Goal: Task Accomplishment & Management: Manage account settings

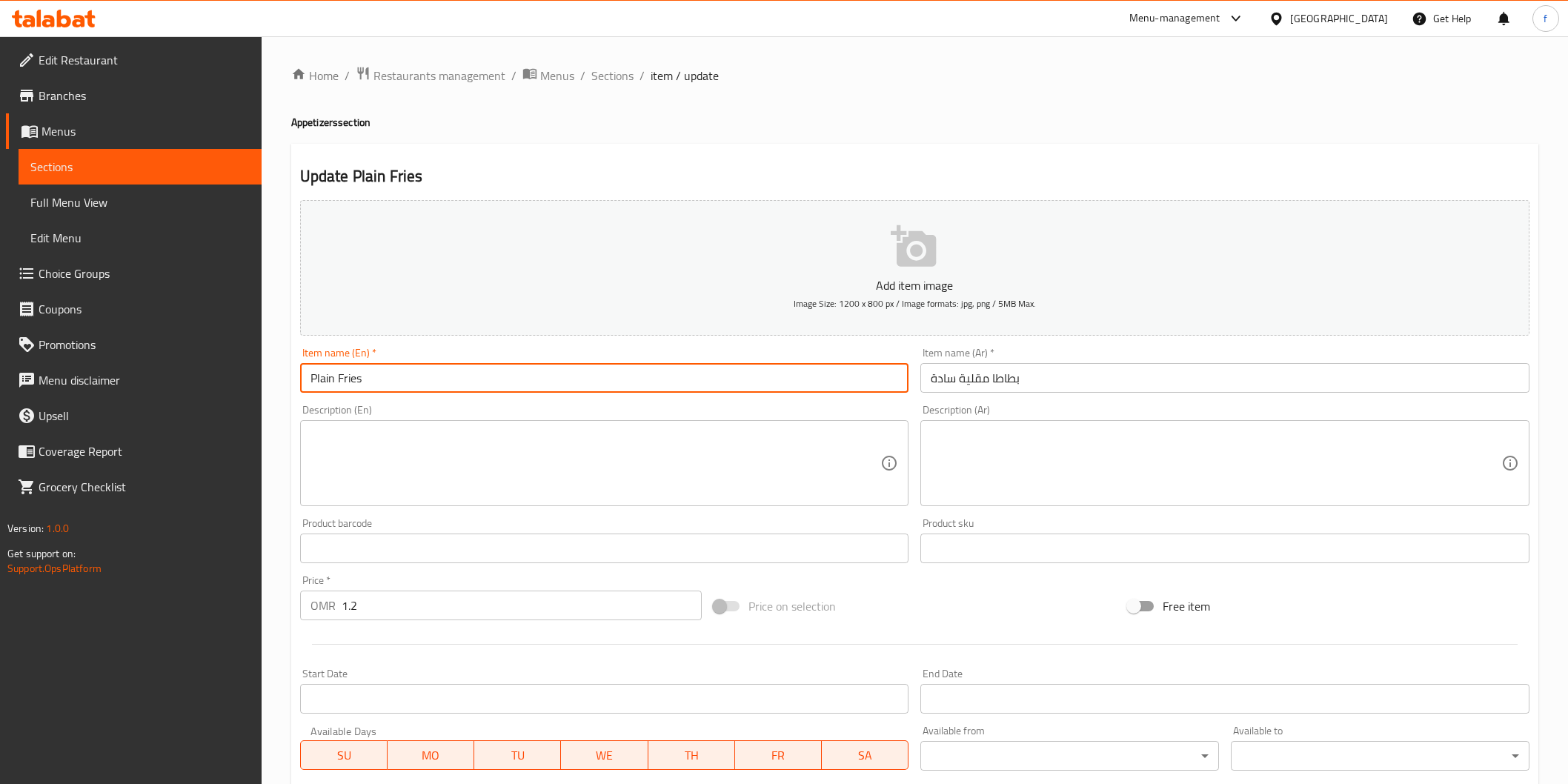
click at [409, 373] on input "Plain Fries" at bounding box center [604, 378] width 609 height 30
click at [654, 451] on textarea at bounding box center [596, 463] width 571 height 70
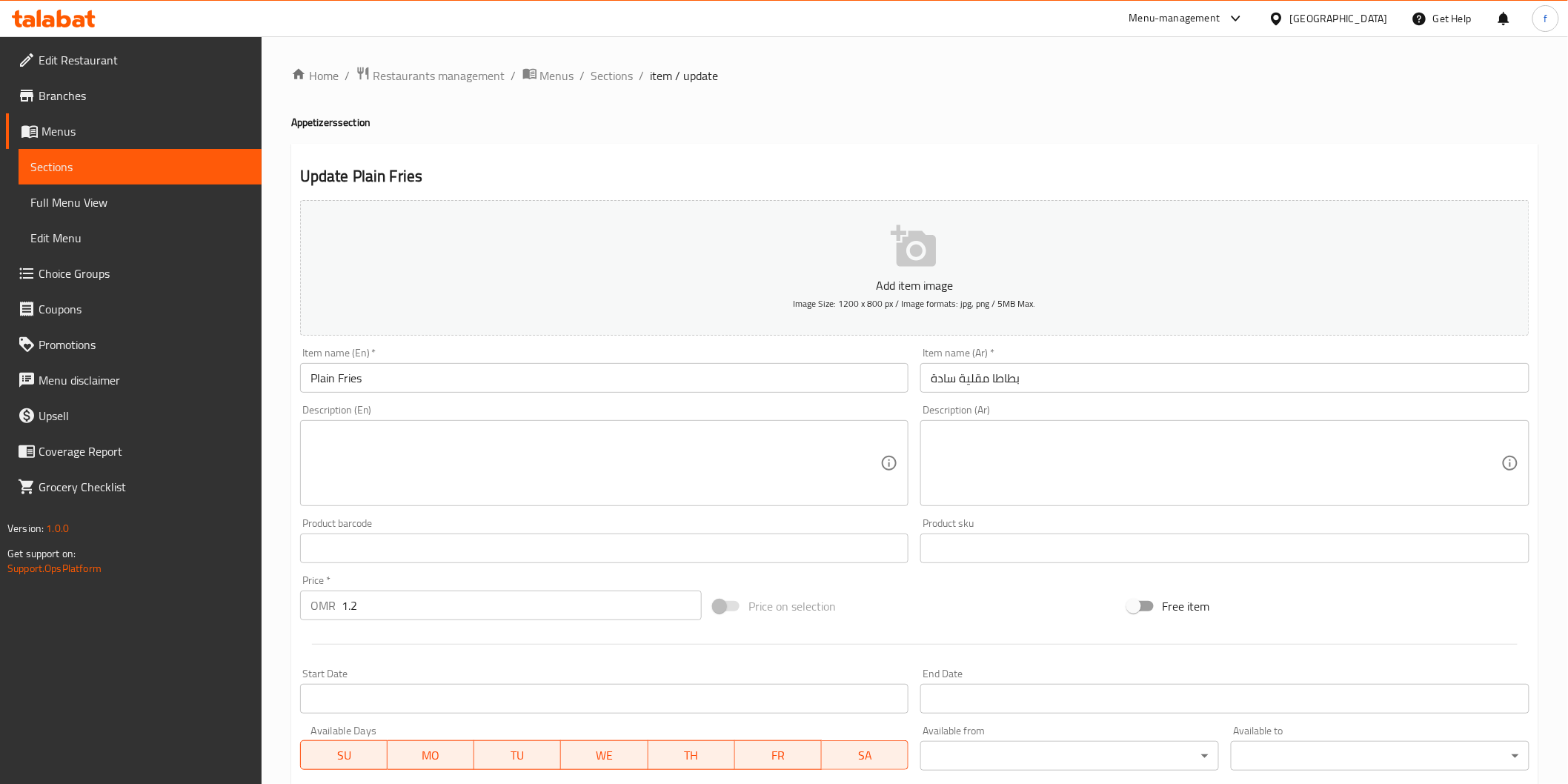
click at [433, 457] on textarea at bounding box center [596, 463] width 571 height 70
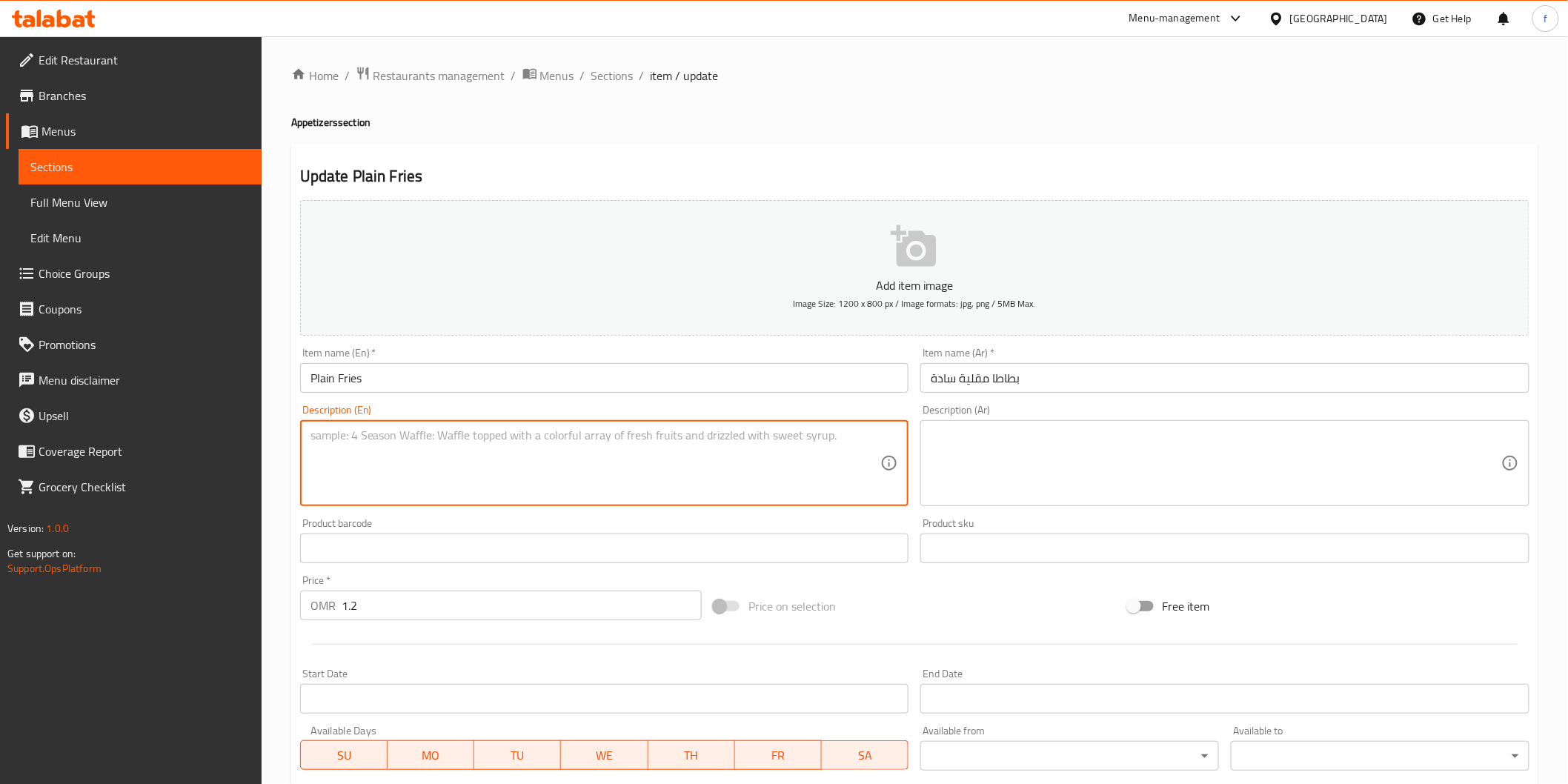
paste textarea "Simple and classic fries without any additional seasoning."
type textarea "Simple and classic fries without any additional seasoning."
drag, startPoint x: 954, startPoint y: 478, endPoint x: 1180, endPoint y: 433, distance: 230.4
click at [961, 478] on textarea at bounding box center [1216, 463] width 571 height 70
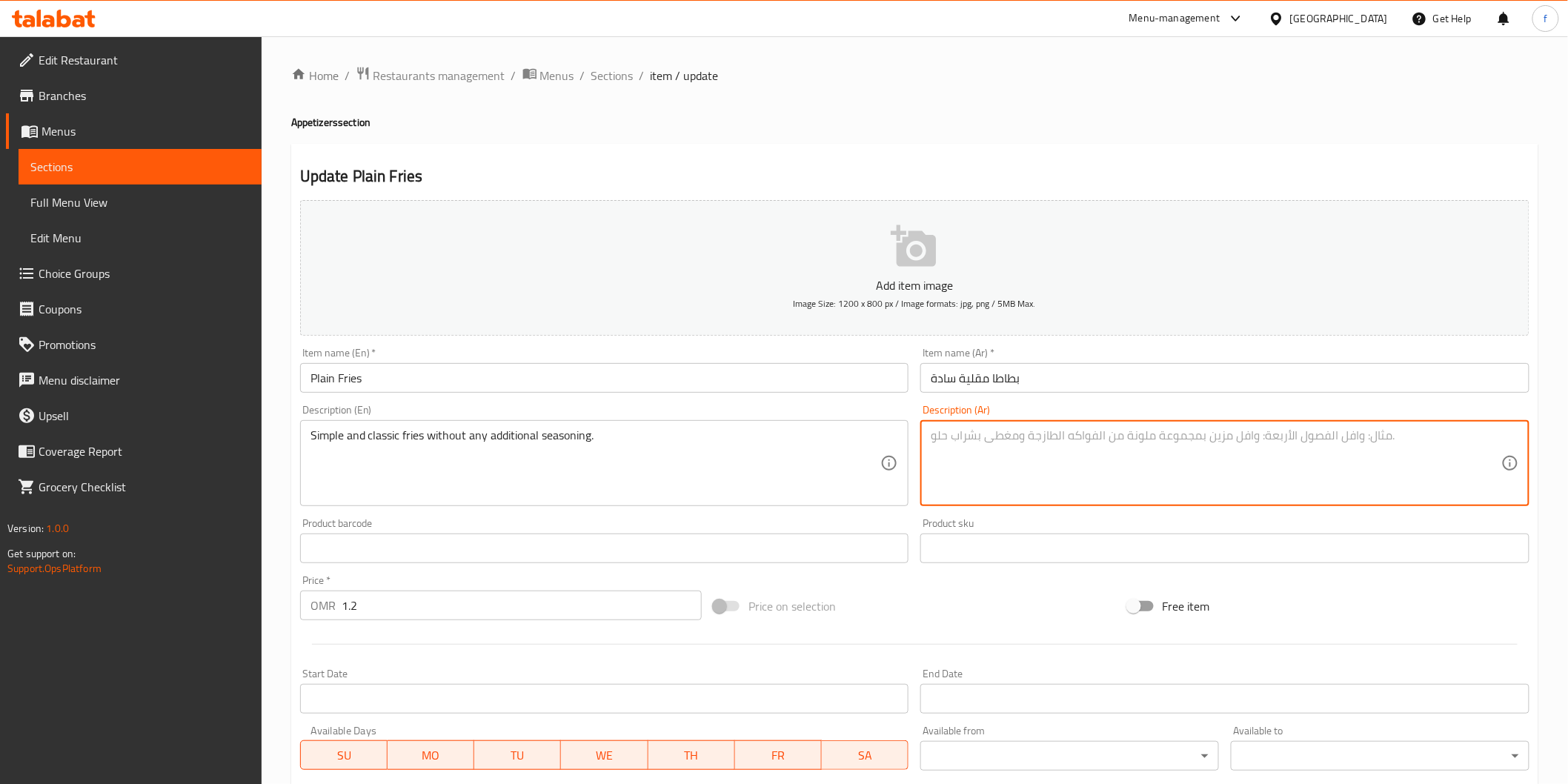
click at [1247, 447] on textarea at bounding box center [1216, 463] width 571 height 70
paste textarea "بطاطس سادة: بطاطس مقلية بسيطة وكلاسيكية بدون أي توابل إضافية."
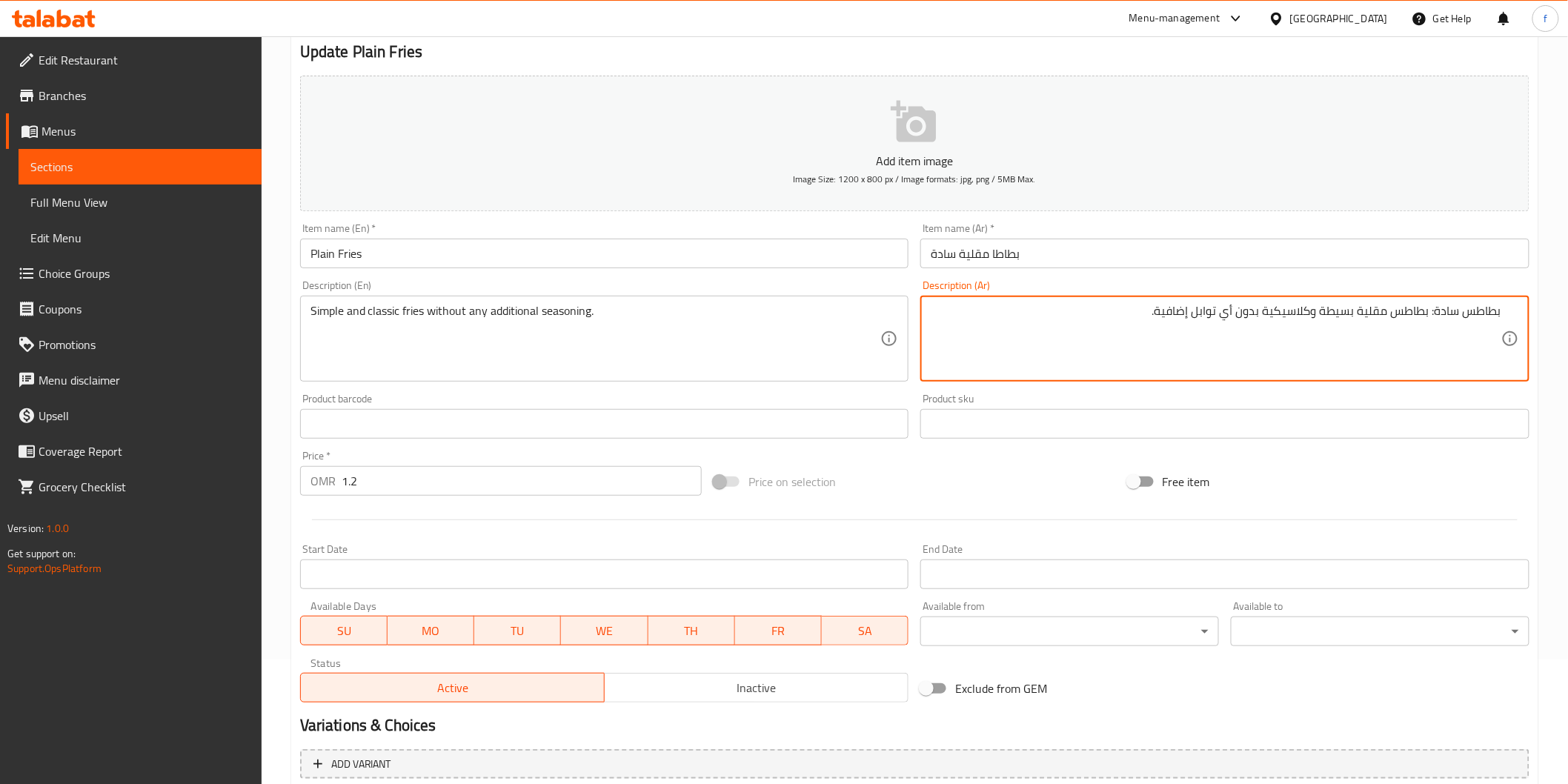
scroll to position [260, 0]
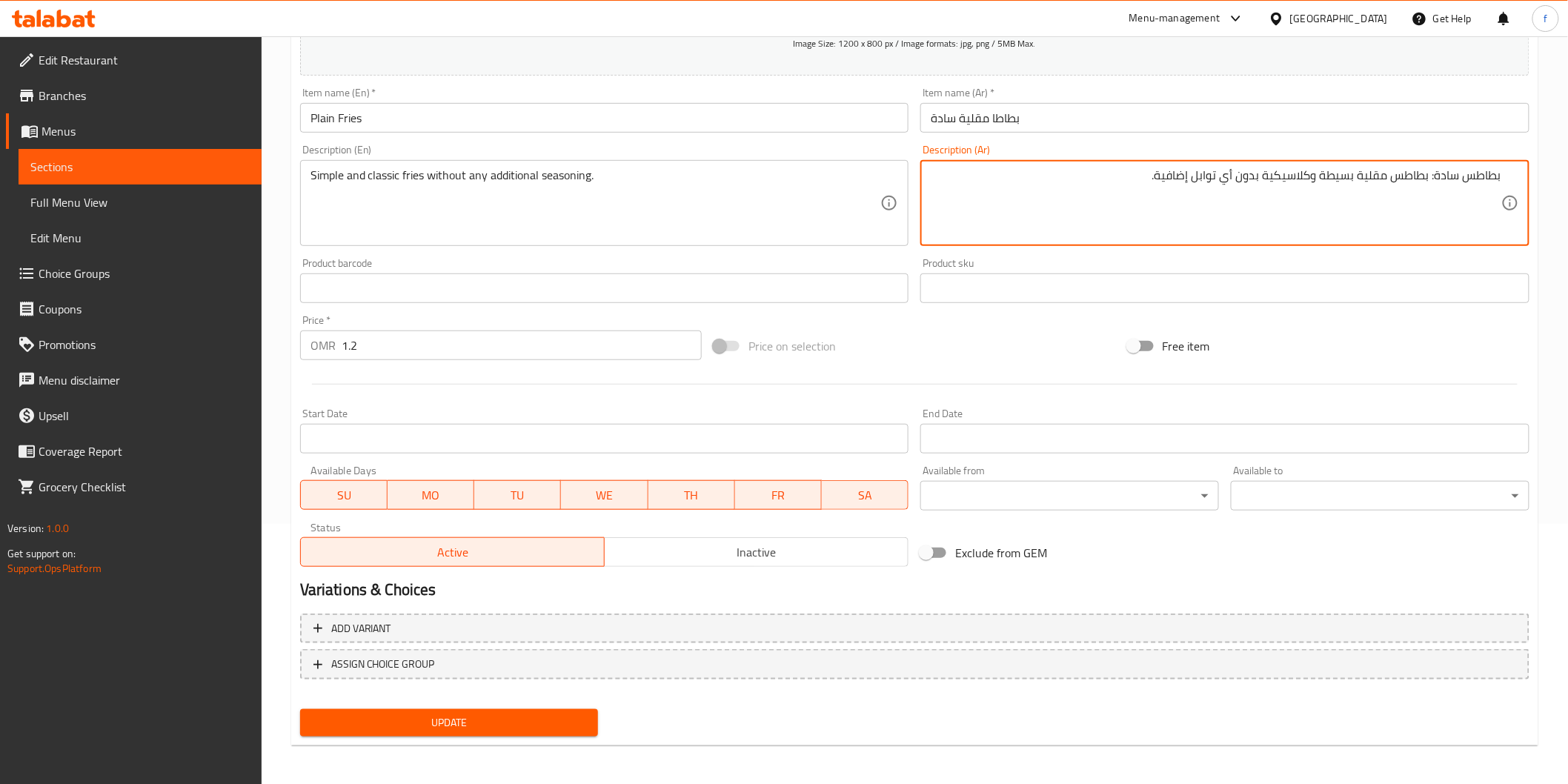
type textarea "بطاطس سادة: بطاطس مقلية بسيطة وكلاسيكية بدون أي توابل إضافية."
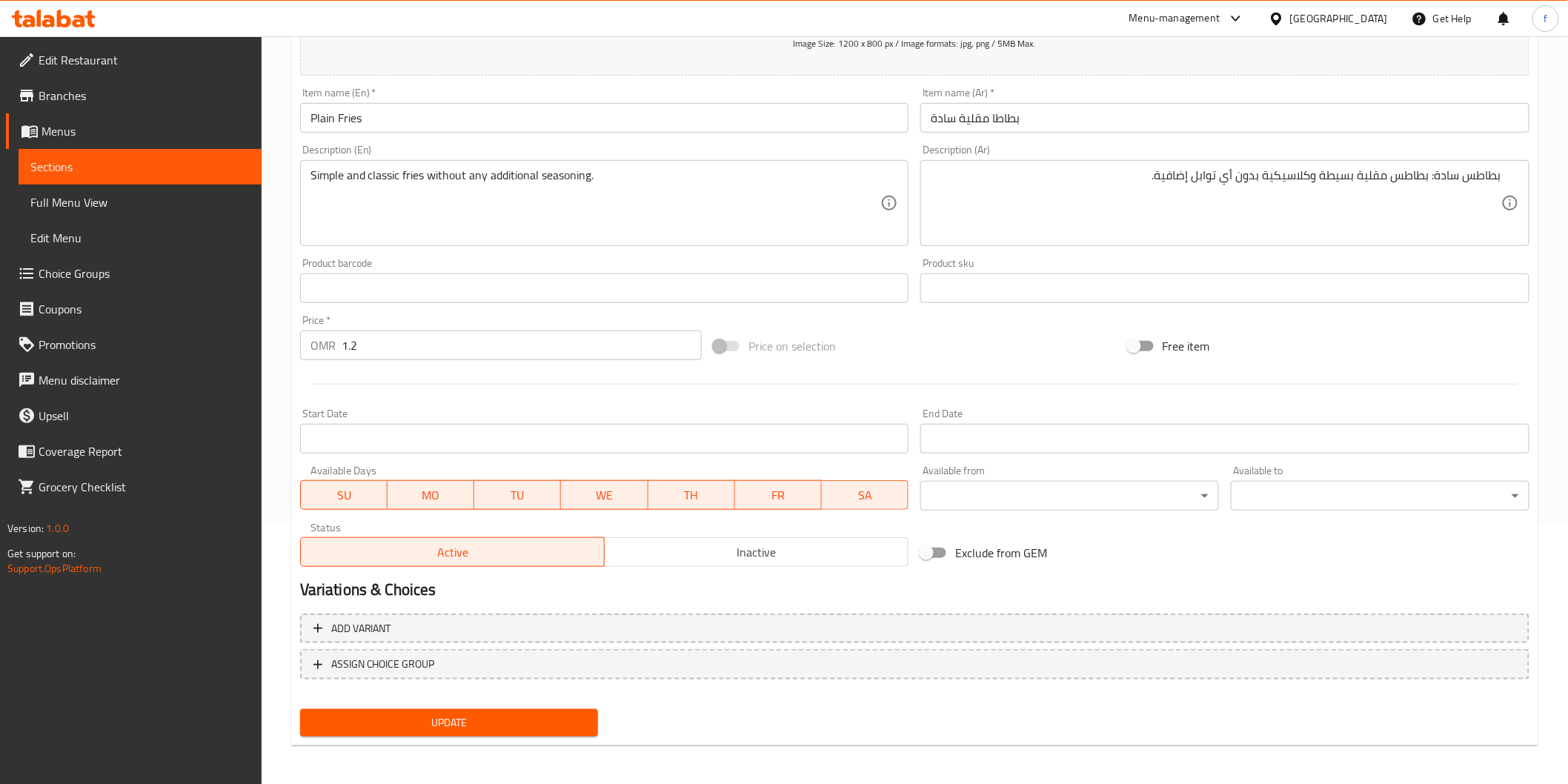
click at [478, 723] on span "Update" at bounding box center [450, 722] width 275 height 18
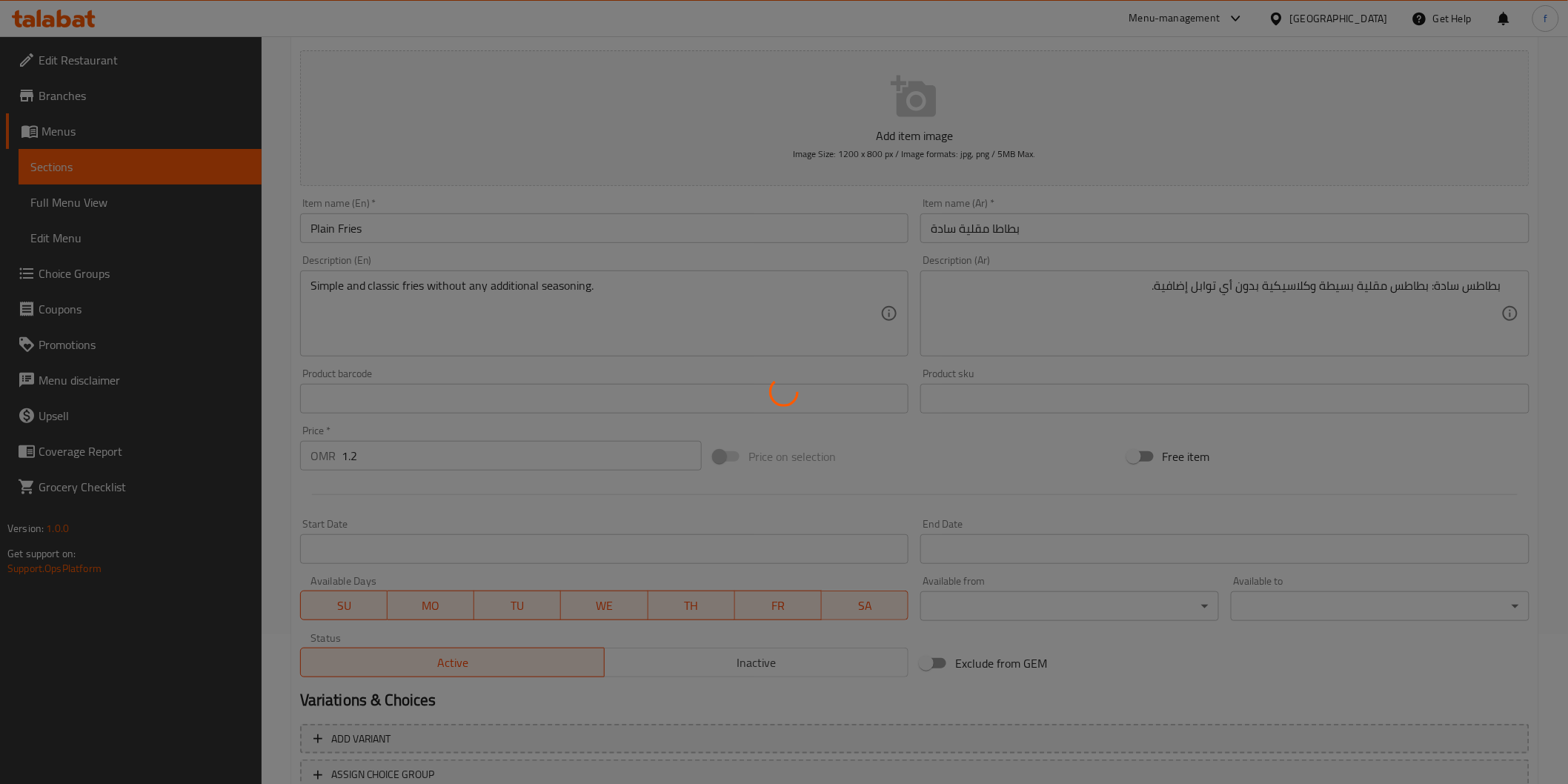
scroll to position [0, 0]
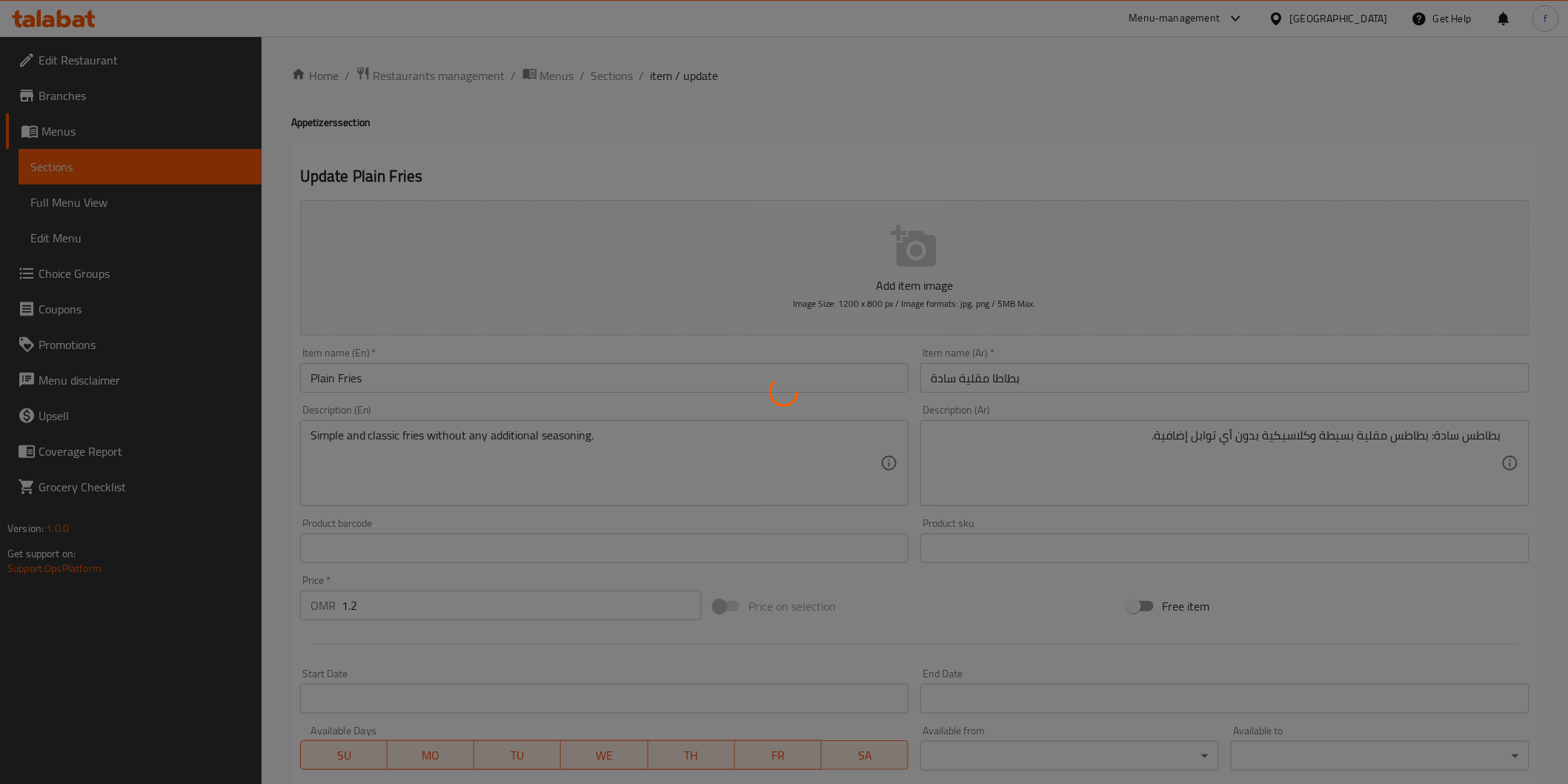
click at [708, 464] on div at bounding box center [784, 392] width 1568 height 784
click at [173, 100] on div at bounding box center [784, 392] width 1568 height 784
click at [417, 154] on div at bounding box center [784, 392] width 1568 height 784
drag, startPoint x: 431, startPoint y: 169, endPoint x: 426, endPoint y: 175, distance: 7.8
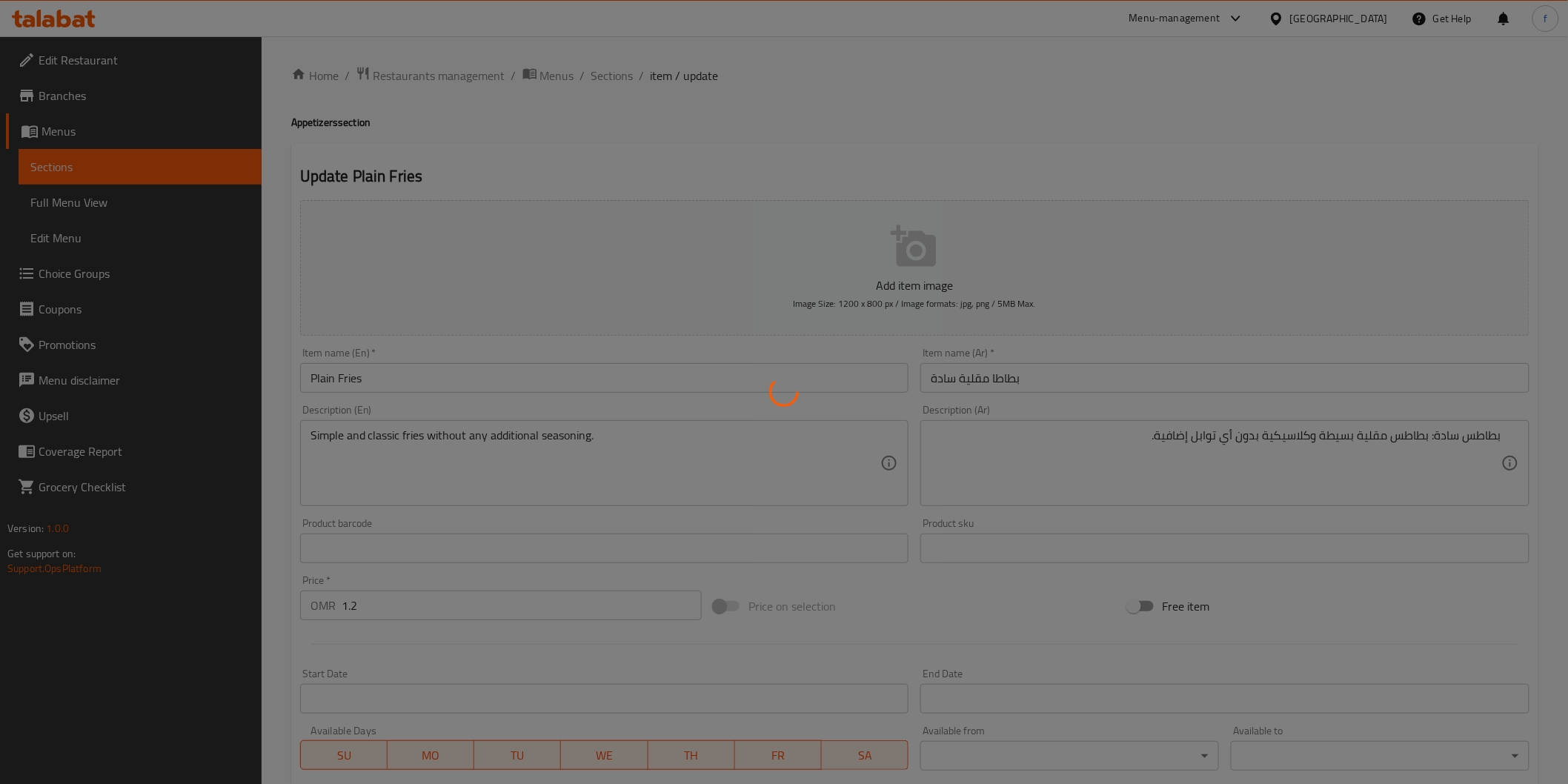
click at [429, 172] on div at bounding box center [784, 392] width 1568 height 784
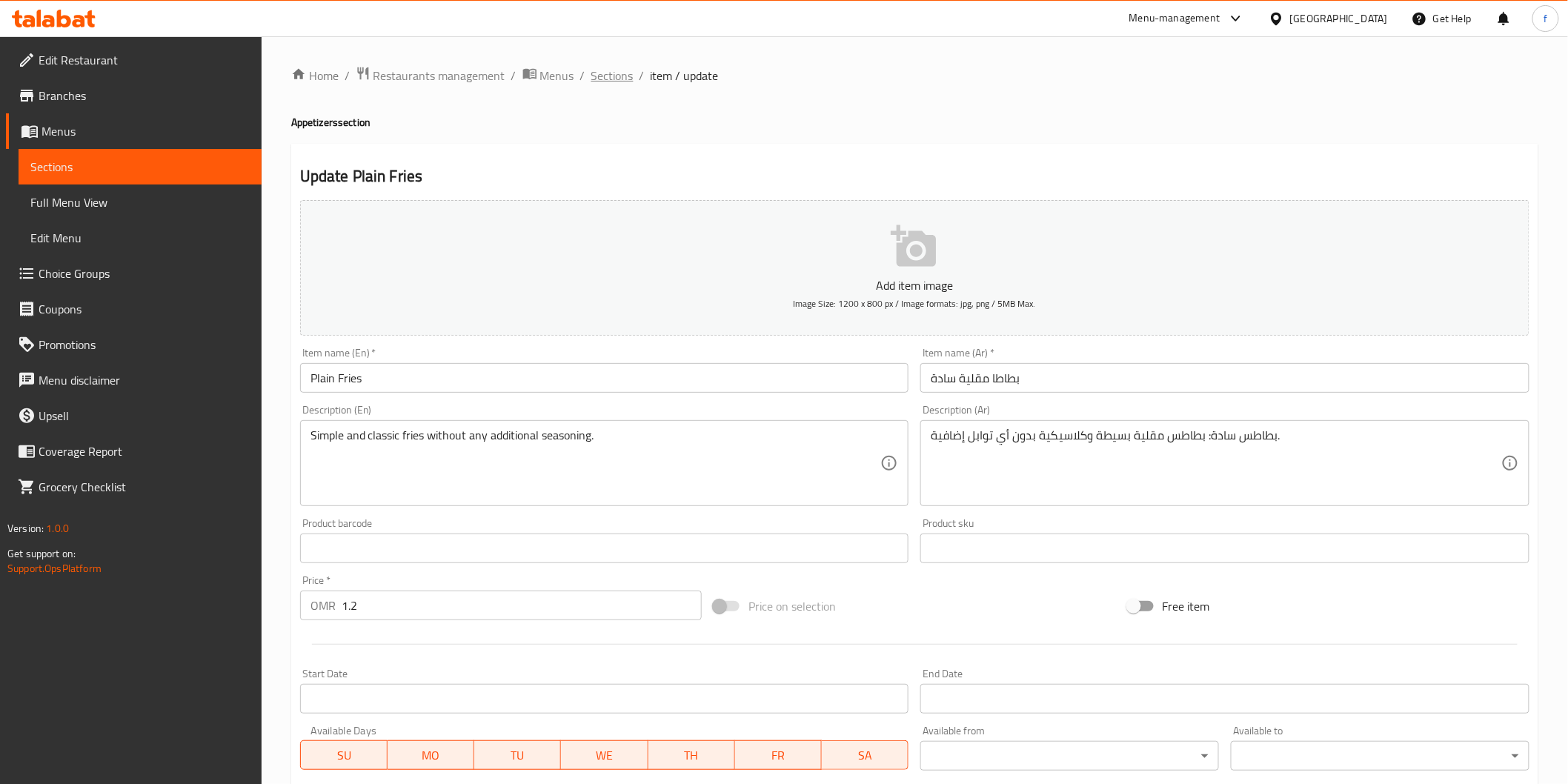
click at [623, 78] on span "Sections" at bounding box center [612, 75] width 42 height 17
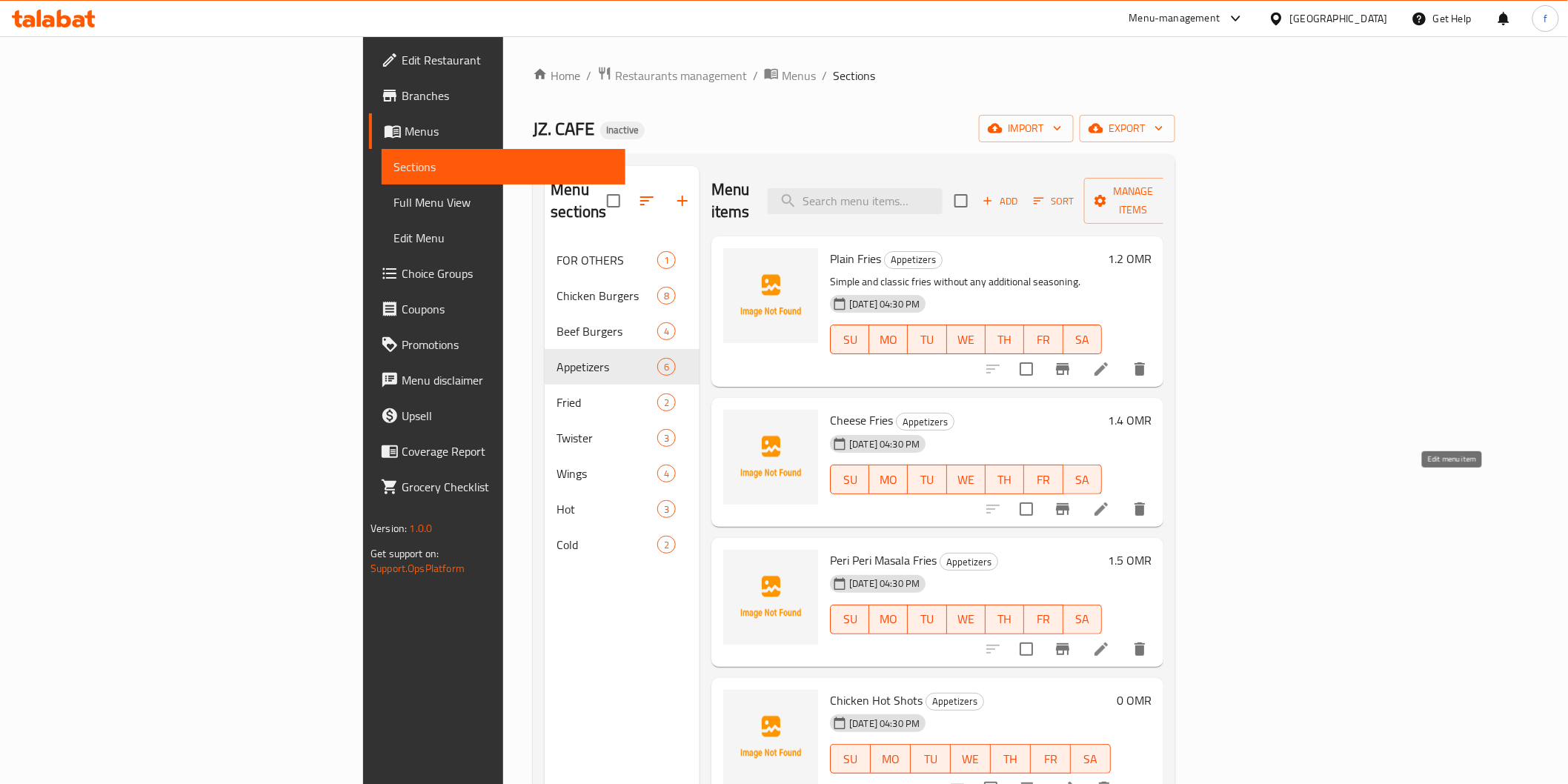
click at [1108, 503] on icon at bounding box center [1101, 510] width 13 height 13
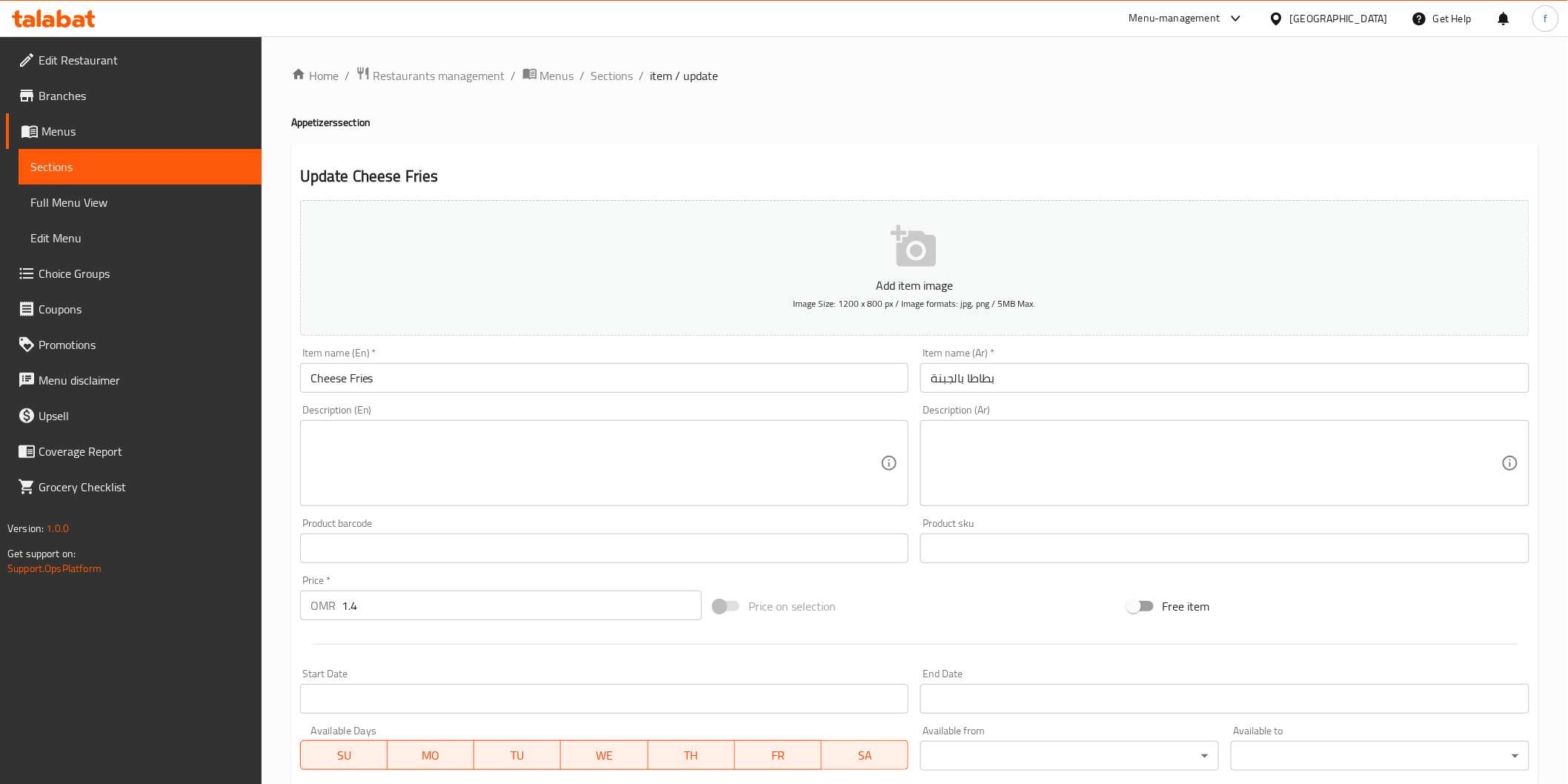
click at [964, 379] on input "بطاطا بالجبنة" at bounding box center [1224, 378] width 609 height 30
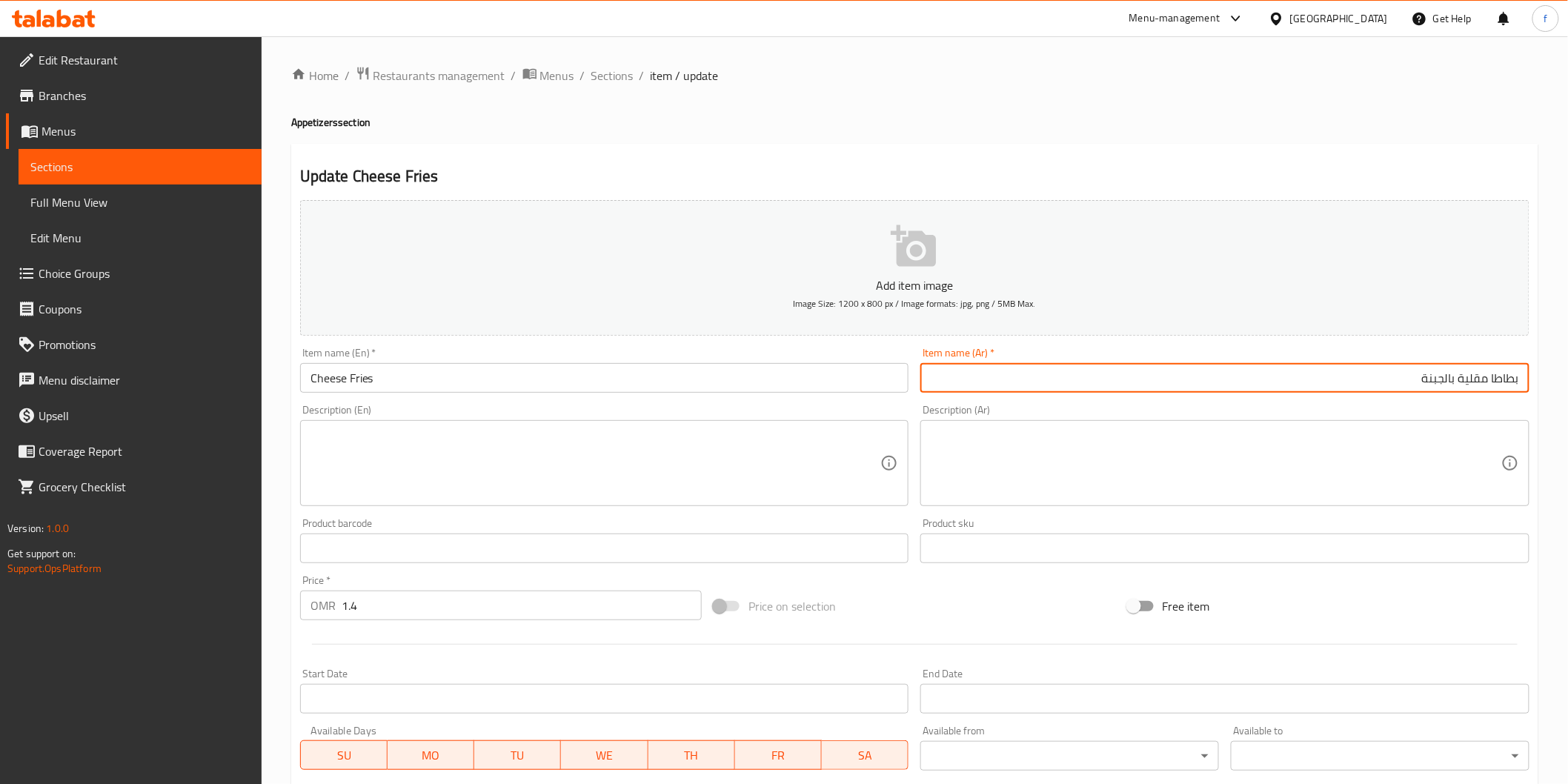
click at [1057, 366] on input "بطاطا مقلية بالجبنة" at bounding box center [1224, 378] width 609 height 30
type input "بطاطا مقلية بالجبنة"
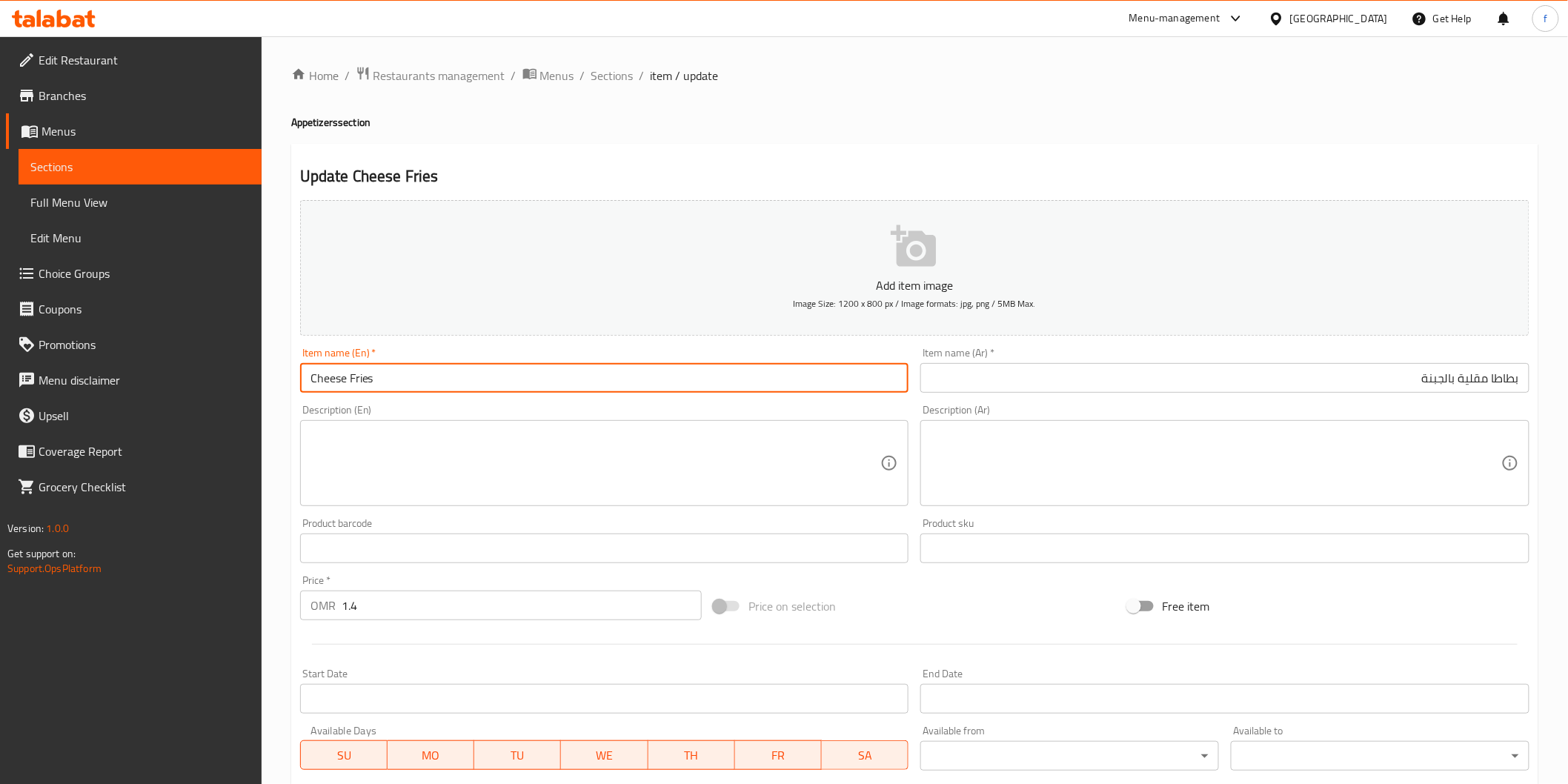
click at [462, 381] on input "Cheese Fries" at bounding box center [604, 378] width 609 height 30
click at [1138, 375] on input "بطاطا مقلية بالجبنة" at bounding box center [1224, 378] width 609 height 30
click at [735, 386] on input "Cheese Fries" at bounding box center [604, 378] width 609 height 30
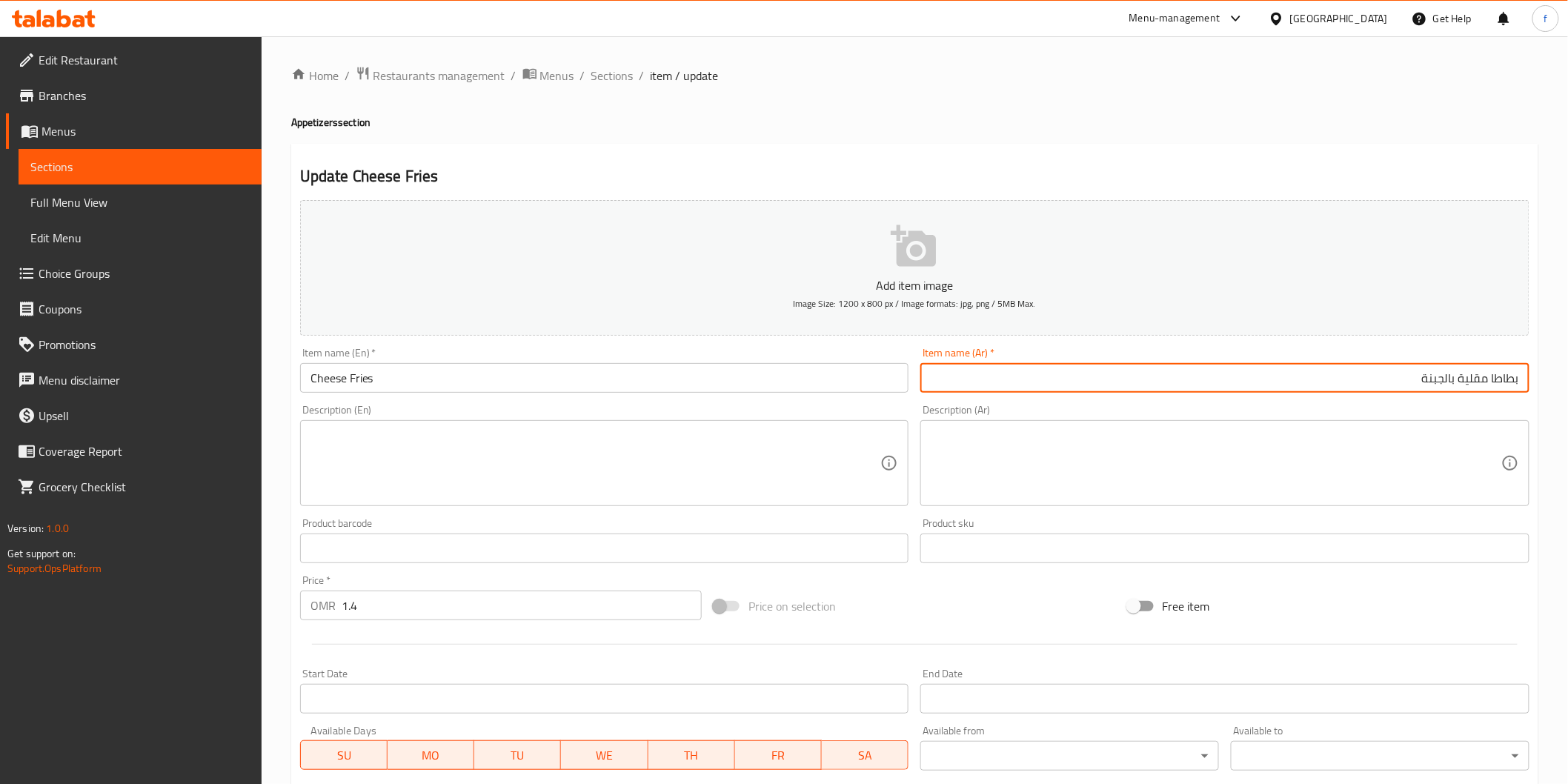
click at [1025, 375] on input "بطاطا مقلية بالجبنة" at bounding box center [1224, 378] width 609 height 30
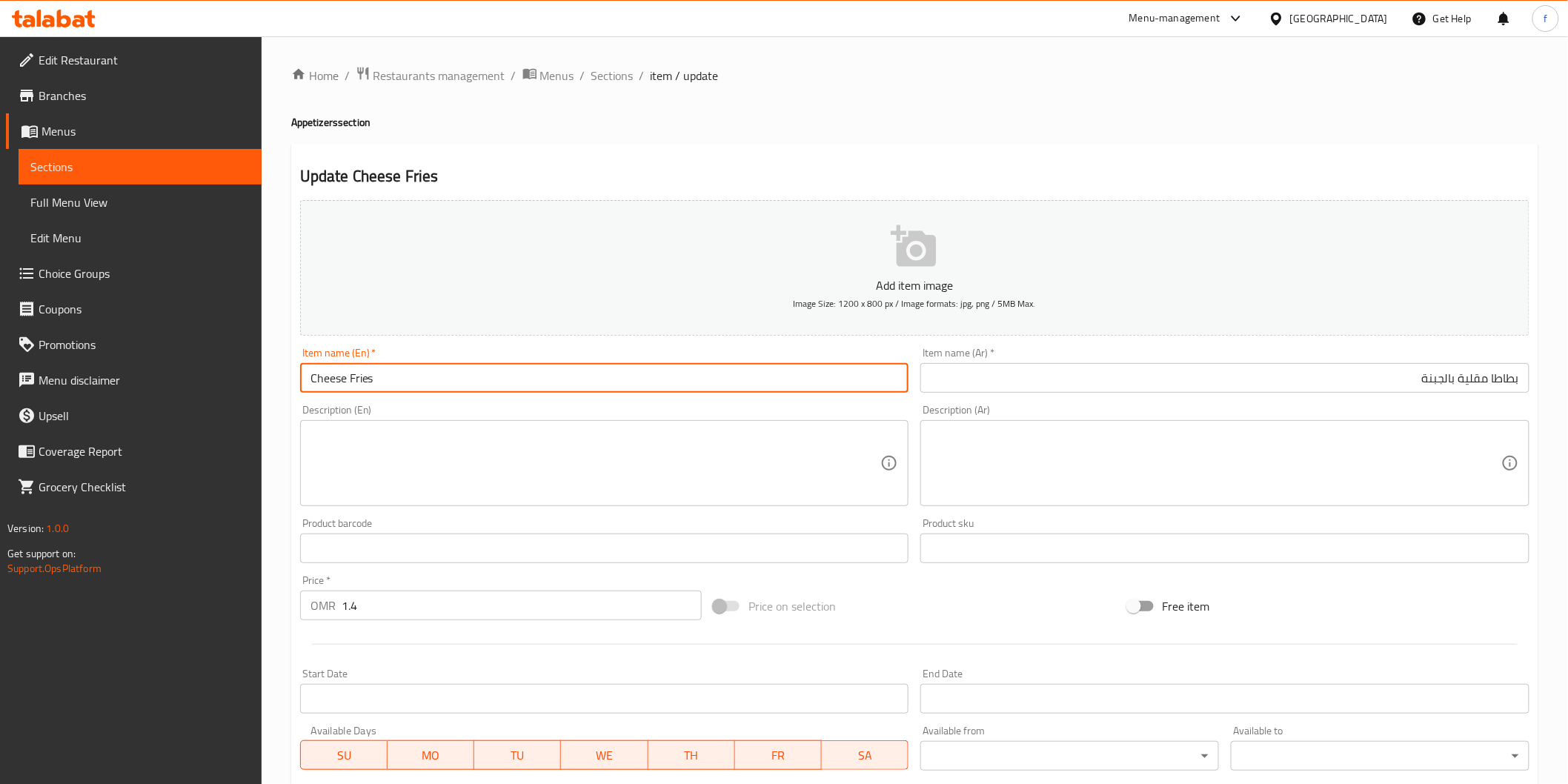
click at [478, 381] on input "Cheese Fries" at bounding box center [604, 378] width 609 height 30
click at [781, 482] on textarea at bounding box center [596, 463] width 571 height 70
click at [341, 388] on input "Cheese Fries" at bounding box center [604, 378] width 609 height 30
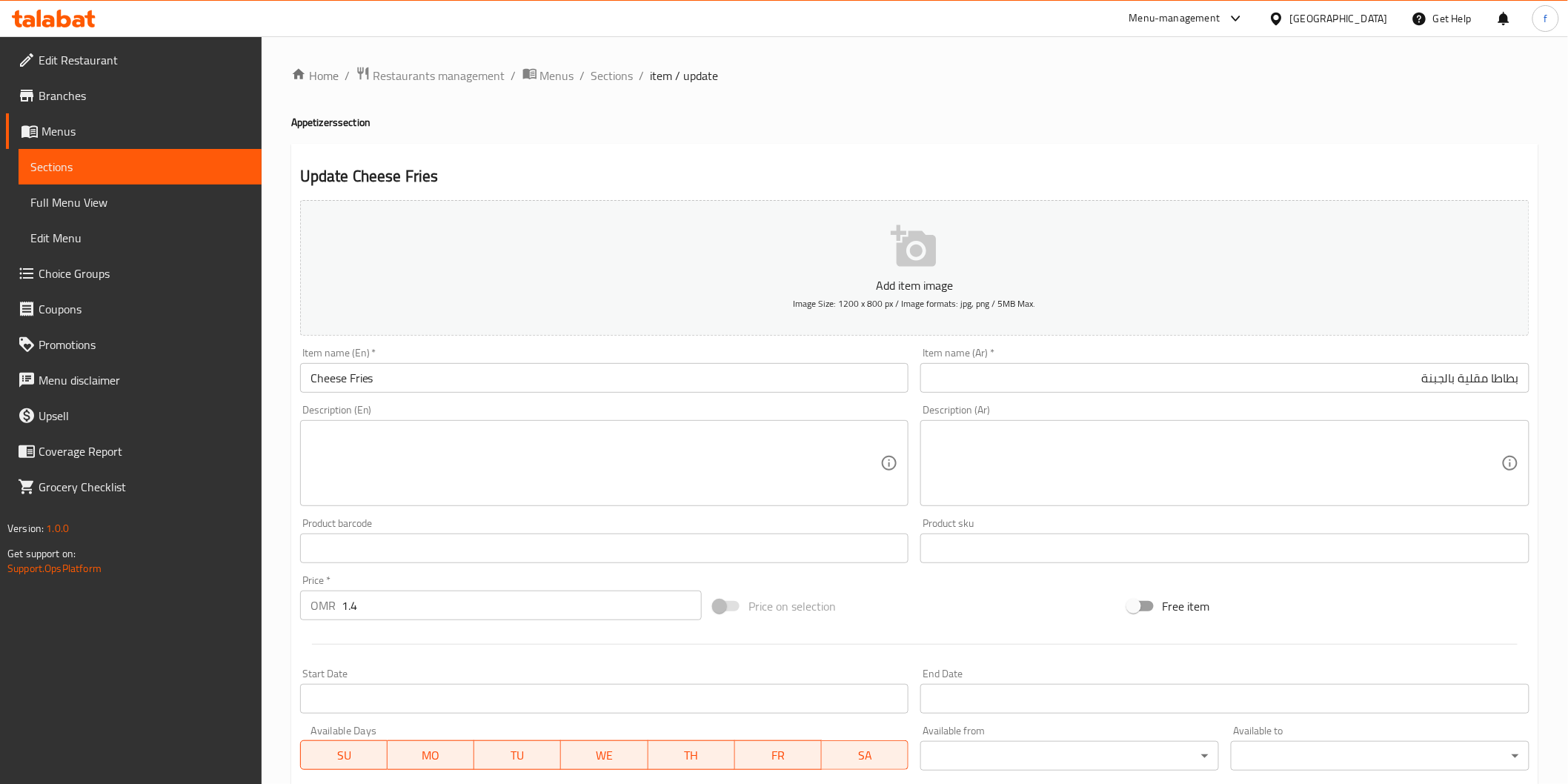
click at [698, 480] on textarea at bounding box center [596, 463] width 571 height 70
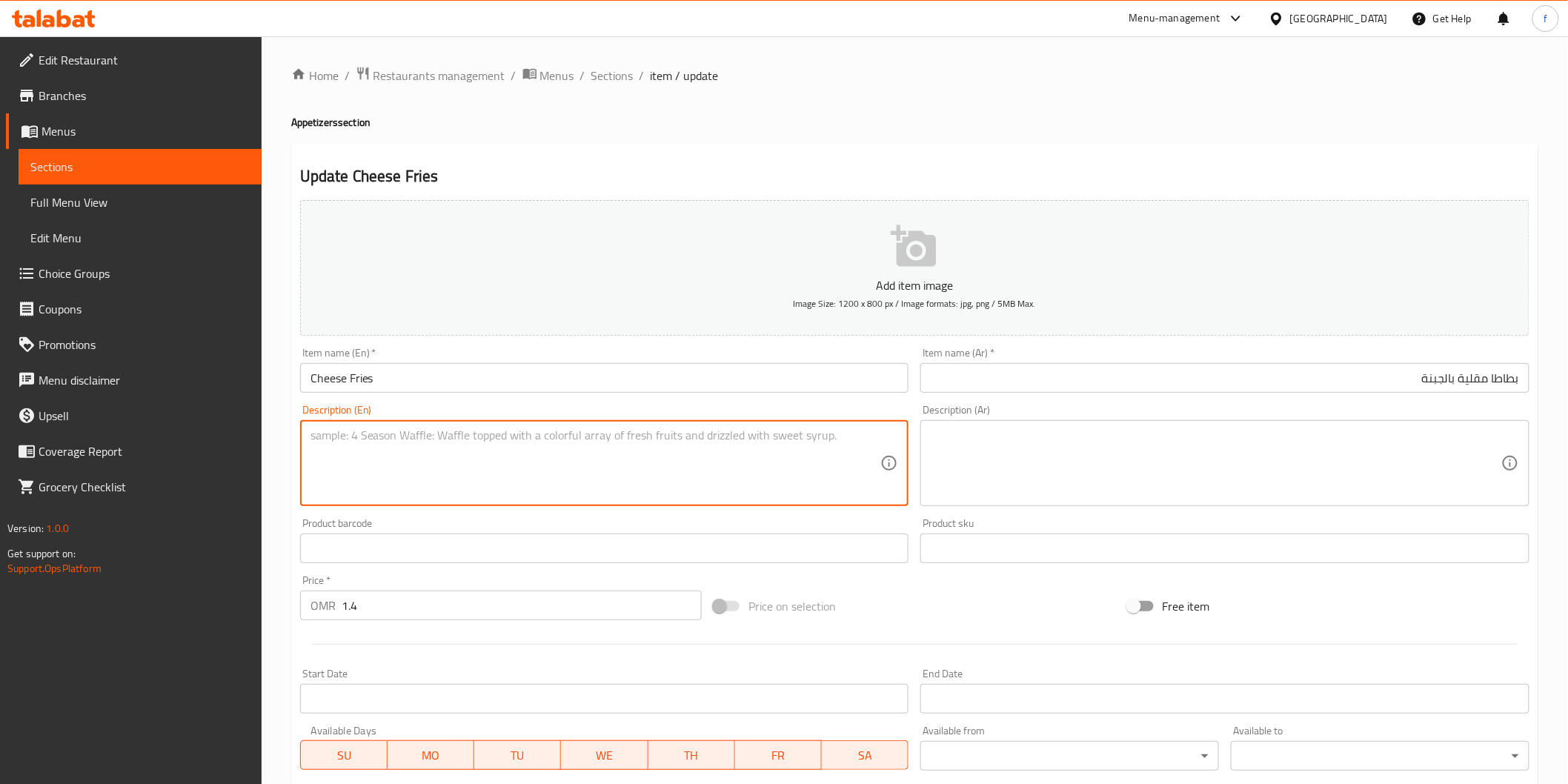
paste textarea "French fries topped with cheese"
type textarea "French fries topped with cheese"
click at [1006, 468] on textarea at bounding box center [1216, 463] width 571 height 70
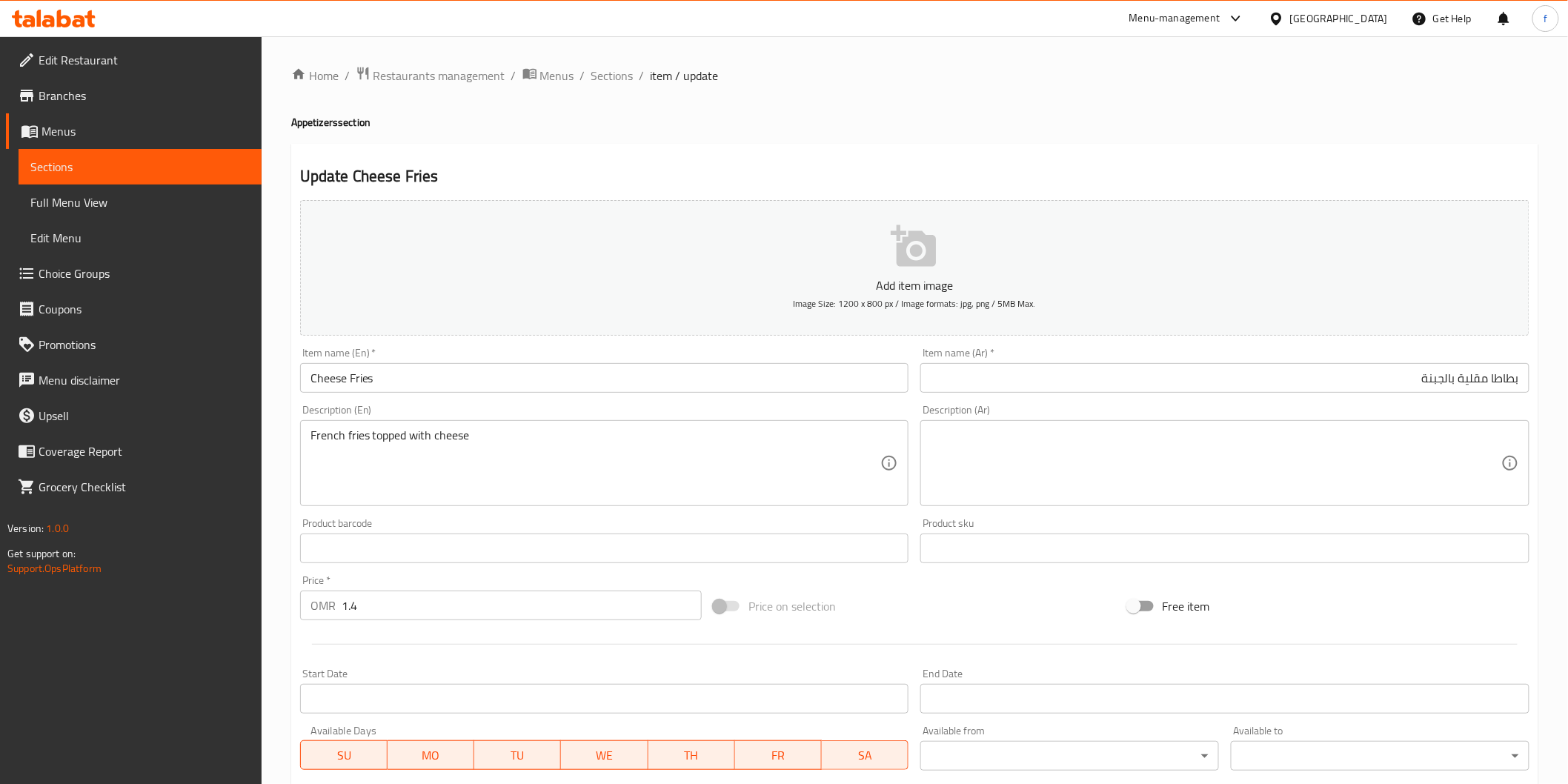
click at [950, 424] on div "Description (Ar)" at bounding box center [1224, 462] width 609 height 86
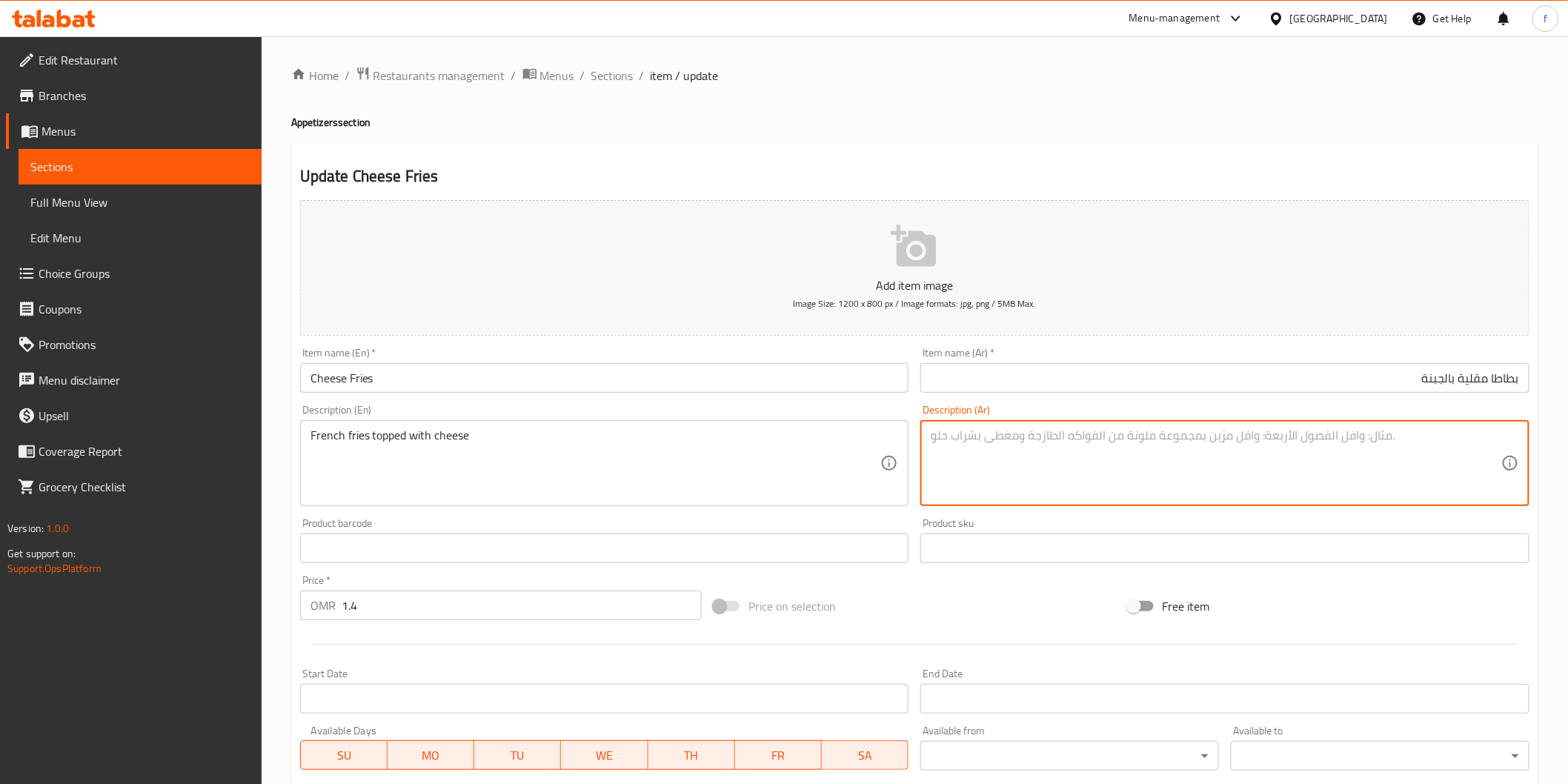
click at [980, 433] on textarea at bounding box center [1216, 463] width 571 height 70
paste textarea "بطاطا مقلية مغطاة بالجبن"
type textarea "بطاطا مقلية مغطاة بالجبن"
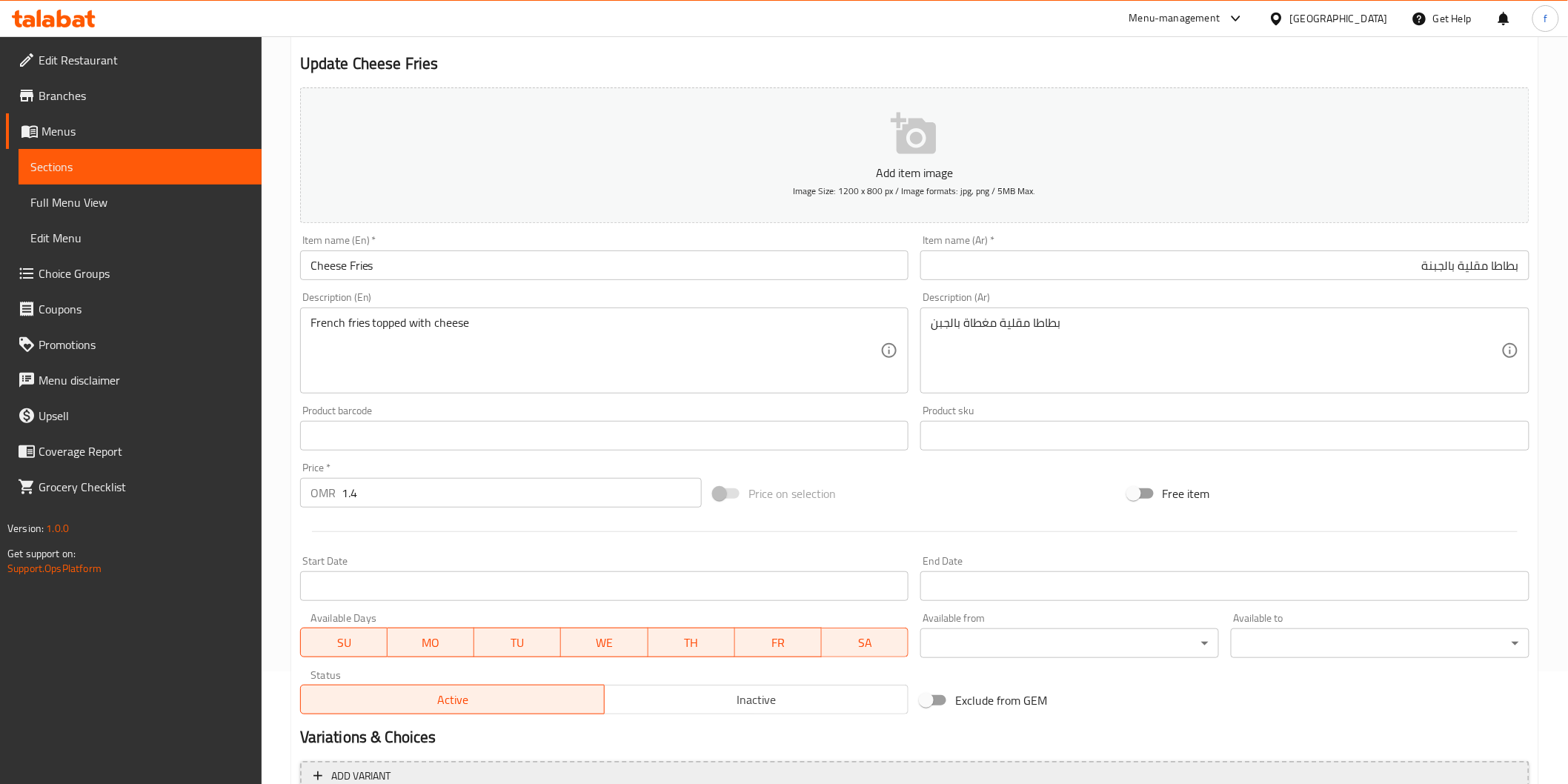
scroll to position [260, 0]
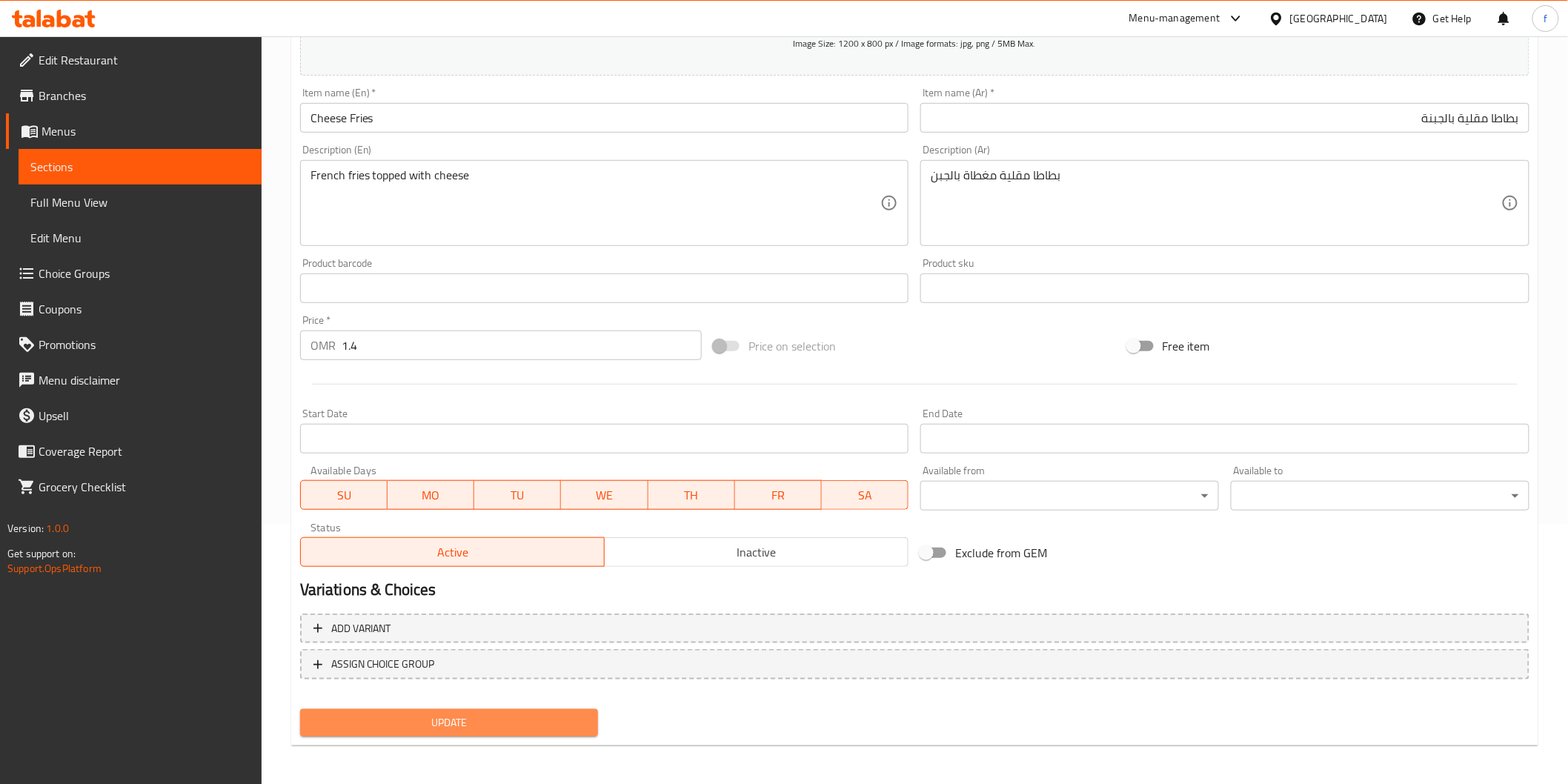
click at [509, 721] on span "Update" at bounding box center [450, 722] width 275 height 18
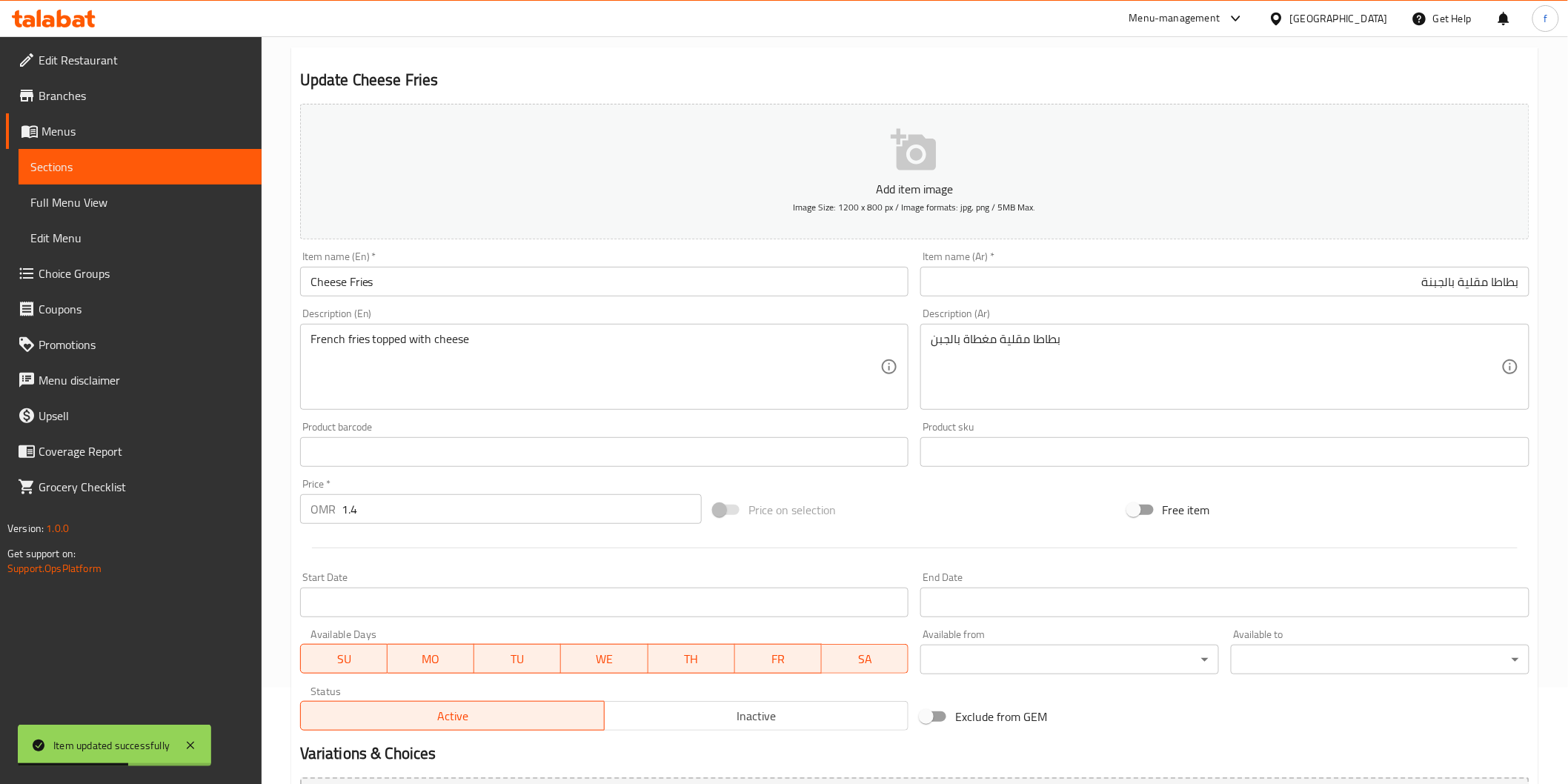
scroll to position [0, 0]
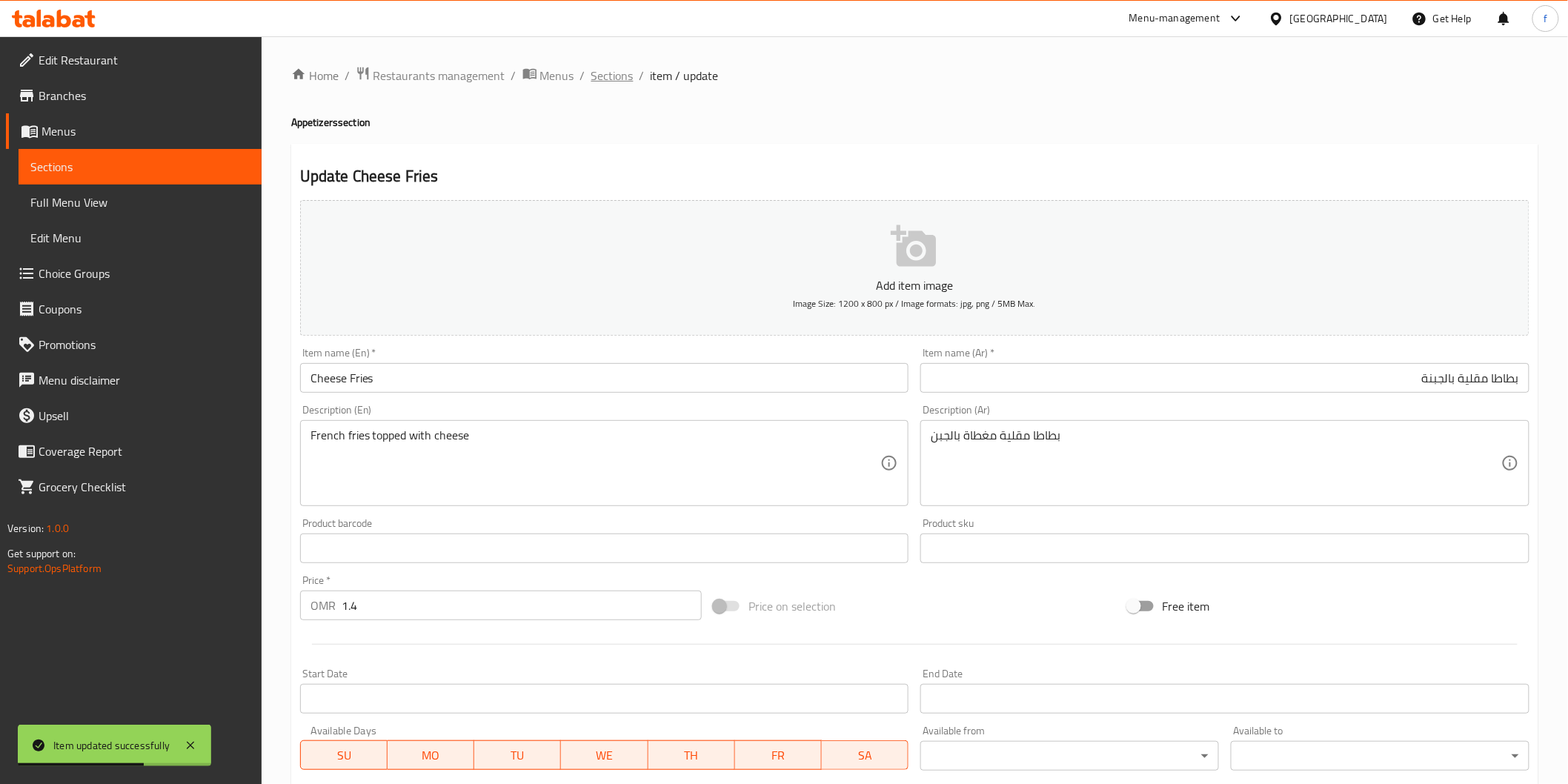
click at [618, 76] on span "Sections" at bounding box center [612, 75] width 42 height 17
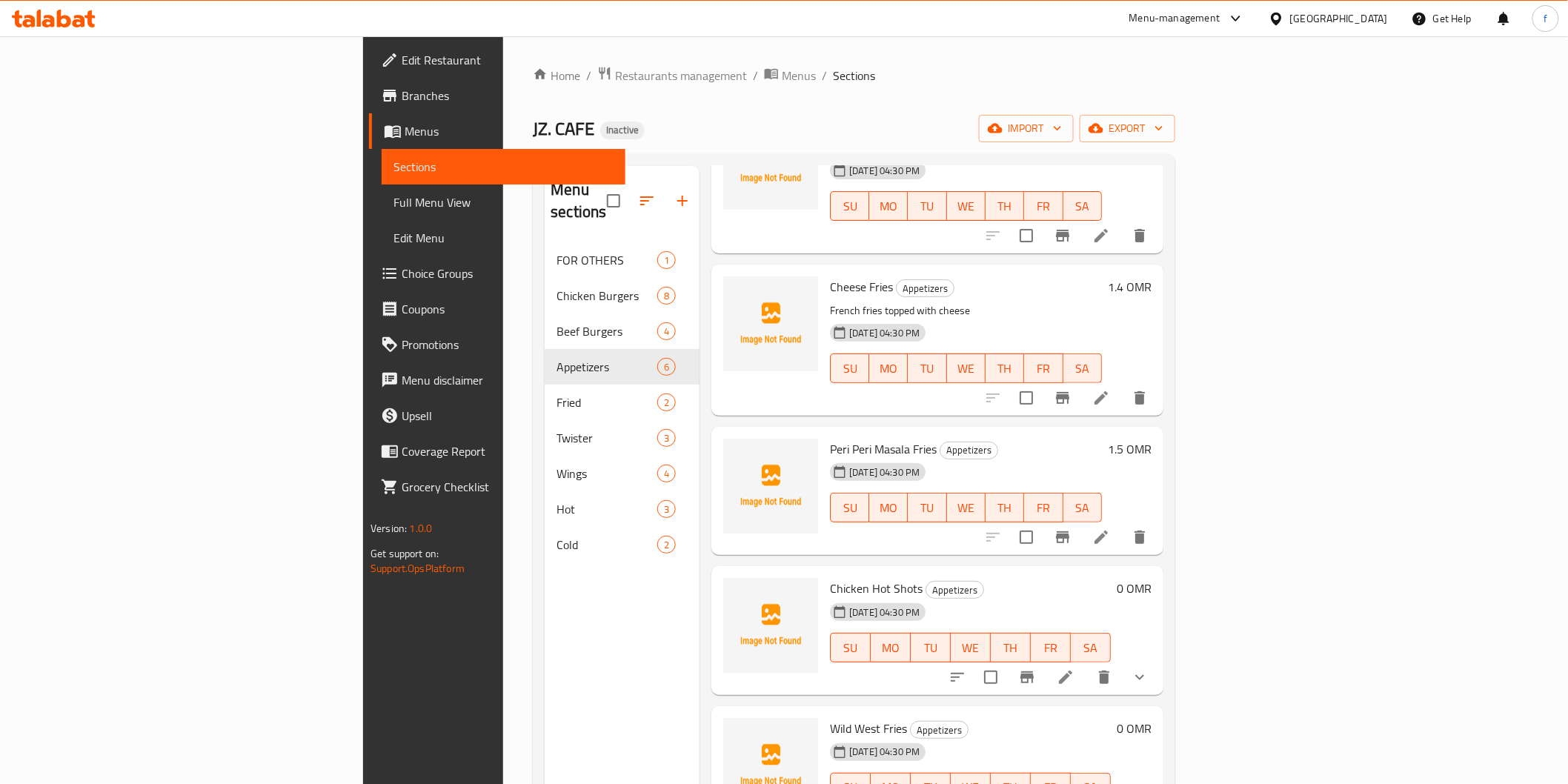
scroll to position [135, 0]
click at [1108, 530] on icon at bounding box center [1101, 536] width 13 height 13
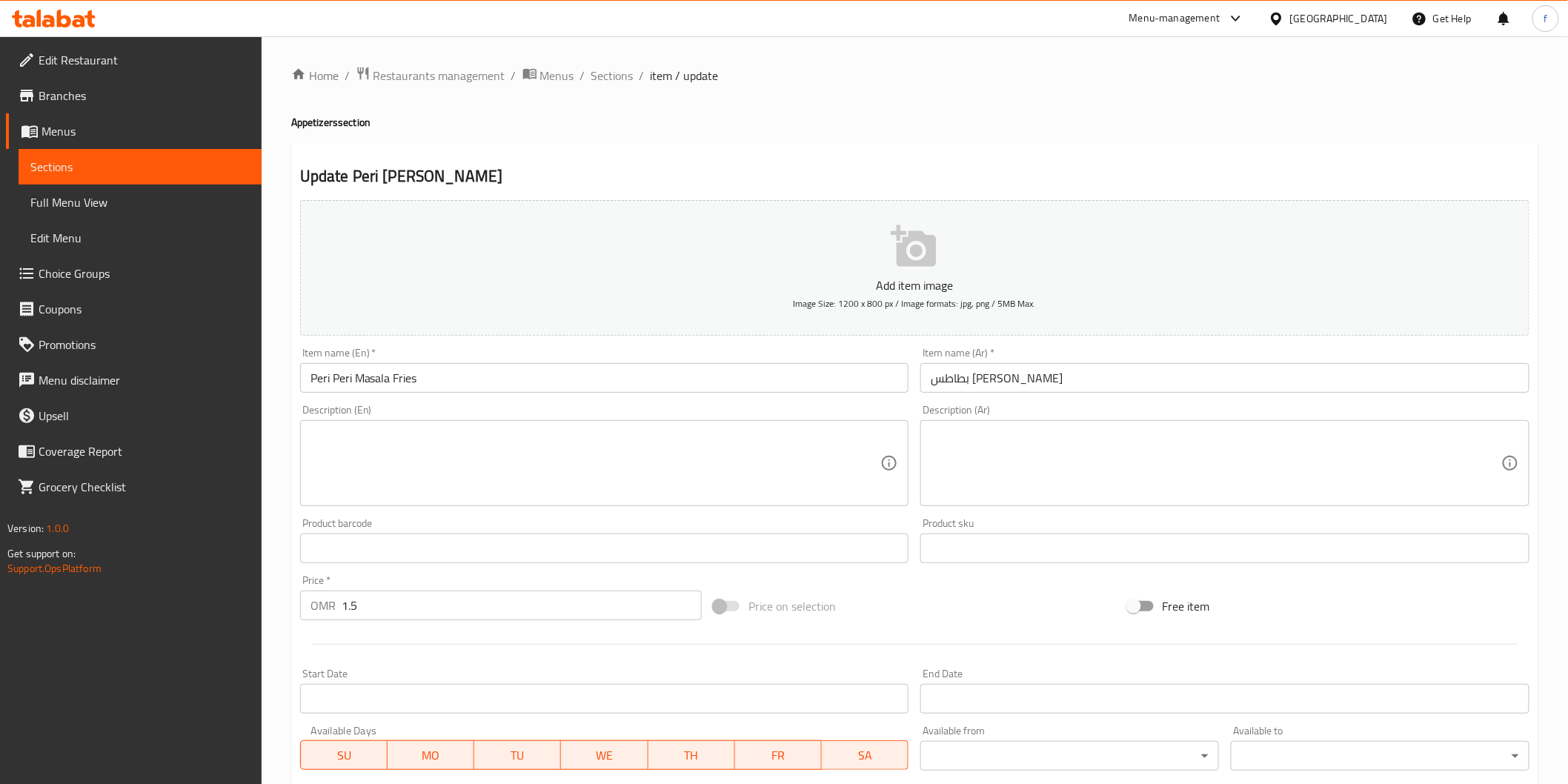
click at [1138, 387] on input "بطاطس بيري بيري ماسالا" at bounding box center [1224, 378] width 609 height 30
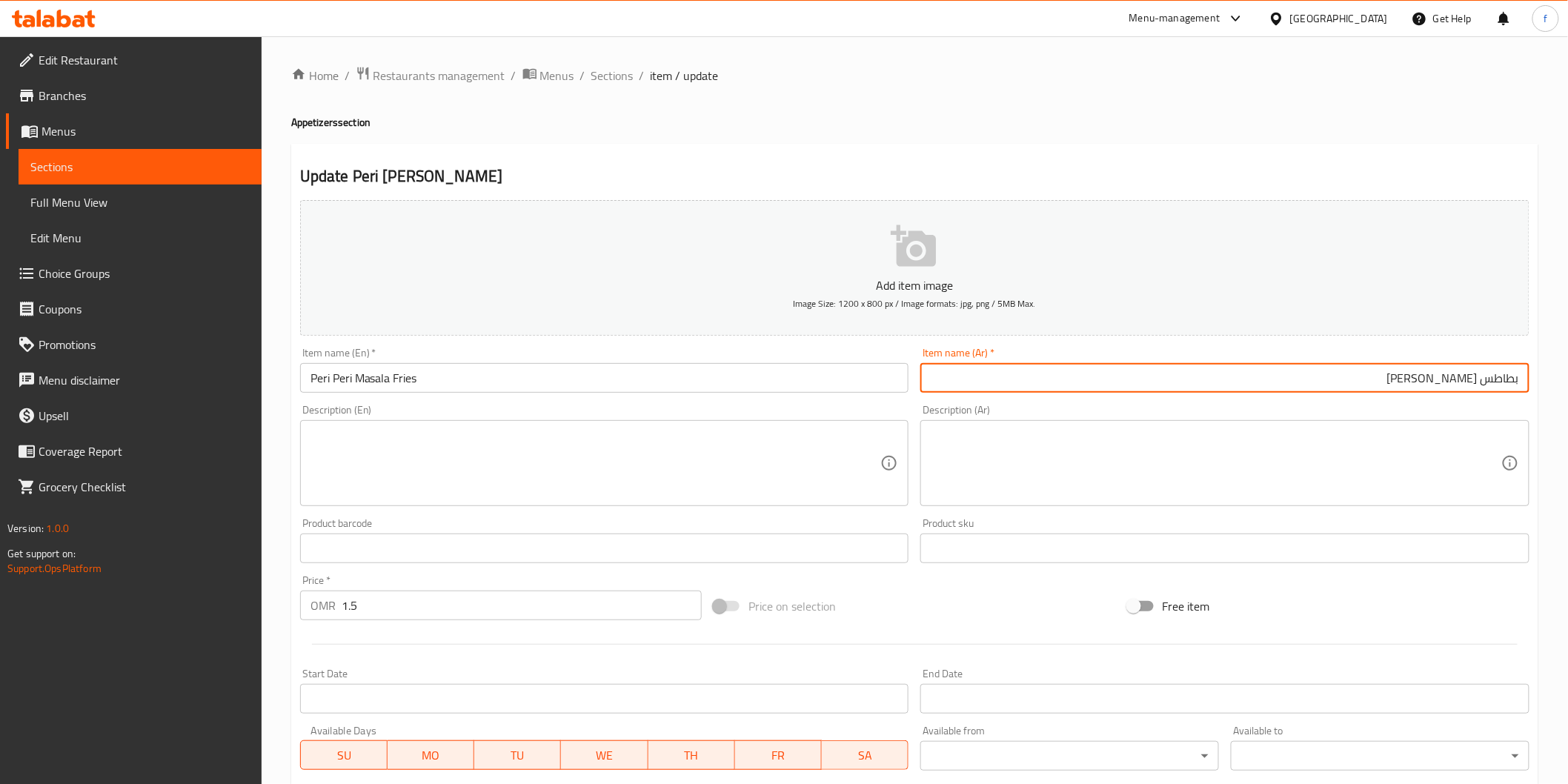
drag, startPoint x: 426, startPoint y: 375, endPoint x: 432, endPoint y: 362, distance: 14.3
click at [428, 372] on input "Peri Peri Masala Fries" at bounding box center [604, 378] width 609 height 30
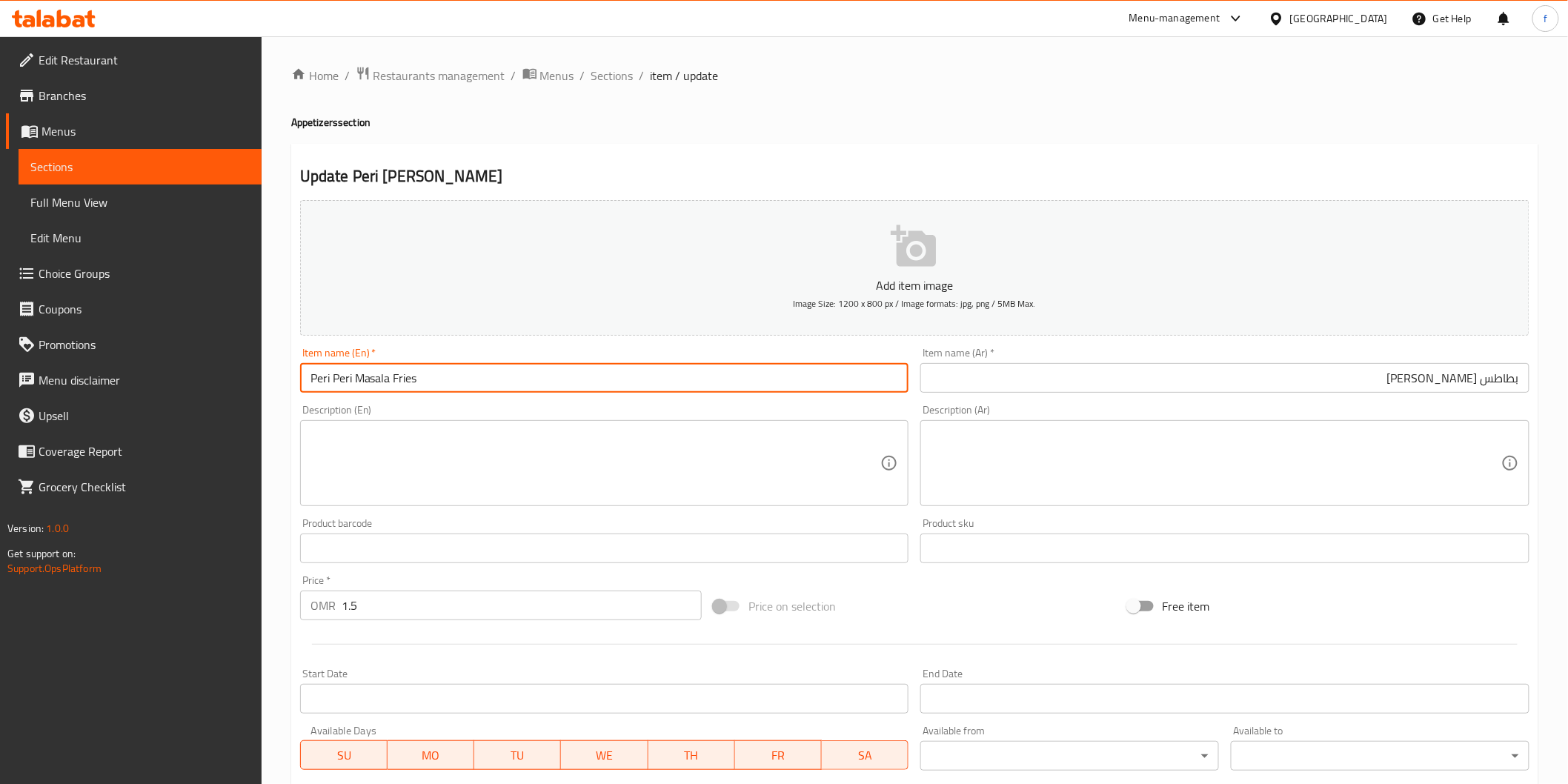
click at [398, 379] on input "Peri Peri Masala Fries" at bounding box center [604, 378] width 609 height 30
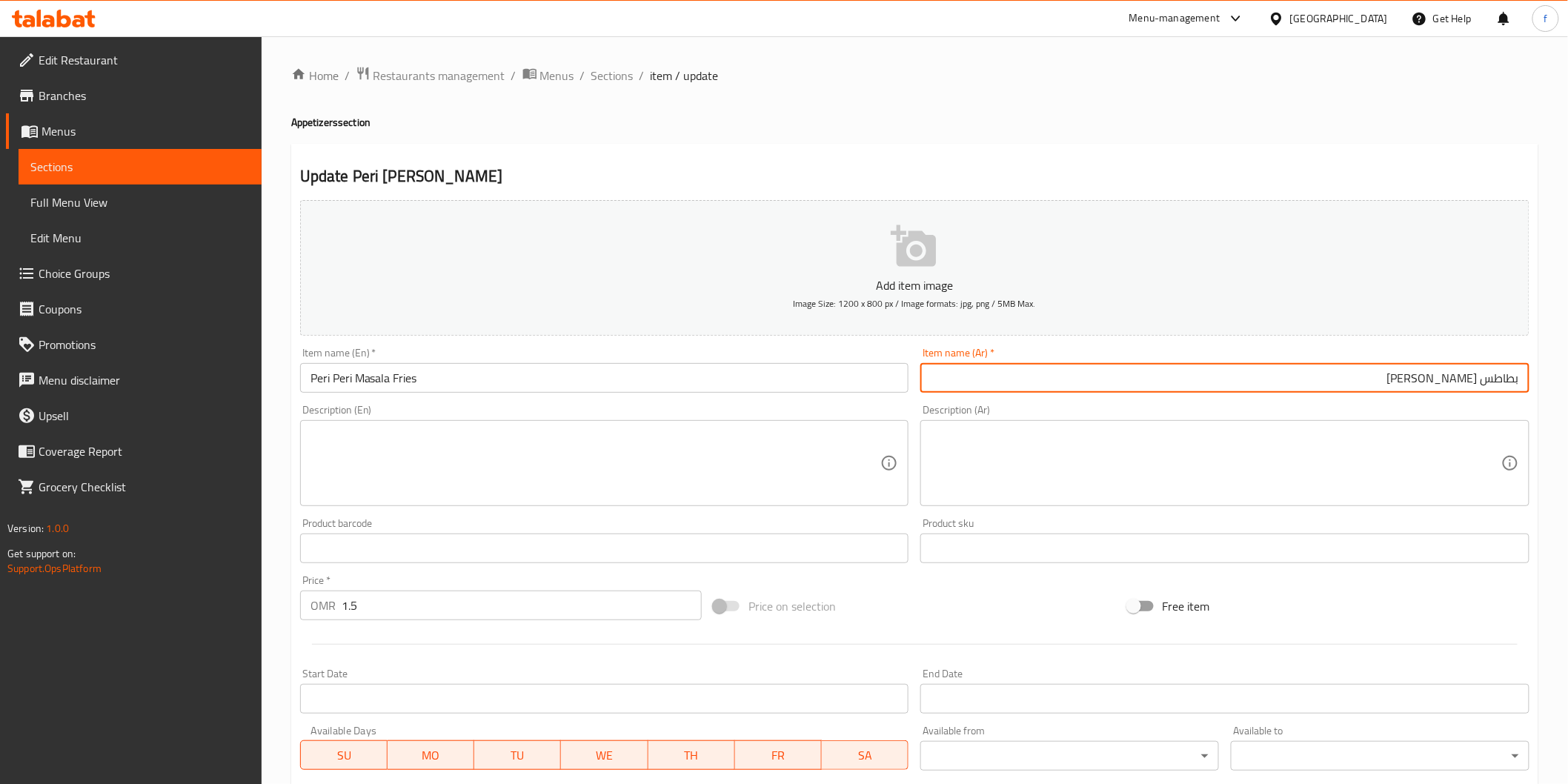
click at [1478, 381] on input "بطاطس بيري بيري ماسالا" at bounding box center [1224, 378] width 609 height 30
paste input "مقلية"
type input "بطاطس مقلية بيري بيري ماسالا"
click at [381, 371] on input "Peri Peri Masala Fries" at bounding box center [604, 378] width 609 height 30
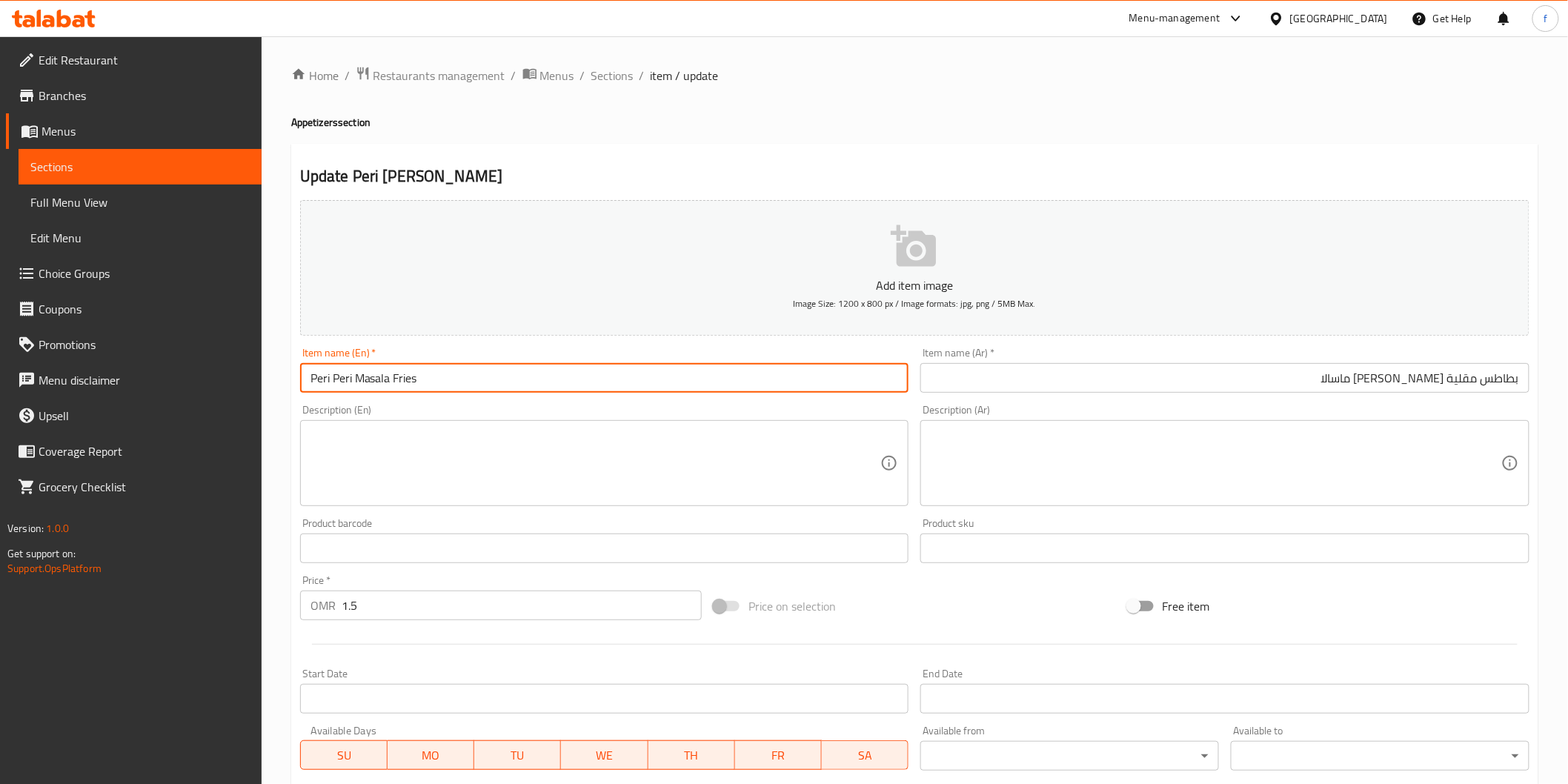
click at [381, 371] on input "Peri Peri Masala Fries" at bounding box center [604, 378] width 609 height 30
click at [394, 379] on input "Peri Peri Masala Fries" at bounding box center [604, 378] width 609 height 30
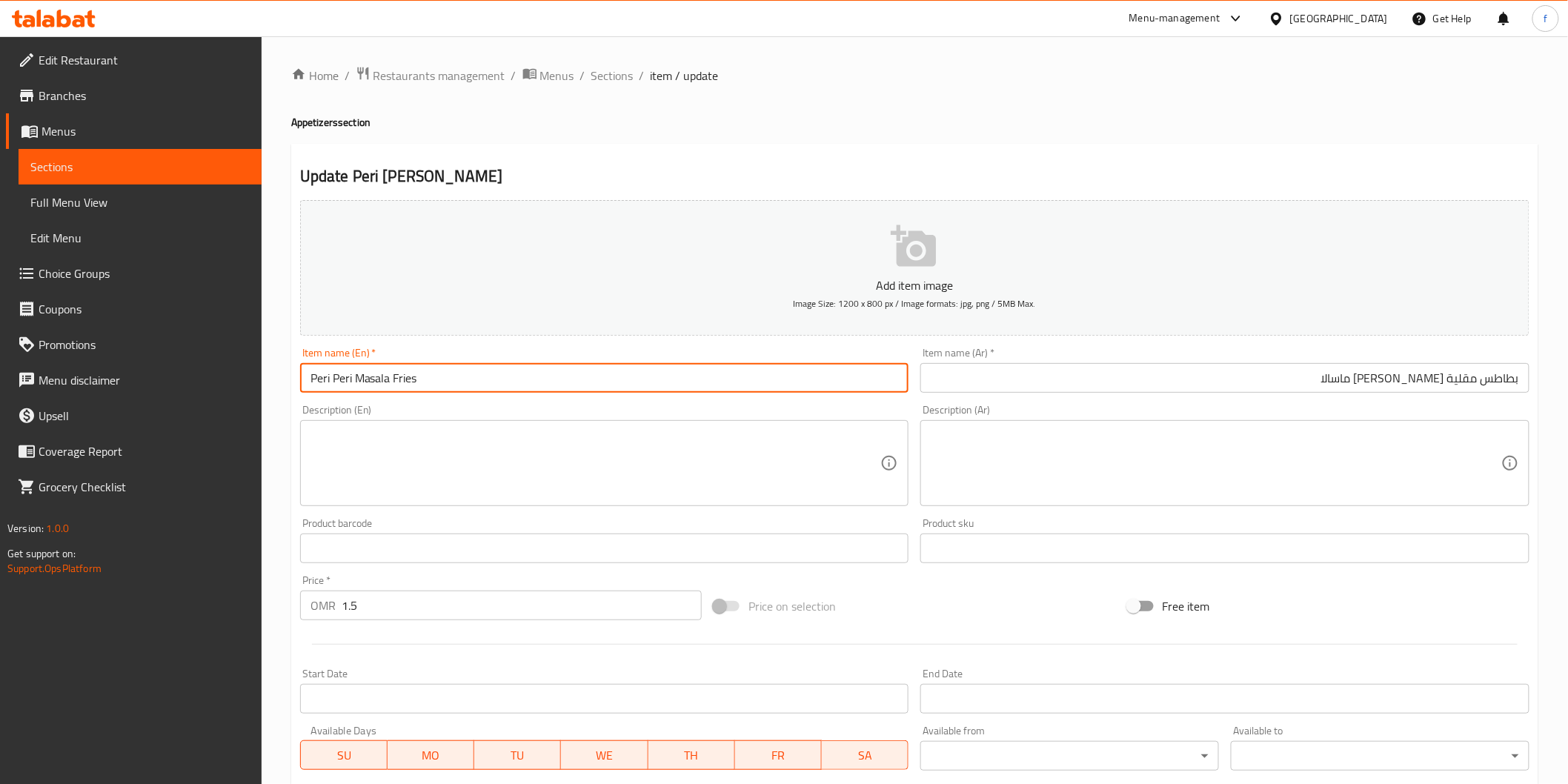
click at [394, 379] on input "Peri Peri Masala Fries" at bounding box center [604, 378] width 609 height 30
click at [681, 446] on textarea at bounding box center [596, 463] width 571 height 70
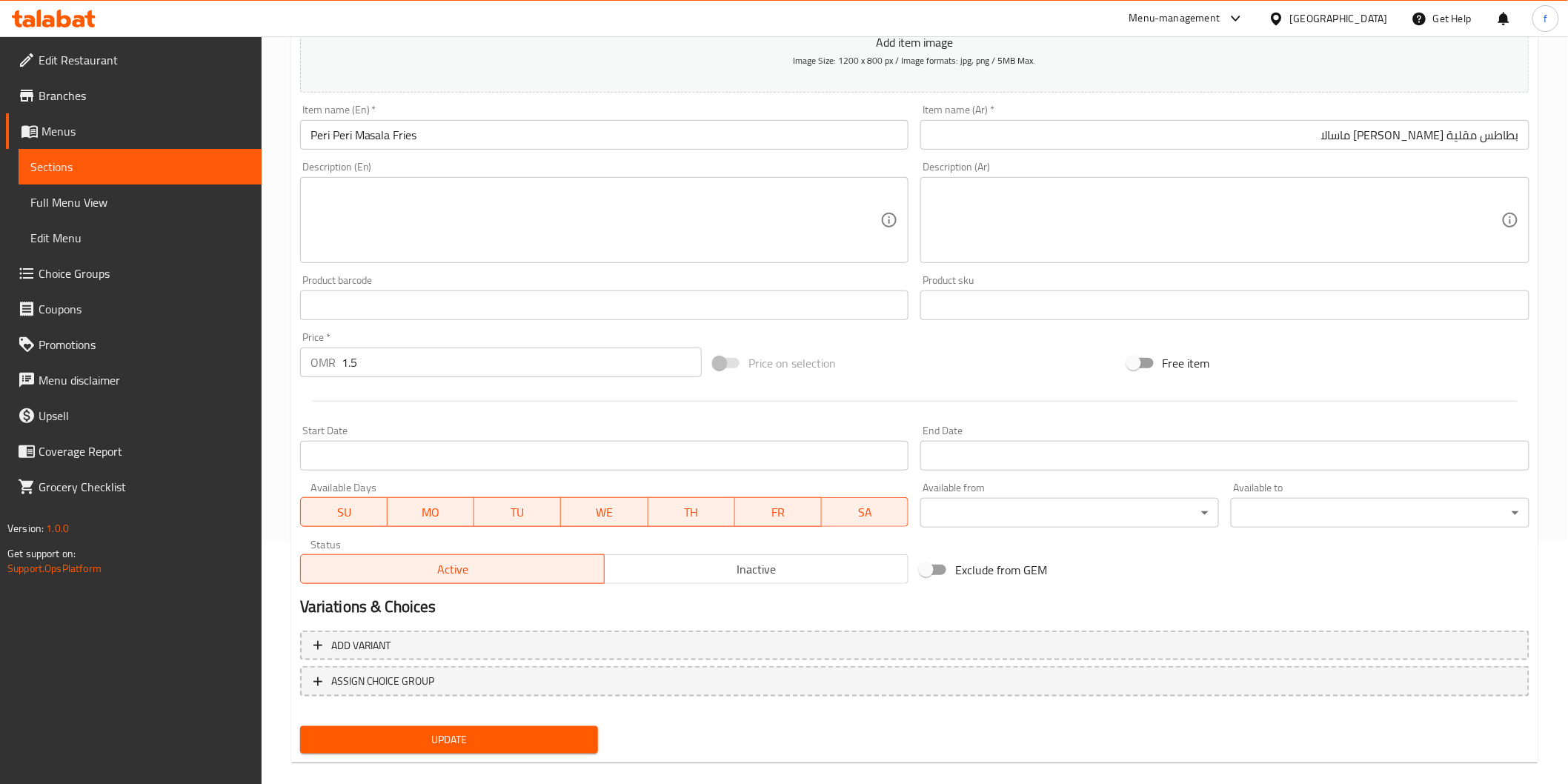
scroll to position [260, 0]
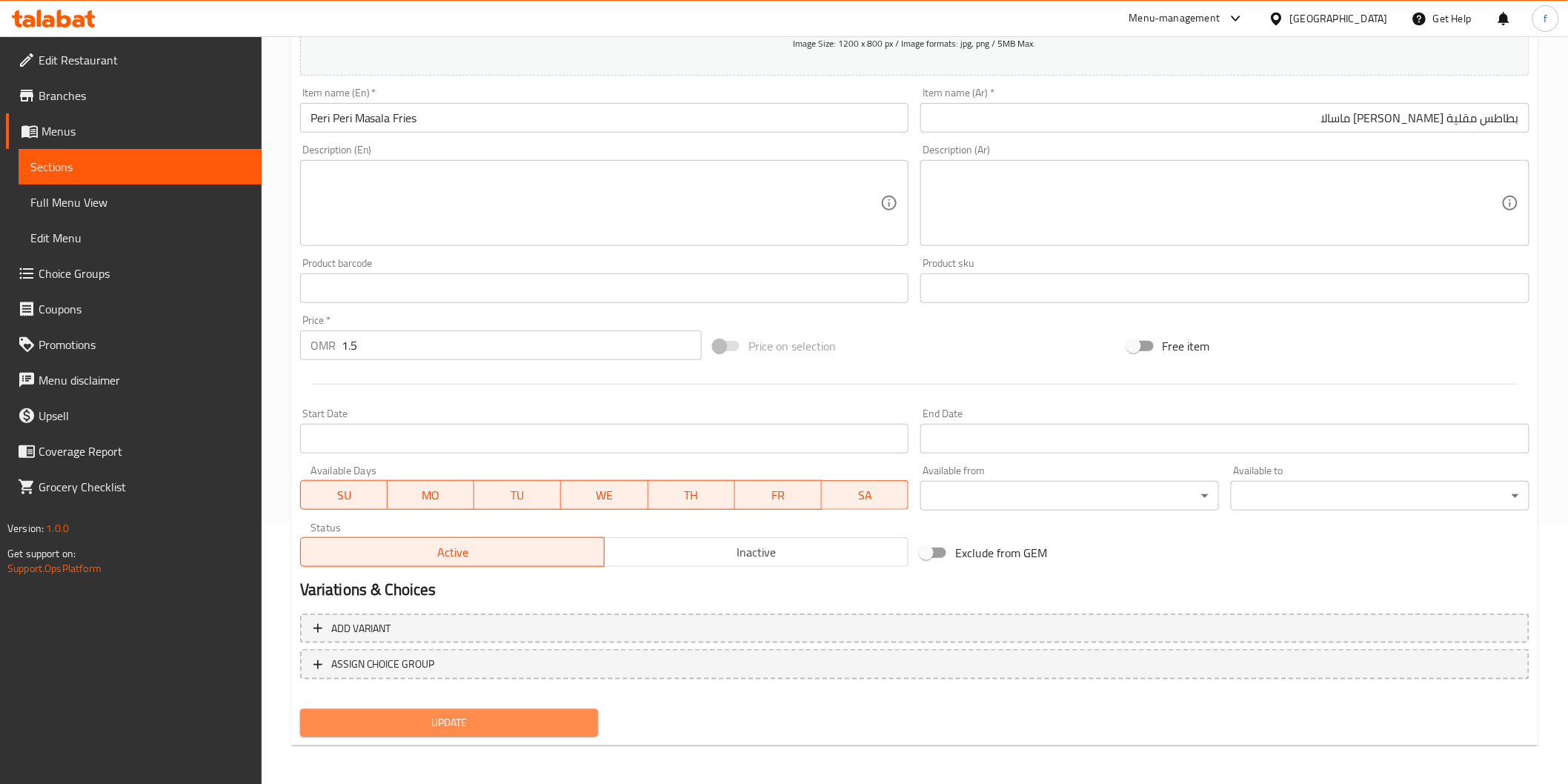
drag, startPoint x: 542, startPoint y: 714, endPoint x: 1024, endPoint y: 552, distance: 508.5
click at [543, 714] on span "Update" at bounding box center [450, 722] width 275 height 18
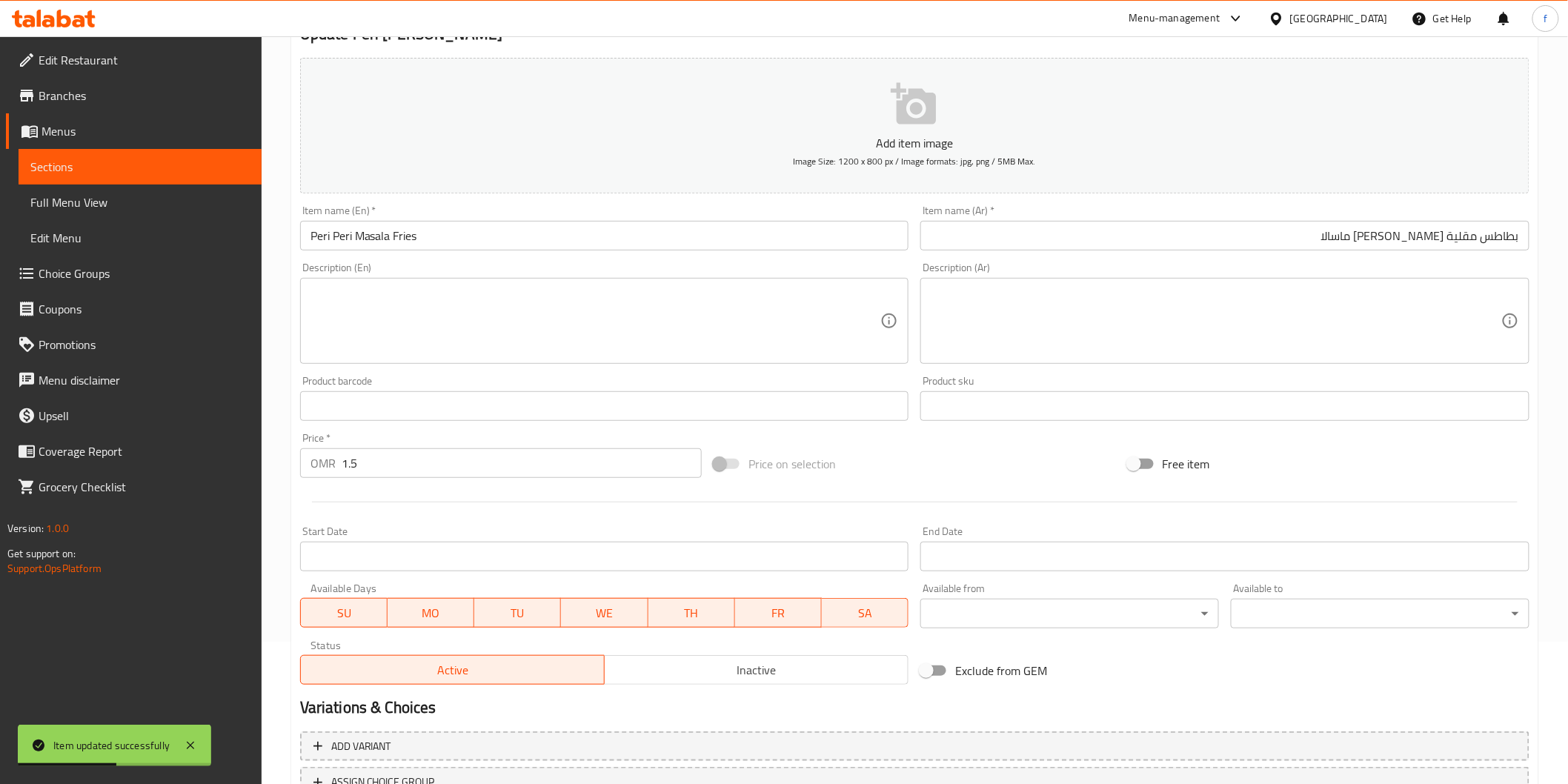
scroll to position [0, 0]
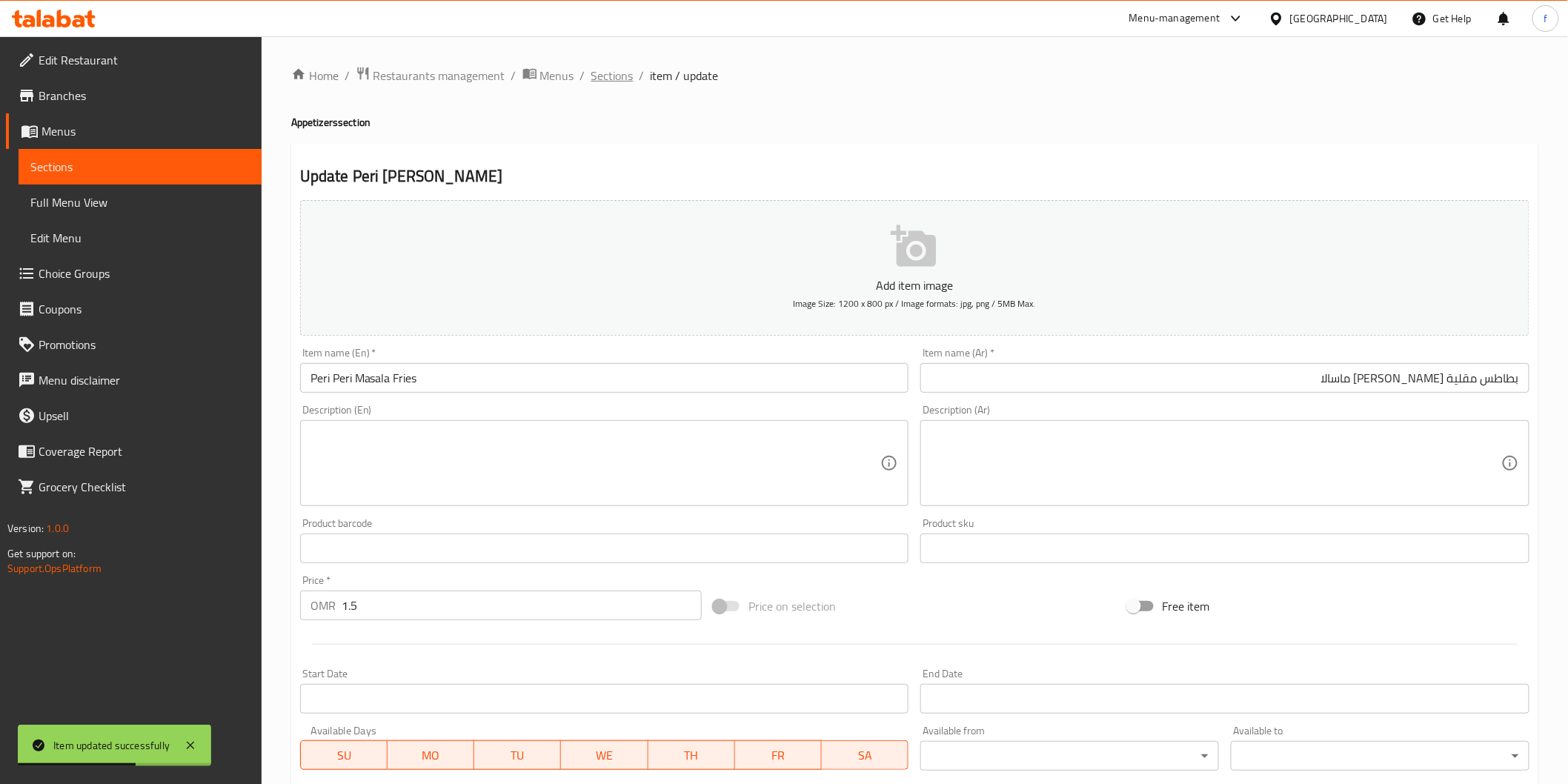
click at [625, 69] on span "Sections" at bounding box center [612, 75] width 42 height 17
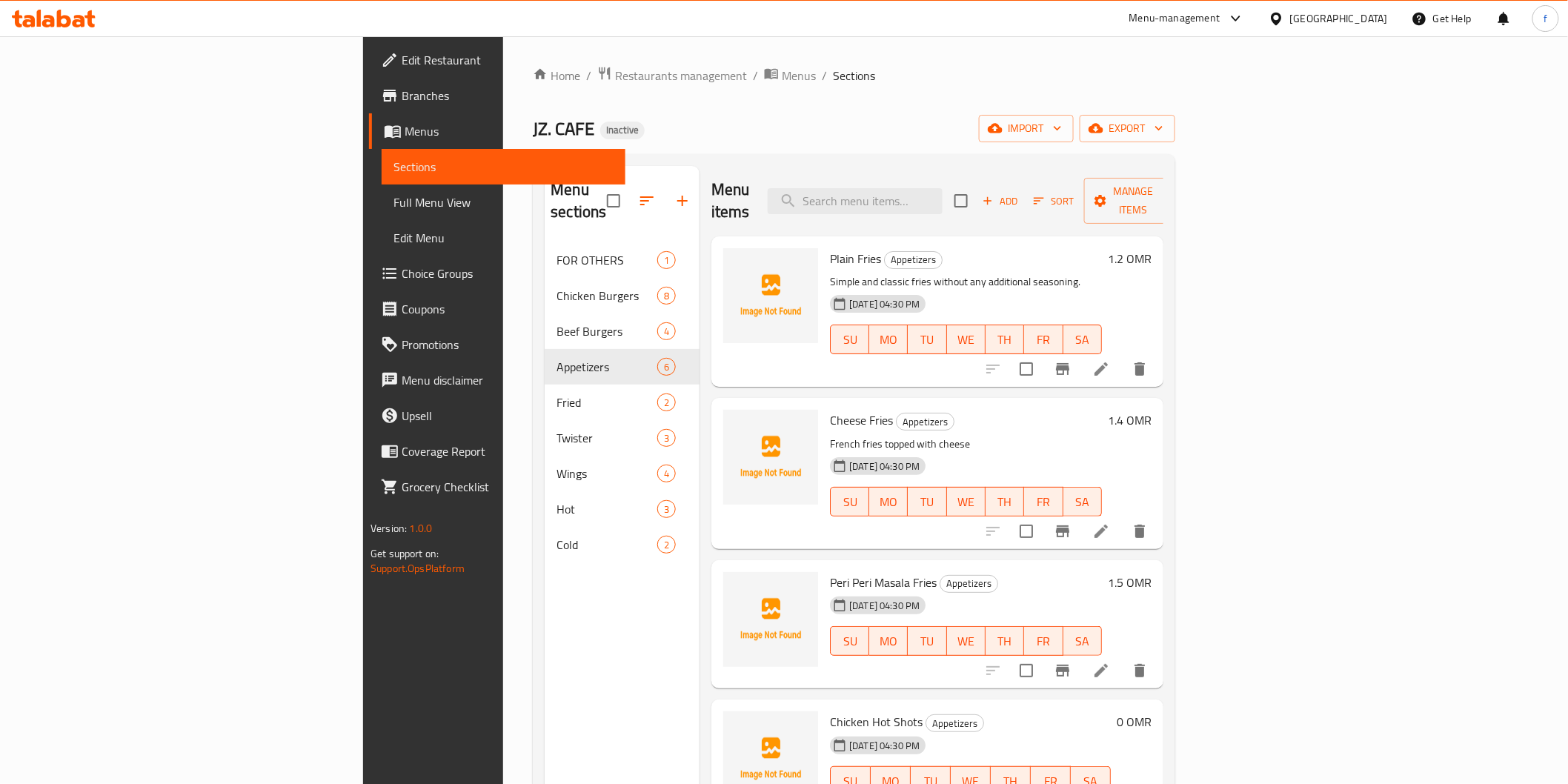
scroll to position [135, 0]
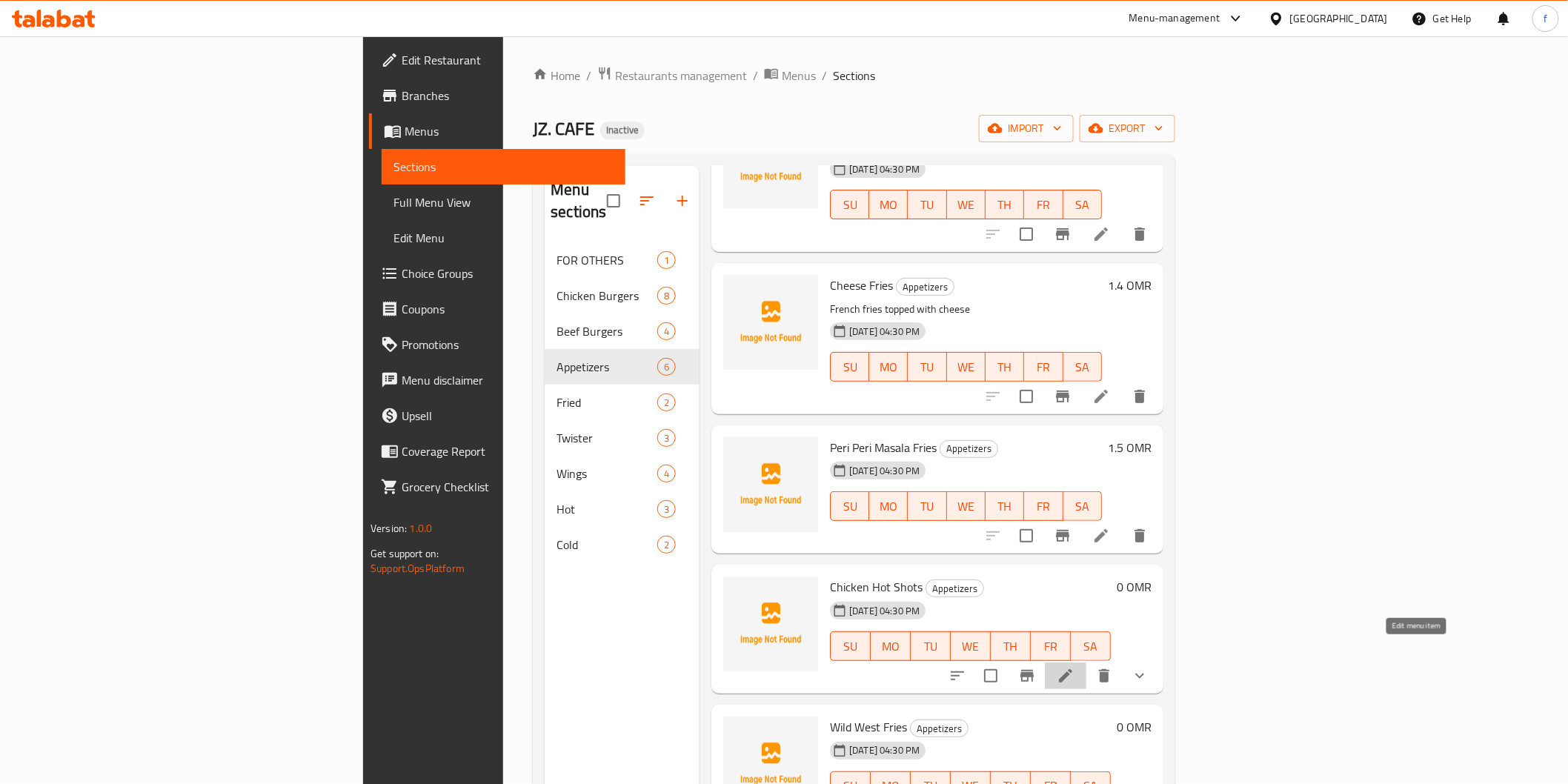
click at [1074, 667] on icon at bounding box center [1066, 676] width 17 height 17
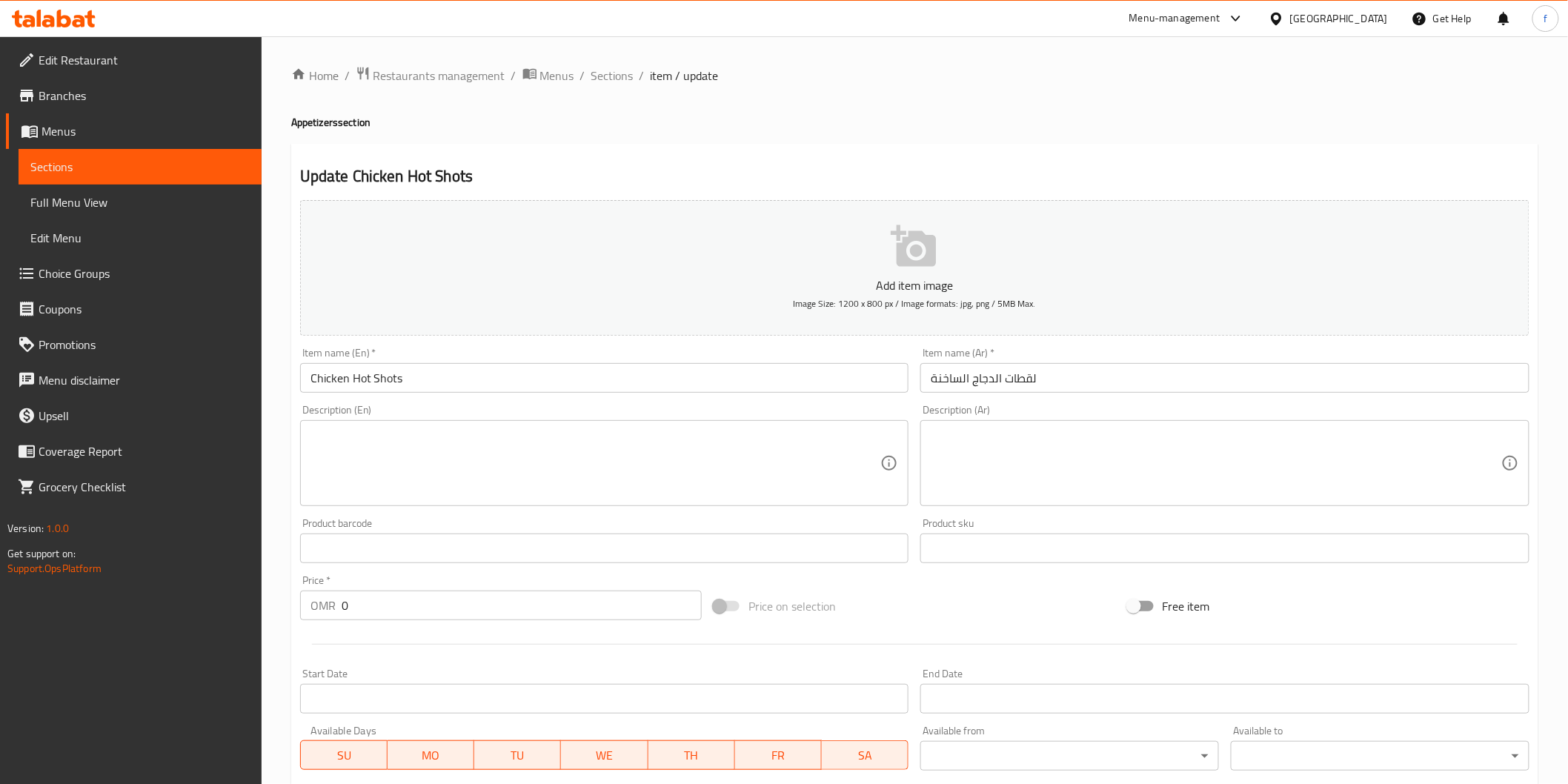
click at [1268, 391] on input "لقطات الدجاج الساخنة" at bounding box center [1224, 378] width 609 height 30
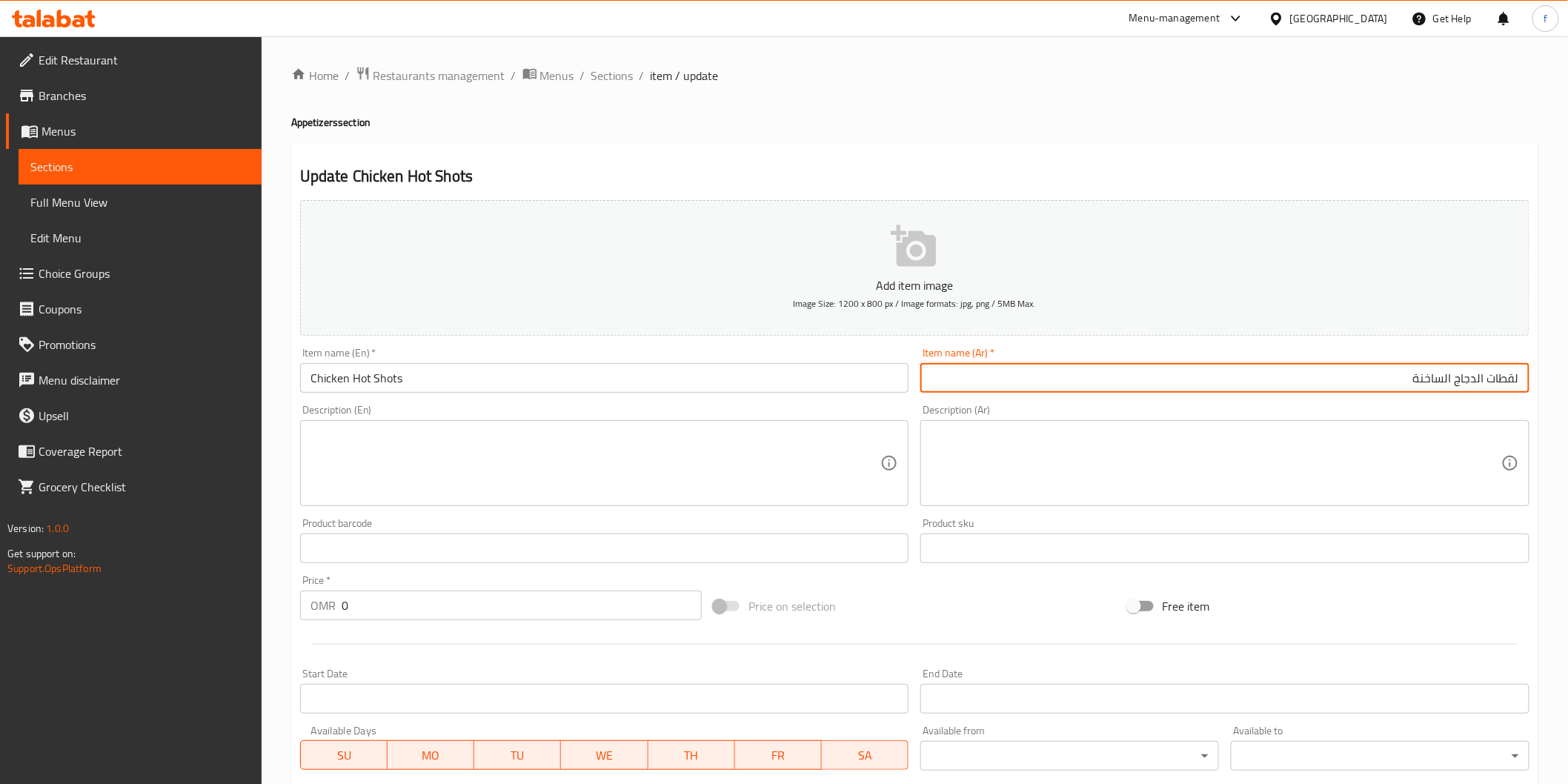
click at [1499, 377] on input "لقطات الدجاج الساخنة" at bounding box center [1224, 378] width 609 height 30
drag, startPoint x: 1475, startPoint y: 379, endPoint x: 1485, endPoint y: 379, distance: 10.0
click at [1485, 379] on input "شوتس الدجاج الساخنة" at bounding box center [1224, 378] width 609 height 30
drag, startPoint x: 1450, startPoint y: 376, endPoint x: 1459, endPoint y: 377, distance: 9.1
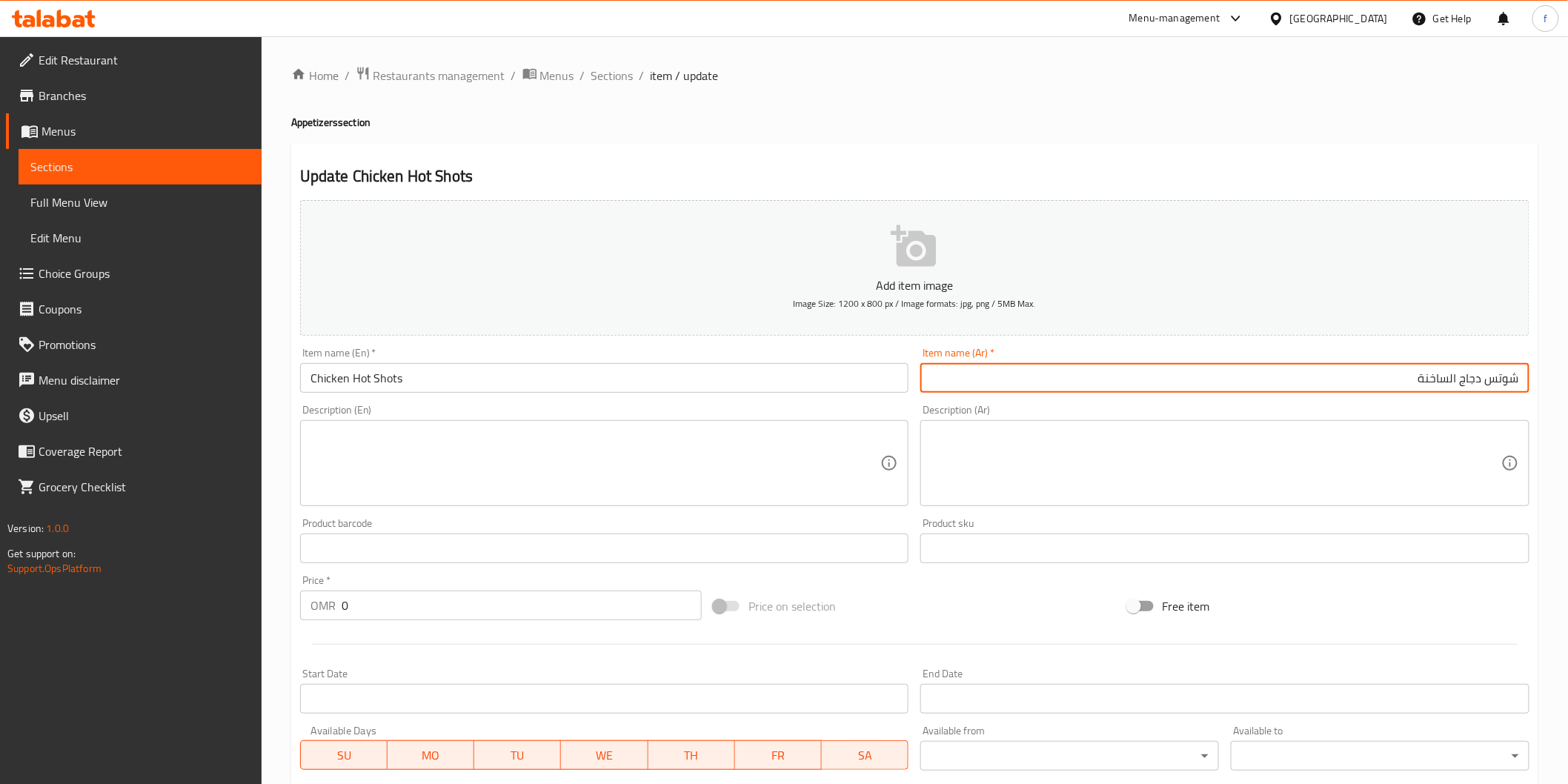
click at [1459, 377] on input "شوتس دجاج الساخنة" at bounding box center [1224, 378] width 609 height 30
click at [1424, 382] on input "شوتس دجاج ساخنة" at bounding box center [1224, 378] width 609 height 30
type input "شوتس دجاج ساخن"
click at [344, 379] on input "Chicken Hot Shots" at bounding box center [604, 378] width 609 height 30
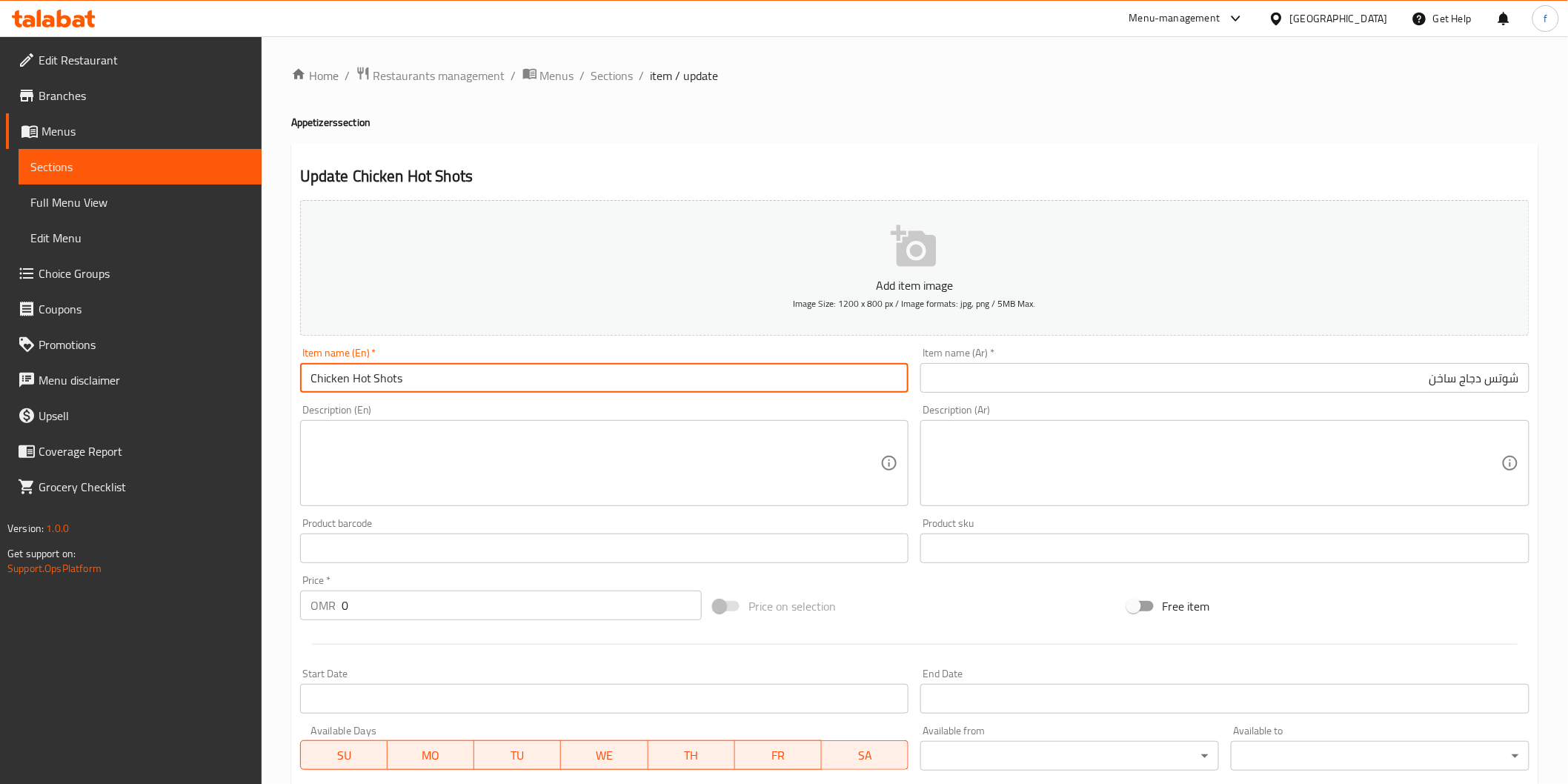
click at [344, 379] on input "Chicken Hot Shots" at bounding box center [604, 378] width 609 height 30
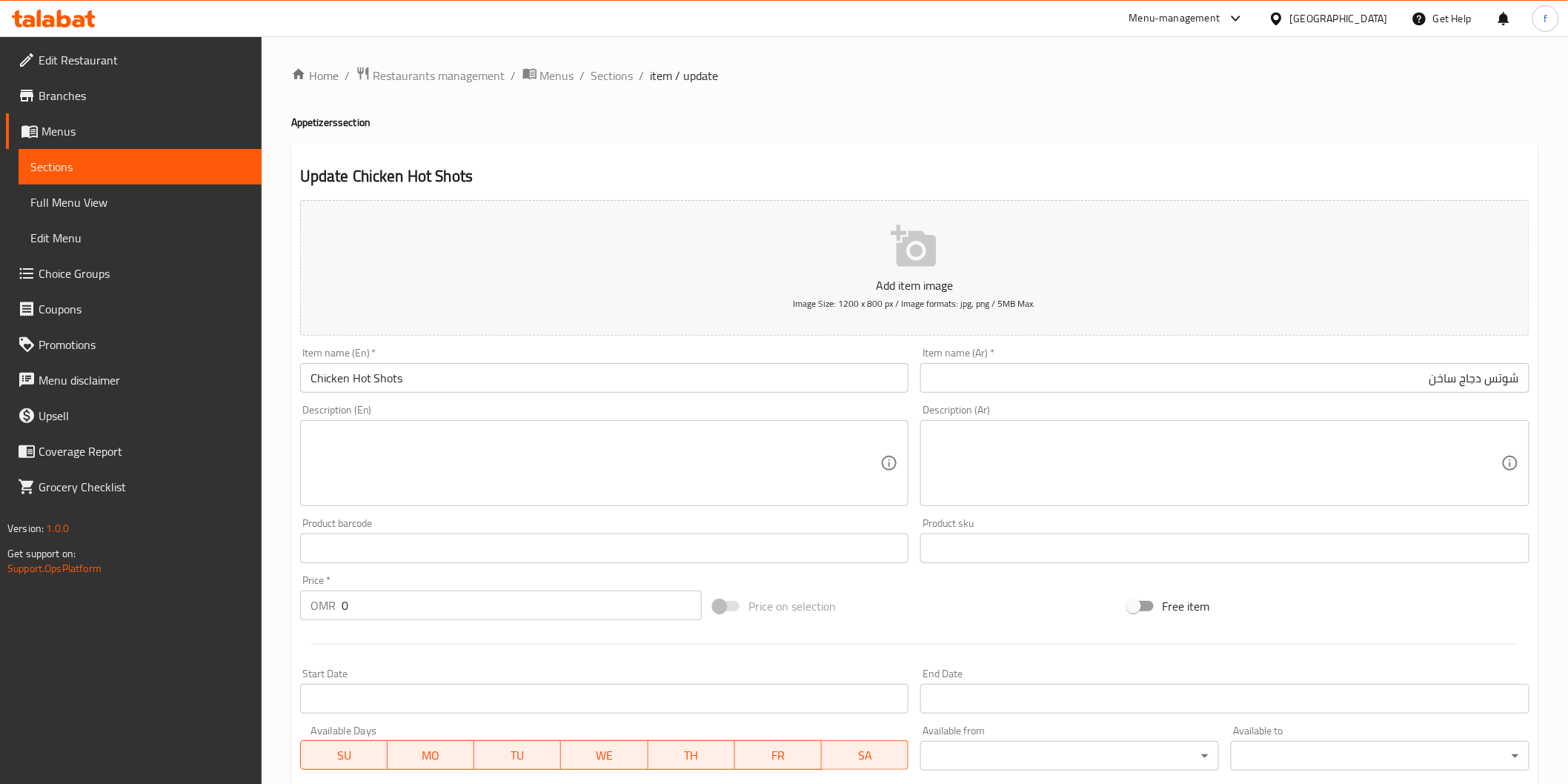
click at [371, 386] on input "Chicken Hot Shots" at bounding box center [604, 378] width 609 height 30
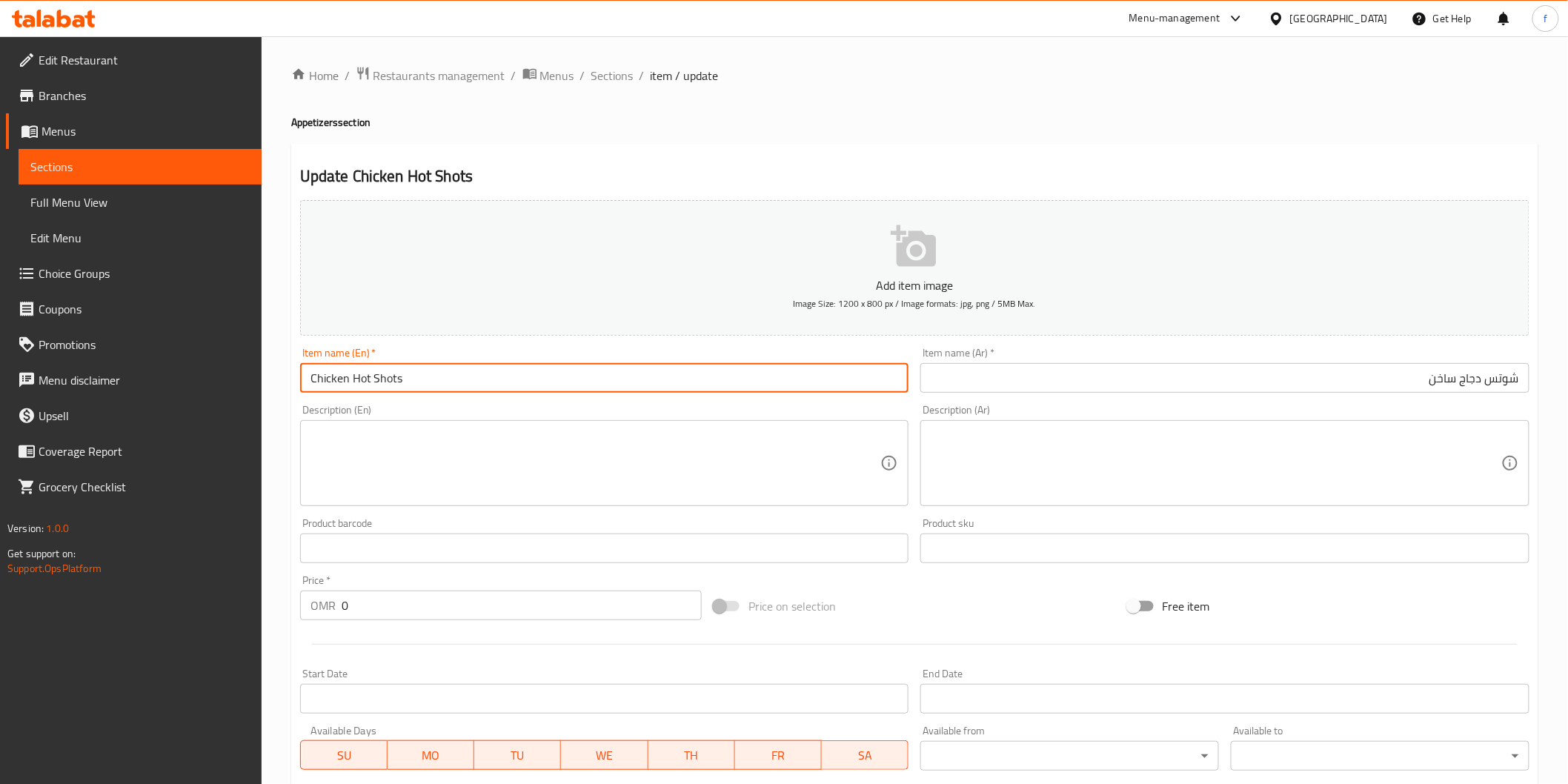
click at [371, 386] on input "Chicken Hot Shots" at bounding box center [604, 378] width 609 height 30
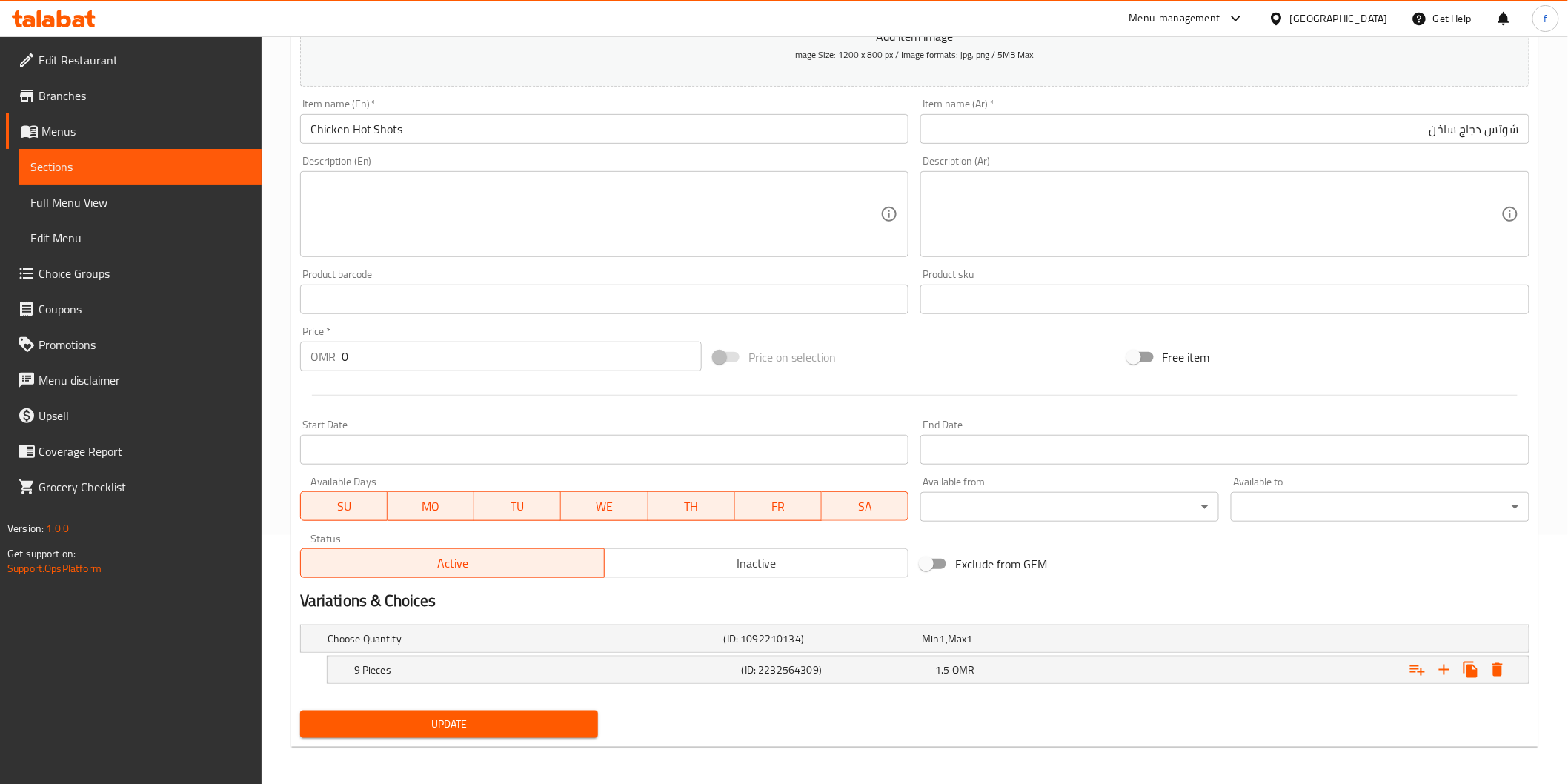
scroll to position [252, 0]
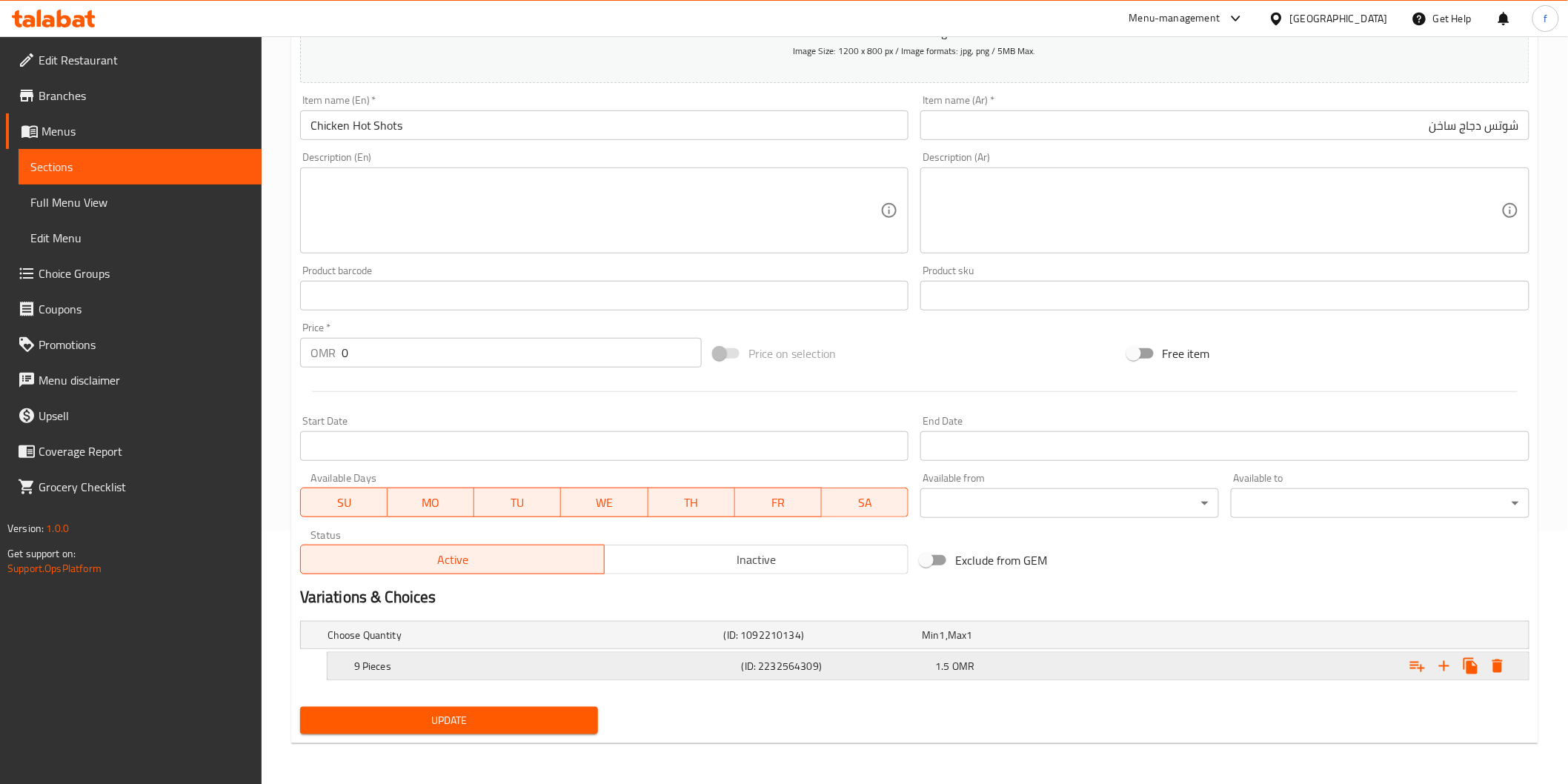
click at [601, 642] on h5 "9 Pieces" at bounding box center [523, 635] width 391 height 14
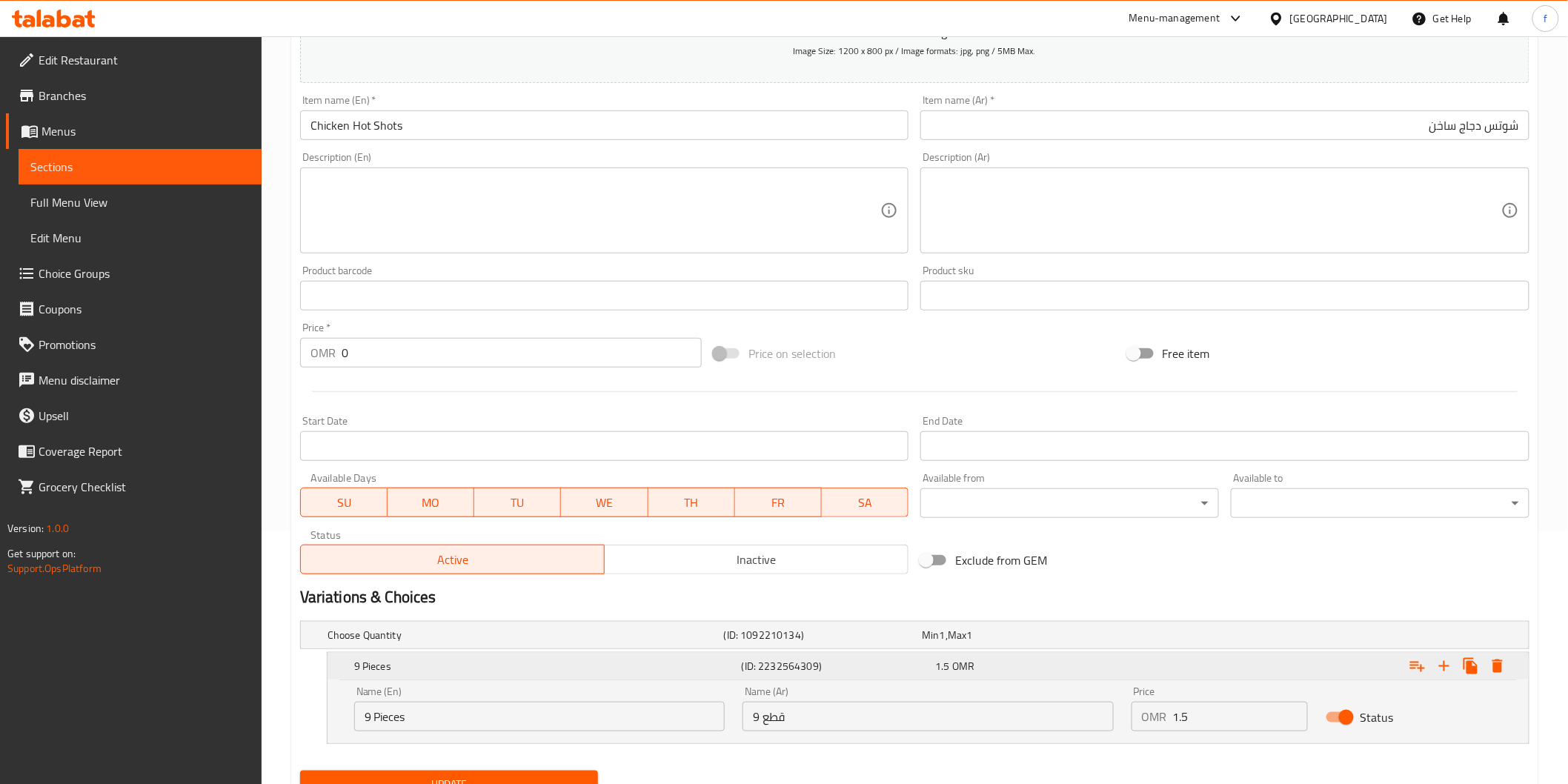
scroll to position [316, 0]
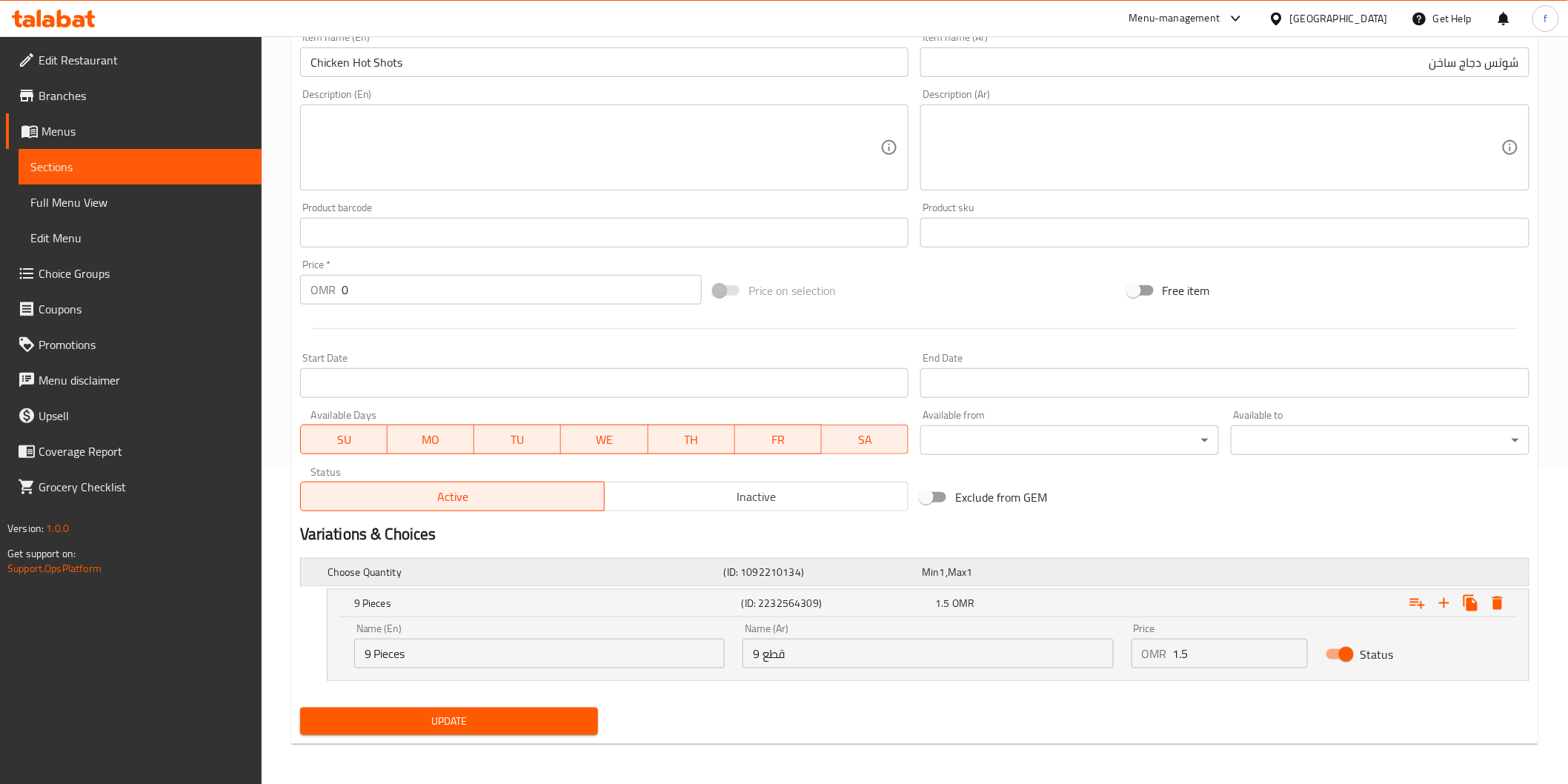
click at [944, 565] on div "Min 1 , Max 1" at bounding box center [1018, 572] width 193 height 14
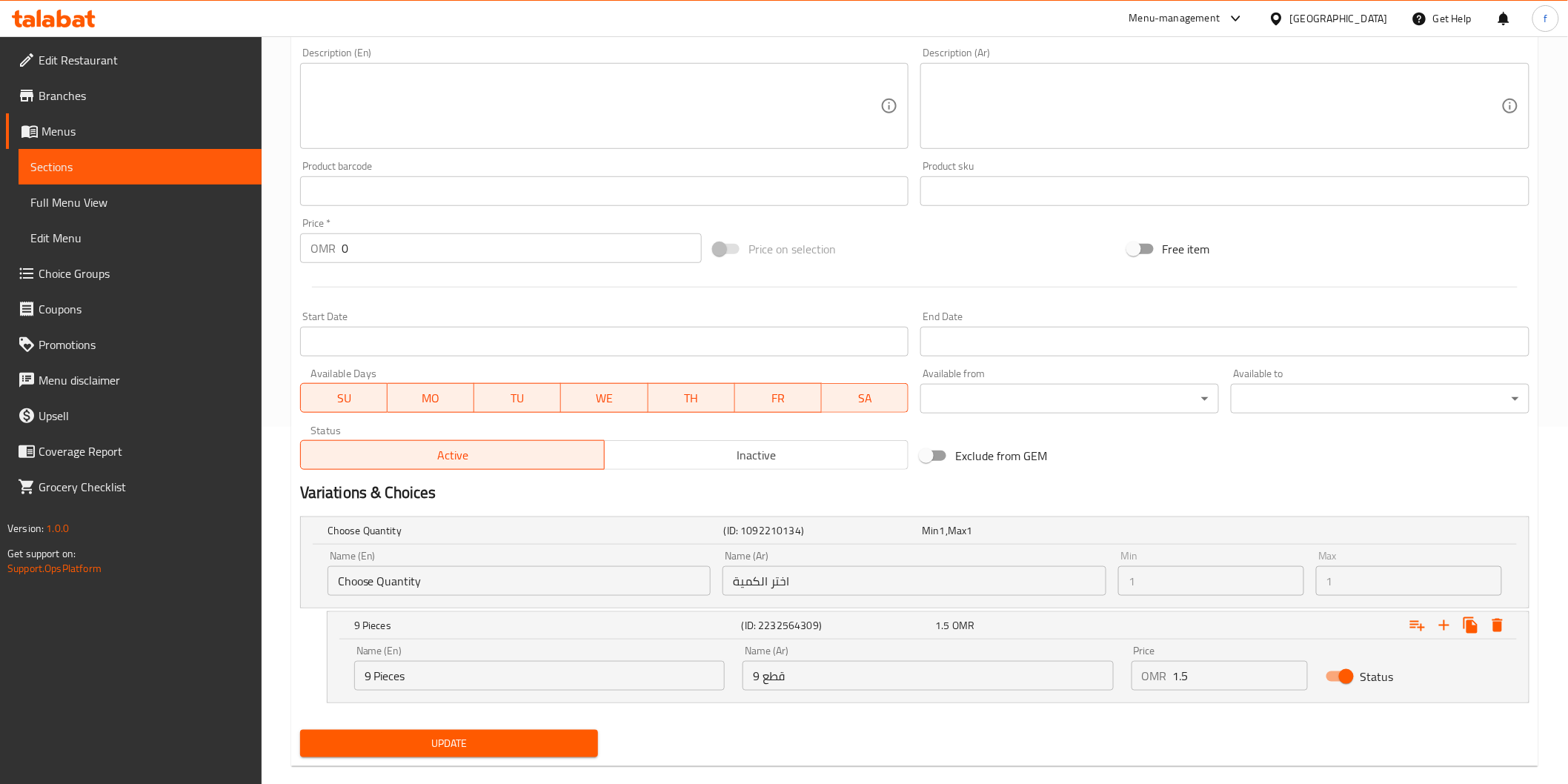
scroll to position [380, 0]
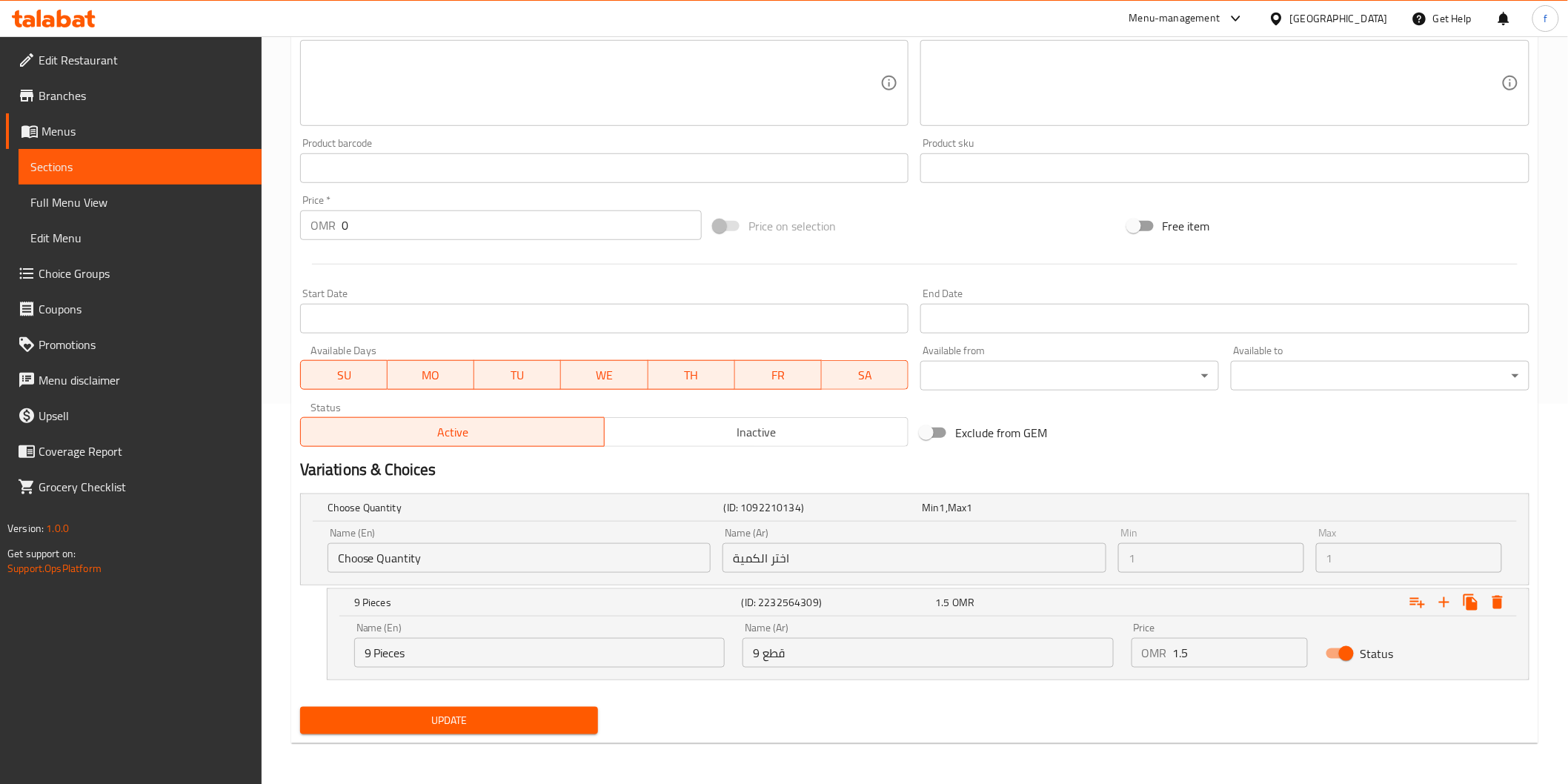
click at [346, 642] on div "Name (En) 9 Pieces Name (En)" at bounding box center [539, 644] width 388 height 63
click at [487, 533] on div "Name (En) Choose Quantity Name (En)" at bounding box center [519, 550] width 384 height 45
click at [517, 670] on div "Name (En) 9 Pieces Name (En)" at bounding box center [539, 644] width 388 height 63
click at [513, 524] on div "9 Pieces (ID: 2232564309) 1.5 OMR" at bounding box center [918, 508] width 1189 height 33
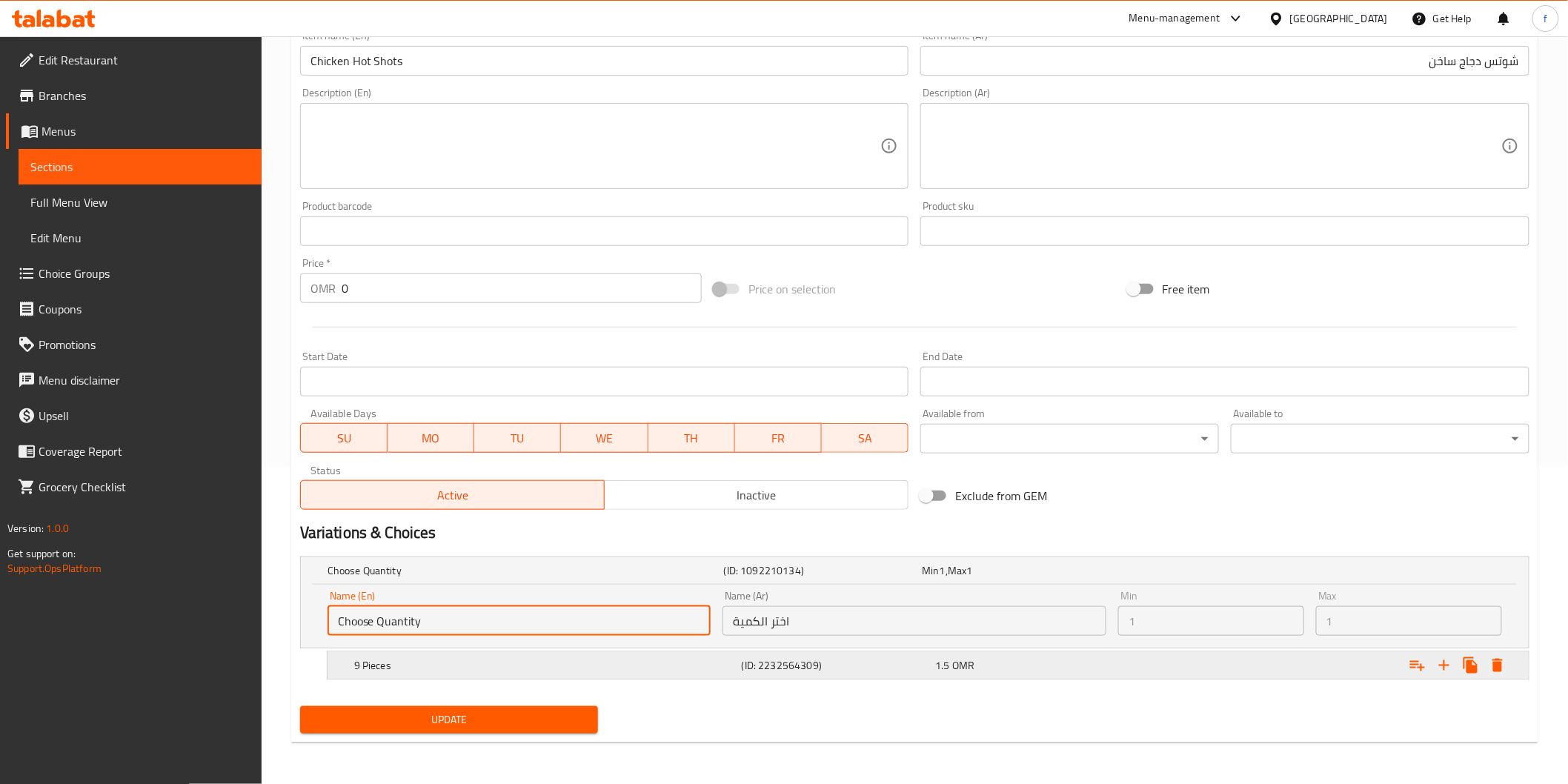
scroll to position [316, 0]
click at [513, 616] on input "Choose Quantity" at bounding box center [519, 622] width 384 height 30
click at [544, 577] on h5 "Choose Quantity" at bounding box center [523, 572] width 391 height 14
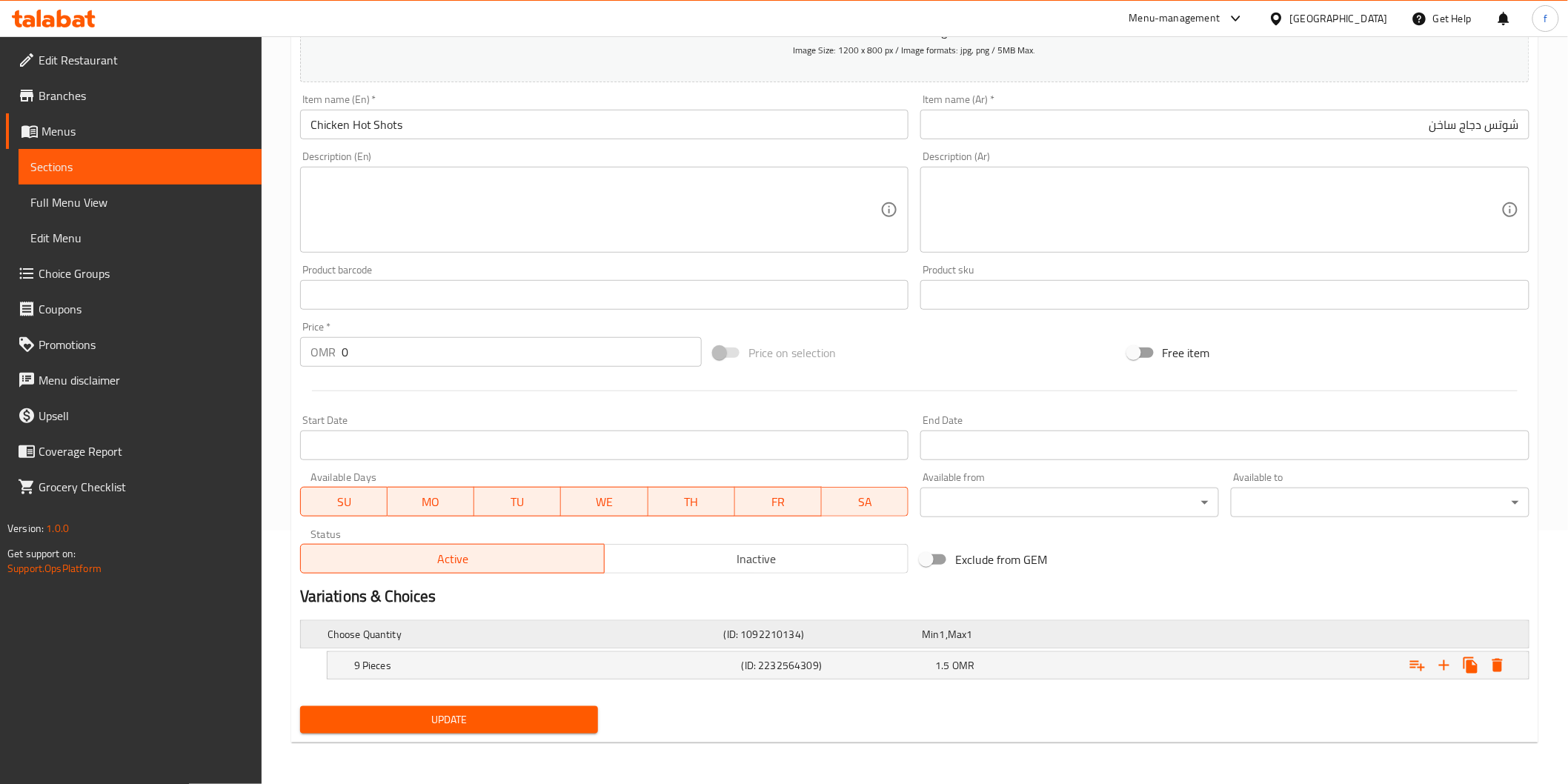
scroll to position [252, 0]
drag, startPoint x: 536, startPoint y: 667, endPoint x: 541, endPoint y: 659, distance: 9.4
click at [537, 642] on h5 "9 Pieces" at bounding box center [523, 635] width 391 height 14
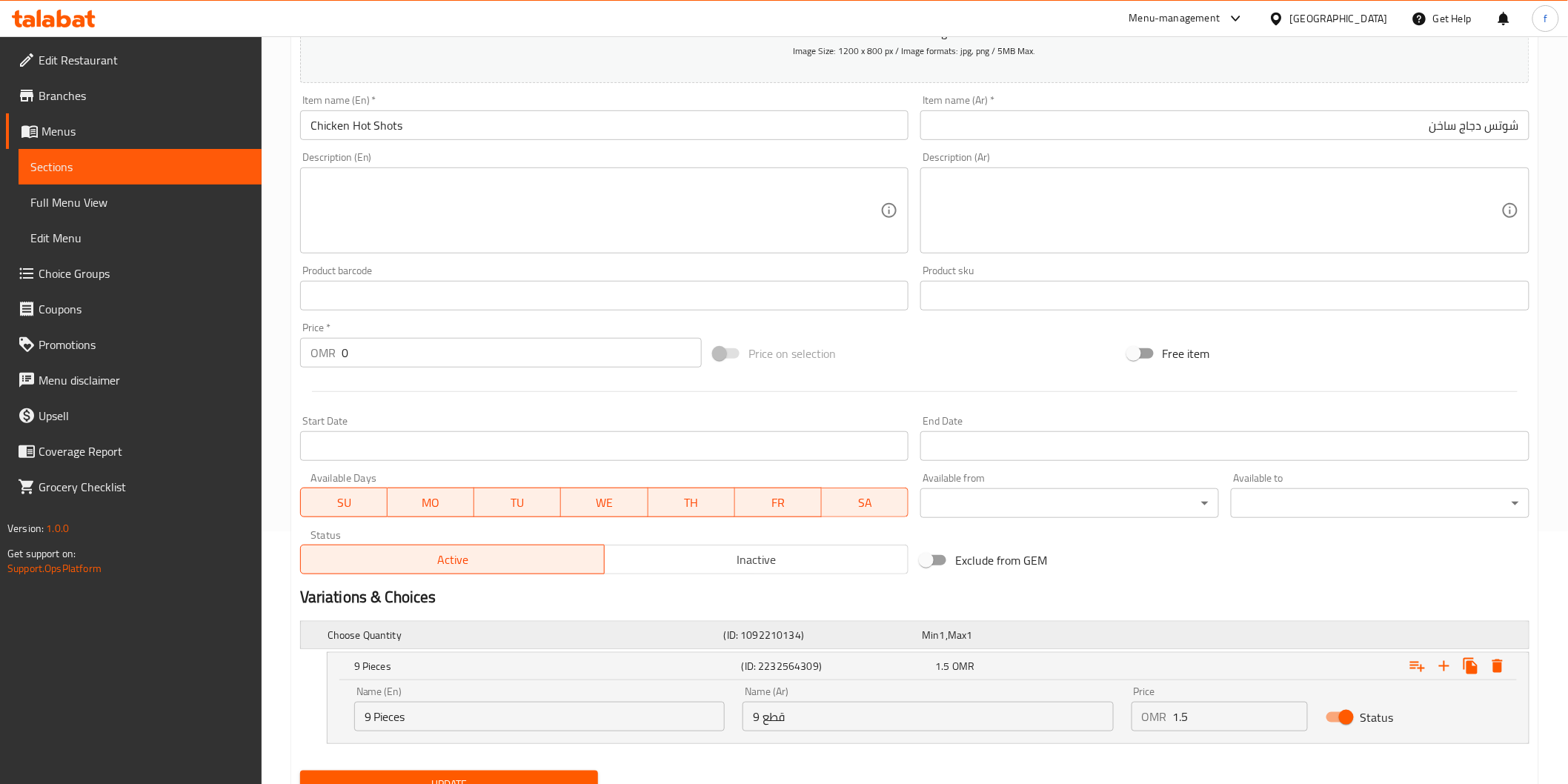
click at [551, 636] on h5 "Choose Quantity" at bounding box center [523, 635] width 391 height 14
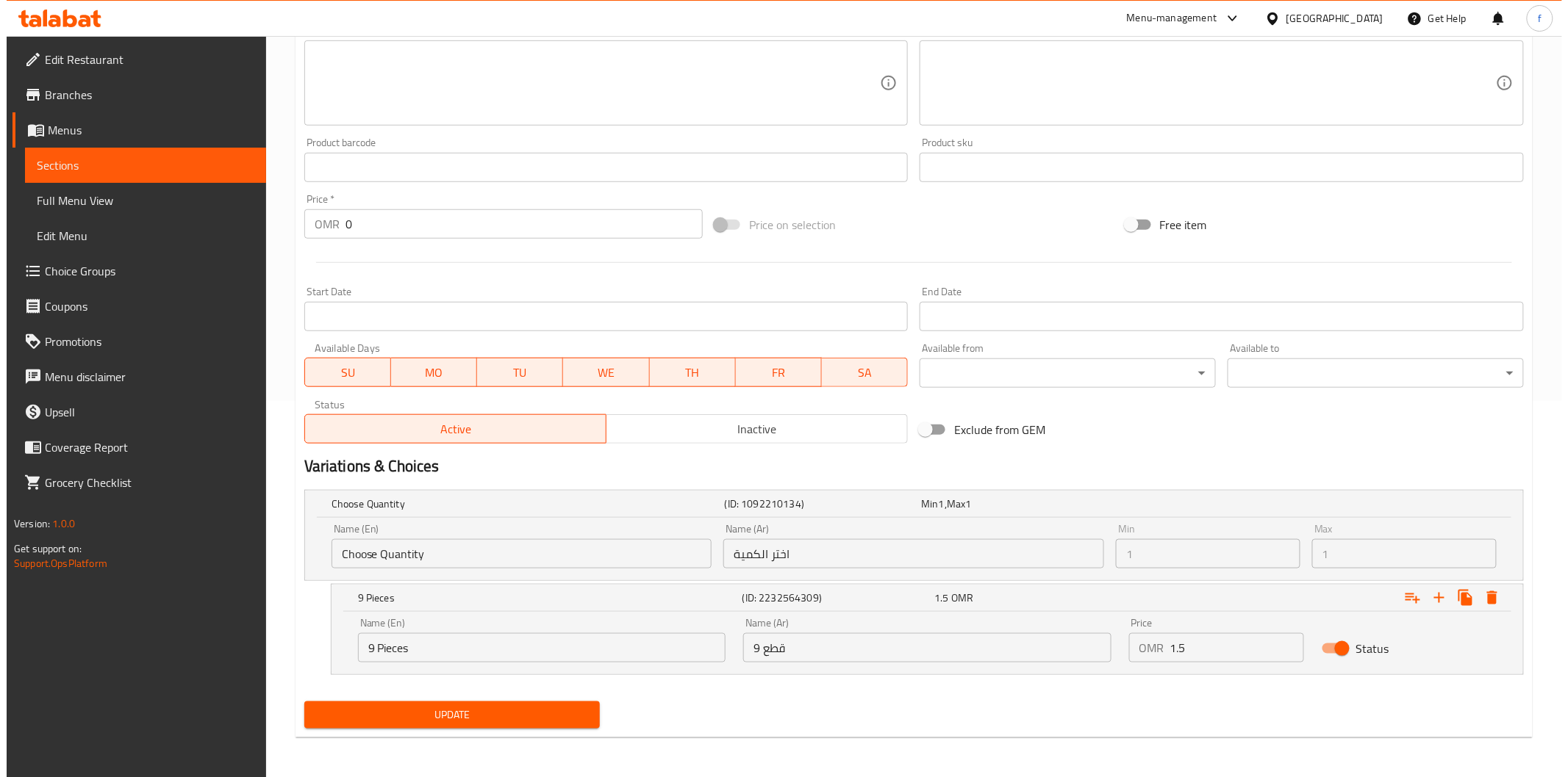
scroll to position [377, 0]
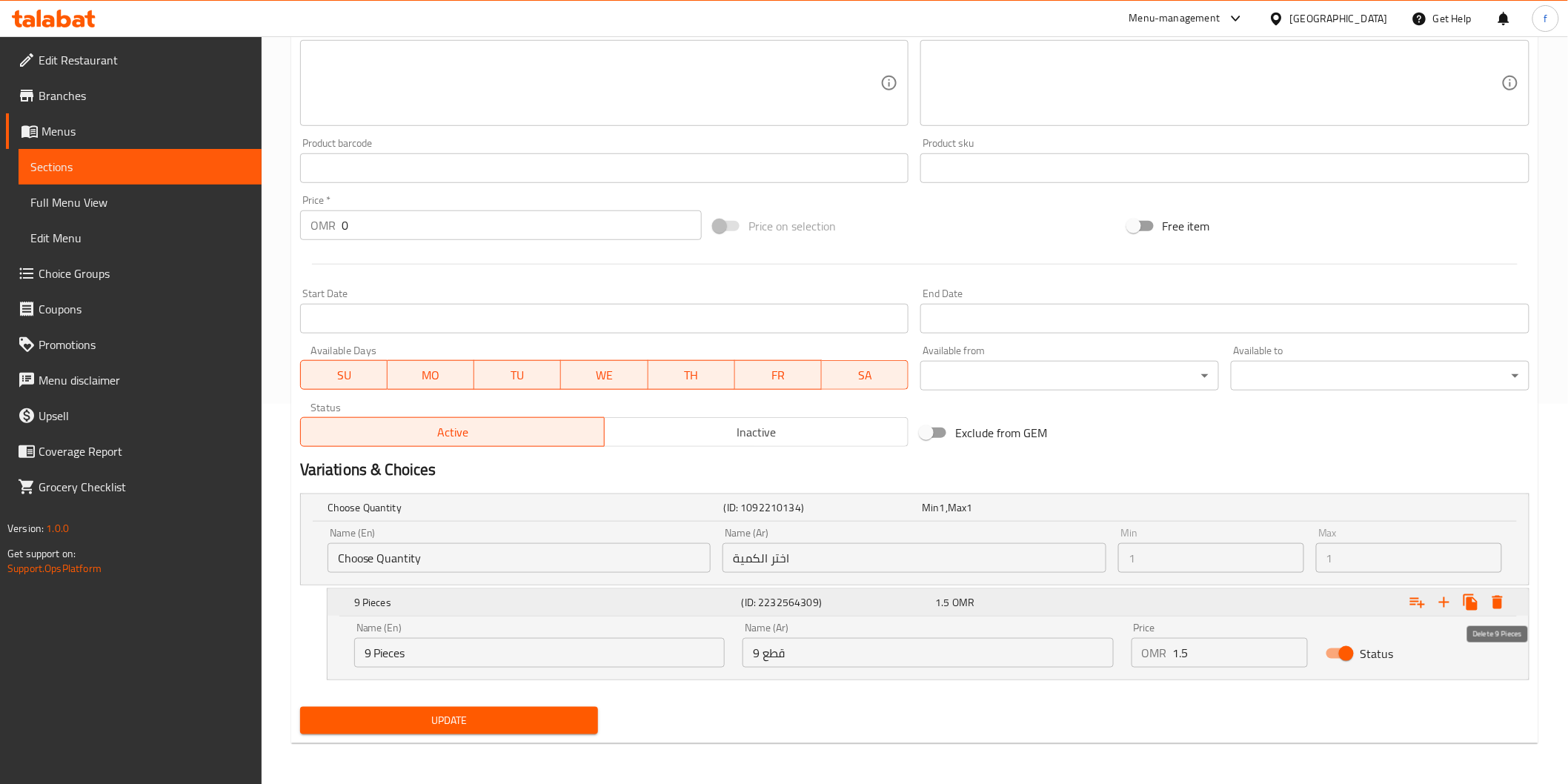
click at [1501, 601] on icon "Expand" at bounding box center [1497, 603] width 11 height 13
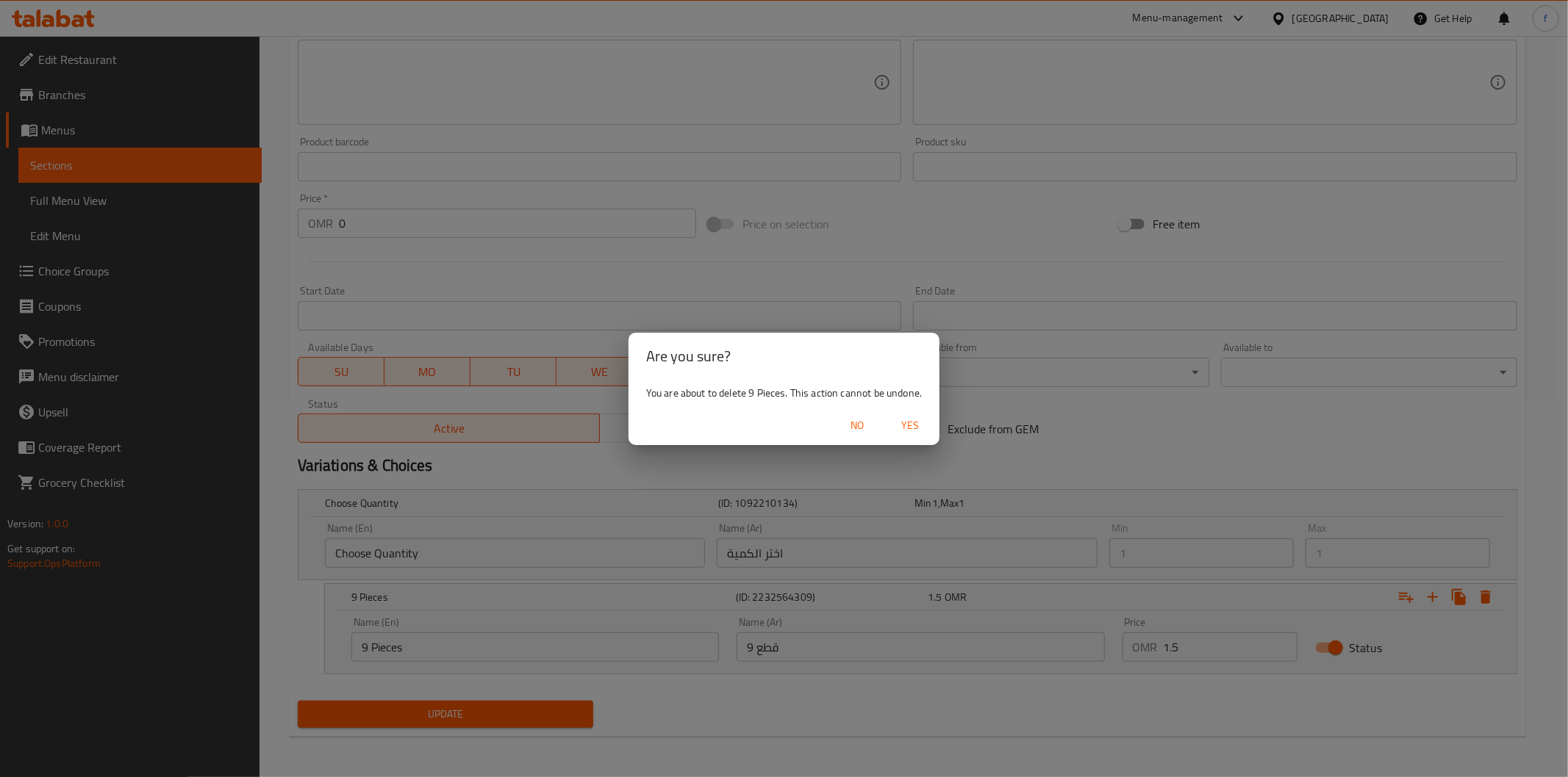
click at [915, 433] on span "Yes" at bounding box center [909, 425] width 35 height 18
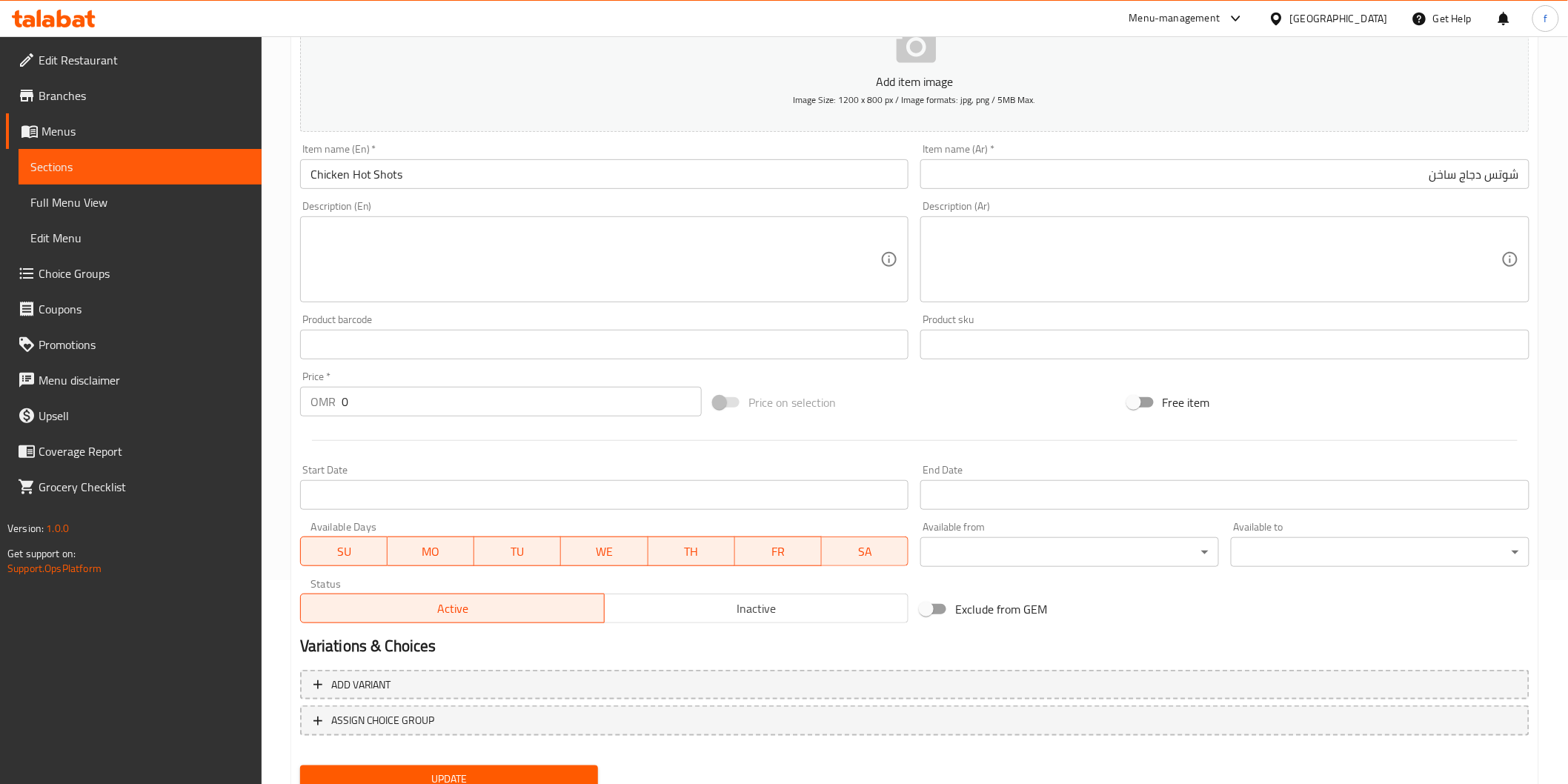
scroll to position [0, 0]
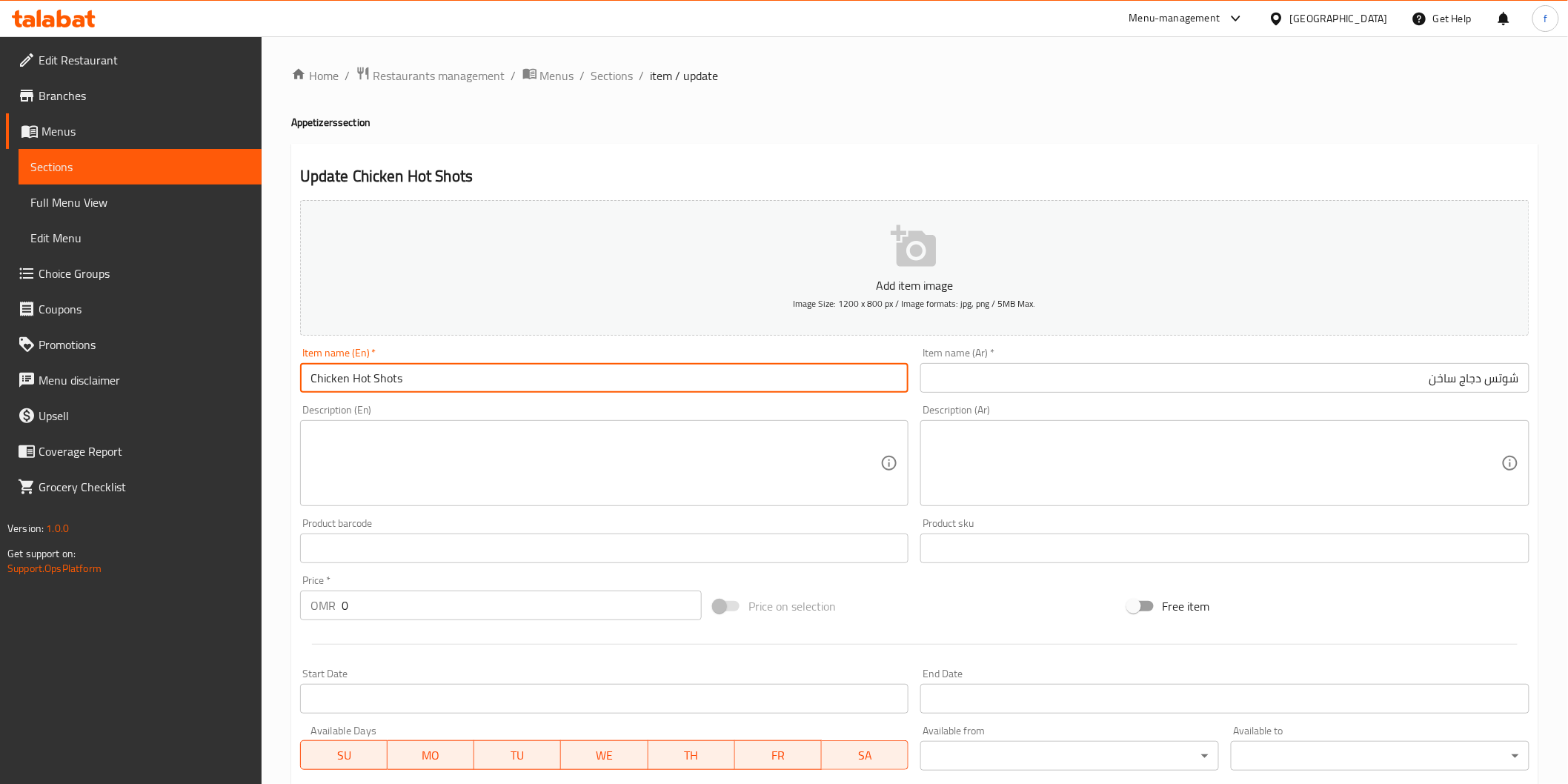
click at [484, 377] on input "Chicken Hot Shots" at bounding box center [604, 378] width 609 height 30
click at [472, 369] on input "Chicken Hot Shots" at bounding box center [604, 378] width 609 height 30
paste input "9 PIECES"
type input "Chicken Hot Shots 9 PIECES"
click at [1267, 388] on input "شوتس دجاج ساخن" at bounding box center [1224, 378] width 609 height 30
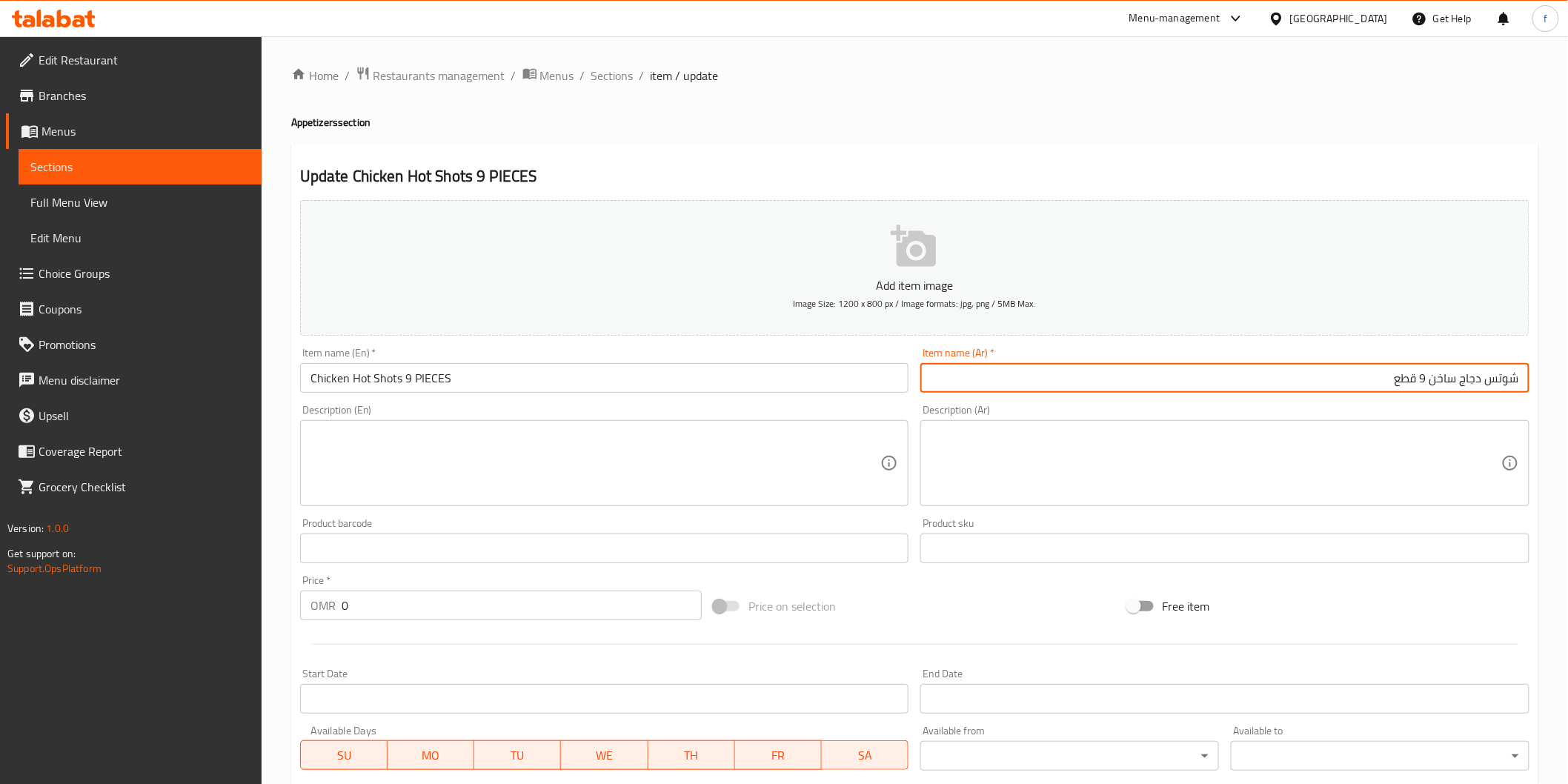
type input "شوتس دجاج ساخن 9 قطع"
click at [401, 377] on input "Chicken Hot Shots 9 PIECES" at bounding box center [604, 378] width 609 height 30
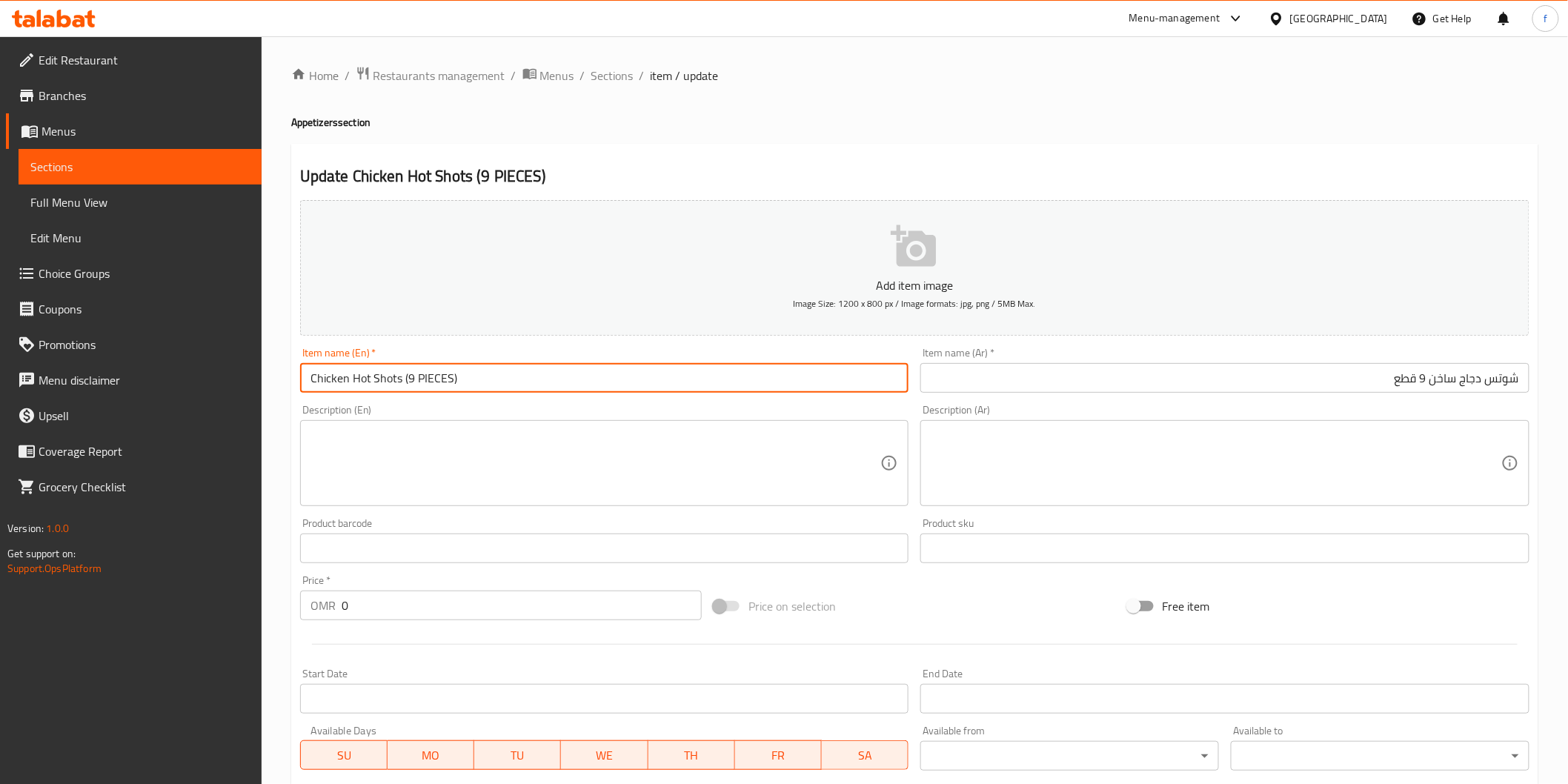
type input "Chicken Hot Shots (9 PIECES)"
click at [1428, 379] on input "شوتس دجاج ساخن 9 قطع" at bounding box center [1224, 378] width 609 height 30
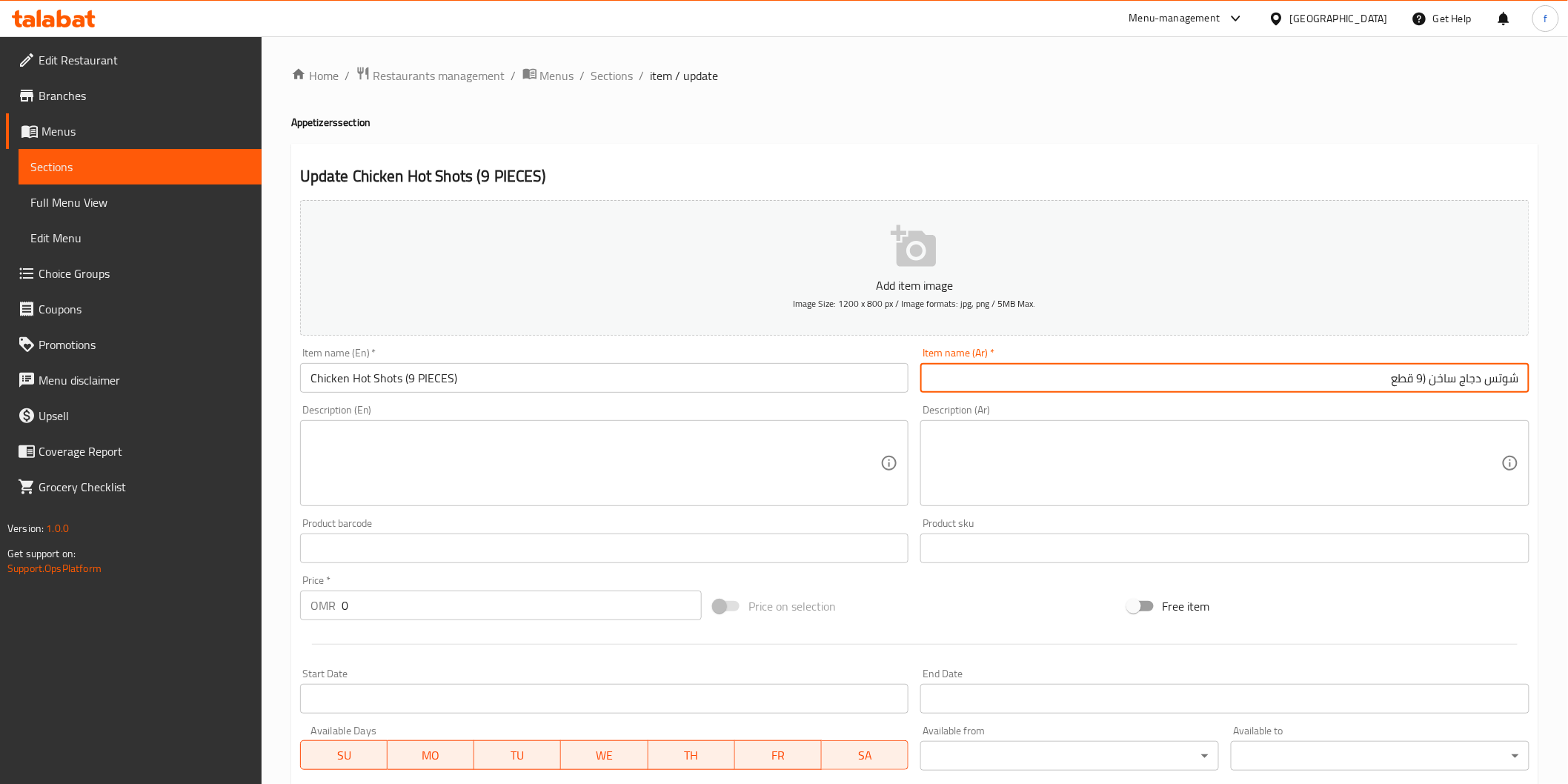
click at [1384, 375] on input "شوتس دجاج ساخن (9 قطع" at bounding box center [1224, 378] width 609 height 30
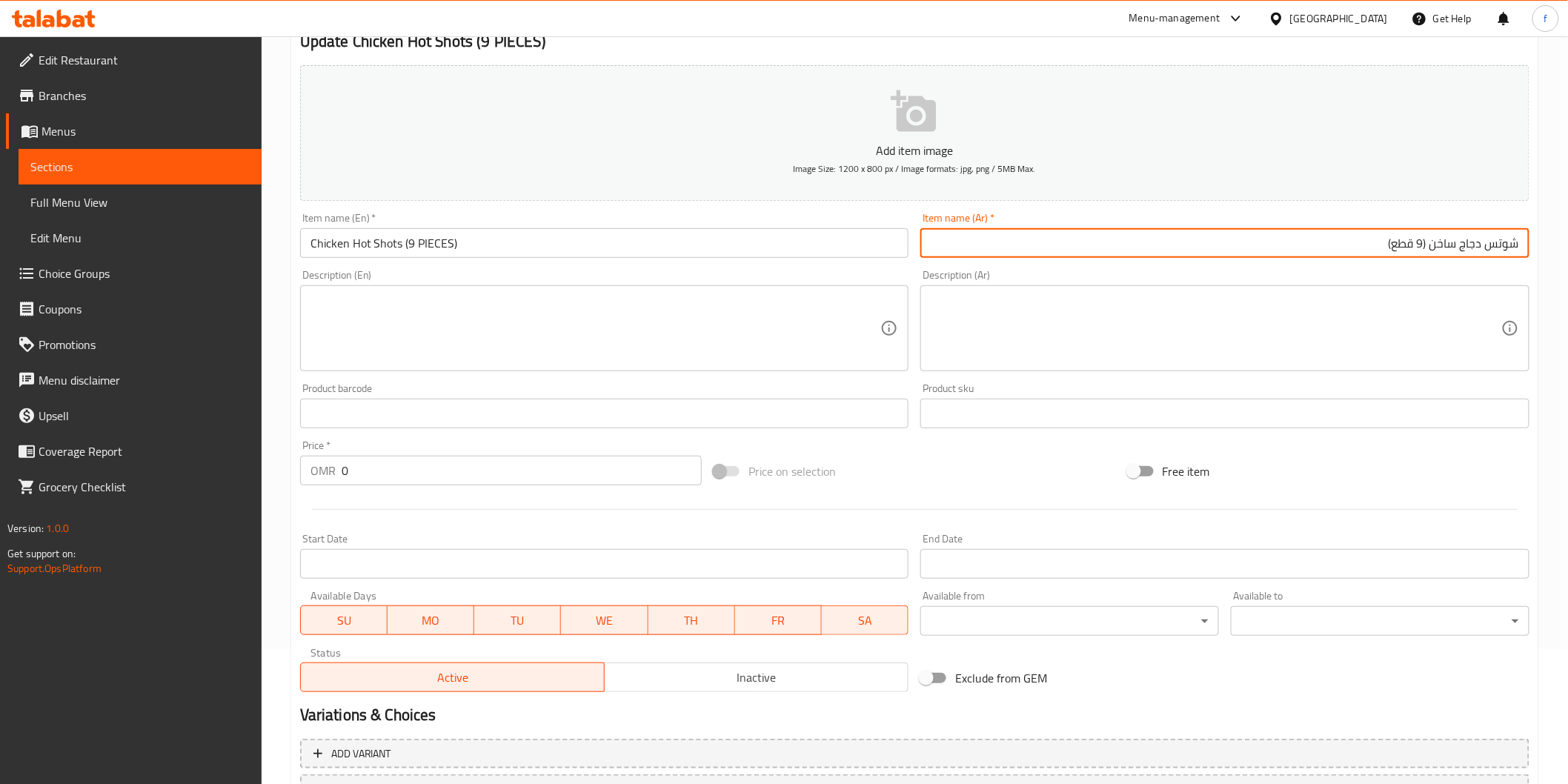
scroll to position [260, 0]
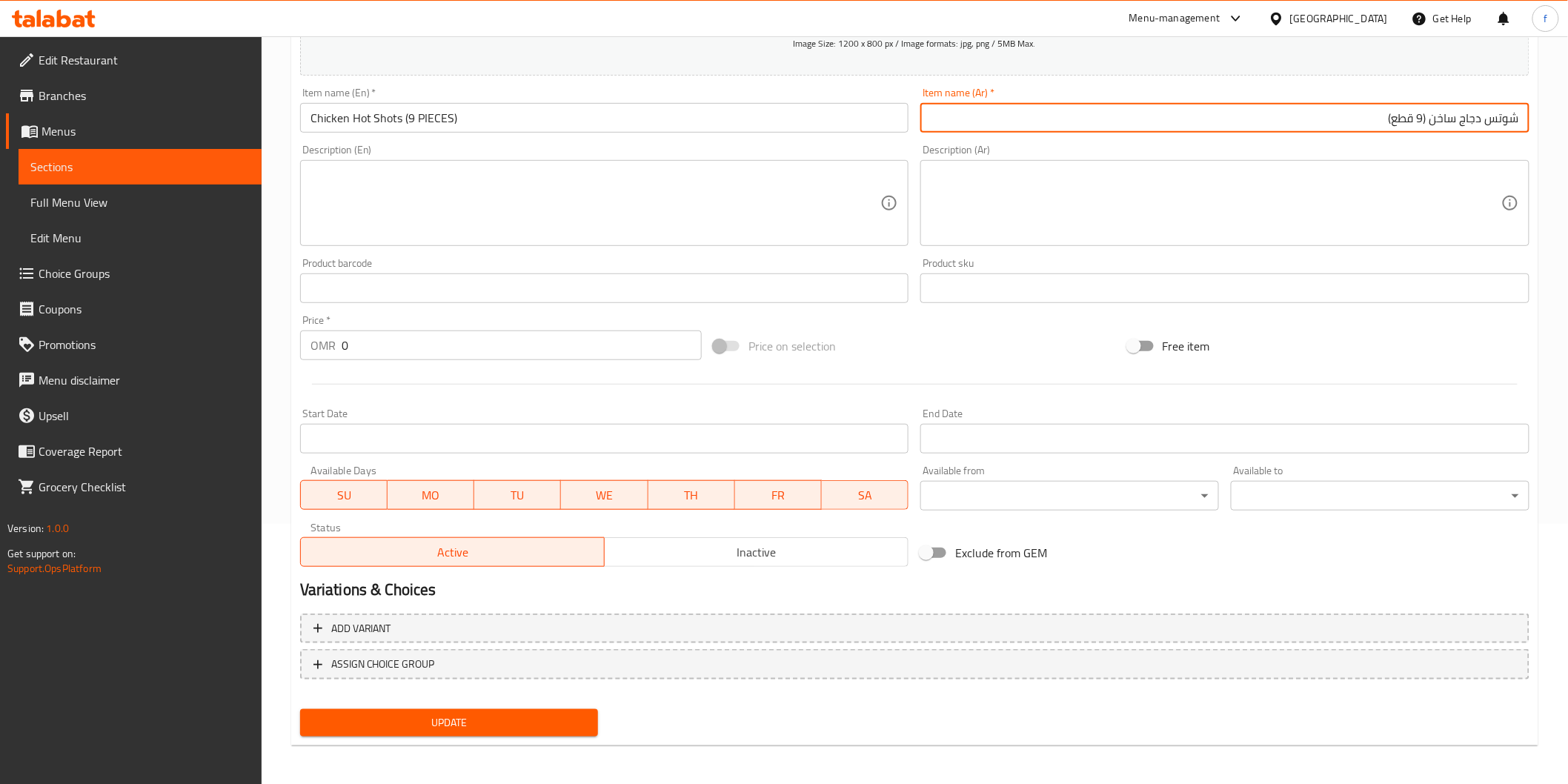
type input "شوتس دجاج ساخن (9 قطع)"
click at [580, 714] on span "Update" at bounding box center [450, 722] width 275 height 18
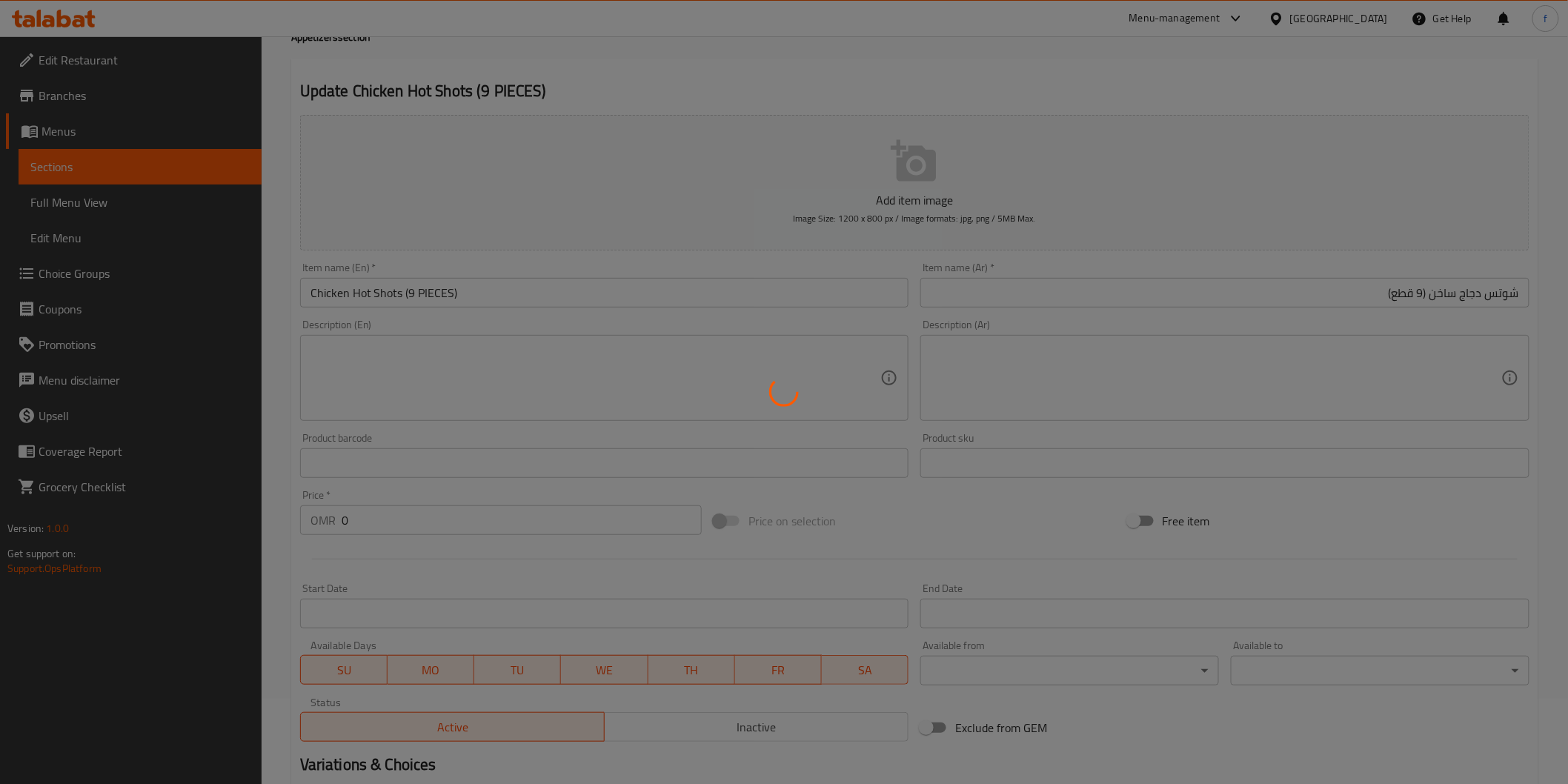
scroll to position [0, 0]
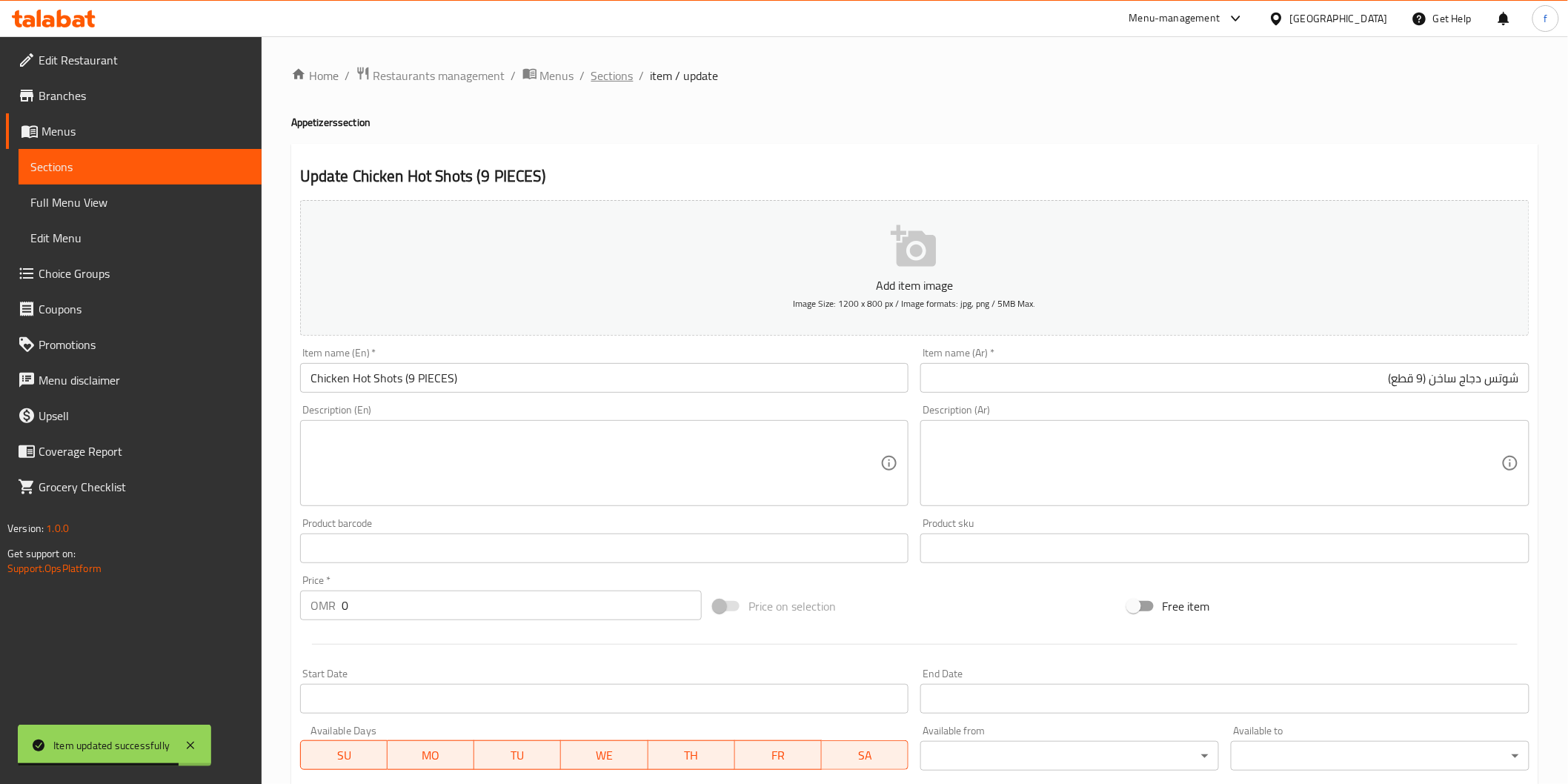
click at [620, 72] on span "Sections" at bounding box center [612, 75] width 42 height 17
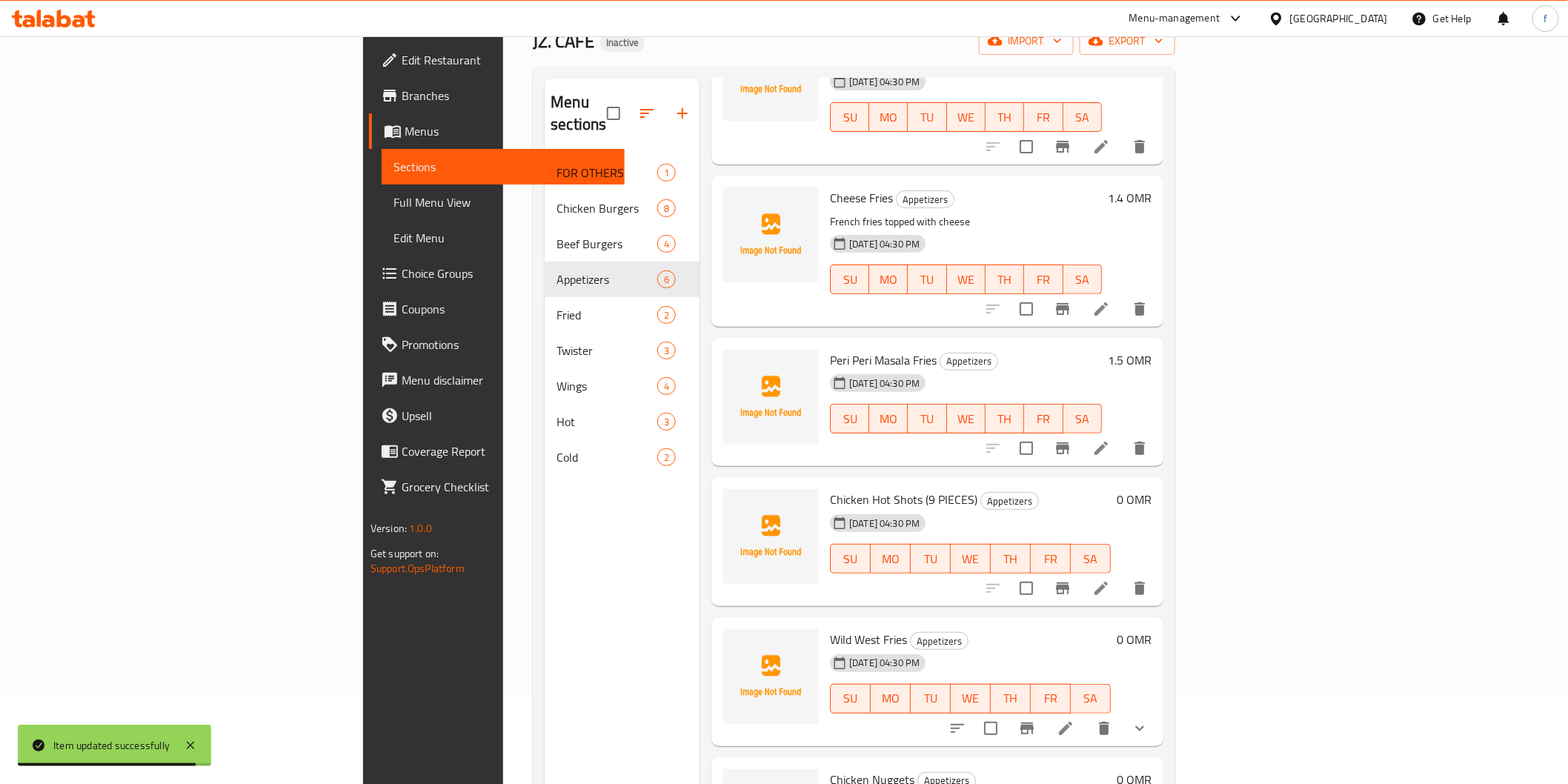
scroll to position [208, 0]
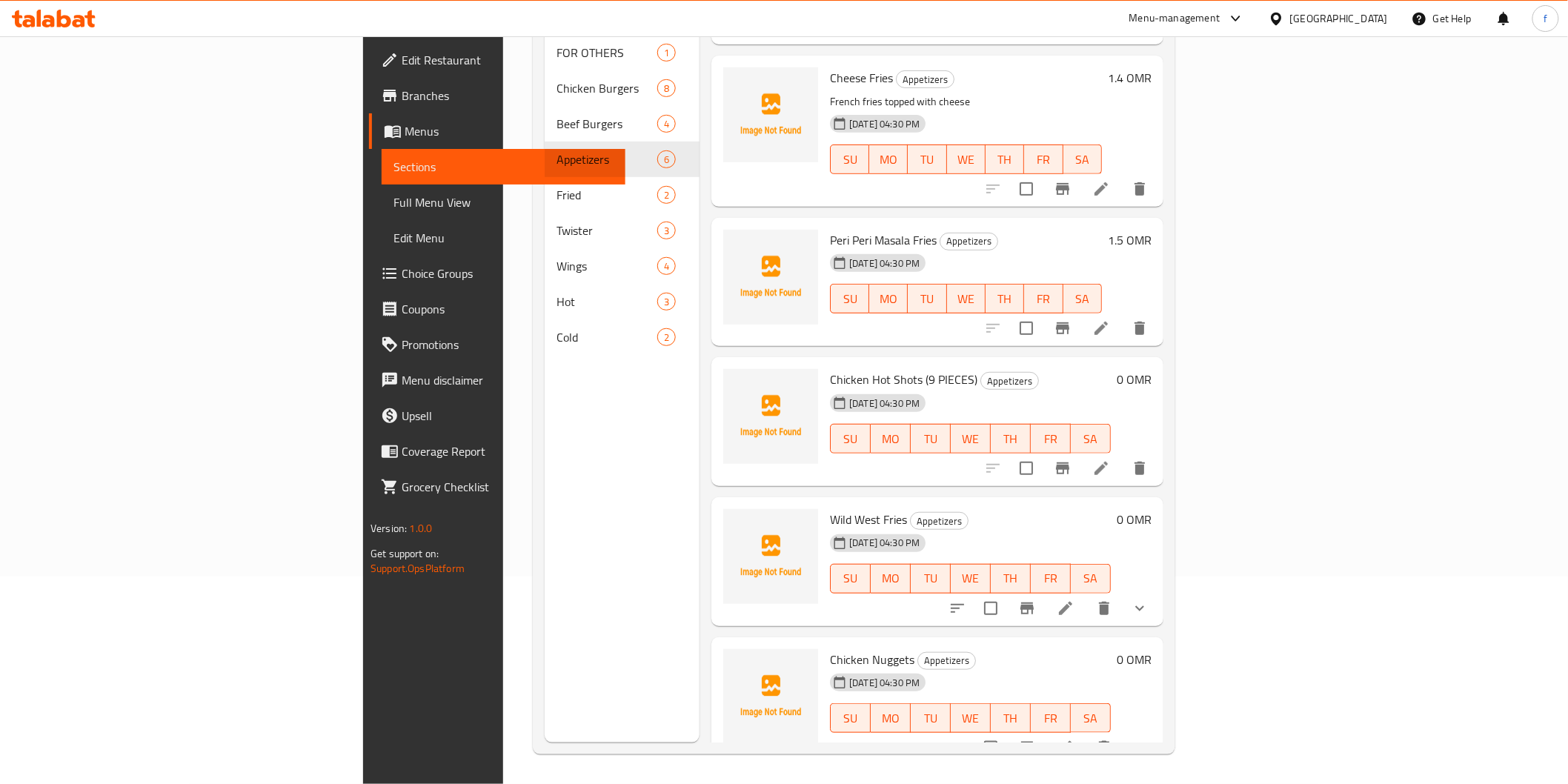
click at [1086, 595] on li at bounding box center [1065, 609] width 41 height 27
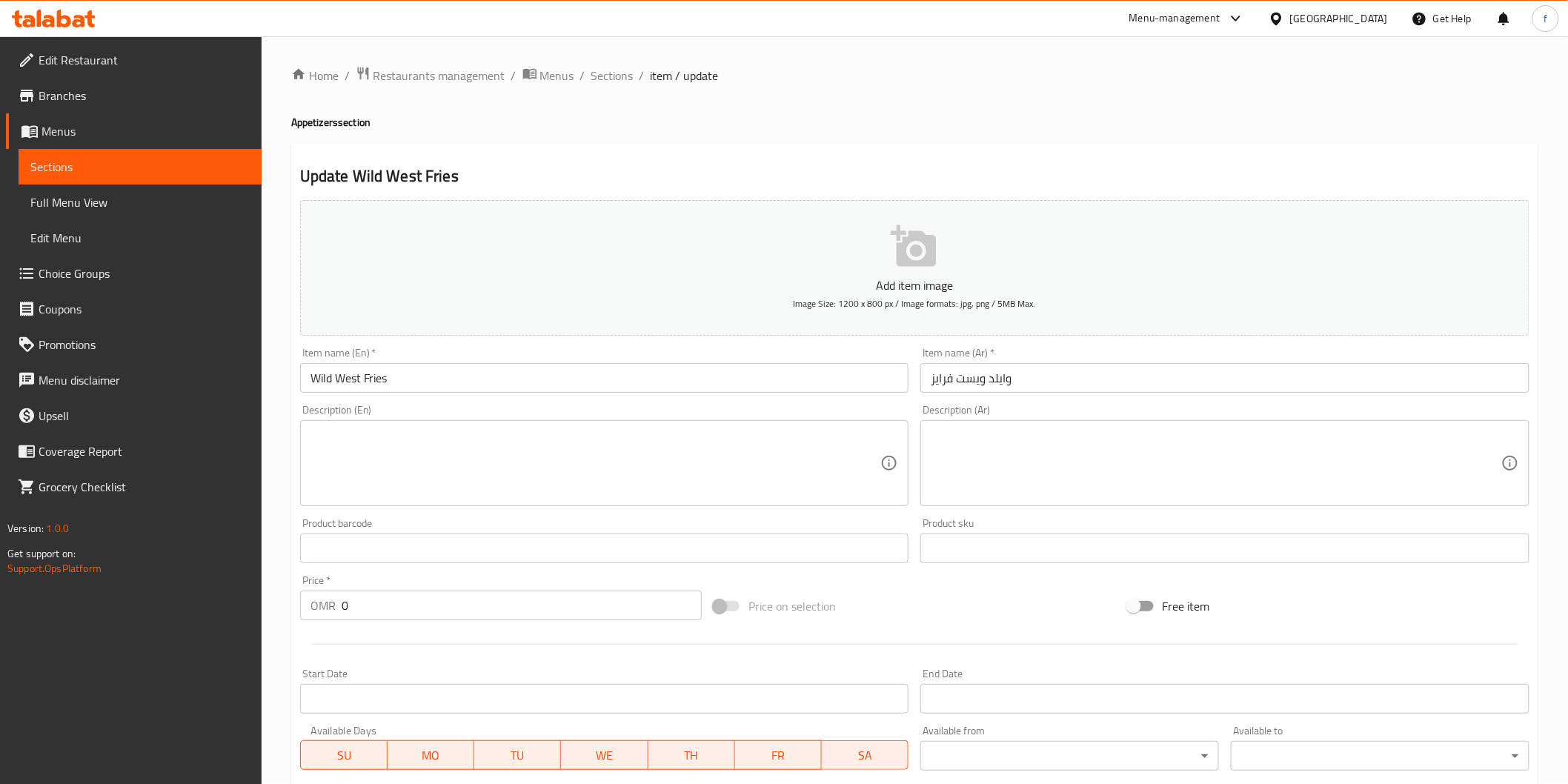
click at [1105, 388] on input "وايلد ويست فرايز" at bounding box center [1224, 378] width 609 height 30
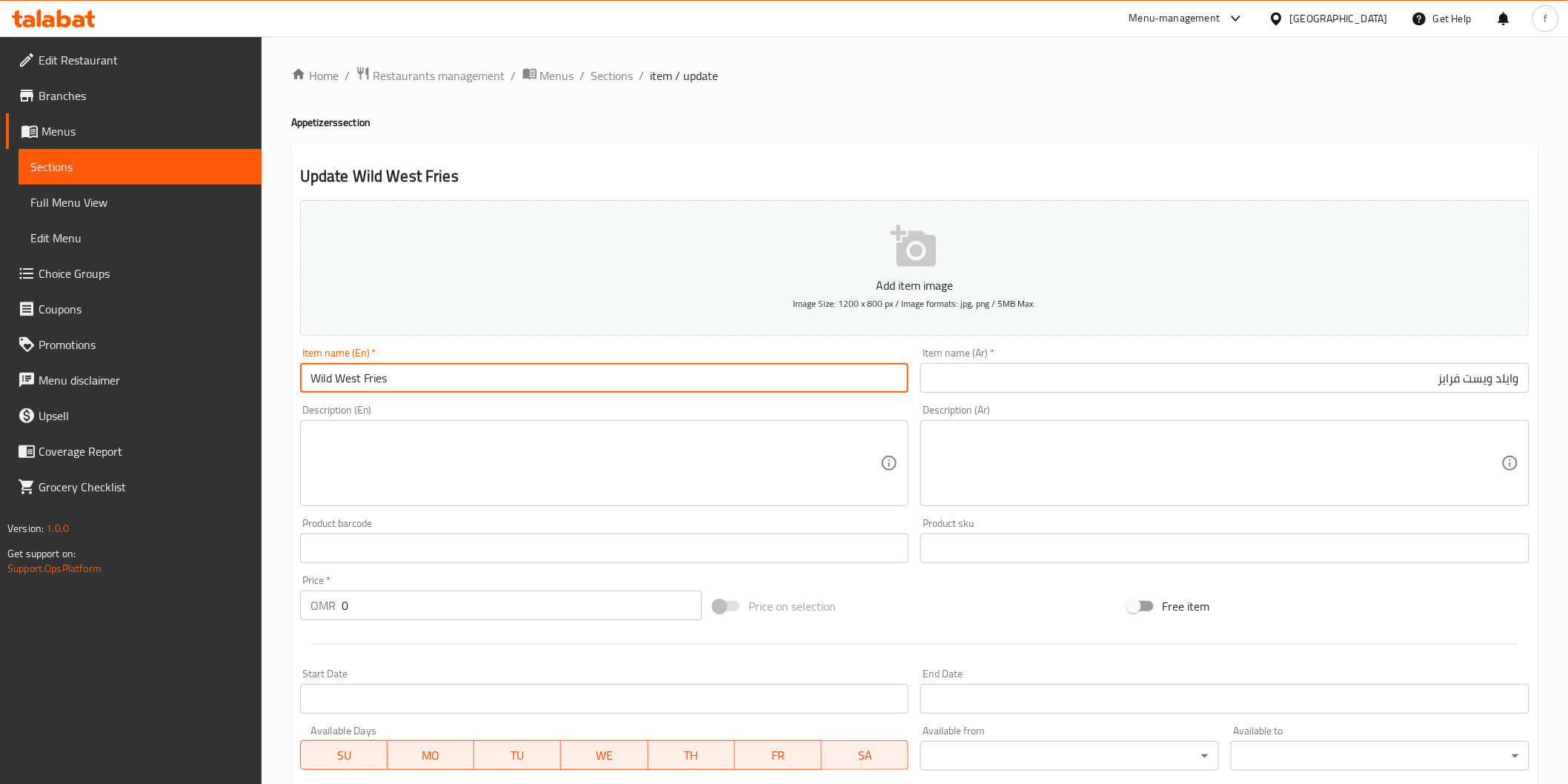
click at [332, 380] on input "Wild West Fries" at bounding box center [604, 378] width 609 height 30
click at [391, 379] on input "Wild West Fries" at bounding box center [604, 378] width 609 height 30
click at [365, 379] on input "Wild West Fries" at bounding box center [604, 378] width 609 height 30
click at [364, 379] on input "Wild West Fries" at bounding box center [604, 378] width 609 height 30
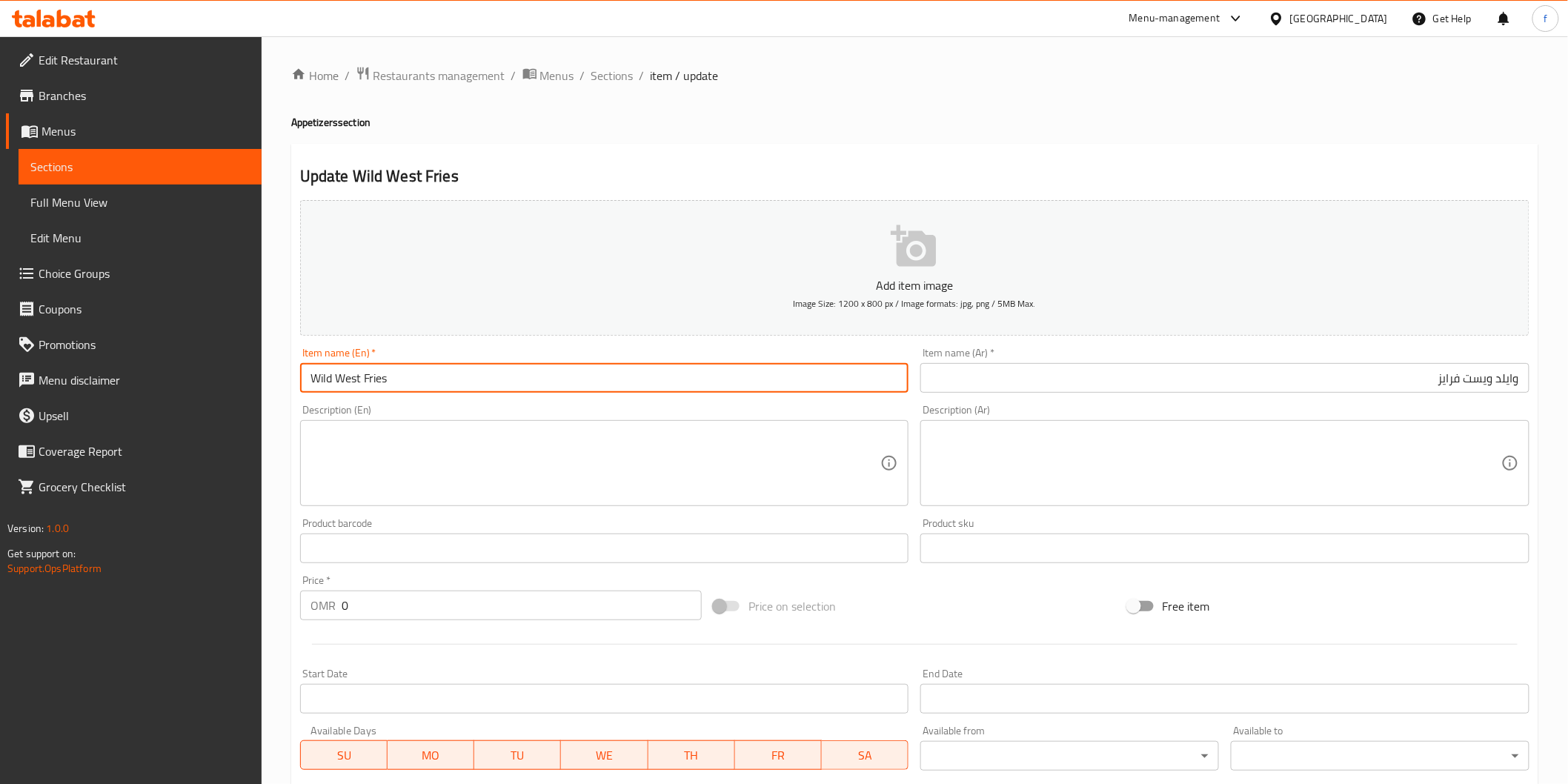
click at [361, 379] on input "Wild West Fries" at bounding box center [604, 378] width 609 height 30
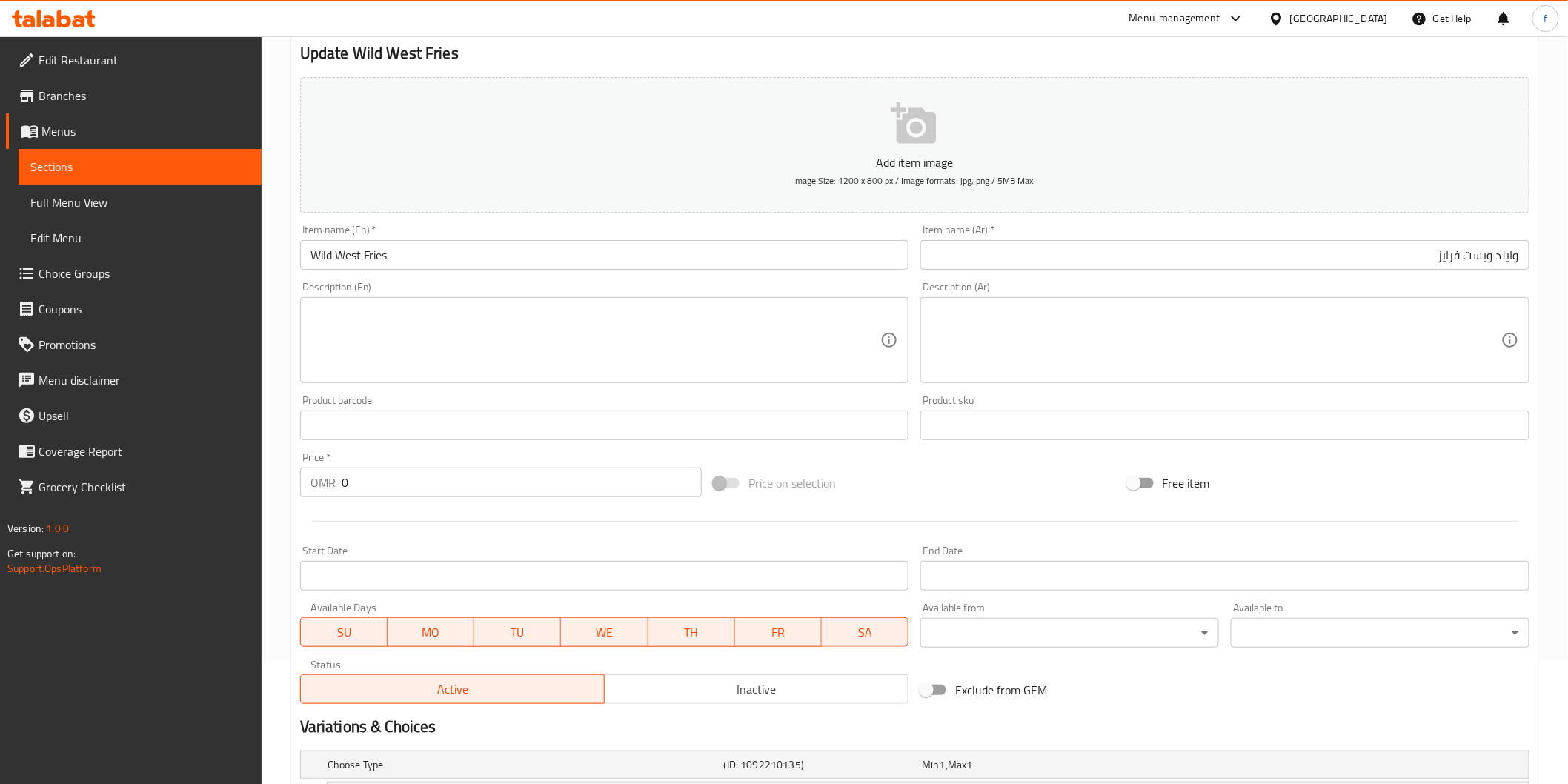
scroll to position [295, 0]
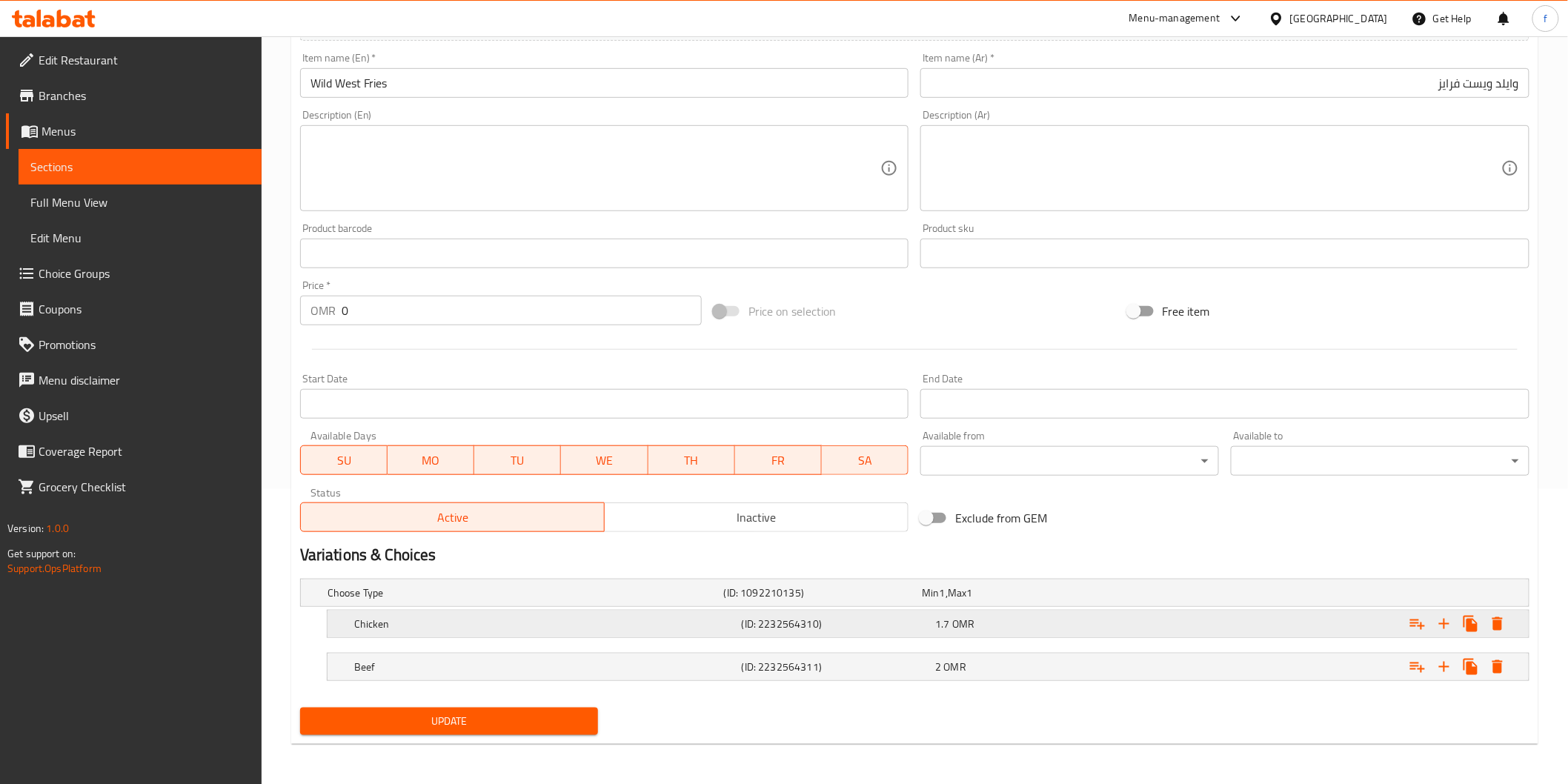
click at [607, 601] on h5 "Chicken" at bounding box center [523, 592] width 391 height 14
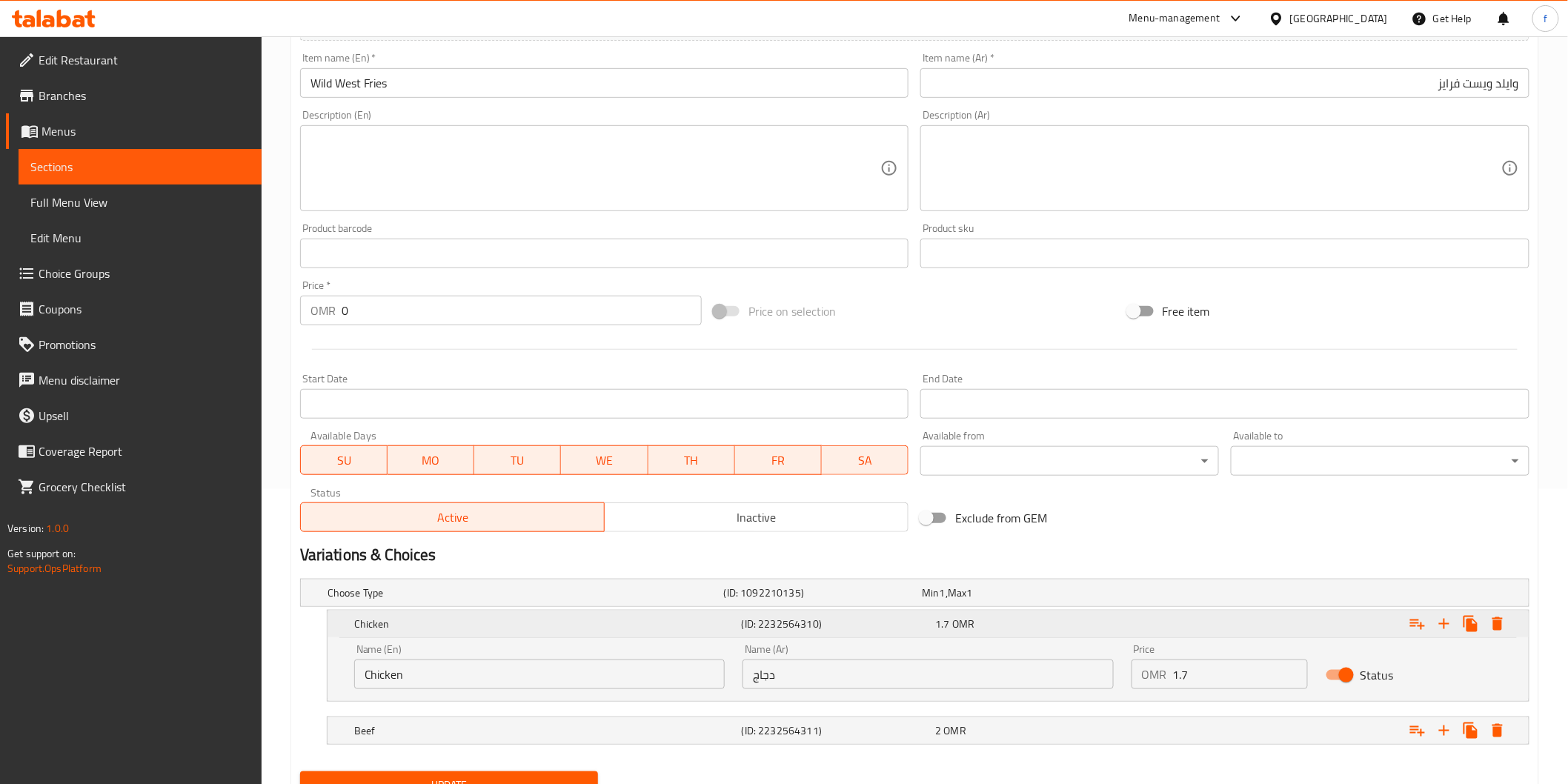
scroll to position [359, 0]
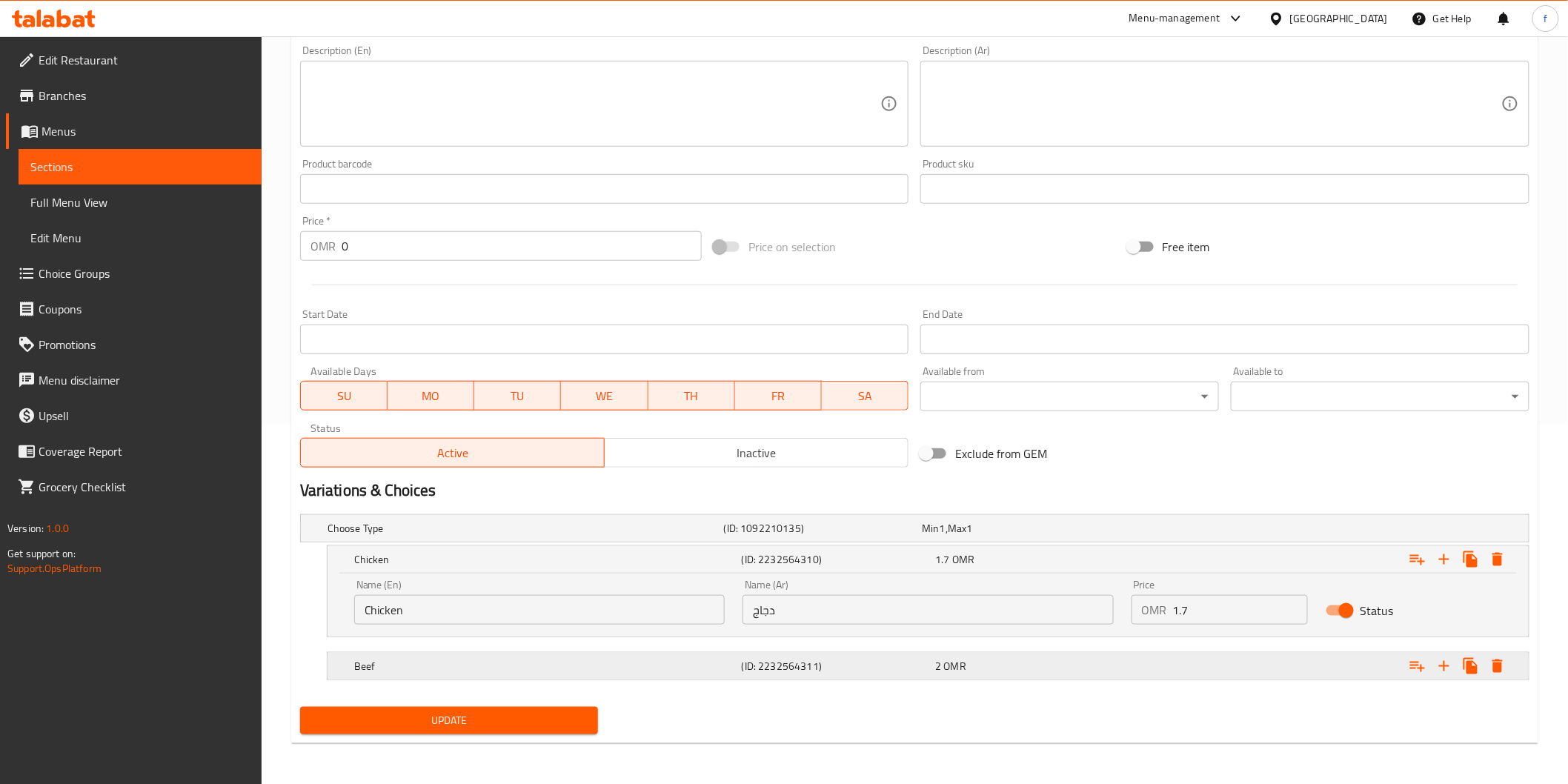
click at [657, 539] on div "Beef" at bounding box center [523, 529] width 397 height 21
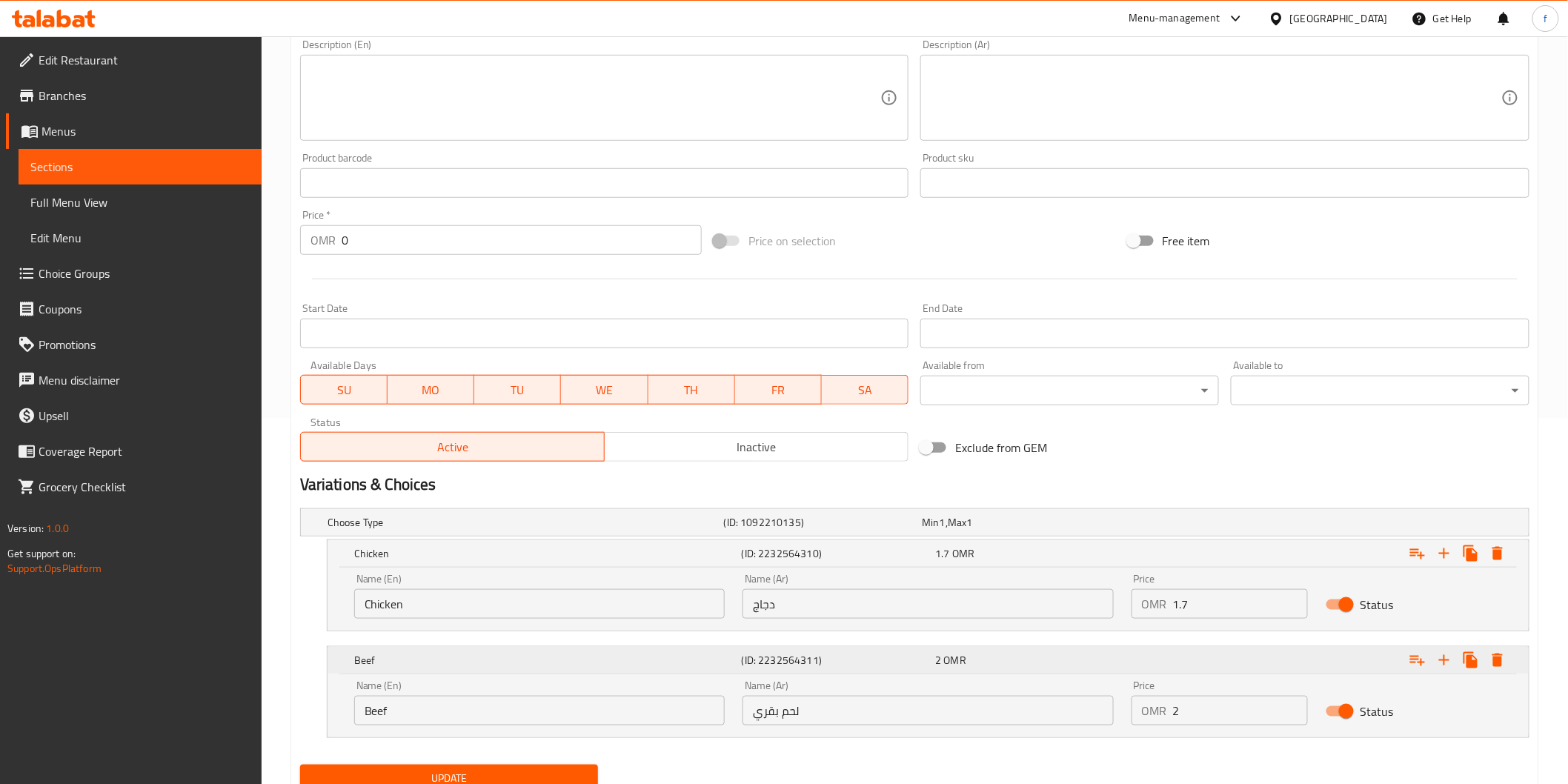
scroll to position [424, 0]
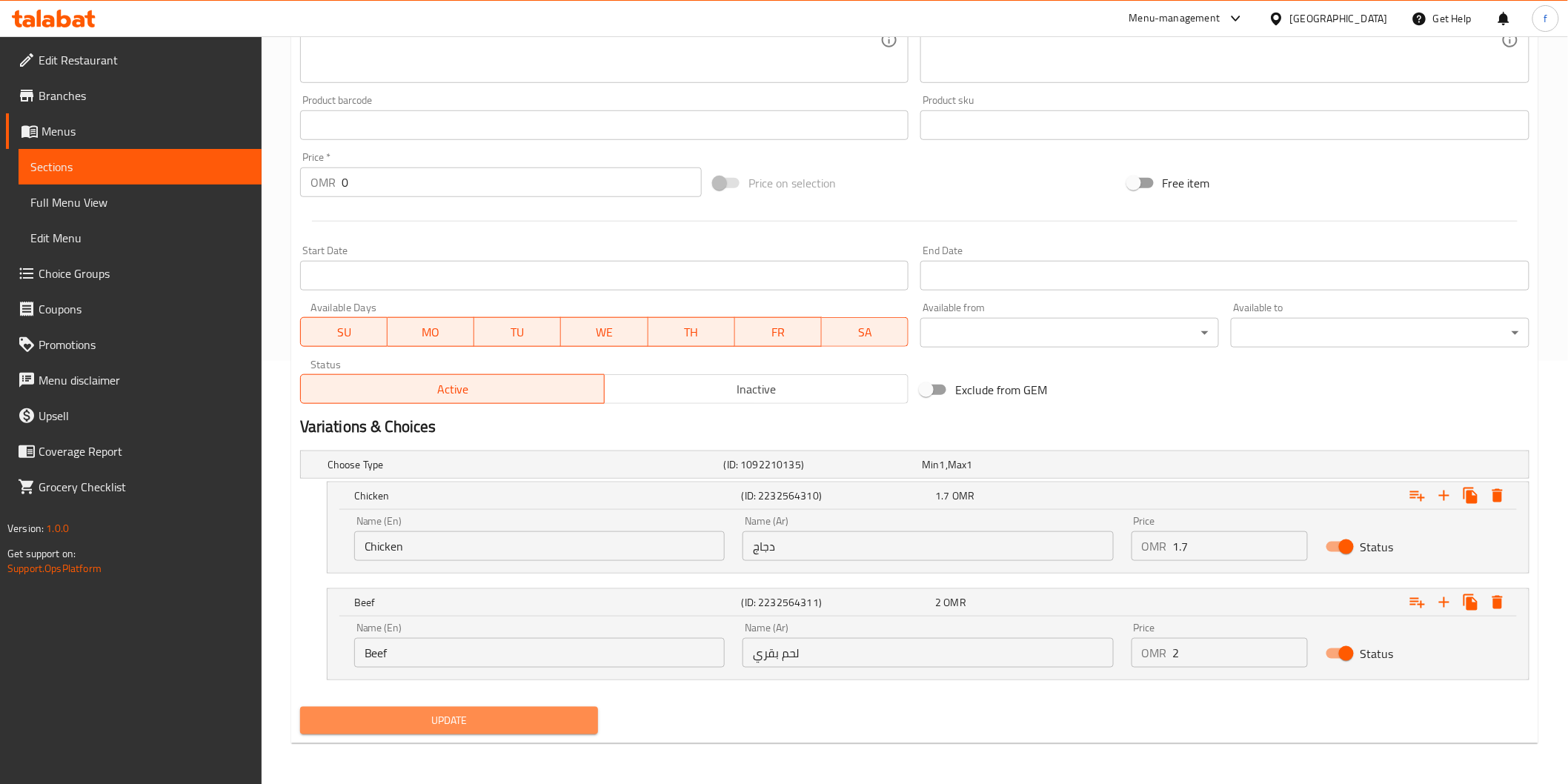
click at [368, 726] on span "Update" at bounding box center [450, 720] width 275 height 18
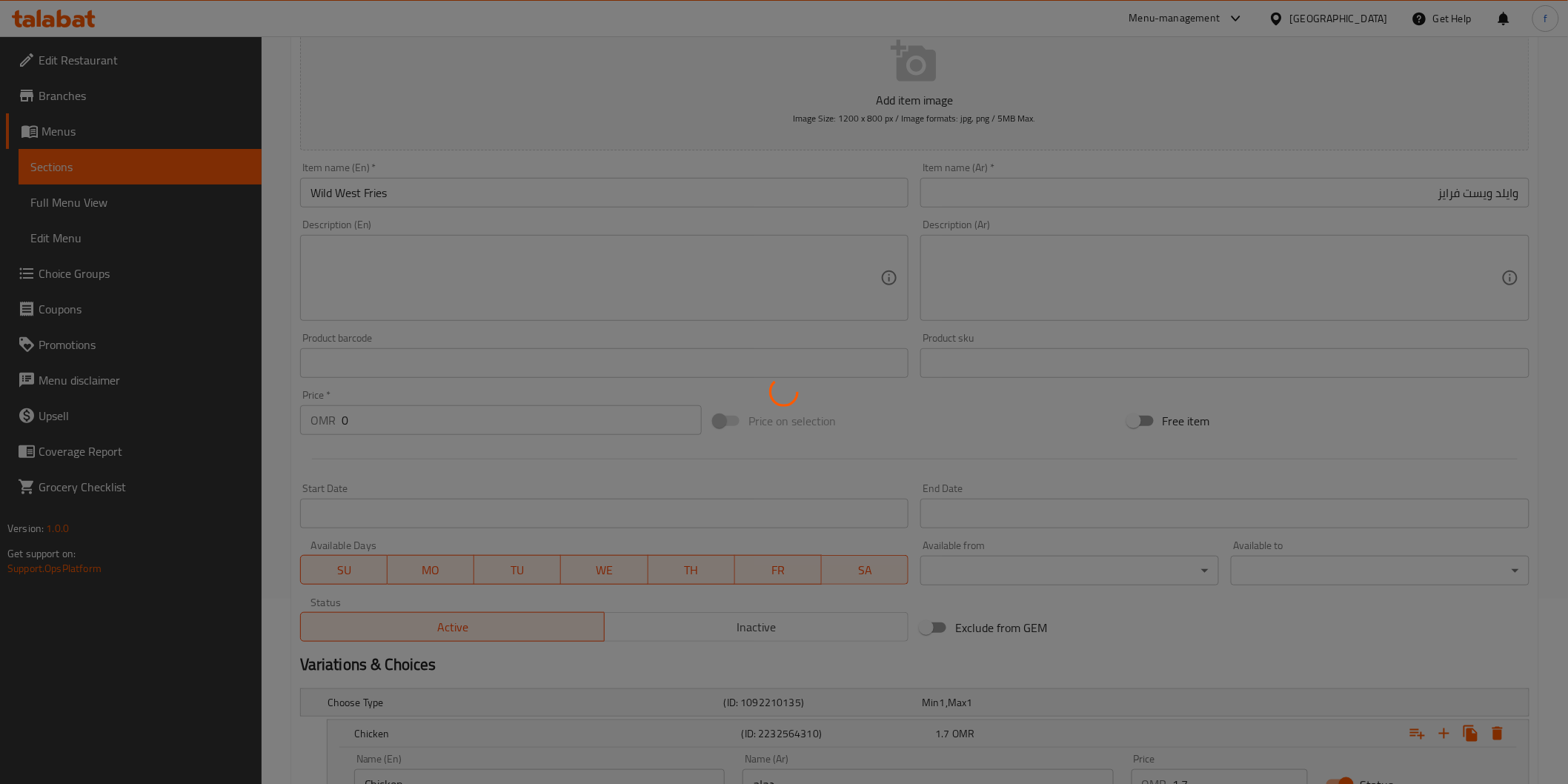
scroll to position [0, 0]
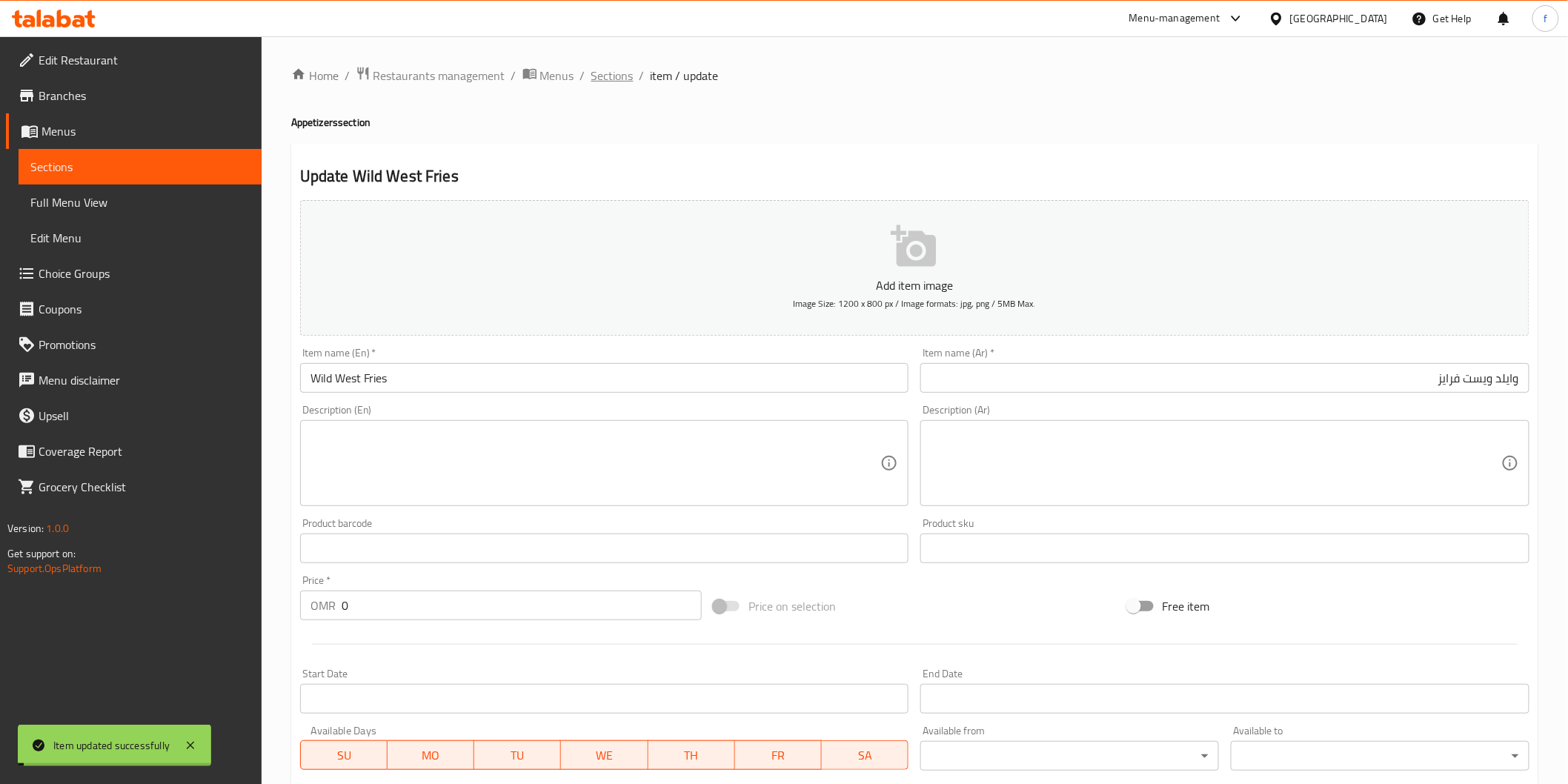
click at [611, 76] on span "Sections" at bounding box center [612, 75] width 42 height 17
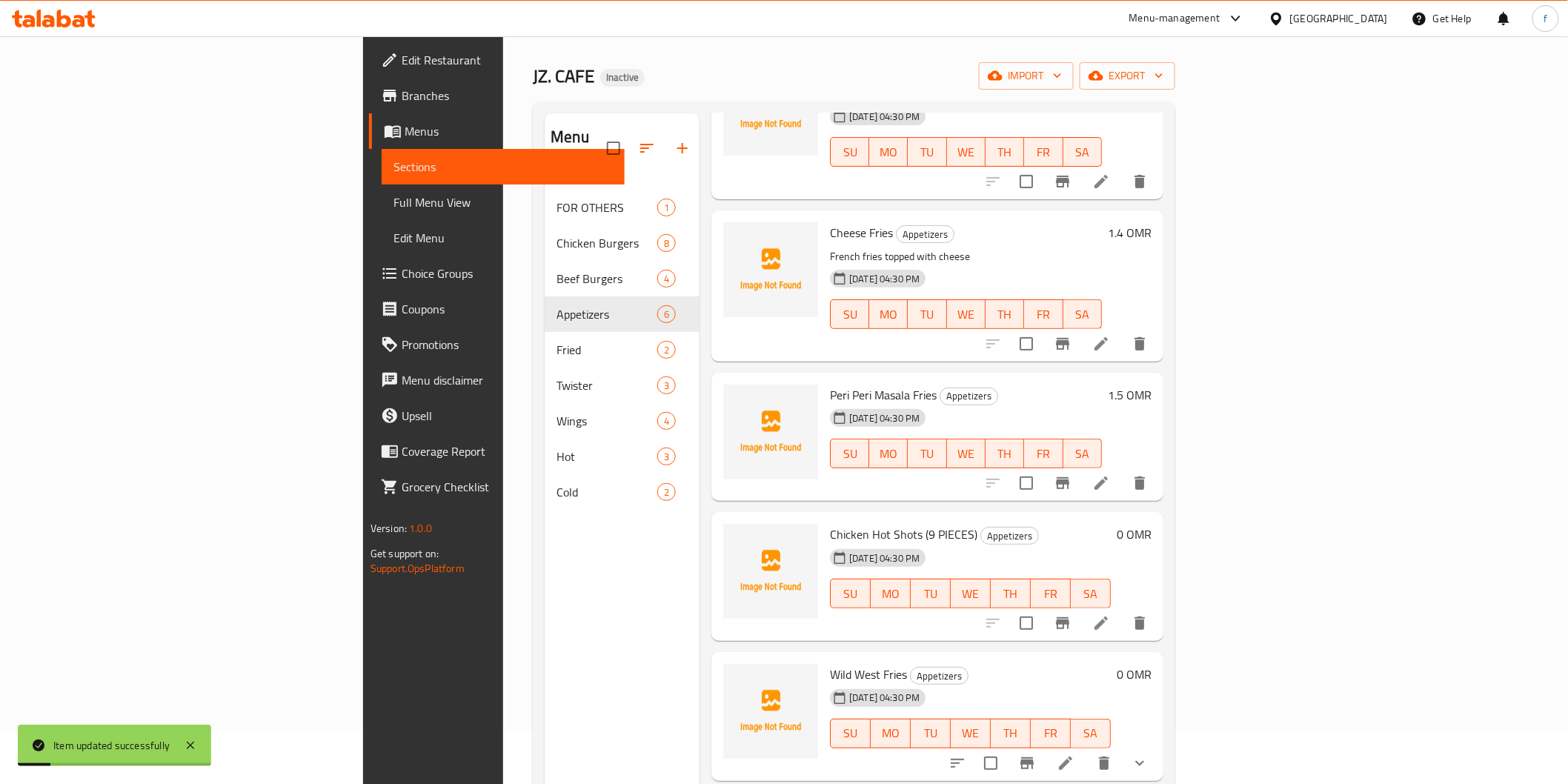
scroll to position [208, 0]
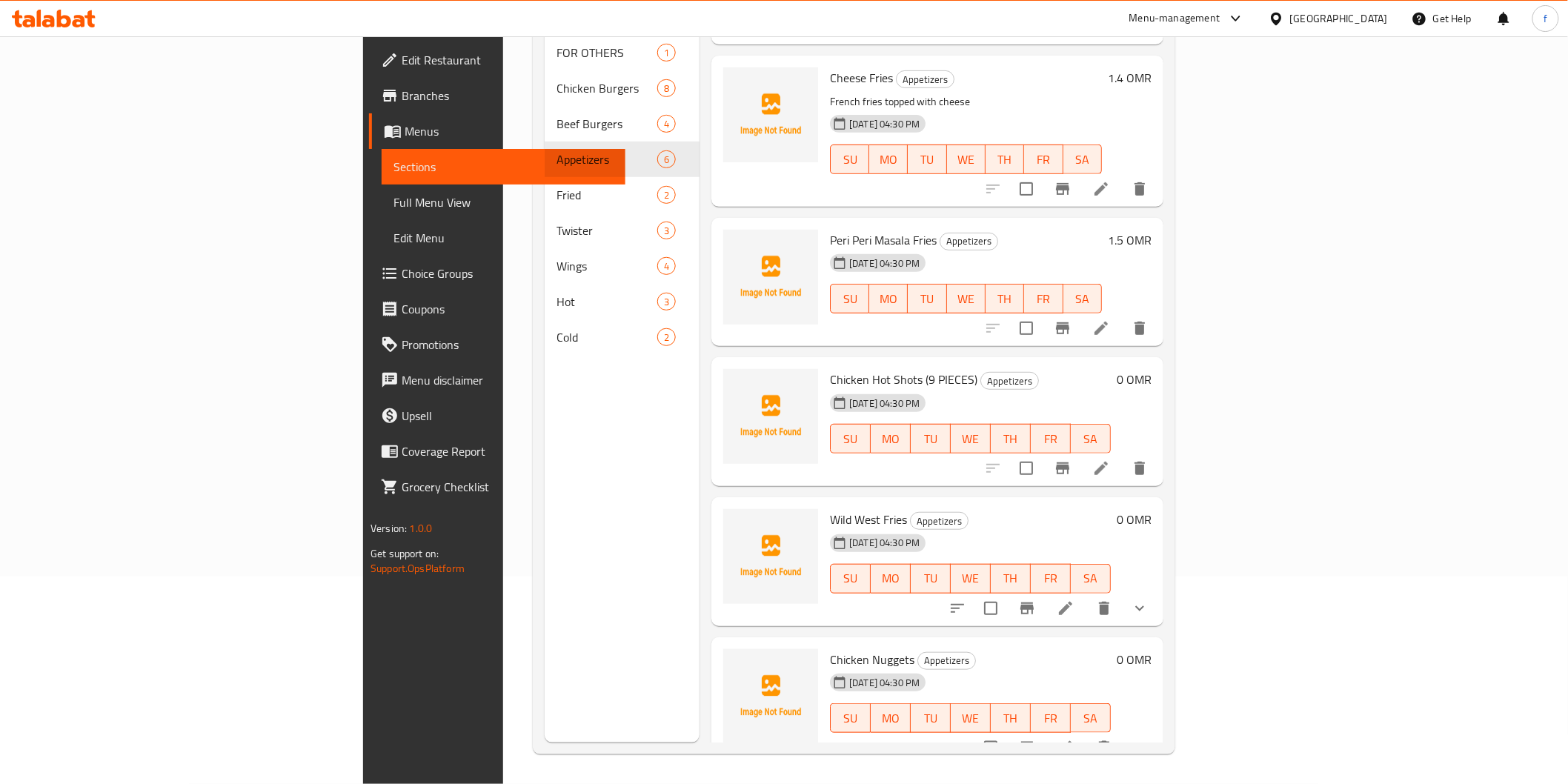
click at [1086, 735] on li at bounding box center [1065, 748] width 41 height 27
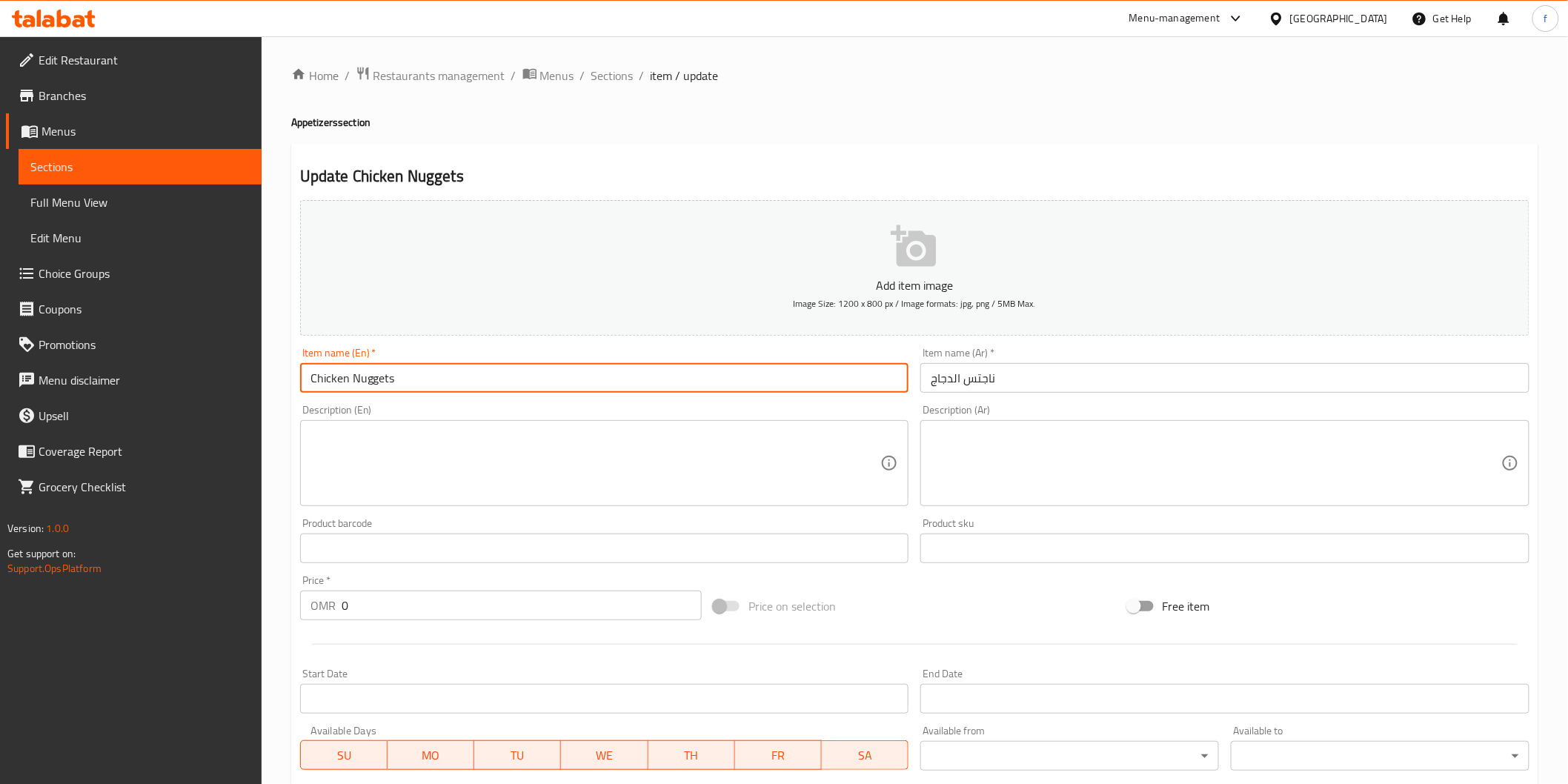
click at [388, 377] on input "Chicken Nuggets" at bounding box center [604, 378] width 609 height 30
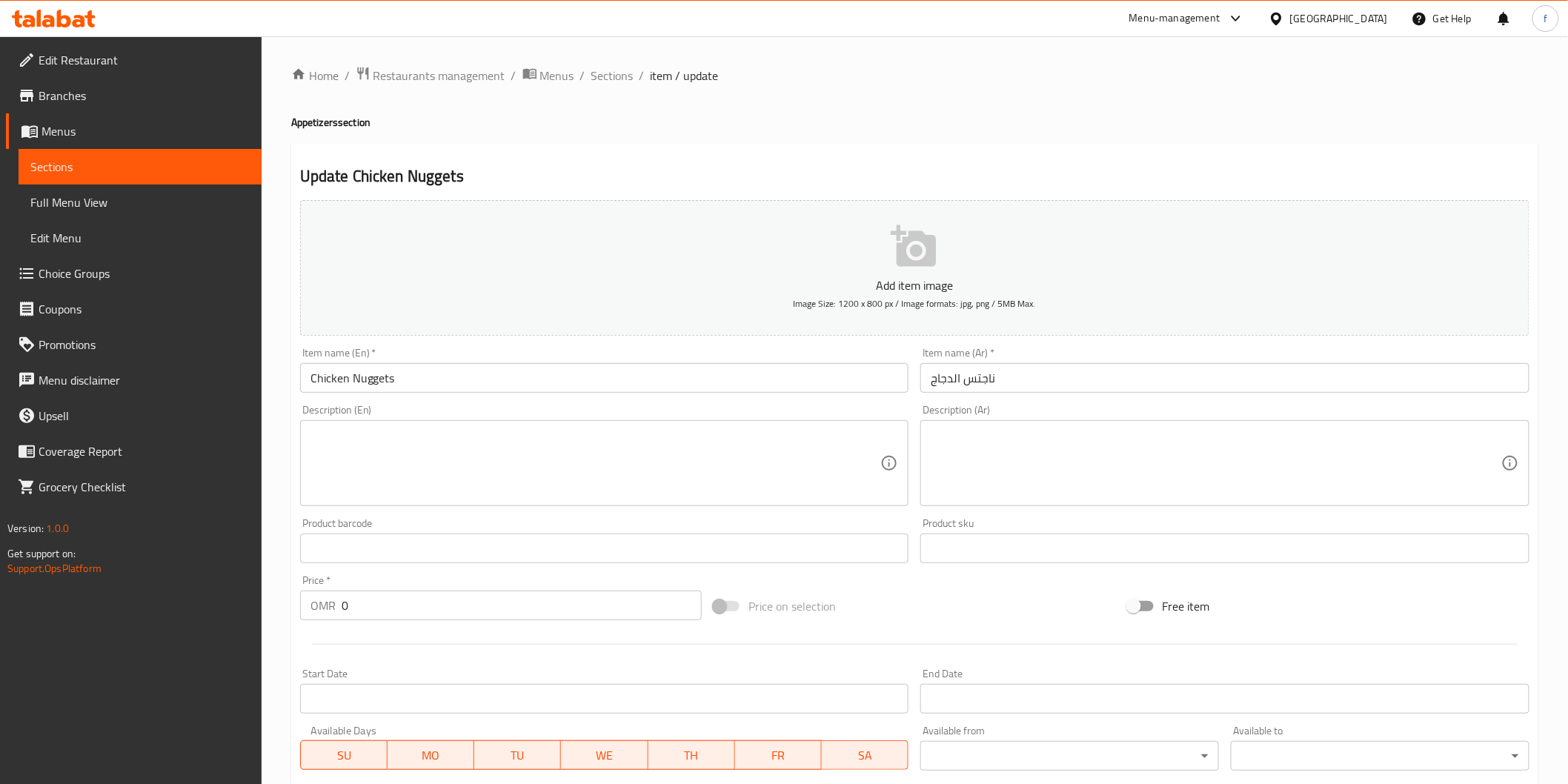
click at [504, 453] on textarea at bounding box center [596, 463] width 571 height 70
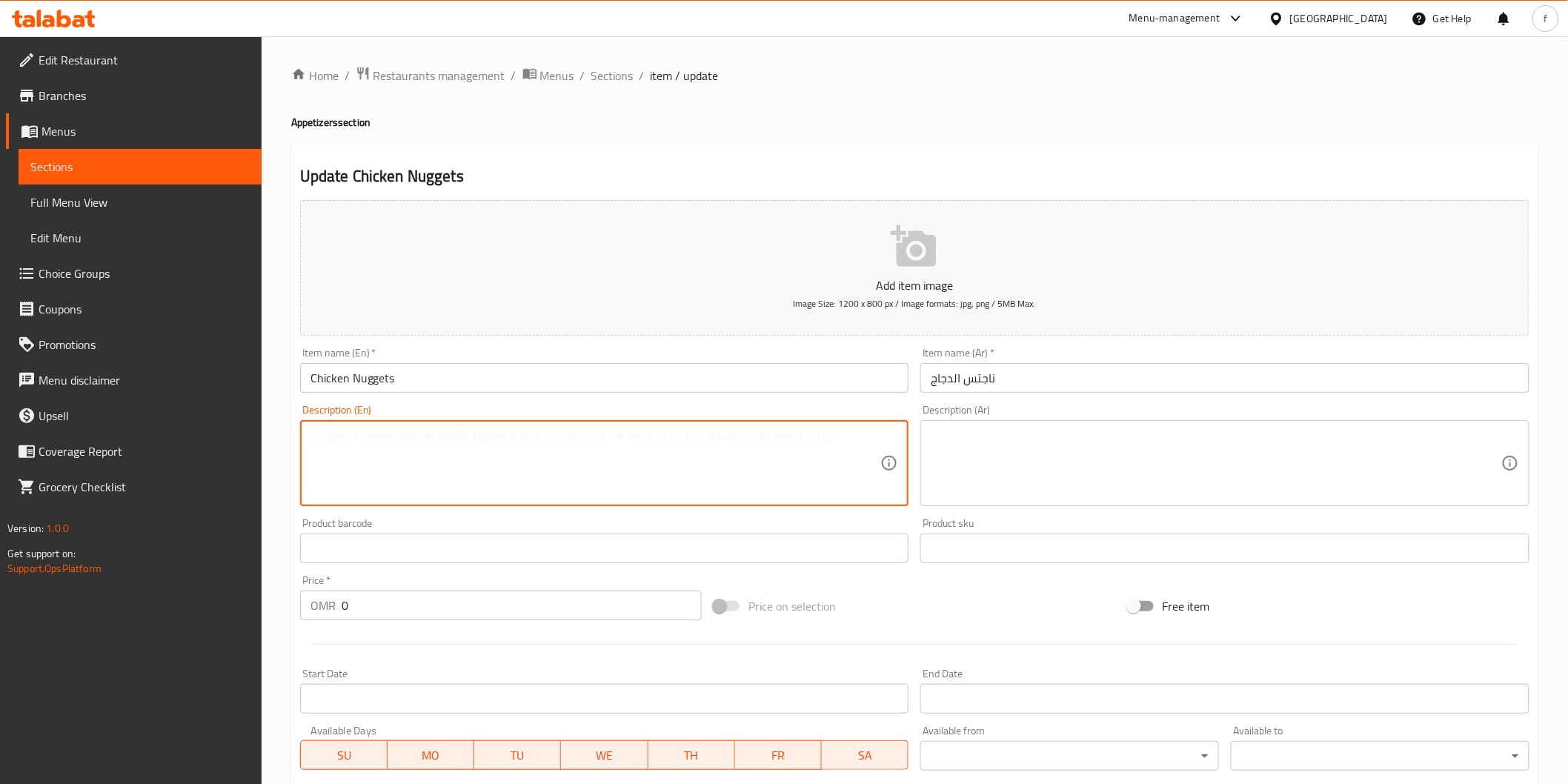
paste textarea "Made with 100% all-white meat chicken, crunchy on the outside and juicy on the …"
type textarea "Made with 100% all-white meat chicken, crunchy on the outside and juicy on the …"
click at [968, 470] on textarea at bounding box center [1216, 463] width 571 height 70
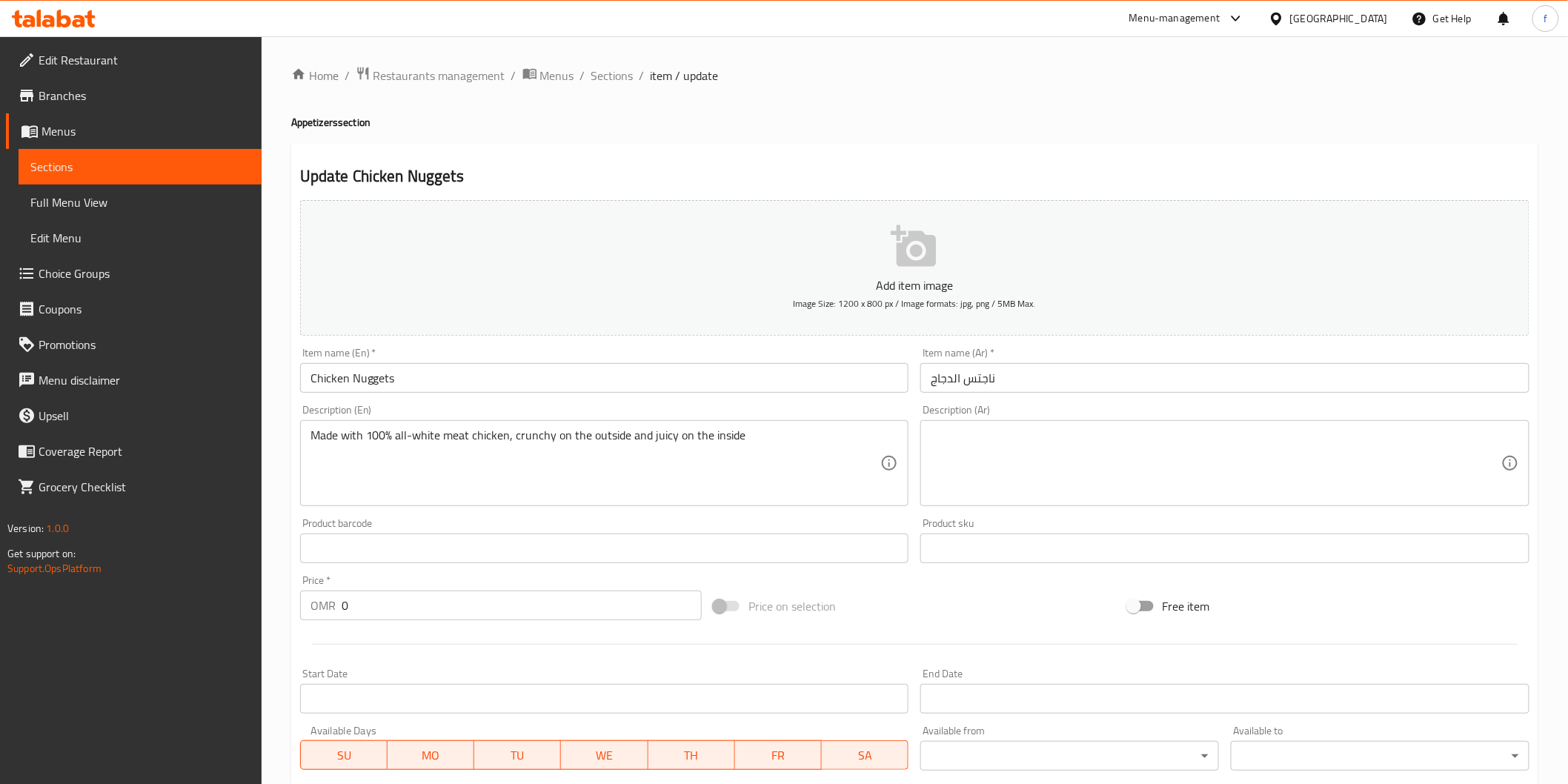
click at [1249, 449] on textarea at bounding box center [1216, 463] width 571 height 70
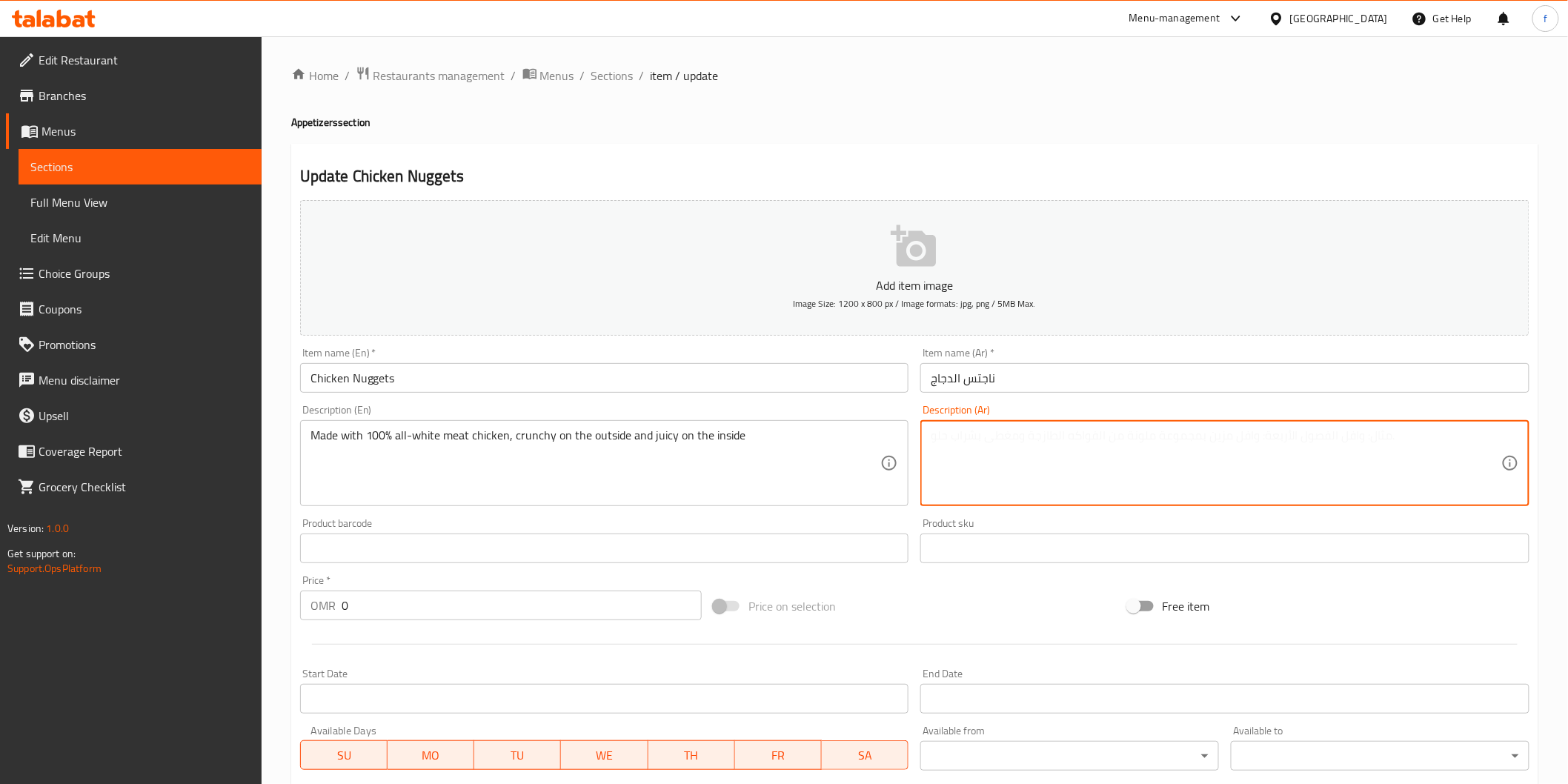
paste textarea "مصنوع من لحم دجاج أبيض 100٪ ، مقرمش من الخارج وطري من الداخل"
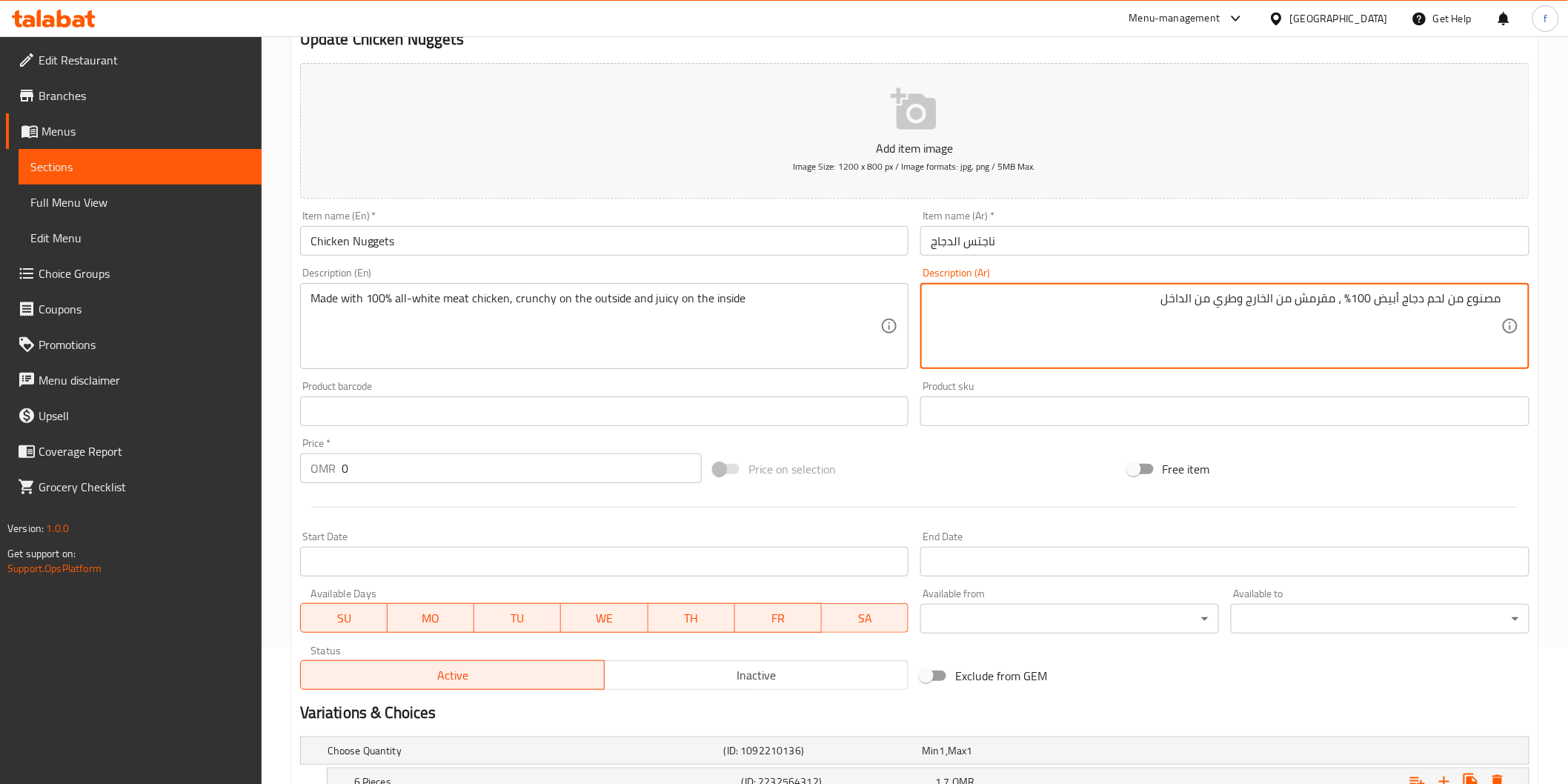
scroll to position [252, 0]
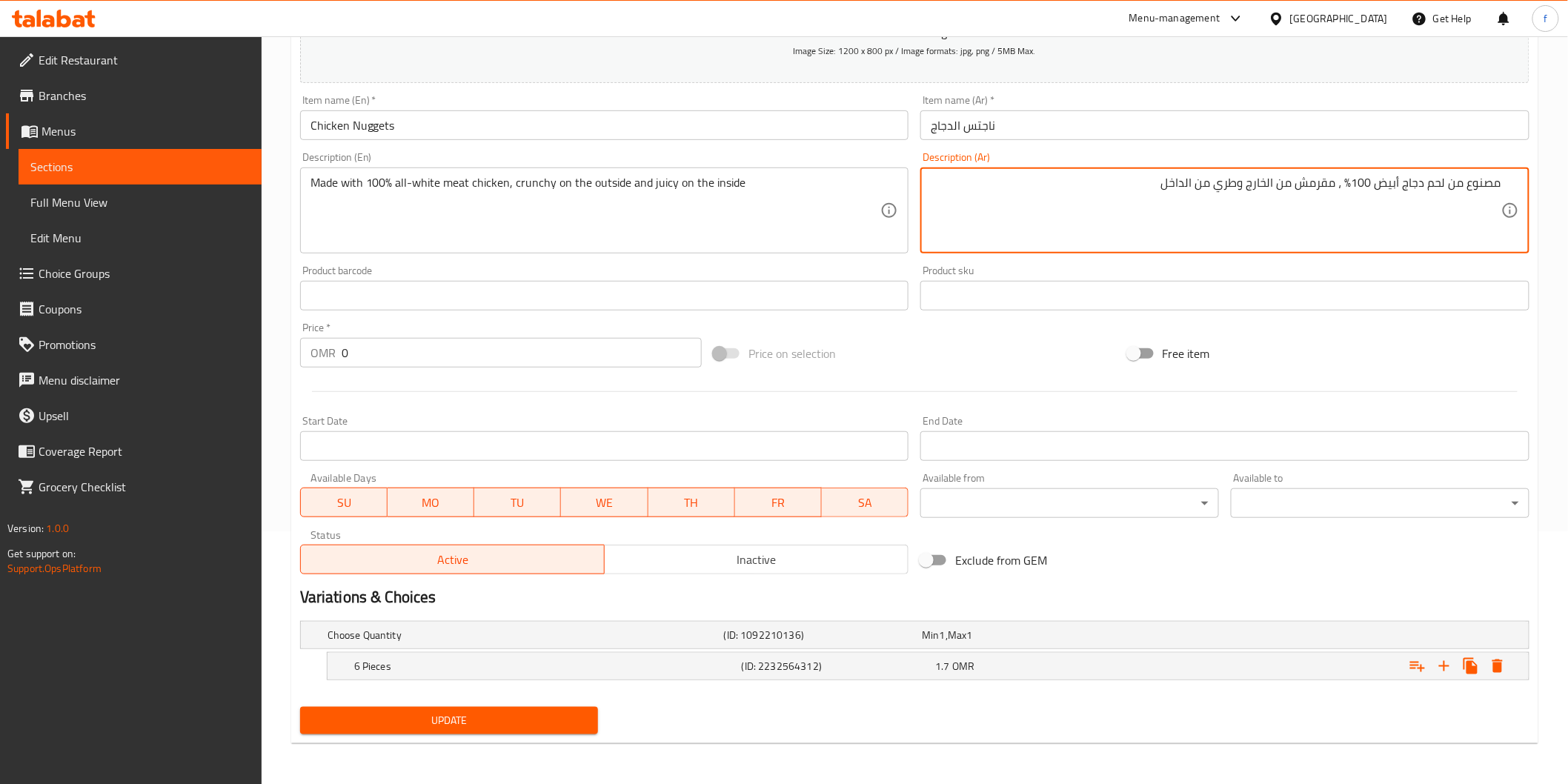
type textarea "مصنوع من لحم دجاج أبيض 100٪ ، مقرمش من الخارج وطري من الداخل"
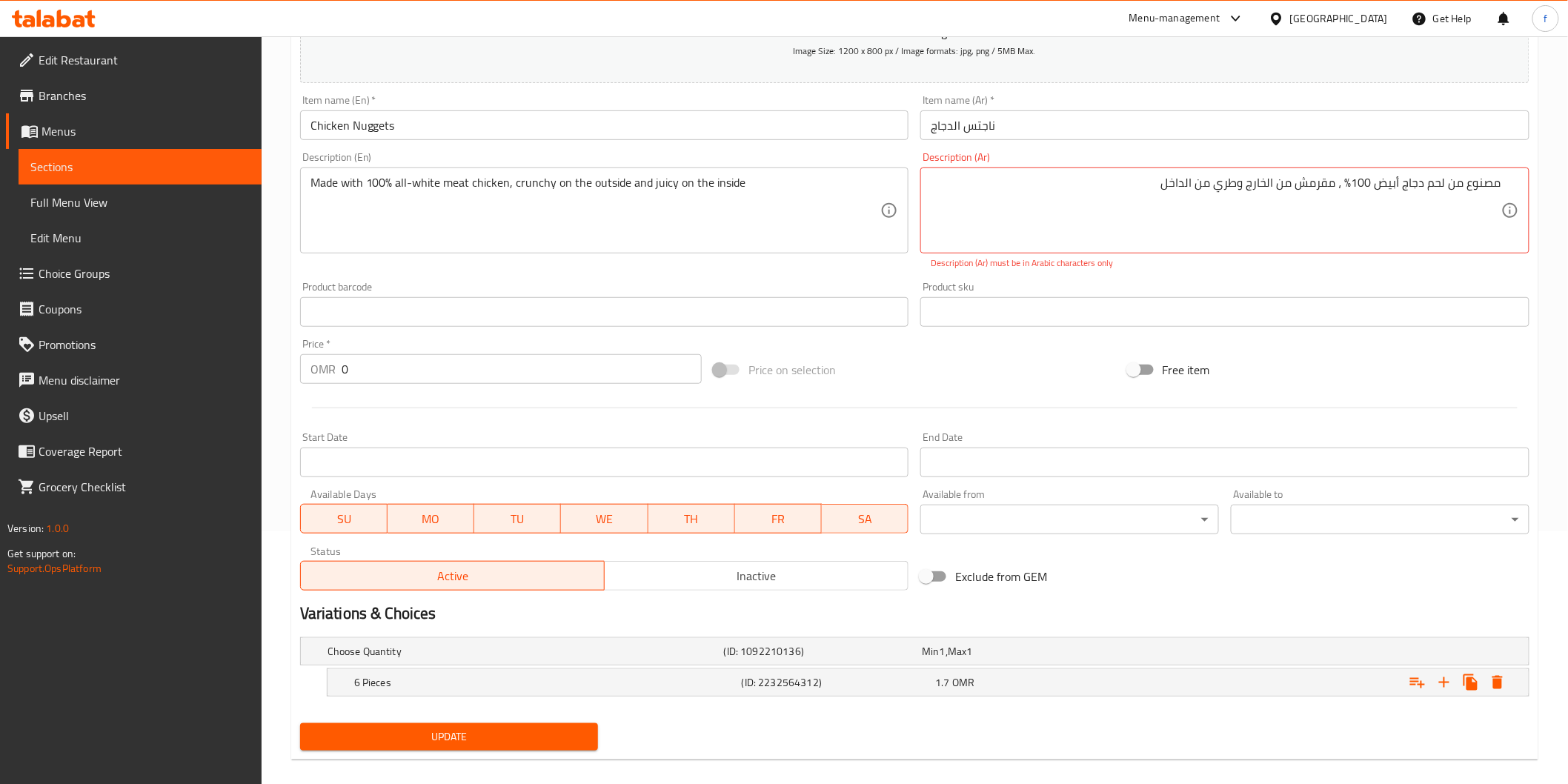
scroll to position [0, 0]
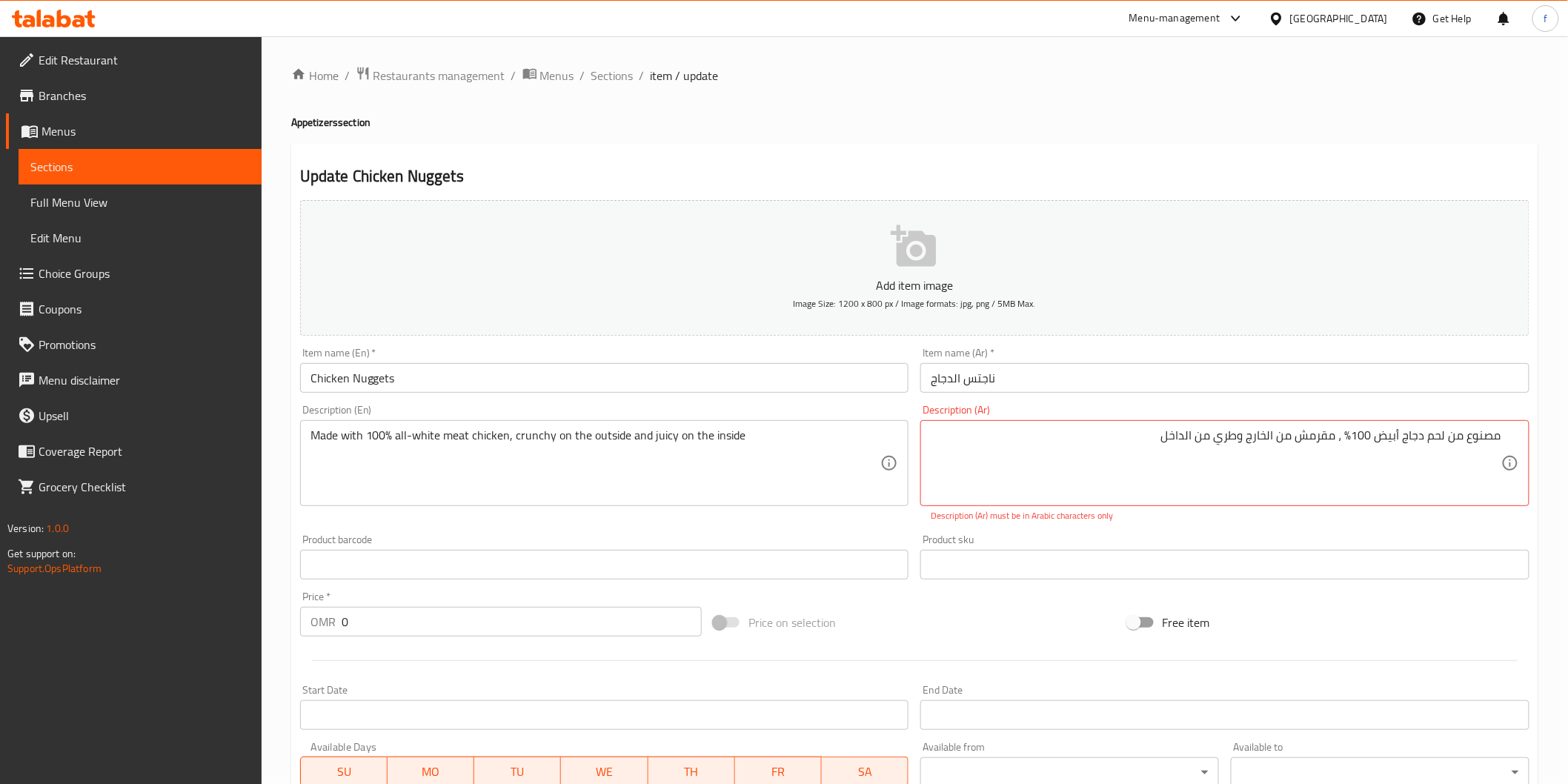
click at [522, 382] on input "Chicken Nuggets" at bounding box center [604, 378] width 609 height 30
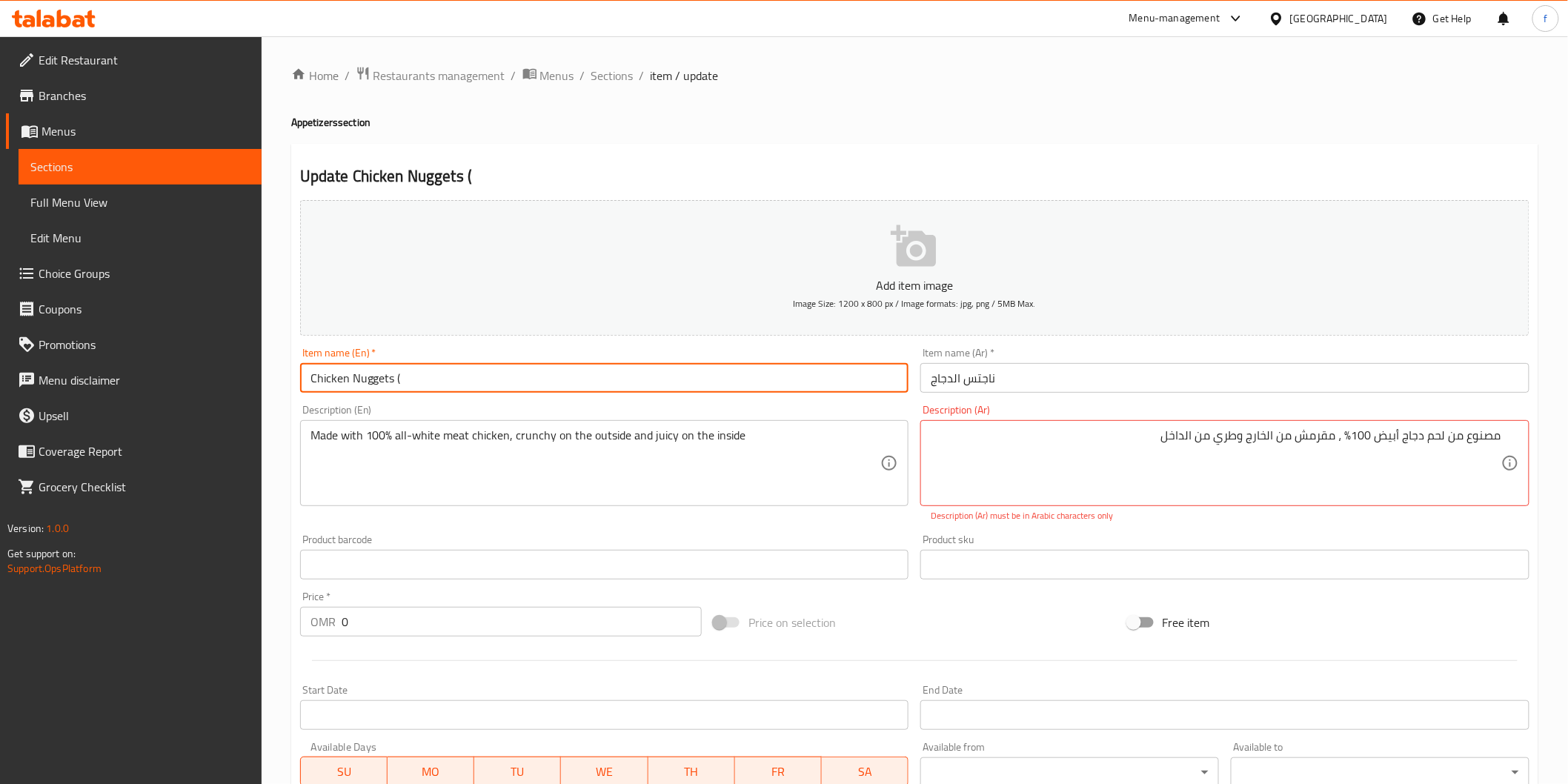
paste input "6 PIECES"
type input "Chicken Nuggets (6 PIECES)"
click at [1049, 386] on input "ناجتس الدجاج" at bounding box center [1224, 378] width 609 height 30
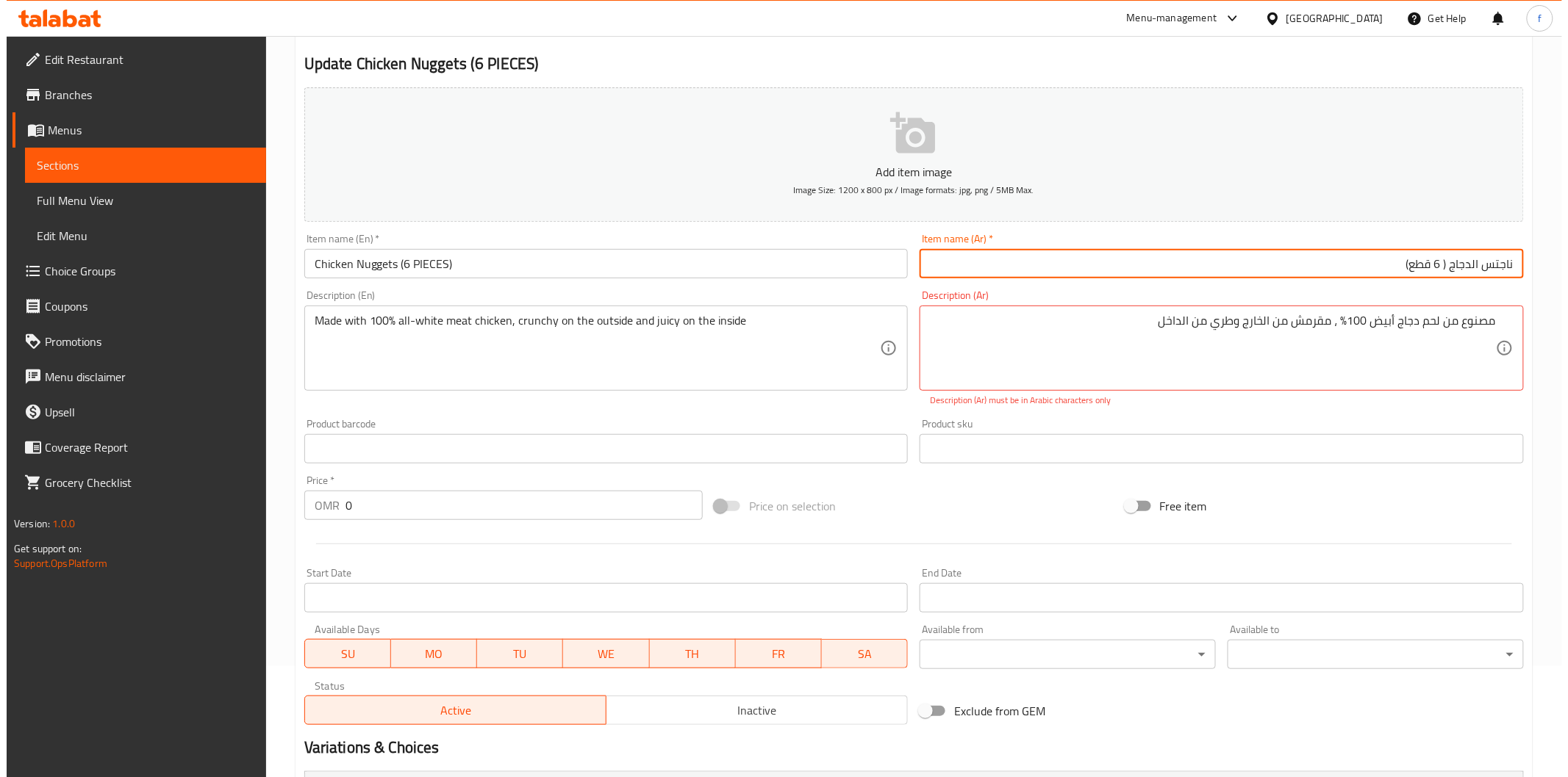
scroll to position [266, 0]
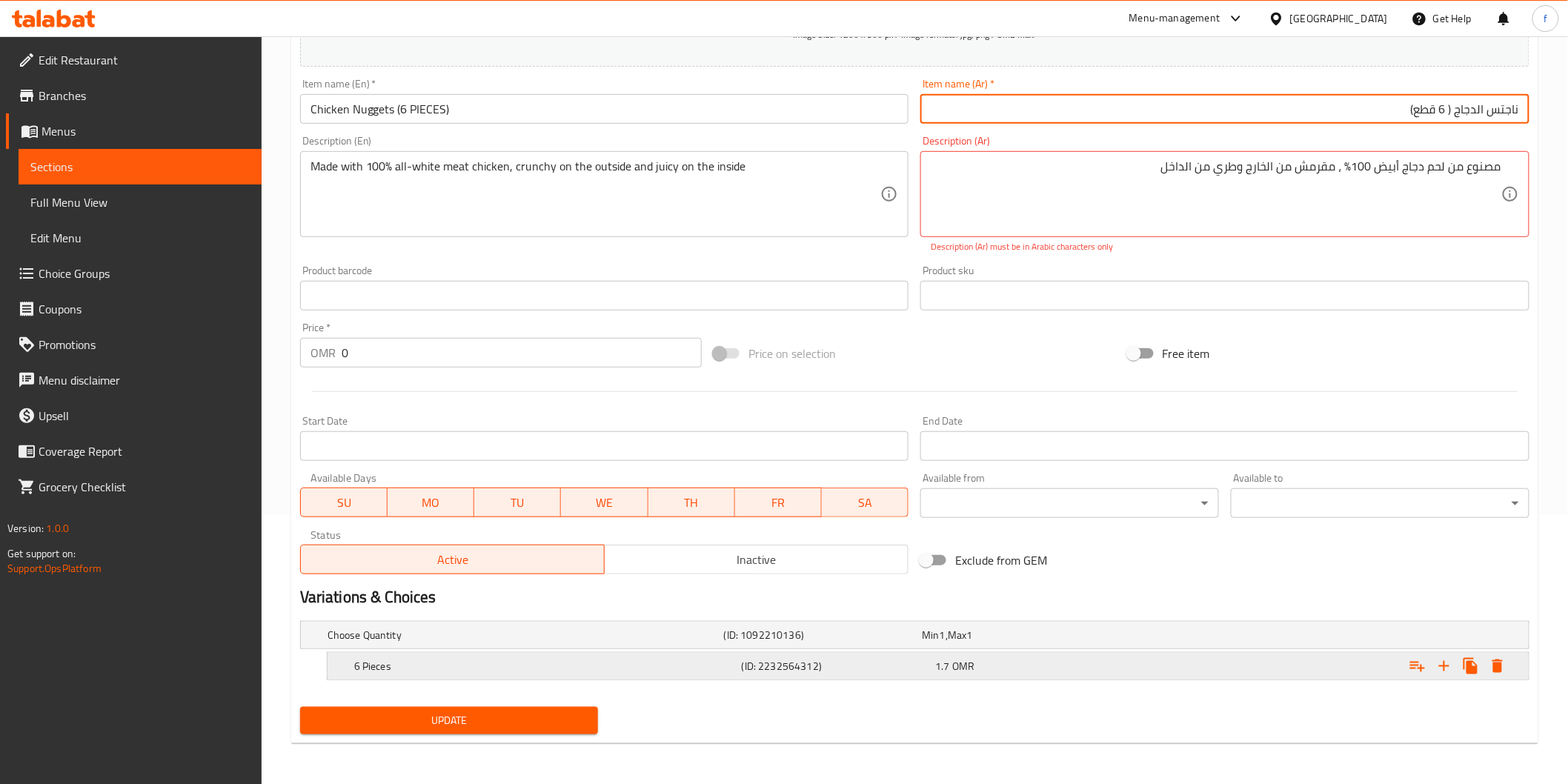
type input "ناجتس الدجاج ( 6 قطع)"
click at [1502, 662] on icon "Expand" at bounding box center [1497, 666] width 17 height 17
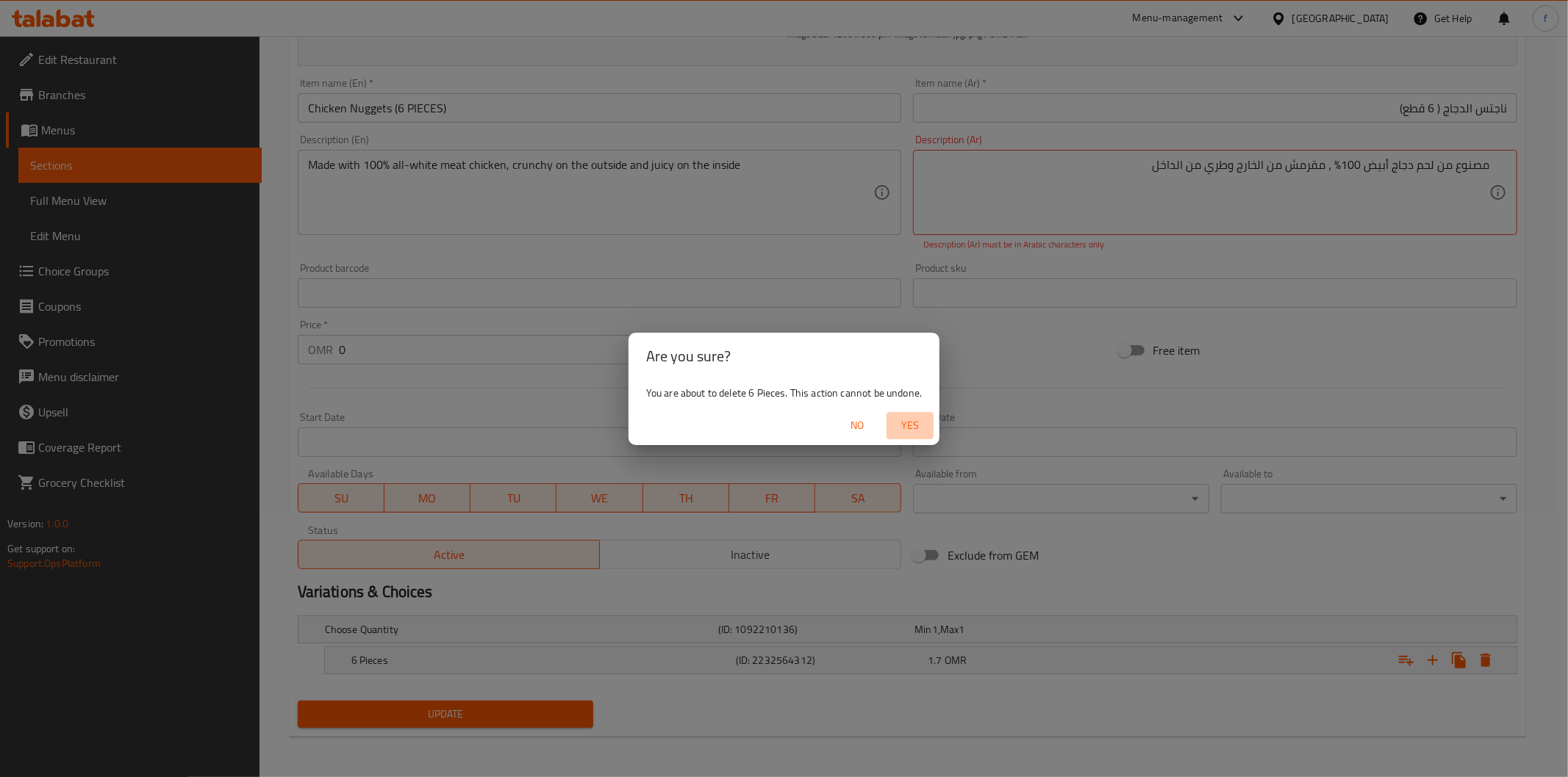
drag, startPoint x: 907, startPoint y: 417, endPoint x: 937, endPoint y: 421, distance: 30.3
click at [908, 417] on span "Yes" at bounding box center [909, 425] width 35 height 18
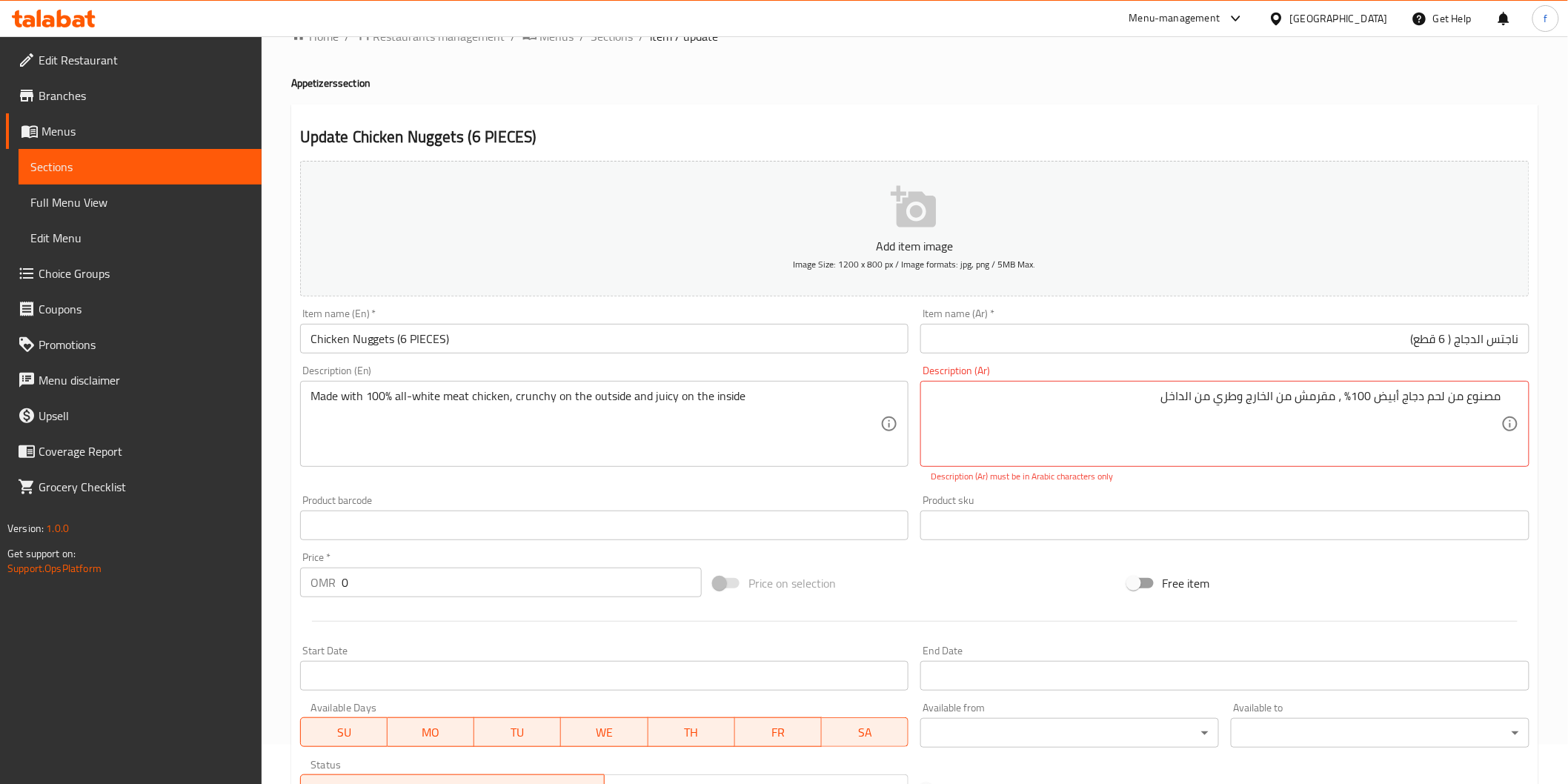
scroll to position [276, 0]
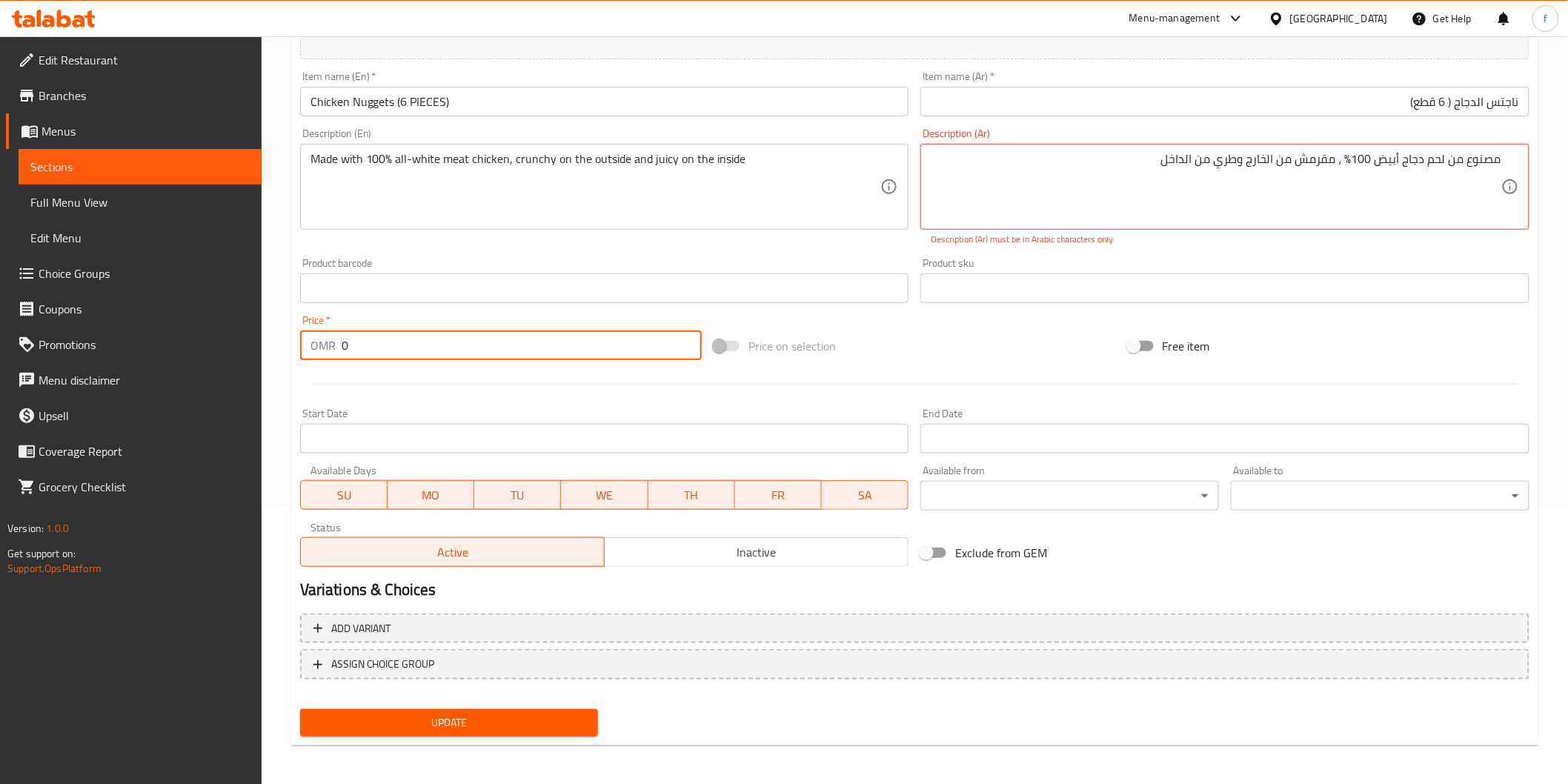
drag, startPoint x: 360, startPoint y: 352, endPoint x: 320, endPoint y: 345, distance: 40.6
click at [320, 345] on div "OMR 0 Price *" at bounding box center [501, 345] width 401 height 30
type input "1.700"
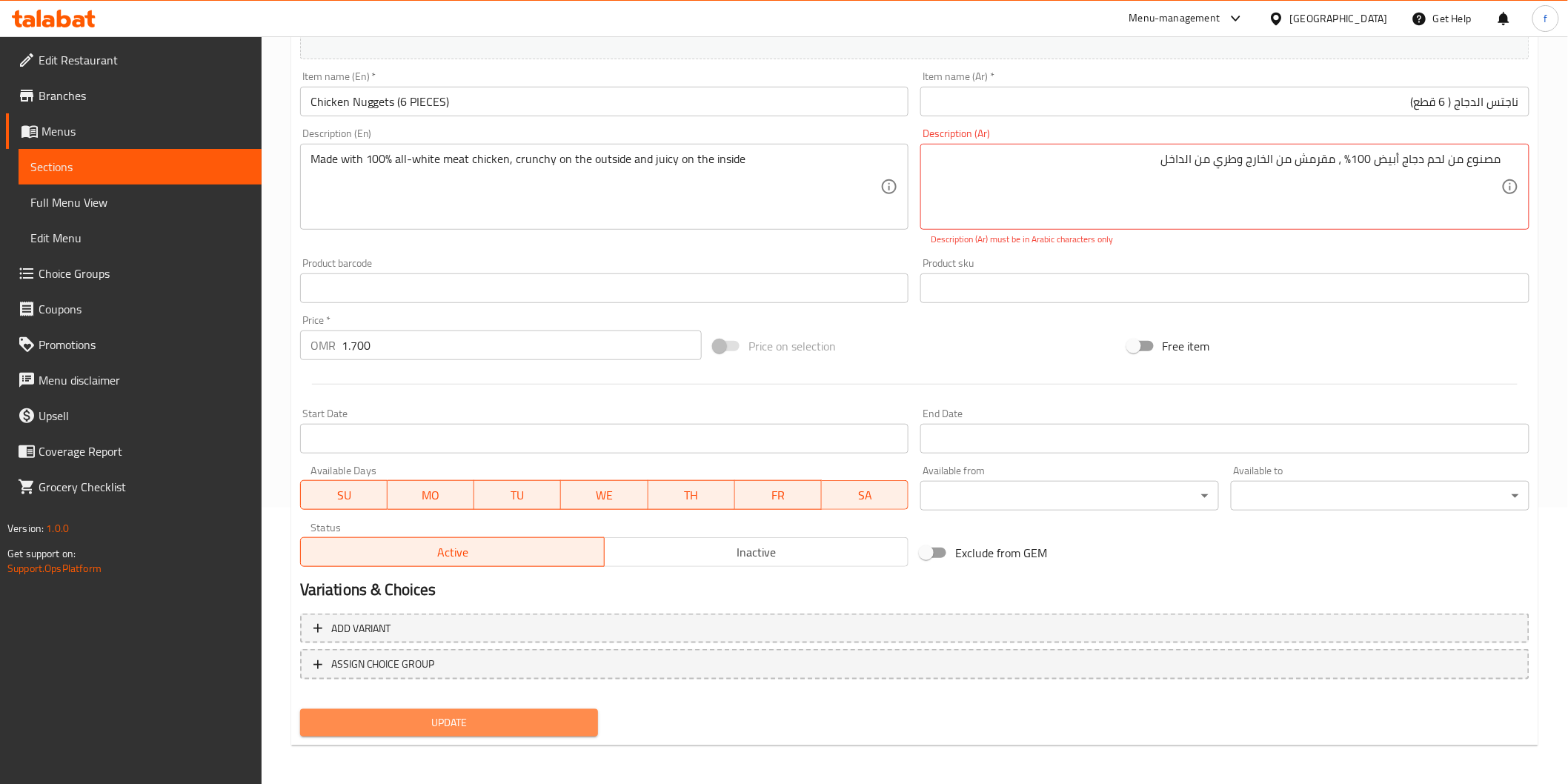
click at [419, 714] on span "Update" at bounding box center [450, 722] width 275 height 18
click at [1507, 158] on div "مصنوع من لحم دجاج أبيض 100٪ ، مقرمش من الخارج وطري من الداخل Description (Ar)" at bounding box center [1224, 186] width 609 height 86
click at [1502, 161] on div "مصنوع من لحم دجاج أبيض 100٪ ، مقرمش من الخارج وطري من الداخل Description (Ar)" at bounding box center [1224, 186] width 609 height 86
click at [1502, 158] on textarea "مصنوع من لحم دجاج أبيض 100٪ ، مقرمش من الخارج وطري من الداخل" at bounding box center [1216, 187] width 571 height 70
click at [1154, 164] on textarea "مصنوع من لحم دجاج أبيض 100٪ ، مقرمش من الخارج وطري من الداخل" at bounding box center [1216, 187] width 571 height 70
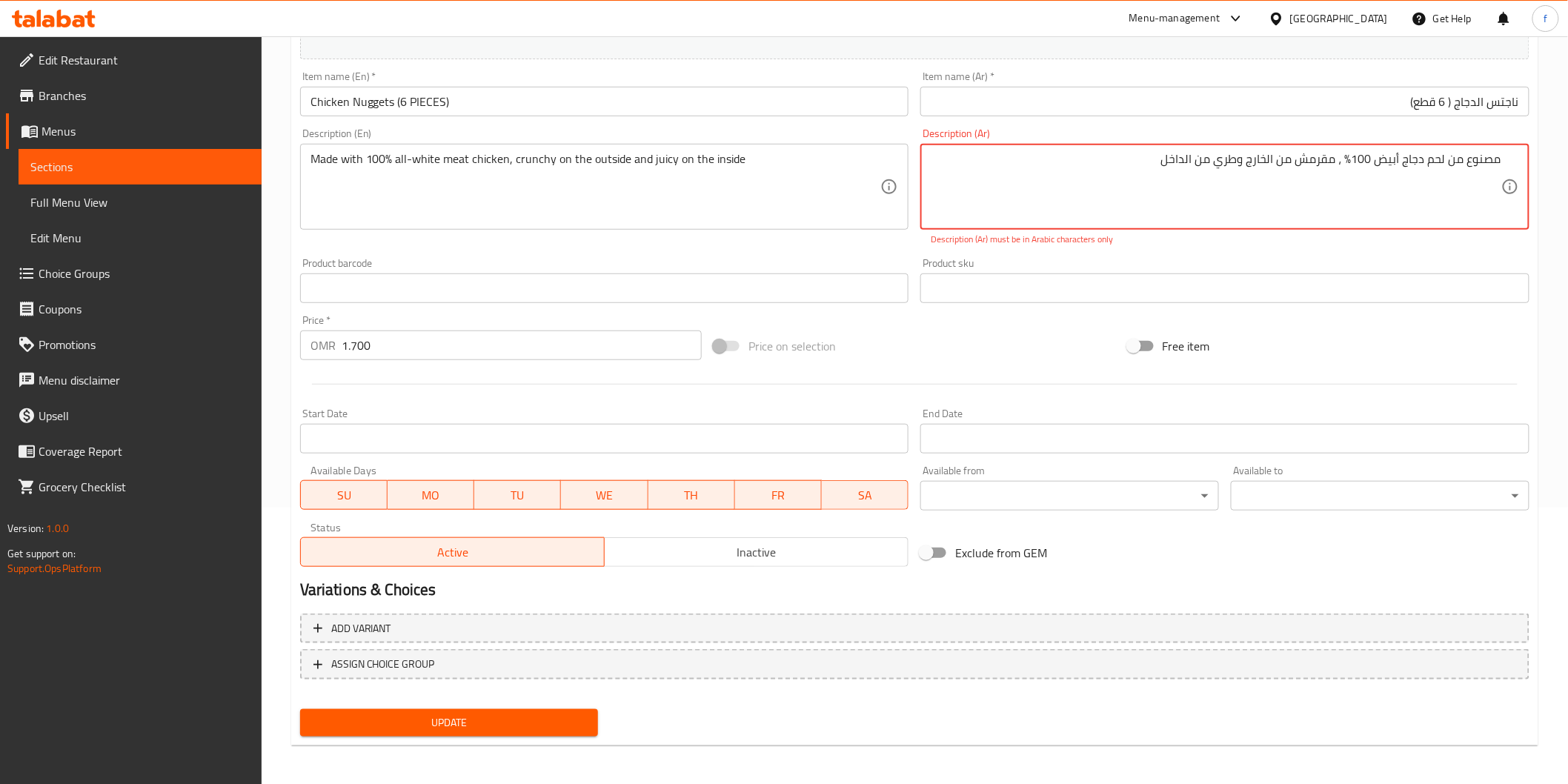
click at [1346, 164] on textarea "مصنوع من لحم دجاج أبيض 100٪ ، مقرمش من الخارج وطري من الداخل" at bounding box center [1216, 187] width 571 height 70
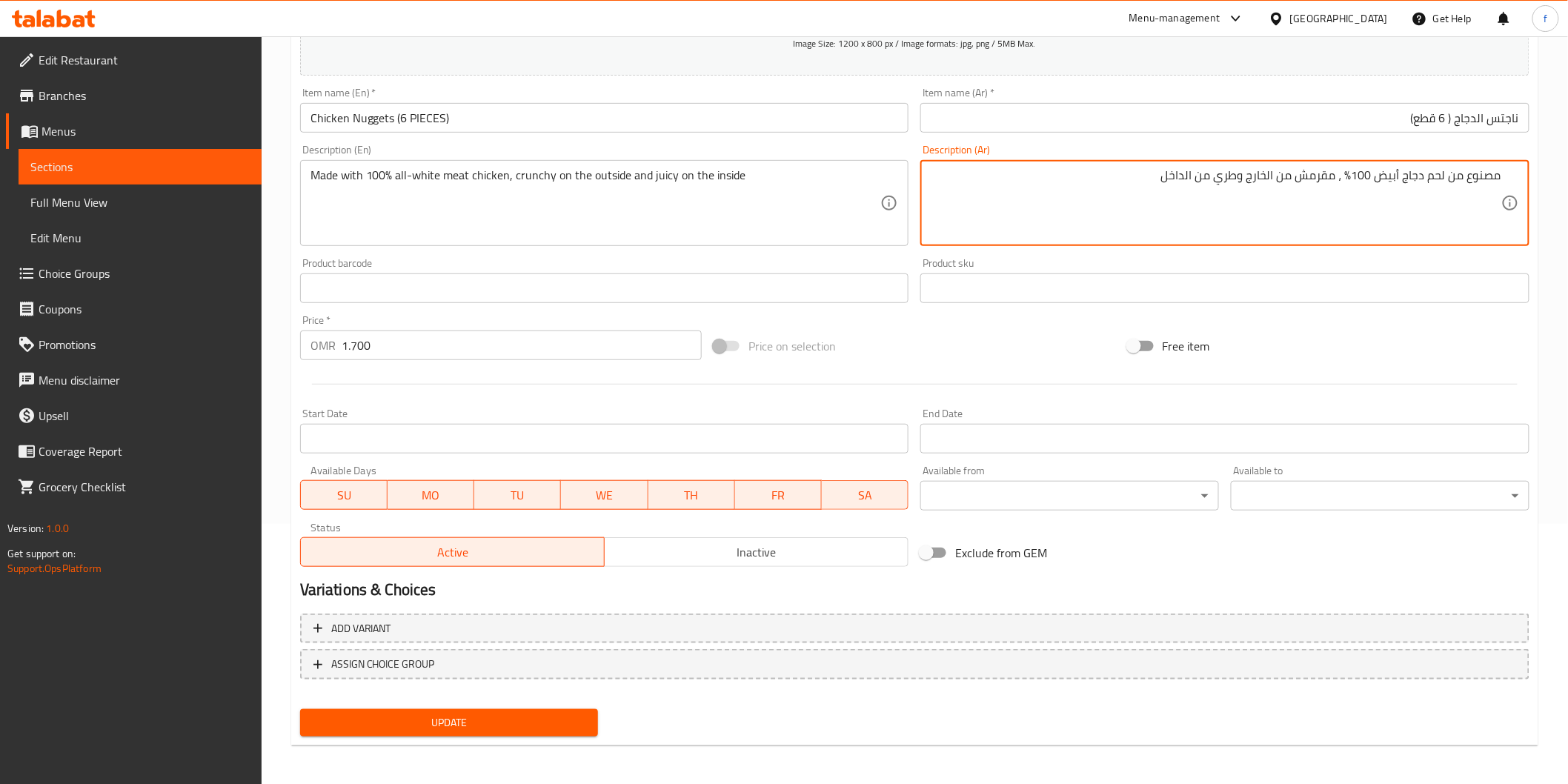
click at [1346, 175] on textarea "مصنوع من لحم دجاج أبيض 100% ، مقرمش من الخارج وطري من الداخل" at bounding box center [1216, 203] width 571 height 70
type textarea "مصنوع من لحم دجاج أبيض 100% مقرمش من الخارج وطري من الداخل"
click at [471, 722] on span "Update" at bounding box center [450, 722] width 275 height 18
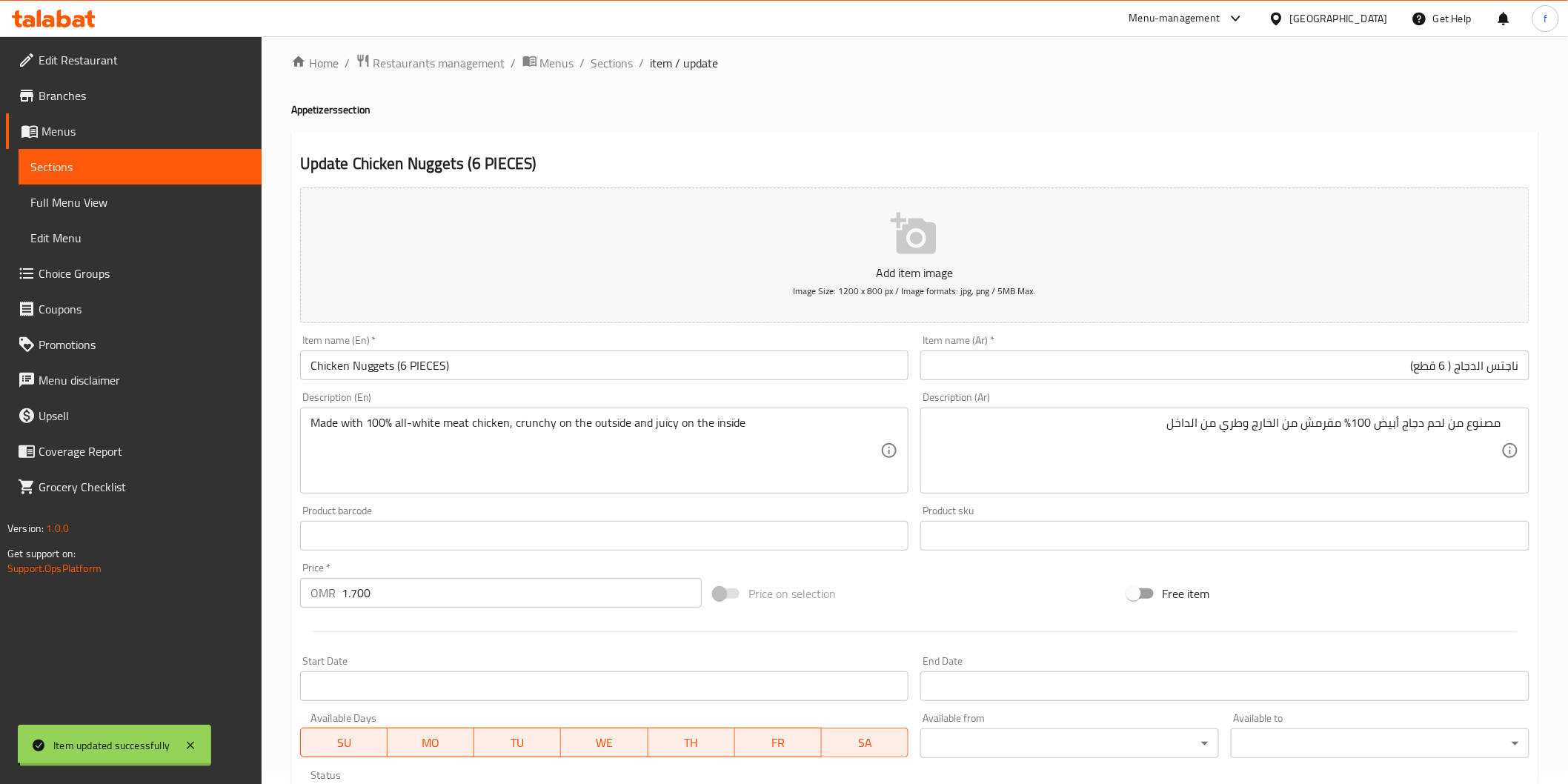
scroll to position [0, 0]
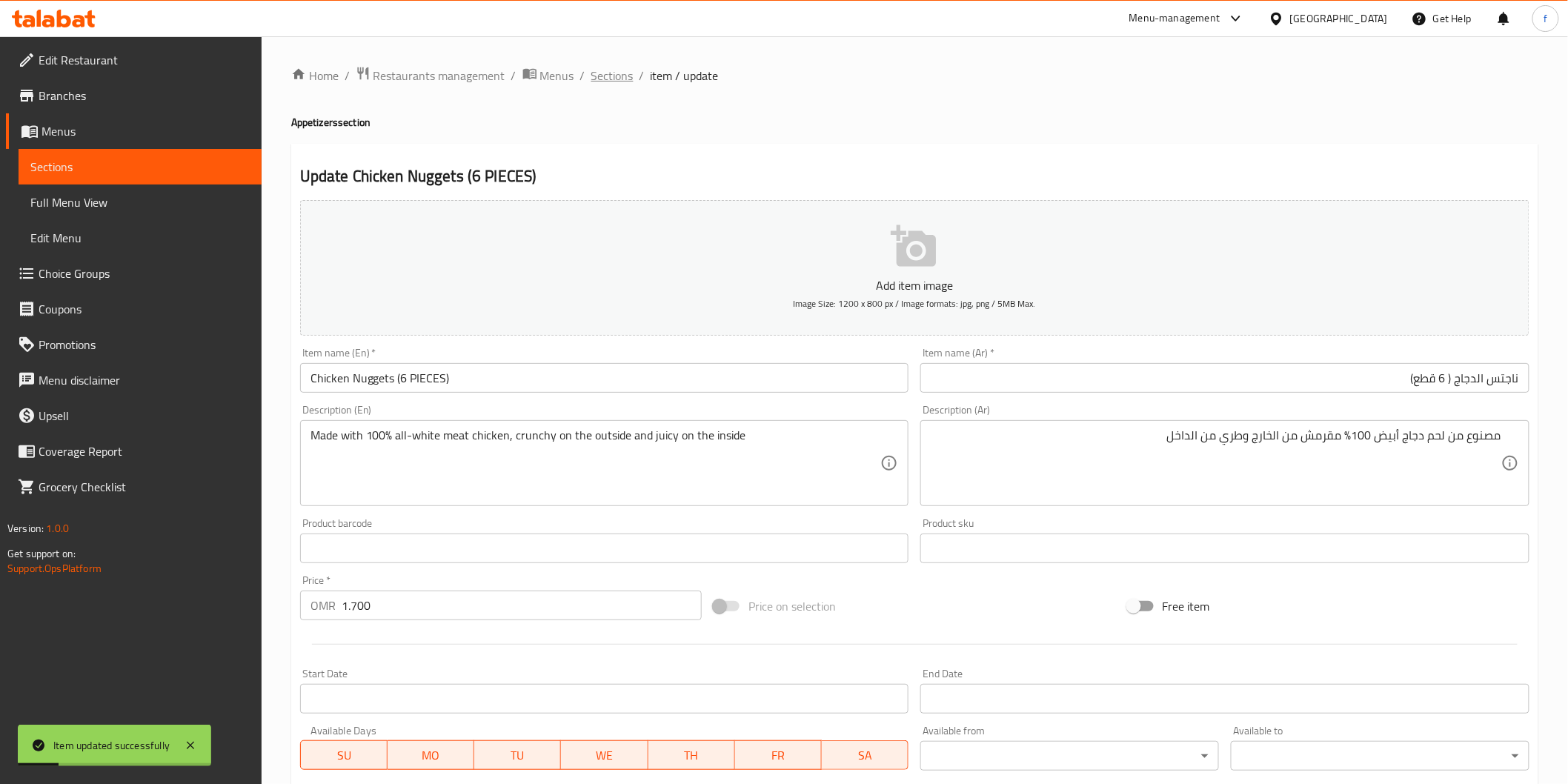
click at [616, 82] on span "Sections" at bounding box center [612, 75] width 42 height 17
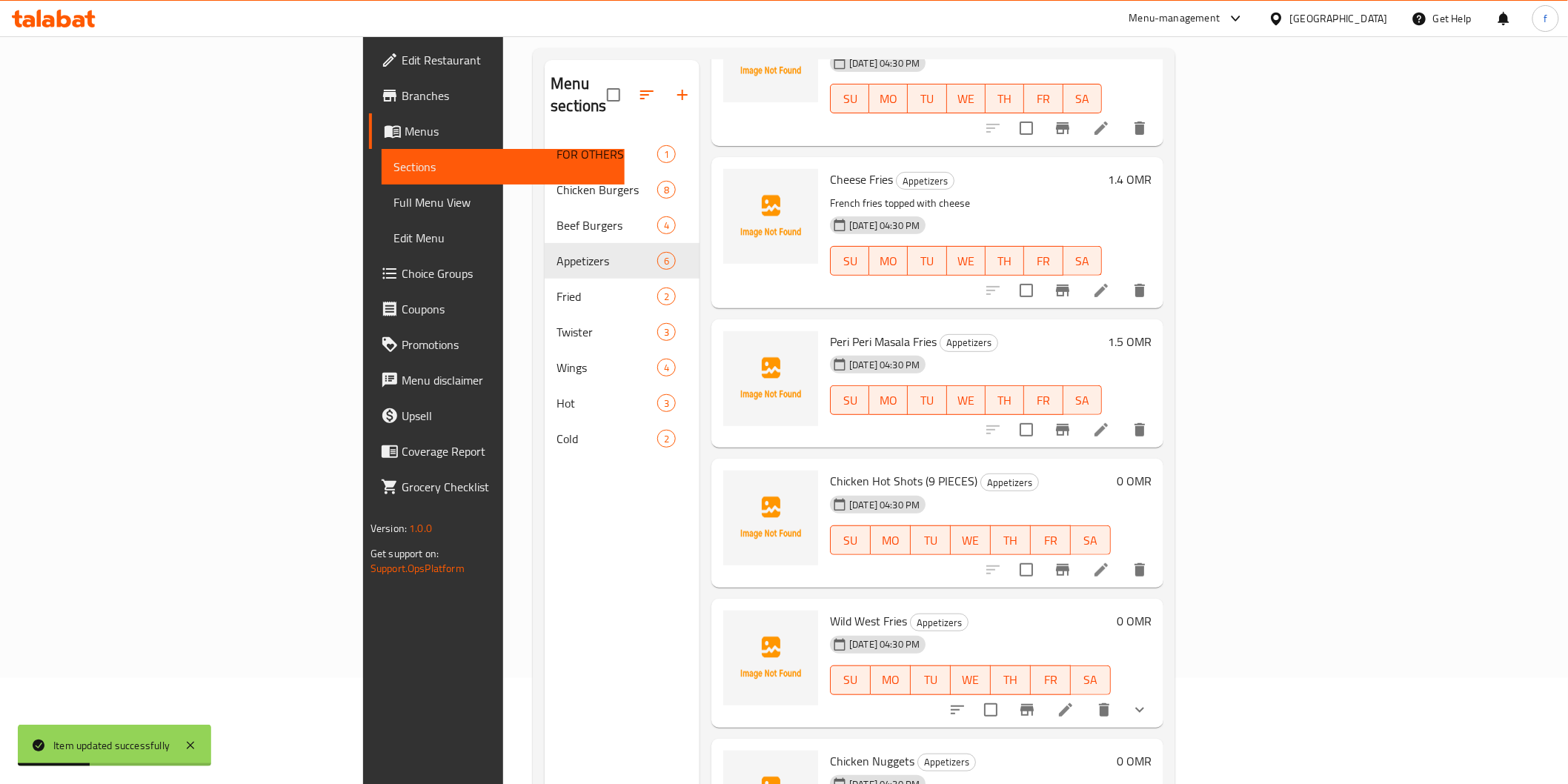
scroll to position [208, 0]
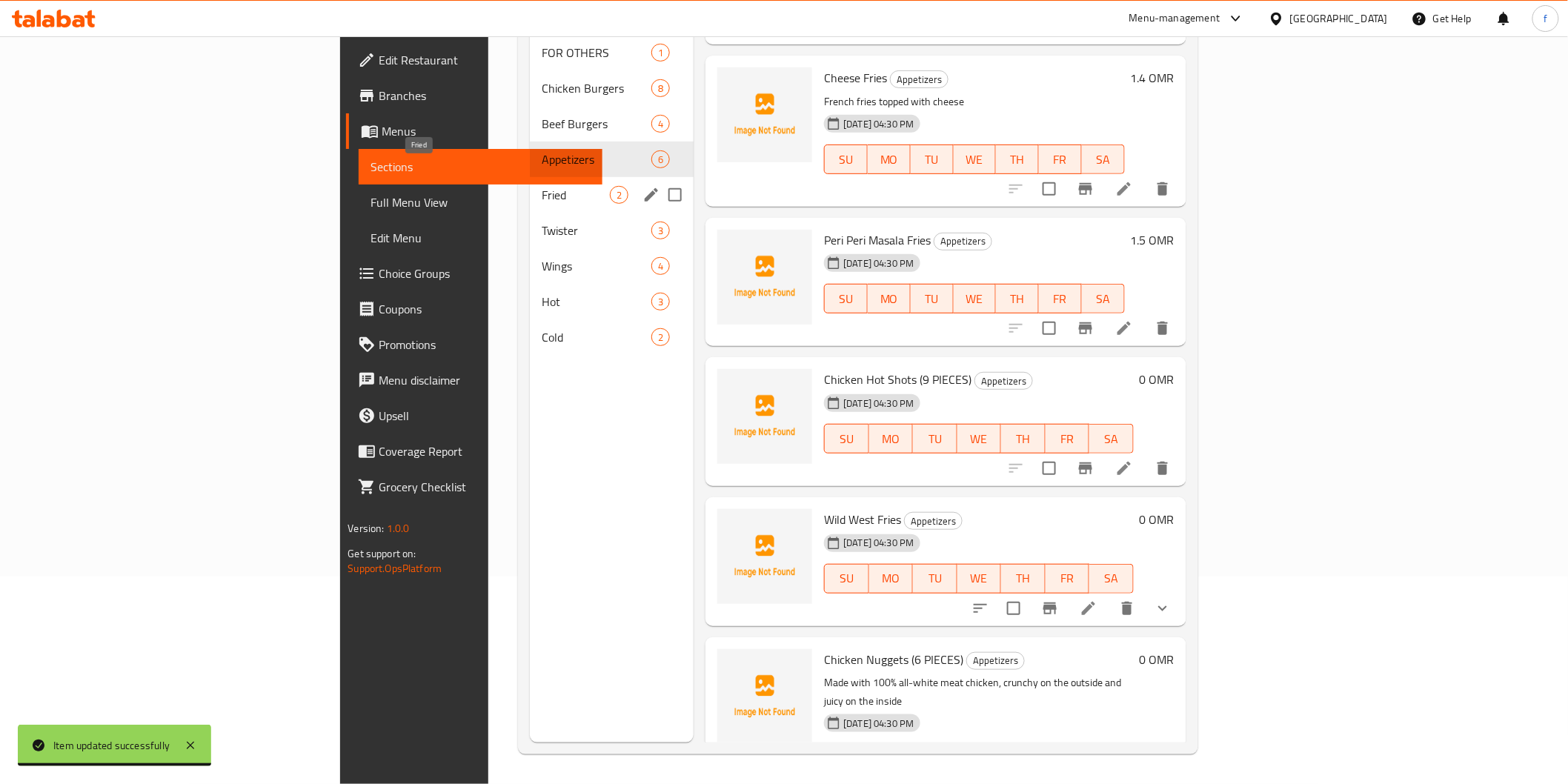
click at [542, 186] on span "Fried" at bounding box center [576, 195] width 68 height 17
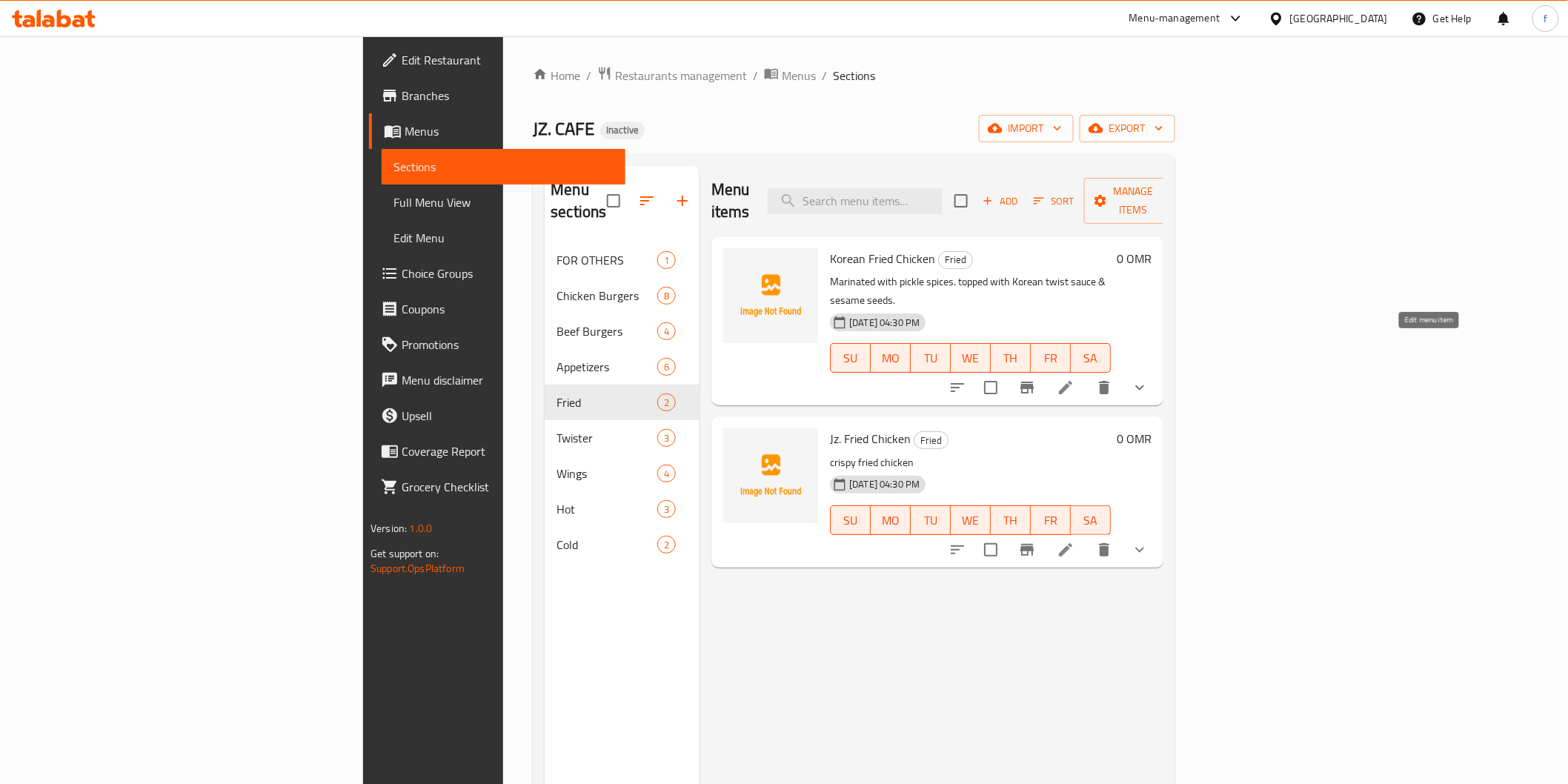
click at [1074, 379] on icon at bounding box center [1066, 387] width 17 height 17
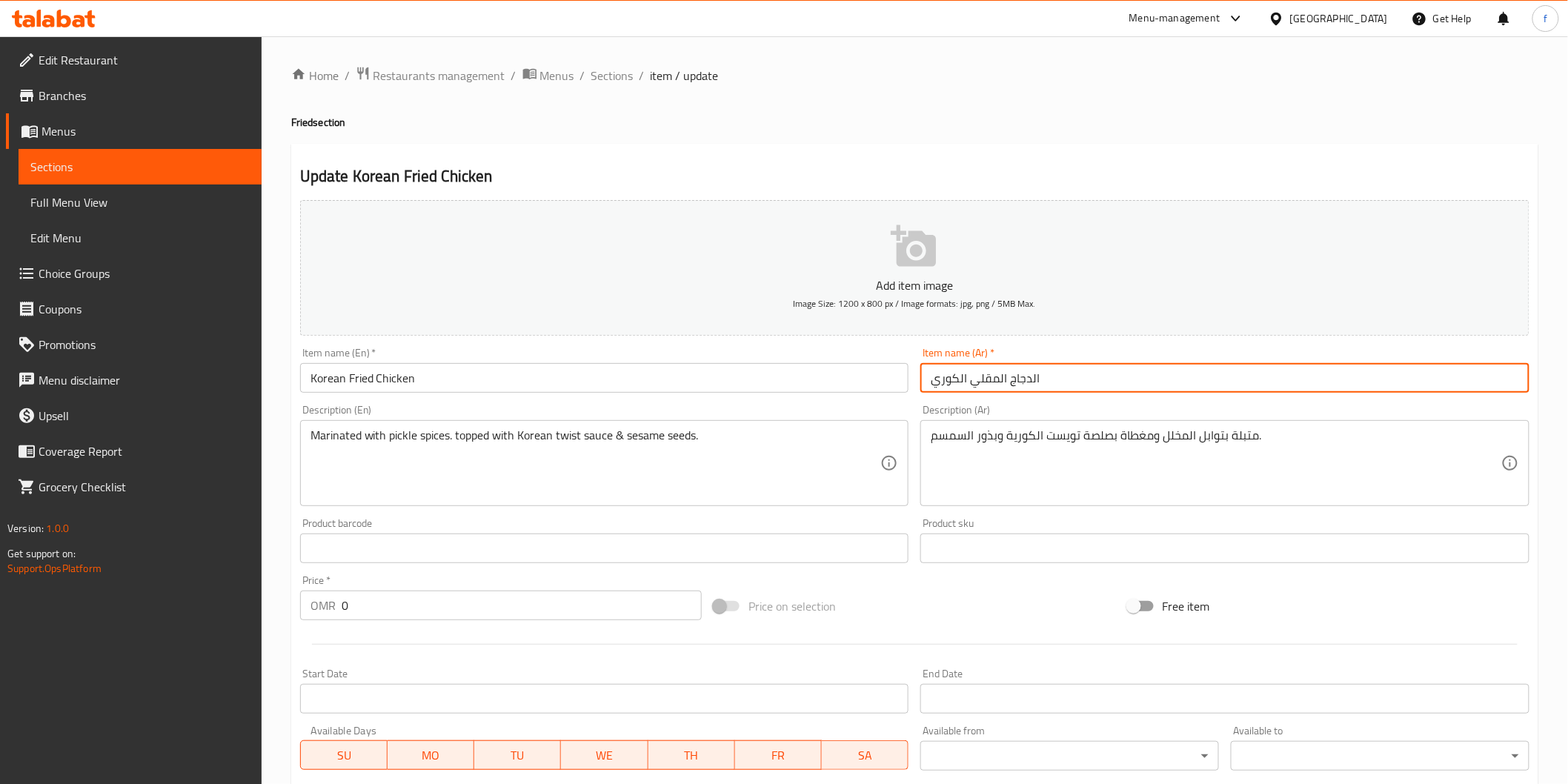
click at [1227, 387] on input "الدجاج المقلي الكوري" at bounding box center [1224, 378] width 609 height 30
drag, startPoint x: 346, startPoint y: 451, endPoint x: 396, endPoint y: 457, distance: 50.4
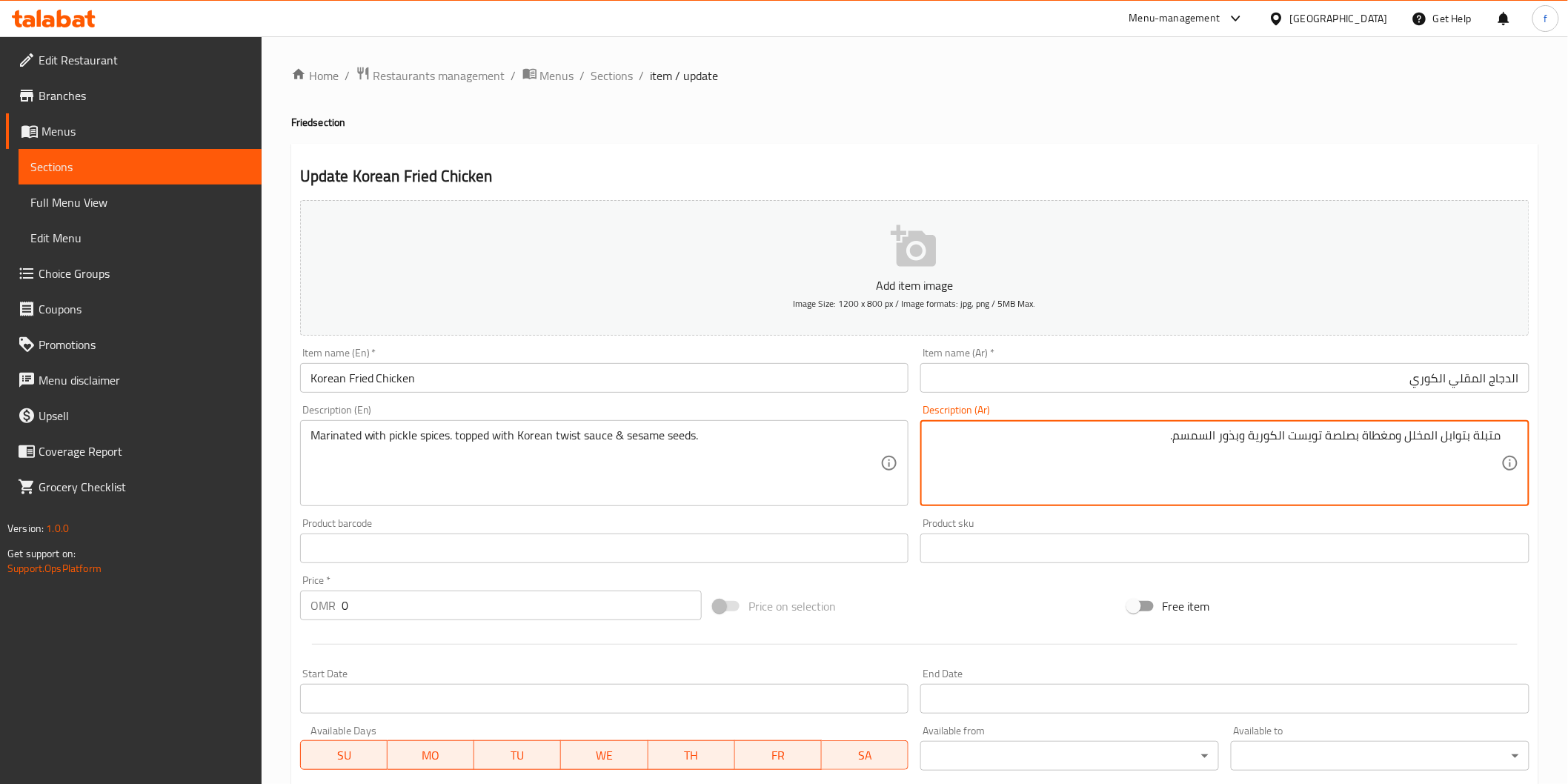
click at [1351, 440] on textarea "متبلة بتوابل المخلل ومغطاة بصلصة تويست الكورية وبذور السمسم." at bounding box center [1216, 463] width 571 height 70
click at [1252, 437] on textarea "متبلة بتوابل المخلل ومغطاة بصوص تويست الكورية وبذور السمسم." at bounding box center [1216, 463] width 571 height 70
type textarea "متبلة بتوابل المخلل ومغطاة بصوص تويست الكوري وبذور السمسم."
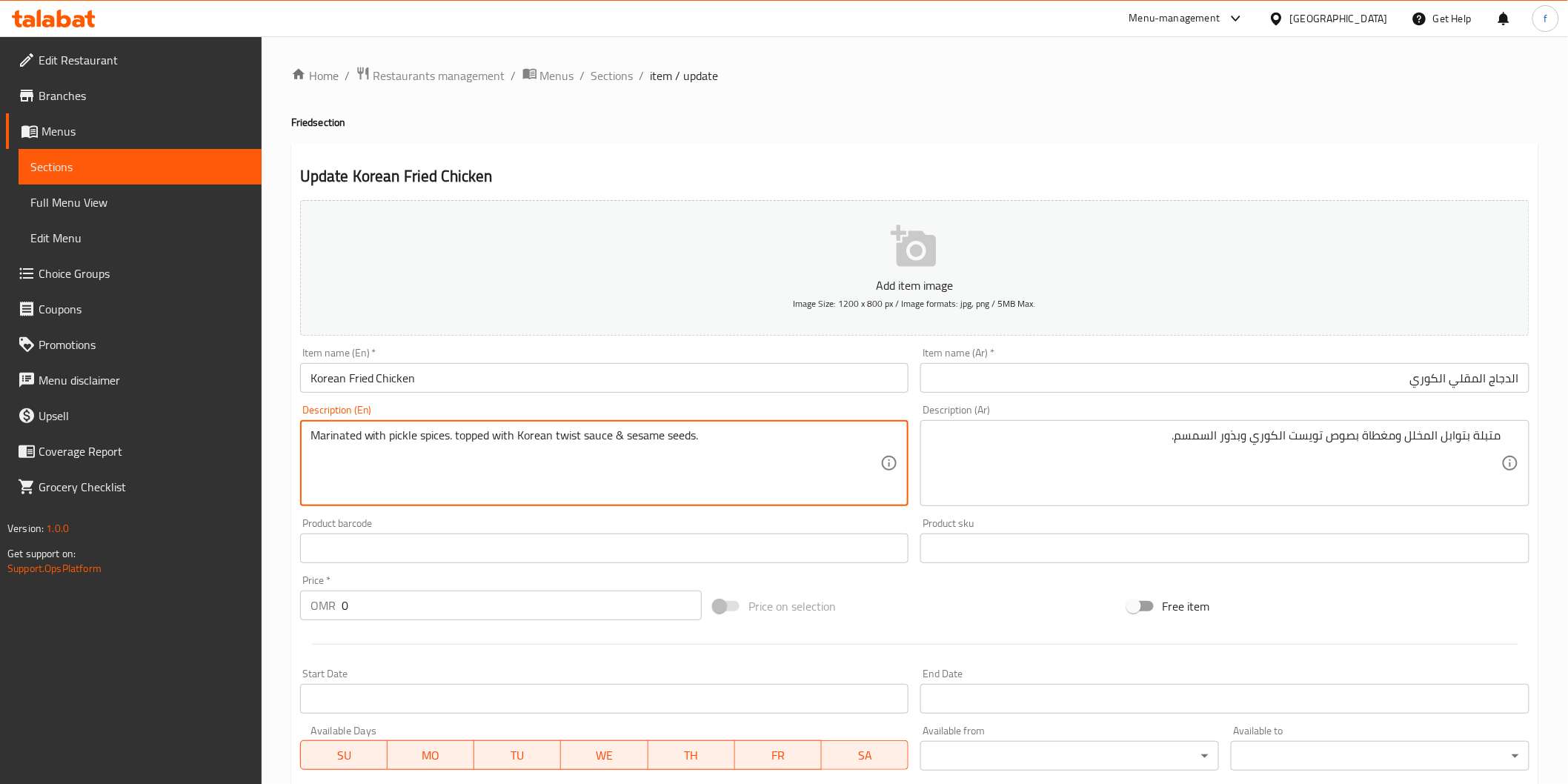
drag, startPoint x: 629, startPoint y: 433, endPoint x: 693, endPoint y: 433, distance: 64.0
drag, startPoint x: 626, startPoint y: 435, endPoint x: 697, endPoint y: 433, distance: 71.0
click at [697, 433] on textarea "Marinated with pickle spices. topped with Korean twist sauce & sesame seeds." at bounding box center [596, 463] width 571 height 70
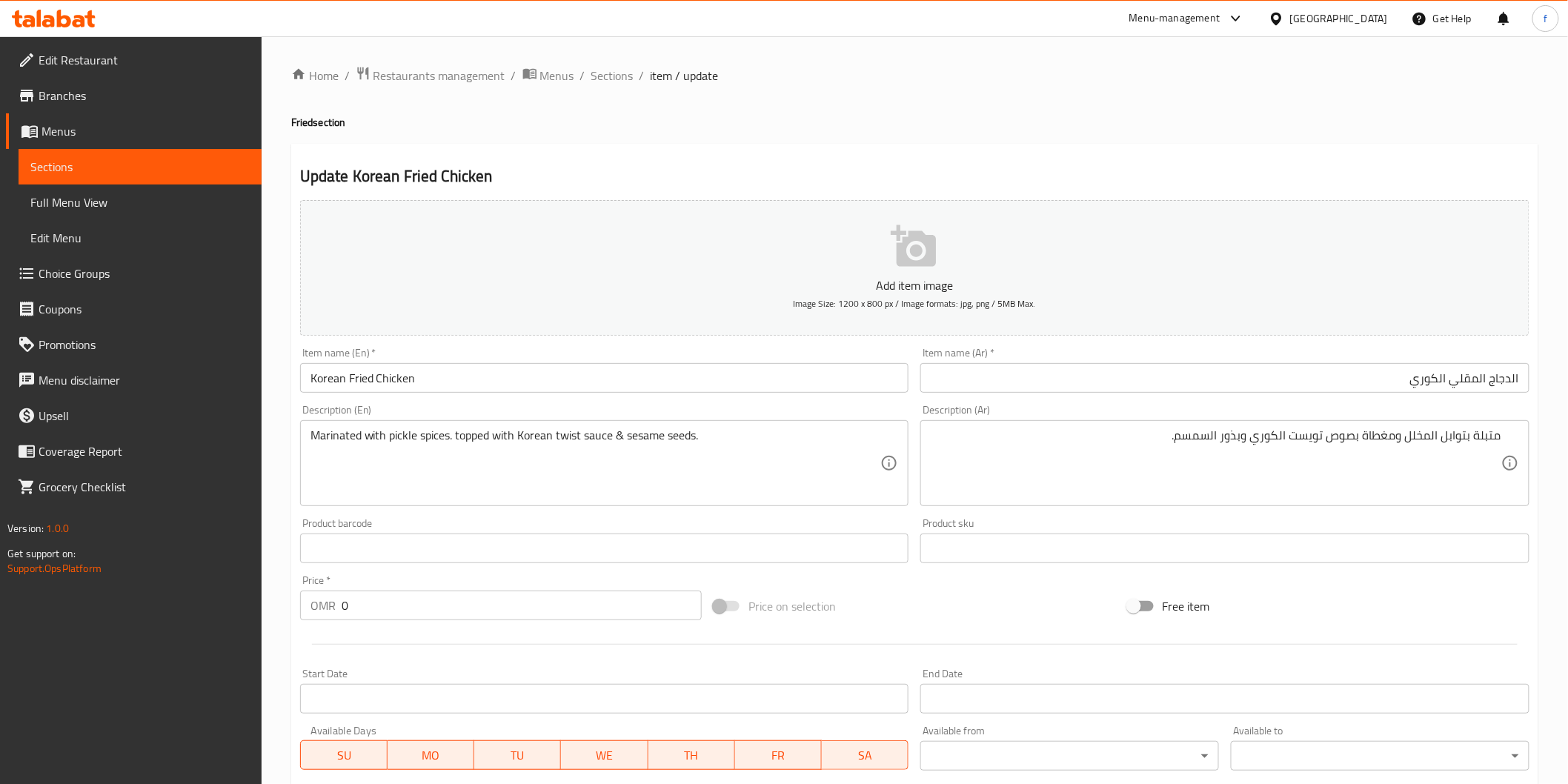
click at [610, 486] on textarea "Marinated with pickle spices. topped with Korean twist sauce & sesame seeds." at bounding box center [596, 463] width 571 height 70
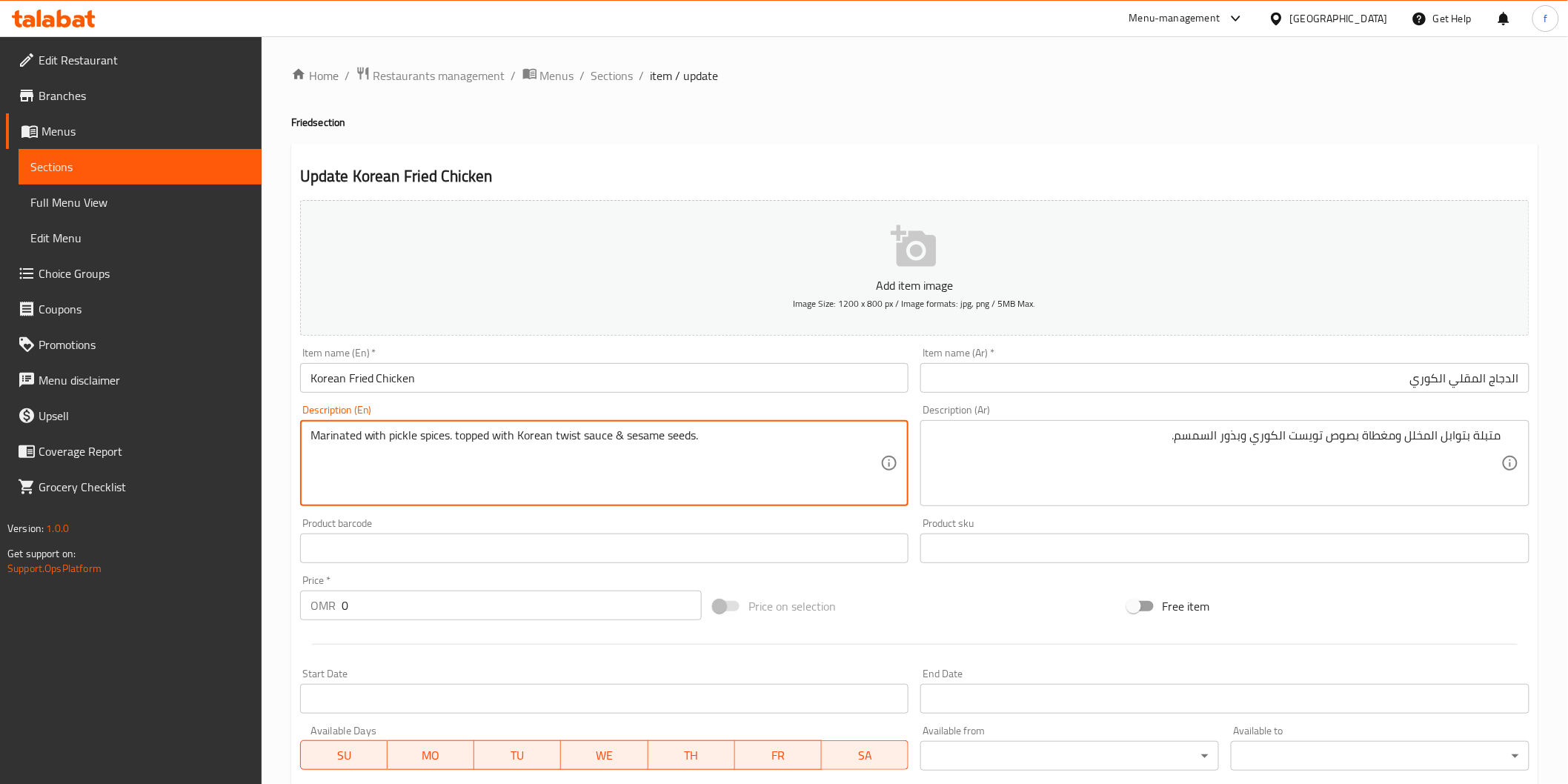
drag, startPoint x: 389, startPoint y: 435, endPoint x: 443, endPoint y: 435, distance: 54.0
click at [443, 435] on textarea "Marinated with pickle spices. topped with Korean twist sauce & sesame seeds." at bounding box center [596, 463] width 571 height 70
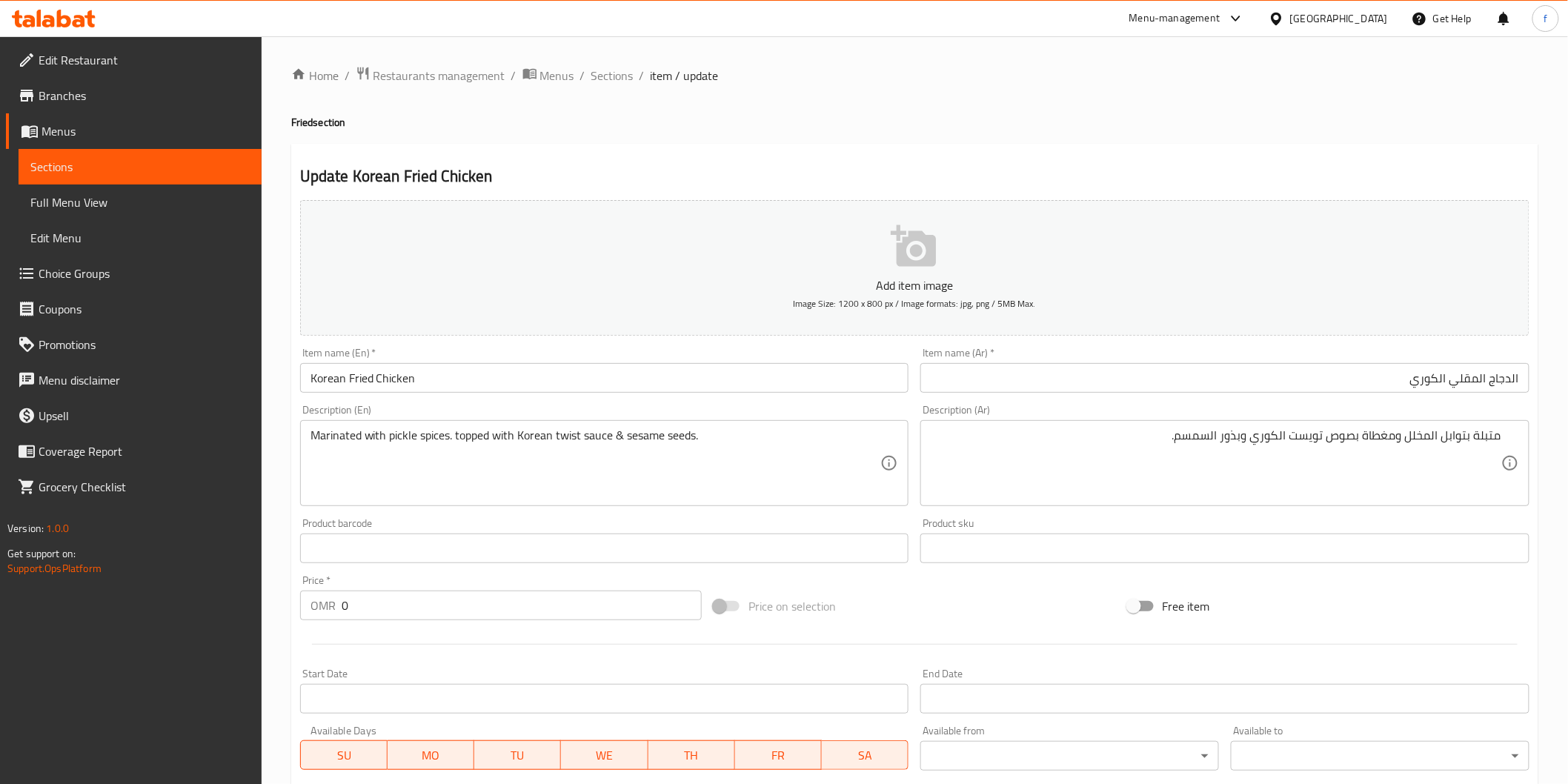
drag, startPoint x: 1206, startPoint y: 536, endPoint x: 1179, endPoint y: 501, distance: 44.2
click at [1212, 534] on div "Product sku Product sku" at bounding box center [1224, 540] width 609 height 45
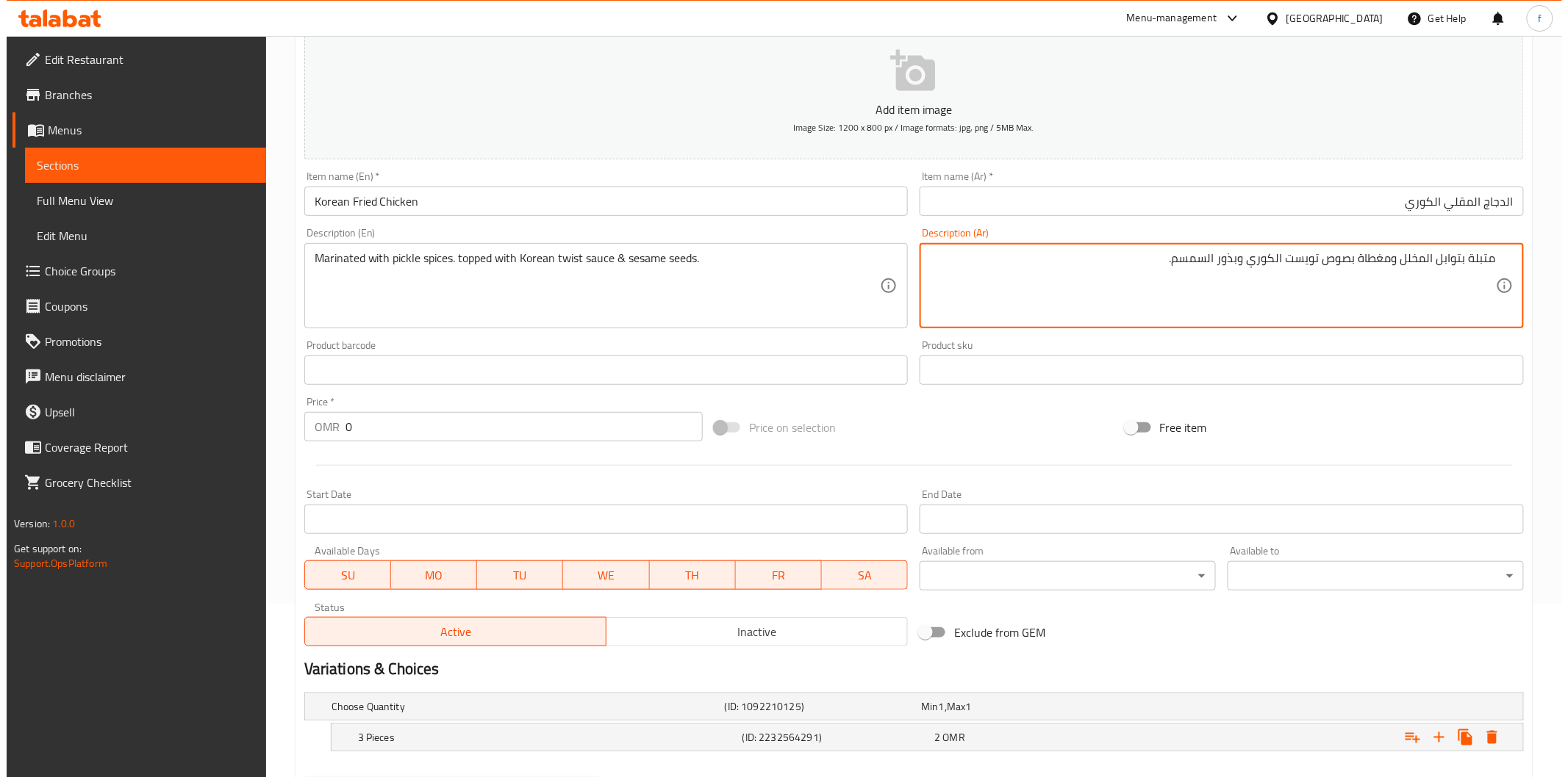
scroll to position [250, 0]
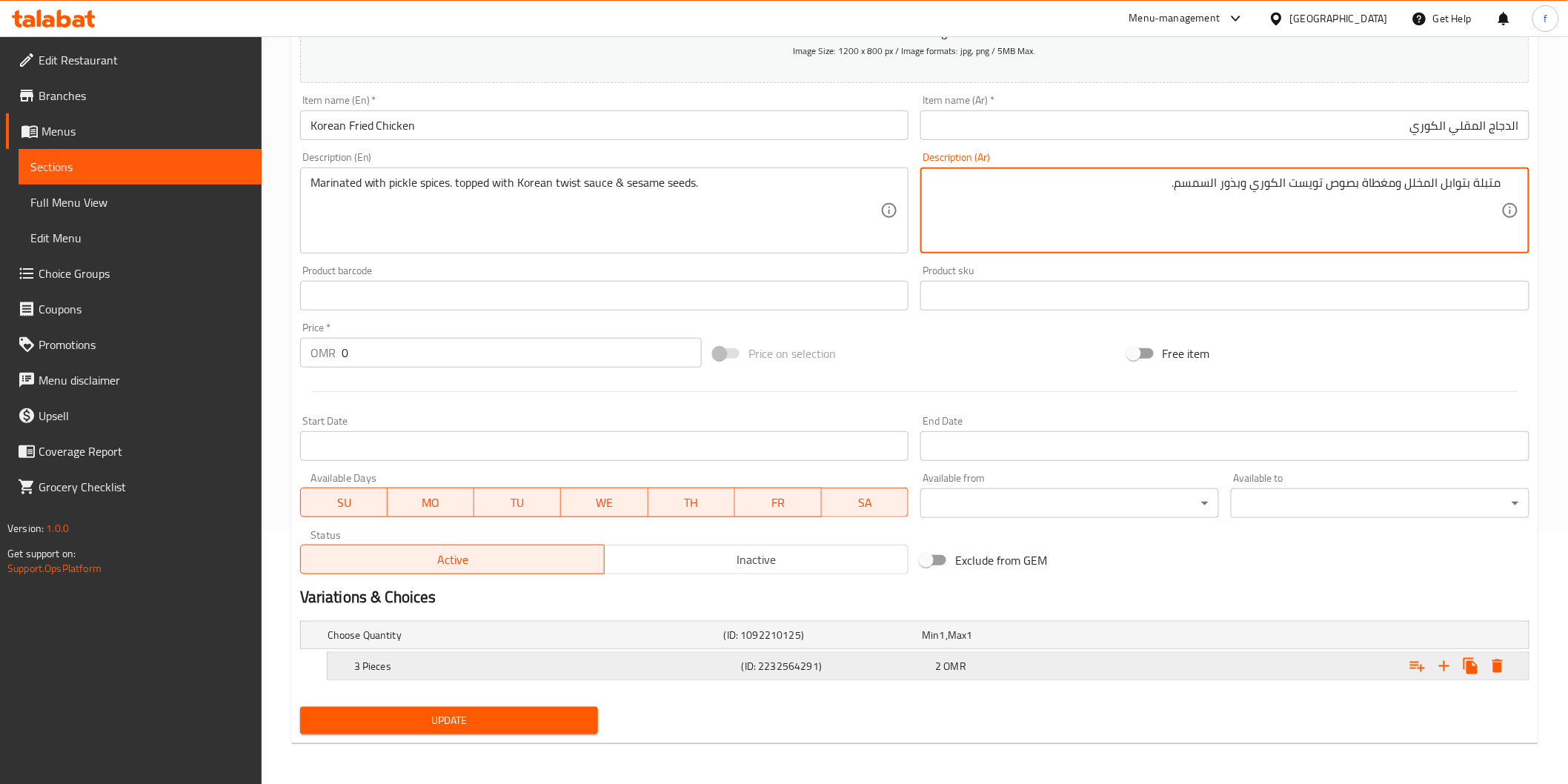
click at [1502, 668] on icon "Expand" at bounding box center [1497, 666] width 17 height 17
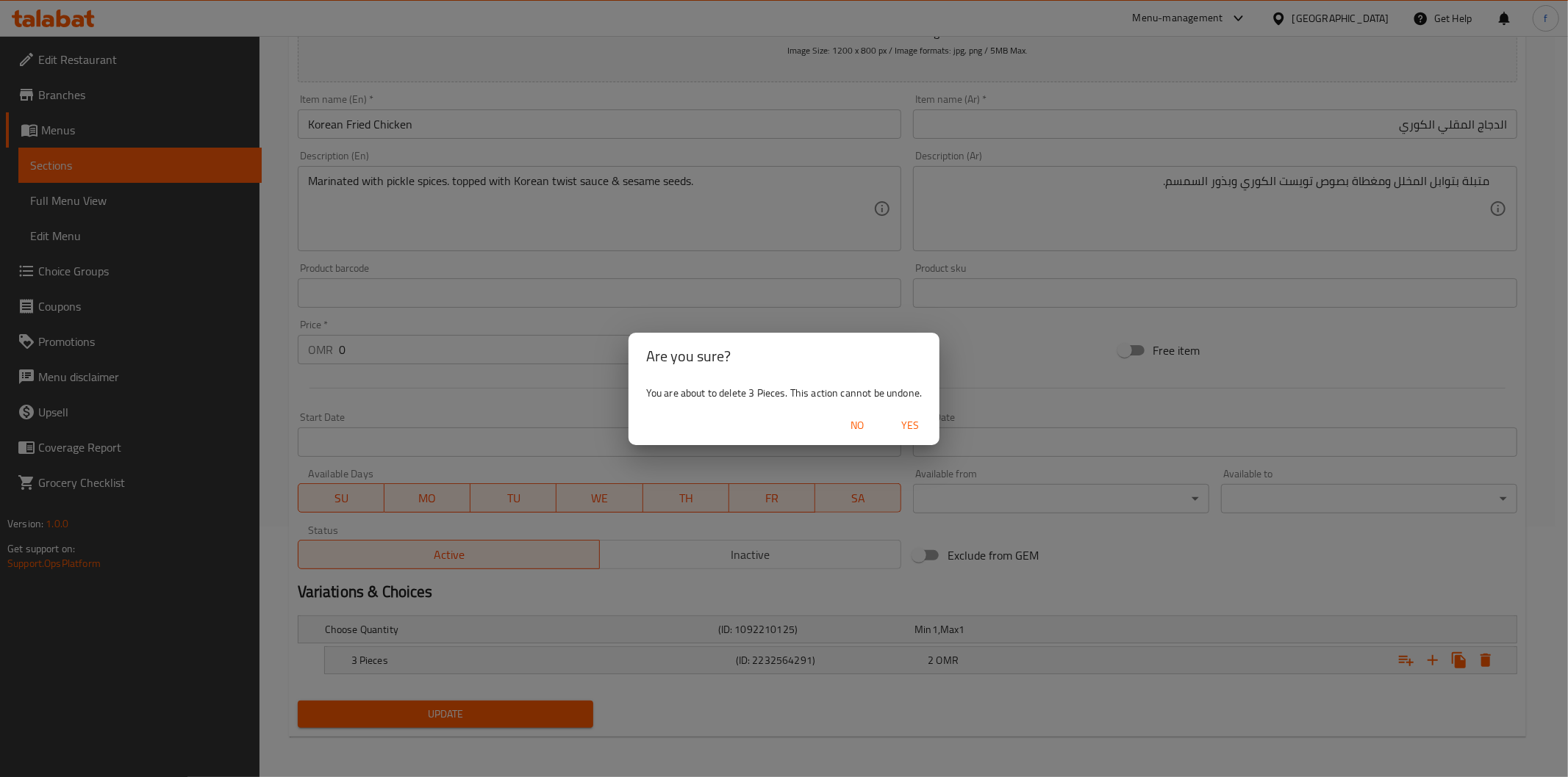
click at [893, 430] on span "Yes" at bounding box center [909, 425] width 35 height 18
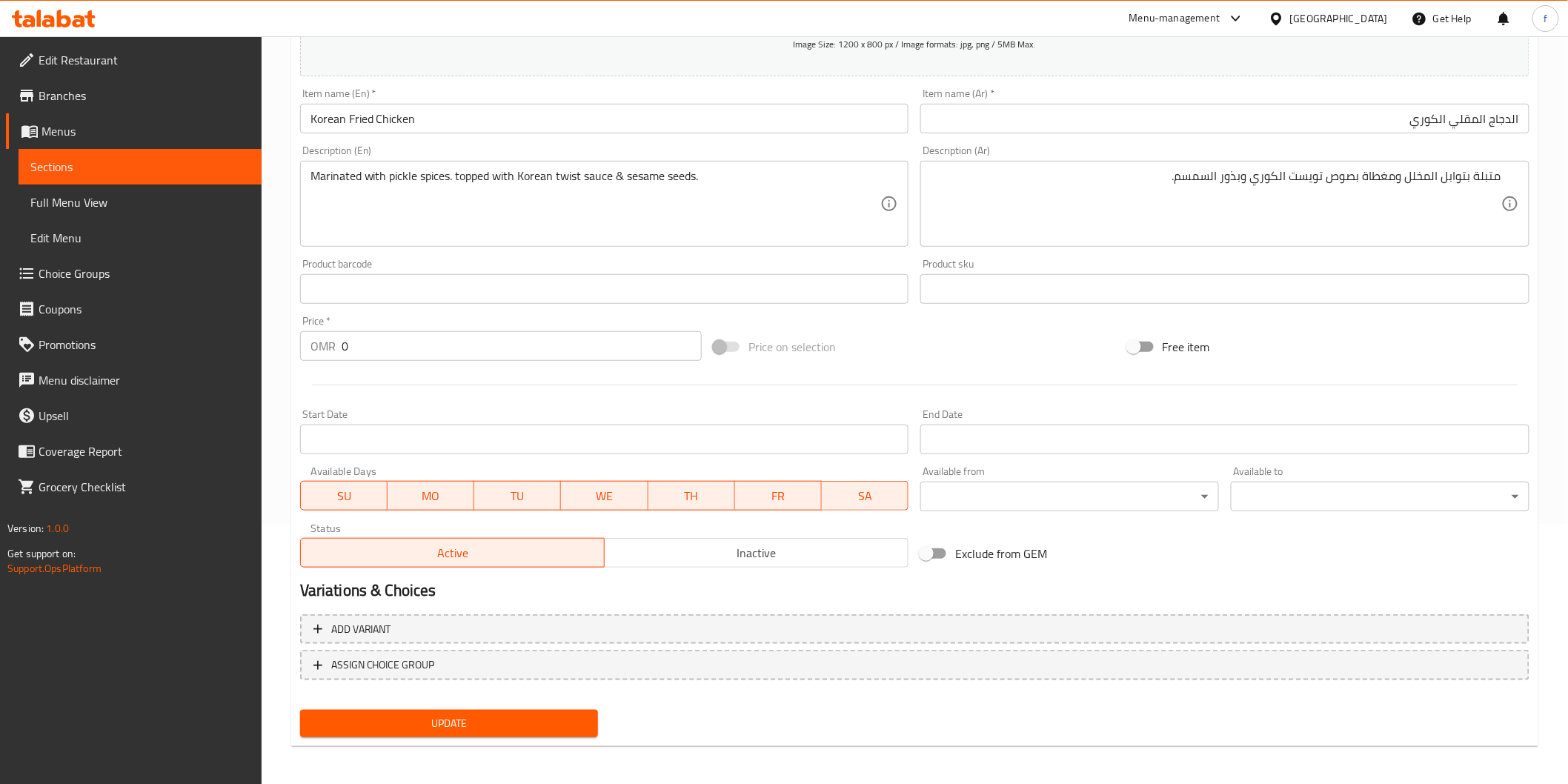
scroll to position [260, 0]
drag, startPoint x: 372, startPoint y: 338, endPoint x: 320, endPoint y: 342, distance: 52.2
click at [320, 342] on div "OMR 0 Price *" at bounding box center [501, 345] width 401 height 30
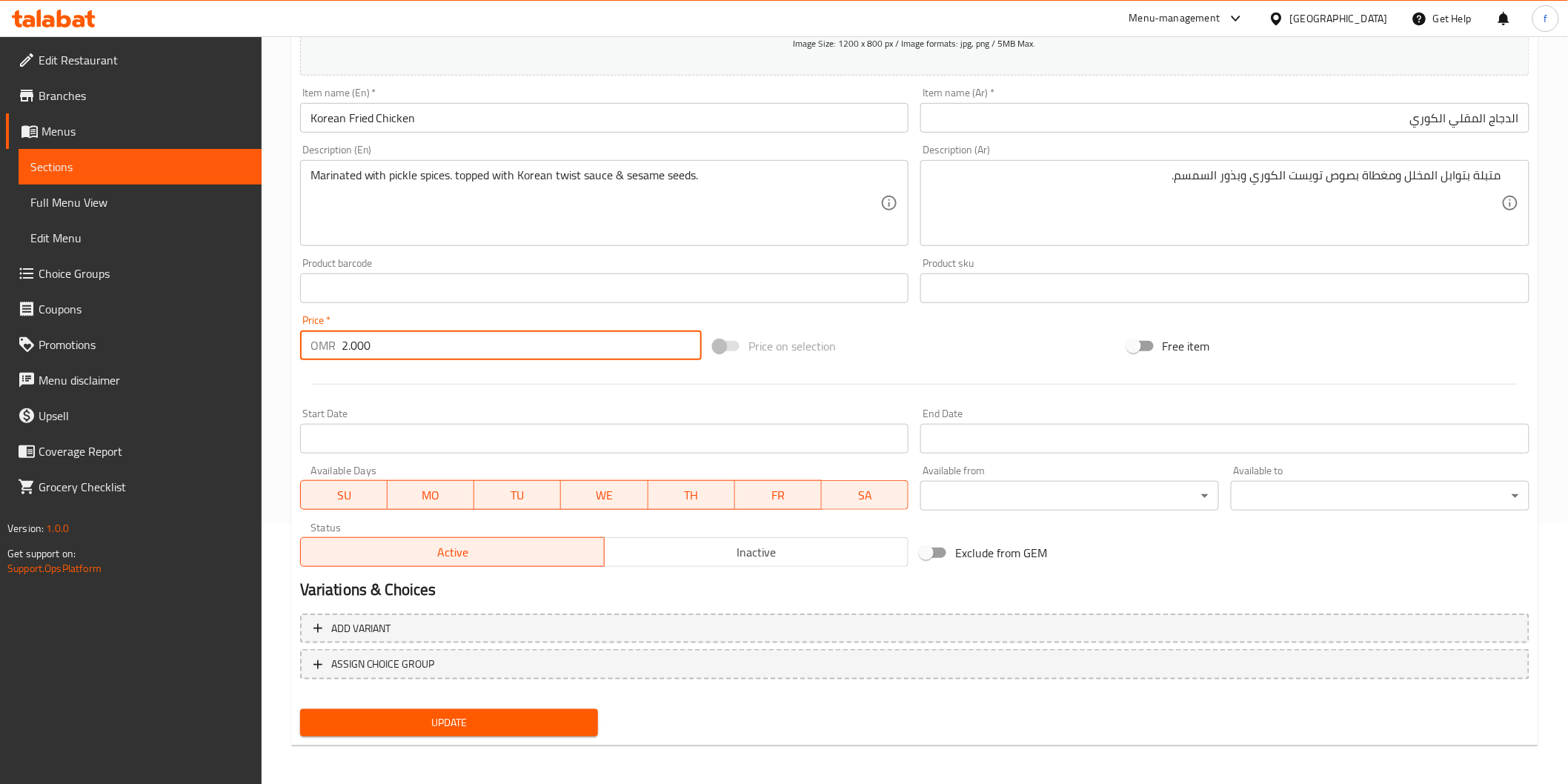
type input "2.000"
click at [413, 710] on button "Update" at bounding box center [450, 723] width 298 height 27
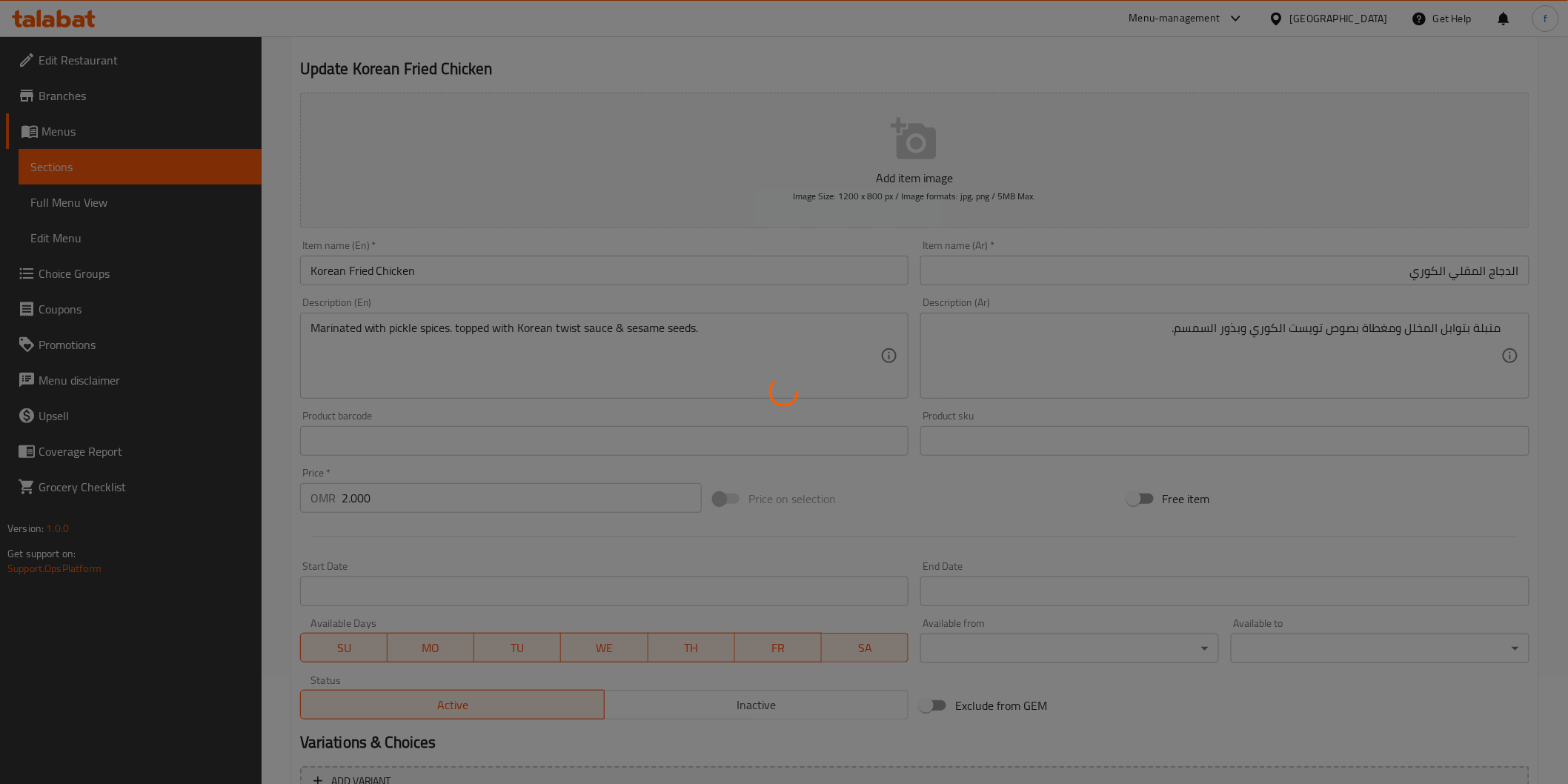
scroll to position [0, 0]
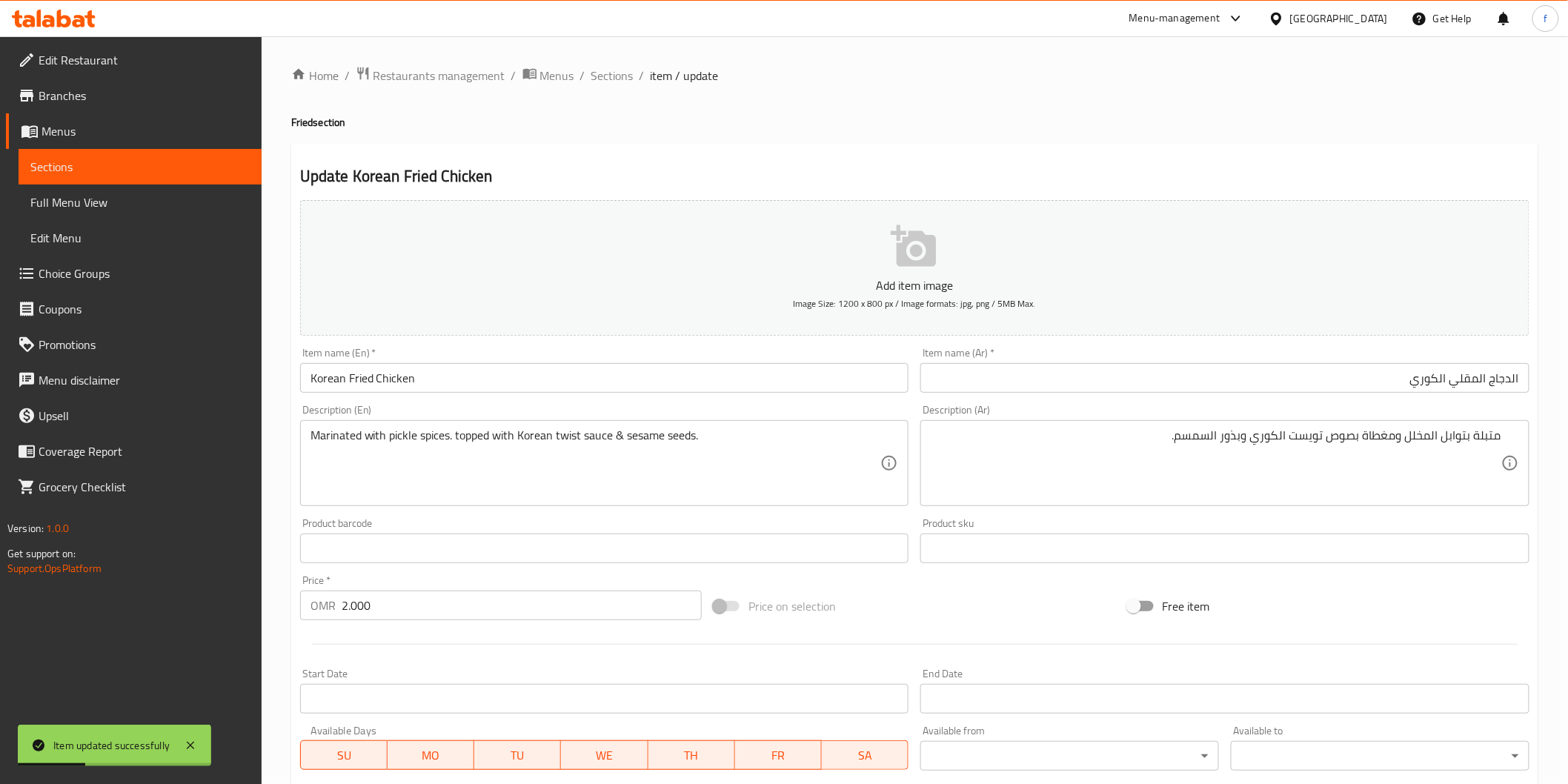
drag, startPoint x: 601, startPoint y: 72, endPoint x: 629, endPoint y: 114, distance: 50.5
click at [601, 72] on span "Sections" at bounding box center [612, 75] width 42 height 17
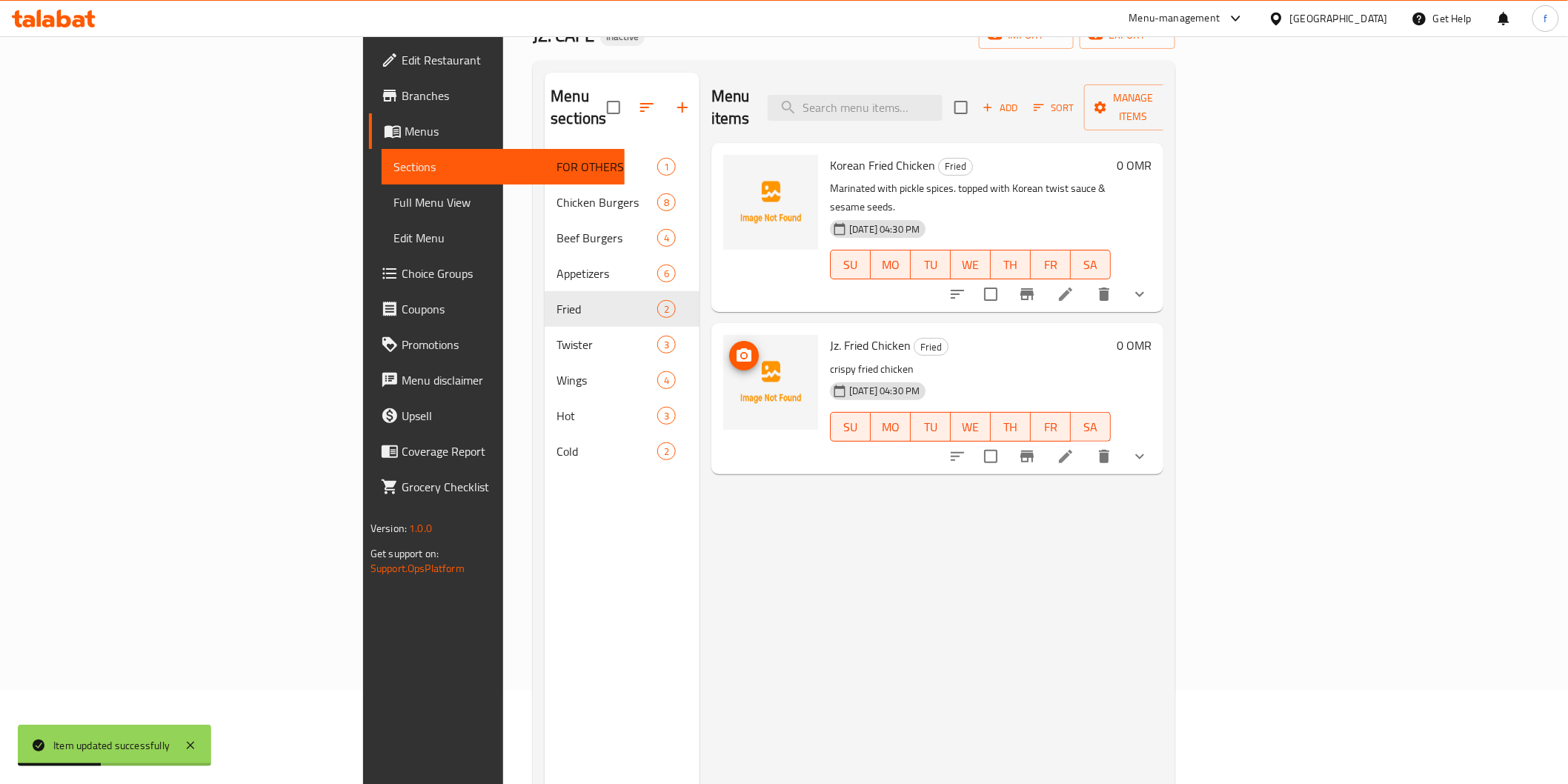
scroll to position [208, 0]
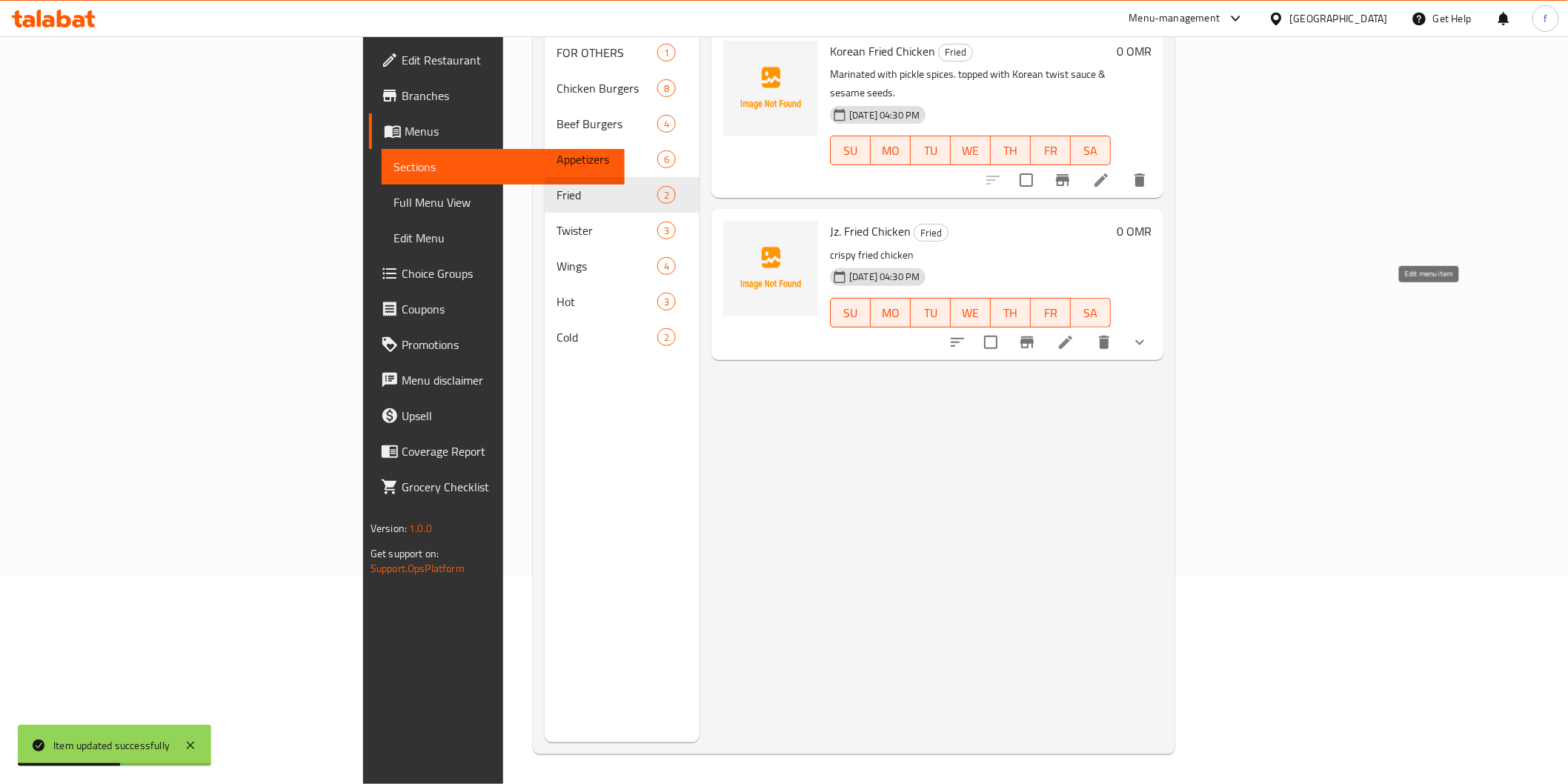
click at [1074, 333] on icon at bounding box center [1066, 342] width 17 height 17
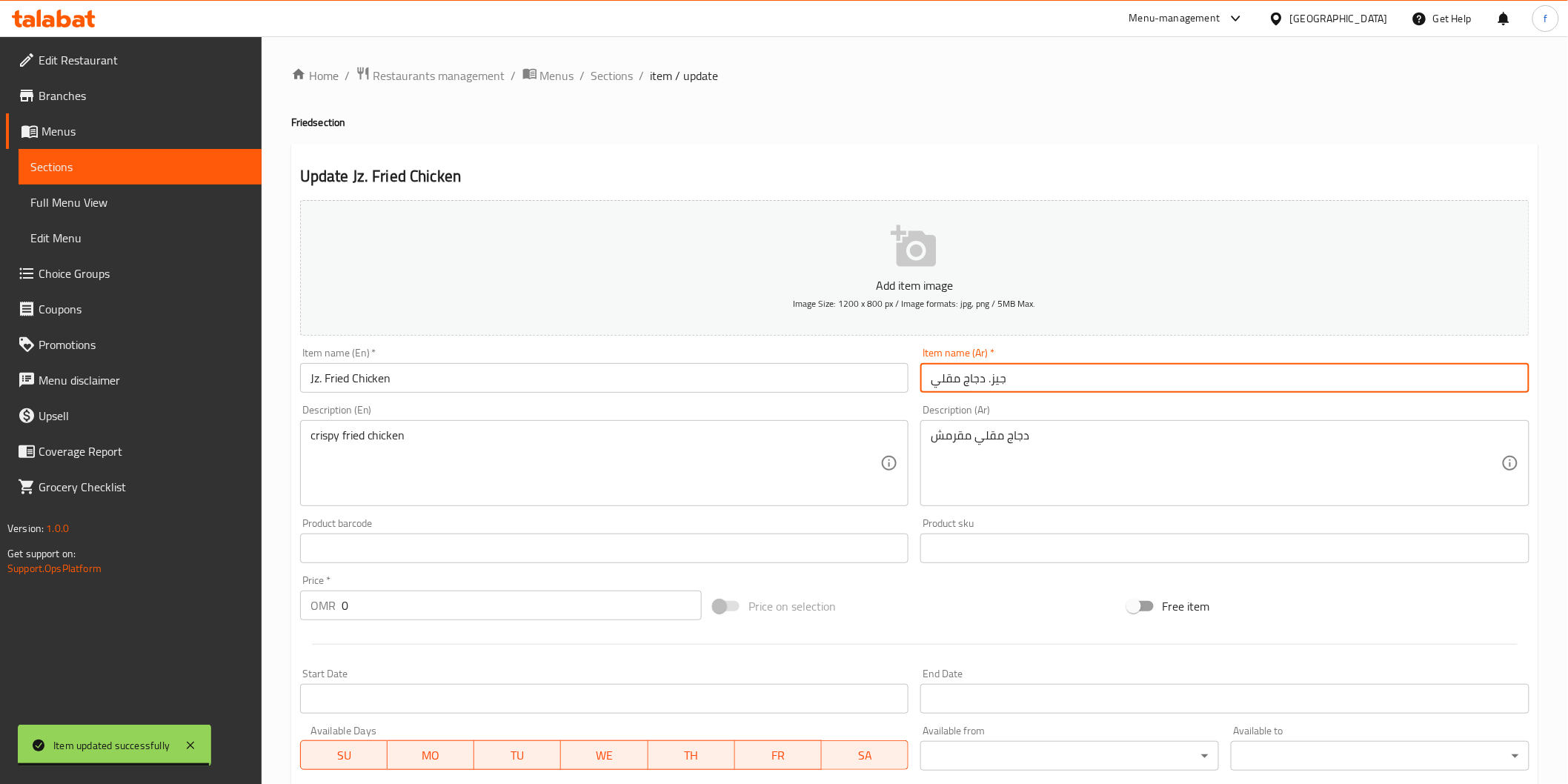
click at [1057, 388] on input "جيز. دجاج مقلي" at bounding box center [1224, 378] width 609 height 30
click at [1503, 384] on input "جيز. دجاج مقلي" at bounding box center [1224, 378] width 609 height 30
click at [1502, 379] on input "جيز. دجاج مقلي" at bounding box center [1224, 378] width 609 height 30
type input "جيه زد دجاج مقلي"
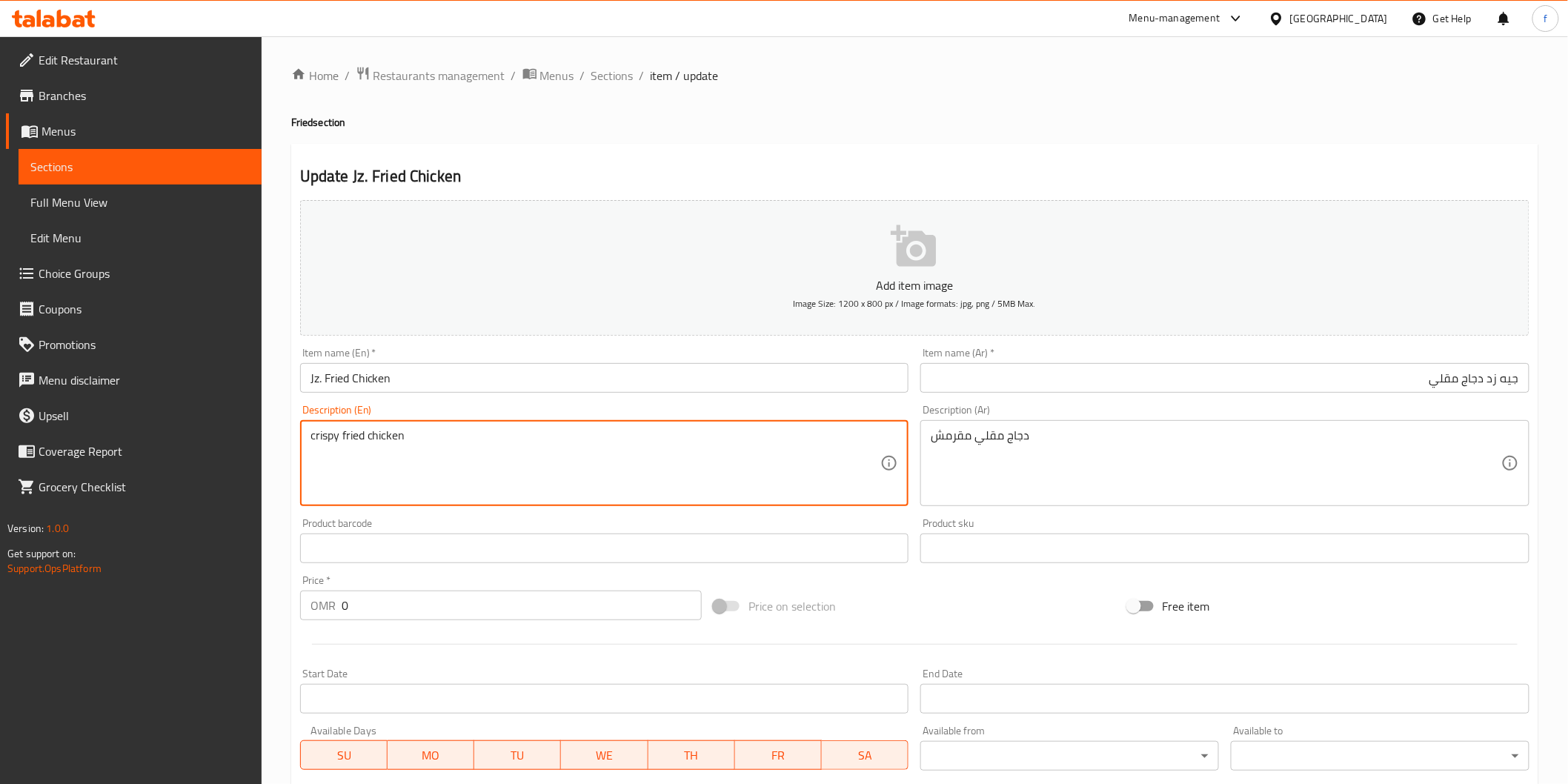
drag, startPoint x: 462, startPoint y: 437, endPoint x: 489, endPoint y: 429, distance: 28.2
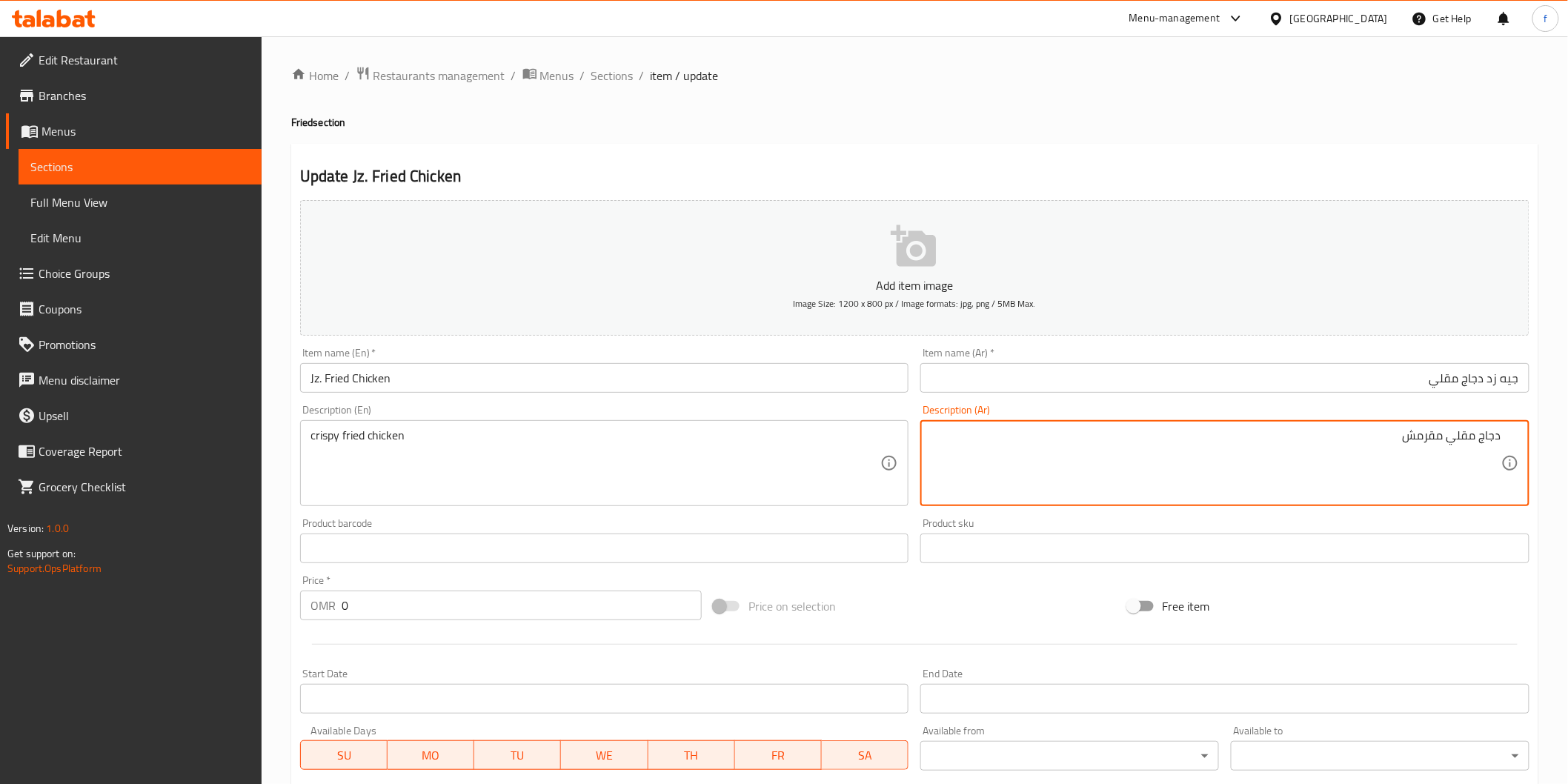
click at [1427, 437] on textarea "دجاج مقلي مقرمش" at bounding box center [1216, 463] width 571 height 70
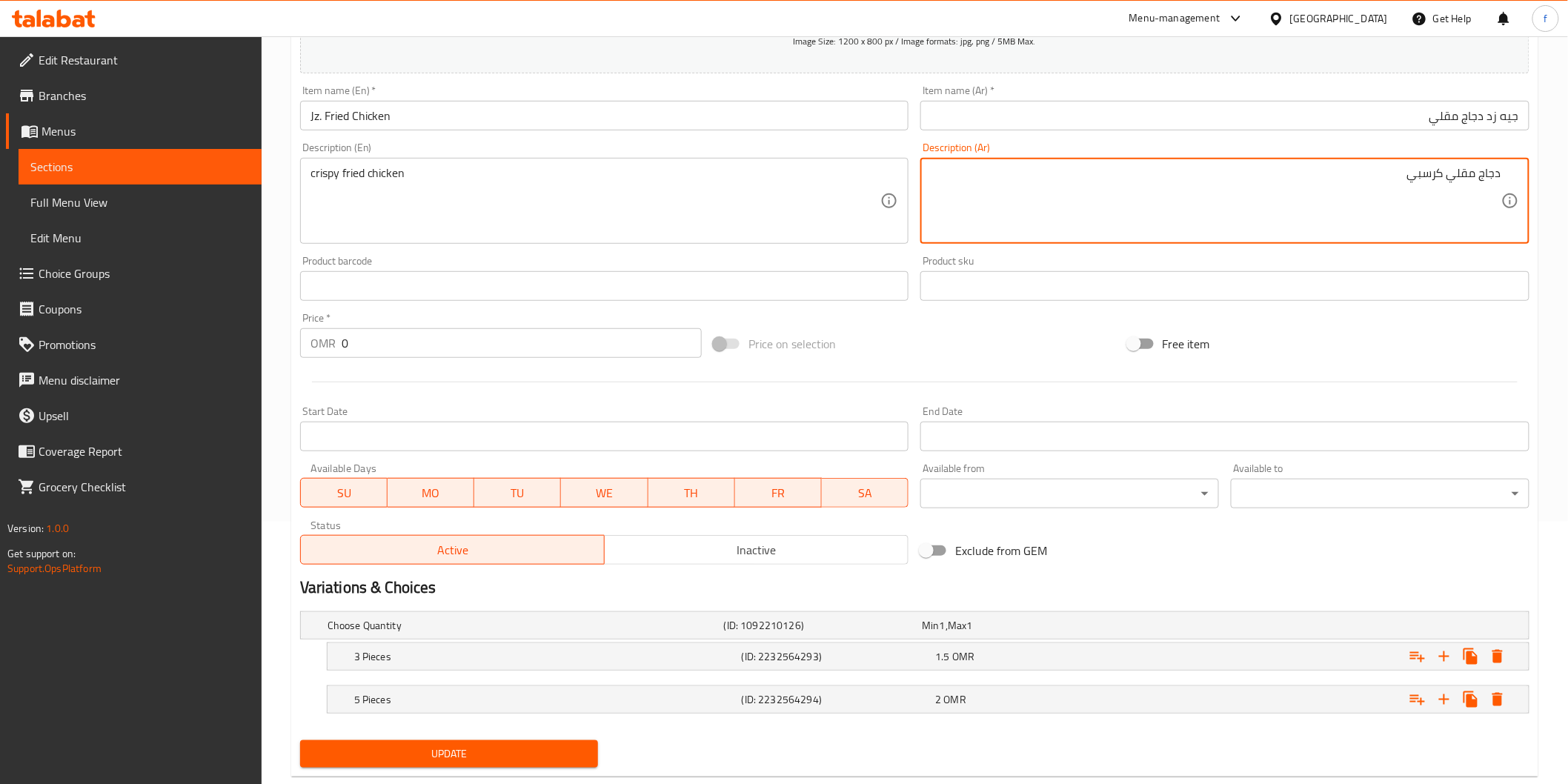
scroll to position [295, 0]
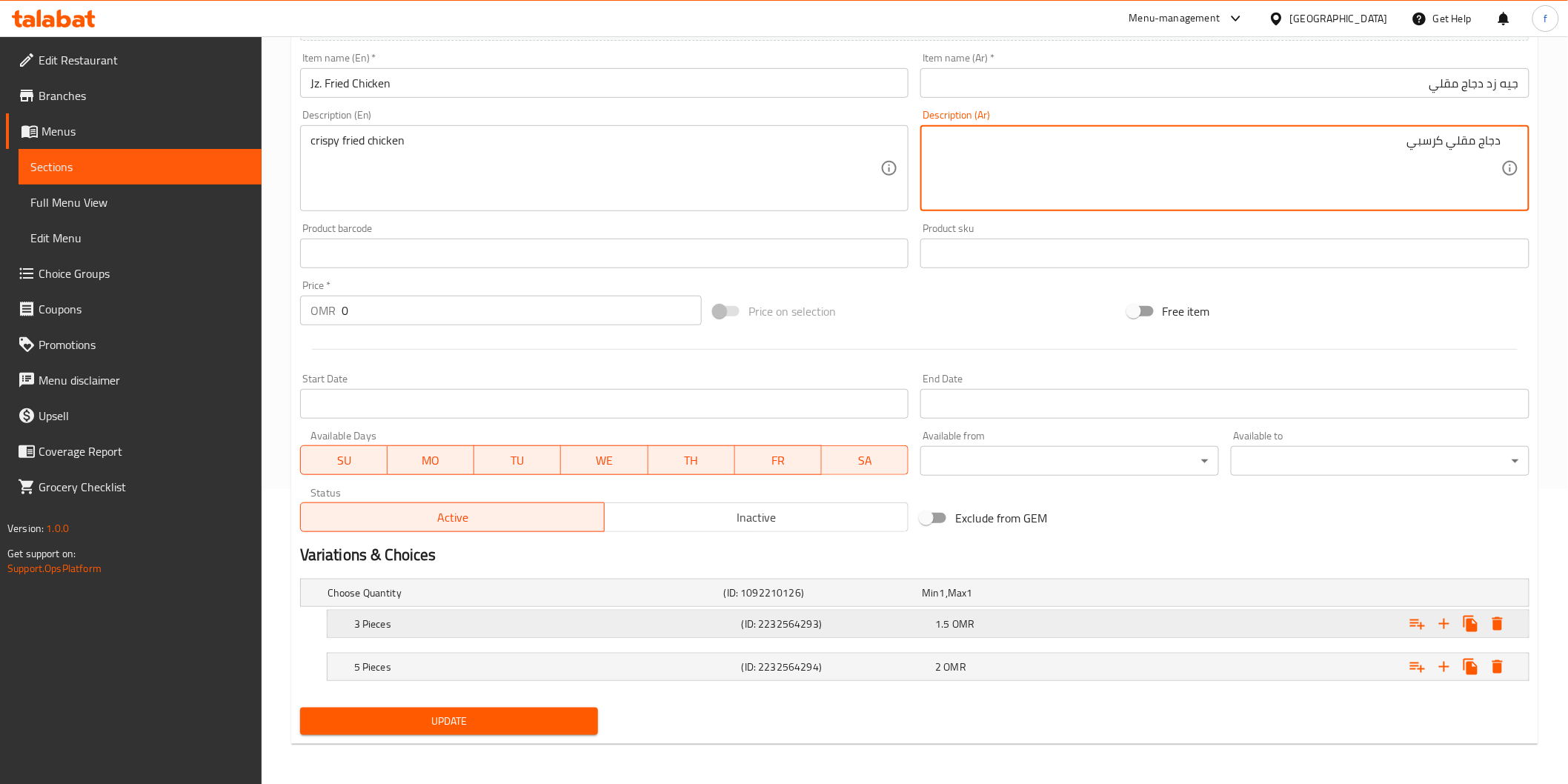
type textarea "دجاج مقلي كرسبي"
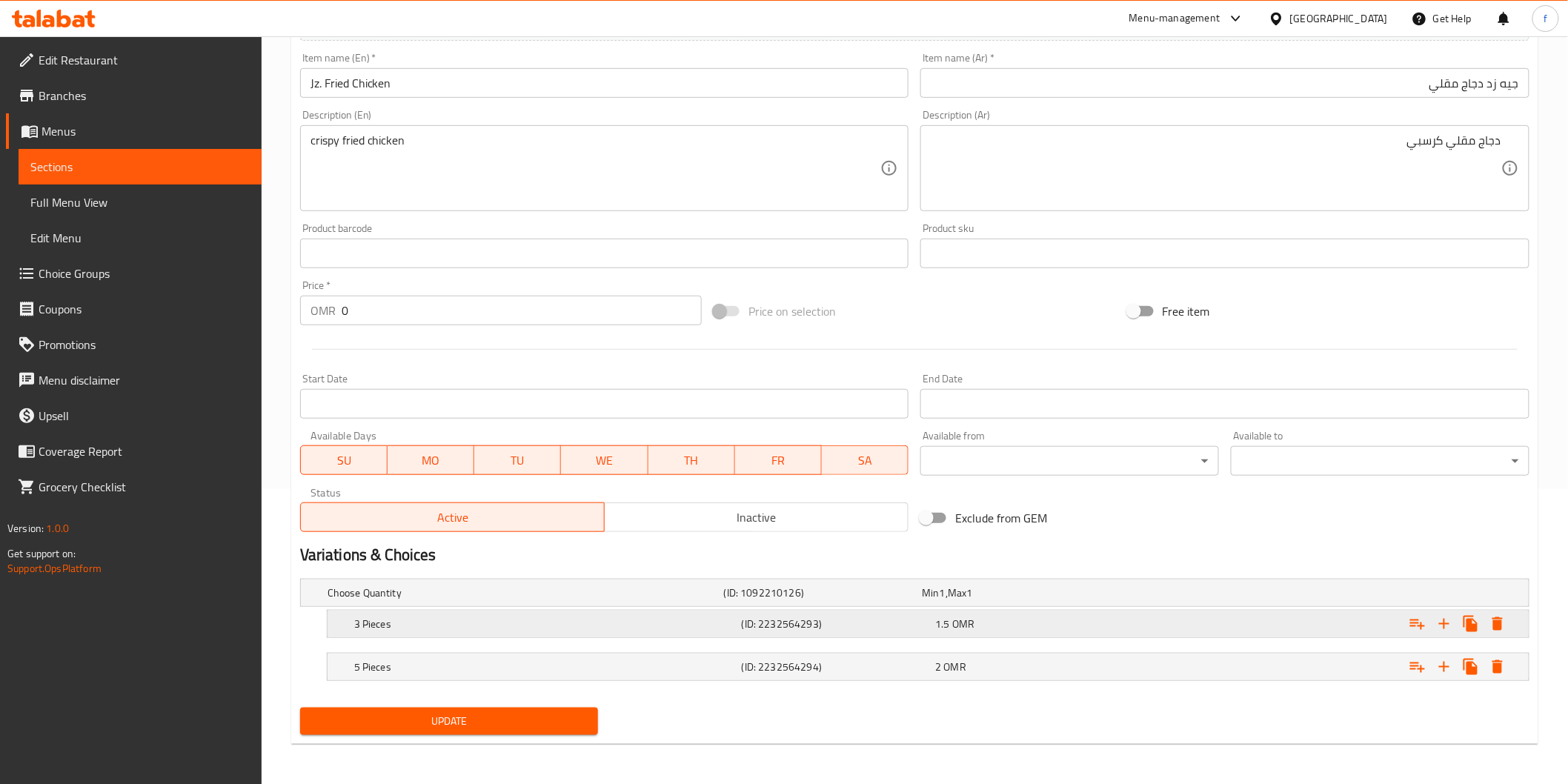
click at [508, 604] on div "3 Pieces" at bounding box center [523, 593] width 397 height 21
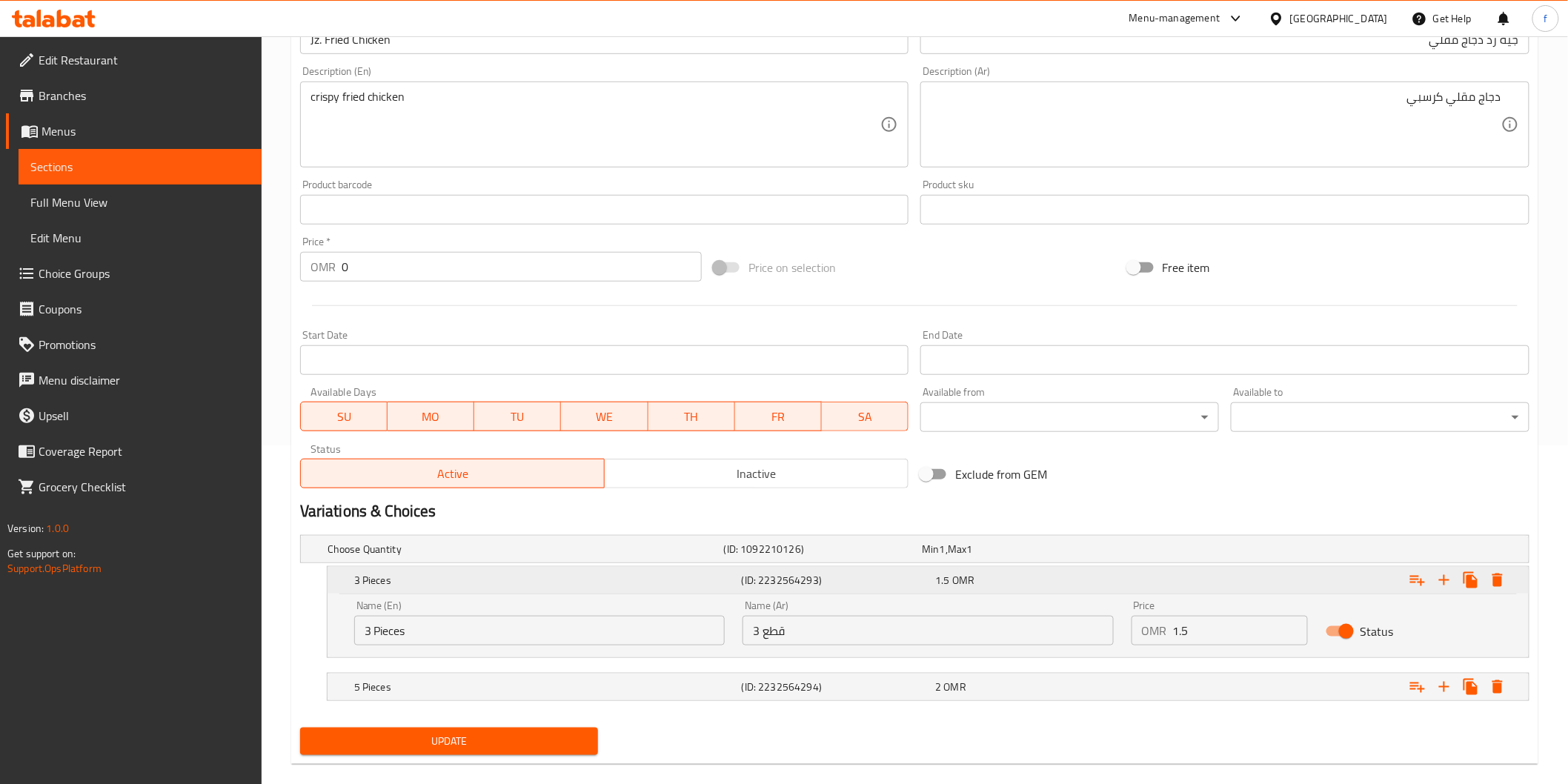
scroll to position [359, 0]
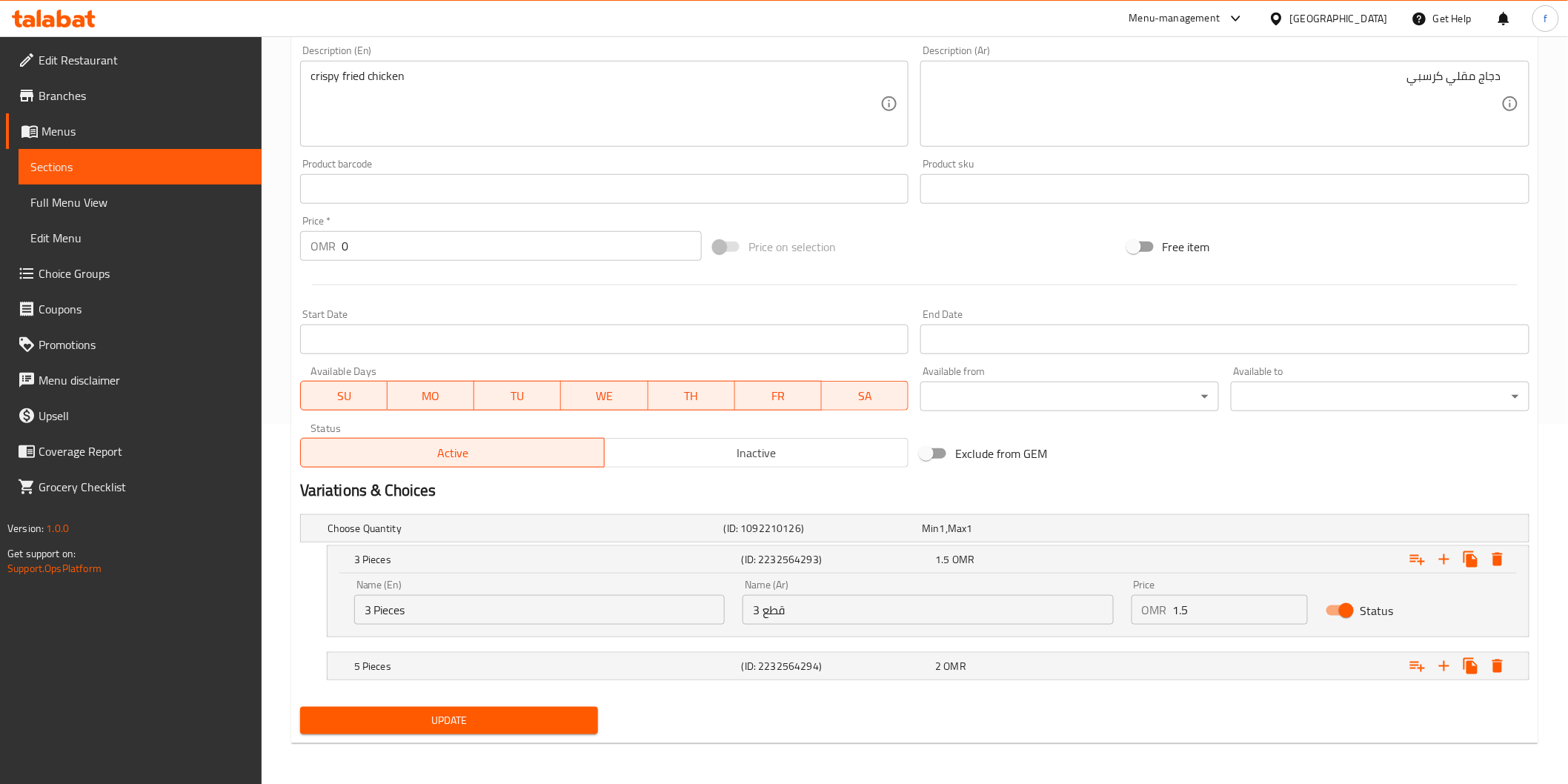
click at [790, 612] on input "3 قطع" at bounding box center [927, 610] width 371 height 30
click at [884, 536] on h5 "(ID: 2232564294)" at bounding box center [820, 528] width 193 height 14
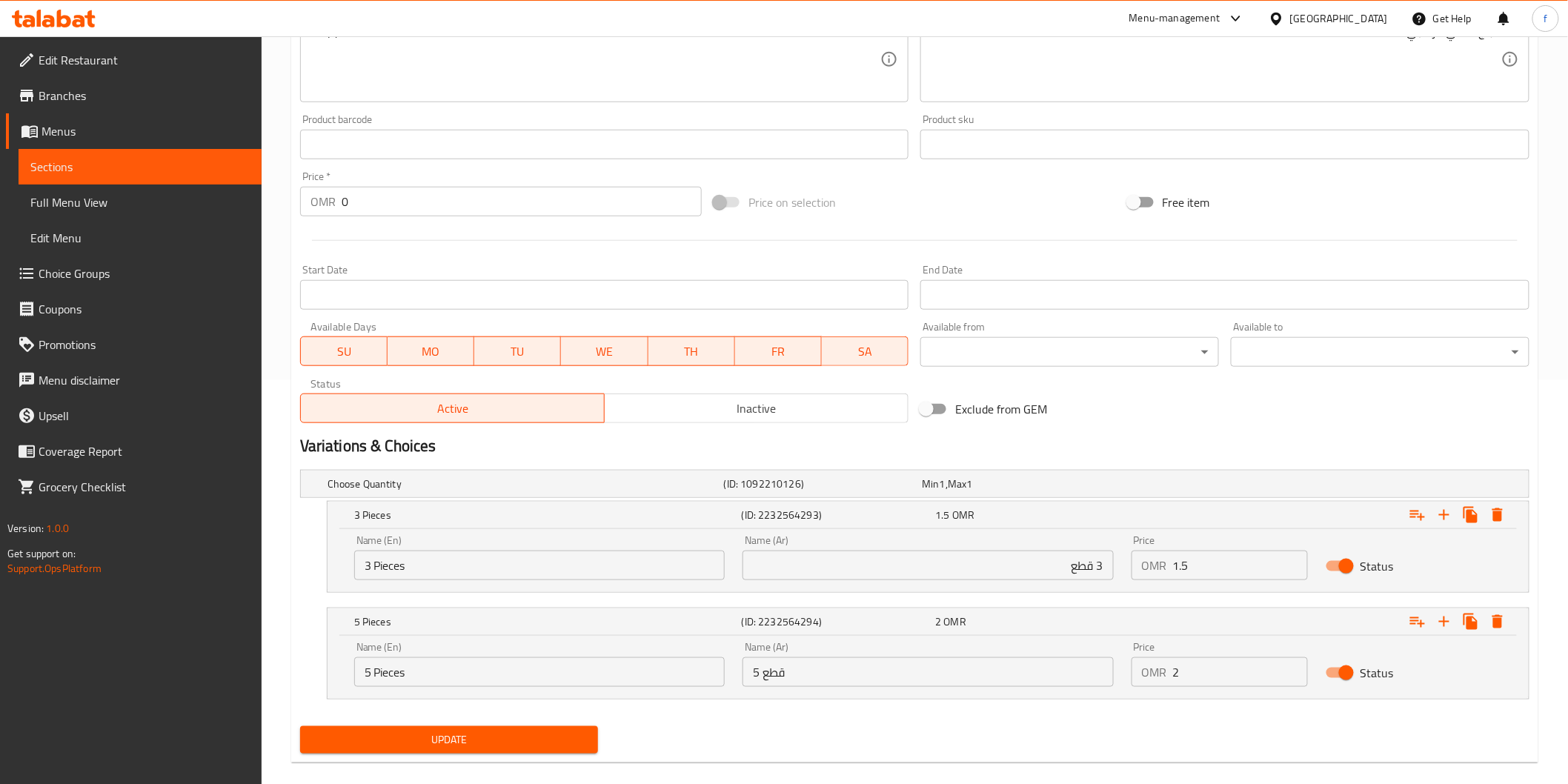
scroll to position [424, 0]
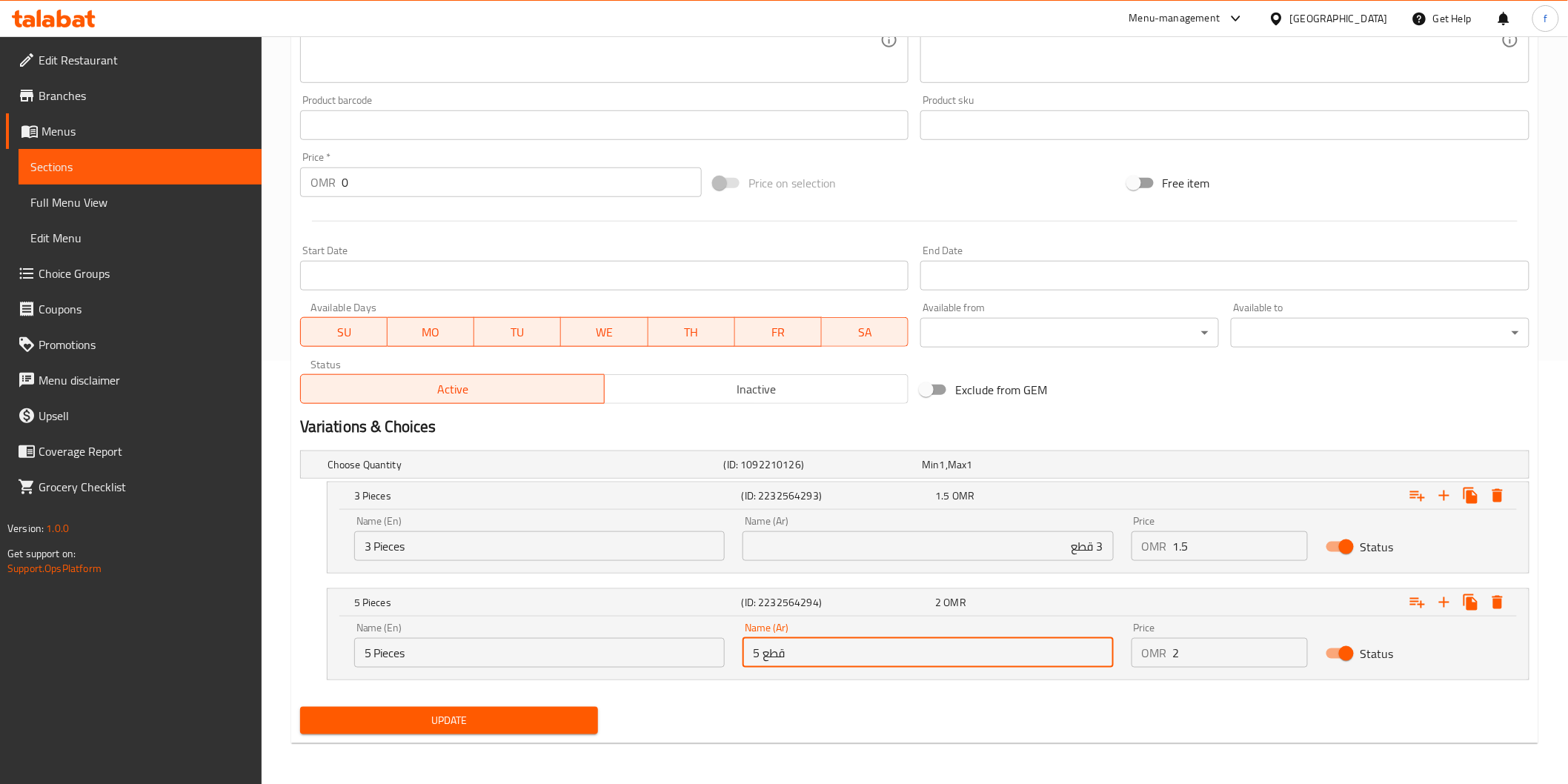
click at [854, 658] on input "5 قطع" at bounding box center [927, 653] width 371 height 30
click at [1258, 556] on input "1.5" at bounding box center [1241, 546] width 135 height 30
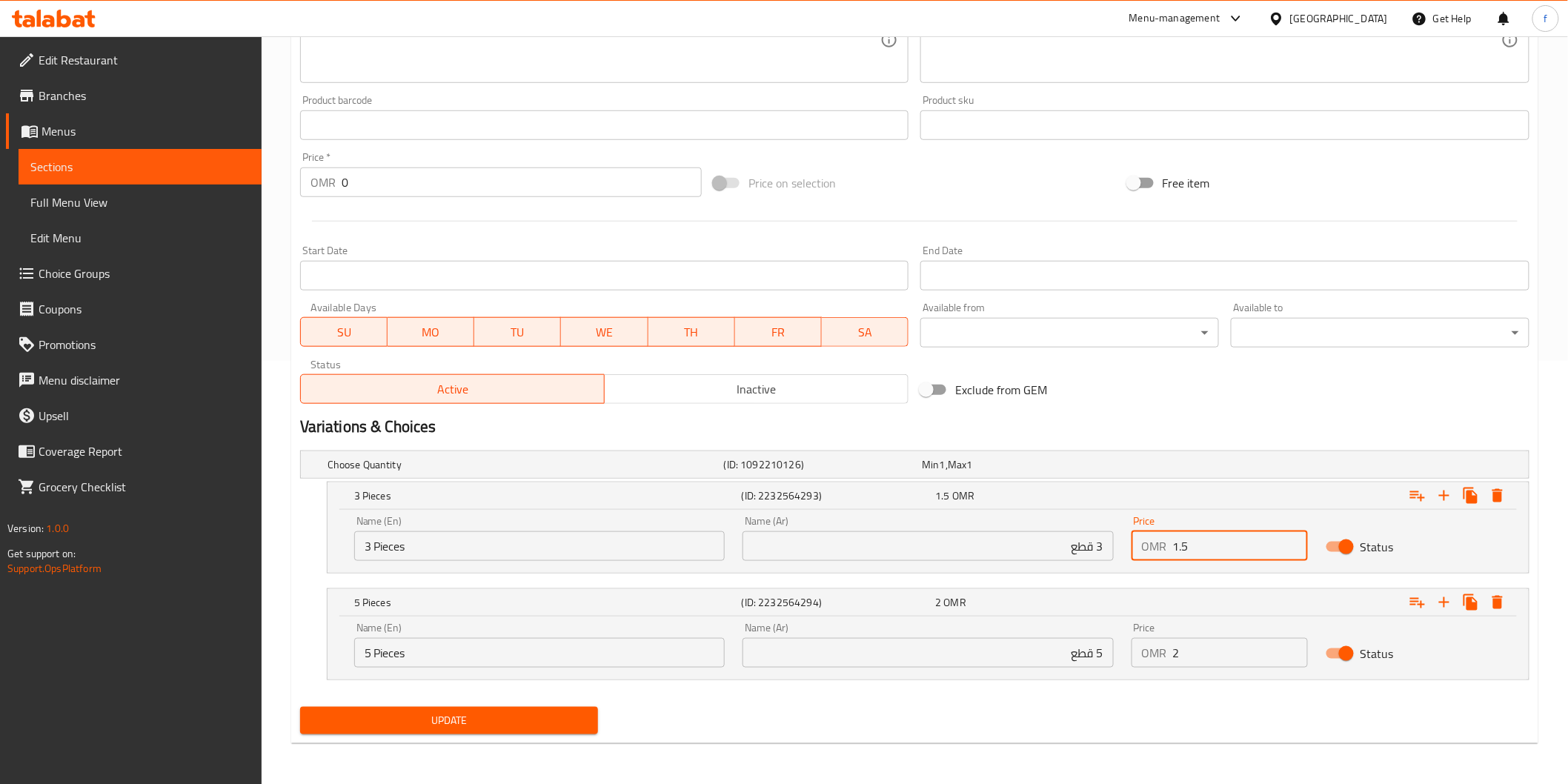
click at [1188, 649] on input "2" at bounding box center [1241, 653] width 135 height 30
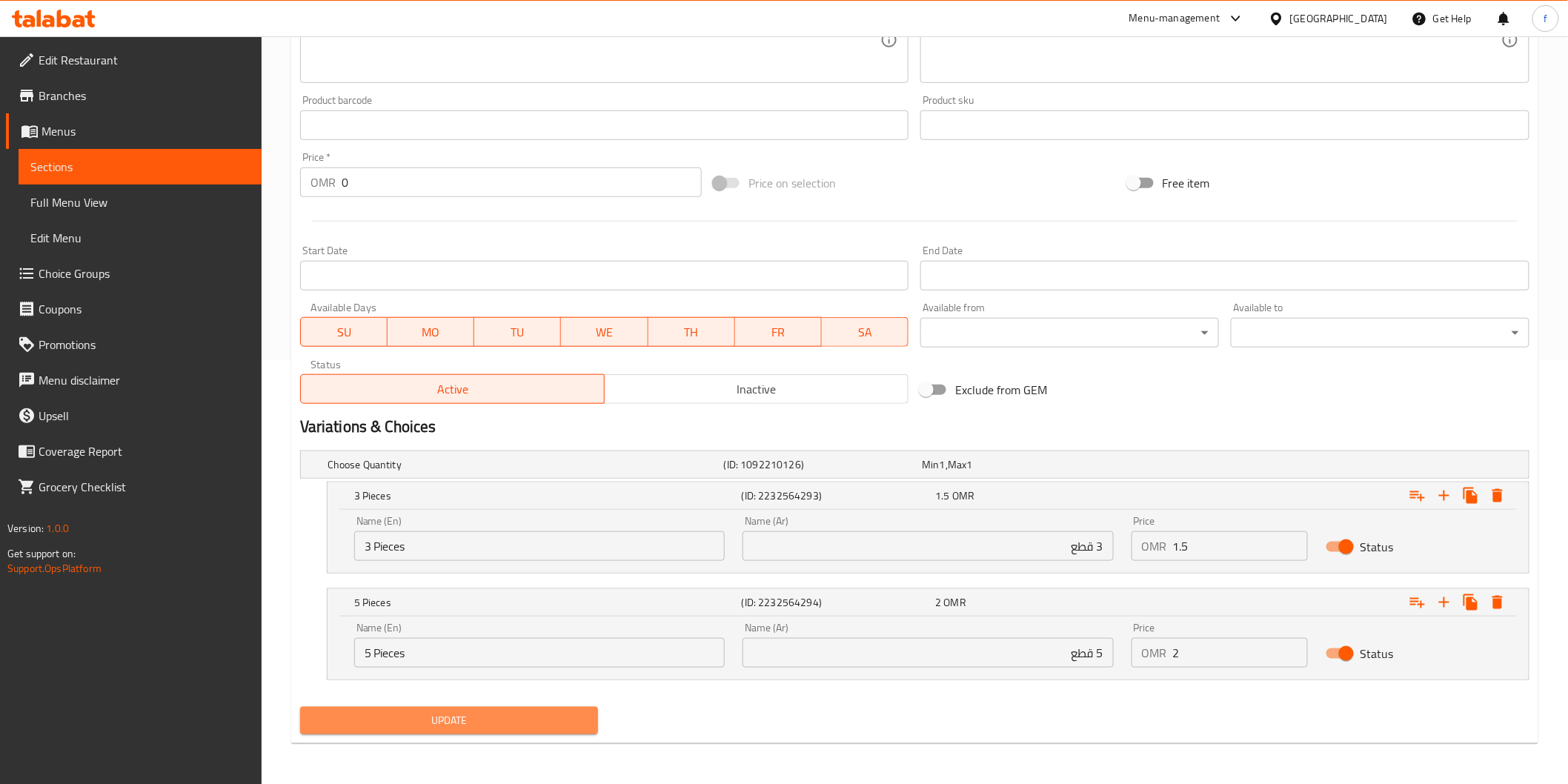
click at [414, 719] on span "Update" at bounding box center [450, 720] width 275 height 18
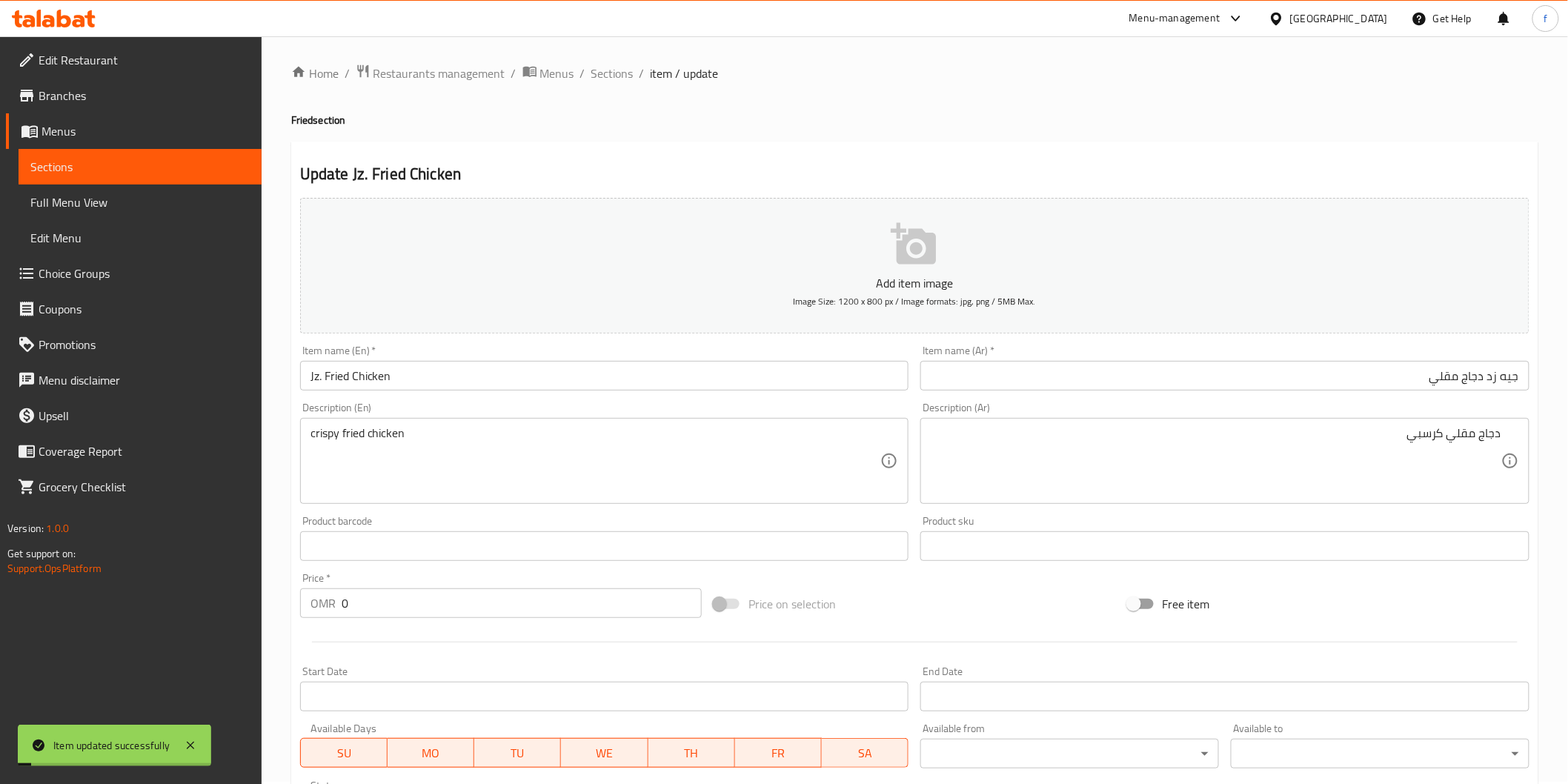
scroll to position [0, 0]
click at [613, 66] on span "Sections" at bounding box center [612, 75] width 42 height 17
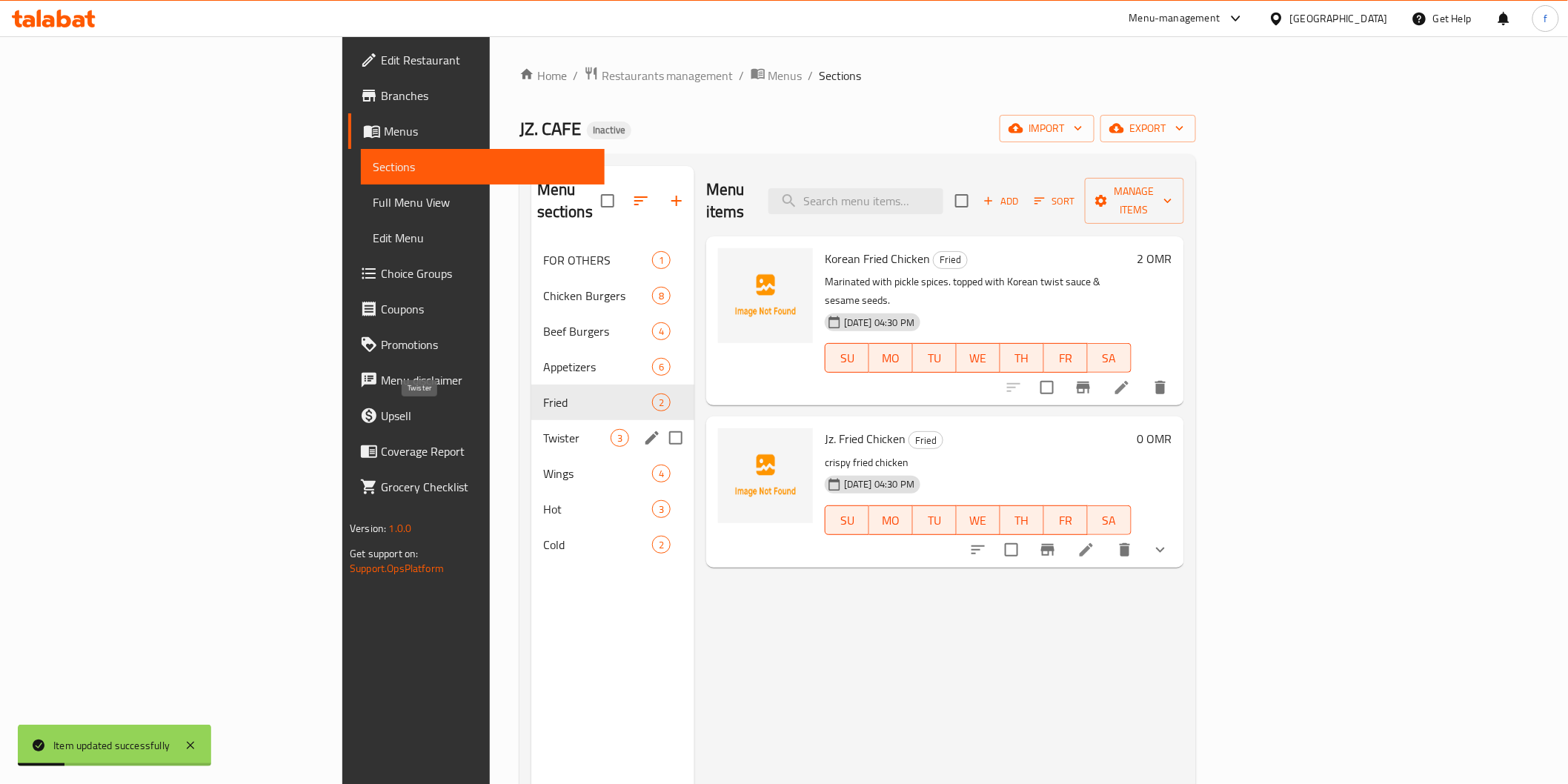
click at [543, 430] on span "Twister" at bounding box center [577, 438] width 67 height 17
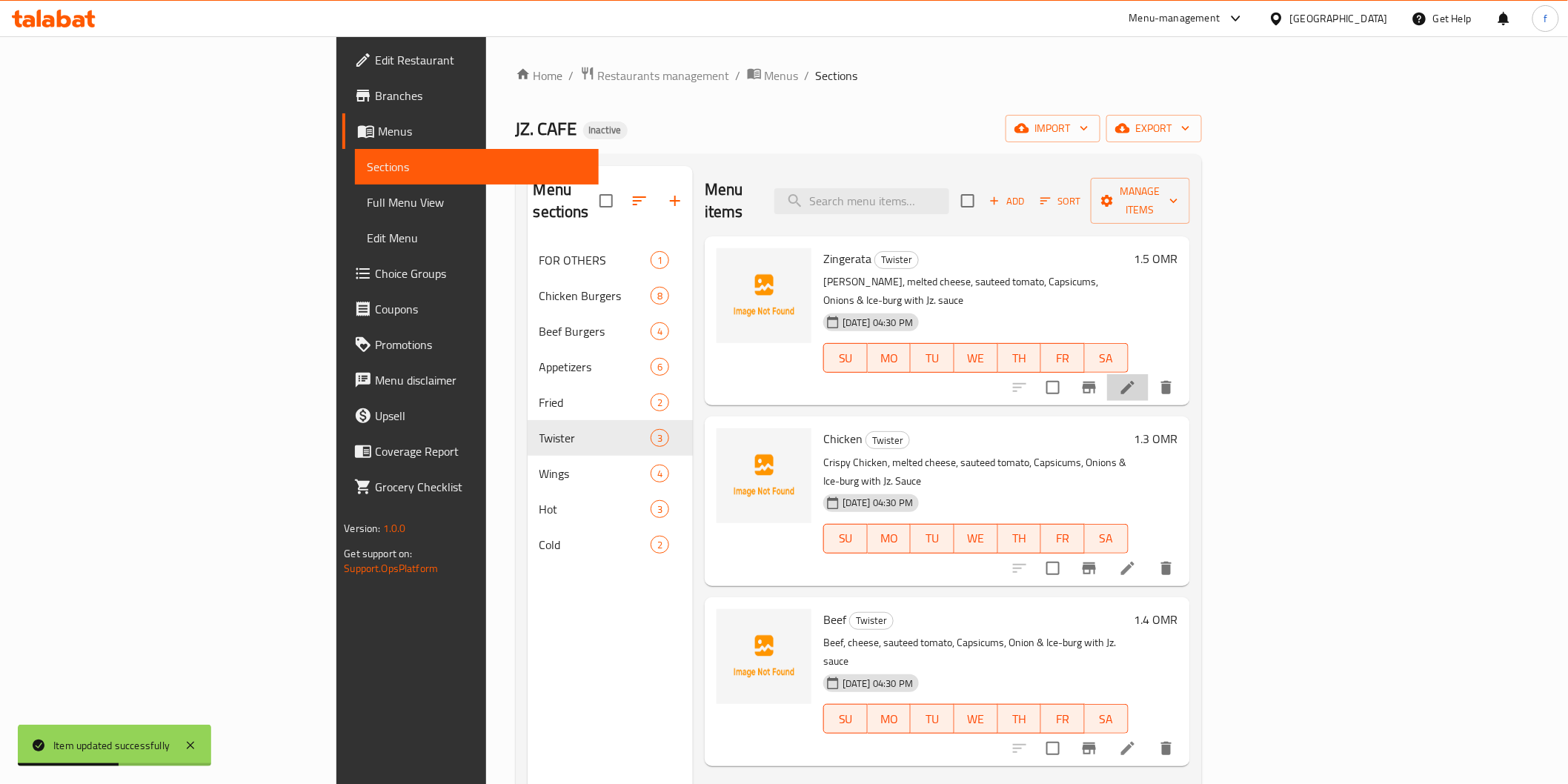
click at [1148, 375] on li at bounding box center [1127, 388] width 41 height 27
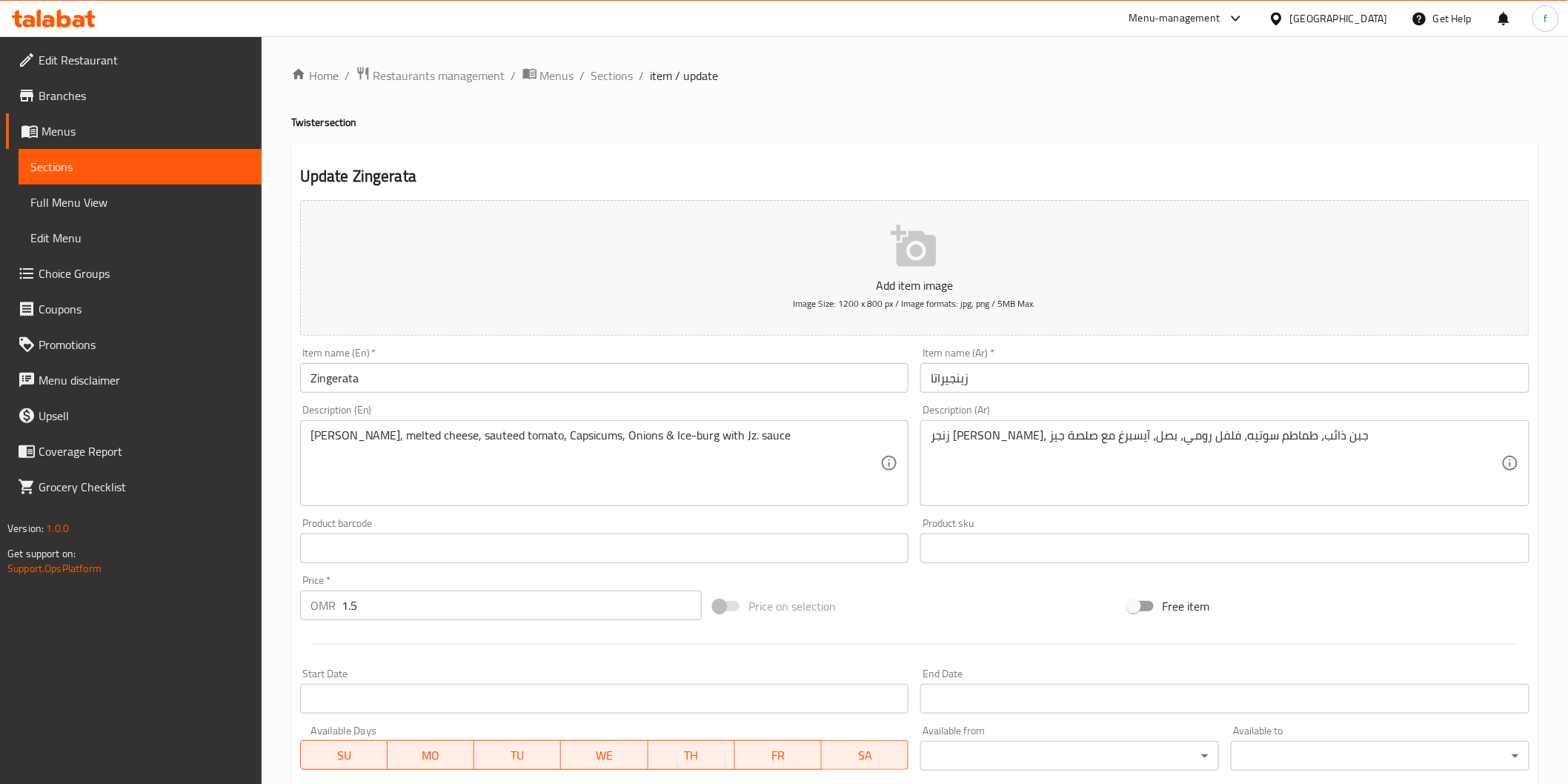
drag, startPoint x: 620, startPoint y: 79, endPoint x: 624, endPoint y: 100, distance: 21.4
click at [620, 79] on span "Sections" at bounding box center [612, 75] width 42 height 17
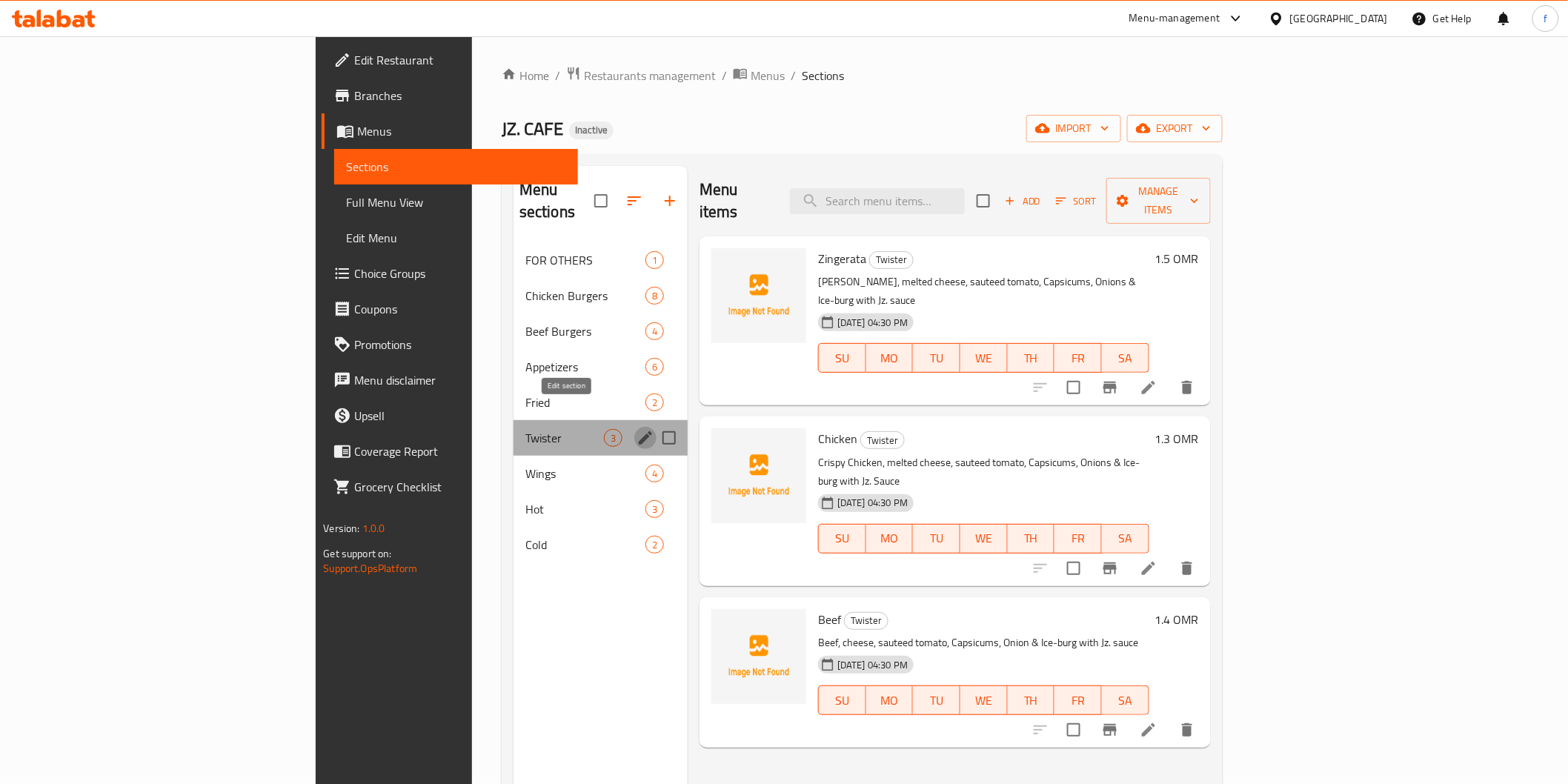
click at [636, 430] on icon "edit" at bounding box center [645, 438] width 17 height 17
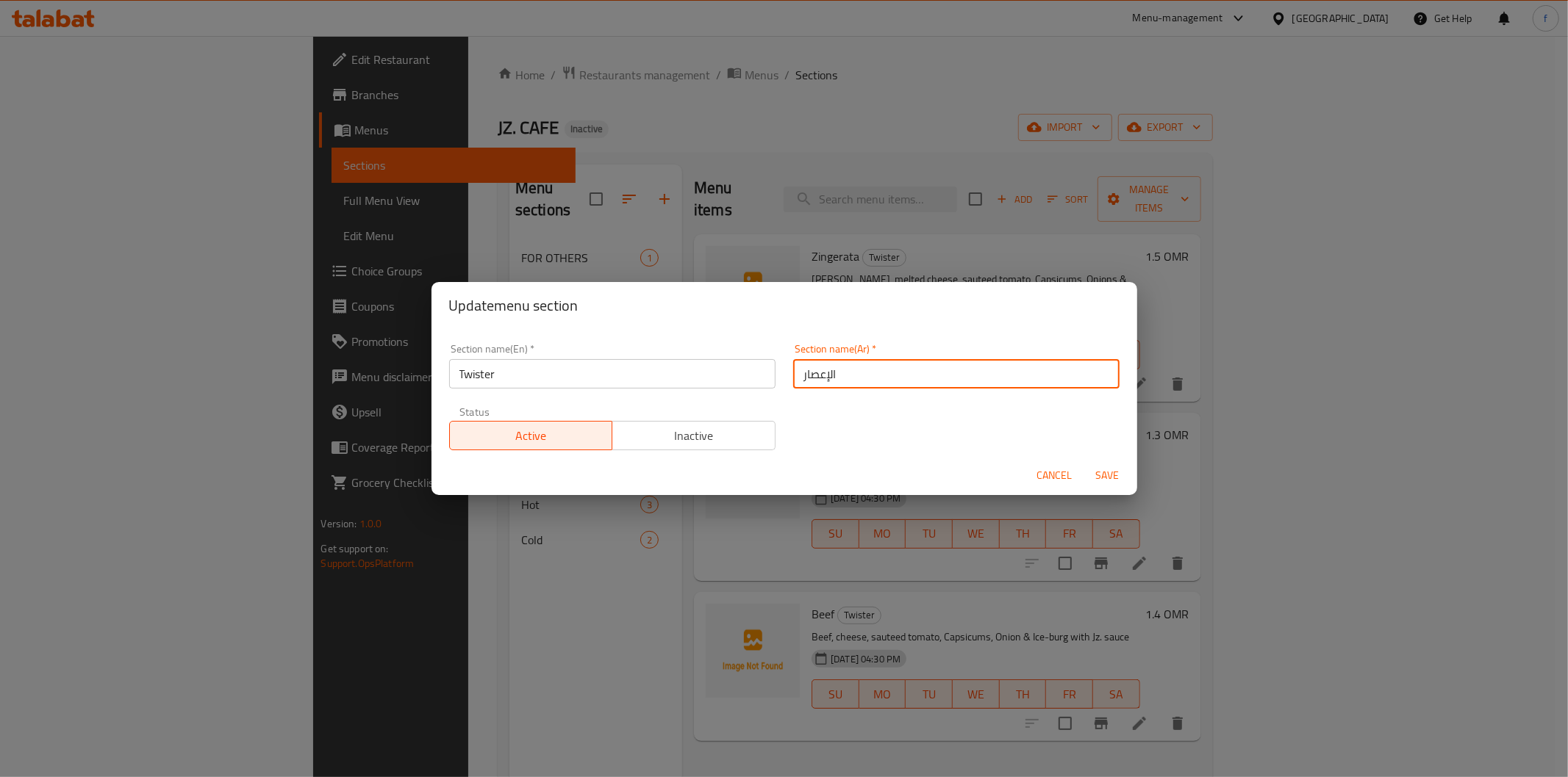
click at [823, 371] on input "الإعصار" at bounding box center [957, 373] width 327 height 30
type input "ا"
type input "تويستر"
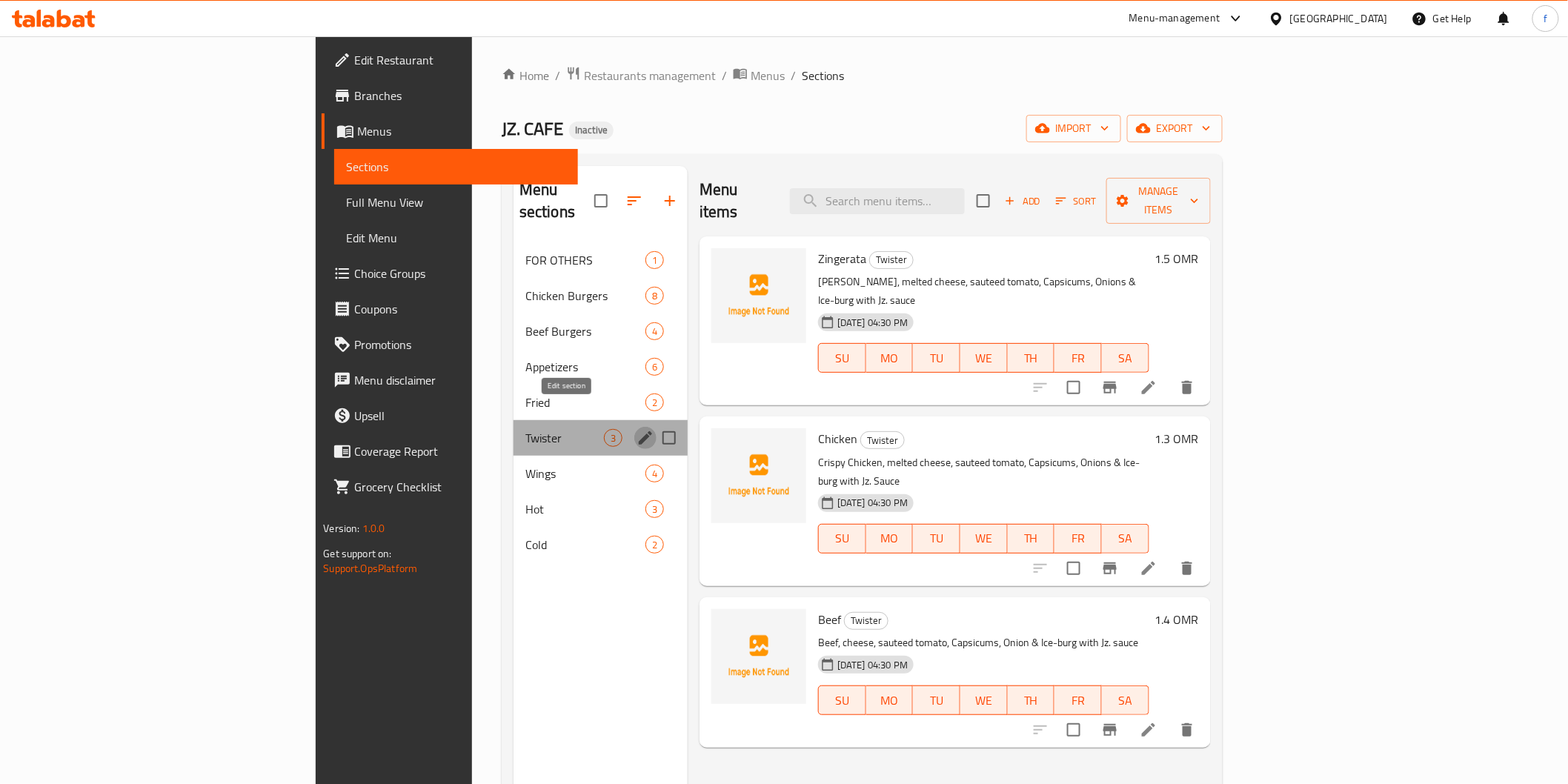
click at [636, 430] on icon "edit" at bounding box center [645, 438] width 17 height 17
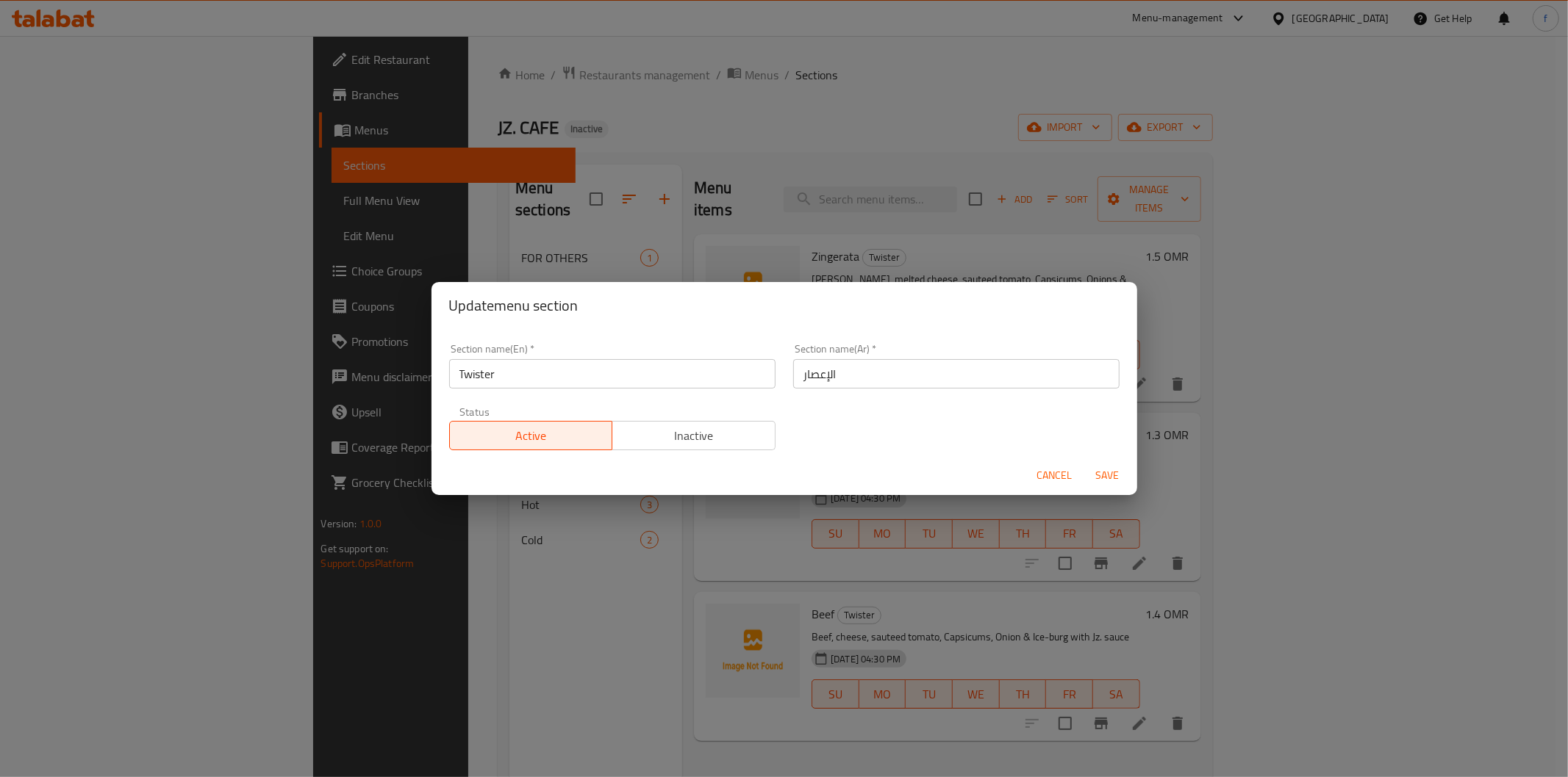
click at [854, 381] on input "الإعصار" at bounding box center [957, 373] width 327 height 30
type input "ا"
type input "تويستر"
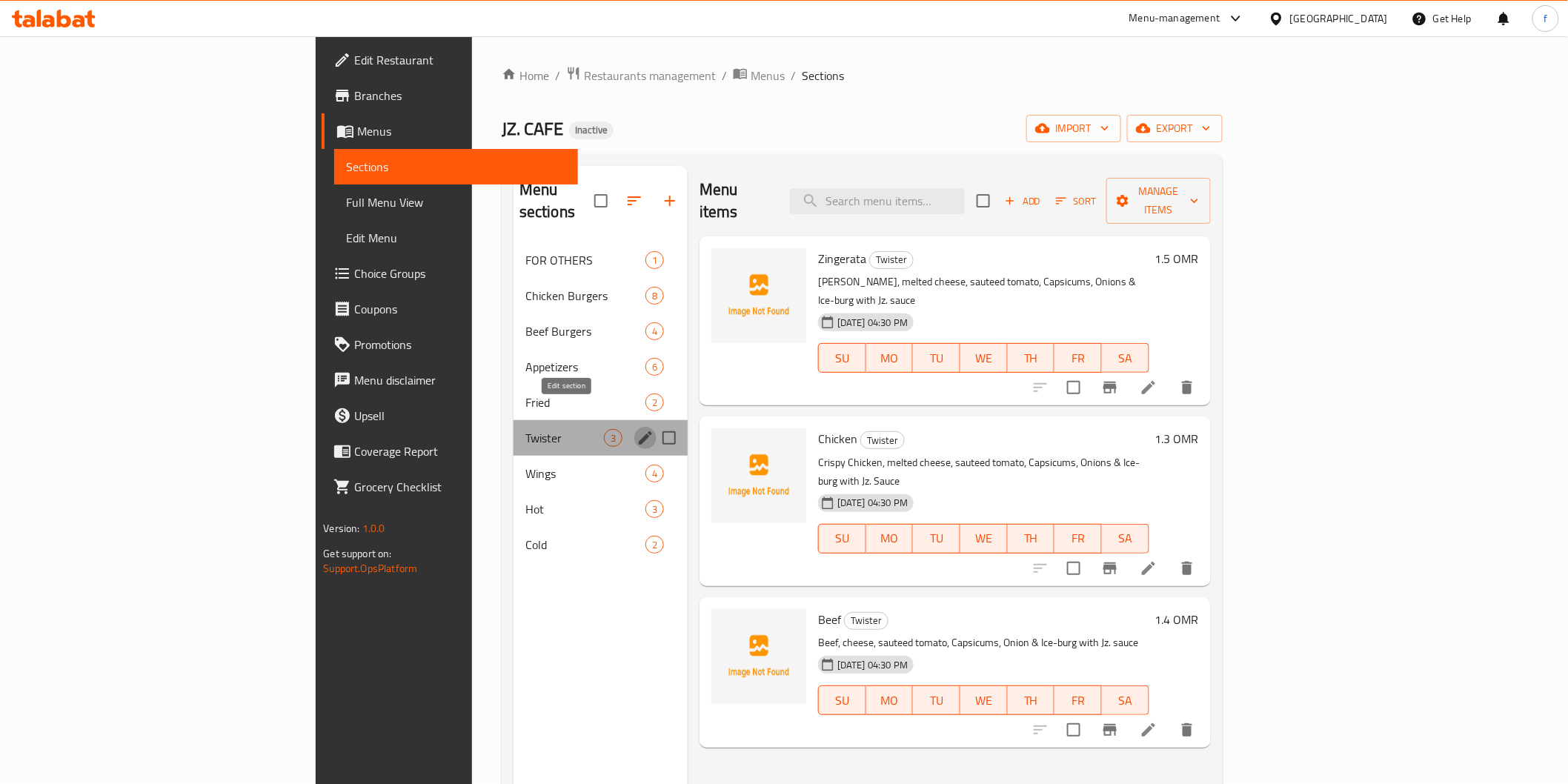
click at [636, 430] on icon "edit" at bounding box center [645, 438] width 17 height 17
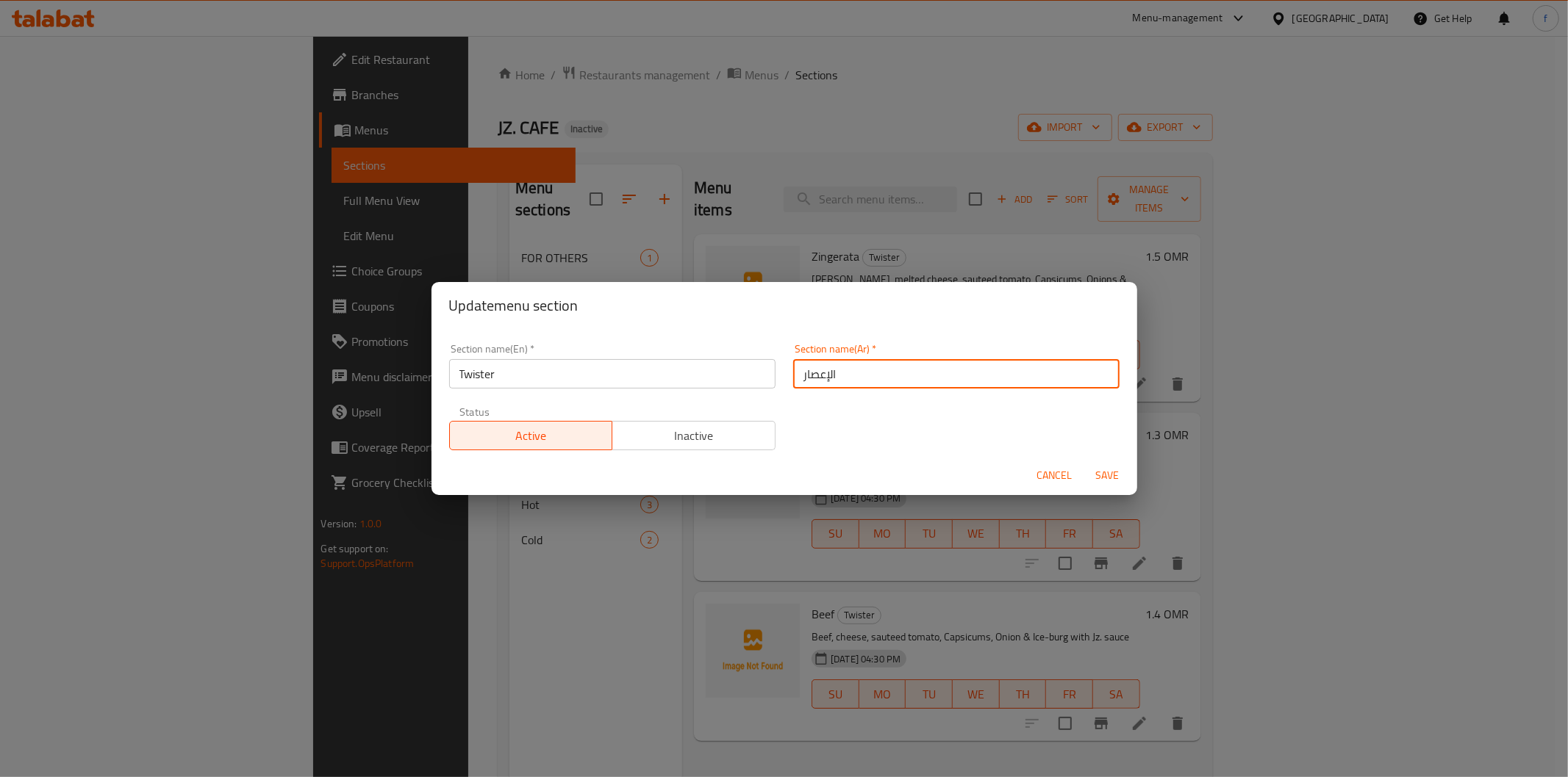
click at [932, 368] on input "الإعصار" at bounding box center [957, 373] width 327 height 30
type input "تويستر"
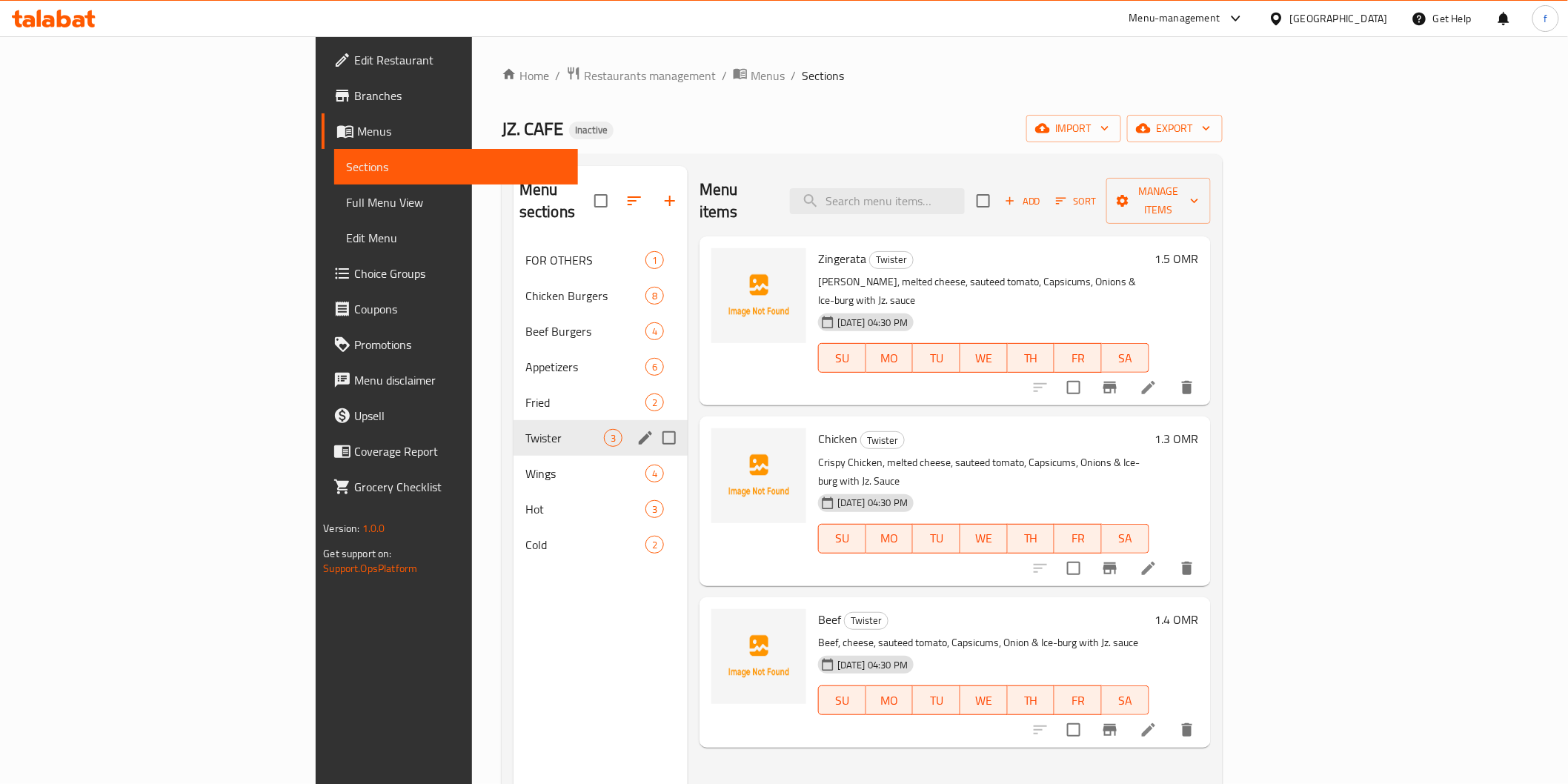
click at [634, 427] on button "edit" at bounding box center [645, 437] width 22 height 22
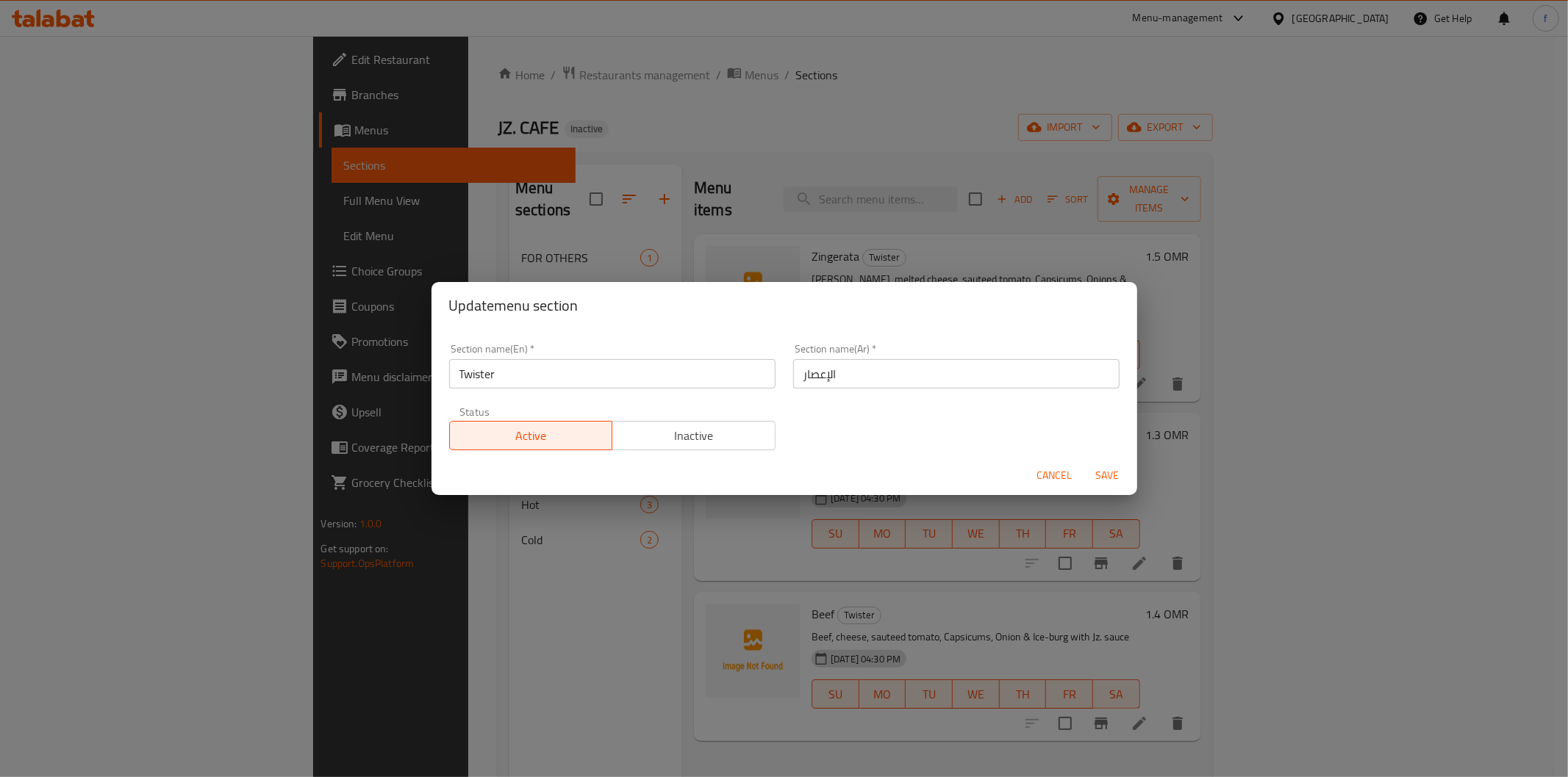
click at [879, 376] on input "الإعصار" at bounding box center [957, 373] width 327 height 30
click at [878, 376] on input "الإعصار" at bounding box center [957, 373] width 327 height 30
type input "تويستر"
click at [1084, 462] on button "Save" at bounding box center [1107, 475] width 47 height 27
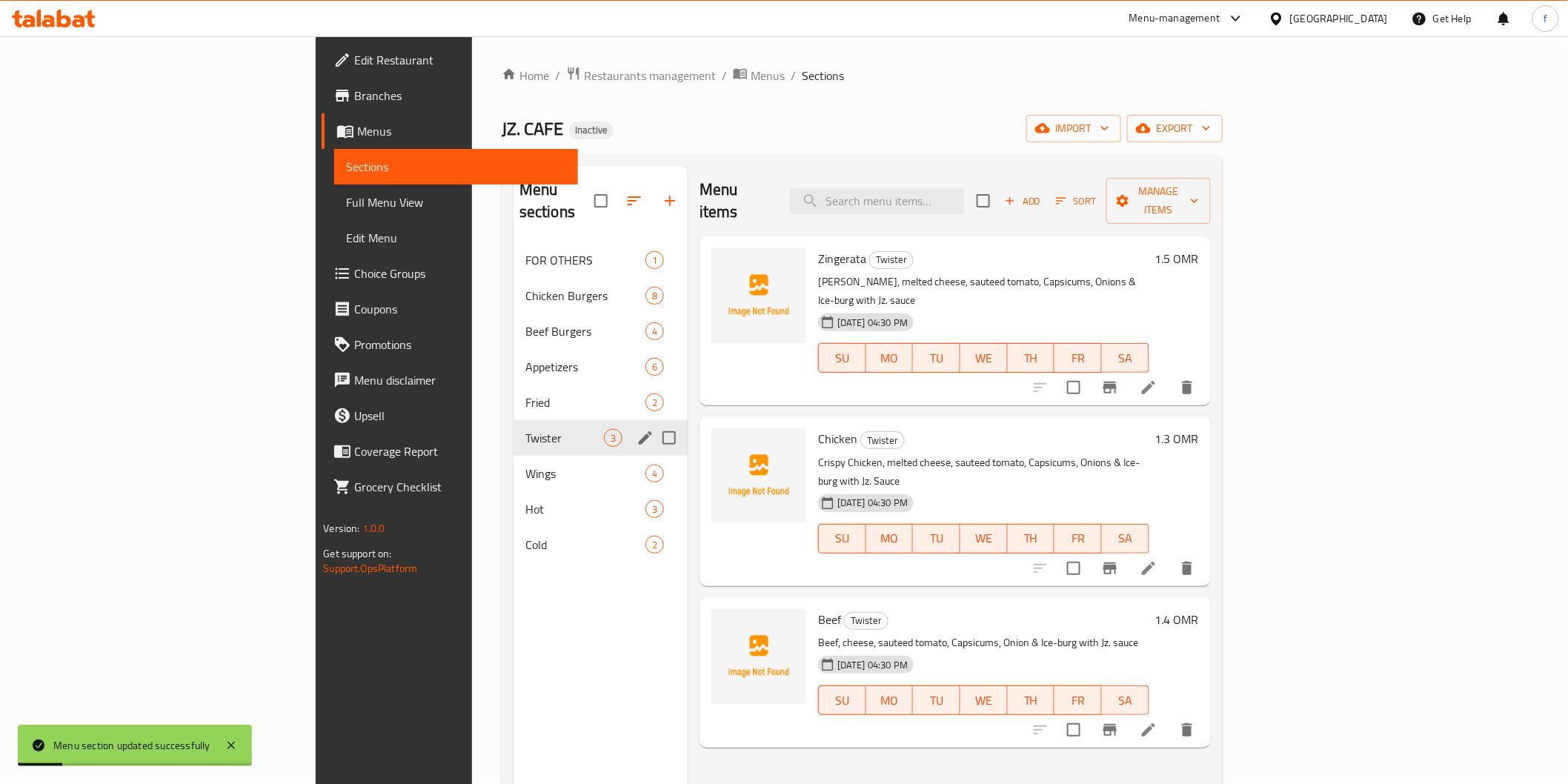
click at [1170, 375] on li at bounding box center [1148, 388] width 41 height 27
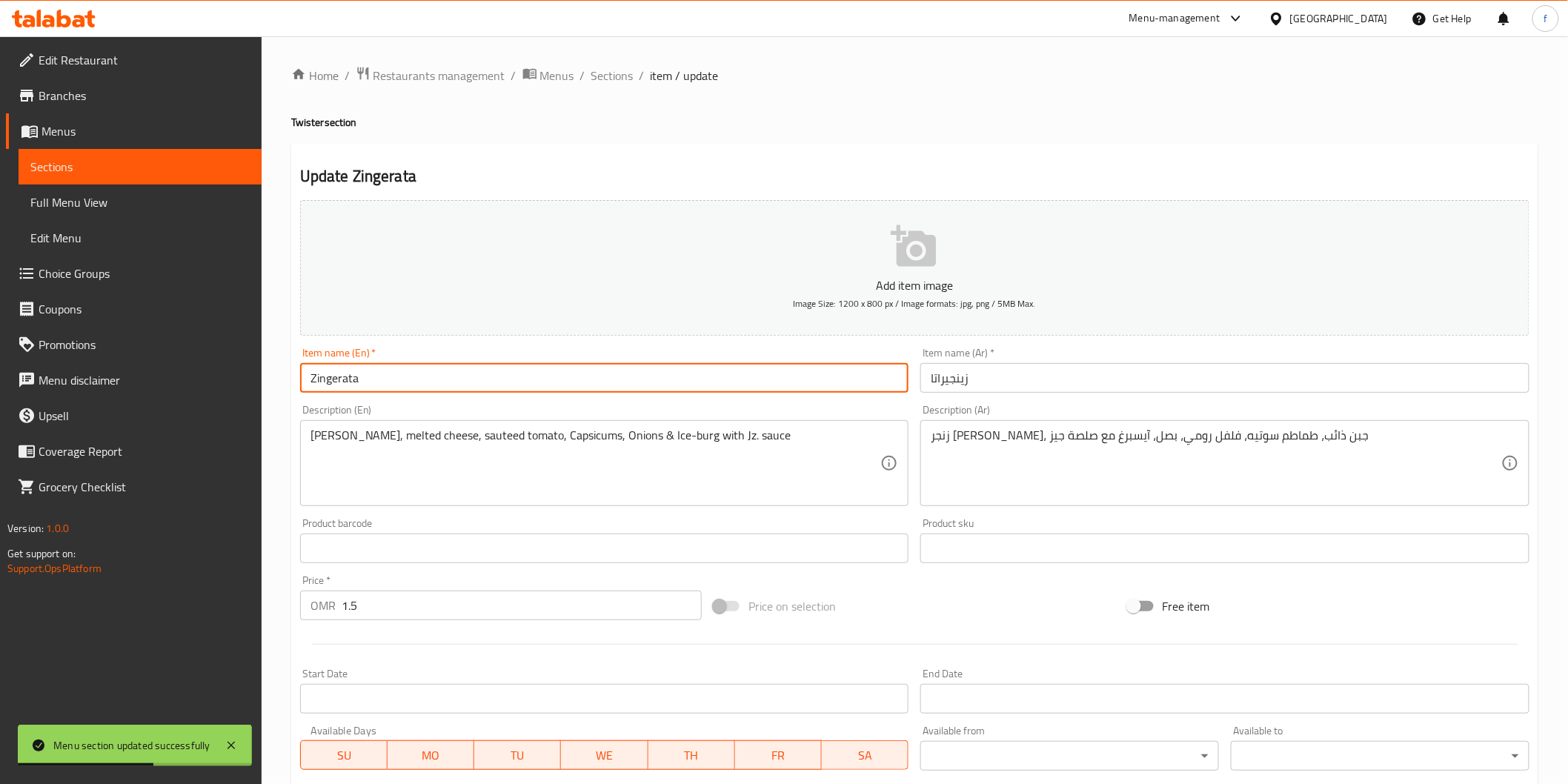
click at [363, 375] on input "Zingerata" at bounding box center [604, 378] width 609 height 30
click at [362, 375] on input "Zingerata" at bounding box center [604, 378] width 609 height 30
drag, startPoint x: 362, startPoint y: 375, endPoint x: 350, endPoint y: 374, distance: 12.0
click at [352, 376] on input "Zingerata" at bounding box center [604, 378] width 609 height 30
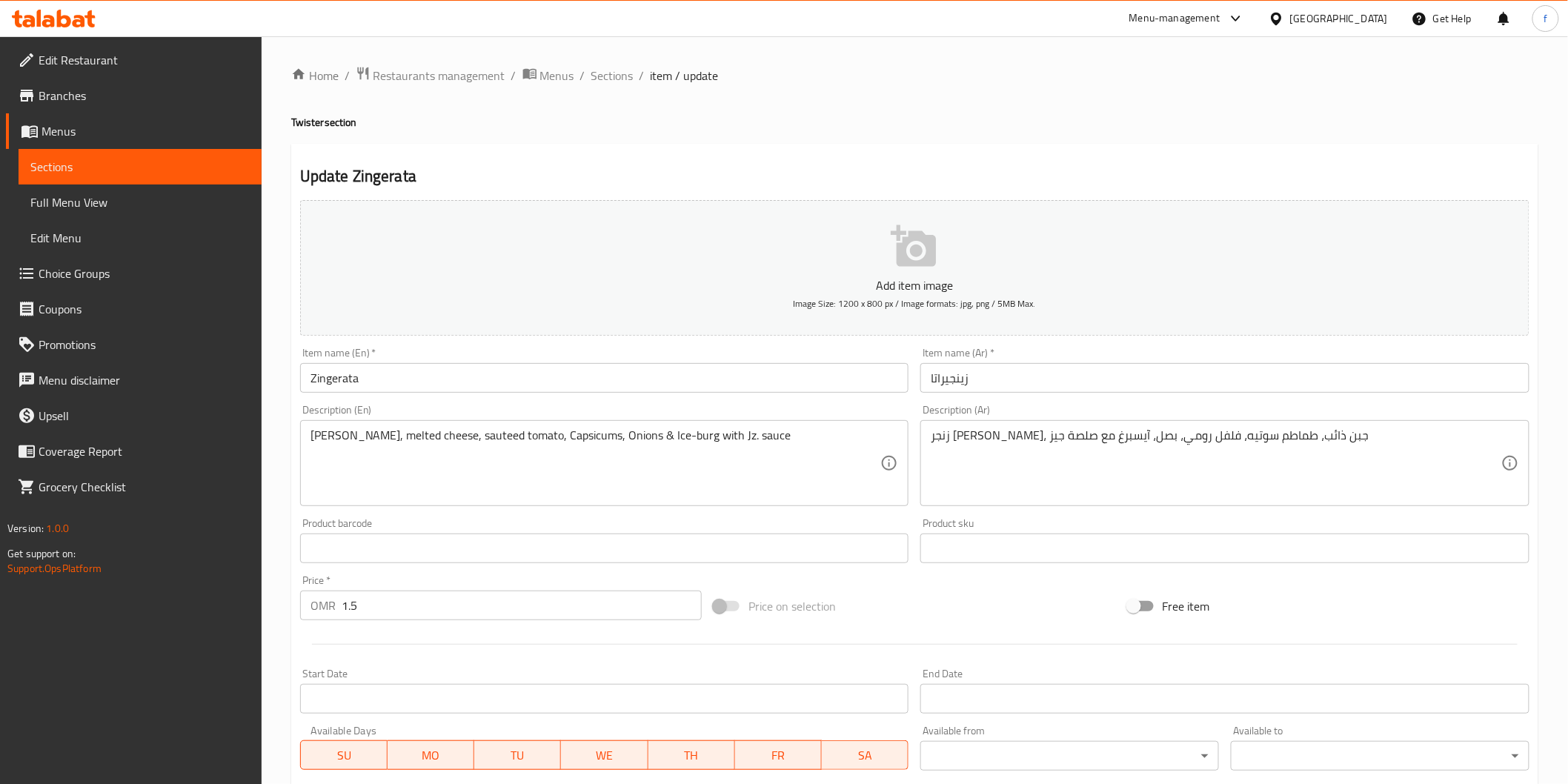
drag, startPoint x: 606, startPoint y: 477, endPoint x: 566, endPoint y: 480, distance: 40.1
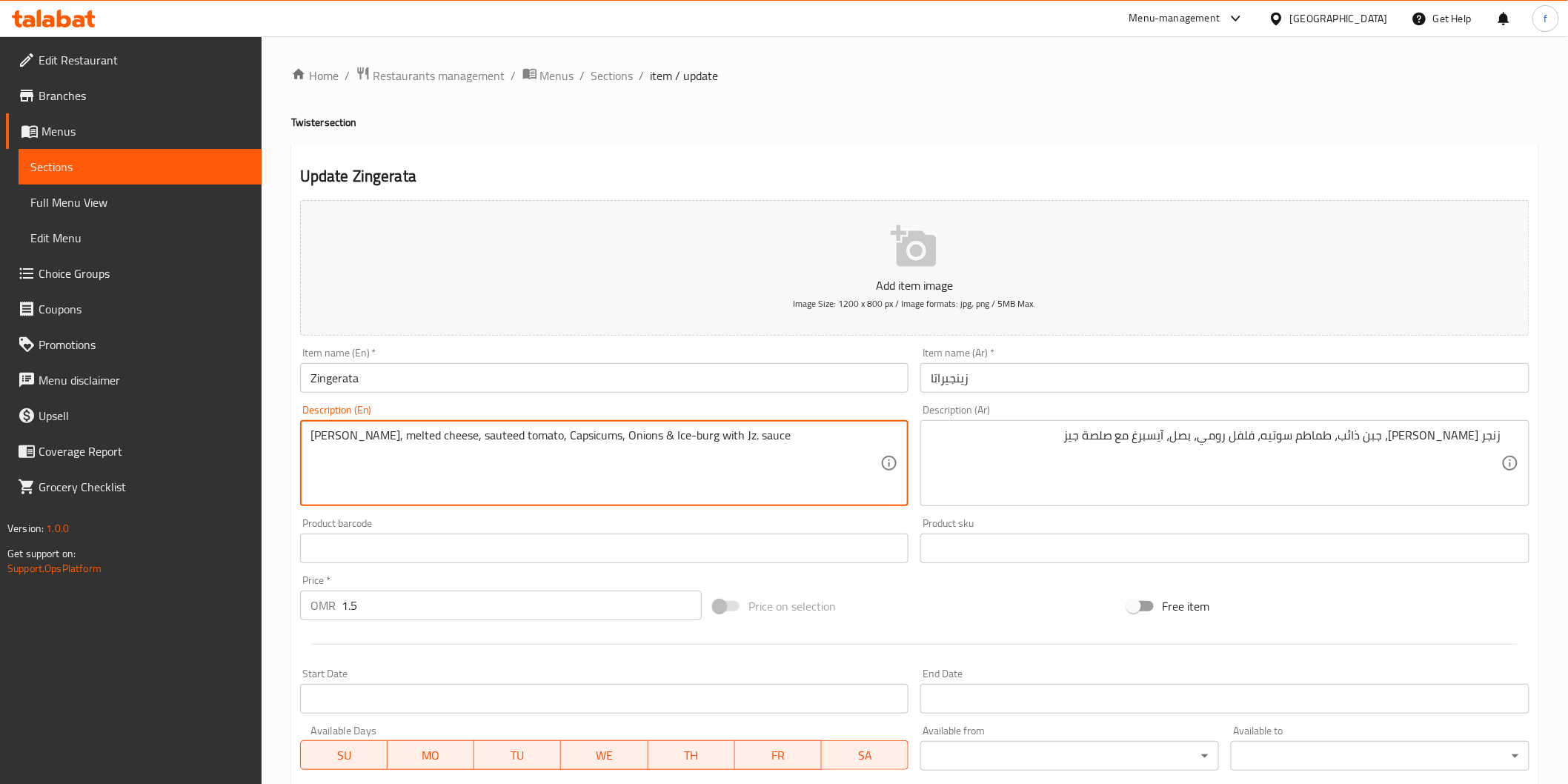
click at [365, 433] on textarea "[PERSON_NAME], melted cheese, sauteed tomato, Capsicums, Onions & Ice-burg with…" at bounding box center [596, 463] width 571 height 70
click at [738, 482] on textarea "[PERSON_NAME], melted cheese, sauteed tomato, Capsicums, Onions & Ice-burg with…" at bounding box center [596, 463] width 571 height 70
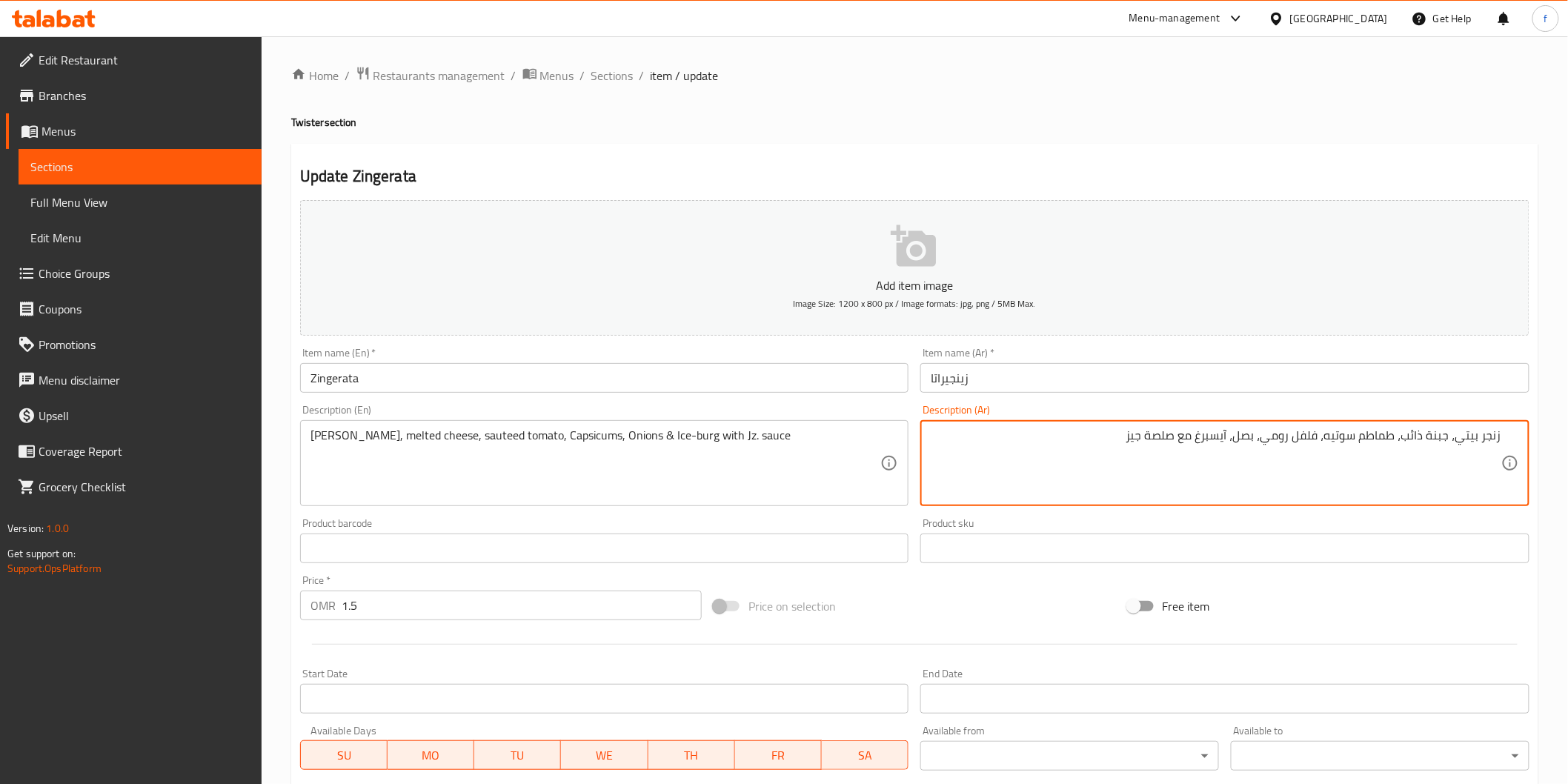
click at [1406, 433] on textarea "زنجر بيتي، جبنة ذائب، طماطم سوتيه، فلفل رومي، بصل، آيسبرغ مع صلصة جيز" at bounding box center [1216, 463] width 571 height 70
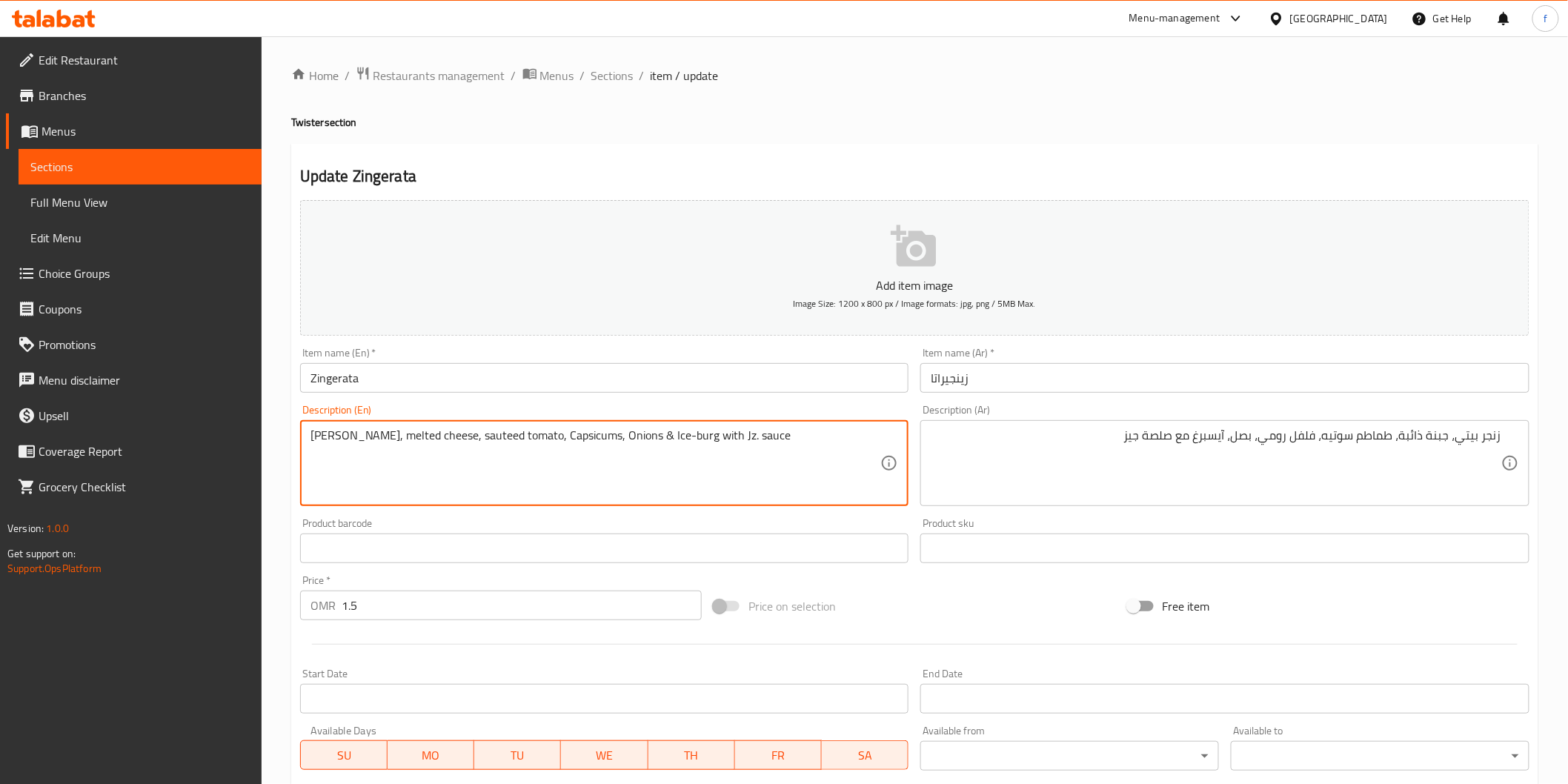
click at [569, 438] on textarea "[PERSON_NAME], melted cheese, sauteed tomato, Capsicums, Onions & Ice-burg with…" at bounding box center [596, 463] width 571 height 70
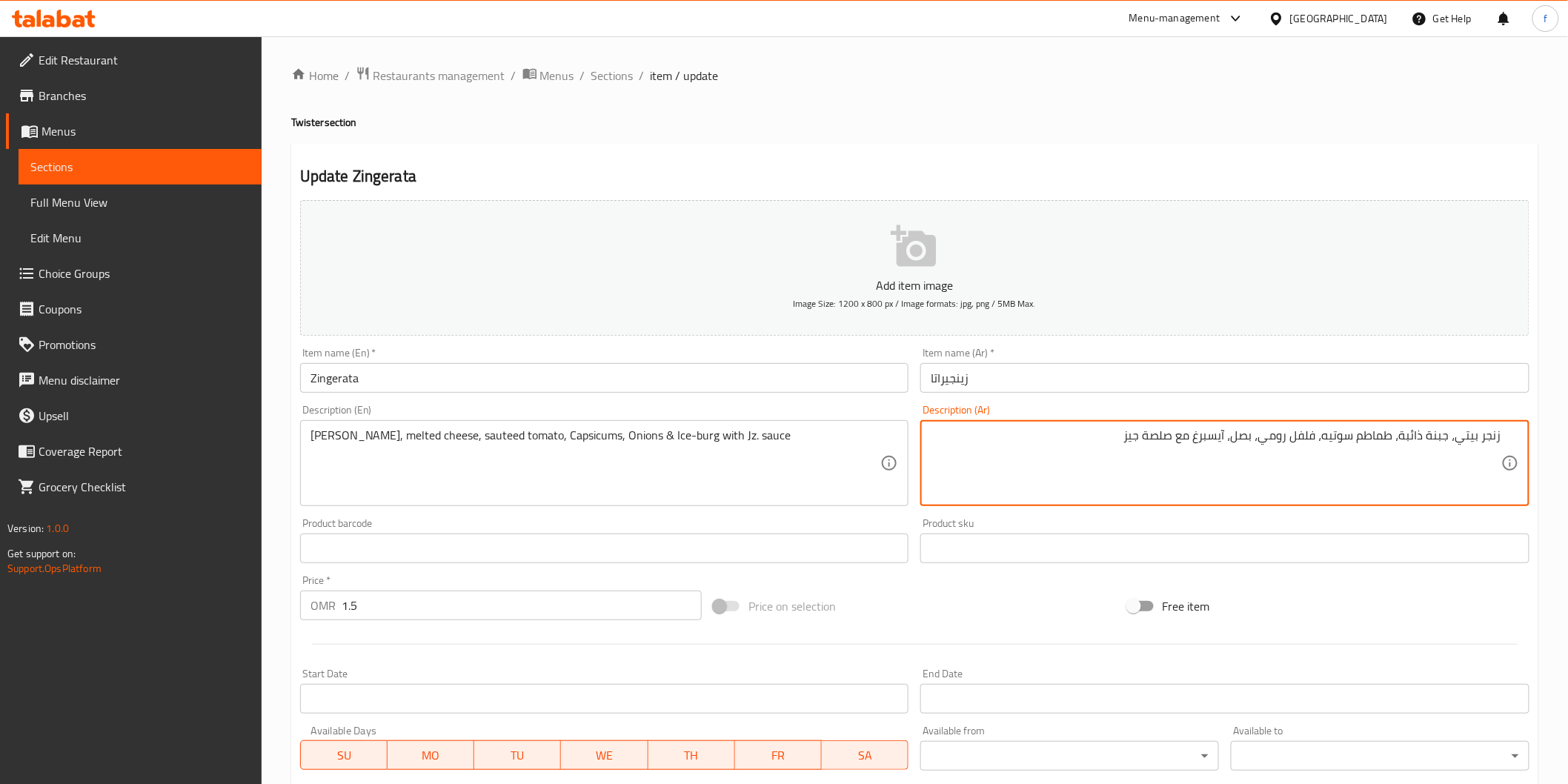
drag, startPoint x: 1318, startPoint y: 437, endPoint x: 1265, endPoint y: 441, distance: 53.2
paste textarea "فلة"
click at [1218, 434] on textarea "زنجر بيتي، جبنة ذائبة، طماطم سوتيه، فليفلة ، بصل، آيسبرغ مع صلصة جيز" at bounding box center [1216, 463] width 571 height 70
click at [1189, 437] on textarea "زنجر بيتي، جبنة ذائبة، طماطم سوتيه، فليفلة ، بصل، آيسبرج مع صلصة جيز" at bounding box center [1216, 463] width 571 height 70
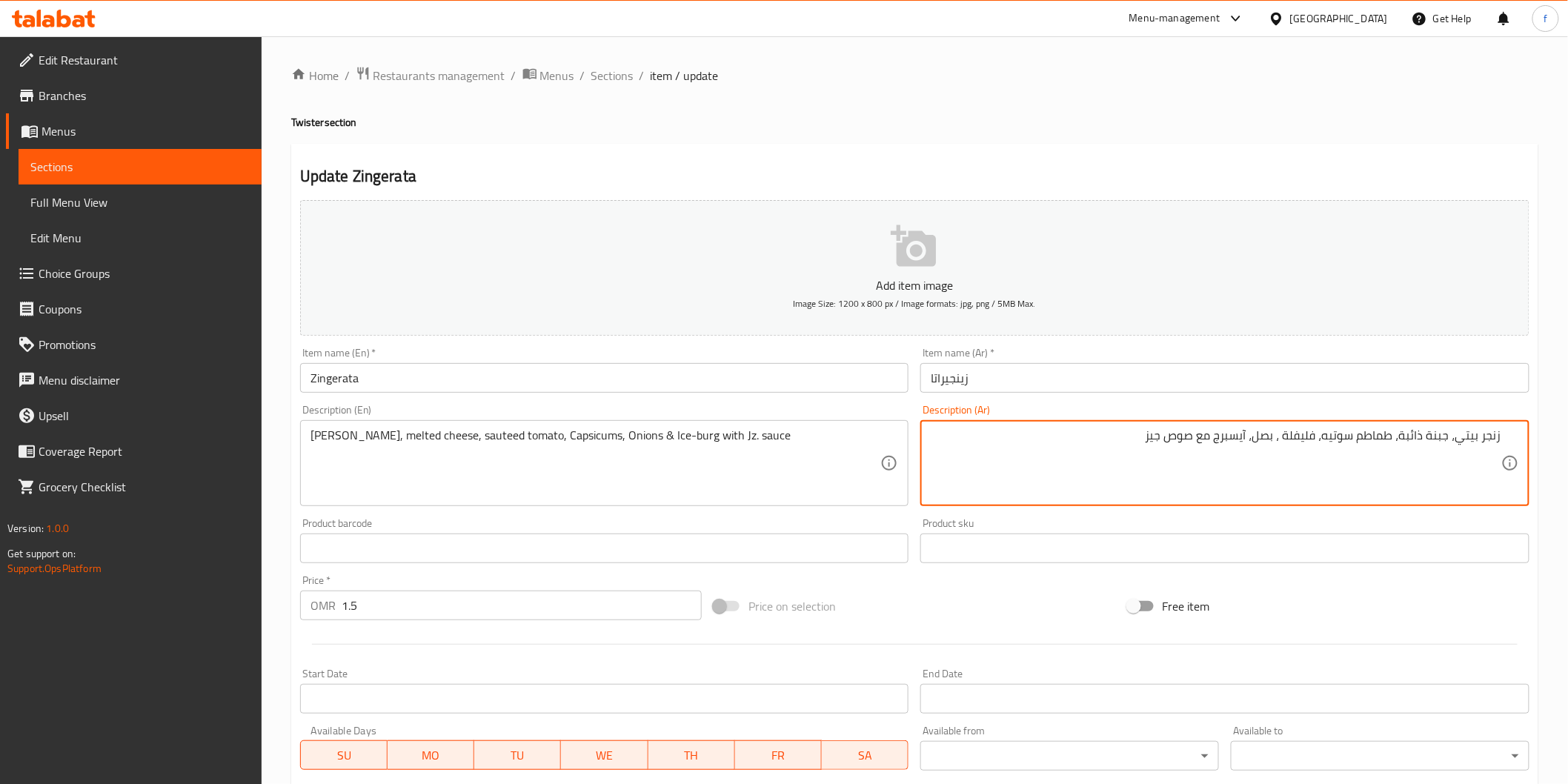
click at [1143, 439] on textarea "زنجر بيتي، جبنة ذائبة، طماطم سوتيه، فليفلة ، بصل، آيسبرج مع صوص جيز" at bounding box center [1216, 463] width 571 height 70
type textarea "زنجر بيتي، جبنة ذائبة، طماطم سوتيه، فليفلة ، بصل، آيسبرج مع صوص جيه زد"
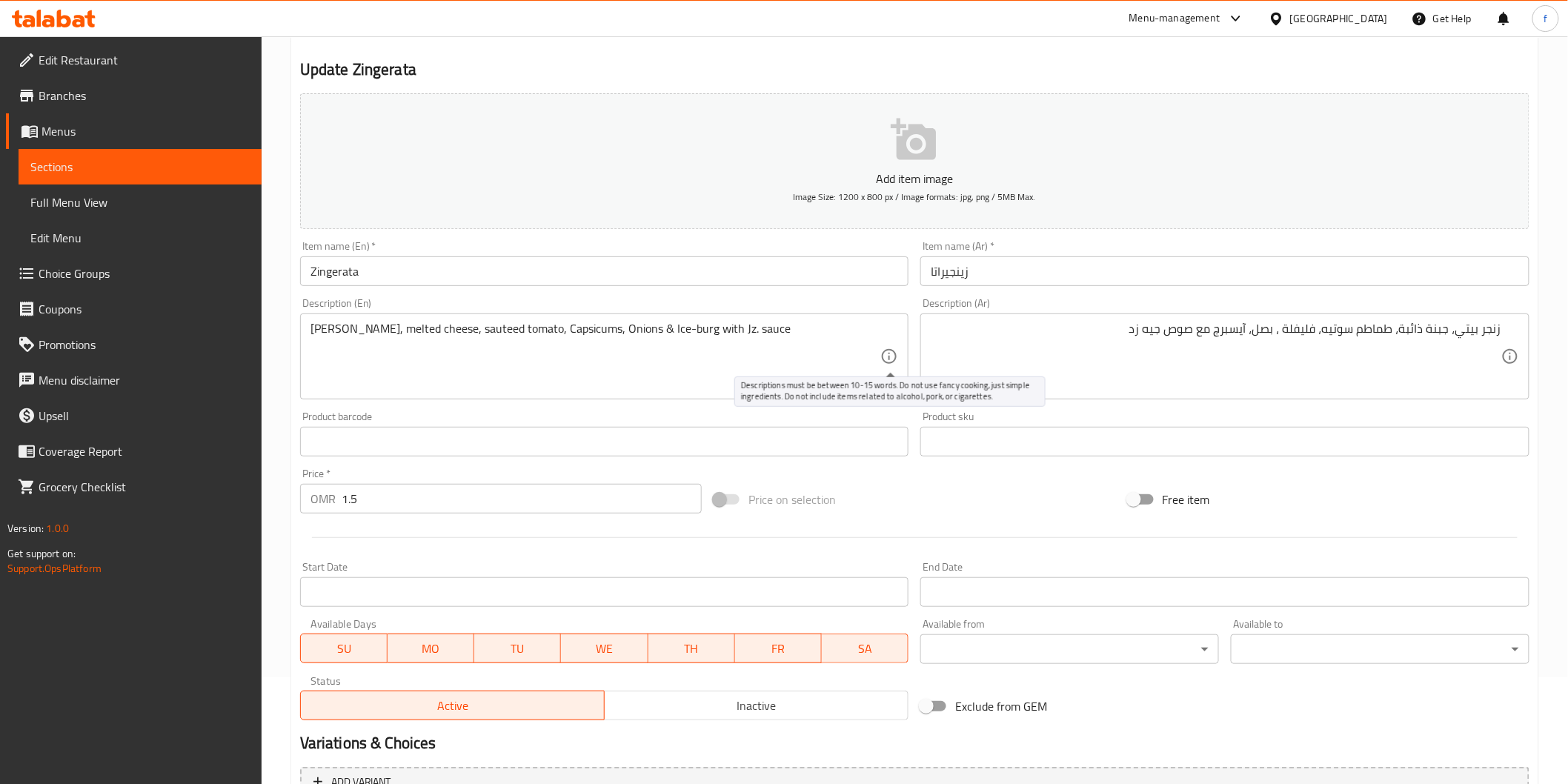
scroll to position [260, 0]
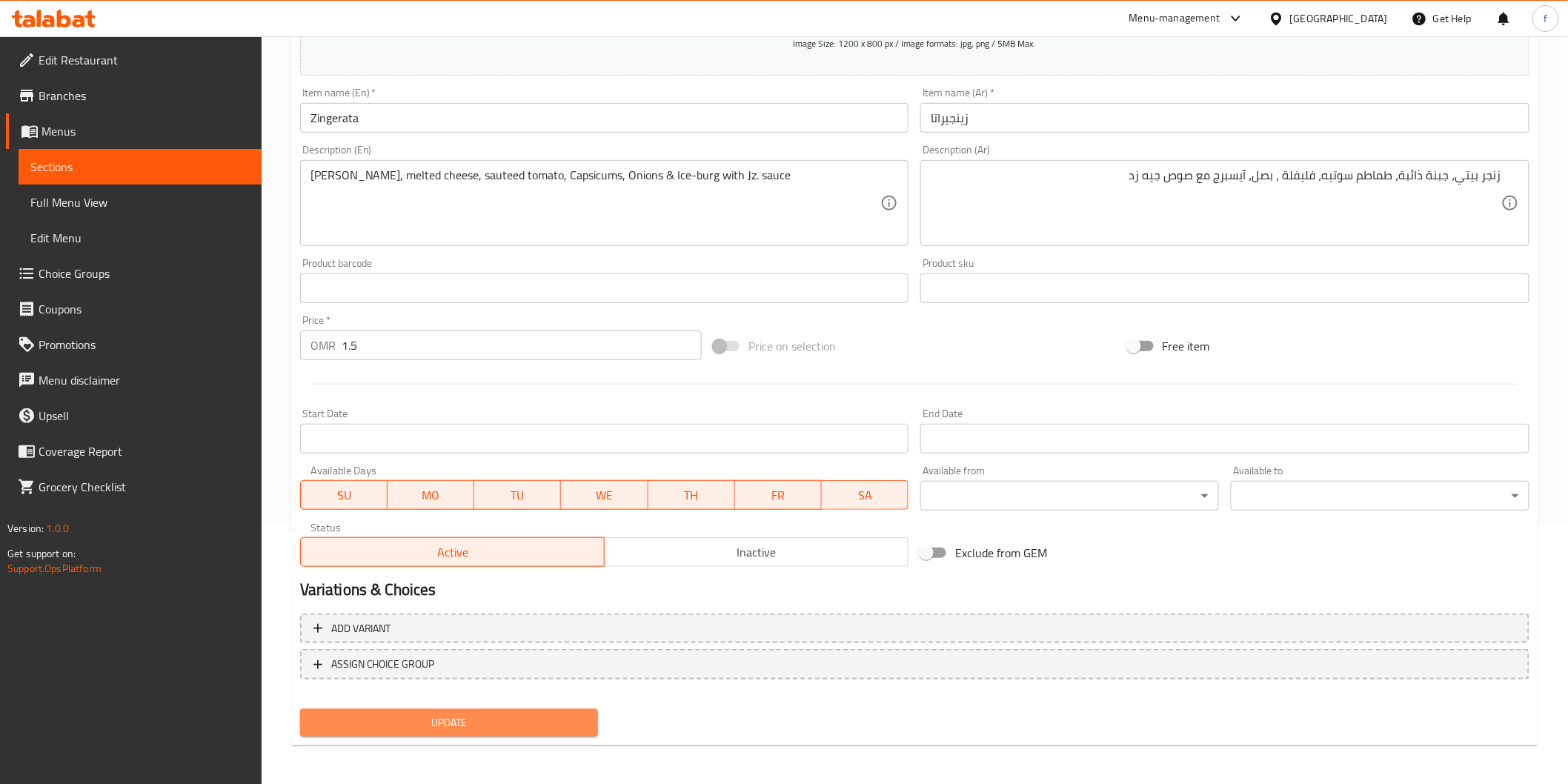
click at [459, 719] on span "Update" at bounding box center [450, 722] width 275 height 18
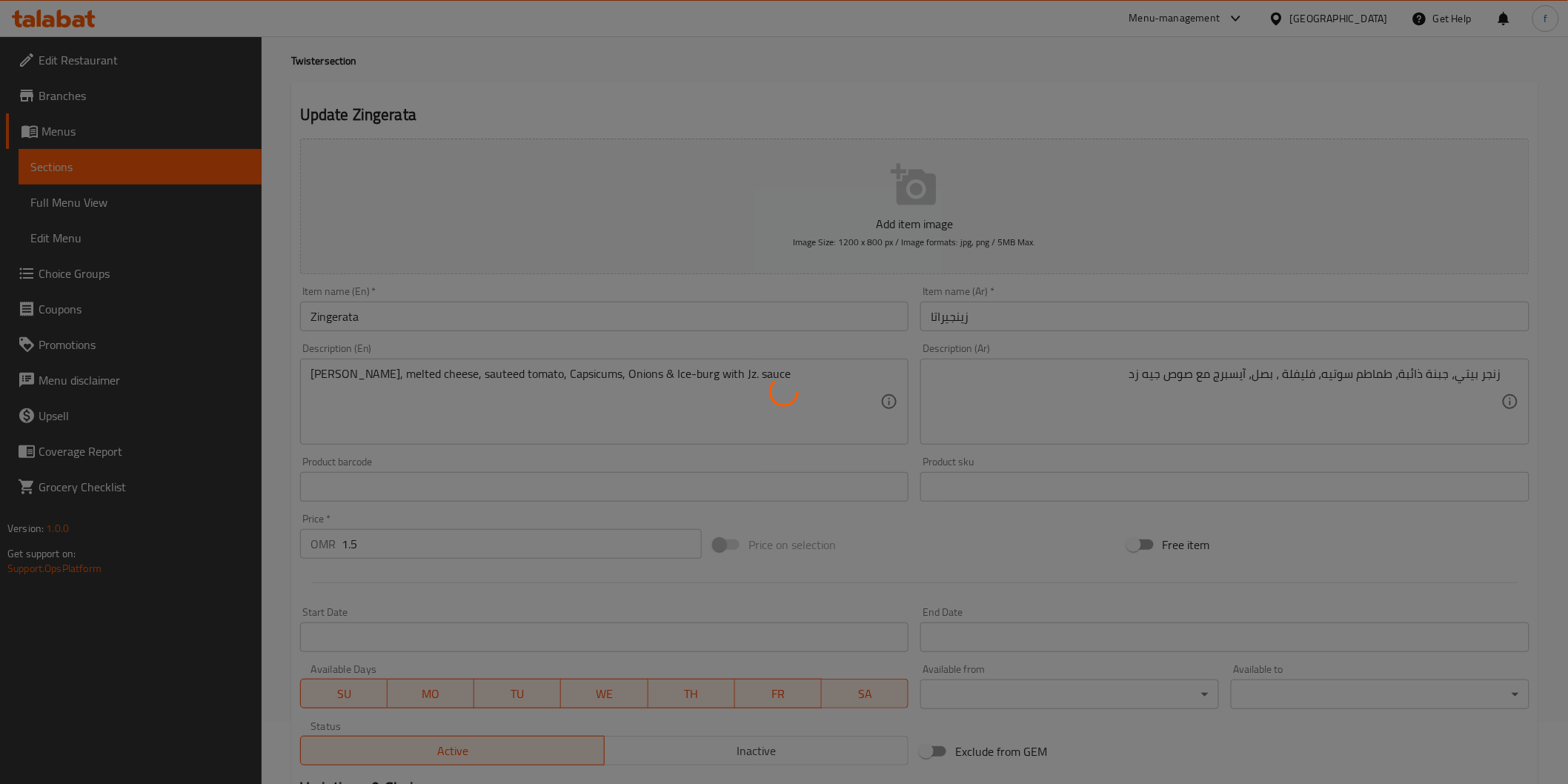
scroll to position [0, 0]
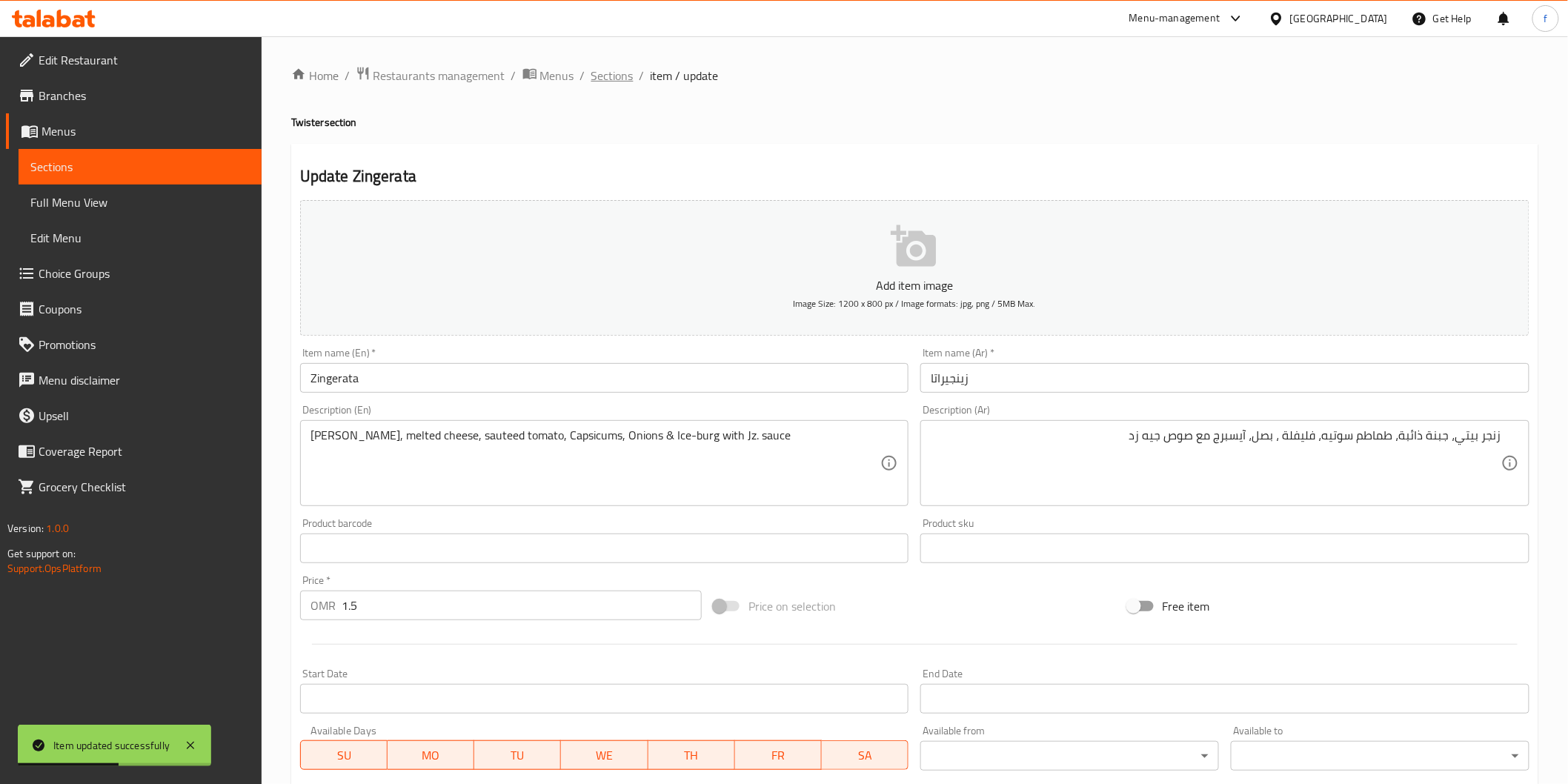
click at [627, 72] on span "Sections" at bounding box center [612, 75] width 42 height 17
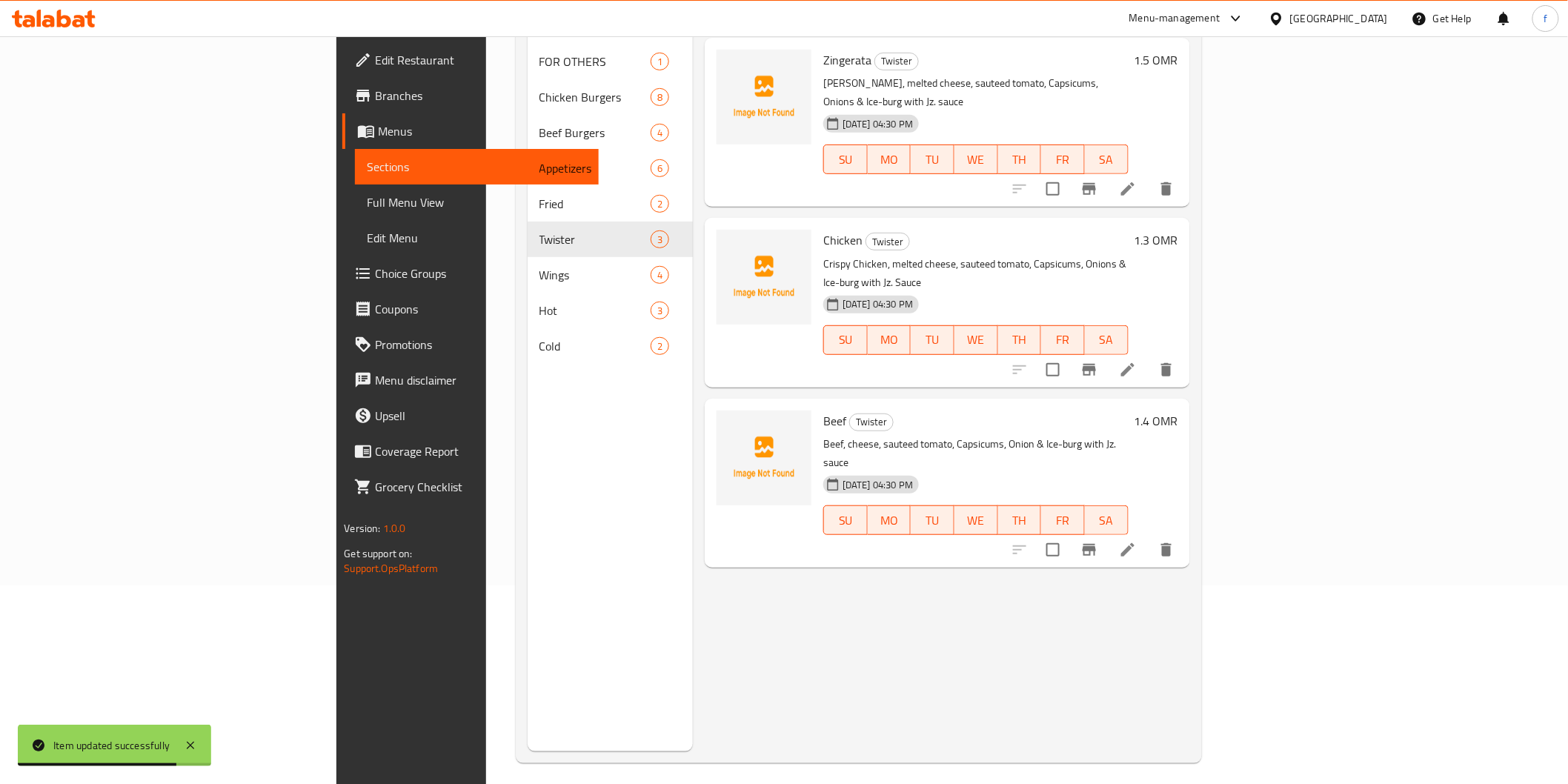
scroll to position [208, 0]
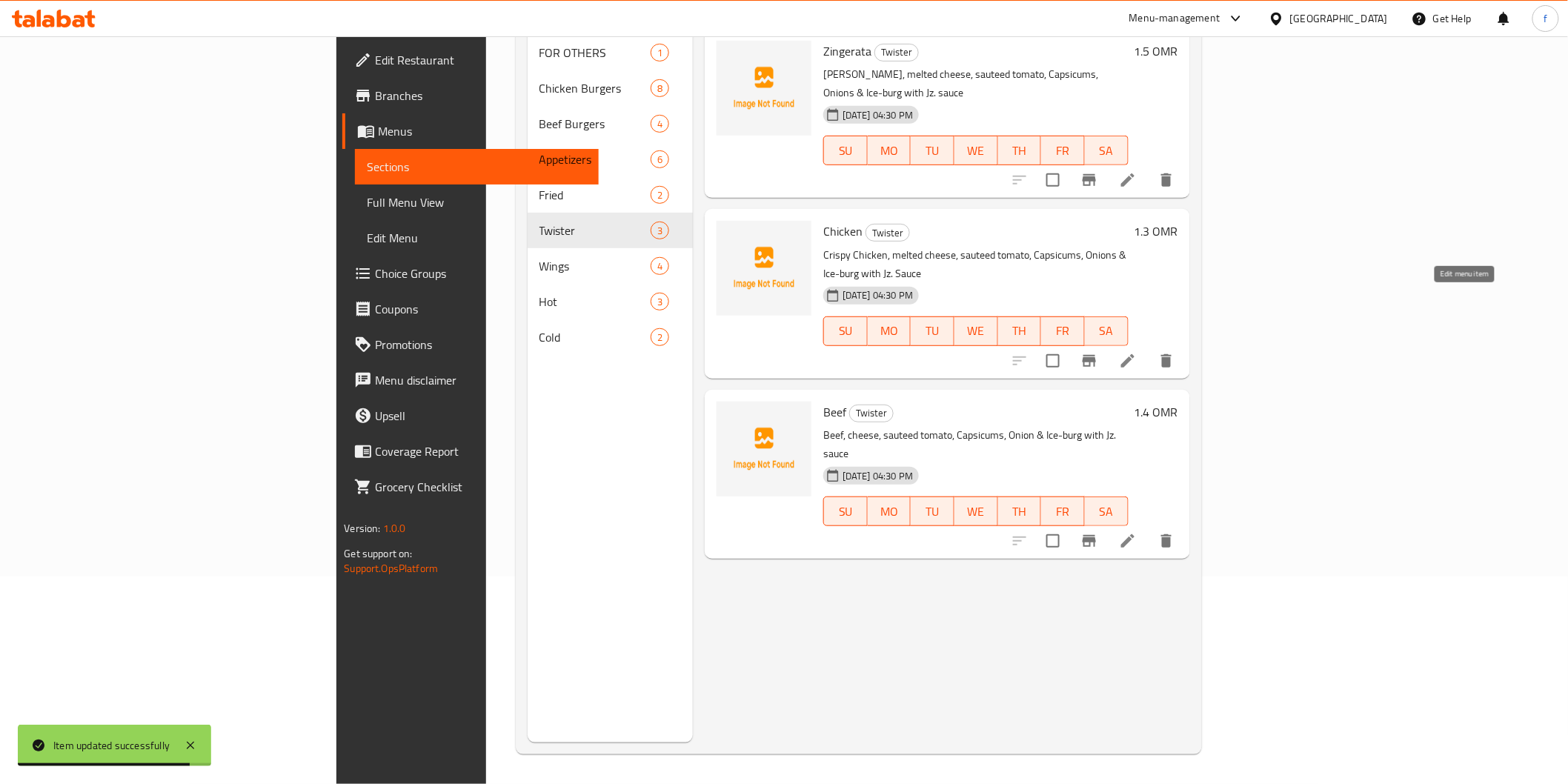
click at [1137, 353] on icon at bounding box center [1127, 361] width 17 height 17
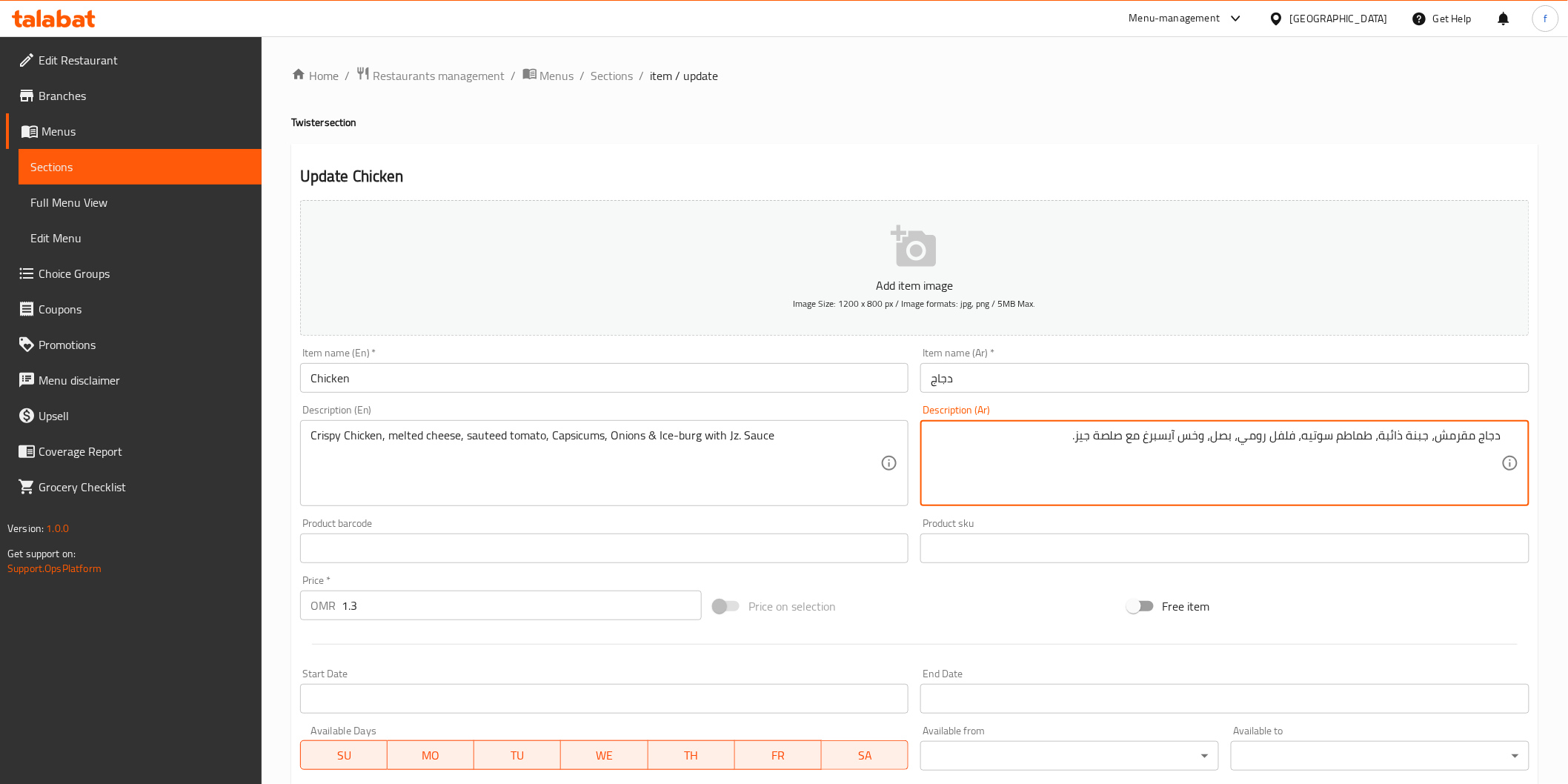
click at [1458, 438] on textarea "دجاج مقرمش، جبنة ذائبة، طماطم سوتيه، فلفل رومي، بصل، وخس آيسبرغ مع صلصة جيز." at bounding box center [1216, 463] width 571 height 70
drag, startPoint x: 1301, startPoint y: 436, endPoint x: 1249, endPoint y: 439, distance: 52.1
click at [1249, 439] on textarea "دجاج كرسبي، جبنة ذائبة، طماطم سوتيه، فلفل رومي، بصل، وخس آيسبرغ مع صلصة جيز." at bounding box center [1216, 463] width 571 height 70
paste textarea "فلة"
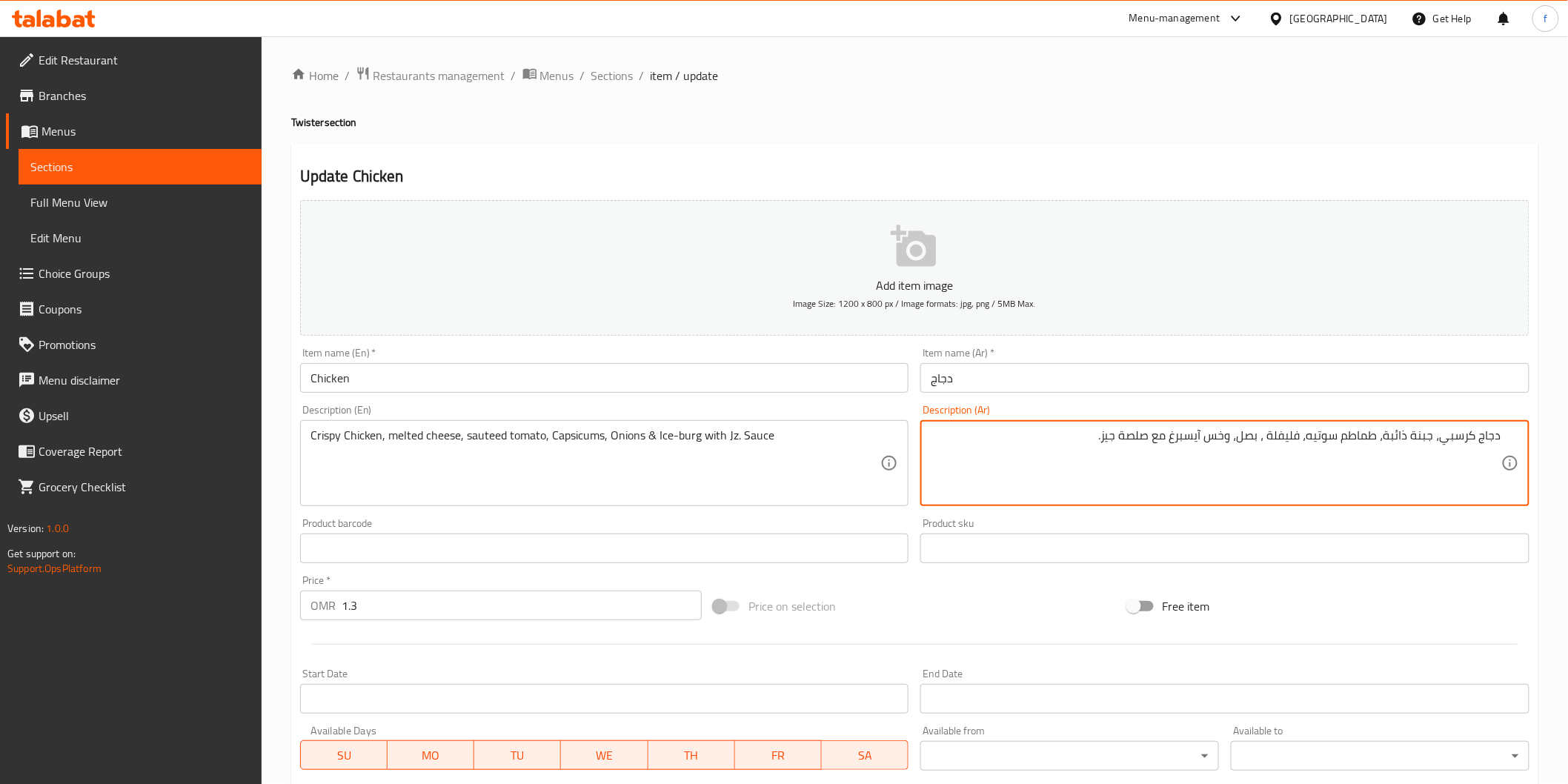
click at [1228, 435] on textarea "دجاج كرسبي، جبنة ذائبة، طماطم سوتيه، فليفلة ، بصل، وخس آيسبرغ مع صلصة جيز." at bounding box center [1216, 463] width 571 height 70
drag, startPoint x: 1227, startPoint y: 437, endPoint x: 1210, endPoint y: 441, distance: 17.5
click at [1210, 441] on textarea "دجاج كرسبي، جبنة ذائبة، طماطم سوتيه، فليفلة ، بصل، وخس آيسبرغ مع صلصة جيز." at bounding box center [1216, 463] width 571 height 70
click at [1198, 437] on textarea "دجاج كرسبي، جبنة ذائبة، طماطم سوتيه، فليفلة ، بصل، و آيسبرغ مع صلصة جيز." at bounding box center [1216, 463] width 571 height 70
click at [1171, 435] on textarea "دجاج كرسبي، جبنة ذائبة، طماطم سوتيه، فليفلة ، بصل، و آيسبرج مع صلصة جيز." at bounding box center [1216, 463] width 571 height 70
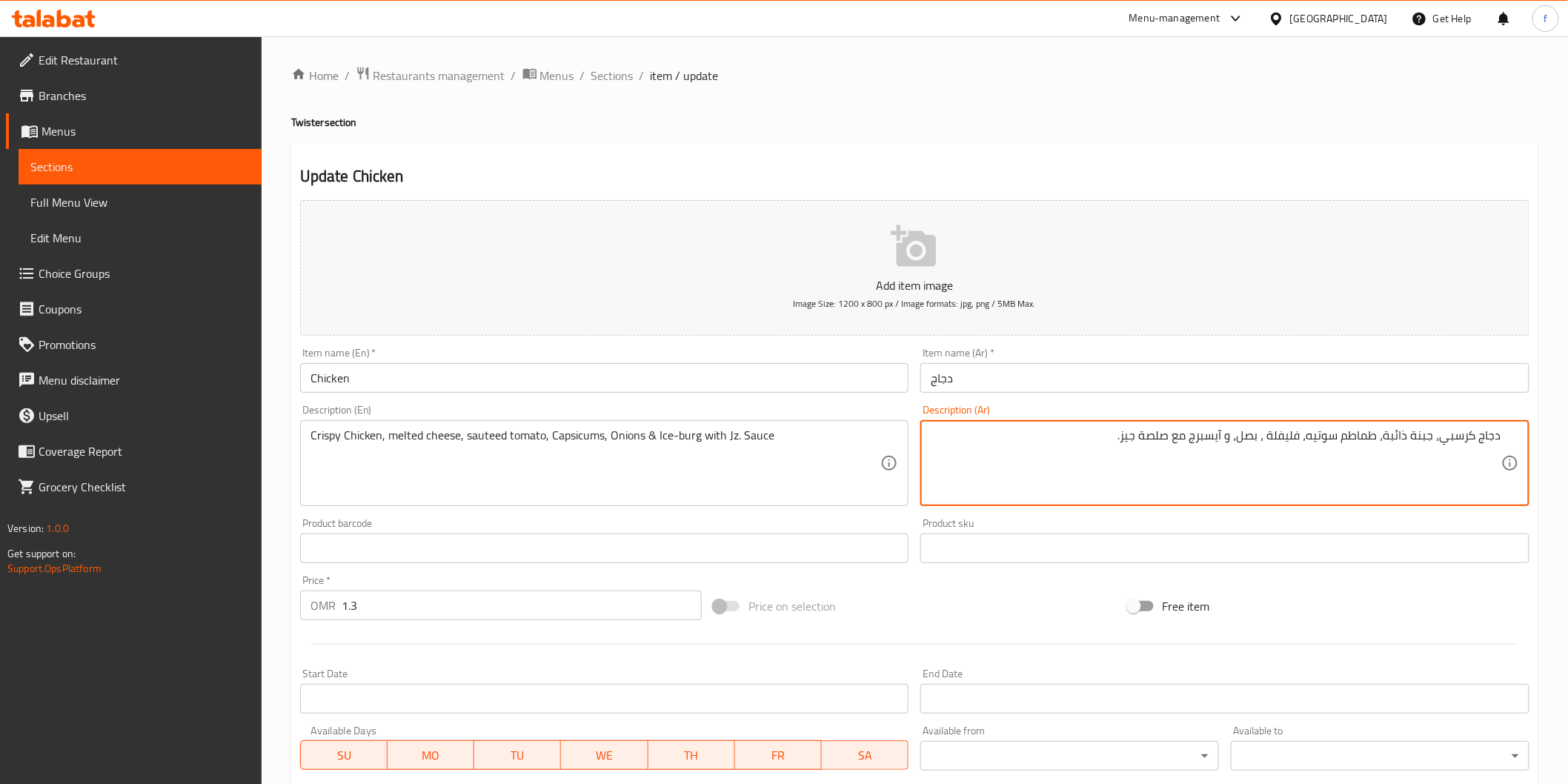
click at [1171, 435] on textarea "دجاج كرسبي، جبنة ذائبة، طماطم سوتيه، فليفلة ، بصل، و آيسبرج مع صلصة جيز." at bounding box center [1216, 463] width 571 height 70
click at [1124, 431] on textarea "دجاج كرسبي، جبنة ذائبة، طماطم سوتيه، فليفلة ، بصل، و آيسبرج مع صوص جيز." at bounding box center [1216, 463] width 571 height 70
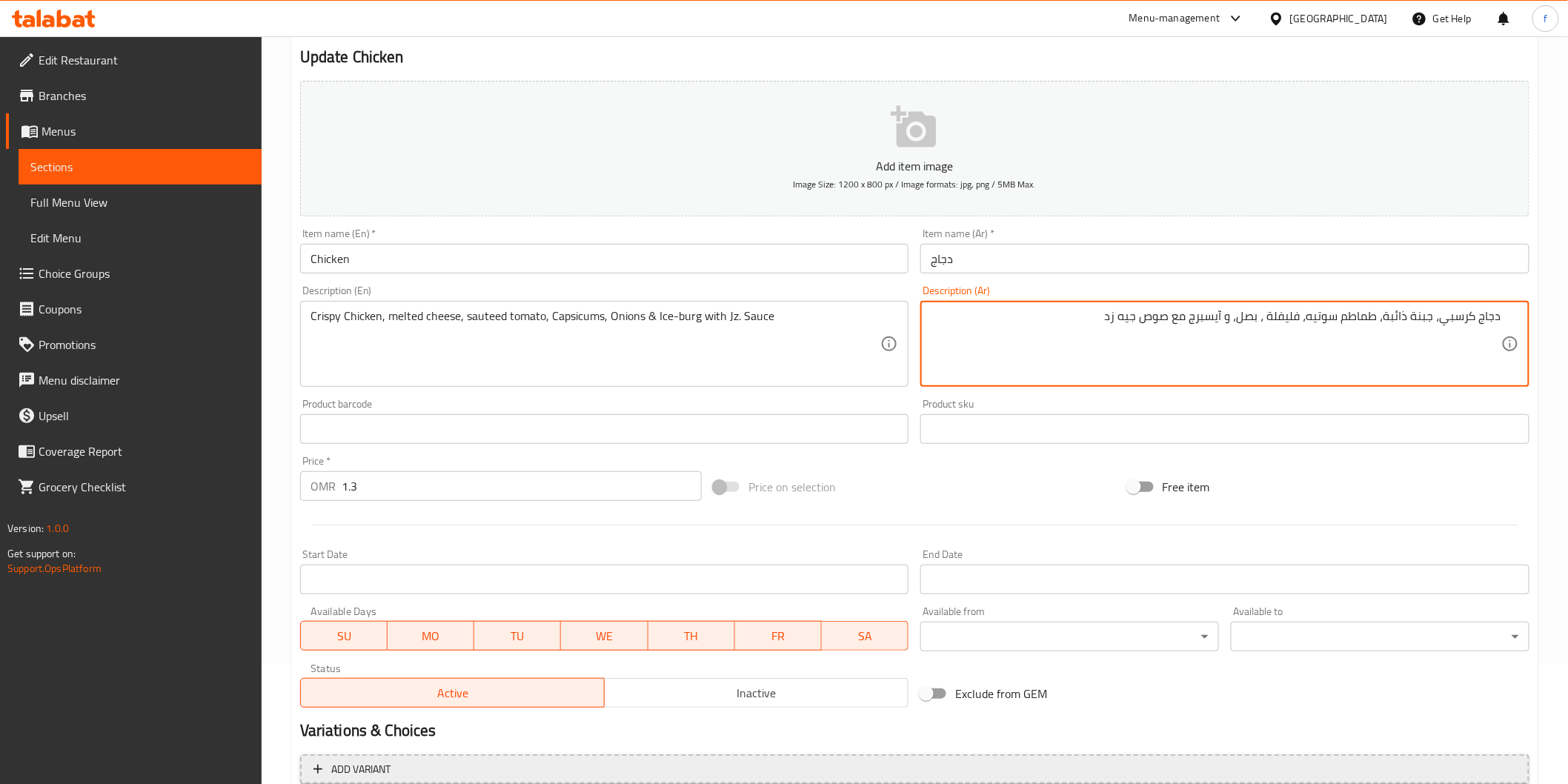
scroll to position [260, 0]
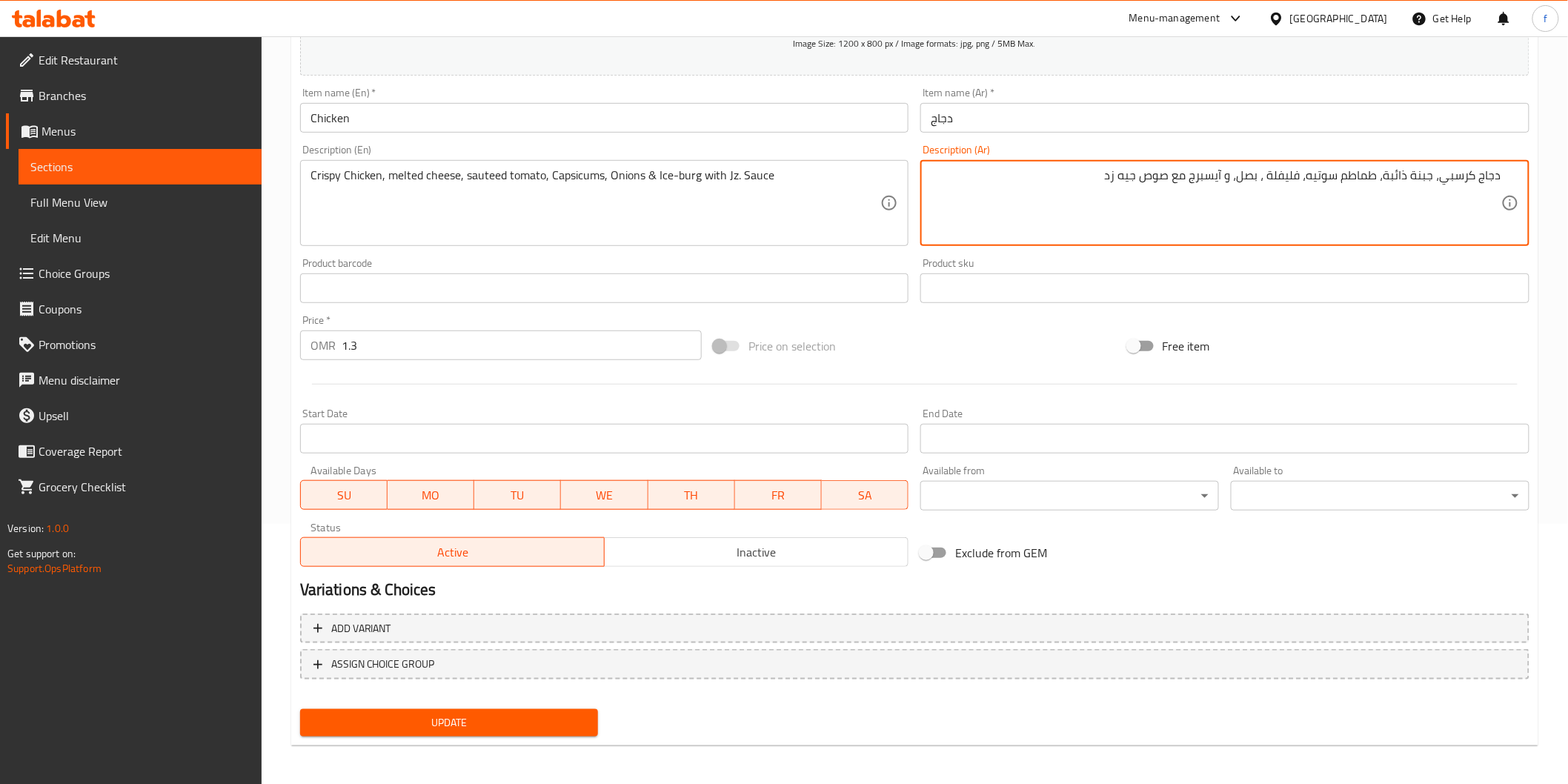
type textarea "دجاج كرسبي، جبنة ذائبة، طماطم سوتيه، فليفلة ، بصل، و آيسبرج مع صوص جيه زد"
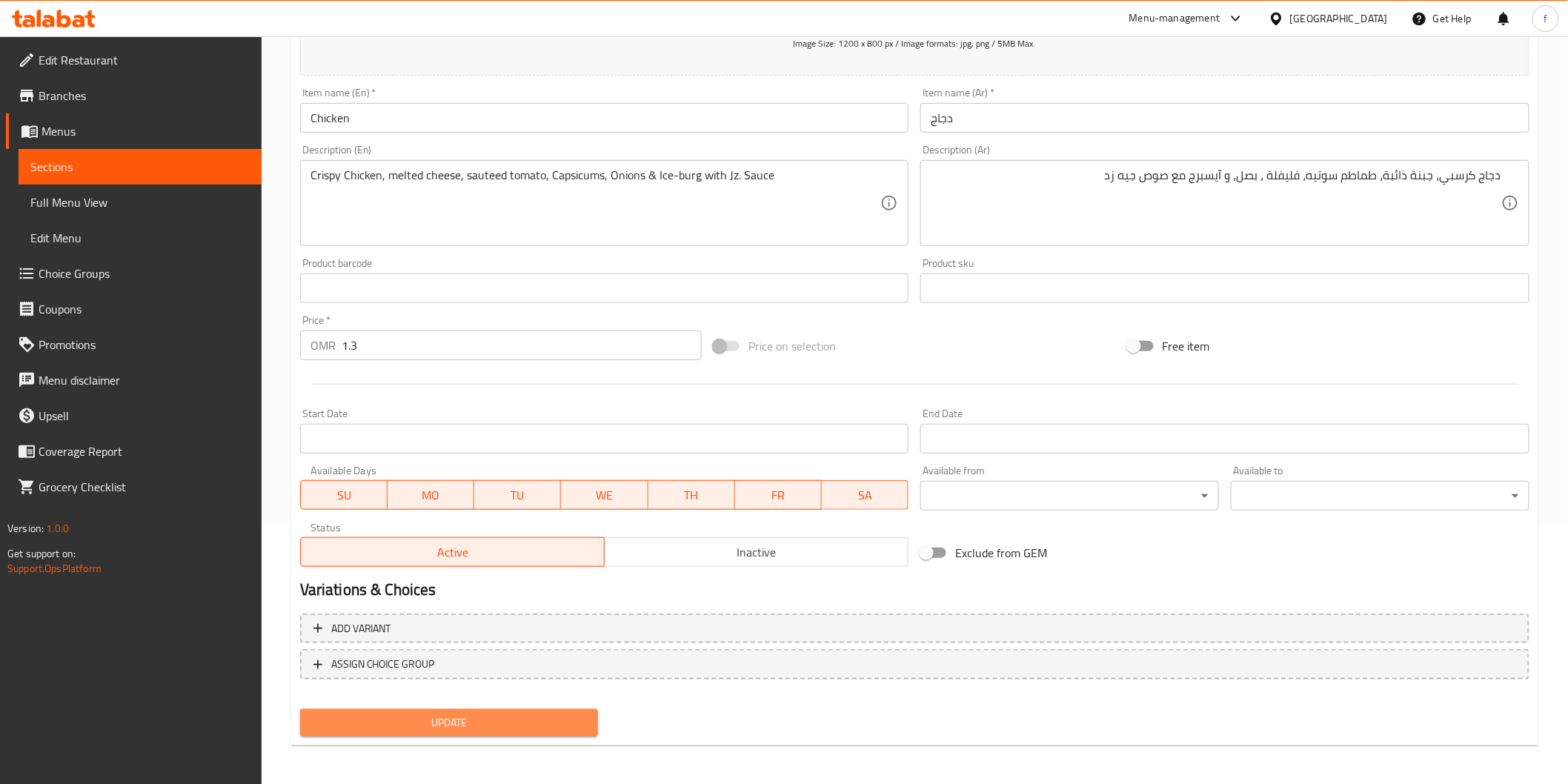
click at [586, 732] on button "Update" at bounding box center [450, 723] width 298 height 27
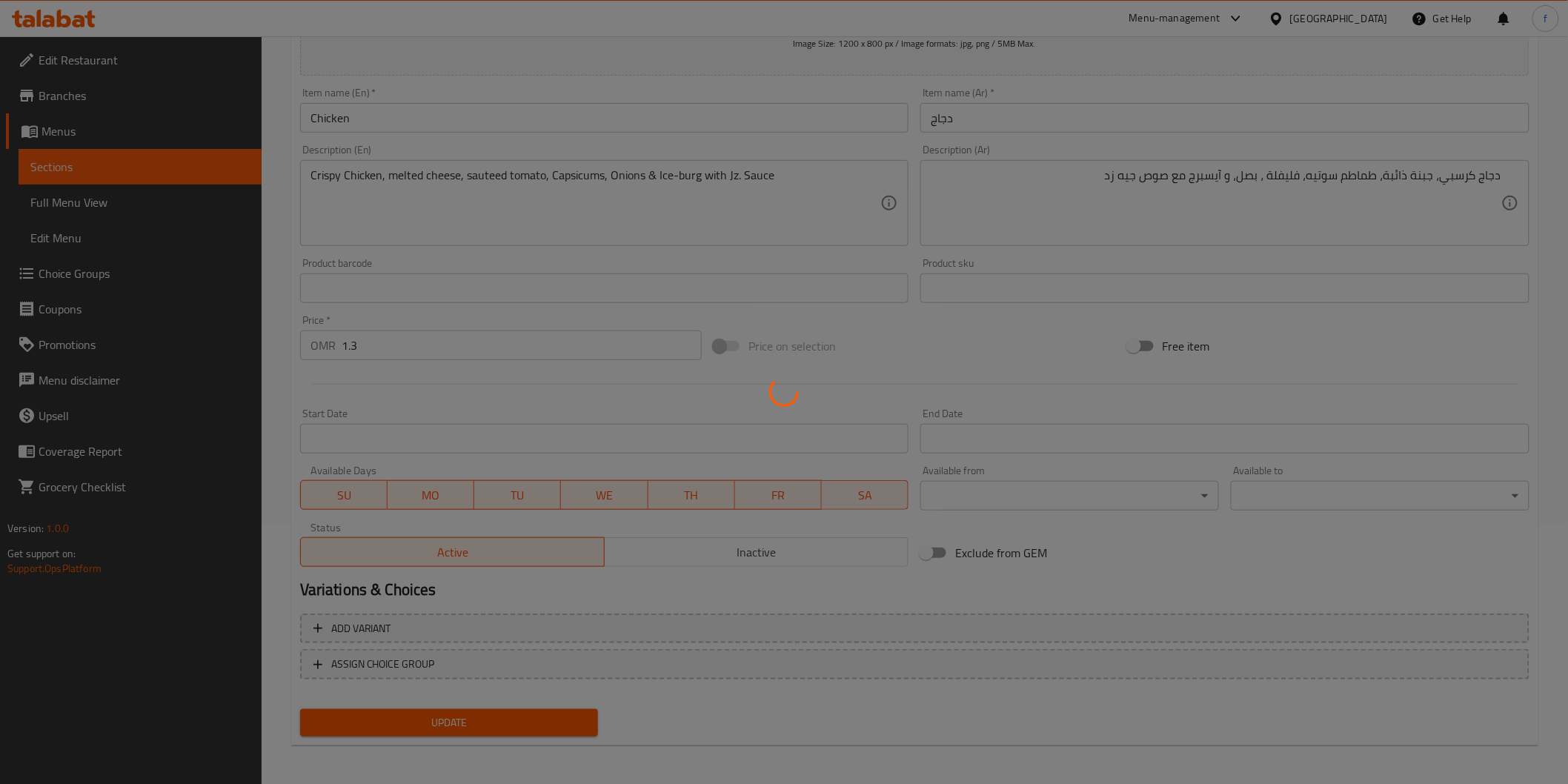
drag, startPoint x: 580, startPoint y: 719, endPoint x: 589, endPoint y: 713, distance: 10.8
click at [582, 719] on div at bounding box center [784, 392] width 1568 height 784
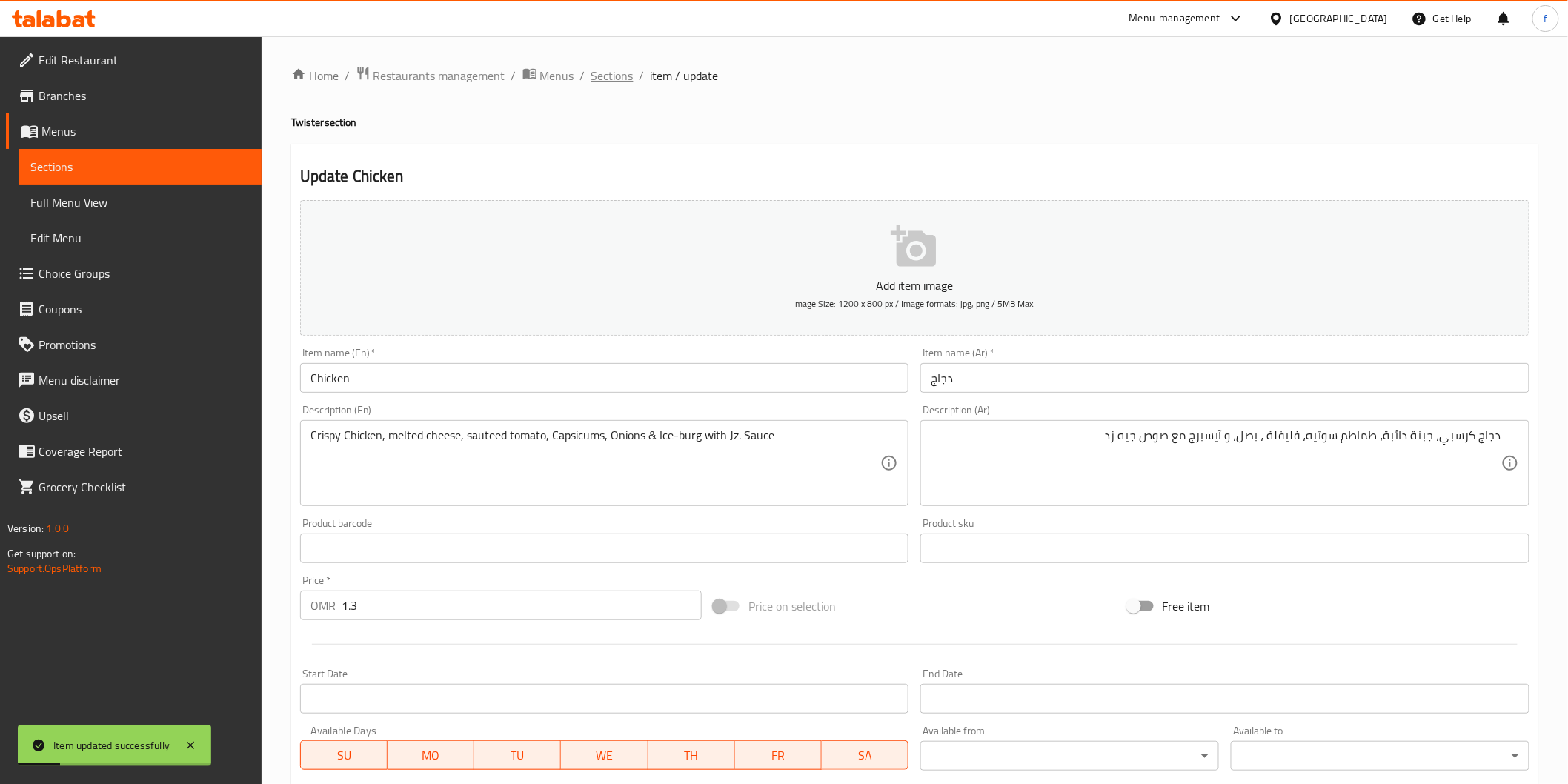
click at [616, 79] on span "Sections" at bounding box center [612, 75] width 42 height 17
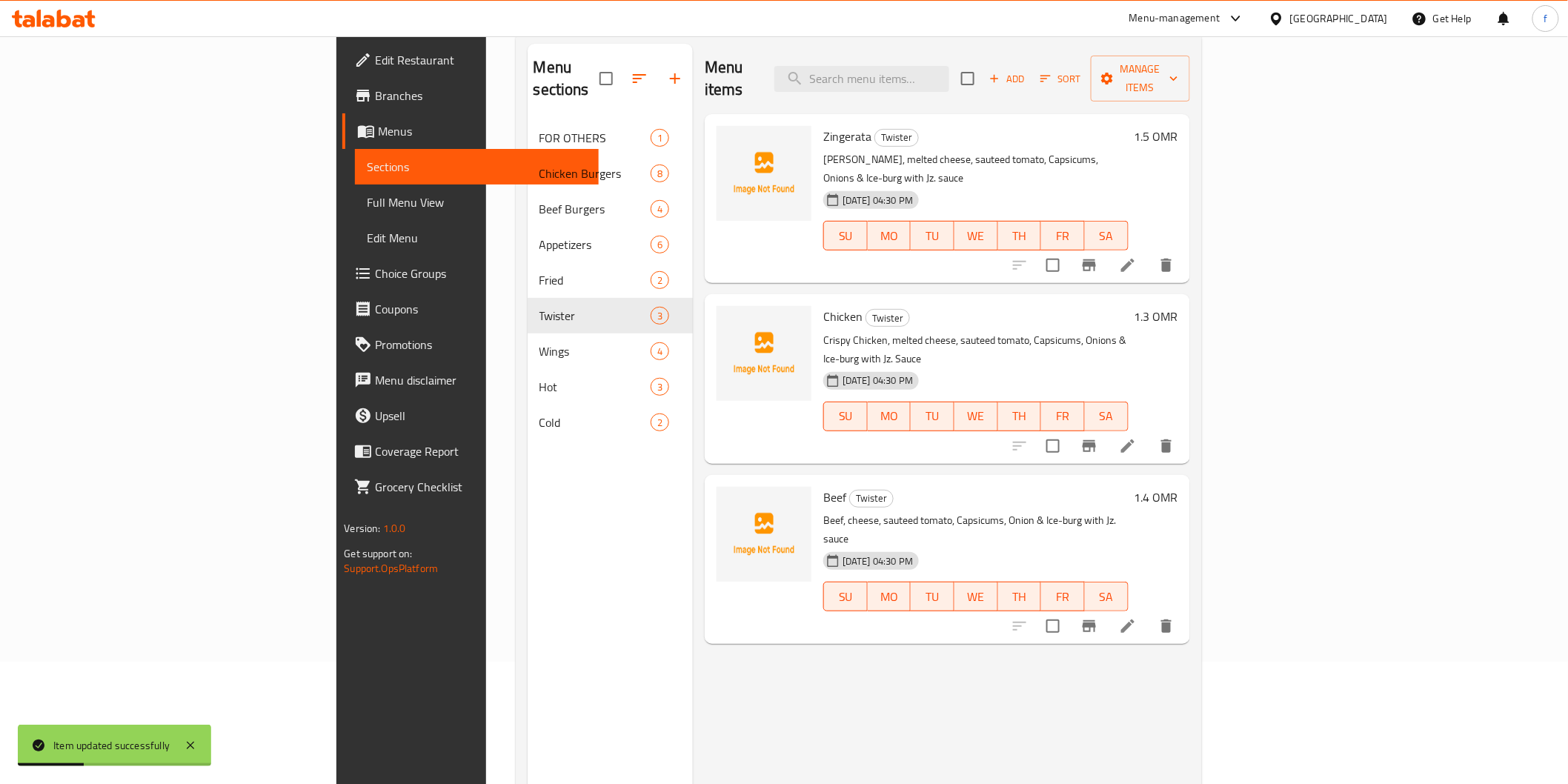
scroll to position [208, 0]
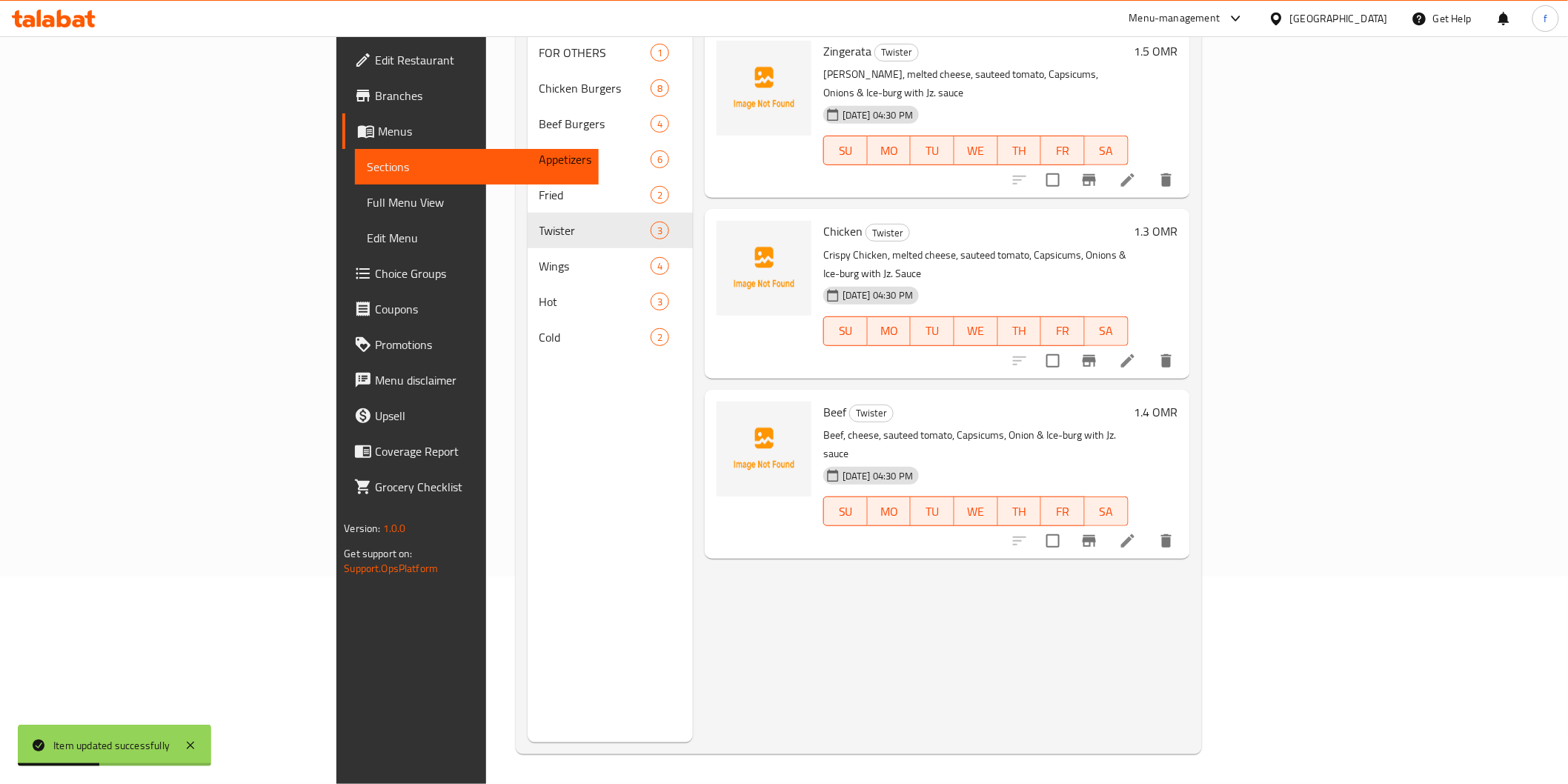
click at [1148, 528] on li at bounding box center [1127, 541] width 41 height 27
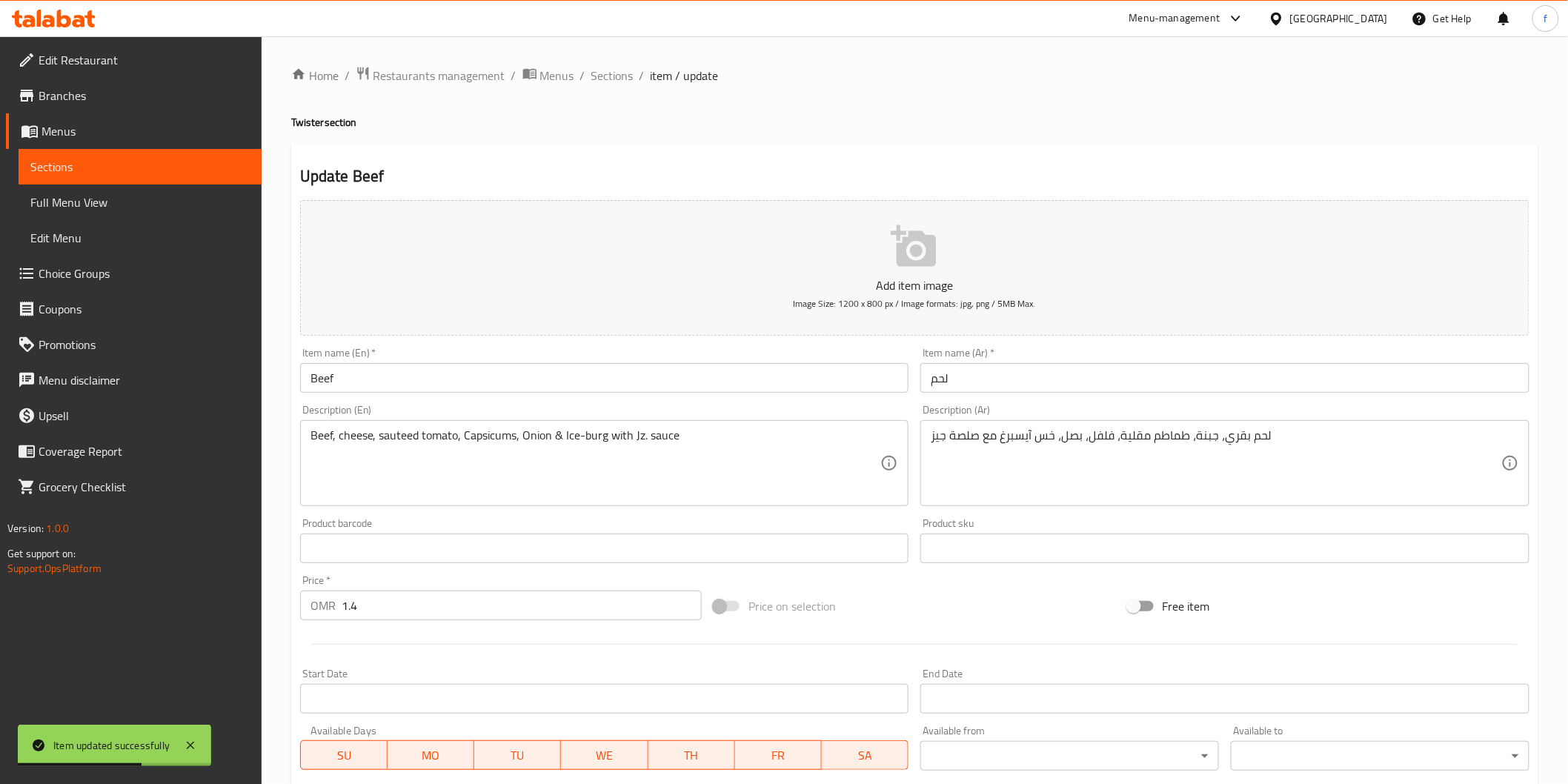
click at [328, 379] on input "Beef" at bounding box center [604, 378] width 609 height 30
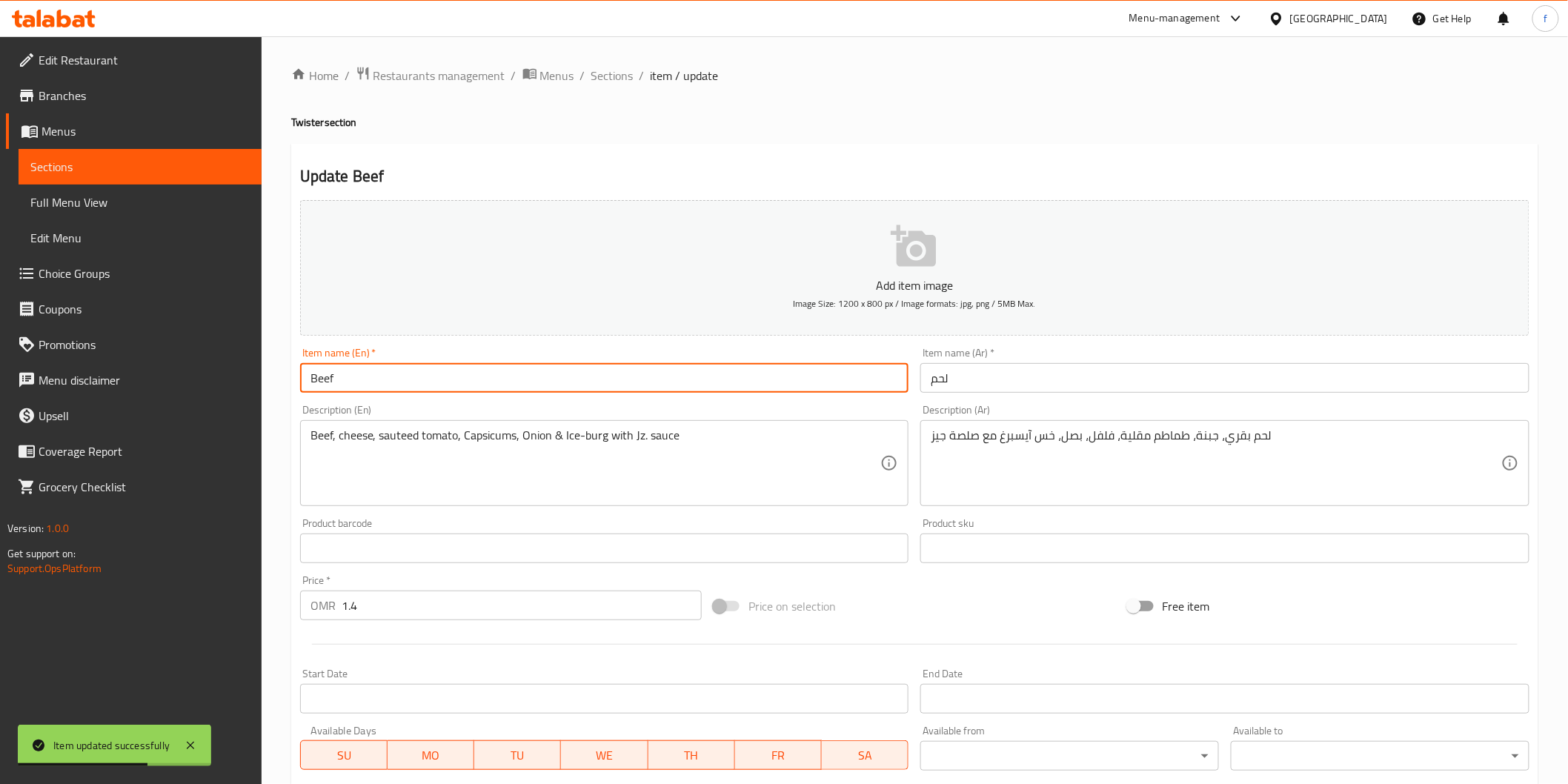
click at [328, 379] on input "Beef" at bounding box center [604, 378] width 609 height 30
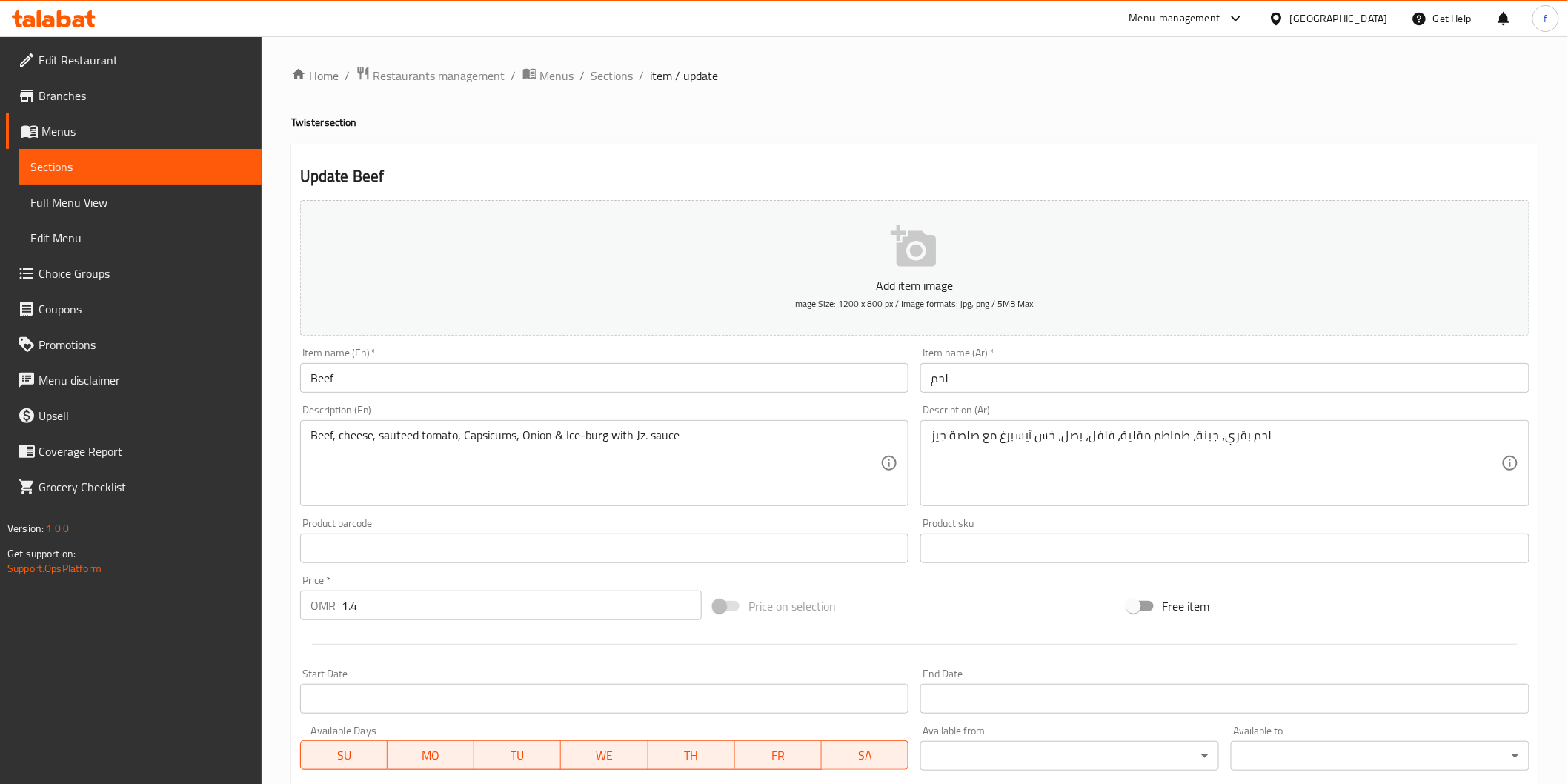
click at [990, 381] on input "لحم" at bounding box center [1224, 378] width 609 height 30
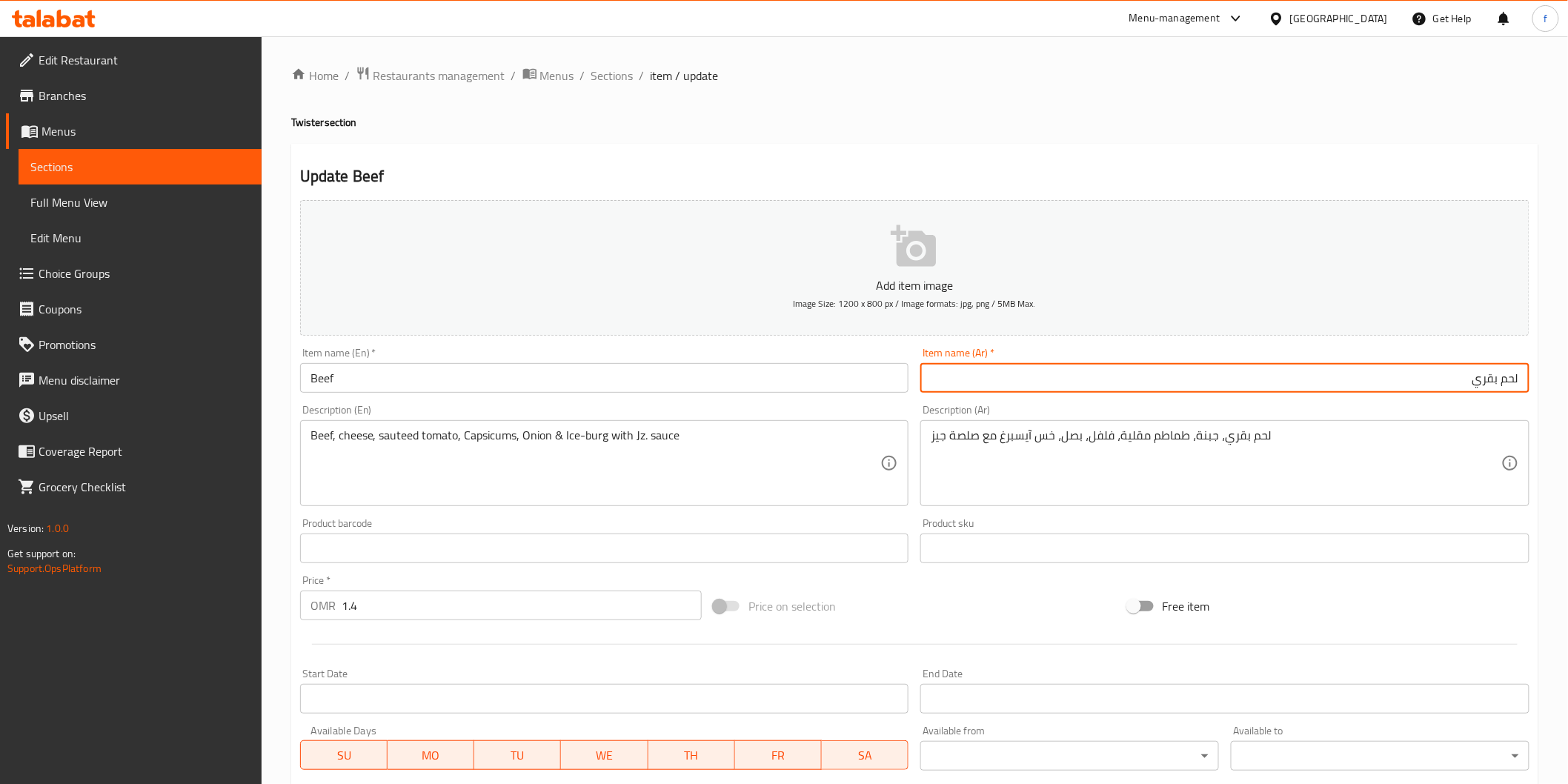
type input "لحم بقري"
drag, startPoint x: 752, startPoint y: 456, endPoint x: 744, endPoint y: 446, distance: 12.8
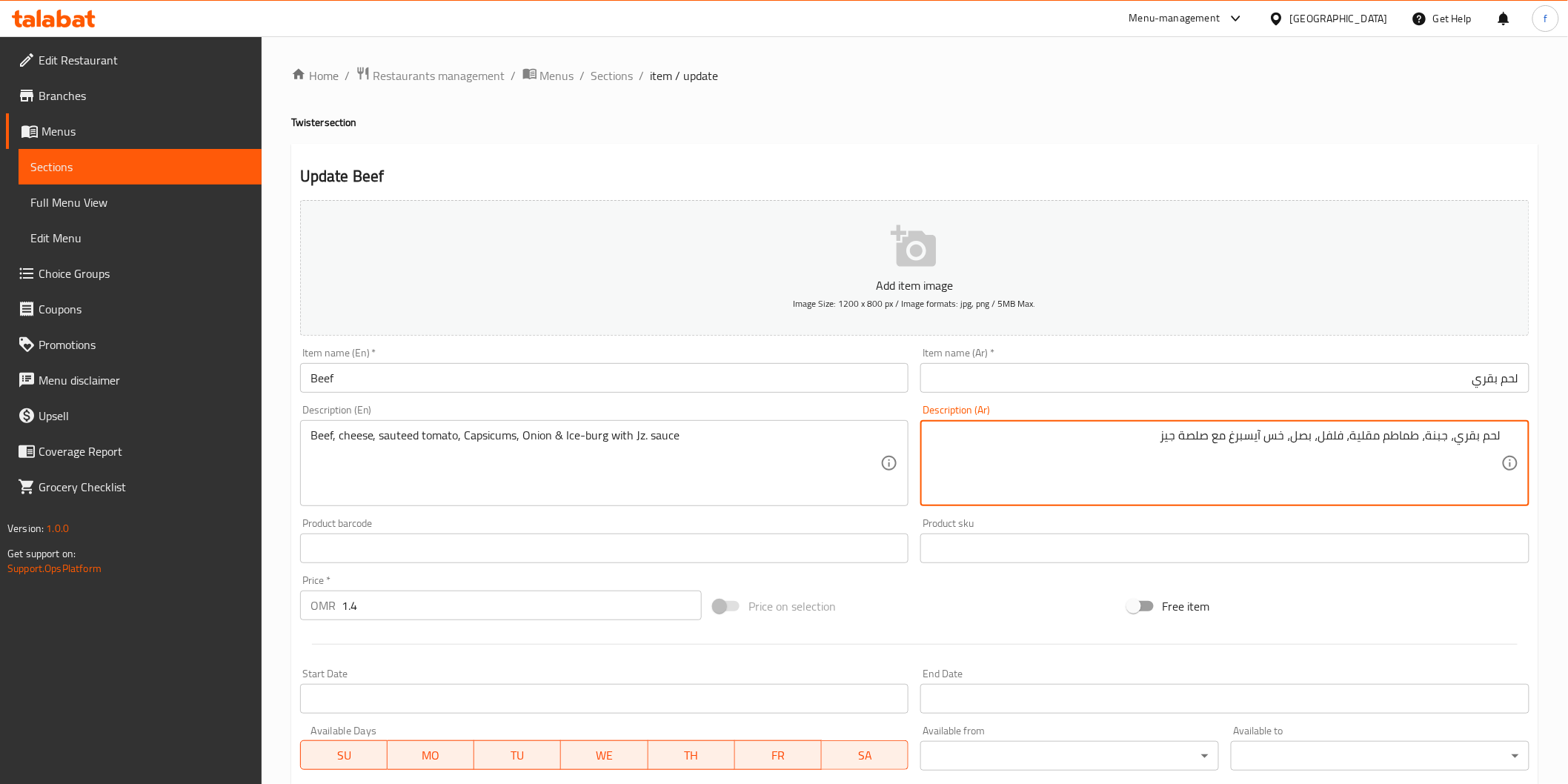
click at [1365, 438] on textarea "لحم بقري، جبنة، طماطم مقلية، فلفل، بصل، خس آيسبرغ مع صلصة جيز" at bounding box center [1216, 463] width 571 height 70
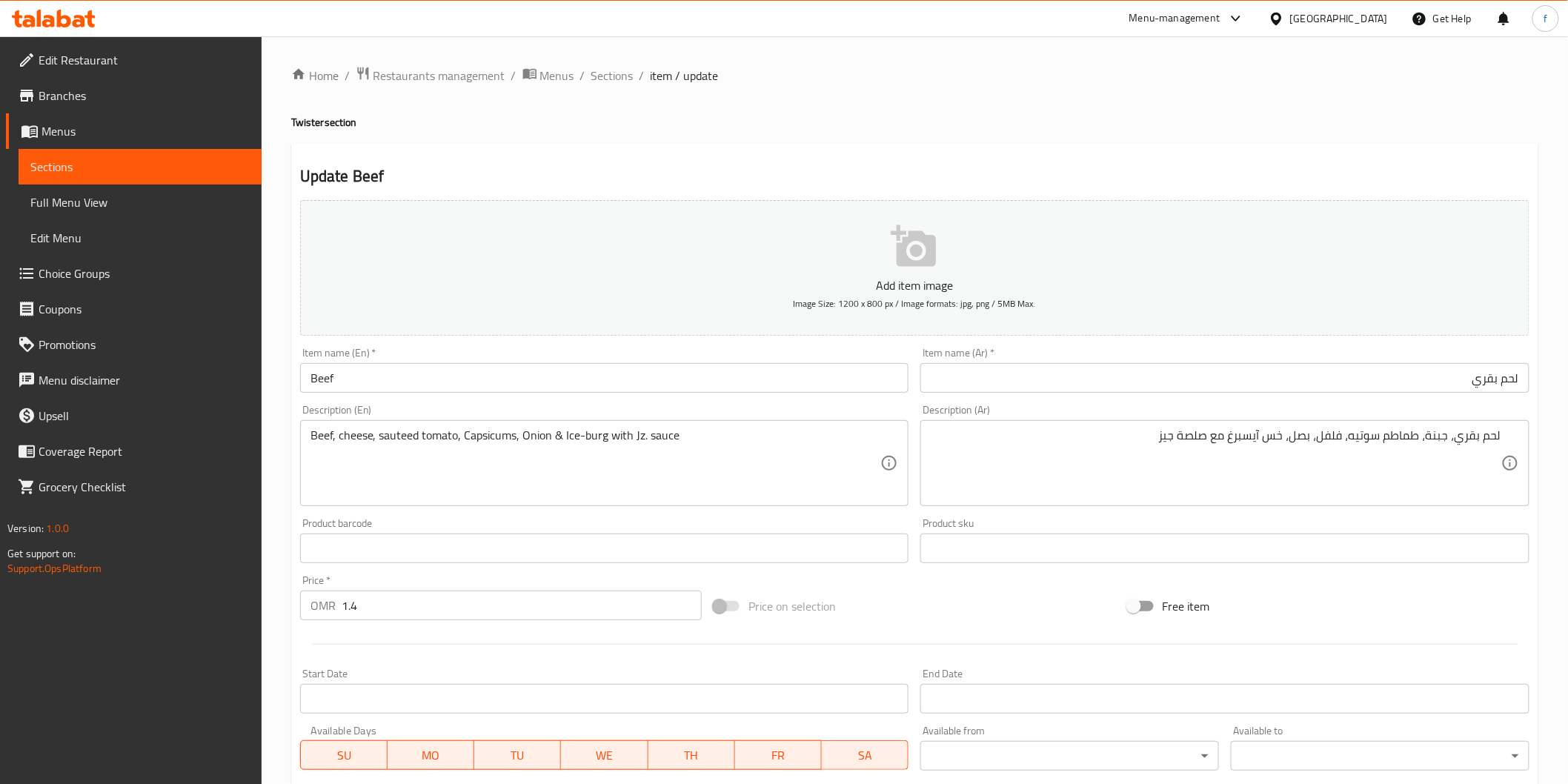
click at [1334, 435] on textarea "لحم بقري، جبنة، طماطم سوتيه، فلفل، بصل، خس آيسبرغ مع صلصة جيز" at bounding box center [1216, 463] width 571 height 70
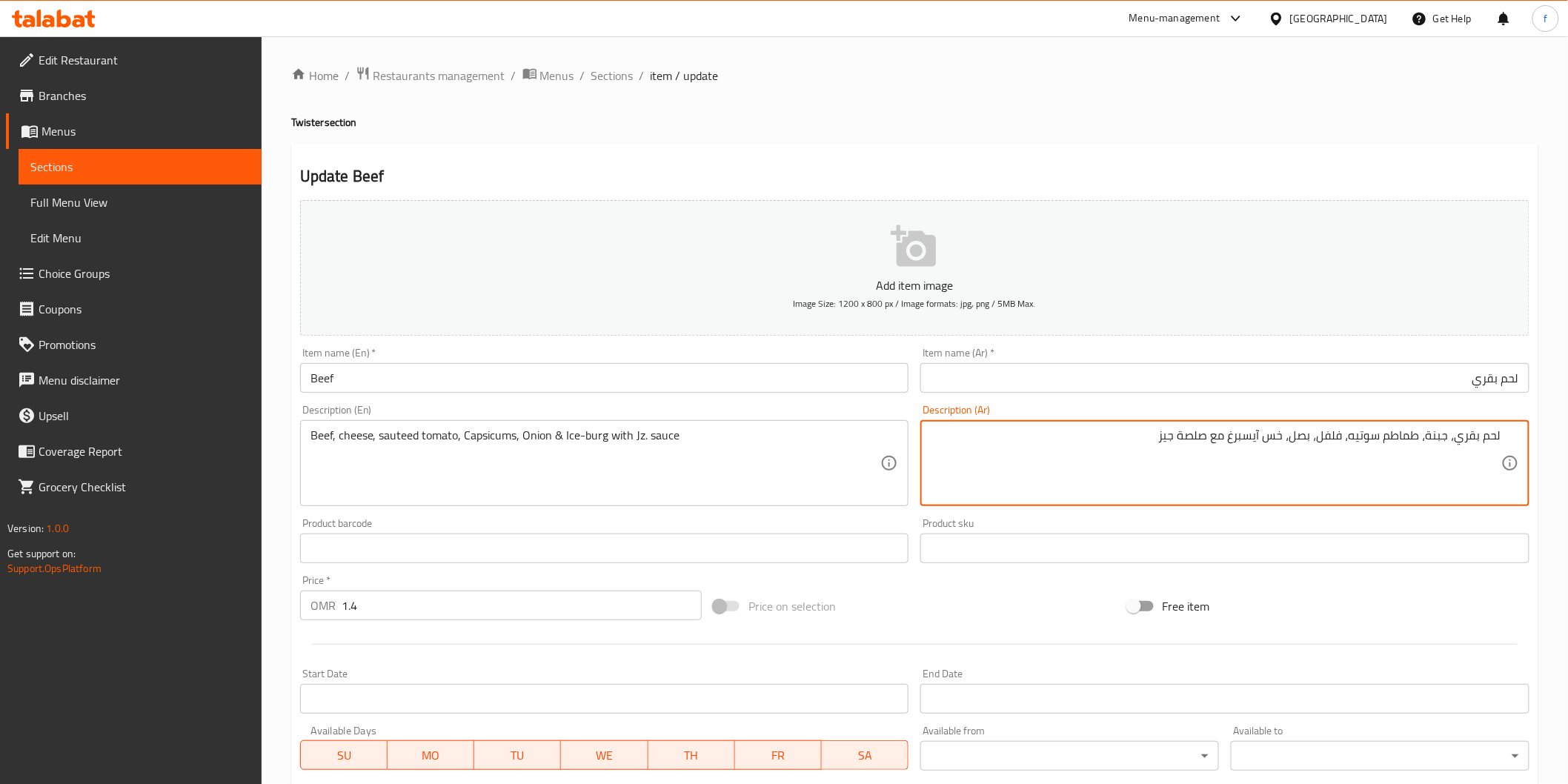
click at [1334, 435] on textarea "لحم بقري، جبنة، طماطم سوتيه، فلفل، بصل، خس آيسبرغ مع صلصة جيز" at bounding box center [1216, 463] width 571 height 70
paste textarea "فلة"
click at [1270, 439] on textarea "لحم بقري، جبنة، طماطم سوتيه، فليفلة ، بصل، خس آيسبرغ مع صلصة جيز" at bounding box center [1216, 463] width 571 height 70
click at [1248, 433] on textarea "لحم بقري، جبنة، طماطم سوتيه، فليفلة ، بصل، آيسبرغ مع صلصة جيز" at bounding box center [1216, 463] width 571 height 70
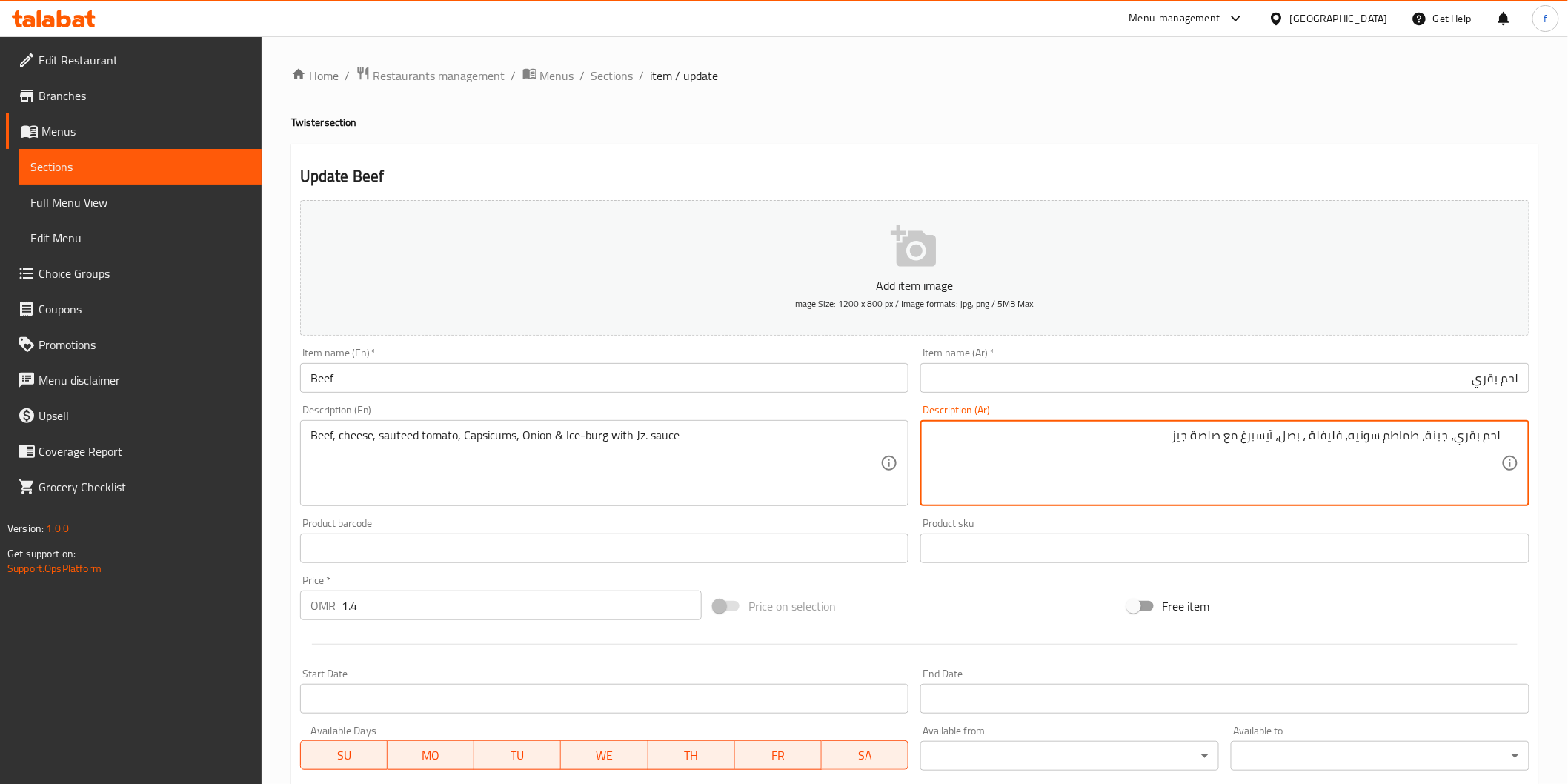
drag, startPoint x: 1247, startPoint y: 440, endPoint x: 1255, endPoint y: 447, distance: 10.6
click at [1247, 442] on textarea "لحم بقري، جبنة، طماطم سوتيه، فليفلة ، بصل، آيسبرغ مع صلصة جيز" at bounding box center [1216, 463] width 571 height 70
click at [1187, 446] on textarea "لحم بقري، جبنة، طماطم سوتيه، فليفلة ، بصل، آيسبرج مع صلصة جيز" at bounding box center [1216, 463] width 571 height 70
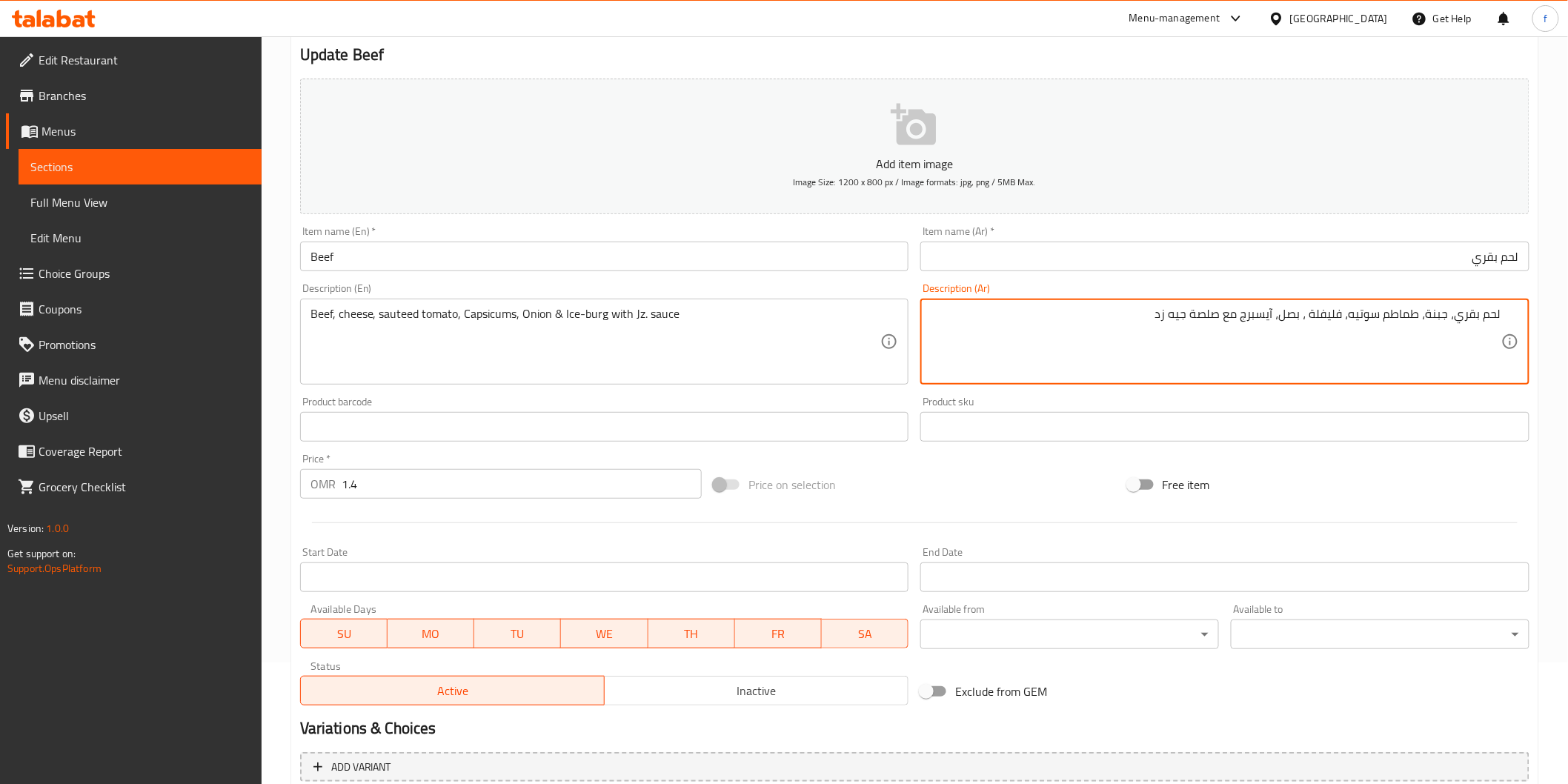
scroll to position [260, 0]
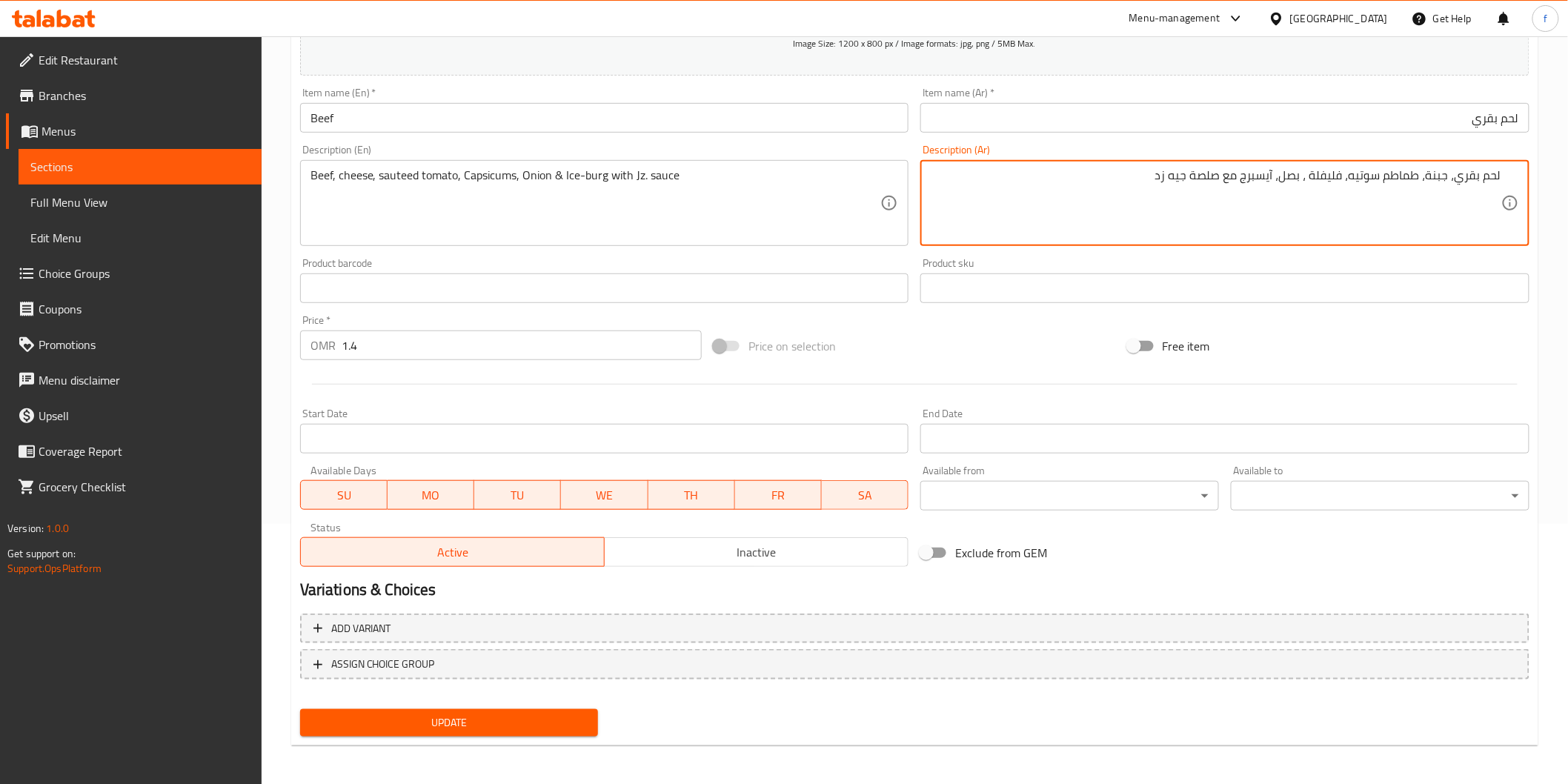
type textarea "لحم بقري، جبنة، طماطم سوتيه، فليفلة ، بصل، آيسبرج مع صلصة جيه زد"
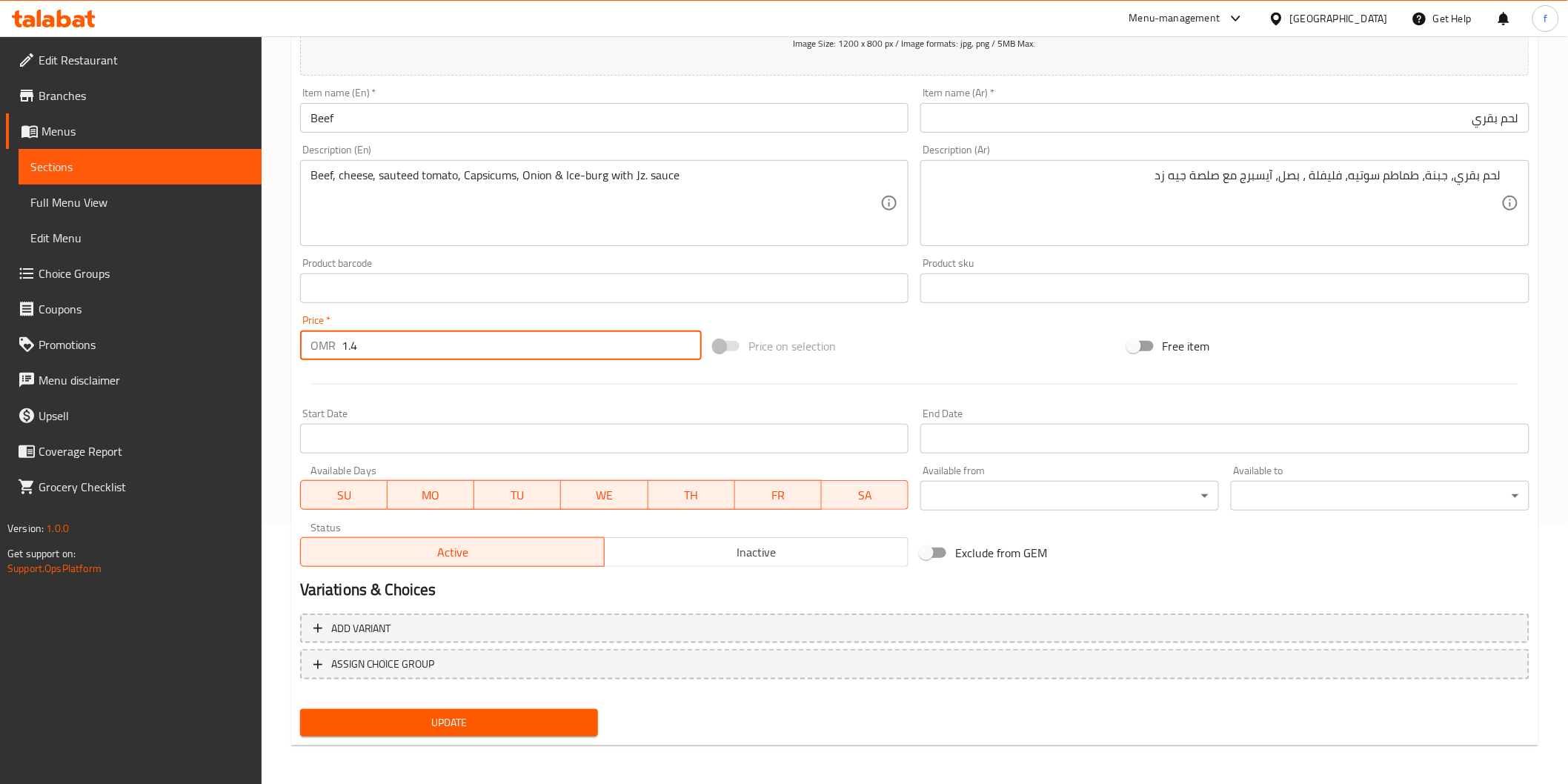
click at [394, 343] on input "1.4" at bounding box center [522, 345] width 360 height 30
type input "1"
type input "1.300"
click at [475, 714] on span "Update" at bounding box center [450, 722] width 275 height 18
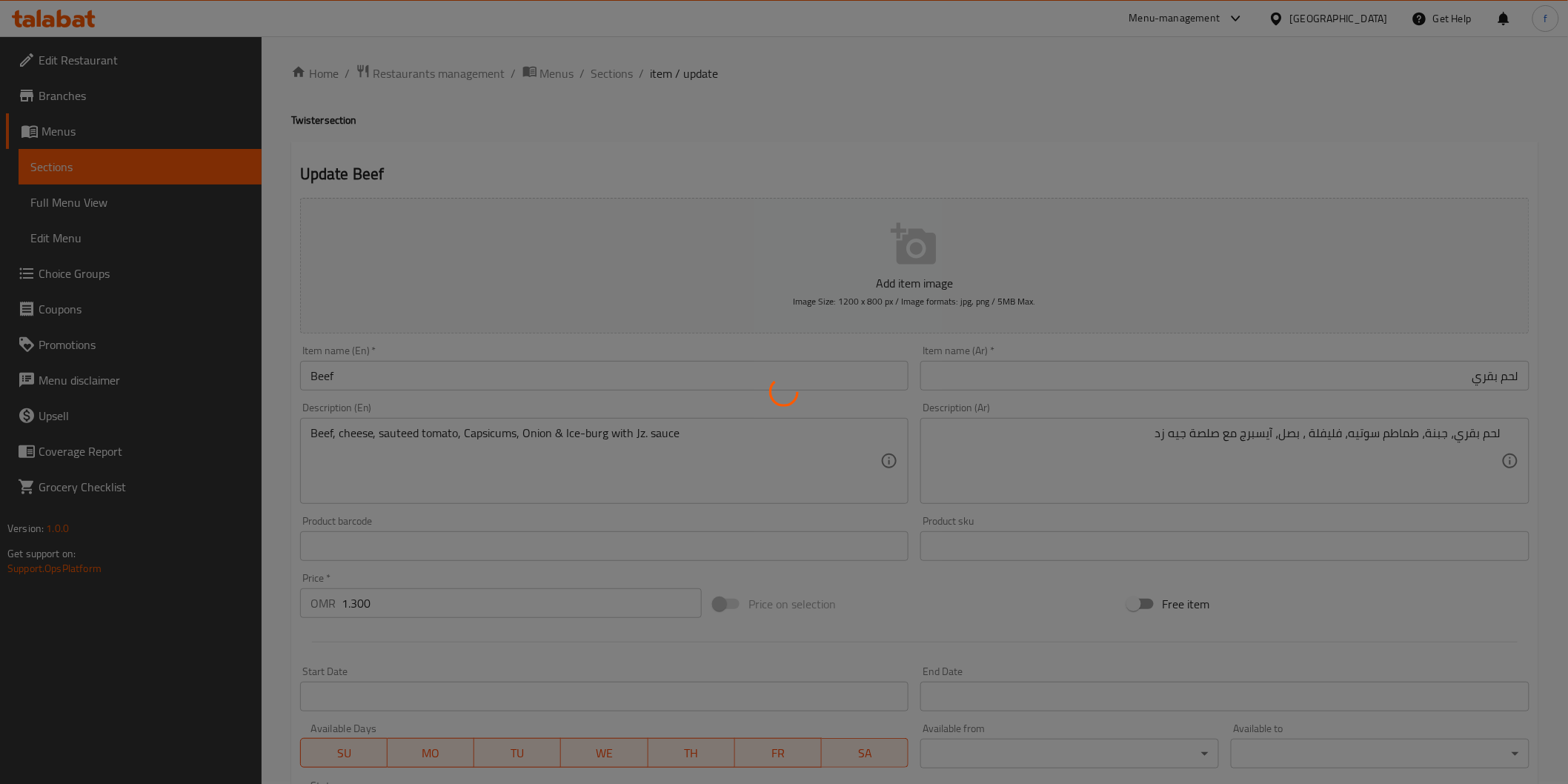
scroll to position [0, 0]
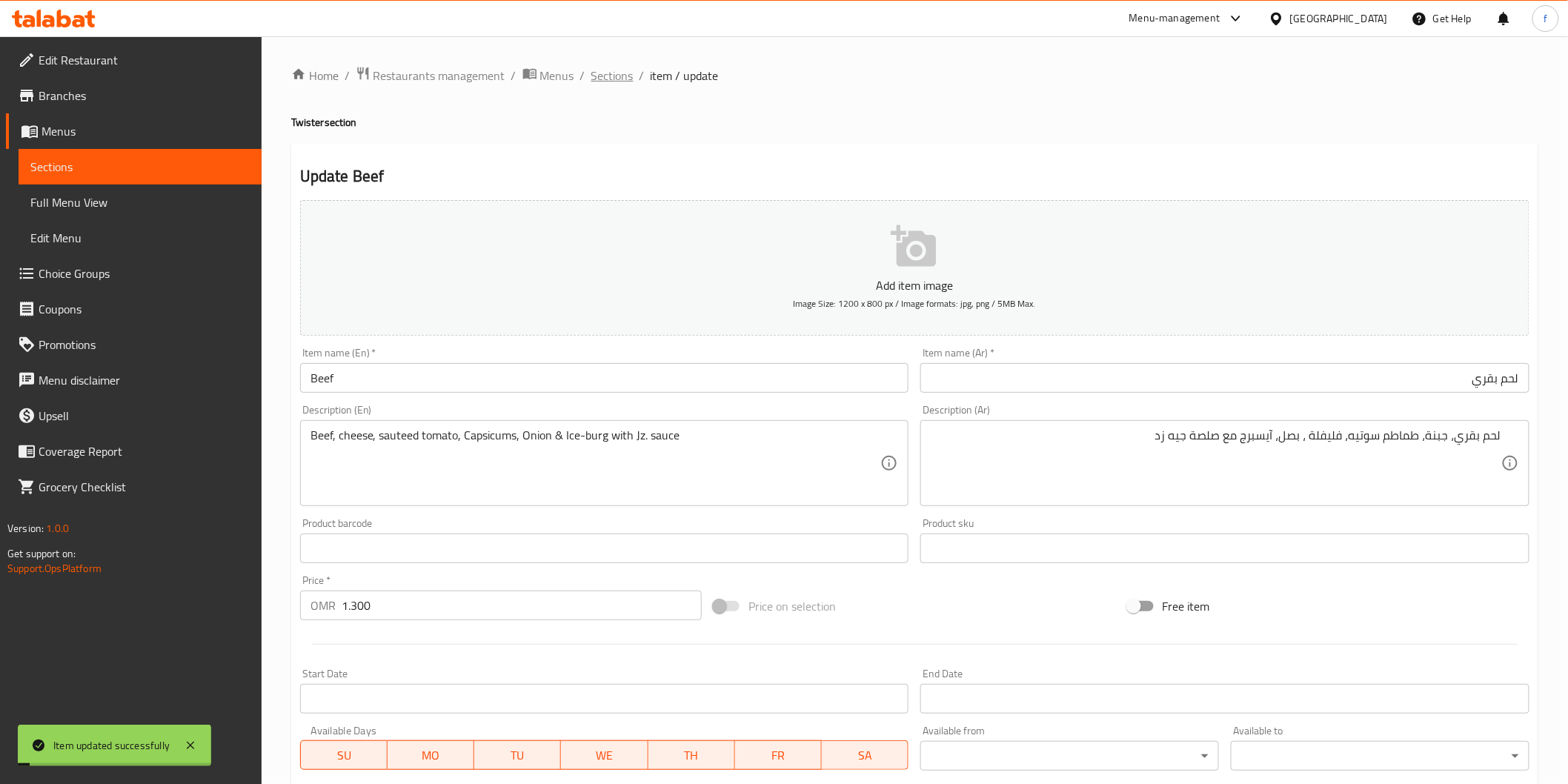
click at [609, 85] on span "Sections" at bounding box center [612, 75] width 42 height 17
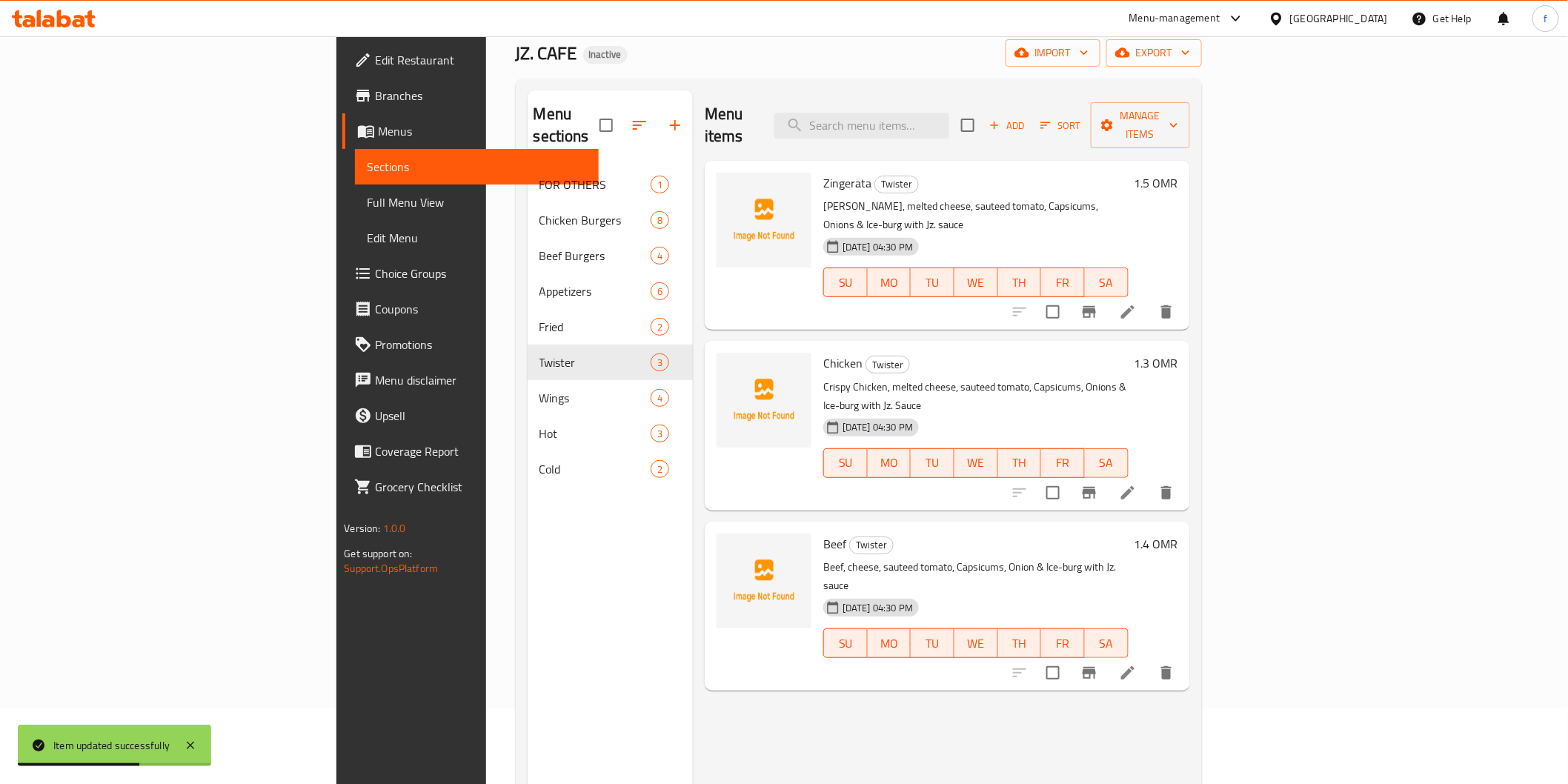
scroll to position [208, 0]
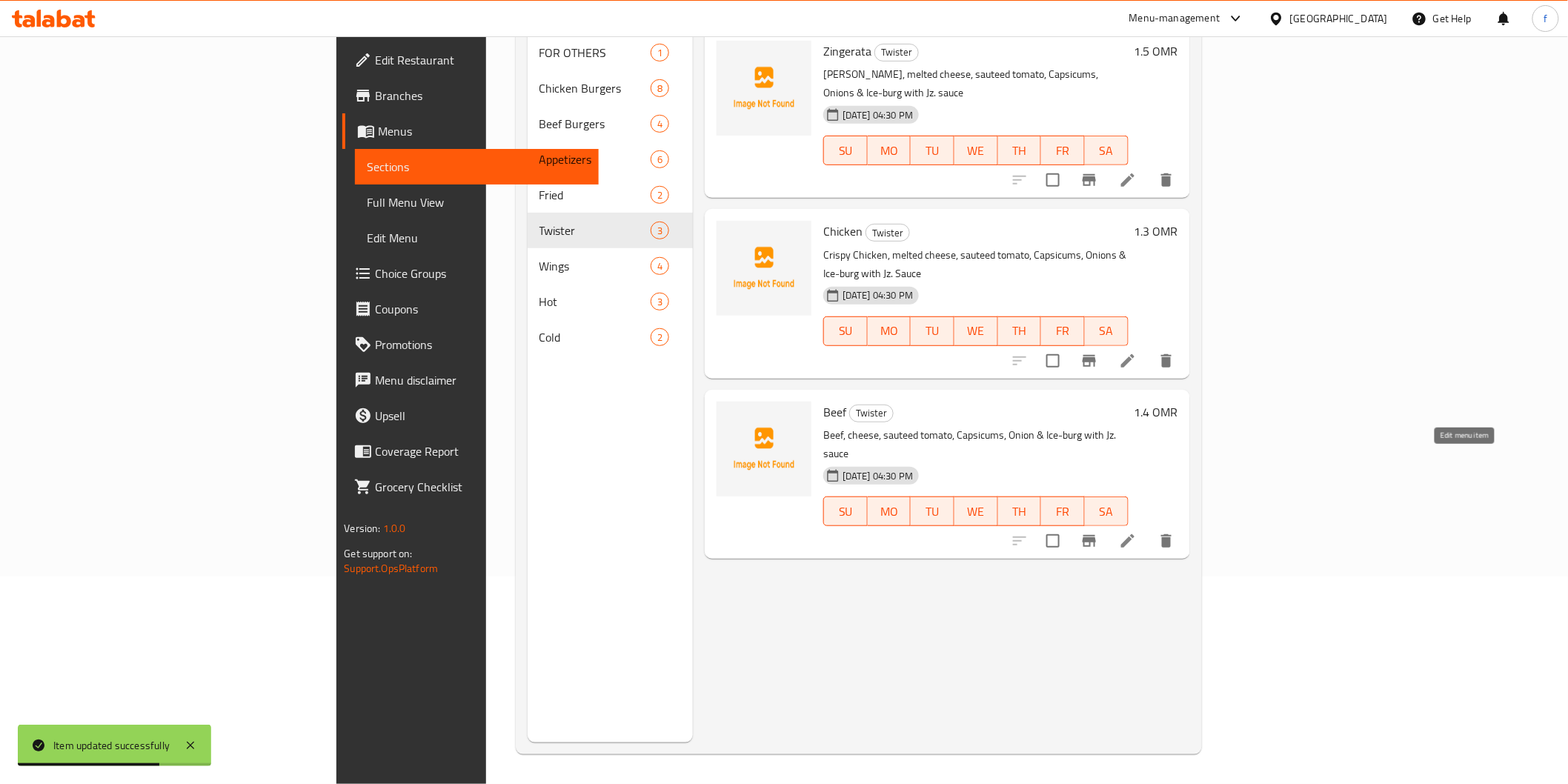
click at [1137, 533] on icon at bounding box center [1127, 541] width 17 height 17
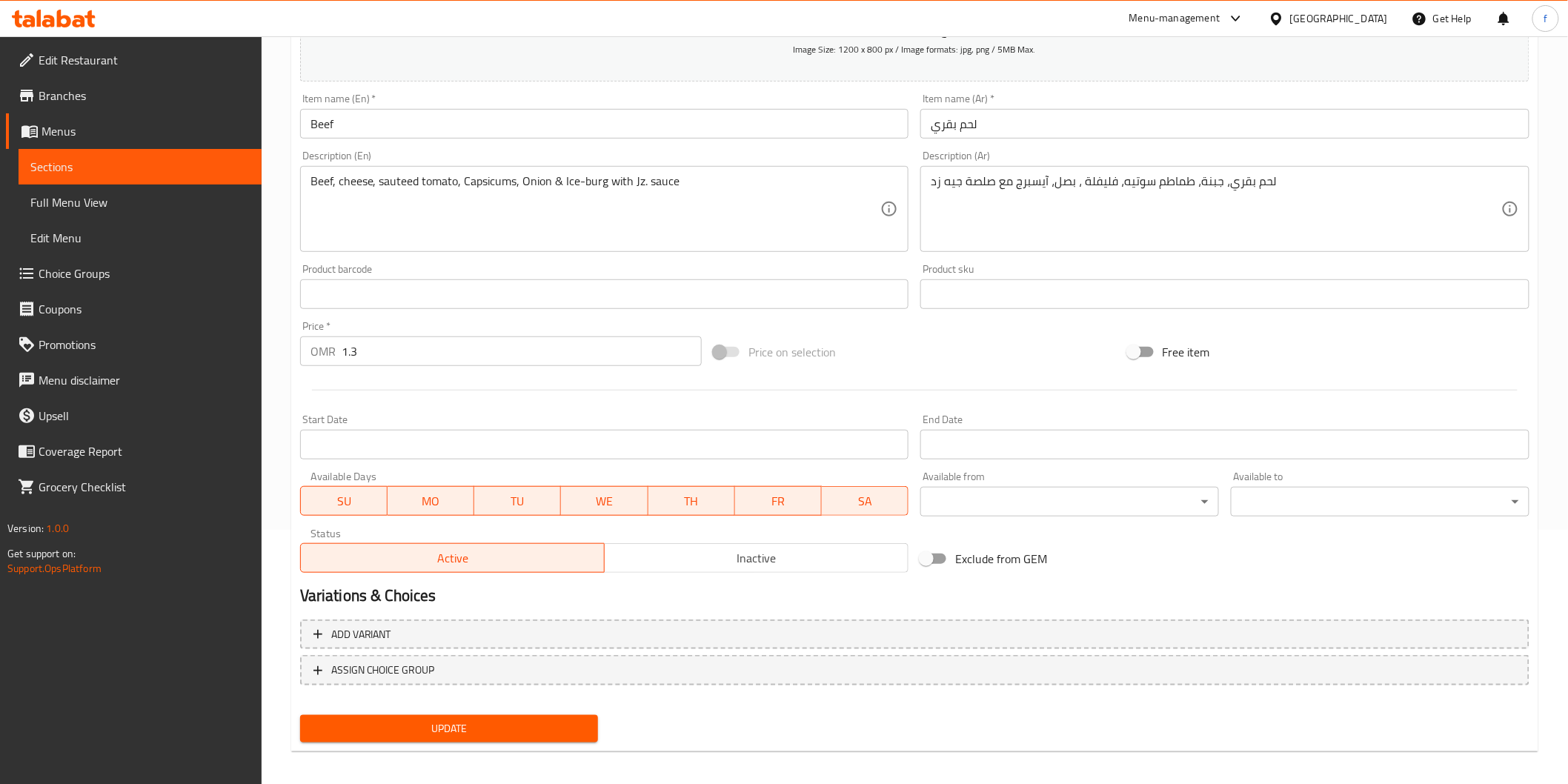
scroll to position [260, 0]
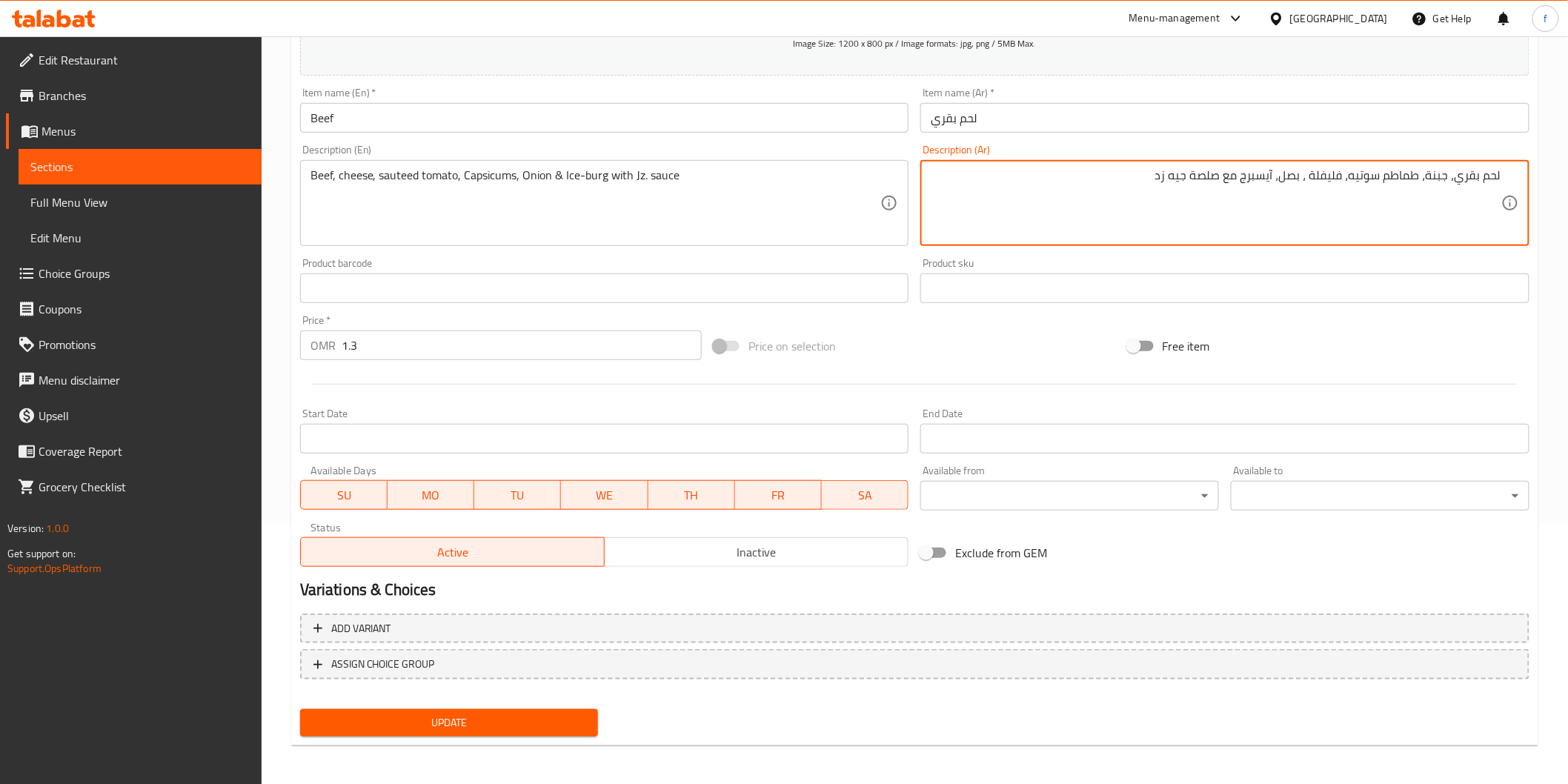
click at [900, 260] on div "Product barcode Product barcode" at bounding box center [604, 280] width 609 height 45
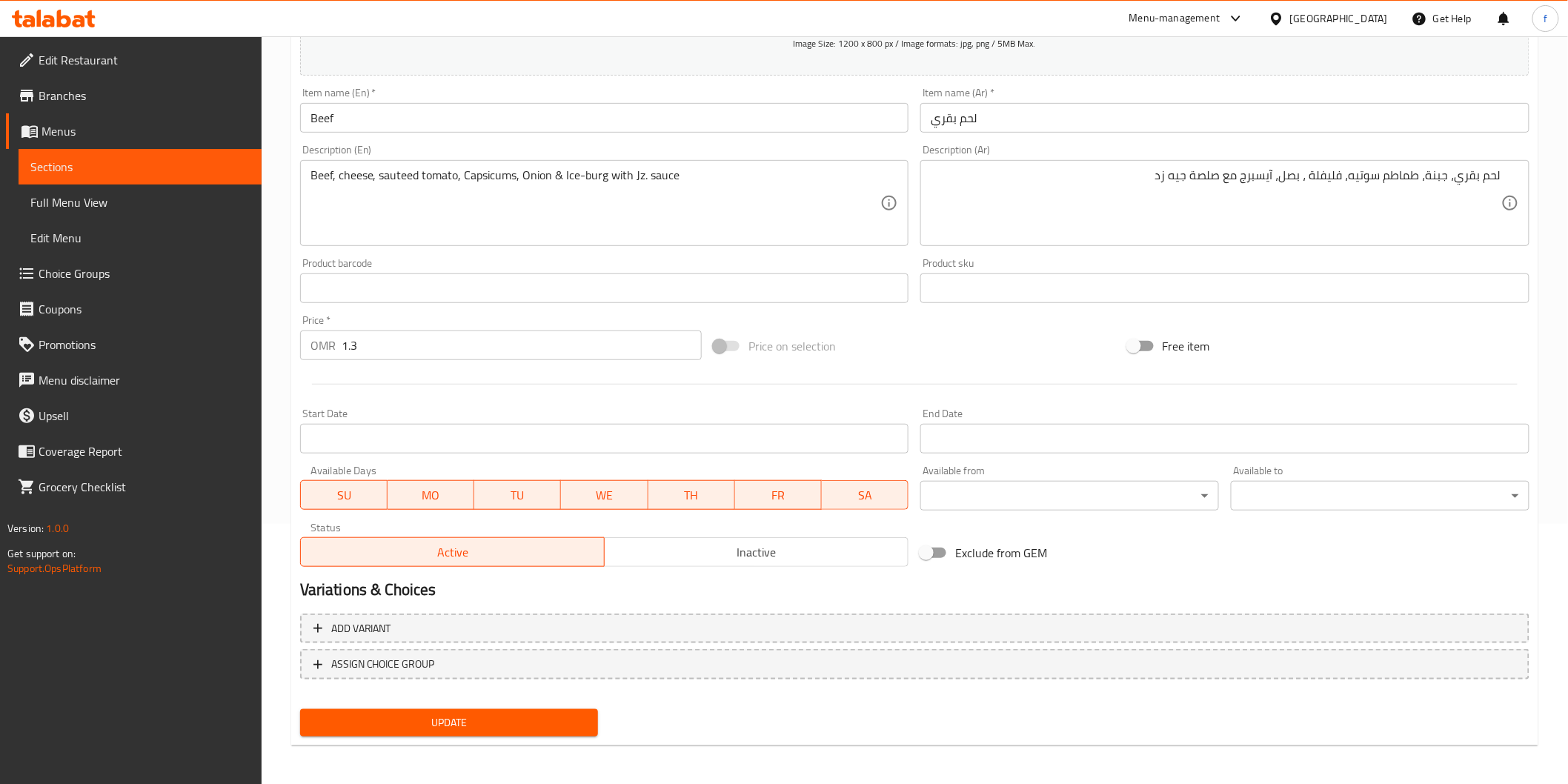
drag, startPoint x: 552, startPoint y: 718, endPoint x: 567, endPoint y: 700, distance: 23.4
click at [552, 717] on span "Update" at bounding box center [450, 722] width 275 height 18
click at [389, 352] on input "1.3" at bounding box center [522, 345] width 360 height 30
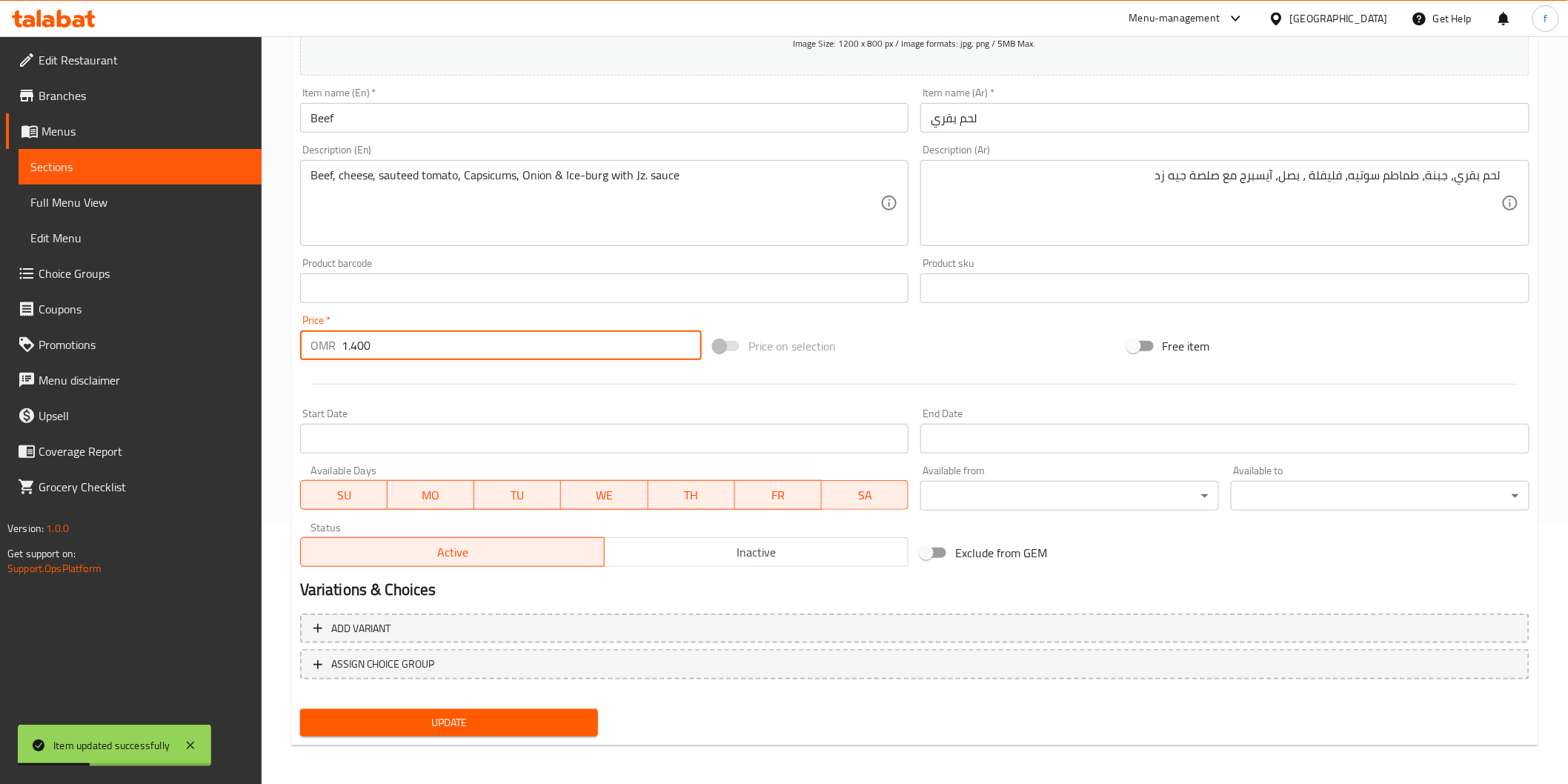
type input "1.400"
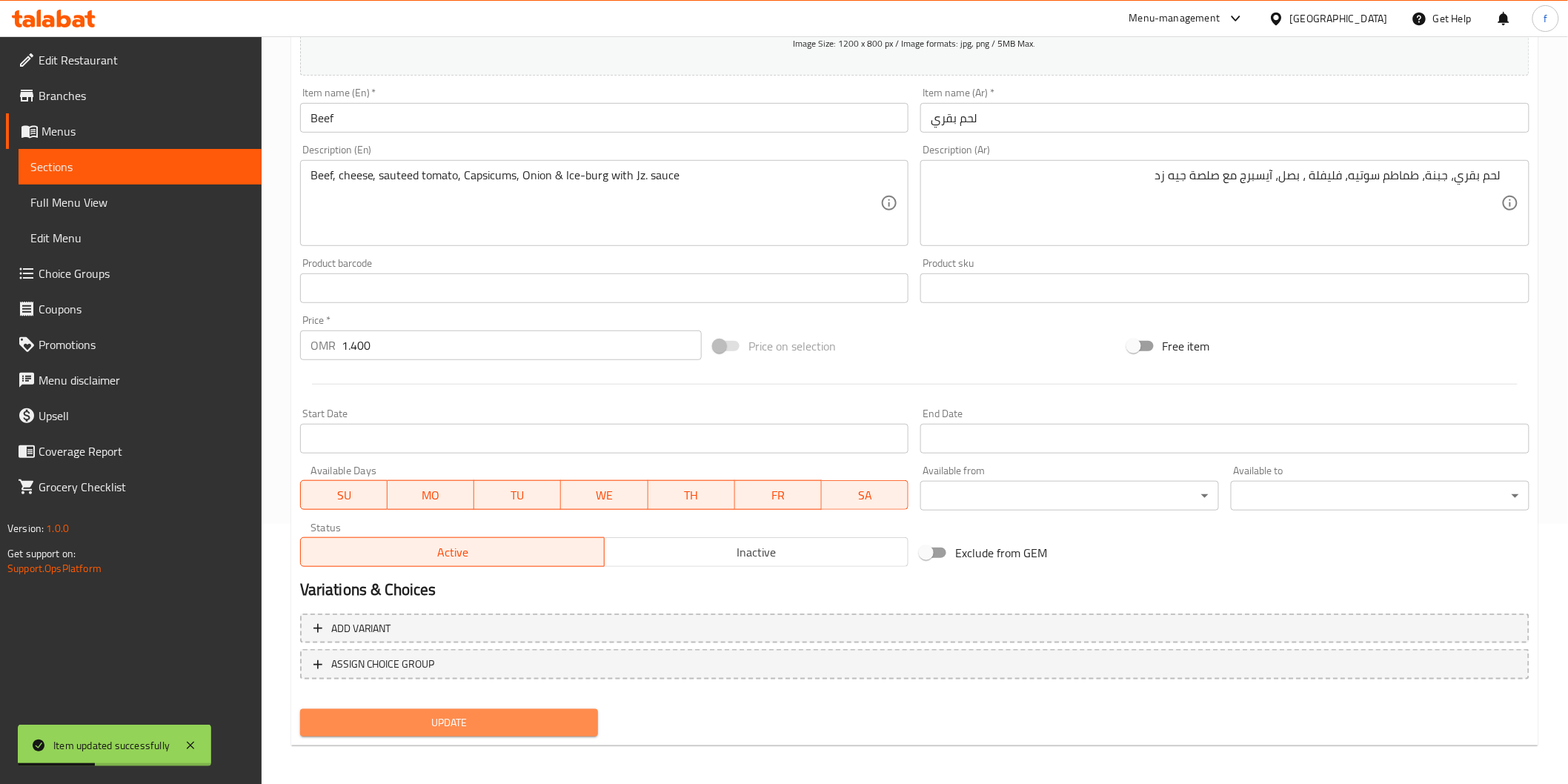
click at [452, 723] on span "Update" at bounding box center [450, 722] width 275 height 18
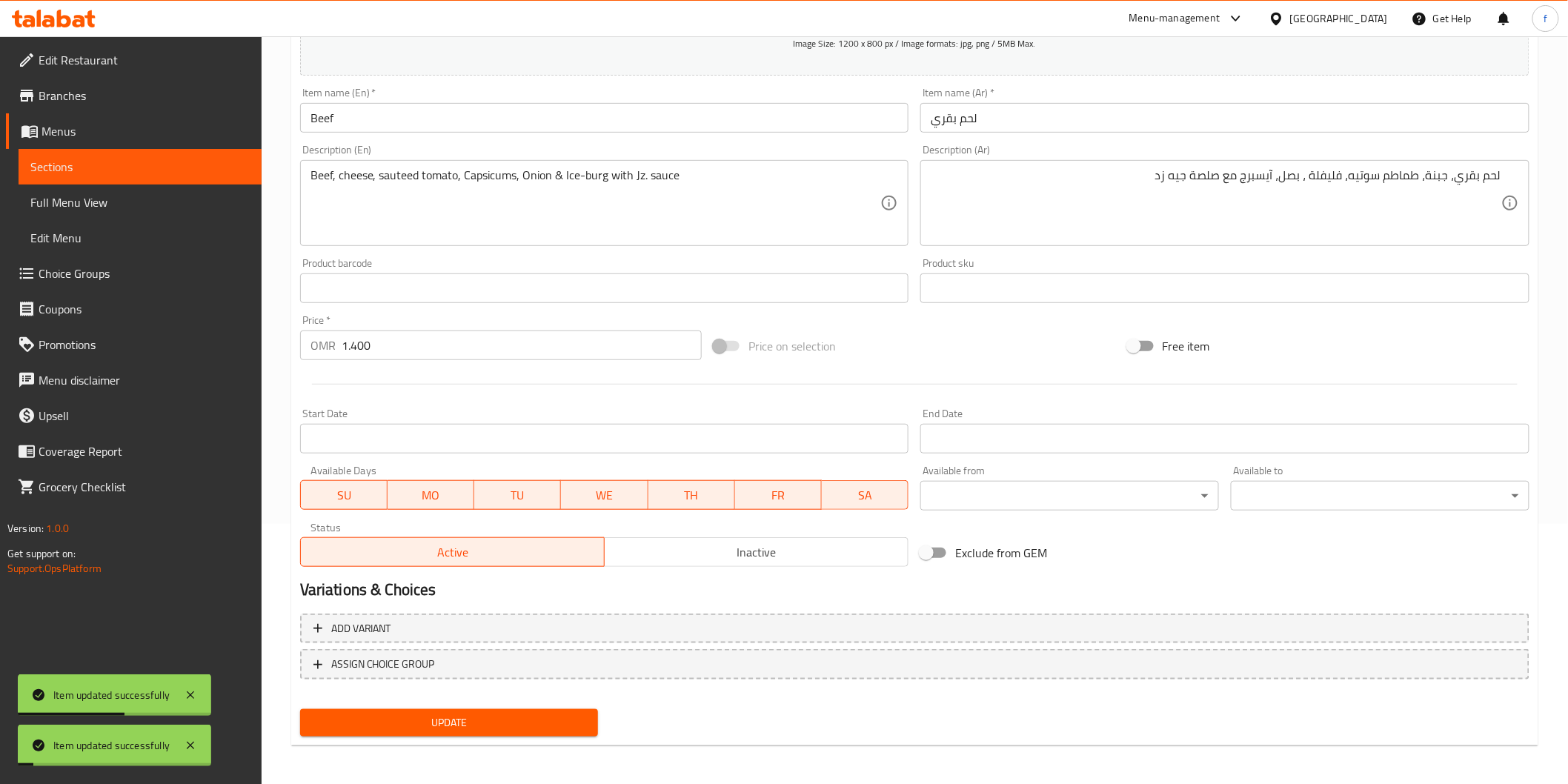
scroll to position [0, 0]
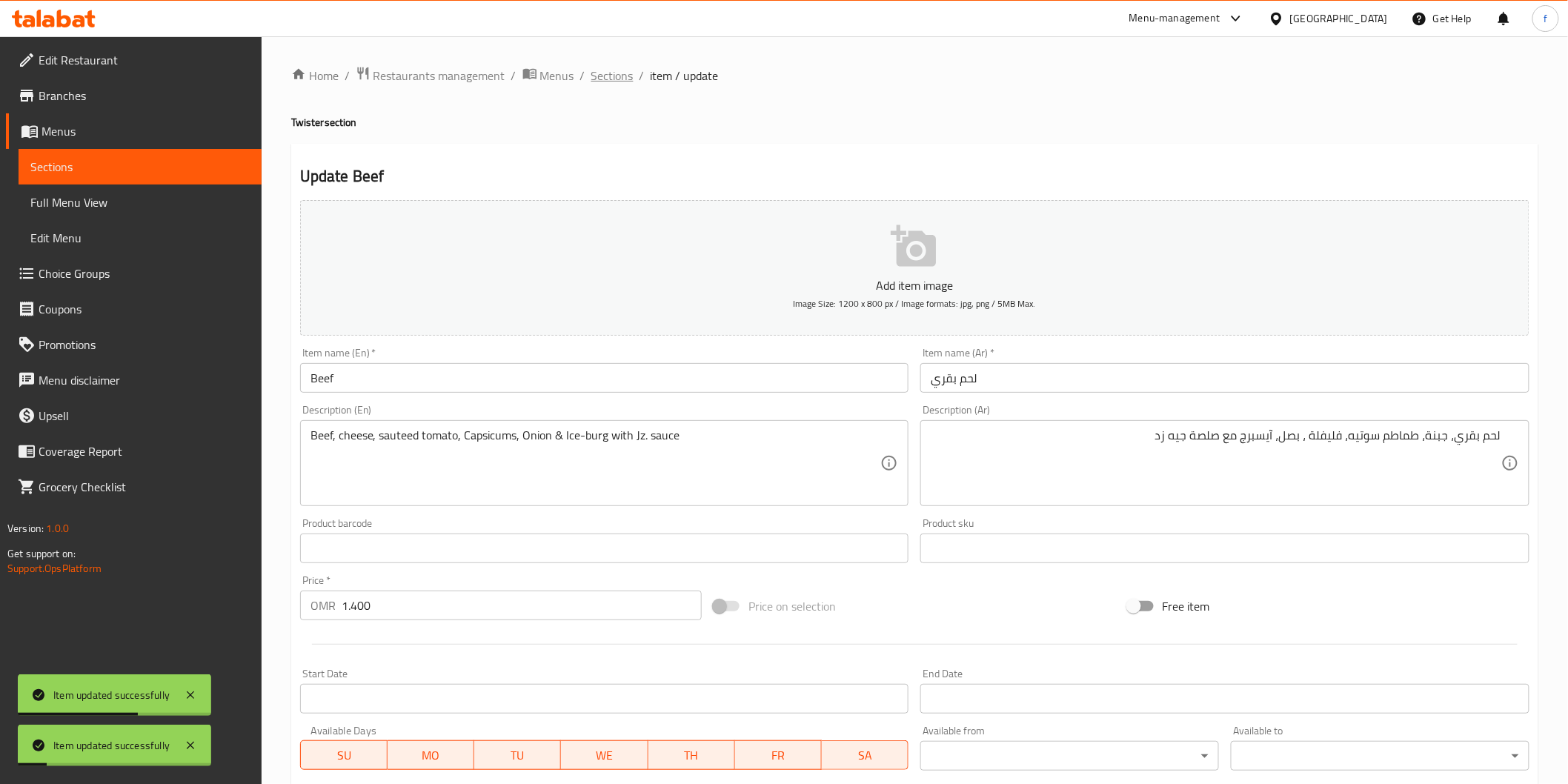
click at [620, 78] on span "Sections" at bounding box center [612, 75] width 42 height 17
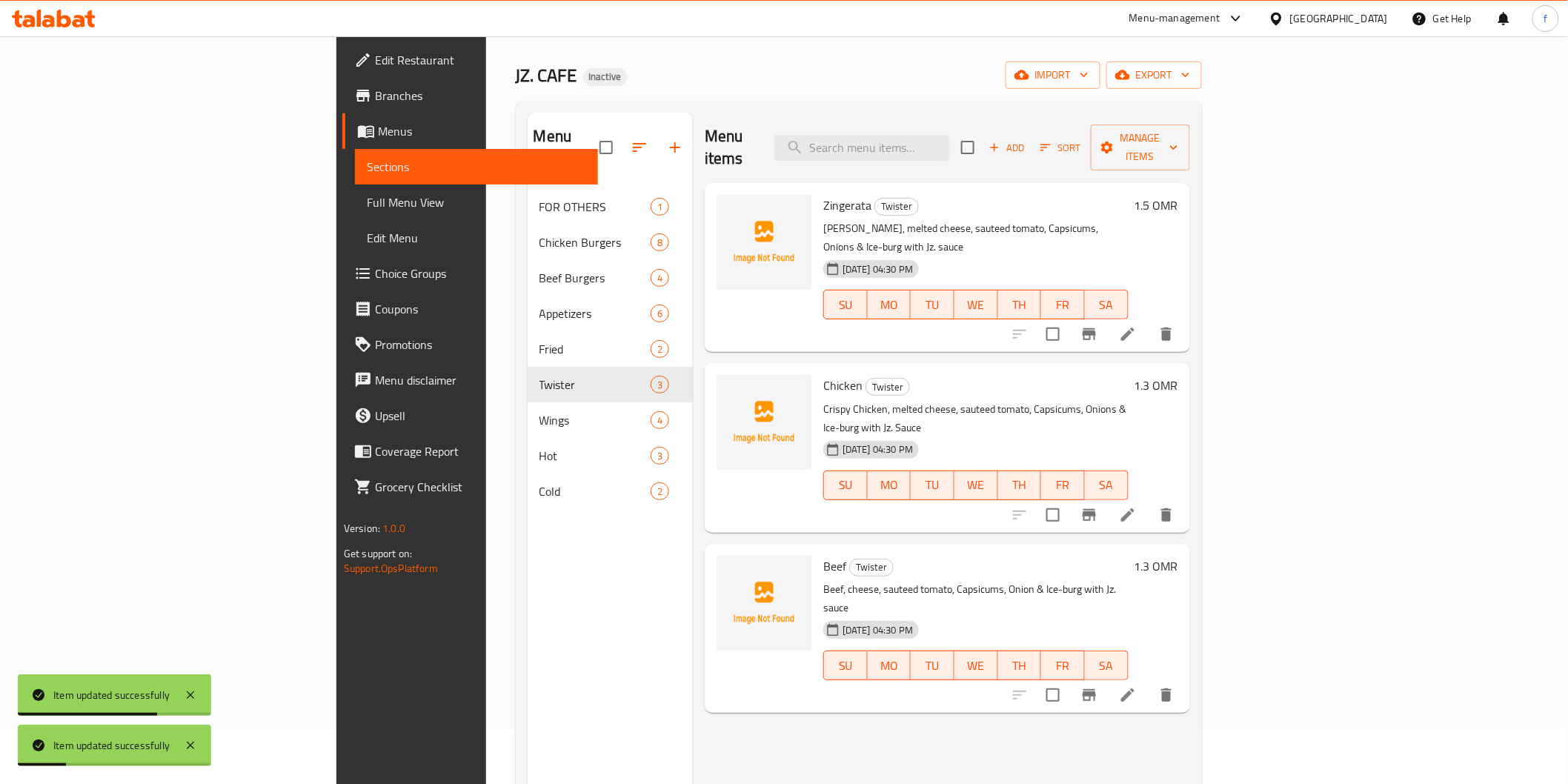
scroll to position [82, 0]
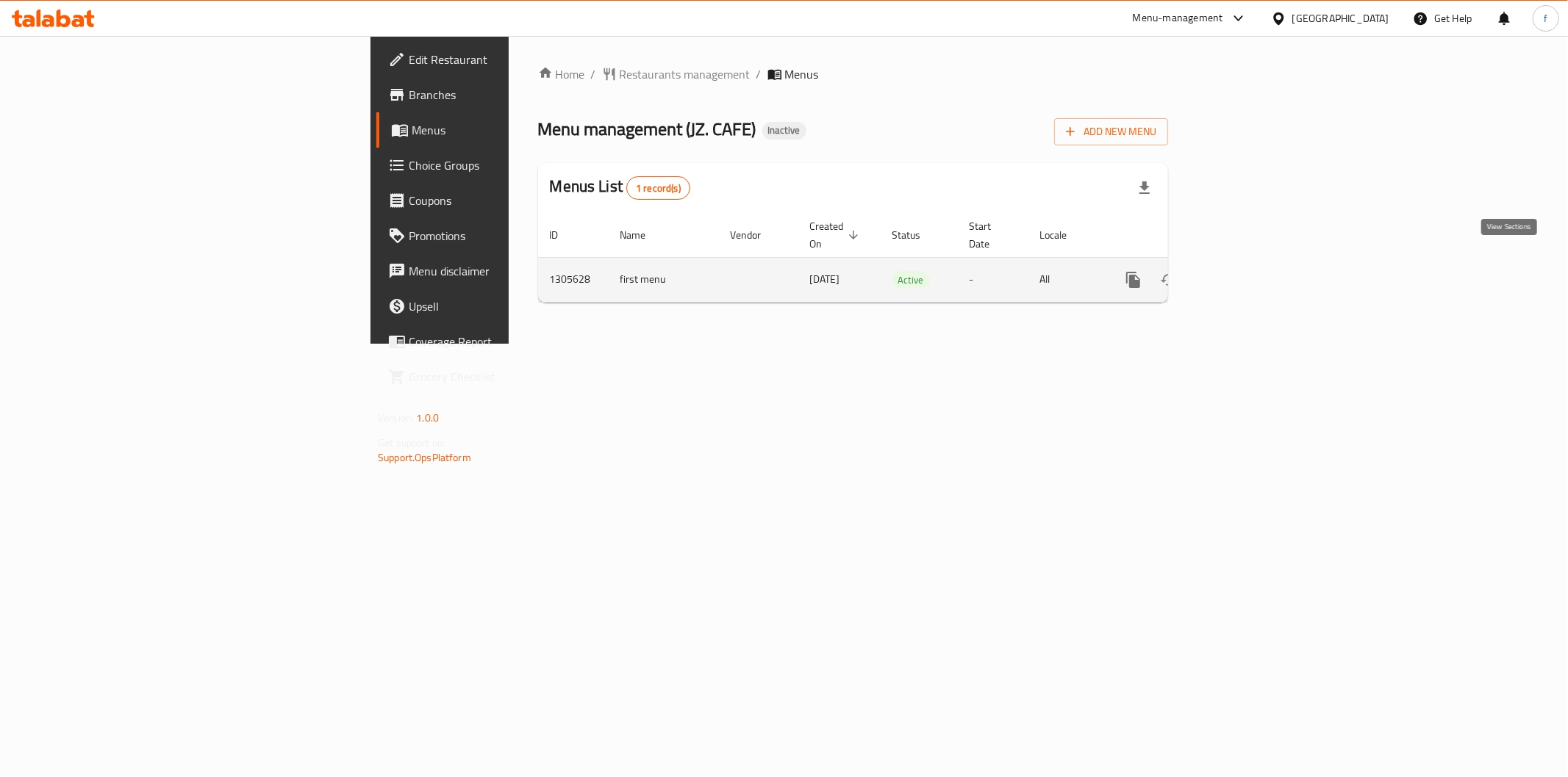
click at [1257, 267] on link "enhanced table" at bounding box center [1239, 280] width 35 height 35
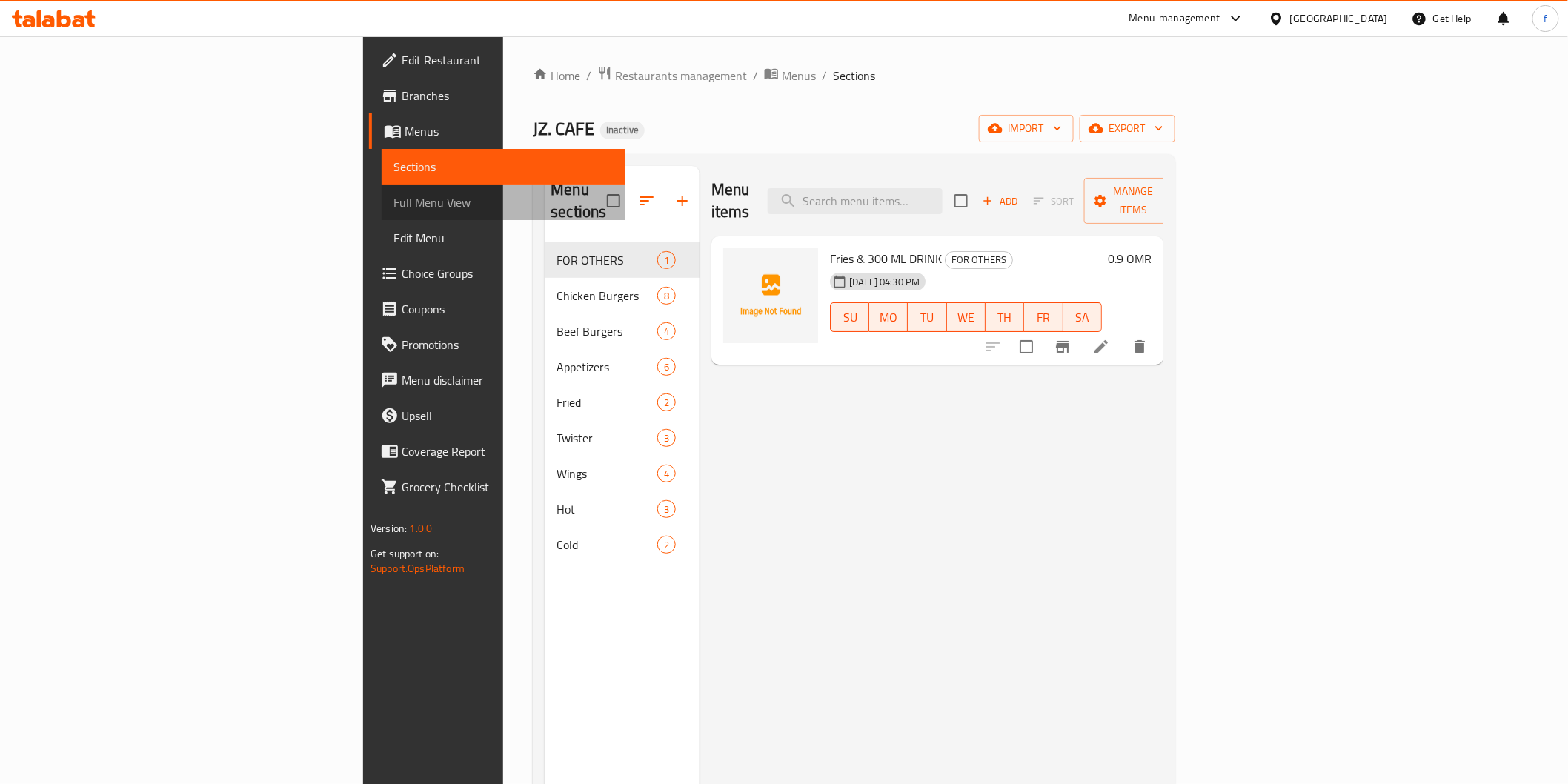
click at [394, 200] on span "Full Menu View" at bounding box center [503, 202] width 219 height 17
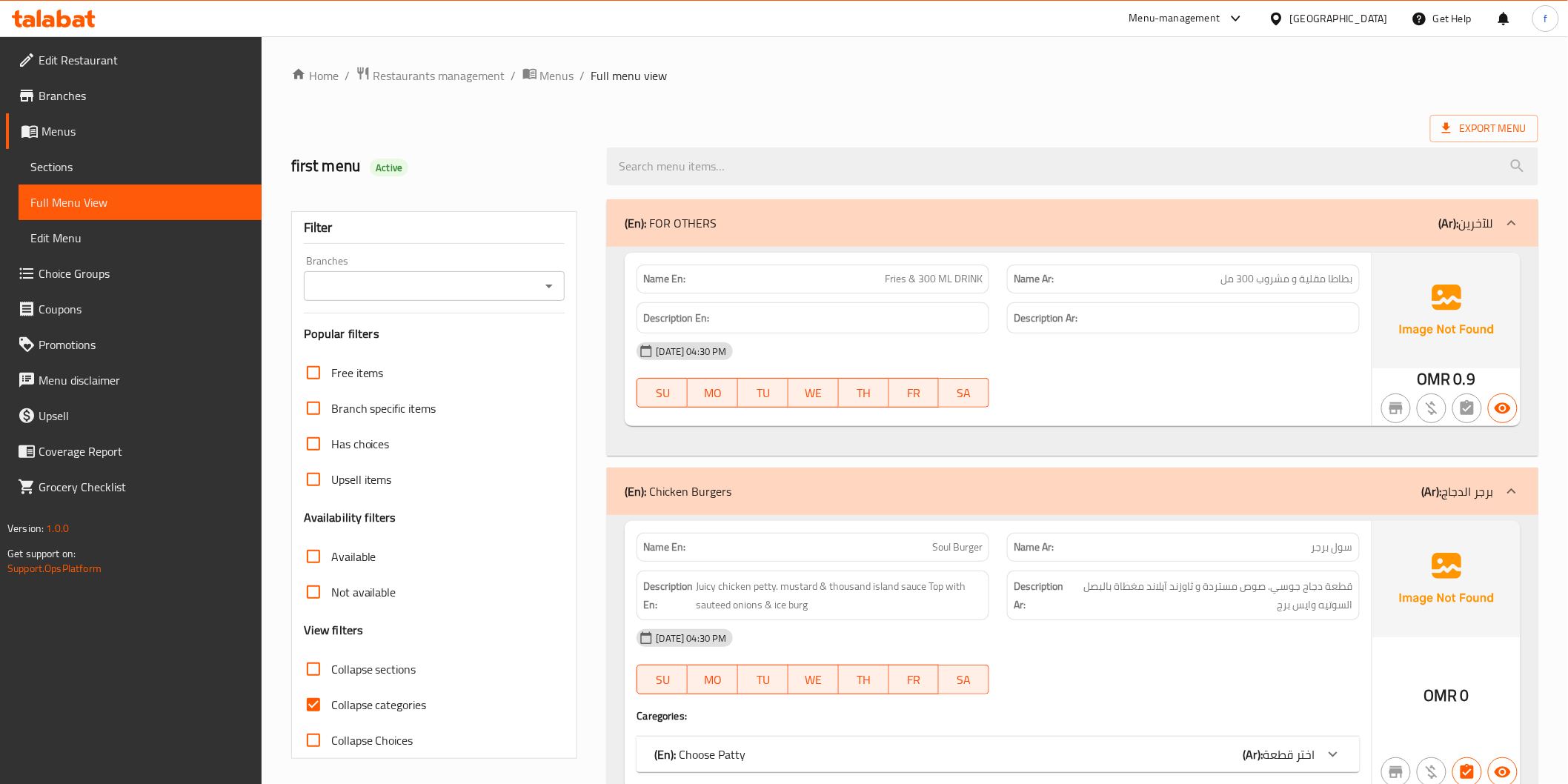
click at [346, 700] on span "Collapse categories" at bounding box center [378, 705] width 95 height 17
click at [331, 700] on input "Collapse categories" at bounding box center [313, 705] width 36 height 36
checkbox input "false"
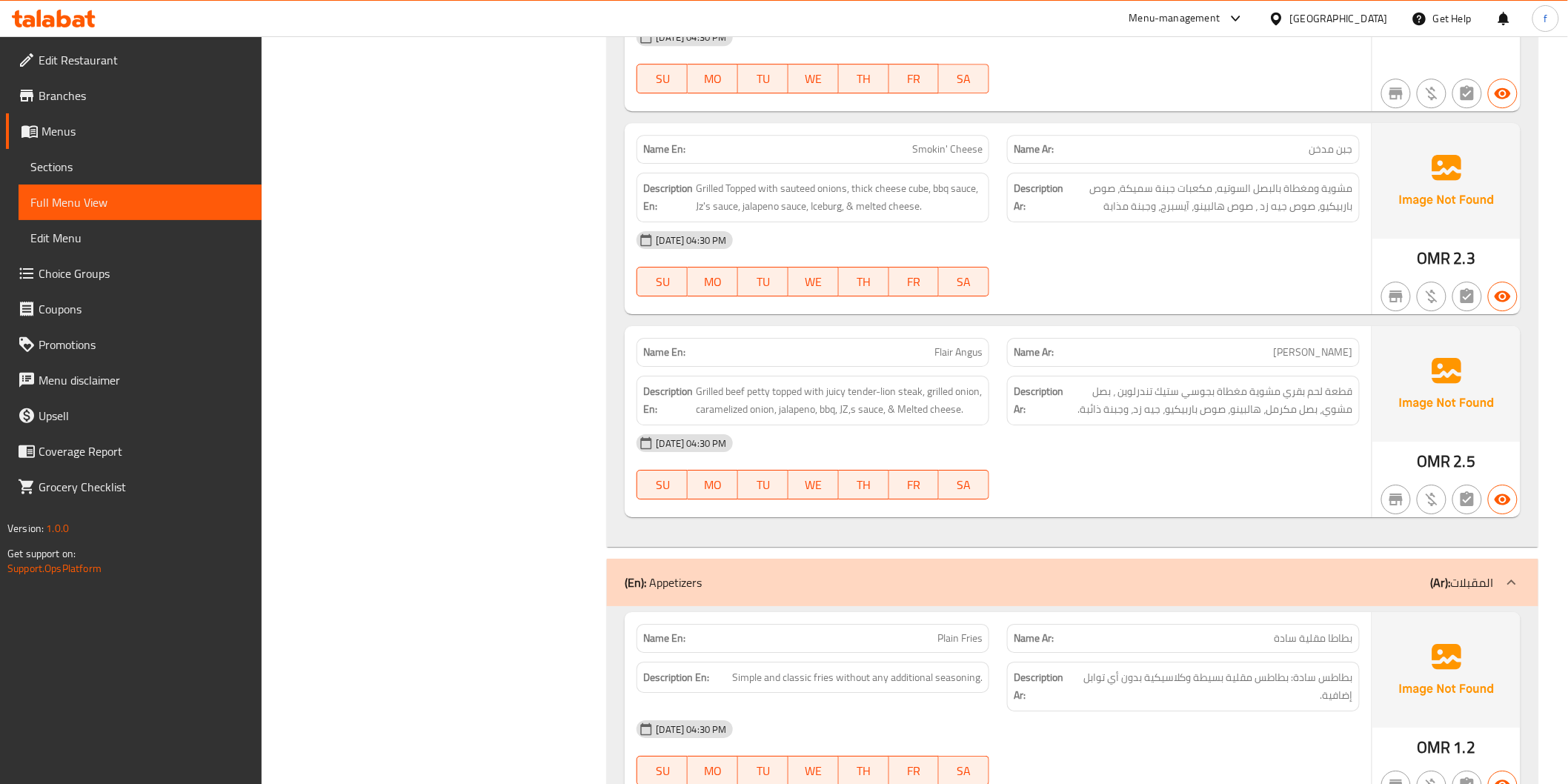
scroll to position [6753, 0]
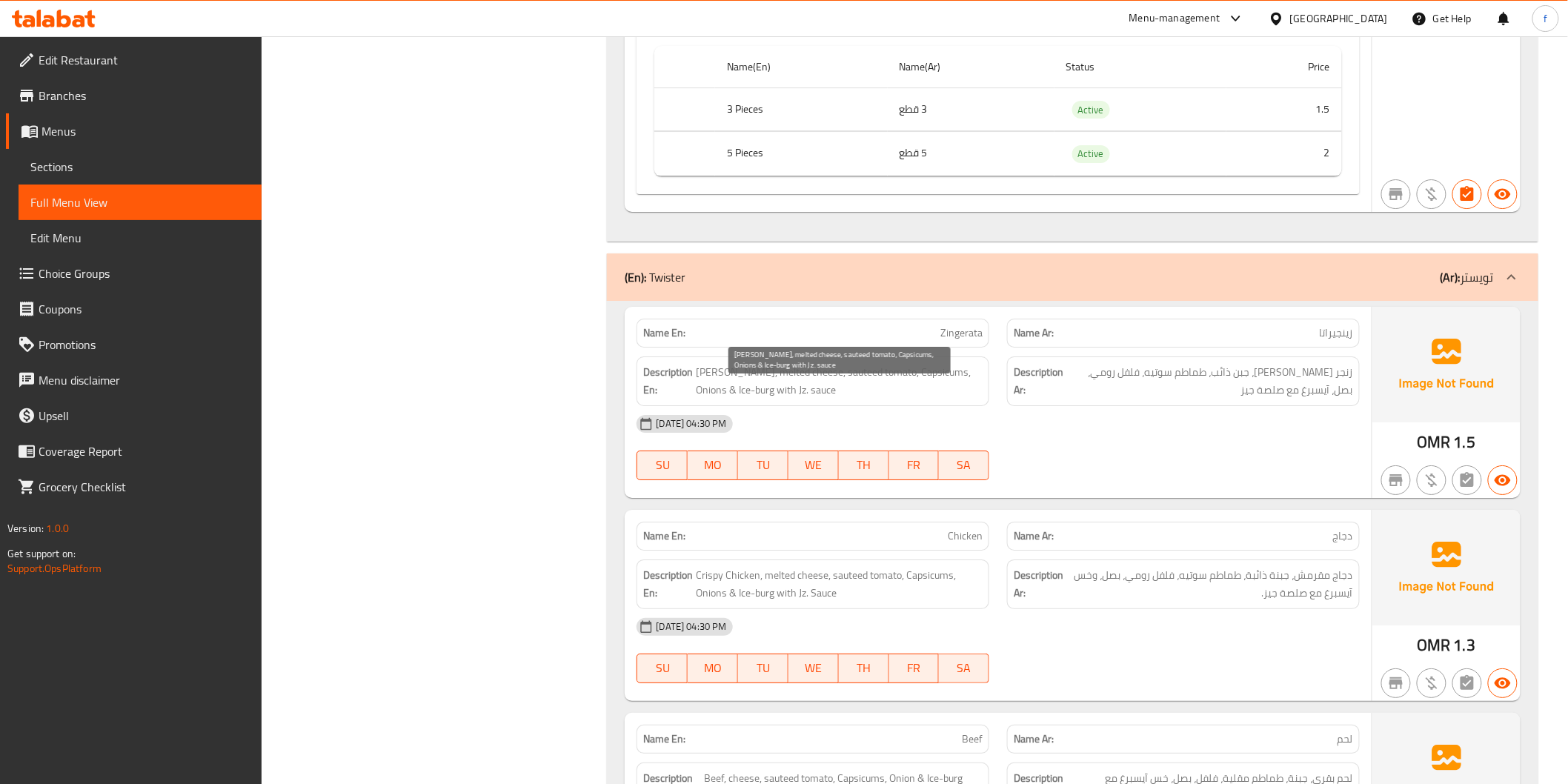
click at [728, 395] on span "Zinger petty, melted cheese, sauteed tomato, Capsicums, Onions & Ice-burg with …" at bounding box center [839, 381] width 287 height 37
click at [729, 394] on span "Zinger petty, melted cheese, sauteed tomato, Capsicums, Onions & Ice-burg with …" at bounding box center [839, 381] width 287 height 37
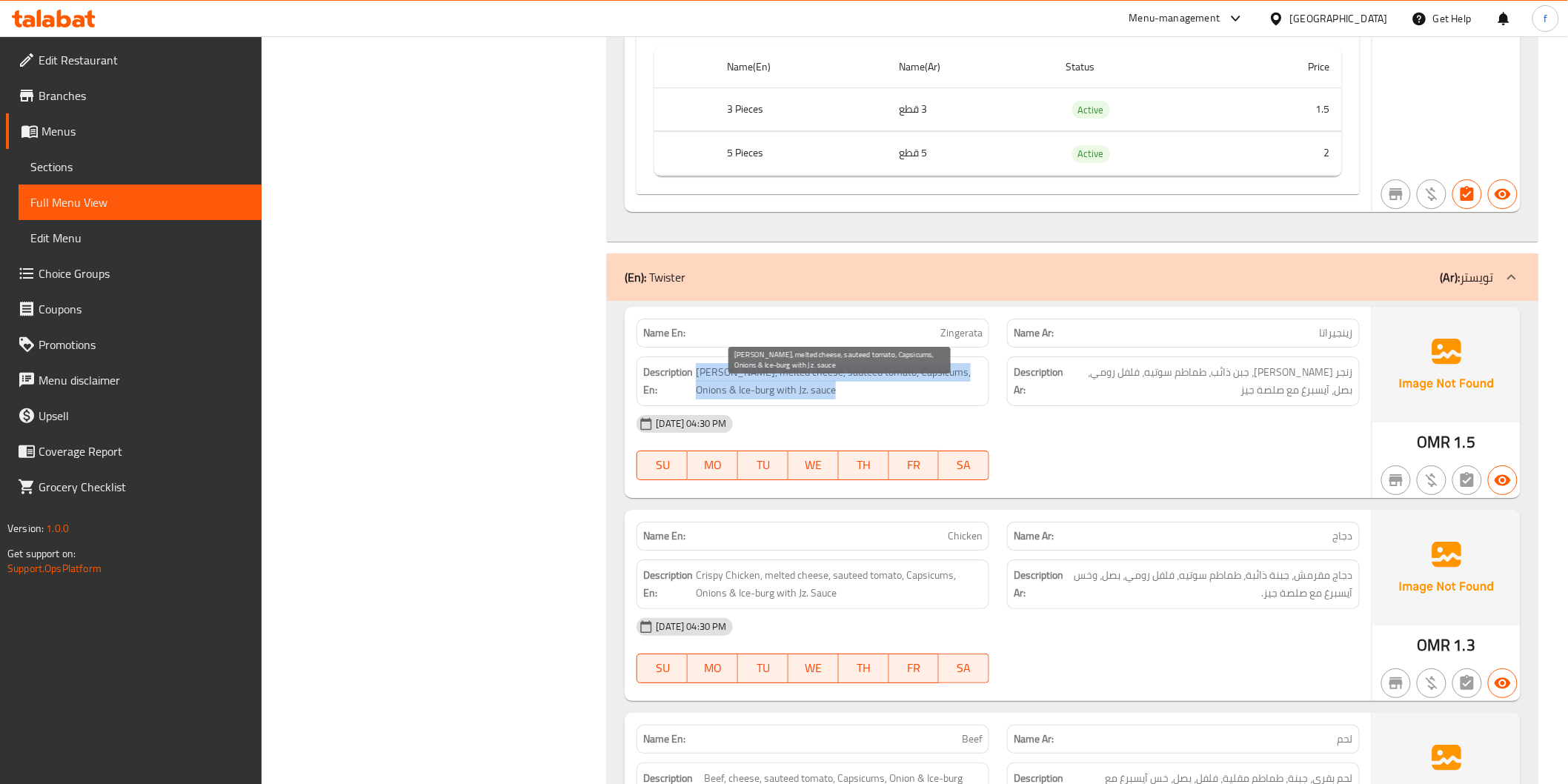
click at [785, 391] on span "Zinger petty, melted cheese, sauteed tomato, Capsicums, Onions & Ice-burg with …" at bounding box center [839, 381] width 287 height 37
click at [738, 389] on span "Zinger petty, melted cheese, sauteed tomato, Capsicums, Onions & Ice-burg with …" at bounding box center [839, 381] width 287 height 37
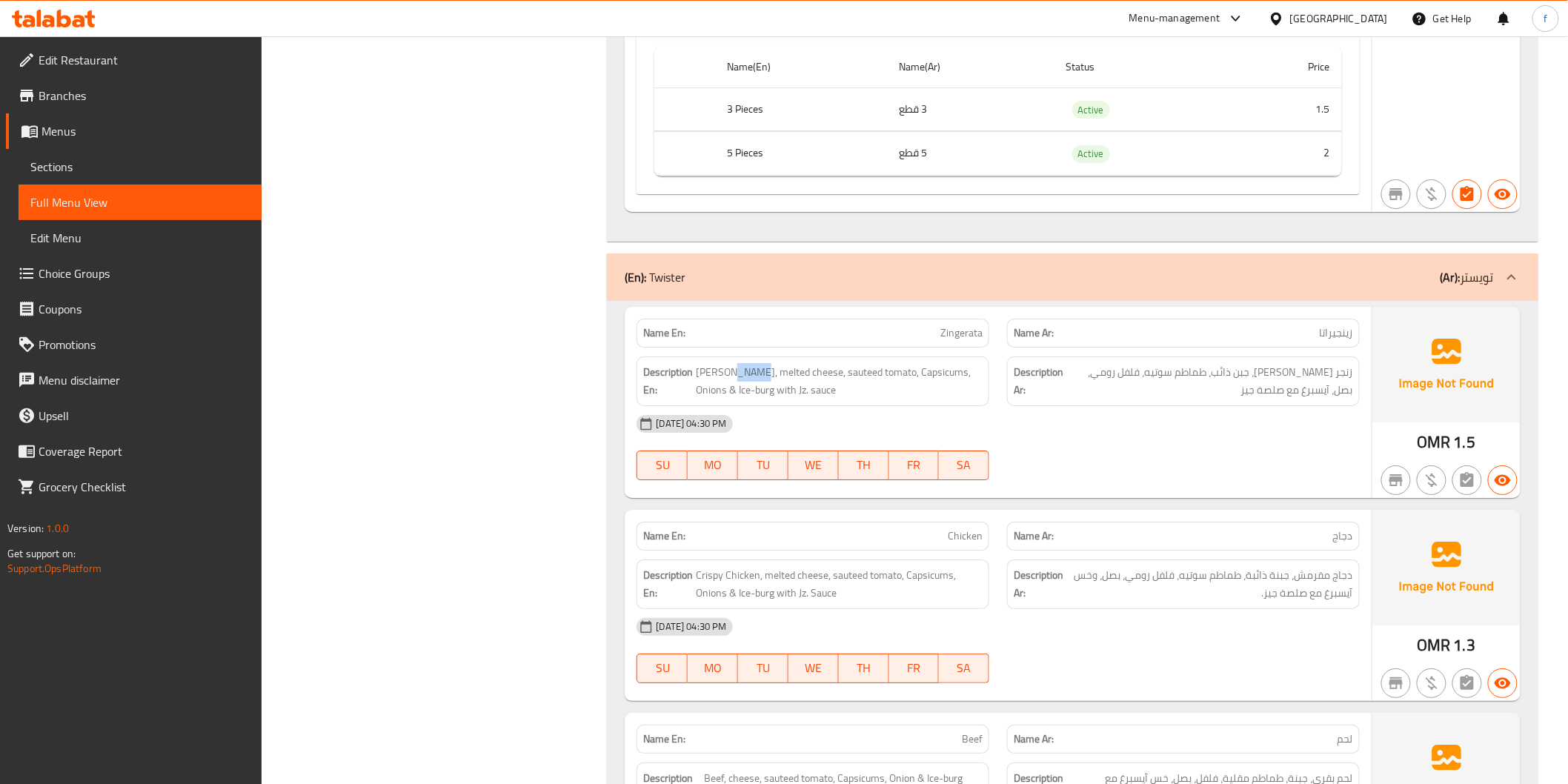
copy span "petty"
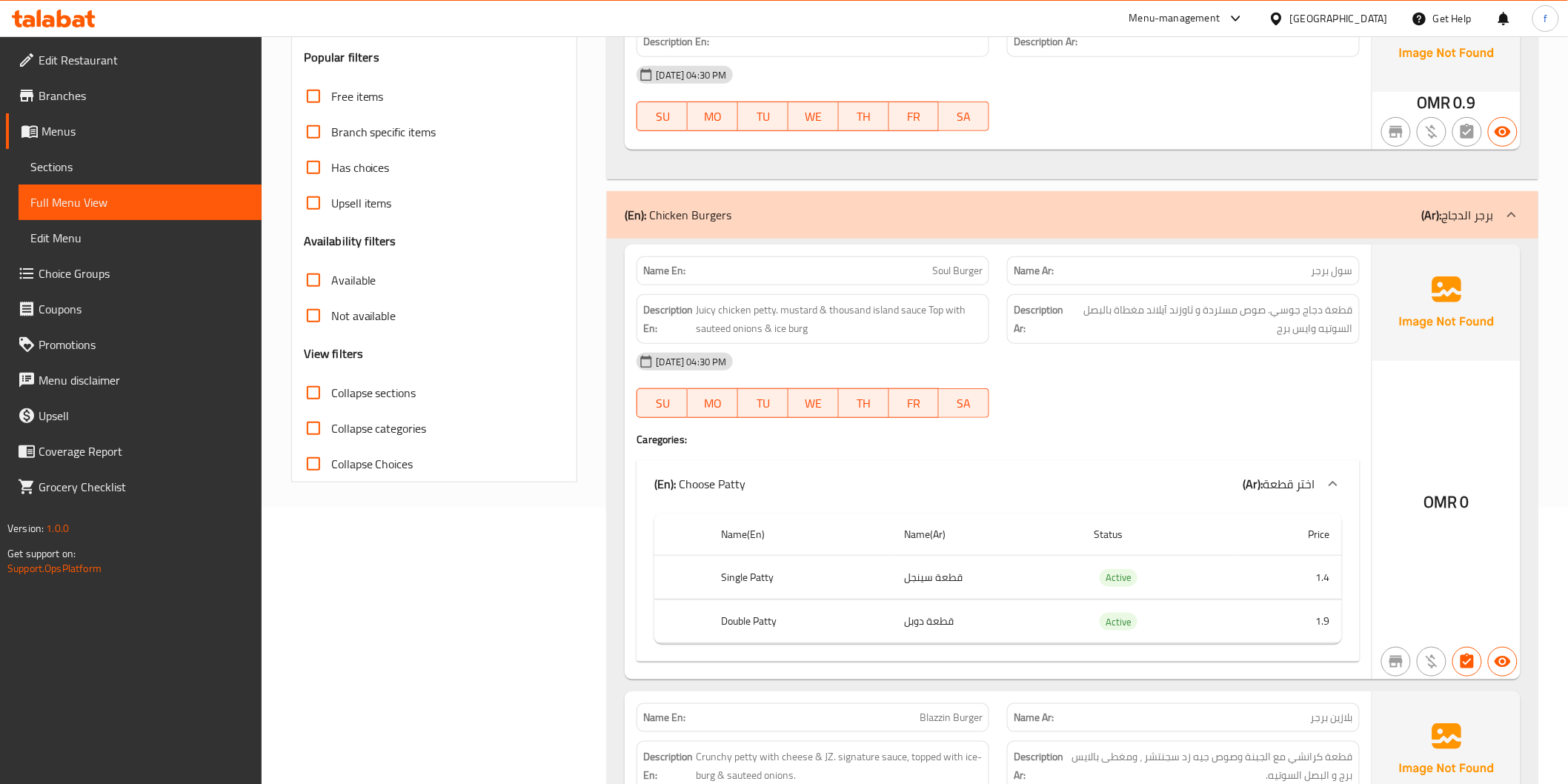
scroll to position [247, 0]
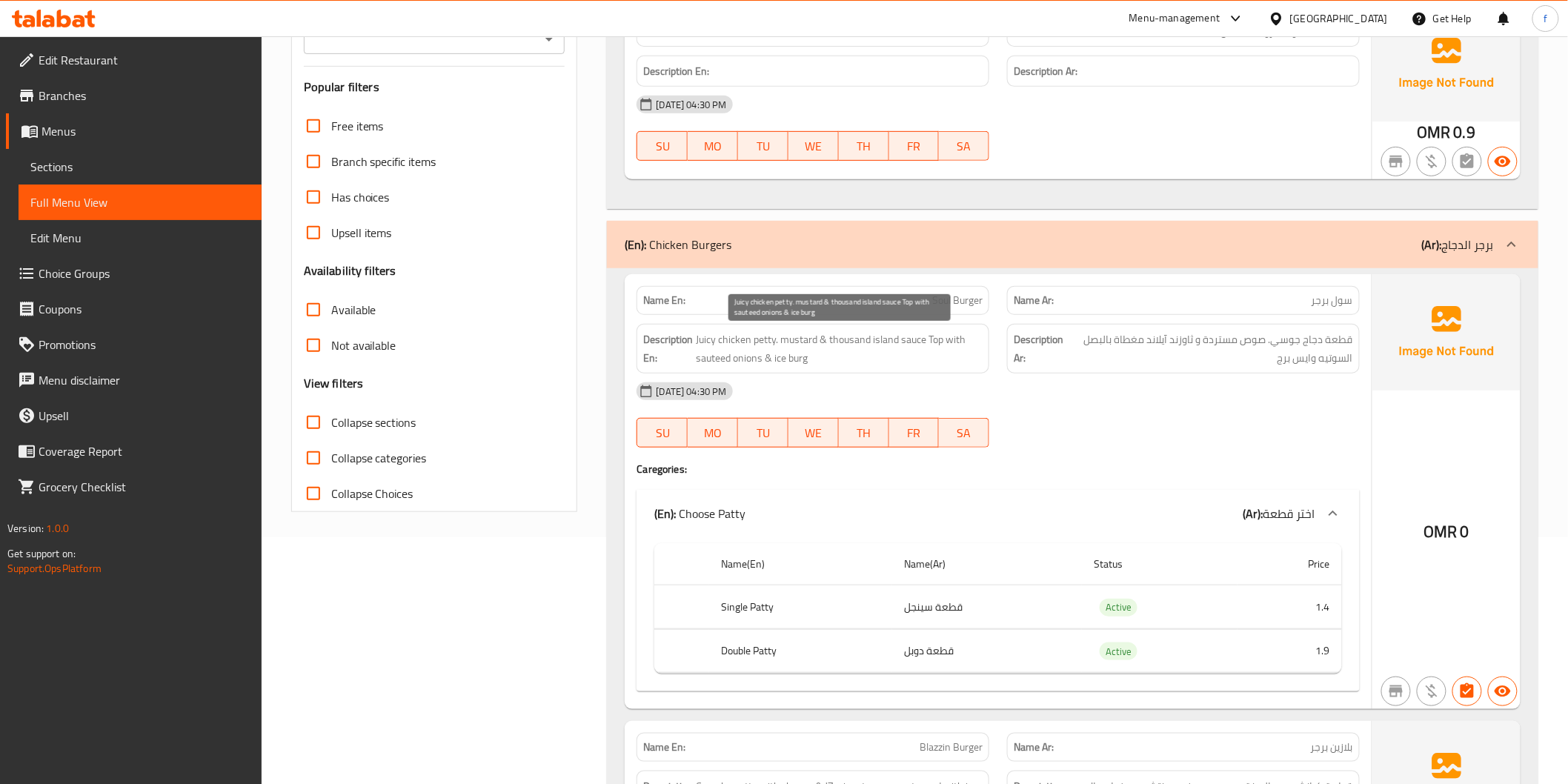
click at [708, 340] on span "Juicy chicken petty. mustard & thousand island sauce Top with sauteed onions & …" at bounding box center [839, 349] width 287 height 37
click at [750, 341] on span "Juicy chicken petty. mustard & thousand island sauce Top with sauteed onions & …" at bounding box center [839, 349] width 287 height 37
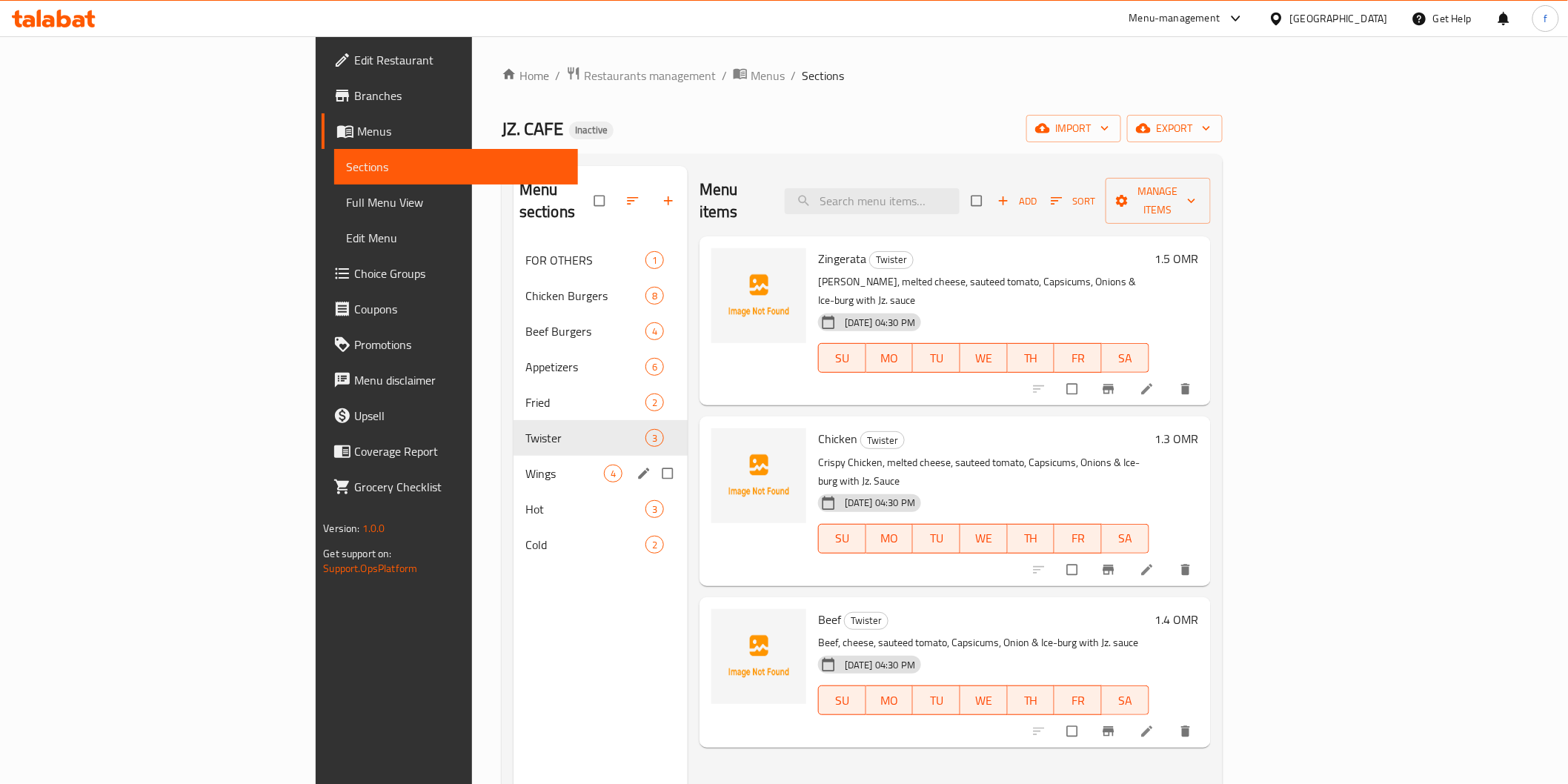
drag, startPoint x: 369, startPoint y: 460, endPoint x: 360, endPoint y: 463, distance: 9.5
click at [513, 460] on div "Wings 4" at bounding box center [600, 473] width 174 height 36
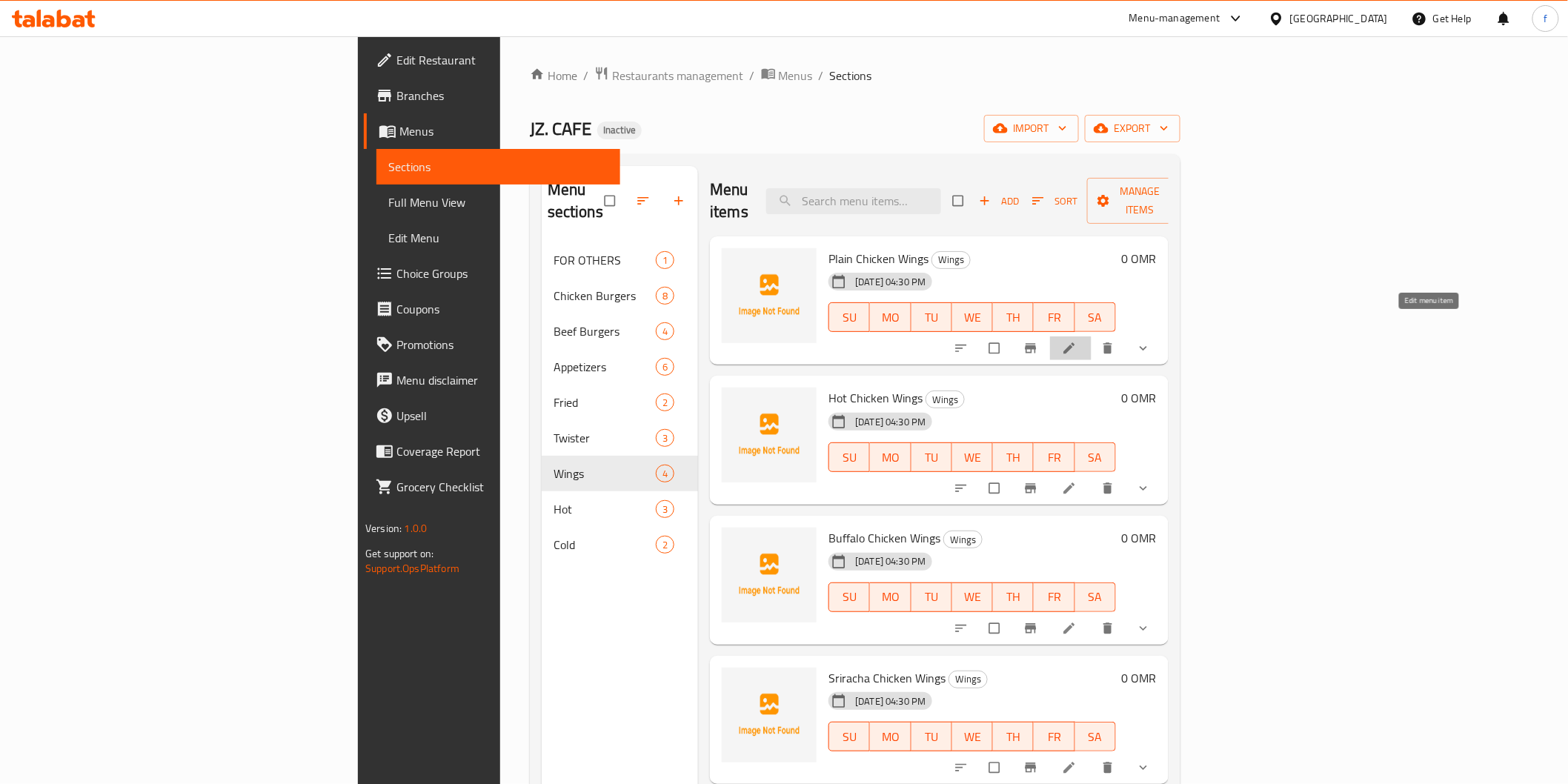
click at [1074, 343] on icon at bounding box center [1069, 349] width 12 height 12
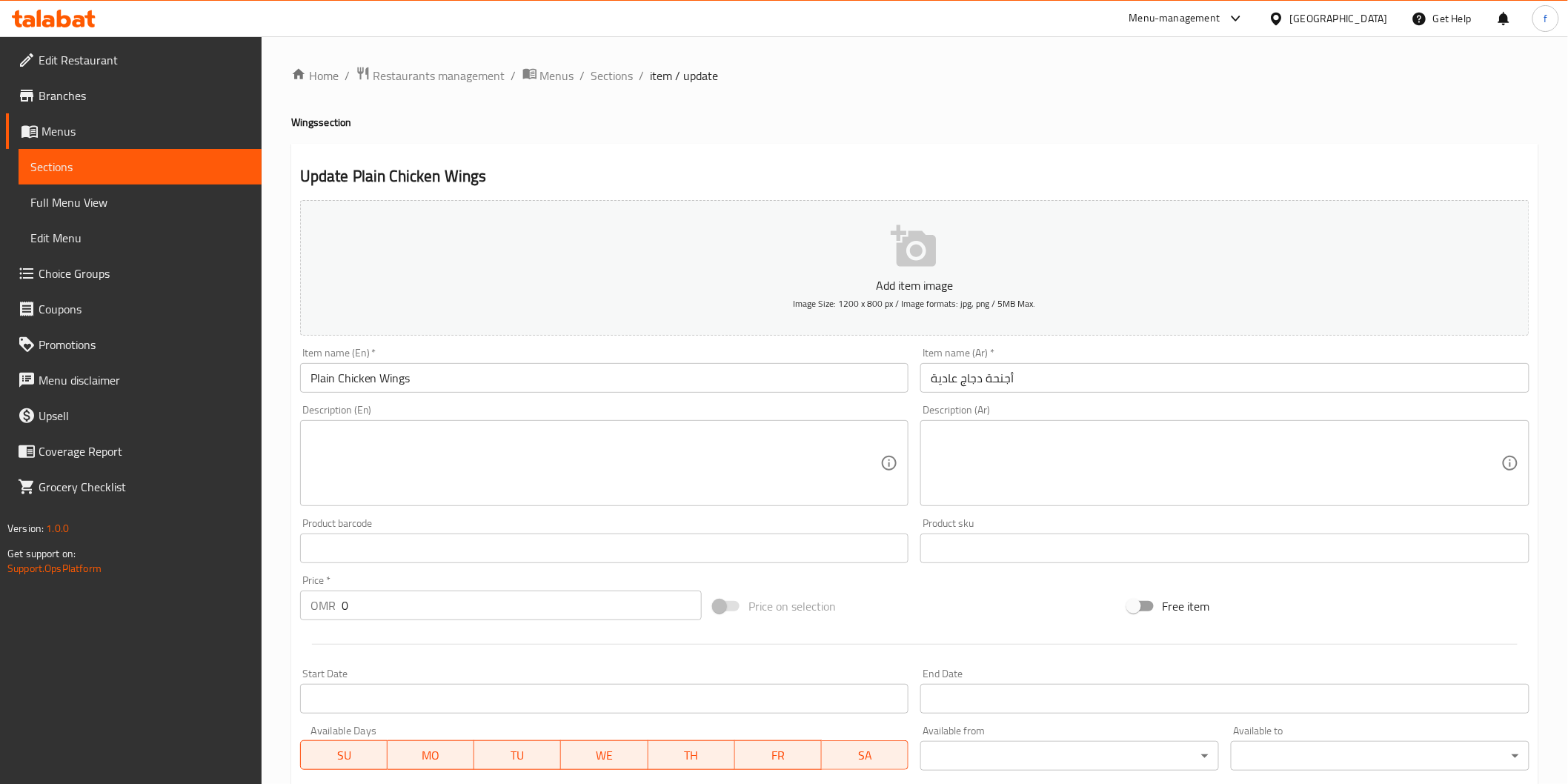
drag, startPoint x: 404, startPoint y: 364, endPoint x: 400, endPoint y: 377, distance: 13.6
click at [400, 374] on input "Plain Chicken Wings" at bounding box center [604, 378] width 609 height 30
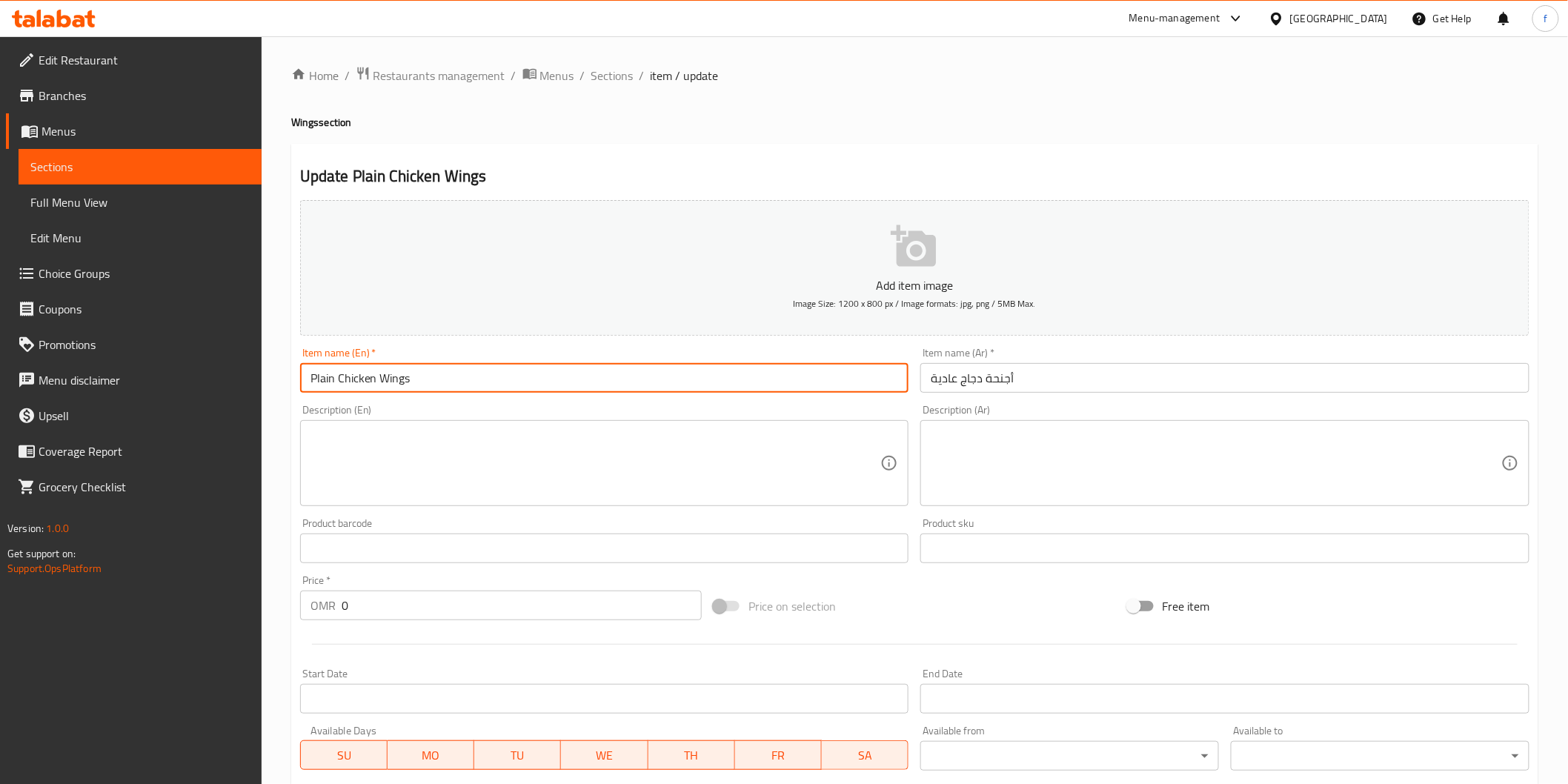
click at [395, 385] on input "Plain Chicken Wings" at bounding box center [604, 378] width 609 height 30
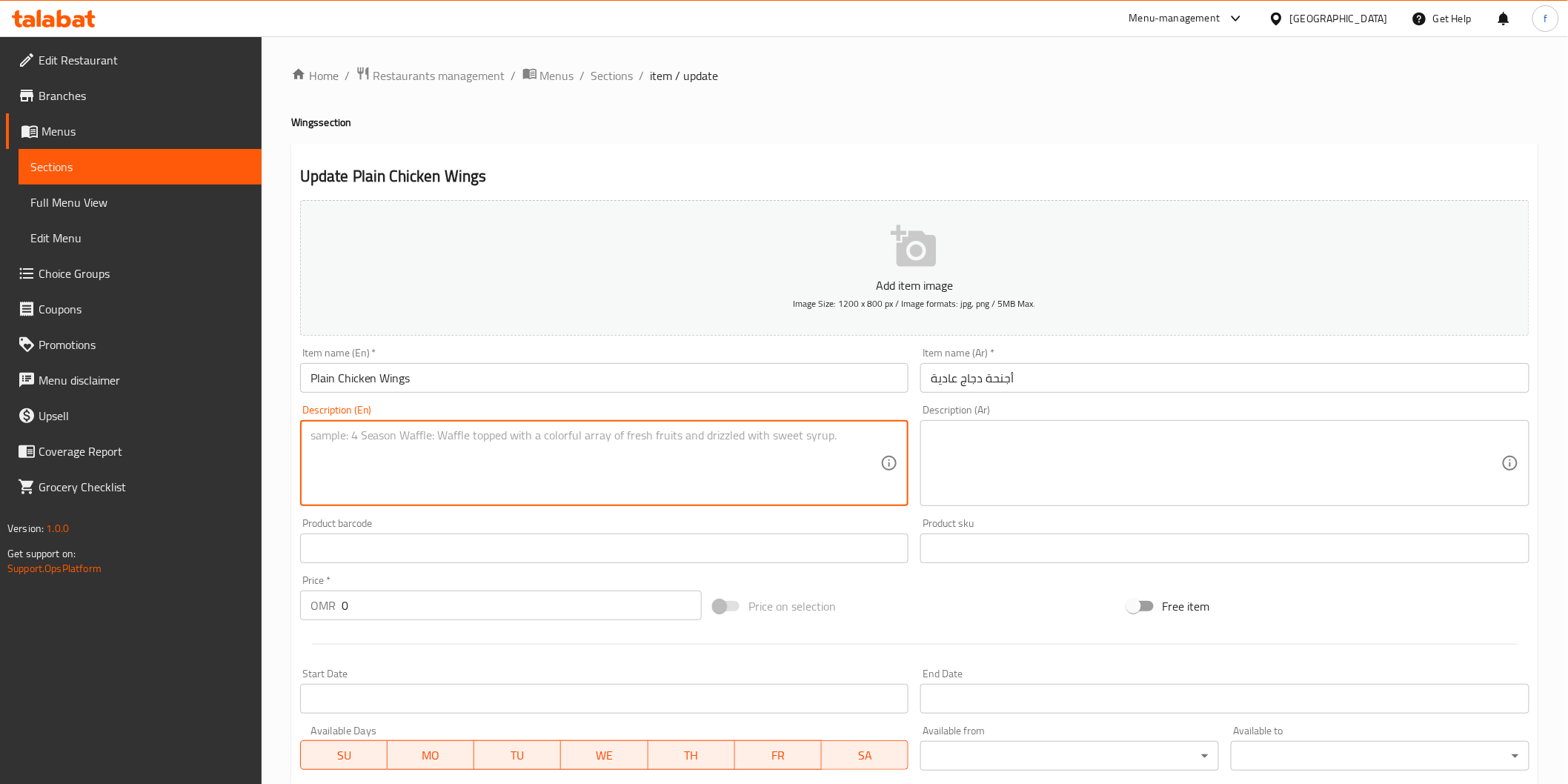
click at [484, 460] on textarea at bounding box center [596, 463] width 571 height 70
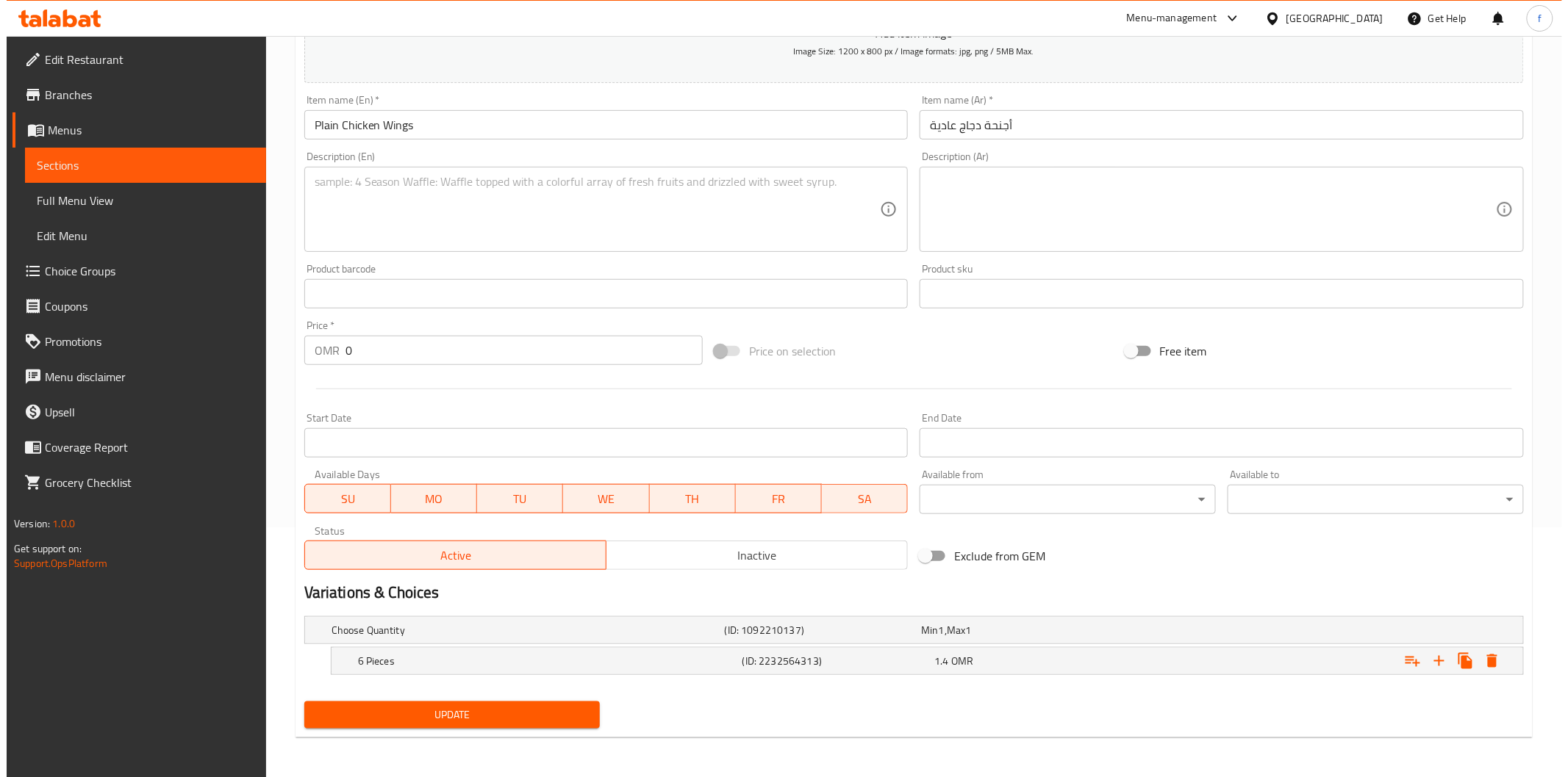
scroll to position [250, 0]
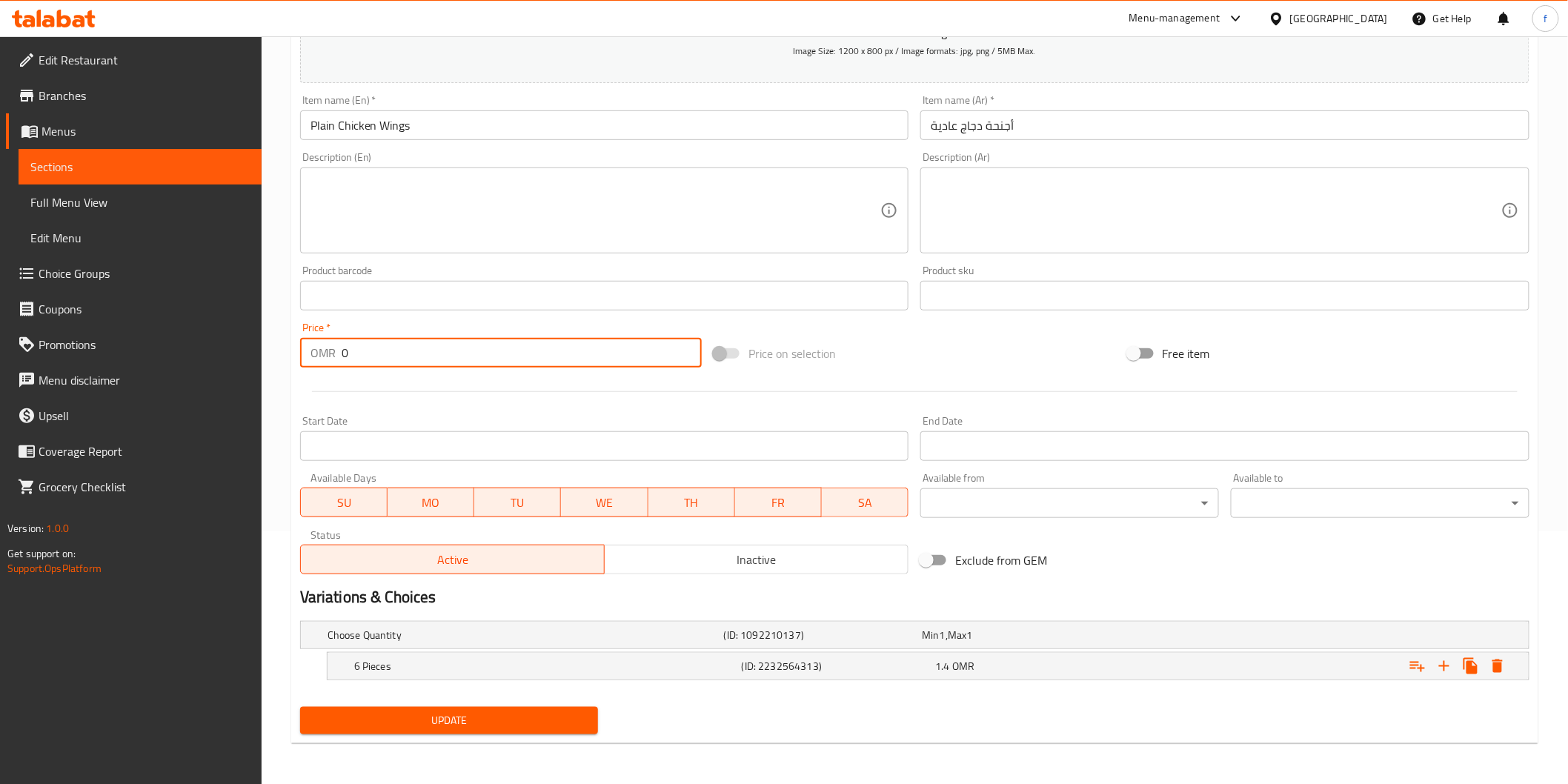
drag, startPoint x: 398, startPoint y: 356, endPoint x: 341, endPoint y: 357, distance: 57.0
click at [342, 357] on input "0" at bounding box center [522, 353] width 360 height 30
type input "1.400"
click at [1504, 662] on icon "Expand" at bounding box center [1497, 666] width 17 height 17
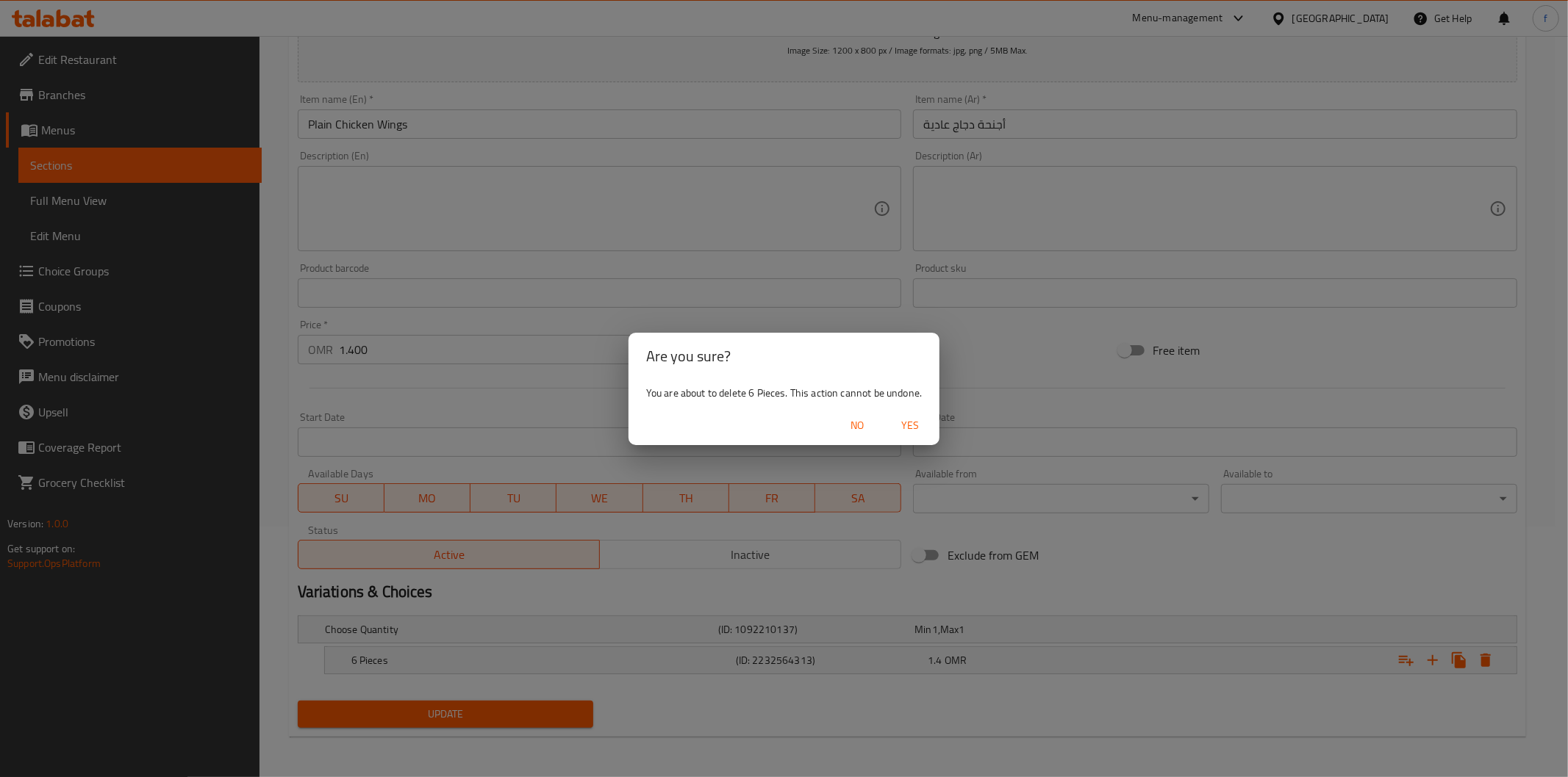
click at [905, 419] on span "Yes" at bounding box center [909, 425] width 35 height 18
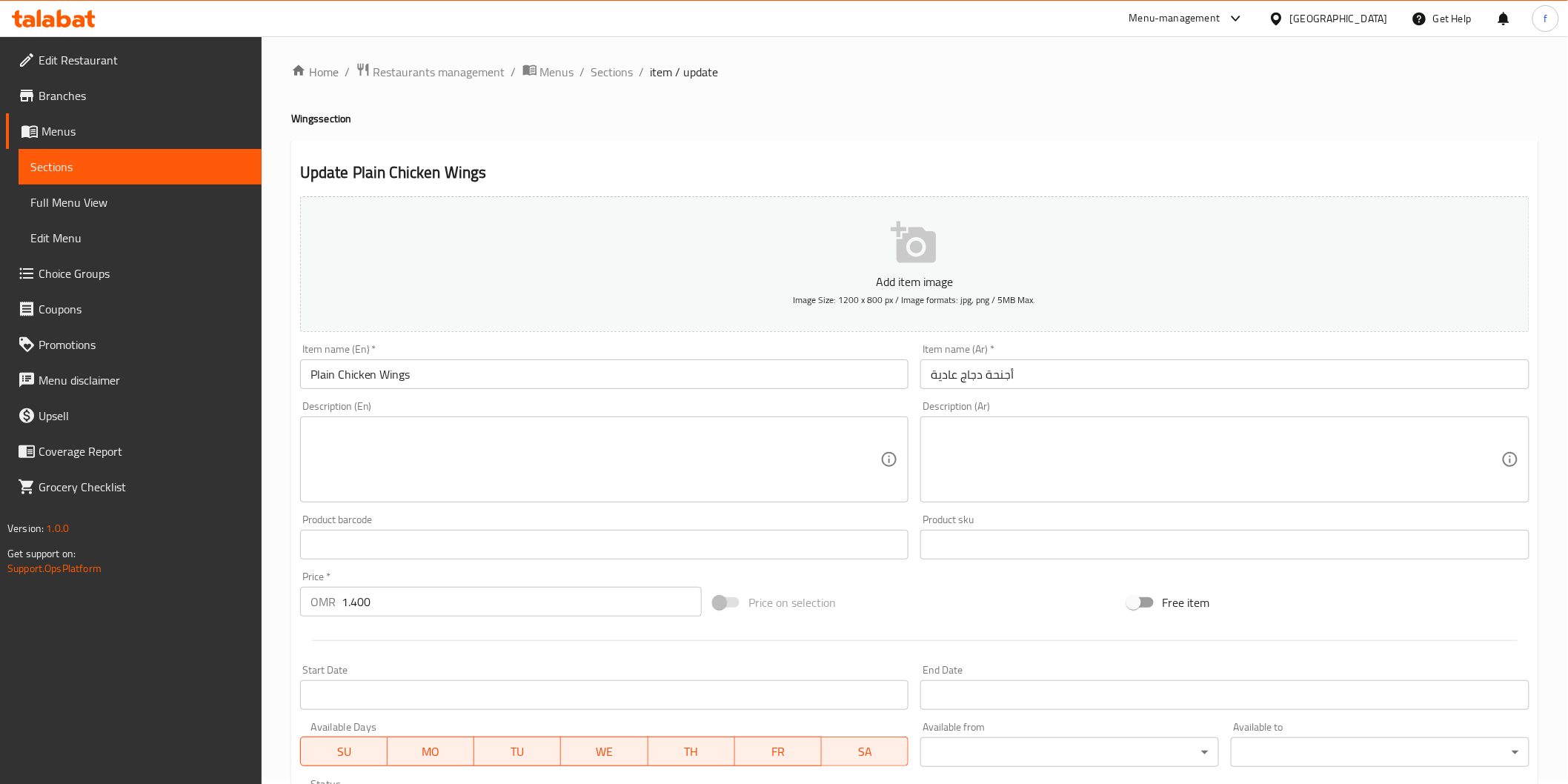
scroll to position [0, 0]
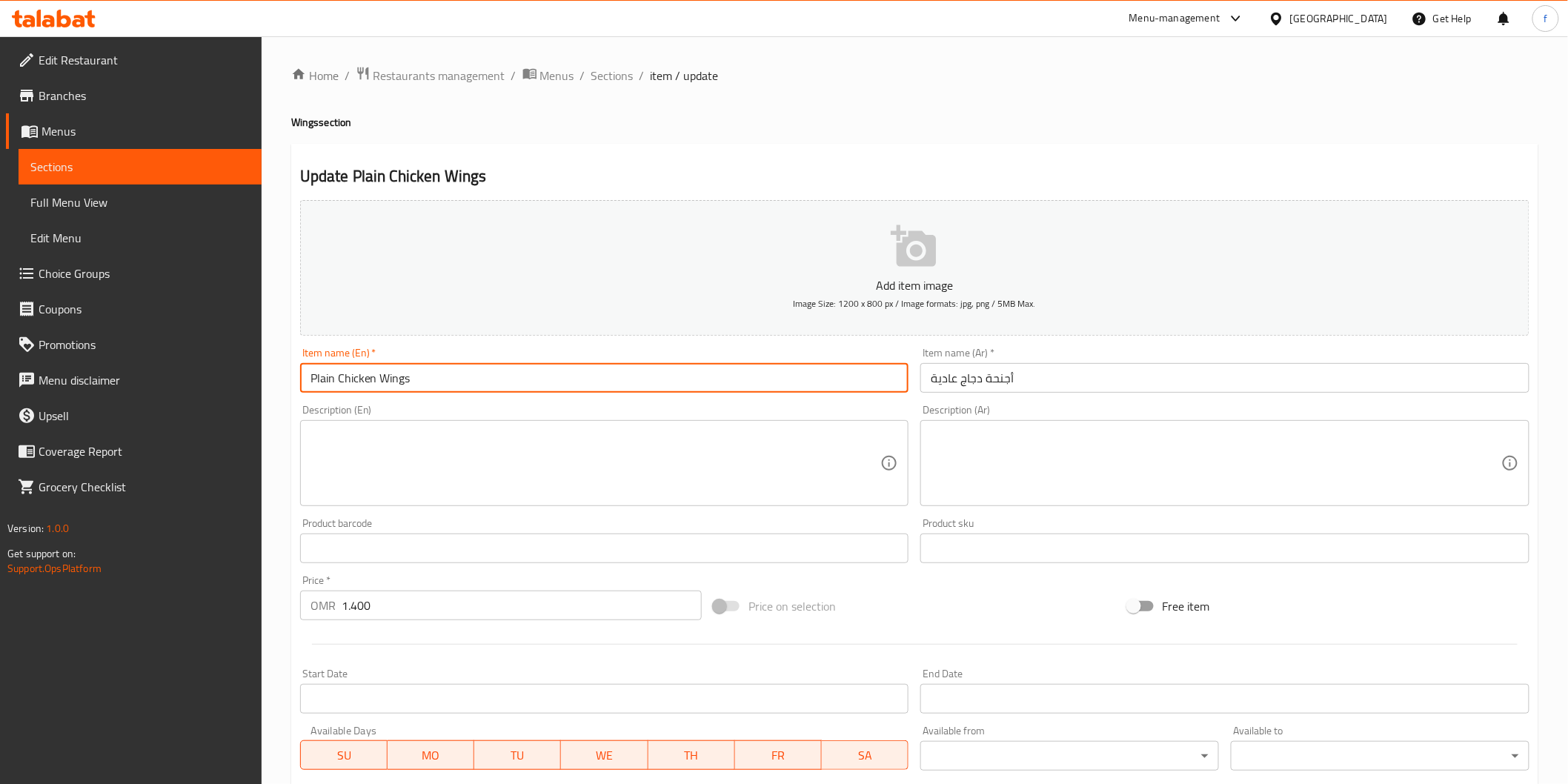
click at [546, 387] on input "Plain Chicken Wings" at bounding box center [604, 378] width 609 height 30
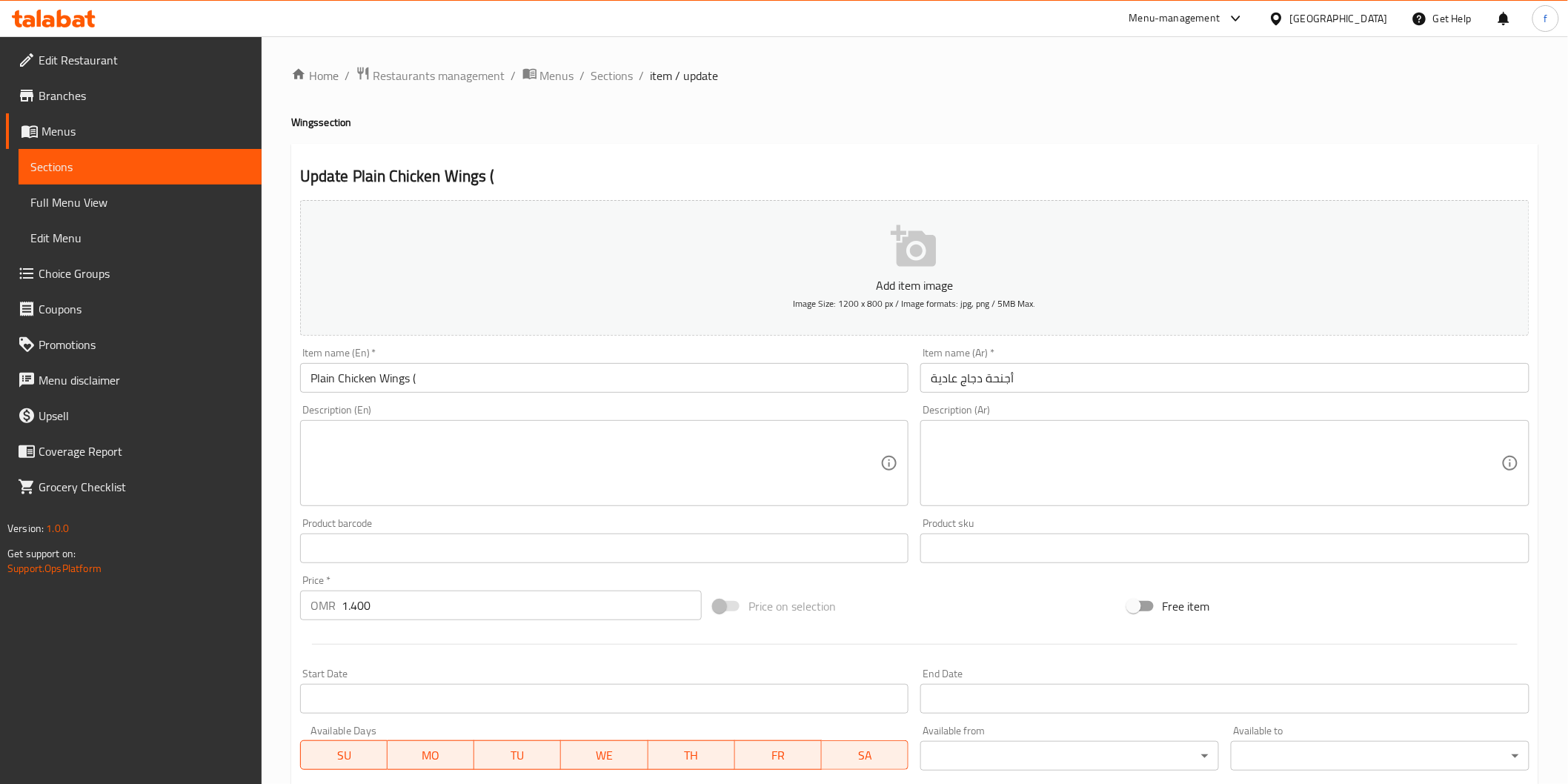
click at [450, 374] on input "Plain Chicken Wings (" at bounding box center [604, 378] width 609 height 30
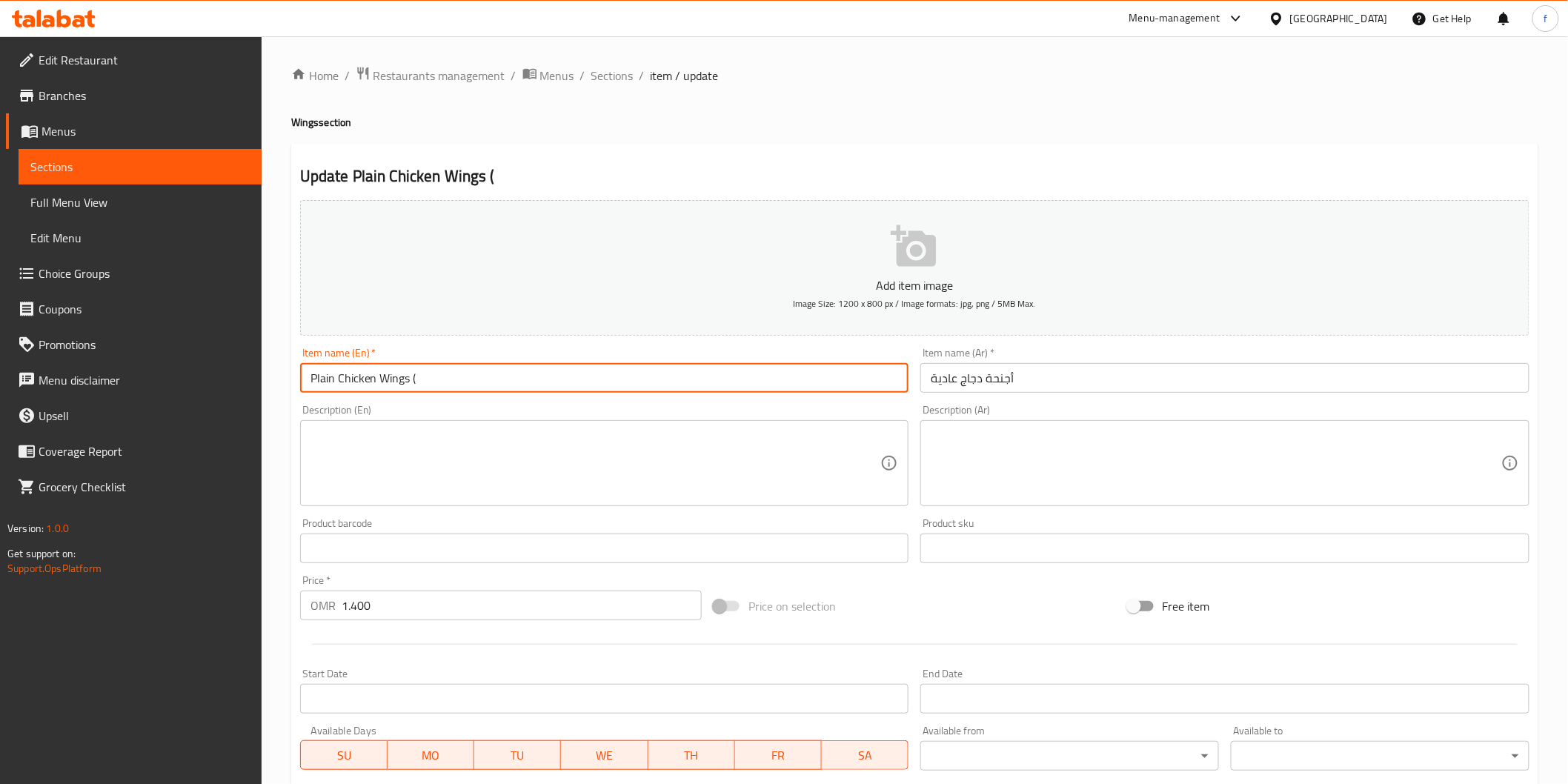
paste input "6 PIECES"
type input "Plain Chicken Wings (6 PIECES)"
click at [1269, 383] on input "أجنحة دجاج عادية" at bounding box center [1224, 378] width 609 height 30
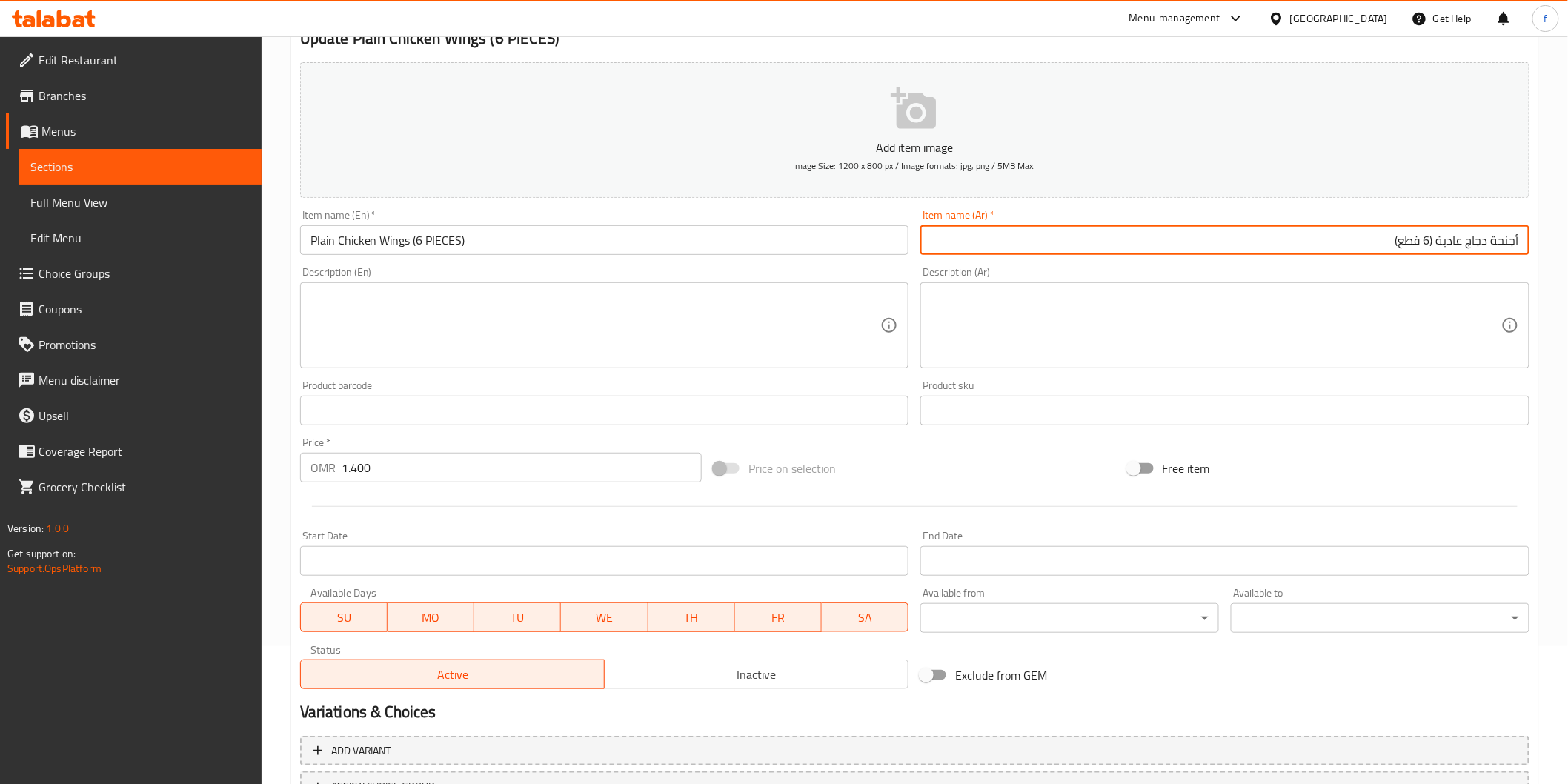
scroll to position [260, 0]
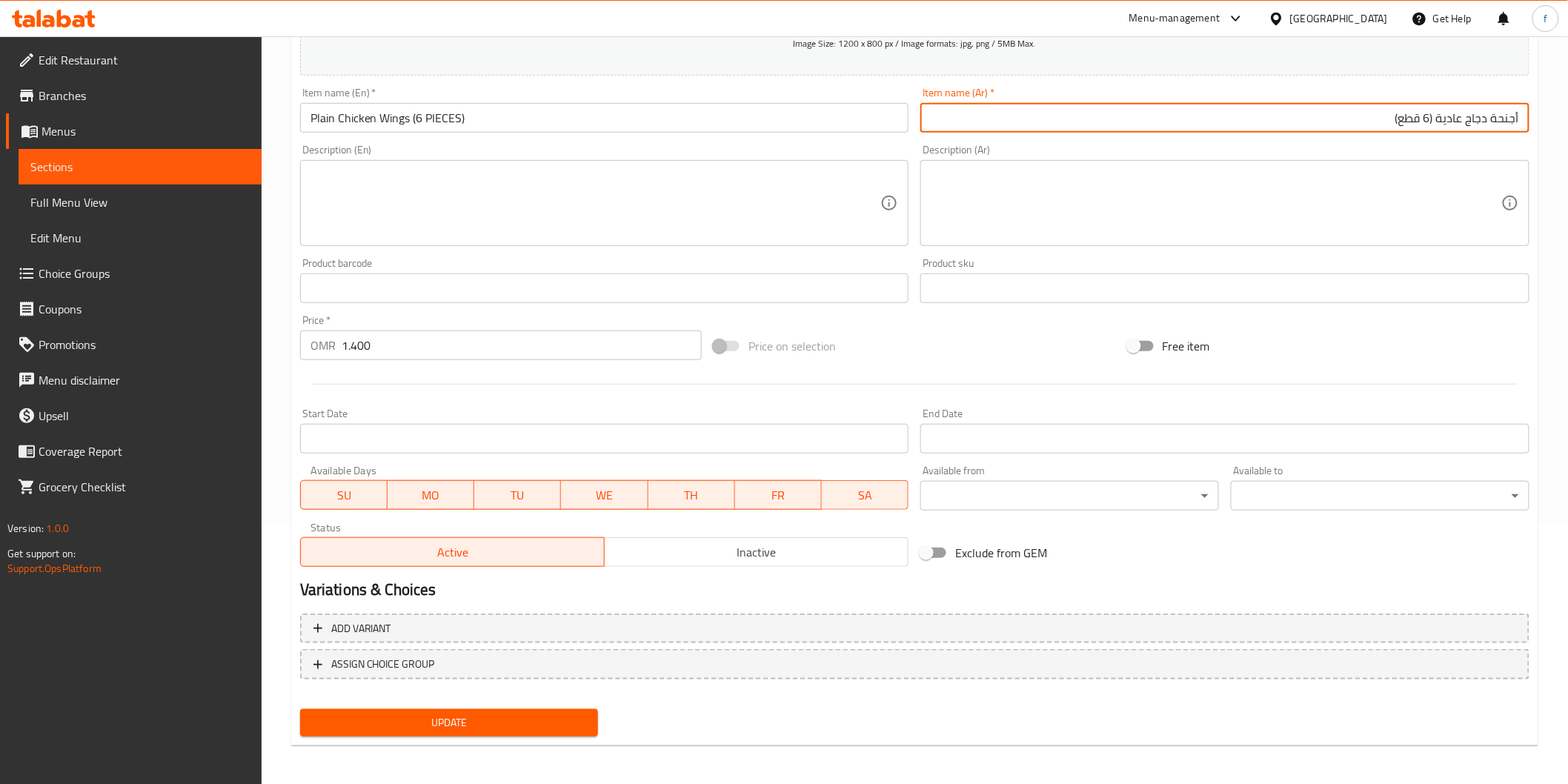
type input "أجنحة دجاج عادية (6 قطع)"
click at [558, 714] on span "Update" at bounding box center [450, 722] width 275 height 18
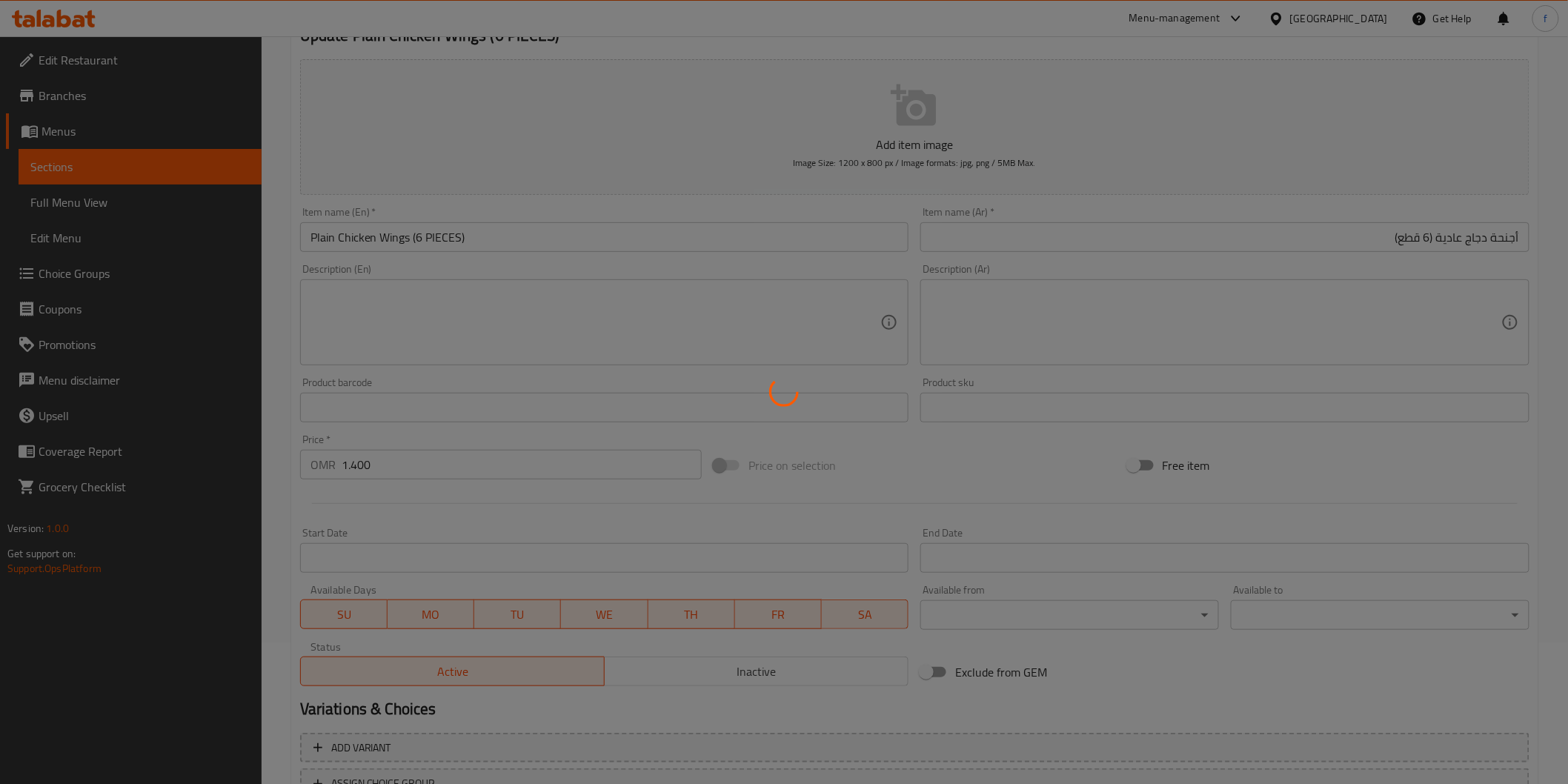
scroll to position [0, 0]
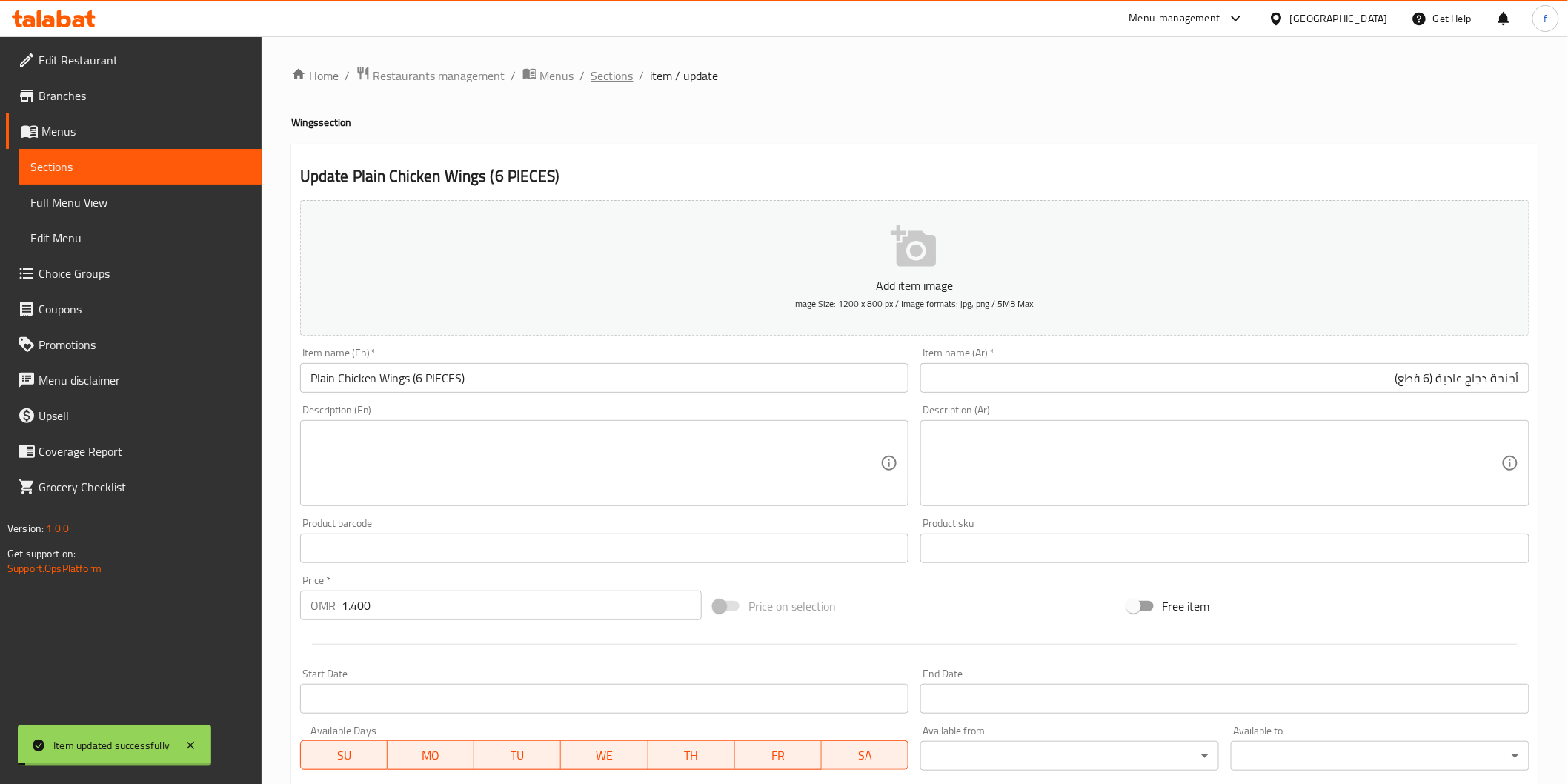
click at [616, 75] on span "Sections" at bounding box center [612, 75] width 42 height 17
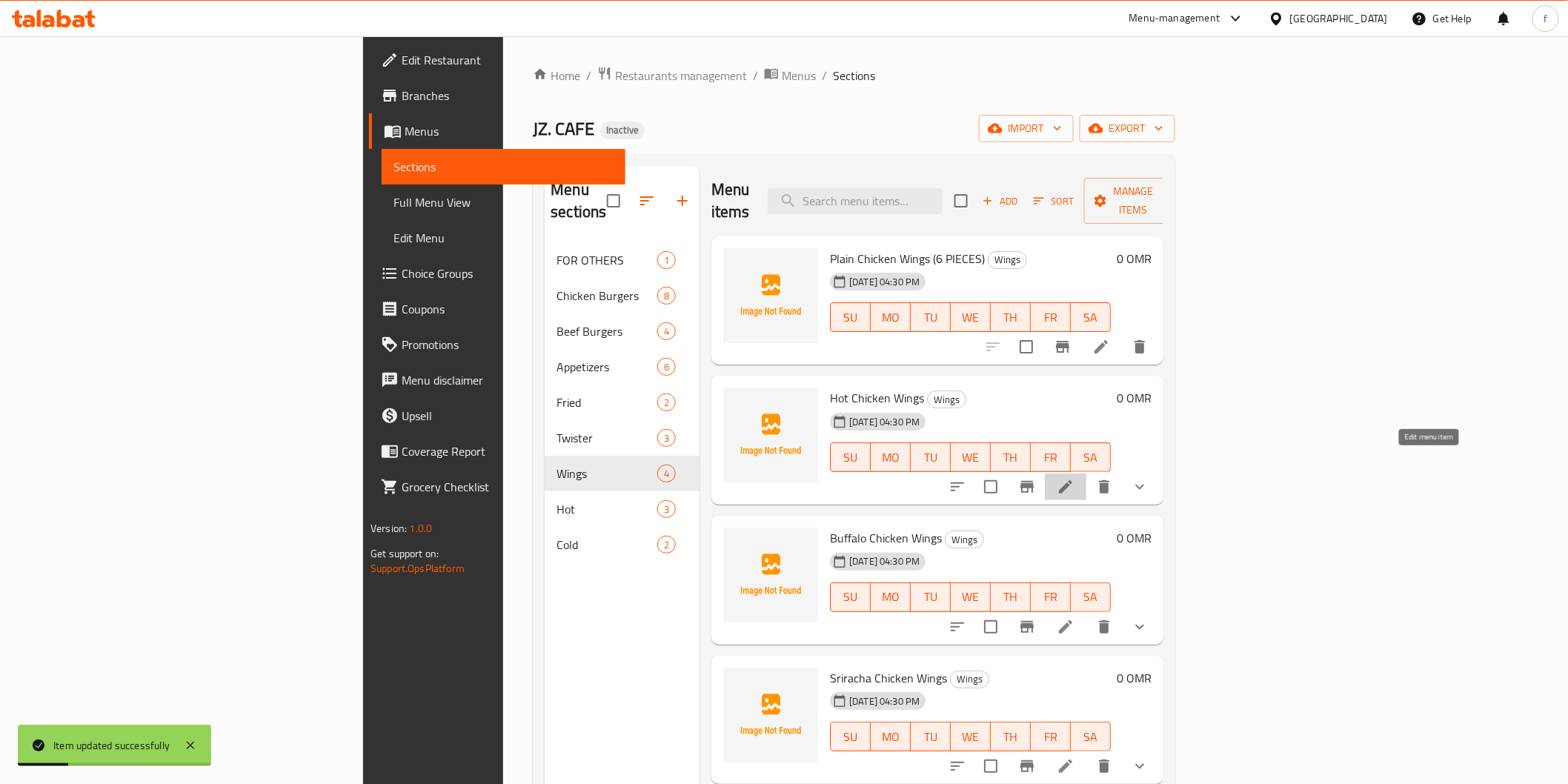
click at [1074, 478] on icon at bounding box center [1066, 486] width 17 height 17
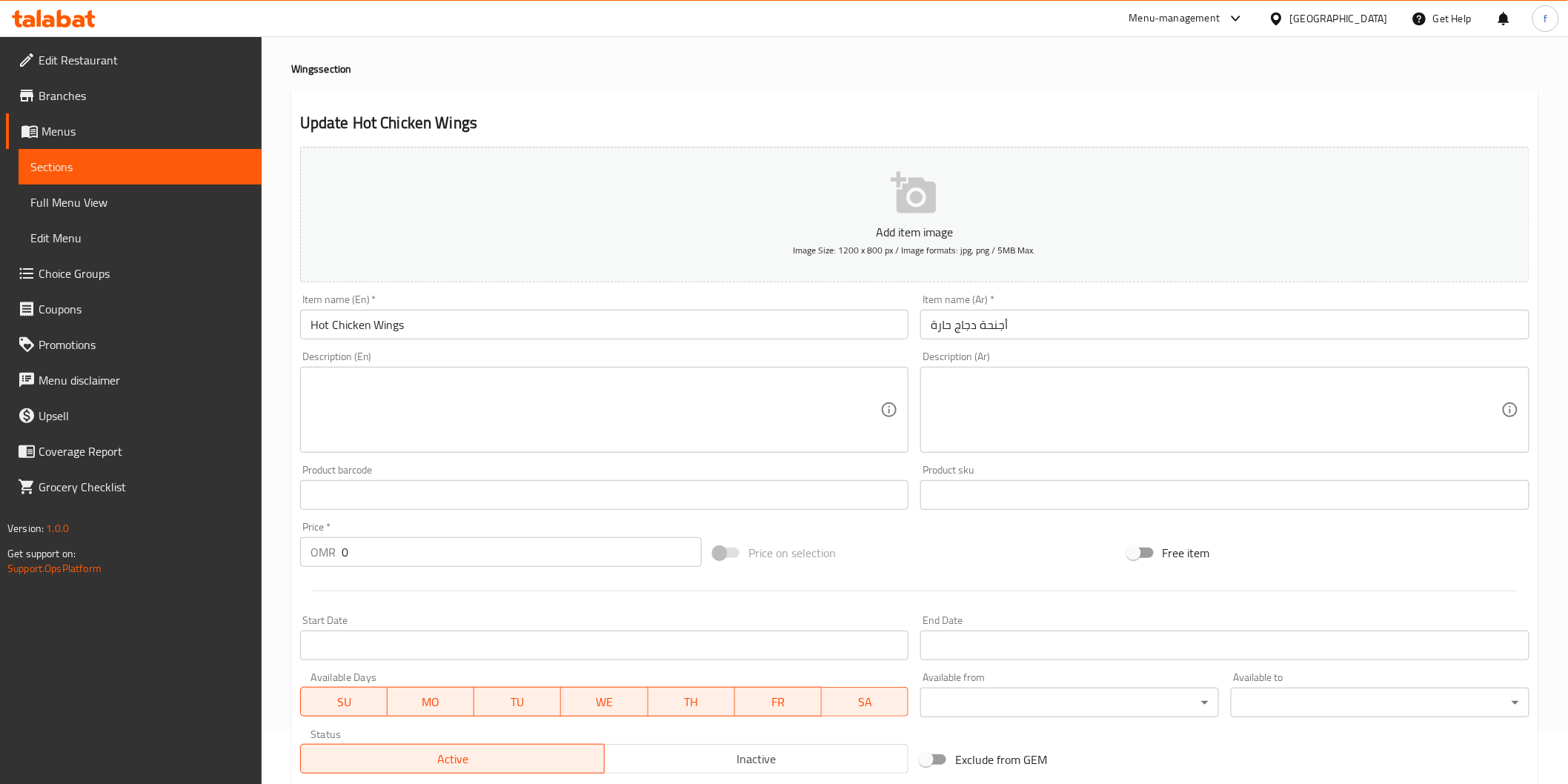
scroll to position [5, 0]
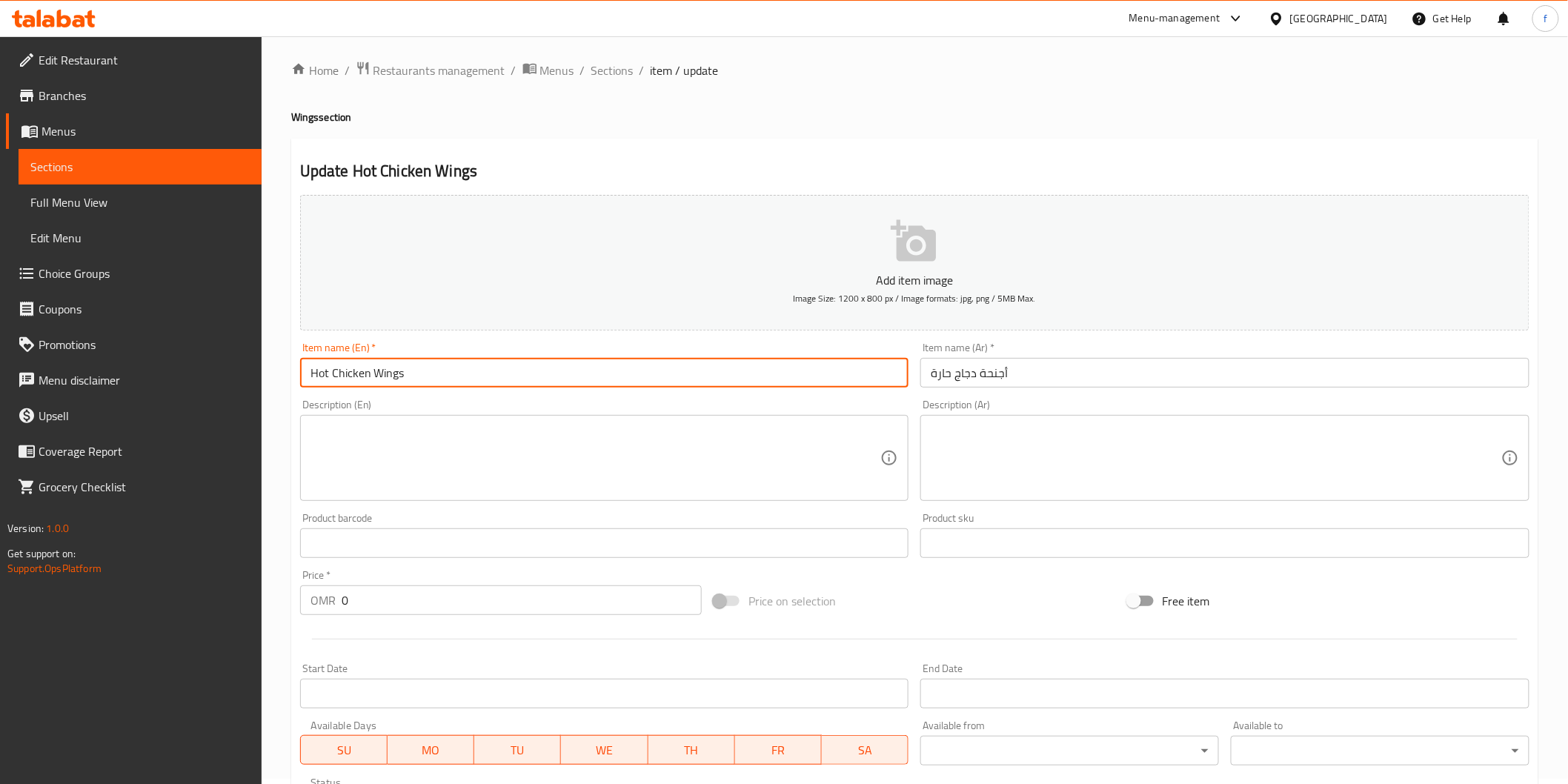
click at [468, 372] on input "Hot Chicken Wings" at bounding box center [604, 373] width 609 height 30
paste input "6 PIECES"
type input "Hot Chicken Wings (6 PIECES)"
click at [1097, 389] on div "Item name (Ar)   * أجنحة دجاج حارة Item name (Ar) *" at bounding box center [1224, 364] width 621 height 57
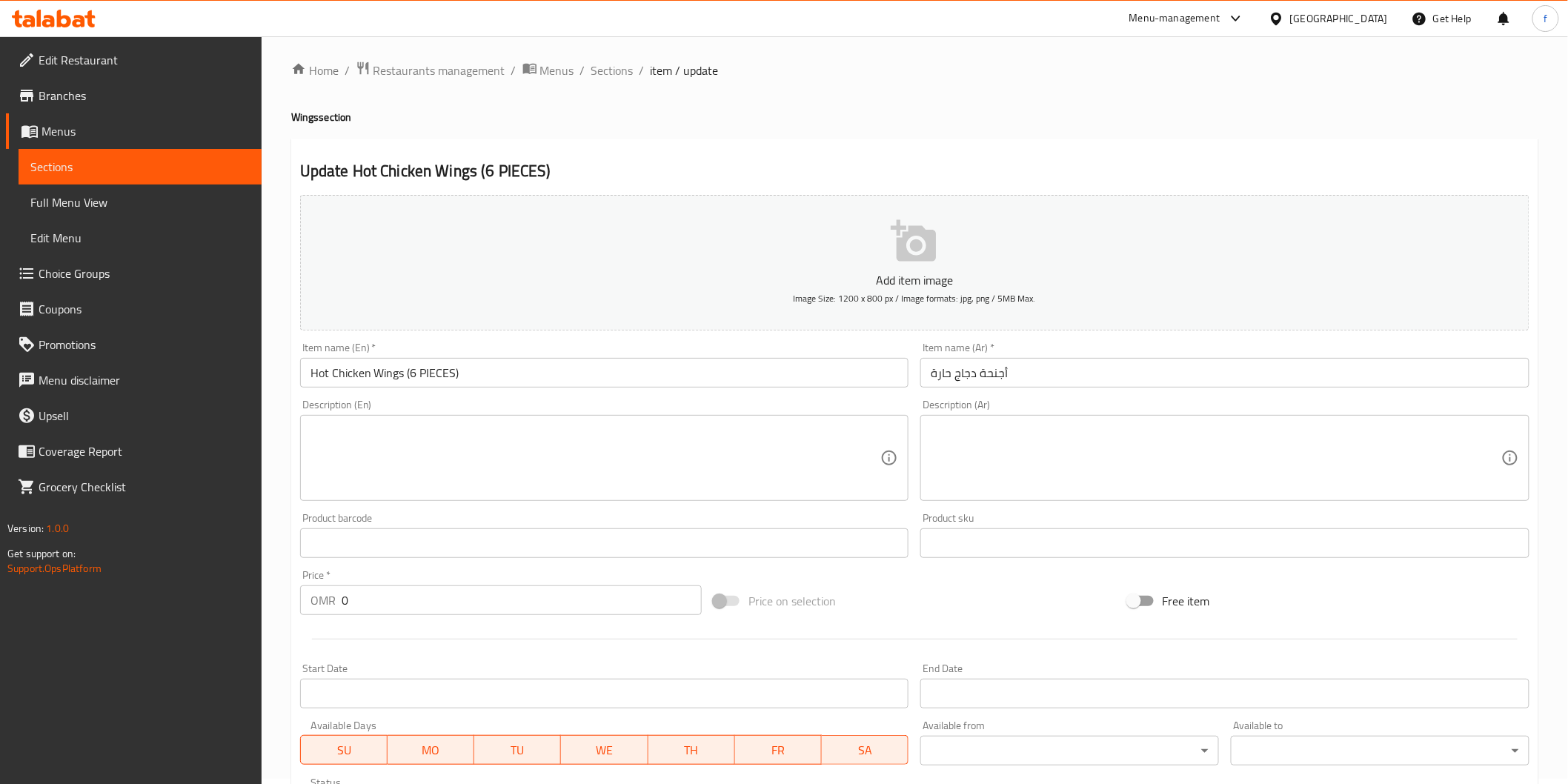
click at [1102, 375] on input "أجنحة دجاج حارة" at bounding box center [1224, 373] width 609 height 30
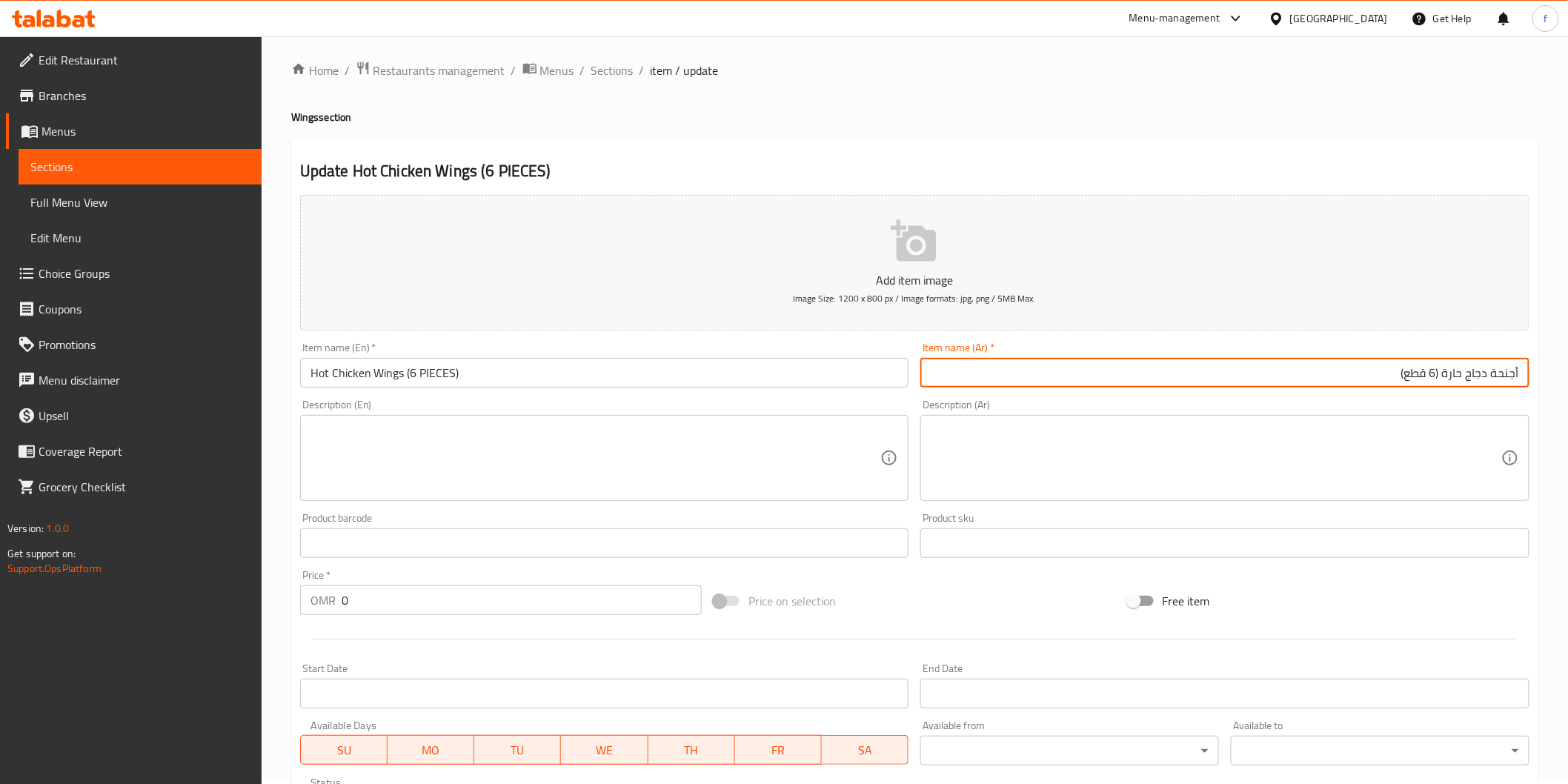
type input "أجنحة دجاج حارة (6 قطع)"
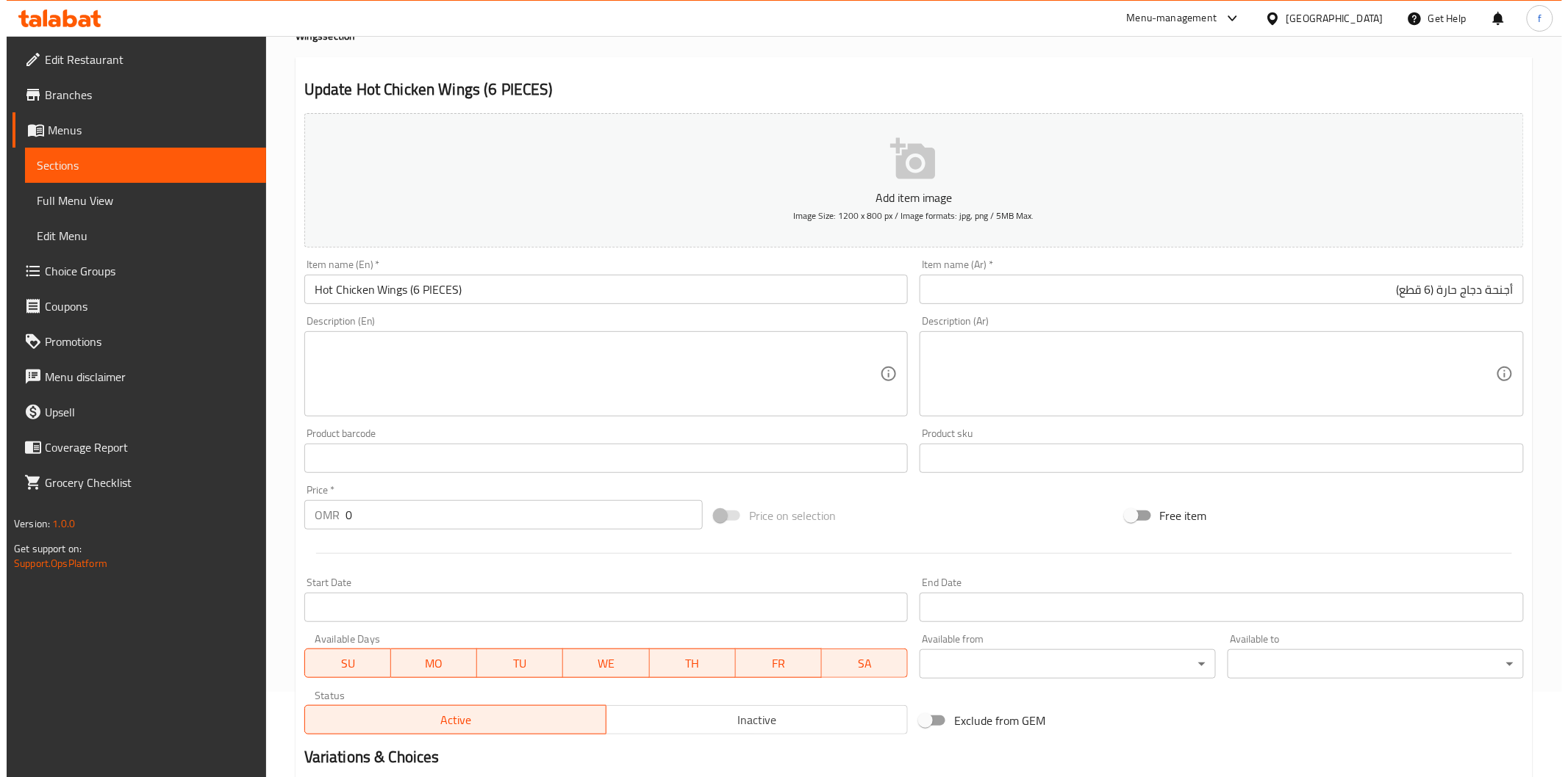
scroll to position [250, 0]
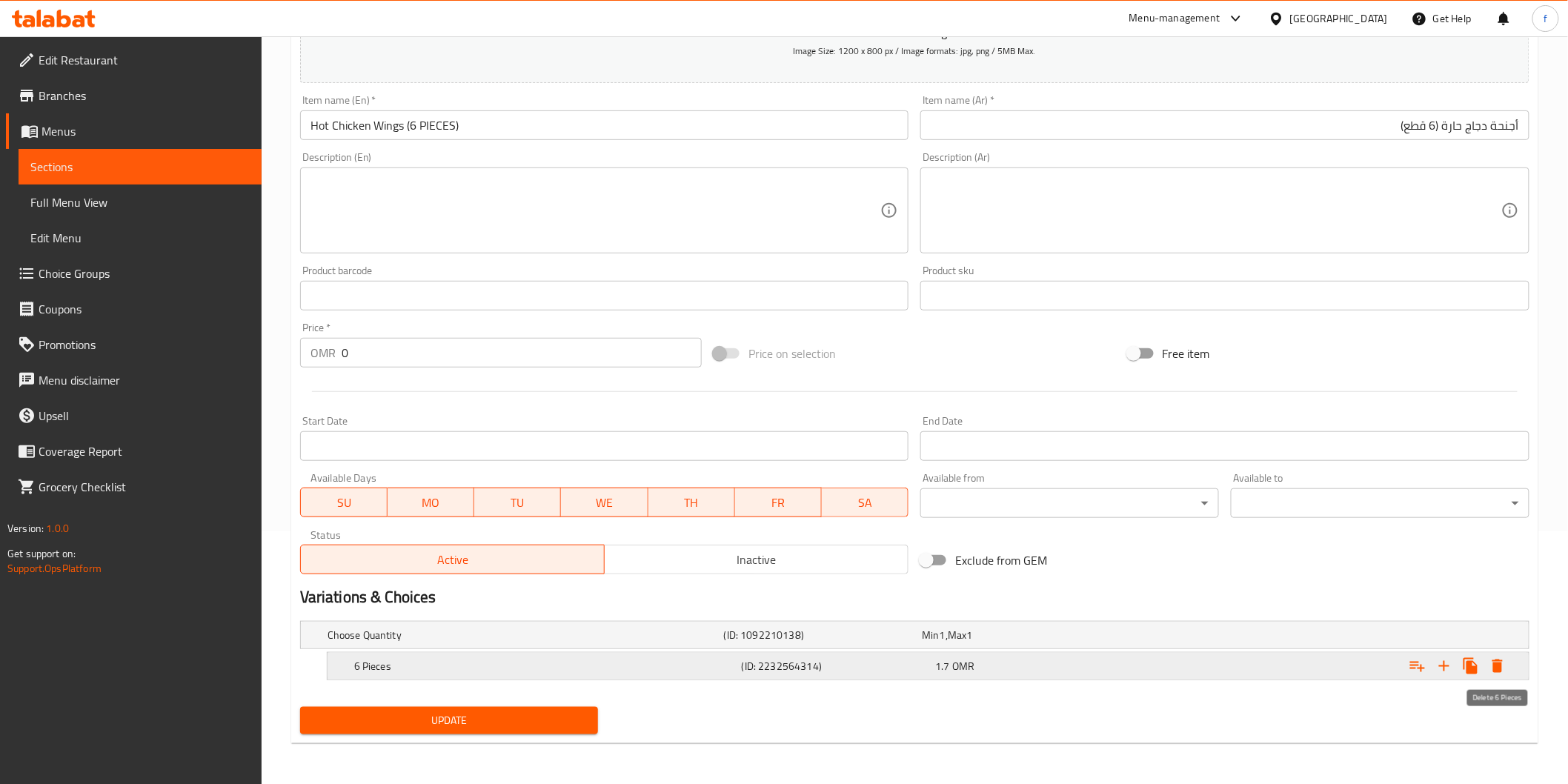
click at [1495, 664] on icon "Expand" at bounding box center [1497, 666] width 11 height 13
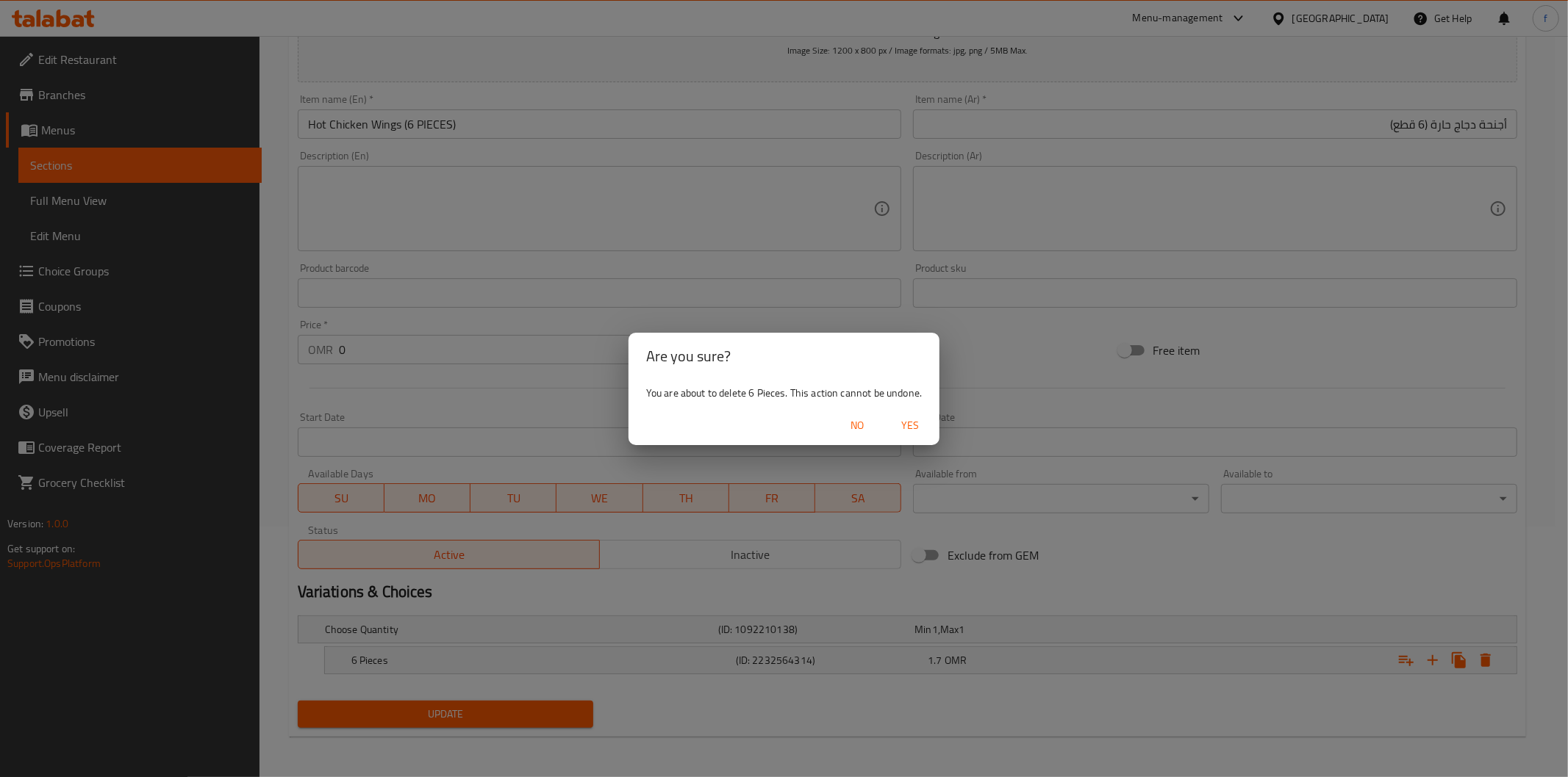
click at [917, 416] on span "Yes" at bounding box center [909, 425] width 35 height 18
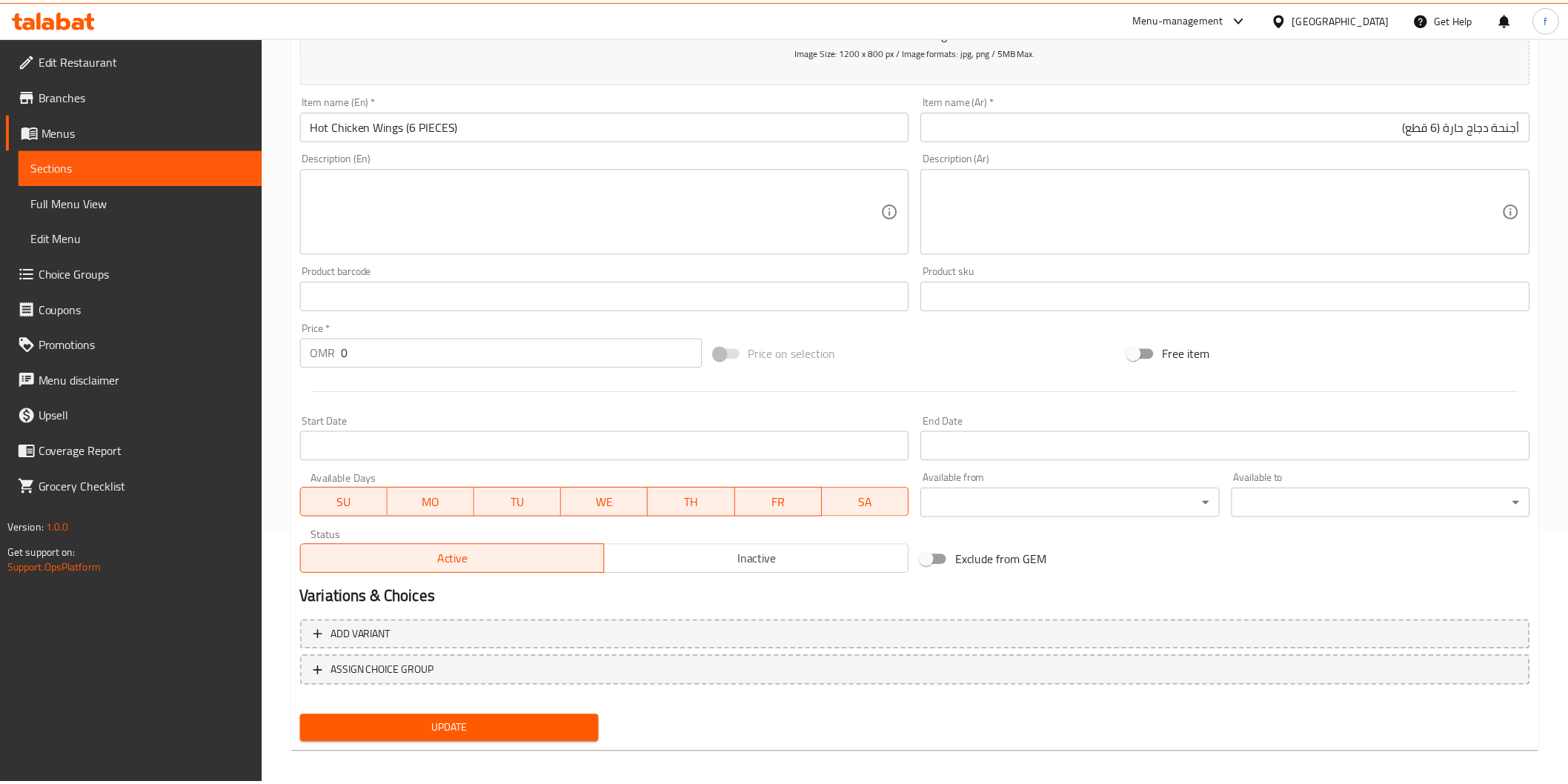
scroll to position [248, 0]
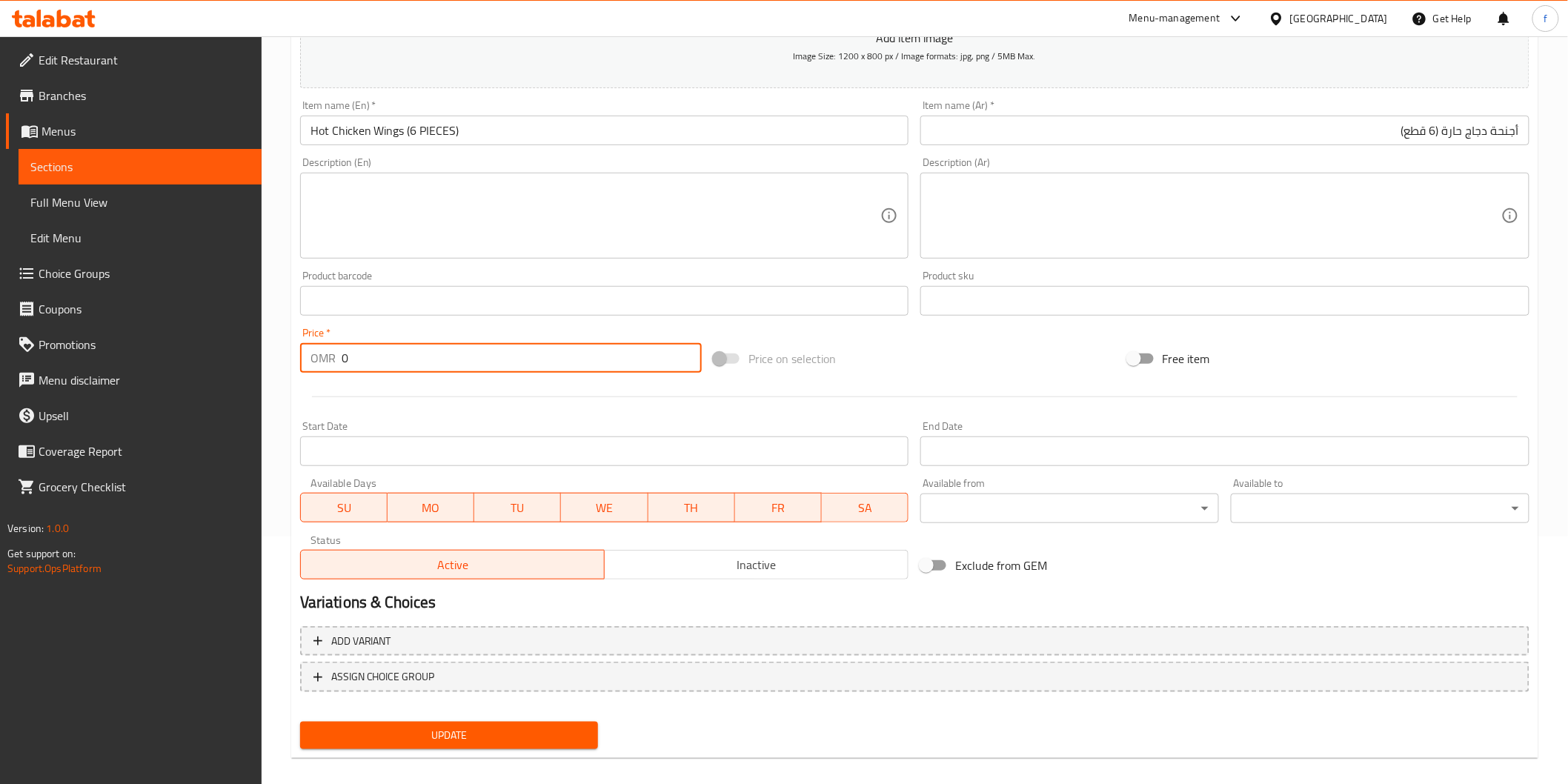
drag, startPoint x: 345, startPoint y: 356, endPoint x: 356, endPoint y: 359, distance: 11.4
click at [356, 359] on input "0" at bounding box center [522, 357] width 360 height 30
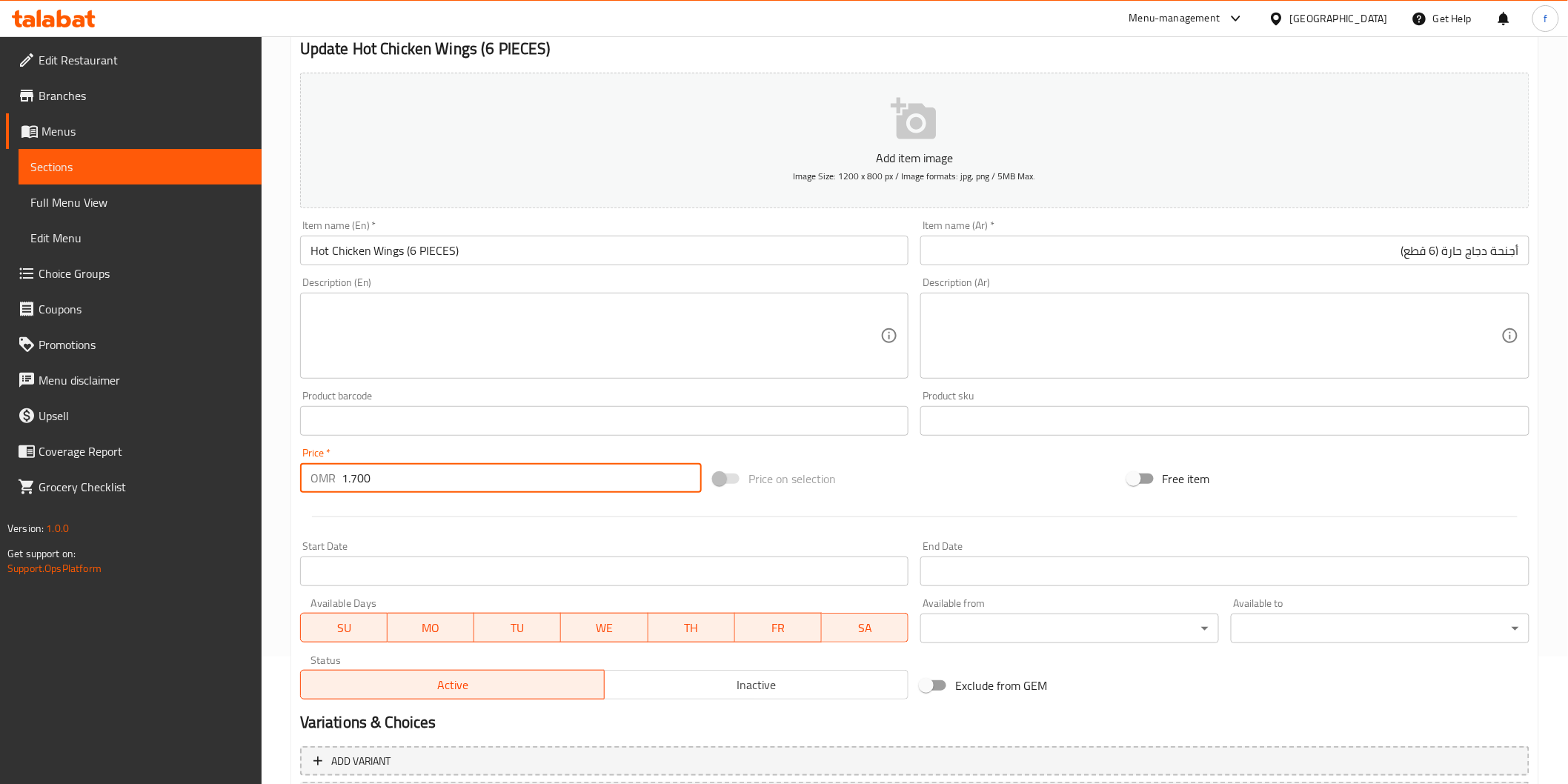
scroll to position [1, 0]
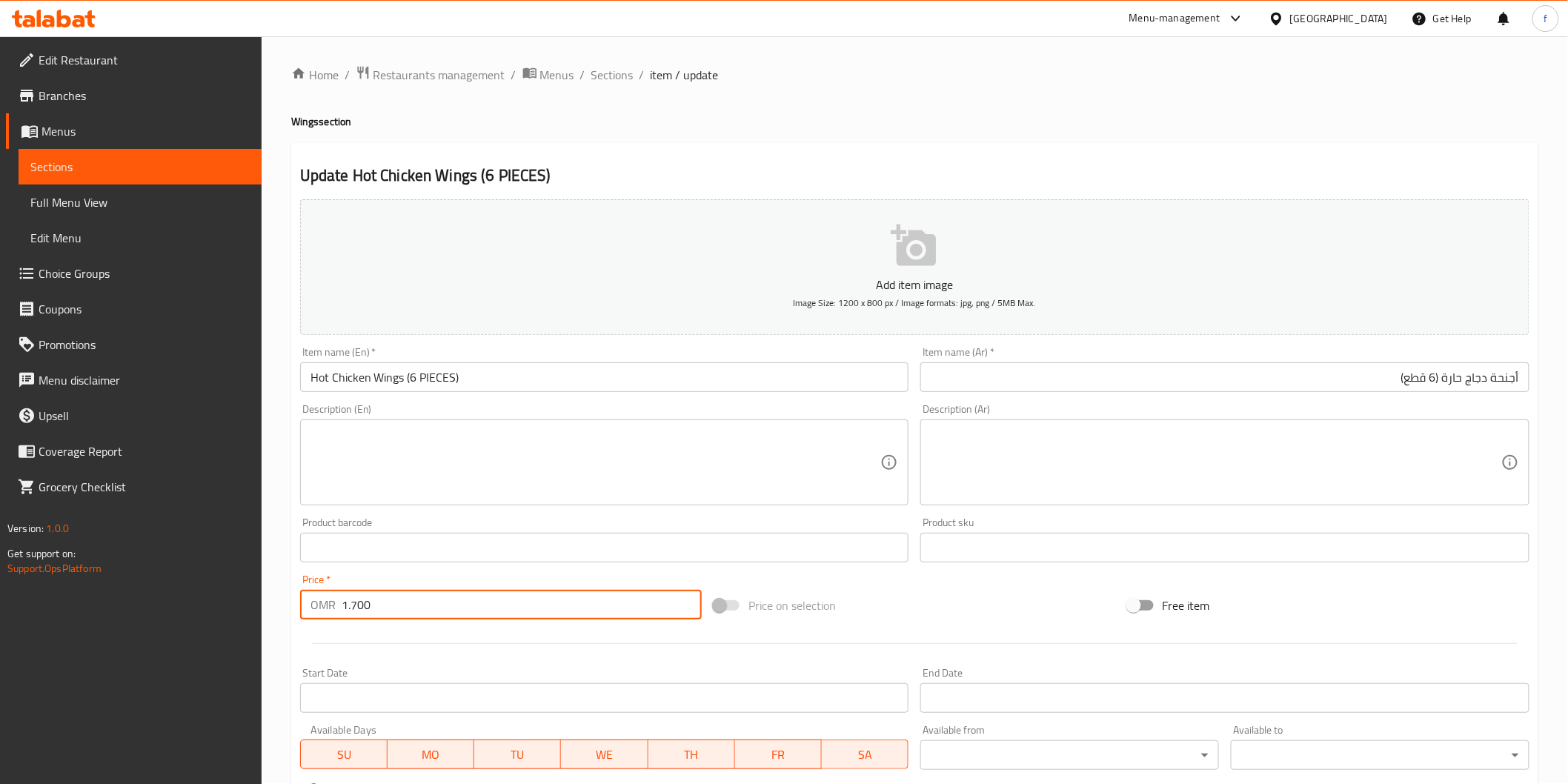
type input "1.700"
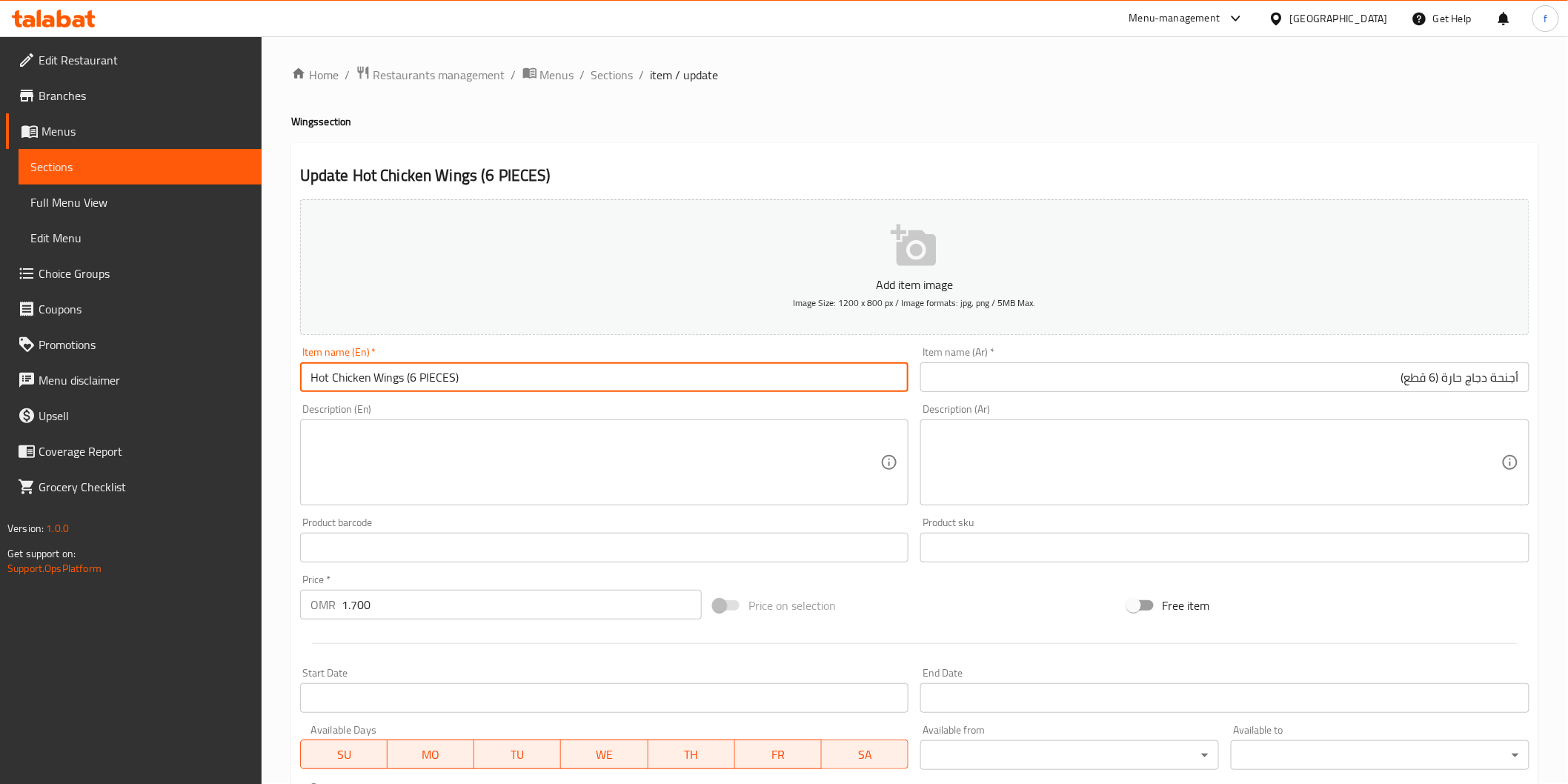
drag, startPoint x: 310, startPoint y: 379, endPoint x: 402, endPoint y: 388, distance: 92.4
click at [402, 388] on input "Hot Chicken Wings (6 PIECES)" at bounding box center [604, 377] width 609 height 30
paste input "6 PIECES"
click at [464, 387] on input "6 PIECES (6 PIECES)" at bounding box center [604, 377] width 609 height 30
type input "Hot Chicken Wings (6 PIECES)"
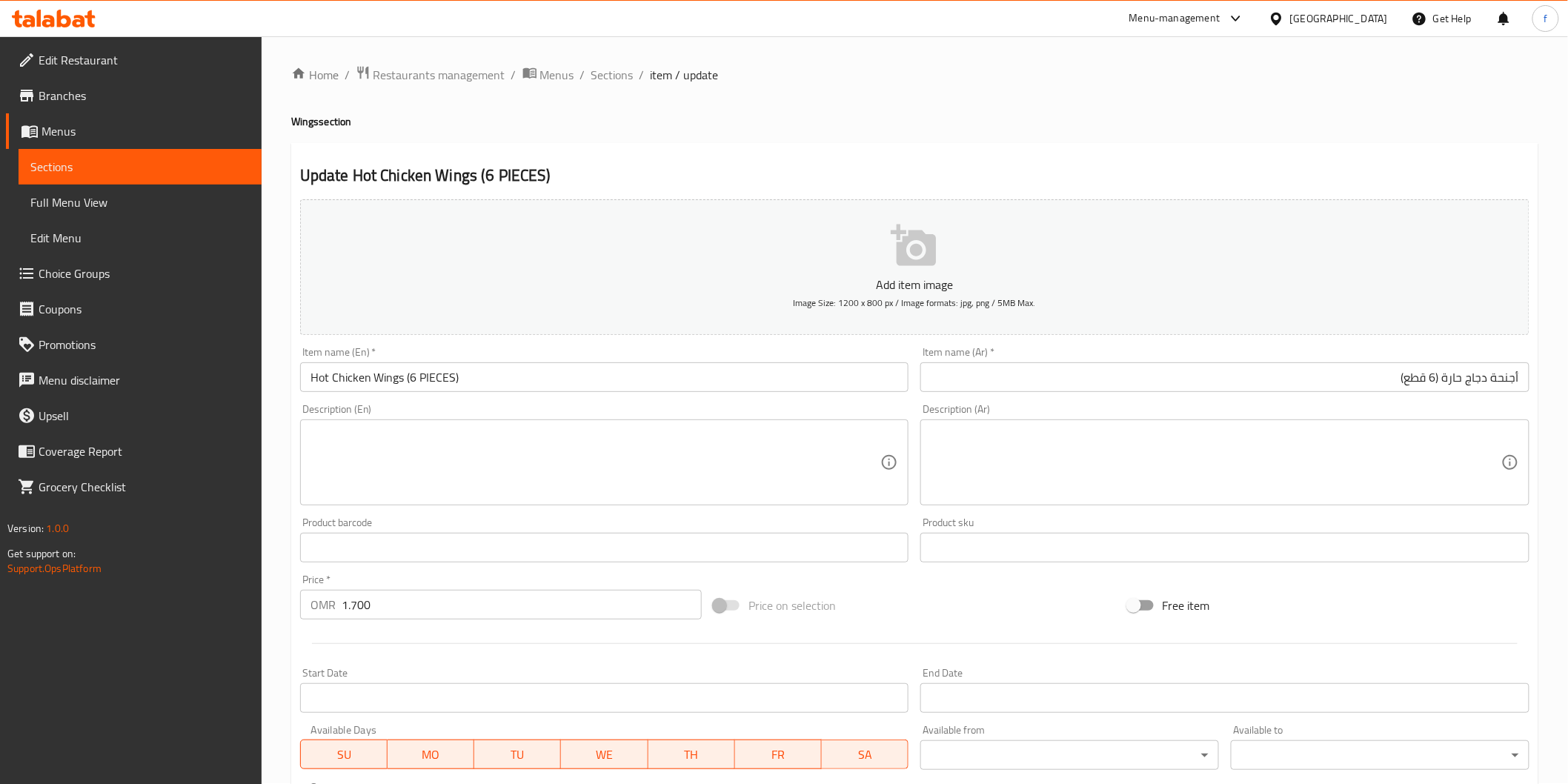
click at [424, 448] on textarea at bounding box center [596, 462] width 571 height 70
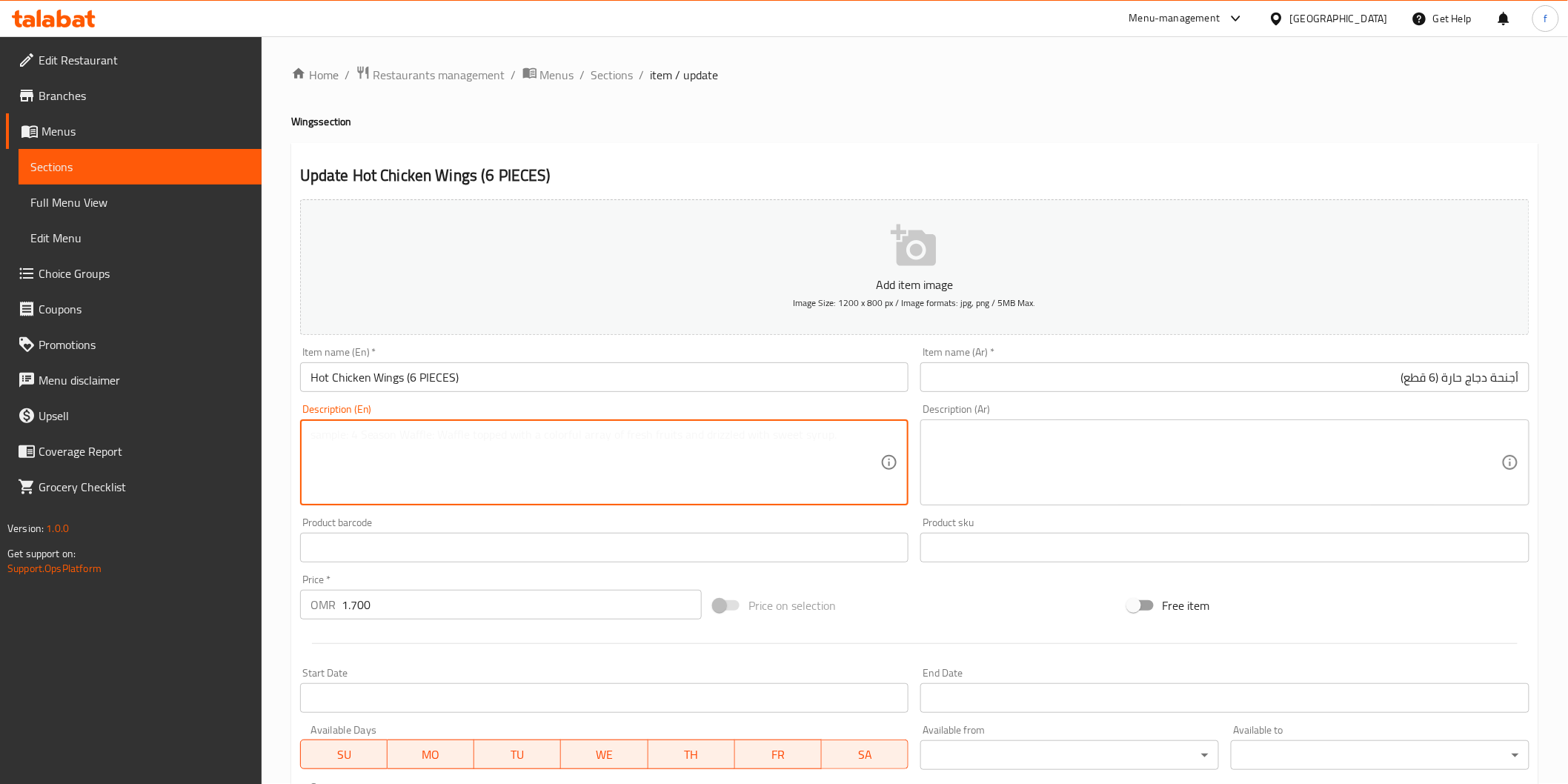
paste textarea "Chicken wings, flour, salt, pepper, paprika, garlic, vegetable oil, and hot sau…"
type textarea "Chicken wings, flour, salt, pepper, paprika, garlic, vegetable oil, and hot sau…"
drag, startPoint x: 1087, startPoint y: 469, endPoint x: 1057, endPoint y: 472, distance: 30.1
click at [1087, 472] on textarea at bounding box center [1216, 462] width 571 height 70
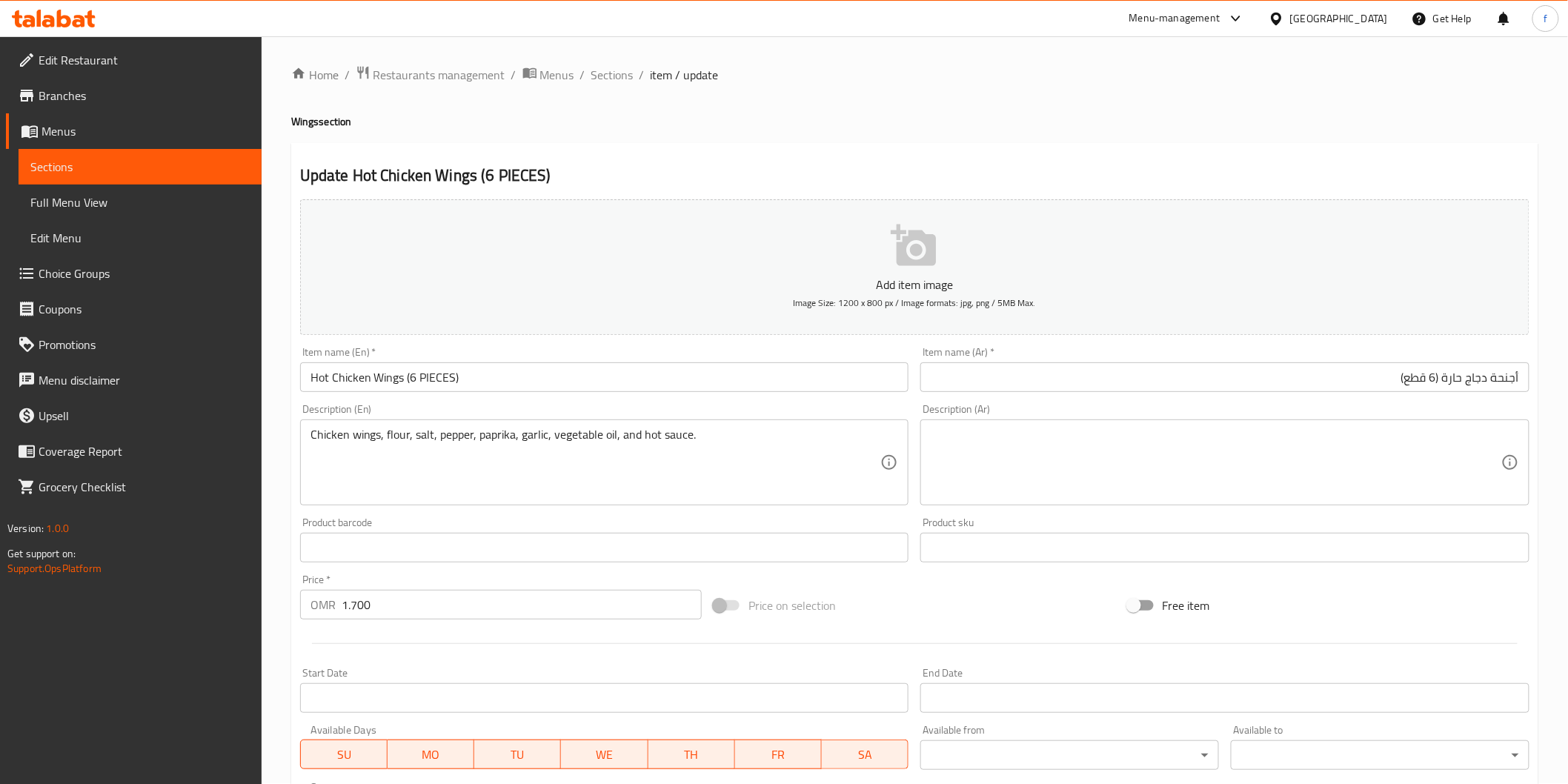
click at [1164, 462] on textarea at bounding box center [1216, 462] width 571 height 70
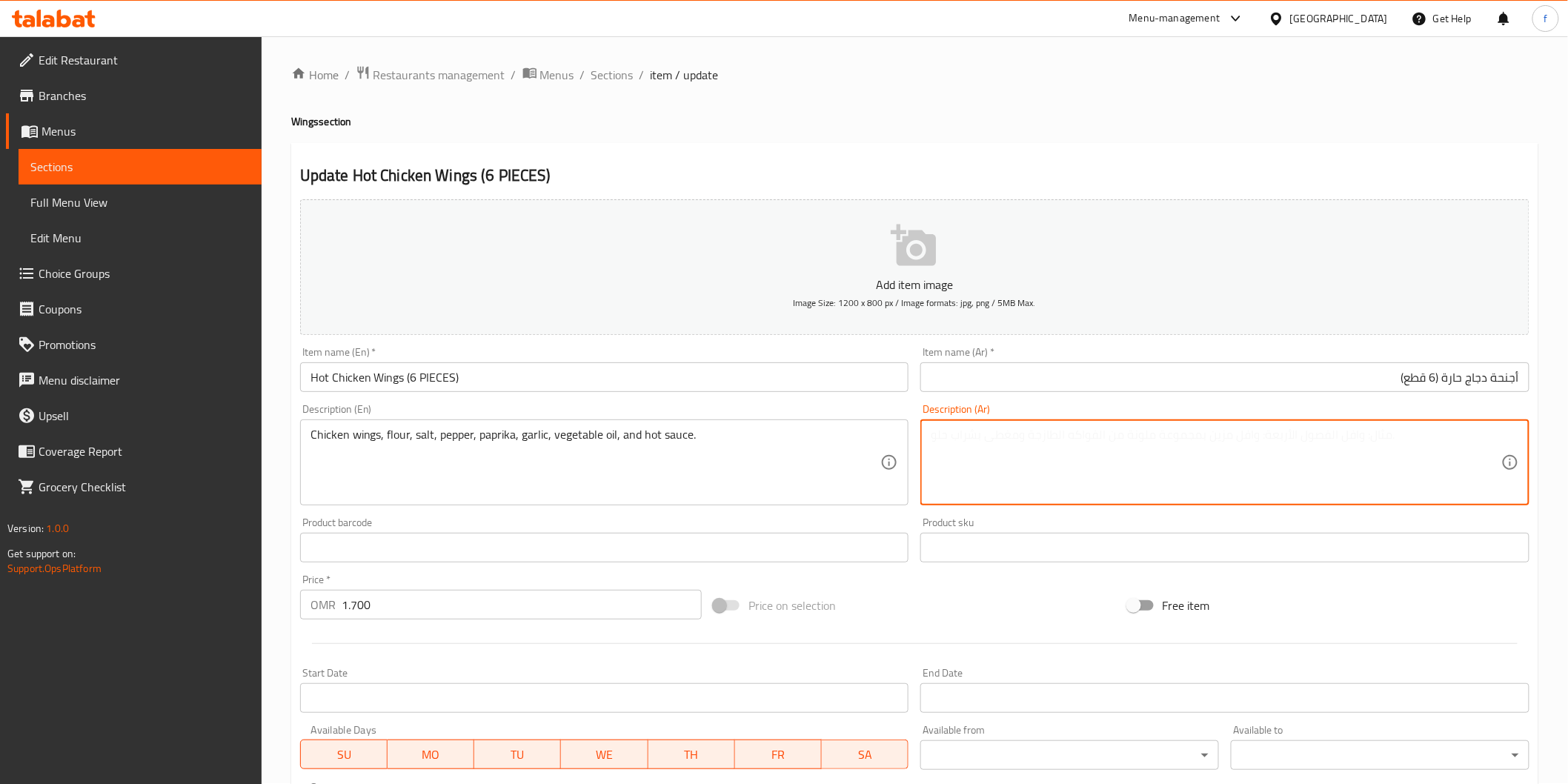
paste textarea "أجنحة دجاج، دقيق، ملح، فلفل أسود، بابريكا، ثوم، زيت نباتي وصلصة حارة"
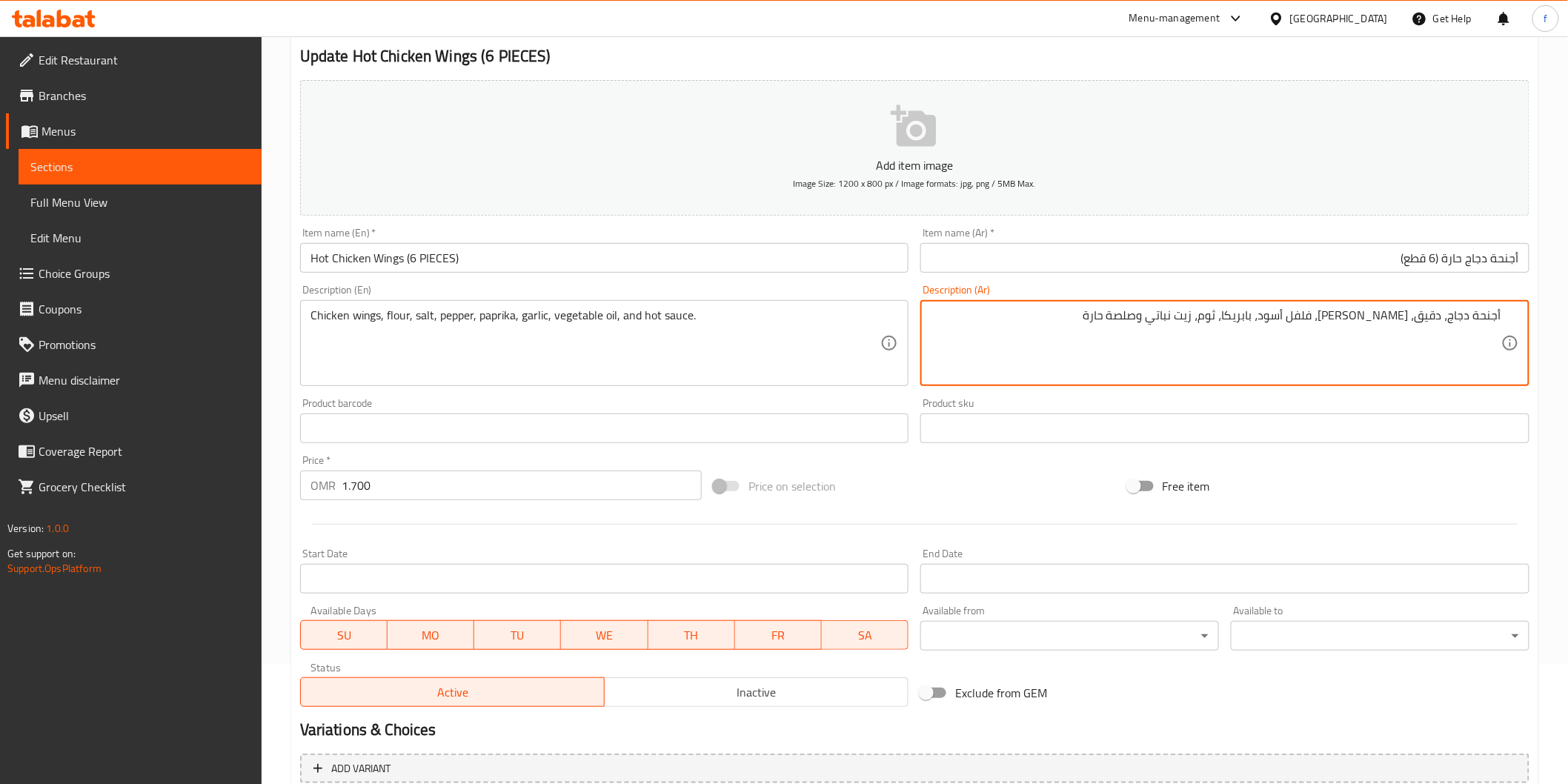
scroll to position [260, 0]
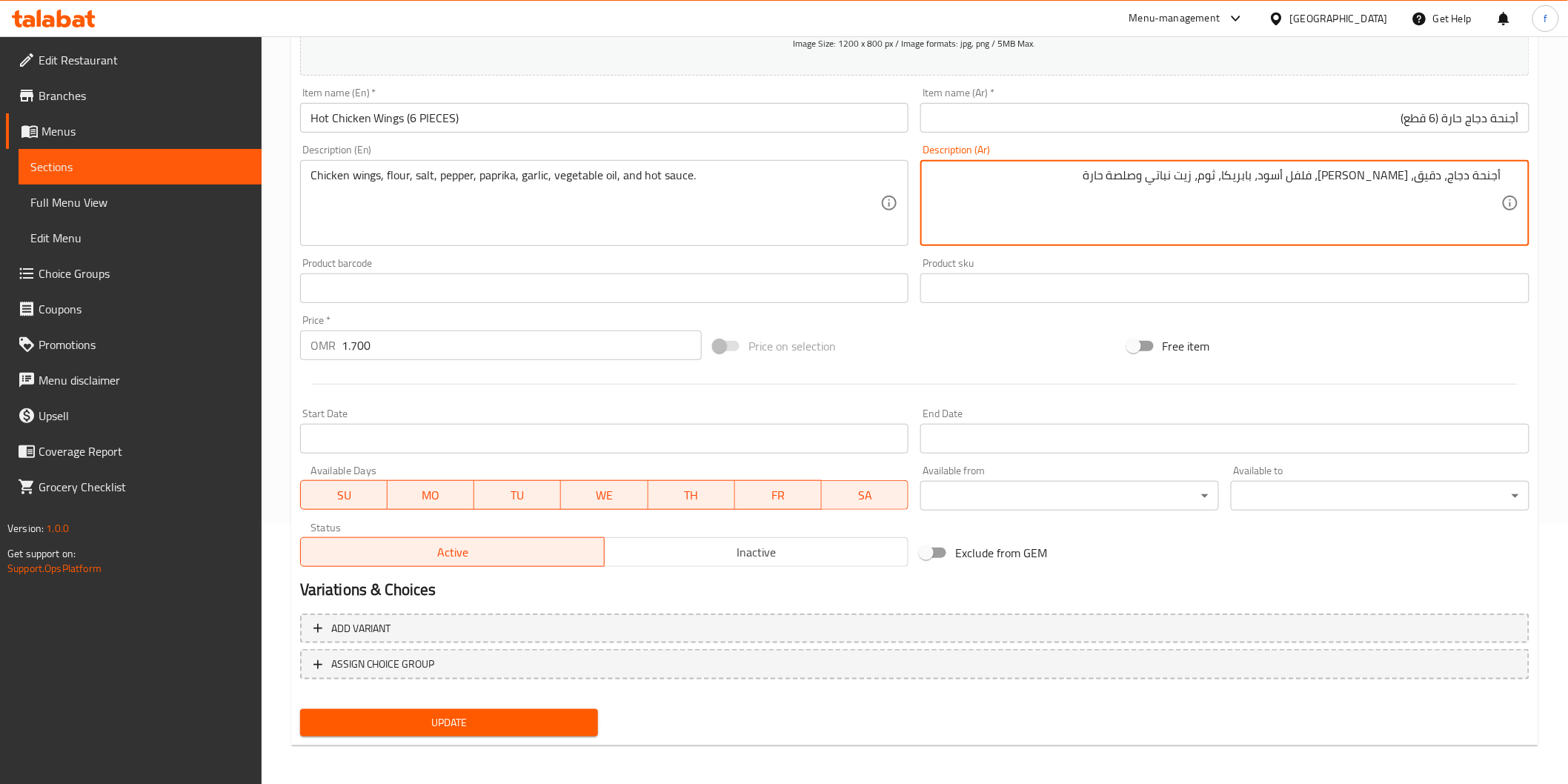
type textarea "أجنحة دجاج، دقيق، ملح، فلفل أسود، بابريكا، ثوم، زيت نباتي وصلصة حارة"
click at [486, 718] on span "Update" at bounding box center [450, 722] width 275 height 18
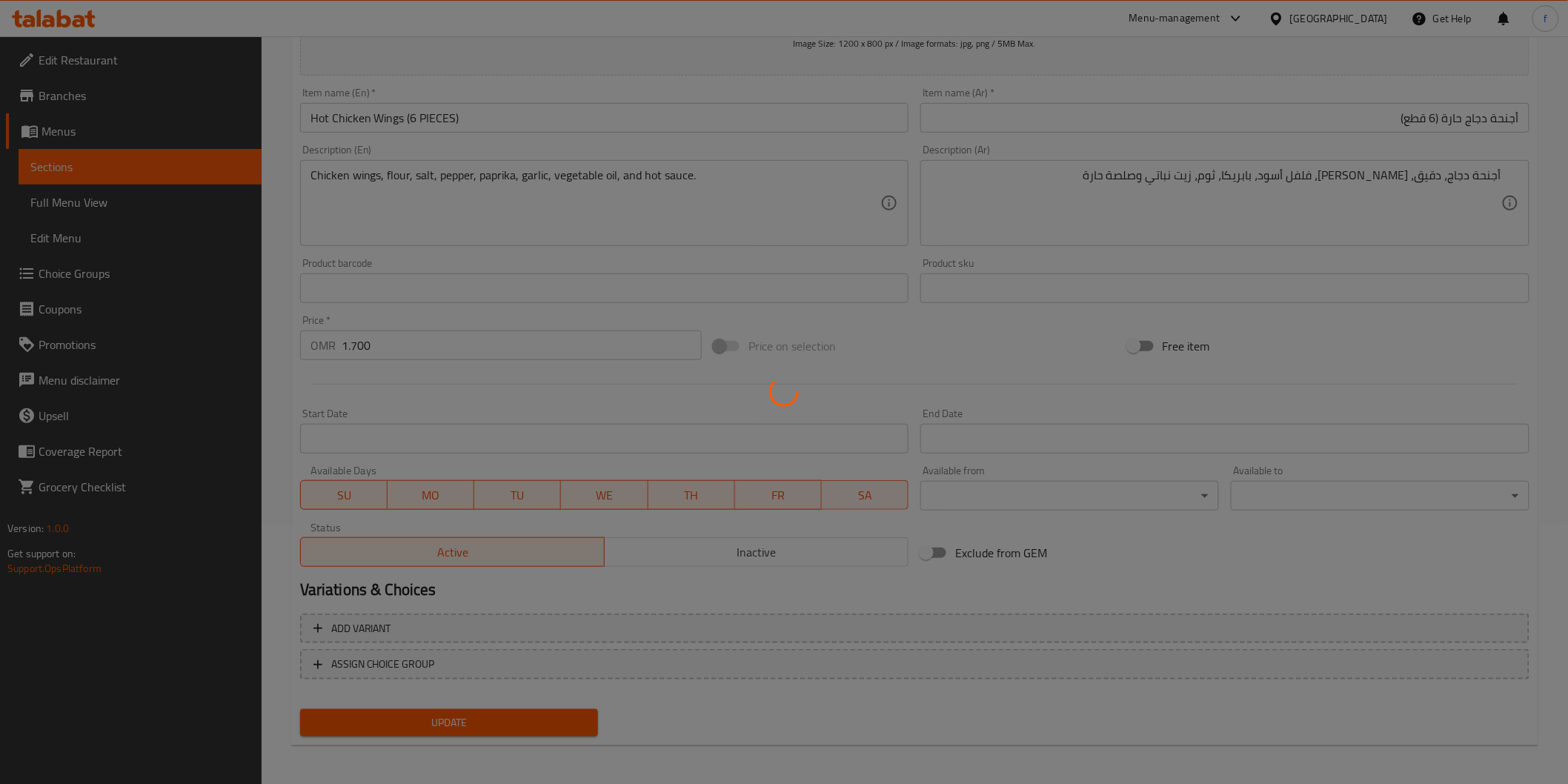
scroll to position [0, 0]
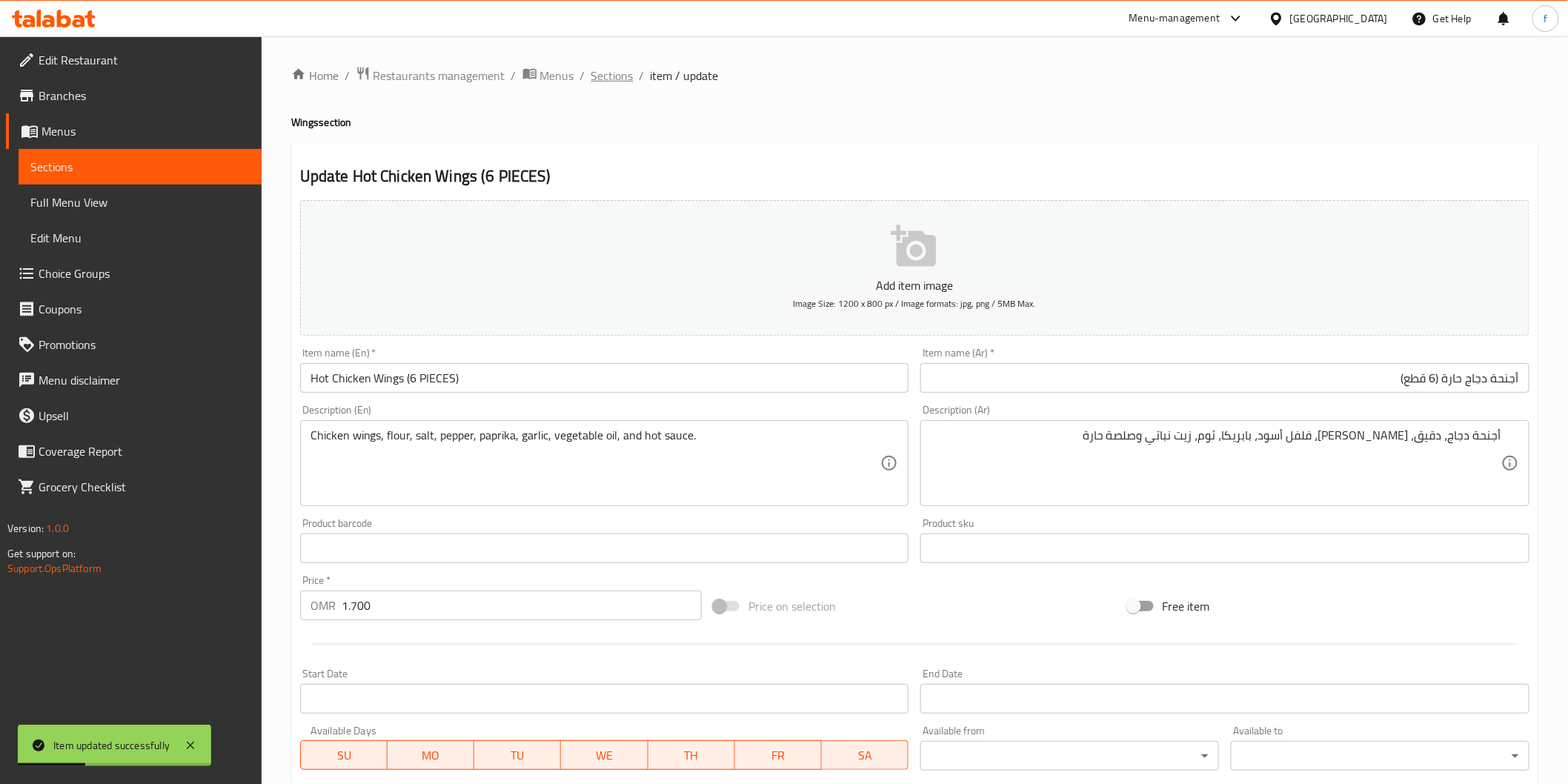
click at [591, 70] on span "Sections" at bounding box center [612, 75] width 42 height 17
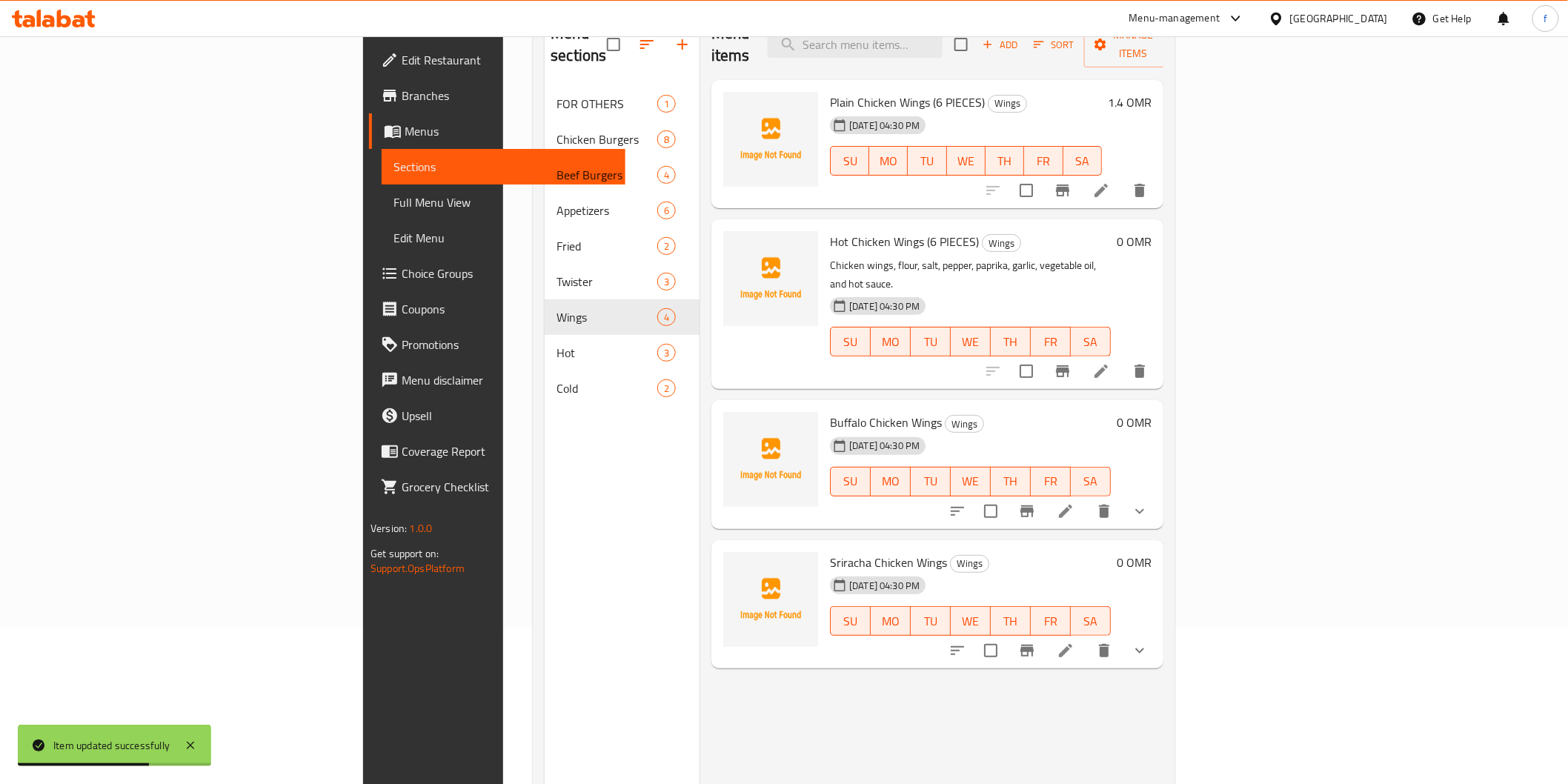
scroll to position [165, 0]
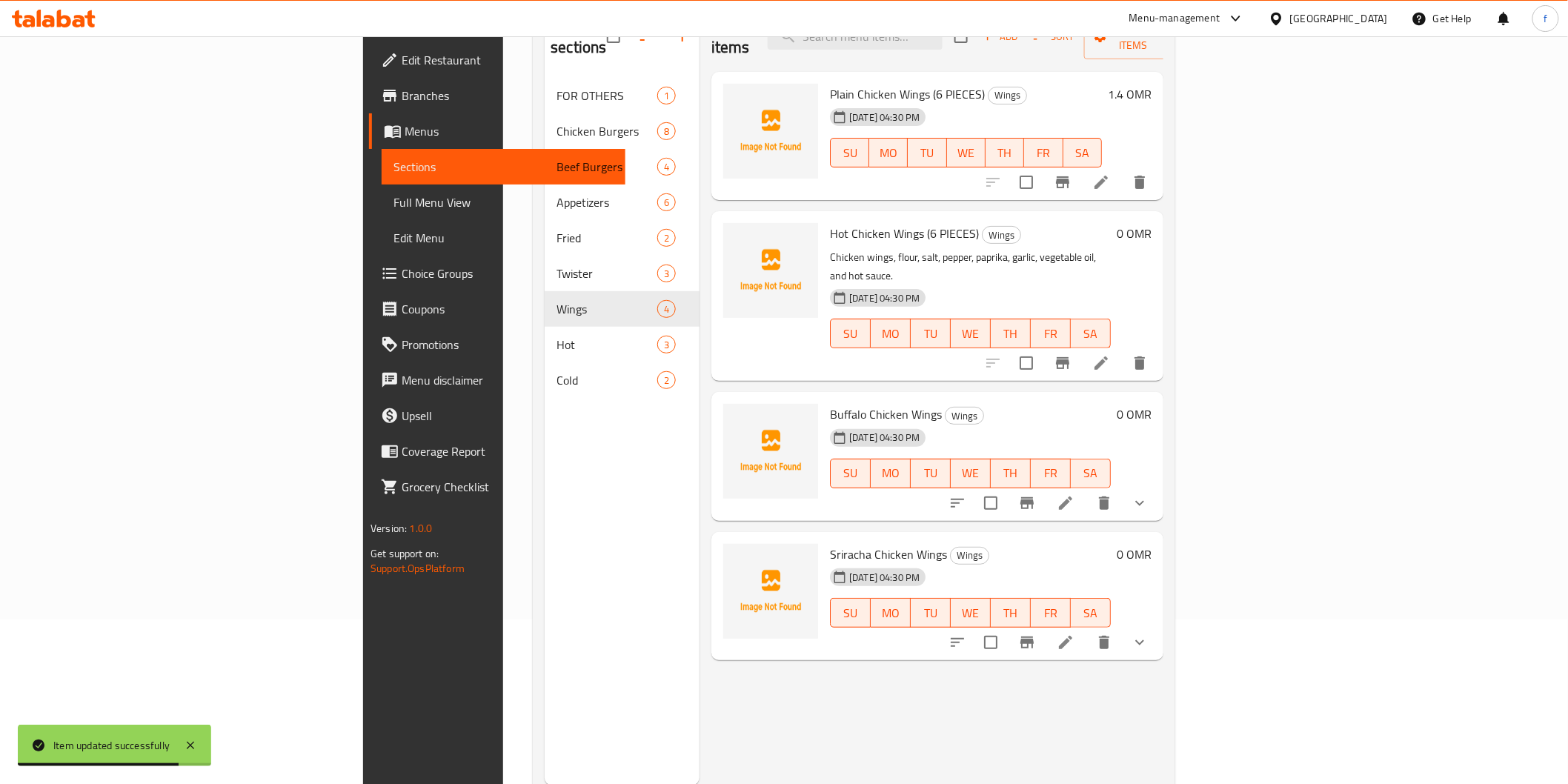
click at [1086, 490] on li at bounding box center [1065, 504] width 41 height 27
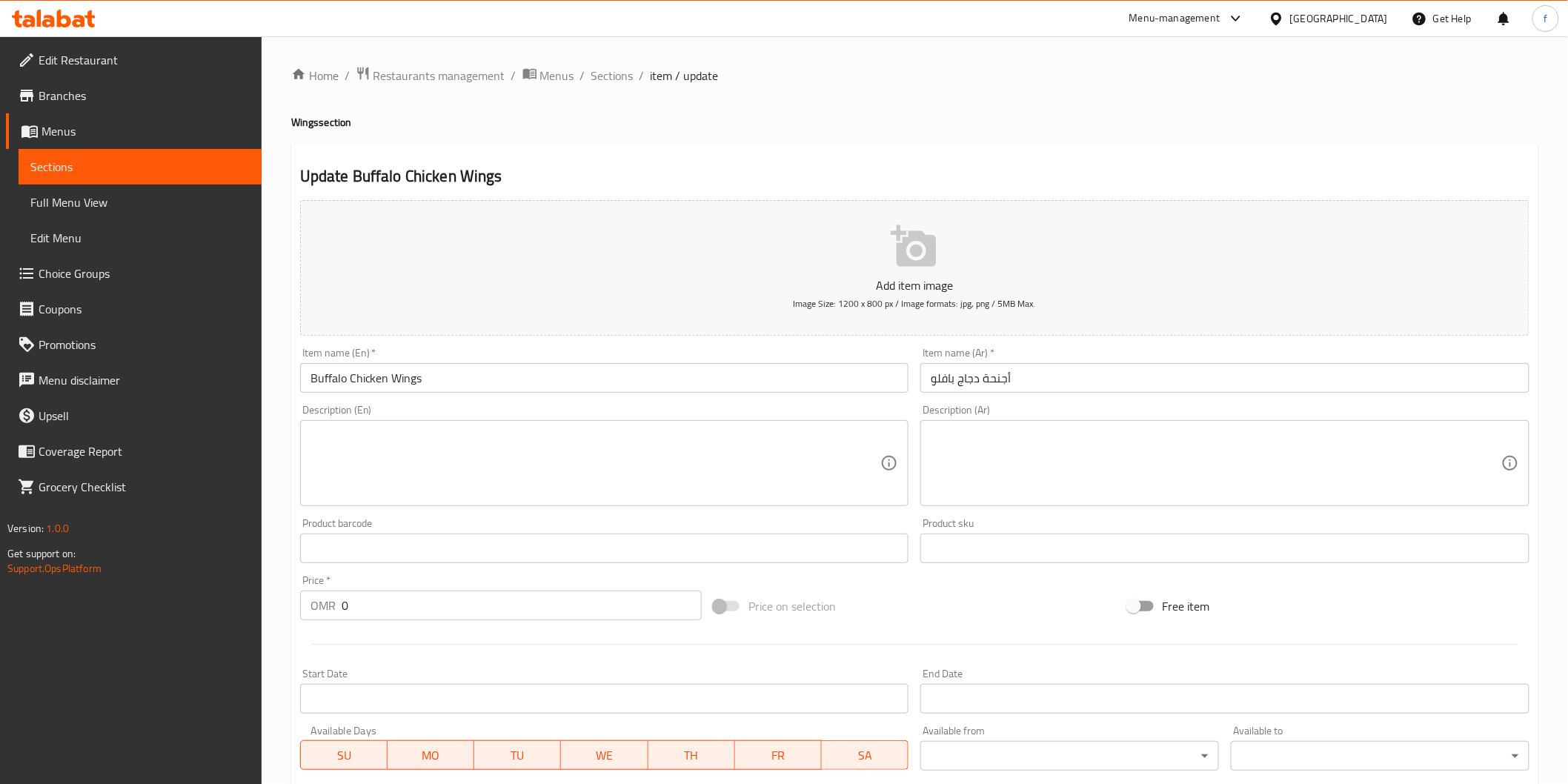
click at [620, 447] on textarea at bounding box center [596, 463] width 571 height 70
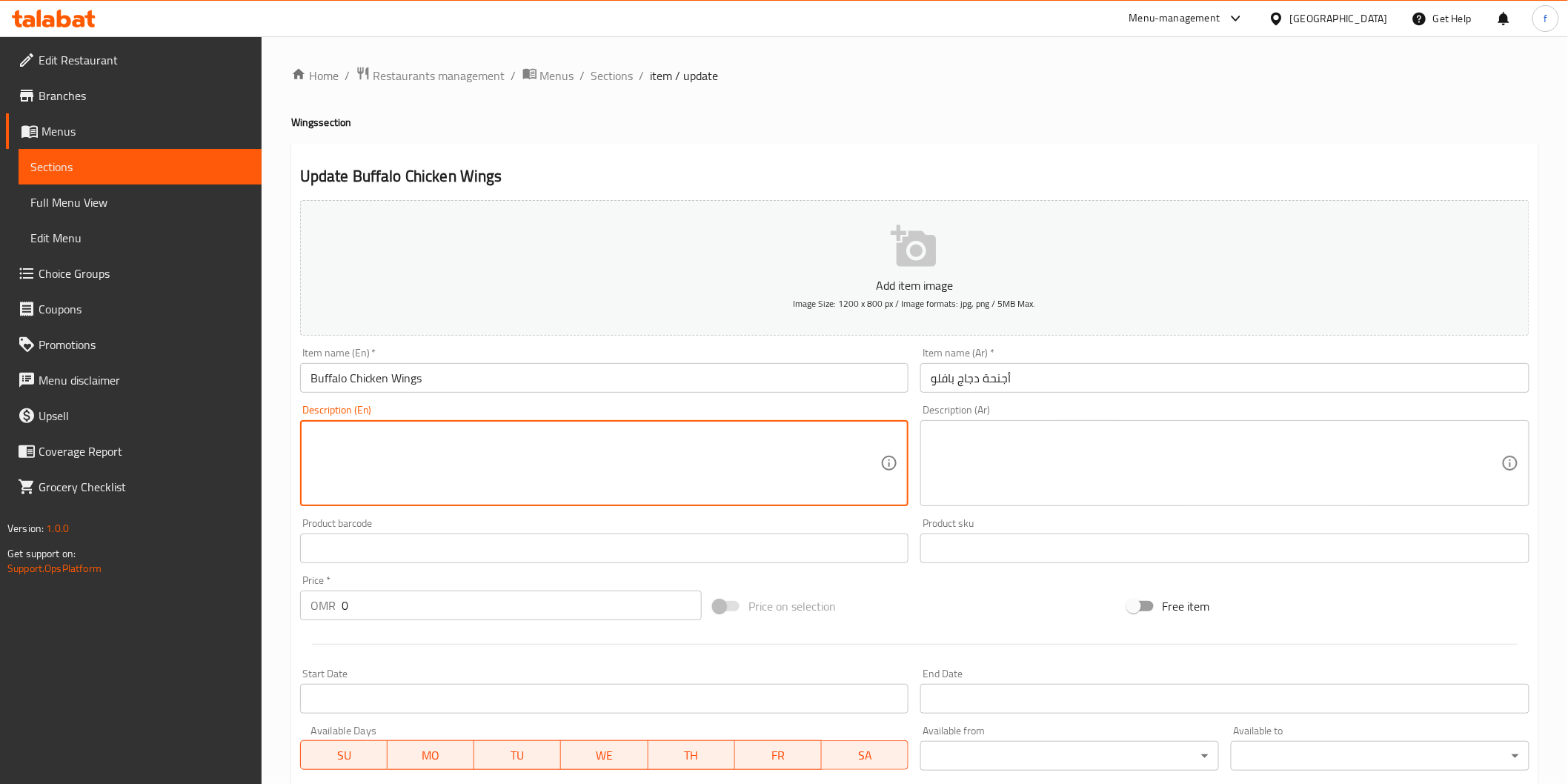
paste textarea "chicken wings, hot sauce, butter, vinegar, brown sugar, garlic powder, onion po…"
type textarea "chicken wings, hot sauce, butter, vinegar, brown sugar, garlic powder, onion po…"
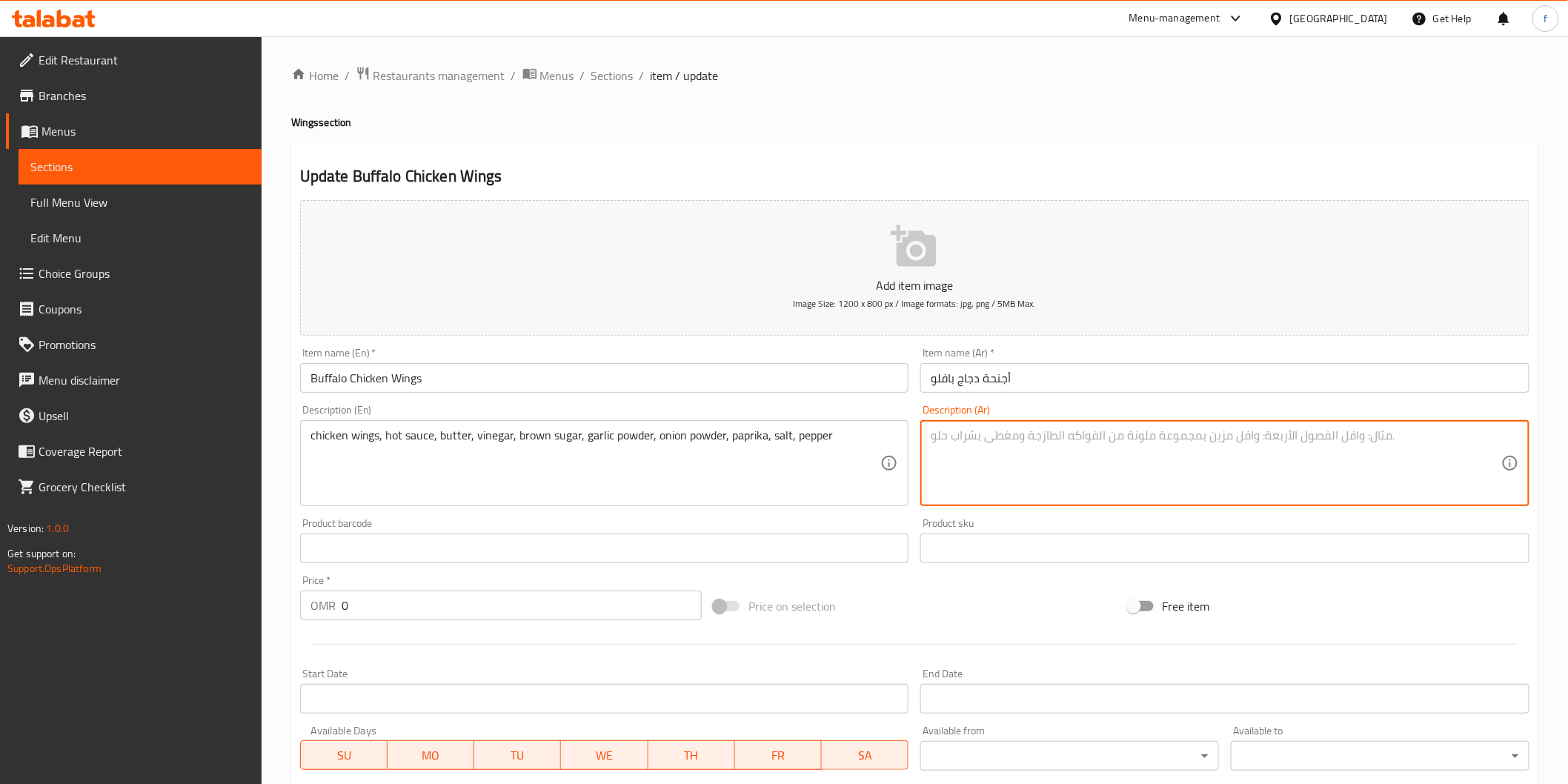
click at [1218, 475] on textarea at bounding box center [1216, 463] width 571 height 70
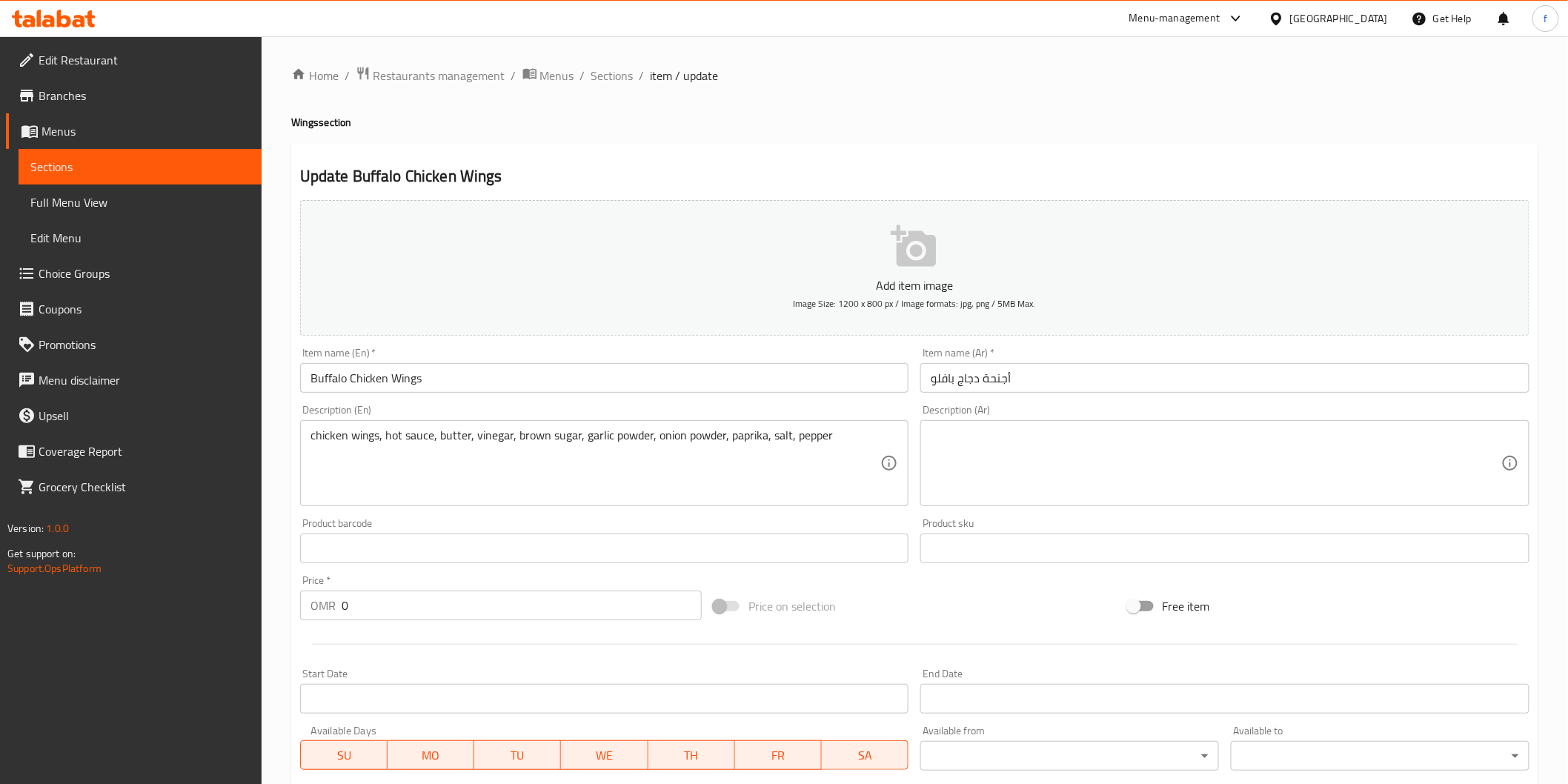
click at [1350, 449] on textarea at bounding box center [1216, 463] width 571 height 70
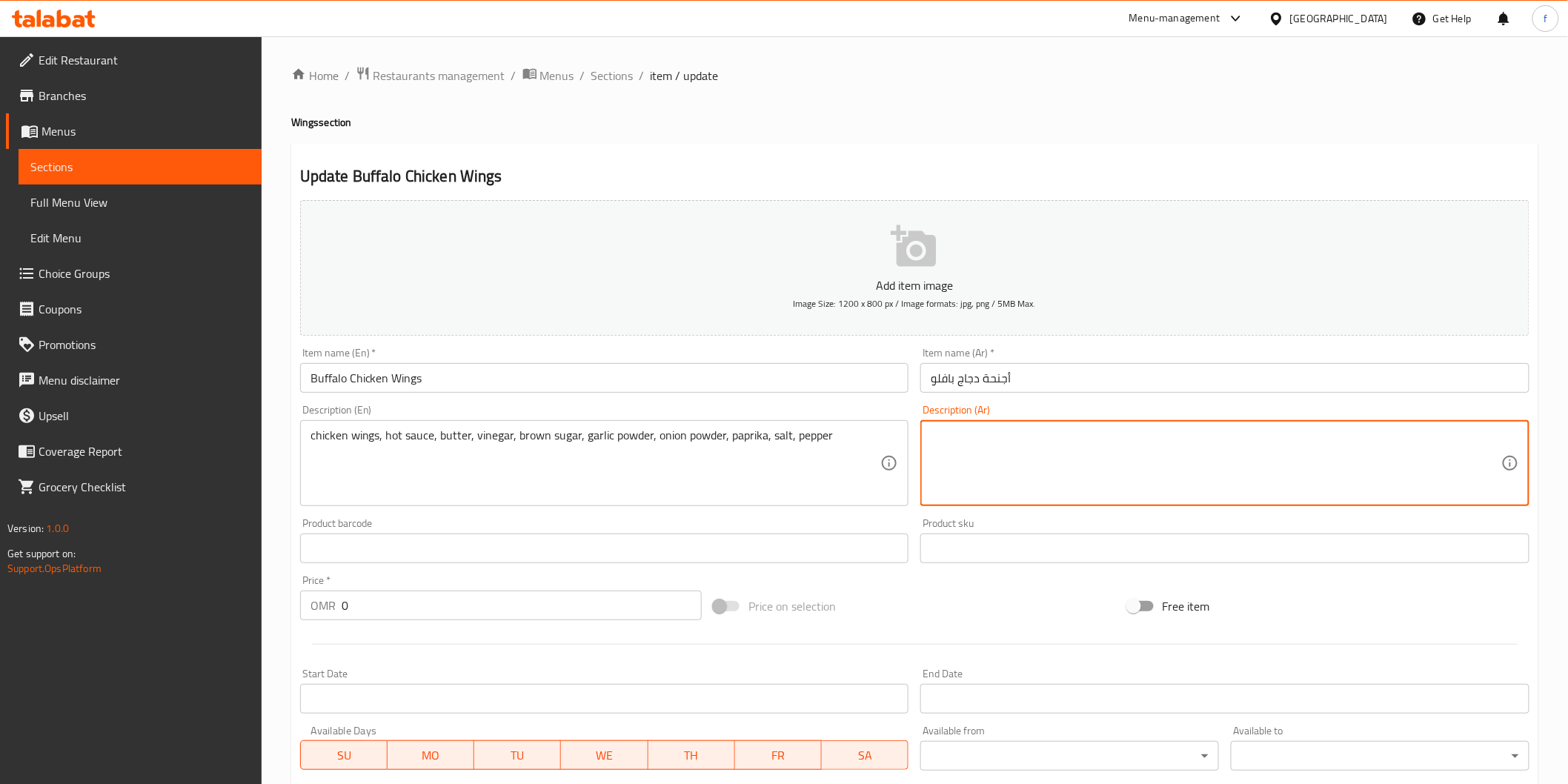
paste textarea "أجنحة الدجاج، صلصة حارة، زبدة، خل، سكر بني، [GEOGRAPHIC_DATA]، بودرة البصل، [GE…"
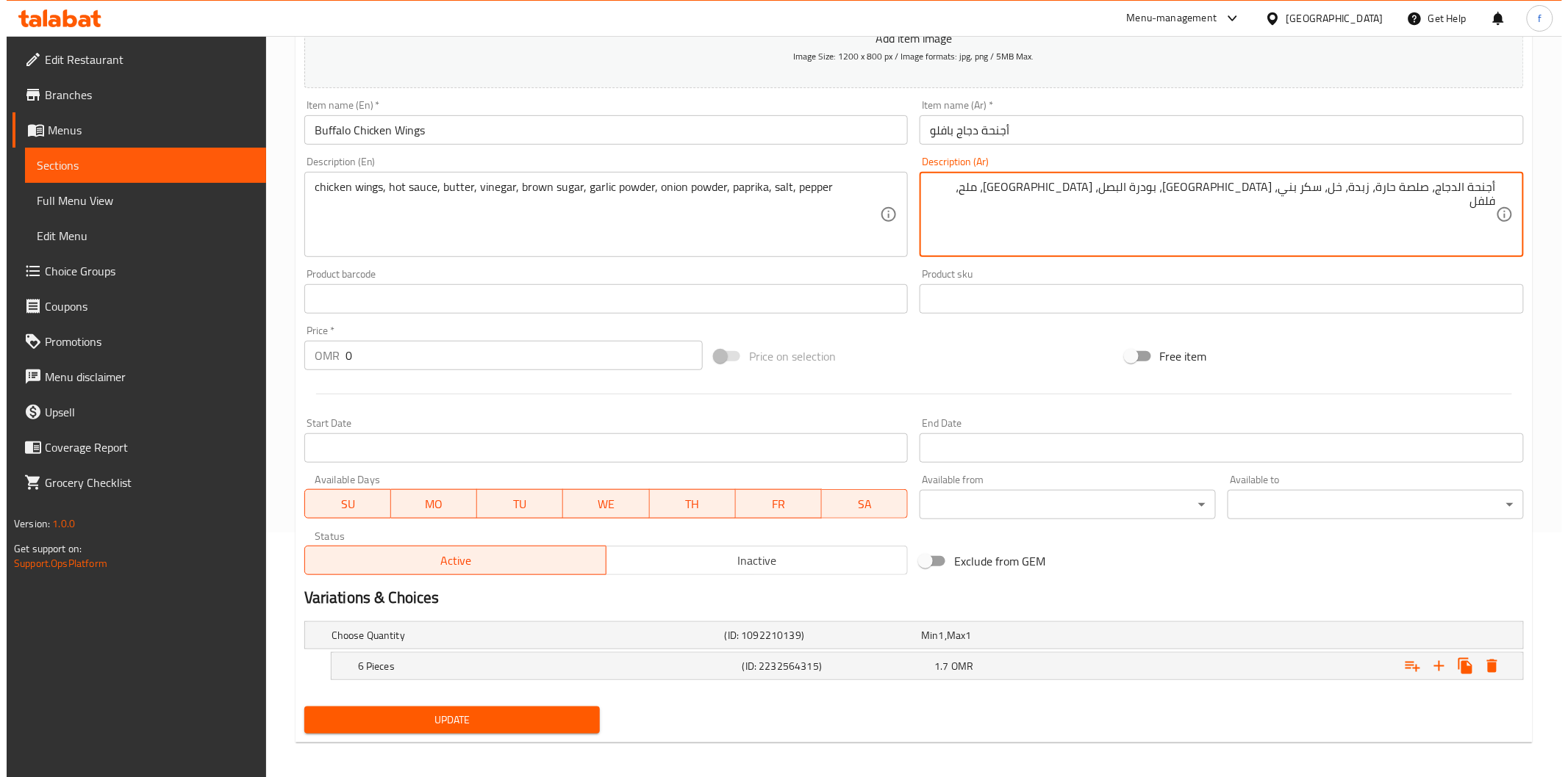
scroll to position [250, 0]
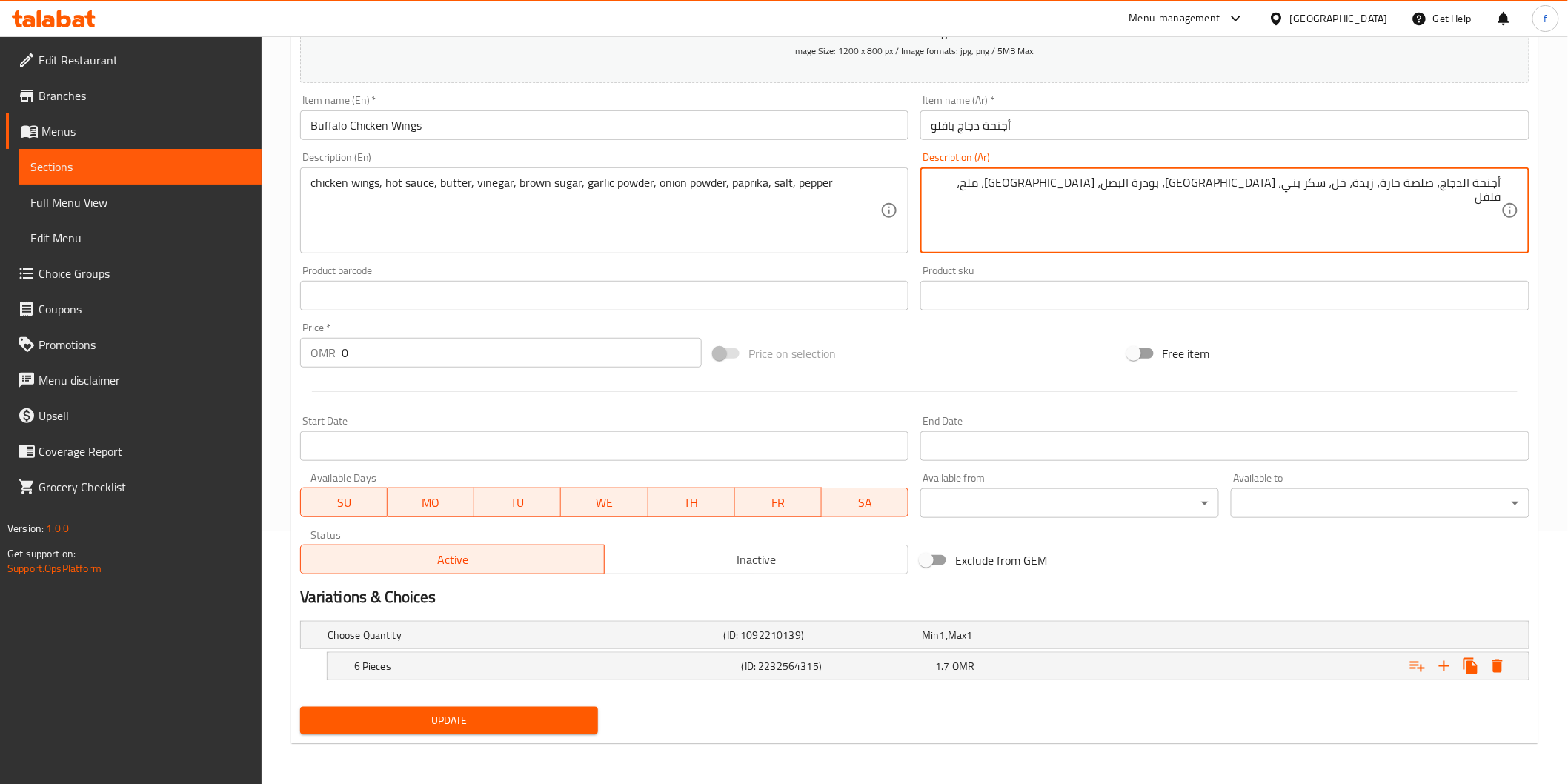
type textarea "أجنحة الدجاج، صلصة حارة، زبدة، خل، سكر بني، [GEOGRAPHIC_DATA]، بودرة البصل، [GE…"
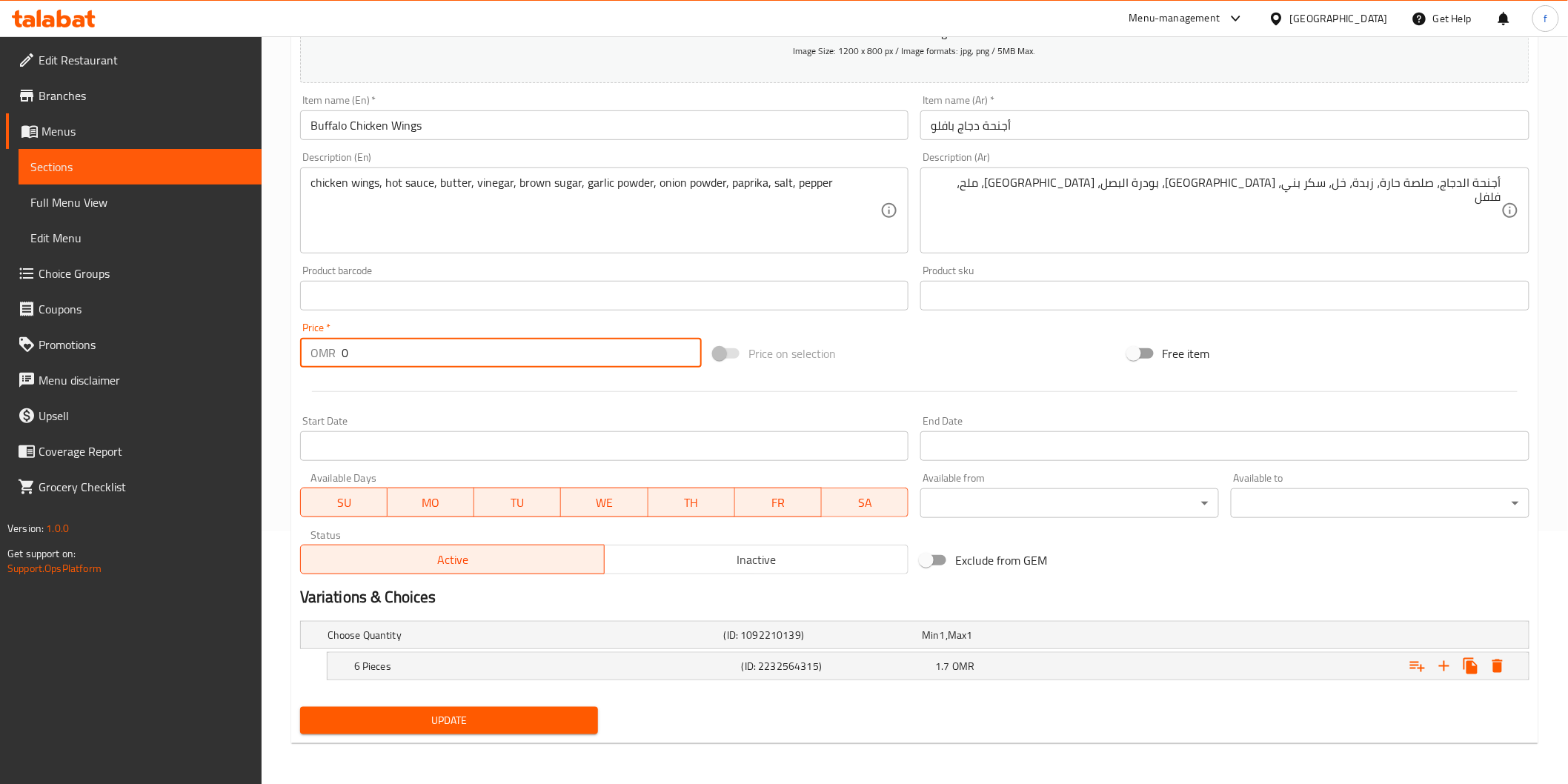
drag, startPoint x: 411, startPoint y: 341, endPoint x: 314, endPoint y: 355, distance: 98.0
click at [314, 355] on div "OMR 0 Price *" at bounding box center [501, 353] width 401 height 30
type input "1.700"
click at [1502, 665] on icon "Expand" at bounding box center [1497, 666] width 11 height 13
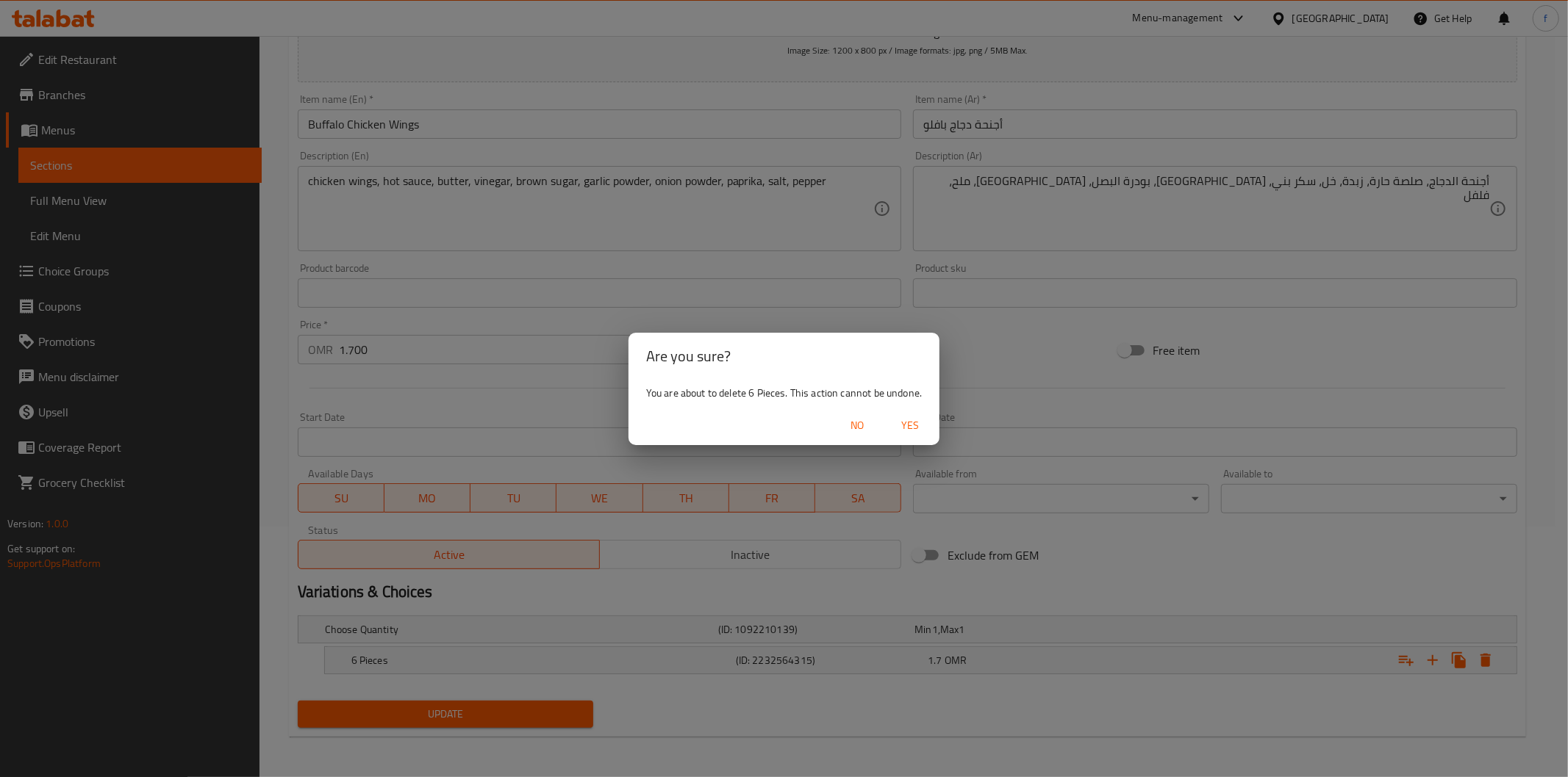
click at [908, 423] on span "Yes" at bounding box center [909, 425] width 35 height 18
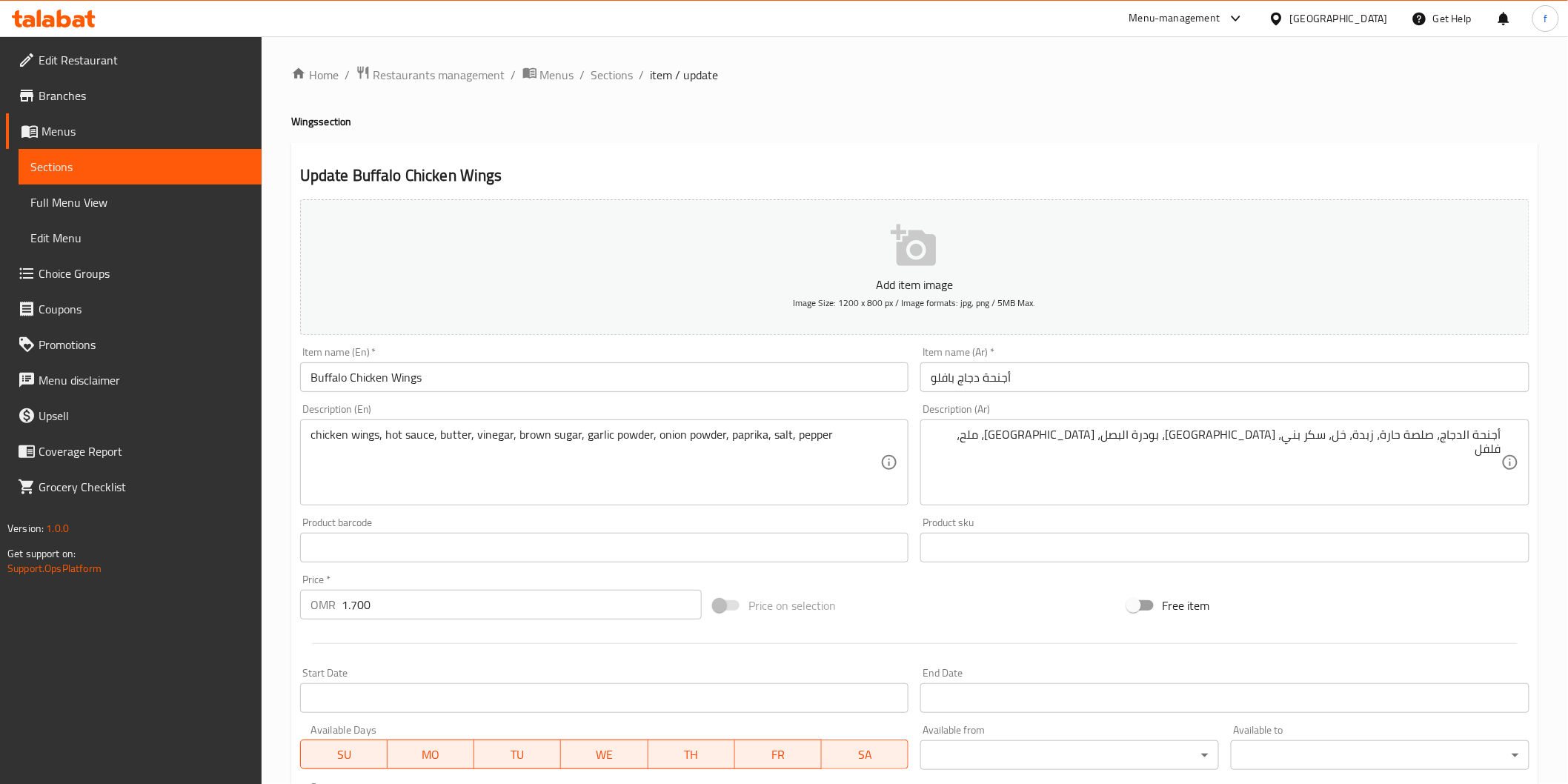
scroll to position [0, 0]
click at [487, 391] on input "Buffalo Chicken Wings" at bounding box center [604, 378] width 609 height 30
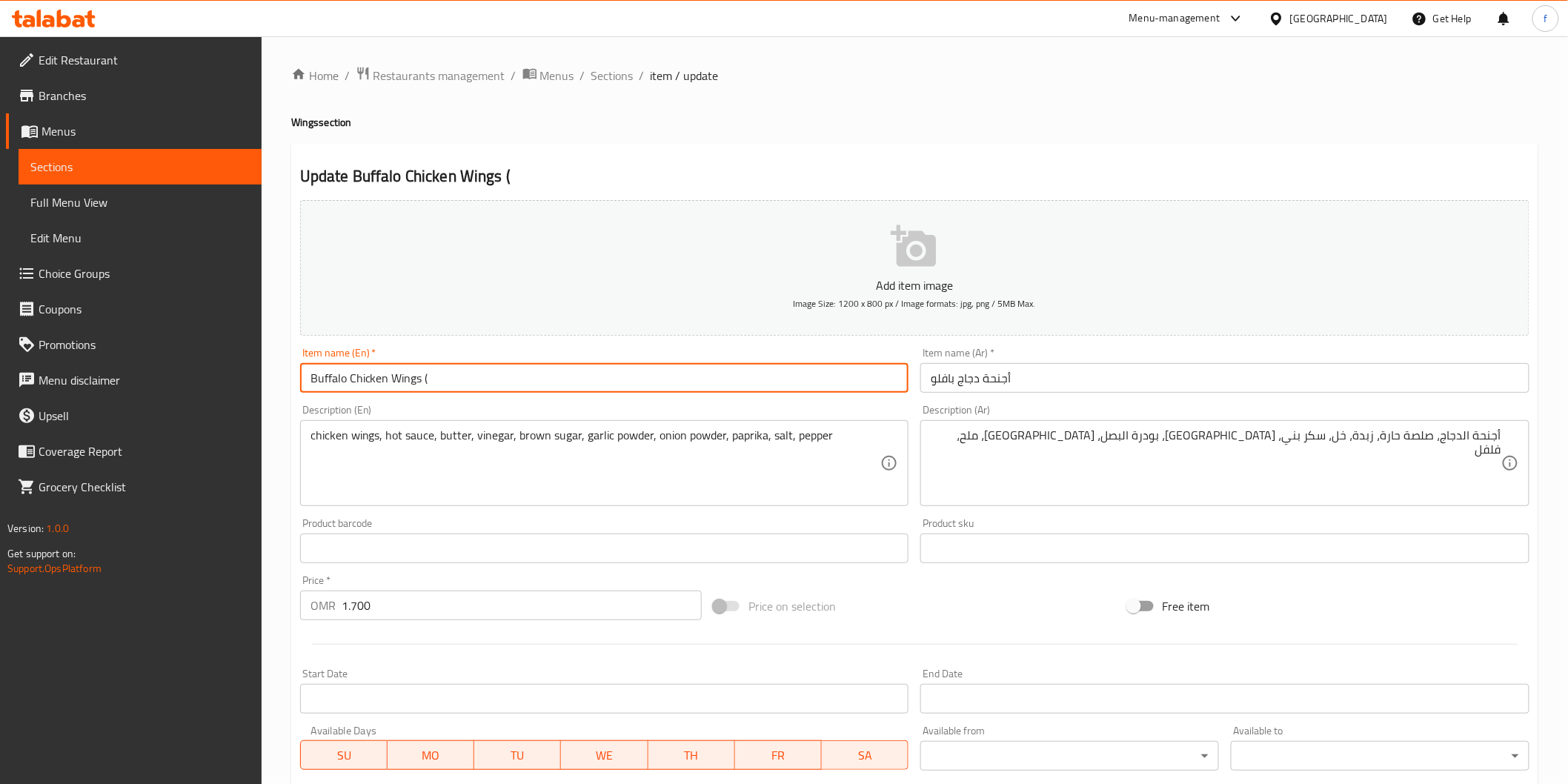
click at [511, 379] on input "Buffalo Chicken Wings (" at bounding box center [604, 378] width 609 height 30
paste input "6 PIECES"
type input "Buffalo Chicken Wings (6 PIECES)"
click at [1108, 391] on input "أجنحة دجاج بافلو" at bounding box center [1224, 378] width 609 height 30
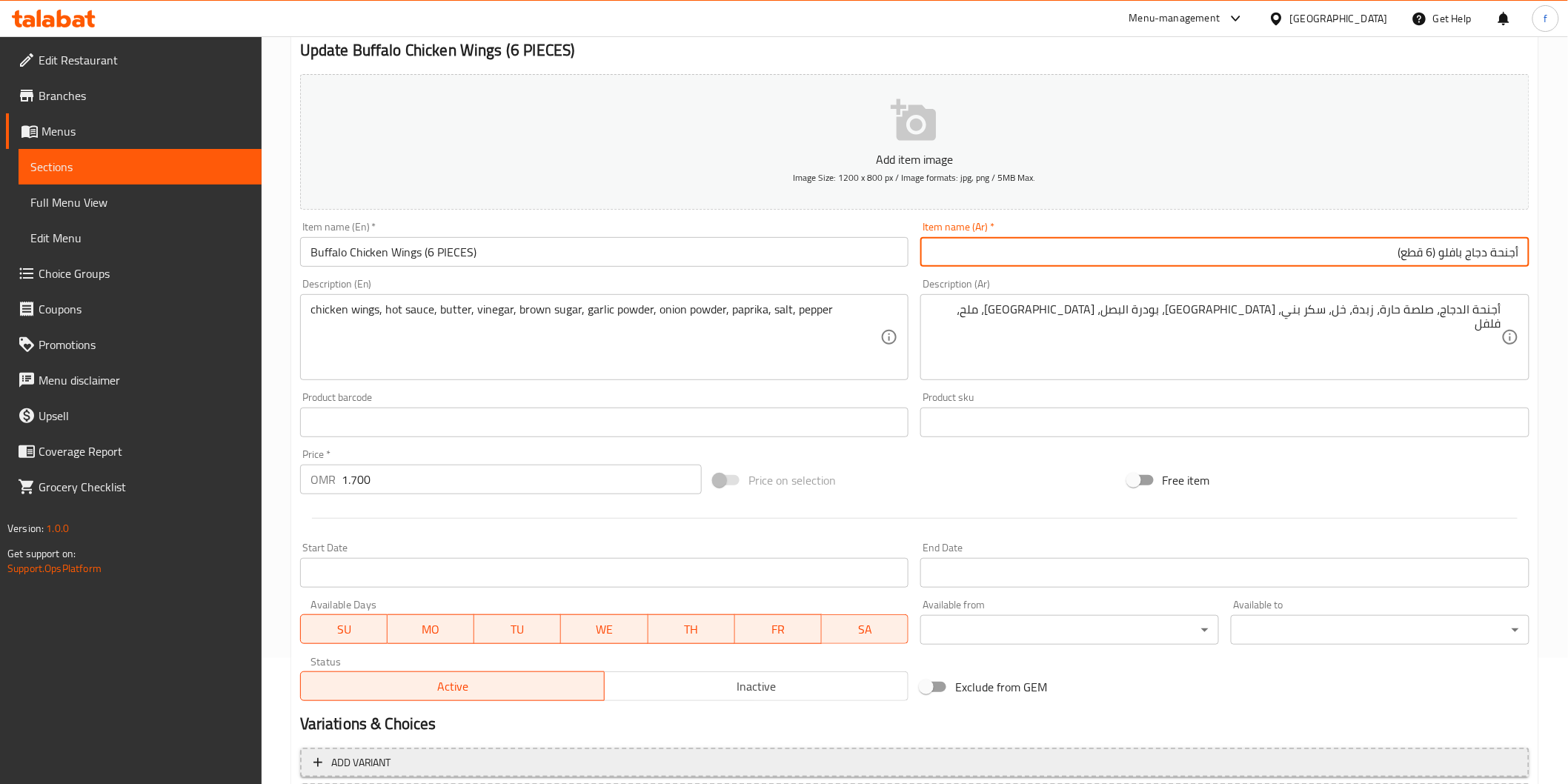
scroll to position [260, 0]
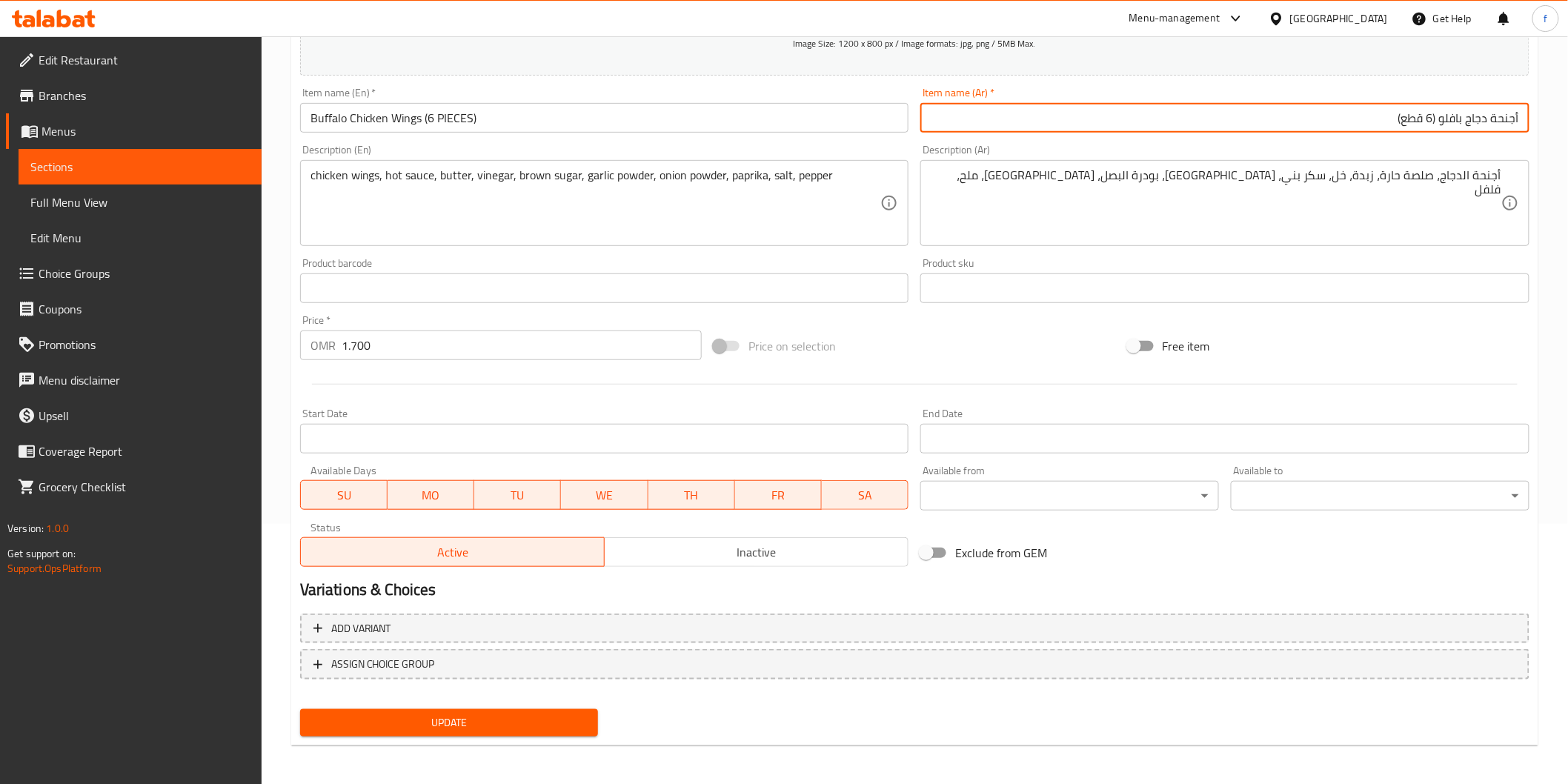
type input "أجنحة دجاج بافلو (6 قطع)"
click at [578, 716] on span "Update" at bounding box center [450, 722] width 275 height 18
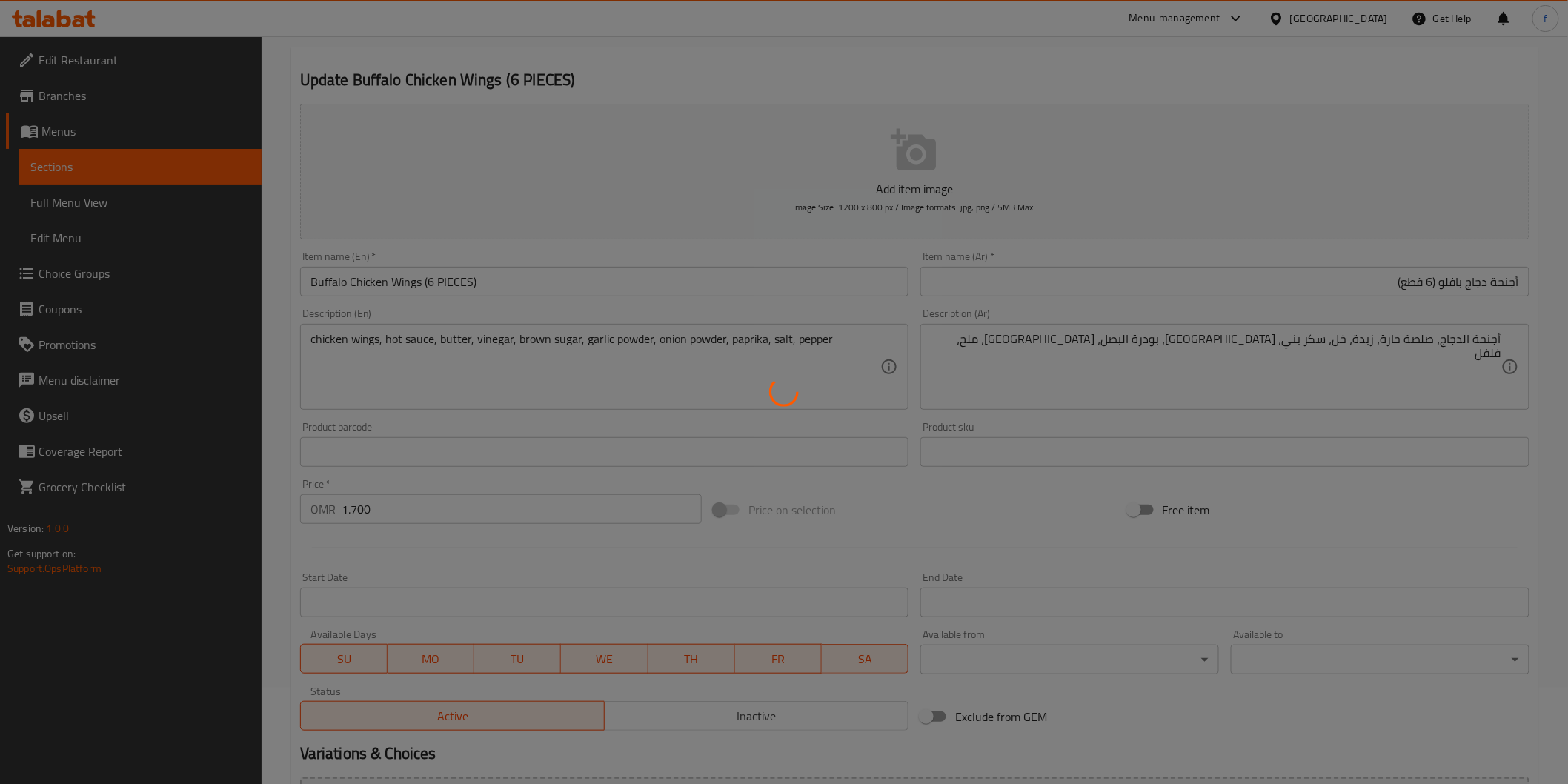
scroll to position [0, 0]
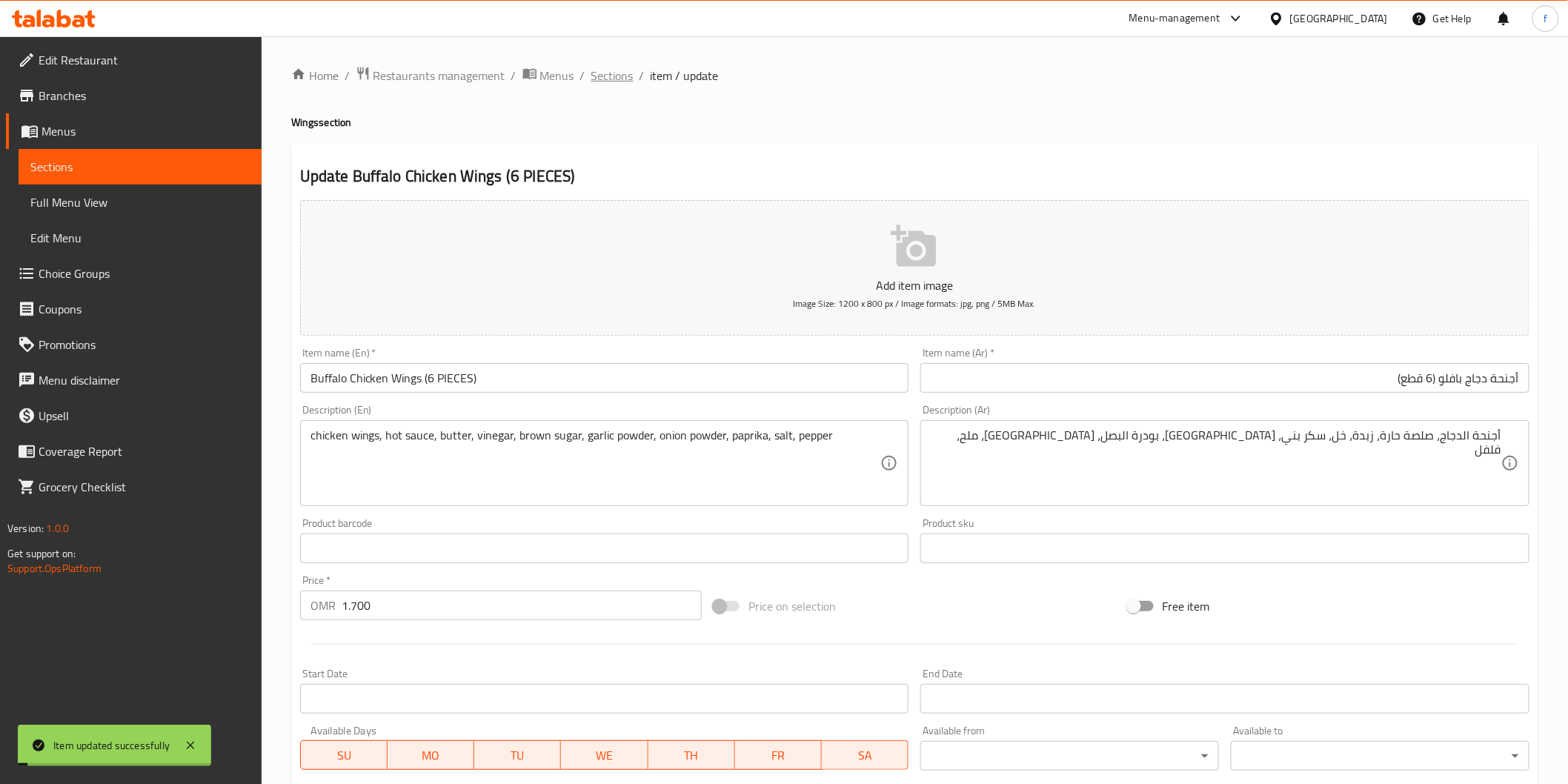
click at [623, 78] on span "Sections" at bounding box center [612, 75] width 42 height 17
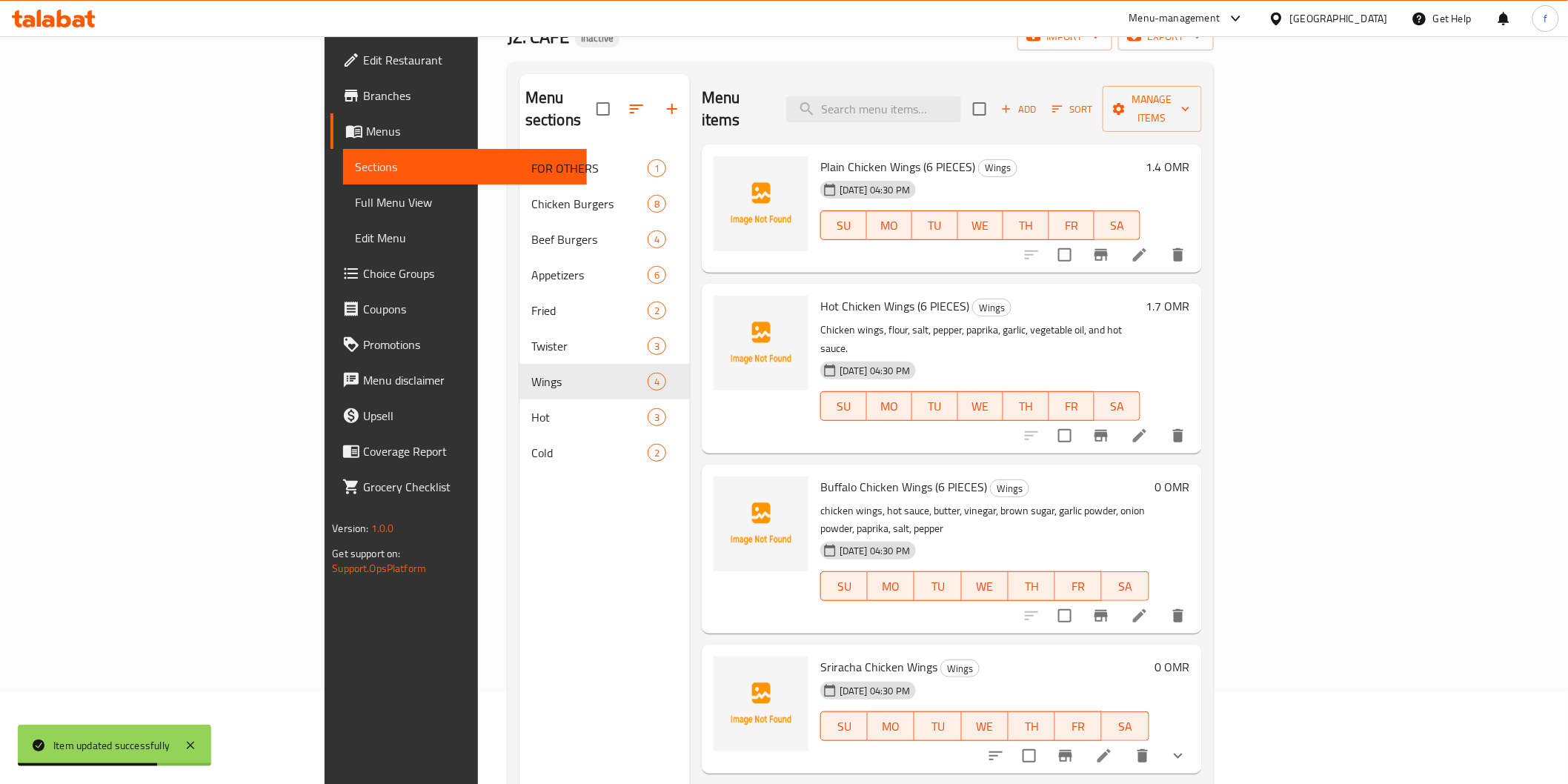
scroll to position [208, 0]
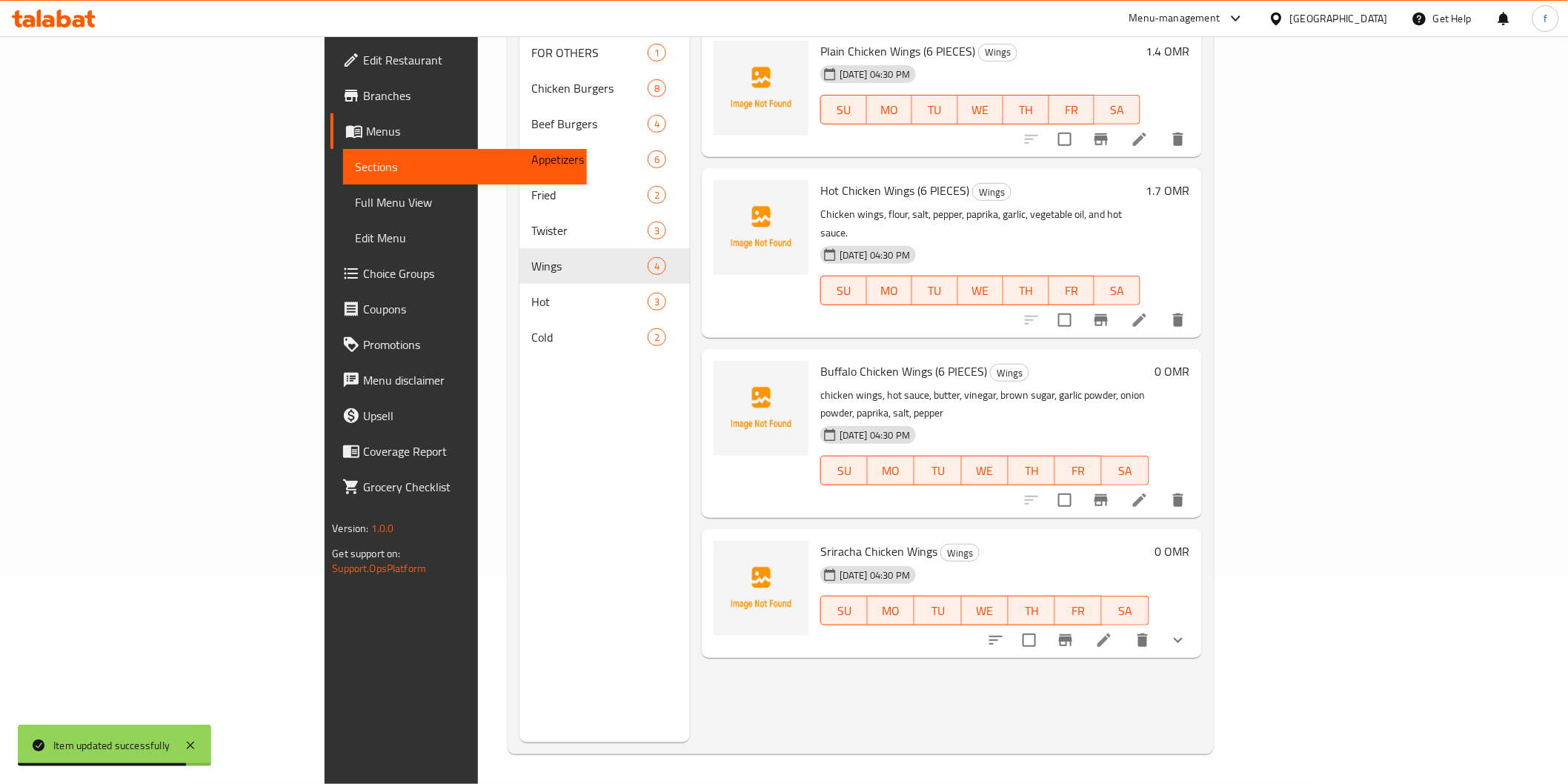
click at [1111, 634] on icon at bounding box center [1104, 640] width 13 height 13
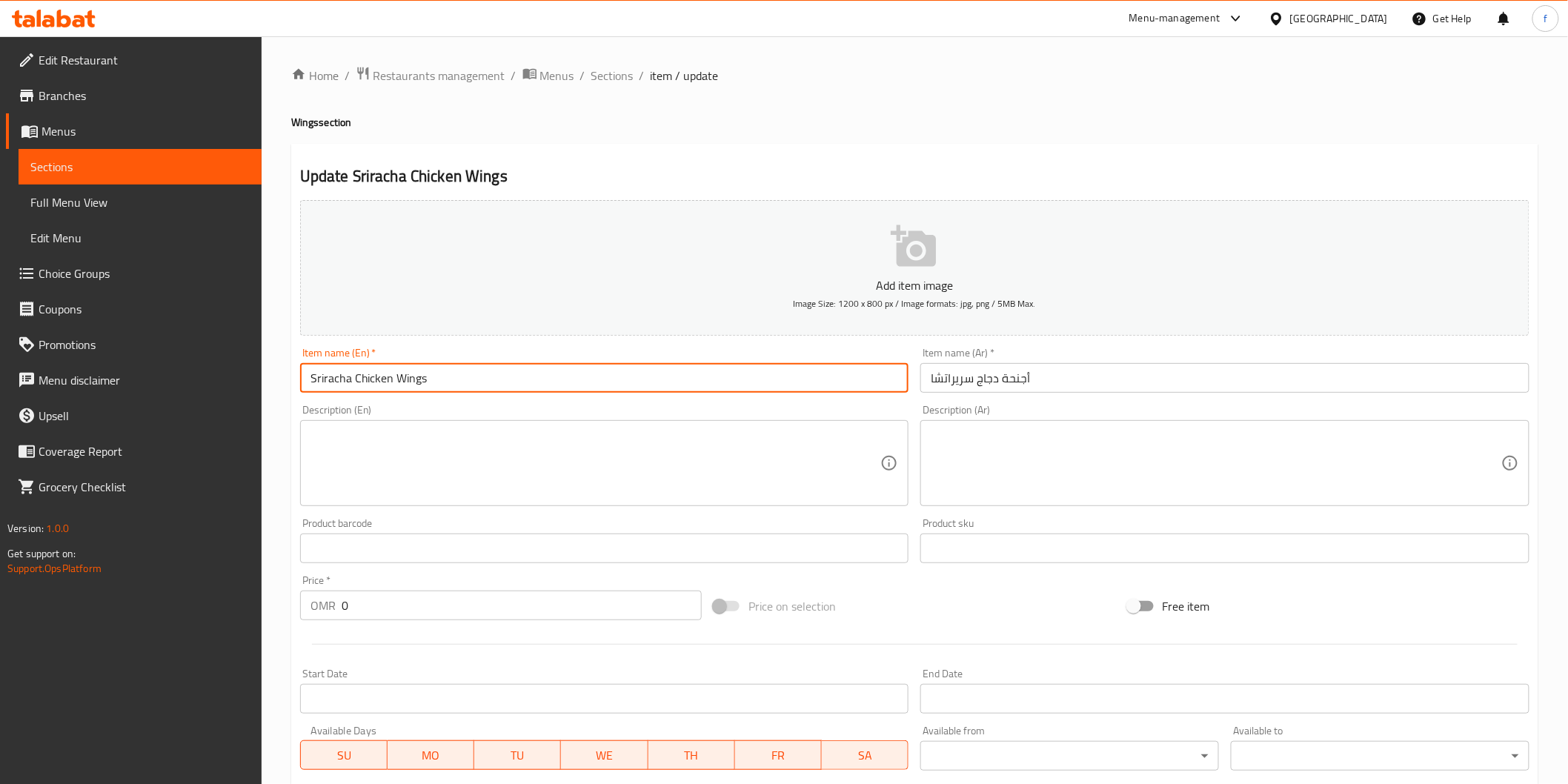
click at [332, 375] on input "Sriracha Chicken Wings" at bounding box center [604, 378] width 609 height 30
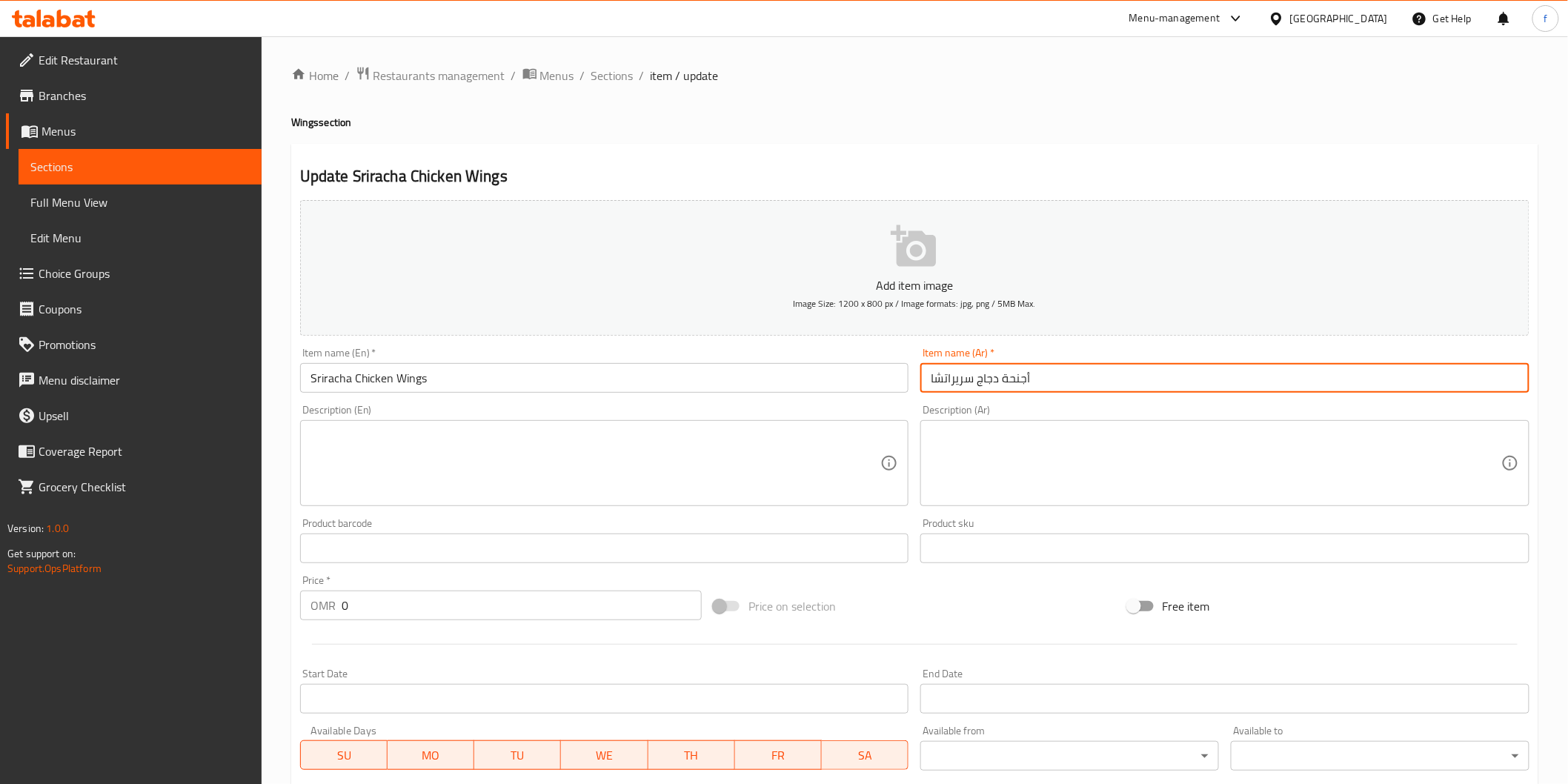
click at [1064, 381] on input "أجنحة دجاج سريراتشا" at bounding box center [1224, 378] width 609 height 30
click at [446, 380] on input "Sriracha Chicken Wings" at bounding box center [604, 378] width 609 height 30
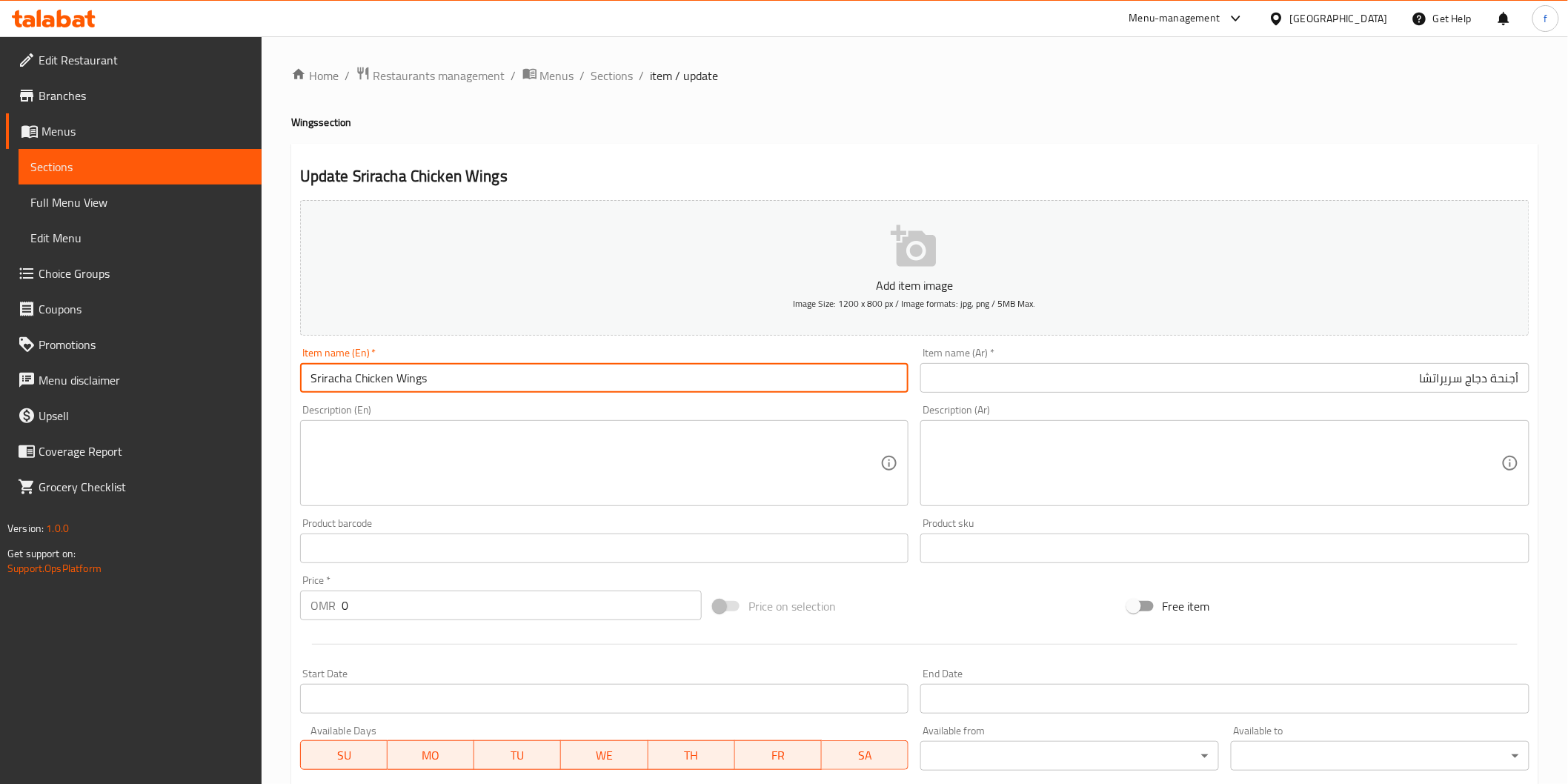
click at [439, 381] on input "Sriracha Chicken Wings" at bounding box center [604, 378] width 609 height 30
click at [430, 379] on input "Sriracha Chicken Wings" at bounding box center [604, 378] width 609 height 30
click at [429, 379] on input "Sriracha Chicken Wings" at bounding box center [604, 378] width 609 height 30
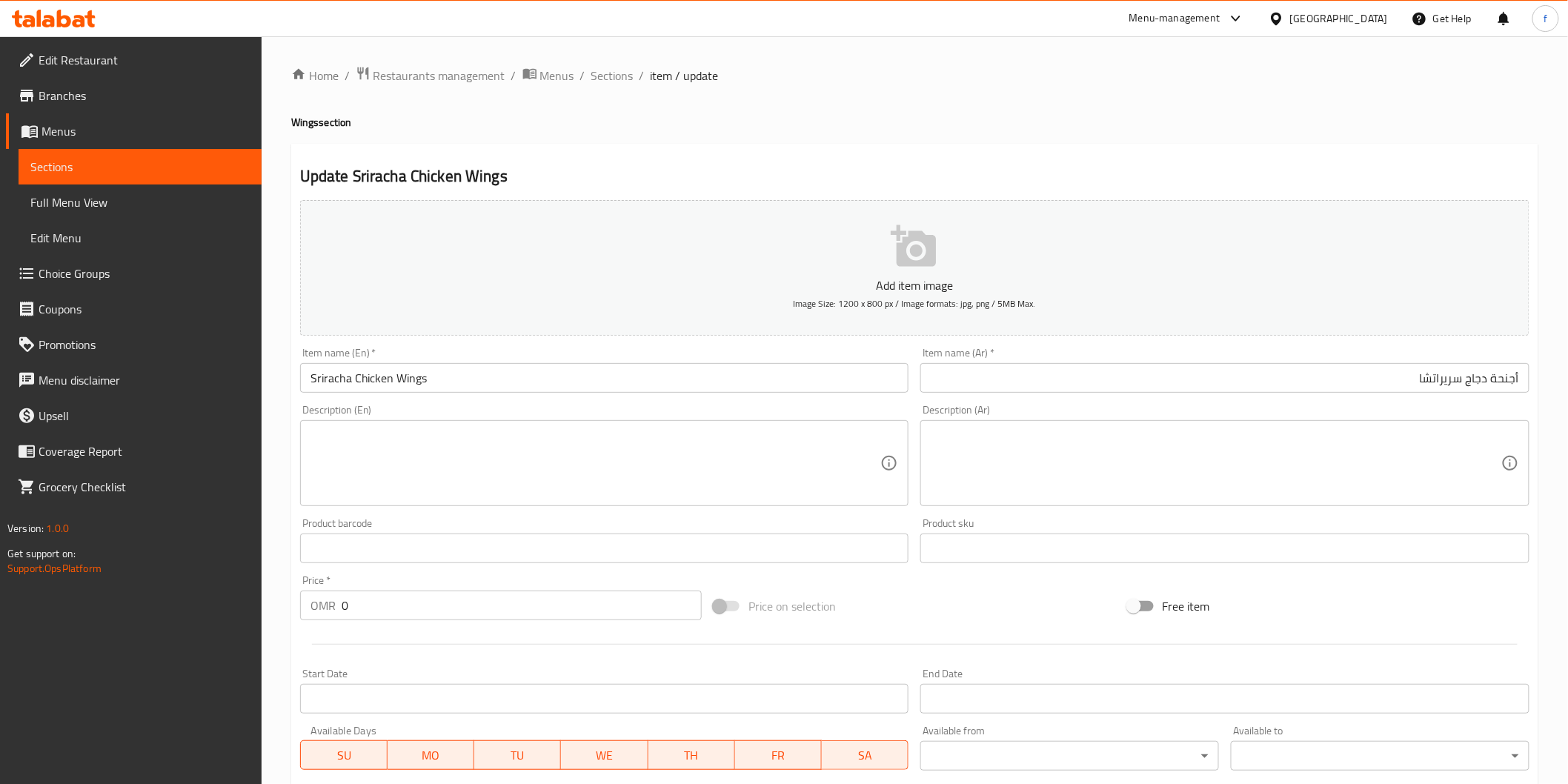
click at [583, 456] on textarea at bounding box center [596, 463] width 571 height 70
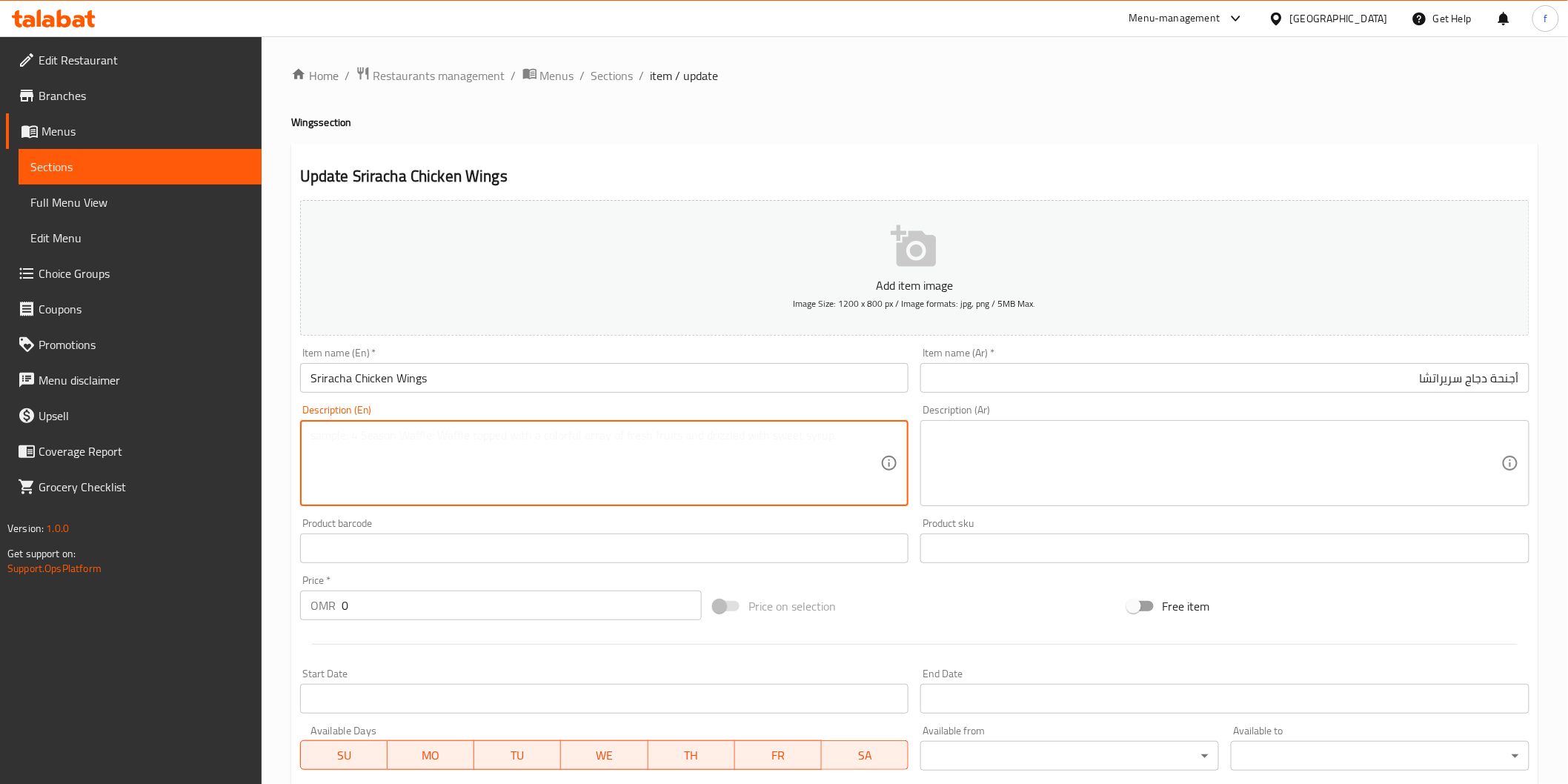
paste textarea "Spicy chicken wings with Sriracha sauce."
type textarea "Spicy chicken wings with Sriracha sauce."
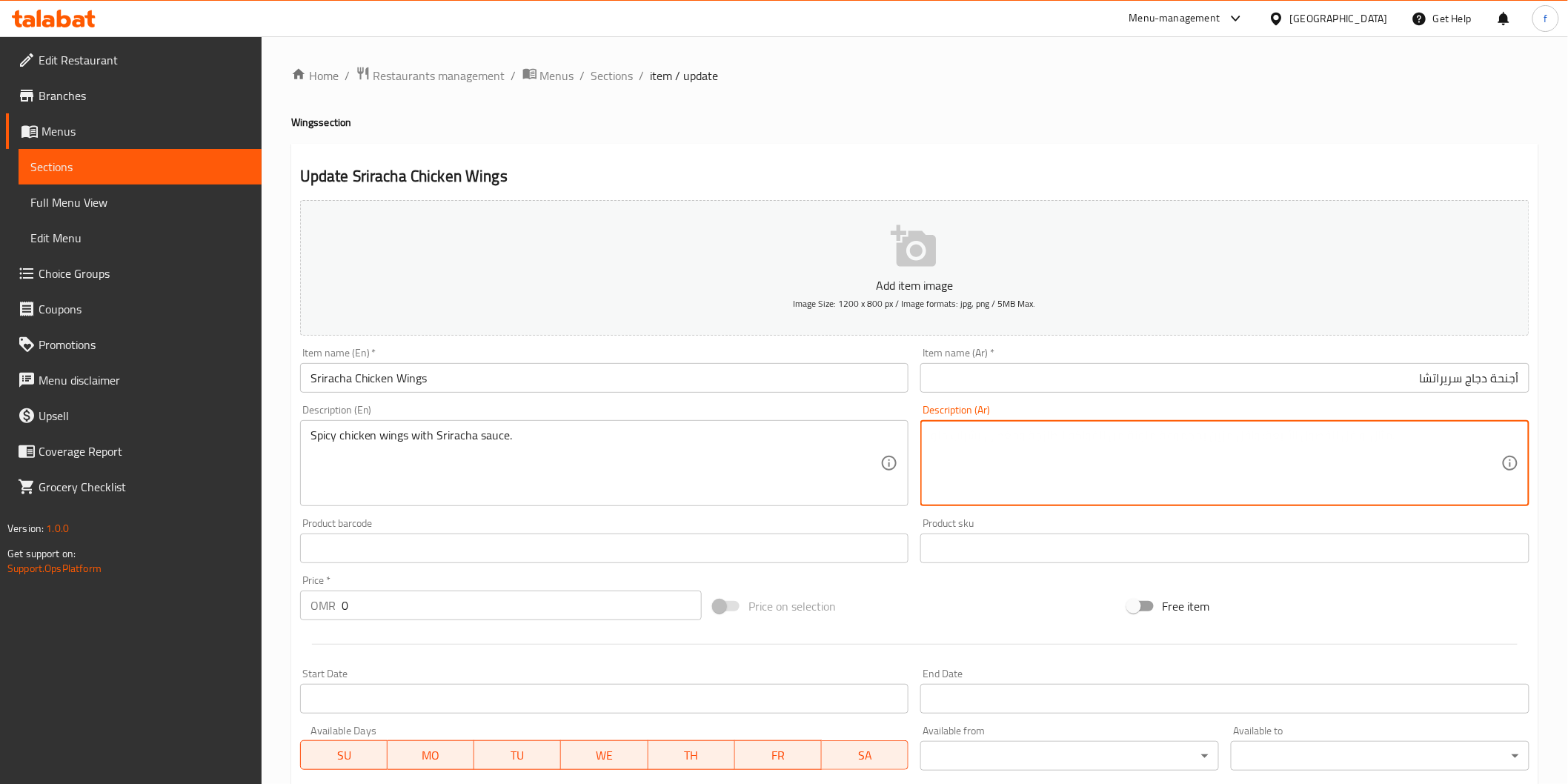
click at [1070, 492] on textarea at bounding box center [1216, 463] width 571 height 70
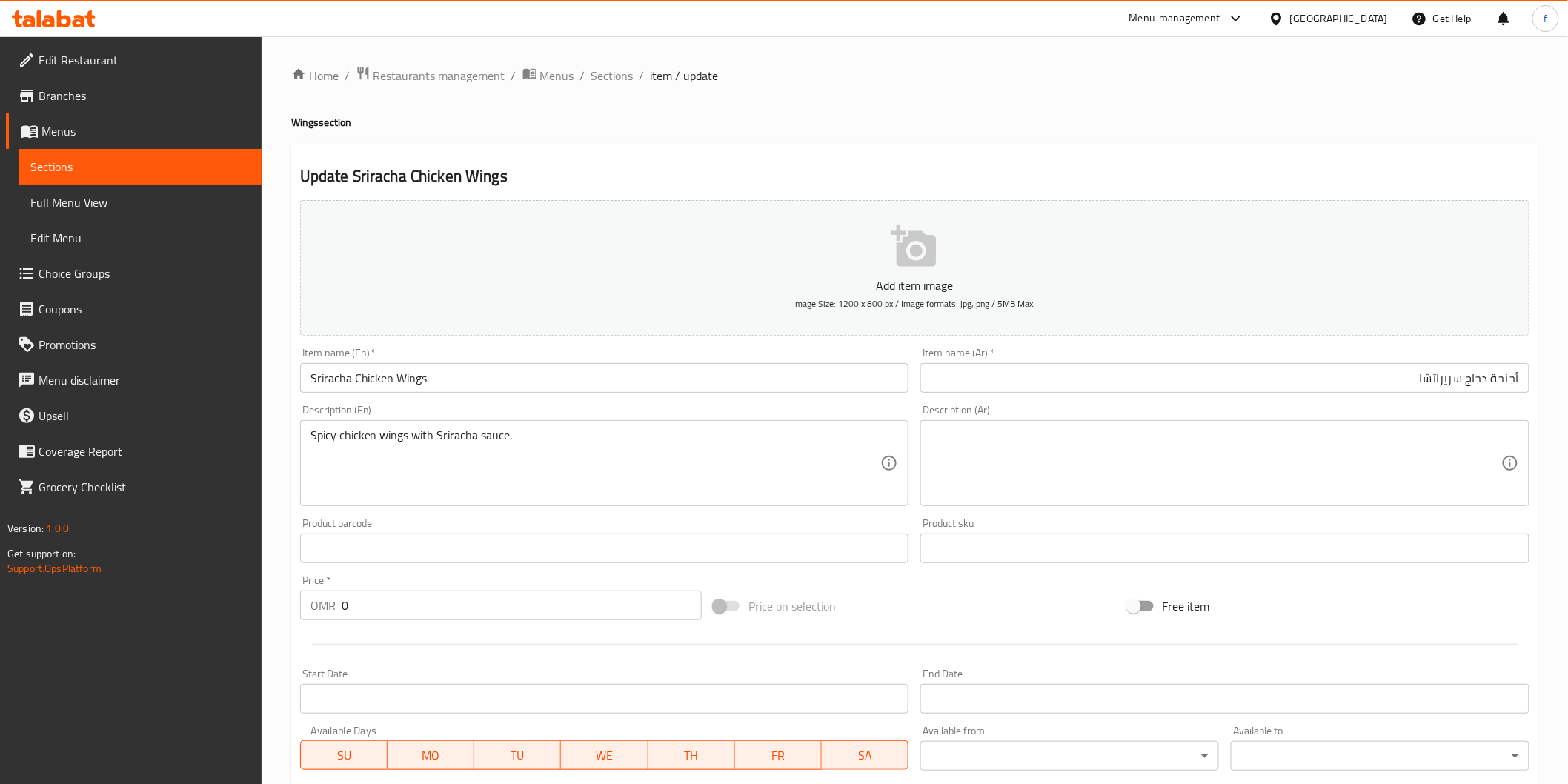
click at [1381, 489] on textarea at bounding box center [1216, 463] width 571 height 70
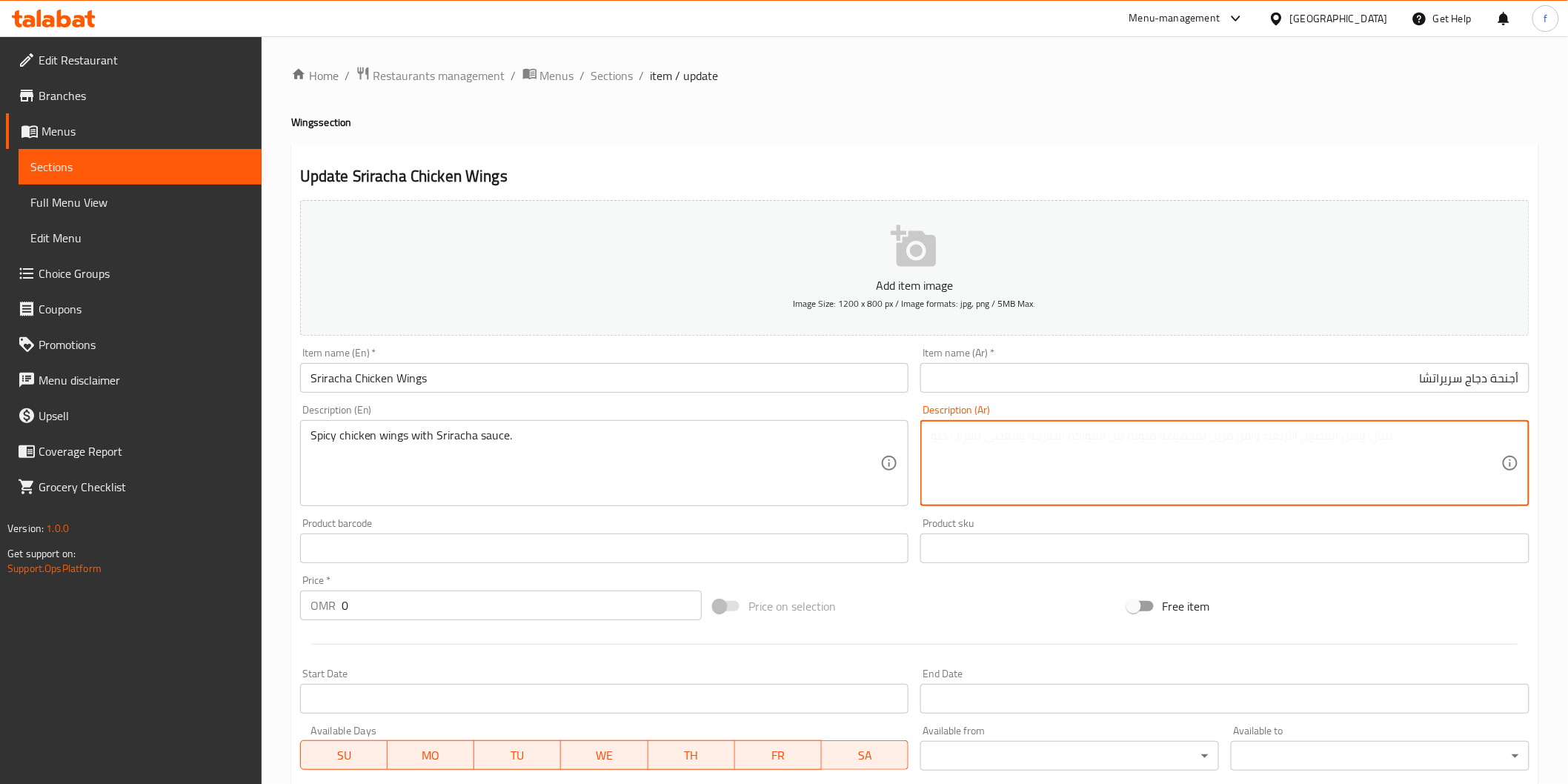
paste textarea "أجنحة دجاج حارة مع صوص سريراتشا."
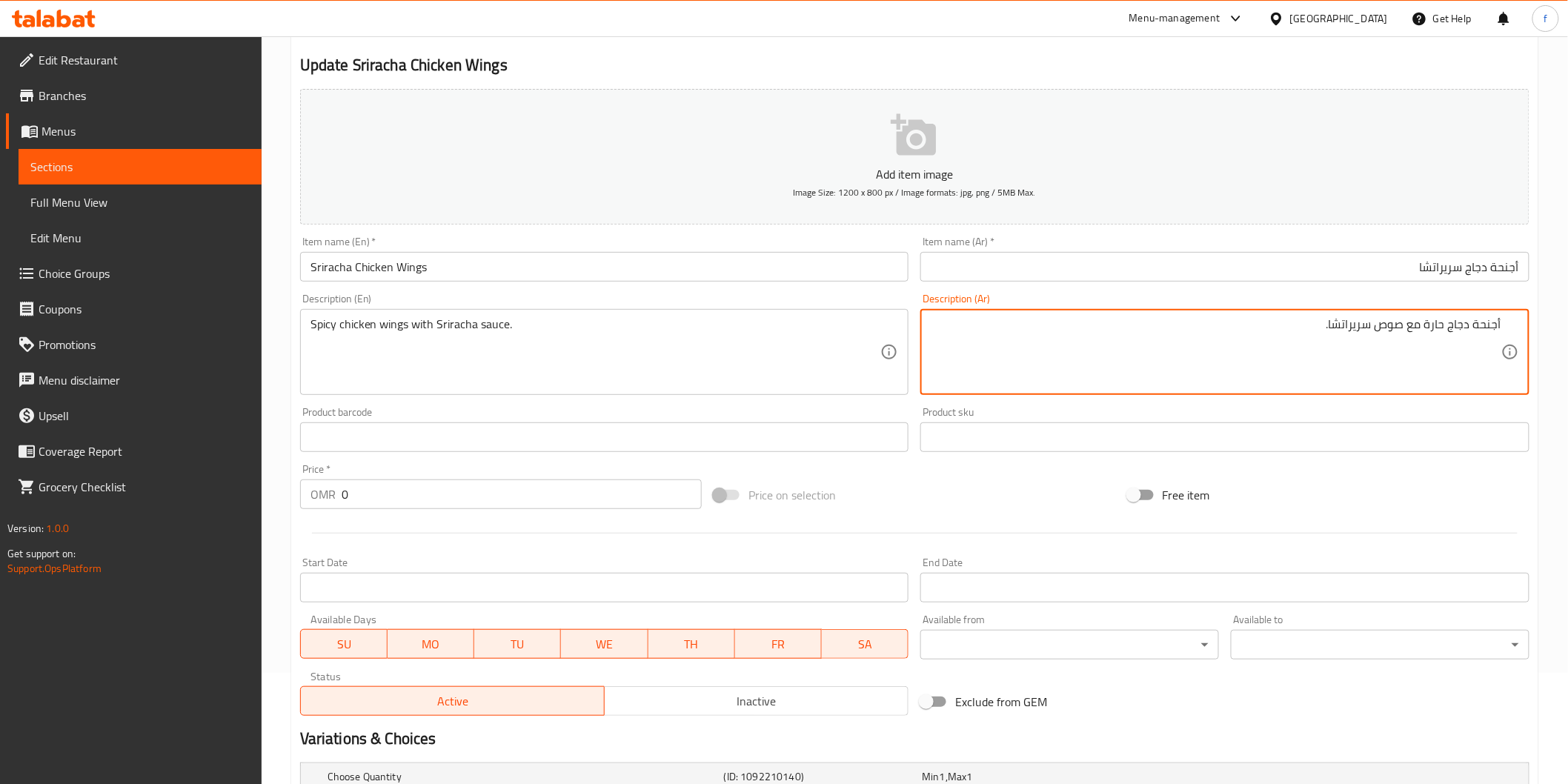
scroll to position [252, 0]
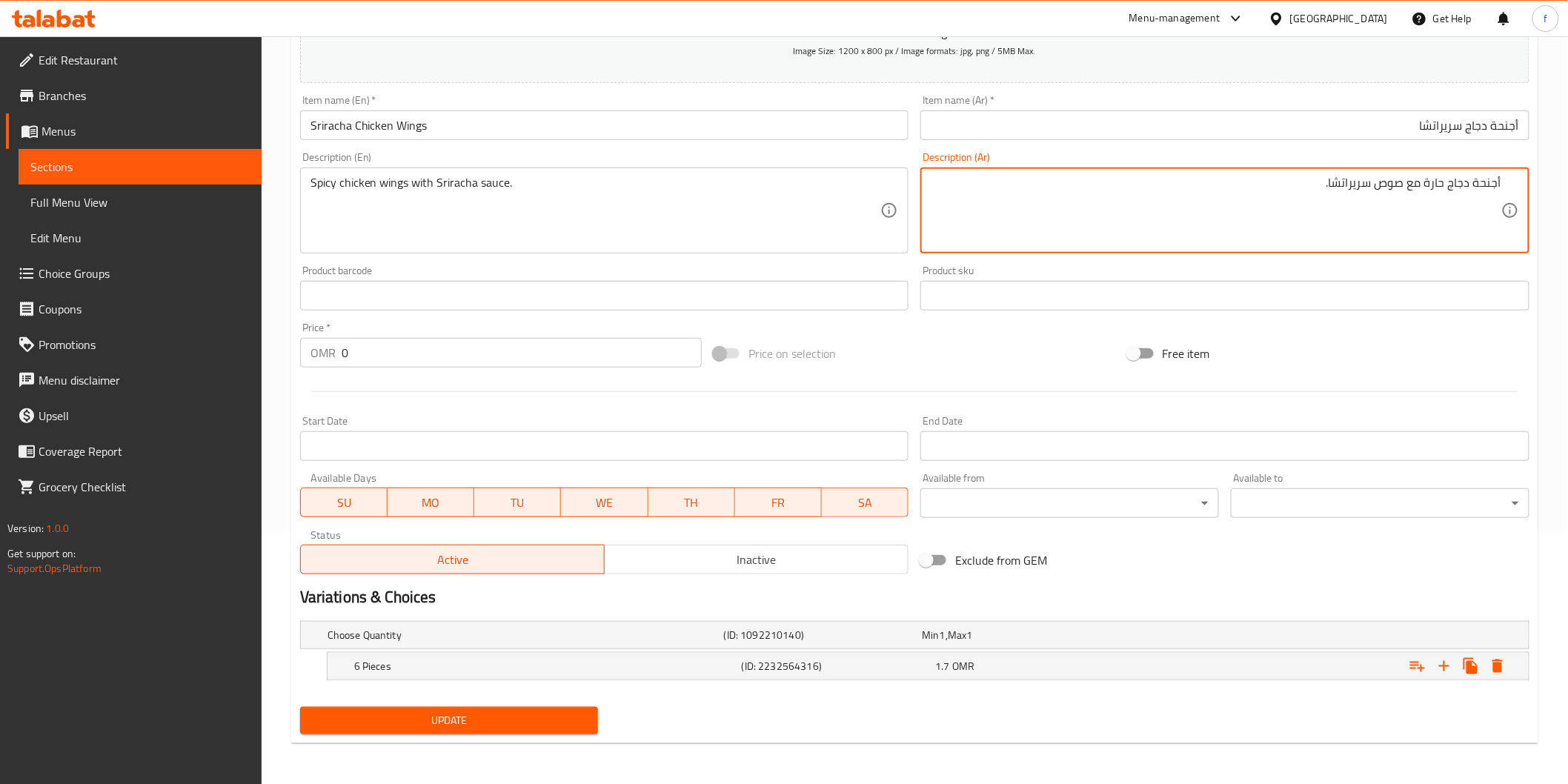
type textarea "أجنحة دجاج حارة مع صوص سريراتشا."
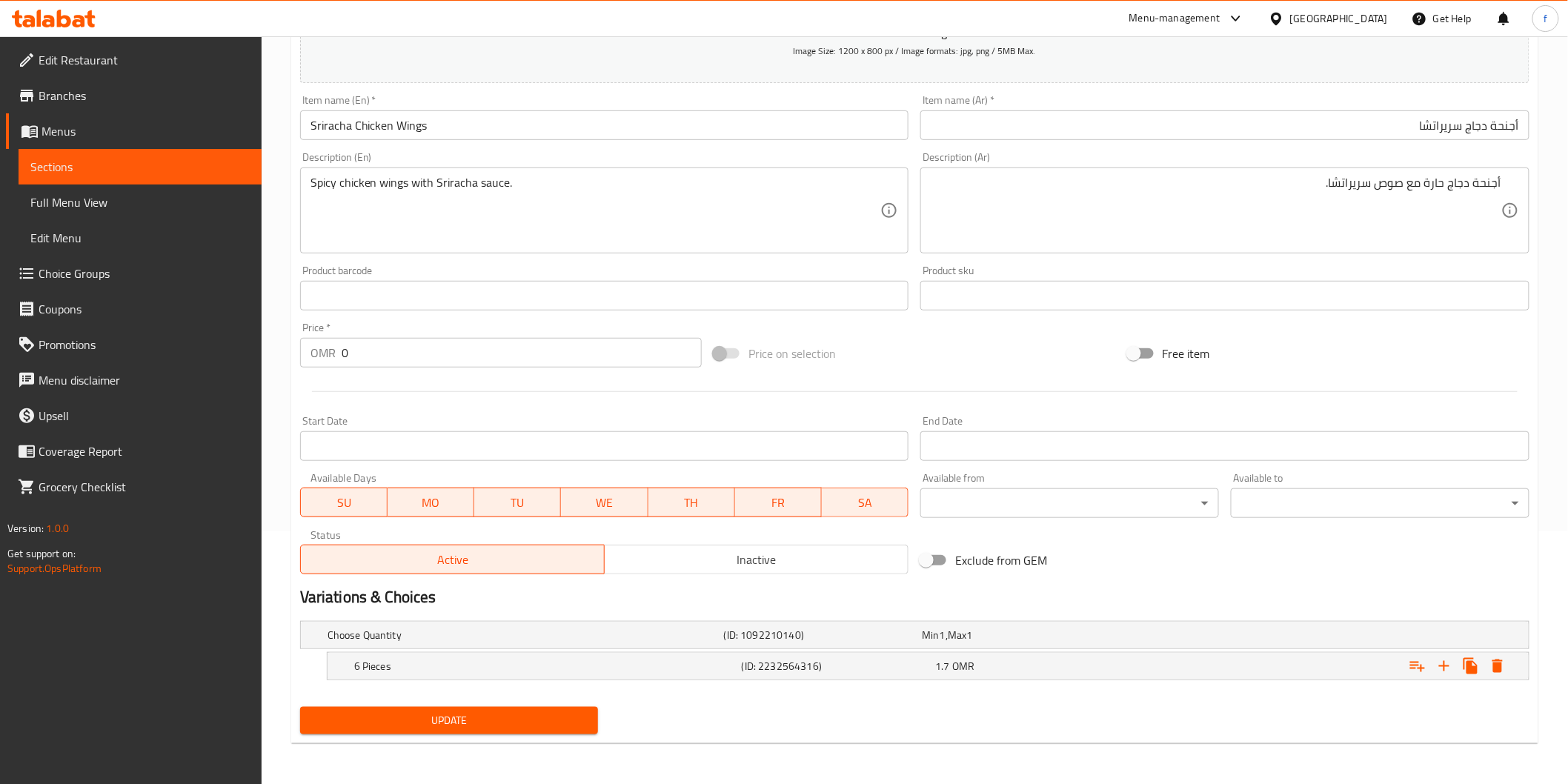
click at [520, 144] on div "Item name (En)   * Sriracha Chicken Wings Item name (En) *" at bounding box center [604, 117] width 621 height 57
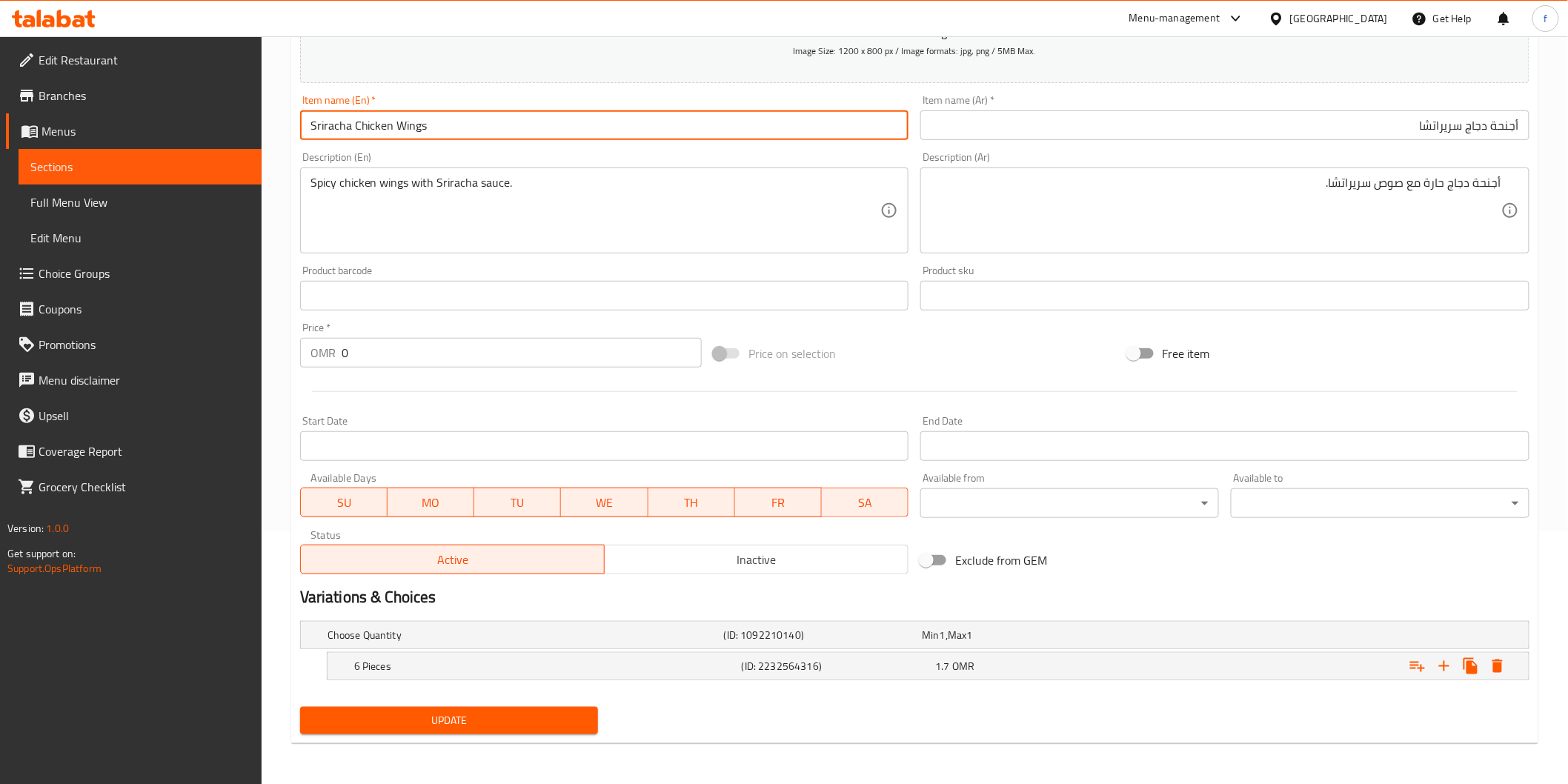
click at [521, 130] on input "Sriracha Chicken Wings" at bounding box center [604, 125] width 609 height 30
paste input "6 PIECES"
type input "Sriracha Chicken Wings (6 PIECES)"
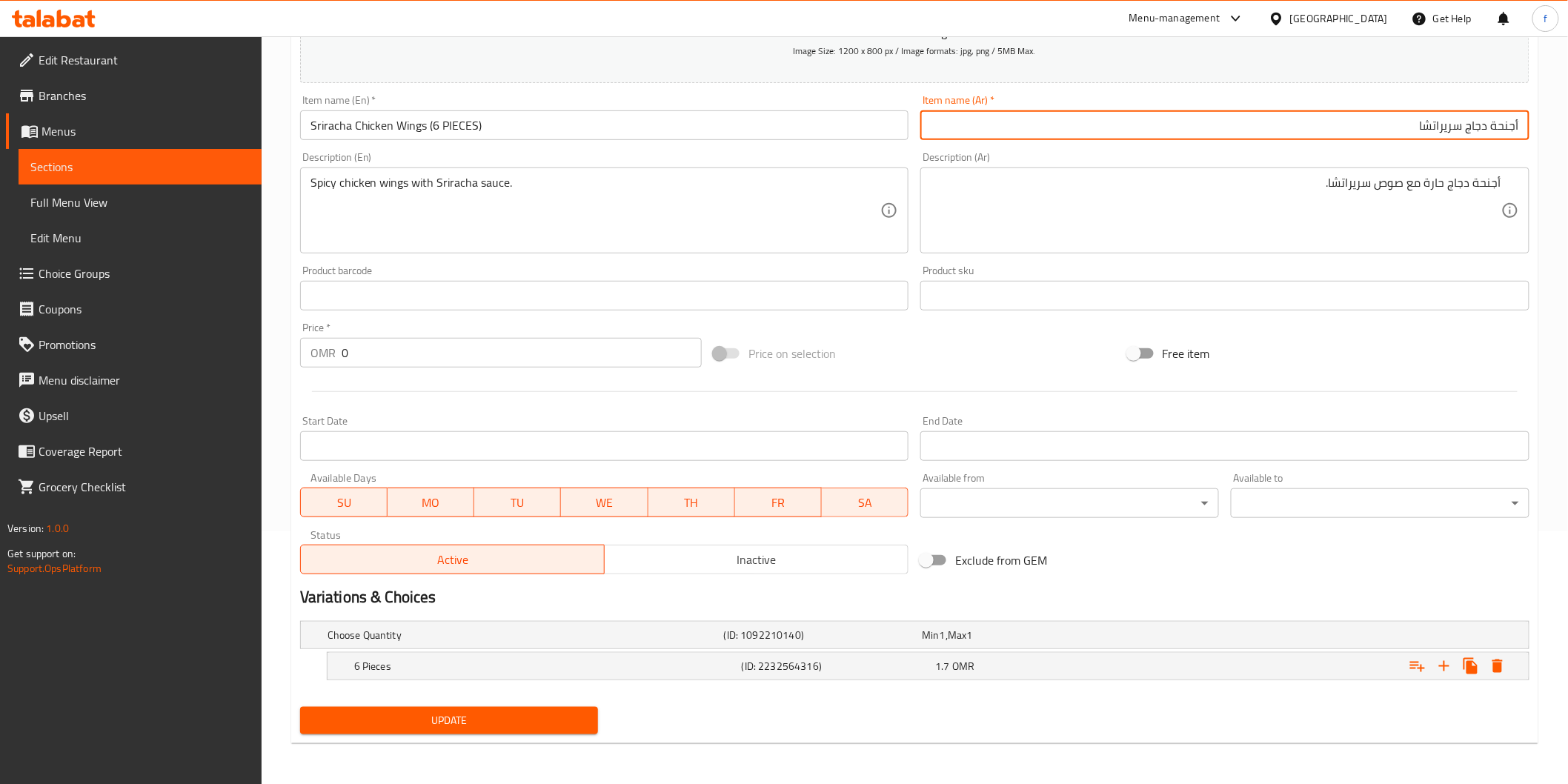
click at [1275, 118] on input "أجنحة دجاج سريراتشا" at bounding box center [1224, 125] width 609 height 30
type input "أجنحة دجاج سريراتشا (6 قطع)"
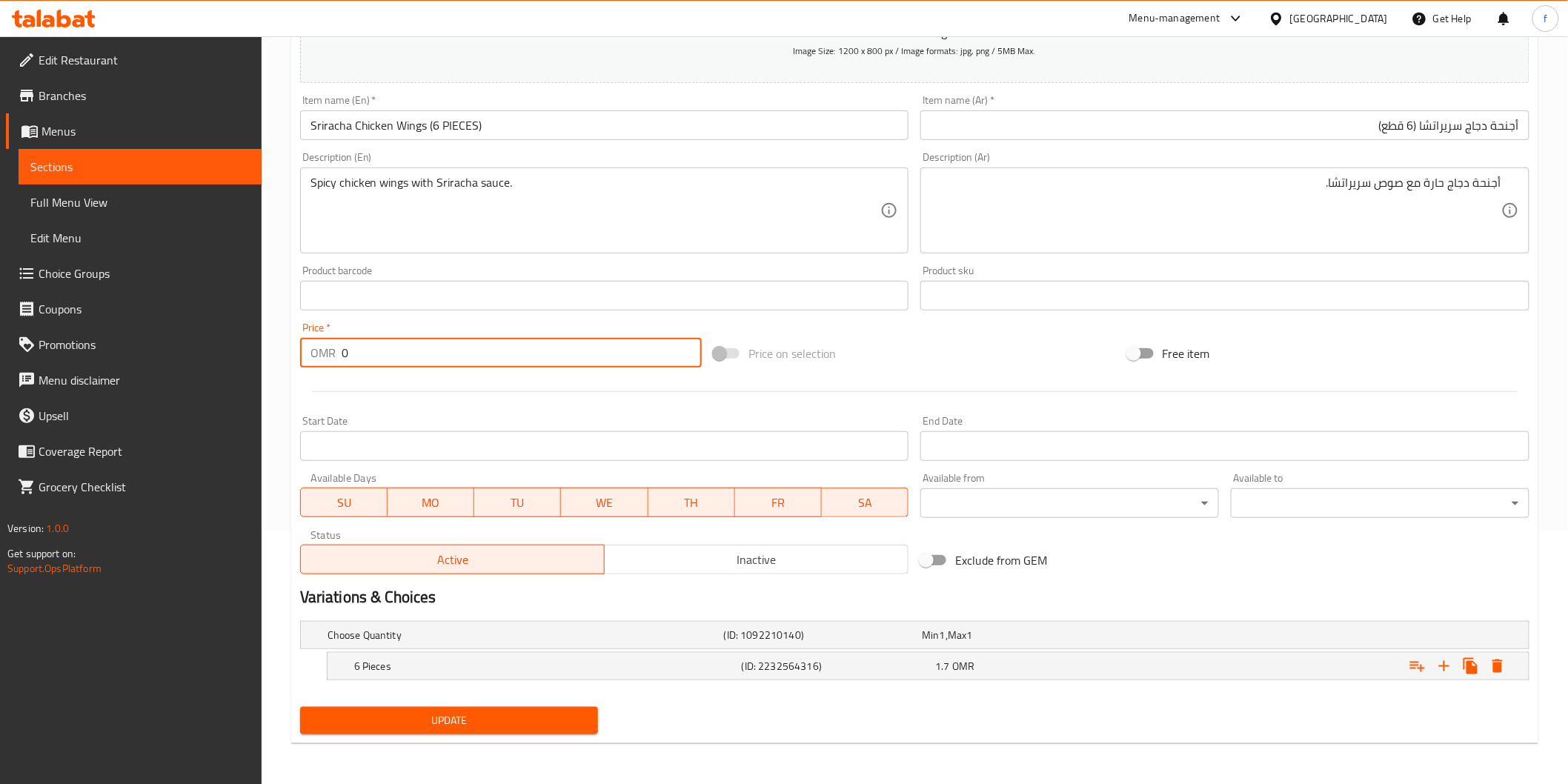
drag, startPoint x: 365, startPoint y: 345, endPoint x: 307, endPoint y: 359, distance: 59.7
click at [307, 359] on div "OMR 0 Price *" at bounding box center [501, 353] width 401 height 30
type input "1.700"
click at [1503, 664] on icon "Expand" at bounding box center [1497, 666] width 17 height 17
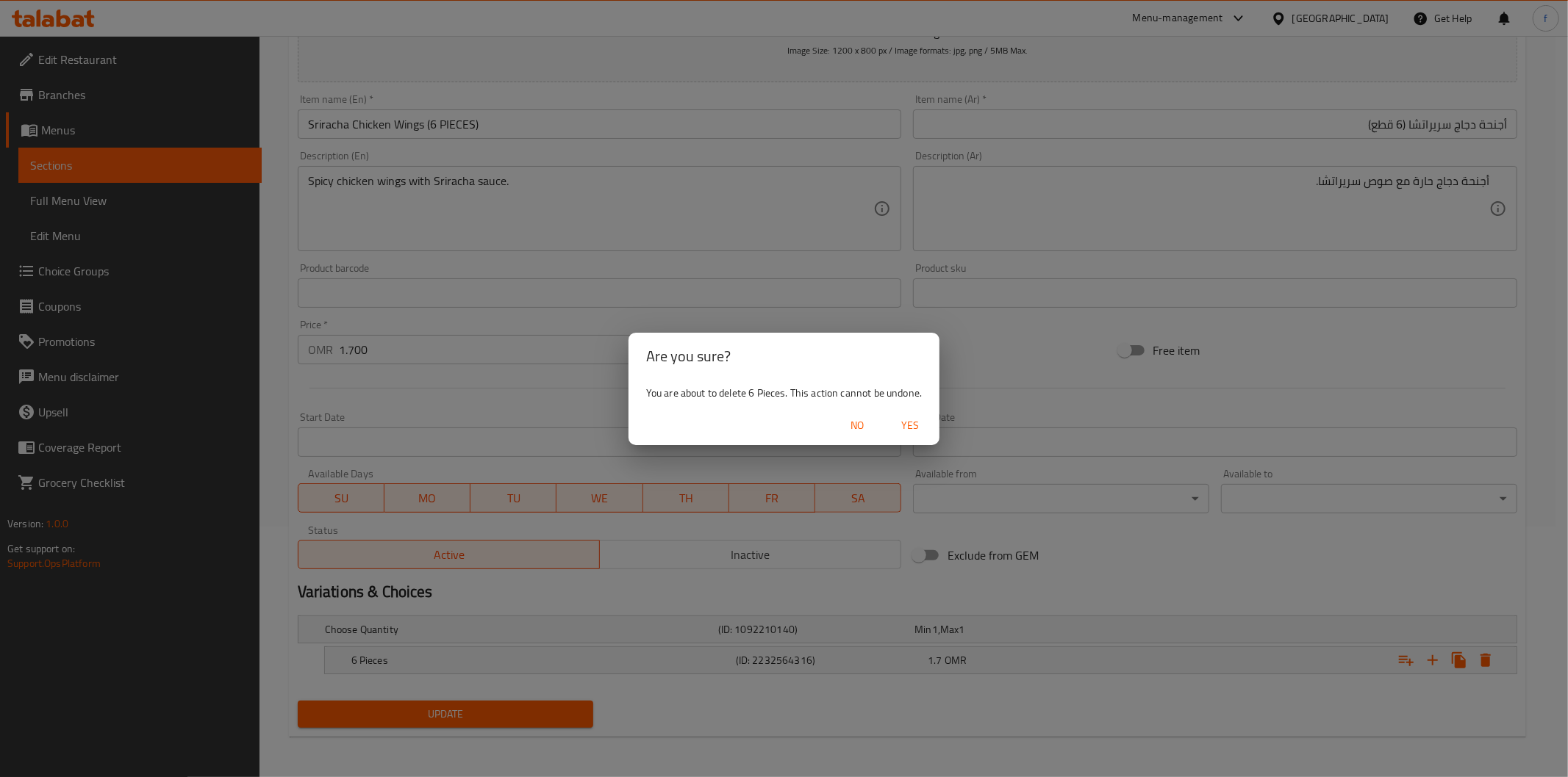
drag, startPoint x: 905, startPoint y: 419, endPoint x: 905, endPoint y: 436, distance: 17.0
click at [905, 423] on span "Yes" at bounding box center [909, 425] width 35 height 18
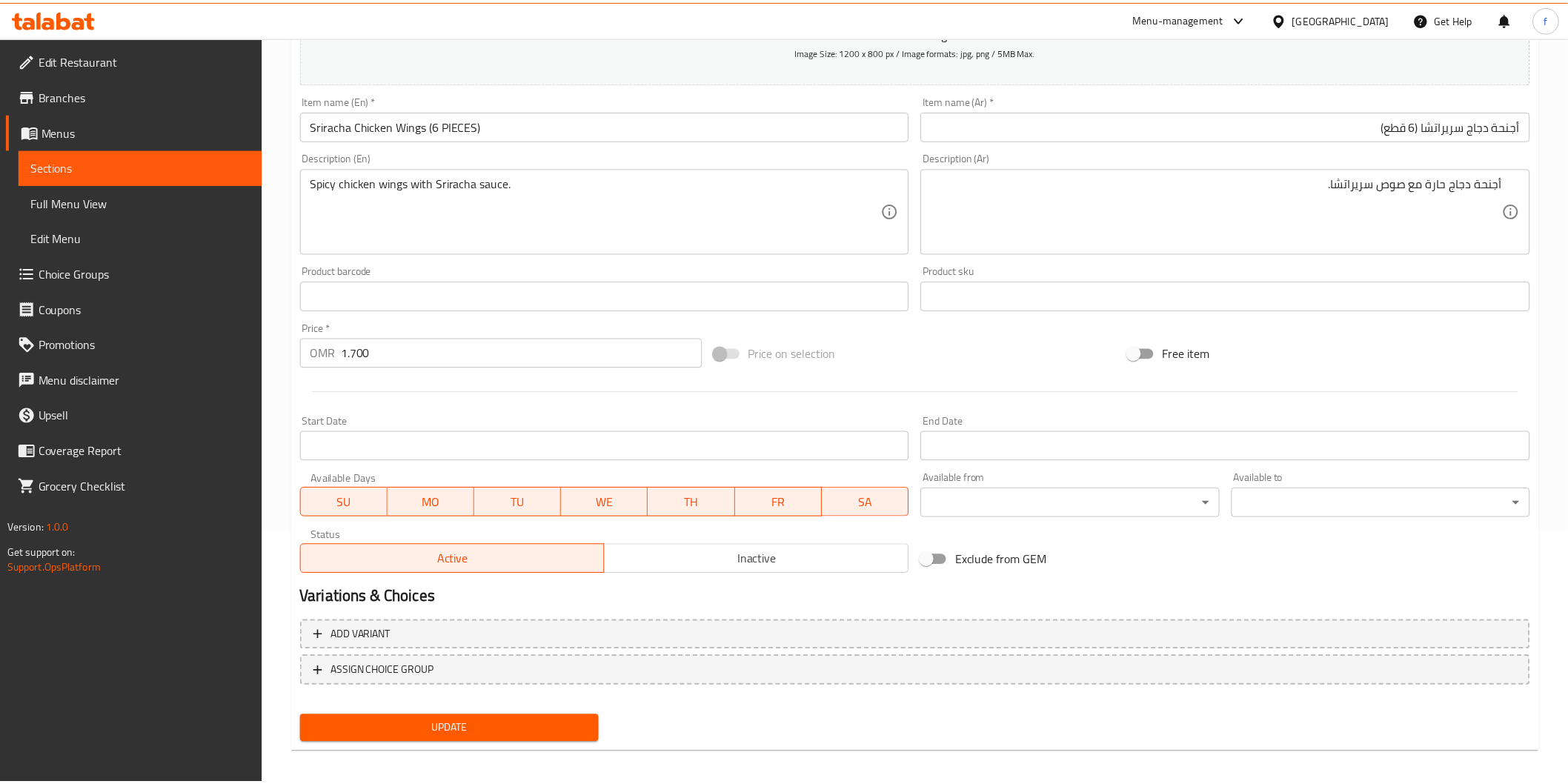
scroll to position [248, 0]
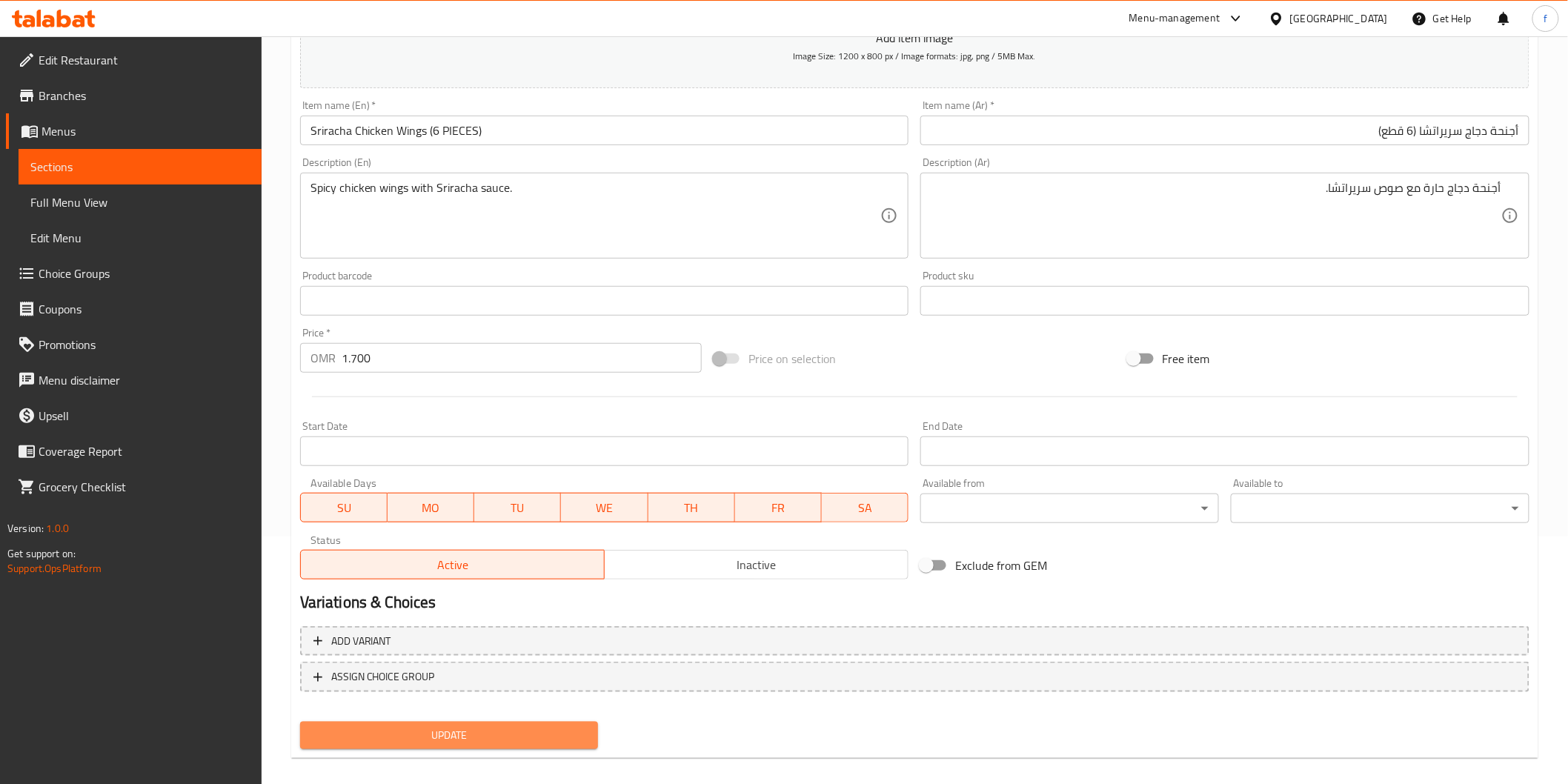
click at [454, 726] on span "Update" at bounding box center [450, 735] width 275 height 18
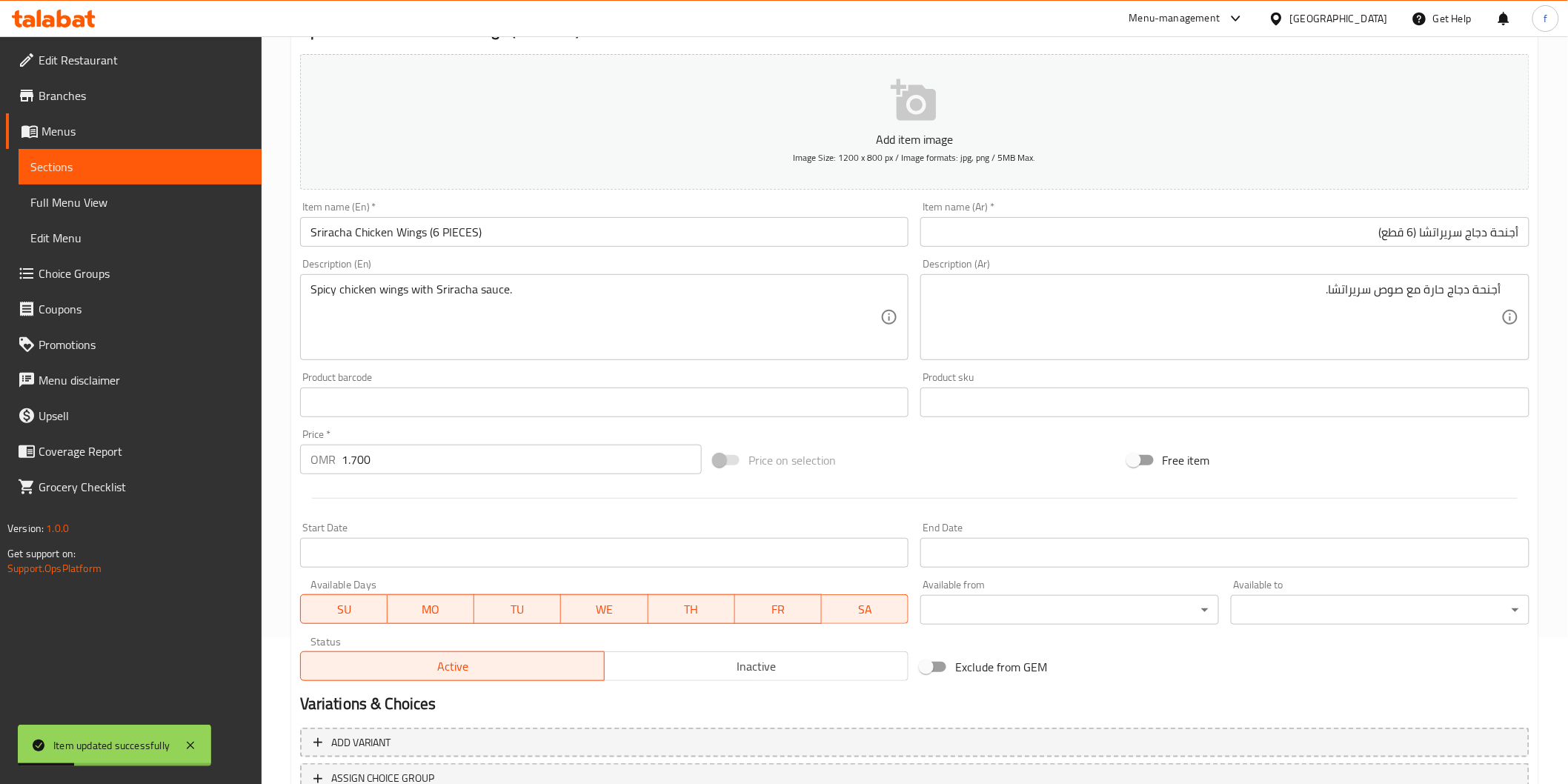
scroll to position [0, 0]
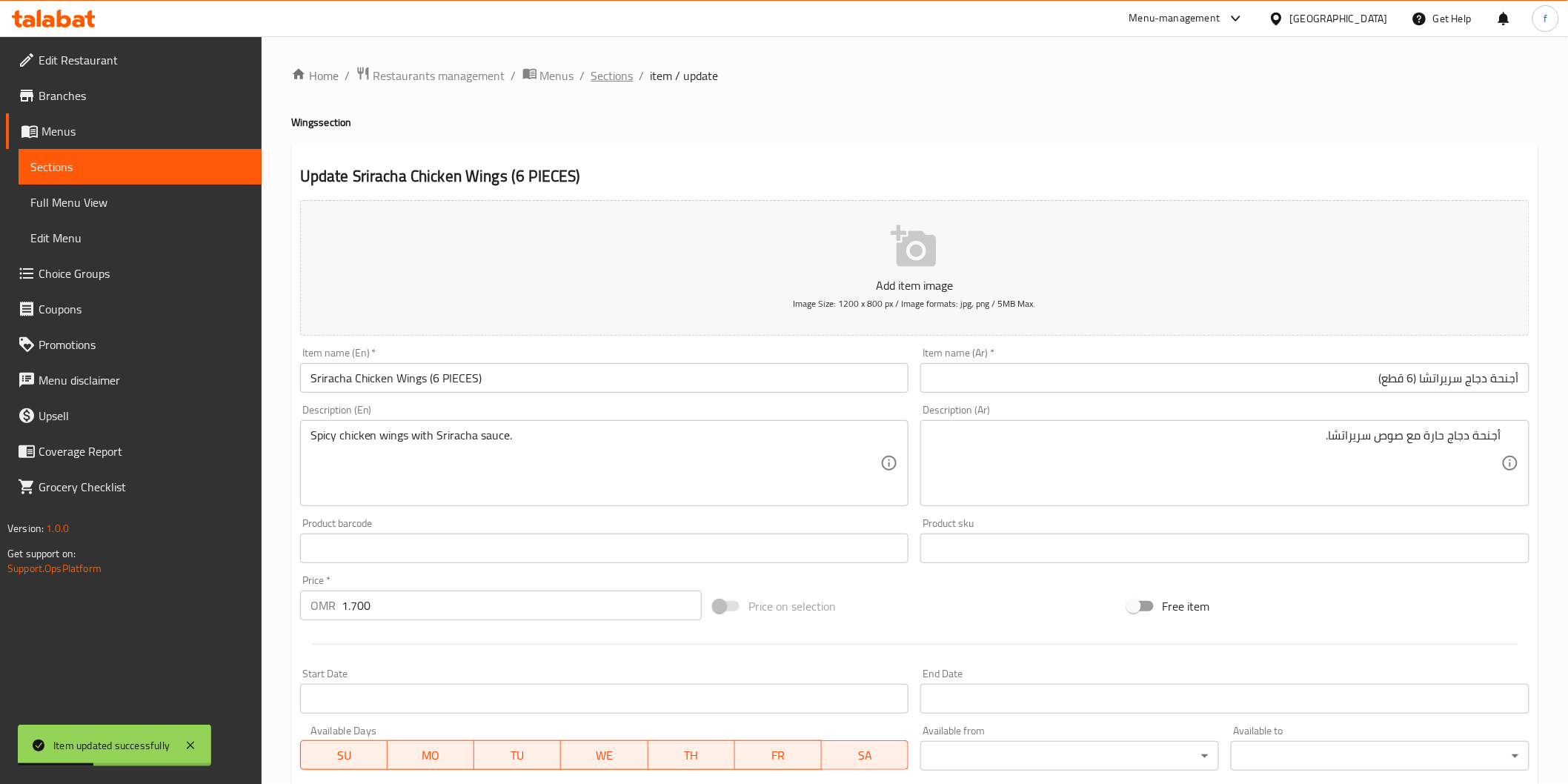
click at [610, 72] on span "Sections" at bounding box center [612, 75] width 42 height 17
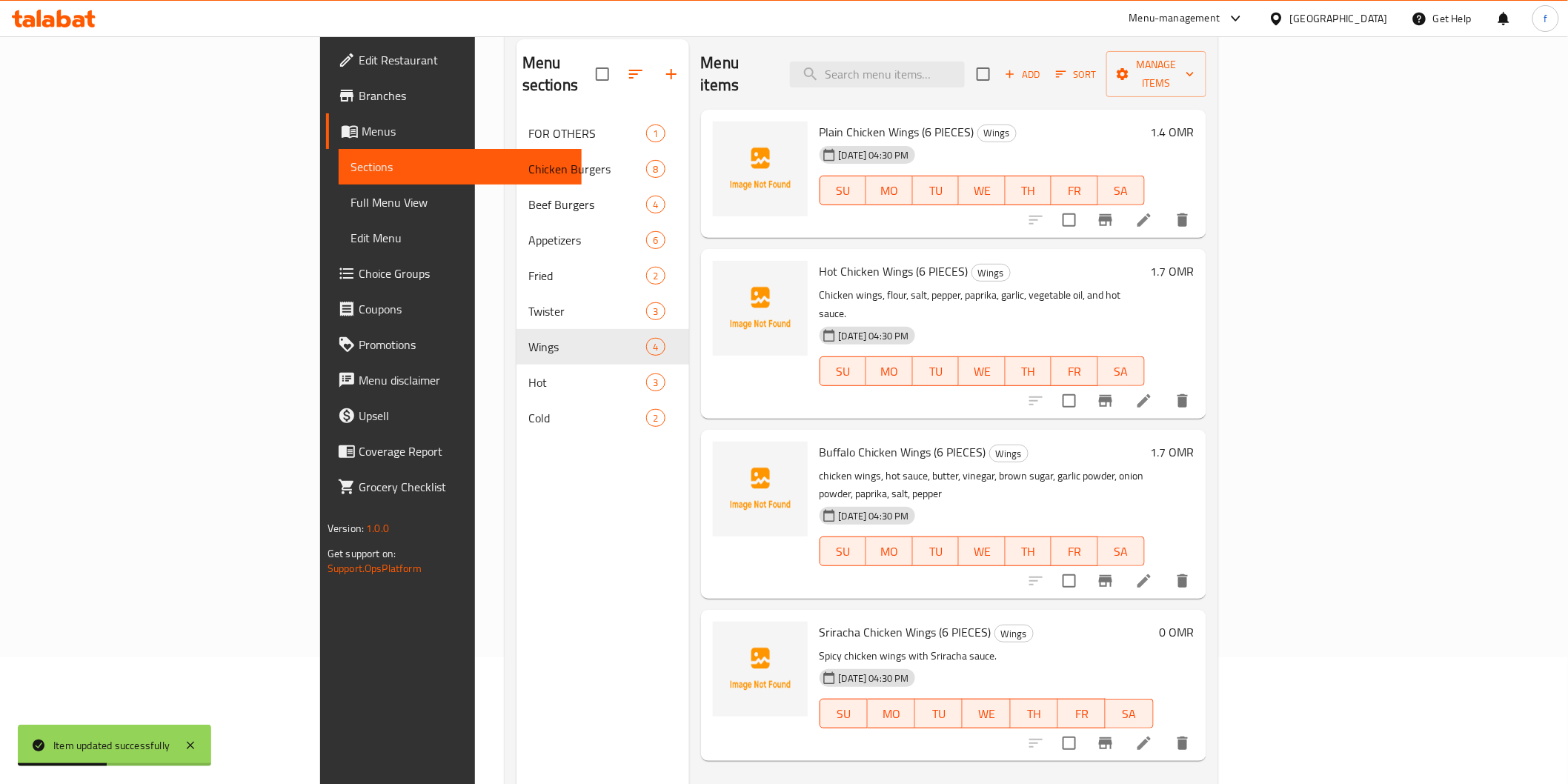
scroll to position [208, 0]
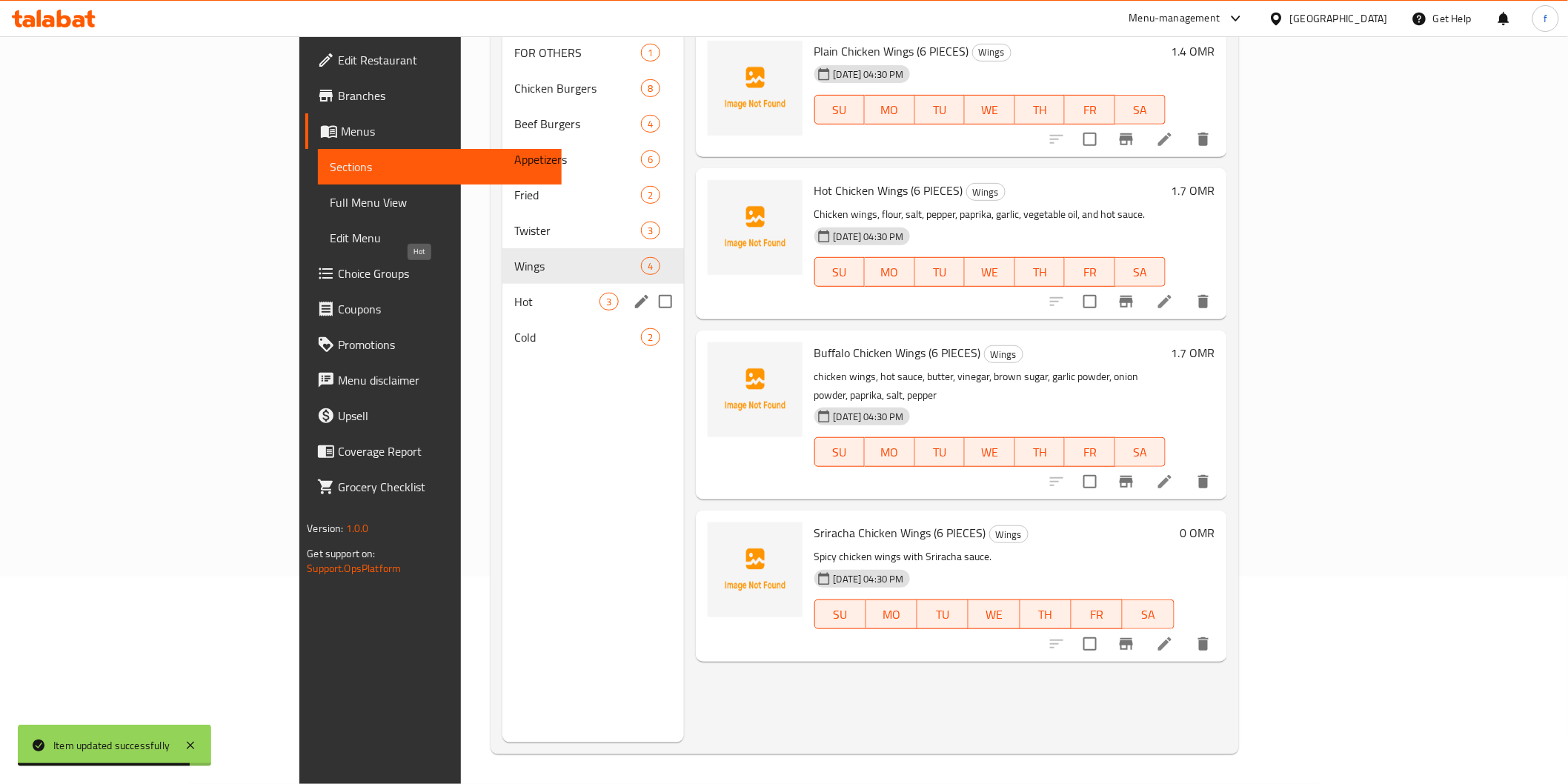
click at [514, 293] on span "Hot" at bounding box center [556, 301] width 86 height 17
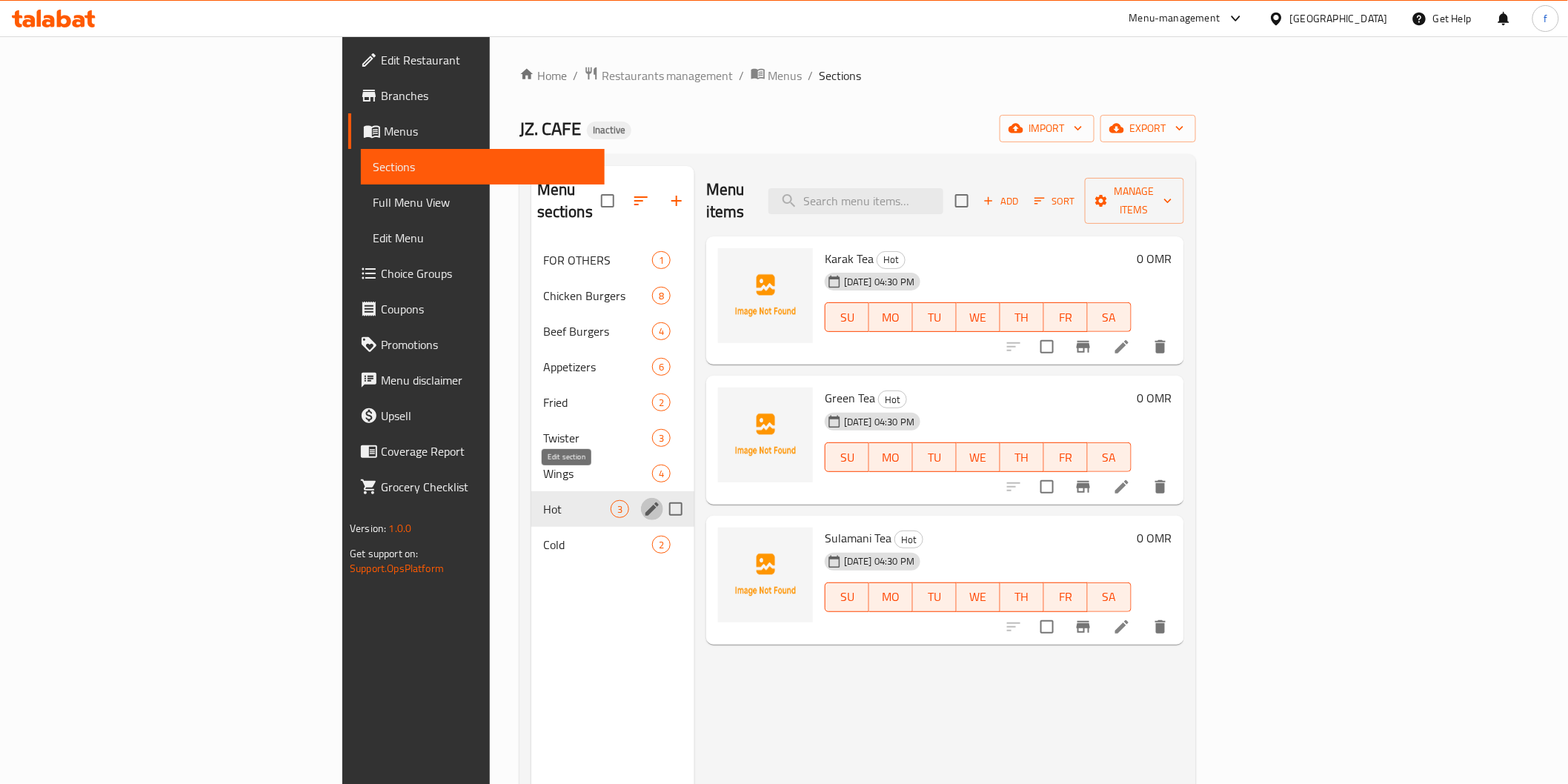
click at [643, 501] on icon "edit" at bounding box center [652, 510] width 17 height 17
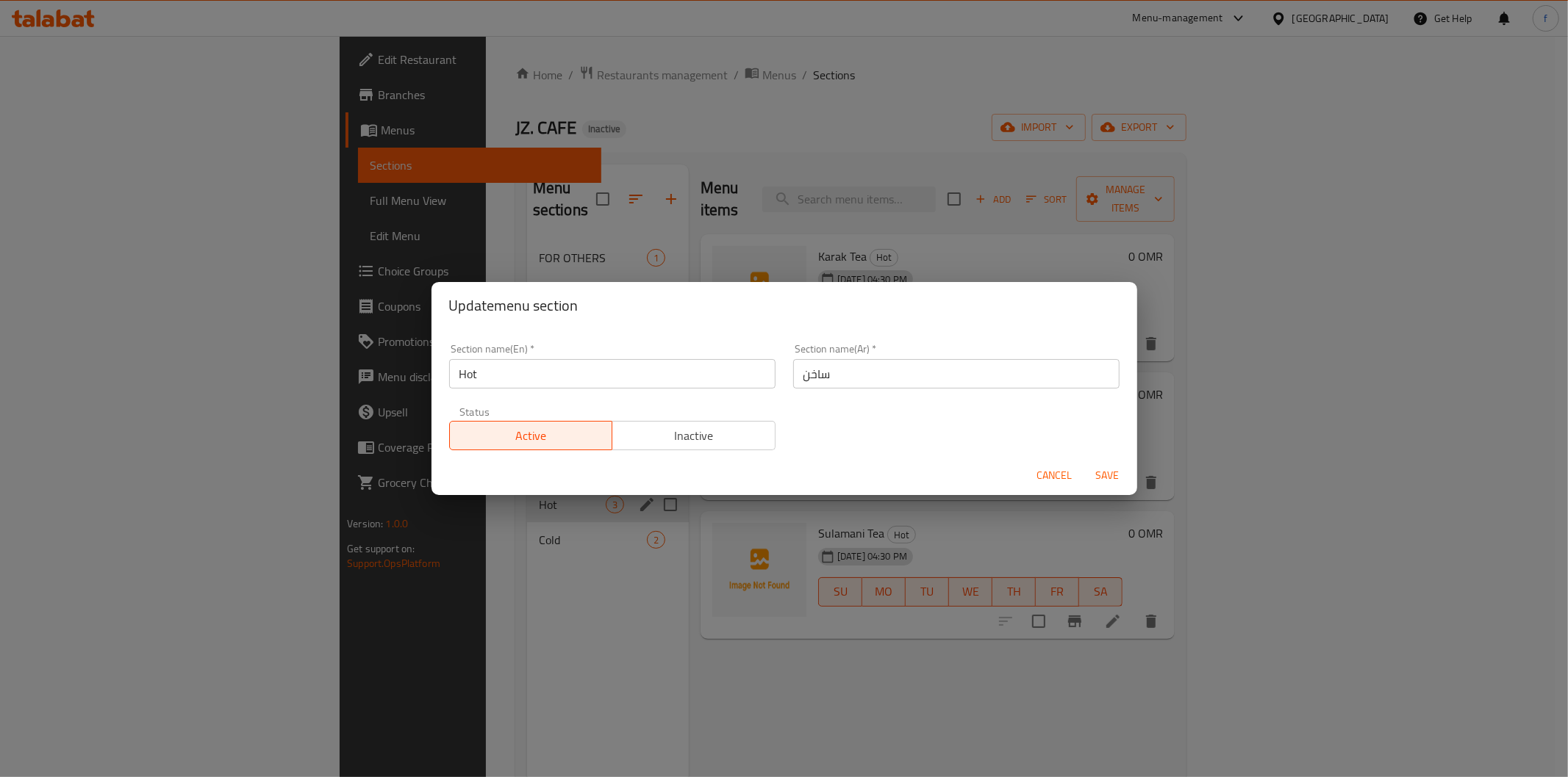
click at [727, 650] on div "Update menu section Section name(En)   * Hot Section name(En) * Section name(Ar…" at bounding box center [784, 388] width 1568 height 777
click at [1073, 480] on button "Cancel" at bounding box center [1054, 475] width 47 height 27
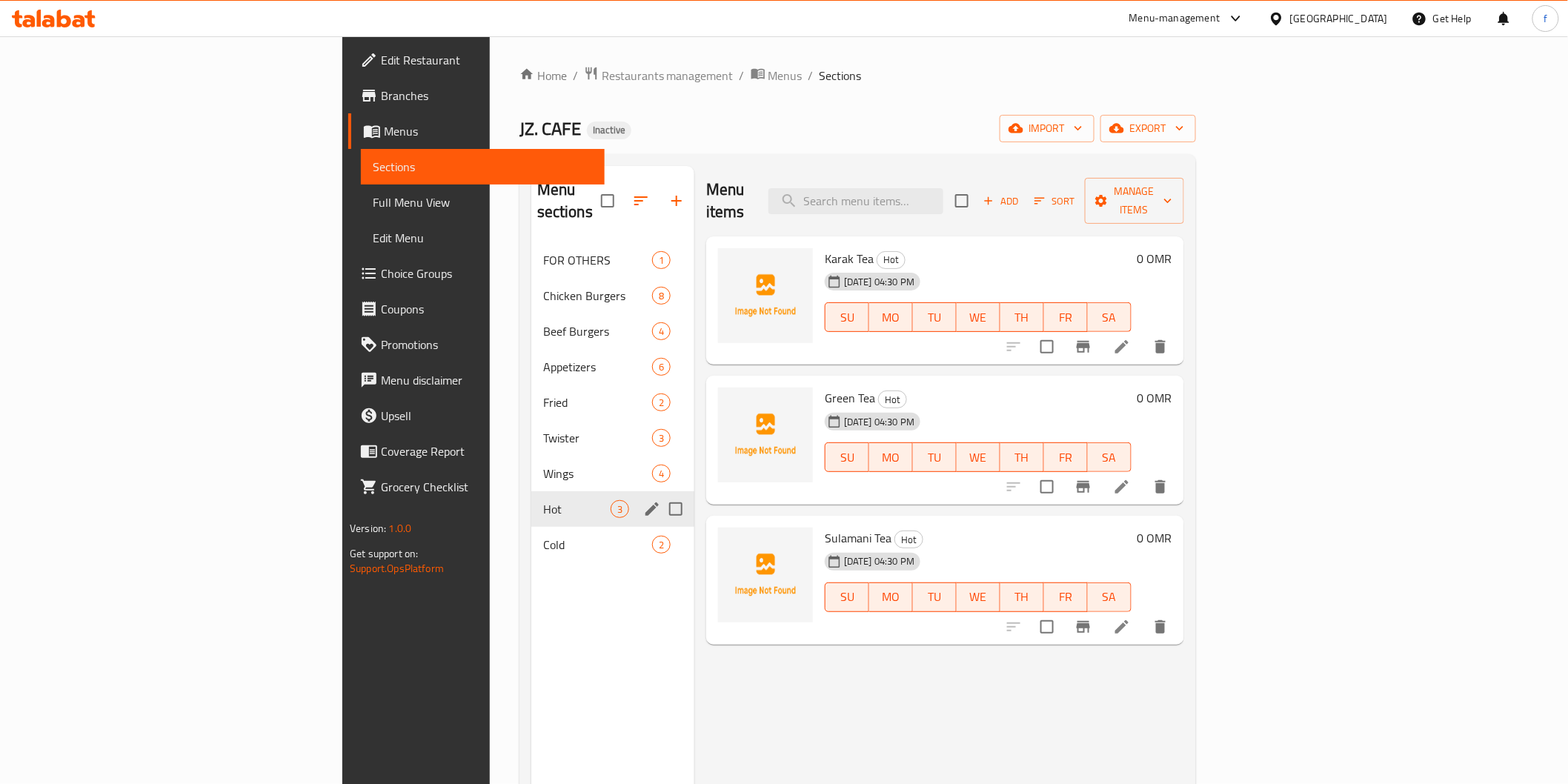
click at [1131, 338] on icon at bounding box center [1121, 347] width 17 height 17
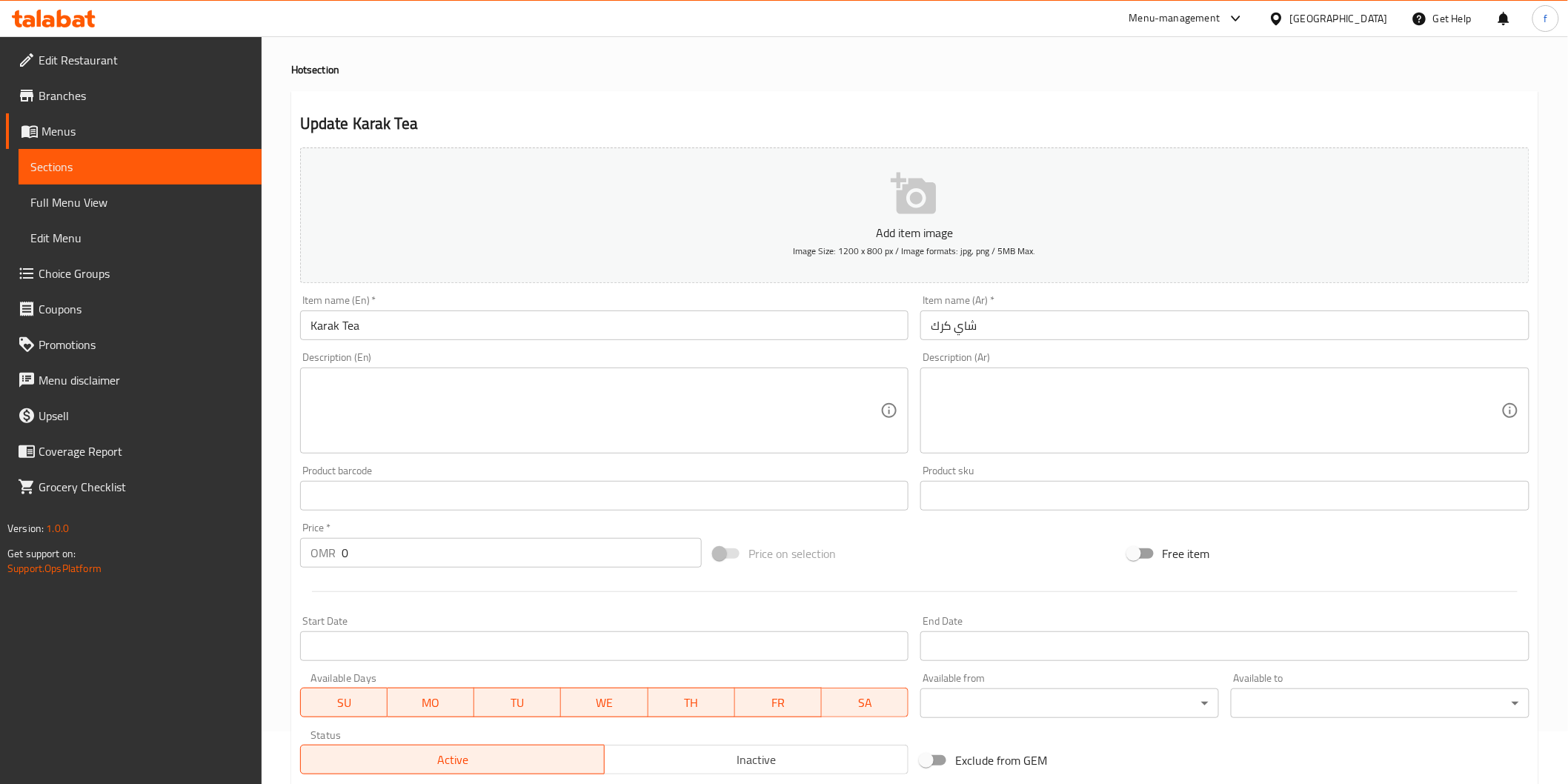
scroll to position [82, 0]
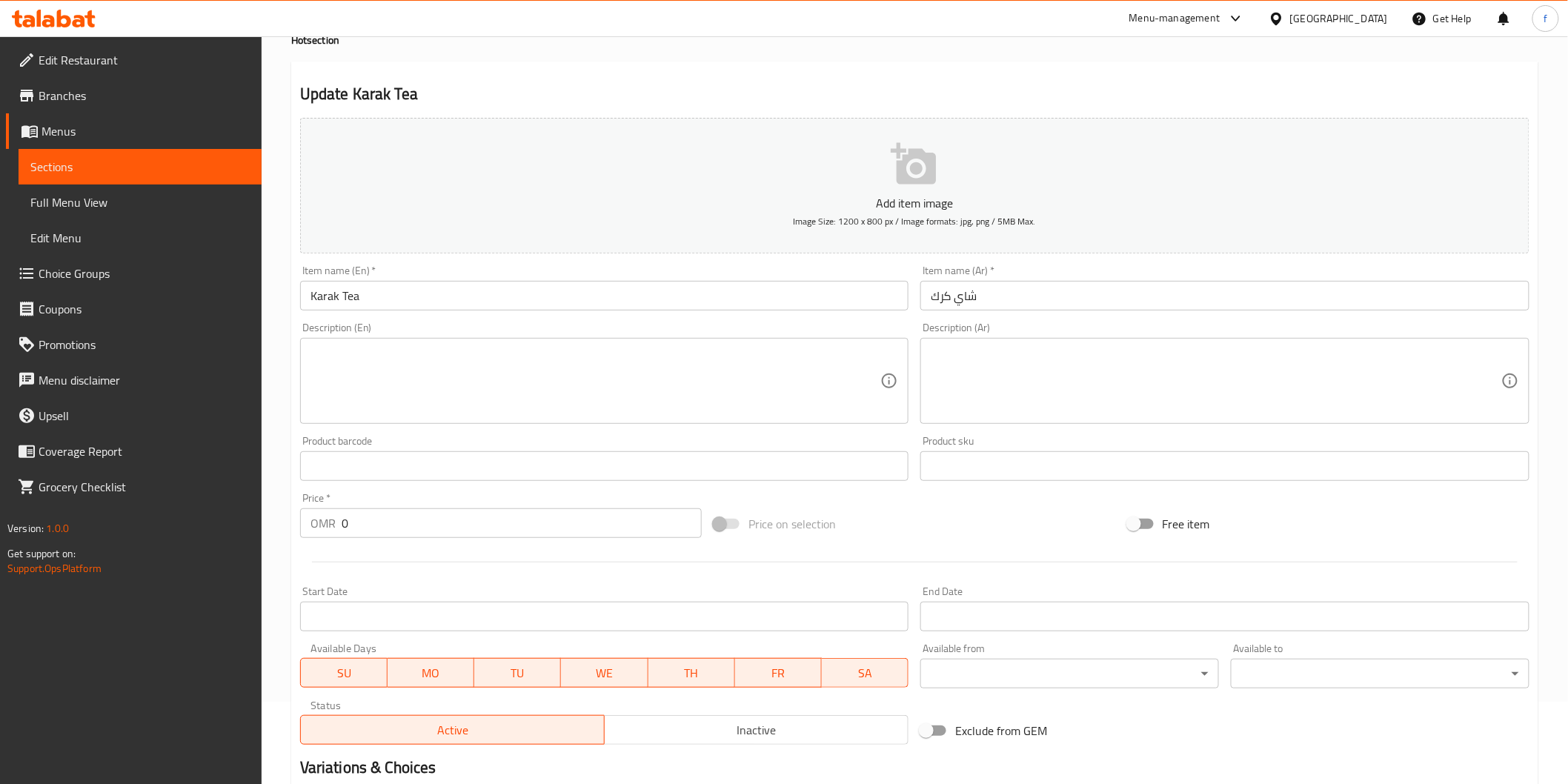
drag, startPoint x: 491, startPoint y: 353, endPoint x: 491, endPoint y: 363, distance: 10.0
click at [491, 353] on textarea at bounding box center [596, 380] width 571 height 70
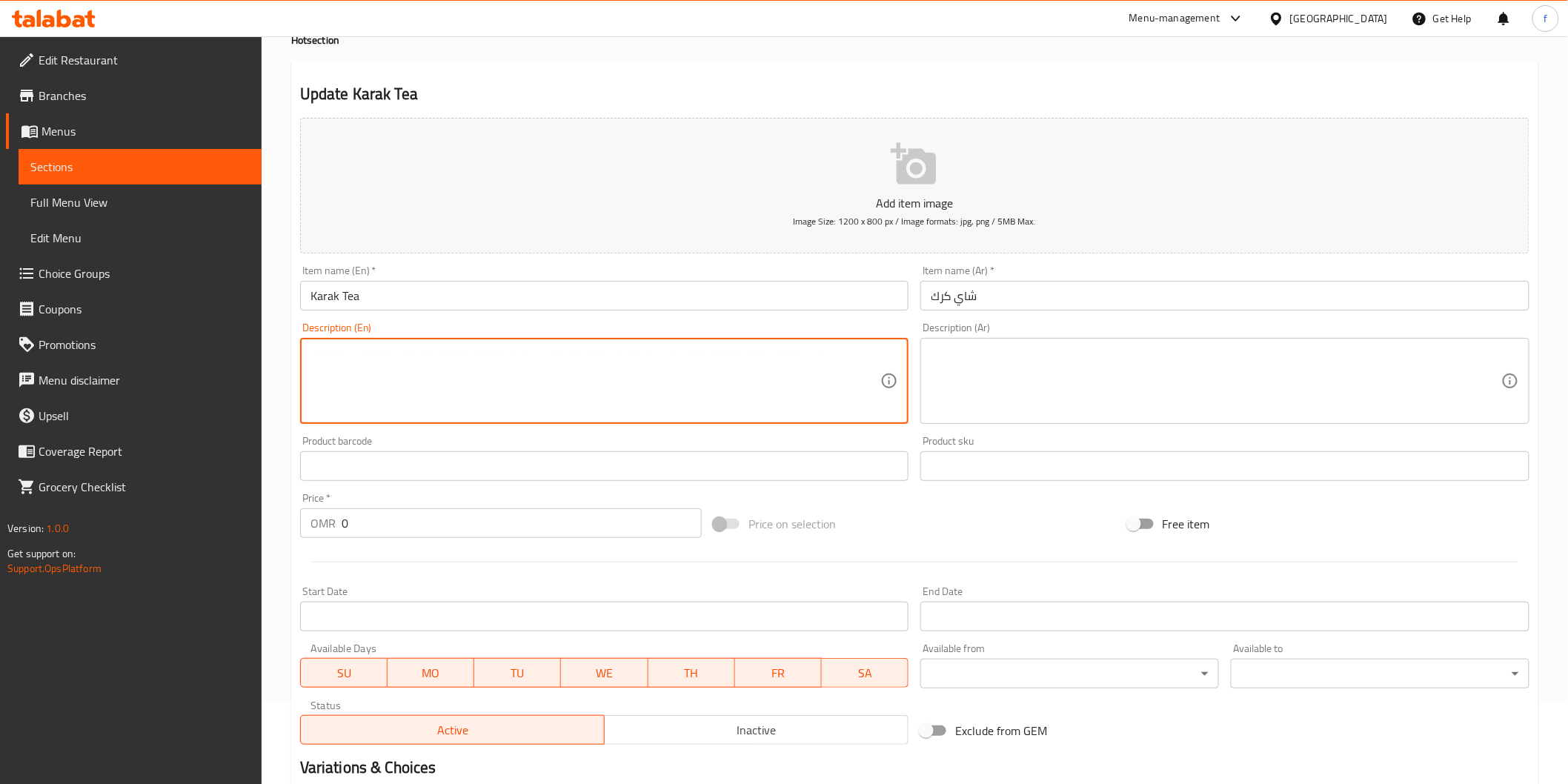
paste textarea "Black Tea, Milk, Sugar, and Spices, Such as Cardamom and Ginger"
type textarea "Black Tea, Milk, Sugar, and Spices, Such as Cardamom and Ginger"
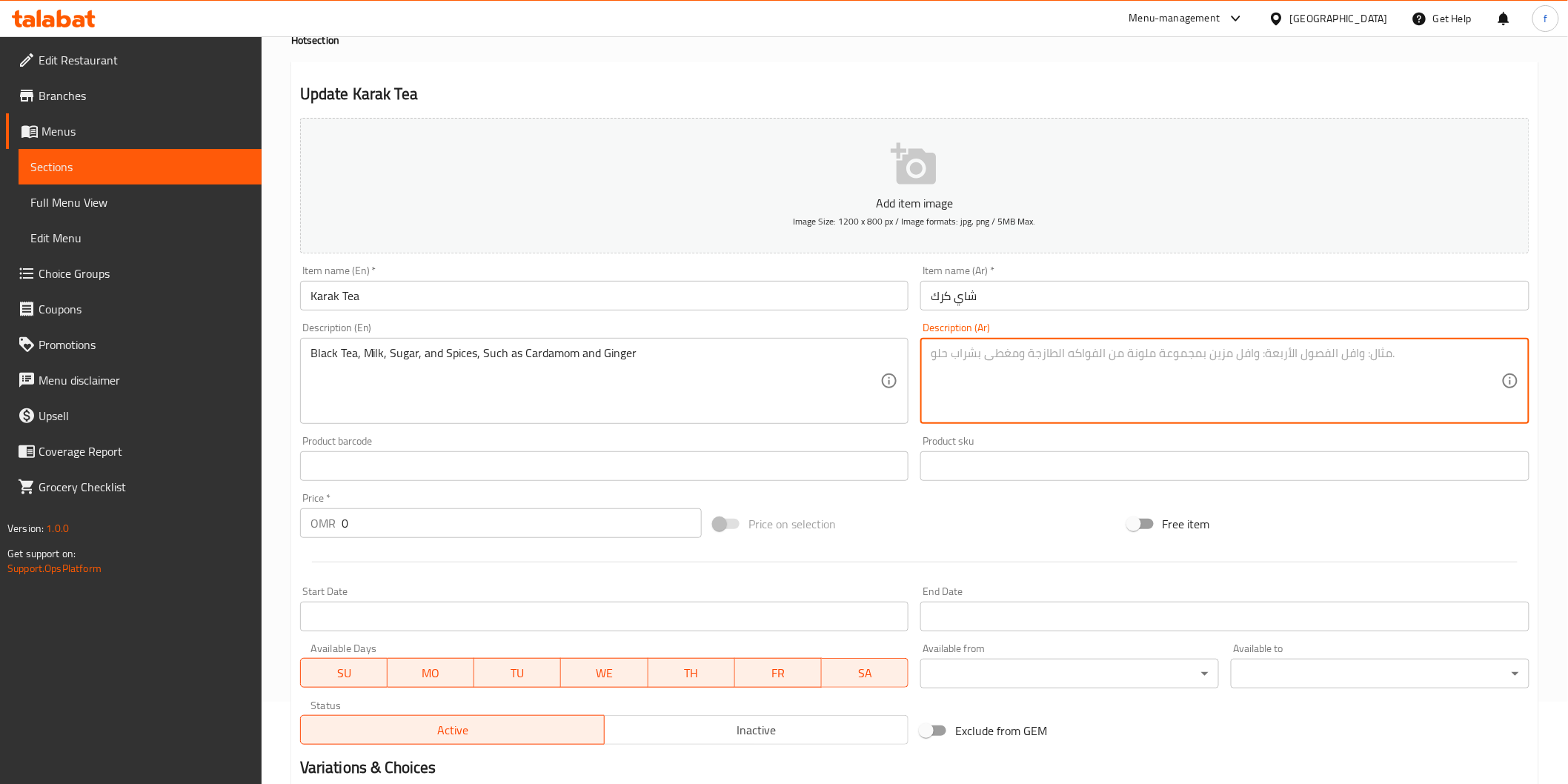
click at [984, 388] on textarea at bounding box center [1216, 380] width 571 height 70
click at [1121, 363] on textarea at bounding box center [1216, 380] width 571 height 70
paste textarea "الشاي الأسود والحليب والسكر والتوابل مثل الهيل والزنجبيل"
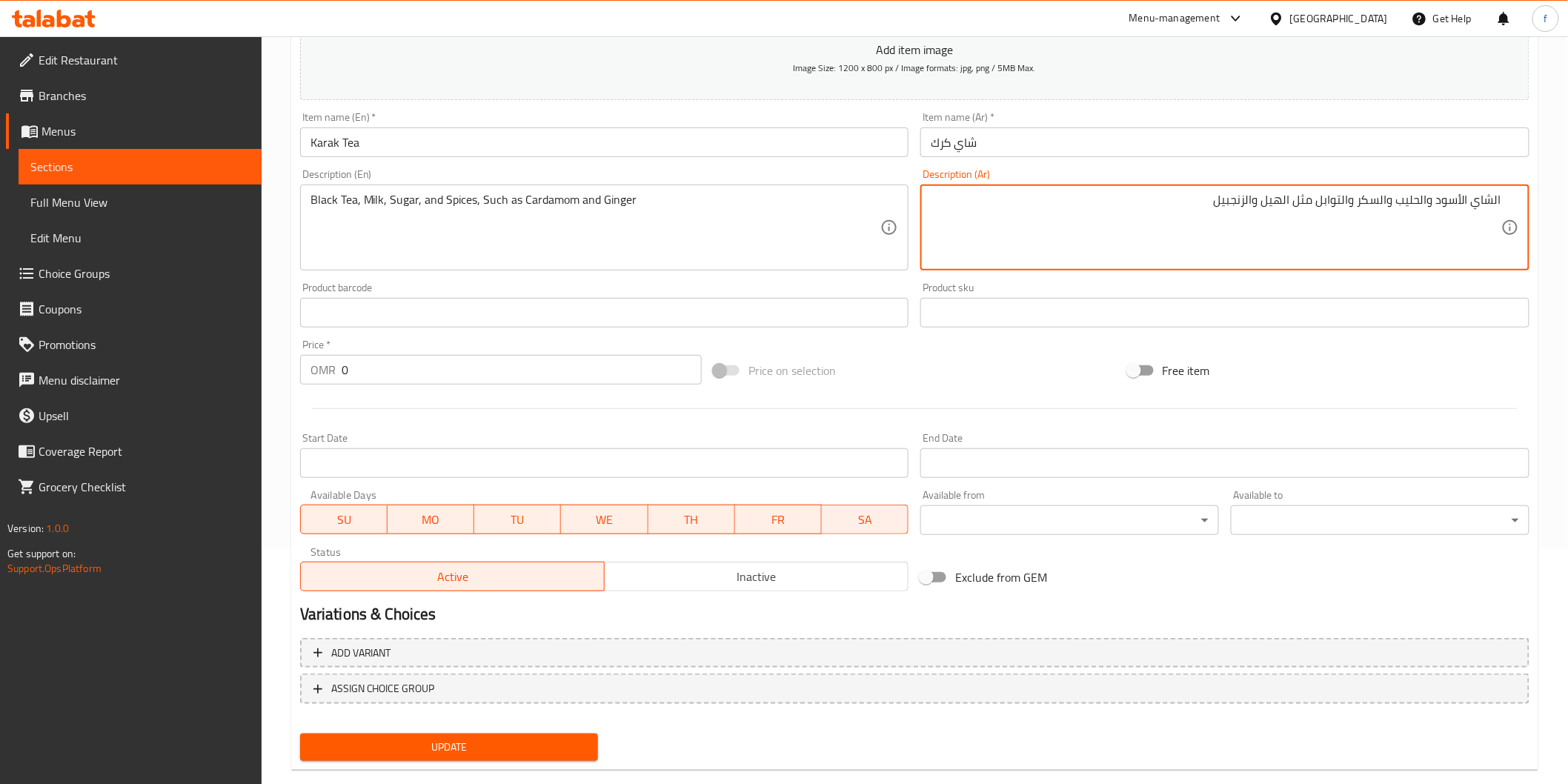
scroll to position [260, 0]
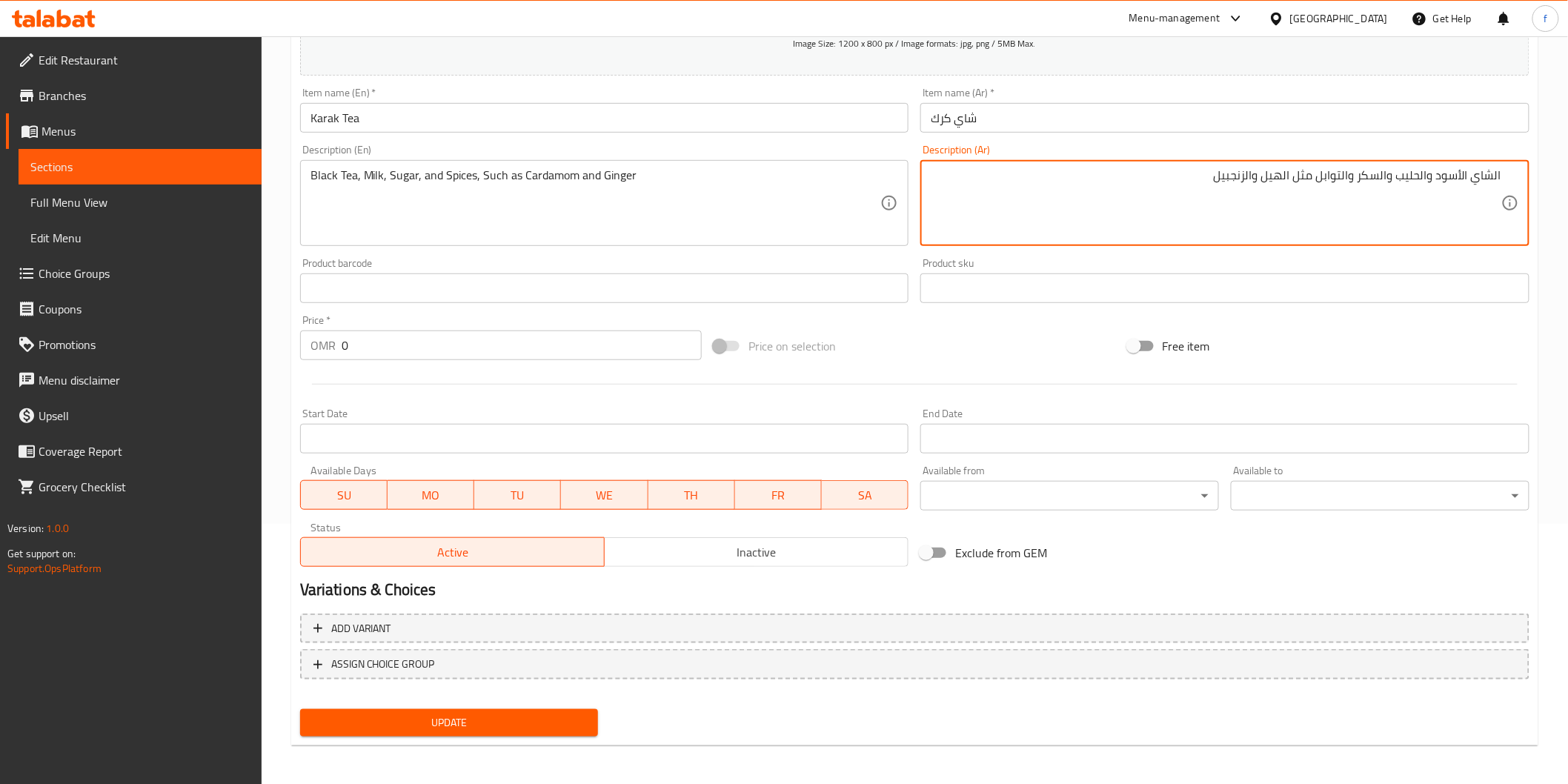
type textarea "الشاي الأسود والحليب والسكر والتوابل مثل الهيل والزنجبيل"
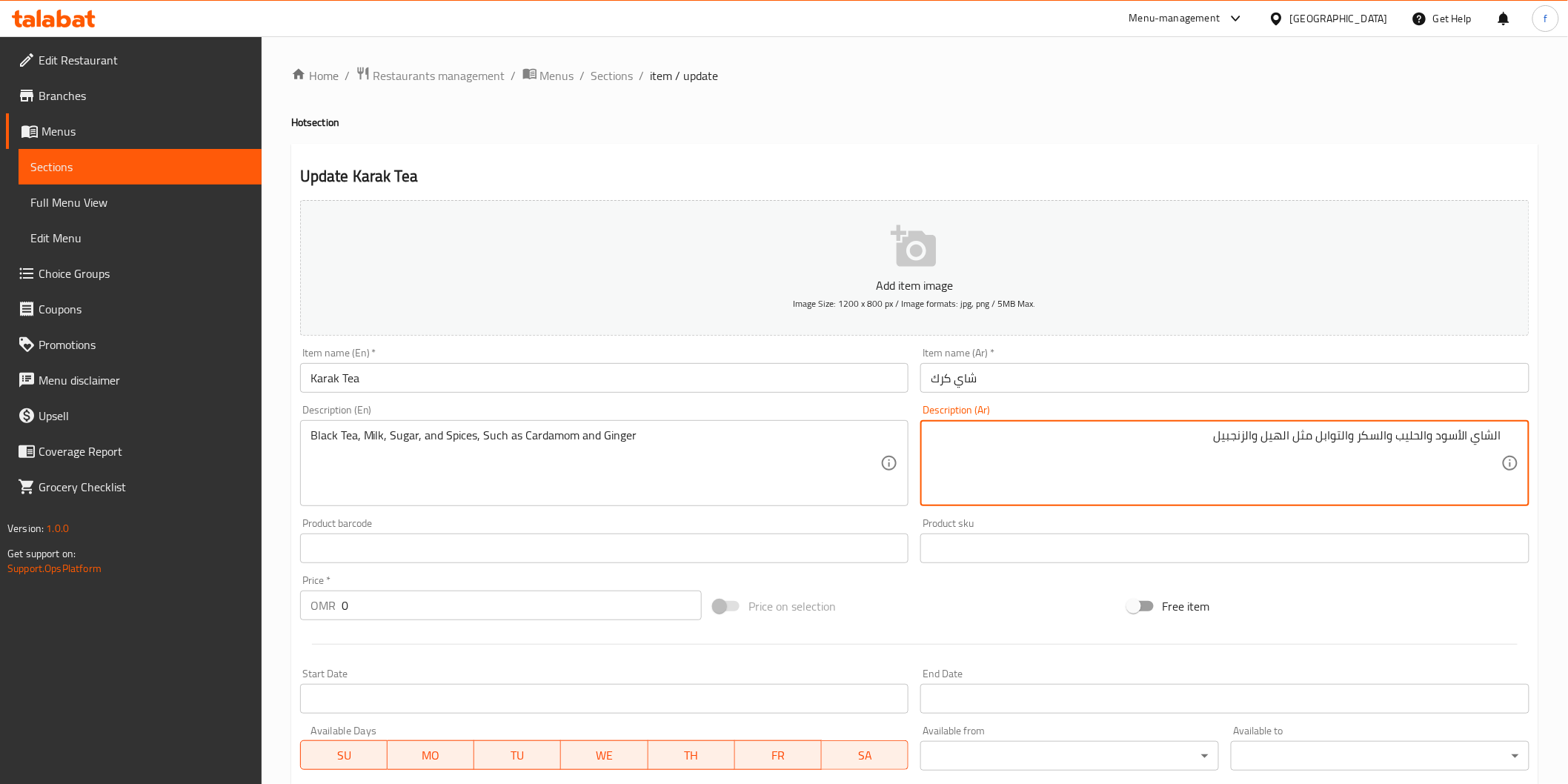
click at [1380, 443] on textarea "الشاي الأسود والحليب والسكر والتوابل مثل الهيل والزنجبيل" at bounding box center [1216, 463] width 571 height 70
click at [1099, 456] on textarea "الشاي الأسود والحليب والسكر والتوابل مثل الهيل والزنجبيل" at bounding box center [1216, 463] width 571 height 70
click at [620, 76] on span "Sections" at bounding box center [612, 75] width 42 height 17
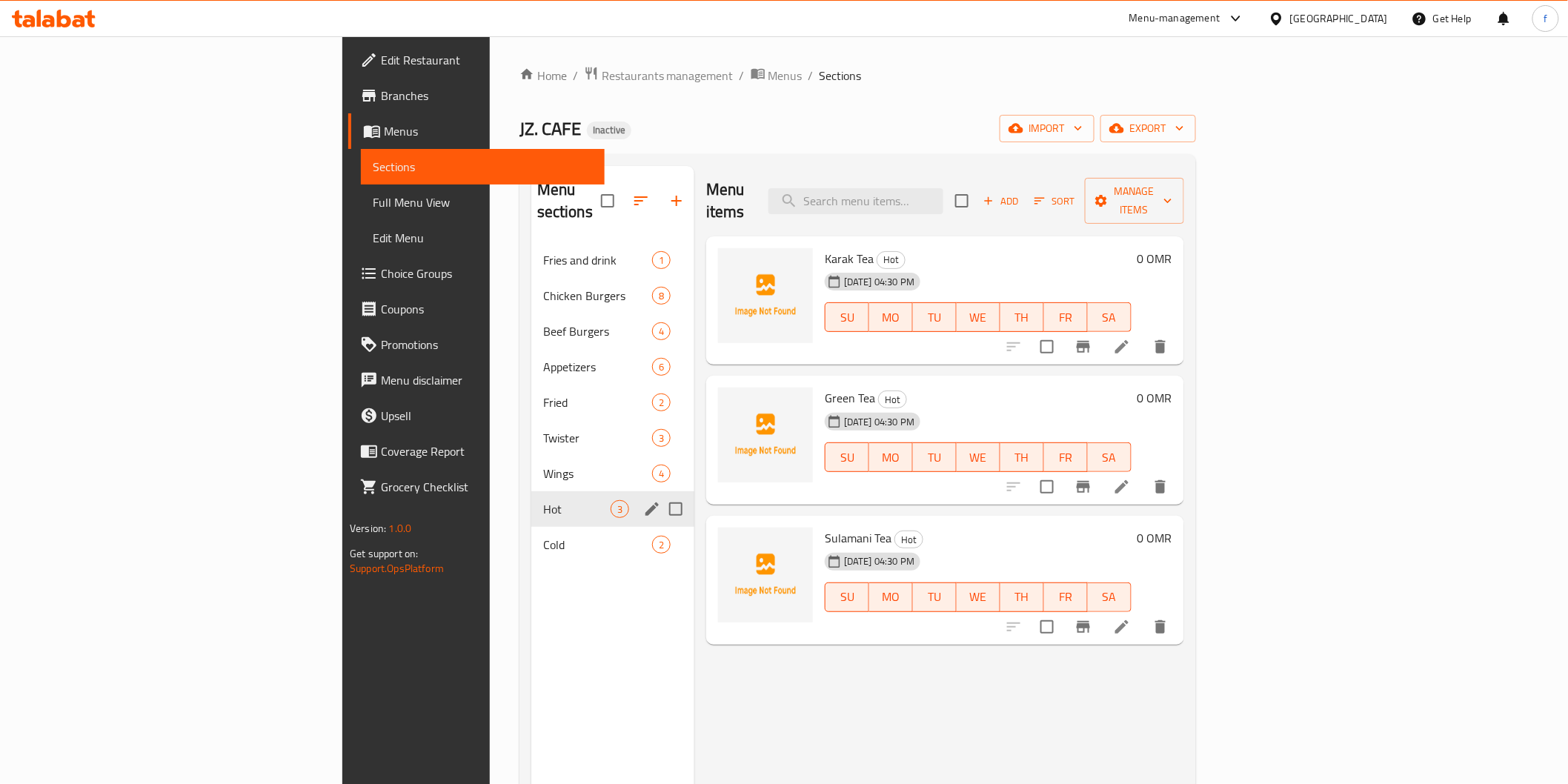
click at [660, 494] on input "Menu sections" at bounding box center [676, 510] width 31 height 31
checkbox input "true"
click at [626, 195] on icon "button" at bounding box center [632, 201] width 13 height 13
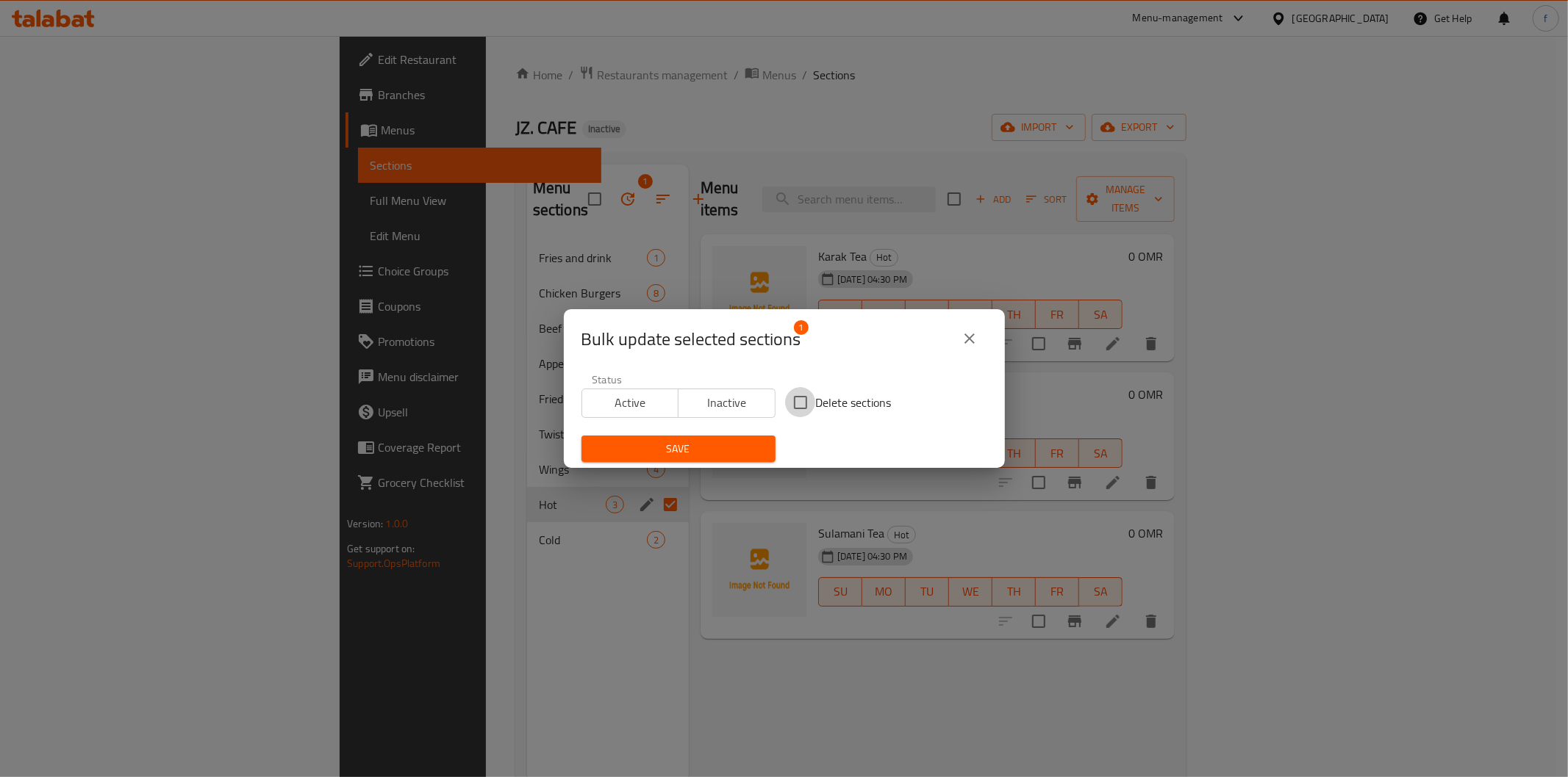
drag, startPoint x: 794, startPoint y: 397, endPoint x: 762, endPoint y: 434, distance: 48.9
click at [794, 398] on input "Delete sections" at bounding box center [800, 403] width 31 height 31
checkbox input "true"
click at [755, 443] on span "Save" at bounding box center [678, 449] width 171 height 18
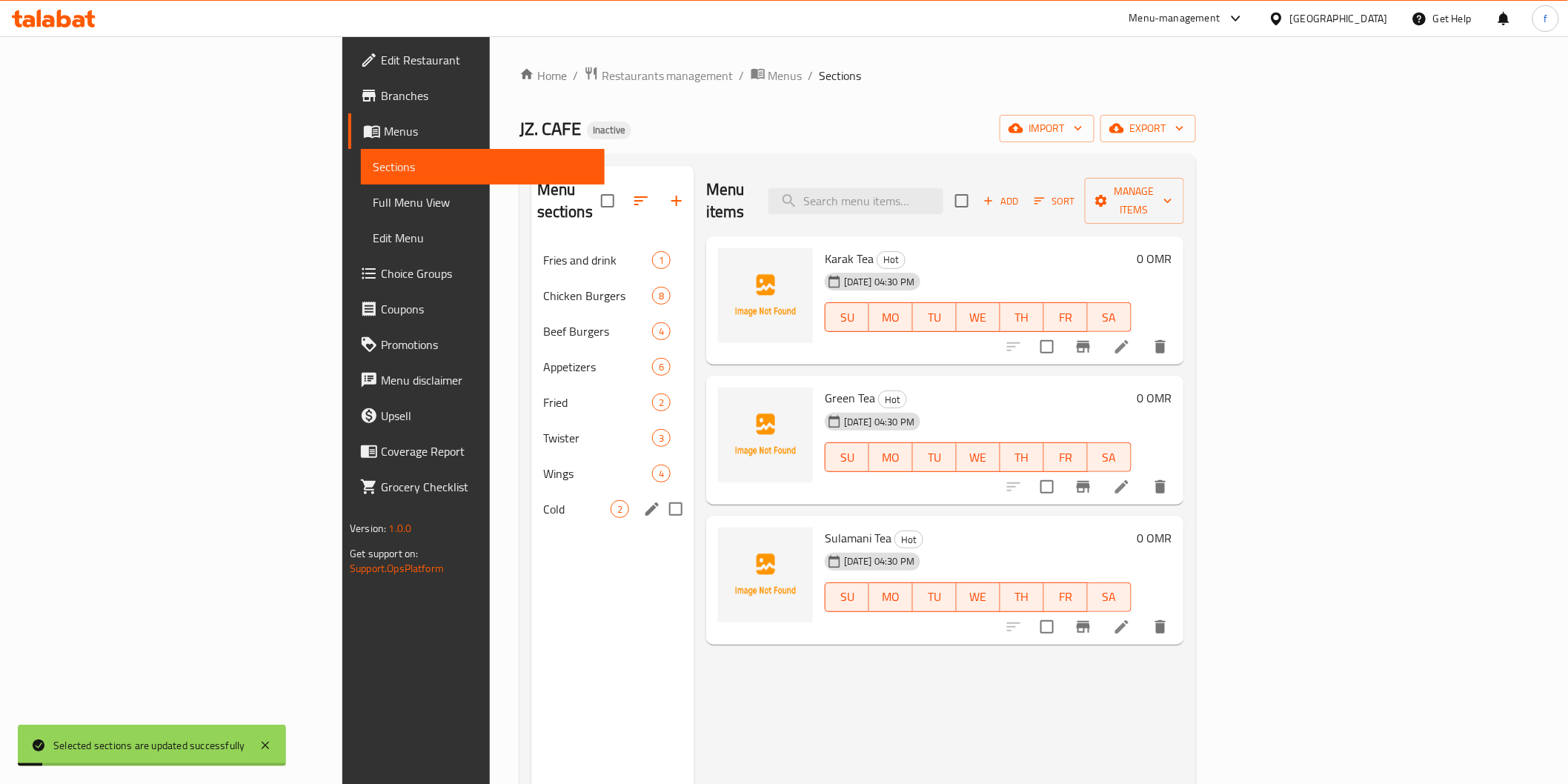
click at [531, 497] on div "Cold 2" at bounding box center [612, 509] width 163 height 36
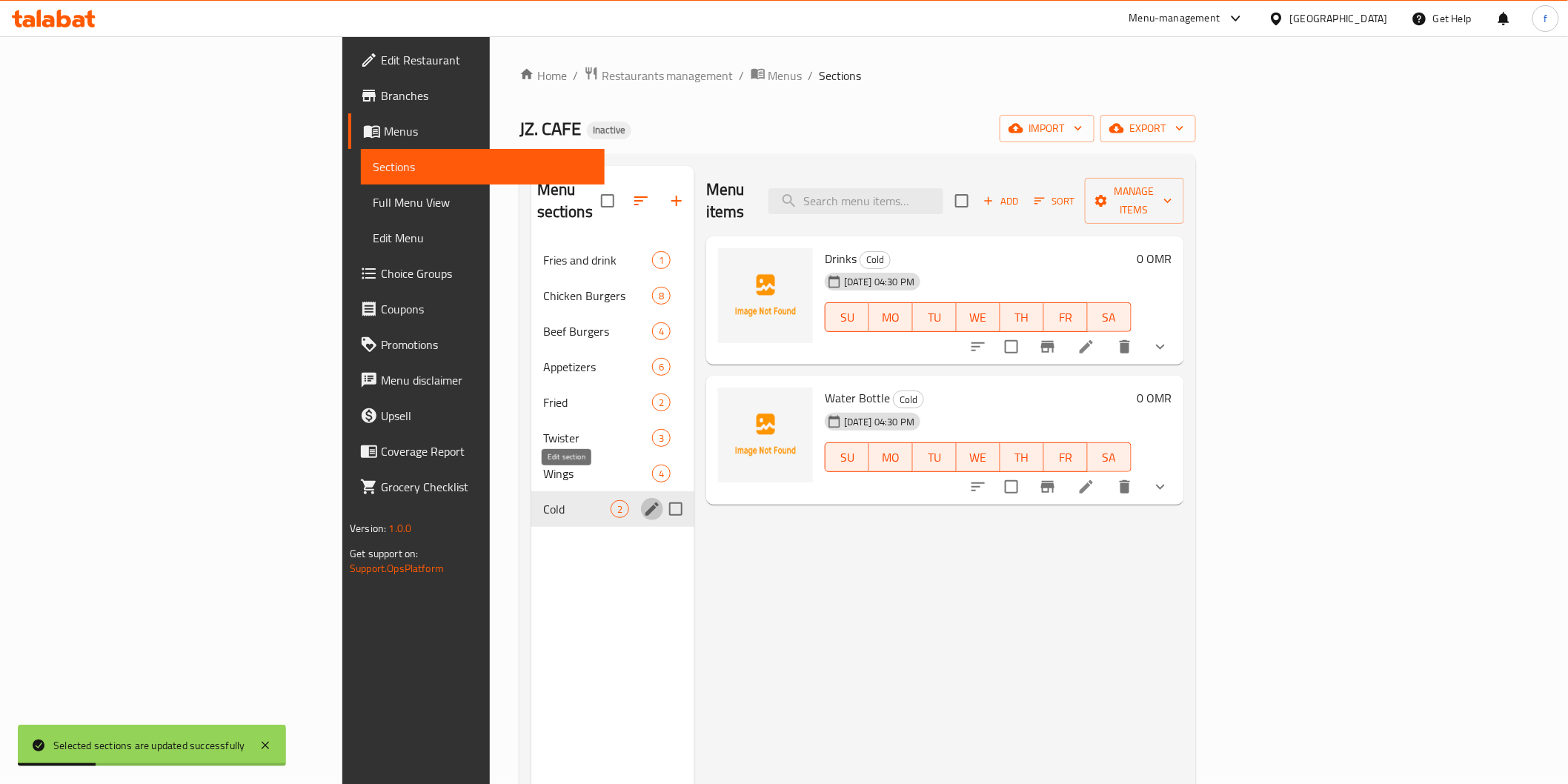
click at [643, 501] on icon "edit" at bounding box center [652, 510] width 17 height 17
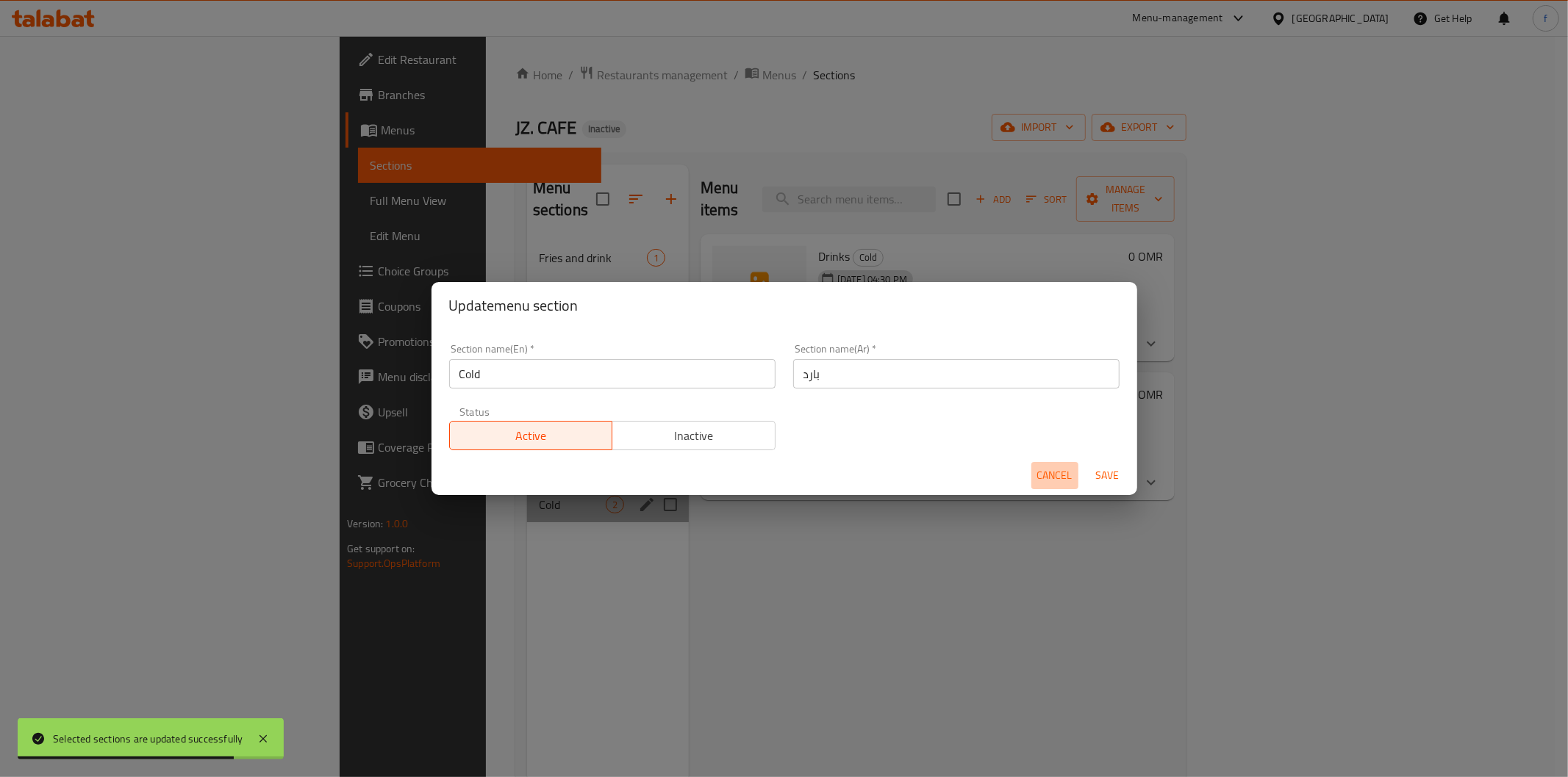
click at [1069, 480] on span "Cancel" at bounding box center [1054, 475] width 35 height 18
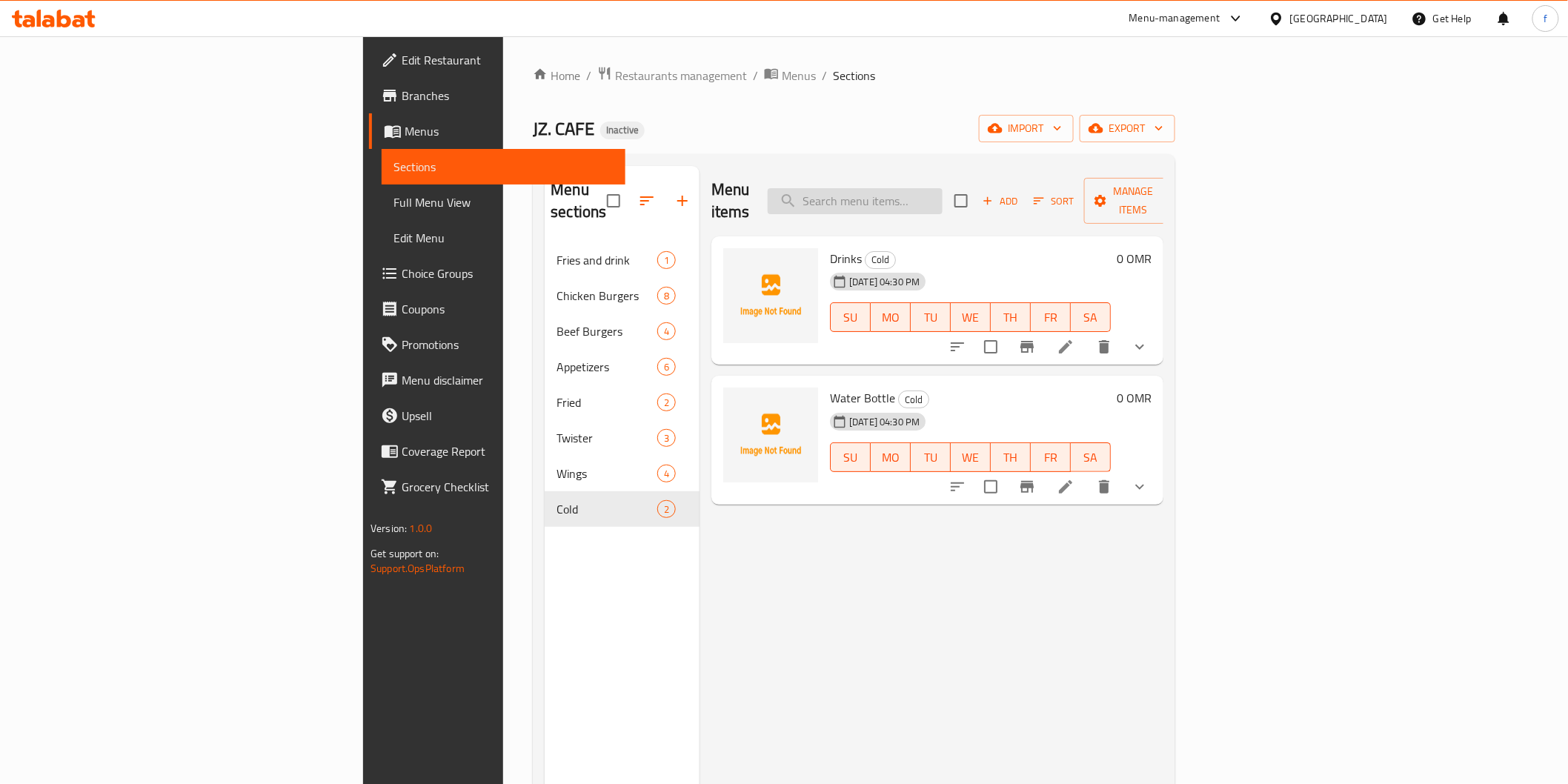
click at [942, 193] on input "search" at bounding box center [855, 201] width 175 height 26
paste input "Korean Twist"
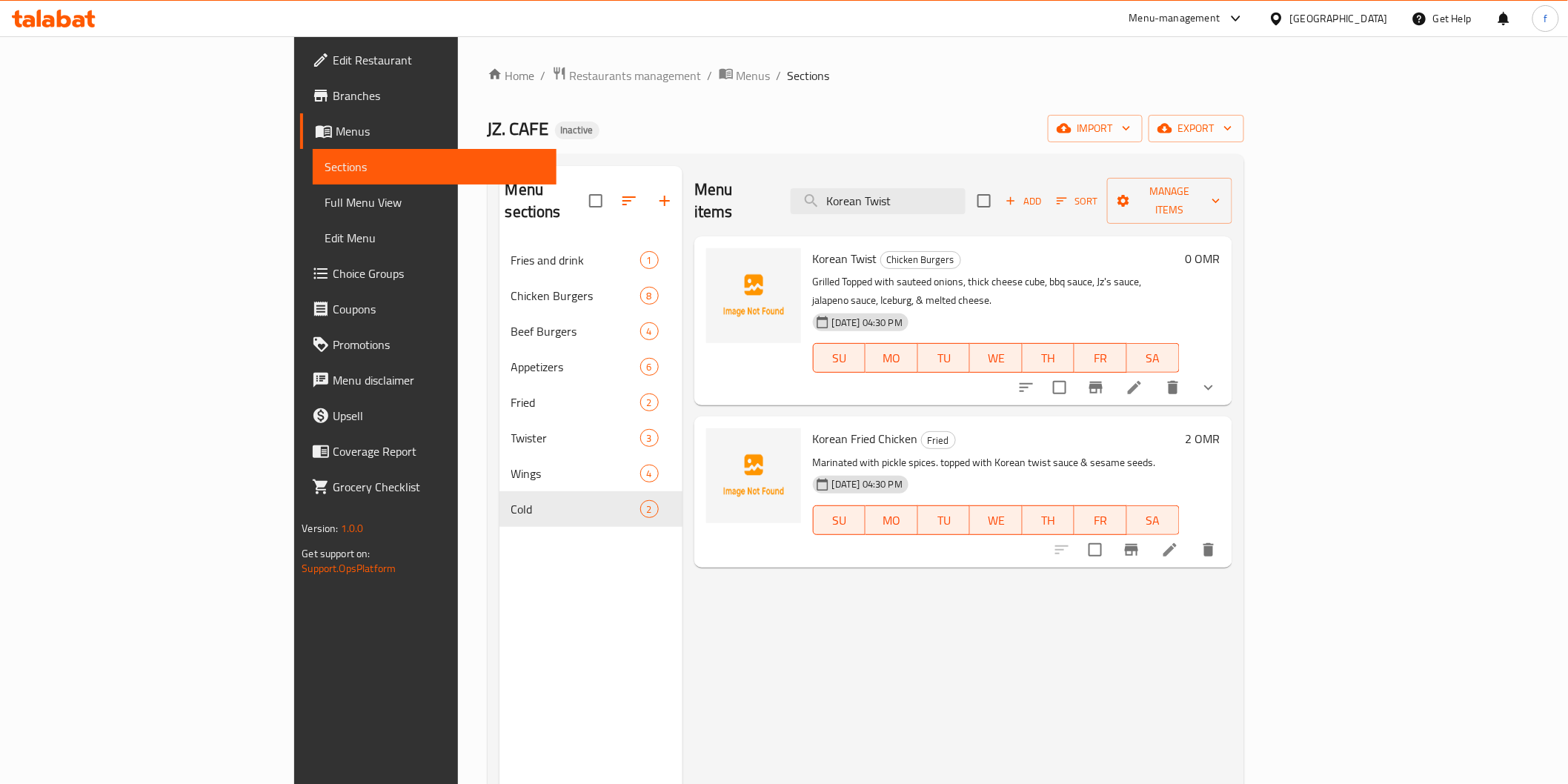
type input "Korean Twist"
click at [1144, 379] on icon at bounding box center [1134, 387] width 17 height 17
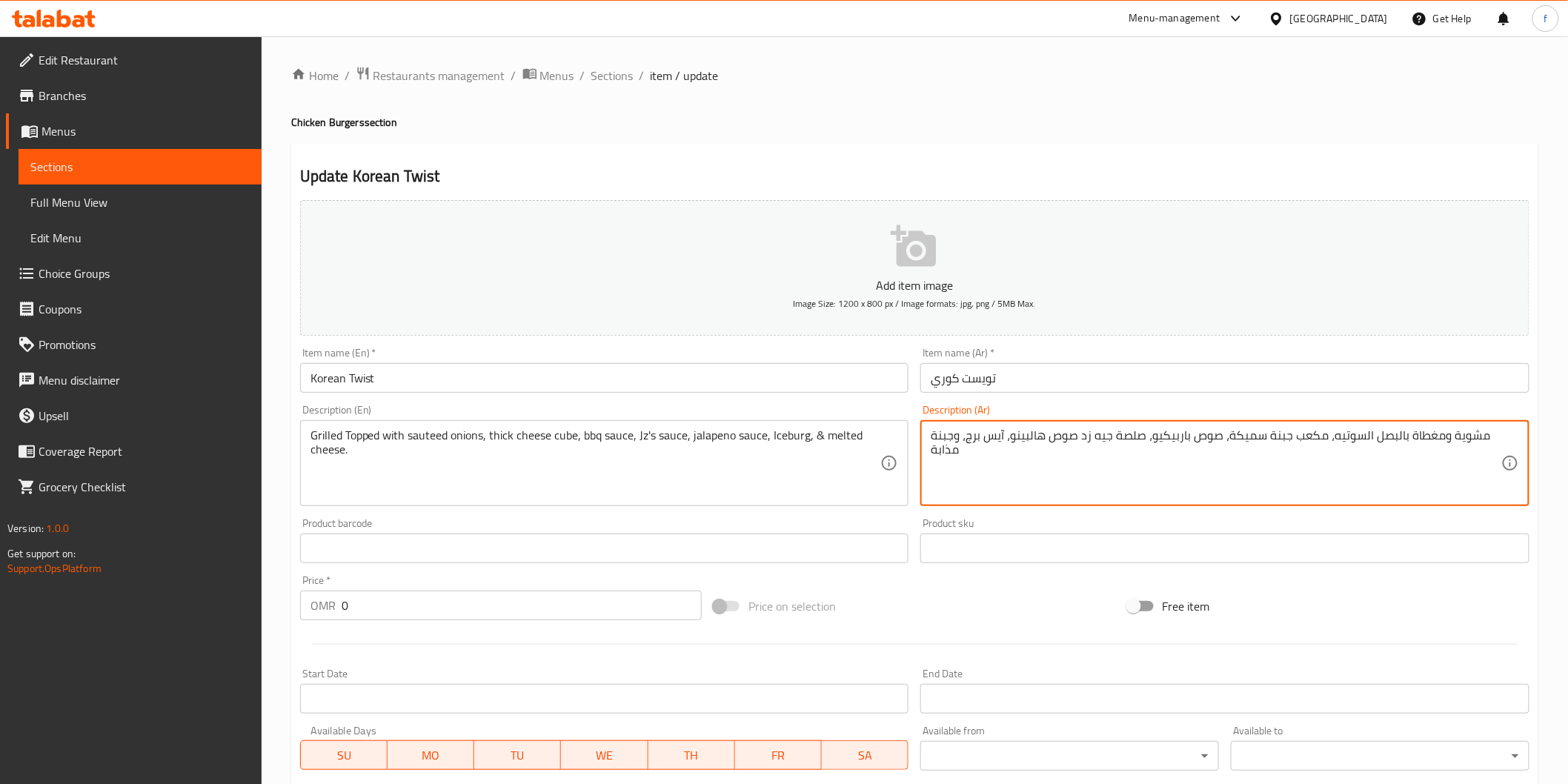
click at [1116, 431] on textarea "مشوية ومغطاة بالبصل السوتيه، مكعب جبنة سميكة، صوص باربيكيو، صلصة جيه زد صوص هال…" at bounding box center [1216, 463] width 571 height 70
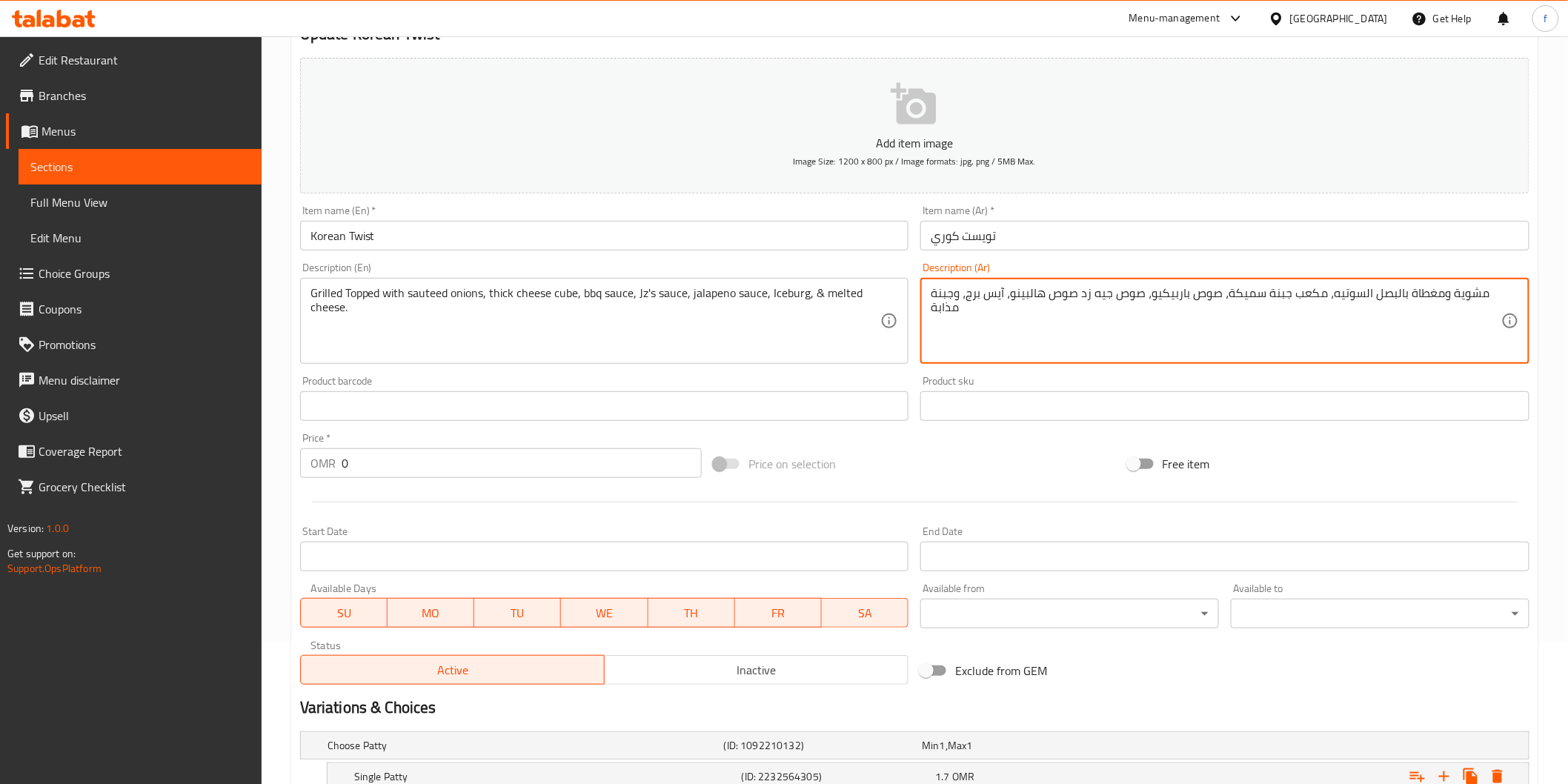
scroll to position [295, 0]
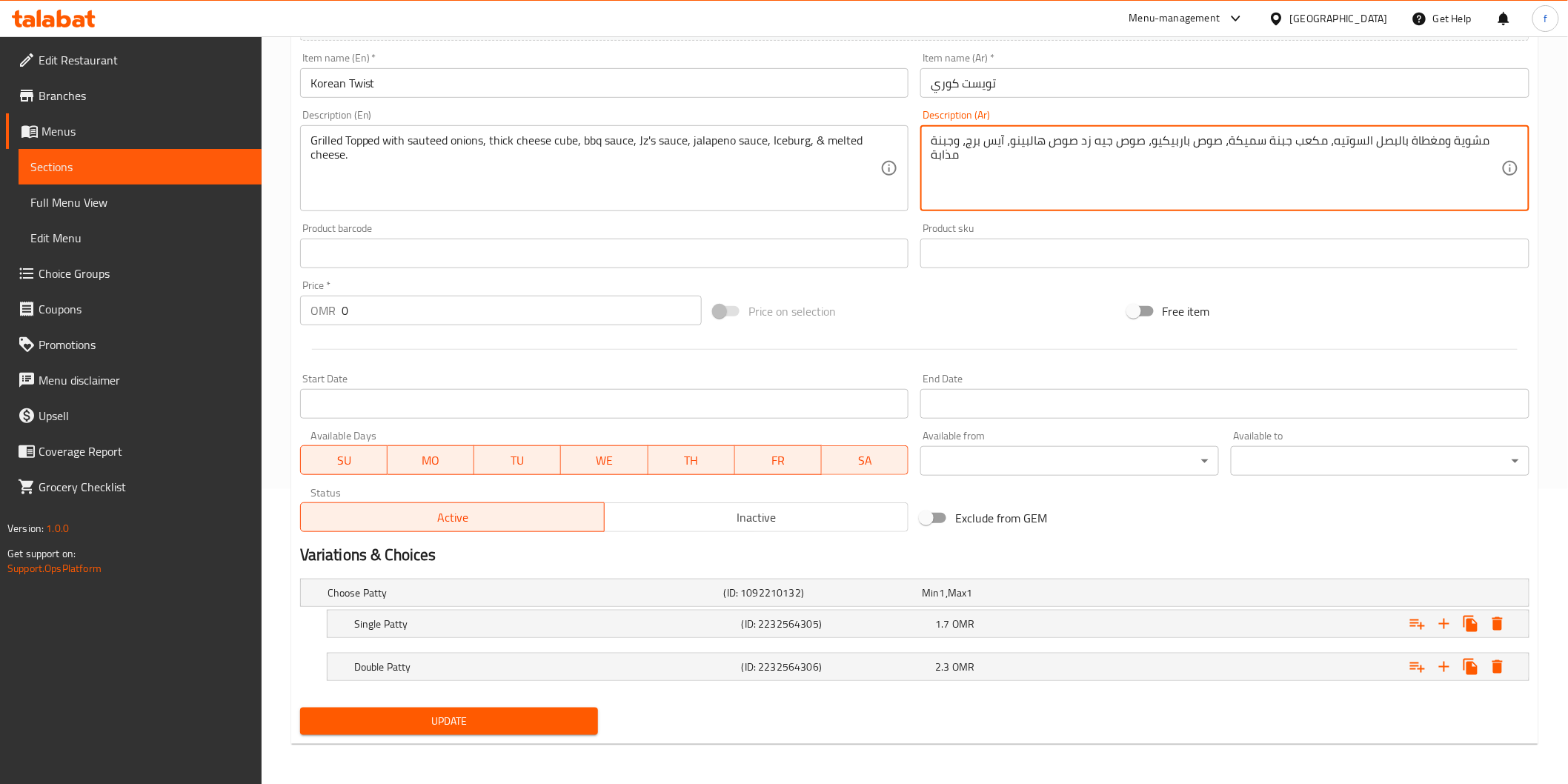
type textarea "مشوية ومغطاة بالبصل السوتيه، مكعب جبنة سميكة، صوص باربيكيو، صوص جيه زد صوص هالب…"
click at [411, 723] on span "Update" at bounding box center [450, 721] width 275 height 18
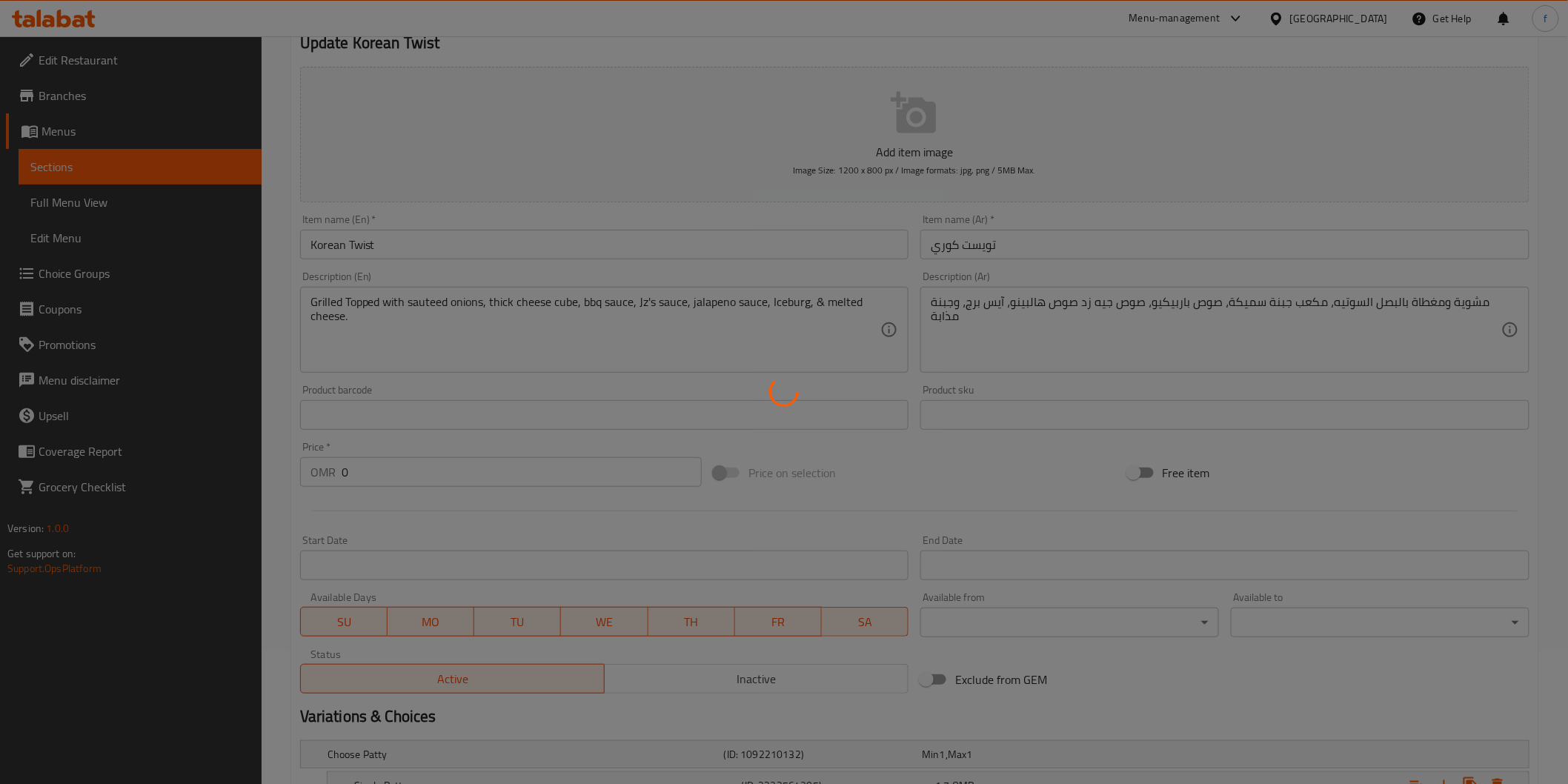
scroll to position [0, 0]
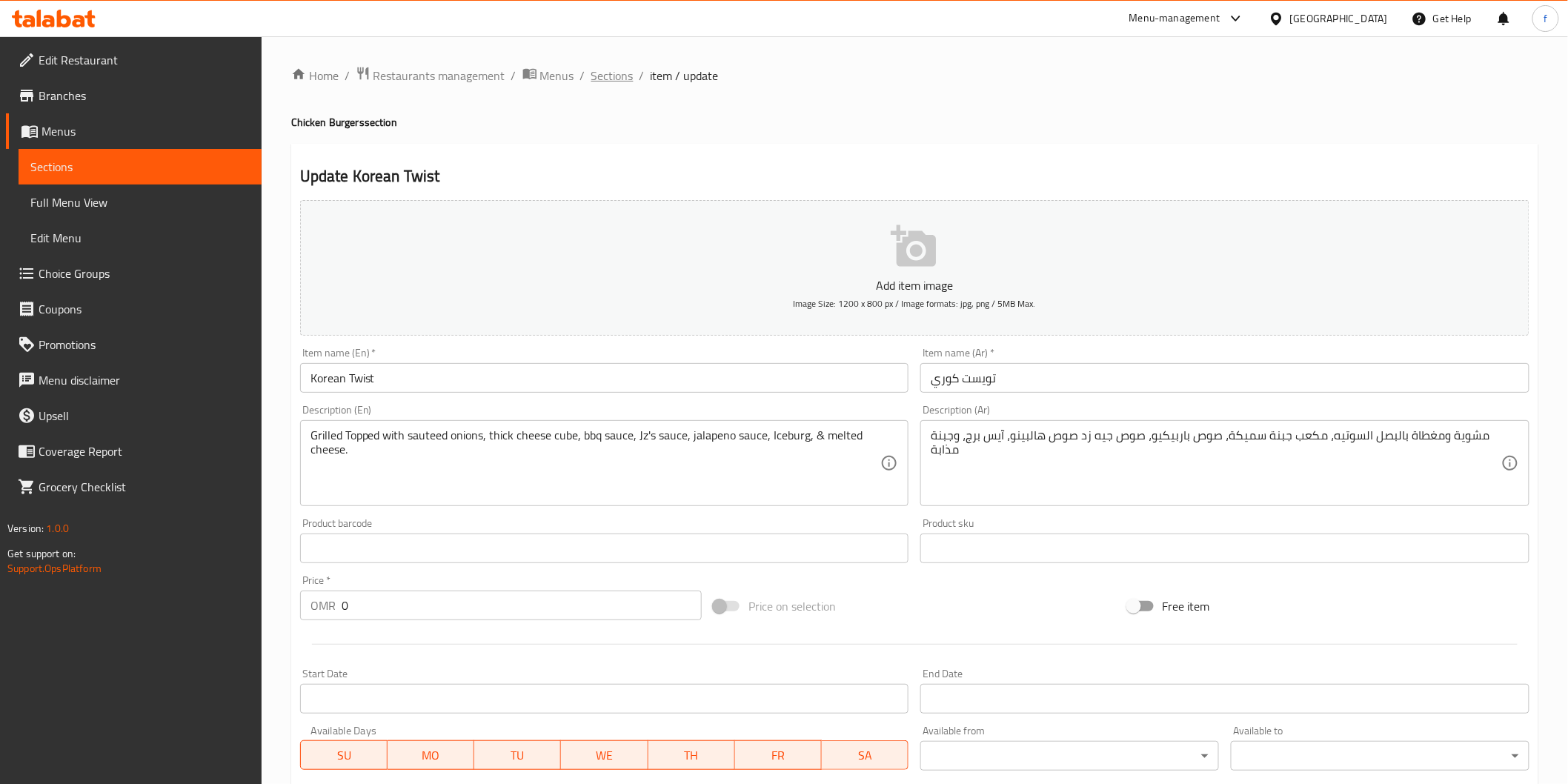
click at [618, 79] on span "Sections" at bounding box center [612, 75] width 42 height 17
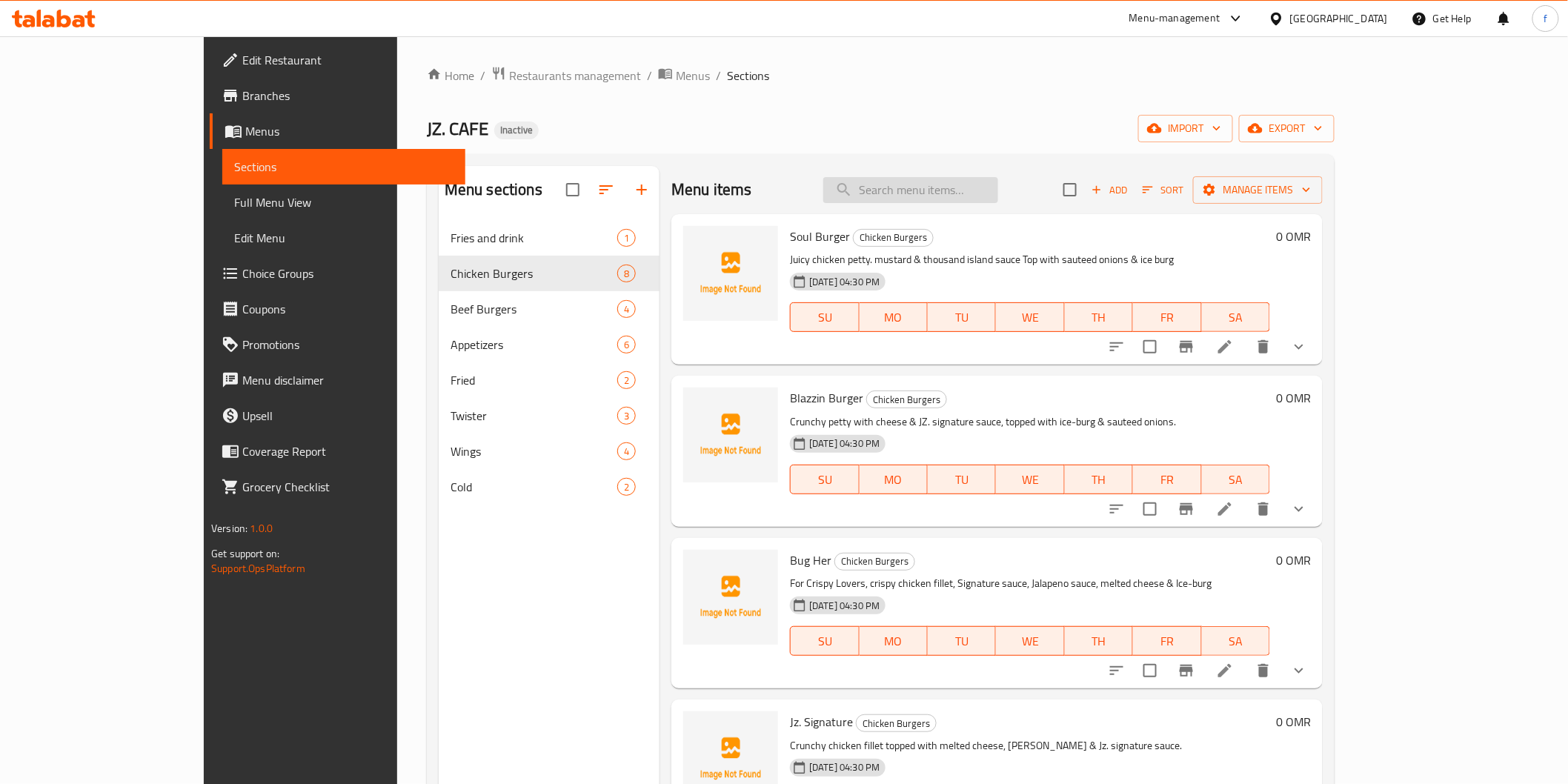
click at [970, 192] on input "search" at bounding box center [911, 190] width 175 height 26
paste input "Nirvana"
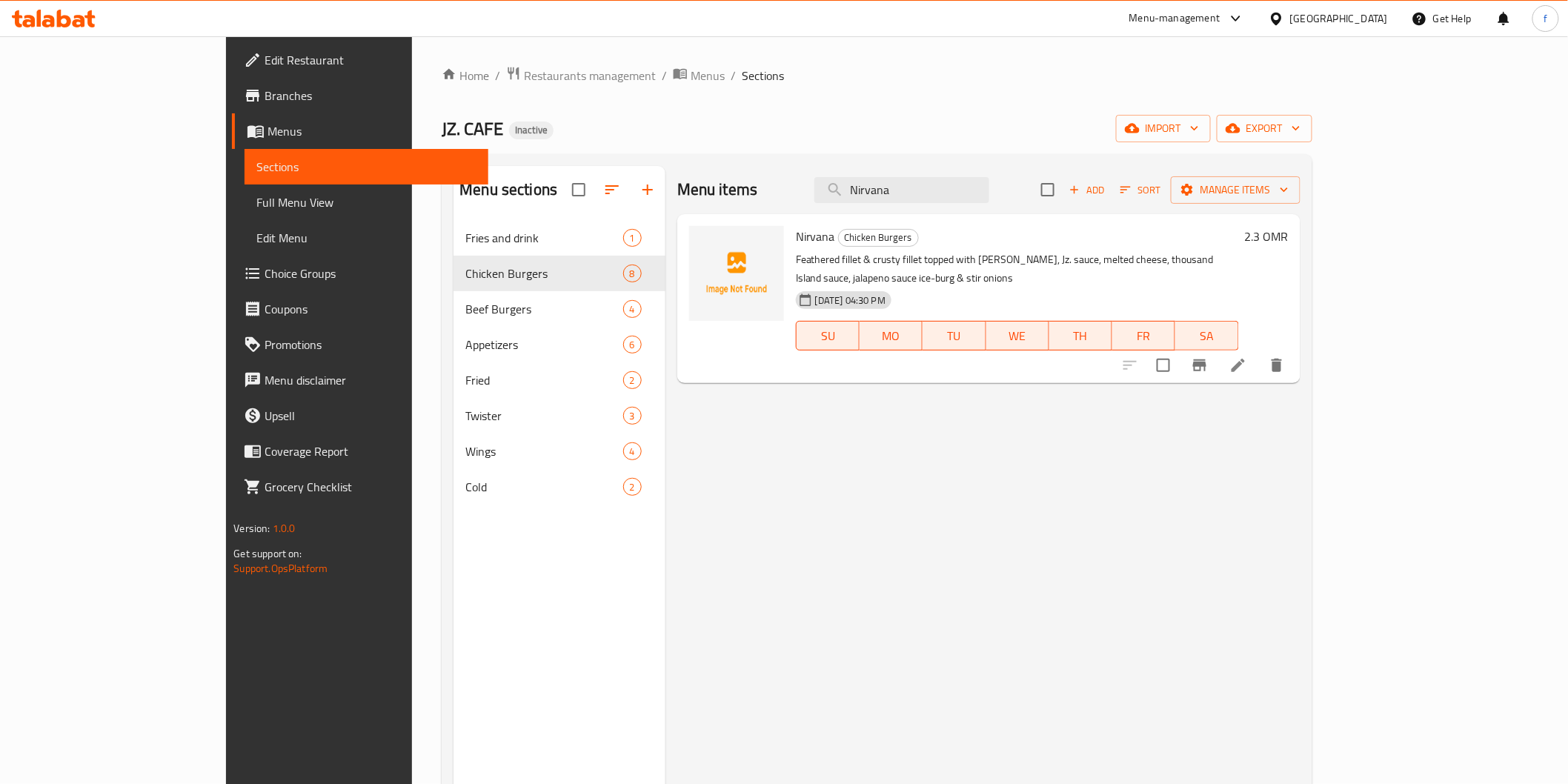
type input "Nirvana"
click at [1259, 353] on li at bounding box center [1238, 366] width 41 height 27
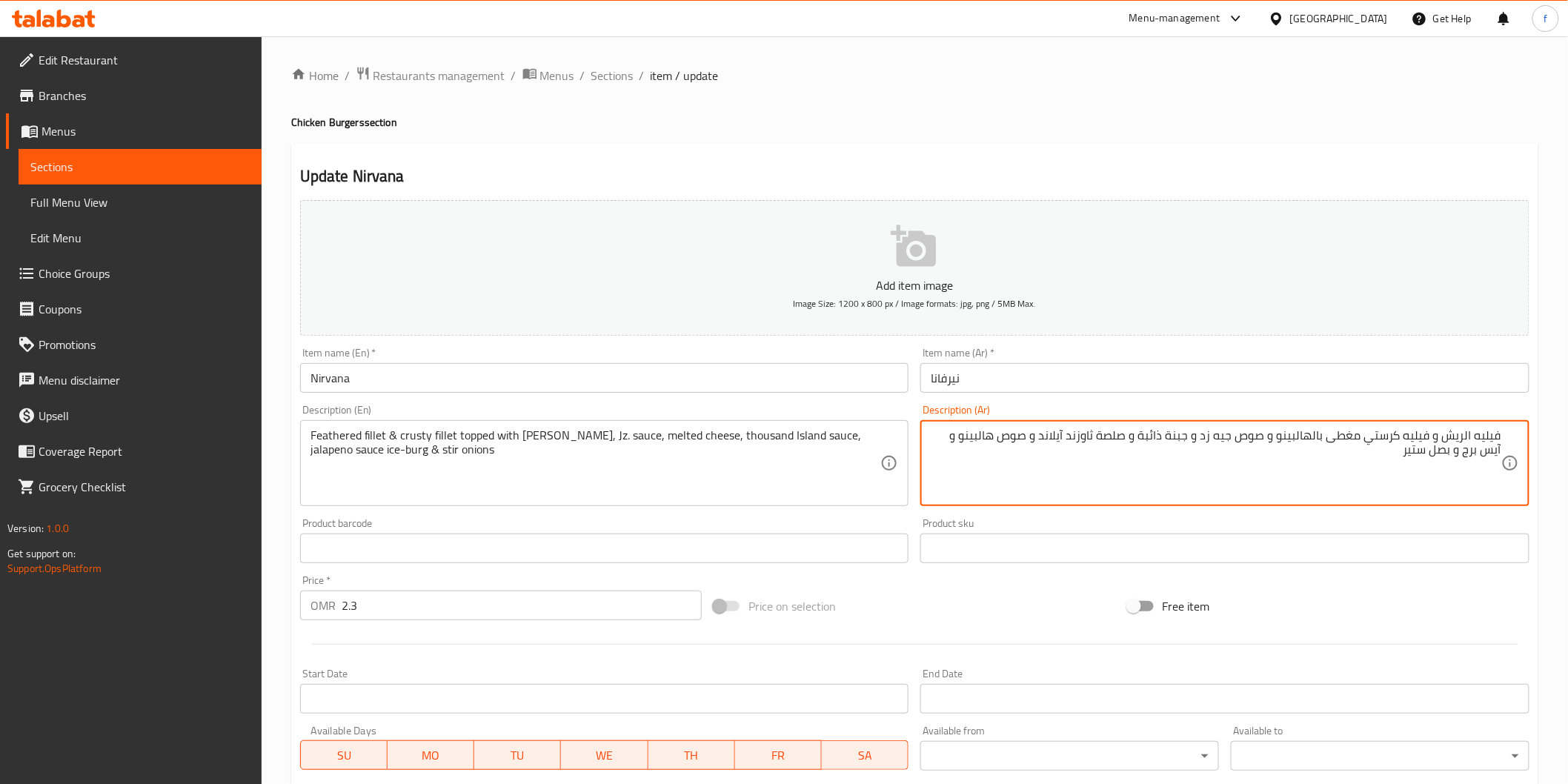
click at [1458, 433] on textarea "فيليه الريش و فيليه كرستي مغطى بالهالبينو و صوص جيه زد و جبنة ذائبة و صلصة ثاوز…" at bounding box center [1216, 463] width 571 height 70
drag, startPoint x: 1472, startPoint y: 434, endPoint x: 1446, endPoint y: 440, distance: 26.7
click at [1446, 440] on textarea "فيليه الريش و فيليه كرستي مغطى بالهالبينو و صوص جيه زد و جبنة ذائبة و صلصة ثاوز…" at bounding box center [1216, 463] width 571 height 70
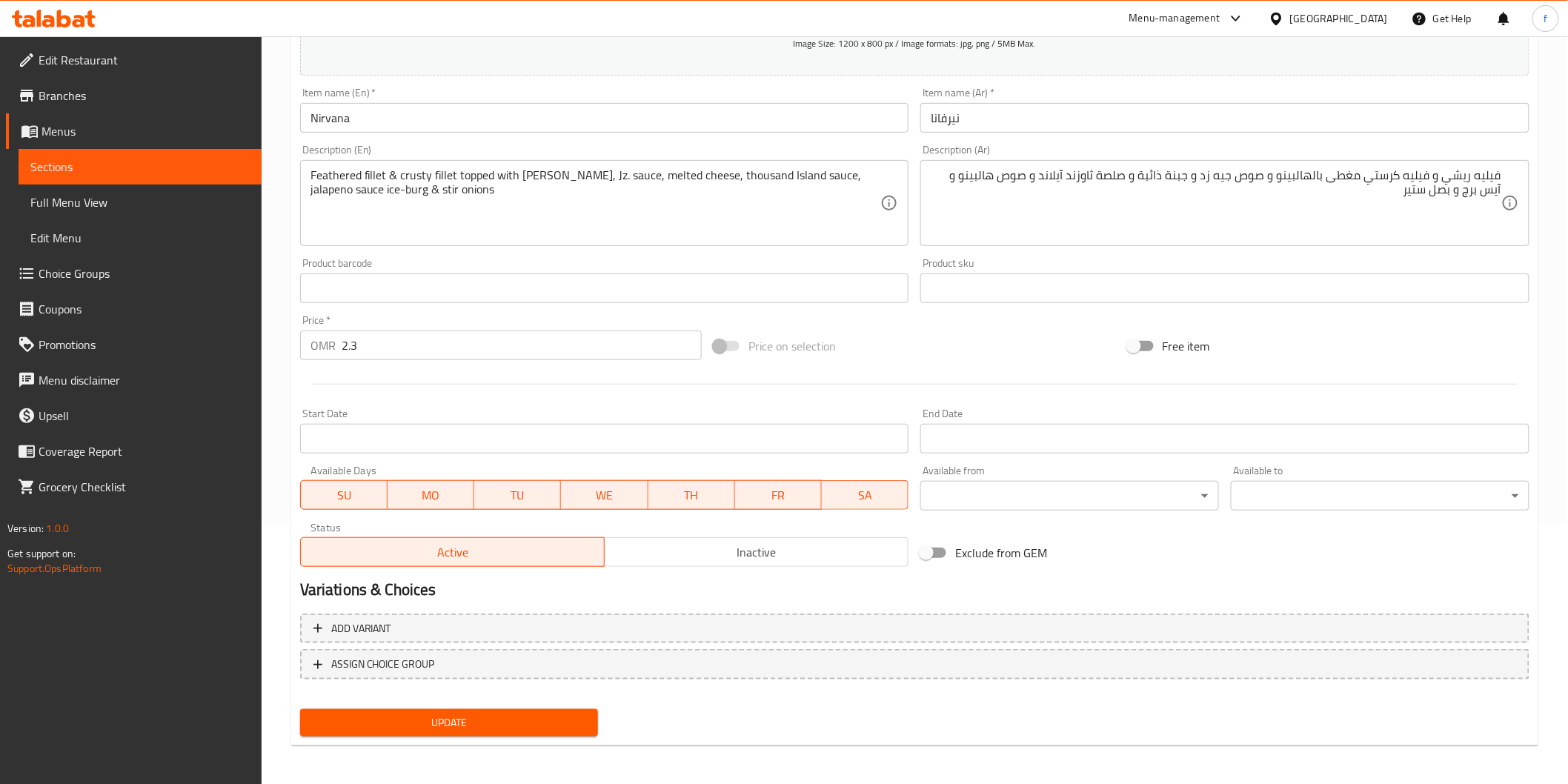
click at [532, 706] on div "Update" at bounding box center [450, 722] width 311 height 39
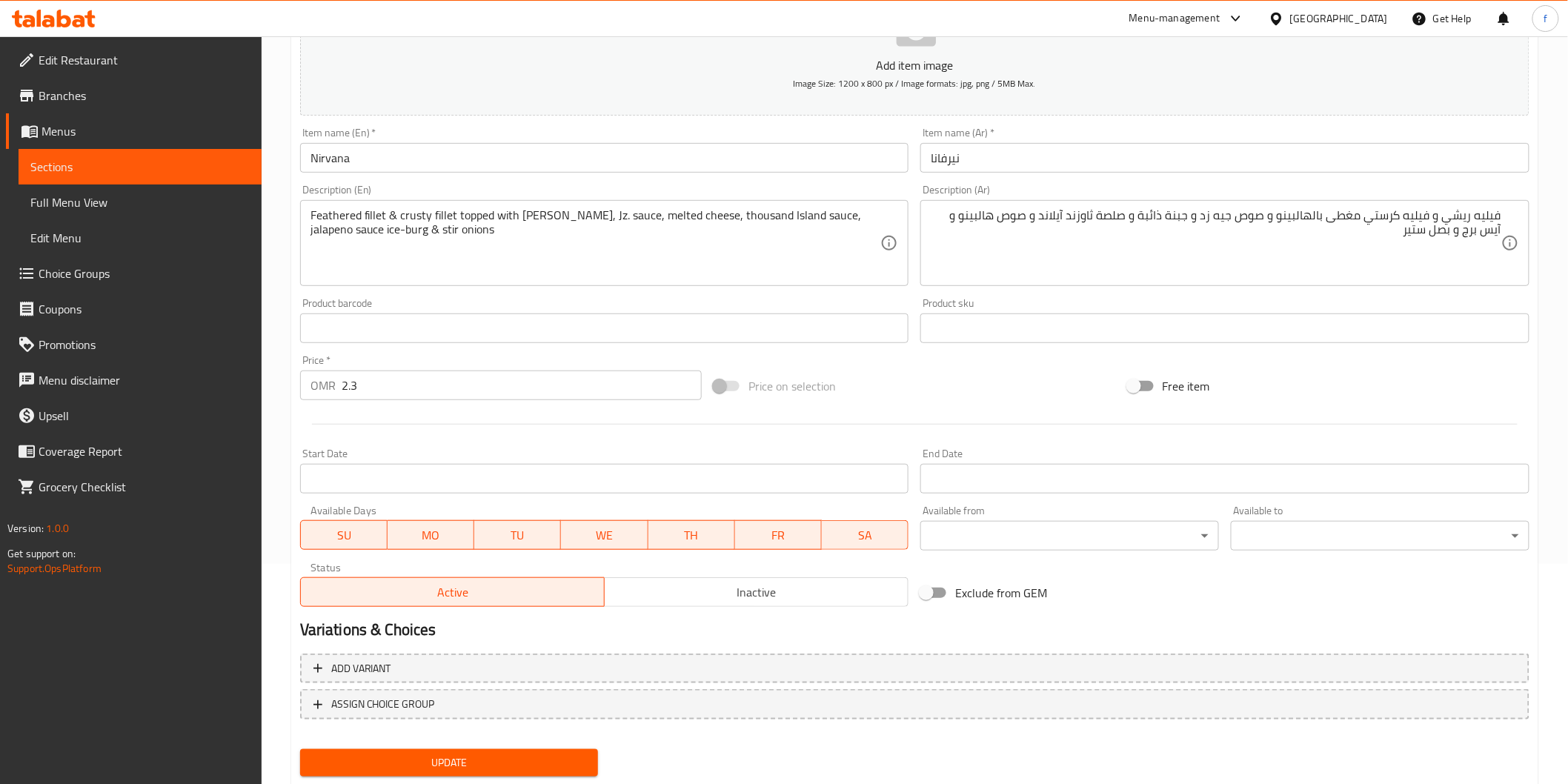
scroll to position [260, 0]
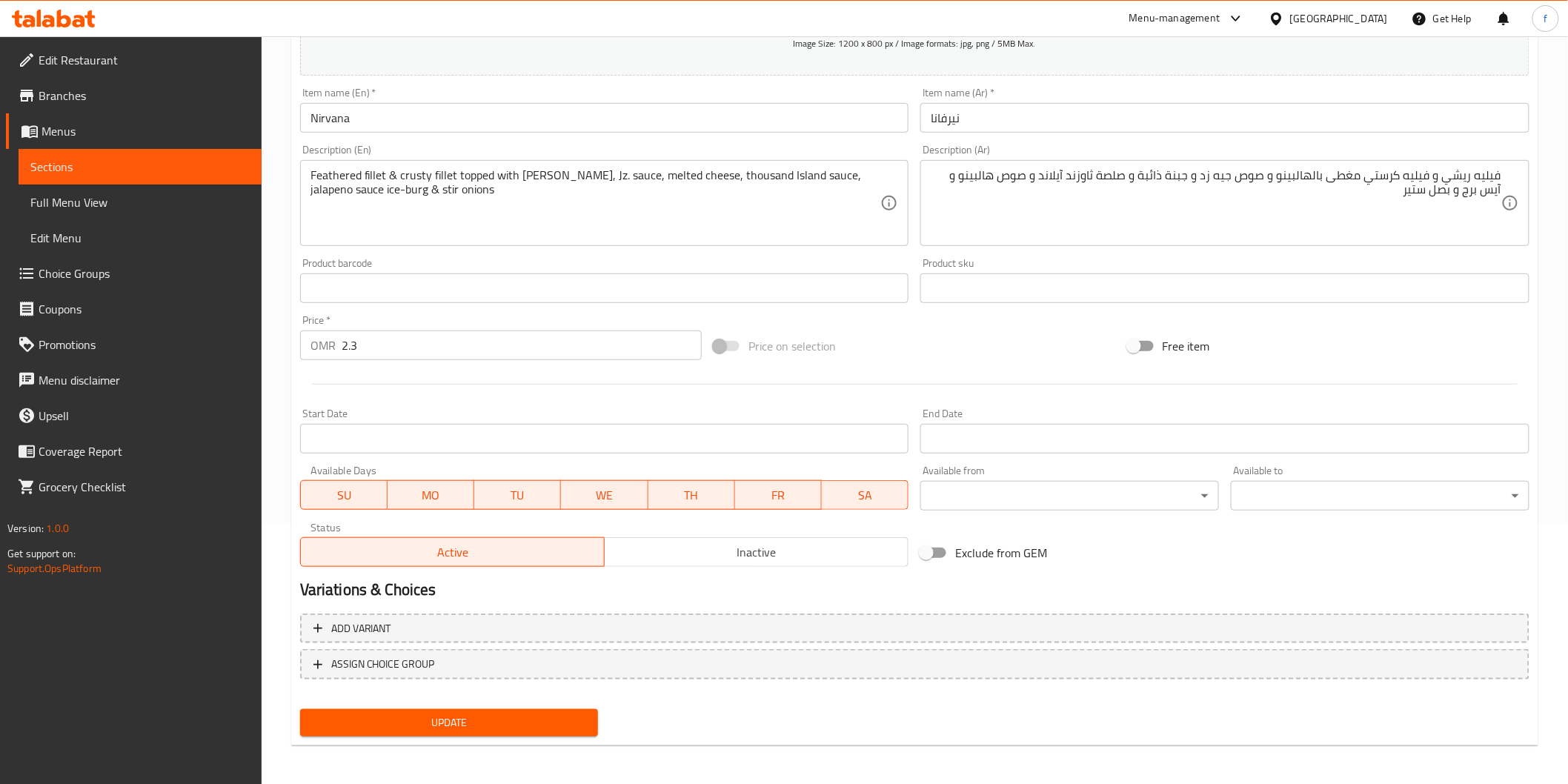
click at [517, 721] on span "Update" at bounding box center [450, 722] width 275 height 18
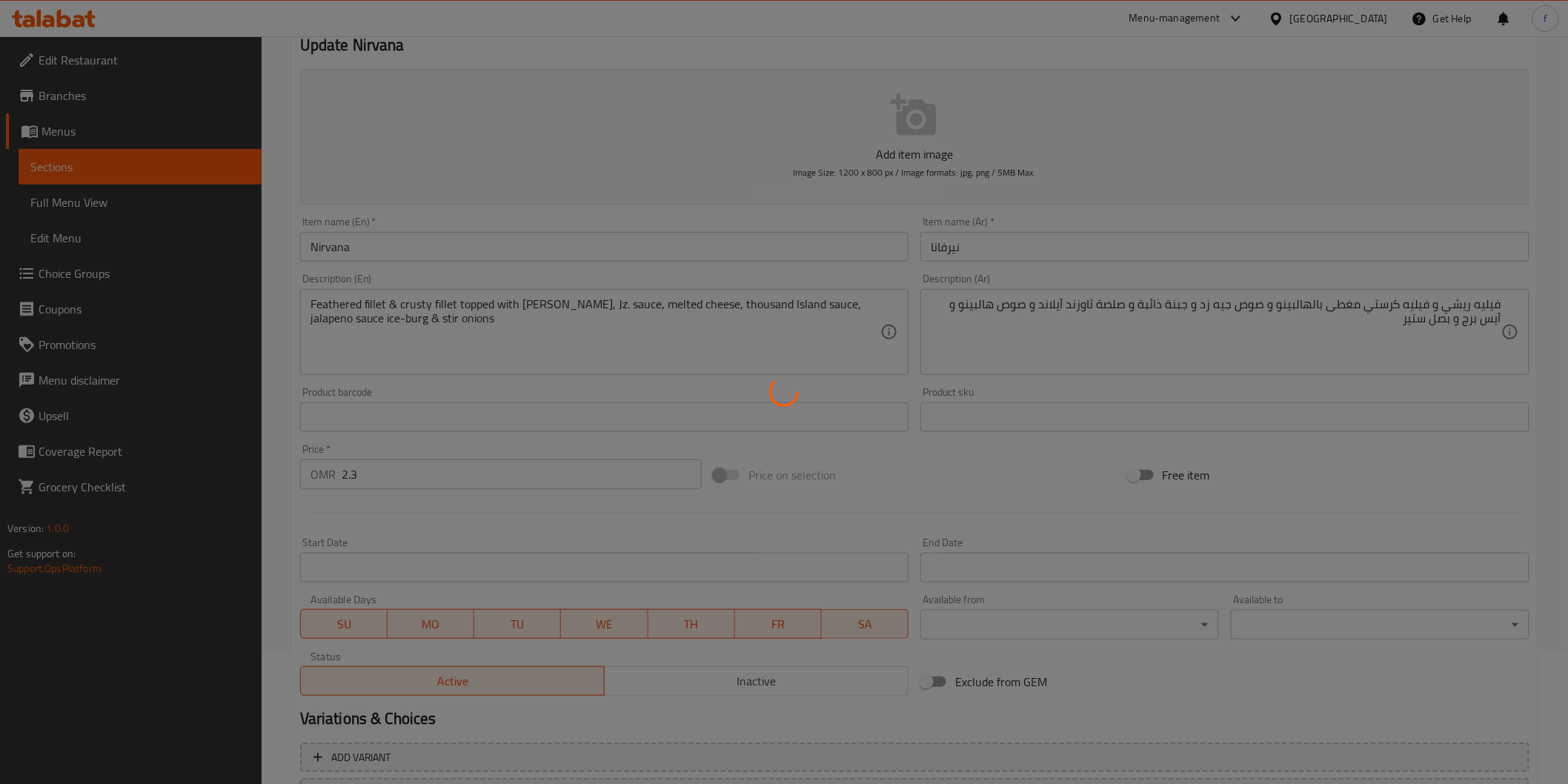
scroll to position [0, 0]
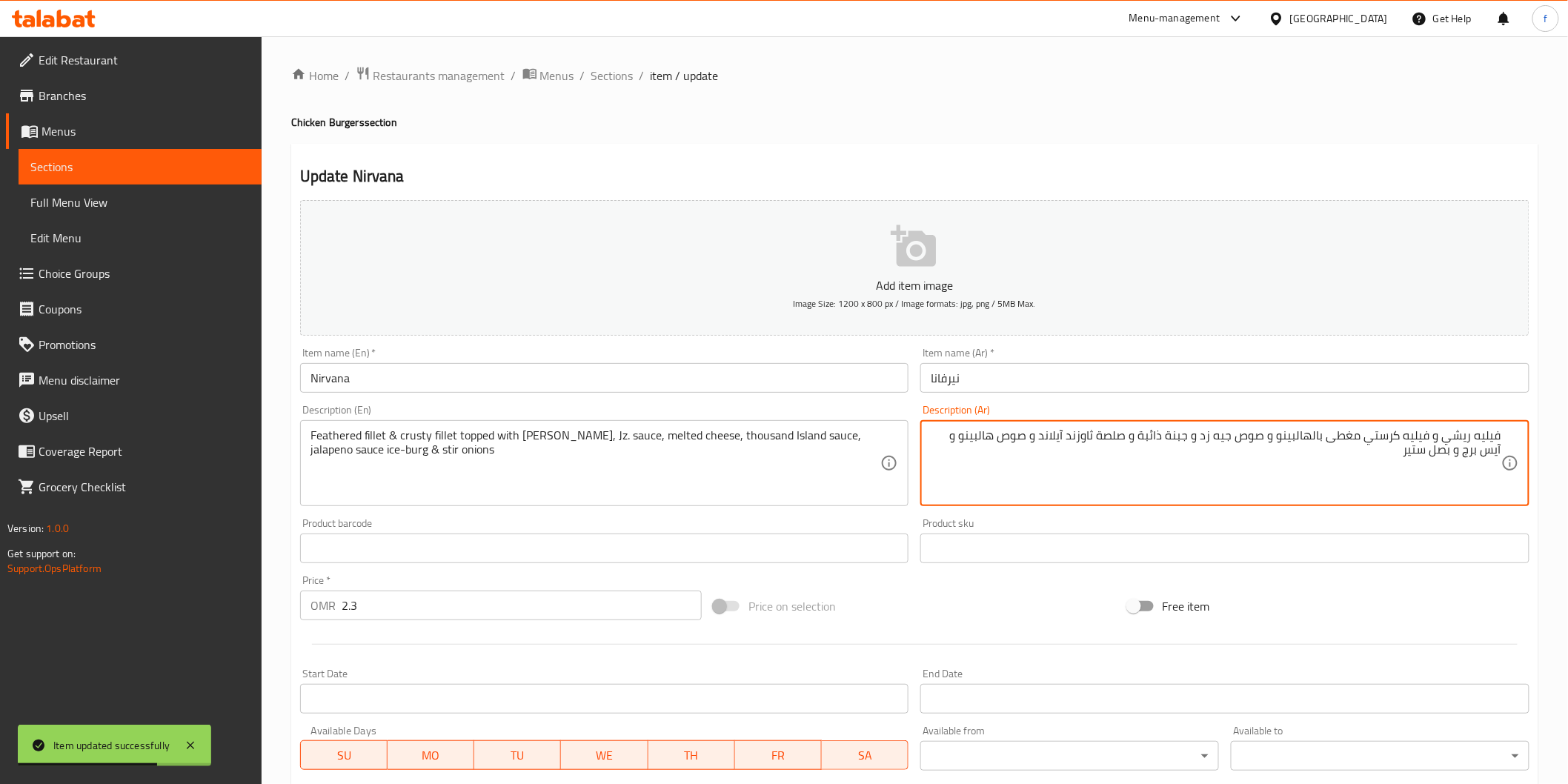
click at [1120, 435] on textarea "فيليه ريشي و فيليه كرستي مغطى بالهالبينو و صوص جيه زد و جبنة ذائبة و صلصة ثاوزن…" at bounding box center [1216, 463] width 571 height 70
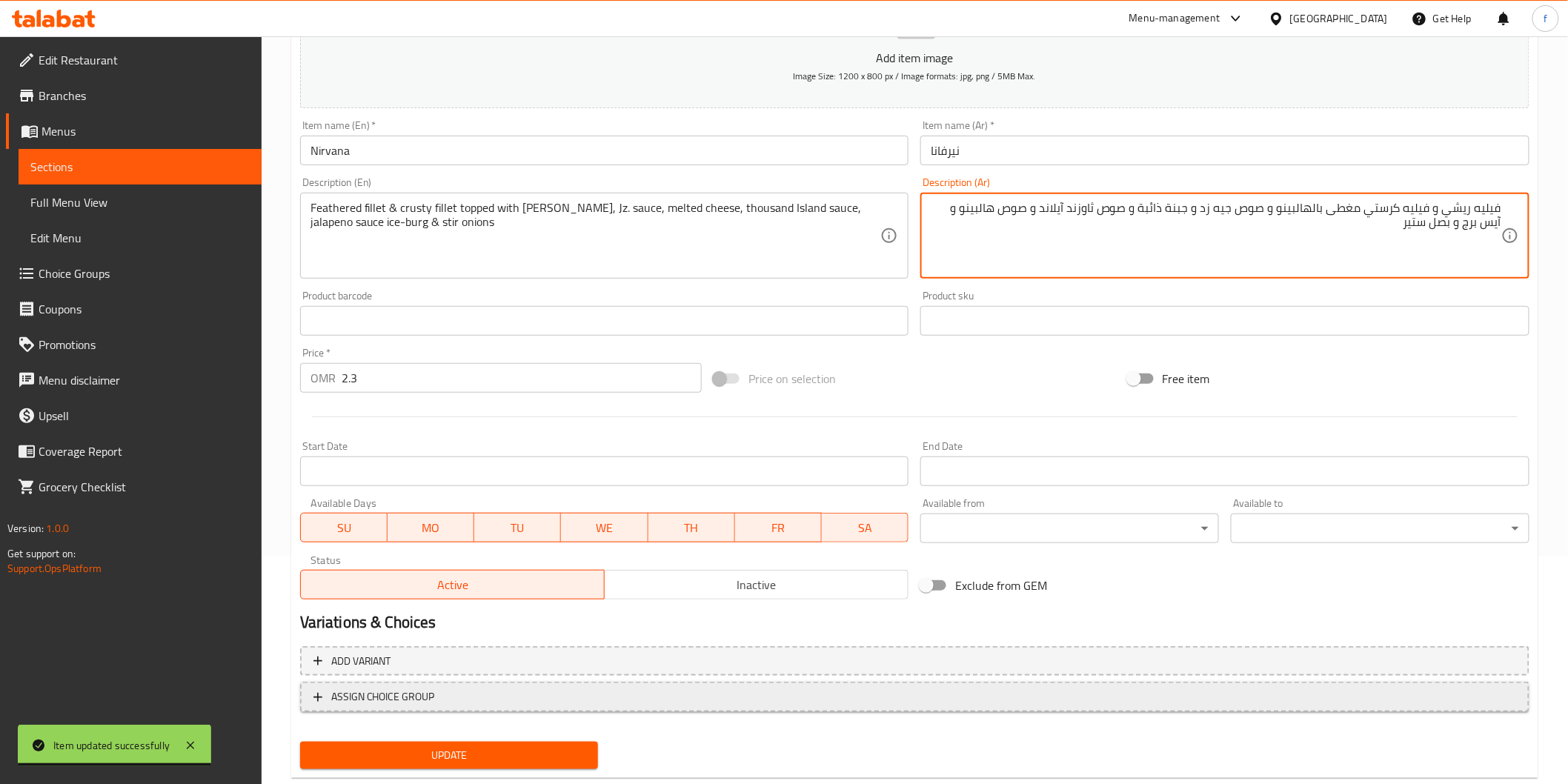
scroll to position [260, 0]
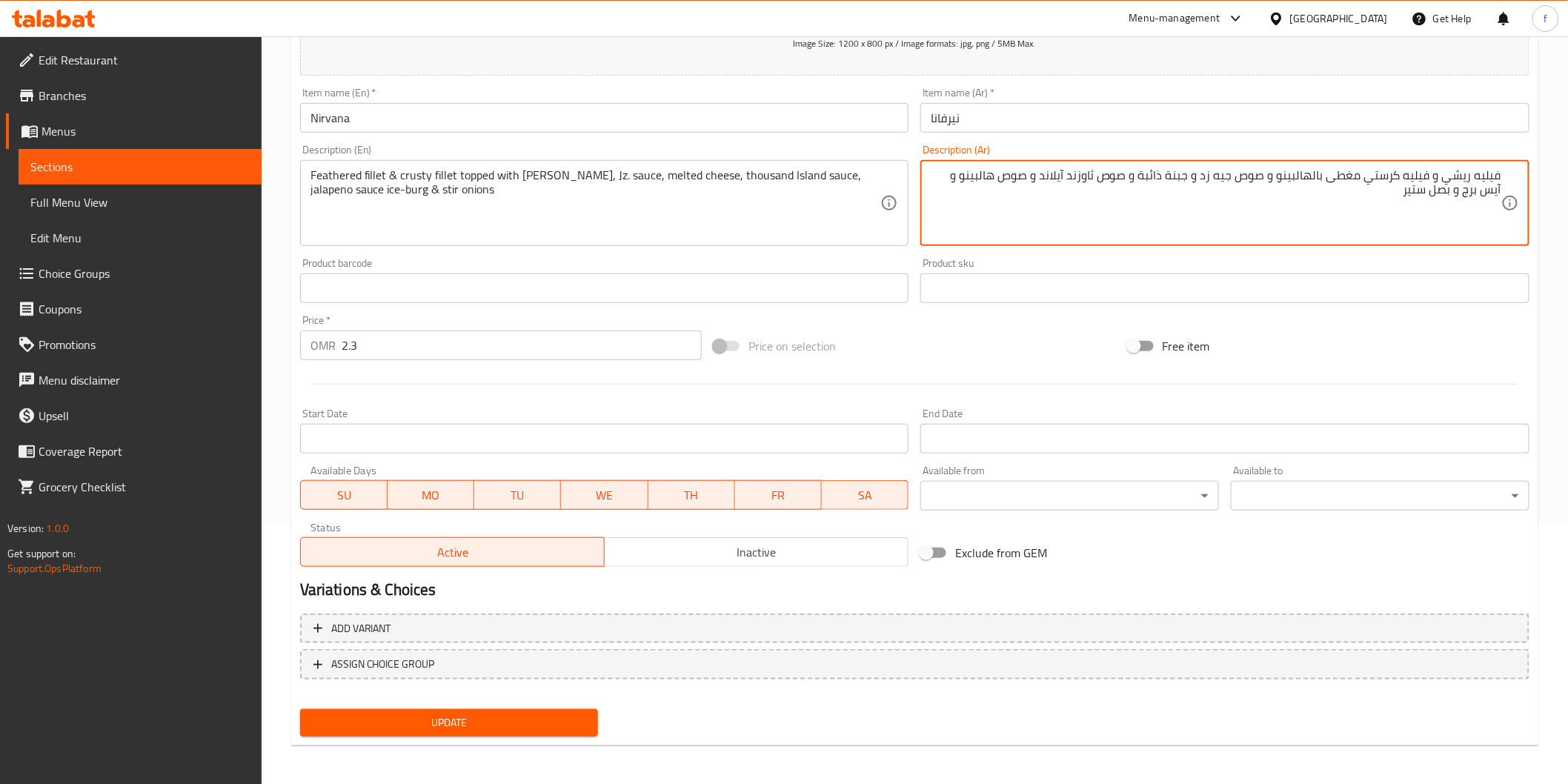
type textarea "فيليه ريشي و فيليه كرستي مغطى بالهالبينو و صوص جيه زد و جبنة ذائبة و صوص ثاوزند…"
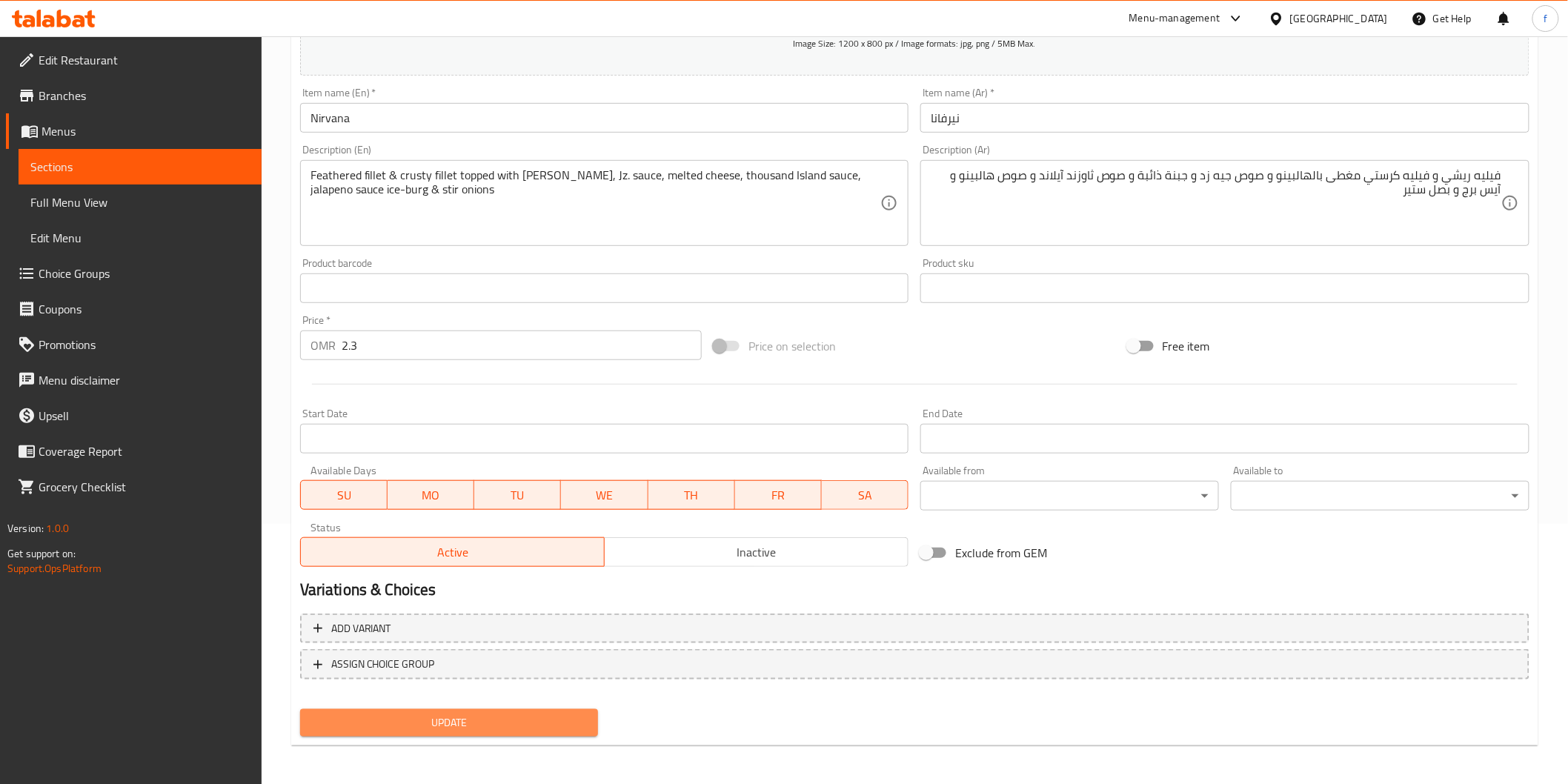
drag, startPoint x: 556, startPoint y: 723, endPoint x: 586, endPoint y: 704, distance: 35.5
click at [559, 720] on span "Update" at bounding box center [450, 722] width 275 height 18
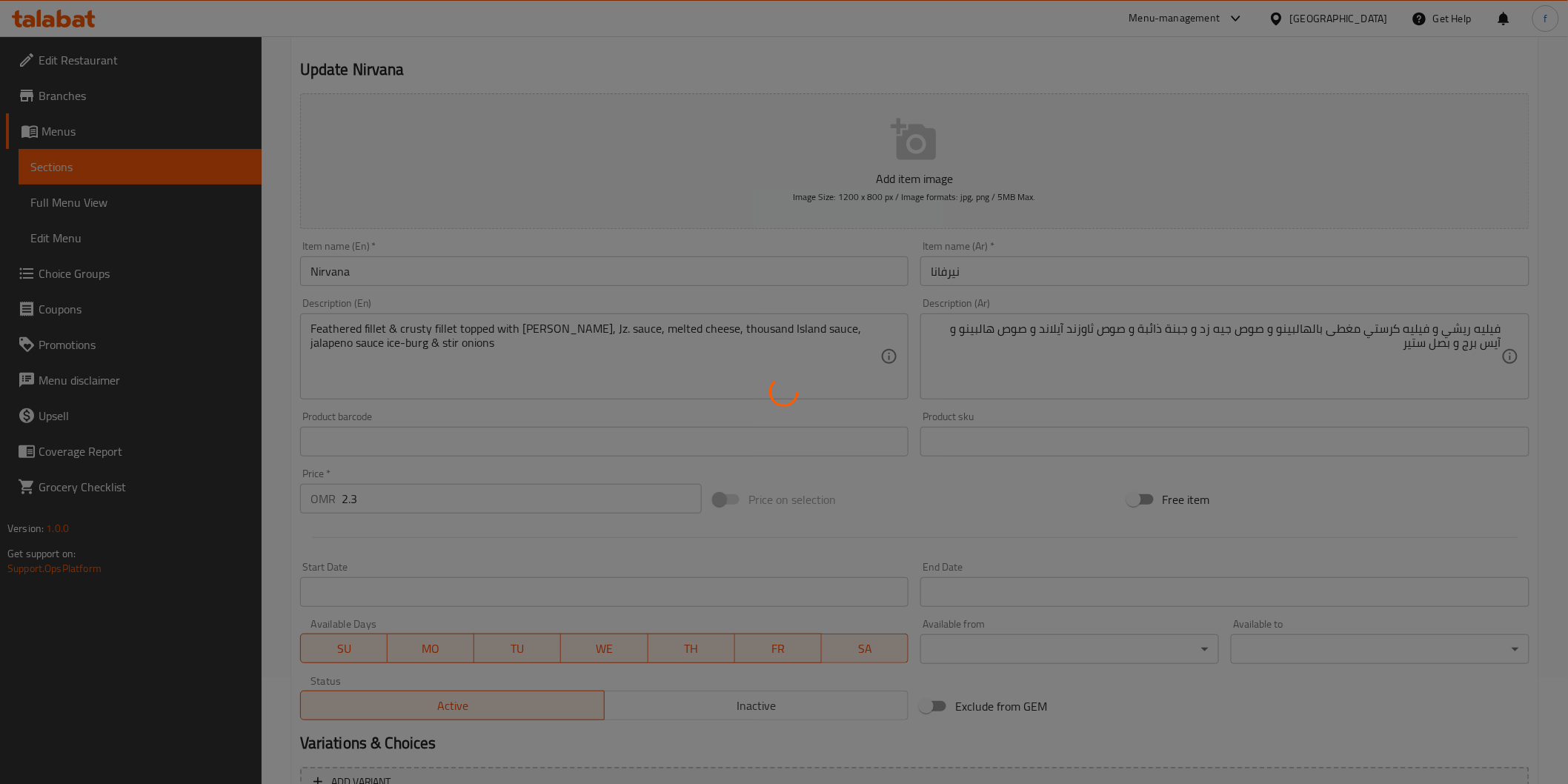
scroll to position [0, 0]
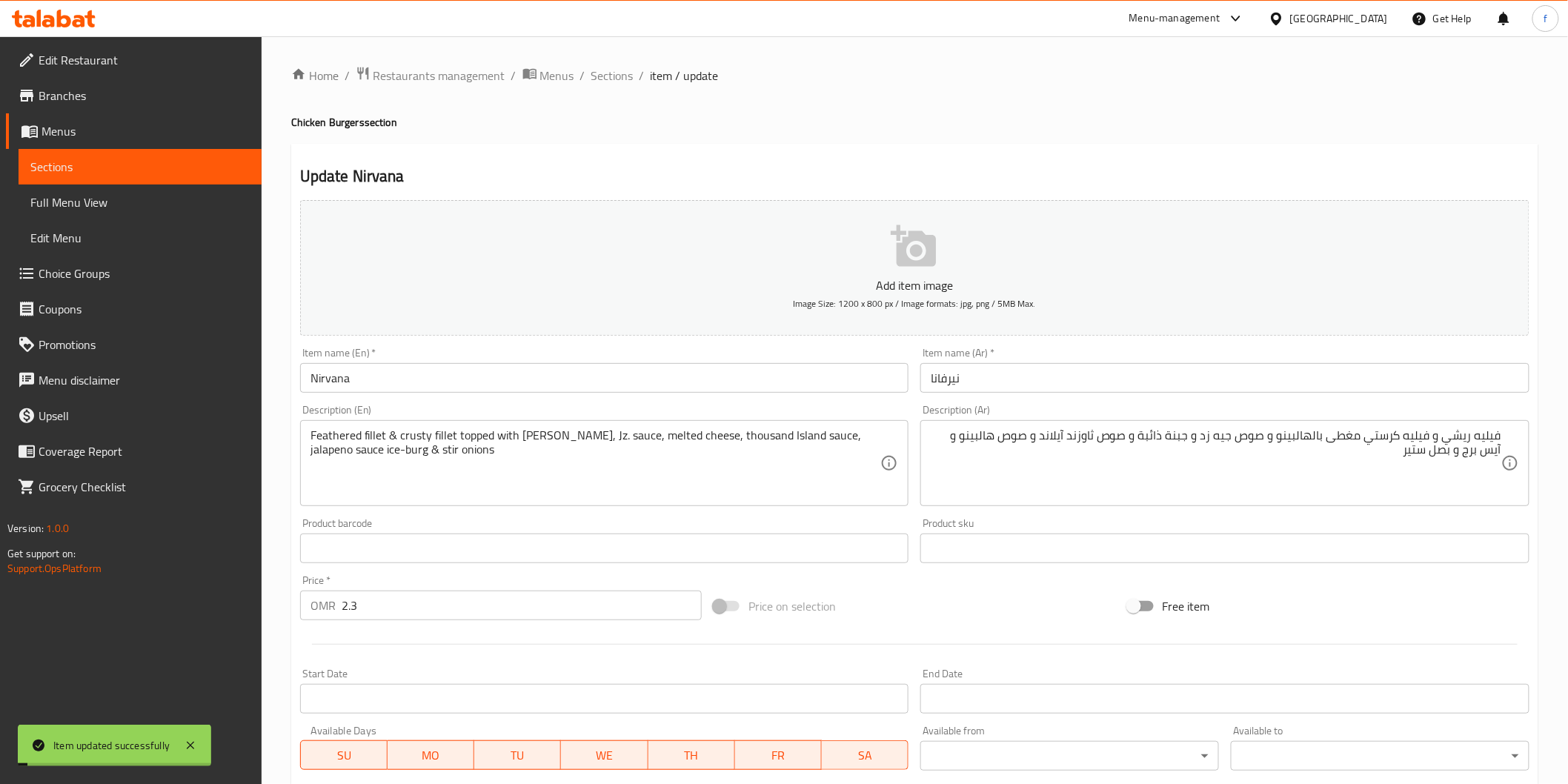
drag, startPoint x: 611, startPoint y: 69, endPoint x: 525, endPoint y: 0, distance: 110.3
click at [612, 69] on span "Sections" at bounding box center [612, 75] width 42 height 17
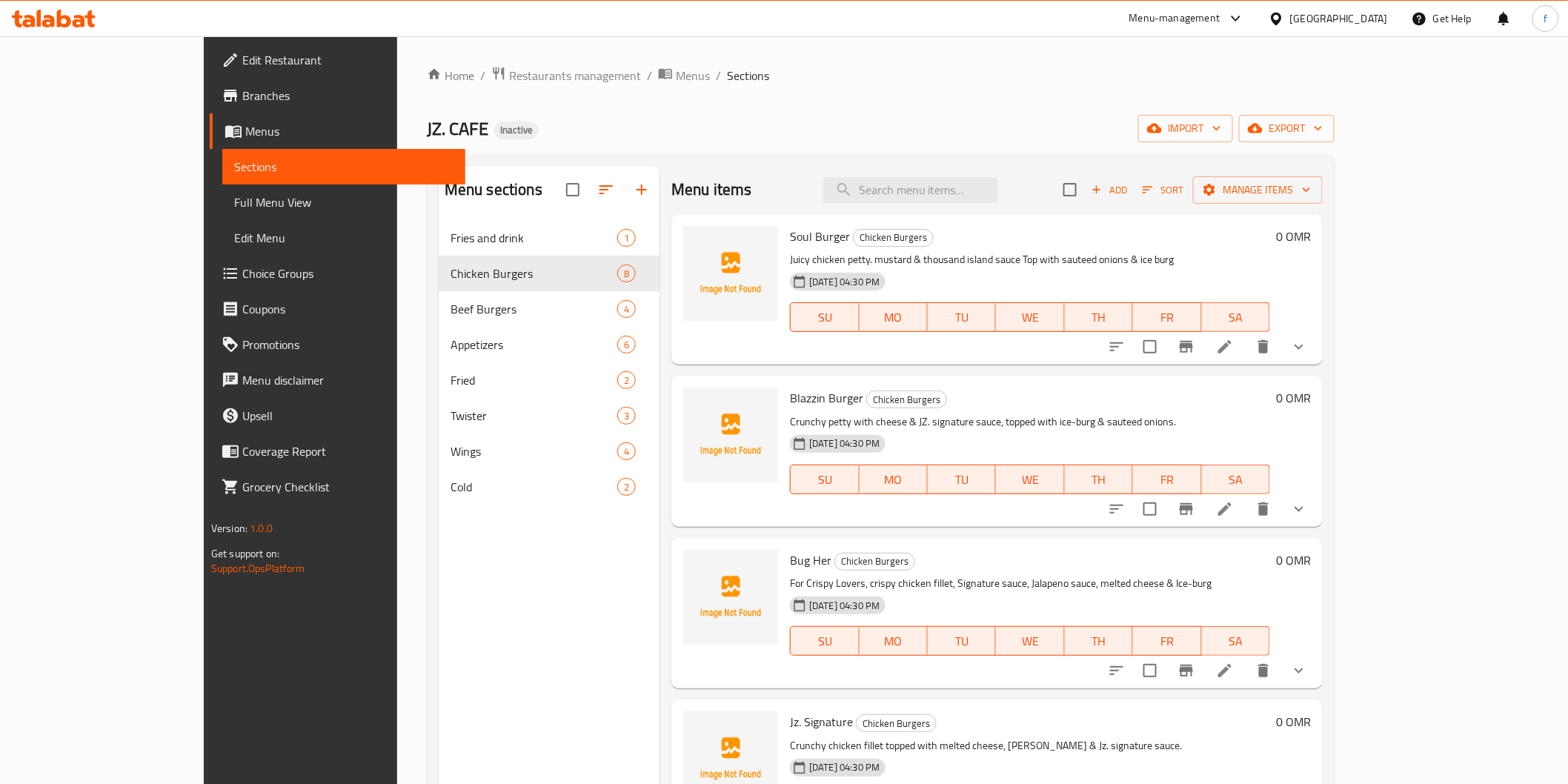
click at [1006, 108] on div "Home / Restaurants management / Menus / Sections JZ. CAFE Inactive import expor…" at bounding box center [880, 514] width 908 height 897
click at [1050, 148] on div "Home / Restaurants management / Menus / Sections JZ. CAFE Inactive import expor…" at bounding box center [880, 514] width 908 height 897
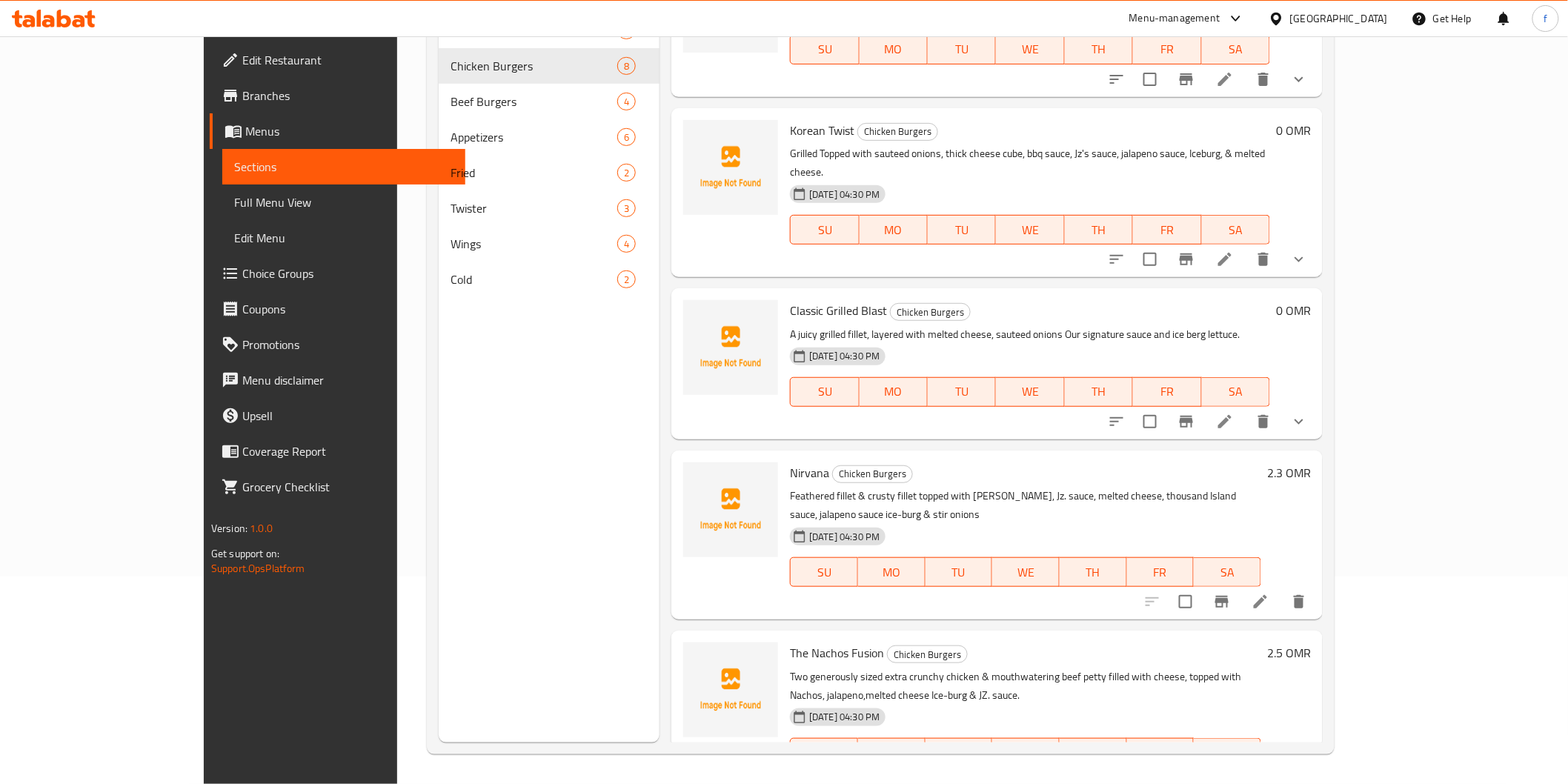
click at [1270, 774] on icon at bounding box center [1260, 783] width 17 height 17
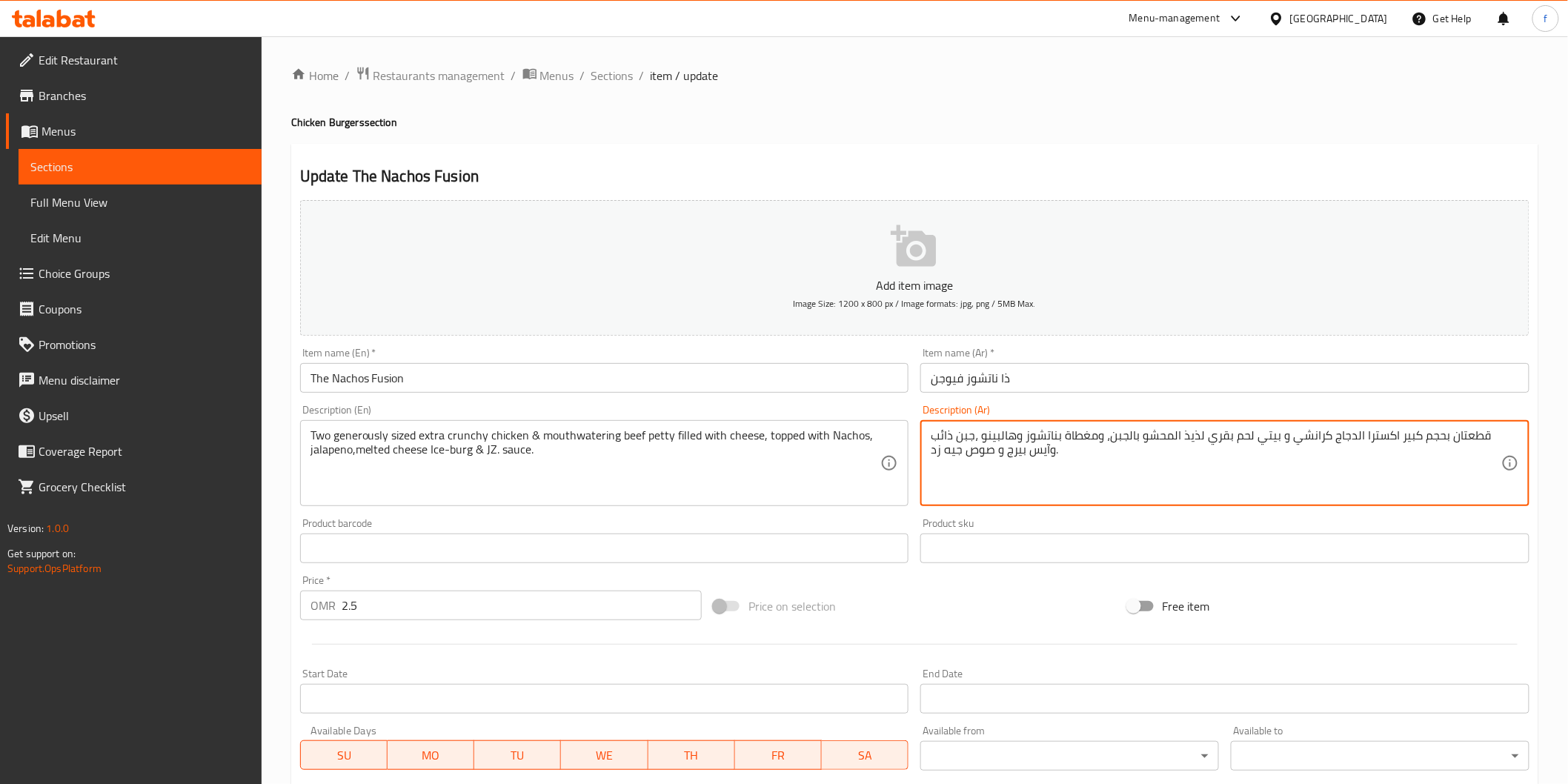
click at [1180, 457] on textarea "قطعتان بحجم كبير اكسترا الدجاج كرانشي و بيتي لحم بقري لذيذ المحشو بالجبن، ومغطا…" at bounding box center [1216, 463] width 571 height 70
drag, startPoint x: 1302, startPoint y: 439, endPoint x: 1375, endPoint y: 438, distance: 73.0
click at [1375, 438] on textarea "قطعتان بحجم كبير اكسترا الدجاج كرانشي و بيتي لحم بقري لذيذ المحشو بالجبن، ومغطا…" at bounding box center [1216, 463] width 571 height 70
click at [1456, 443] on textarea "قطعتان بحجم كبير اكسترا و بيتي لحم بقري لذيذ المحشو بالجبن، ومغطاة بناتشوز وهال…" at bounding box center [1216, 463] width 571 height 70
click at [1459, 446] on textarea "قطعتان بحجم كبير اكسترا و بيتي لحم بقري لذيذ المحشو بالجبن، ومغطاة بناتشوز وهال…" at bounding box center [1216, 463] width 571 height 70
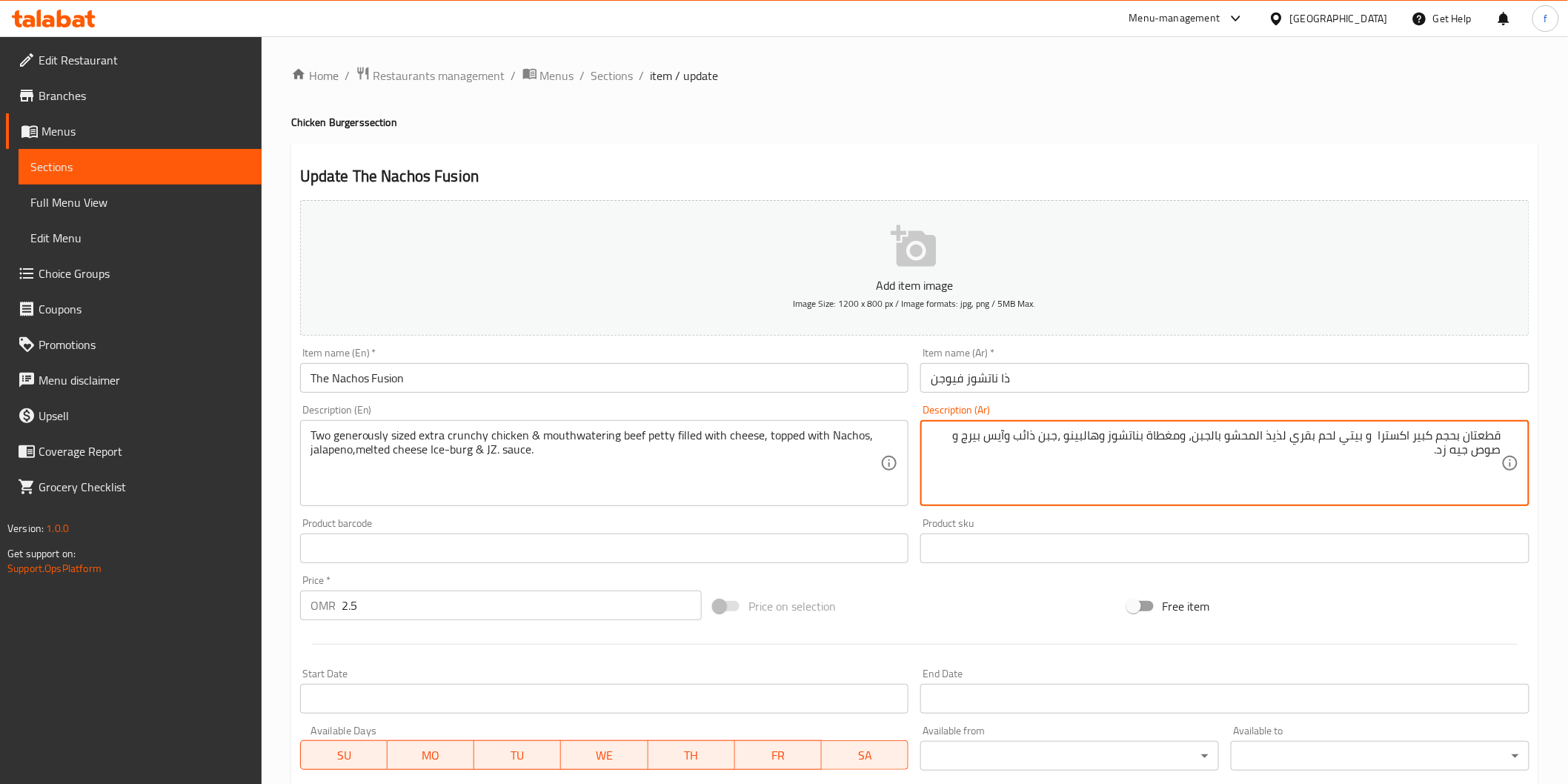
paste textarea "لدجاج كرانشي"
click at [1344, 446] on textarea "قطعتان الدجاج كرانشي بحجم كبير اكسترا و بيتي لحم بقري لذيذ المحشو بالجبن، ومغطا…" at bounding box center [1216, 463] width 571 height 70
click at [1326, 446] on textarea "قطعتان الدجاج كرانشي بحجم اكسترا و بيتي لحم بقري لذيذ المحشو بالجبن، ومغطاة بنا…" at bounding box center [1216, 463] width 571 height 70
type textarea "قطعتان الدجاج كرانشي بحجم اكسترا غنية و بيتي لحم بقري لذيذ المحشو بالجبن، ومغطا…"
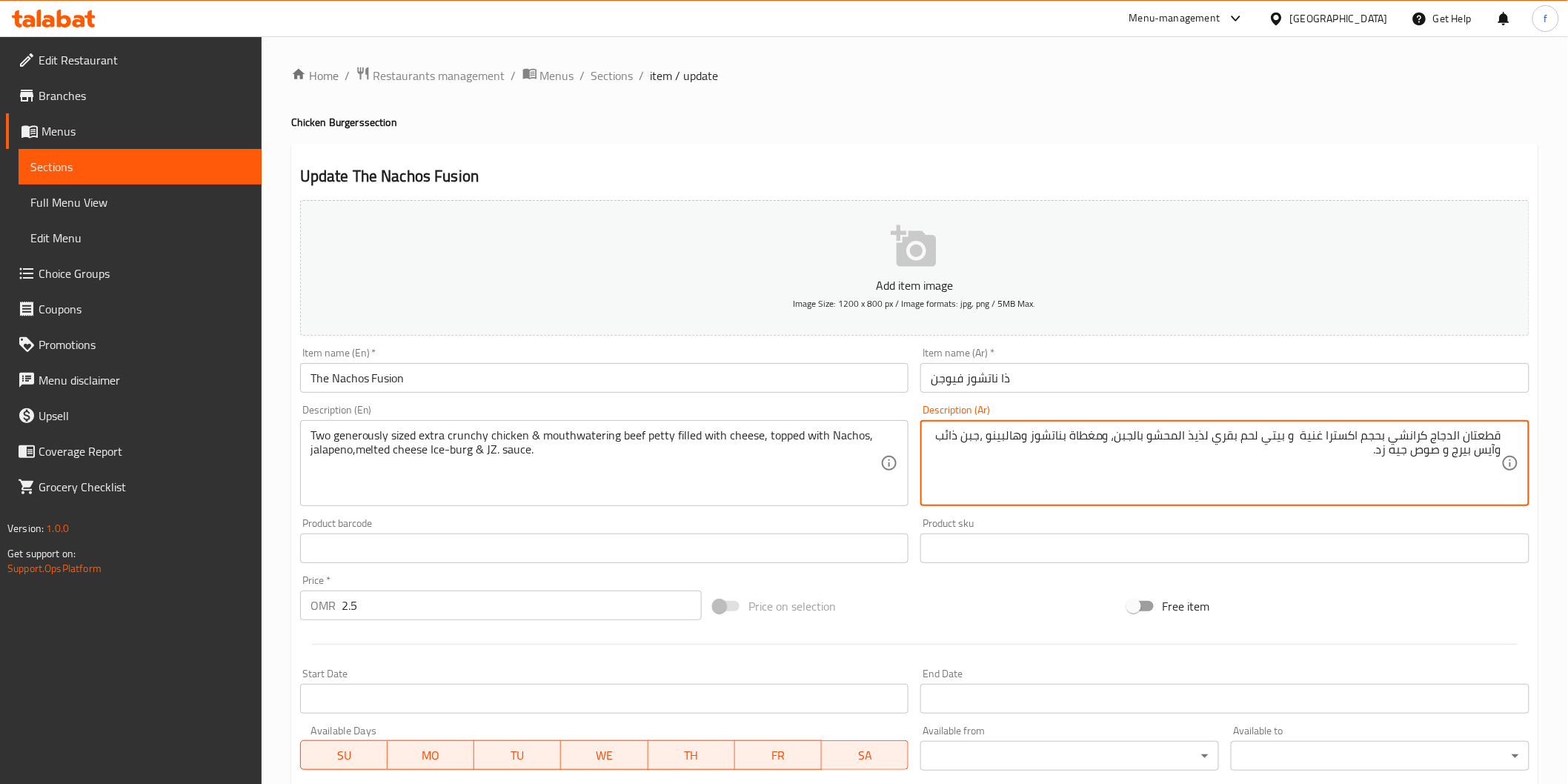
drag, startPoint x: 367, startPoint y: 441, endPoint x: 587, endPoint y: 433, distance: 220.1
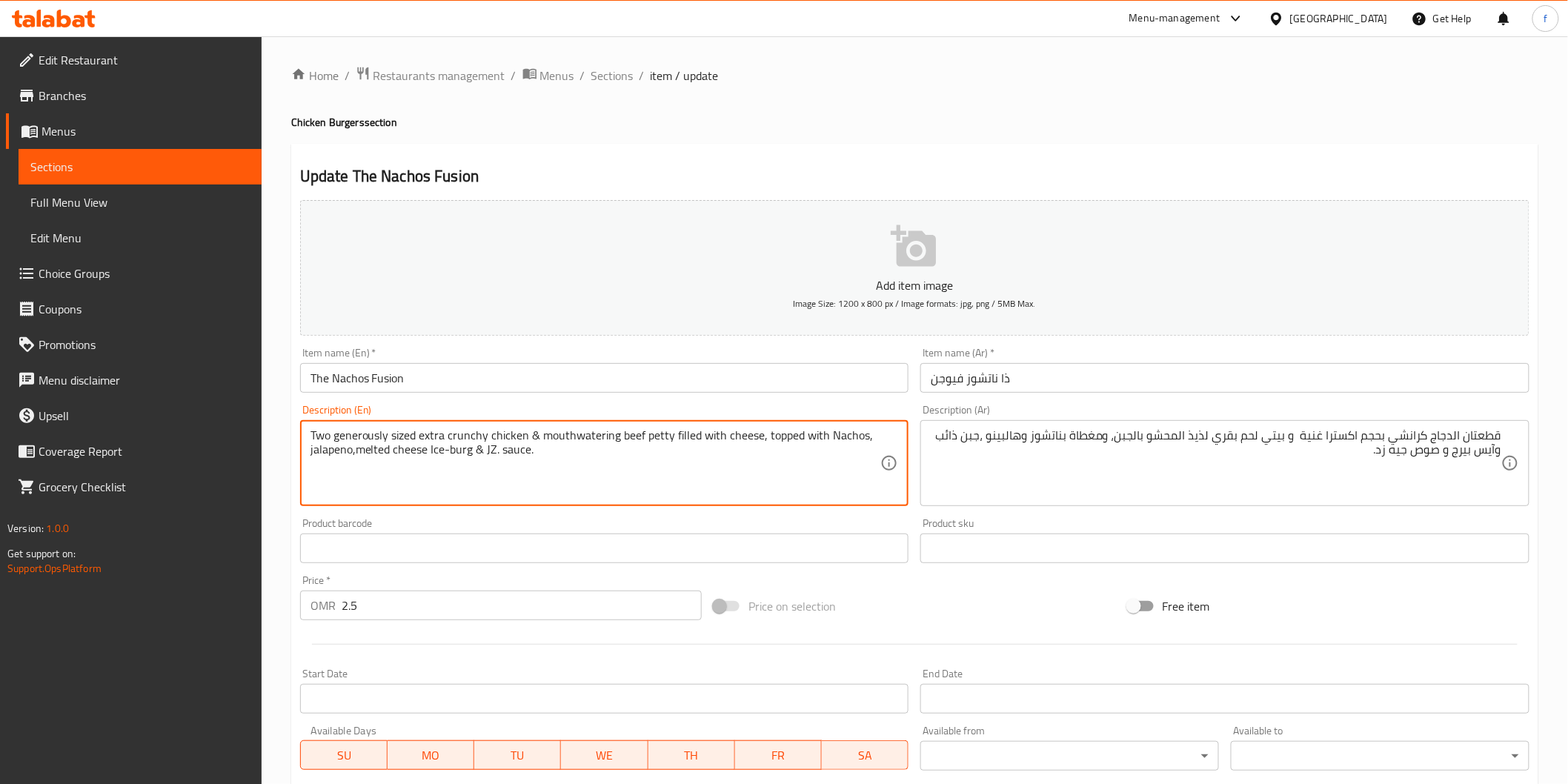
click at [559, 447] on textarea "Two generously sized extra crunchy chicken & mouthwatering beef petty filled wi…" at bounding box center [596, 463] width 571 height 70
click at [581, 433] on textarea "Two generously sized extra crunchy chicken & mouthwatering beef petty filled wi…" at bounding box center [596, 463] width 571 height 70
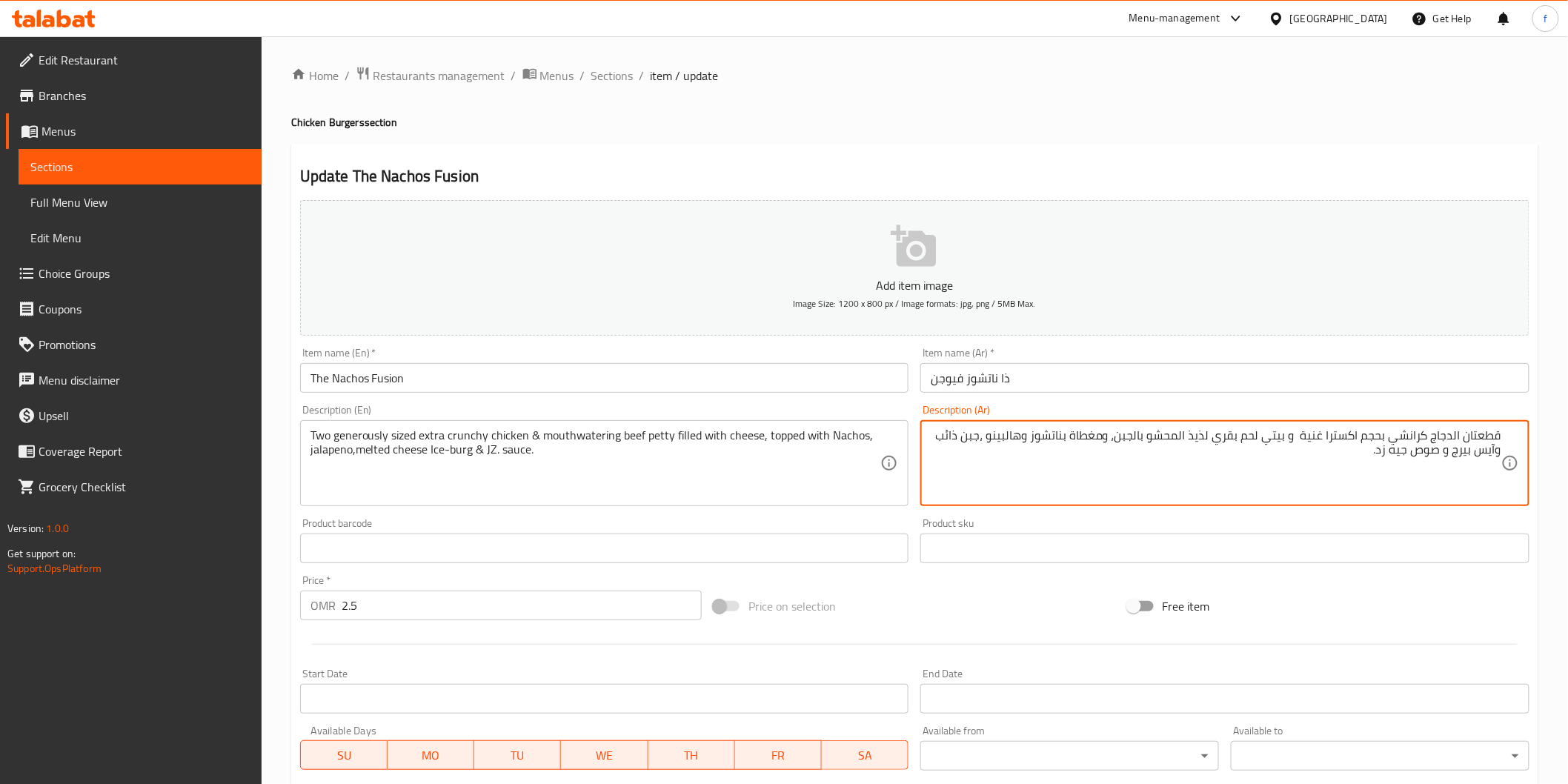
click at [1277, 442] on textarea "قطعتان الدجاج كرانشي بحجم اكسترا غنية و بيتي لحم بقري لذيذ المحشو بالجبن، ومغطا…" at bounding box center [1216, 463] width 571 height 70
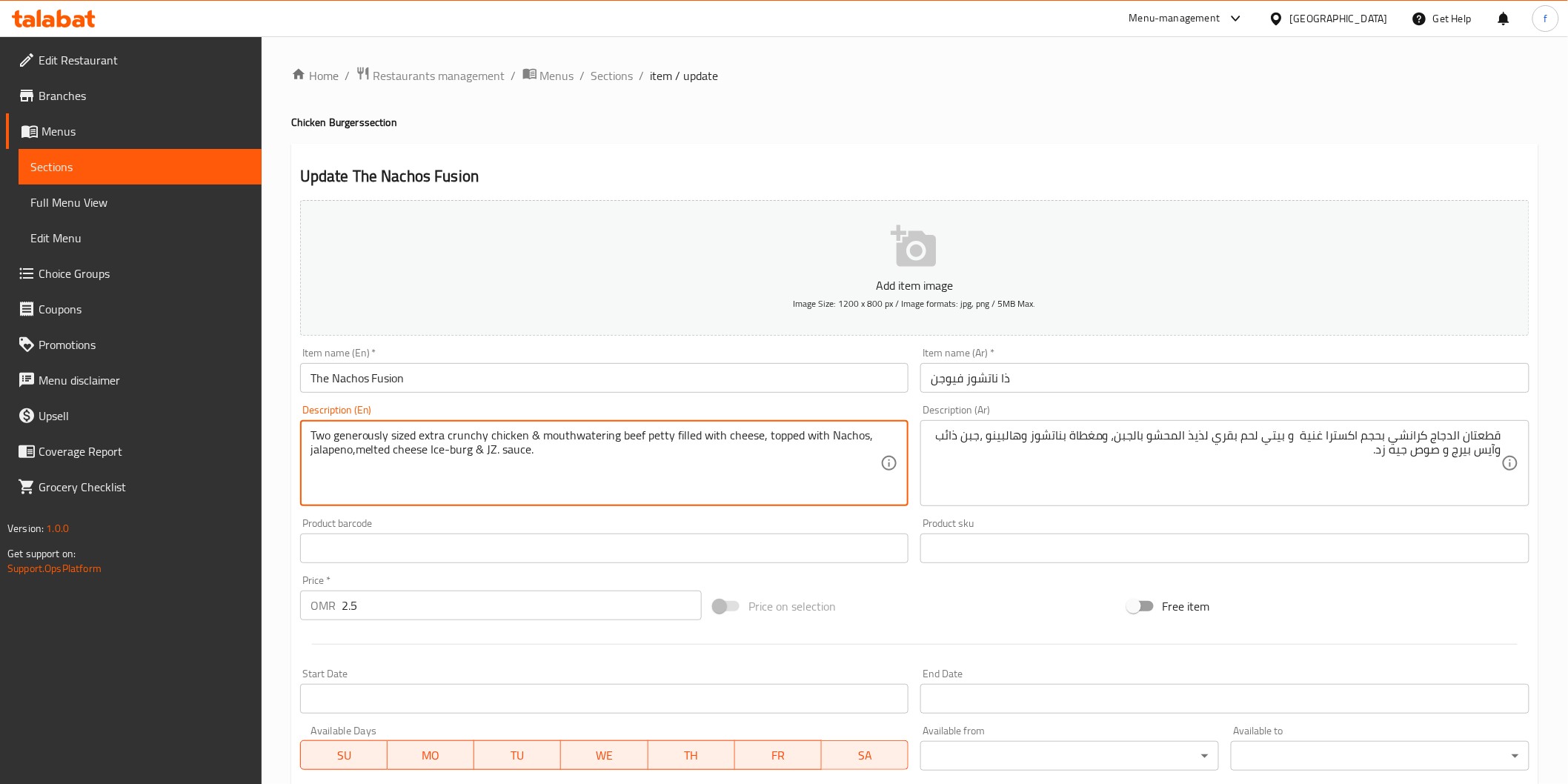
click at [665, 445] on textarea "Two generously sized extra crunchy chicken & mouthwatering beef petty filled wi…" at bounding box center [596, 463] width 571 height 70
click at [558, 449] on textarea "Two generously sized extra crunchy chicken & mouthwatering beef petty filled wi…" at bounding box center [596, 463] width 571 height 70
click at [575, 429] on textarea "Two generously sized extra crunchy chicken & mouthwatering beef petty filled wi…" at bounding box center [596, 463] width 571 height 70
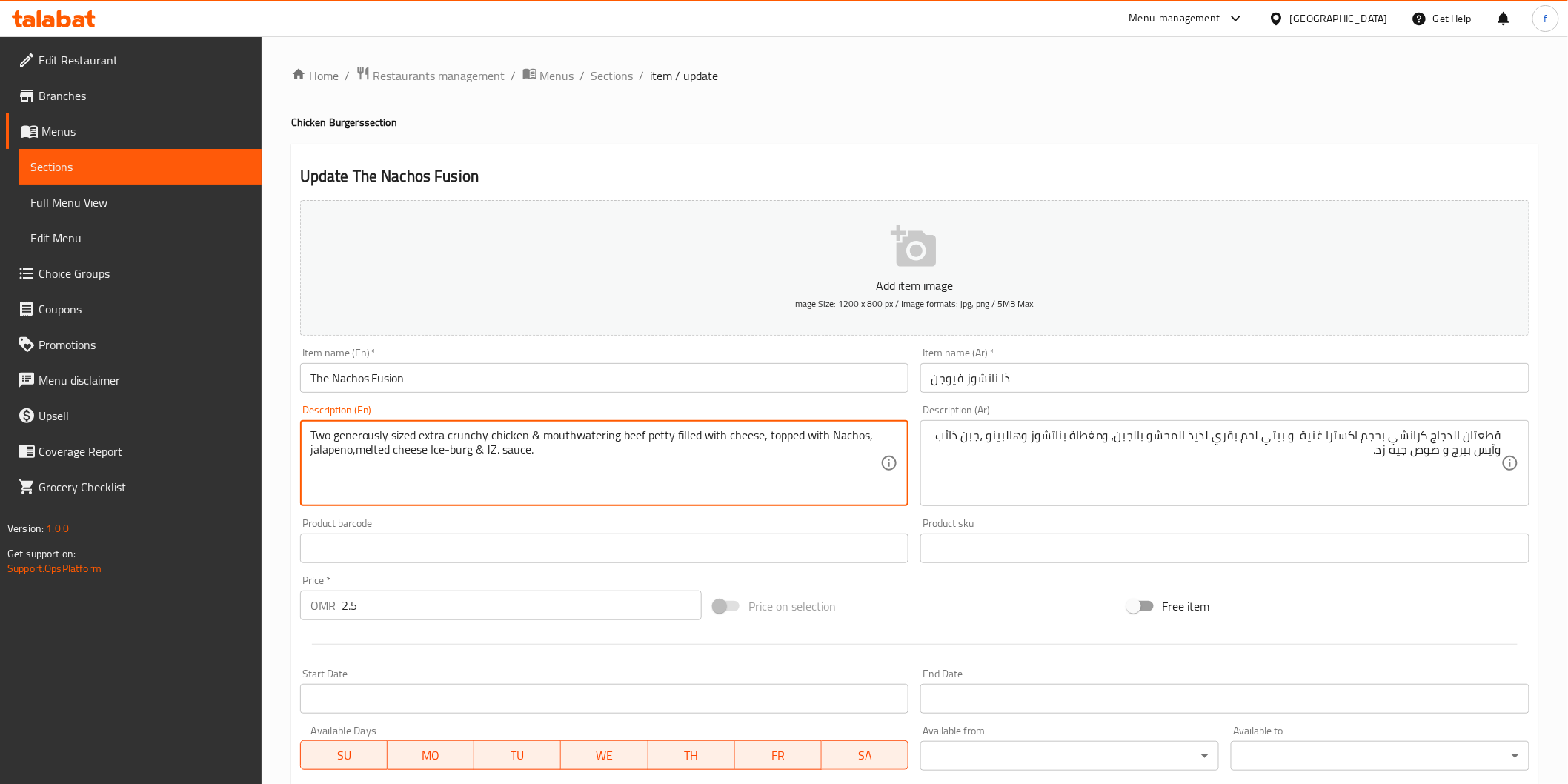
click at [575, 429] on textarea "Two generously sized extra crunchy chicken & mouthwatering beef petty filled wi…" at bounding box center [596, 463] width 571 height 70
click at [584, 433] on textarea "Two generously sized extra crunchy chicken & mouthwatering beef petty filled wi…" at bounding box center [596, 463] width 571 height 70
click at [681, 446] on textarea "Two generously sized extra crunchy chicken & mouthwatering beef petty filled wi…" at bounding box center [596, 463] width 571 height 70
click at [781, 439] on textarea "Two generously sized extra crunchy chicken & mouthwatering beef petty filled wi…" at bounding box center [596, 463] width 571 height 70
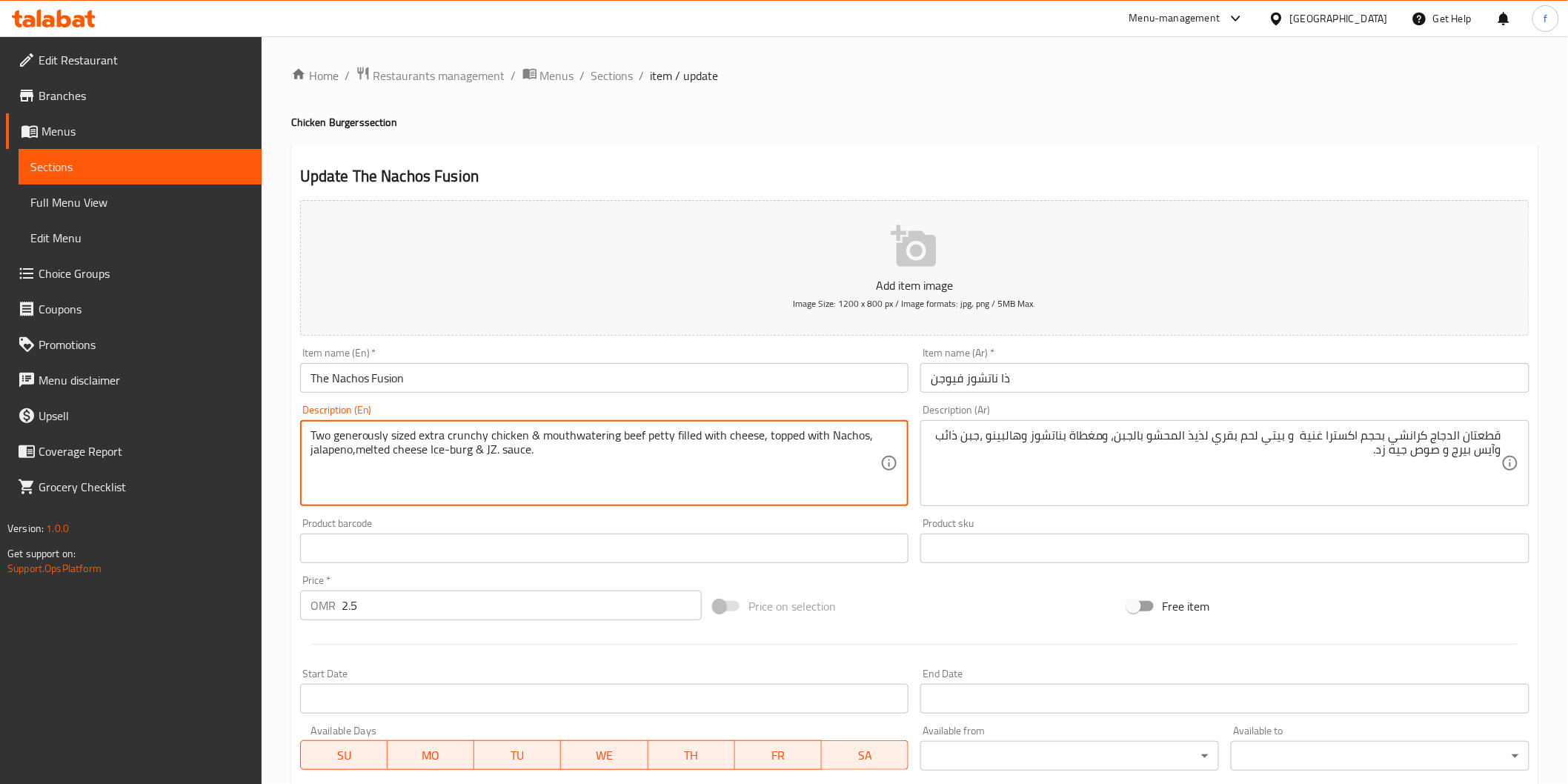
click at [382, 458] on textarea "Two generously sized extra crunchy chicken & mouthwatering beef petty filled wi…" at bounding box center [596, 463] width 571 height 70
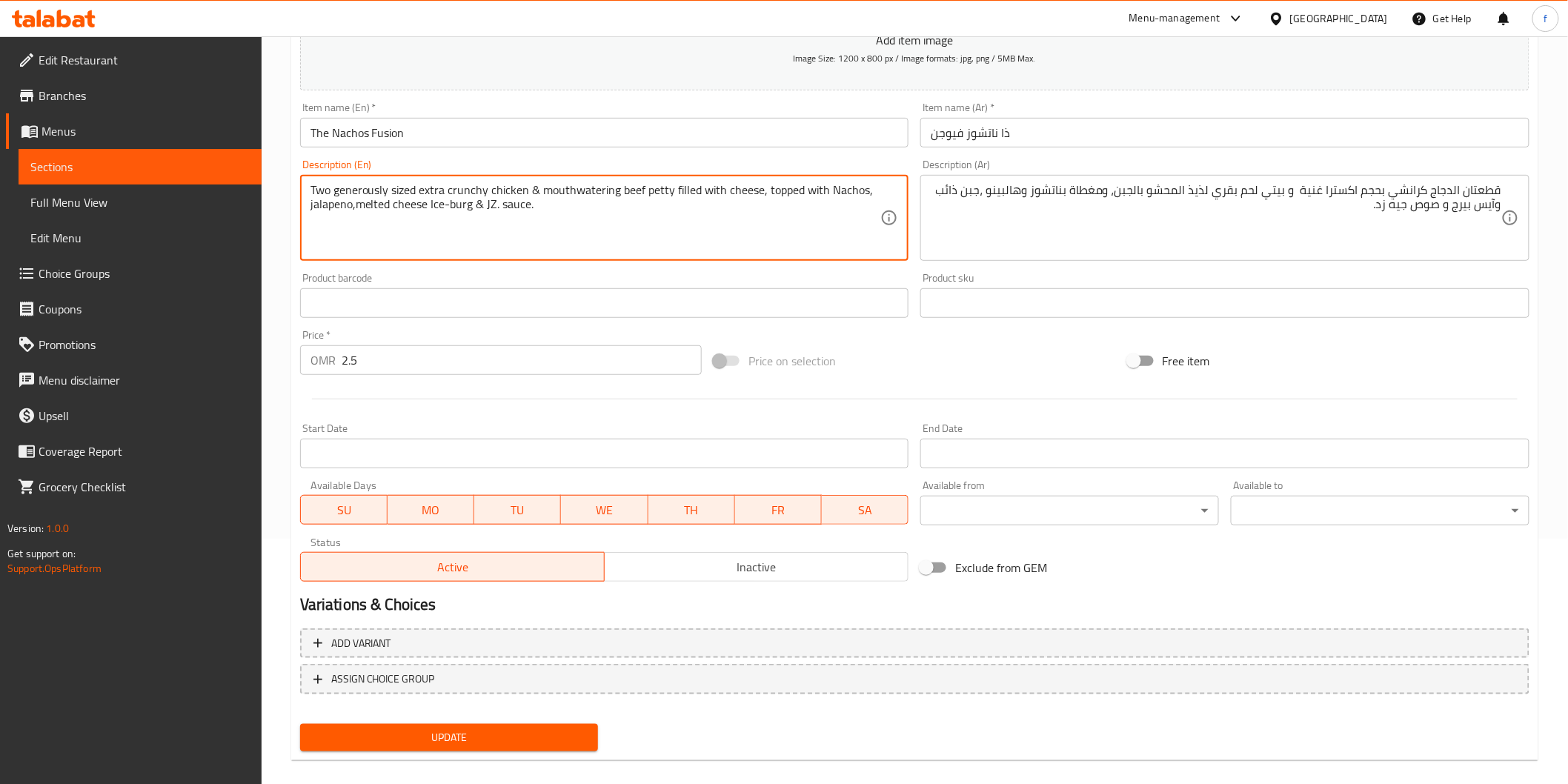
scroll to position [247, 0]
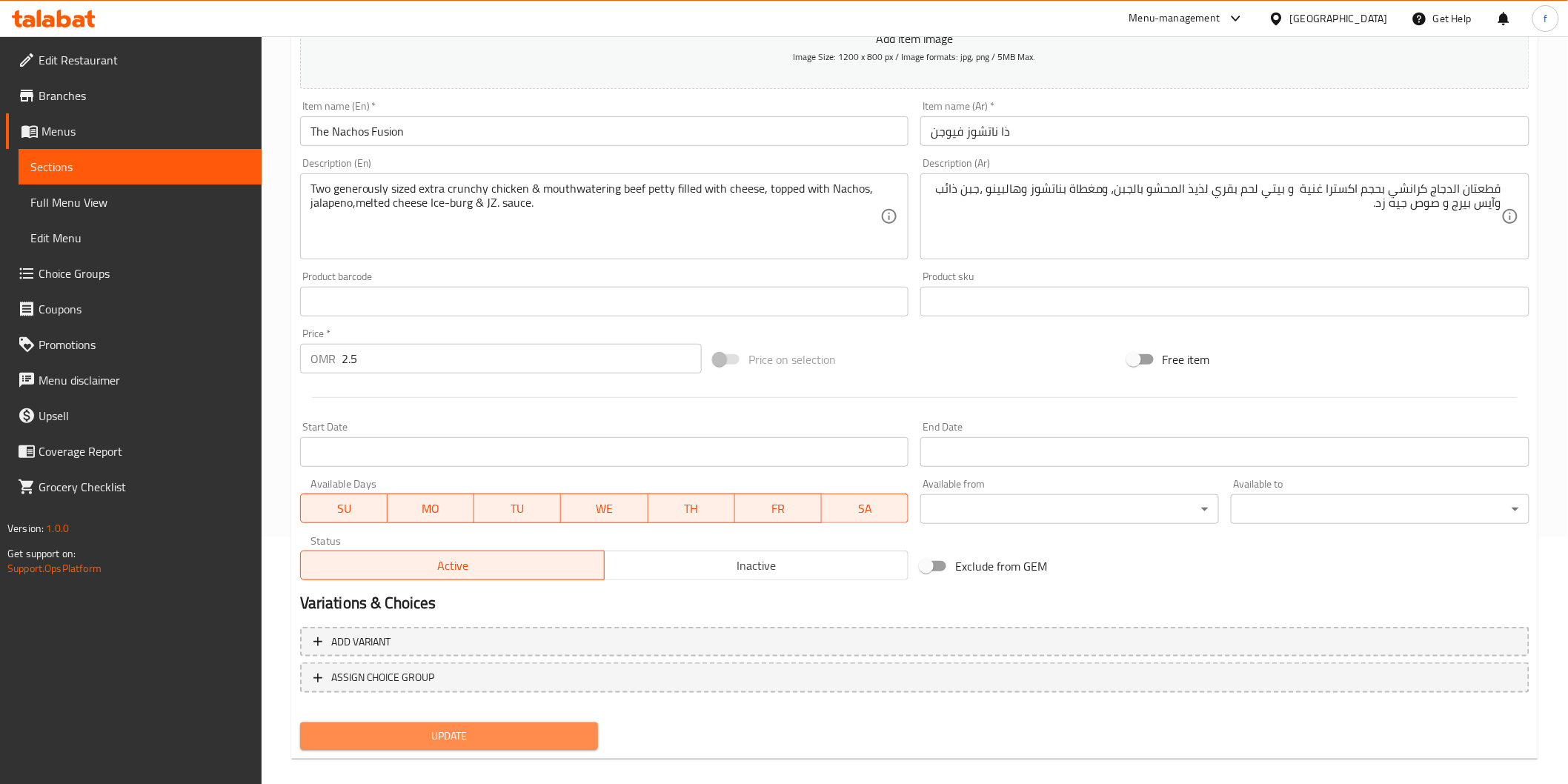
click at [504, 727] on span "Update" at bounding box center [450, 736] width 275 height 18
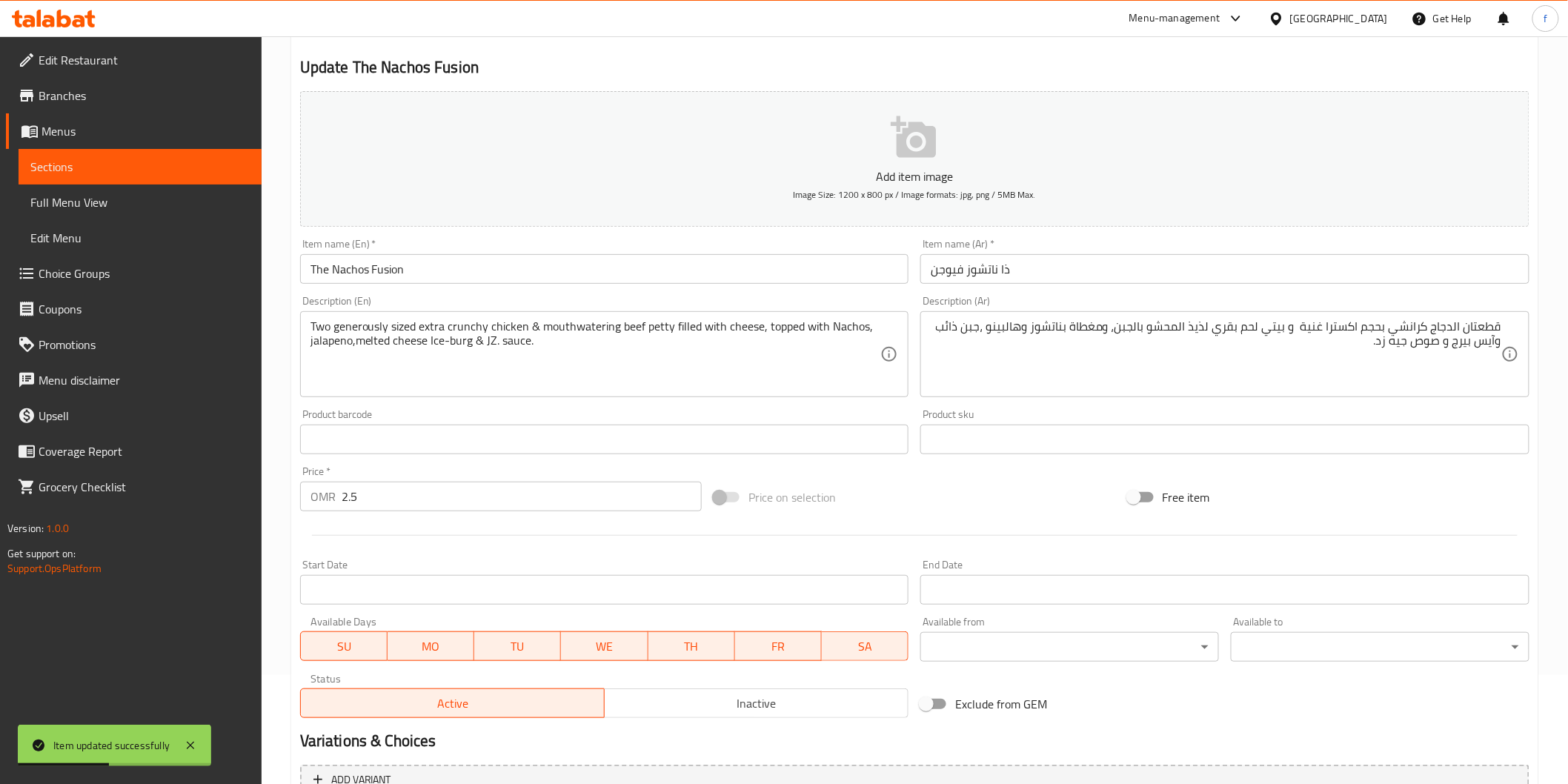
scroll to position [0, 0]
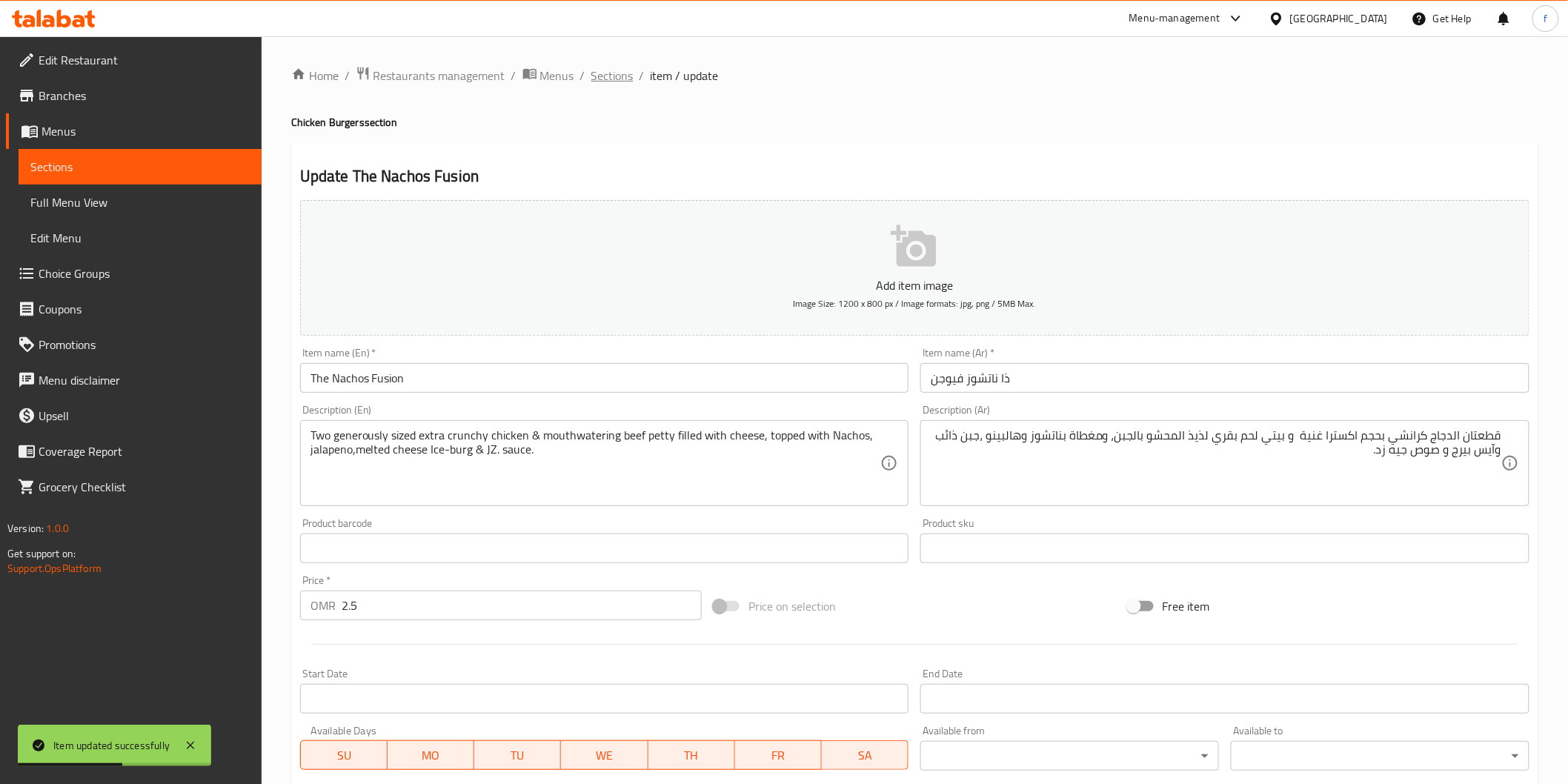
click at [597, 78] on span "Sections" at bounding box center [612, 75] width 42 height 17
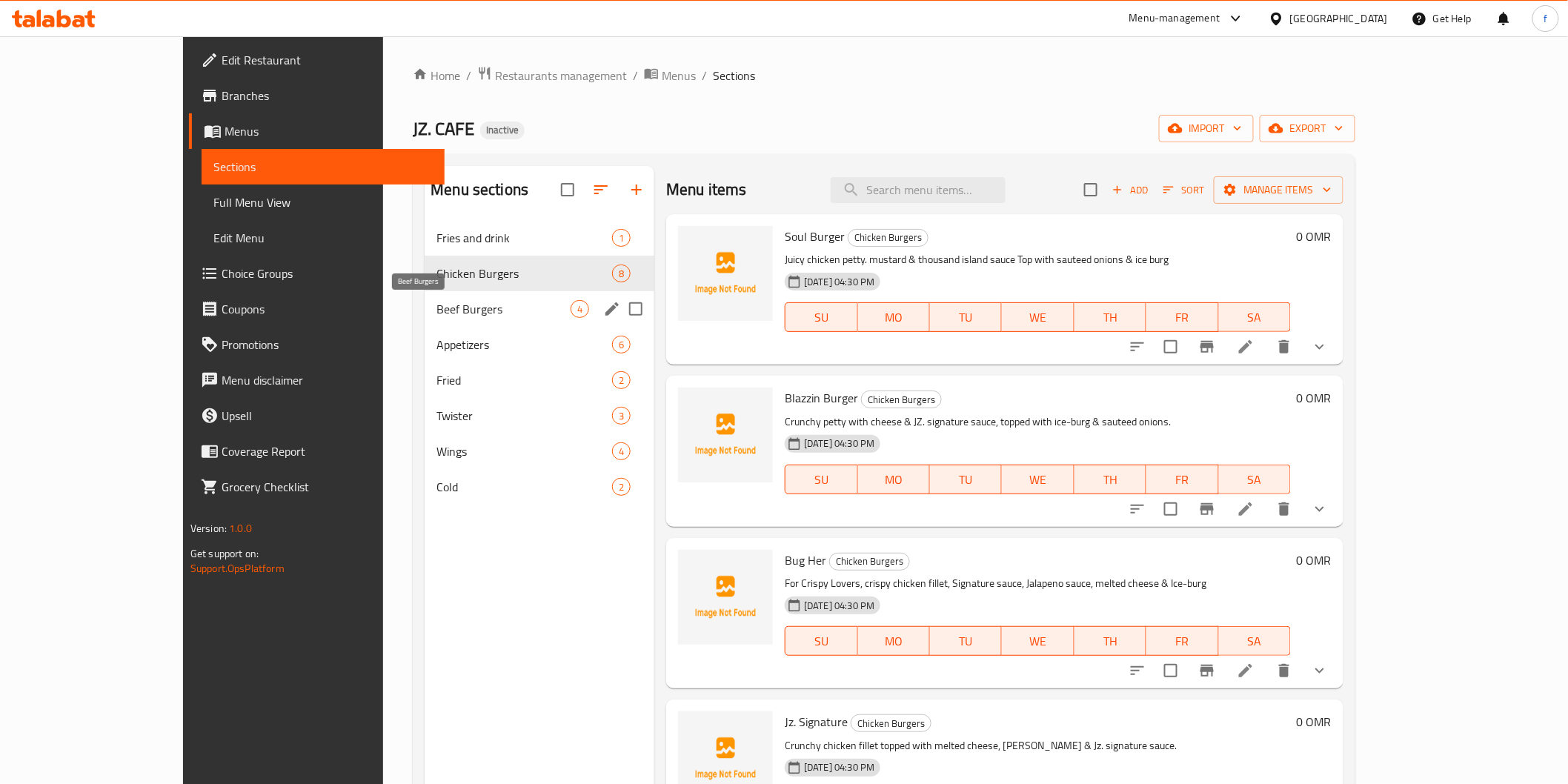
click at [436, 305] on span "Beef Burgers" at bounding box center [502, 309] width 134 height 17
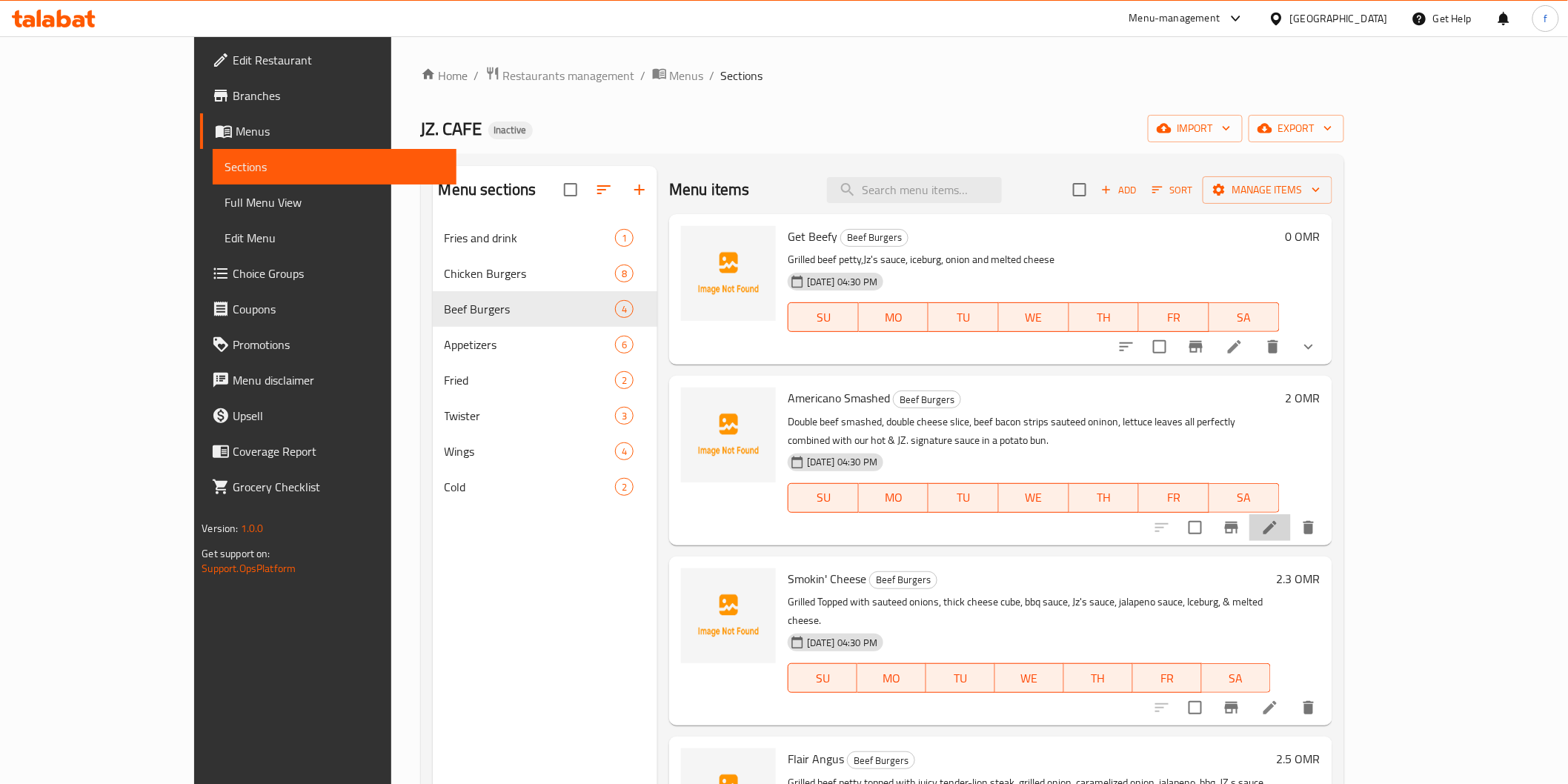
click at [1291, 514] on li at bounding box center [1270, 528] width 41 height 27
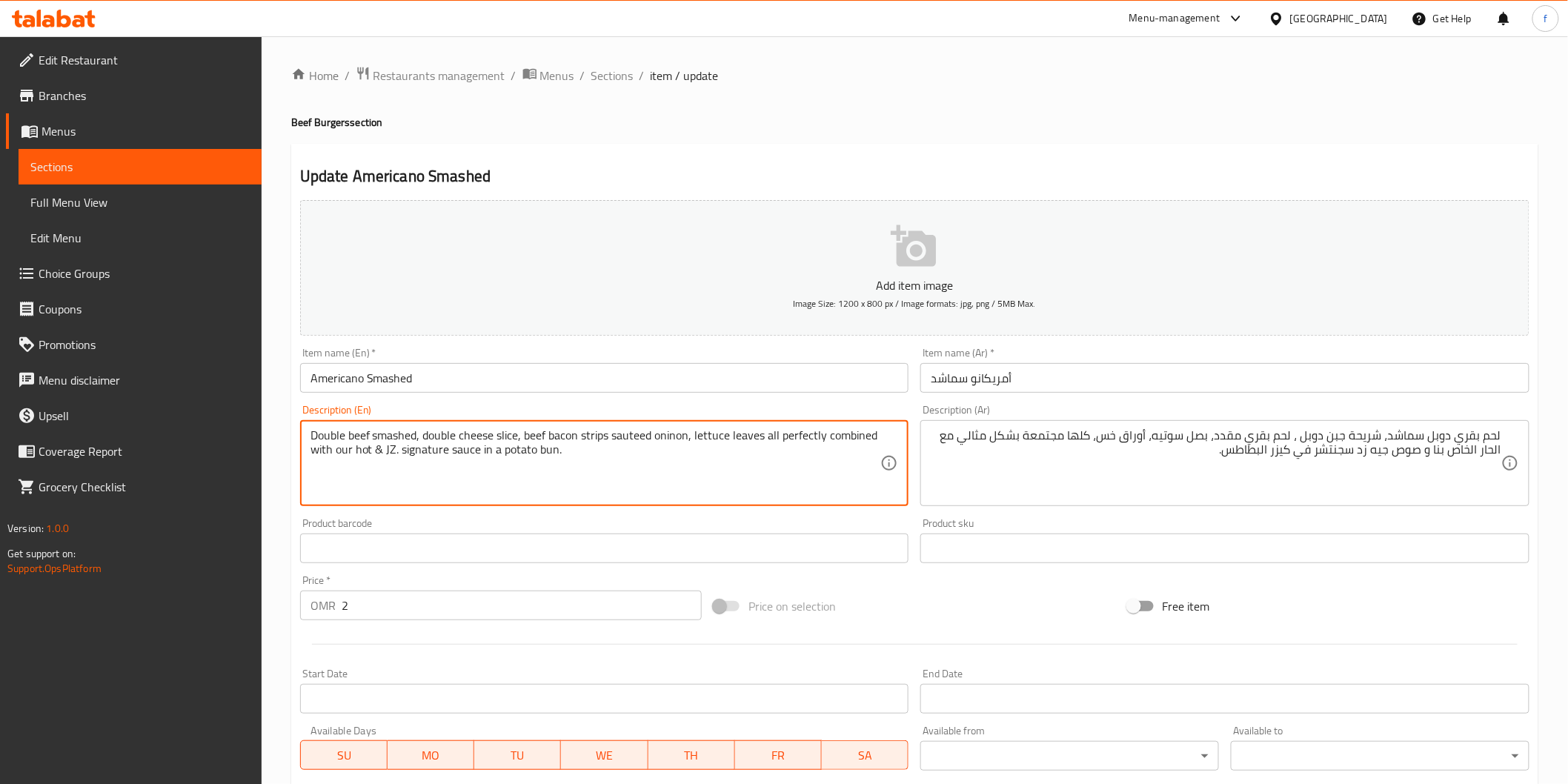
click at [598, 431] on textarea "Double beef smashed, double cheese slice, beef bacon strips sauteed oninon, let…" at bounding box center [596, 463] width 571 height 70
drag, startPoint x: 523, startPoint y: 435, endPoint x: 612, endPoint y: 436, distance: 89.0
click at [612, 436] on textarea "Double beef smashed, double cheese slice, beef bacon strips sauteed oninon, let…" at bounding box center [596, 463] width 571 height 70
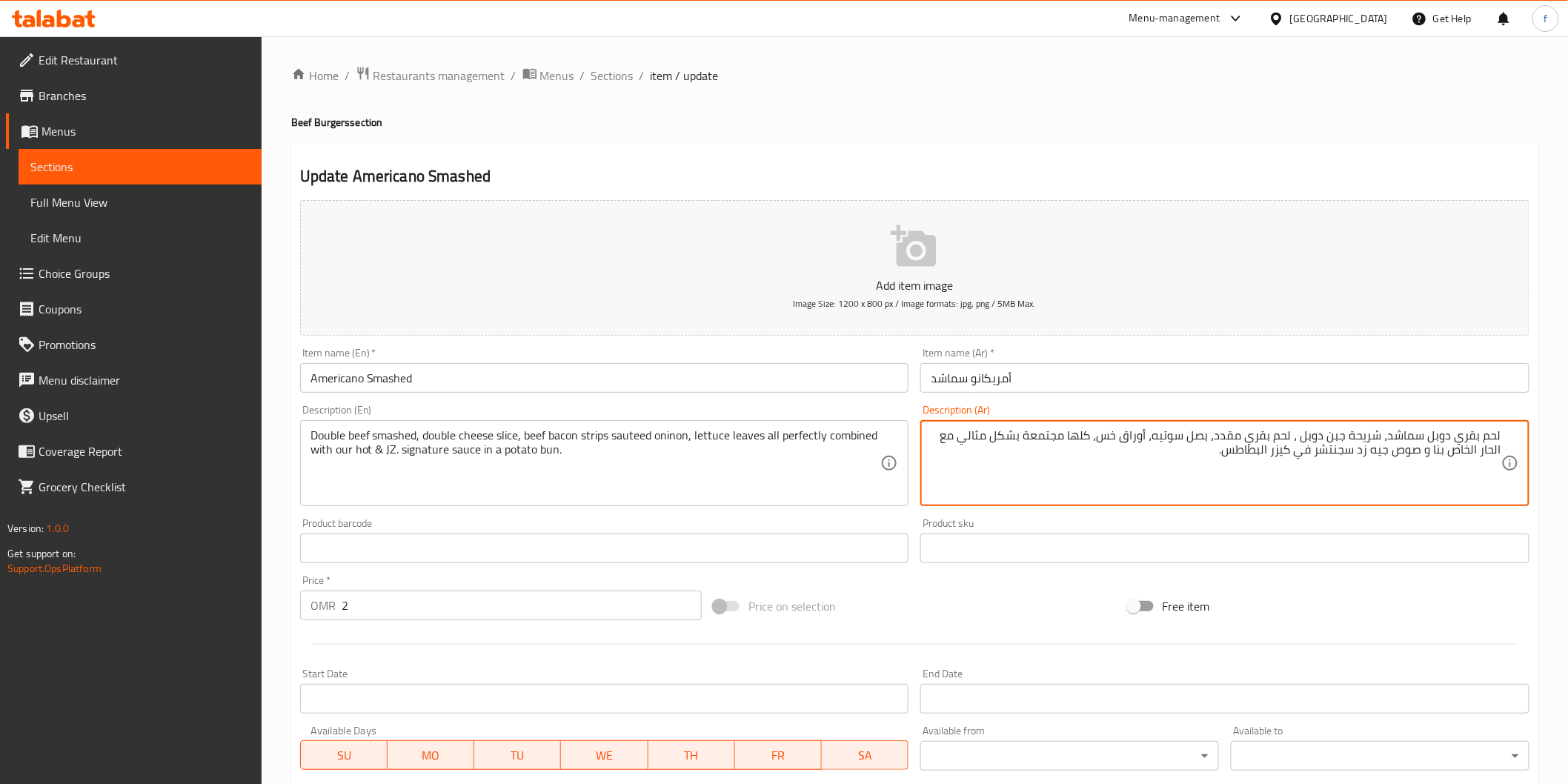
click at [1297, 435] on textarea "لحم بقري دوبل سماشد، شريحة جبن دوبل ، لحم بقري مقدد، بصل سوتيه، أوراق خس، كلها …" at bounding box center [1216, 463] width 571 height 70
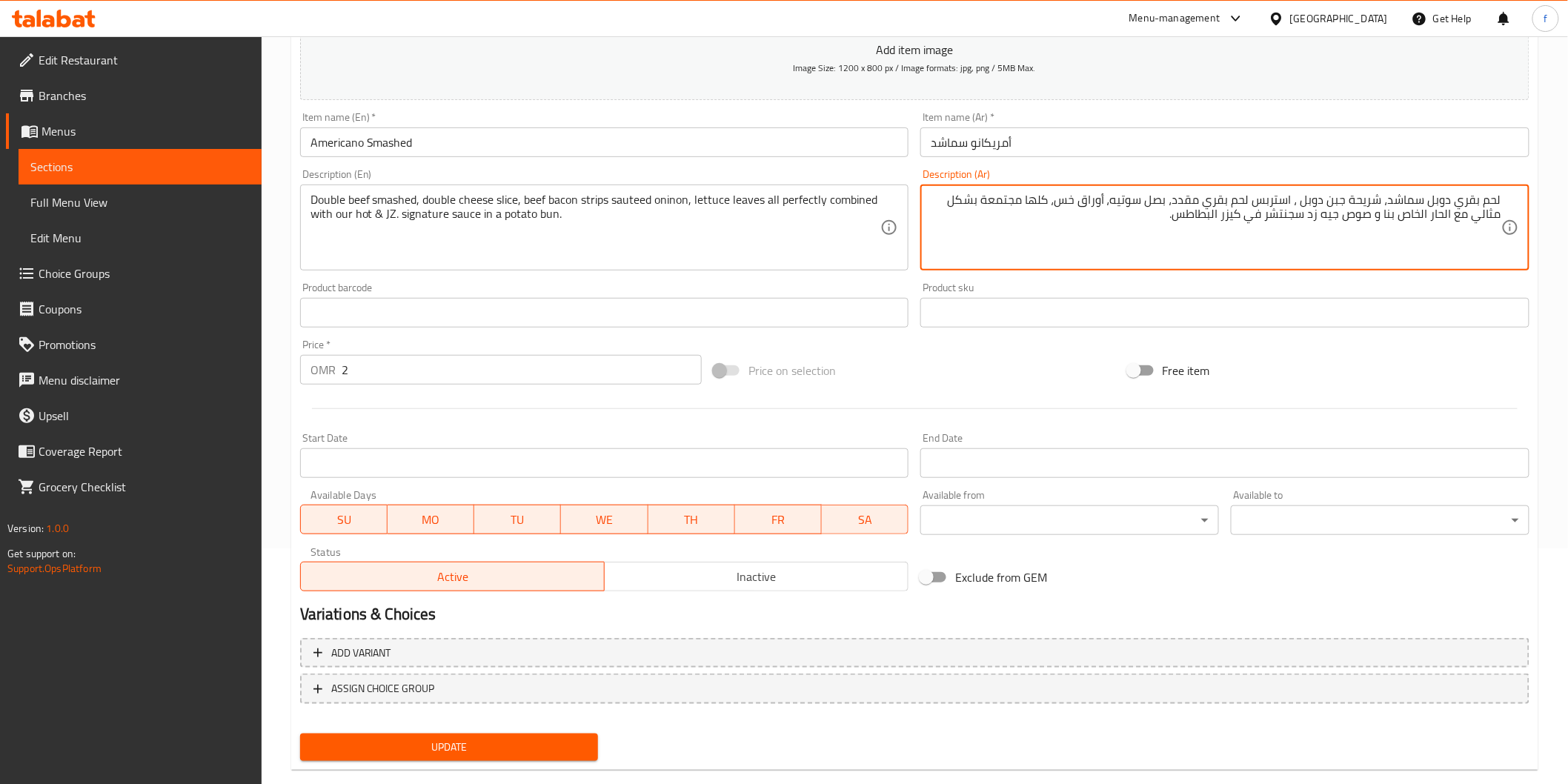
scroll to position [247, 0]
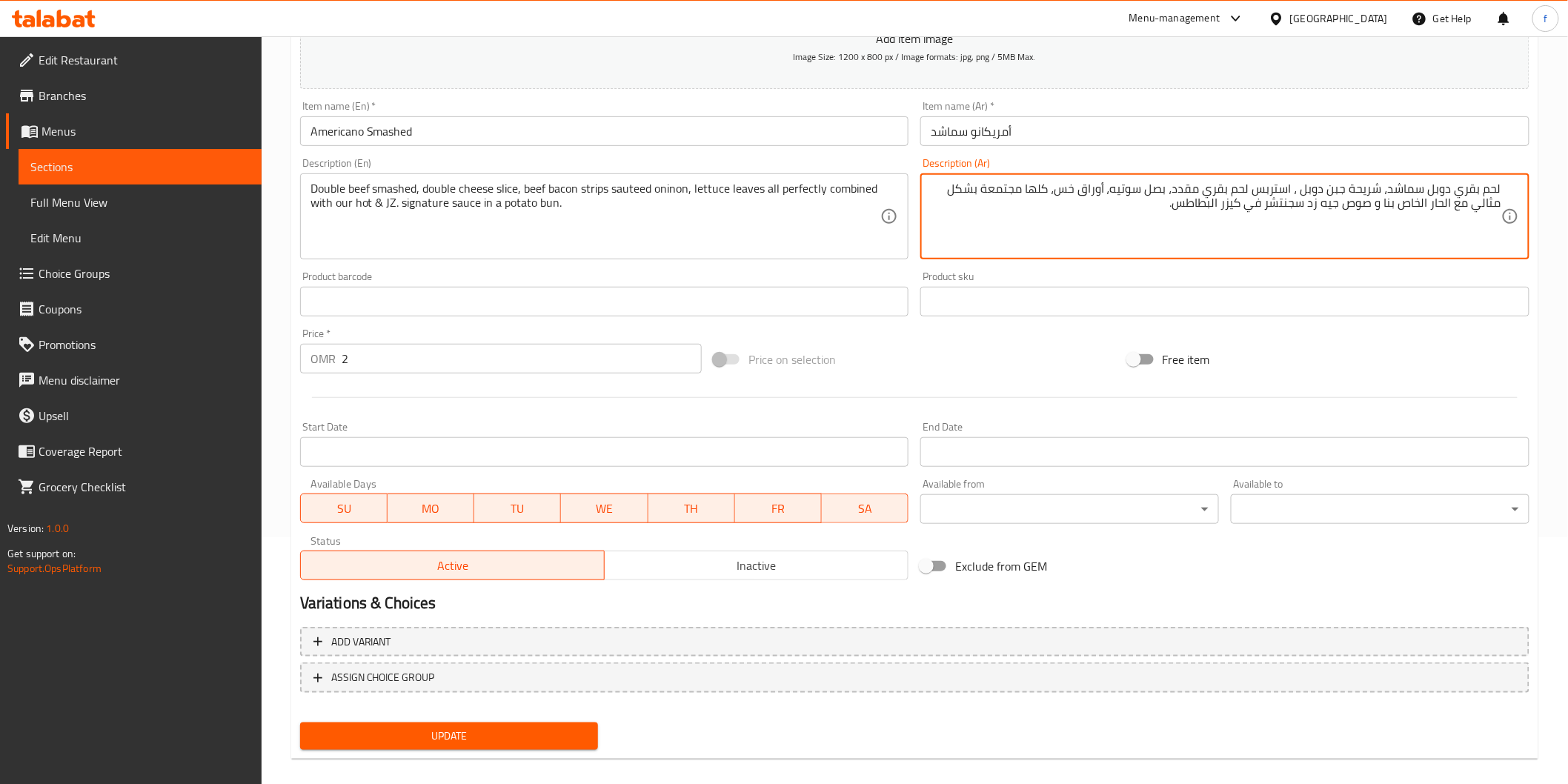
type textarea "لحم بقري دوبل سماشد، شريحة جبن دوبل ، استربس لحم بقري مقدد، بصل سوتيه، أوراق خس…"
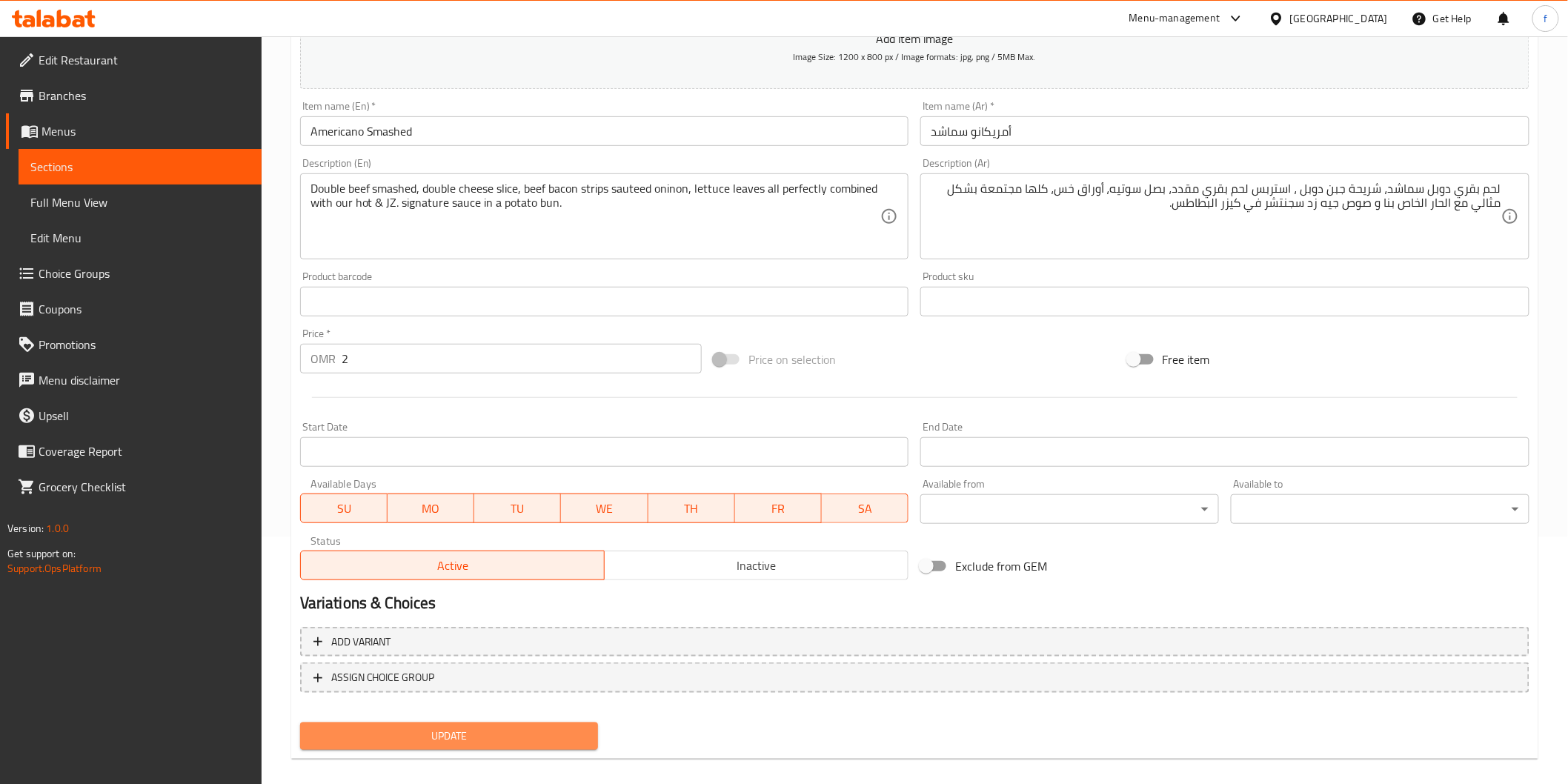
click at [494, 727] on span "Update" at bounding box center [450, 736] width 275 height 18
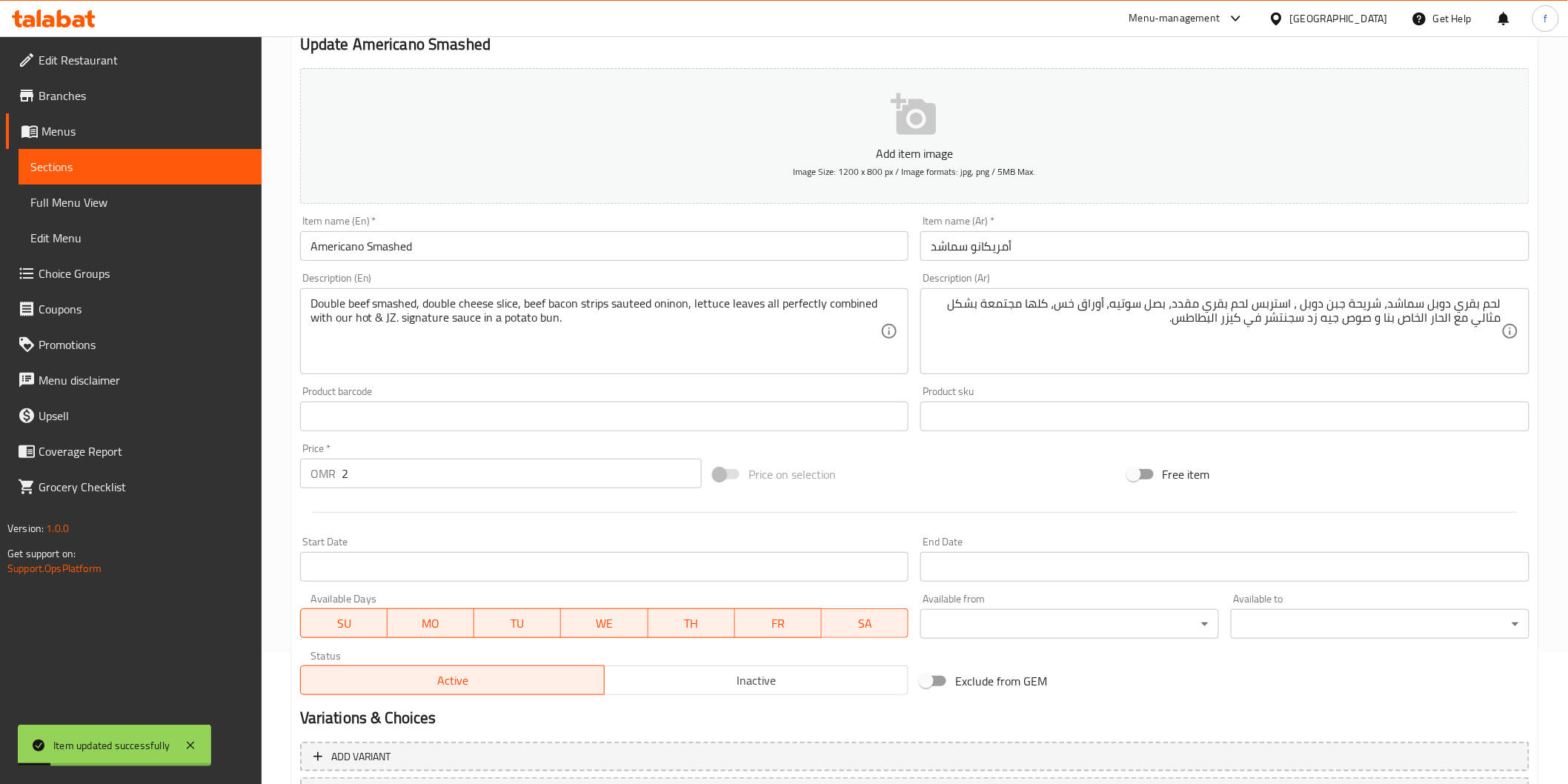
scroll to position [0, 0]
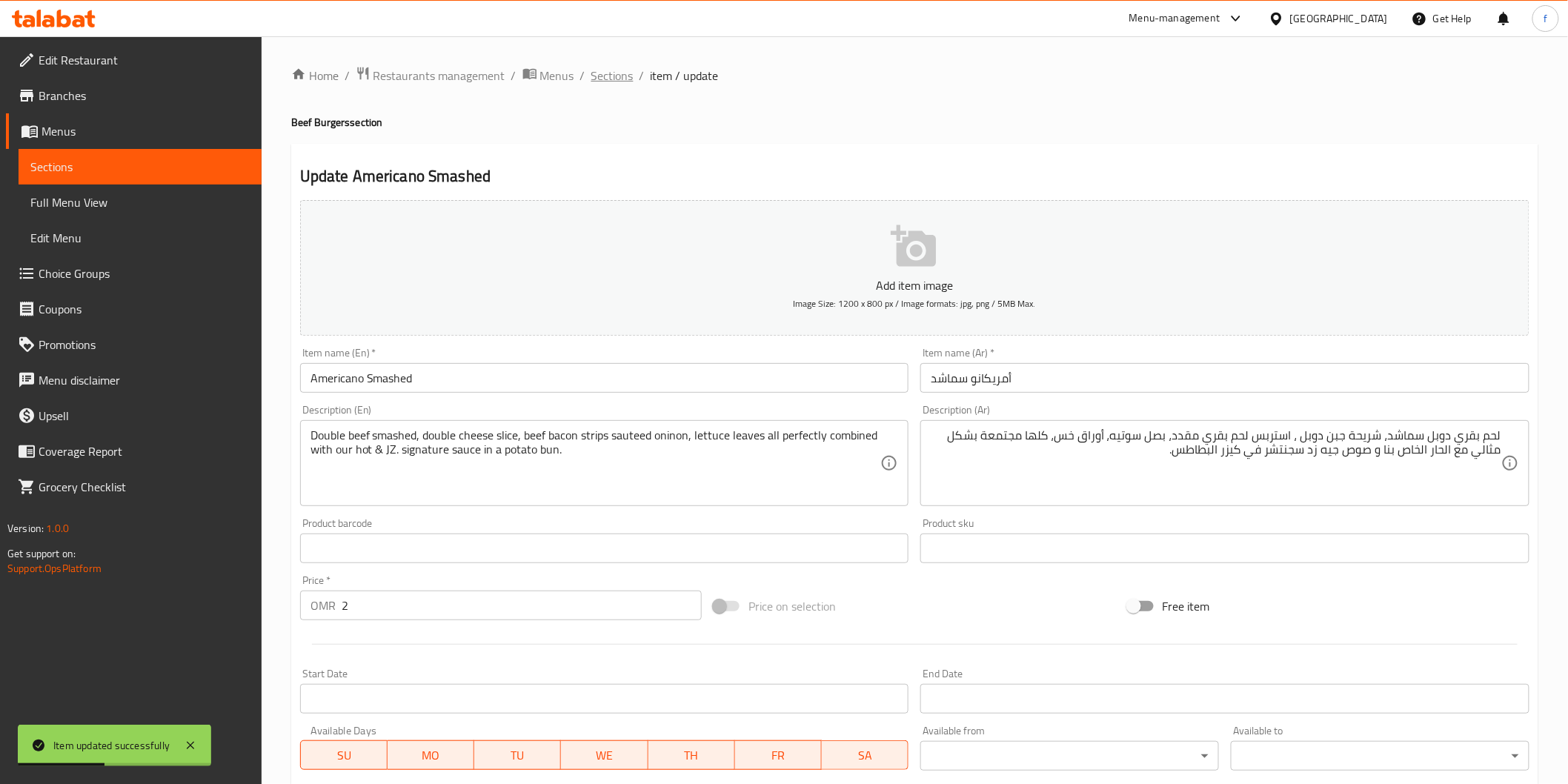
click at [609, 77] on span "Sections" at bounding box center [612, 75] width 42 height 17
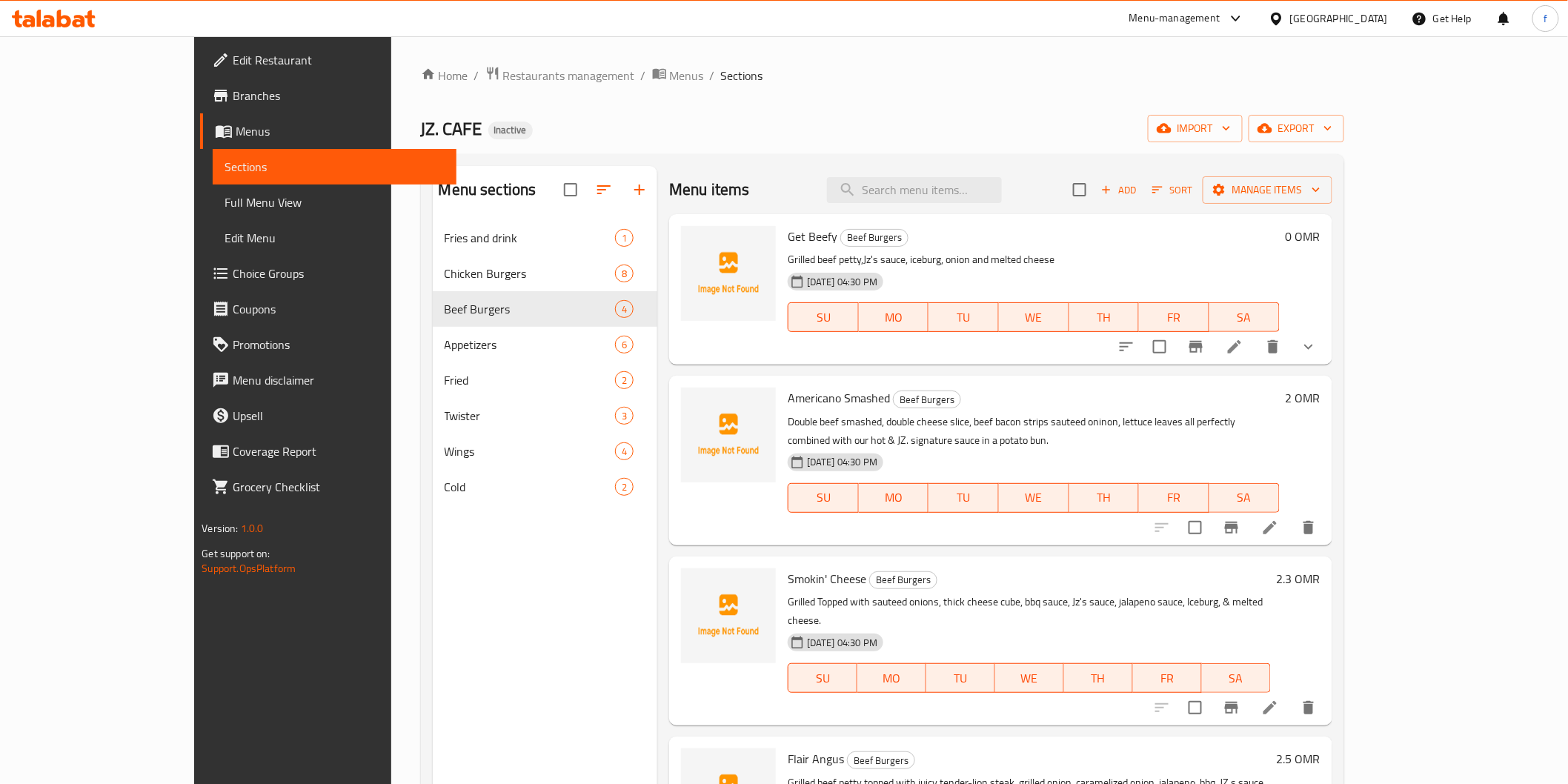
click at [1291, 694] on li at bounding box center [1270, 708] width 41 height 27
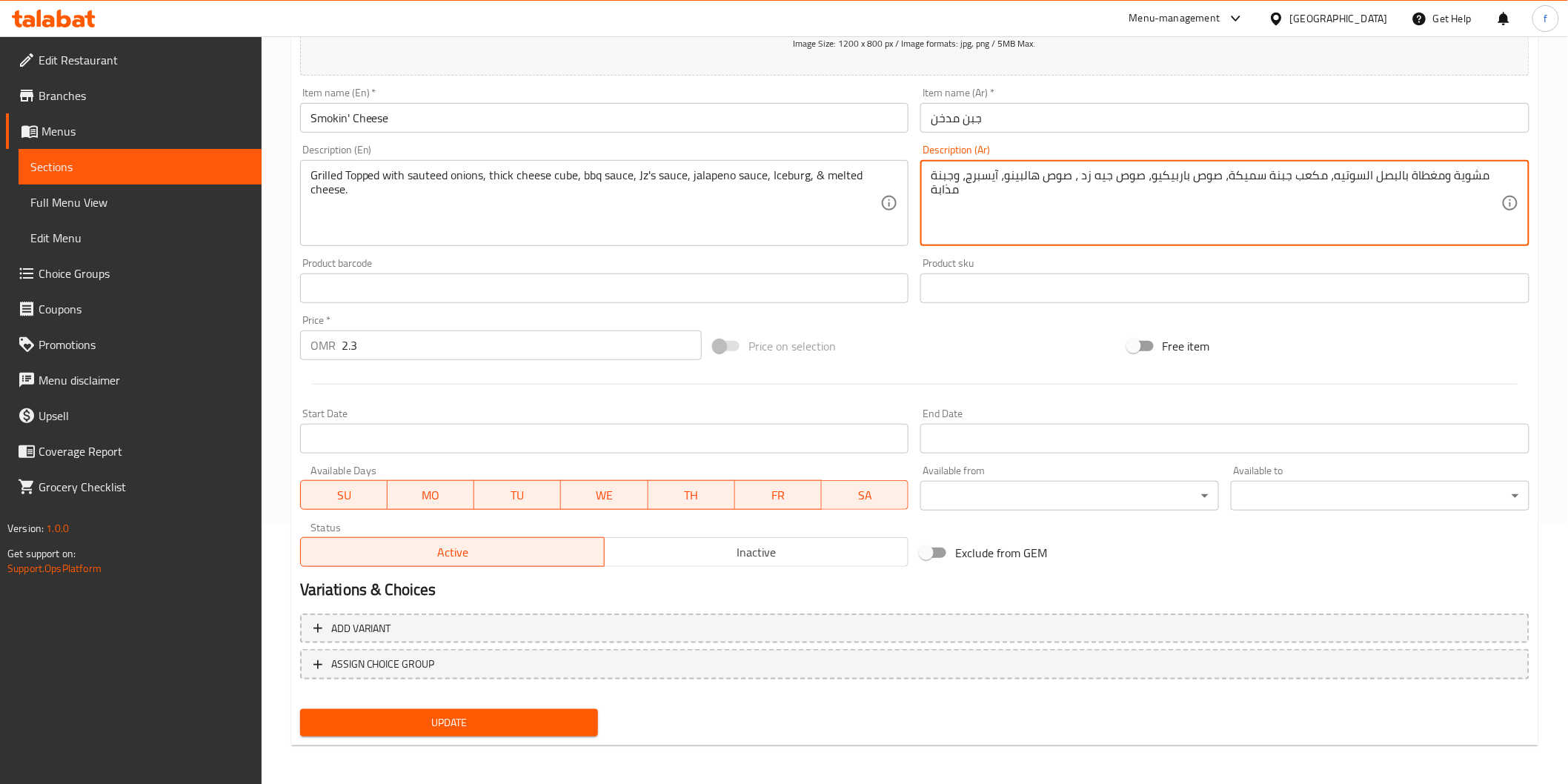
type textarea "مشوية ومغطاة بالبصل السوتيه، مكعب جبنة سميكة، صوص باربيكيو، صوص جيه زد ، صوص ها…"
click at [576, 710] on button "Update" at bounding box center [450, 723] width 298 height 27
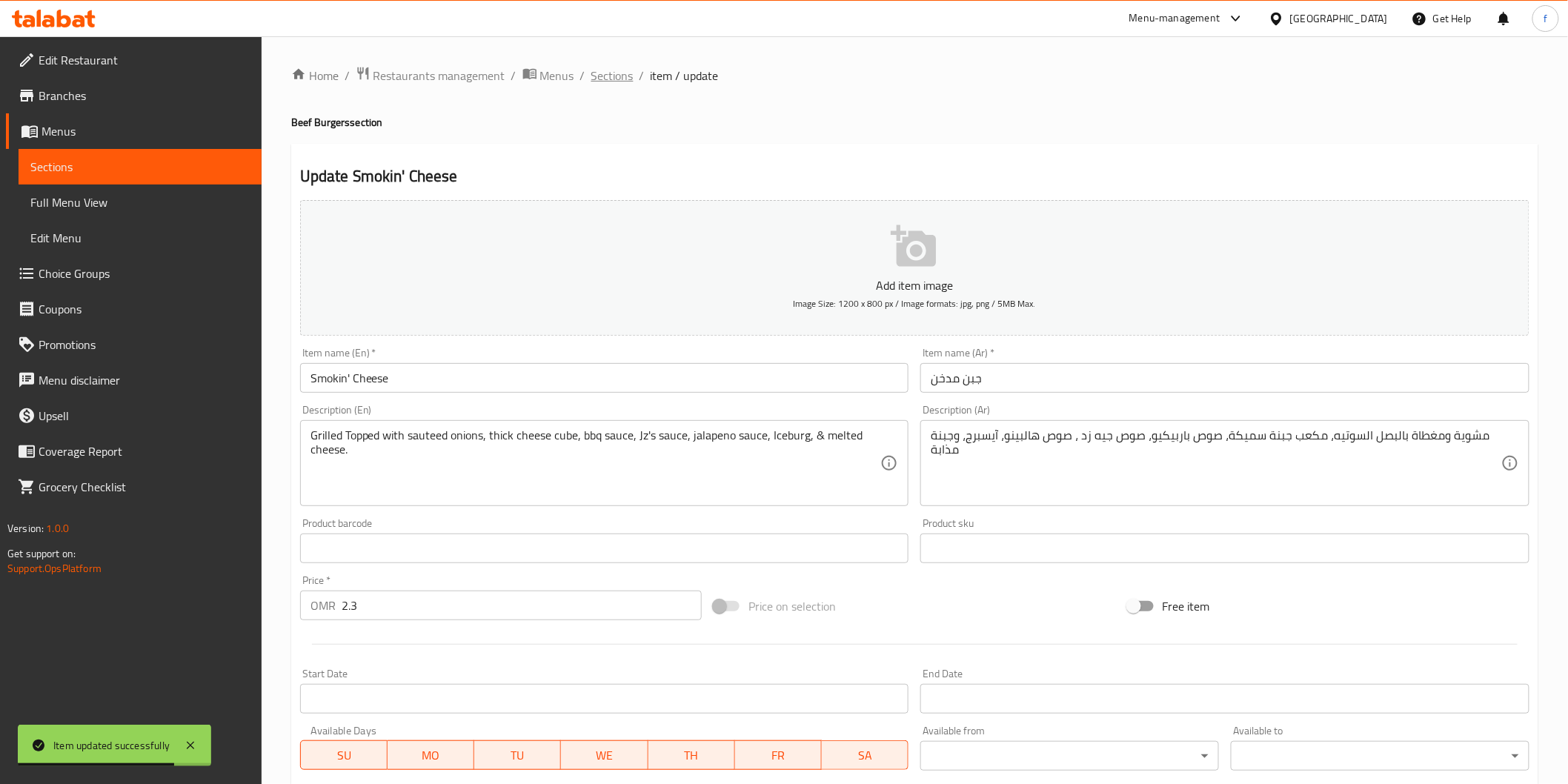
click at [618, 80] on span "Sections" at bounding box center [612, 75] width 42 height 17
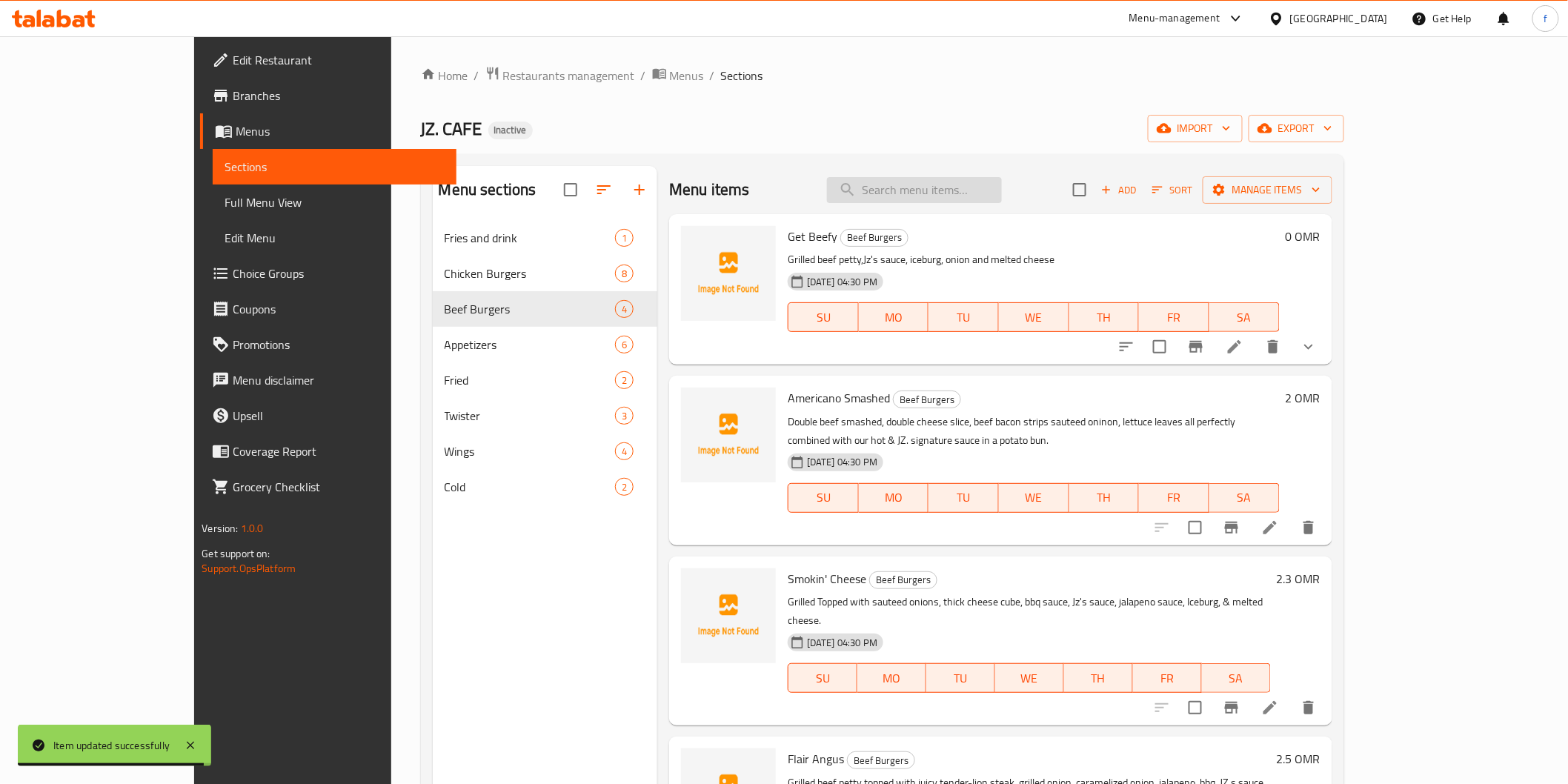
click at [953, 185] on input "search" at bounding box center [914, 190] width 175 height 26
paste input "Chicken Hot Shots (9 PIECES)"
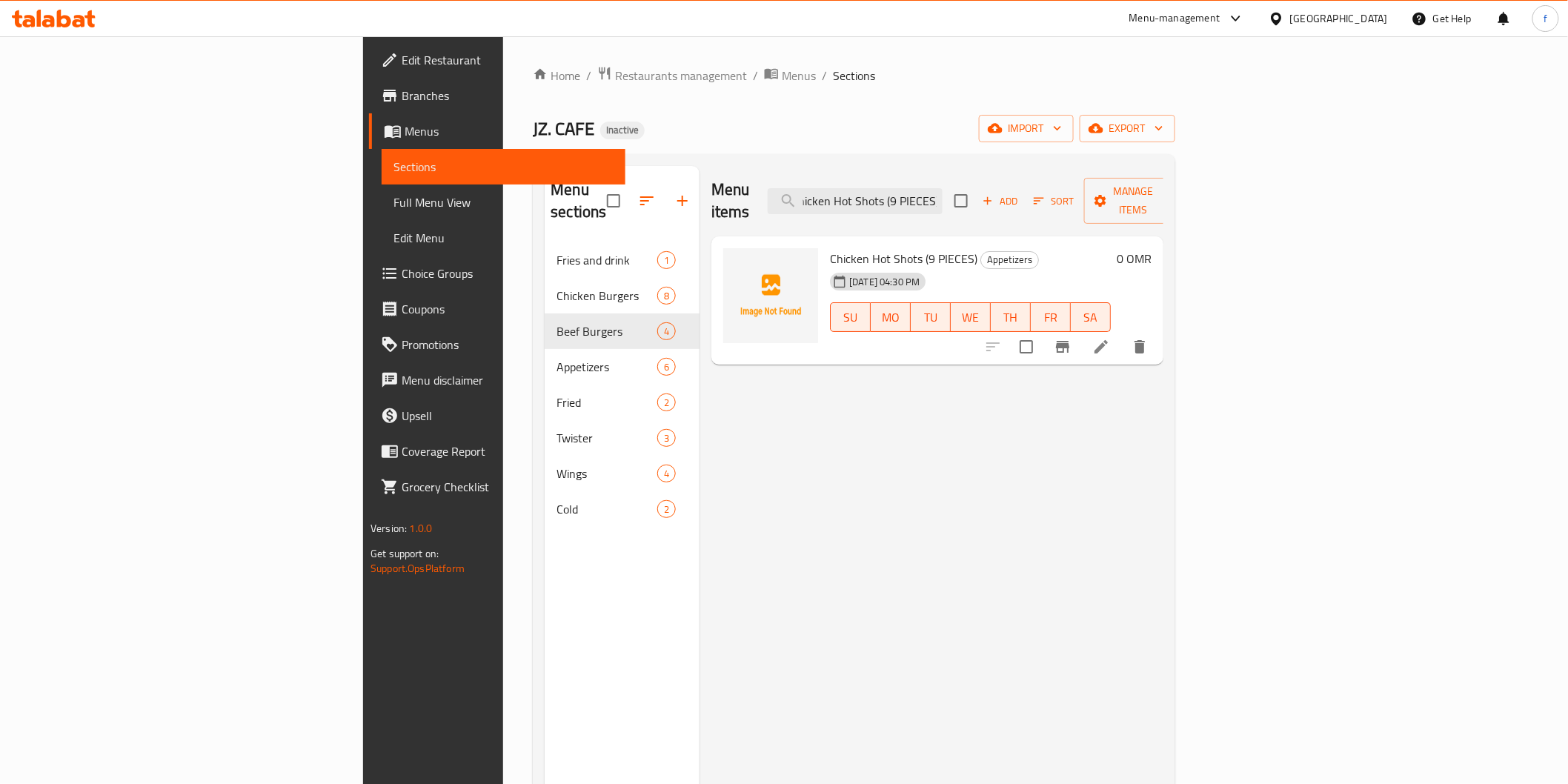
type input "Chicken Hot Shots (9 PIECES)"
click at [1110, 338] on icon at bounding box center [1101, 347] width 17 height 17
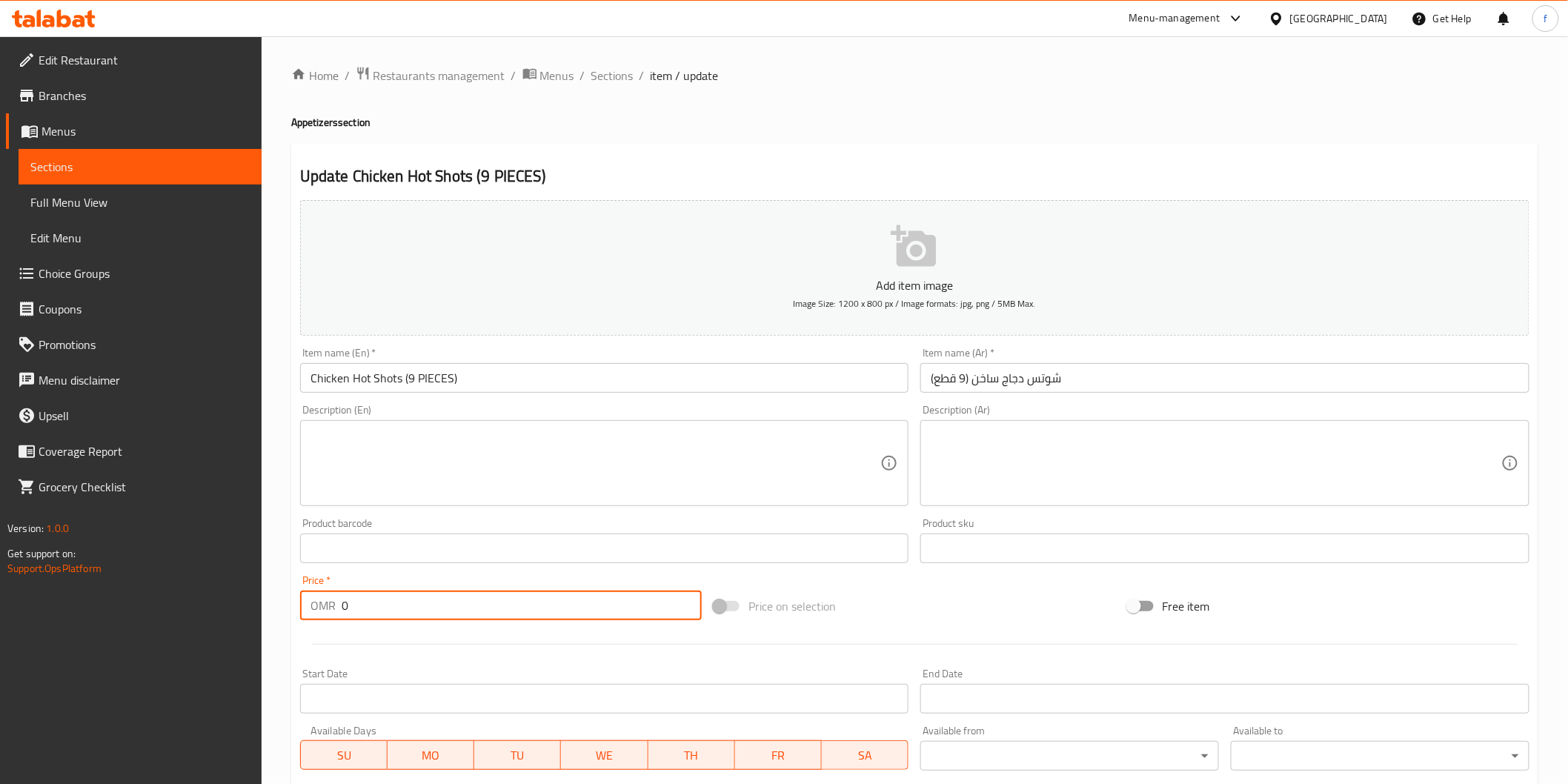
drag, startPoint x: 376, startPoint y: 611, endPoint x: 317, endPoint y: 602, distance: 59.7
click at [317, 602] on div "OMR 0 Price *" at bounding box center [501, 605] width 401 height 30
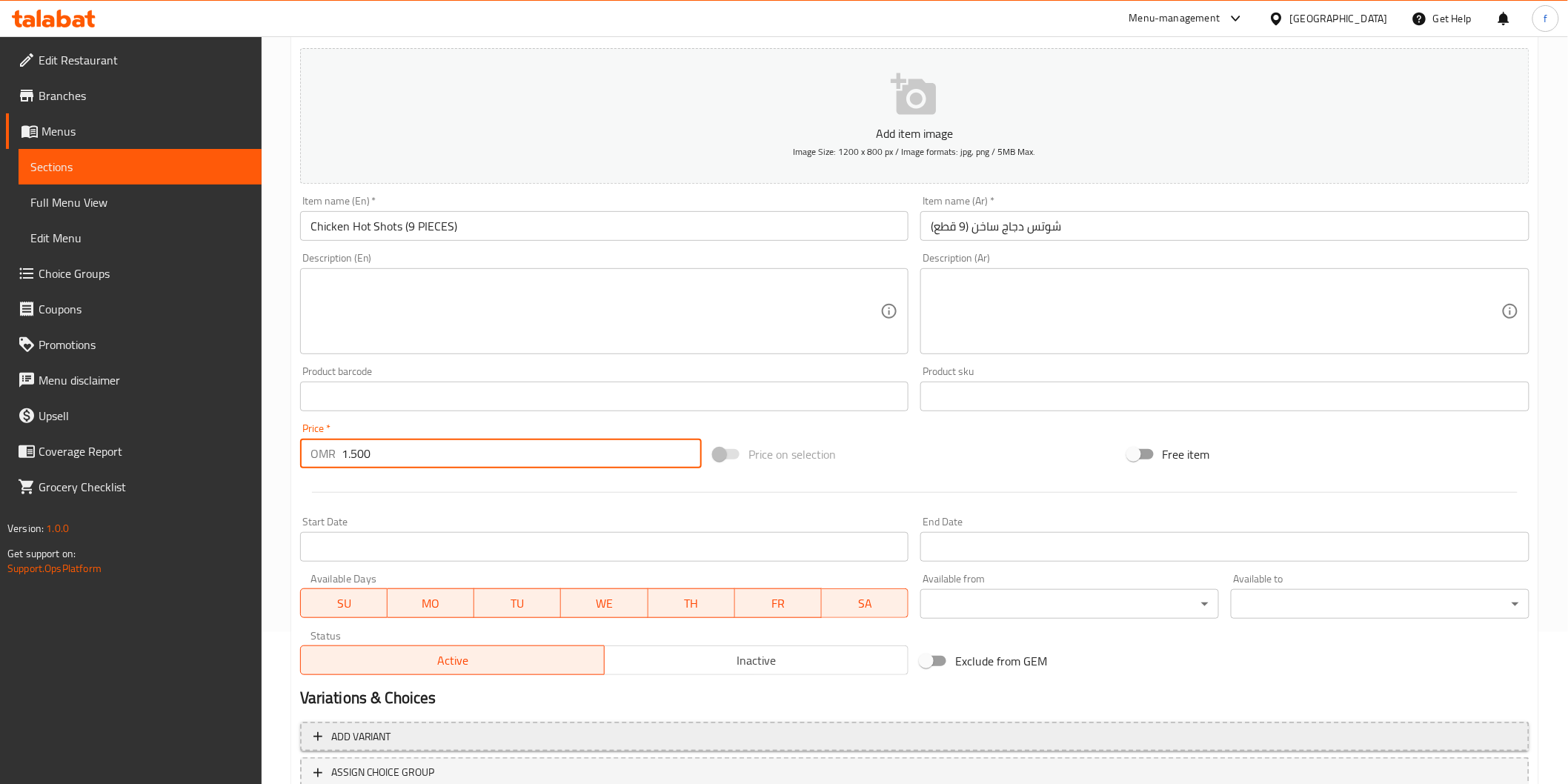
scroll to position [260, 0]
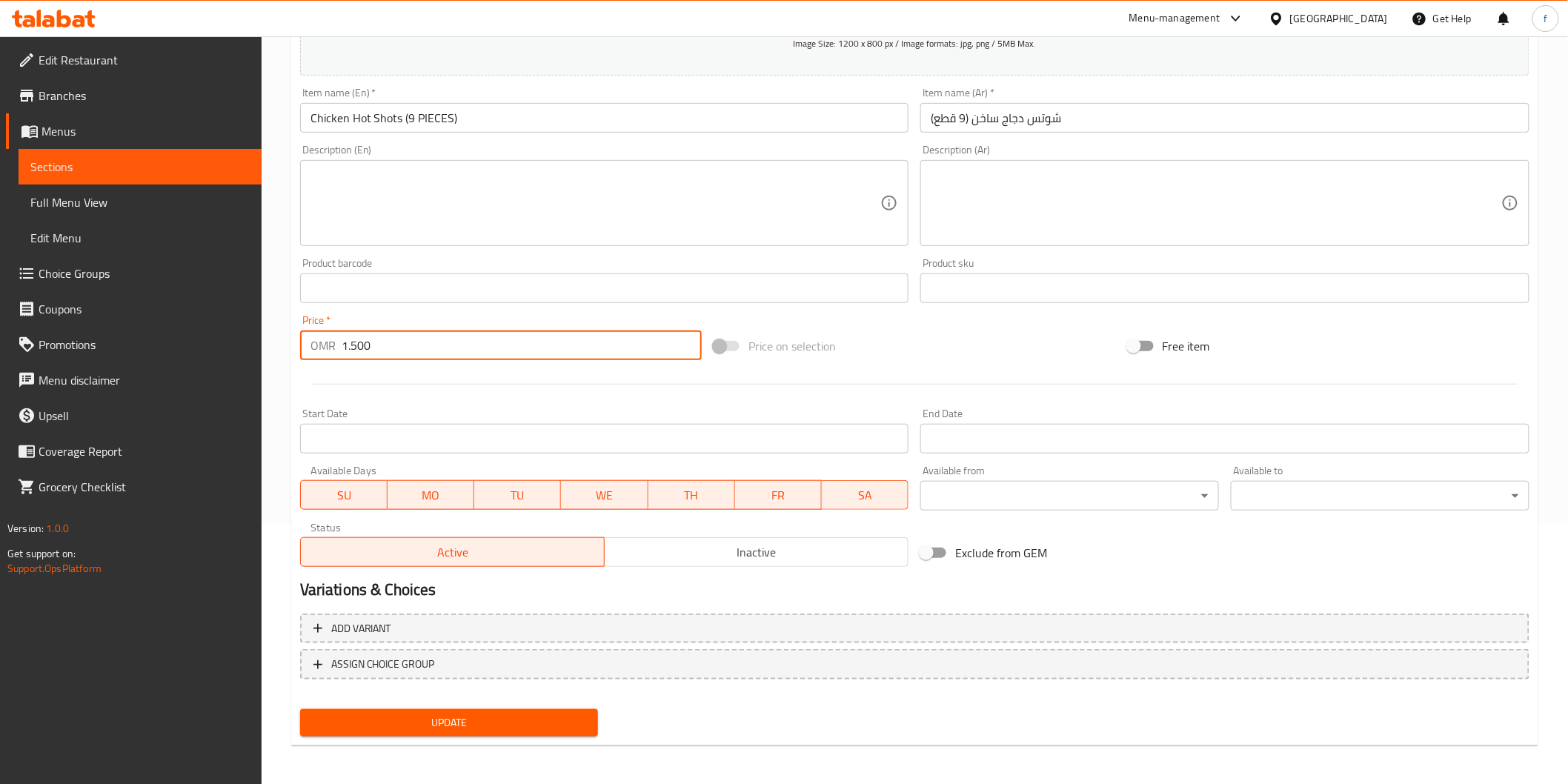
type input "1.500"
click at [428, 724] on span "Update" at bounding box center [450, 722] width 275 height 18
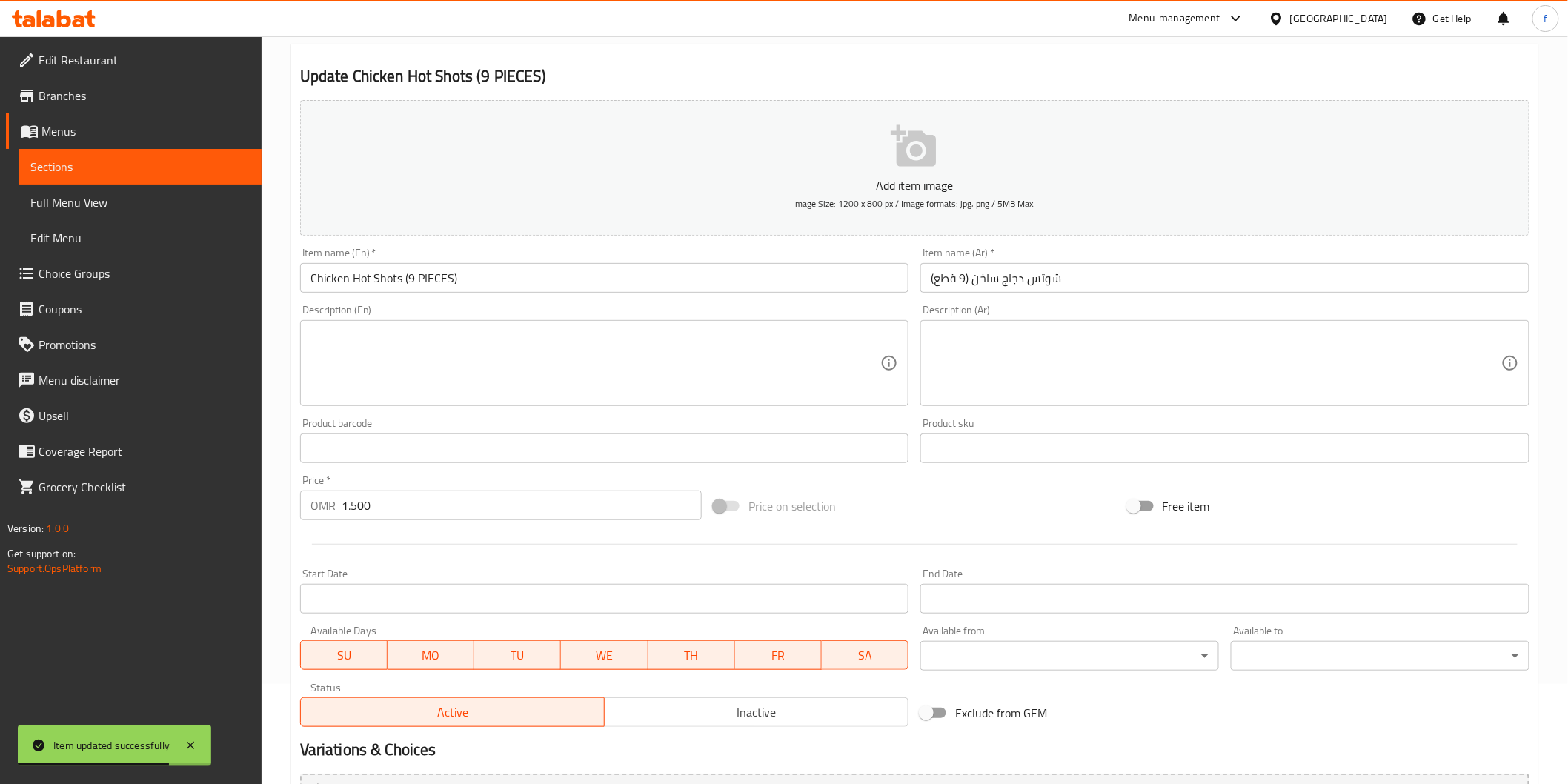
scroll to position [0, 0]
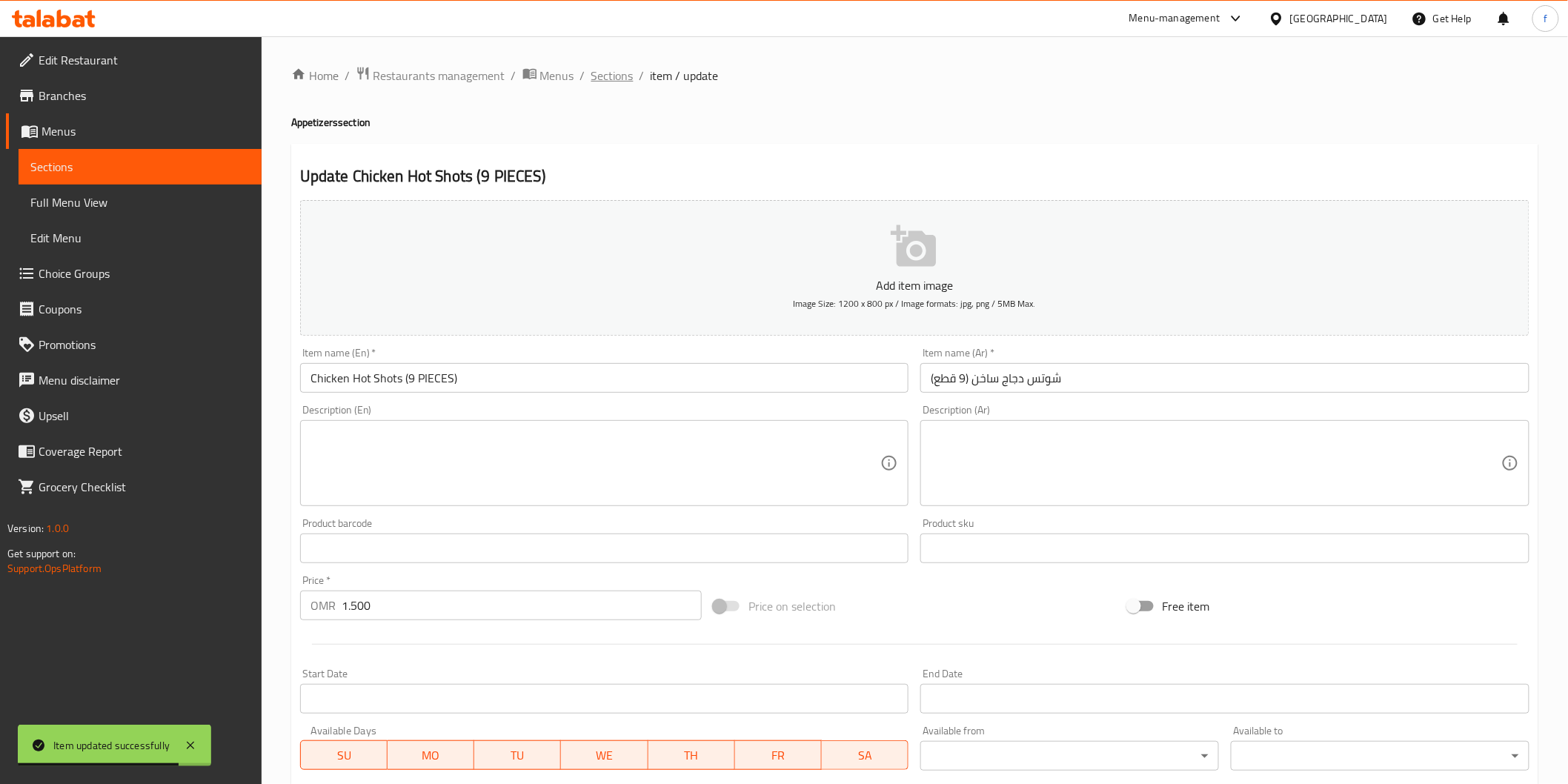
click at [620, 76] on span "Sections" at bounding box center [612, 75] width 42 height 17
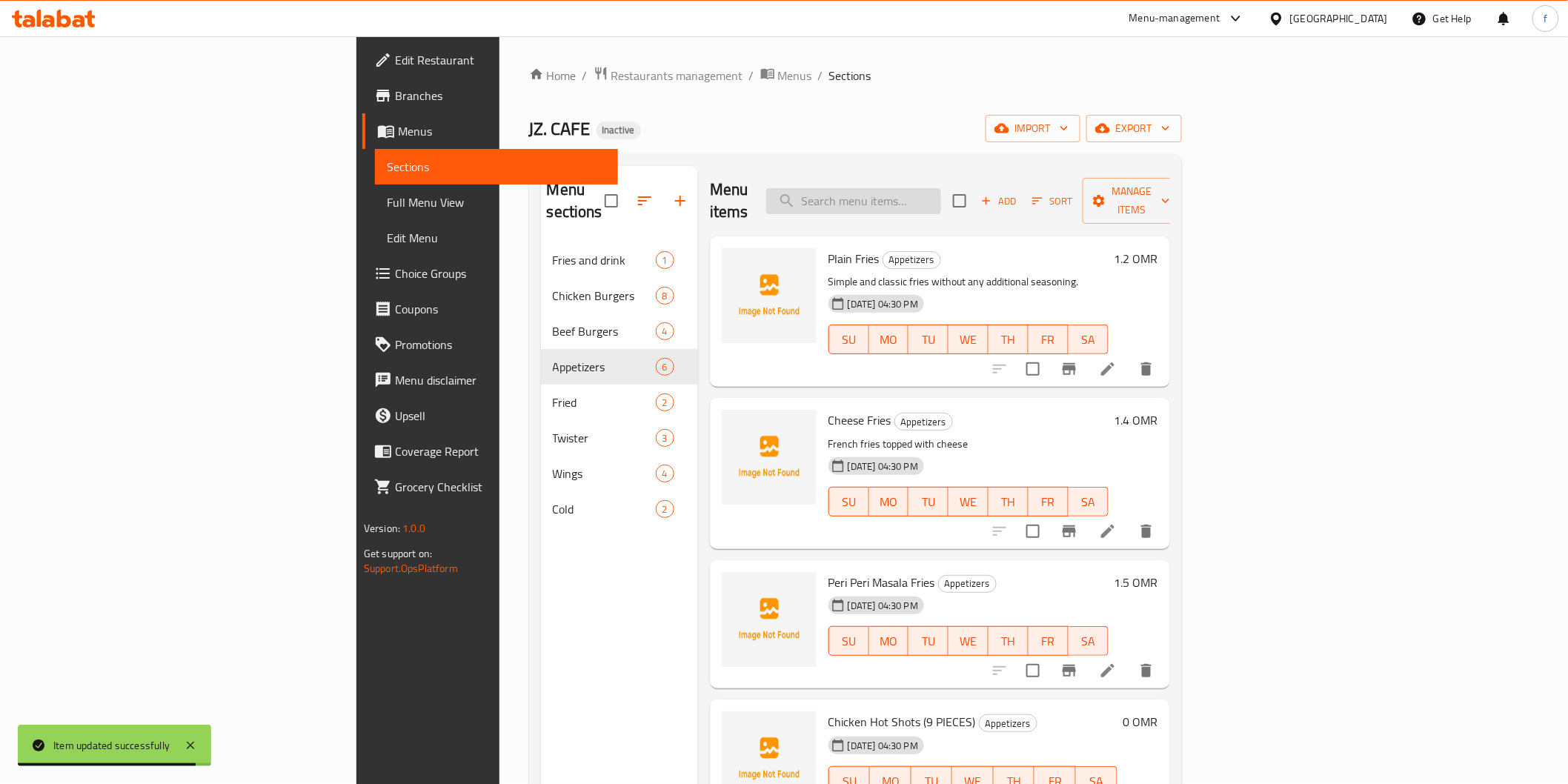
click at [932, 189] on input "search" at bounding box center [854, 201] width 175 height 26
paste input "Korean Fried Chicken"
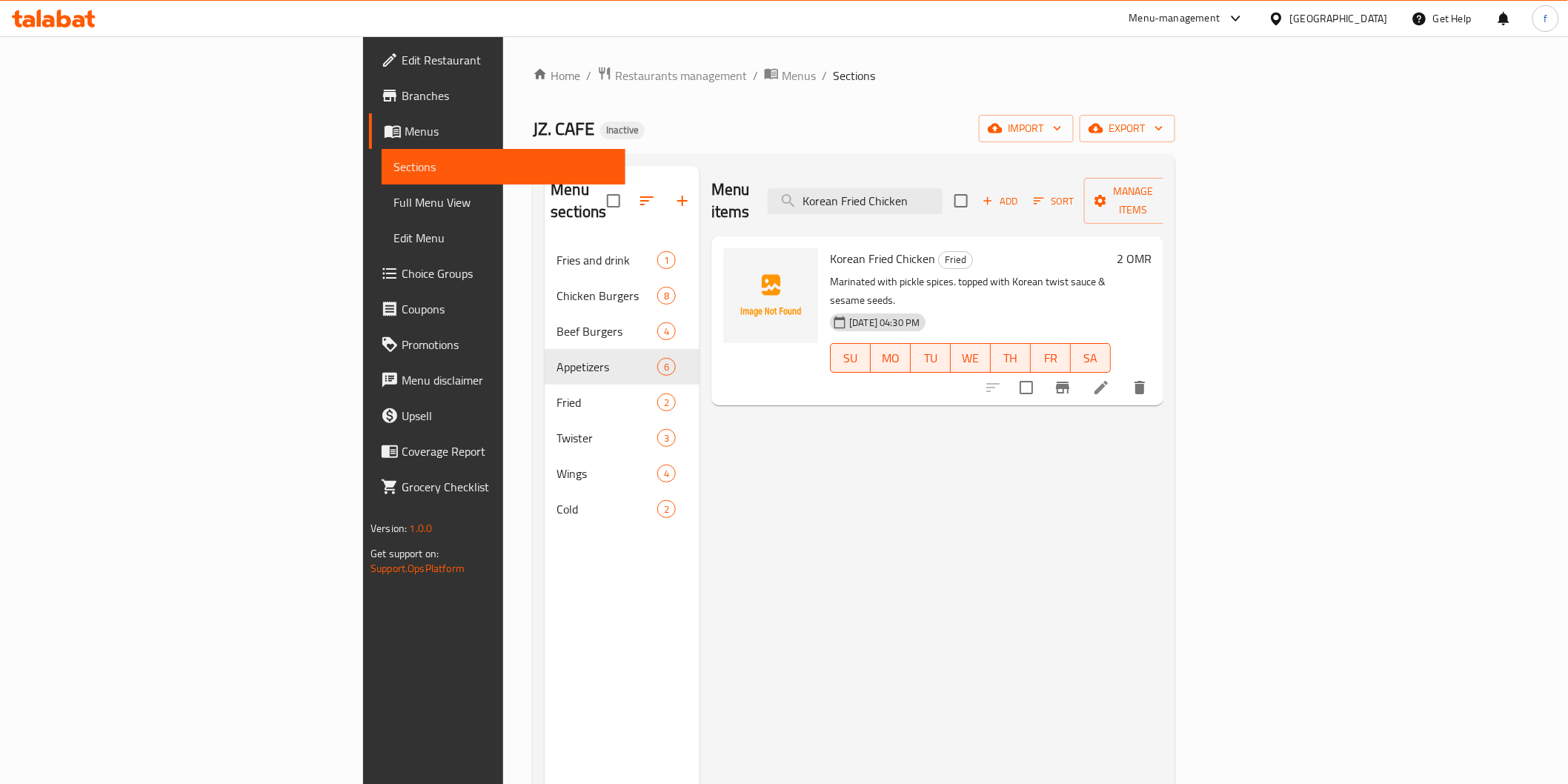
type input "Korean Fried Chicken"
click at [1110, 379] on icon at bounding box center [1101, 387] width 17 height 17
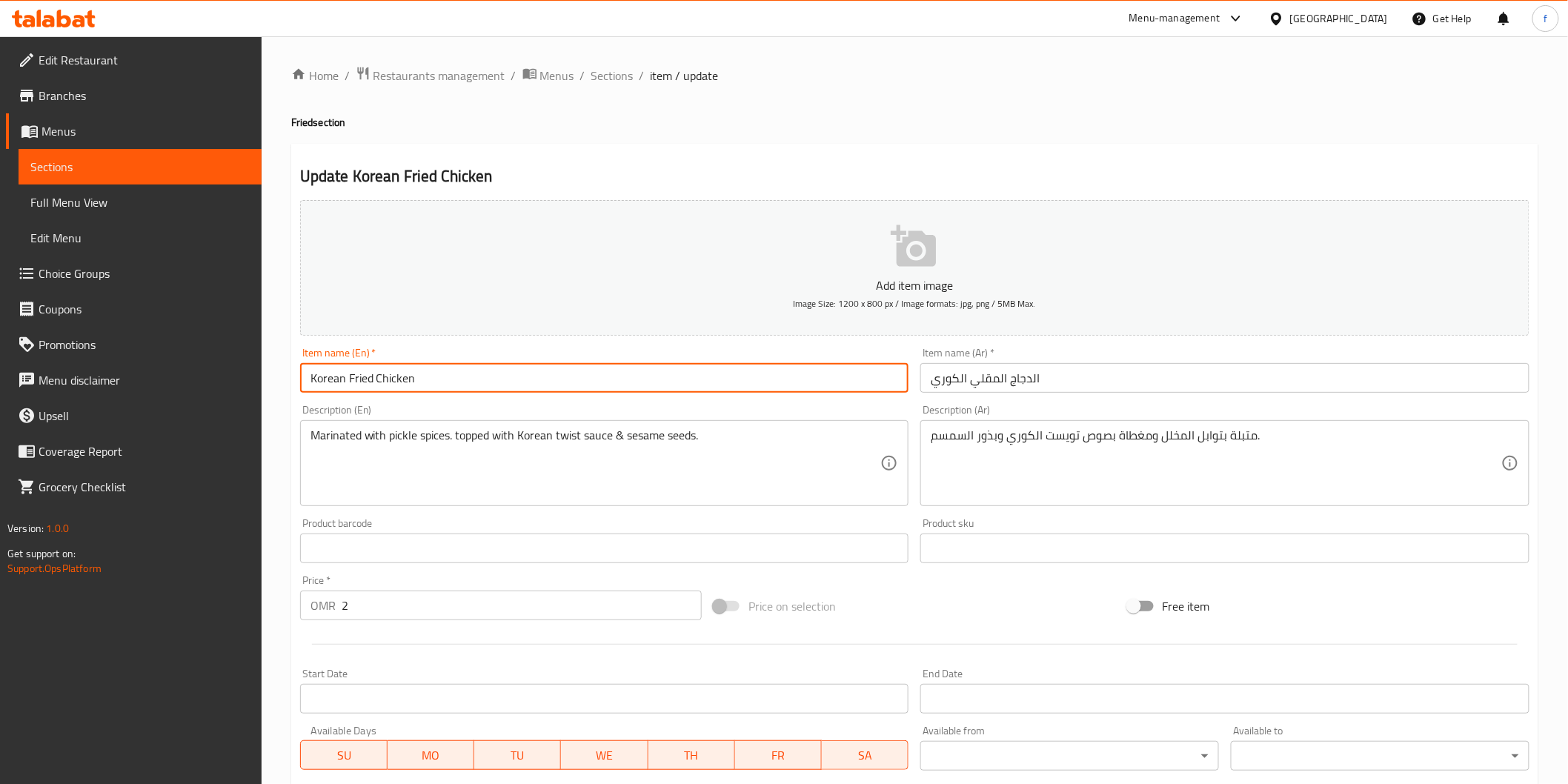
click at [485, 388] on input "Korean Fried Chicken" at bounding box center [604, 378] width 609 height 30
click at [477, 377] on input "Korean Fried Chicken (" at bounding box center [604, 378] width 609 height 30
paste input "3 PIECES"
type input "Korean Fried Chicken ( 3 PIECES)"
click at [1217, 380] on input "الدجاج المقلي الكوري" at bounding box center [1224, 378] width 609 height 30
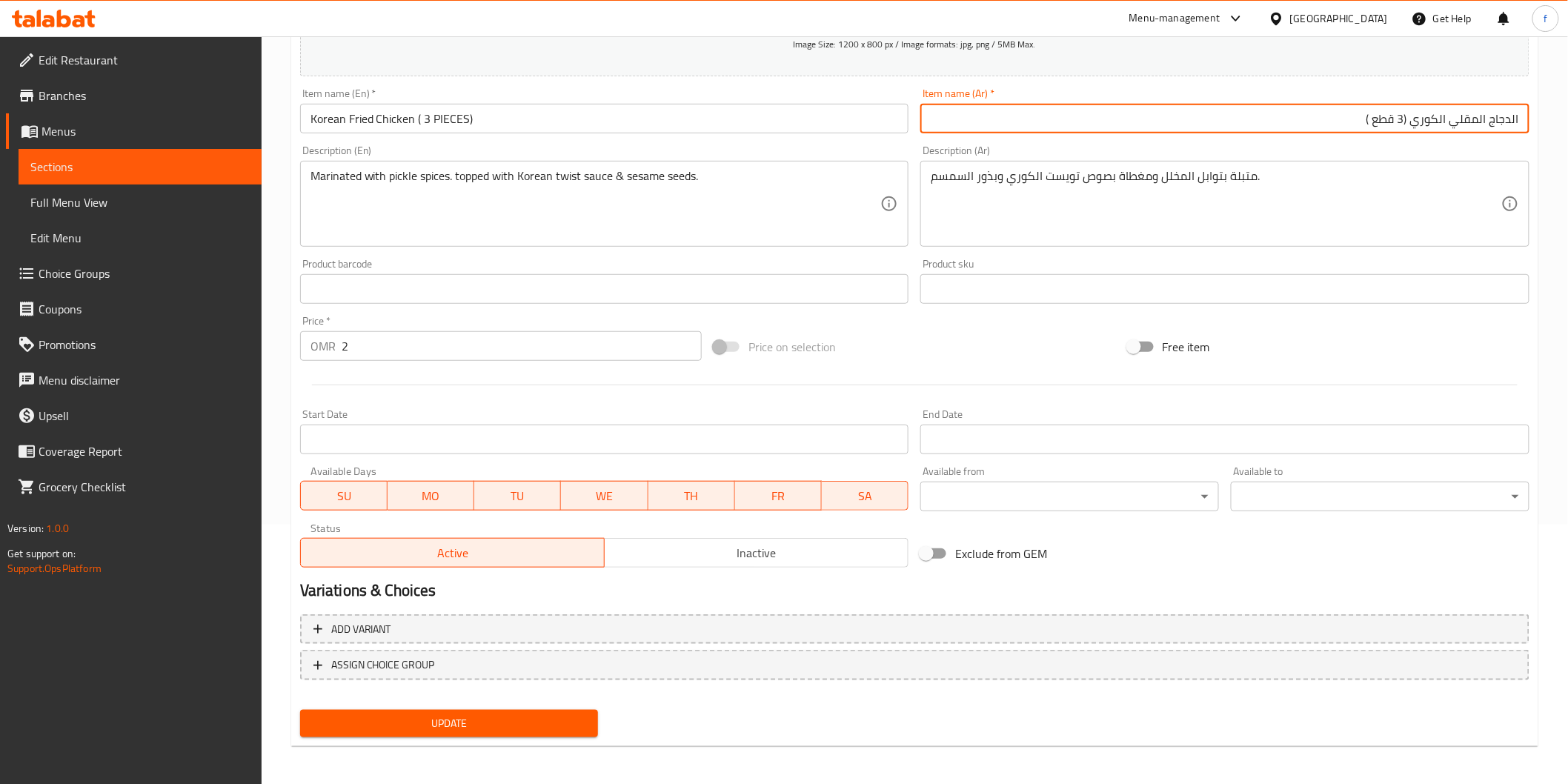
scroll to position [260, 0]
type input "الدجاج المقلي الكوري (3 قطع )"
click at [557, 720] on span "Update" at bounding box center [450, 722] width 275 height 18
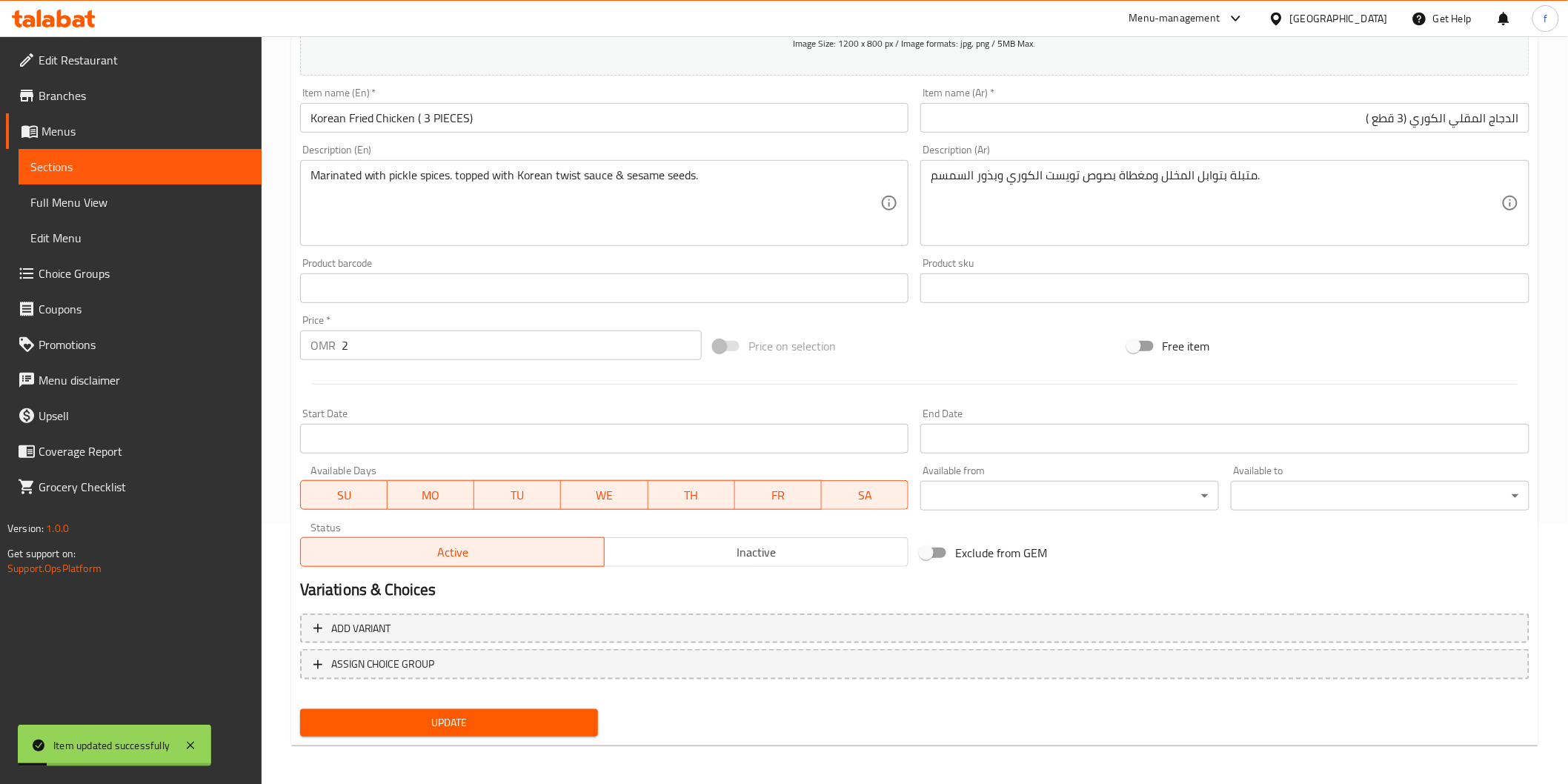
scroll to position [0, 0]
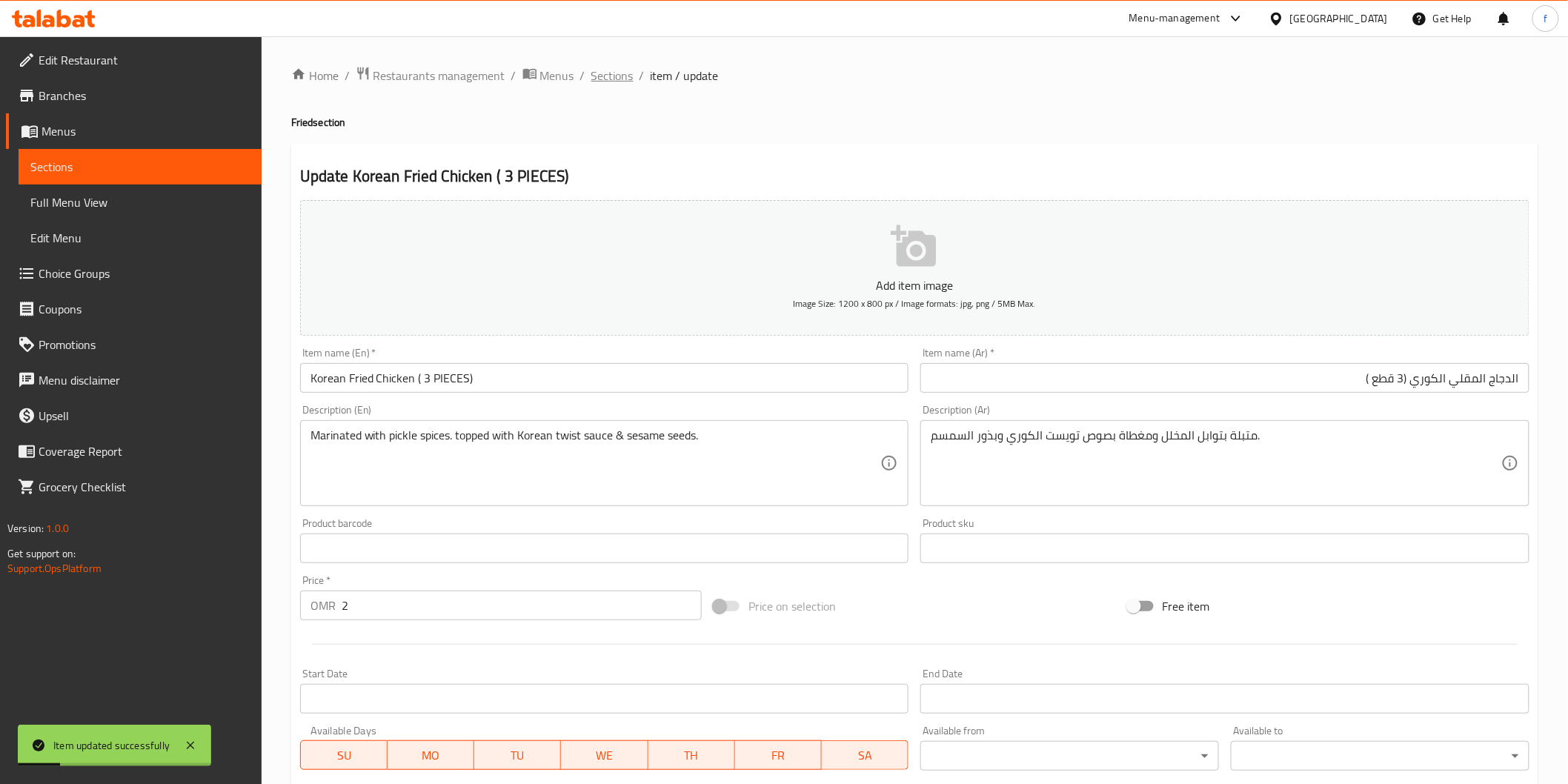
click at [624, 76] on span "Sections" at bounding box center [612, 75] width 42 height 17
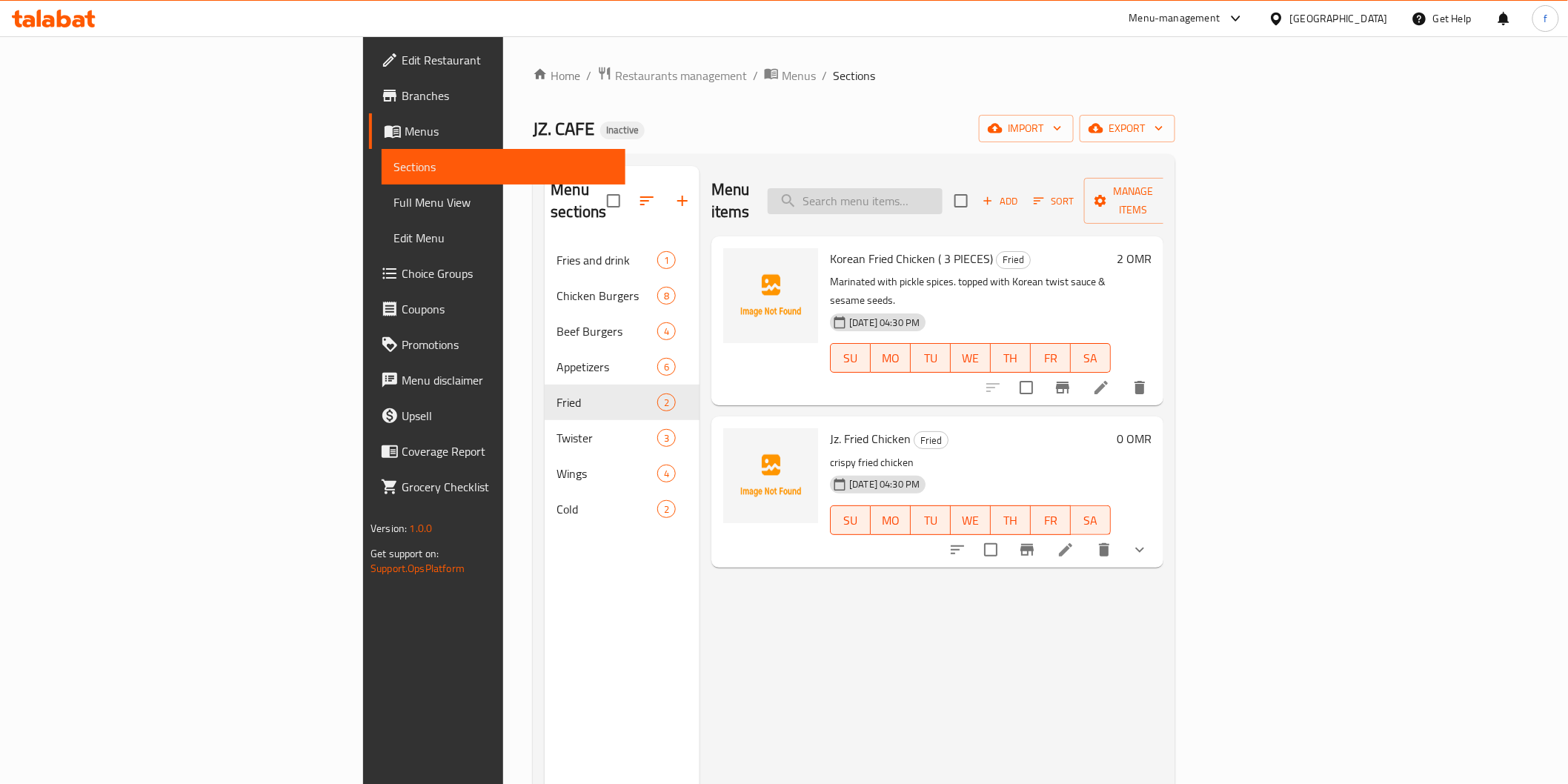
click at [942, 191] on input "search" at bounding box center [855, 201] width 175 height 26
paste input "Beef"
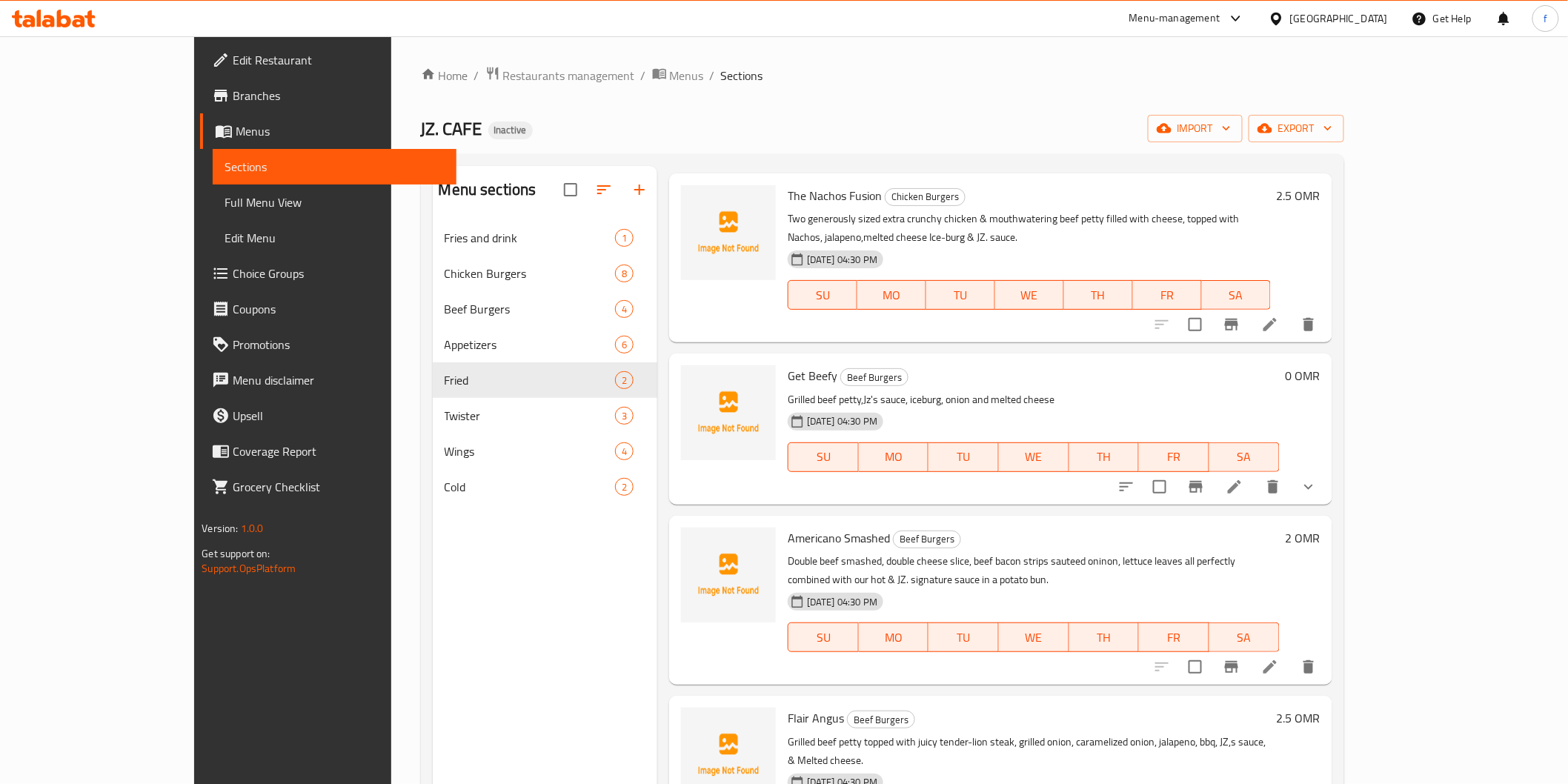
scroll to position [61, 0]
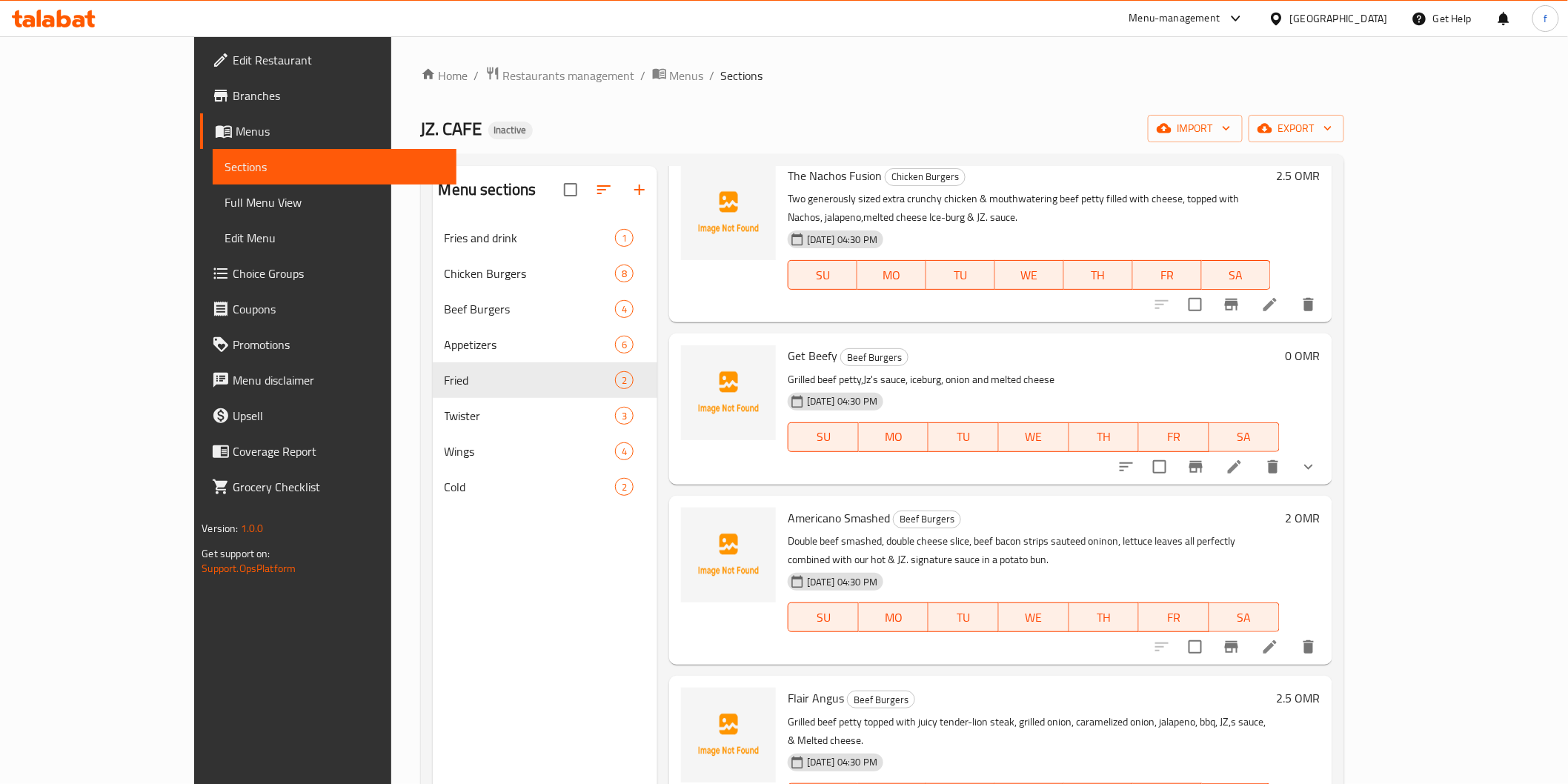
type input "Beef"
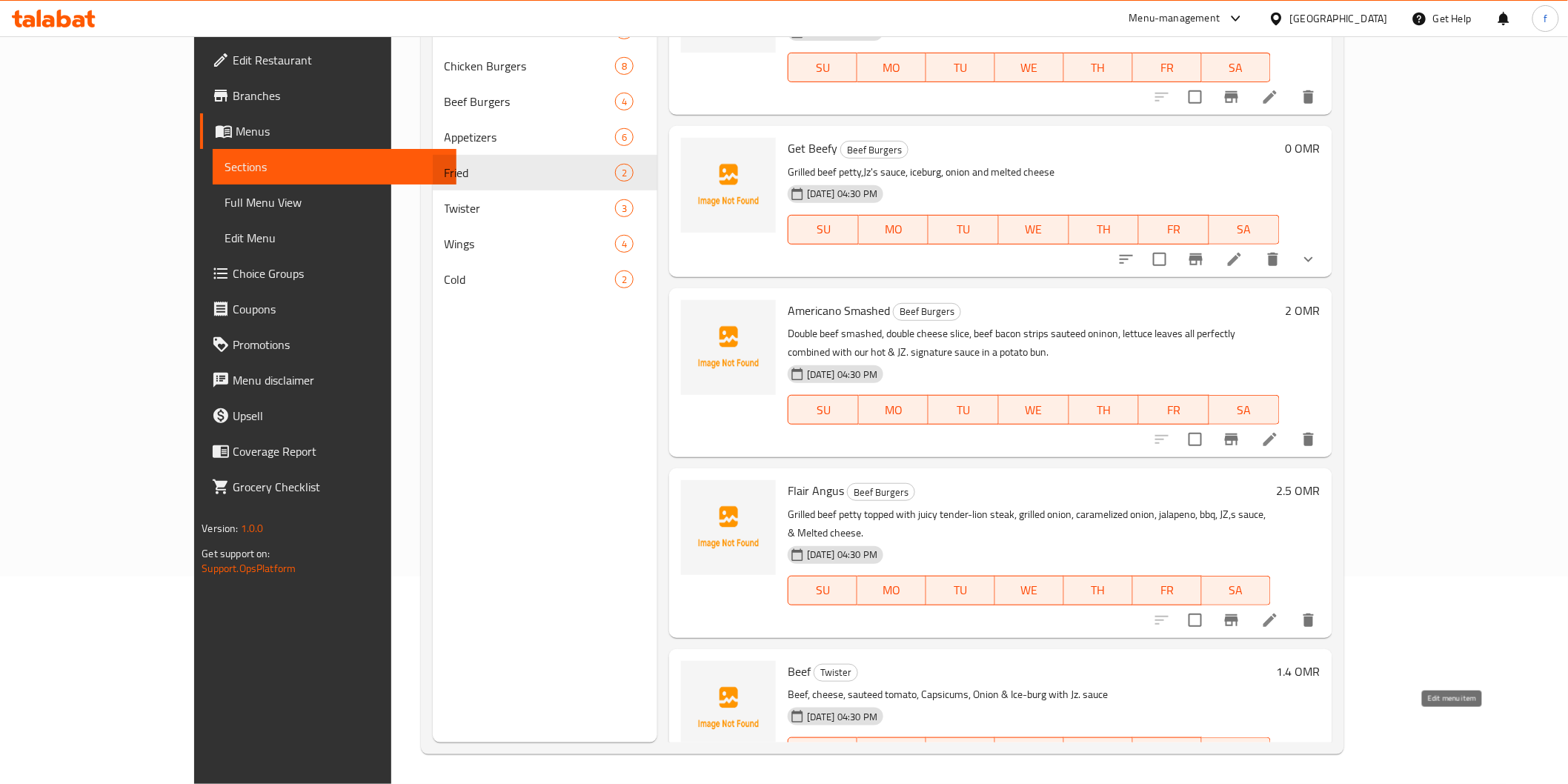
click at [1279, 773] on icon at bounding box center [1270, 782] width 17 height 17
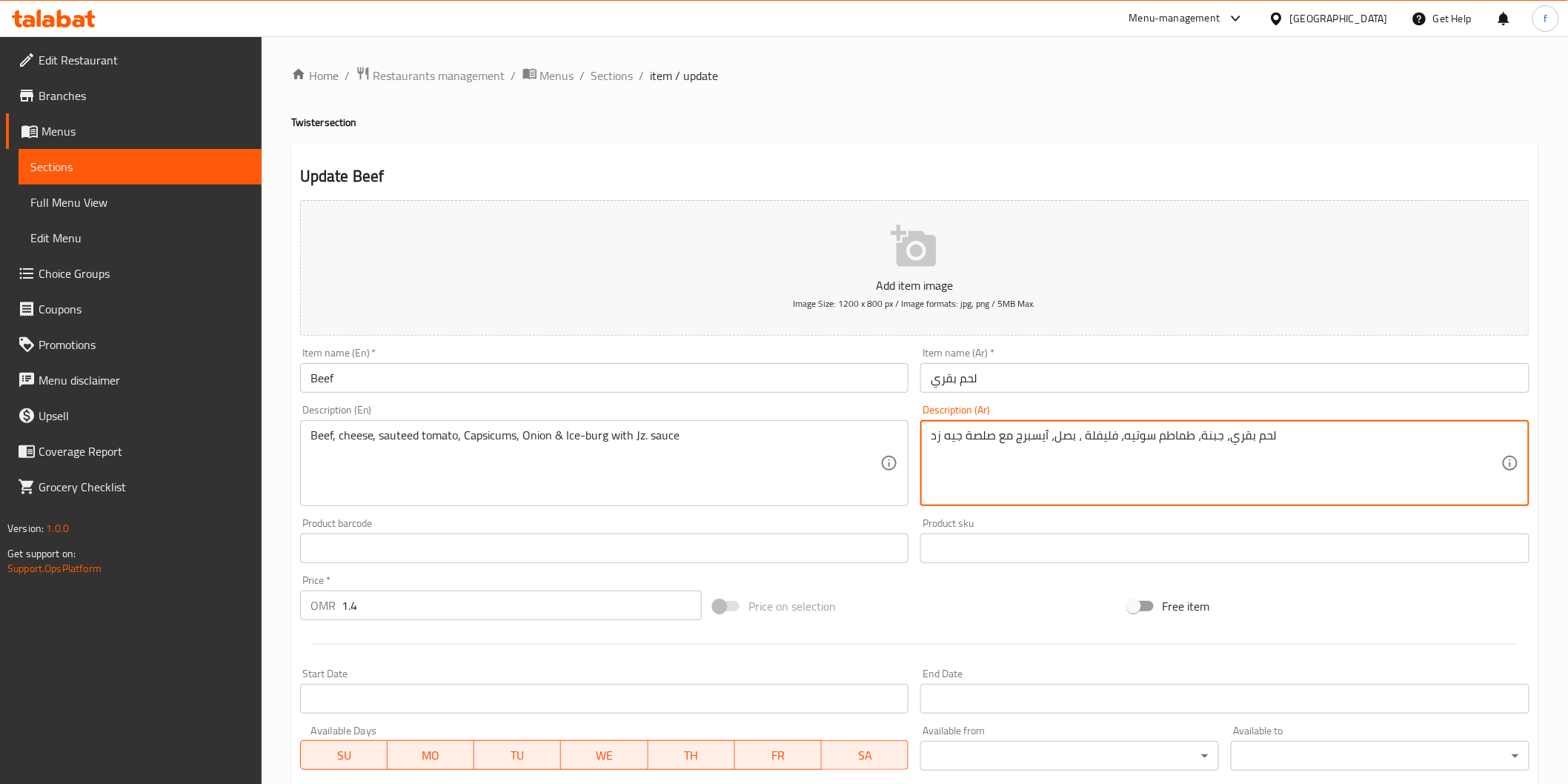
click at [983, 436] on textarea "لحم بقري، جبنة، طماطم سوتيه، فليفلة ، بصل، آيسبرج مع صلصة جيه زد" at bounding box center [1216, 463] width 571 height 70
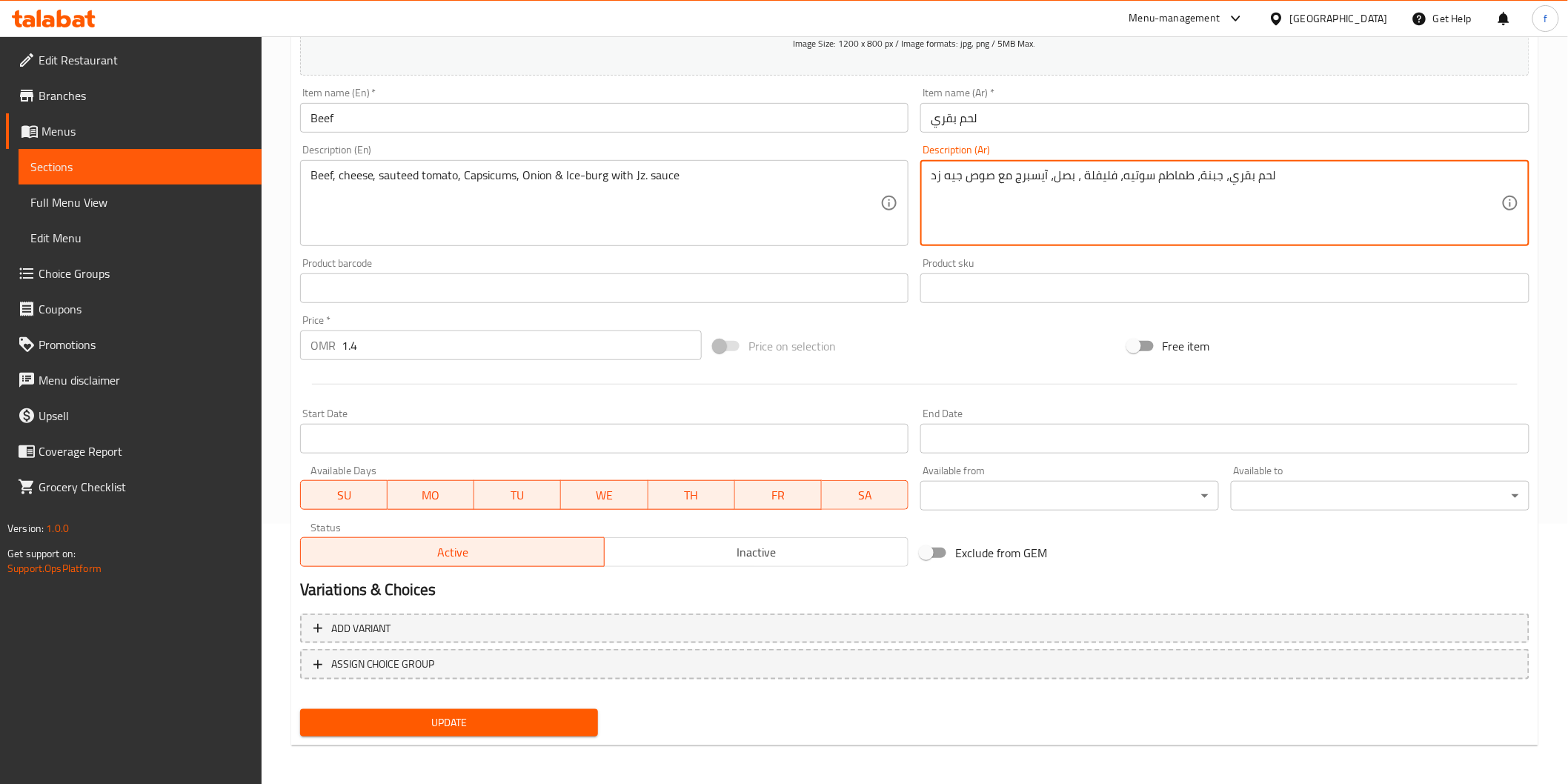
type textarea "لحم بقري، جبنة، طماطم سوتيه، فليفلة ، بصل، آيسبرج مع صوص جيه زد"
click at [504, 726] on span "Update" at bounding box center [450, 722] width 275 height 18
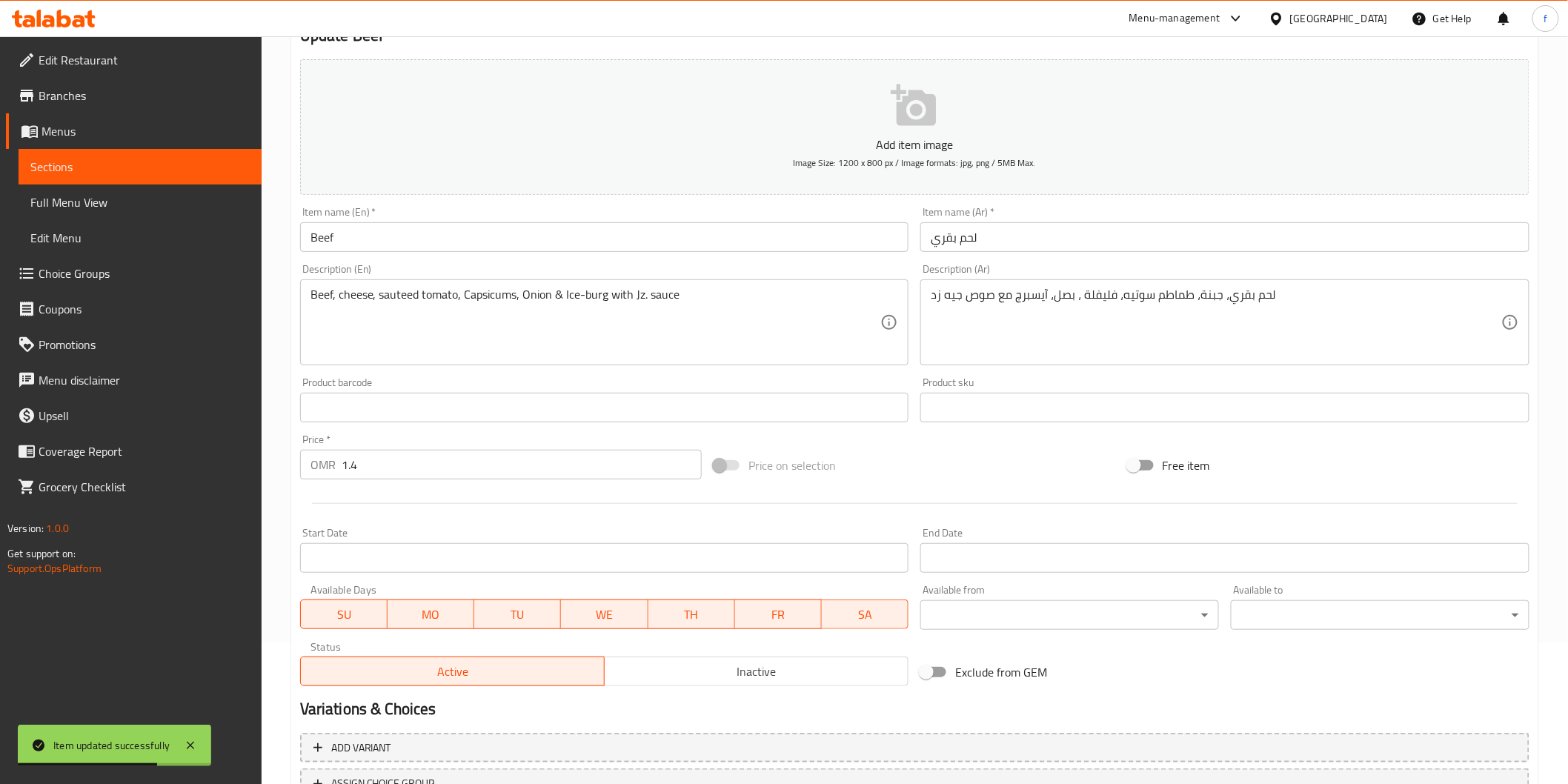
scroll to position [0, 0]
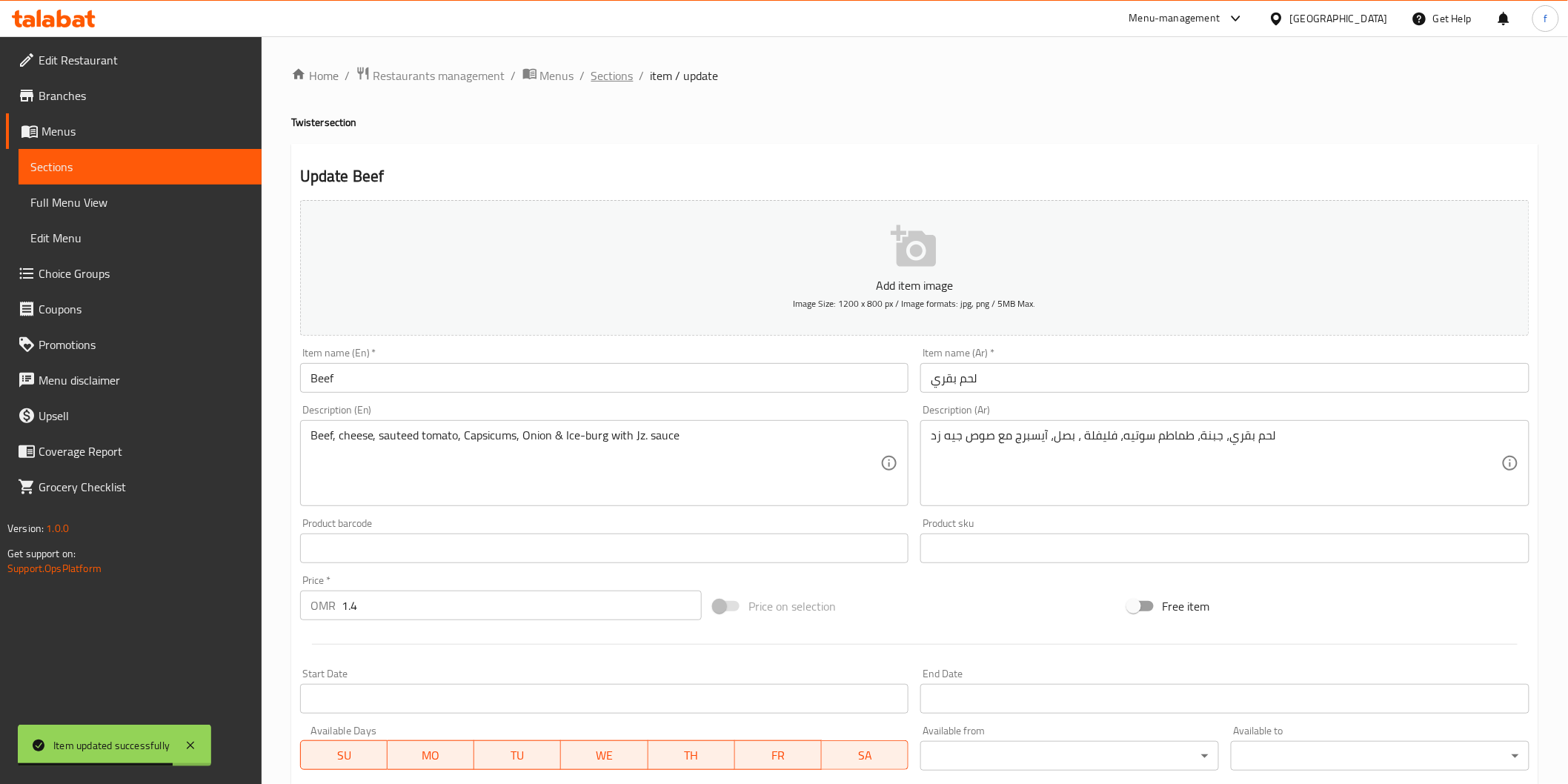
click at [604, 82] on span "Sections" at bounding box center [612, 75] width 42 height 17
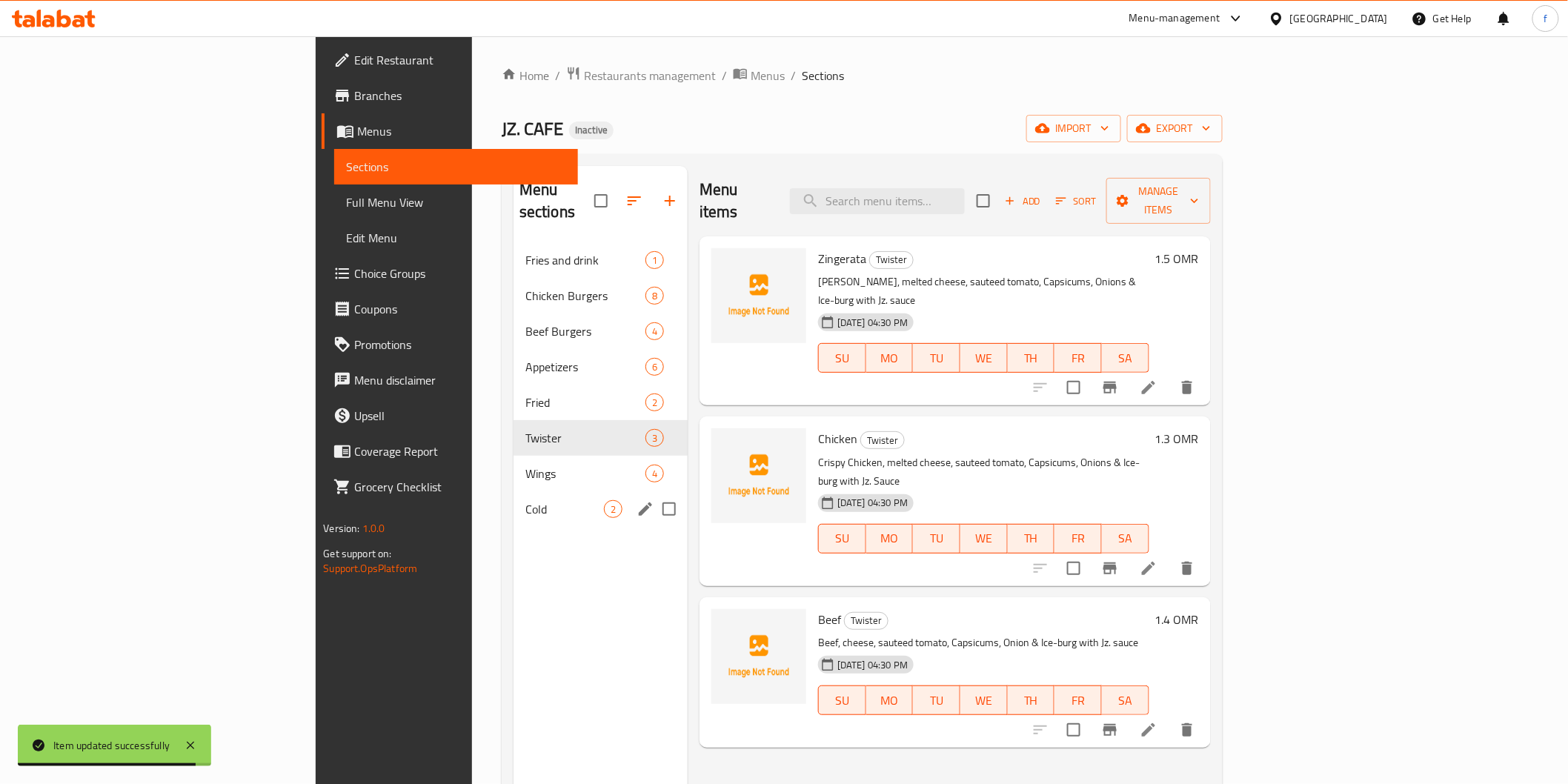
click at [513, 491] on div "Cold 2" at bounding box center [600, 509] width 174 height 36
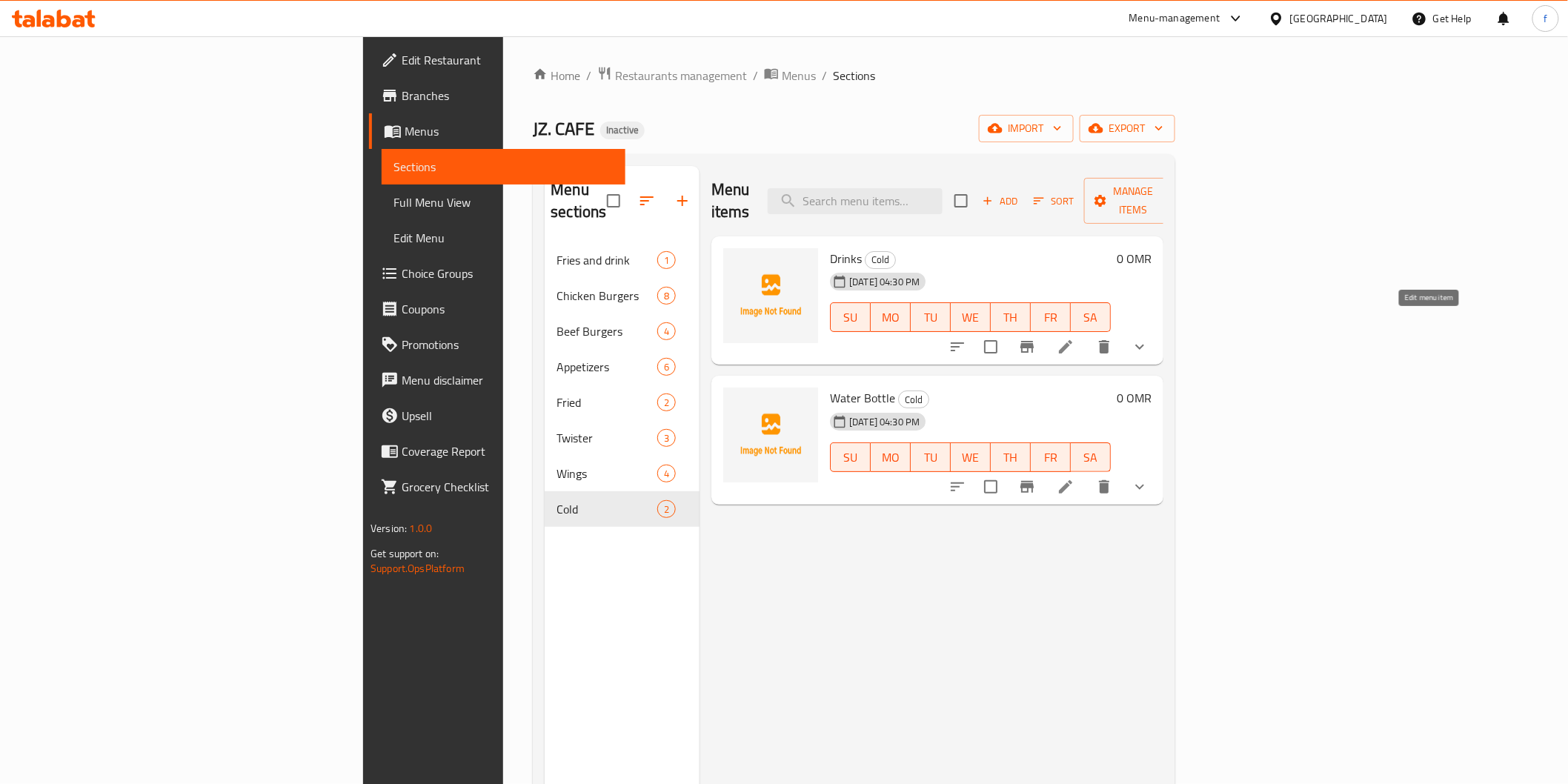
click at [1074, 338] on icon at bounding box center [1066, 347] width 17 height 17
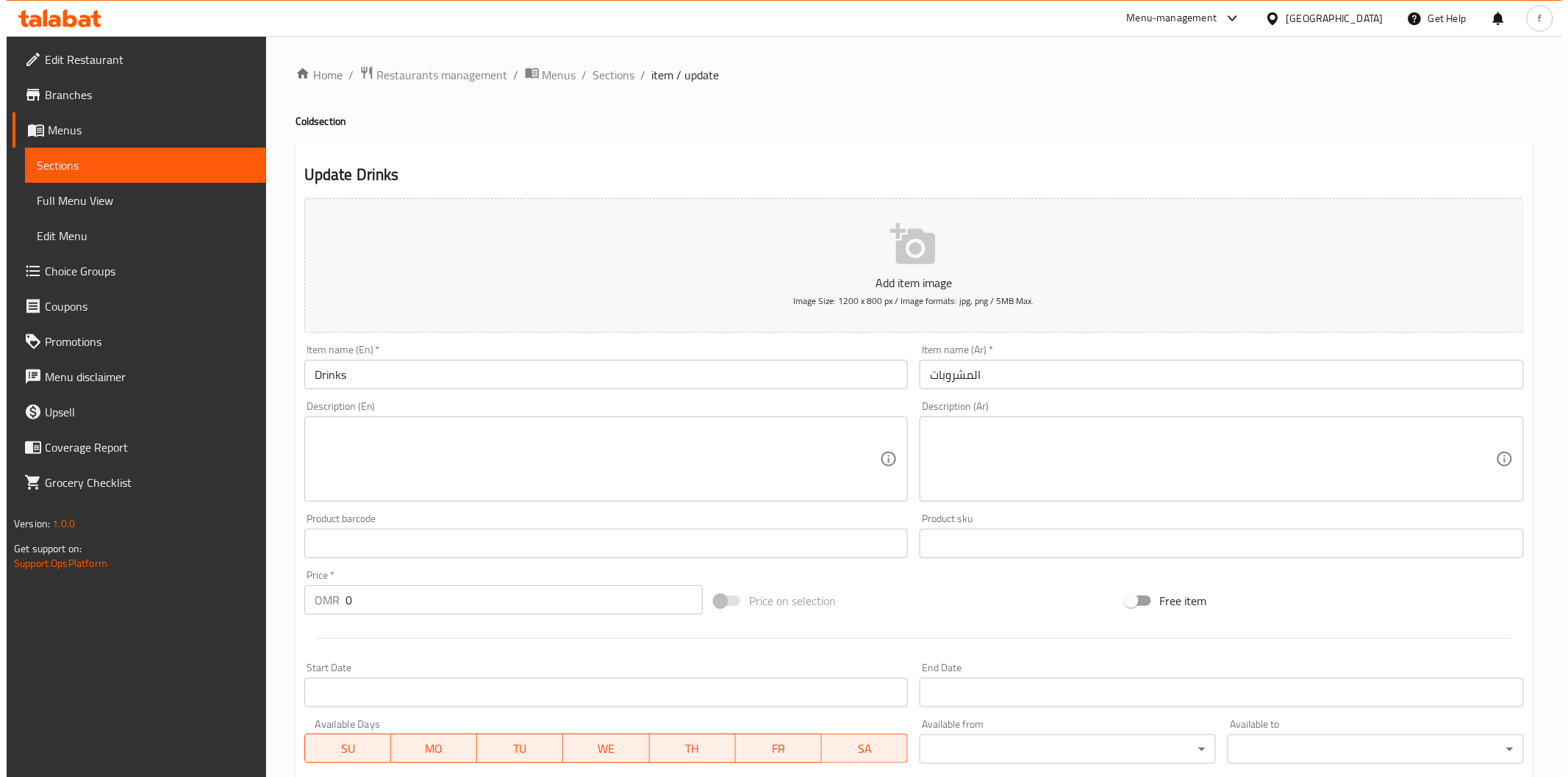
scroll to position [250, 0]
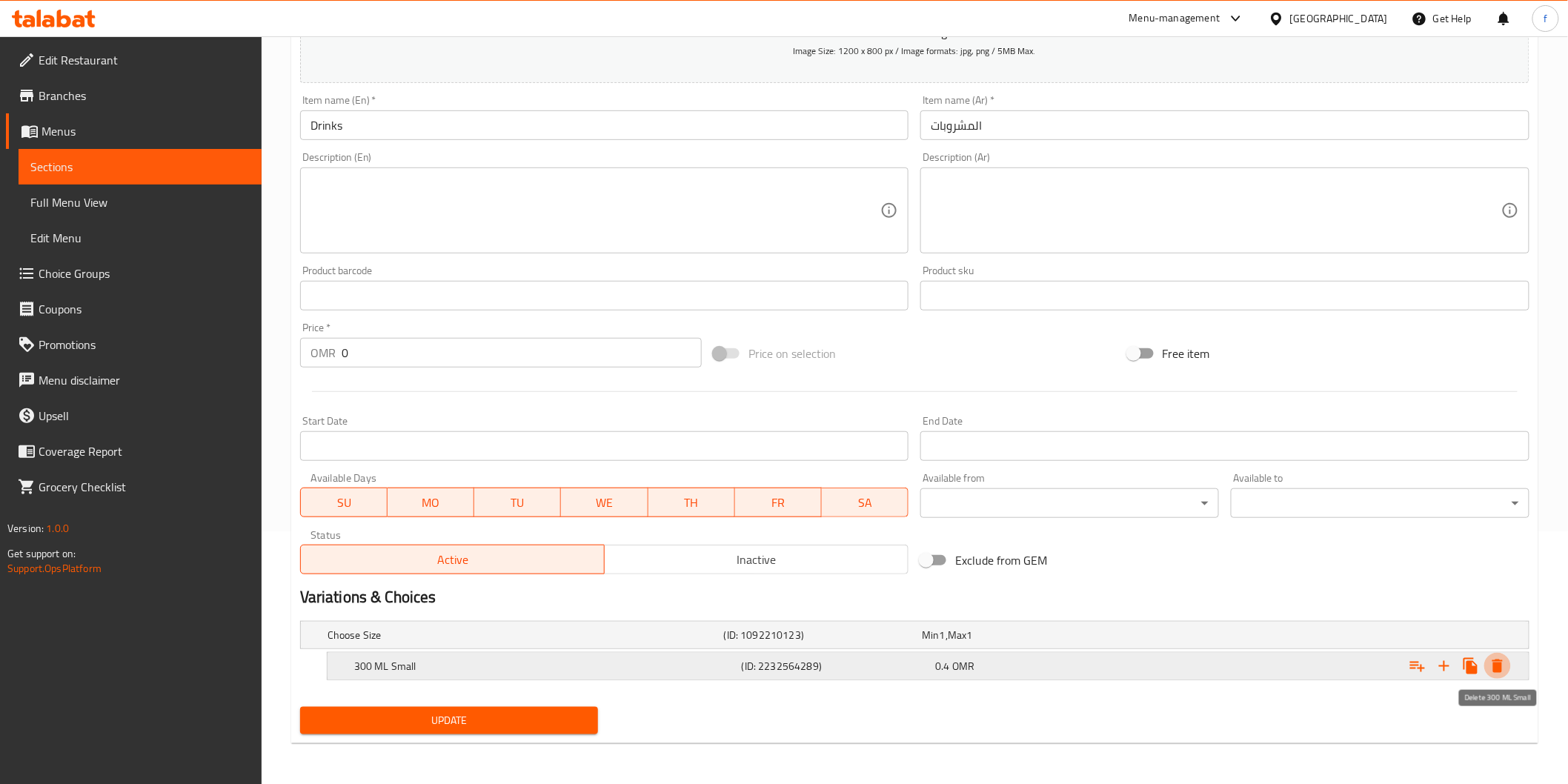
click at [1495, 667] on icon "Expand" at bounding box center [1497, 666] width 11 height 13
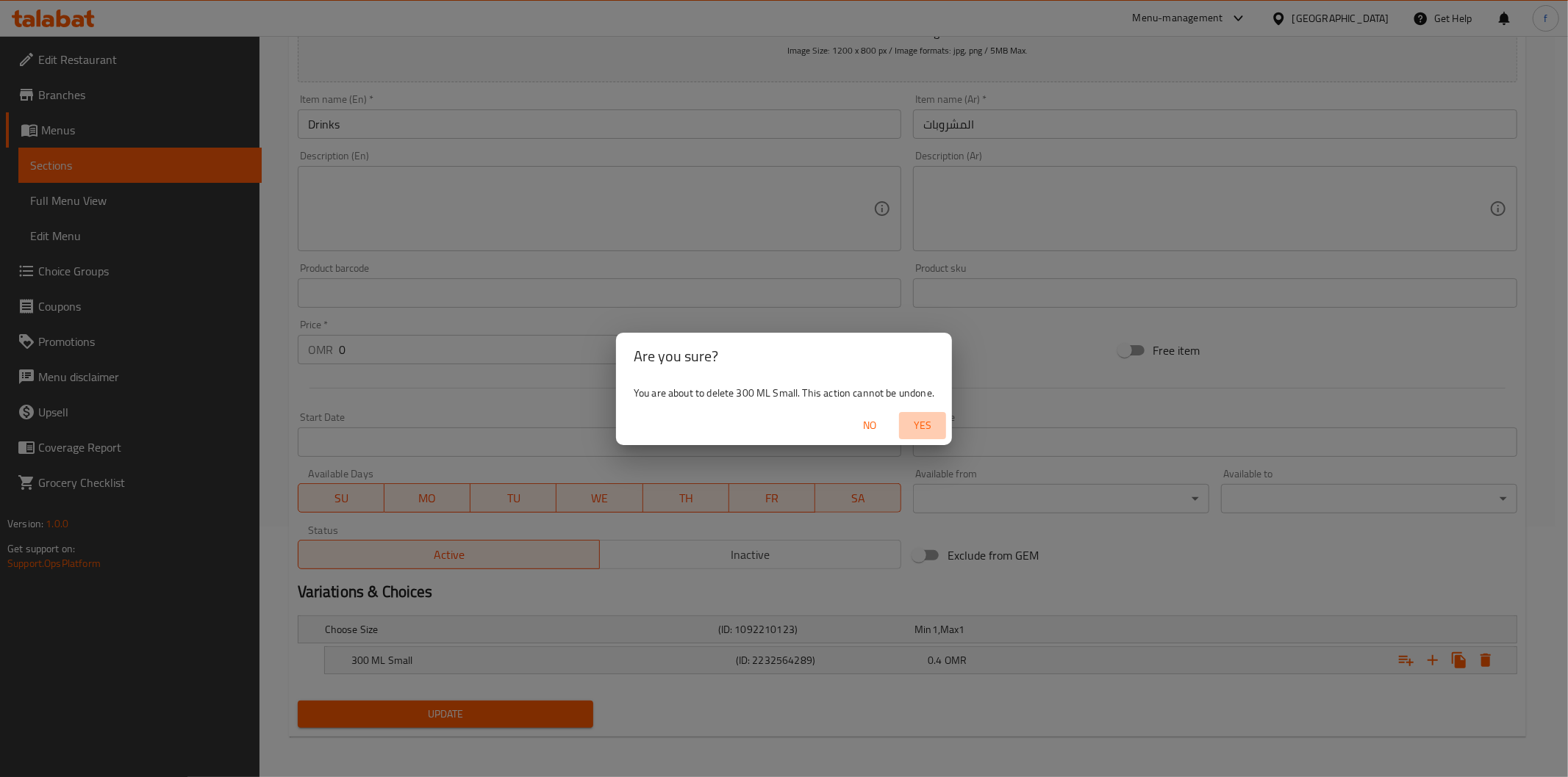
click at [931, 416] on span "Yes" at bounding box center [922, 425] width 35 height 18
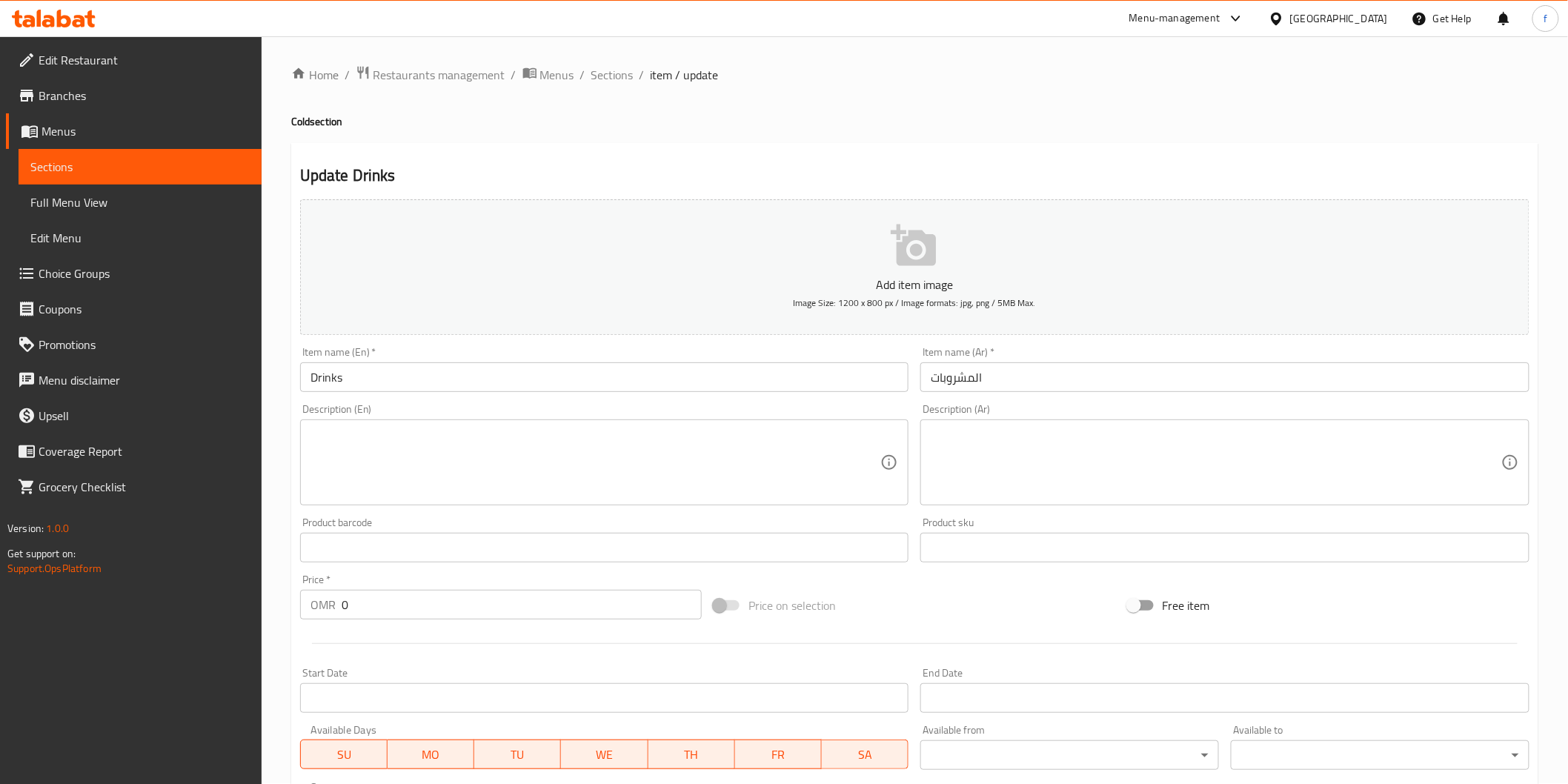
scroll to position [0, 0]
click at [348, 476] on textarea at bounding box center [596, 463] width 571 height 70
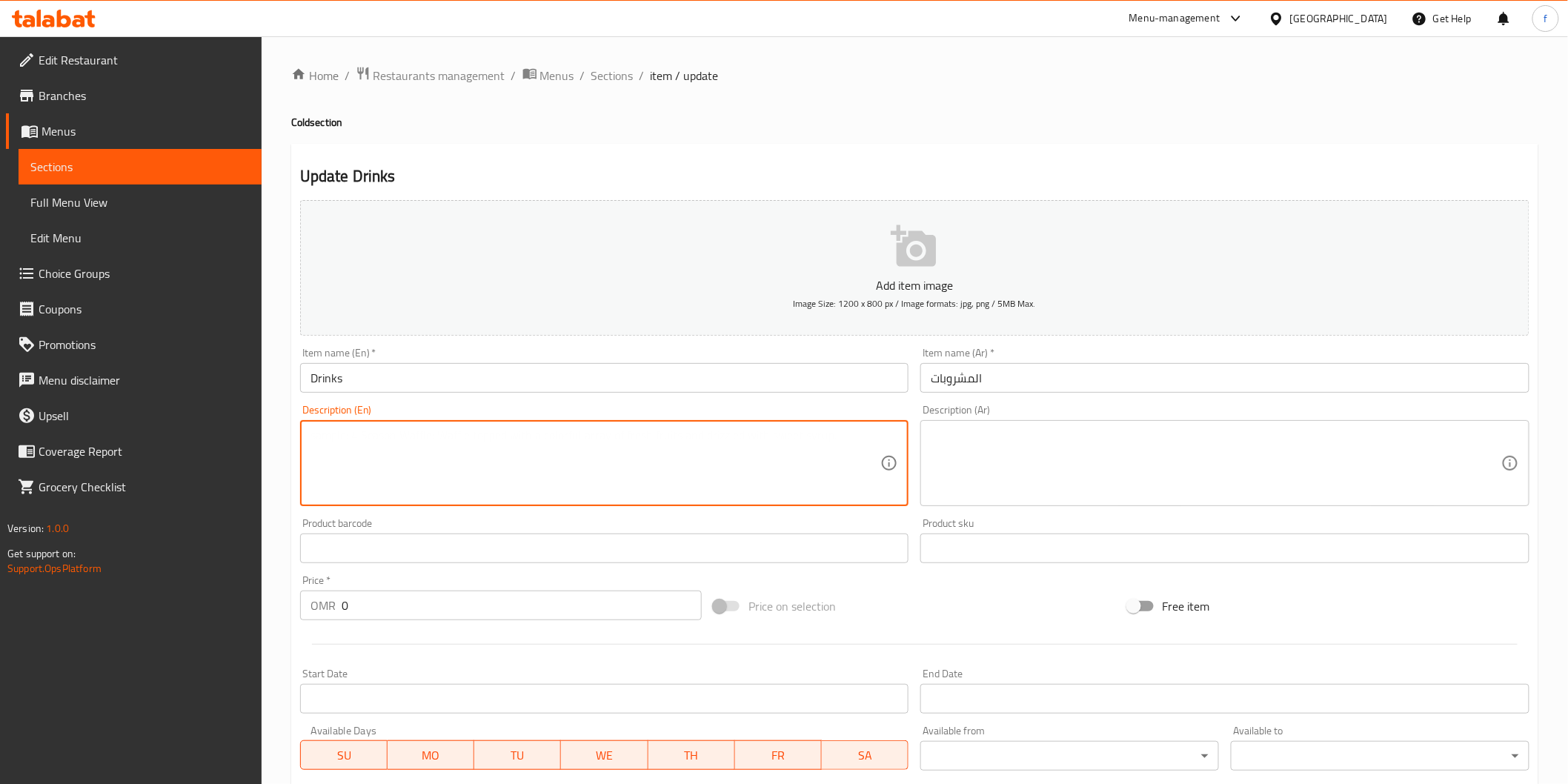
paste textarea "300 ML"
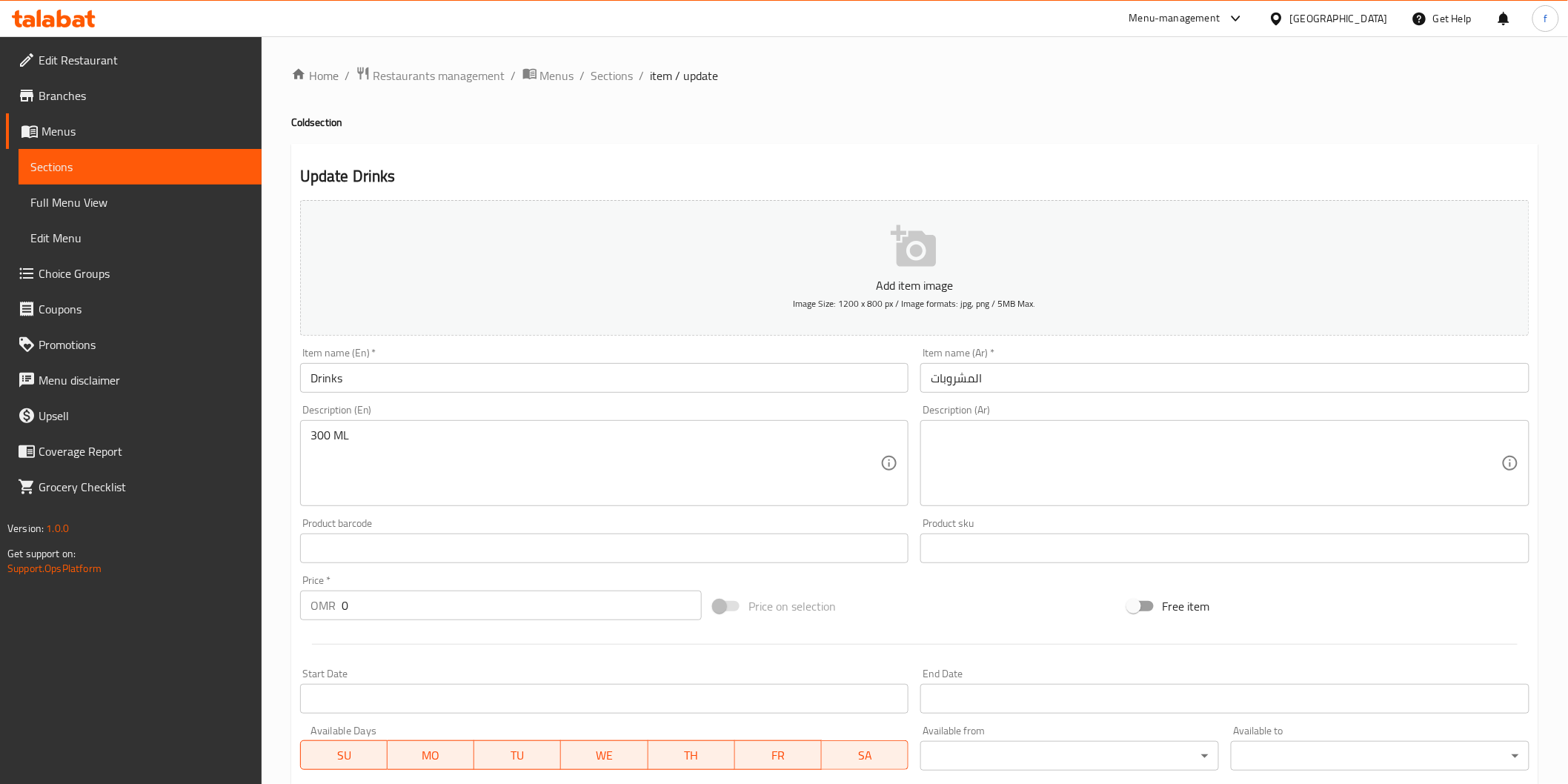
click at [568, 448] on textarea "300 ML" at bounding box center [596, 463] width 571 height 70
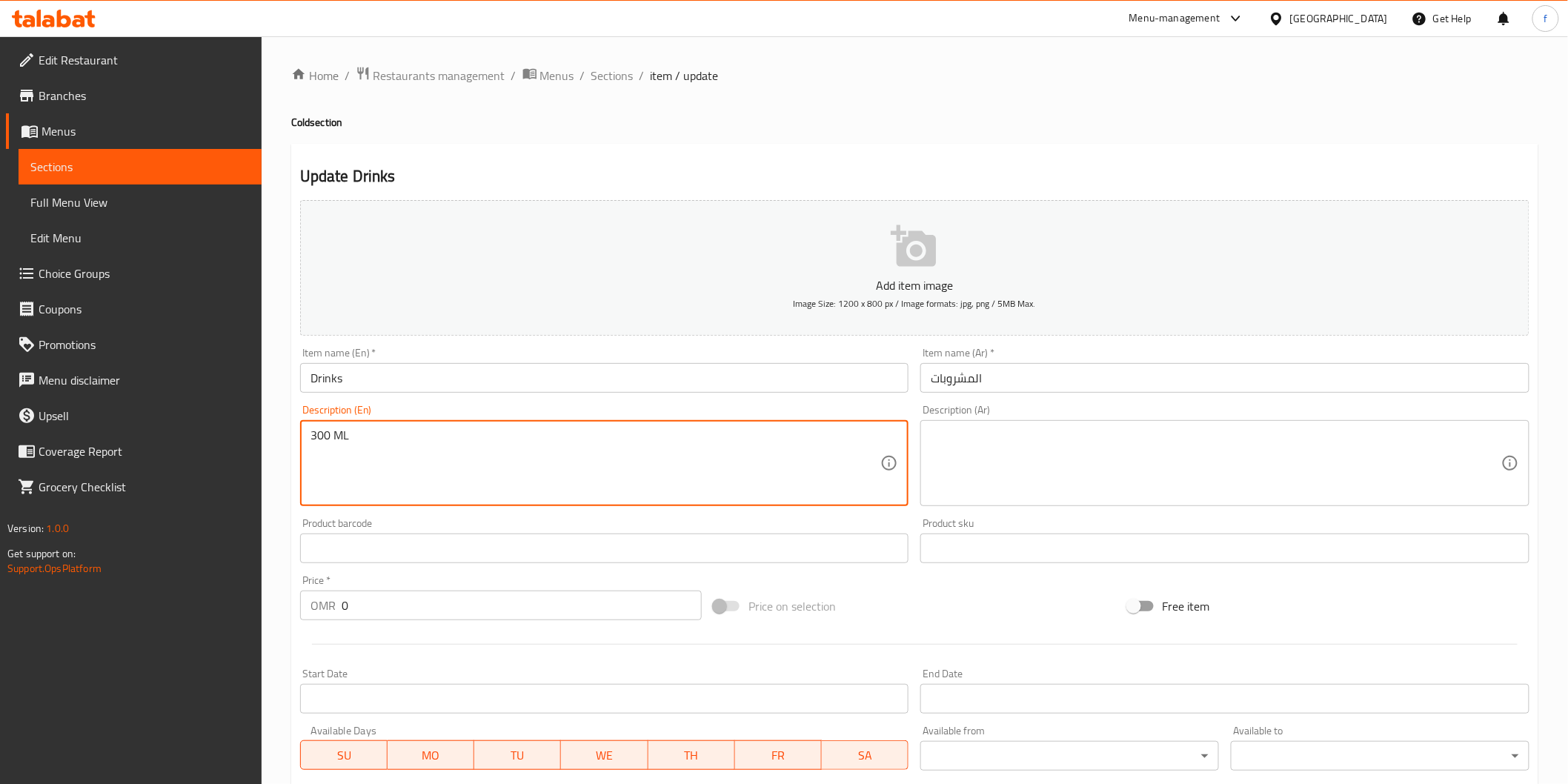
paste textarea "SMALL"
type textarea "300 ML SMALL"
click at [1190, 469] on textarea at bounding box center [1216, 463] width 571 height 70
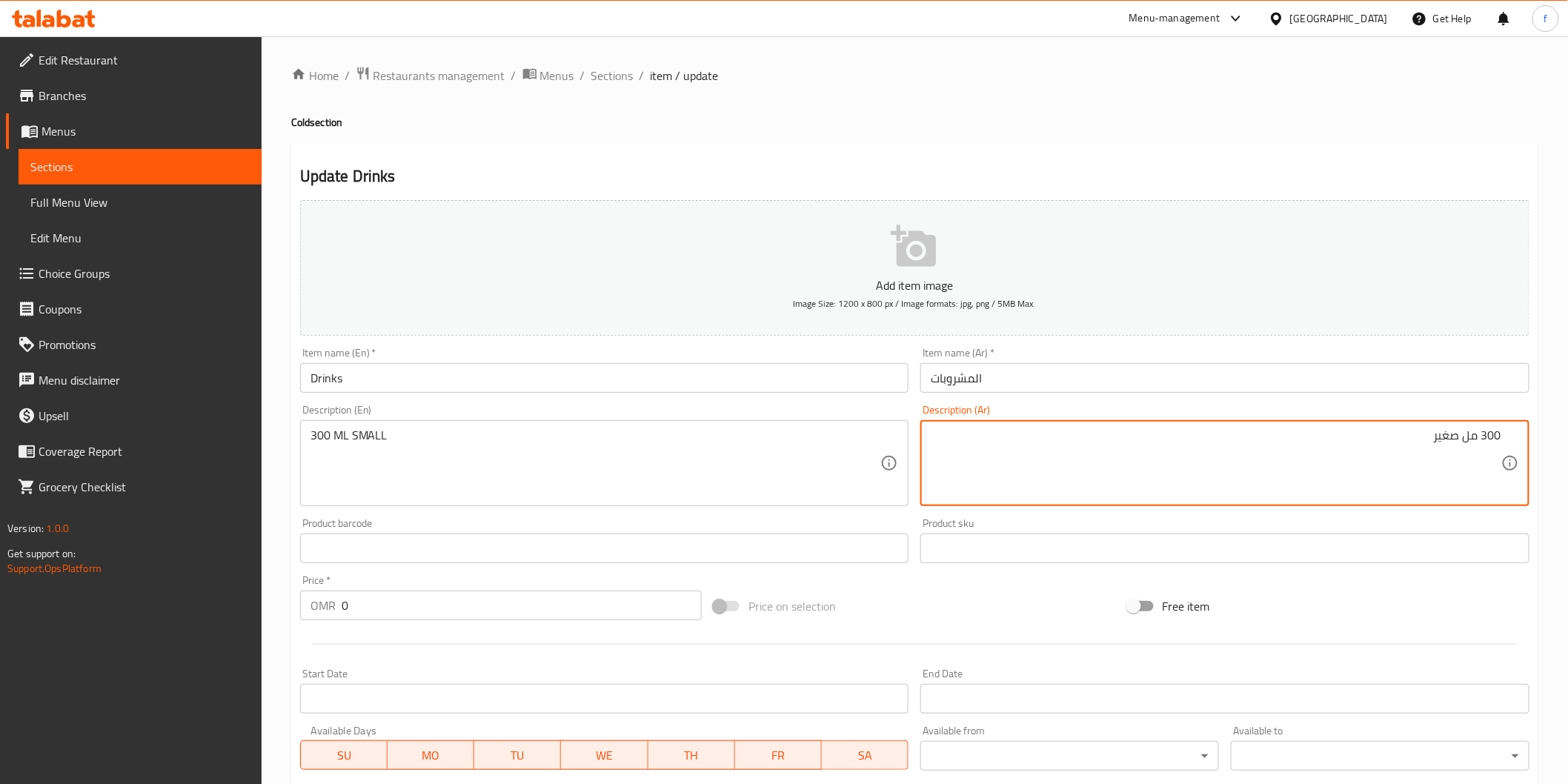
click at [1436, 437] on textarea "300 مل صغير" at bounding box center [1216, 463] width 571 height 70
click at [1451, 442] on textarea "300 مل صغير" at bounding box center [1216, 463] width 571 height 70
type textarea "300 مل"
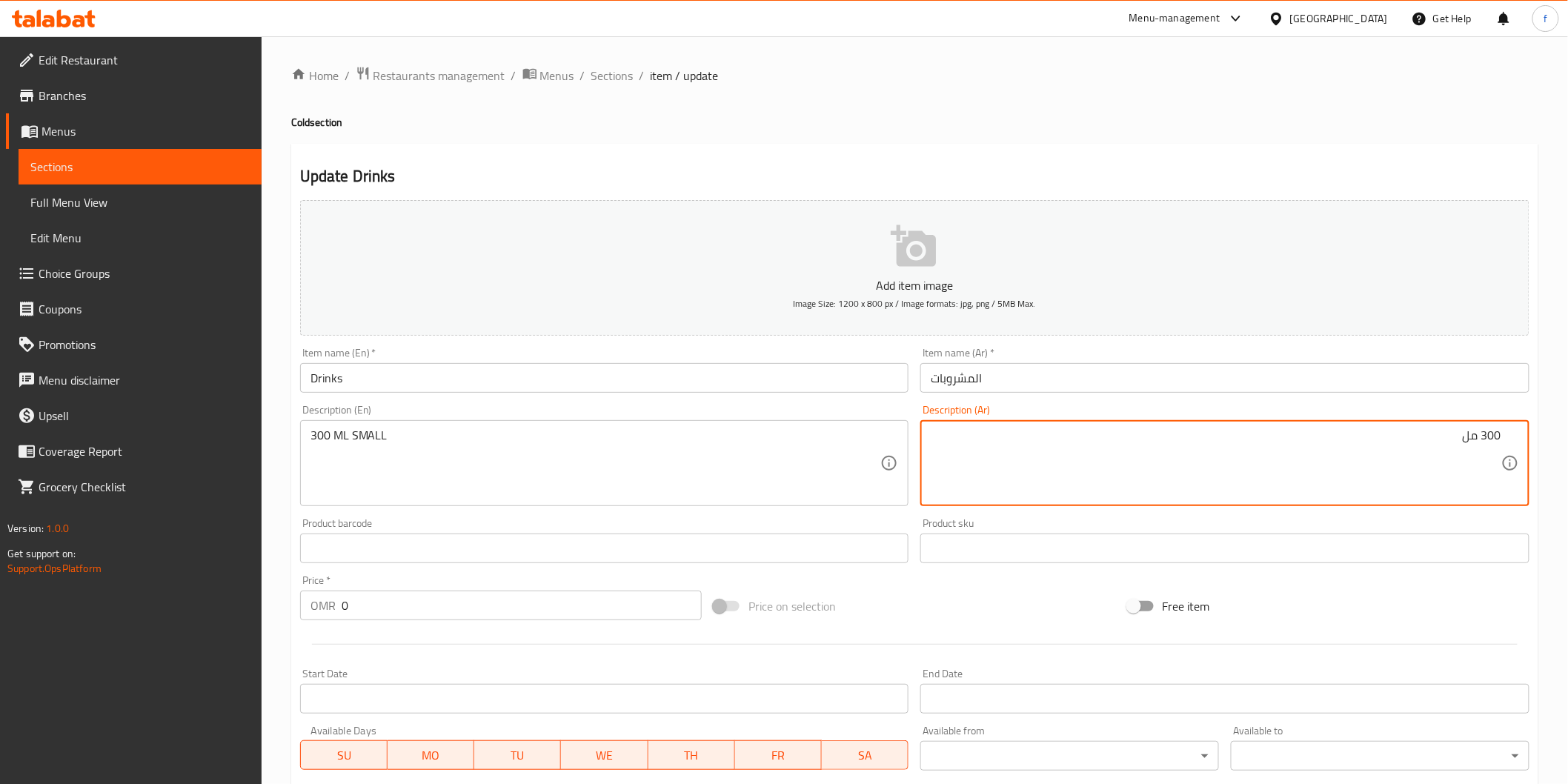
click at [1006, 388] on input "المشروبات" at bounding box center [1224, 378] width 609 height 30
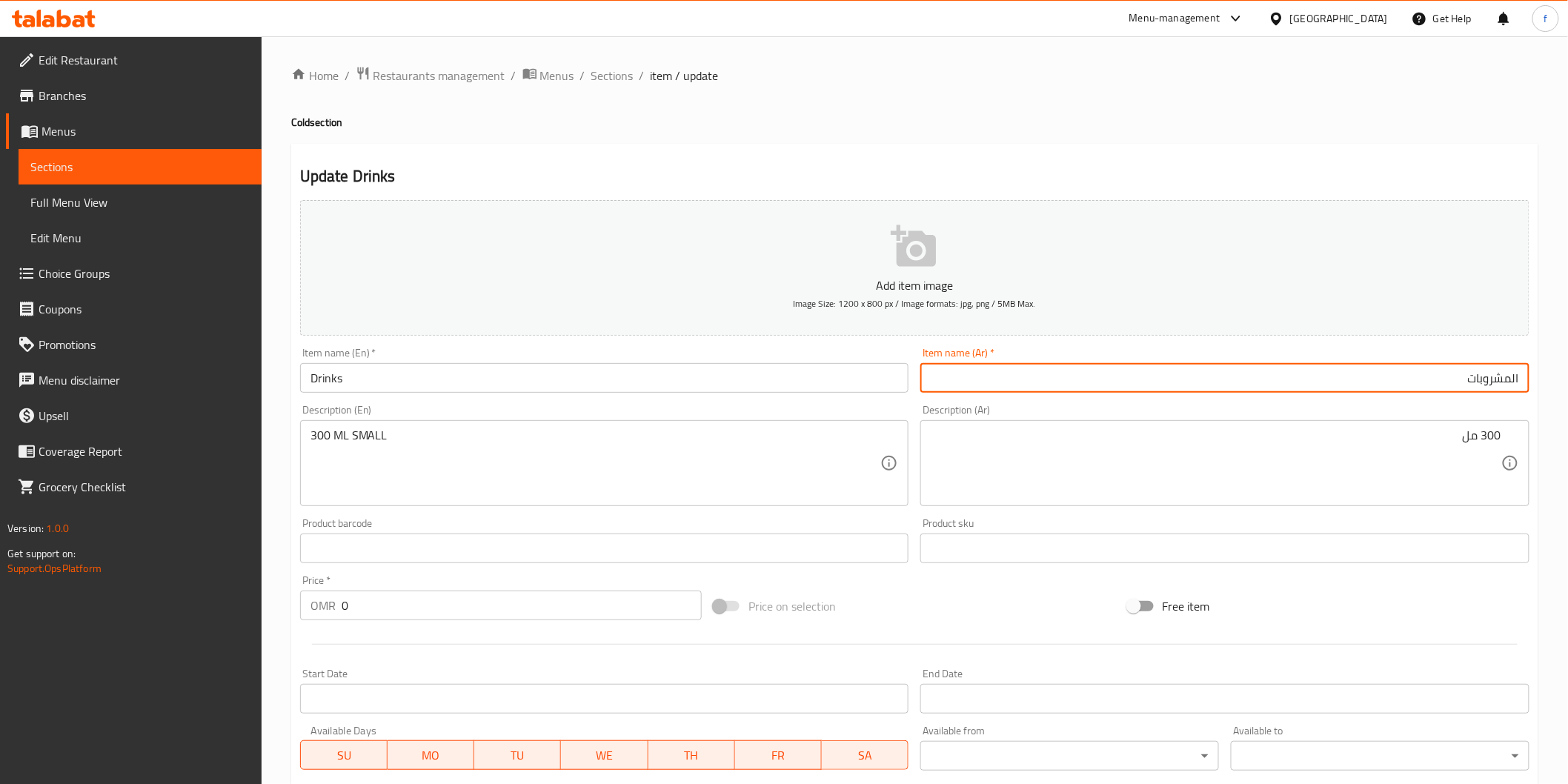
type input "المشروبات"
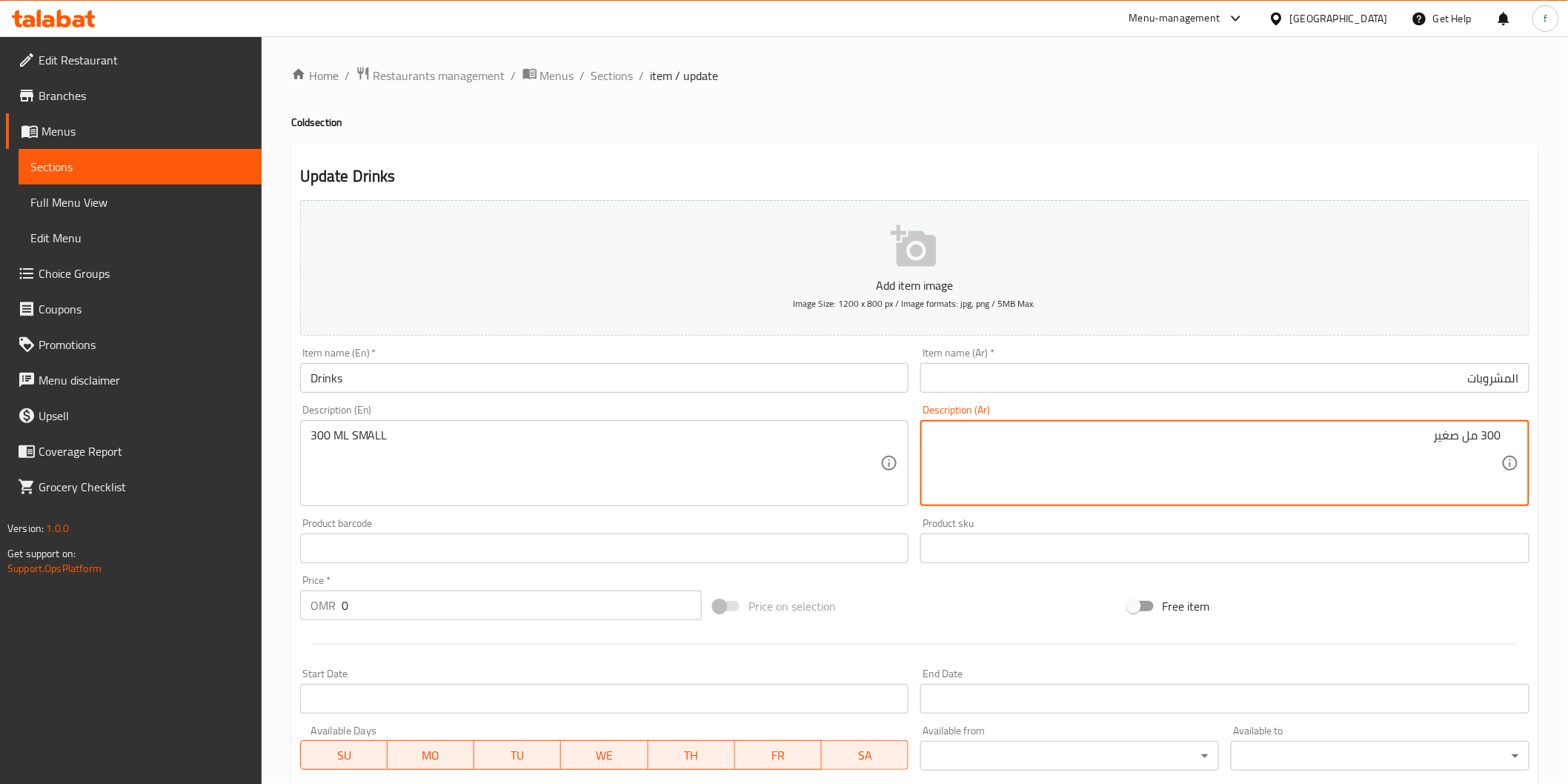
click at [1392, 442] on textarea "300 مل صغير" at bounding box center [1216, 463] width 571 height 70
type textarea "300 مل صغير"
click at [1366, 453] on textarea "300 مل صغير" at bounding box center [1216, 463] width 571 height 70
click at [484, 427] on div "300 ML SMALL Description (En)" at bounding box center [604, 462] width 609 height 86
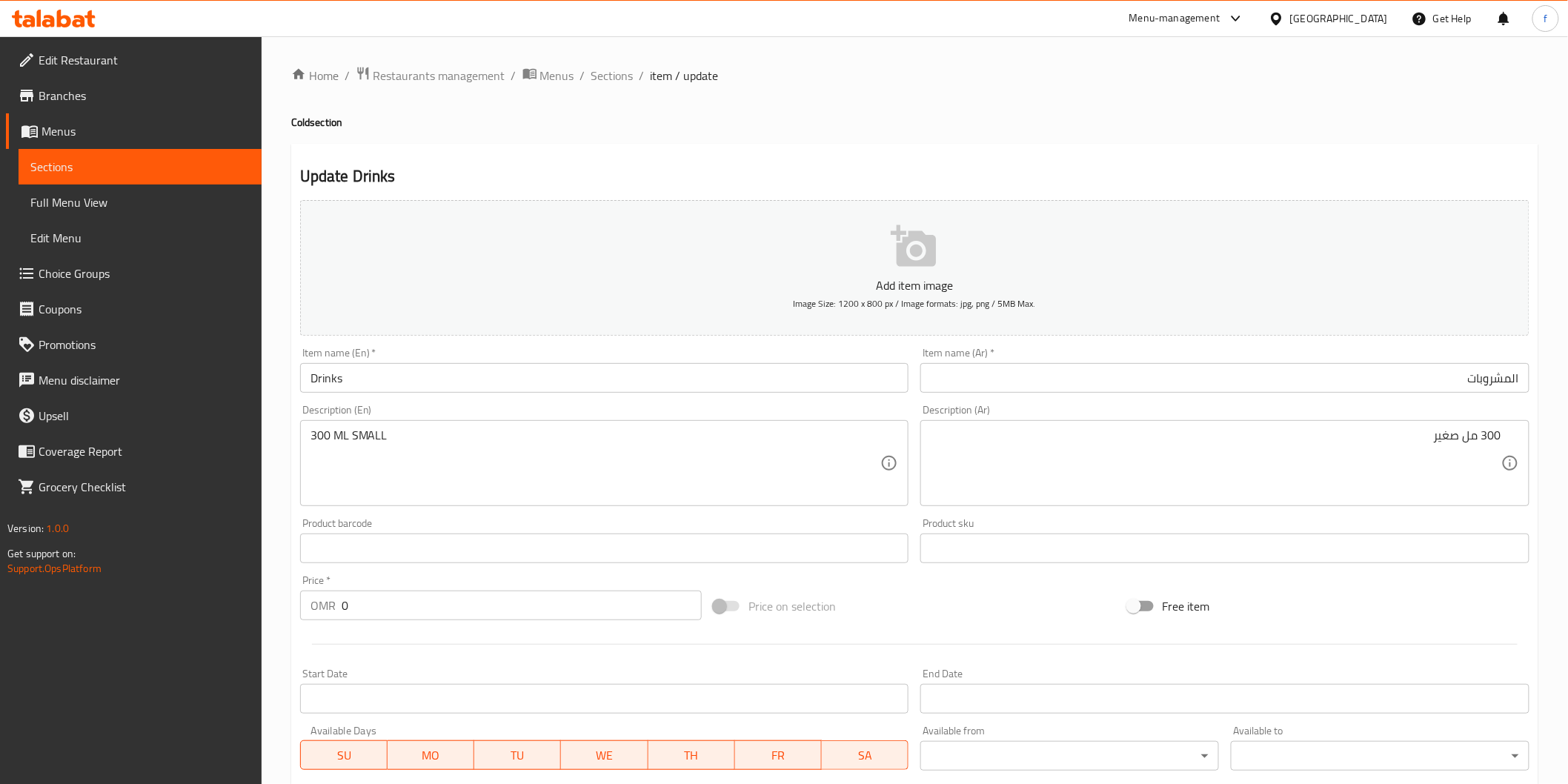
drag, startPoint x: 611, startPoint y: 395, endPoint x: 690, endPoint y: 406, distance: 79.8
click at [611, 396] on div "Item name (En)   * Drinks Item name (En) *" at bounding box center [604, 370] width 621 height 57
drag, startPoint x: 1097, startPoint y: 428, endPoint x: 1015, endPoint y: 449, distance: 84.6
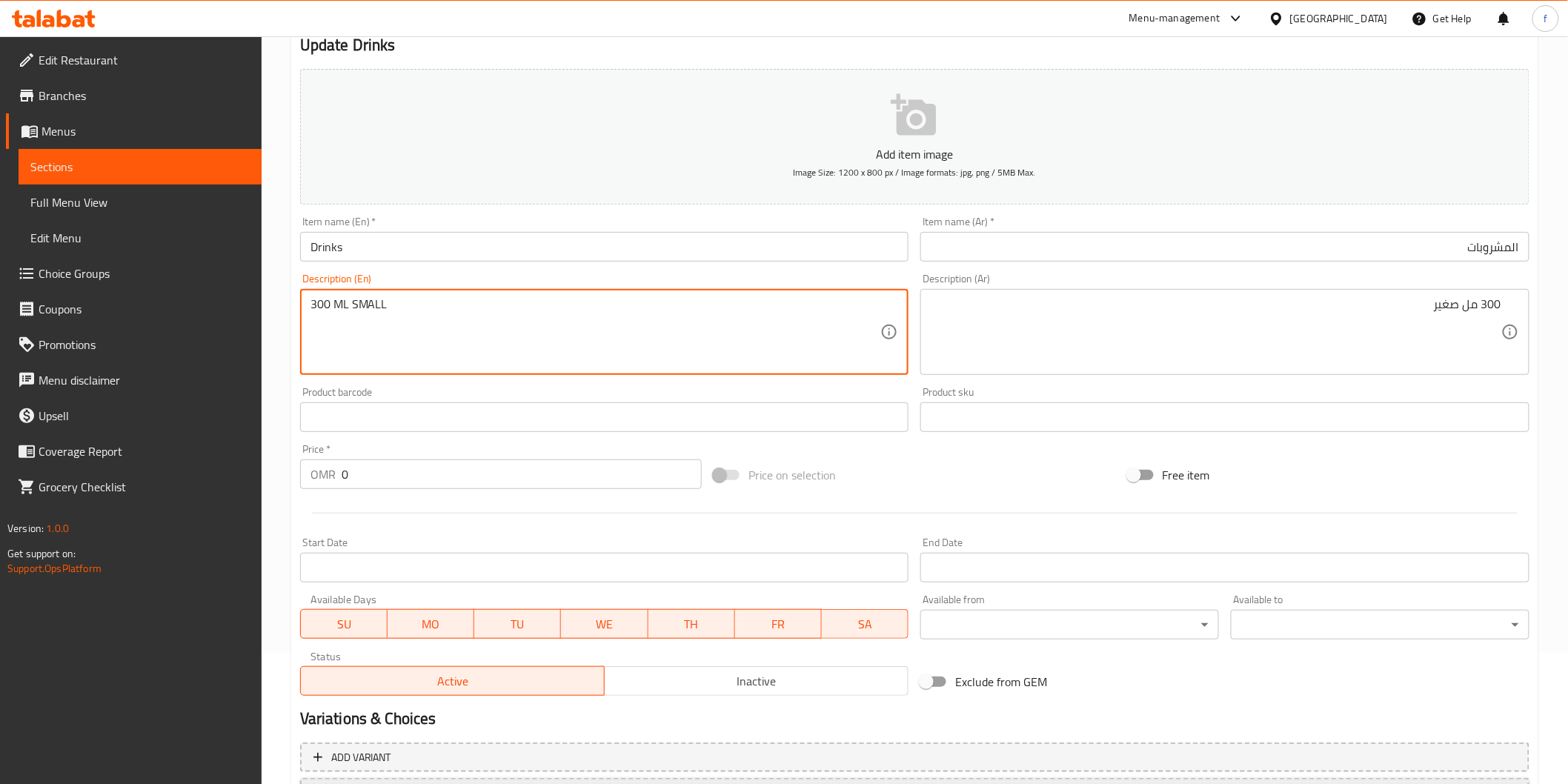
scroll to position [260, 0]
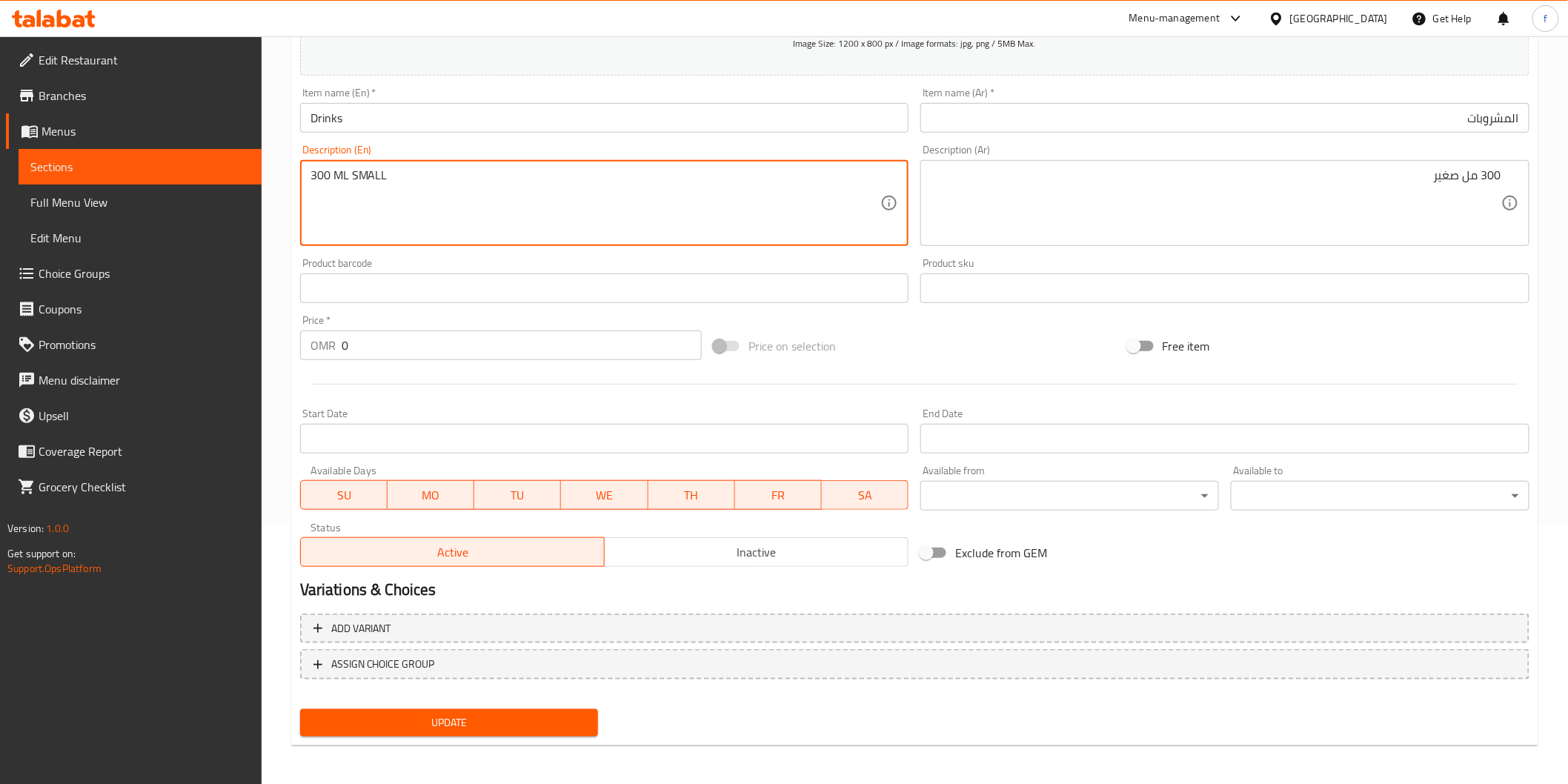
drag, startPoint x: 450, startPoint y: 192, endPoint x: 406, endPoint y: 187, distance: 44.3
click at [388, 187] on textarea "300 ML SMALL" at bounding box center [596, 203] width 571 height 70
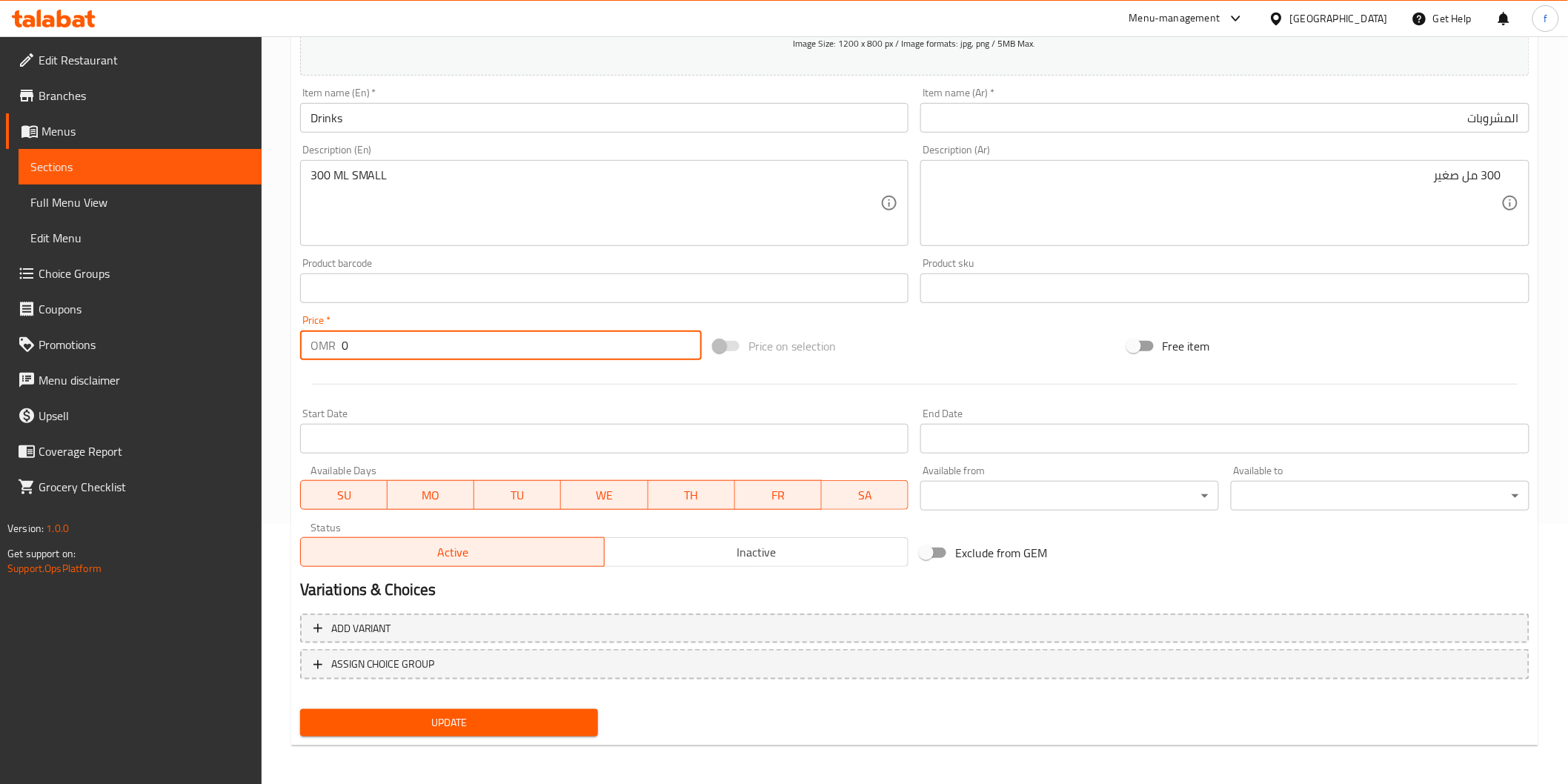
drag, startPoint x: 359, startPoint y: 342, endPoint x: 307, endPoint y: 351, distance: 52.8
click at [307, 351] on div "OMR 0 Price *" at bounding box center [501, 345] width 401 height 30
type input "0.400"
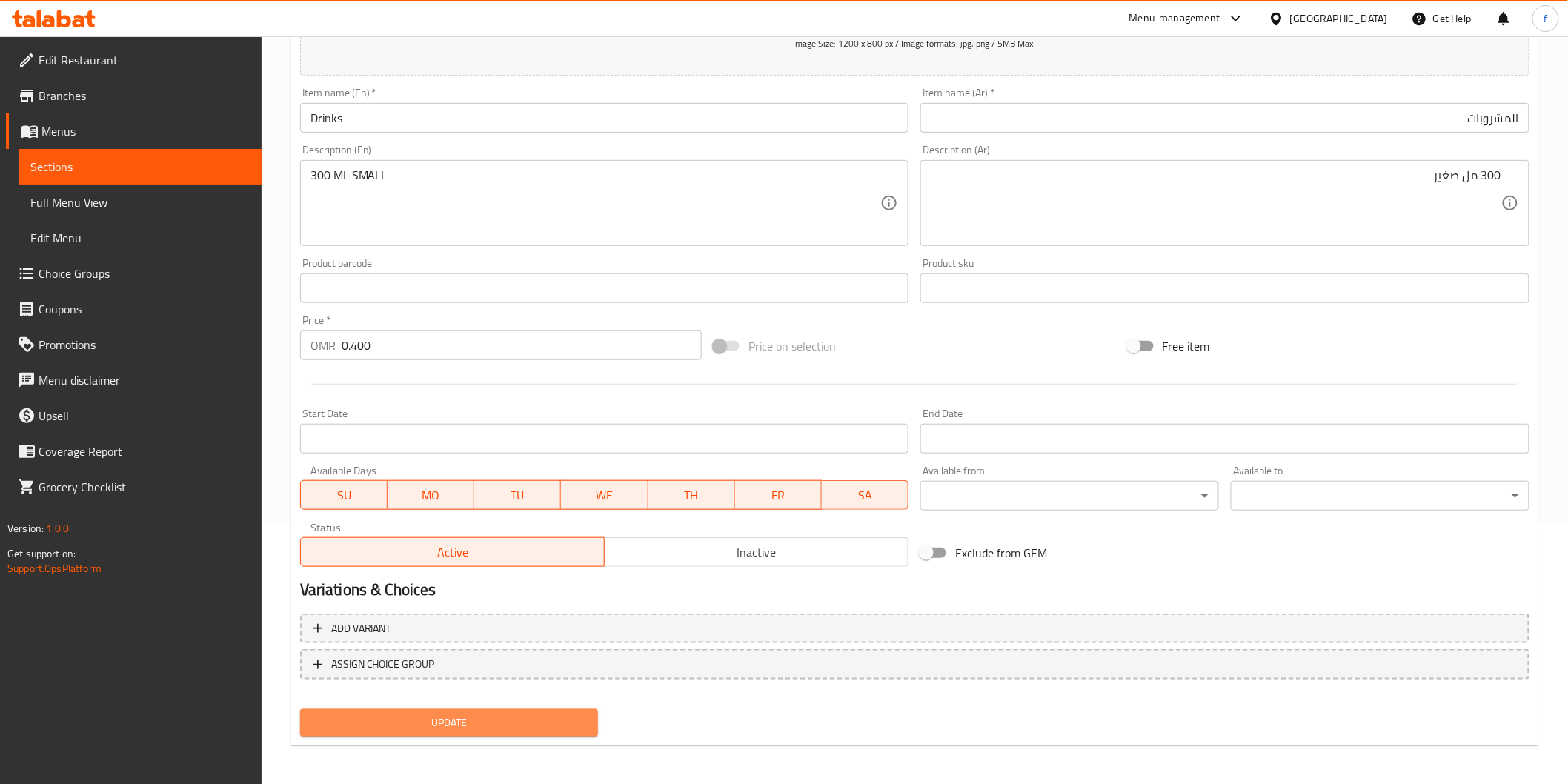
click at [398, 719] on span "Update" at bounding box center [450, 722] width 275 height 18
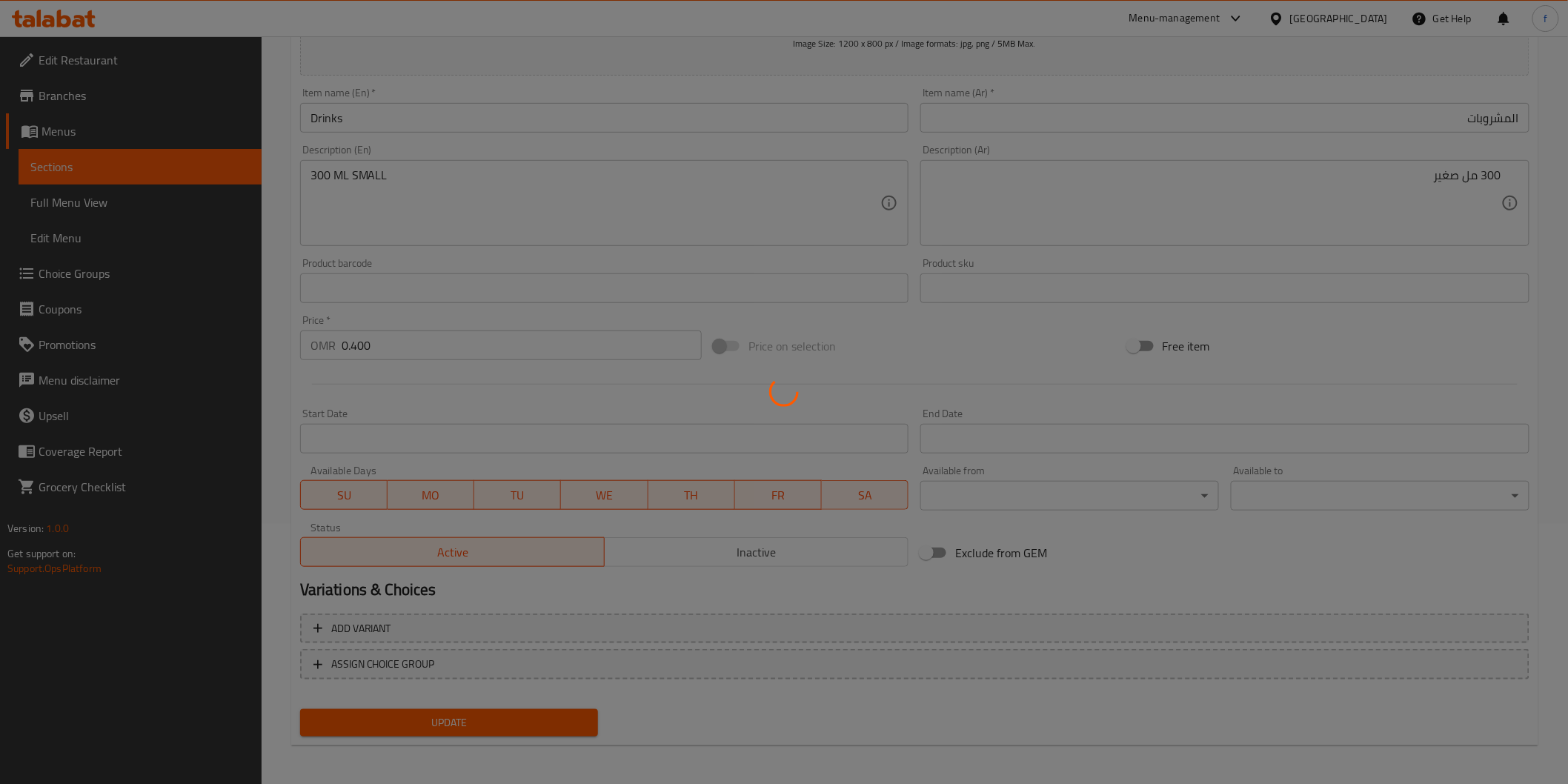
scroll to position [0, 0]
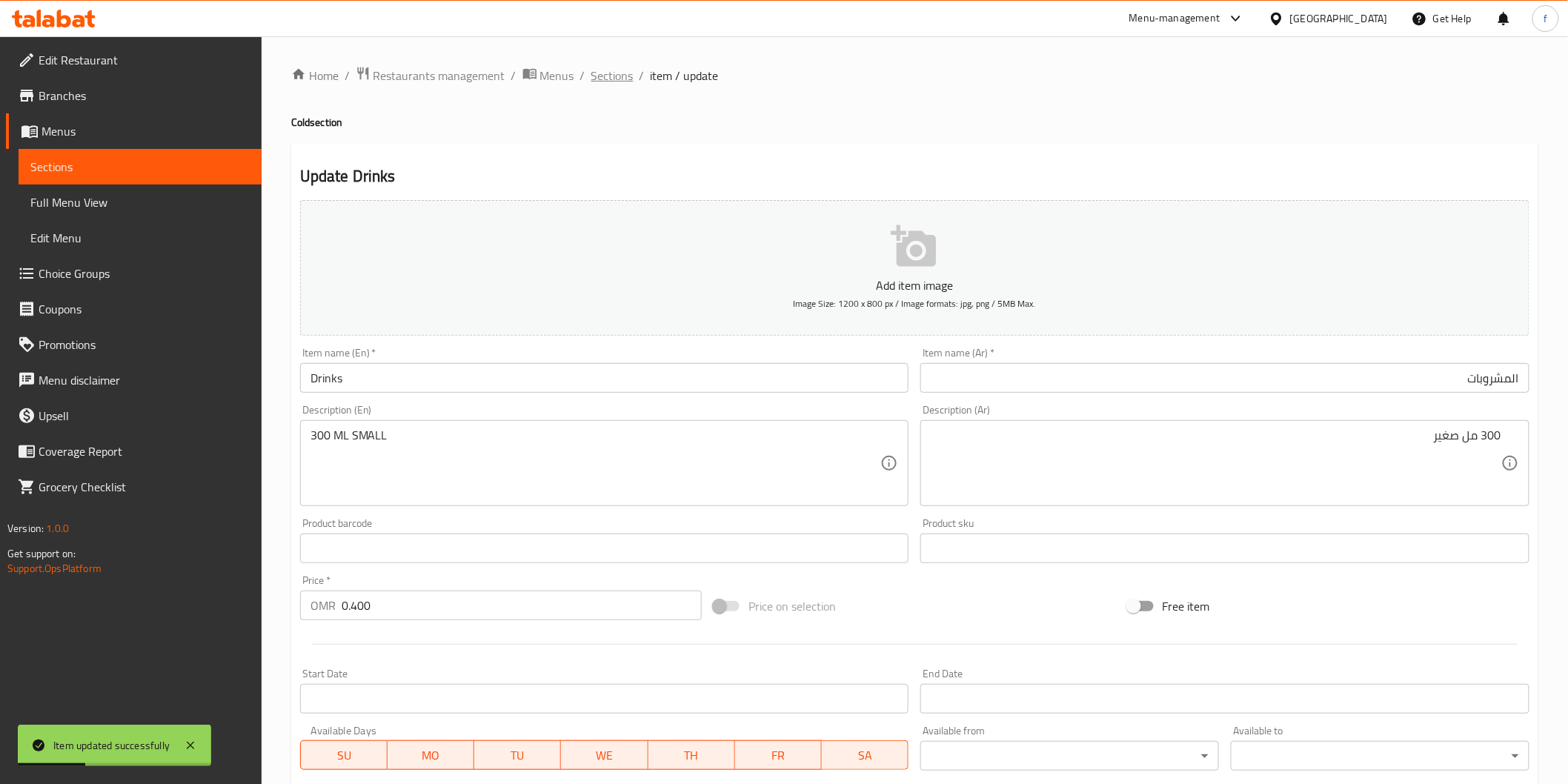
click at [617, 70] on span "Sections" at bounding box center [612, 75] width 42 height 17
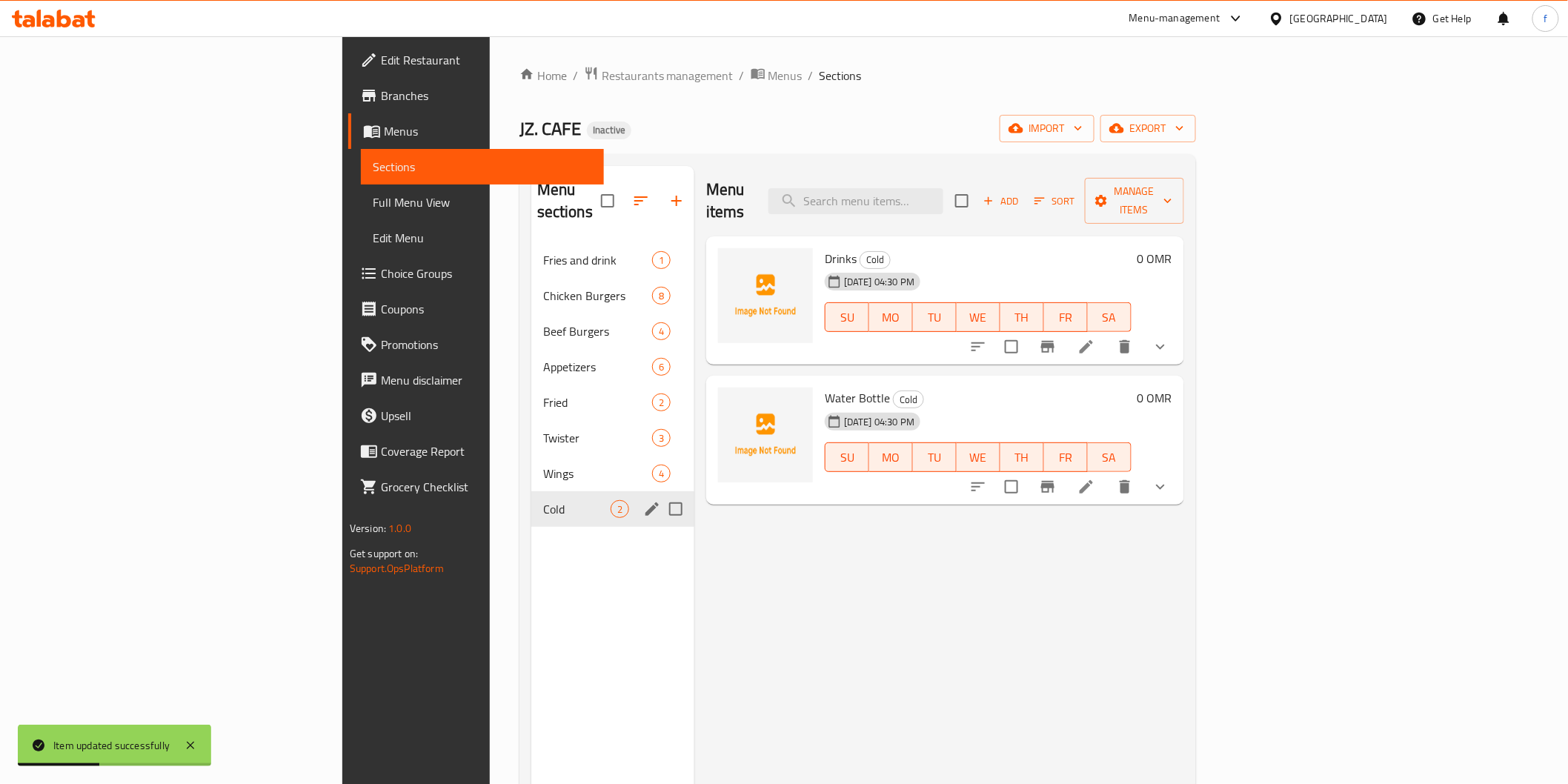
click at [543, 501] on span "Cold" at bounding box center [577, 510] width 67 height 17
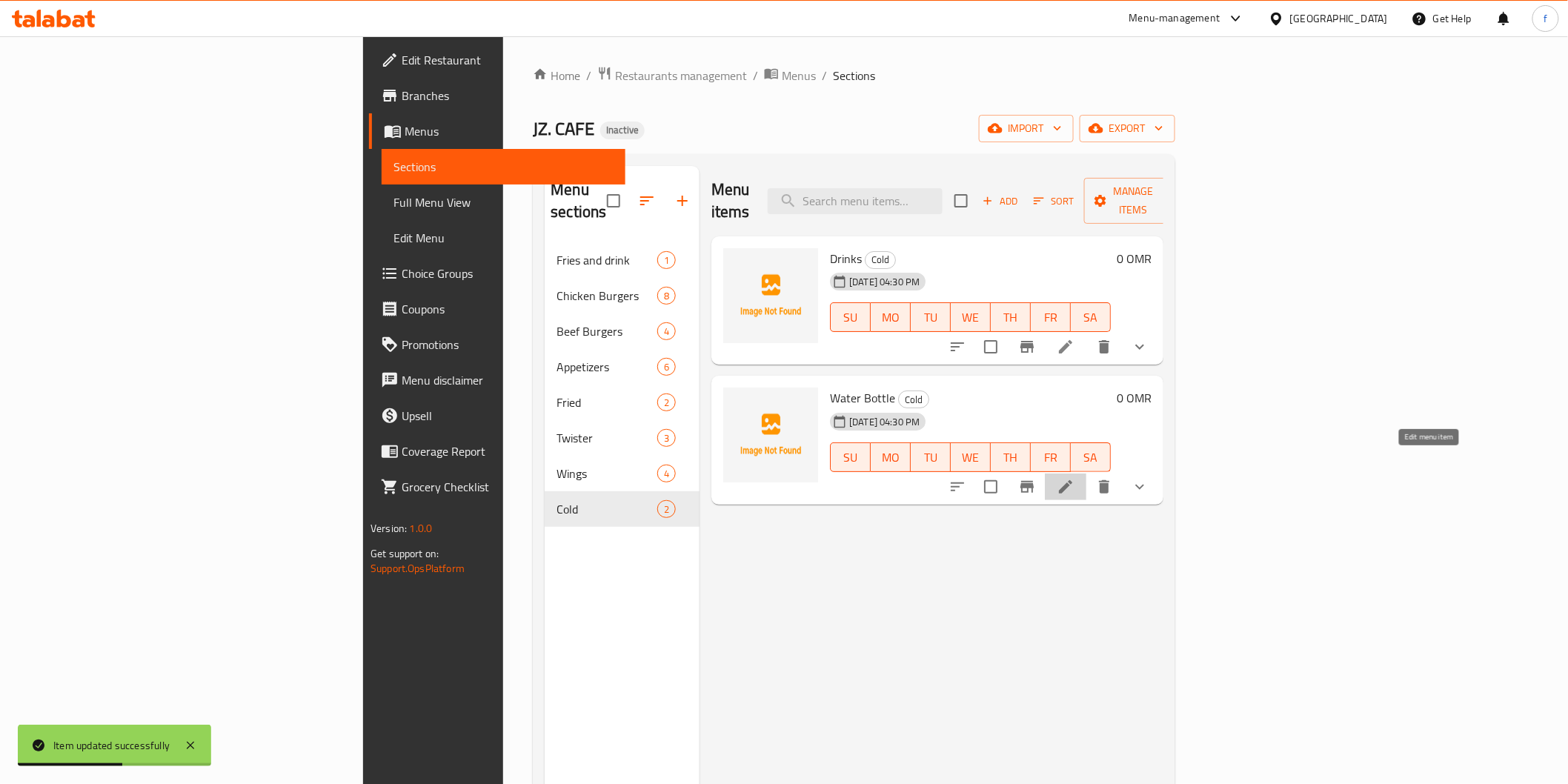
click at [1074, 478] on icon at bounding box center [1066, 486] width 17 height 17
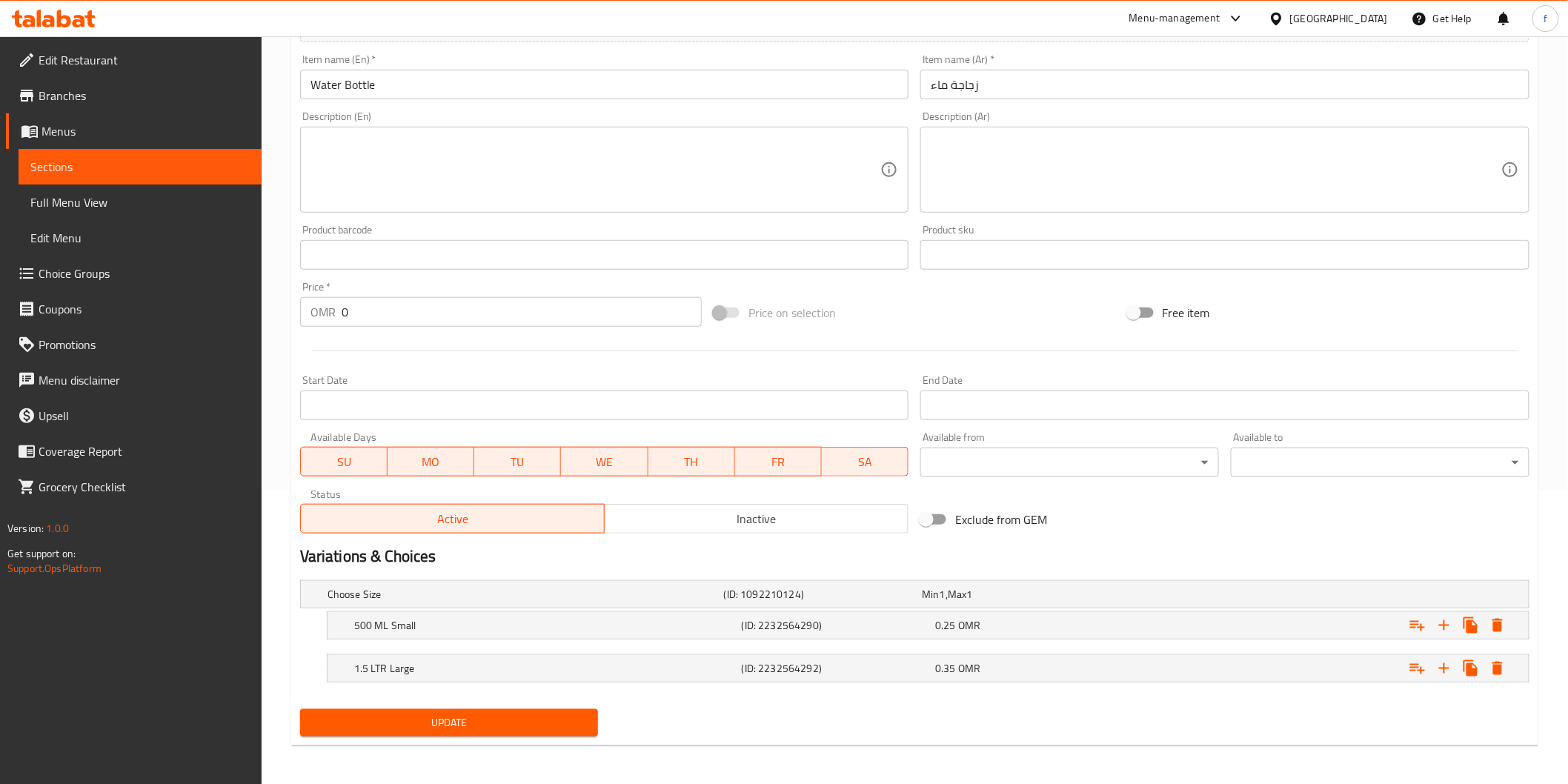
scroll to position [295, 0]
click at [461, 601] on h5 "500 ML Small" at bounding box center [523, 592] width 391 height 14
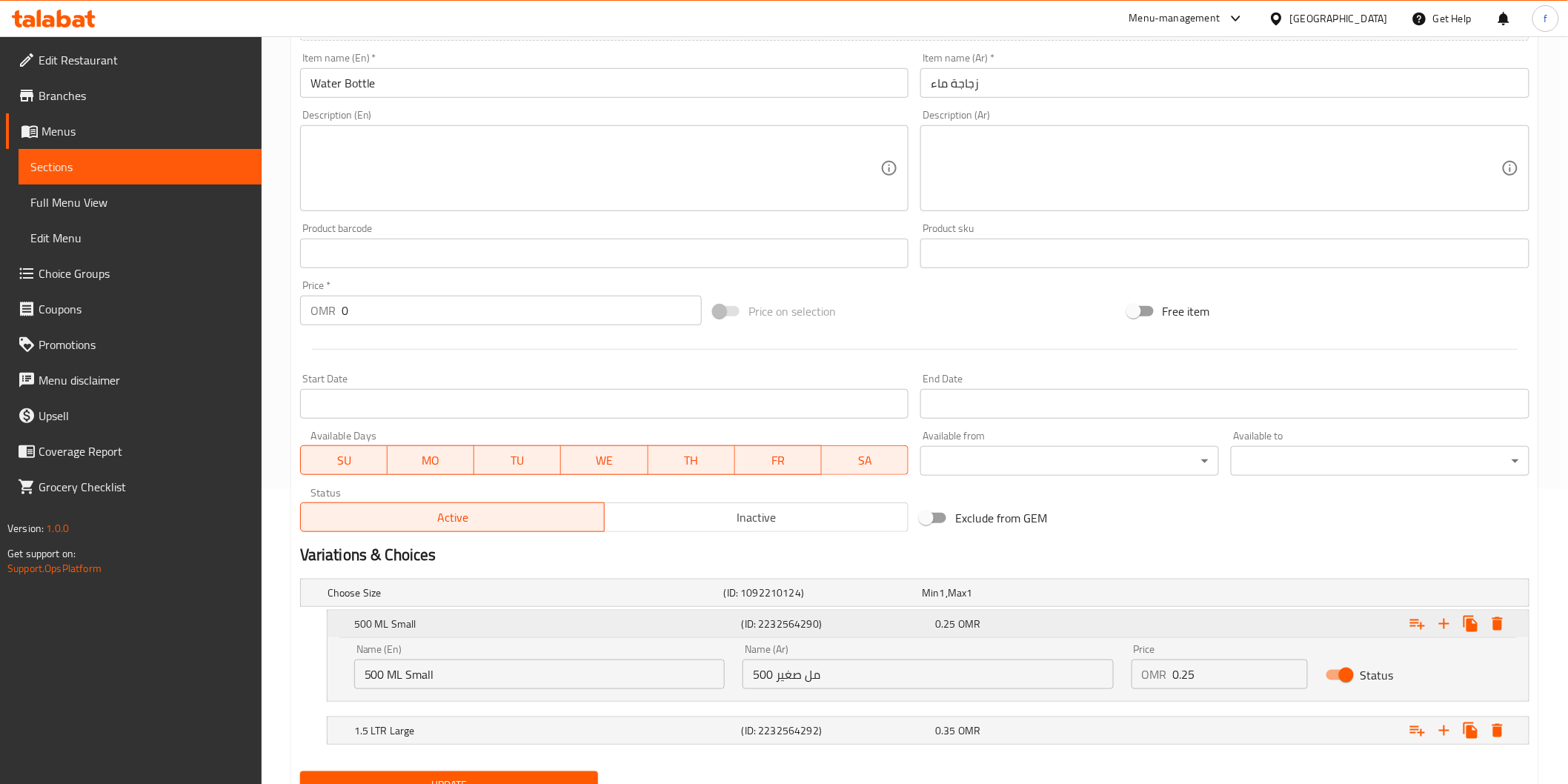
scroll to position [359, 0]
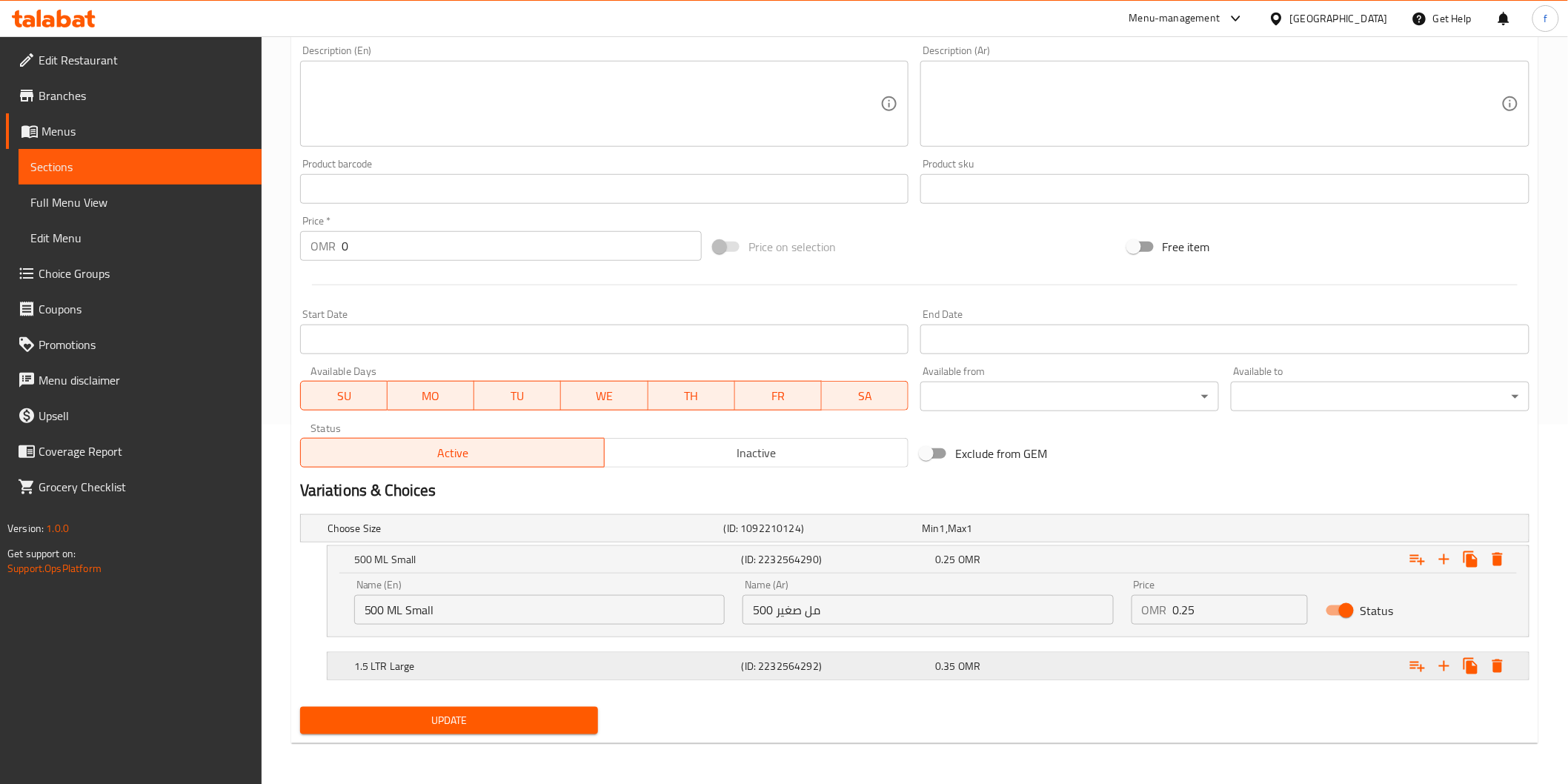
click at [504, 536] on h5 "1.5 LTR Large" at bounding box center [523, 528] width 391 height 14
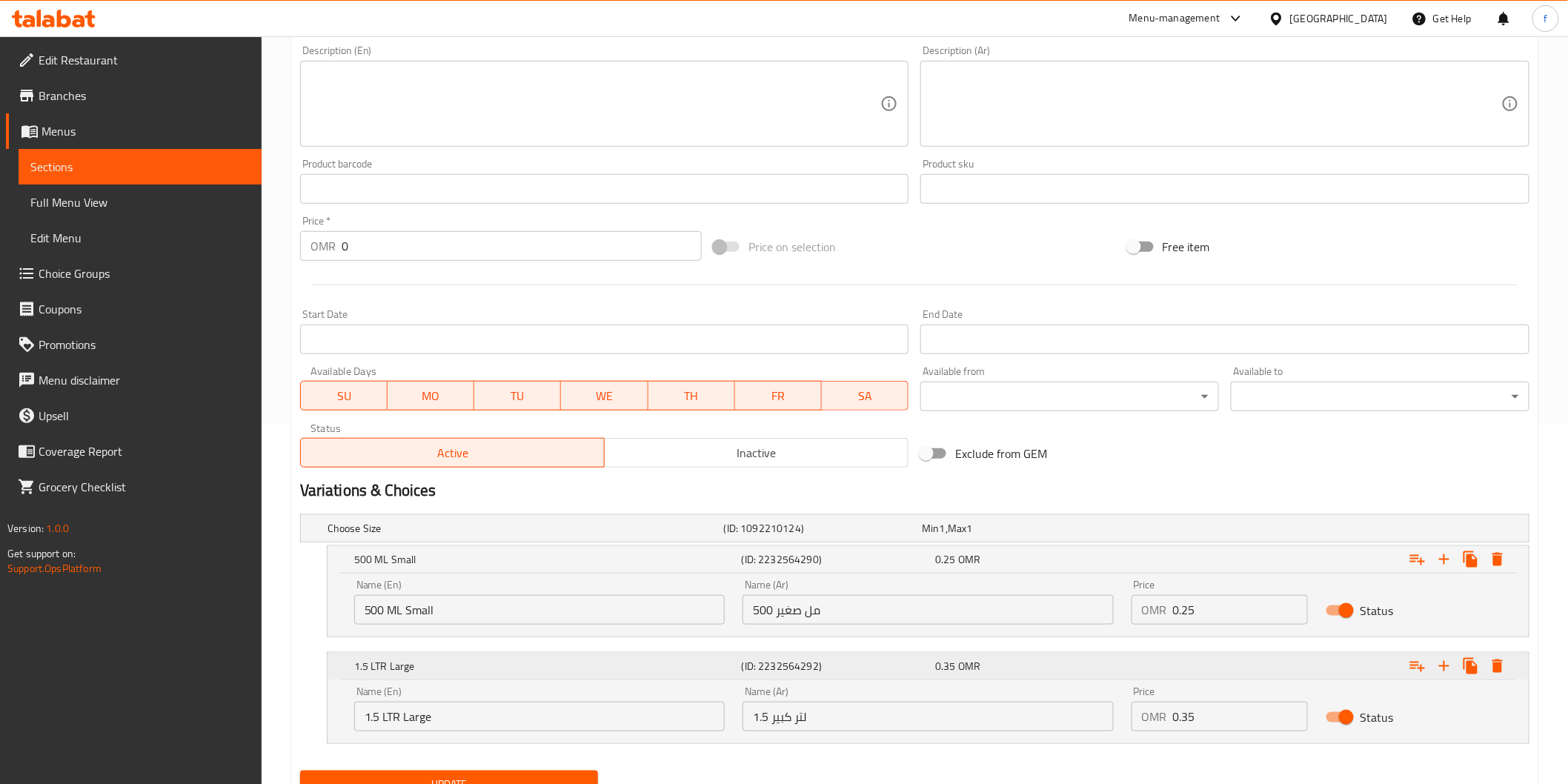
scroll to position [424, 0]
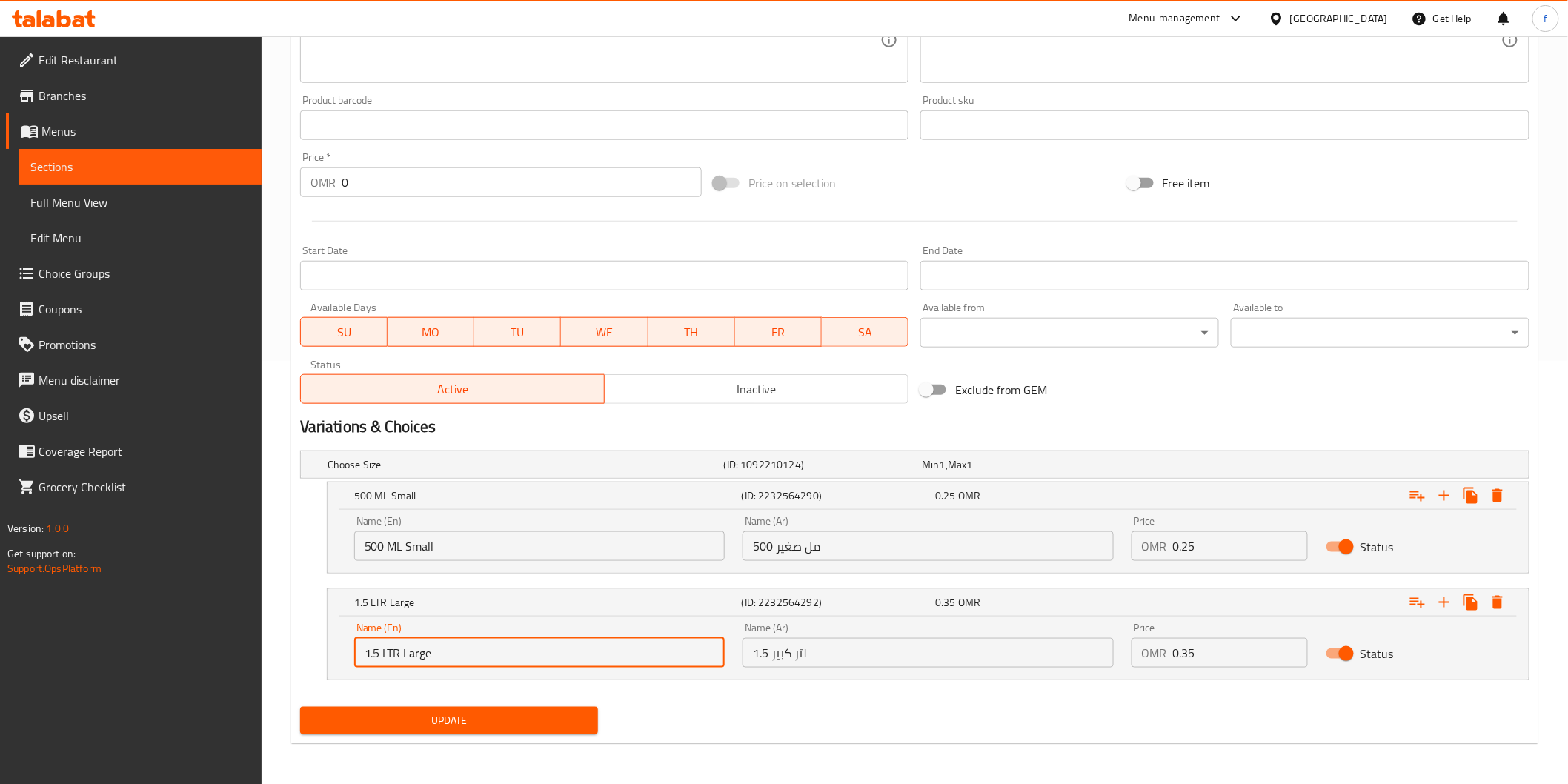
drag, startPoint x: 363, startPoint y: 653, endPoint x: 437, endPoint y: 653, distance: 74.0
click at [437, 653] on input "1.5 LTR Large" at bounding box center [539, 653] width 371 height 30
click at [467, 656] on input "1.5 LTR Large" at bounding box center [539, 653] width 371 height 30
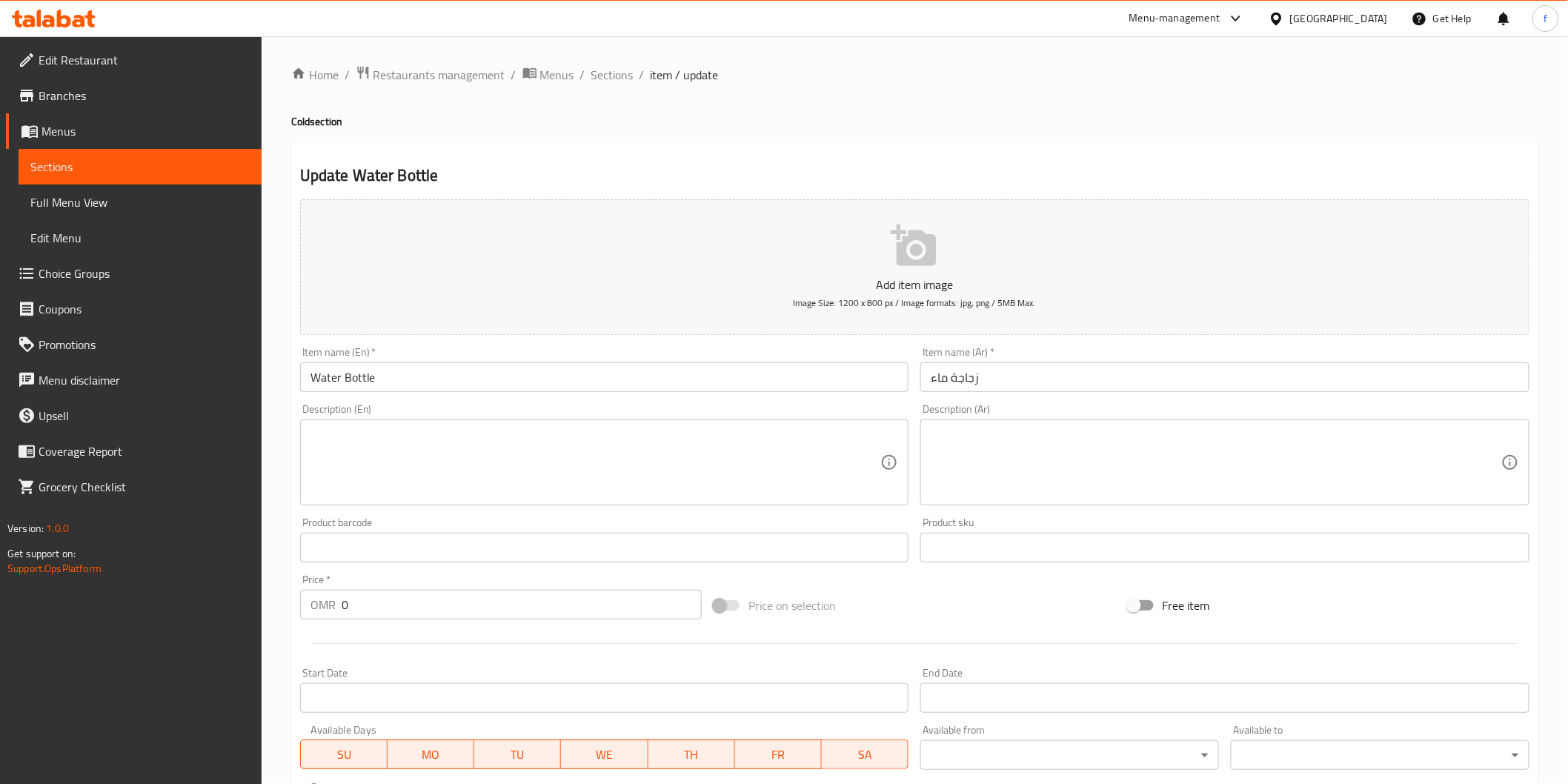
scroll to position [0, 0]
click at [601, 80] on span "Sections" at bounding box center [612, 75] width 42 height 17
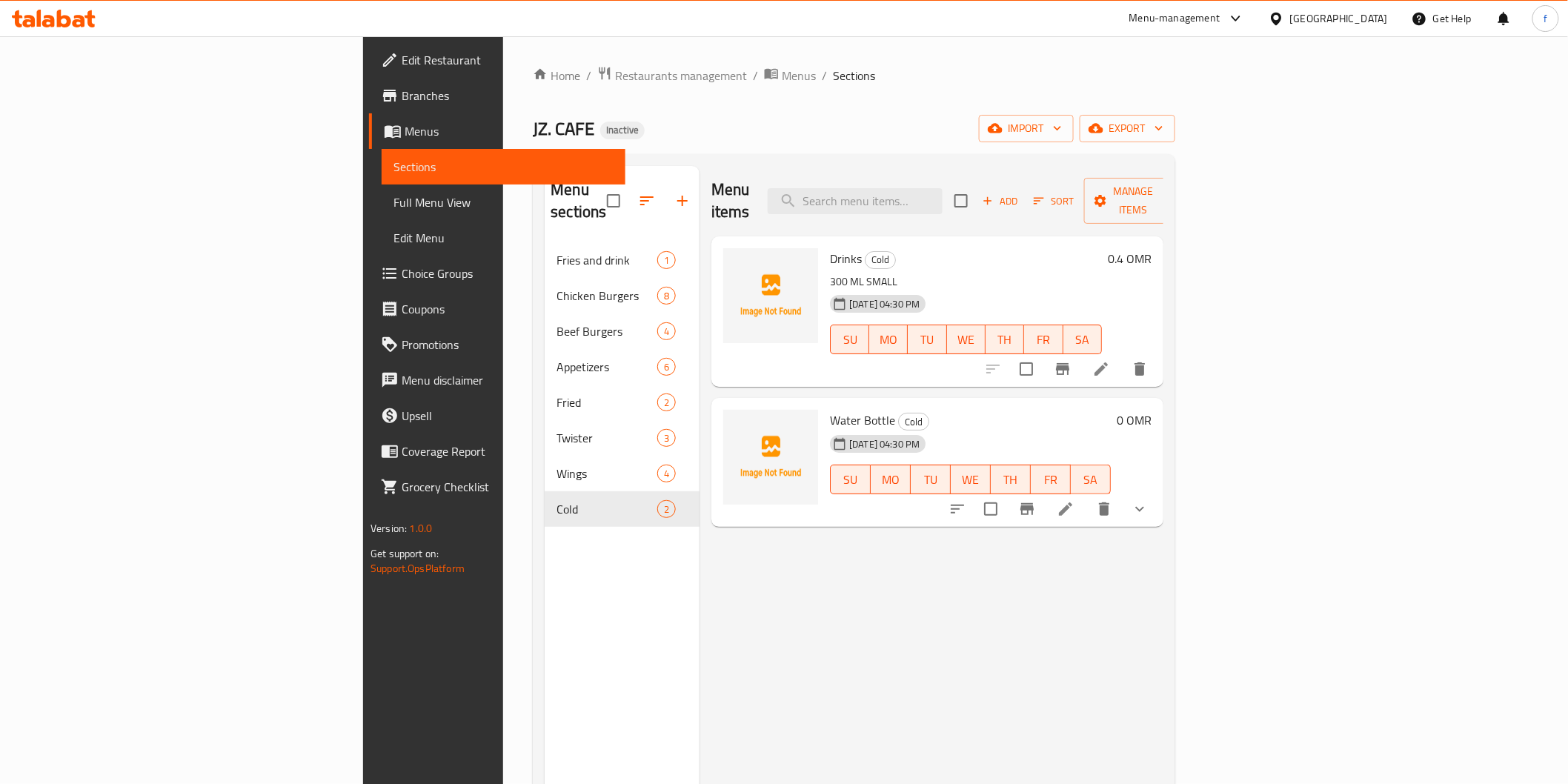
click at [401, 65] on span "Edit Restaurant" at bounding box center [506, 60] width 211 height 17
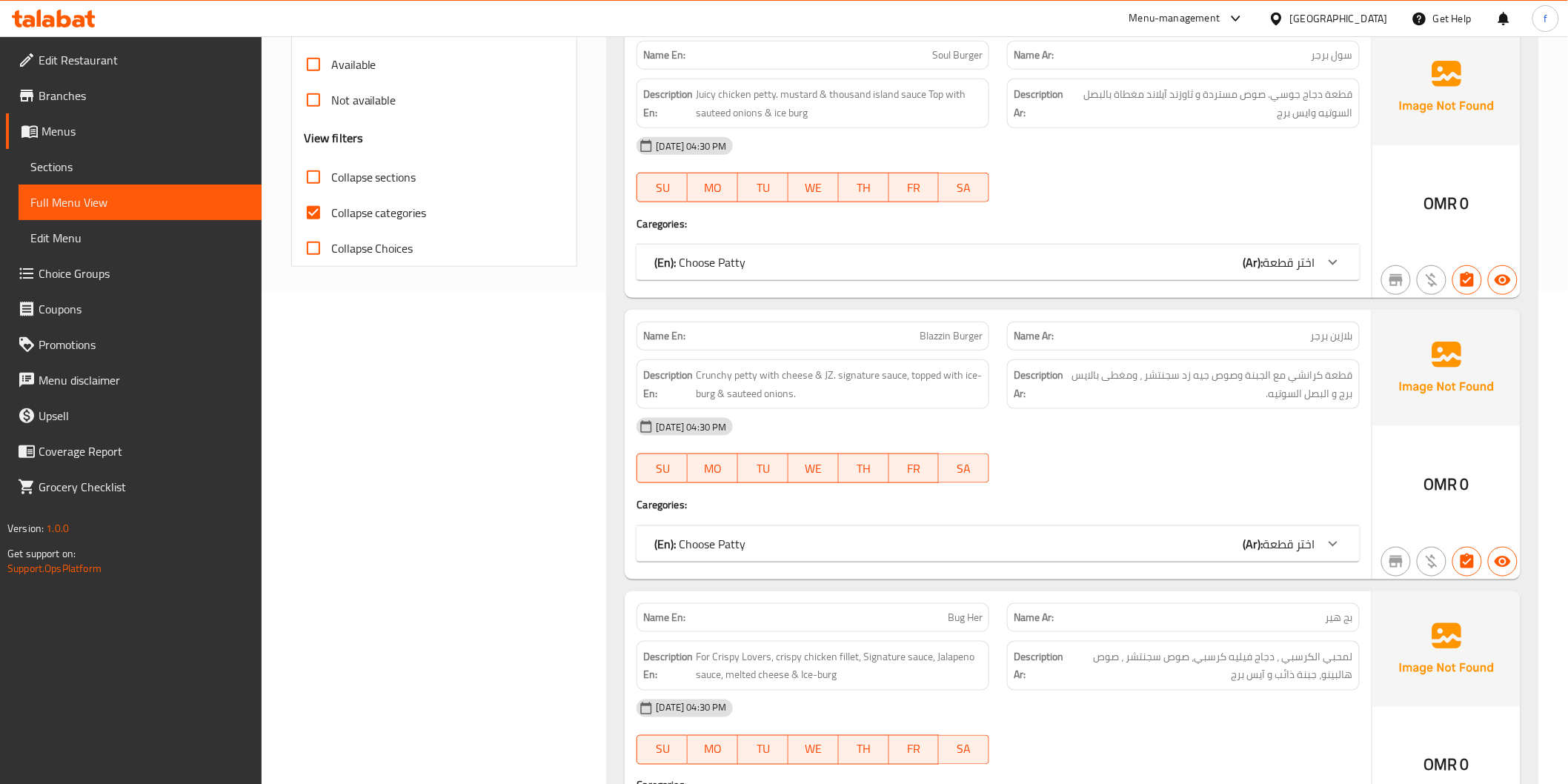
scroll to position [494, 0]
click at [156, 165] on span "Sections" at bounding box center [141, 167] width 219 height 17
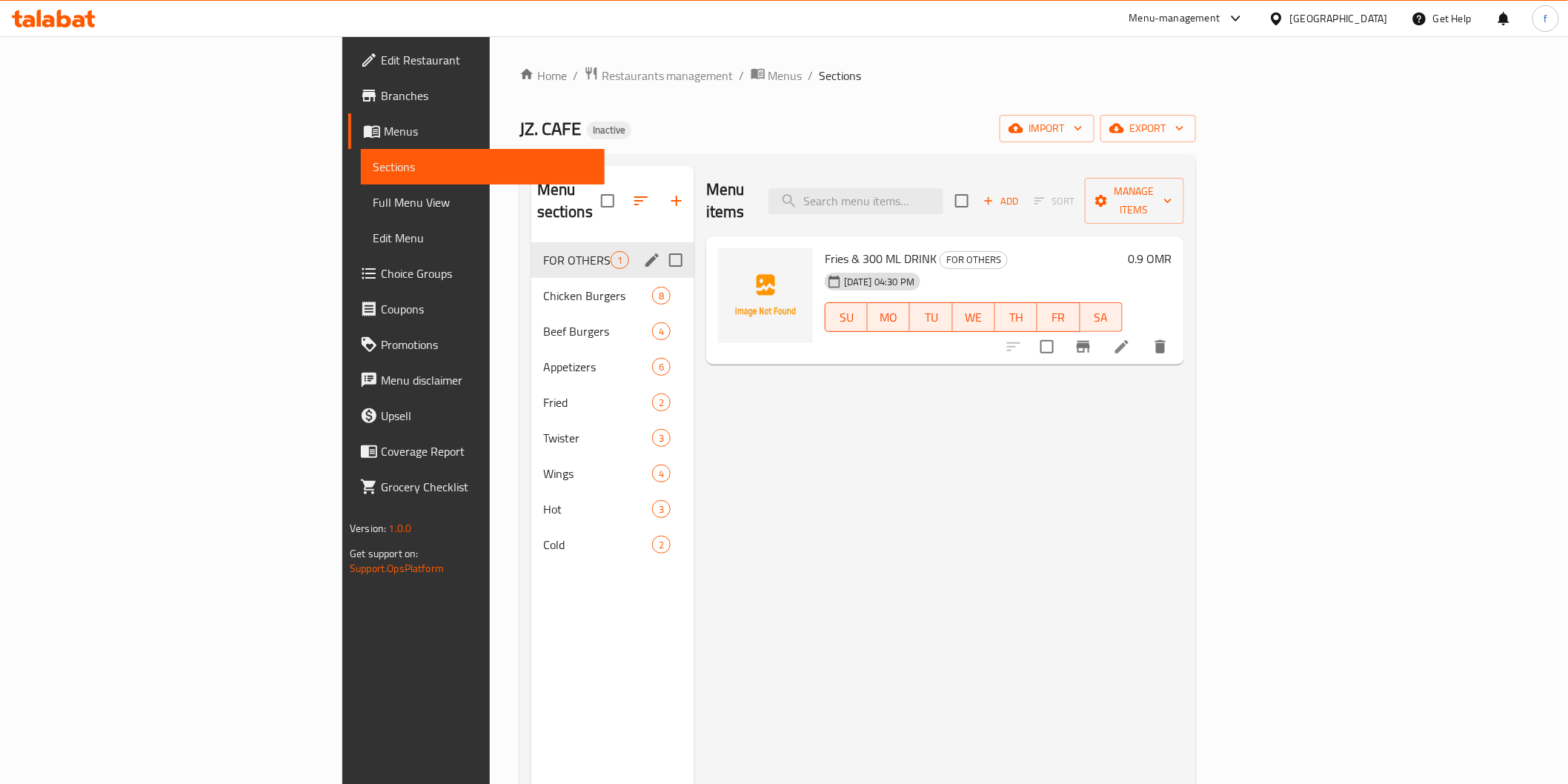
click at [660, 245] on input "Menu sections" at bounding box center [676, 260] width 31 height 31
checkbox input "true"
click at [624, 196] on icon "button" at bounding box center [632, 200] width 17 height 17
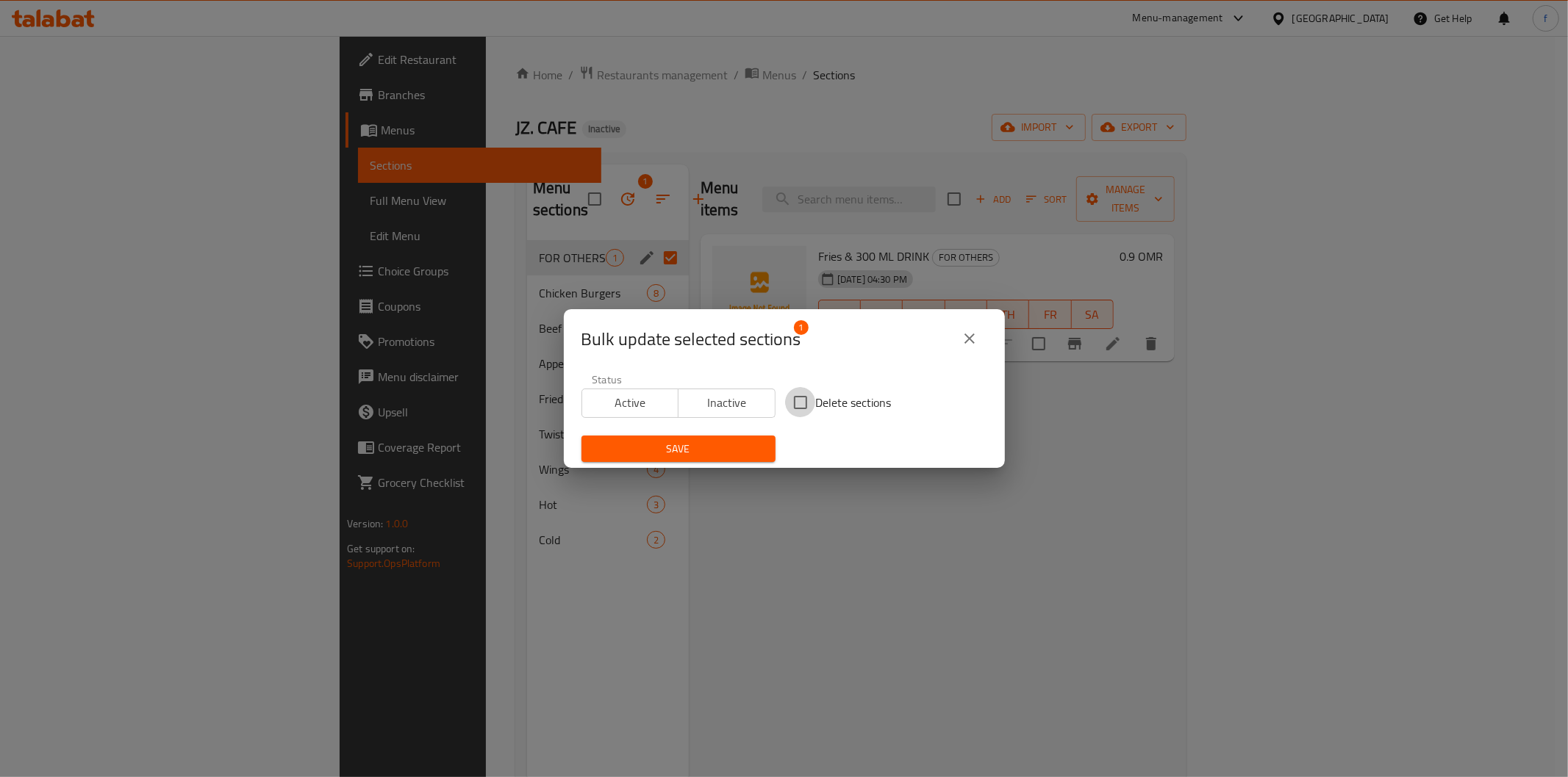
drag, startPoint x: 806, startPoint y: 400, endPoint x: 798, endPoint y: 376, distance: 25.3
click at [806, 399] on input "Delete sections" at bounding box center [800, 403] width 31 height 31
checkbox input "true"
drag, startPoint x: 677, startPoint y: 449, endPoint x: 678, endPoint y: 441, distance: 8.1
click at [678, 449] on span "Save" at bounding box center [678, 449] width 171 height 18
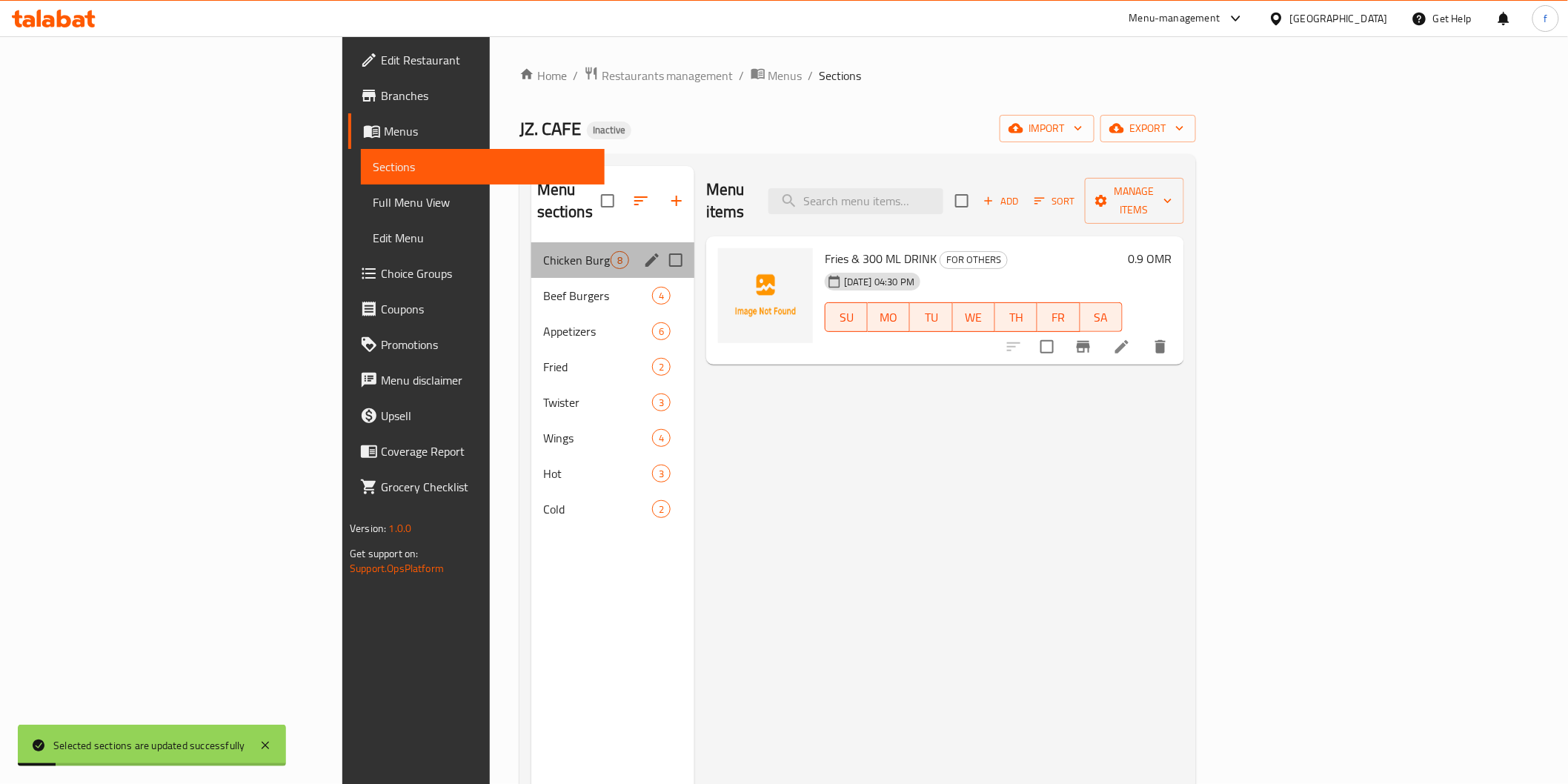
click at [531, 247] on div "Chicken Burgers 8" at bounding box center [612, 260] width 163 height 36
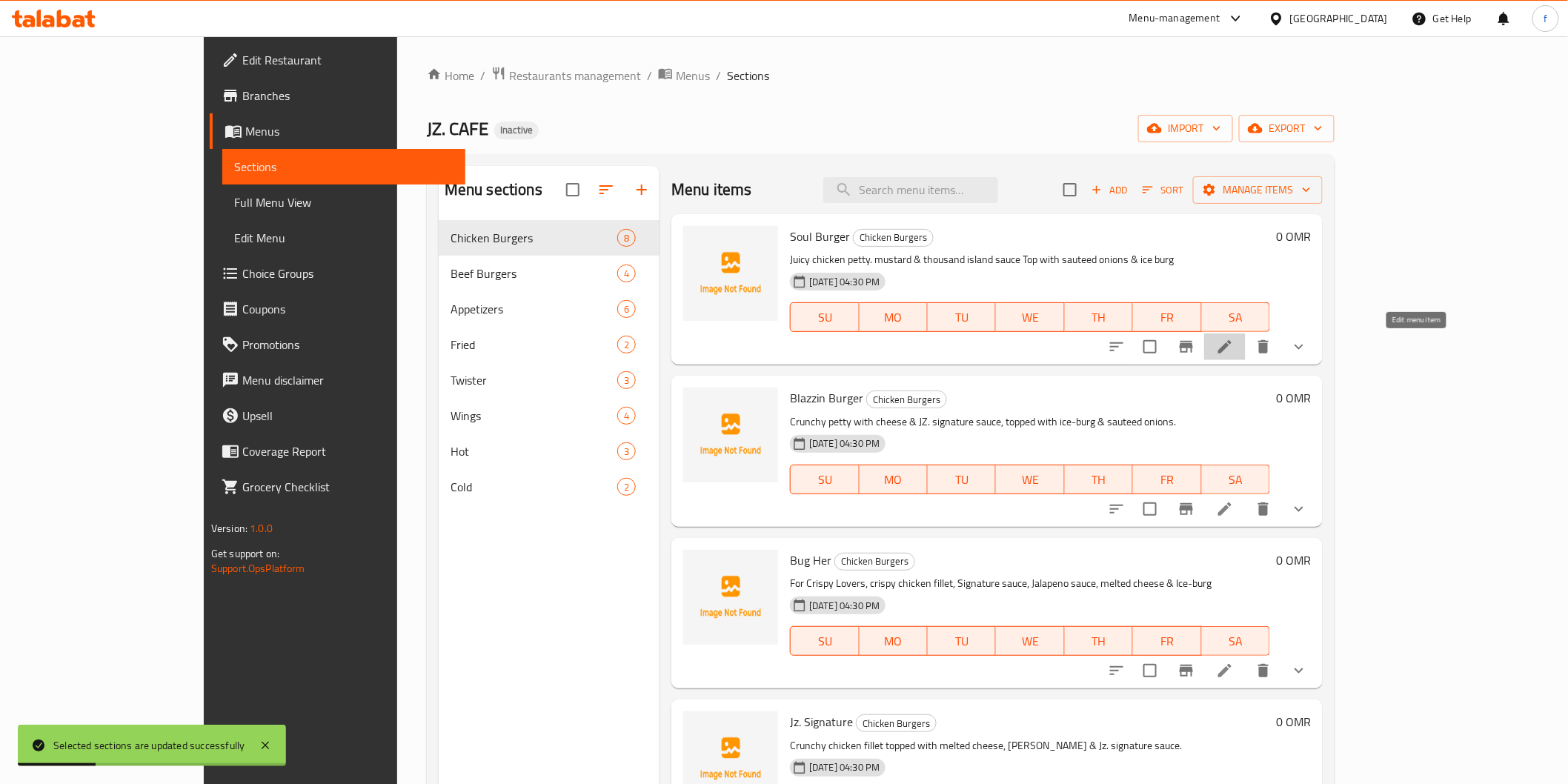
click at [1234, 346] on icon at bounding box center [1224, 347] width 17 height 17
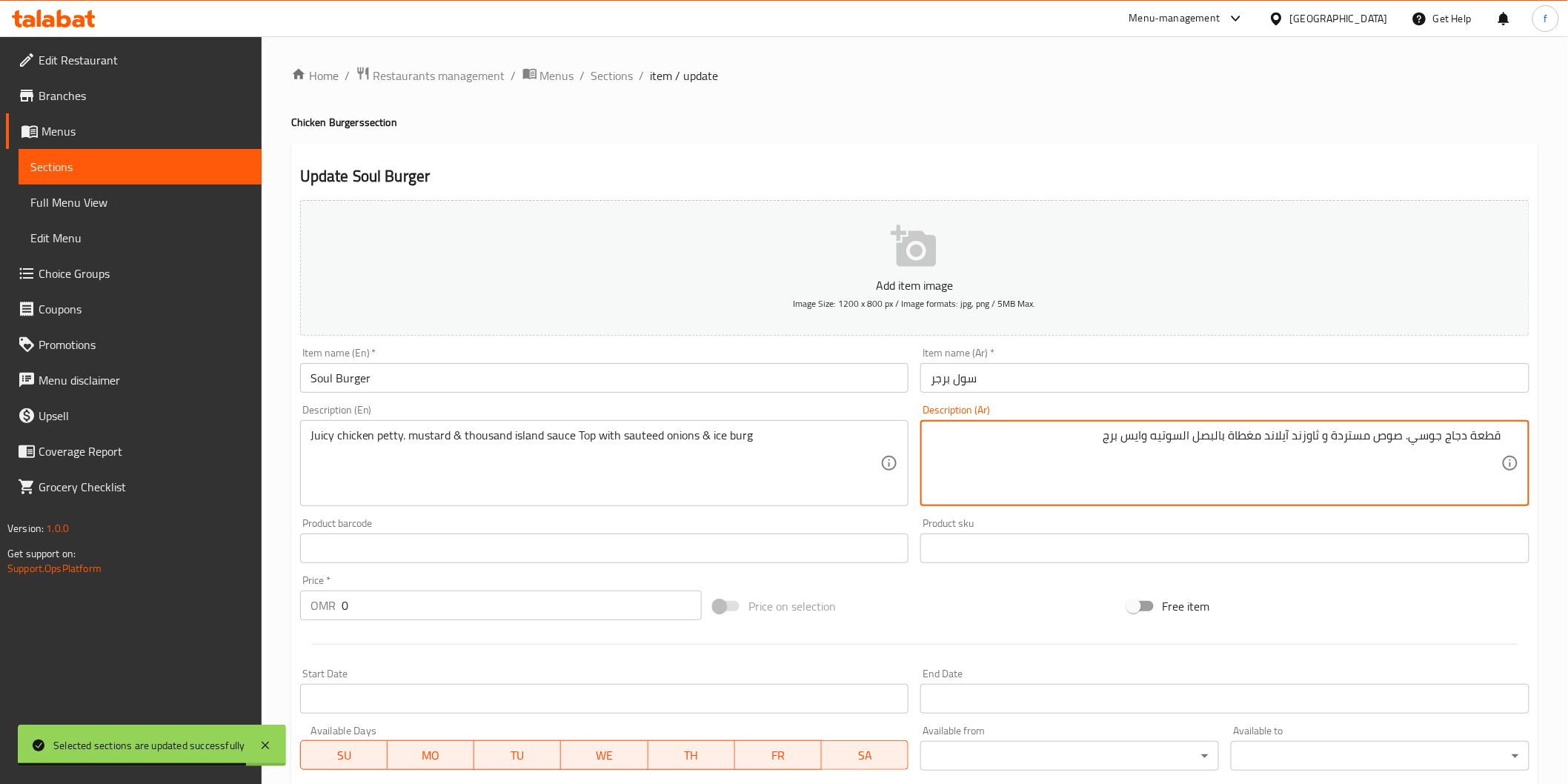
click at [1487, 440] on textarea "قطعة دجاج جوسي. صوص مستردة و ثاوزند آيلاند مغطاة بالبصل السوتيه وايس برج" at bounding box center [1216, 463] width 571 height 70
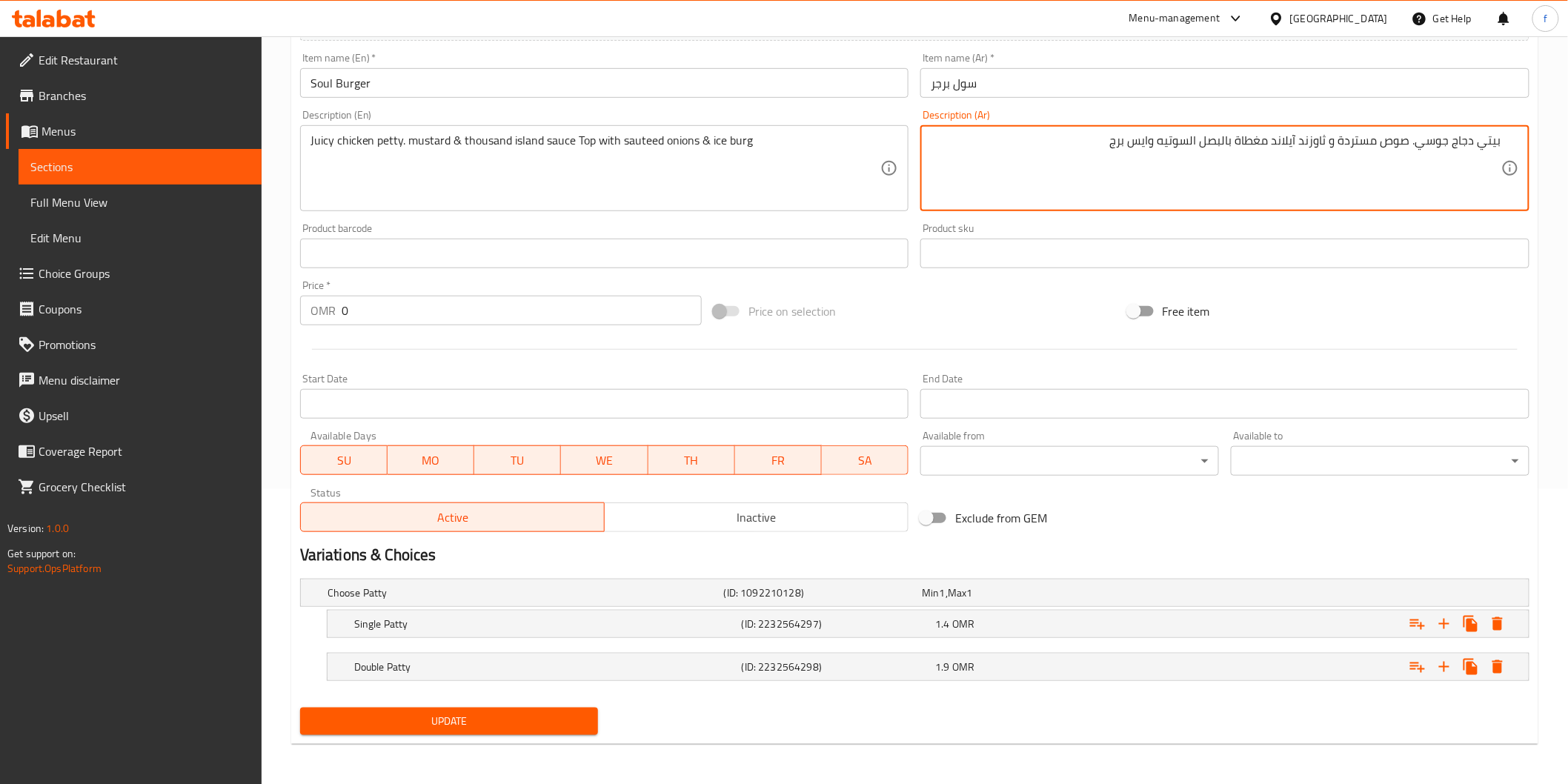
type textarea "بيتي دجاج جوسي. صوص مستردة و ثاوزند آيلاند مغطاة بالبصل السوتيه وايس برج"
click at [382, 725] on span "Update" at bounding box center [450, 721] width 275 height 18
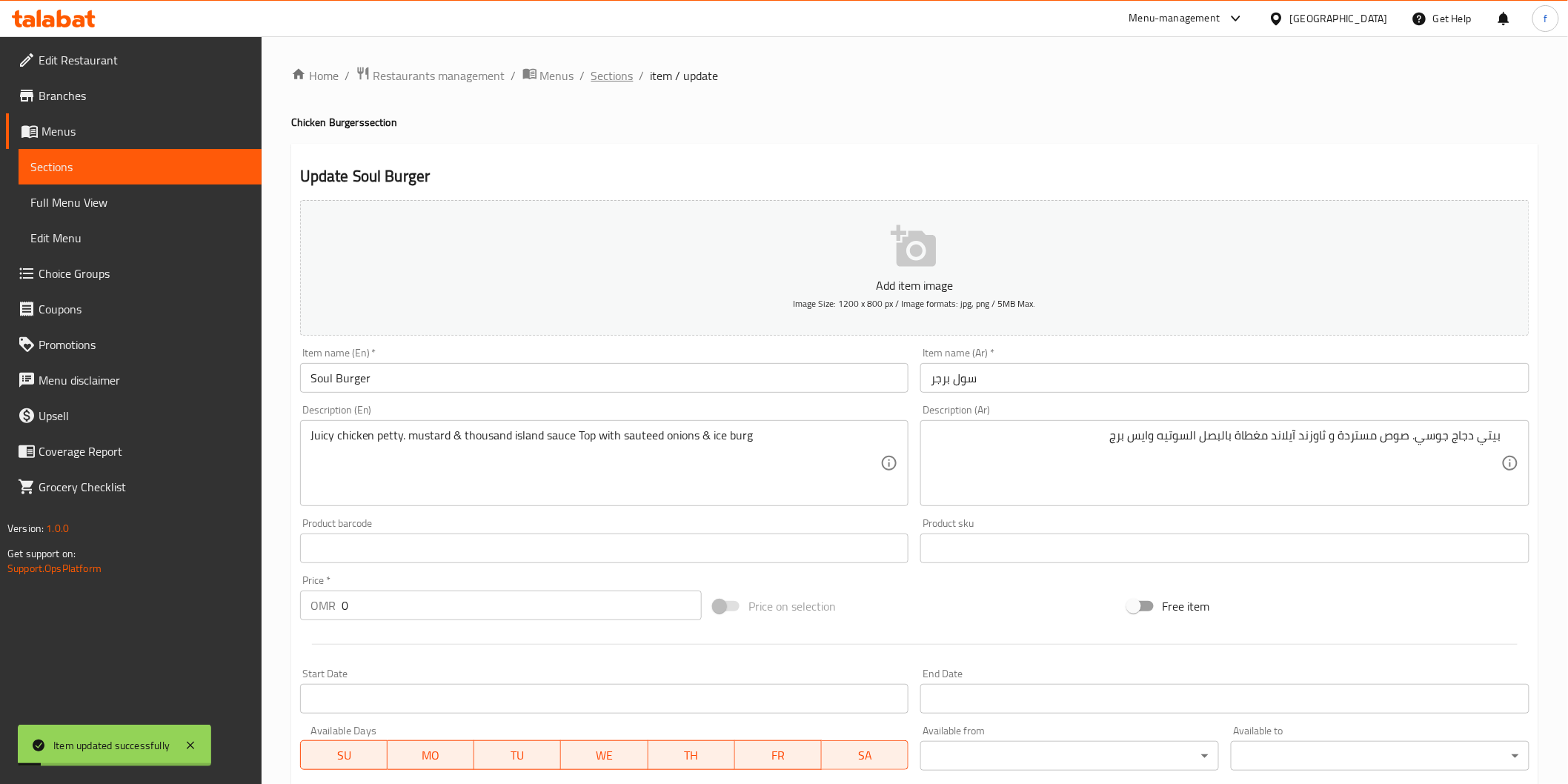
drag, startPoint x: 611, startPoint y: 80, endPoint x: 590, endPoint y: 96, distance: 26.4
click at [610, 80] on span "Sections" at bounding box center [612, 75] width 42 height 17
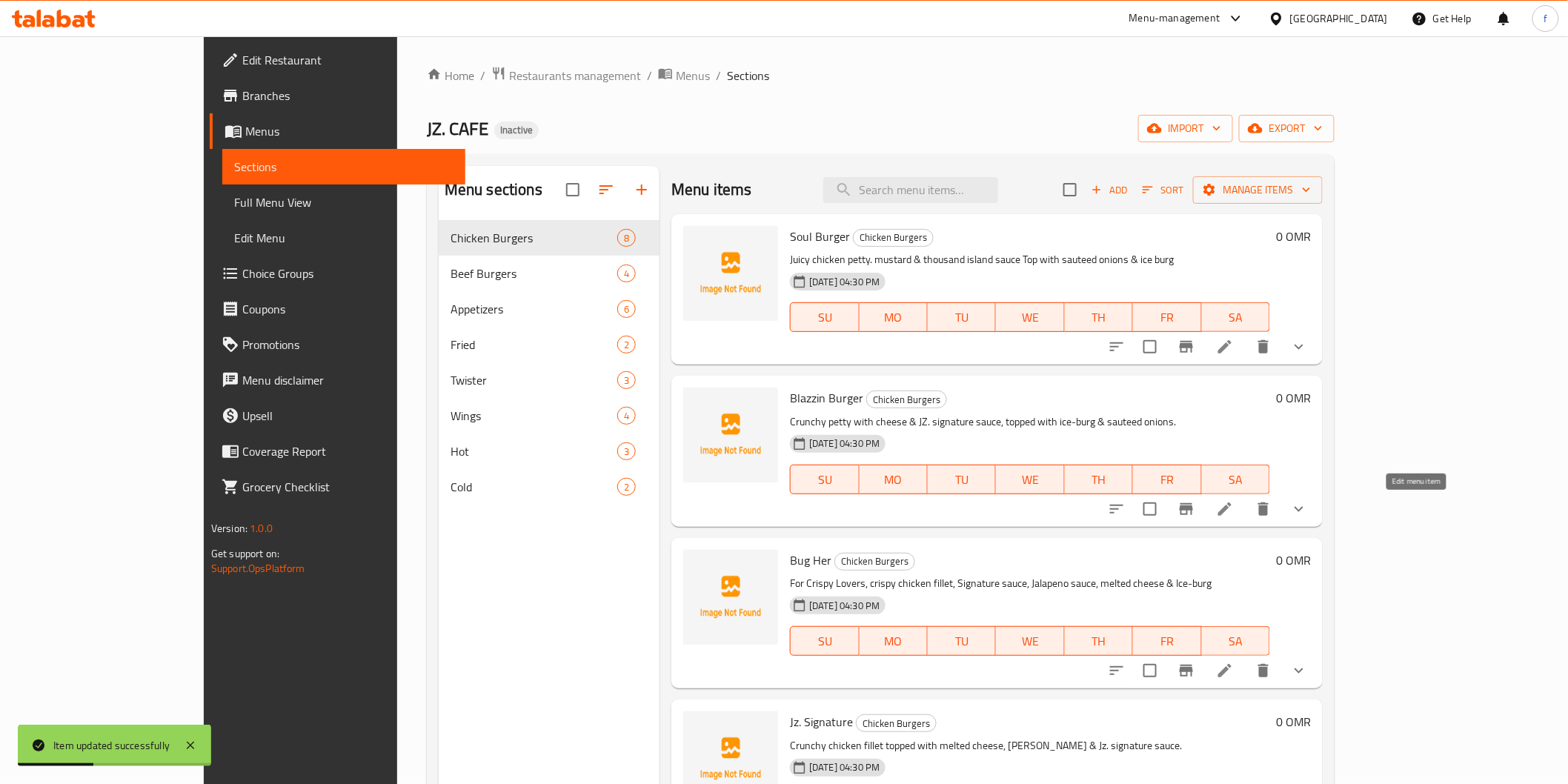
click at [1234, 508] on icon at bounding box center [1224, 510] width 17 height 17
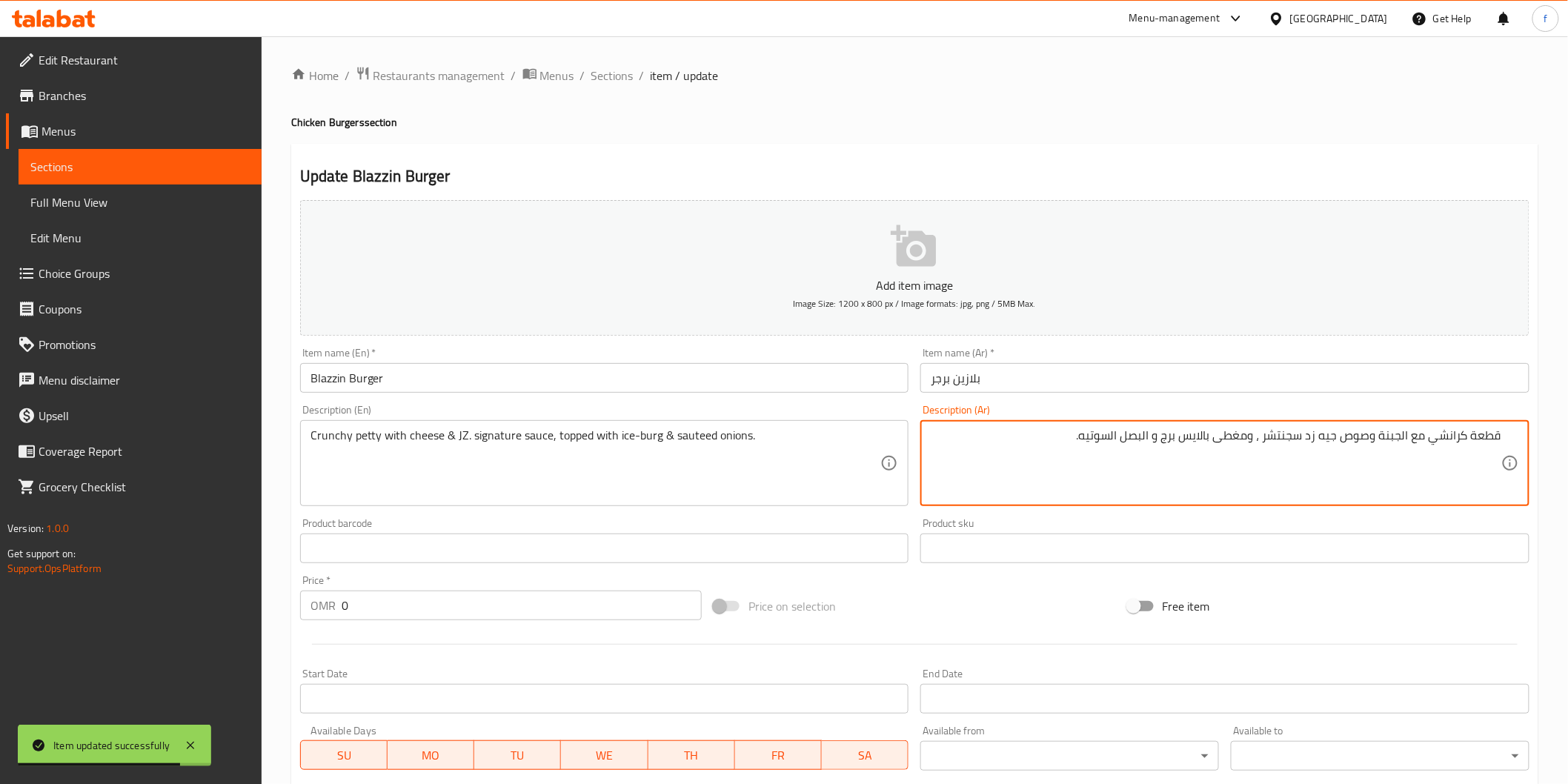
click at [1491, 443] on textarea "قطعة كرانشي مع الجبنة وصوص جيه زد سجنتشر ، ومغطى بالايس برج و البصل السوتيه." at bounding box center [1216, 463] width 571 height 70
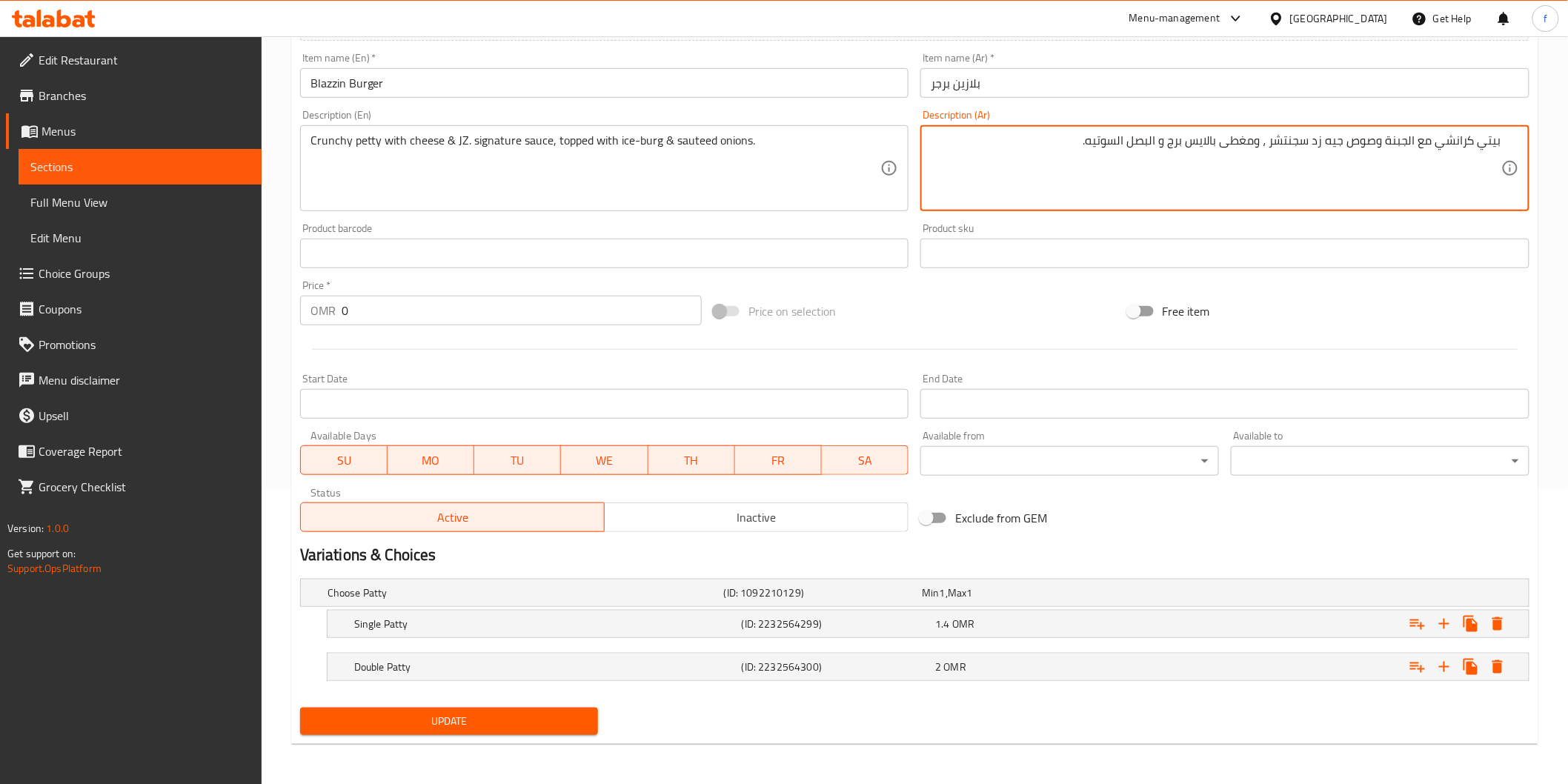
type textarea "بيتي كرانشي مع الجبنة وصوص جيه زد سجنتشر ، ومغطى بالايس برج و البصل السوتيه."
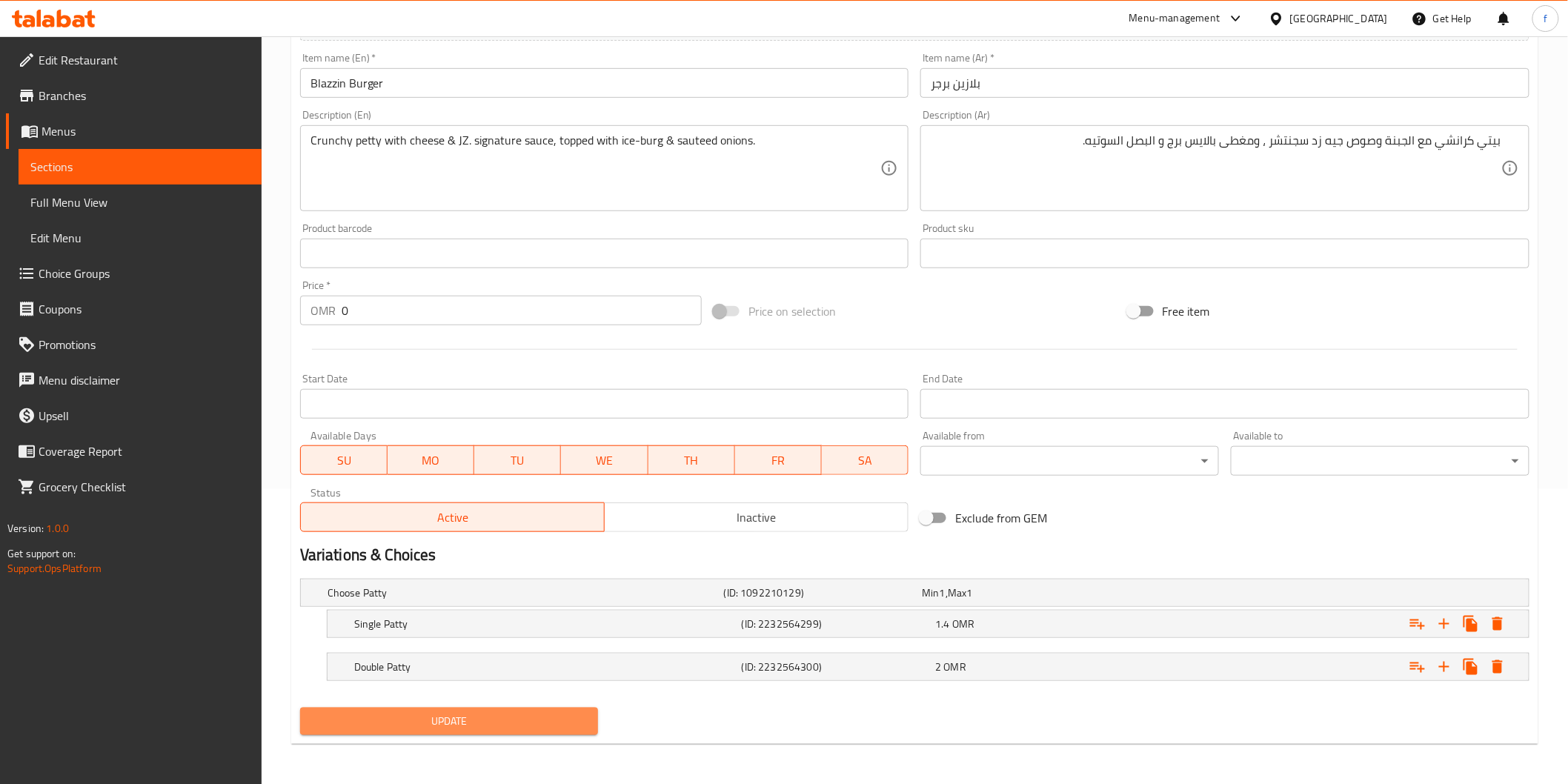
click at [487, 729] on span "Update" at bounding box center [450, 721] width 275 height 18
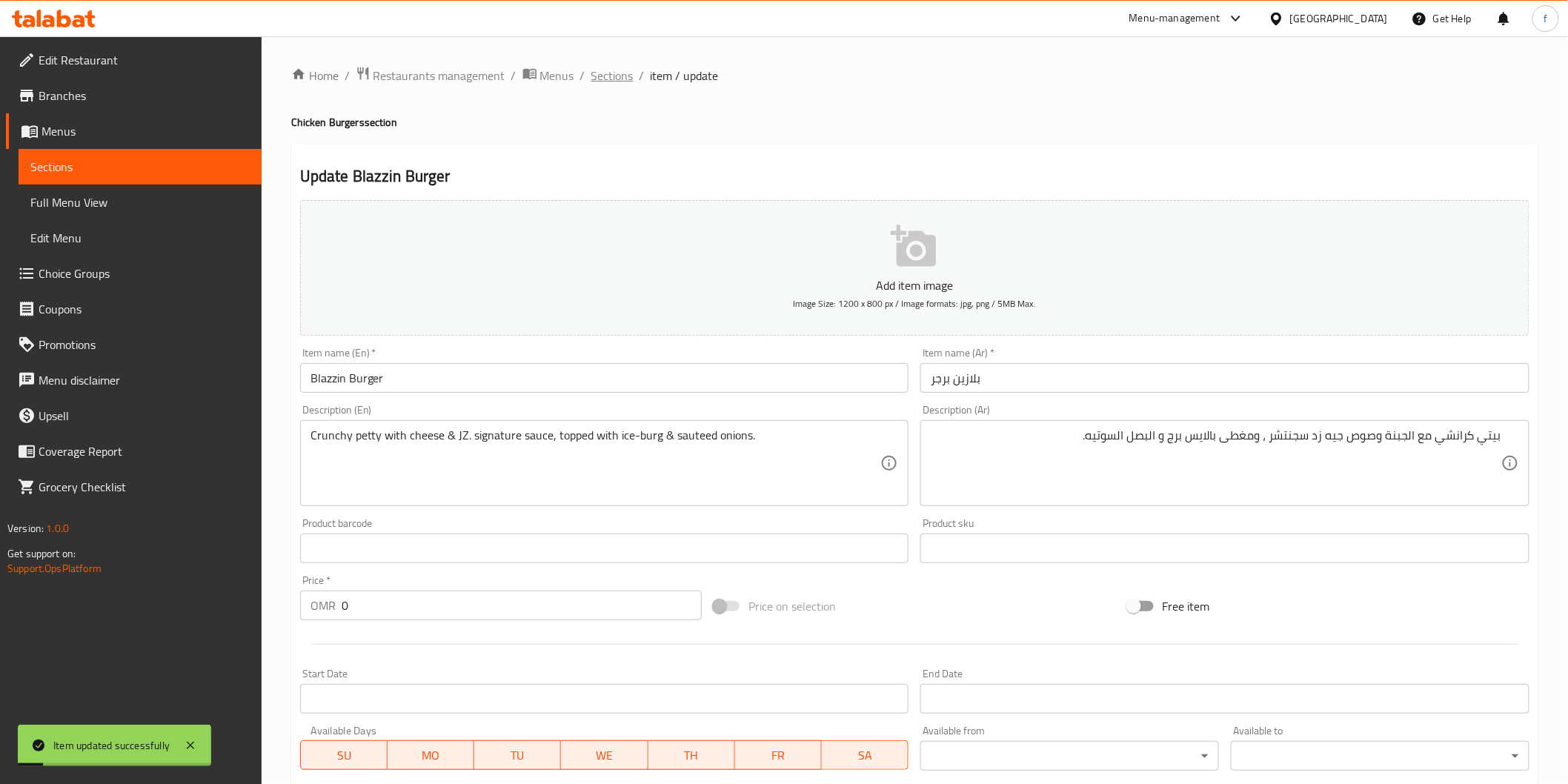
click at [620, 72] on span "Sections" at bounding box center [612, 75] width 42 height 17
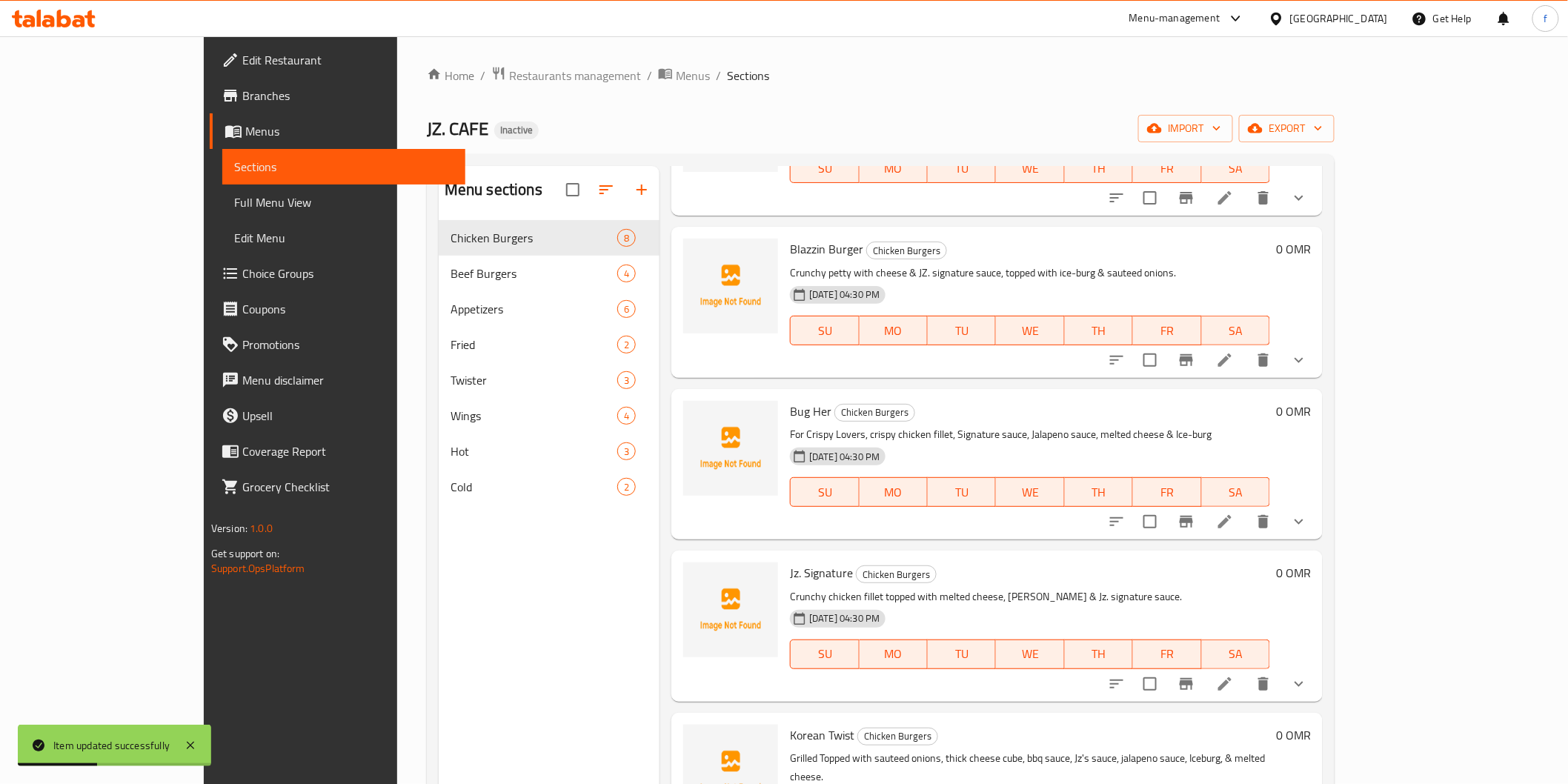
scroll to position [411, 0]
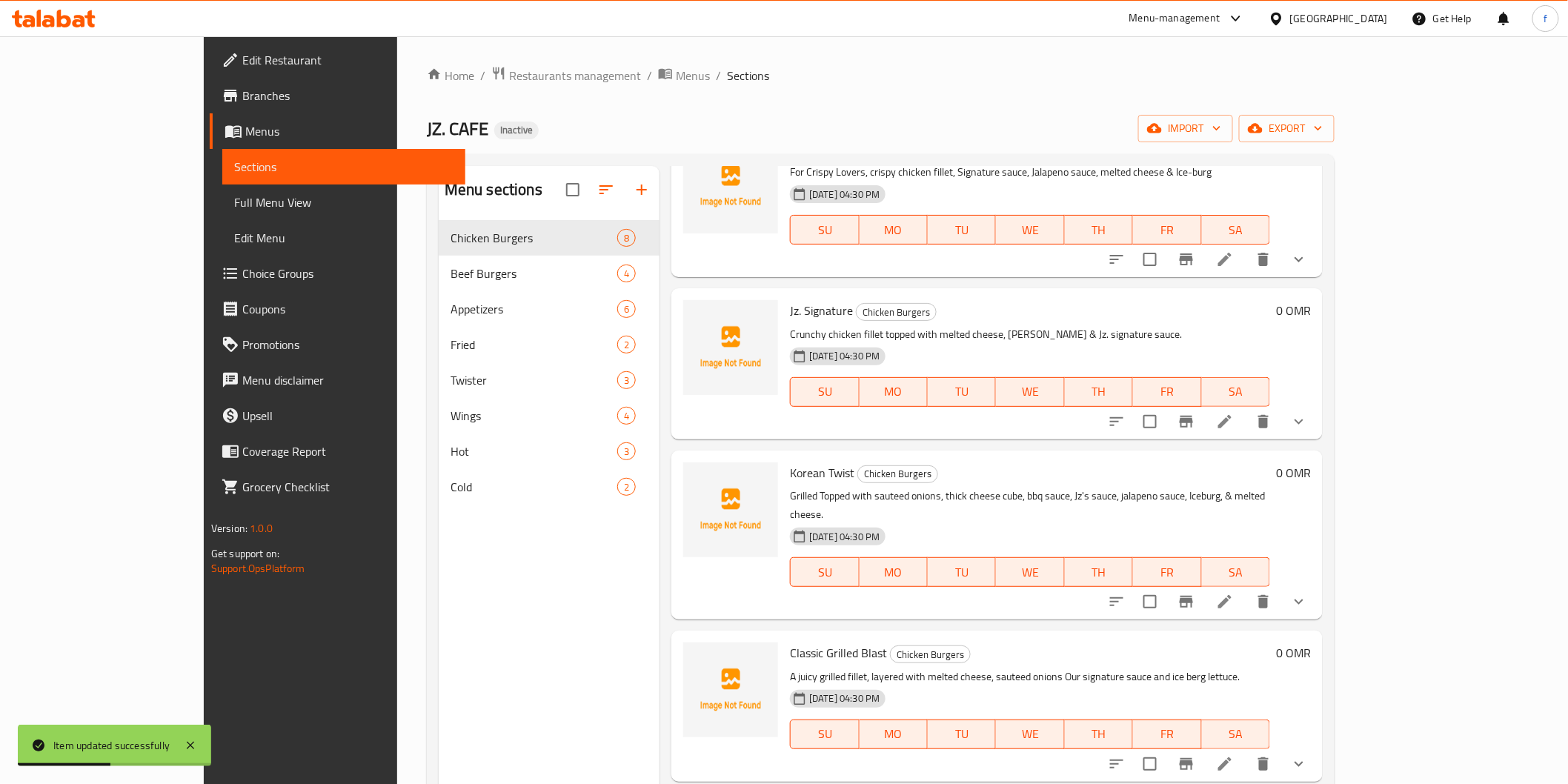
click at [1234, 266] on icon at bounding box center [1224, 259] width 17 height 17
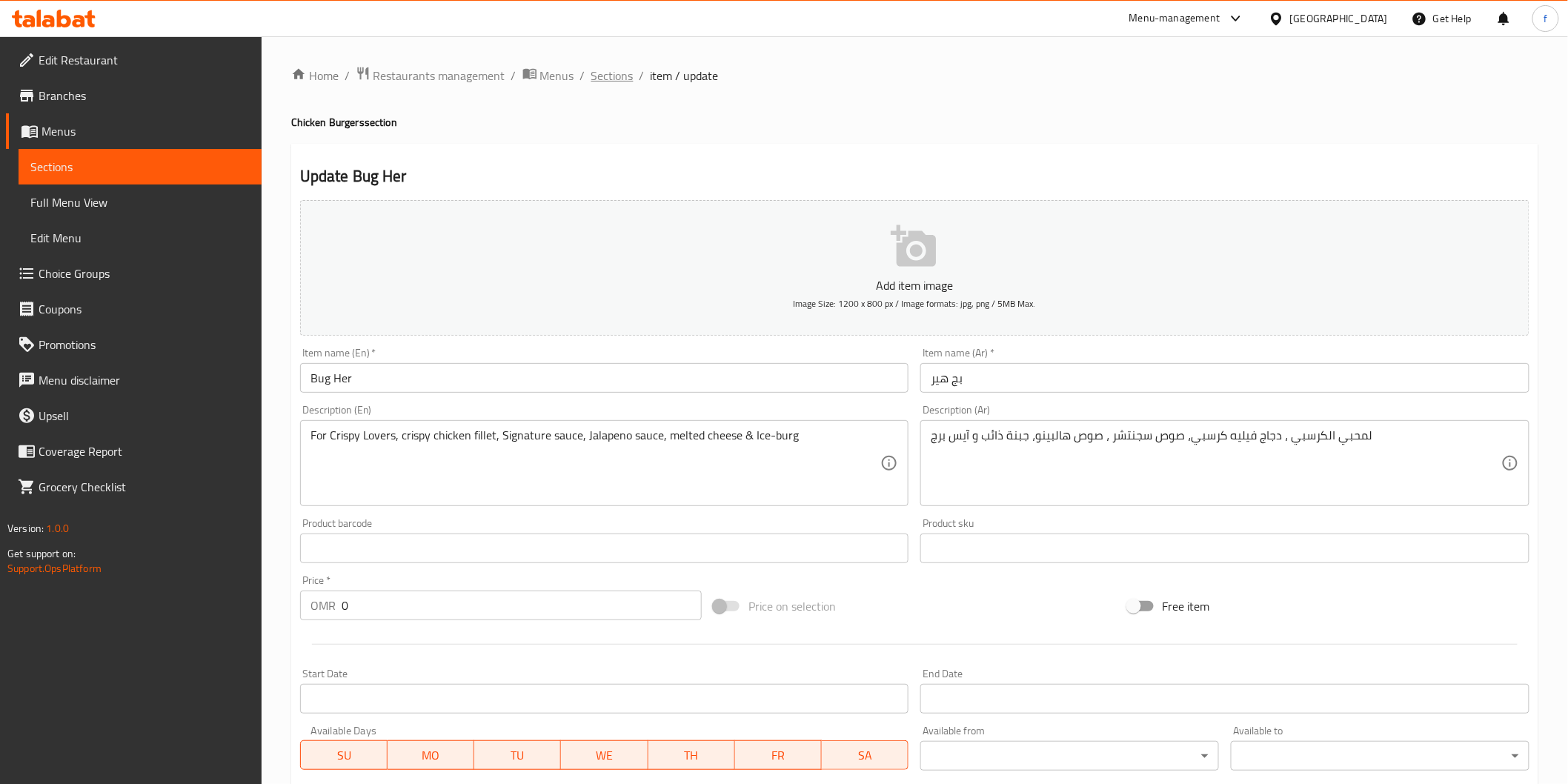
click at [605, 76] on span "Sections" at bounding box center [612, 75] width 42 height 17
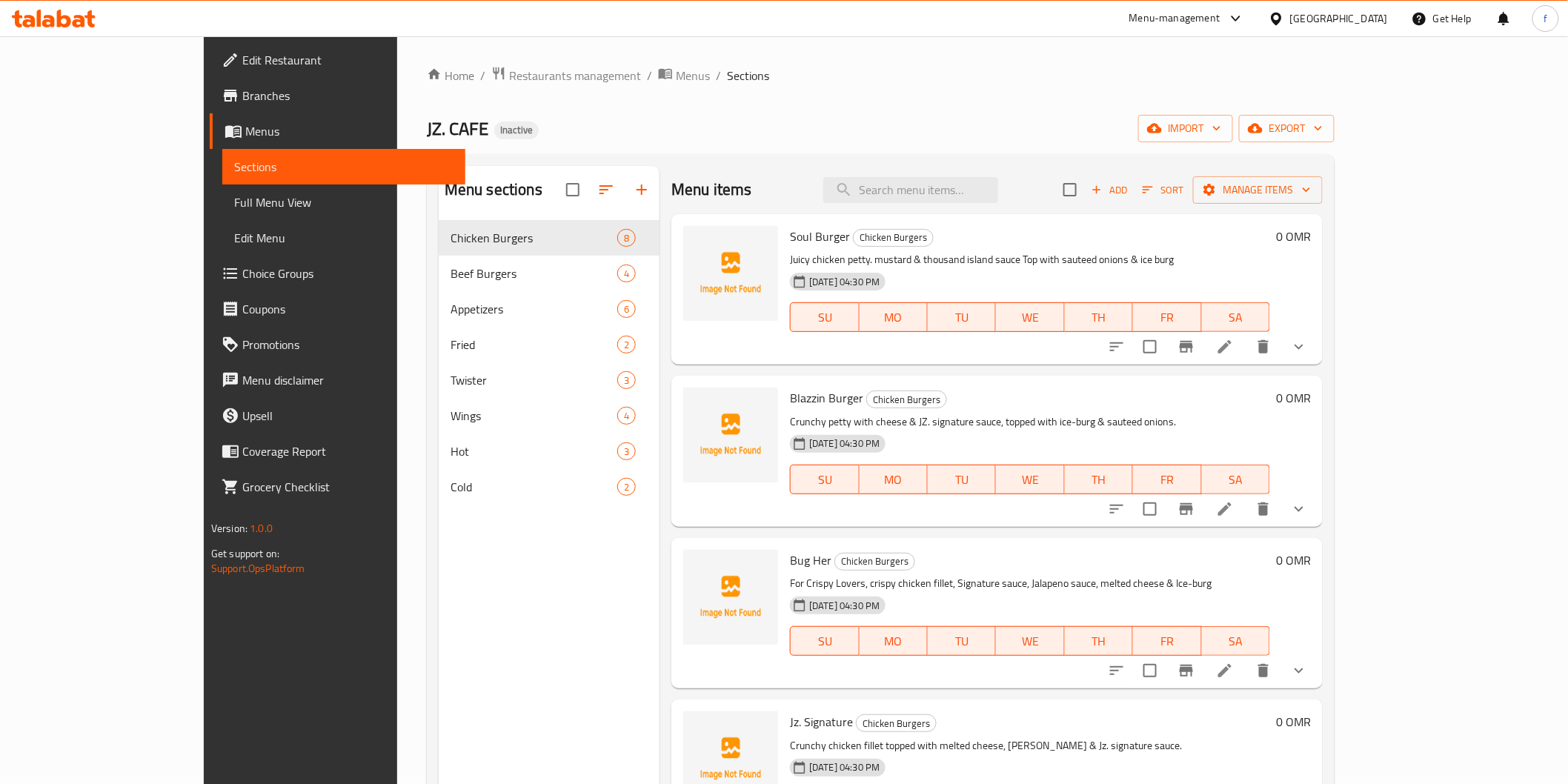
click at [1137, 93] on div "Home / Restaurants management / Menus / Sections JZ. CAFE Inactive import expor…" at bounding box center [880, 514] width 908 height 897
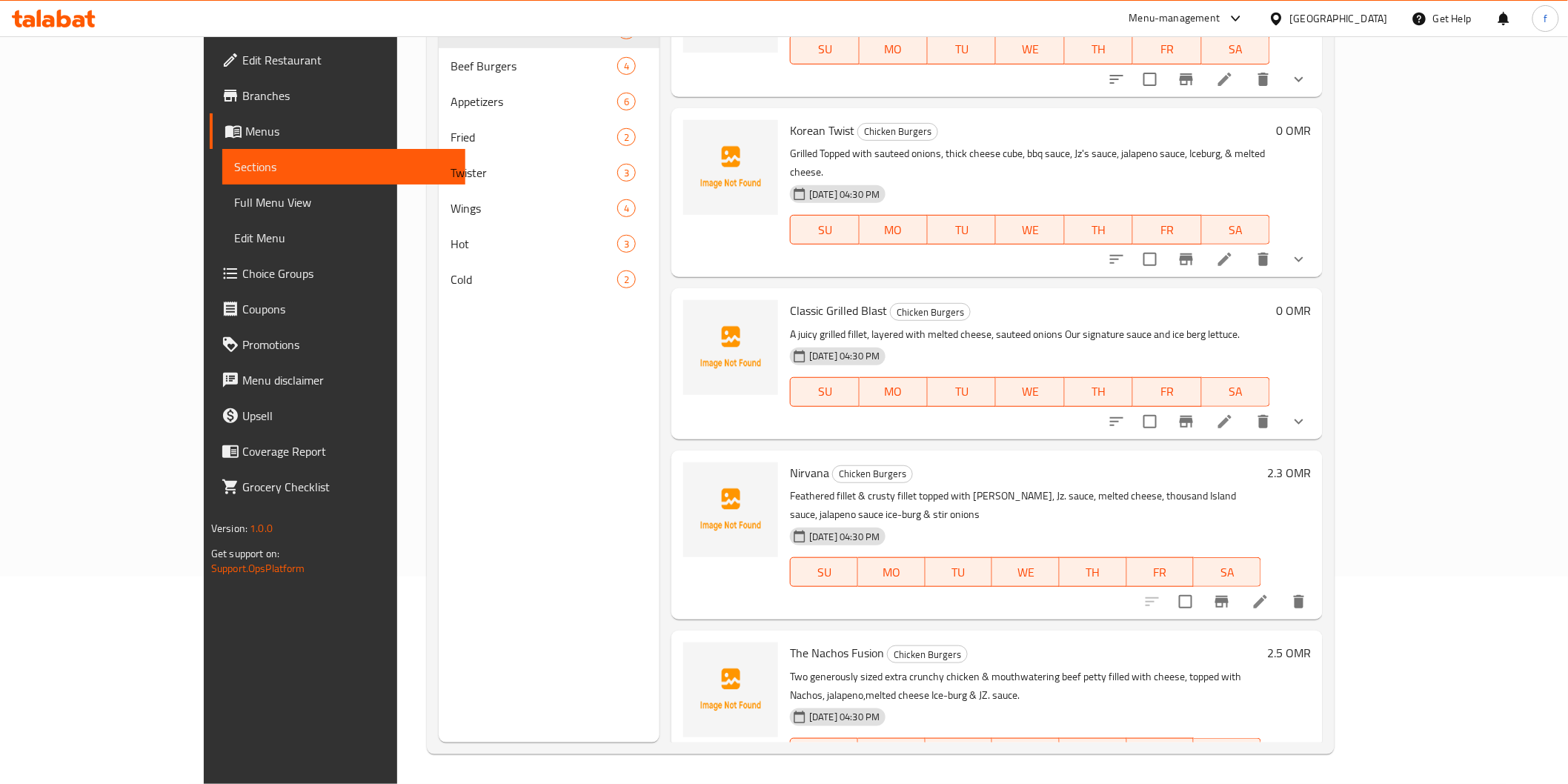
click at [1267, 776] on icon at bounding box center [1260, 783] width 13 height 13
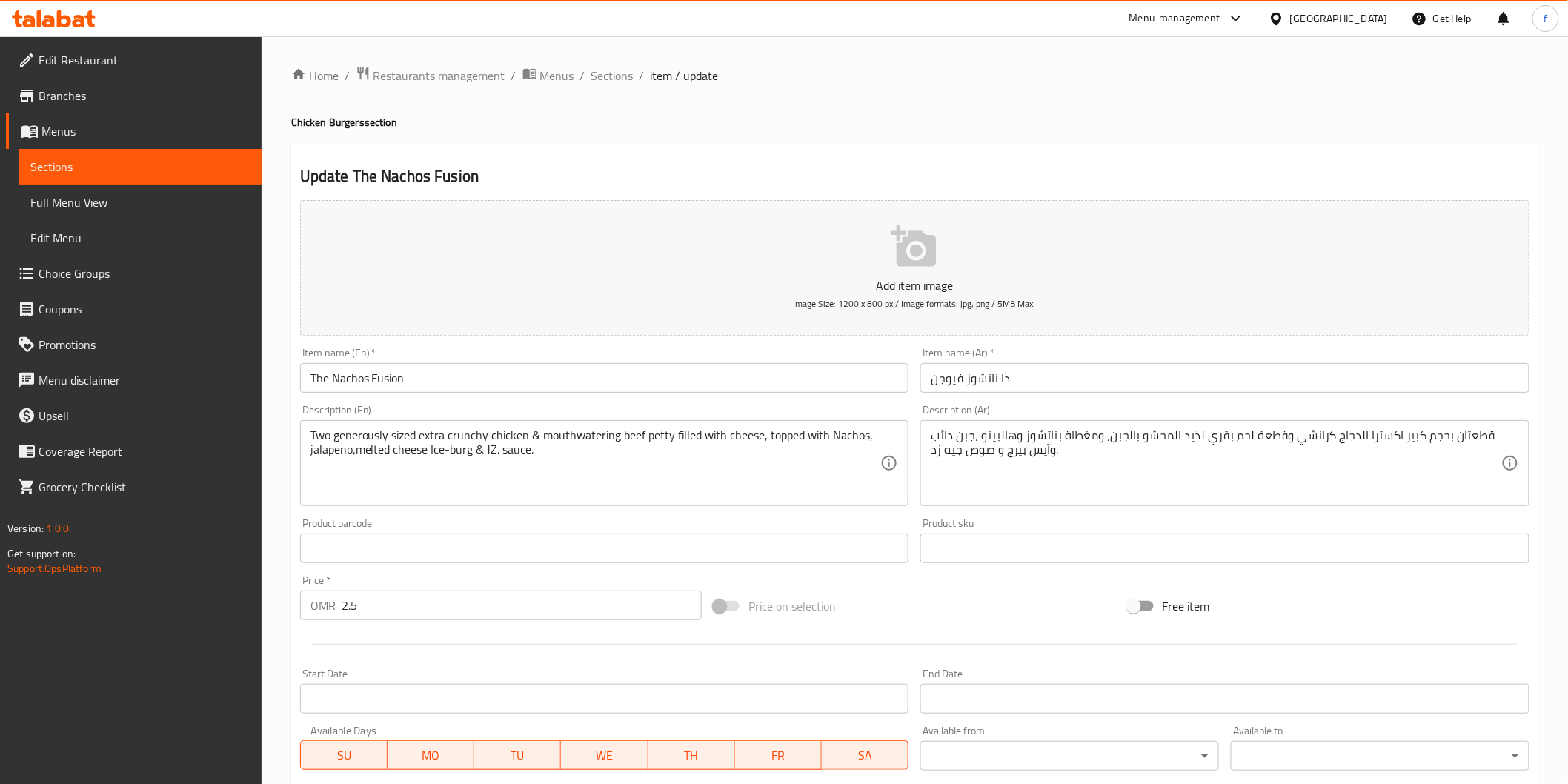
click at [1226, 500] on div "قطعتان بحجم كبير اكسترا الدجاج كرانشي وقطعة لحم بقري لذيذ المحشو بالجبن، ومغطاة…" at bounding box center [1224, 462] width 609 height 86
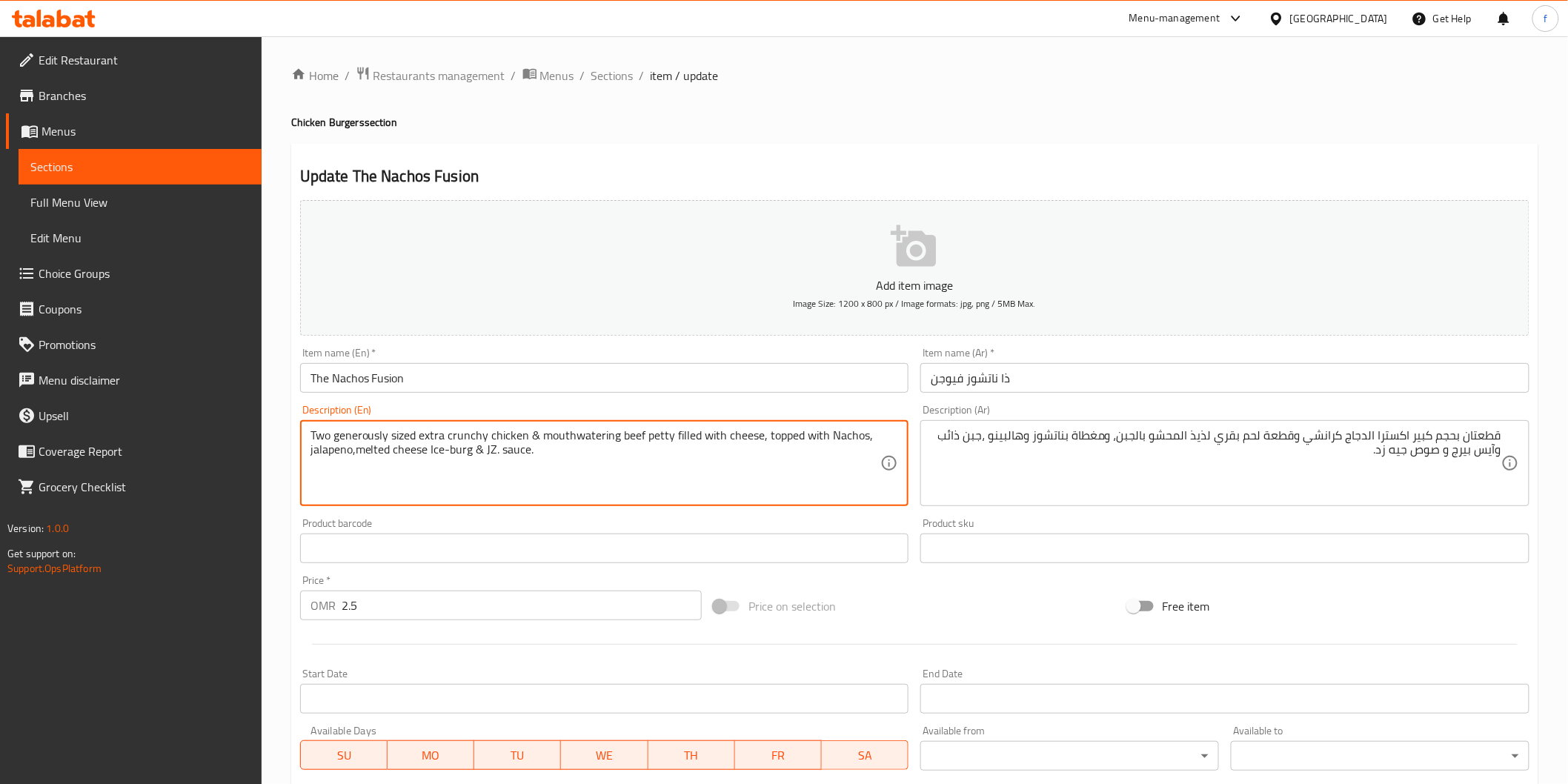
drag, startPoint x: 315, startPoint y: 433, endPoint x: 364, endPoint y: 435, distance: 49.0
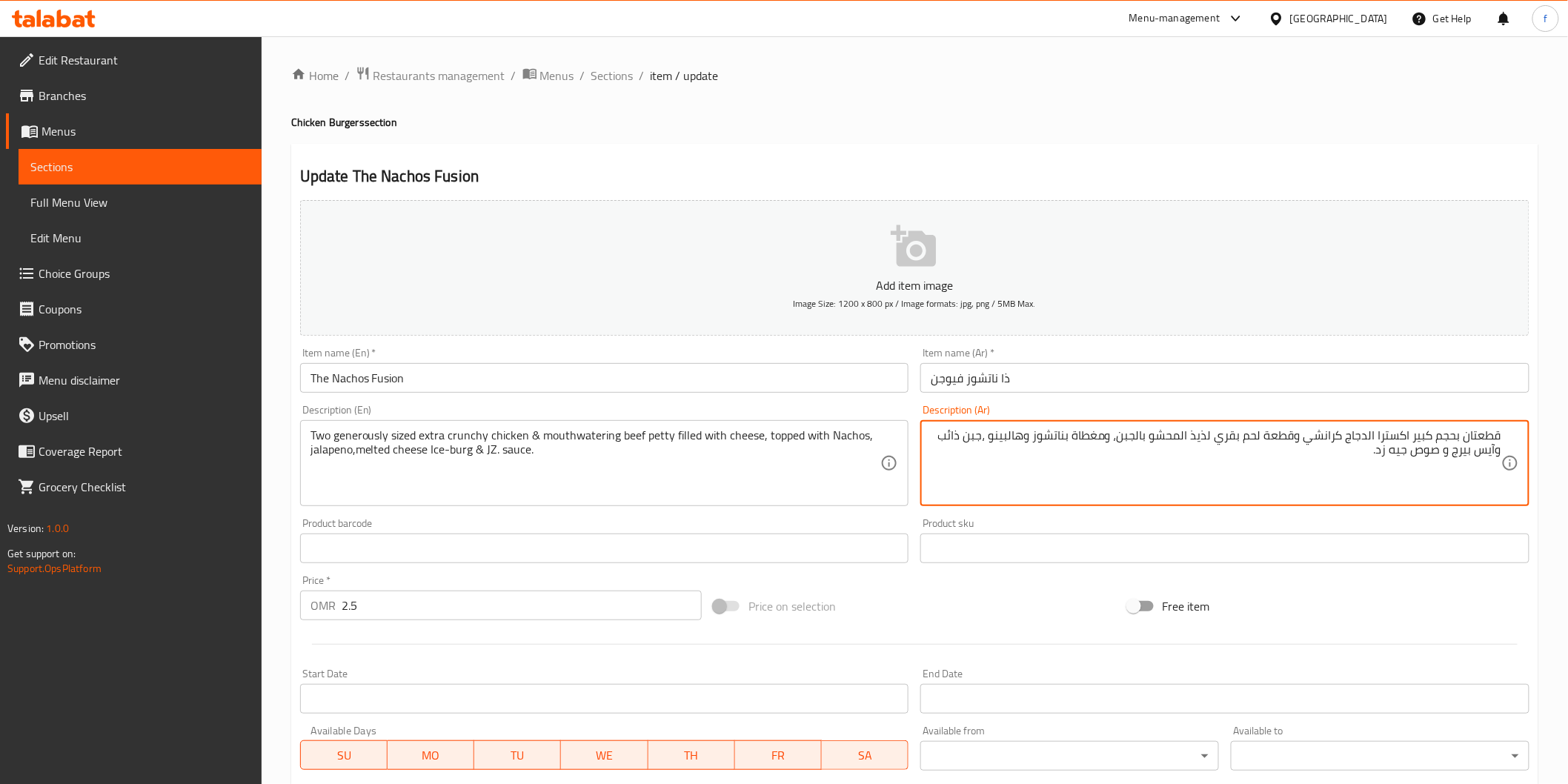
click at [1279, 433] on textarea "قطعتان بحجم كبير اكسترا الدجاج كرانشي وقطعة لحم بقري لذيذ المحشو بالجبن، ومغطاة…" at bounding box center [1216, 463] width 571 height 70
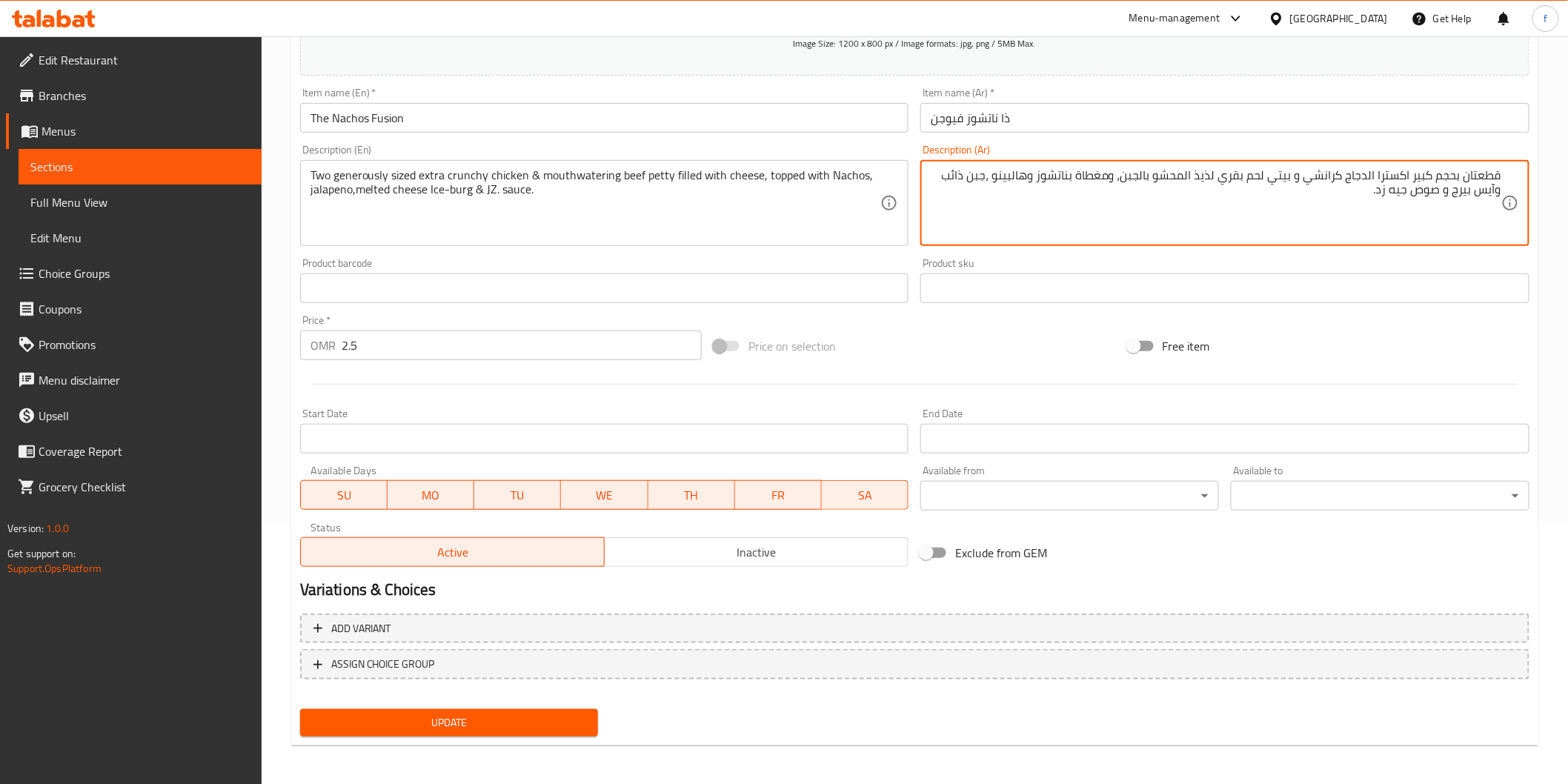
type textarea "قطعتان بحجم كبير اكسترا الدجاج كرانشي و بيتي لحم بقري لذيذ المحشو بالجبن، ومغطا…"
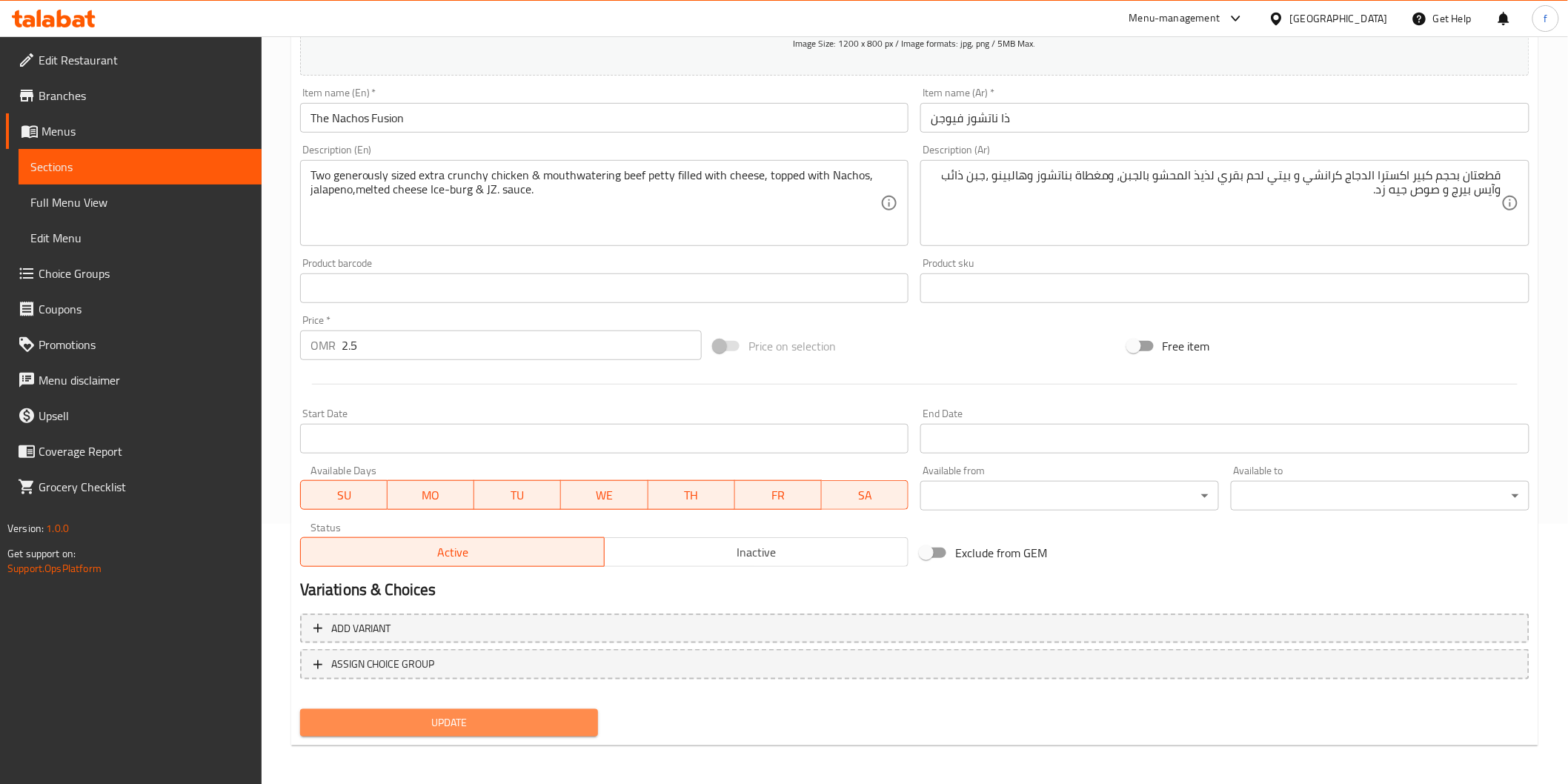
click at [477, 719] on span "Update" at bounding box center [450, 722] width 275 height 18
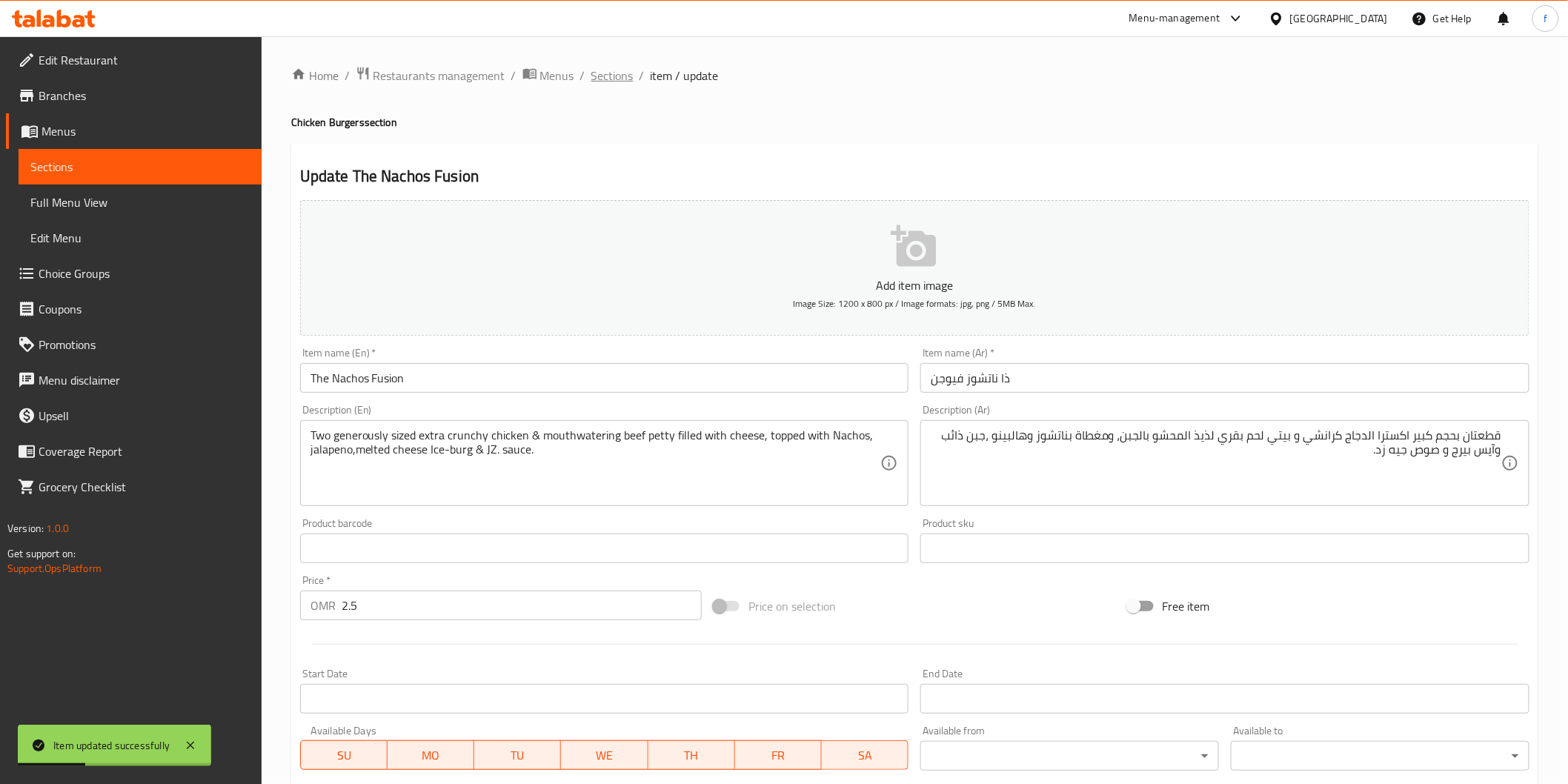
click at [602, 85] on span "Sections" at bounding box center [612, 75] width 42 height 17
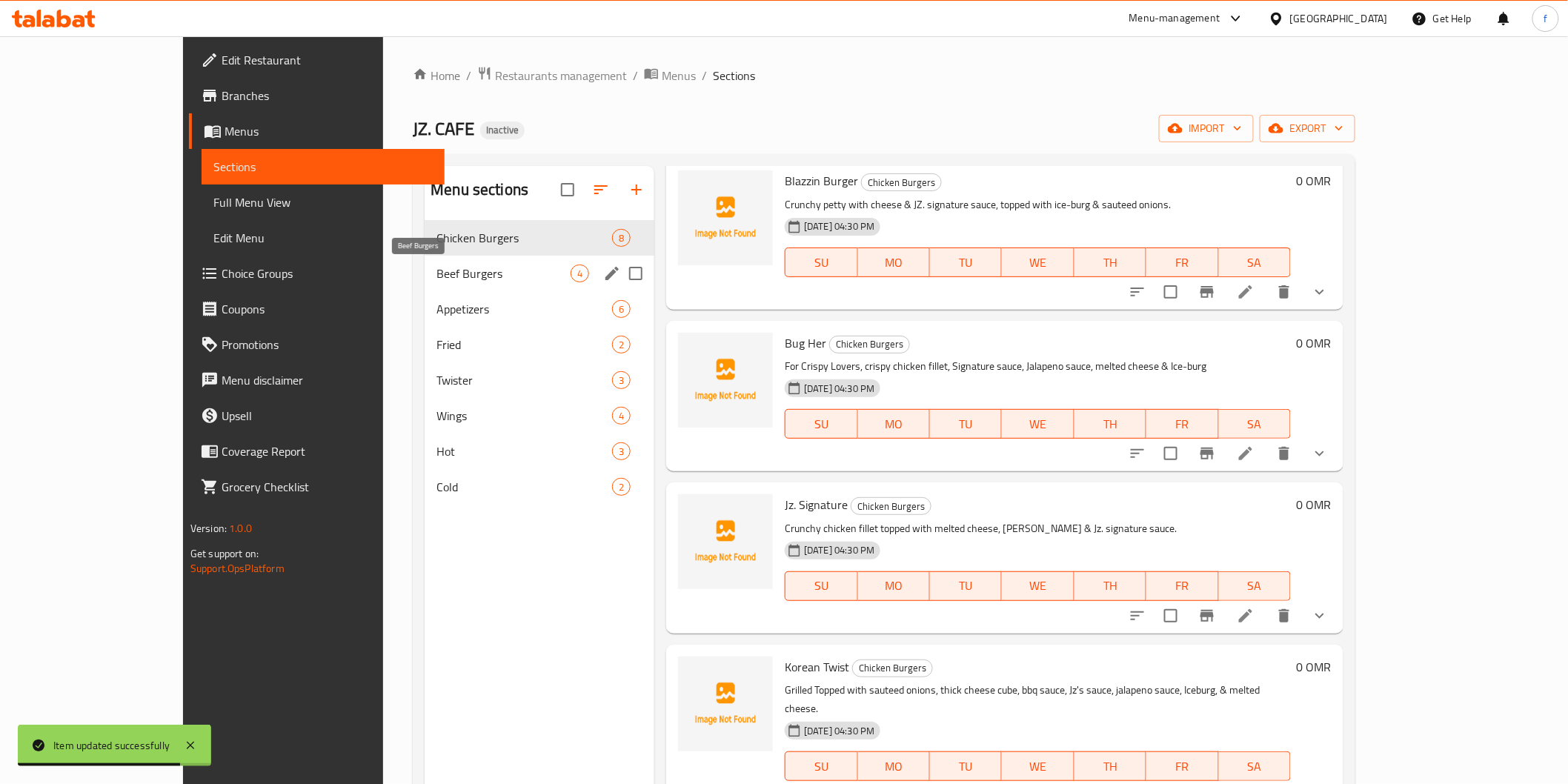
click at [441, 265] on span "Beef Burgers" at bounding box center [502, 274] width 134 height 17
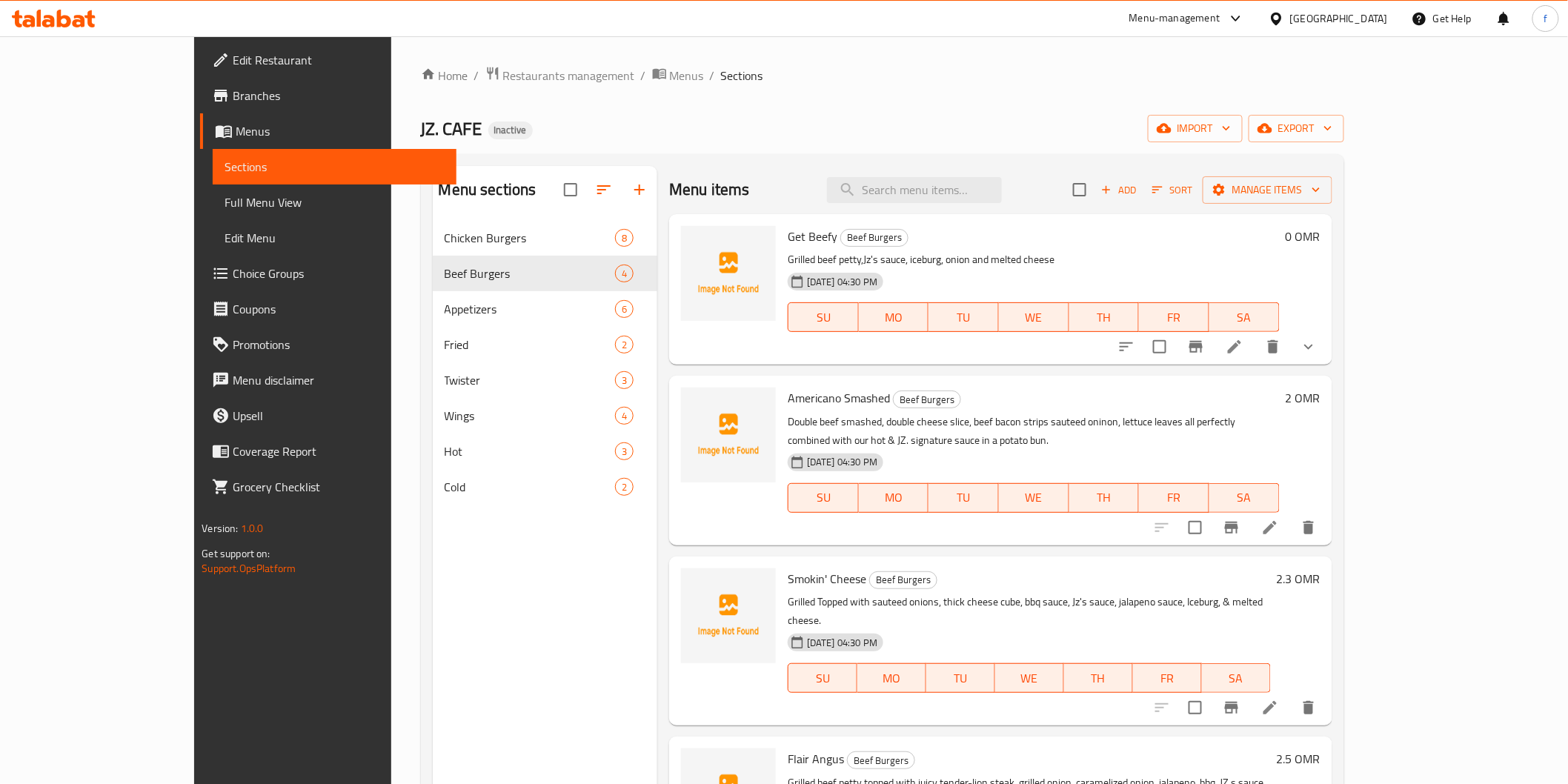
click at [1255, 349] on li at bounding box center [1234, 347] width 41 height 27
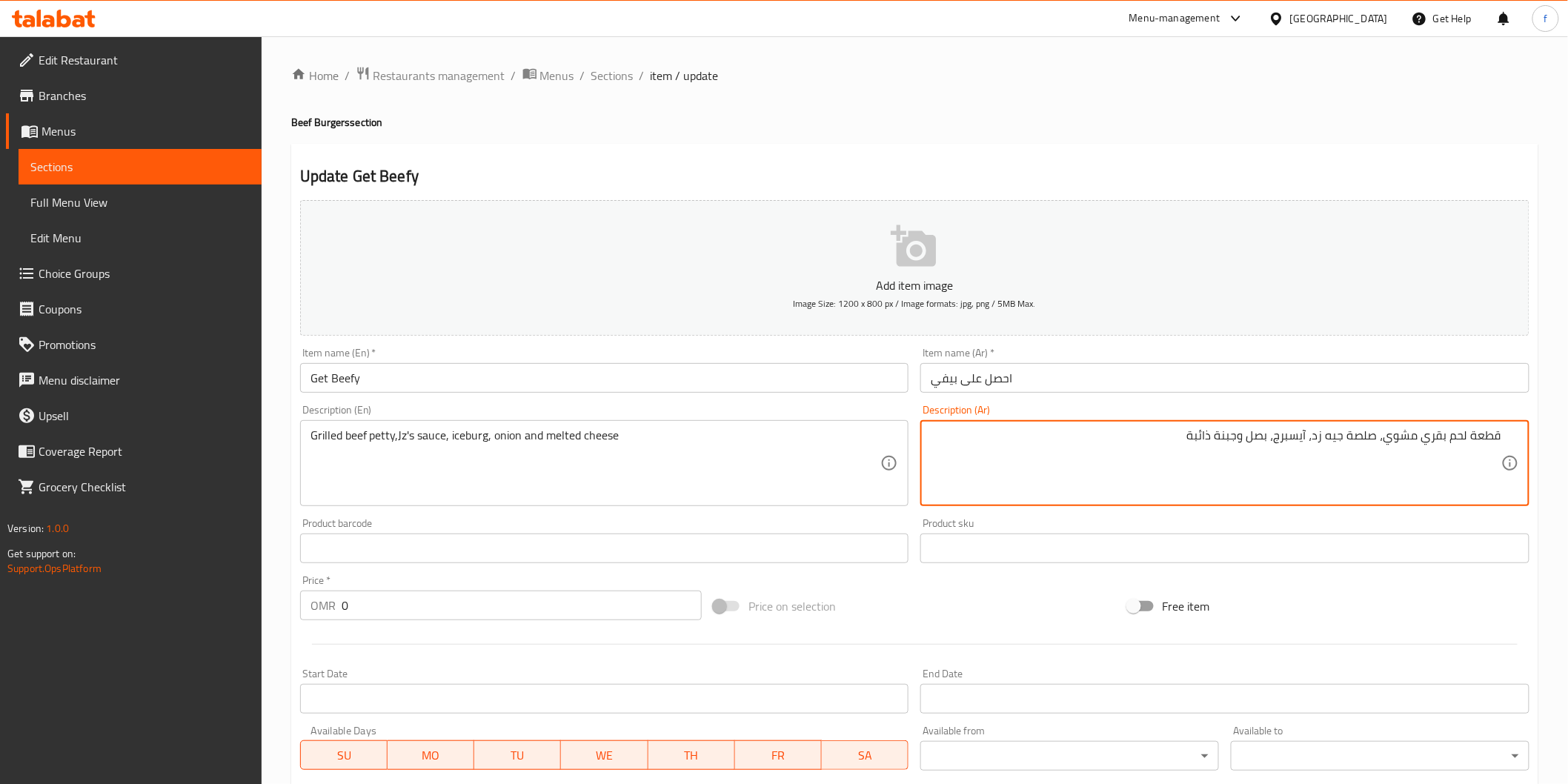
click at [1500, 440] on textarea "قطعة لحم بقري مشوي، صلصة جيه زد، آيسبرج، بصل وجبنة ذائبة" at bounding box center [1216, 463] width 571 height 70
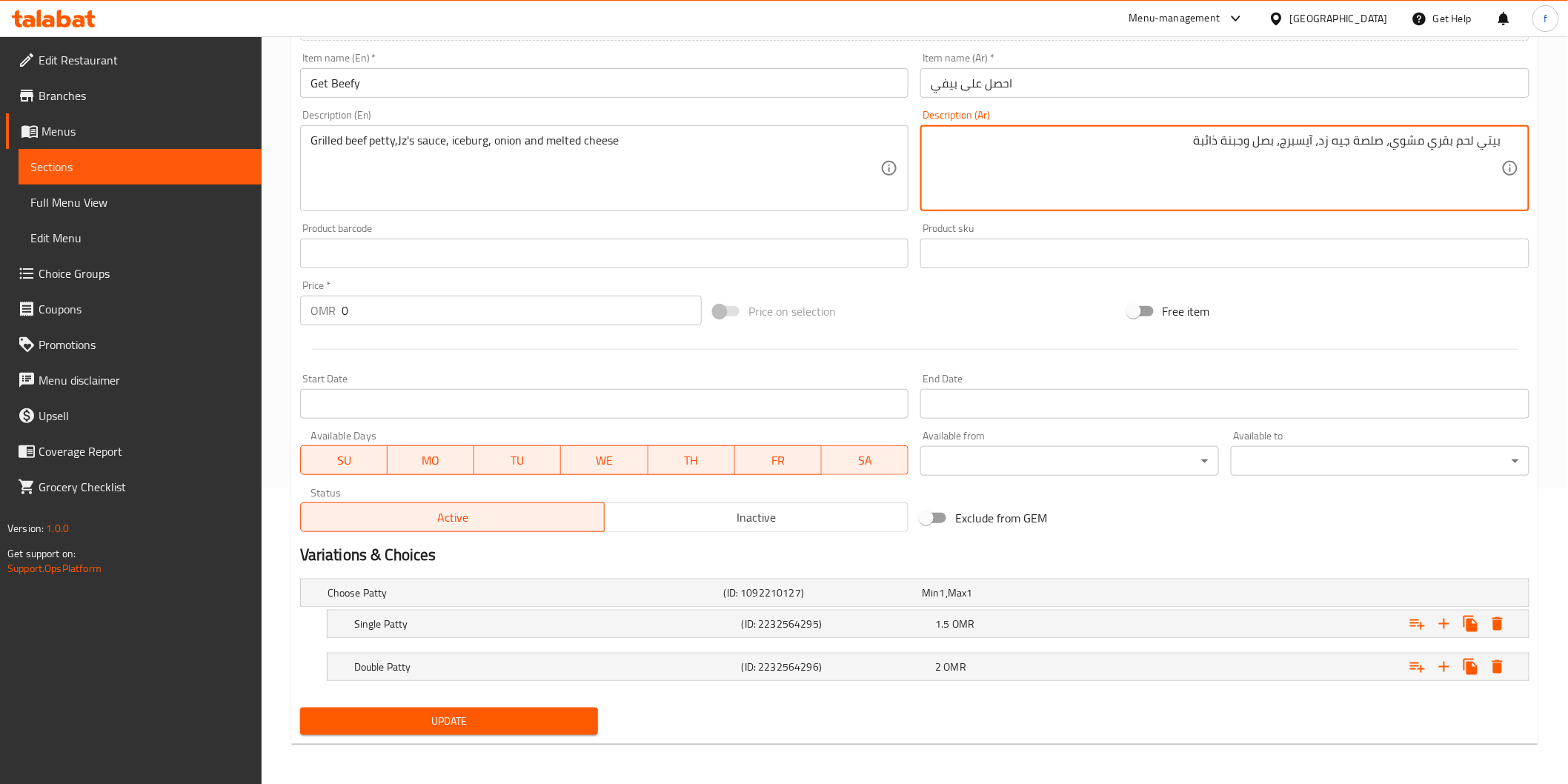
type textarea "بيتي لحم بقري مشوي، صلصة جيه زد، آيسبرج، بصل وجبنة ذائبة"
click at [494, 704] on div "Update" at bounding box center [450, 721] width 311 height 39
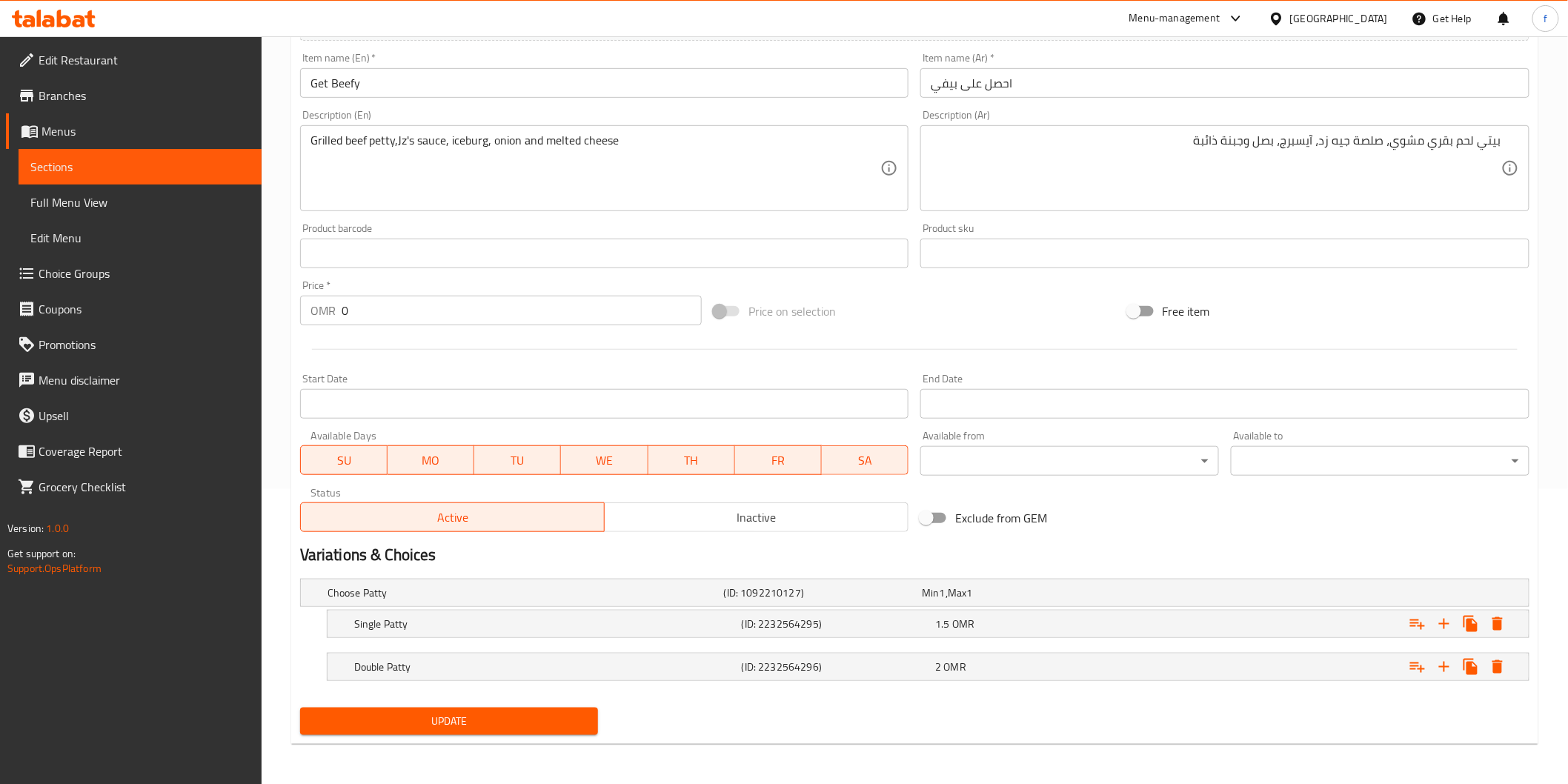
click at [489, 719] on span "Update" at bounding box center [450, 721] width 275 height 18
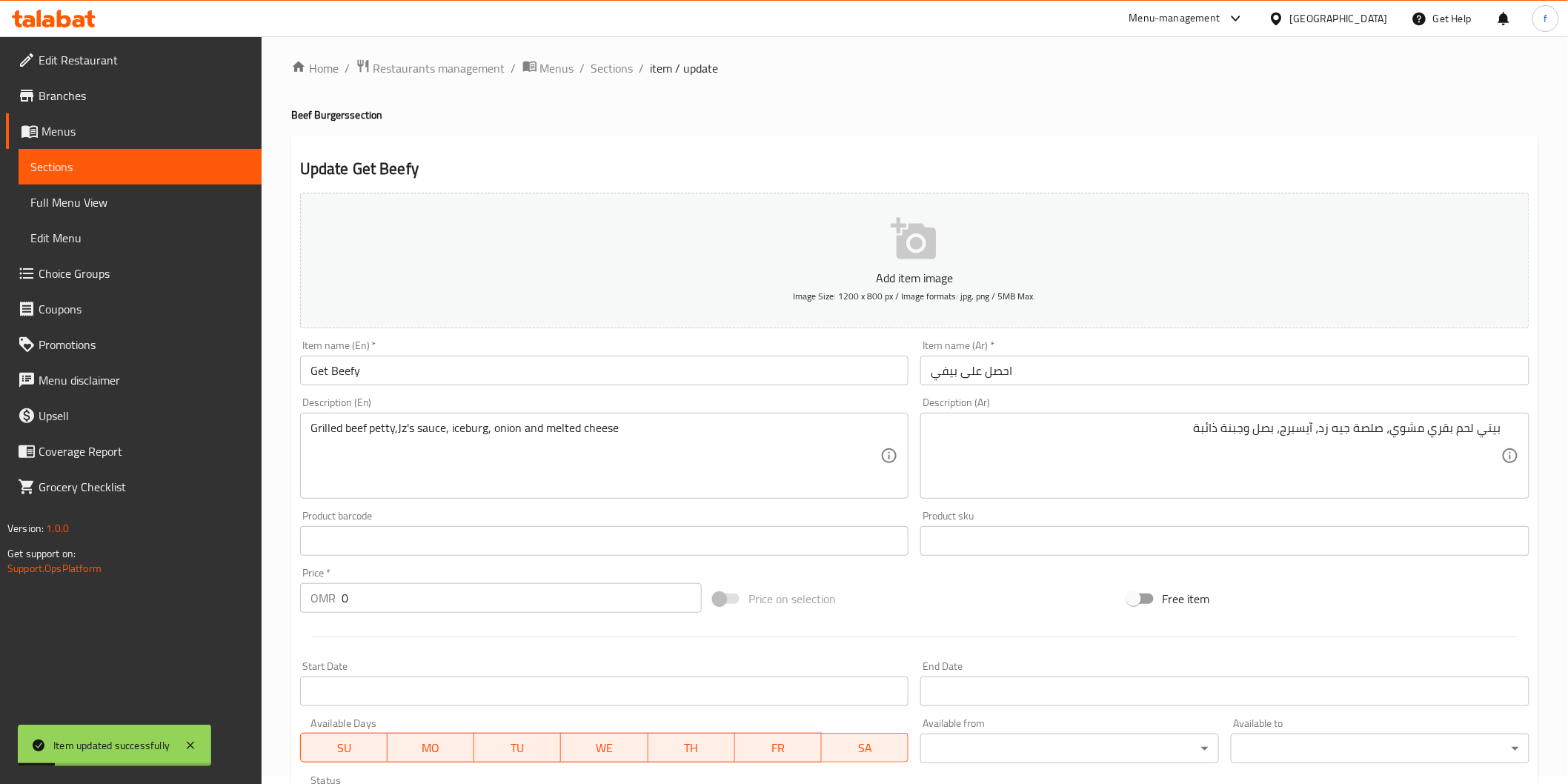
scroll to position [0, 0]
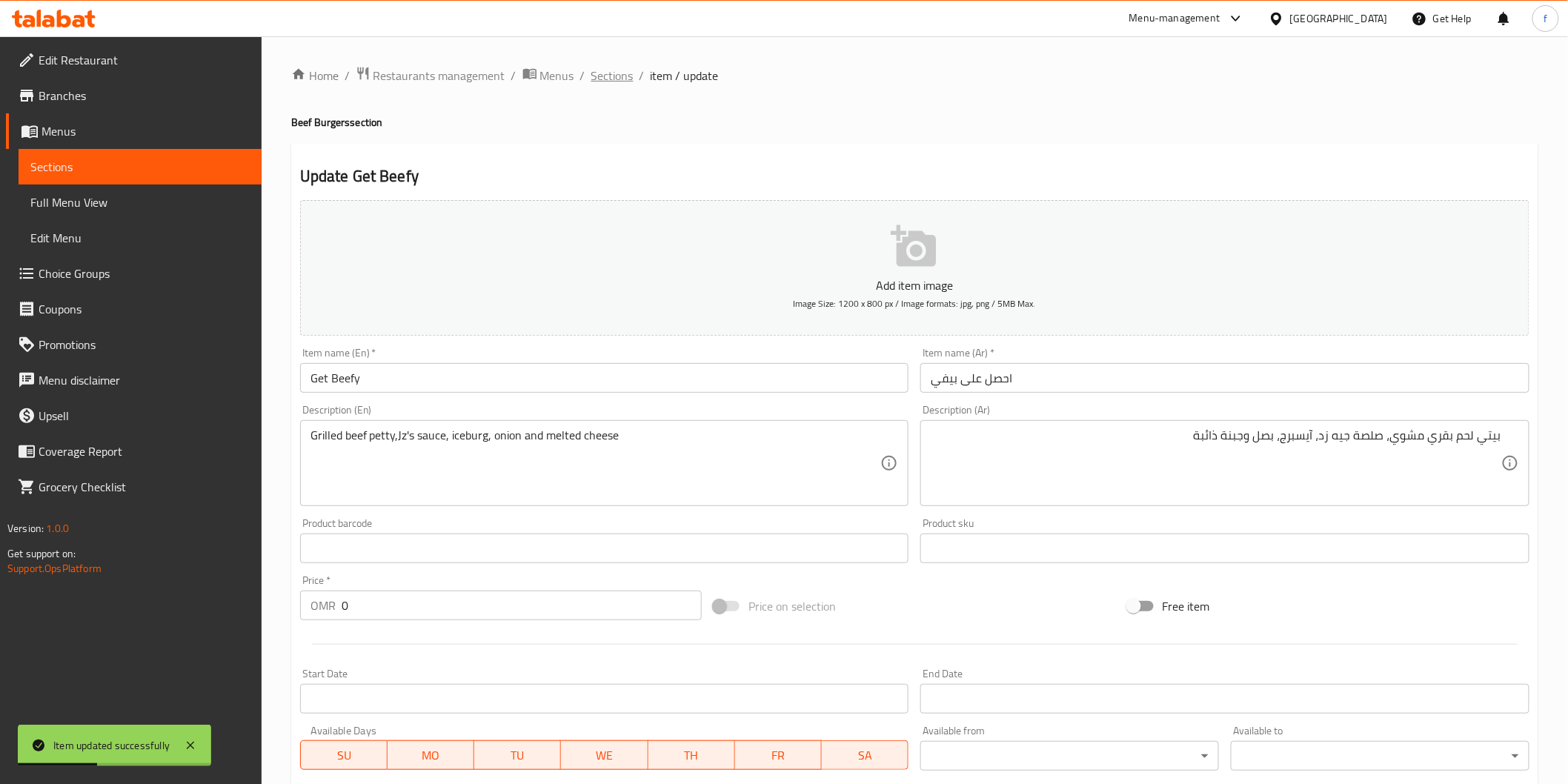
click at [626, 83] on span "Sections" at bounding box center [612, 75] width 42 height 17
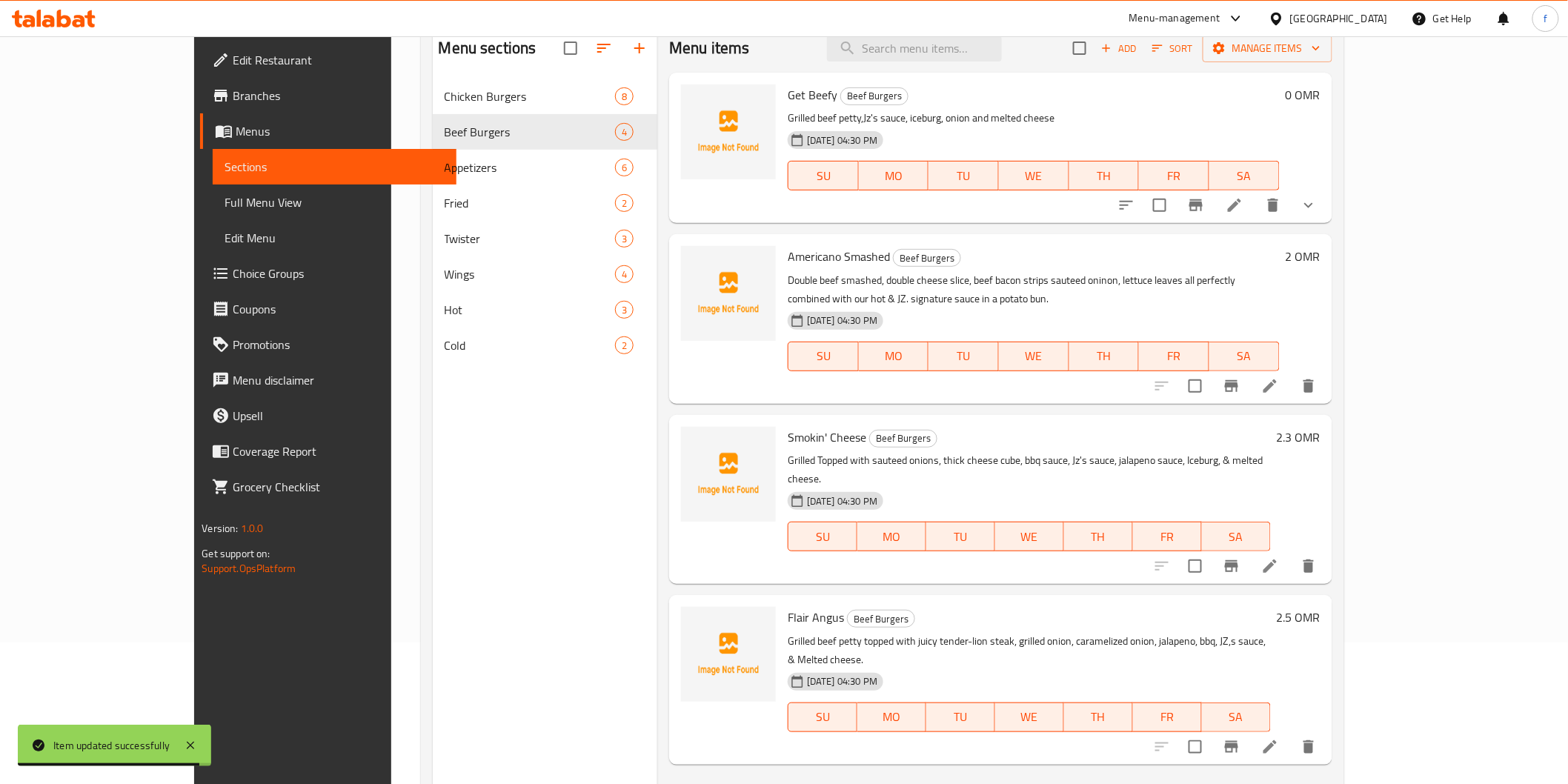
scroll to position [208, 0]
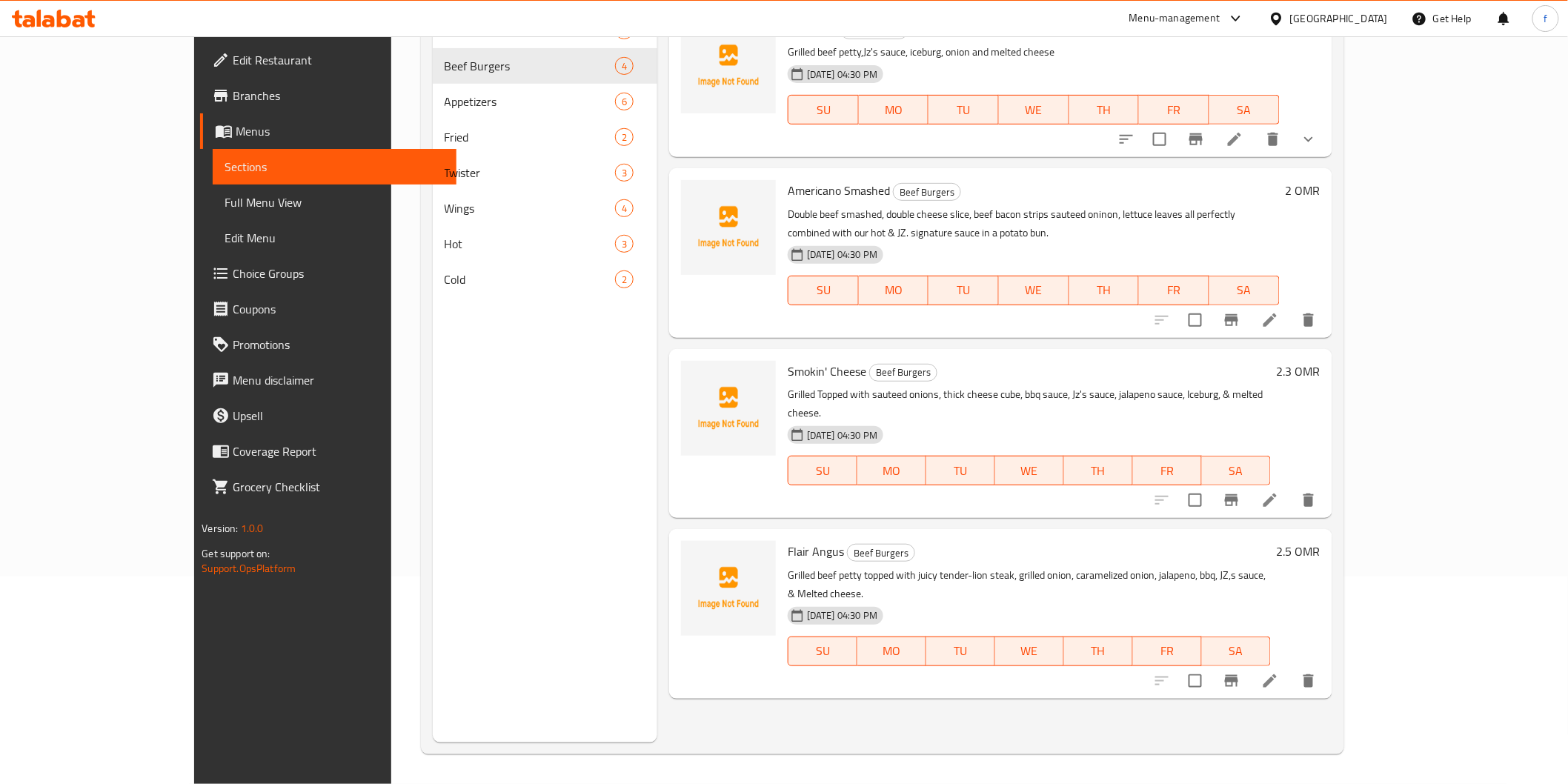
click at [1279, 672] on icon at bounding box center [1270, 681] width 17 height 17
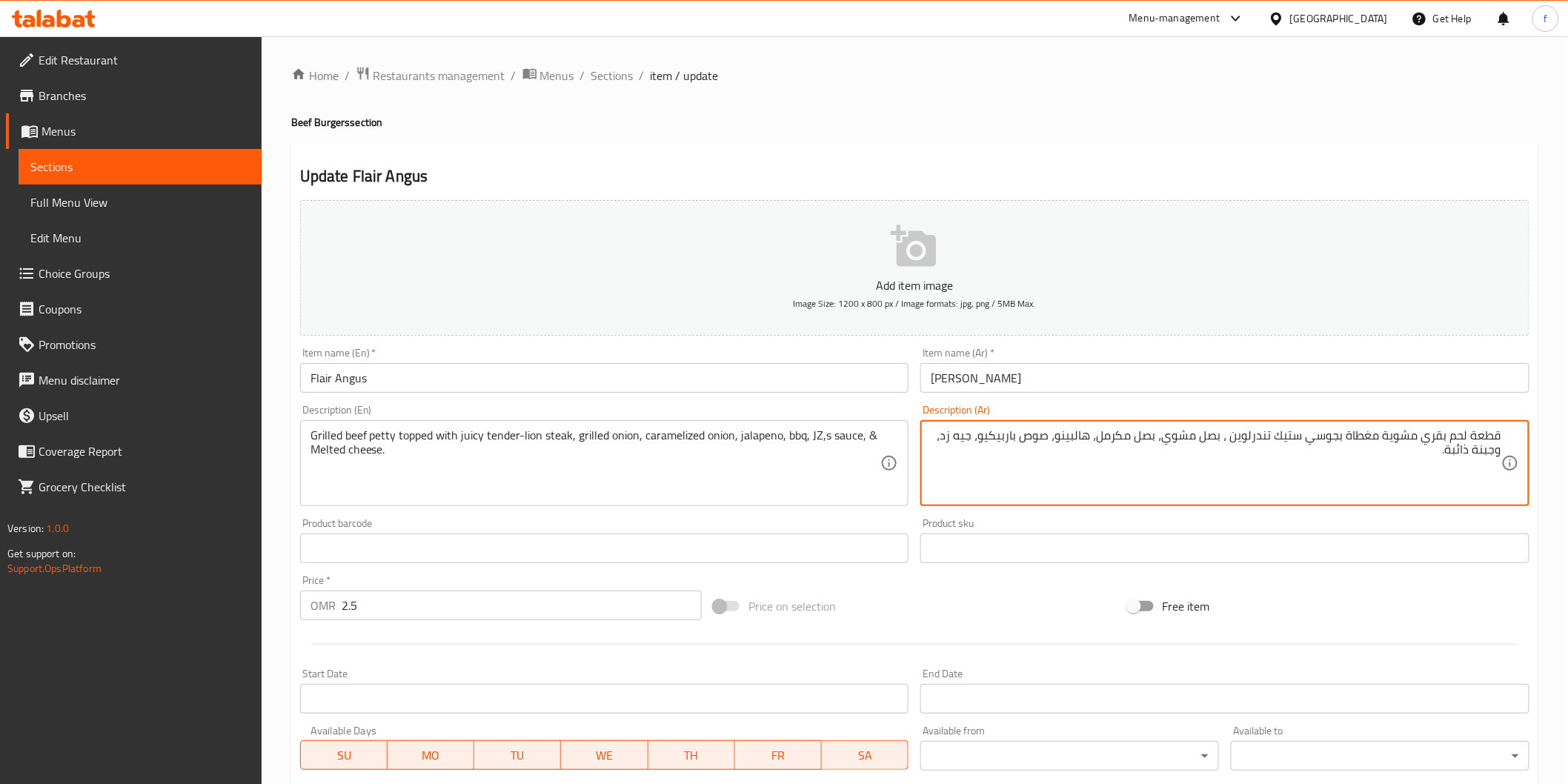
click at [1482, 439] on textarea "قطعة لحم بقري مشوية مغطاة بجوسي ستيك تندرلوين ، بصل مشوي، بصل مكرمل، هالبينو، ص…" at bounding box center [1216, 463] width 571 height 70
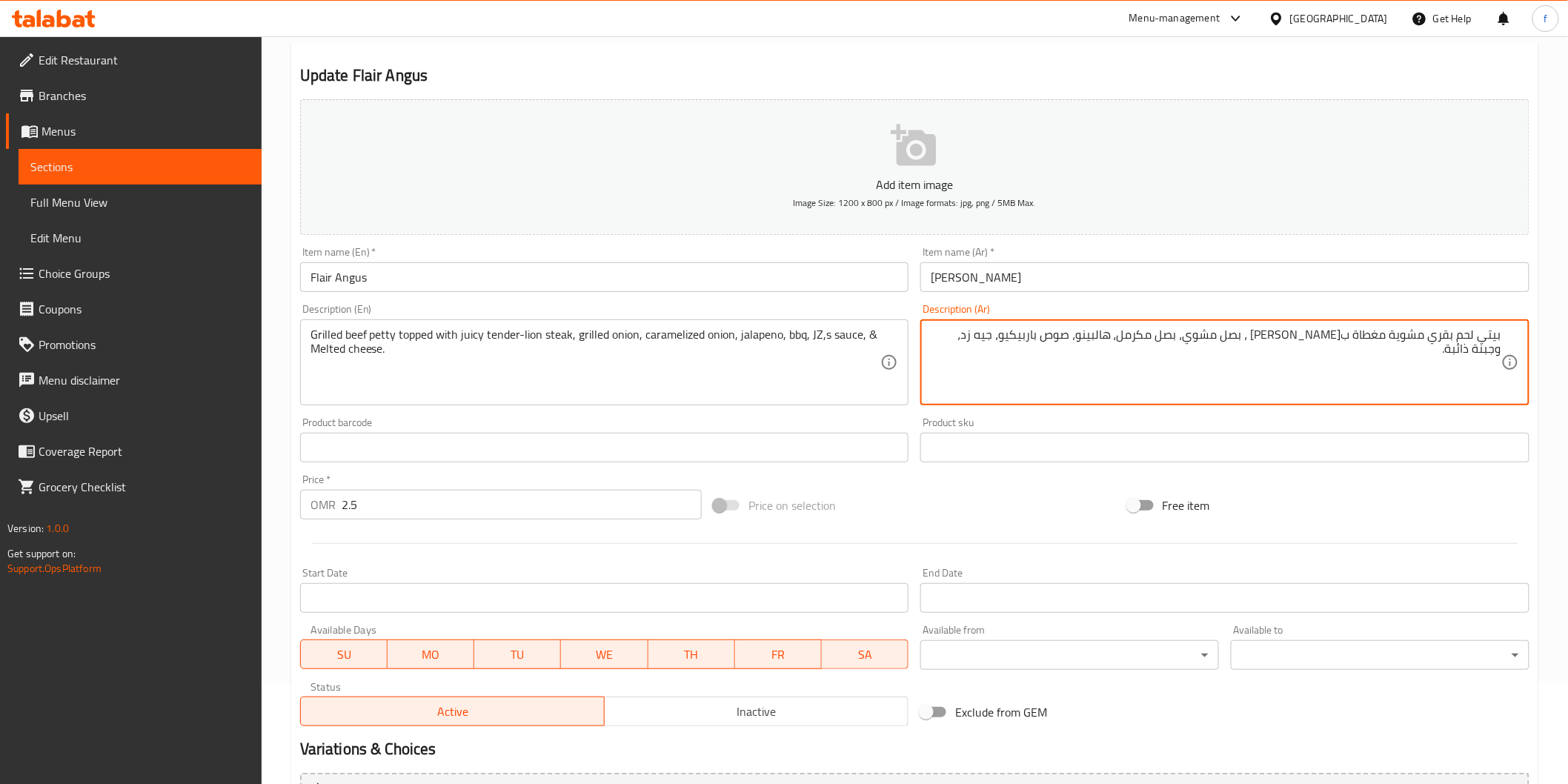
scroll to position [260, 0]
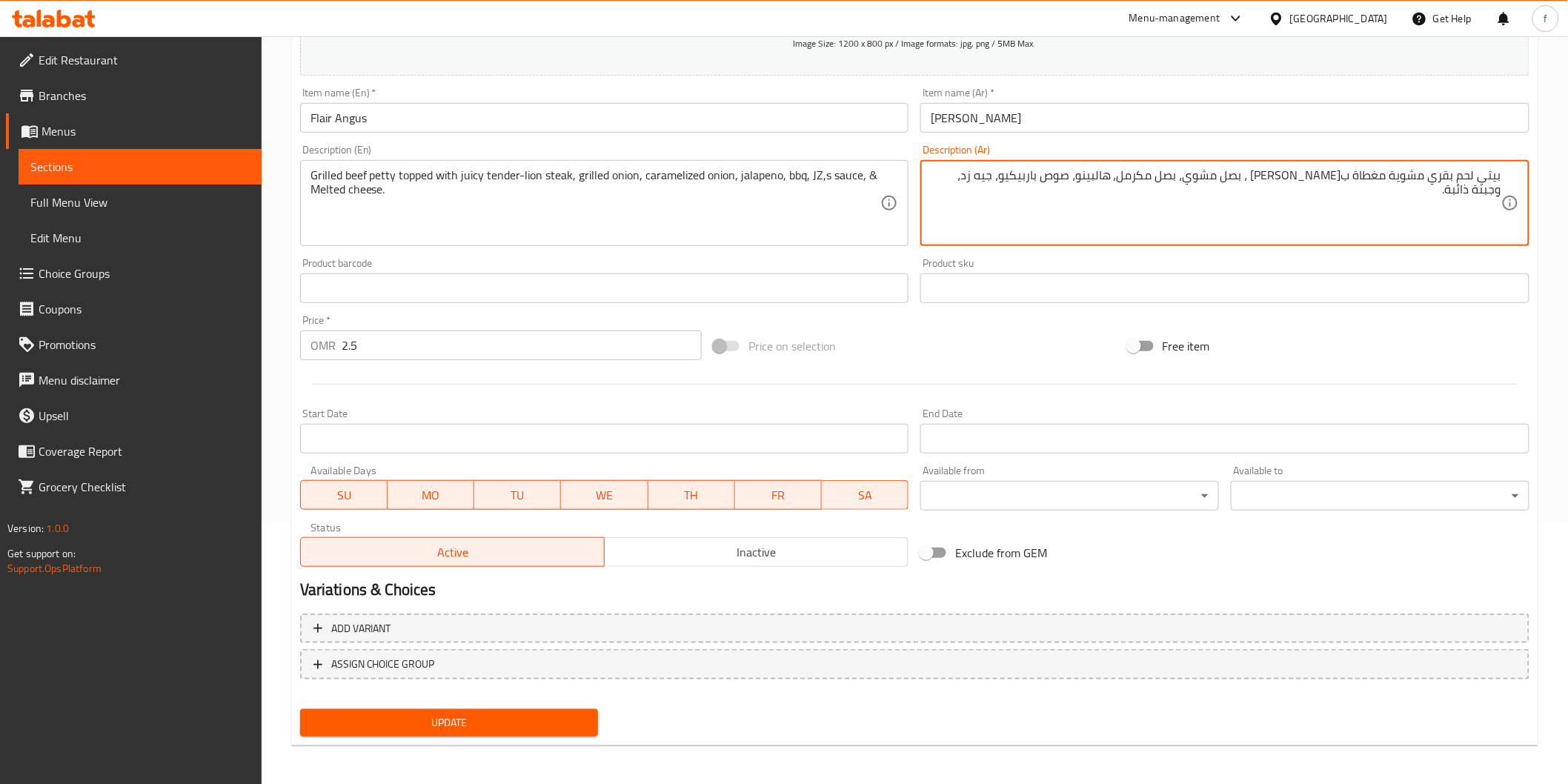
type textarea "بيتي لحم بقري مشوية مغطاة ب[PERSON_NAME] ، بصل مشوي، بصل مكرمل، هالبينو، صوص با…"
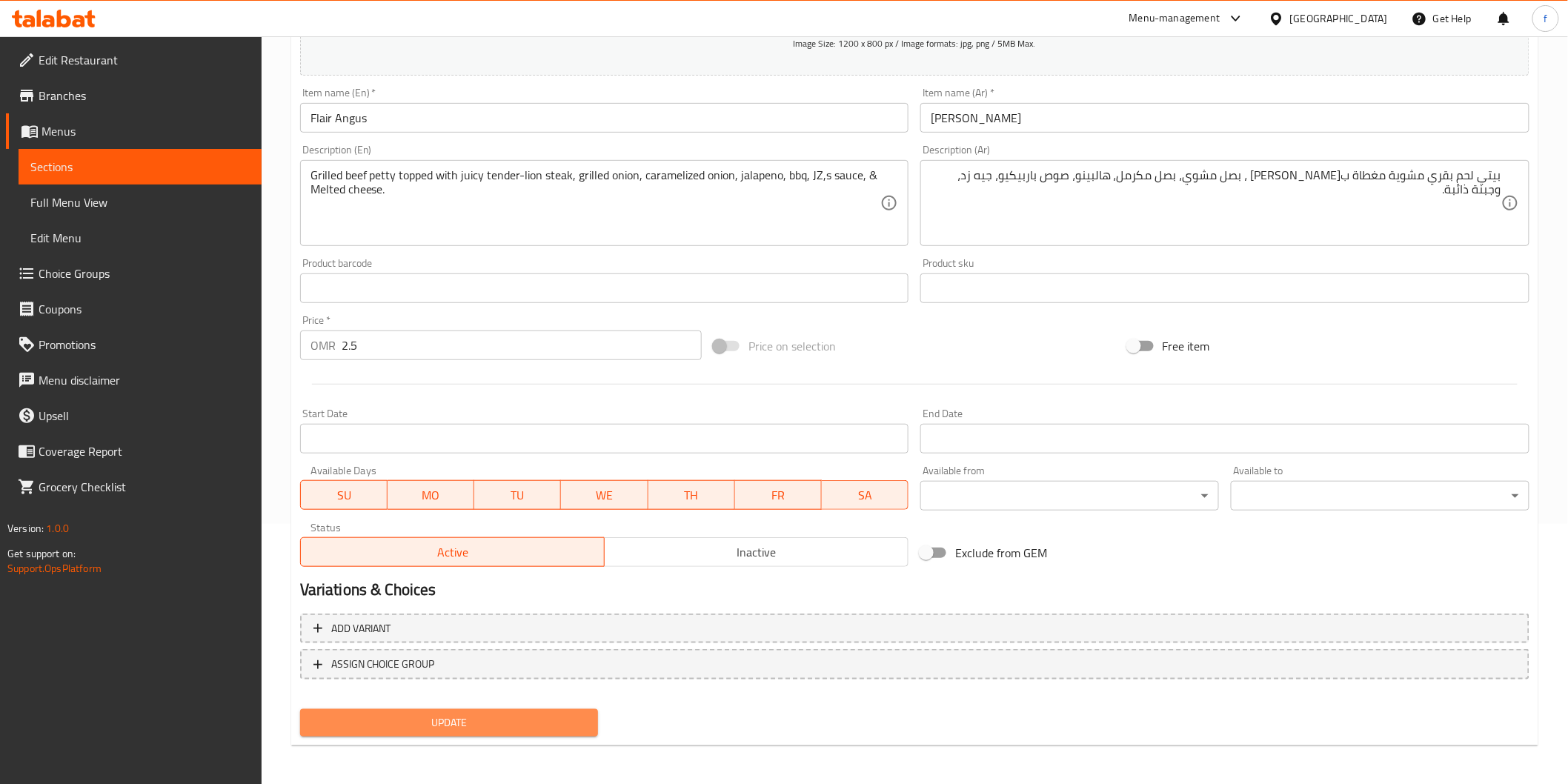
click at [538, 714] on span "Update" at bounding box center [450, 722] width 275 height 18
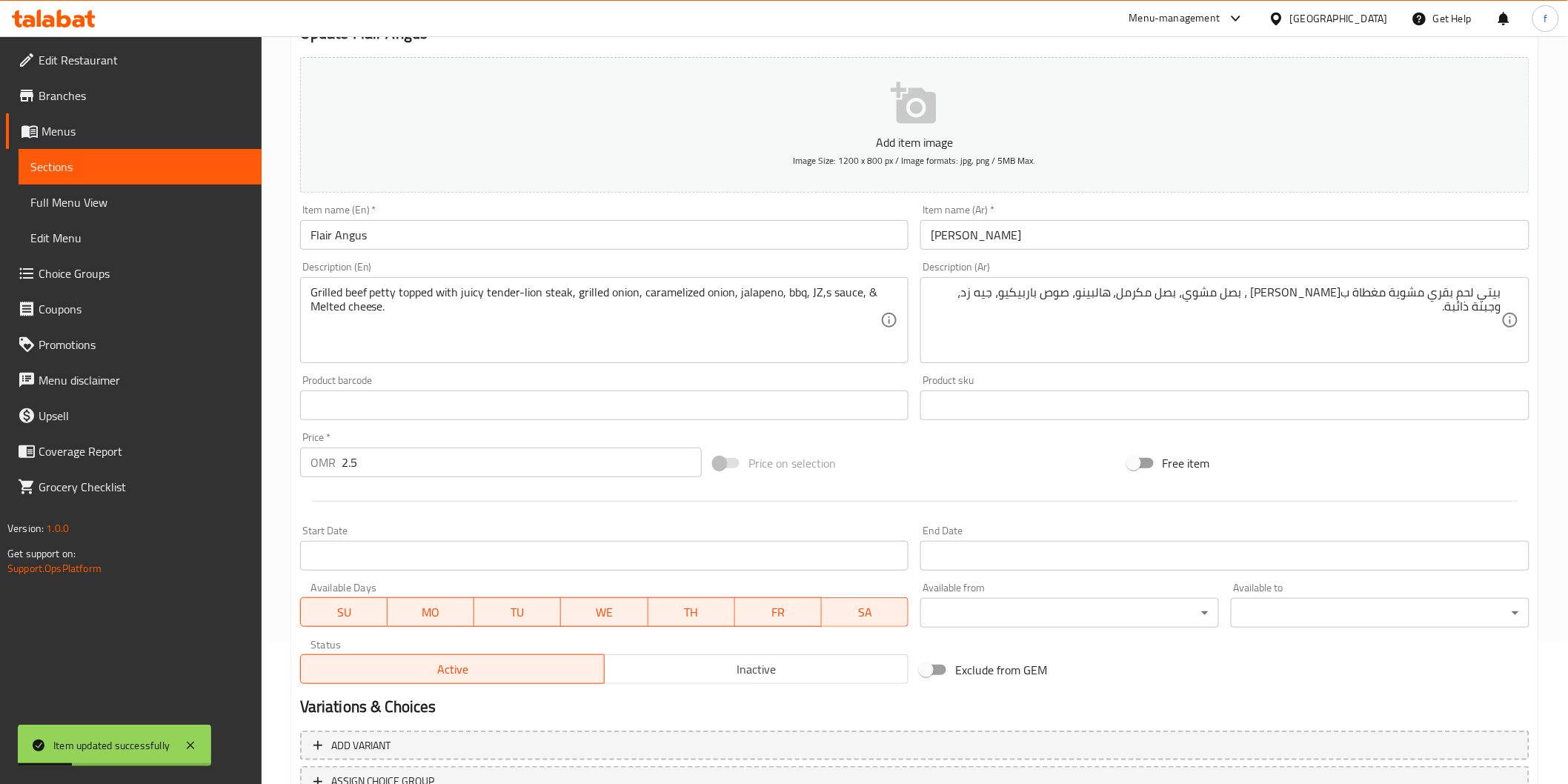
scroll to position [0, 0]
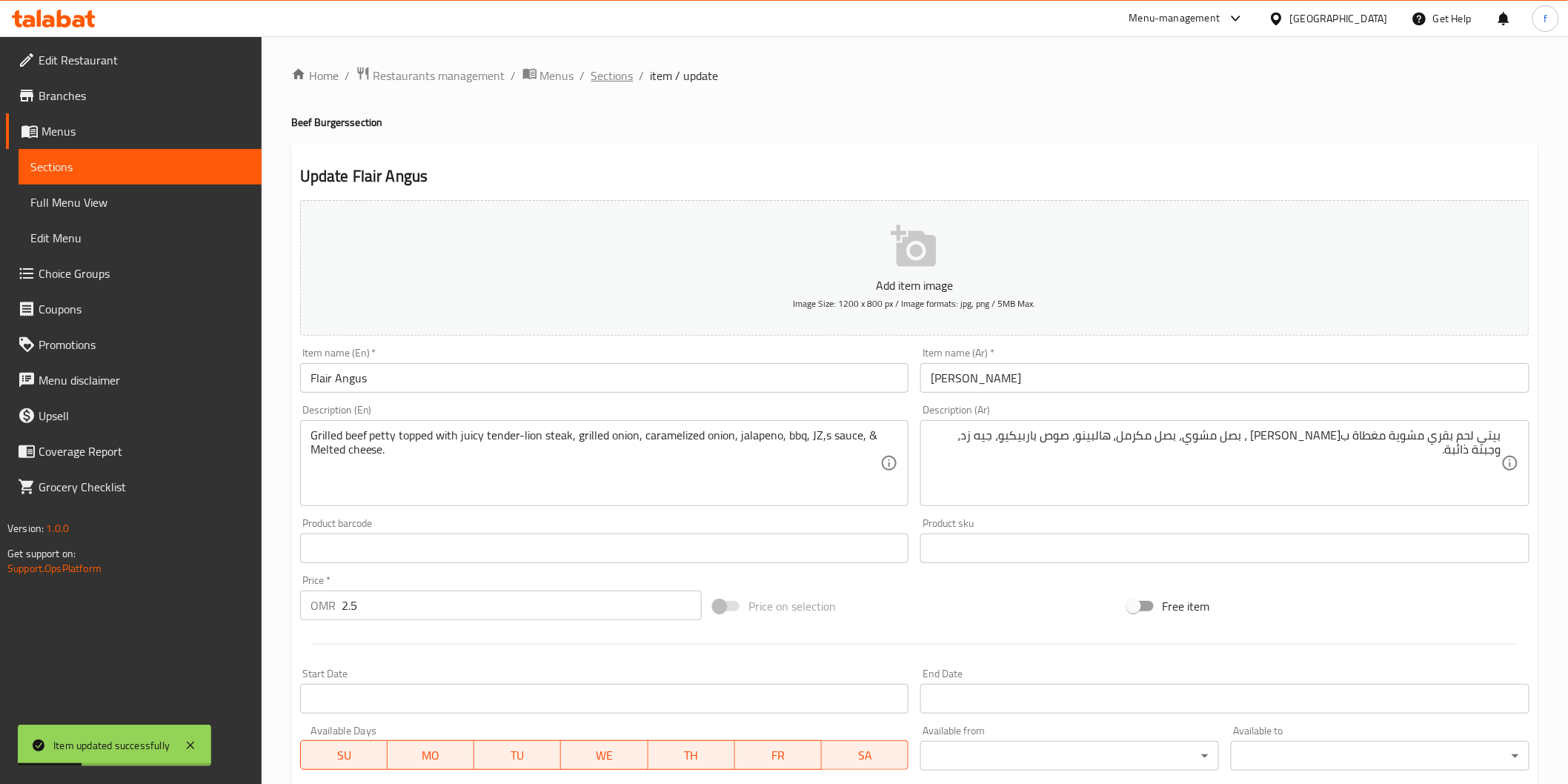
click at [596, 80] on span "Sections" at bounding box center [612, 75] width 42 height 17
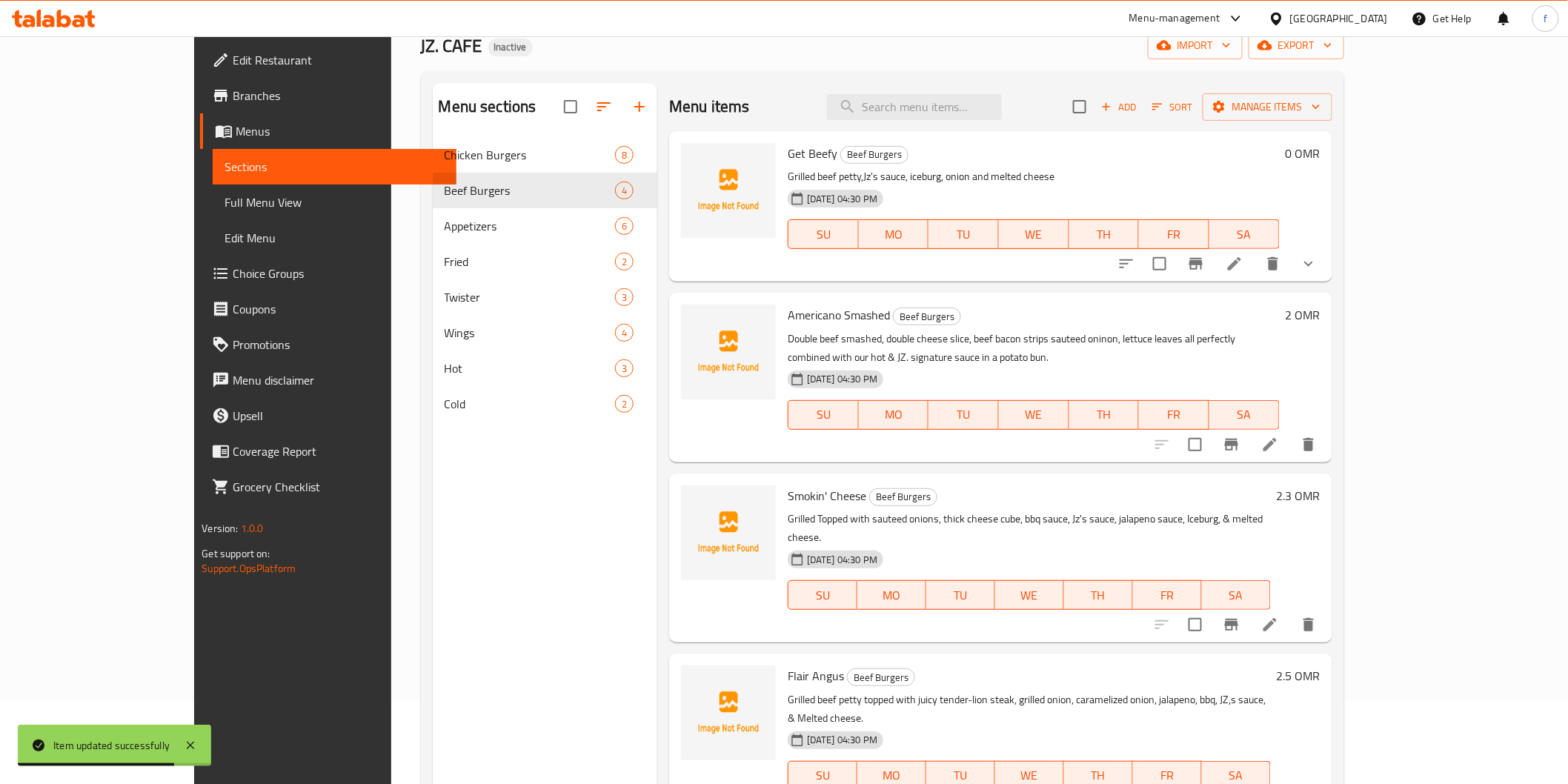
scroll to position [208, 0]
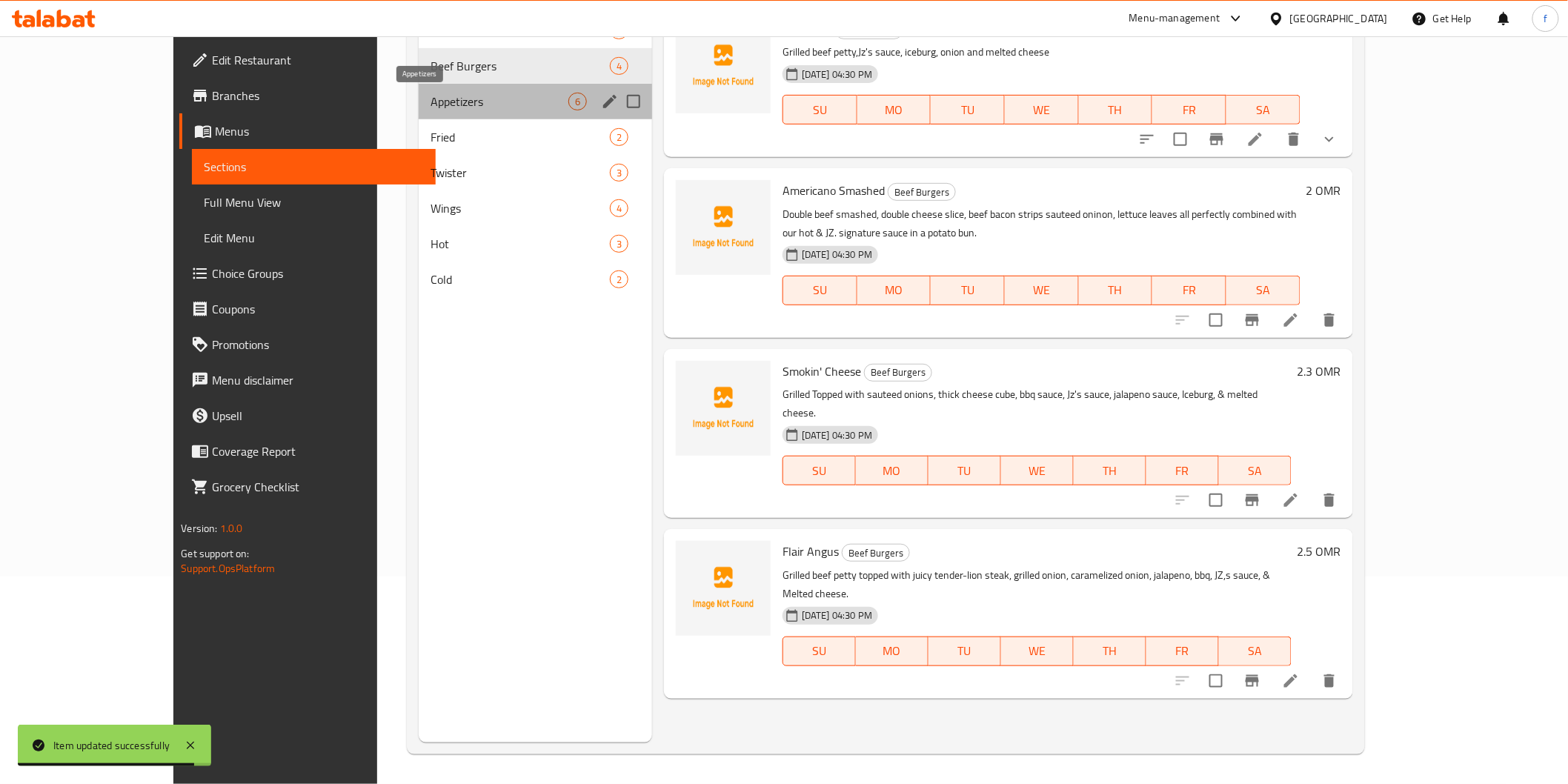
click at [430, 107] on span "Appetizers" at bounding box center [499, 101] width 138 height 17
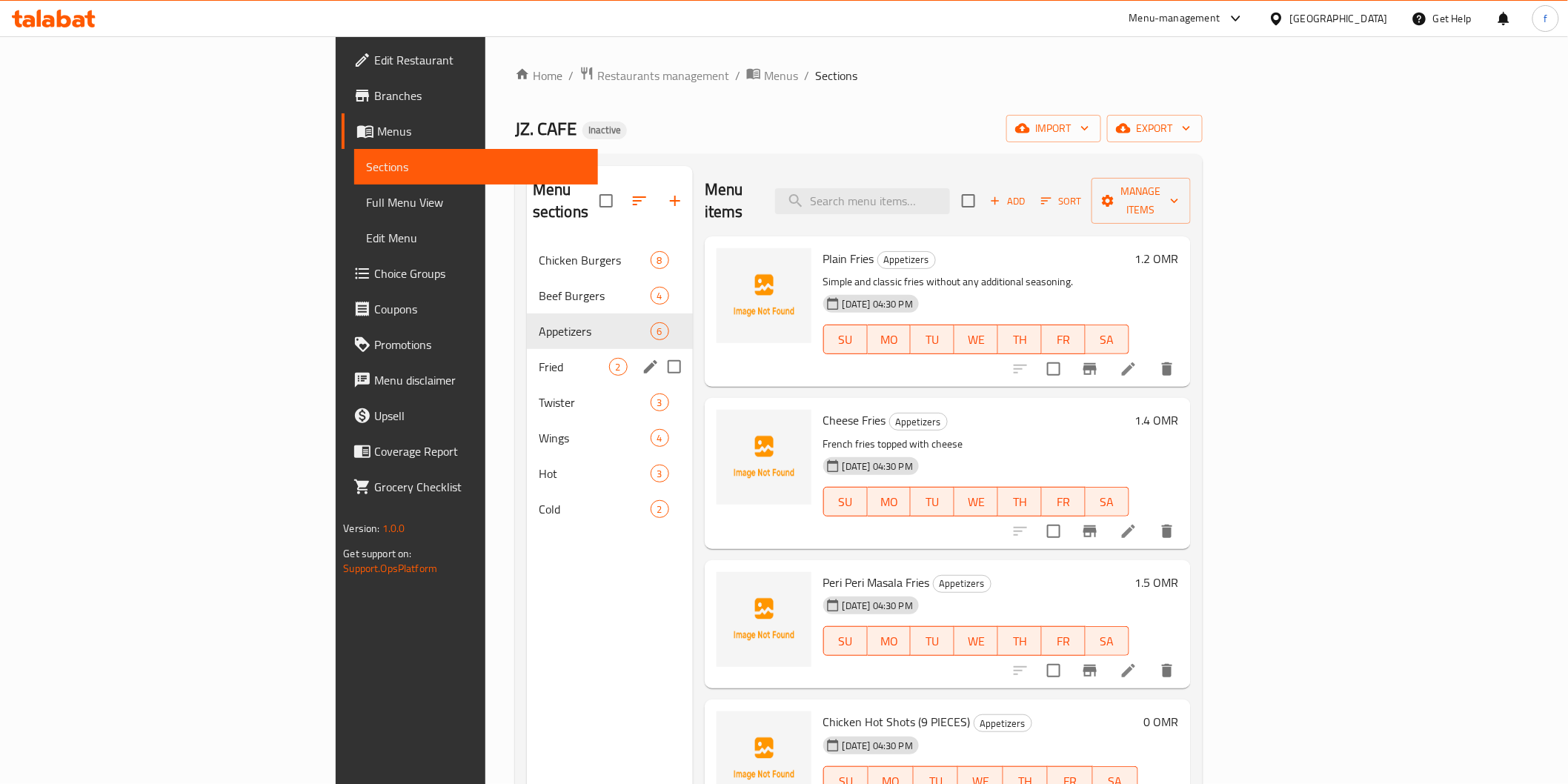
click at [539, 358] on span "Fried" at bounding box center [574, 367] width 70 height 17
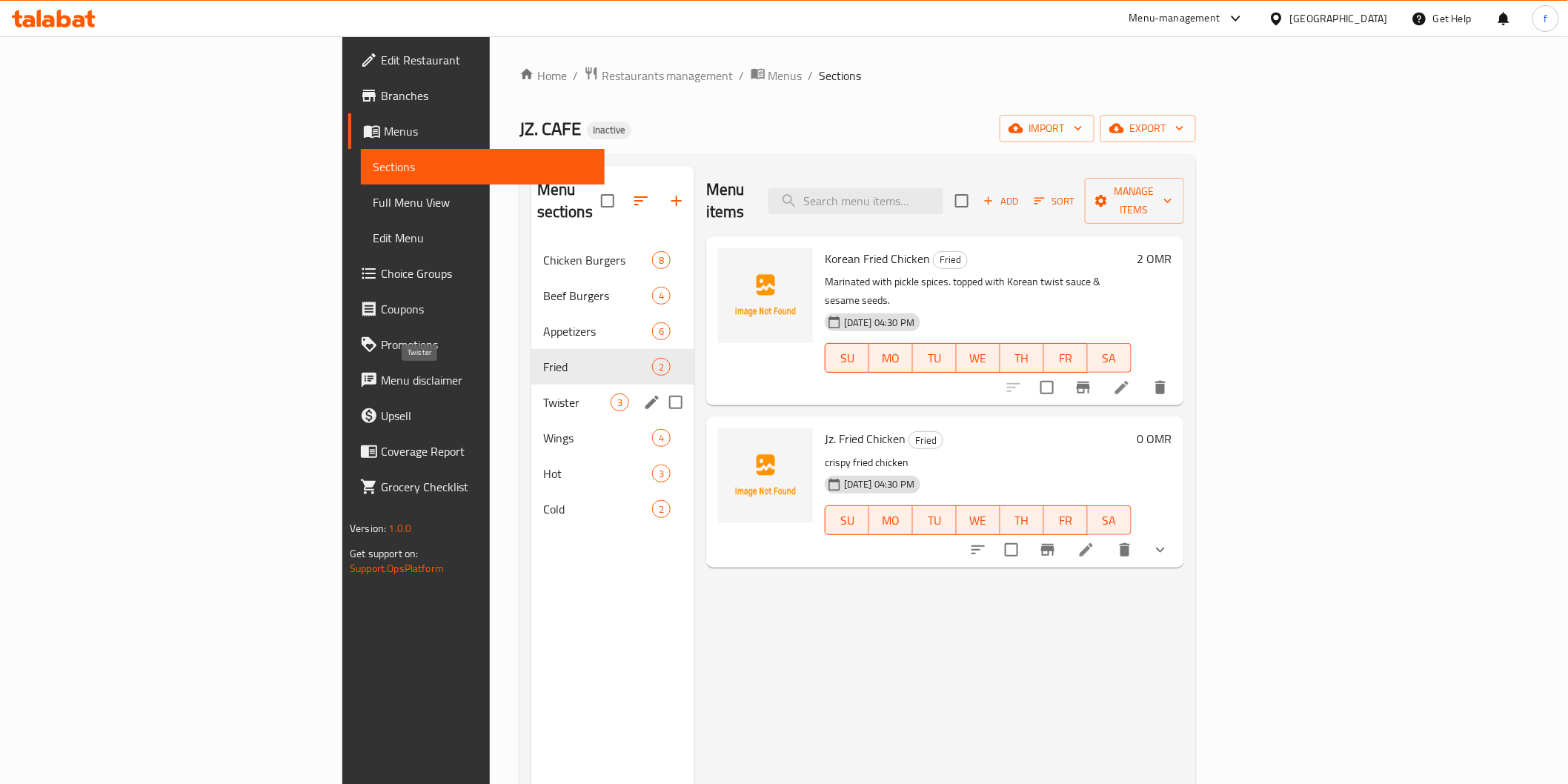
click at [543, 394] on span "Twister" at bounding box center [577, 403] width 67 height 17
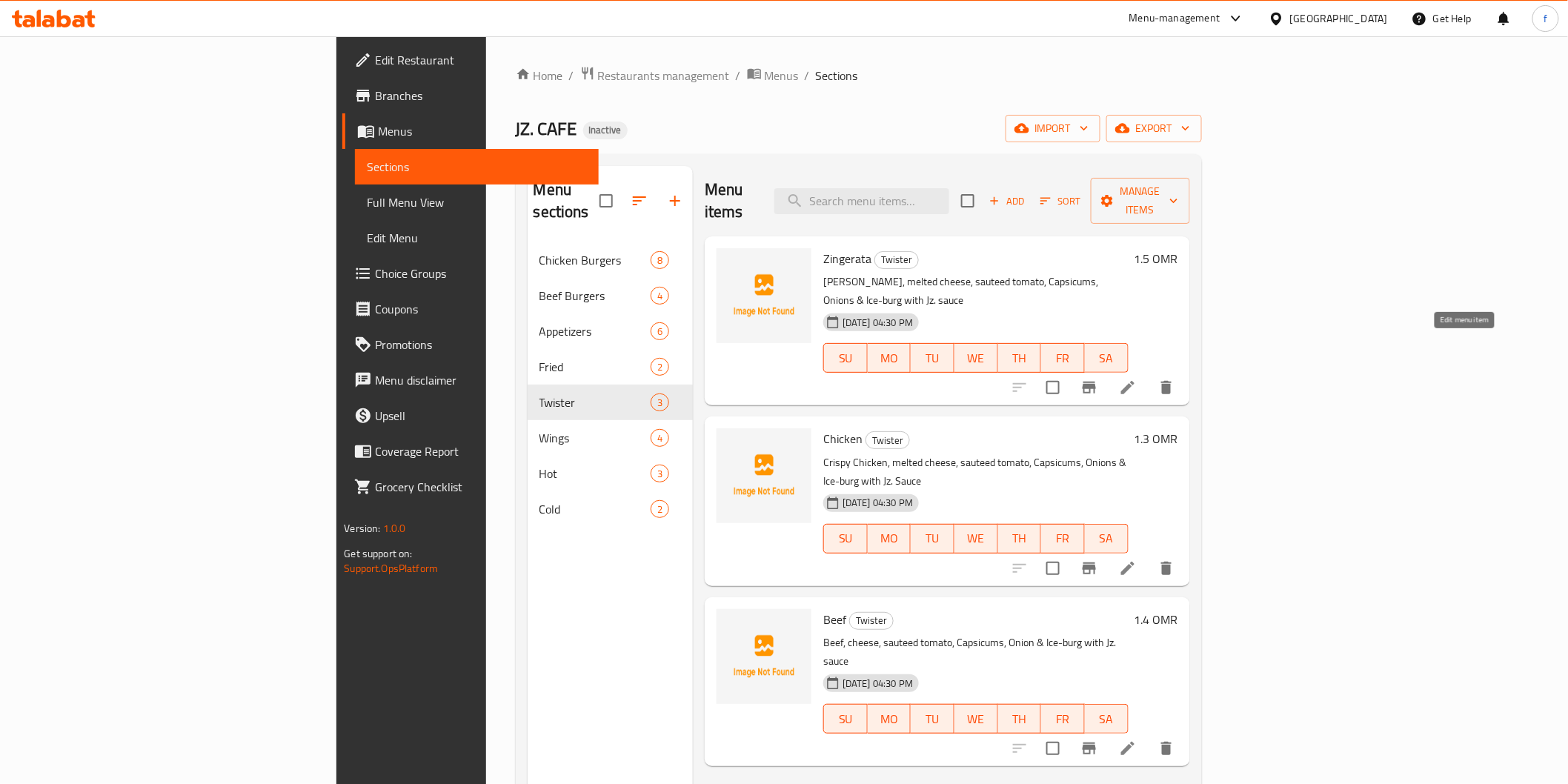
click at [1134, 381] on icon at bounding box center [1128, 388] width 13 height 13
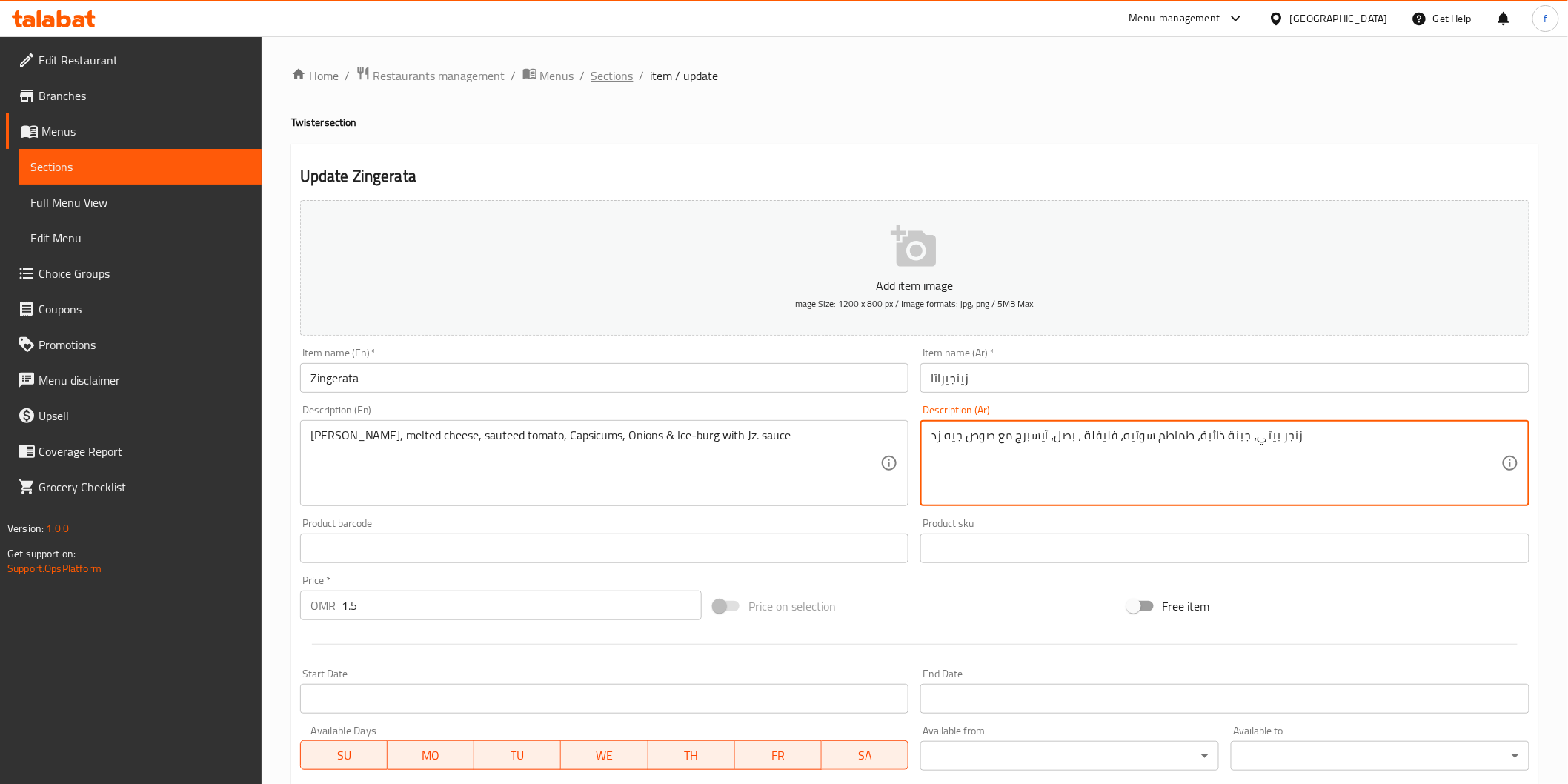
click at [591, 82] on span "Sections" at bounding box center [612, 75] width 42 height 17
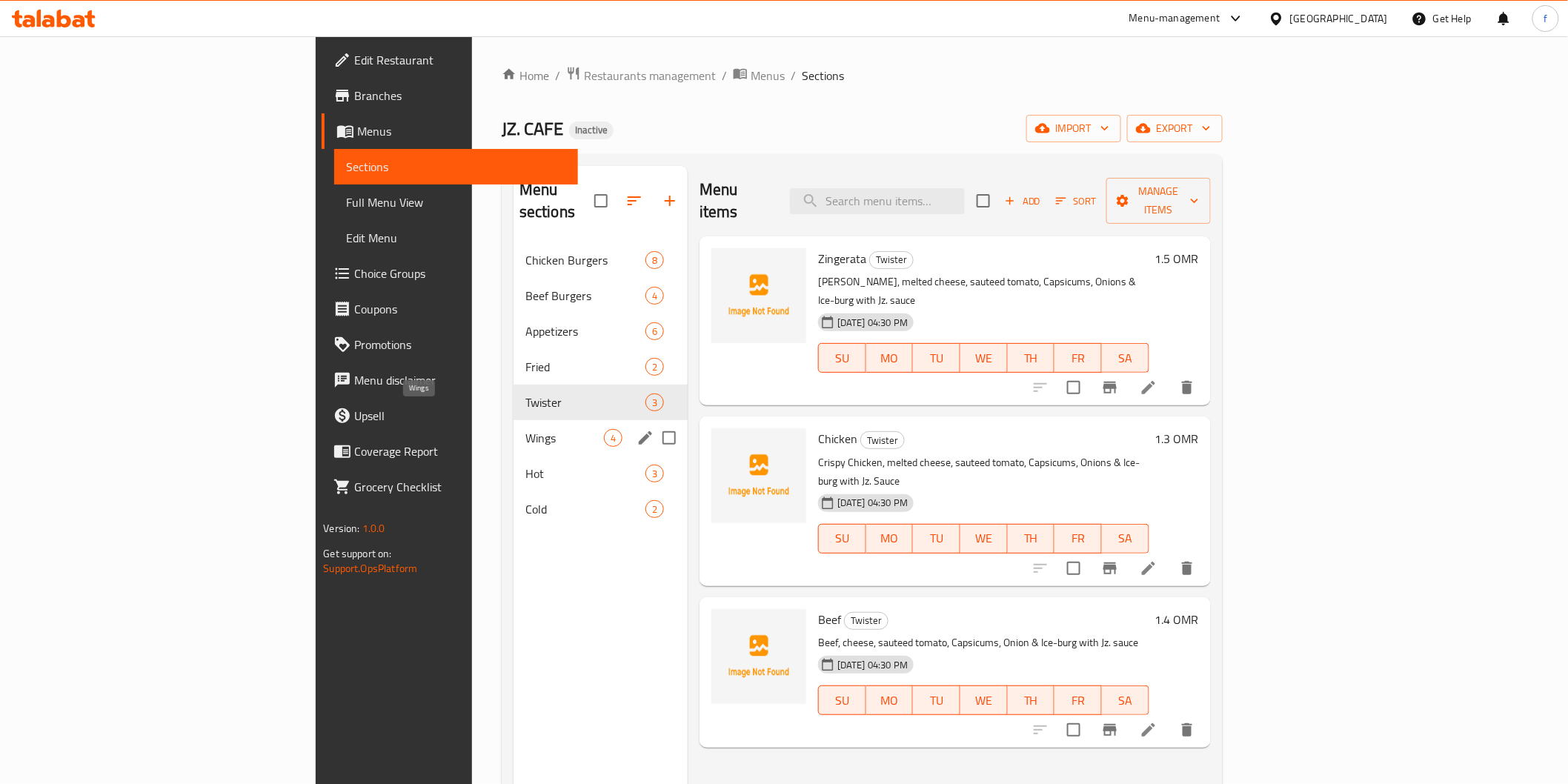
click at [526, 430] on span "Wings" at bounding box center [565, 438] width 79 height 17
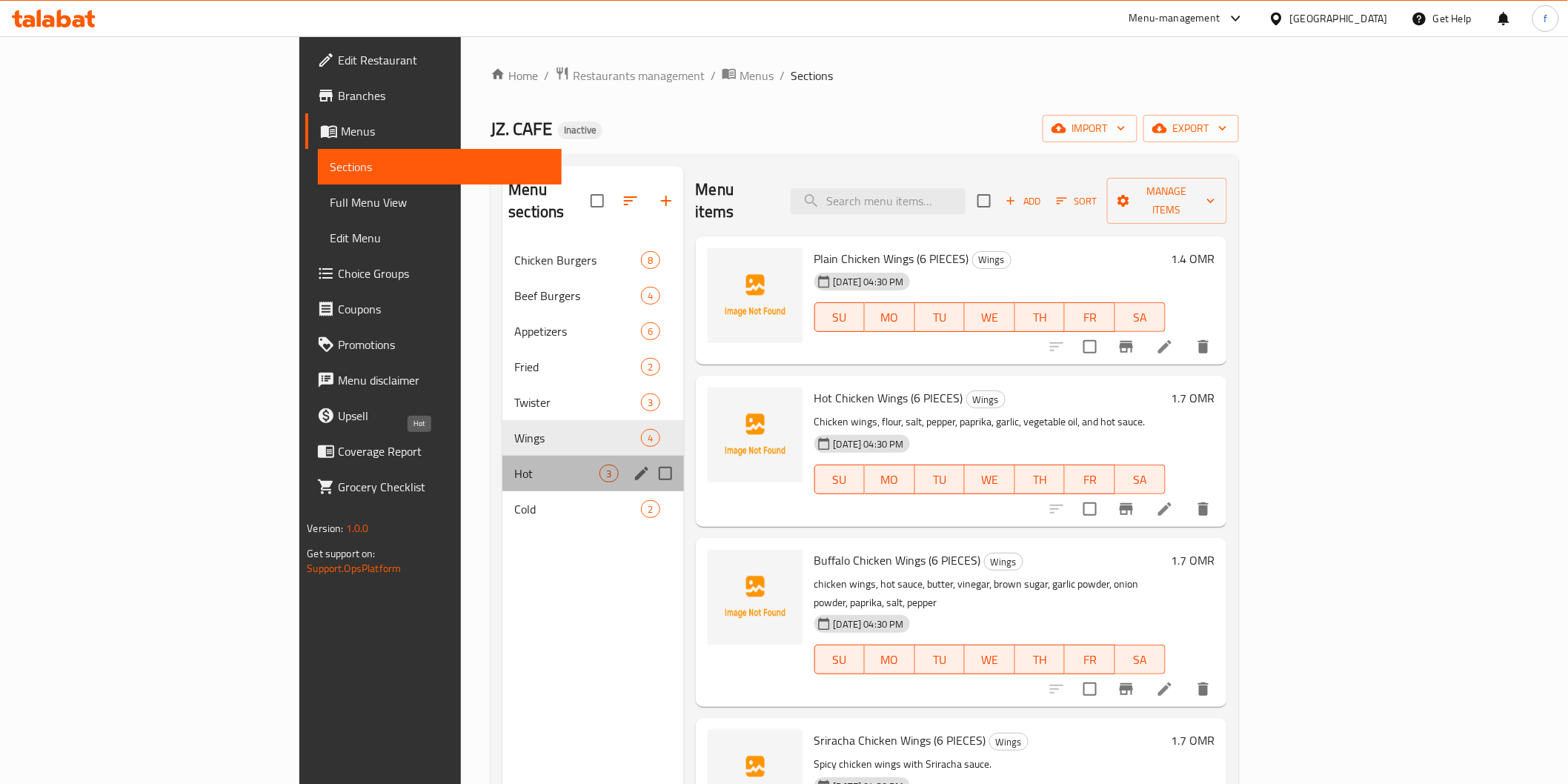
click at [514, 465] on span "Hot" at bounding box center [556, 474] width 86 height 17
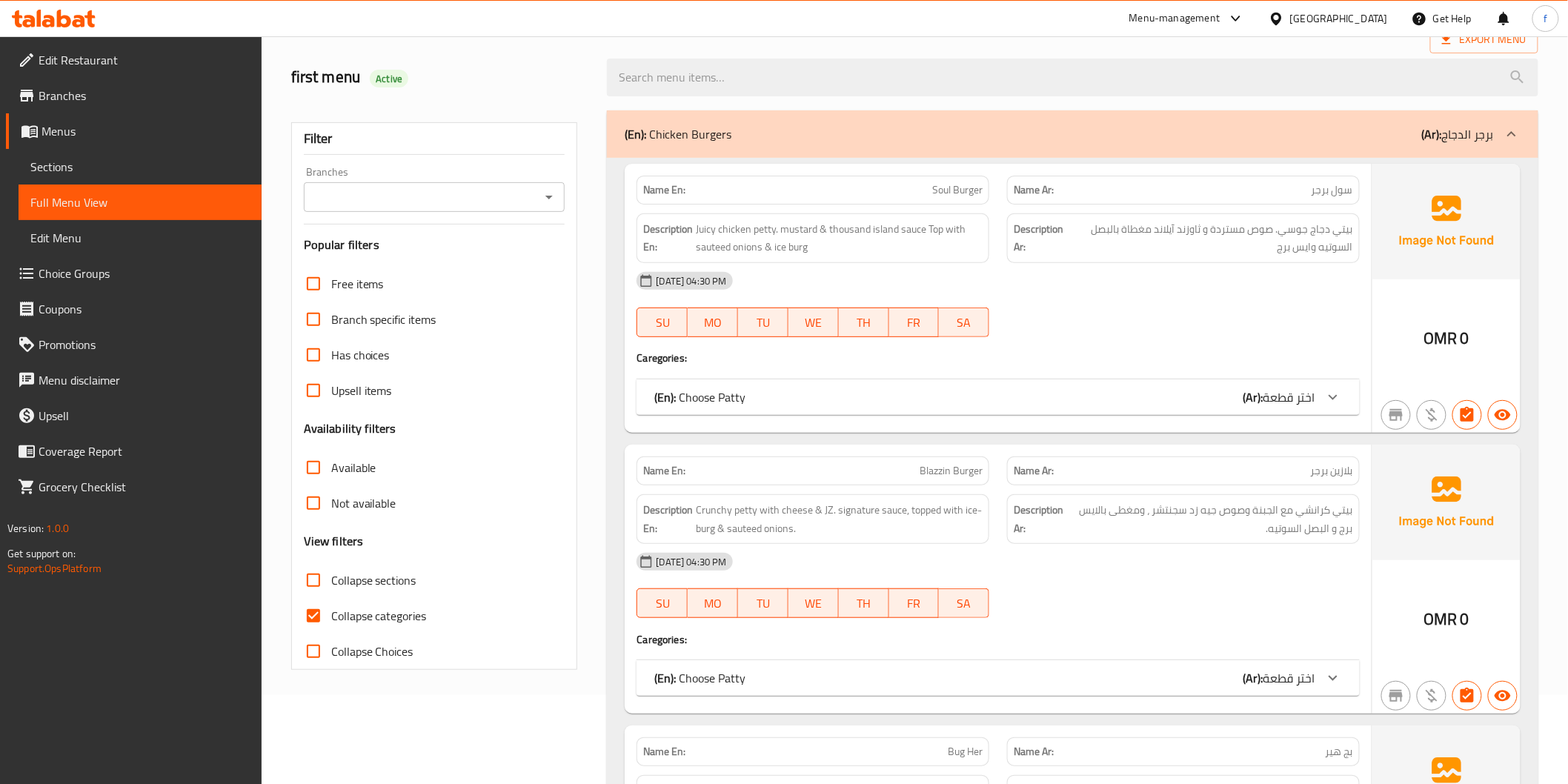
scroll to position [169, 0]
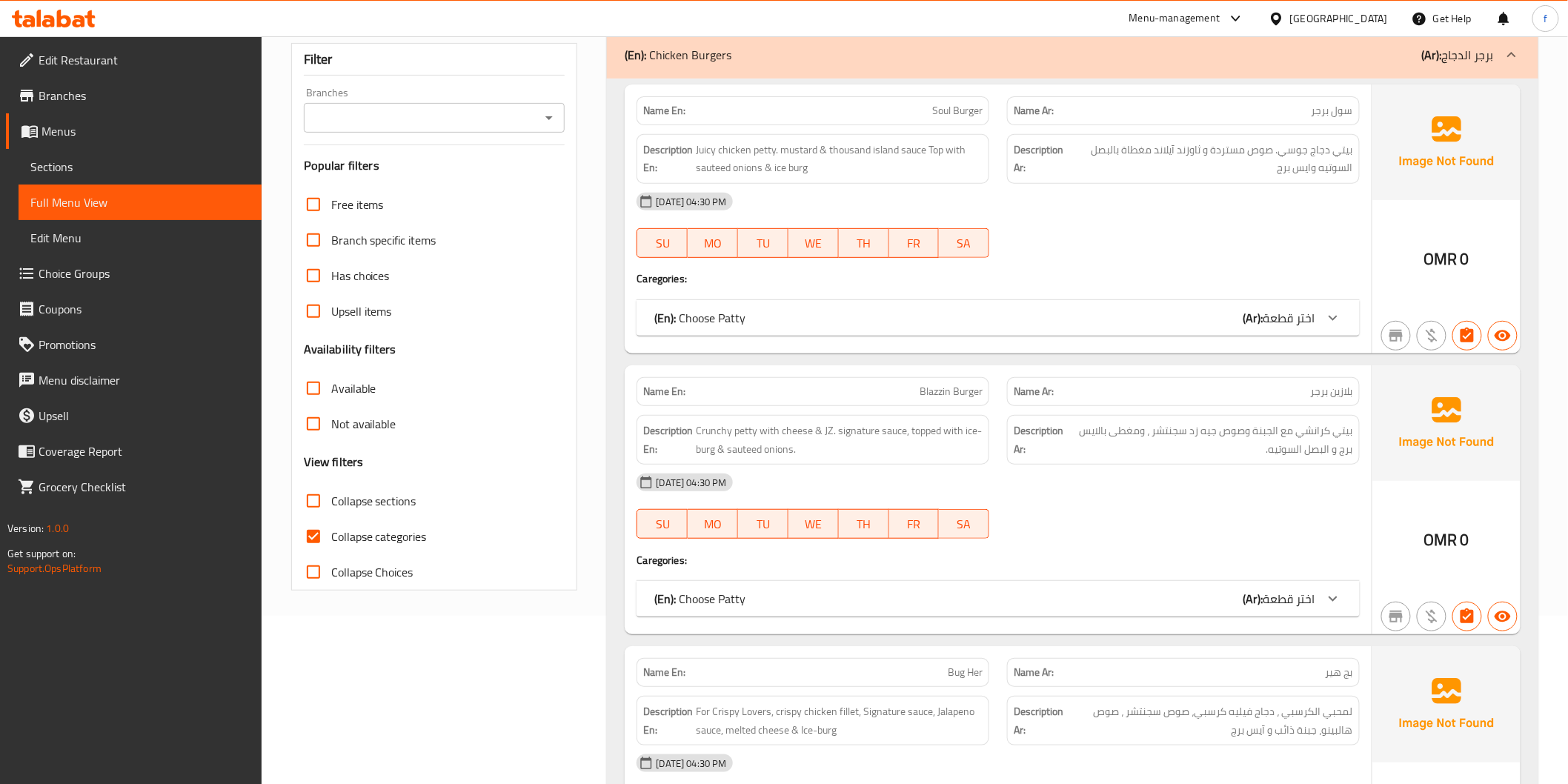
drag, startPoint x: 390, startPoint y: 535, endPoint x: 893, endPoint y: 557, distance: 503.5
click at [390, 536] on span "Collapse categories" at bounding box center [378, 536] width 95 height 17
click at [331, 536] on input "Collapse categories" at bounding box center [313, 536] width 36 height 36
checkbox input "false"
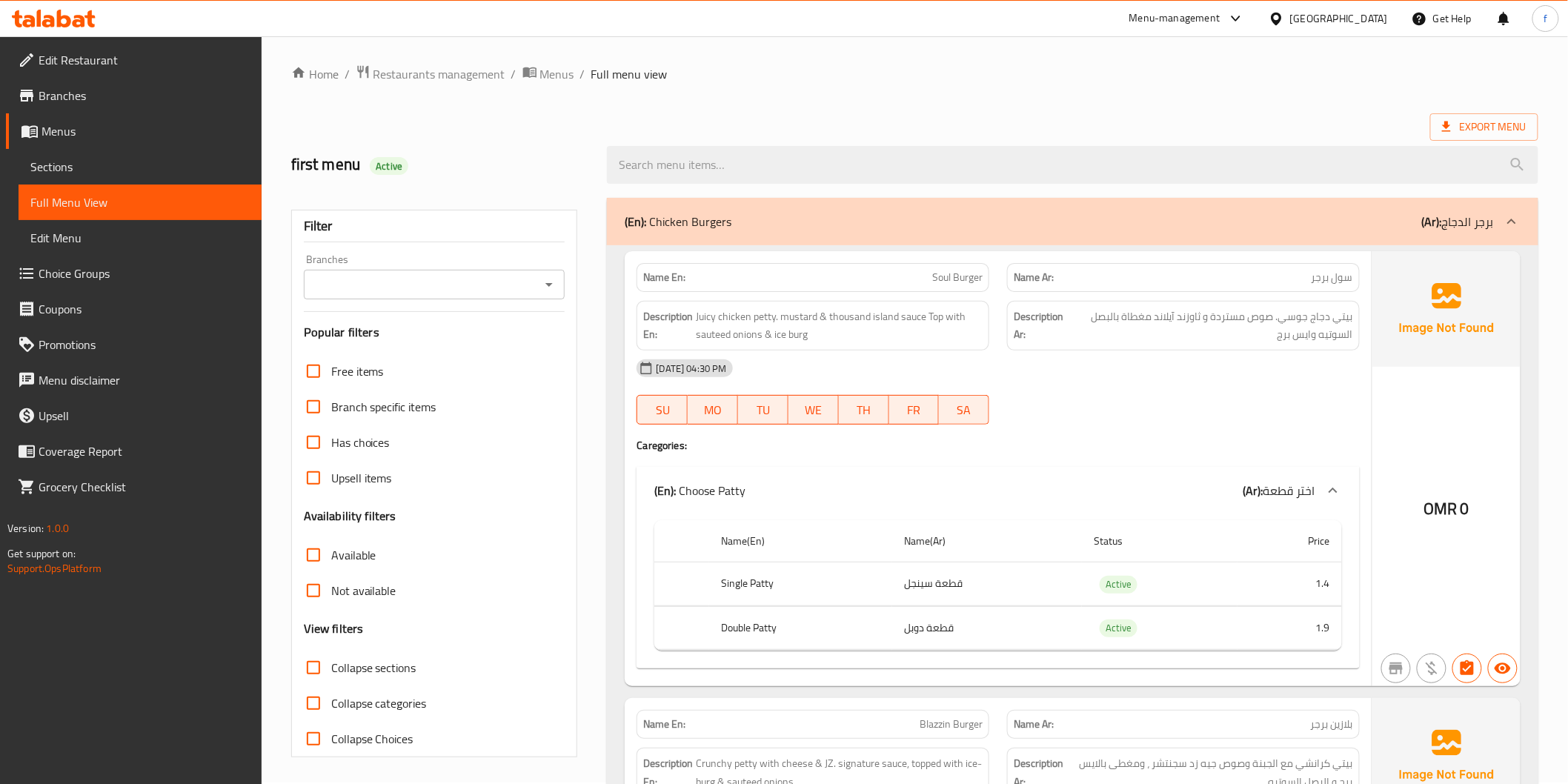
scroll to position [0, 0]
click at [913, 320] on span "Juicy chicken petty. mustard & thousand island sauce Top with sauteed onions & …" at bounding box center [839, 327] width 287 height 37
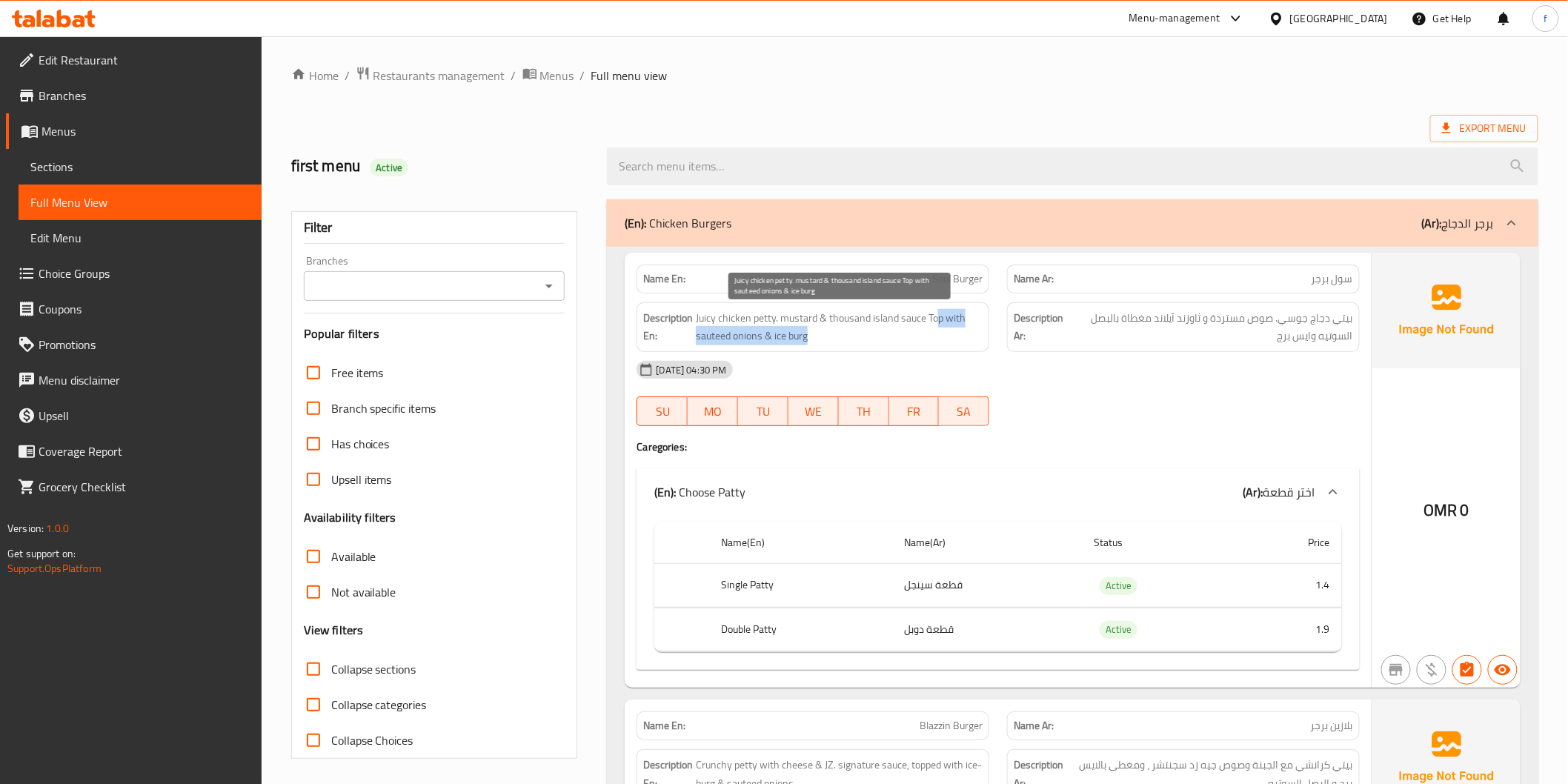
drag, startPoint x: 937, startPoint y: 315, endPoint x: 827, endPoint y: 339, distance: 112.6
click at [827, 339] on span "Juicy chicken petty. mustard & thousand island sauce Top with sauteed onions & …" at bounding box center [839, 327] width 287 height 37
click at [788, 336] on span "Juicy chicken petty. mustard & thousand island sauce Top with sauteed onions & …" at bounding box center [839, 327] width 287 height 37
click at [774, 338] on span "Juicy chicken petty. mustard & thousand island sauce Top with sauteed onions & …" at bounding box center [839, 327] width 287 height 37
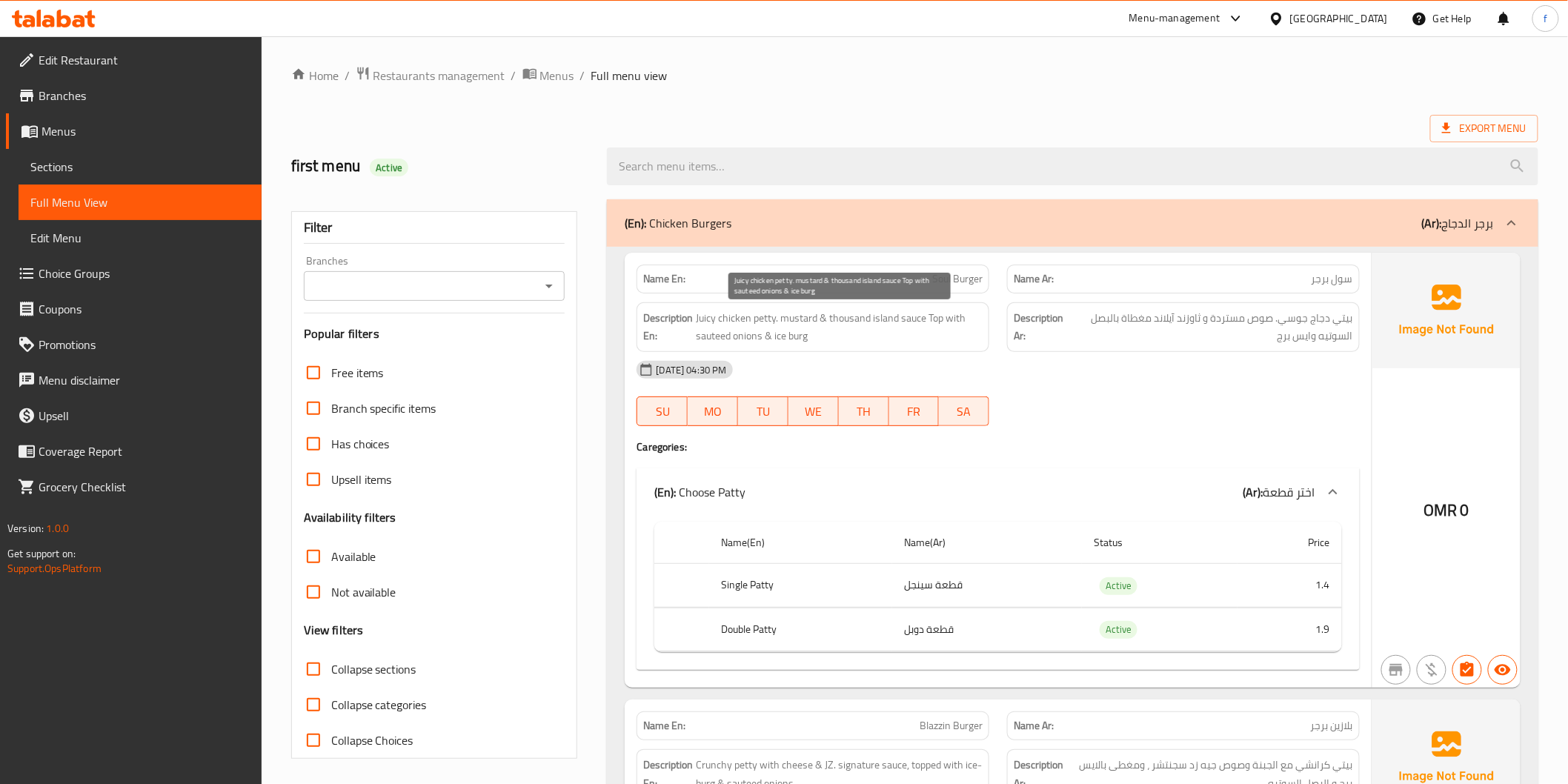
click at [802, 337] on span "Juicy chicken petty. mustard & thousand island sauce Top with sauteed onions & …" at bounding box center [839, 327] width 287 height 37
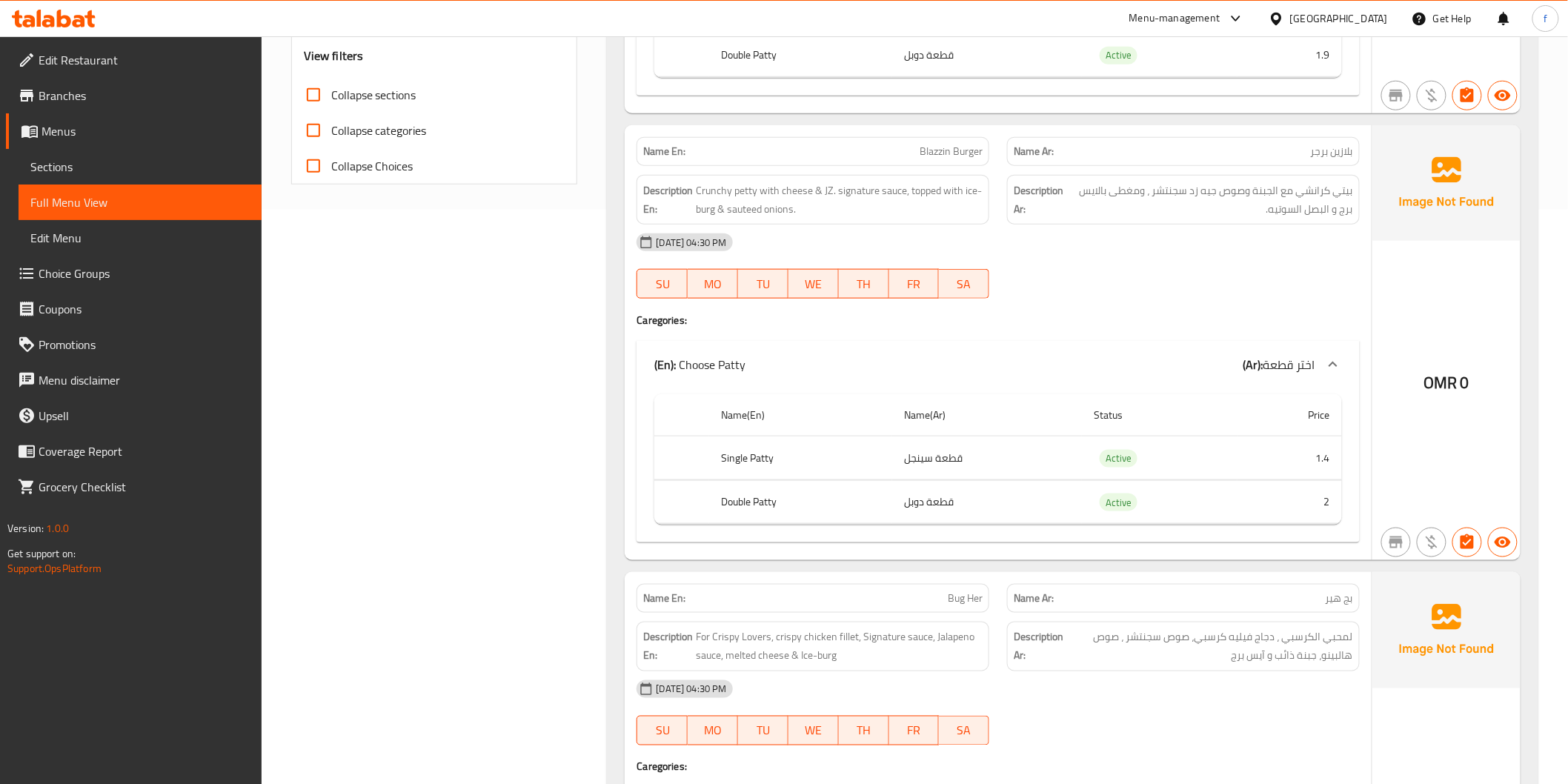
scroll to position [494, 0]
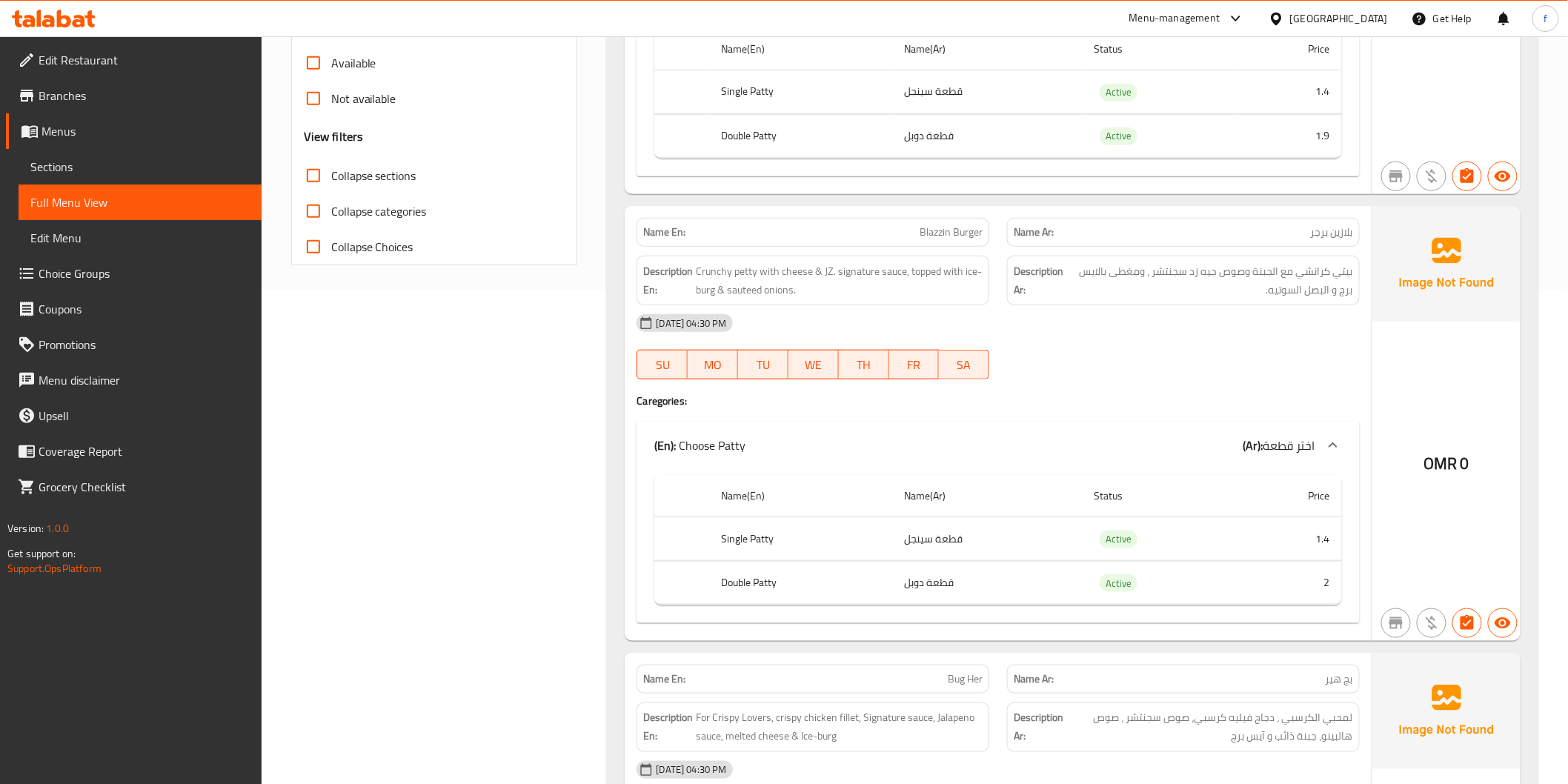
click at [923, 227] on span "Blazzin Burger" at bounding box center [950, 232] width 63 height 15
drag, startPoint x: 923, startPoint y: 227, endPoint x: 973, endPoint y: 228, distance: 50.0
click at [928, 227] on span "Blazzin Burger" at bounding box center [950, 232] width 63 height 15
click at [973, 228] on span "Blazzin Burger" at bounding box center [950, 232] width 63 height 15
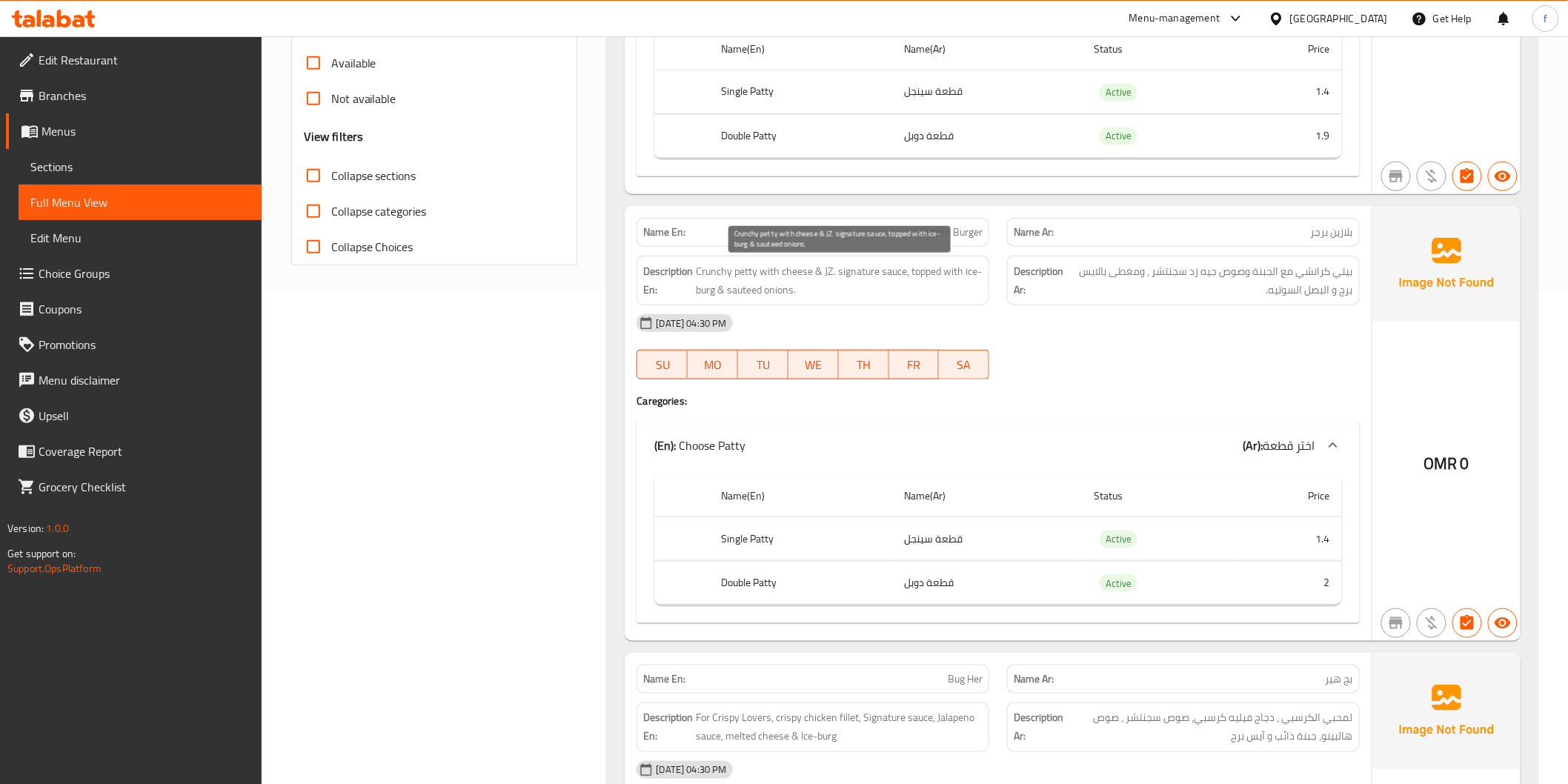
click at [758, 278] on span "Crunchy petty with cheese & JZ. signature sauce, topped with ice-burg & sauteed…" at bounding box center [839, 280] width 287 height 37
click at [748, 272] on span "Crunchy petty with cheese & JZ. signature sauce, topped with ice-burg & sauteed…" at bounding box center [839, 280] width 287 height 37
click at [711, 269] on span "Crunchy petty with cheese & JZ. signature sauce, topped with ice-burg & sauteed…" at bounding box center [839, 280] width 287 height 37
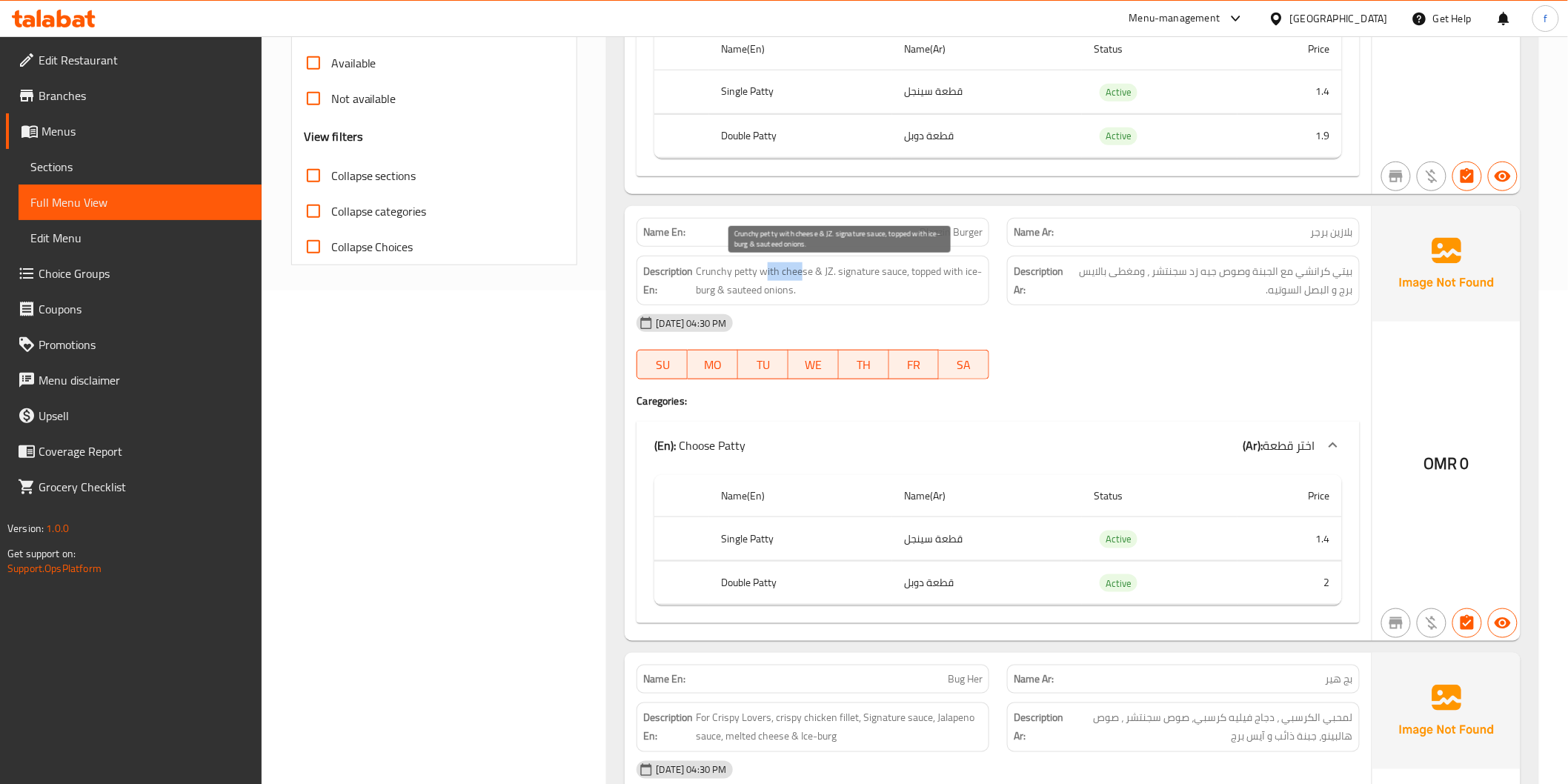
drag, startPoint x: 763, startPoint y: 273, endPoint x: 803, endPoint y: 265, distance: 40.8
click at [803, 265] on span "Crunchy petty with cheese & JZ. signature sauce, topped with ice-burg & sauteed…" at bounding box center [839, 280] width 287 height 37
drag, startPoint x: 822, startPoint y: 267, endPoint x: 893, endPoint y: 276, distance: 71.6
click at [893, 276] on span "Crunchy petty with cheese & JZ. signature sauce, topped with ice-burg & sauteed…" at bounding box center [839, 280] width 287 height 37
click at [922, 271] on span "Crunchy petty with cheese & JZ. signature sauce, topped with ice-burg & sauteed…" at bounding box center [839, 280] width 287 height 37
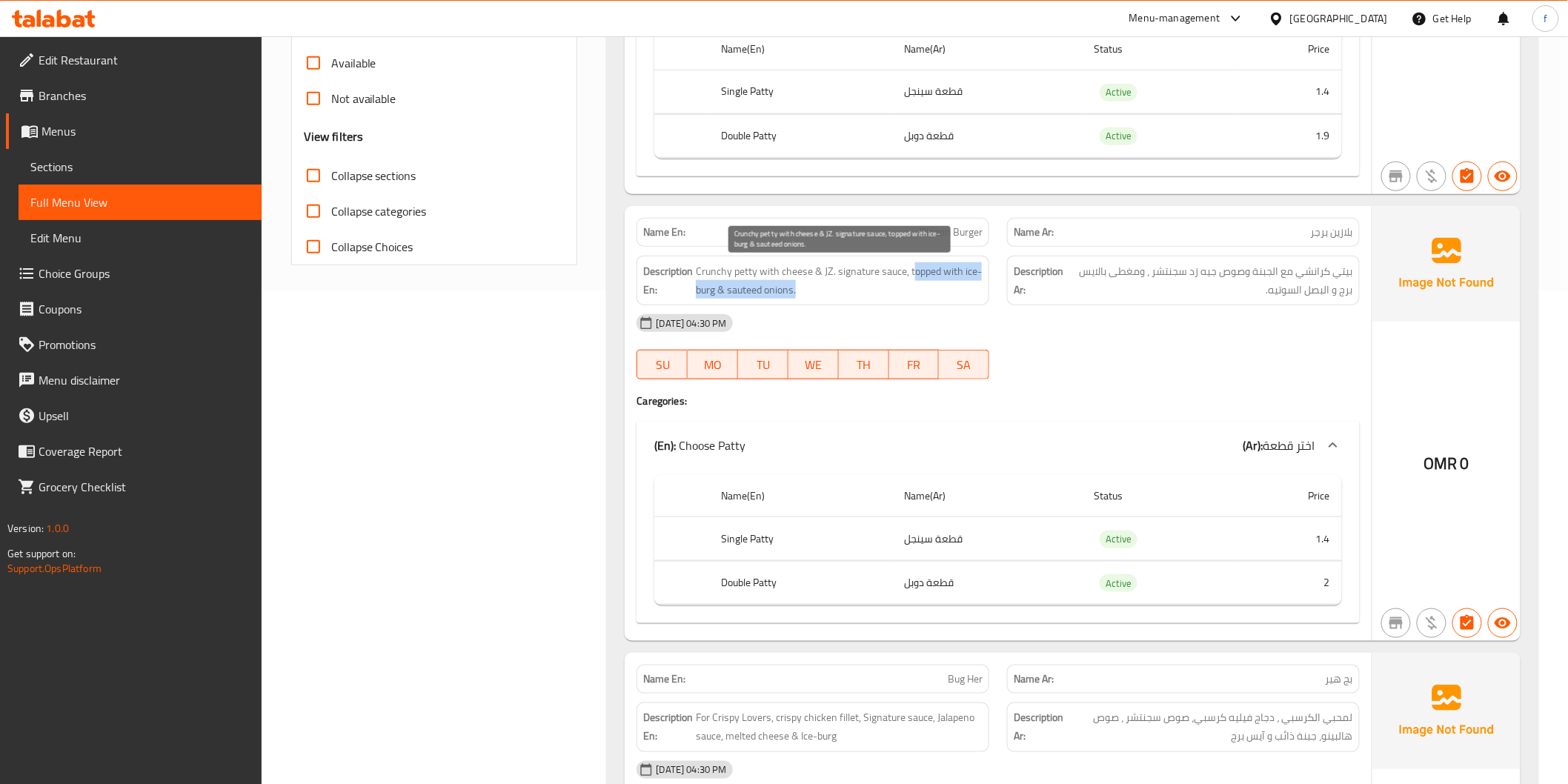
drag, startPoint x: 913, startPoint y: 270, endPoint x: 926, endPoint y: 284, distance: 19.1
click at [926, 284] on span "Crunchy petty with cheese & JZ. signature sauce, topped with ice-burg & sauteed…" at bounding box center [839, 280] width 287 height 37
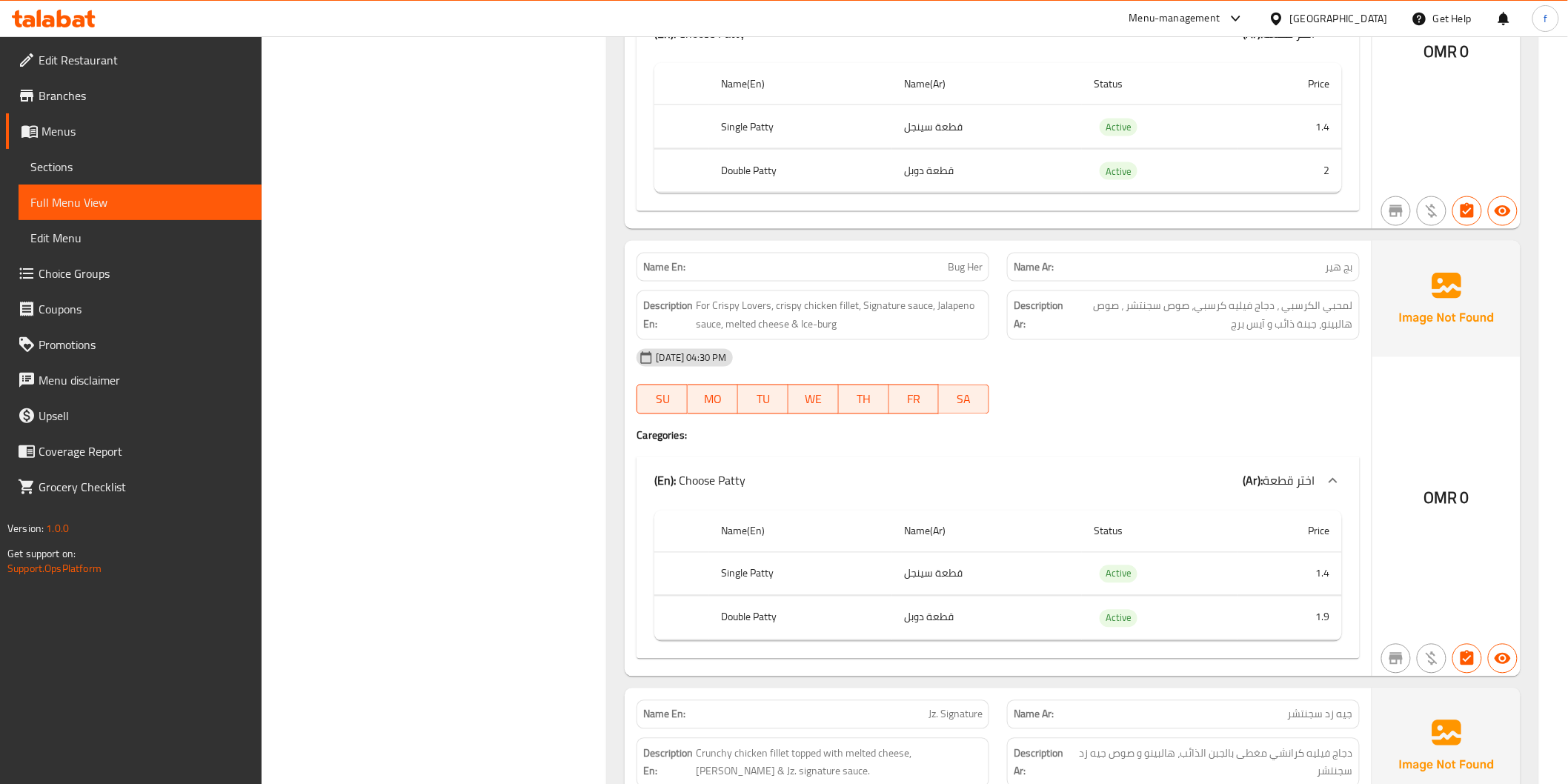
scroll to position [988, 0]
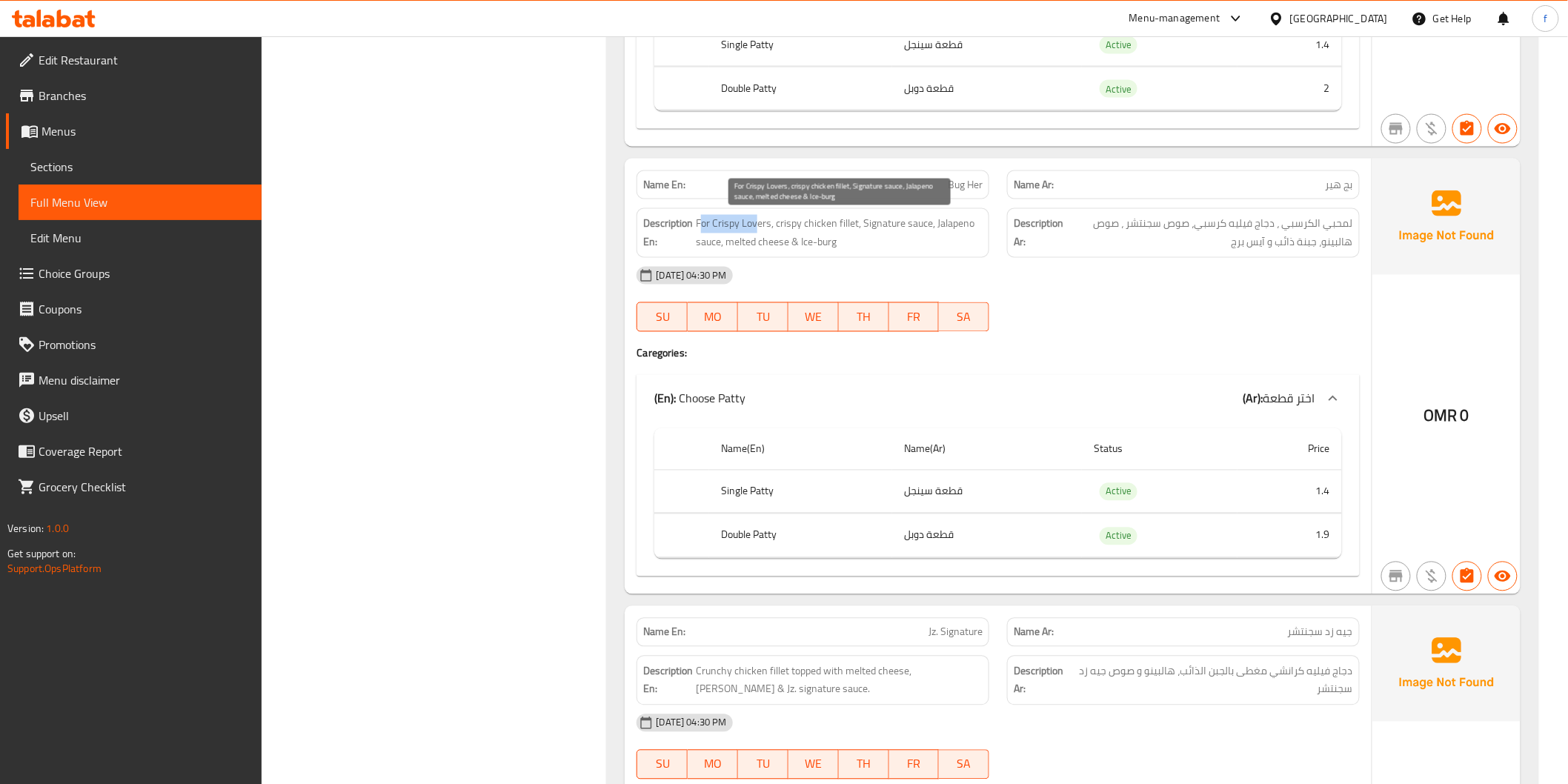
drag, startPoint x: 701, startPoint y: 223, endPoint x: 753, endPoint y: 236, distance: 53.6
click at [754, 233] on span "For Crispy Lovers, crispy chicken fillet, Signature sauce, Jalapeno sauce, melt…" at bounding box center [839, 233] width 287 height 37
click at [780, 223] on span "For Crispy Lovers, crispy chicken fillet, Signature sauce, Jalapeno sauce, melt…" at bounding box center [839, 233] width 287 height 37
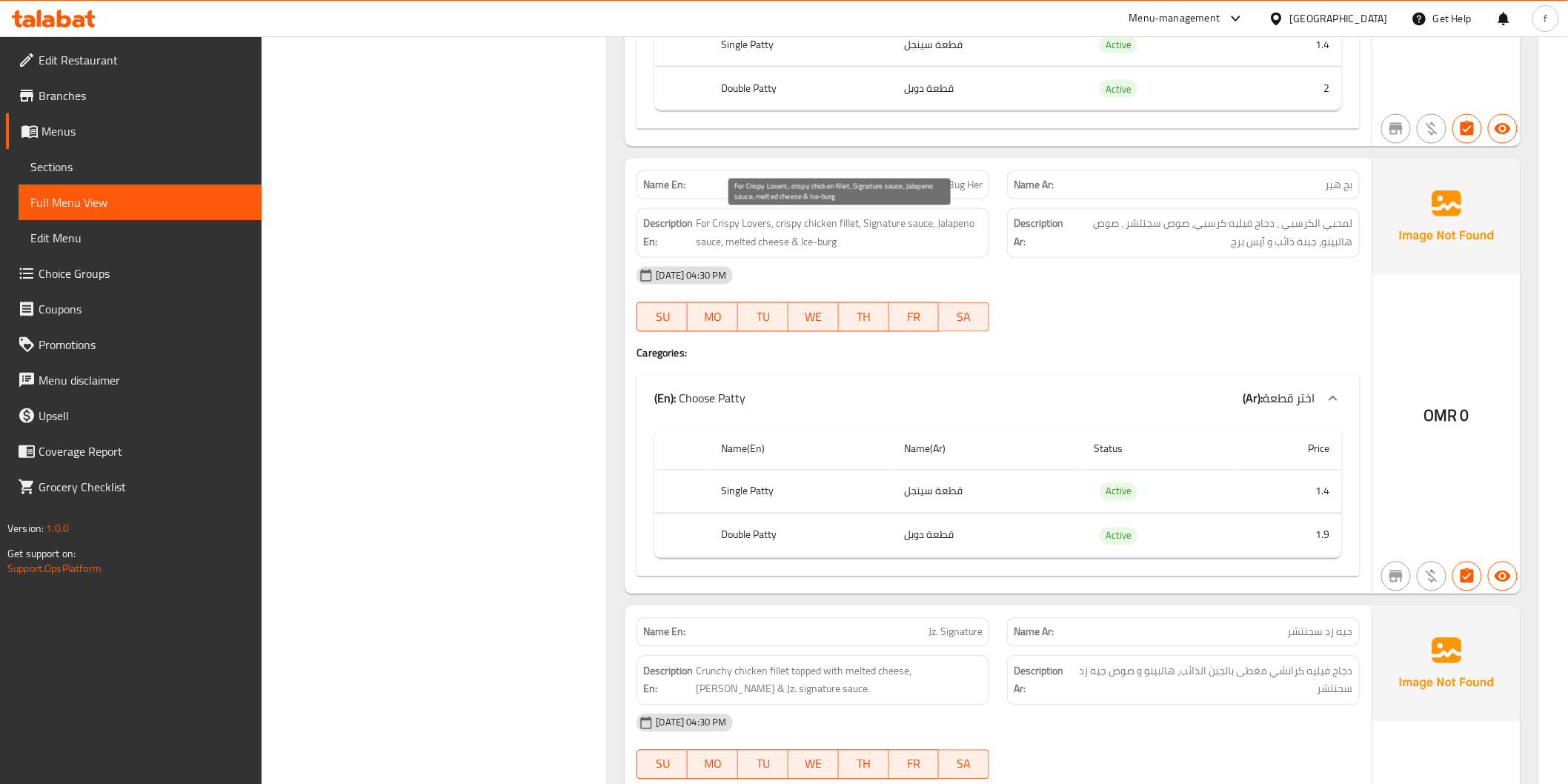
click at [812, 223] on span "For Crispy Lovers, crispy chicken fillet, Signature sauce, Jalapeno sauce, melt…" at bounding box center [839, 233] width 287 height 37
click at [841, 222] on span "For Crispy Lovers, crispy chicken fillet, Signature sauce, Jalapeno sauce, melt…" at bounding box center [839, 233] width 287 height 37
click at [870, 220] on span "For Crispy Lovers, crispy chicken fillet, Signature sauce, Jalapeno sauce, melt…" at bounding box center [839, 233] width 287 height 37
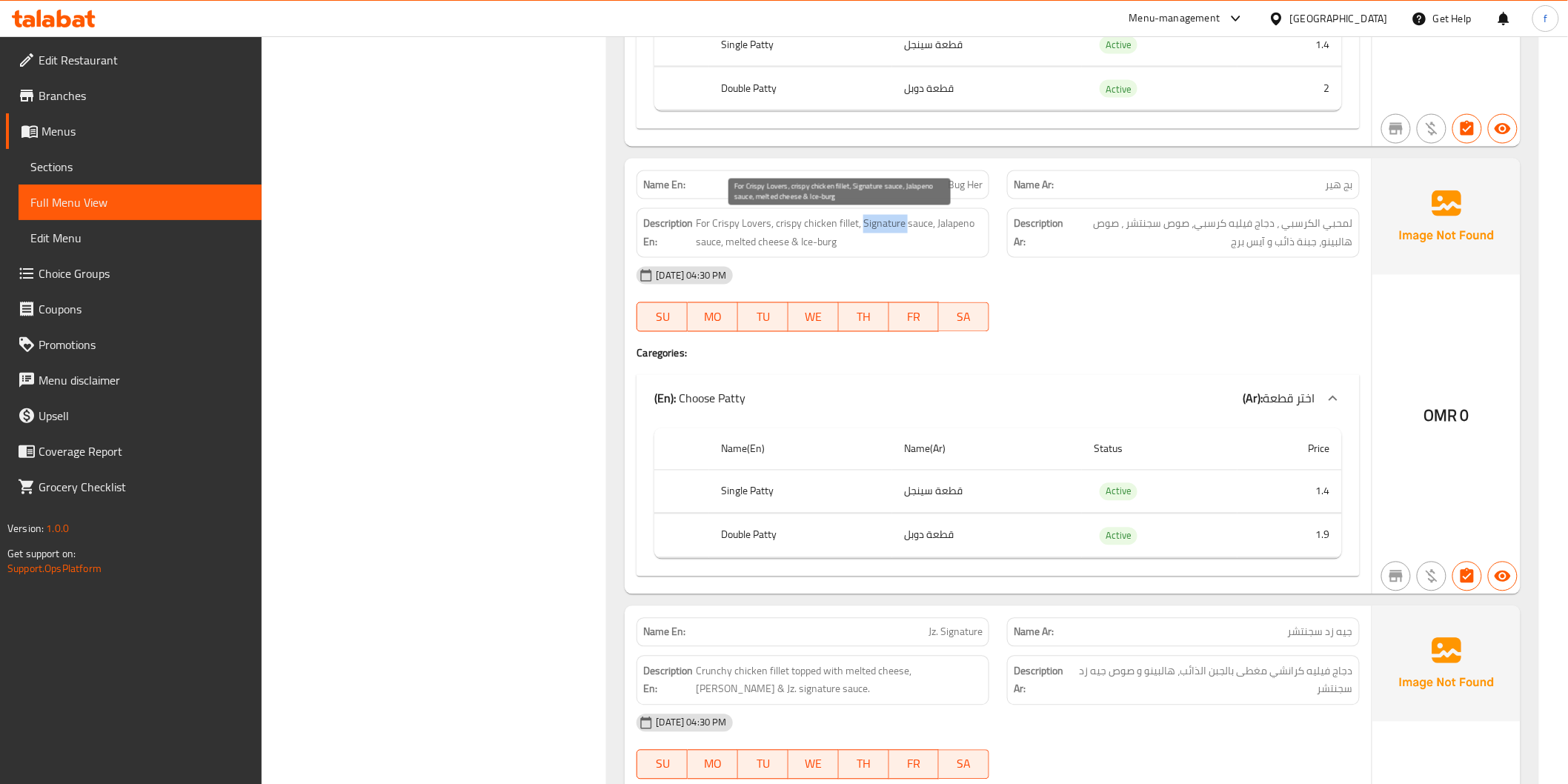
drag, startPoint x: 870, startPoint y: 220, endPoint x: 921, endPoint y: 223, distance: 51.1
click at [877, 221] on span "For Crispy Lovers, crispy chicken fillet, Signature sauce, Jalapeno sauce, melt…" at bounding box center [839, 233] width 287 height 37
click at [916, 230] on span "For Crispy Lovers, crispy chicken fillet, Signature sauce, Jalapeno sauce, melt…" at bounding box center [839, 233] width 287 height 37
click at [948, 223] on span "For Crispy Lovers, crispy chicken fillet, Signature sauce, Jalapeno sauce, melt…" at bounding box center [839, 233] width 287 height 37
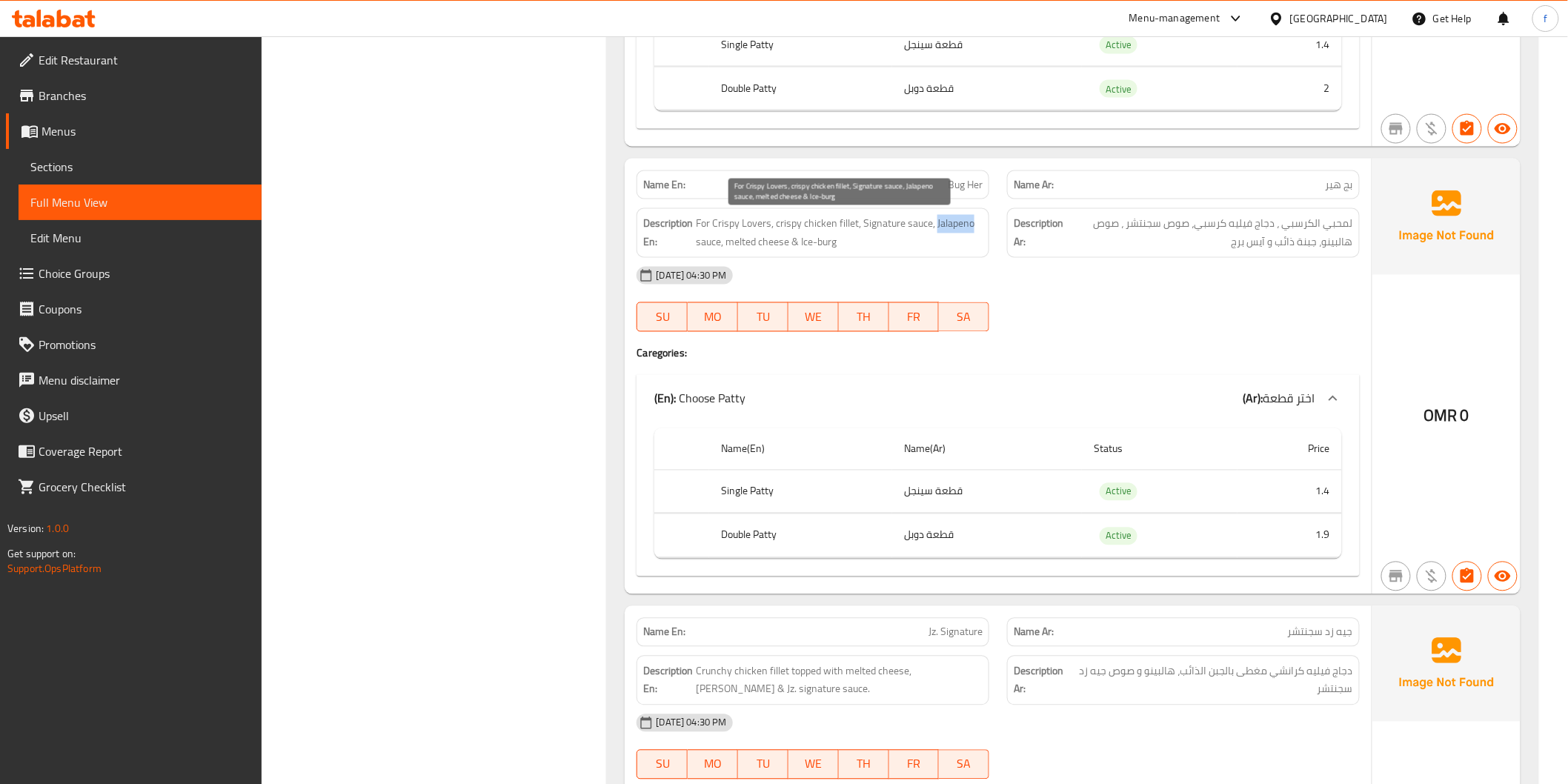
click at [948, 223] on span "For Crispy Lovers, crispy chicken fillet, Signature sauce, Jalapeno sauce, melt…" at bounding box center [839, 233] width 287 height 37
click at [699, 247] on span "For Crispy Lovers, crispy chicken fillet, Signature sauce, Jalapeno sauce, melt…" at bounding box center [839, 233] width 287 height 37
click at [746, 241] on span "For Crispy Lovers, crispy chicken fillet, Signature sauce, Jalapeno sauce, melt…" at bounding box center [839, 233] width 287 height 37
click at [765, 242] on span "For Crispy Lovers, crispy chicken fillet, Signature sauce, Jalapeno sauce, melt…" at bounding box center [839, 233] width 287 height 37
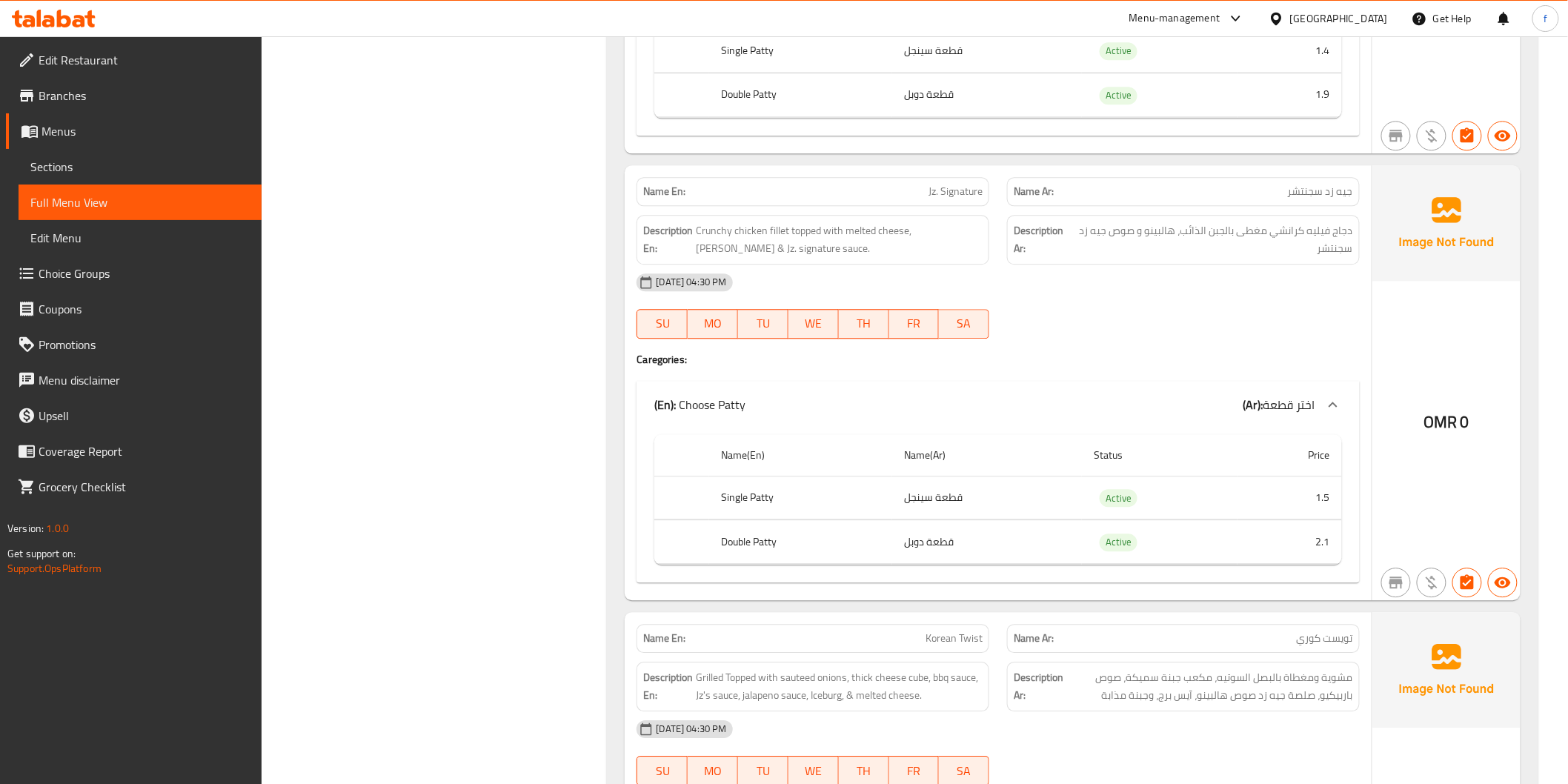
scroll to position [1399, 0]
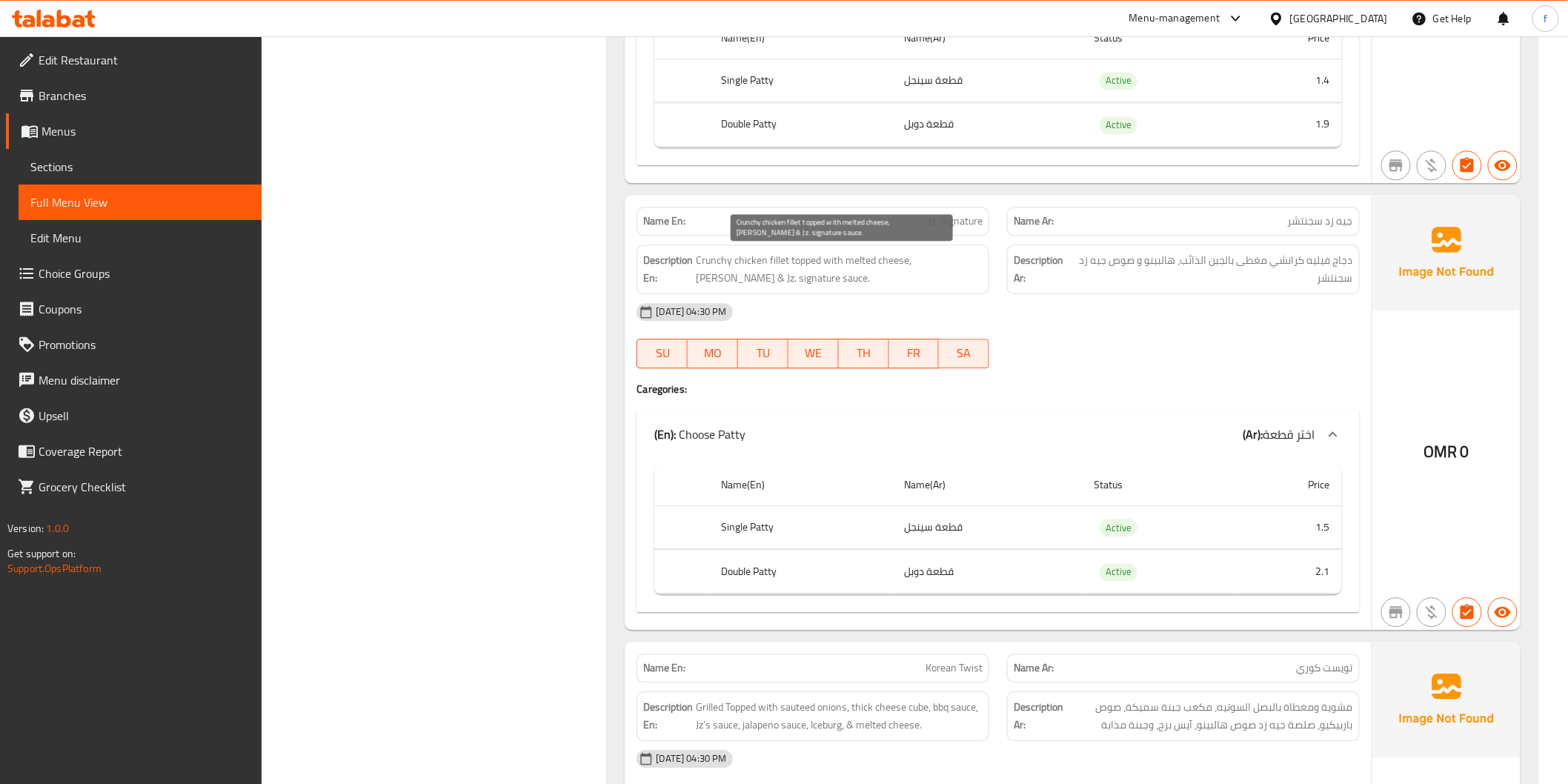
click at [752, 259] on span "Crunchy chicken fillet topped with melted cheese, [PERSON_NAME] & Jz. signature…" at bounding box center [839, 270] width 287 height 37
click at [782, 256] on span "Crunchy chicken fillet topped with melted cheese, [PERSON_NAME] & Jz. signature…" at bounding box center [839, 270] width 287 height 37
copy span "fillet"
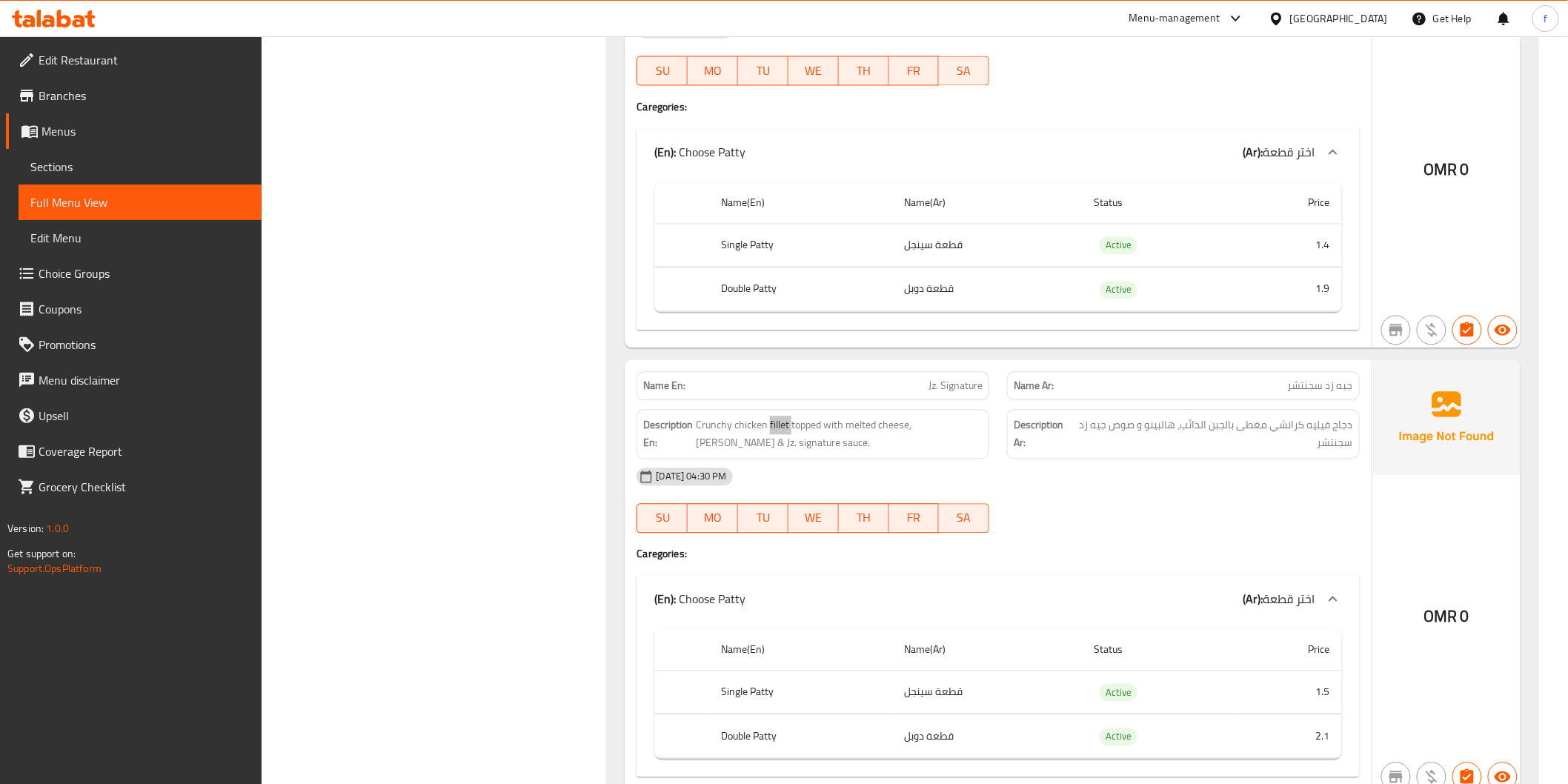
scroll to position [1153, 0]
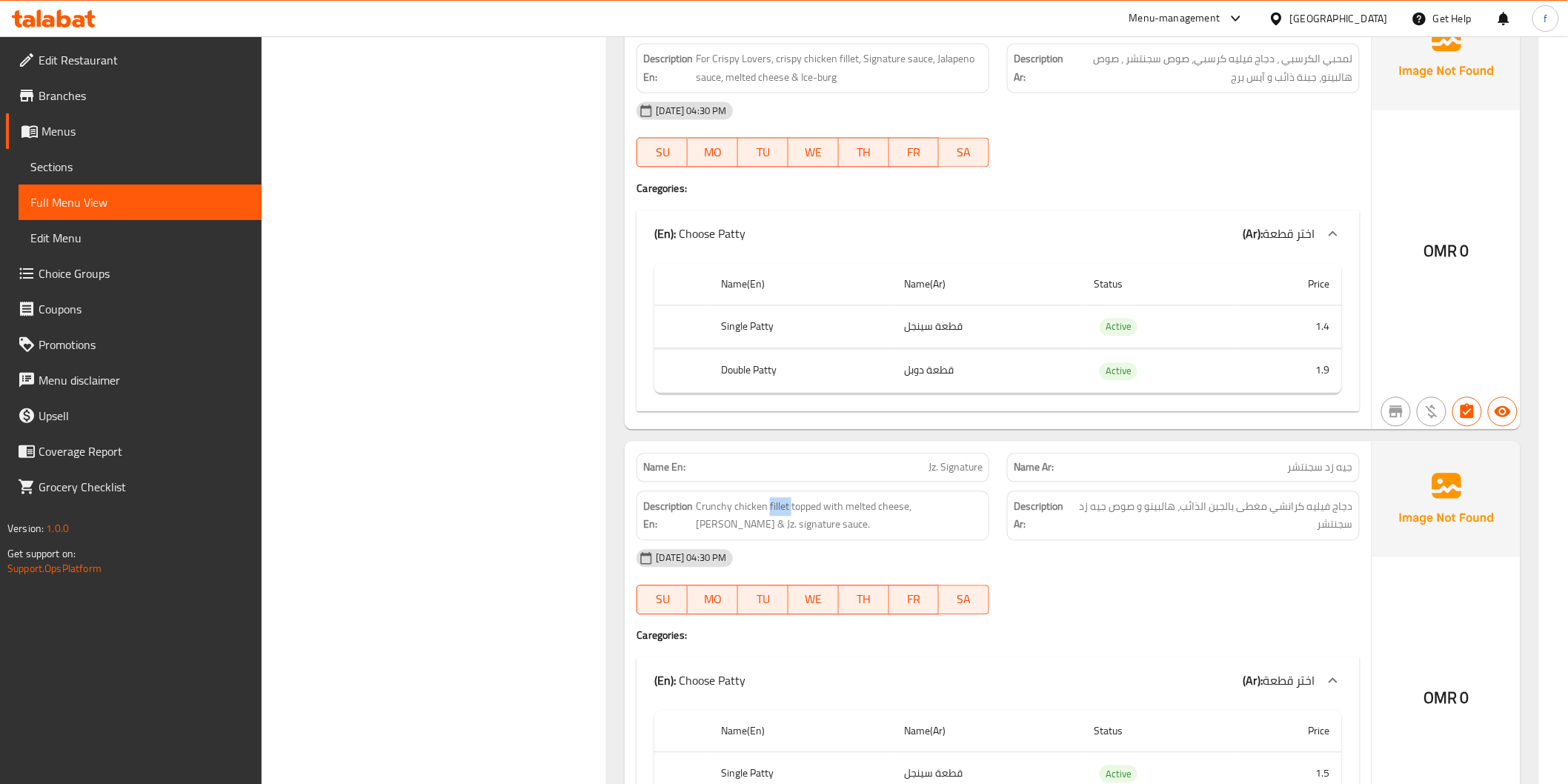
click at [91, 271] on span "Choice Groups" at bounding box center [143, 274] width 211 height 17
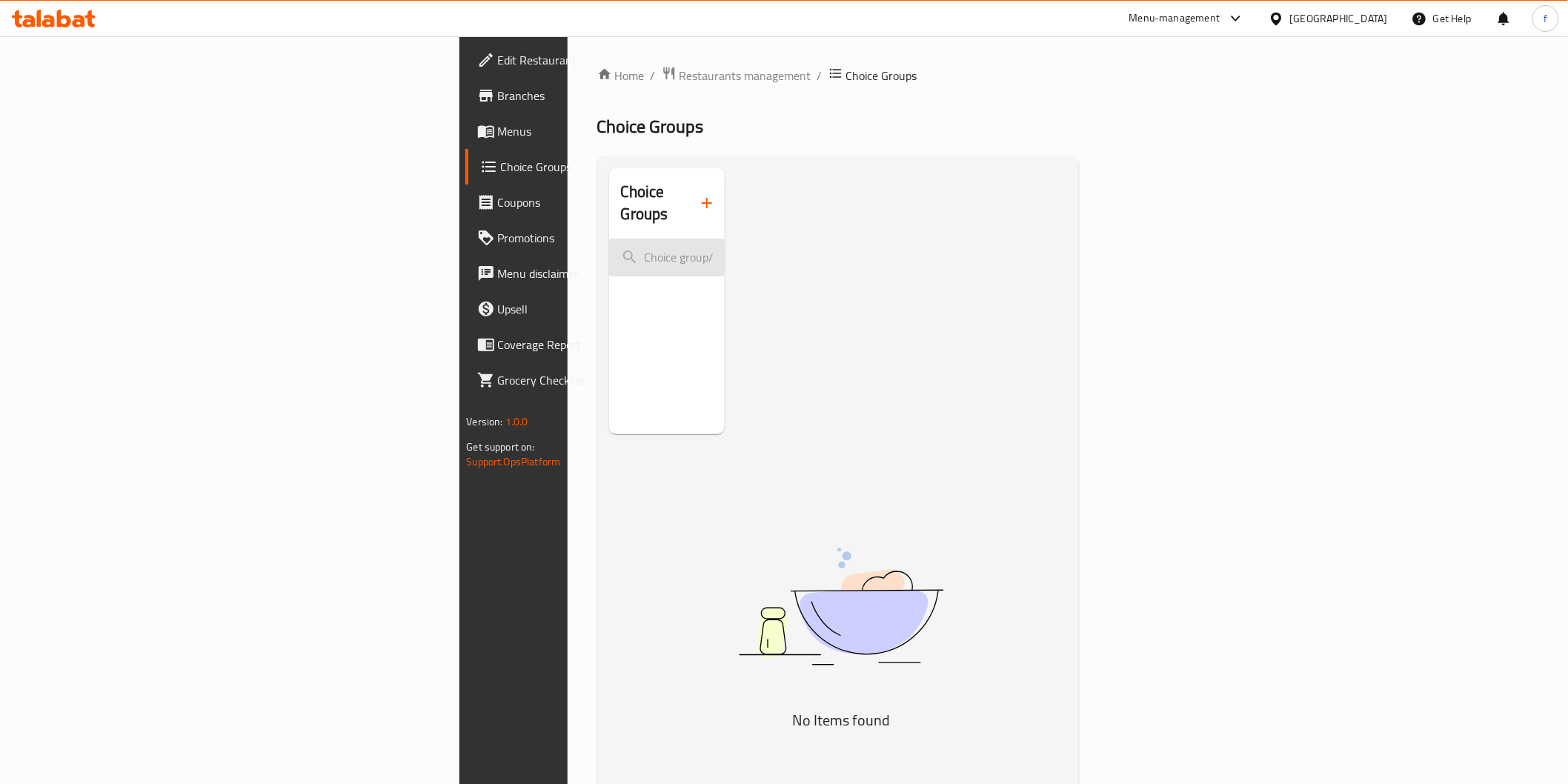
click at [609, 239] on input "search" at bounding box center [667, 257] width 116 height 38
click at [609, 248] on input "search" at bounding box center [667, 257] width 116 height 38
click at [702, 198] on icon "button" at bounding box center [707, 203] width 11 height 11
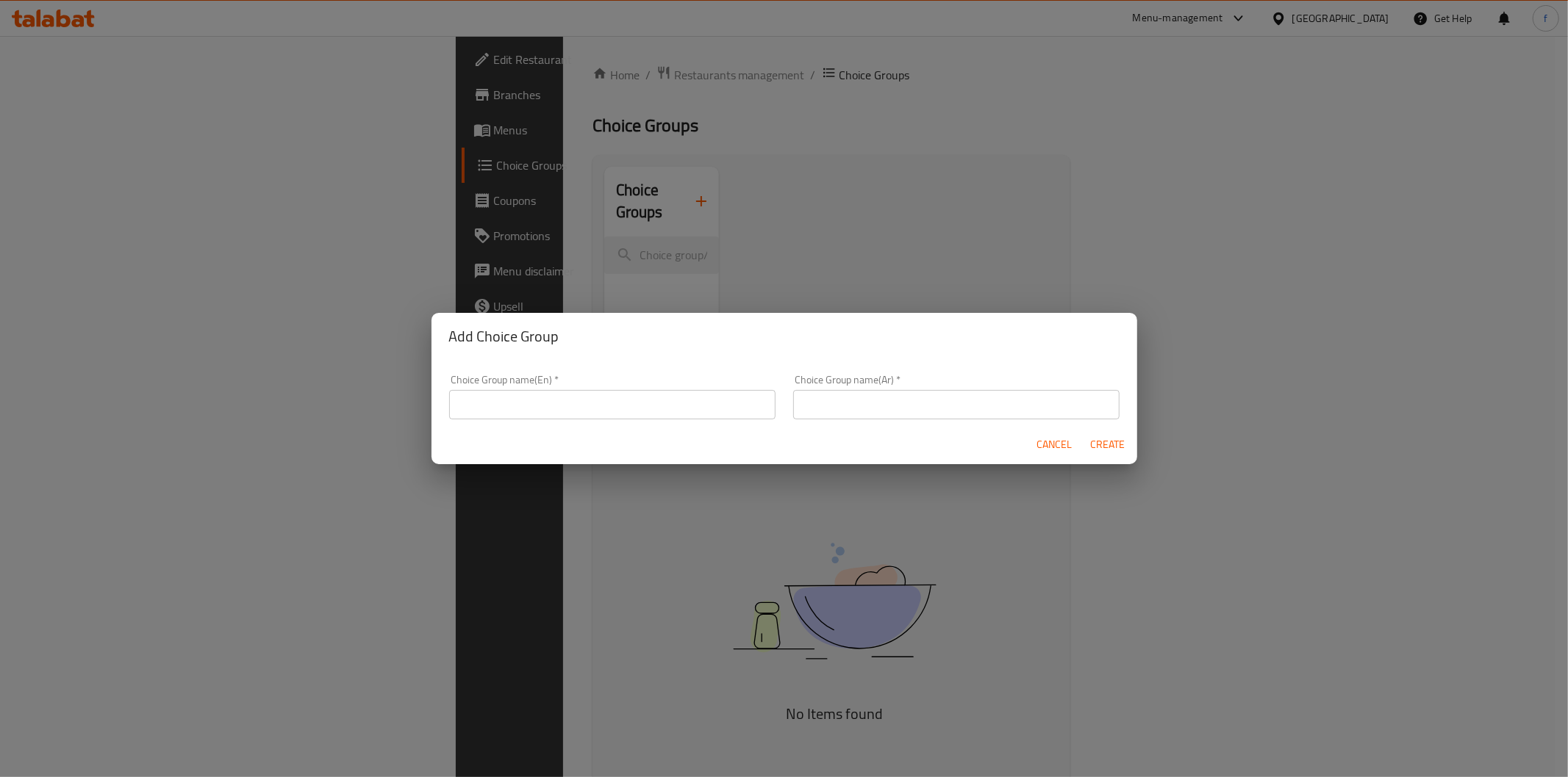
click at [533, 395] on input "text" at bounding box center [612, 405] width 327 height 30
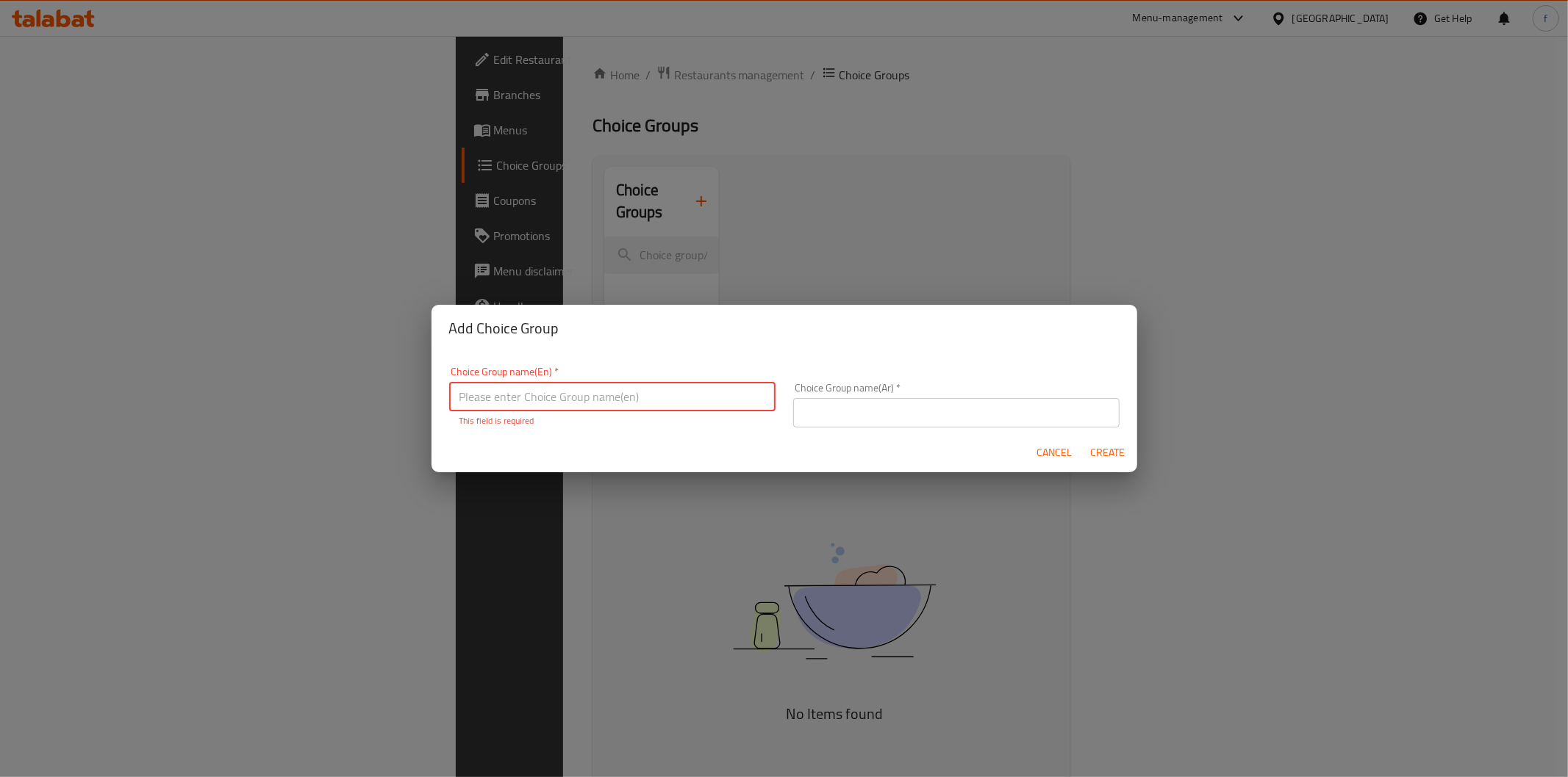
click at [391, 196] on div "Add Choice Group Choice Group name(En)   * Choice Group name(En) * This field i…" at bounding box center [784, 388] width 1568 height 777
click at [1065, 458] on span "Cancel" at bounding box center [1054, 452] width 35 height 18
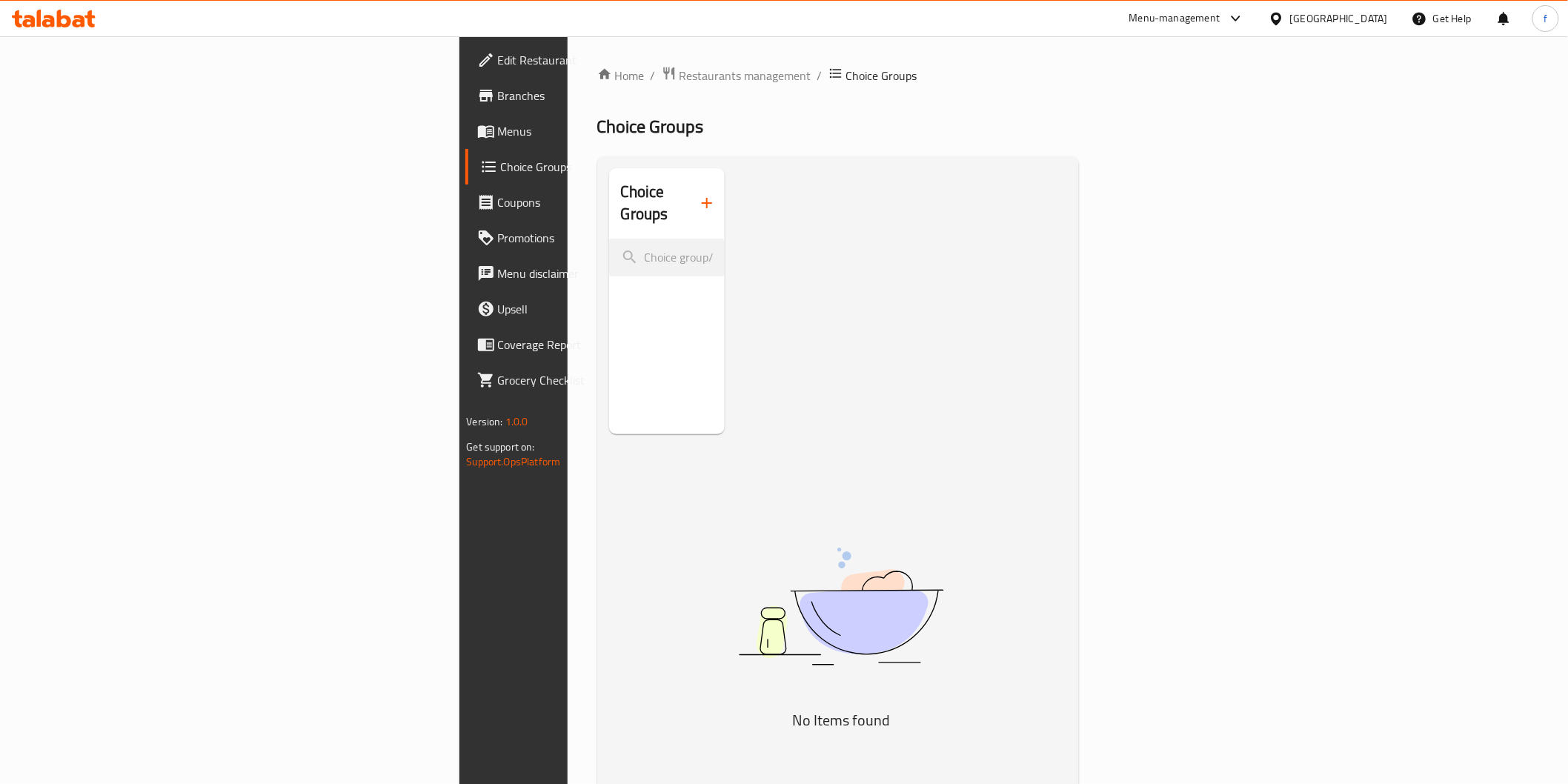
click at [465, 150] on link "Choice Groups" at bounding box center [593, 167] width 256 height 36
click at [498, 129] on span "Menus" at bounding box center [603, 131] width 211 height 17
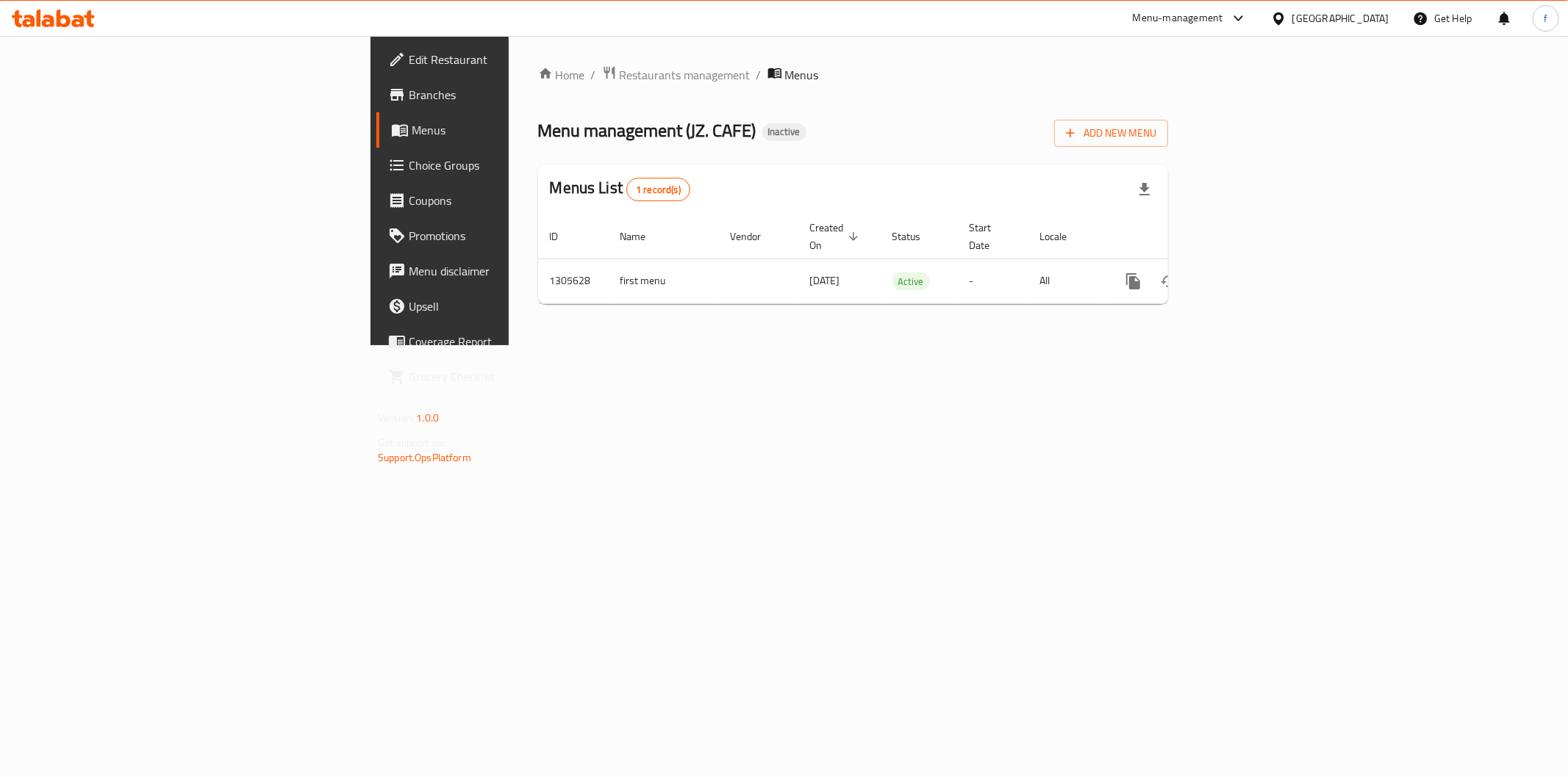
click at [371, 128] on div "Edit Restaurant Branches Menus Choice Groups Coupons Promotions Menu disclaimer…" at bounding box center [784, 191] width 827 height 309
click at [1257, 264] on link "enhanced table" at bounding box center [1239, 281] width 35 height 35
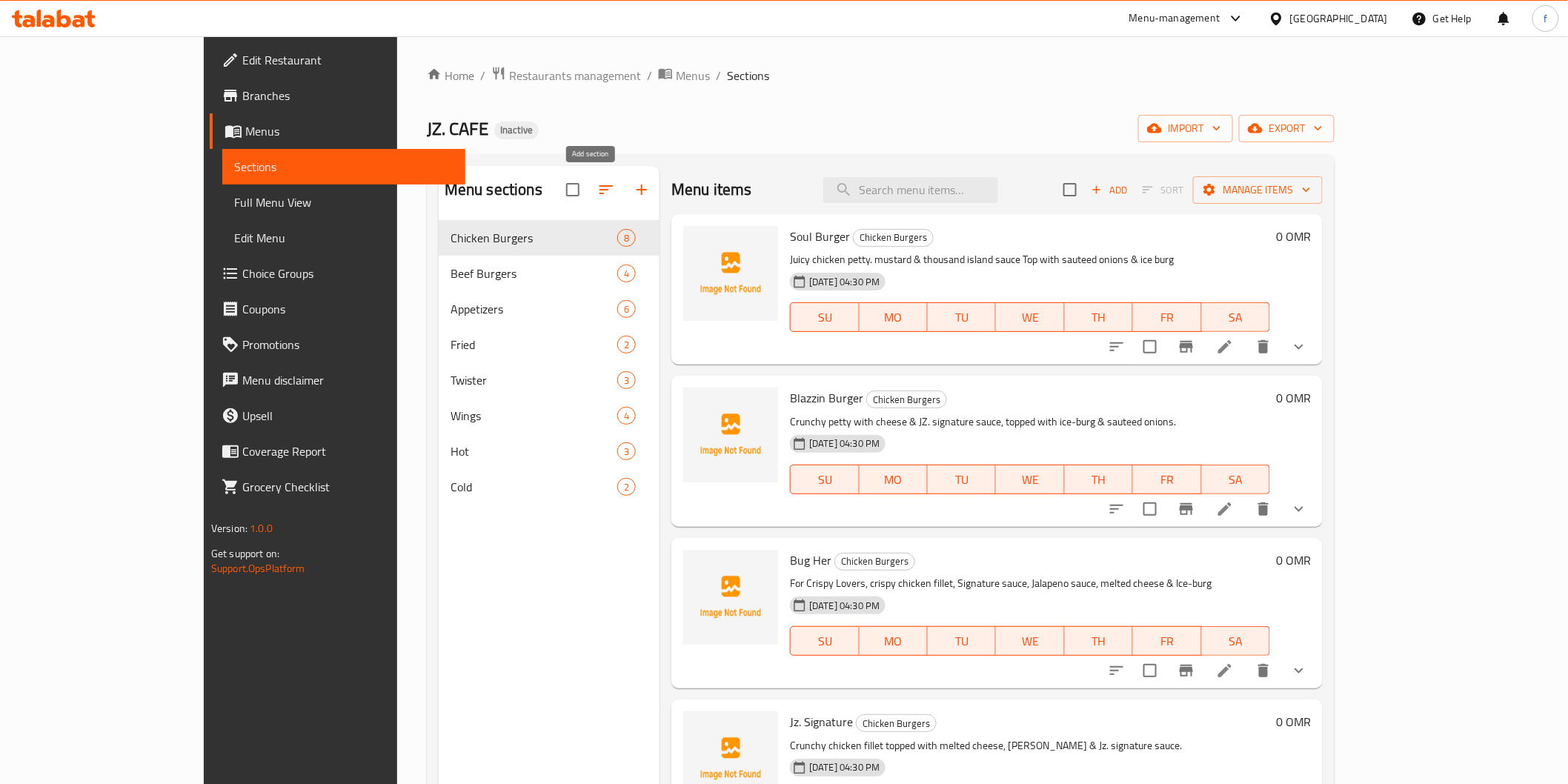
click at [624, 180] on button "button" at bounding box center [641, 190] width 36 height 36
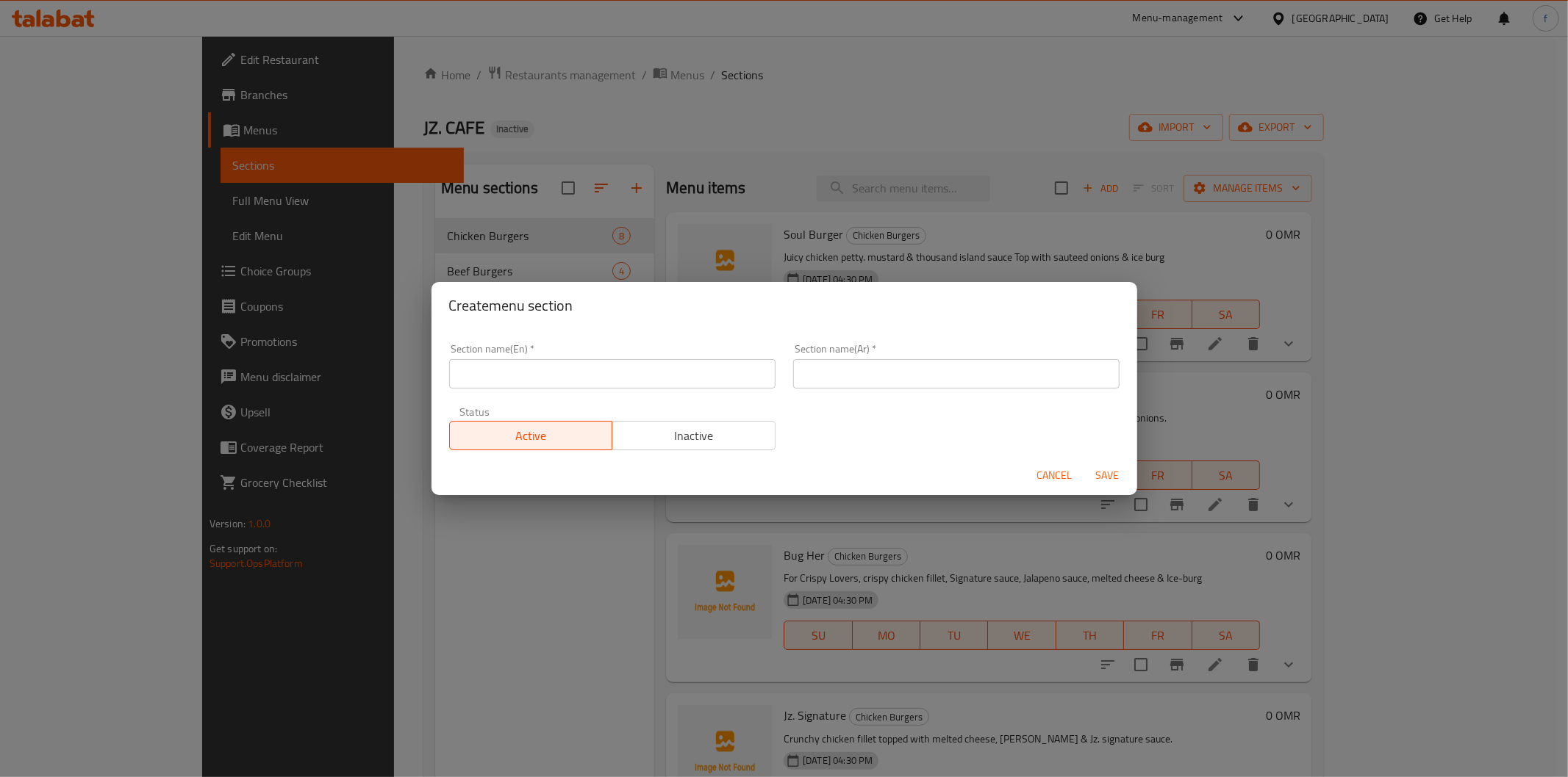
click at [596, 370] on input "text" at bounding box center [612, 373] width 327 height 30
type input "Fries and drink"
click at [832, 375] on input "text" at bounding box center [957, 373] width 327 height 30
type input "بطاطس مقلية و مشروب"
click at [1103, 473] on span "Save" at bounding box center [1108, 475] width 35 height 18
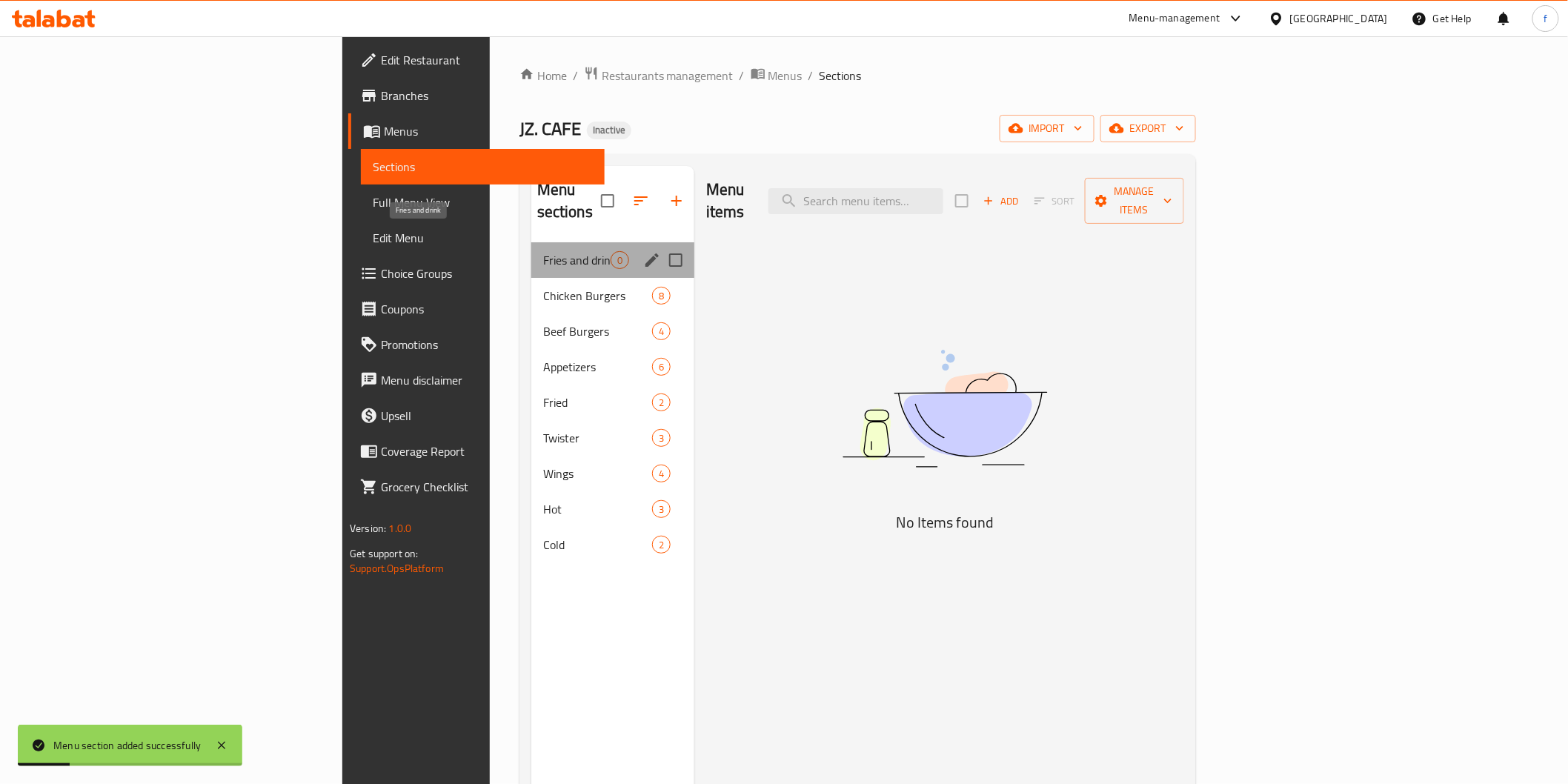
click at [543, 251] on span "Fries and drink" at bounding box center [577, 260] width 67 height 17
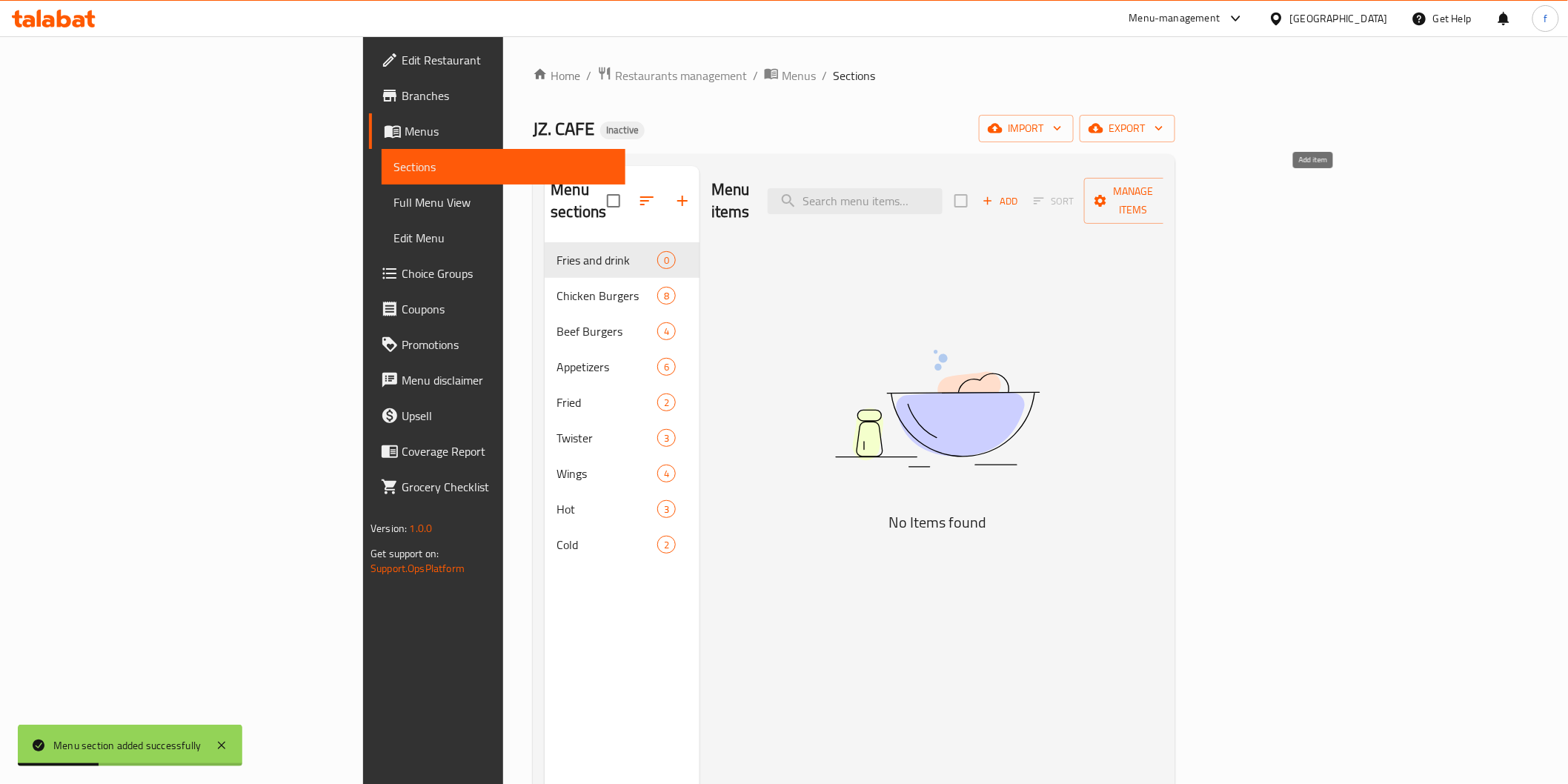
drag, startPoint x: 1319, startPoint y: 197, endPoint x: 1565, endPoint y: 262, distance: 254.4
click at [1024, 200] on button "Add" at bounding box center [1000, 201] width 47 height 23
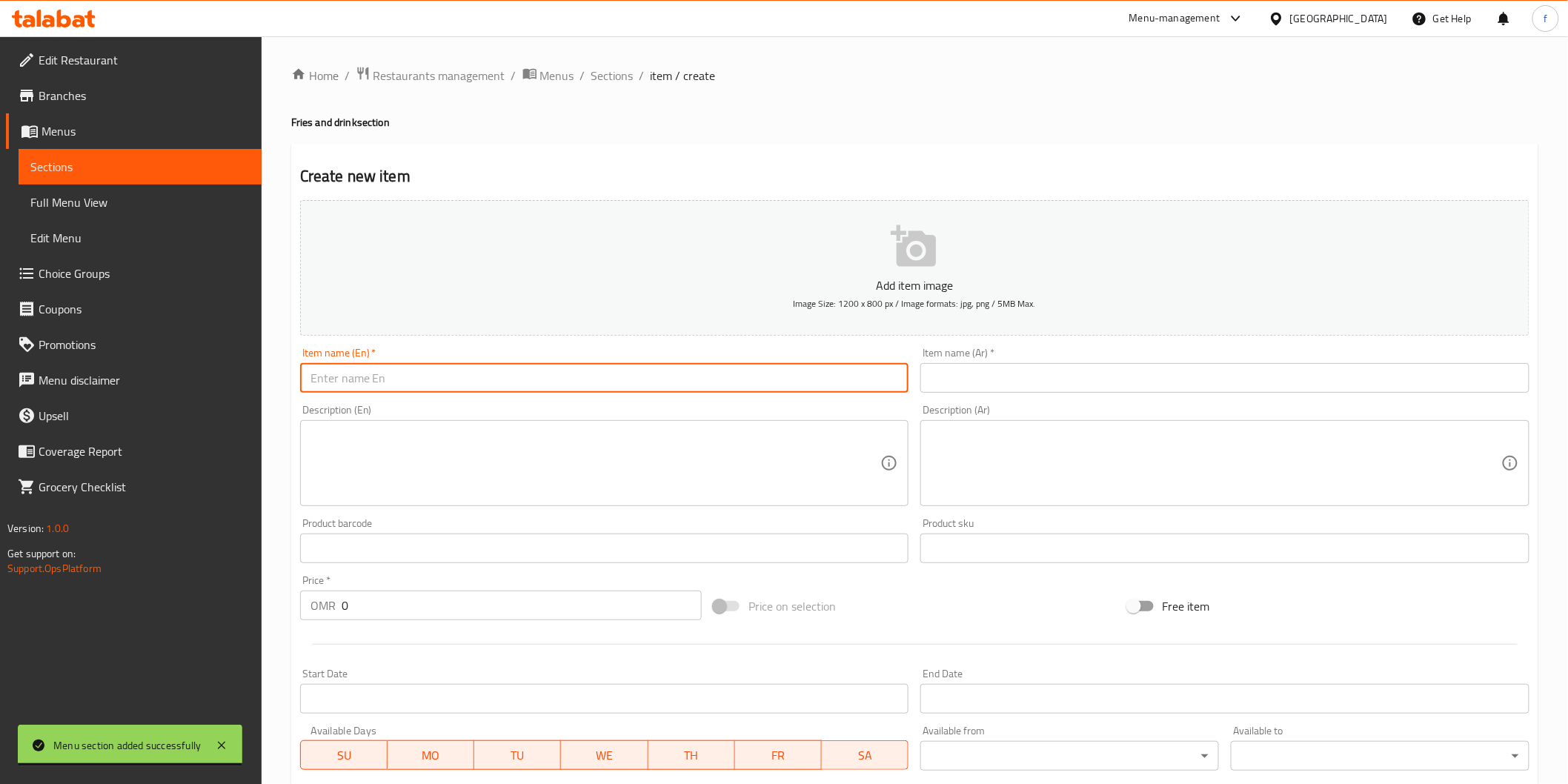
click at [381, 377] on input "text" at bounding box center [604, 378] width 609 height 30
paste input "Fries & 300 ML DRINK"
type input "Fries & 300 ML DRINK"
click at [1041, 379] on input "text" at bounding box center [1224, 378] width 609 height 30
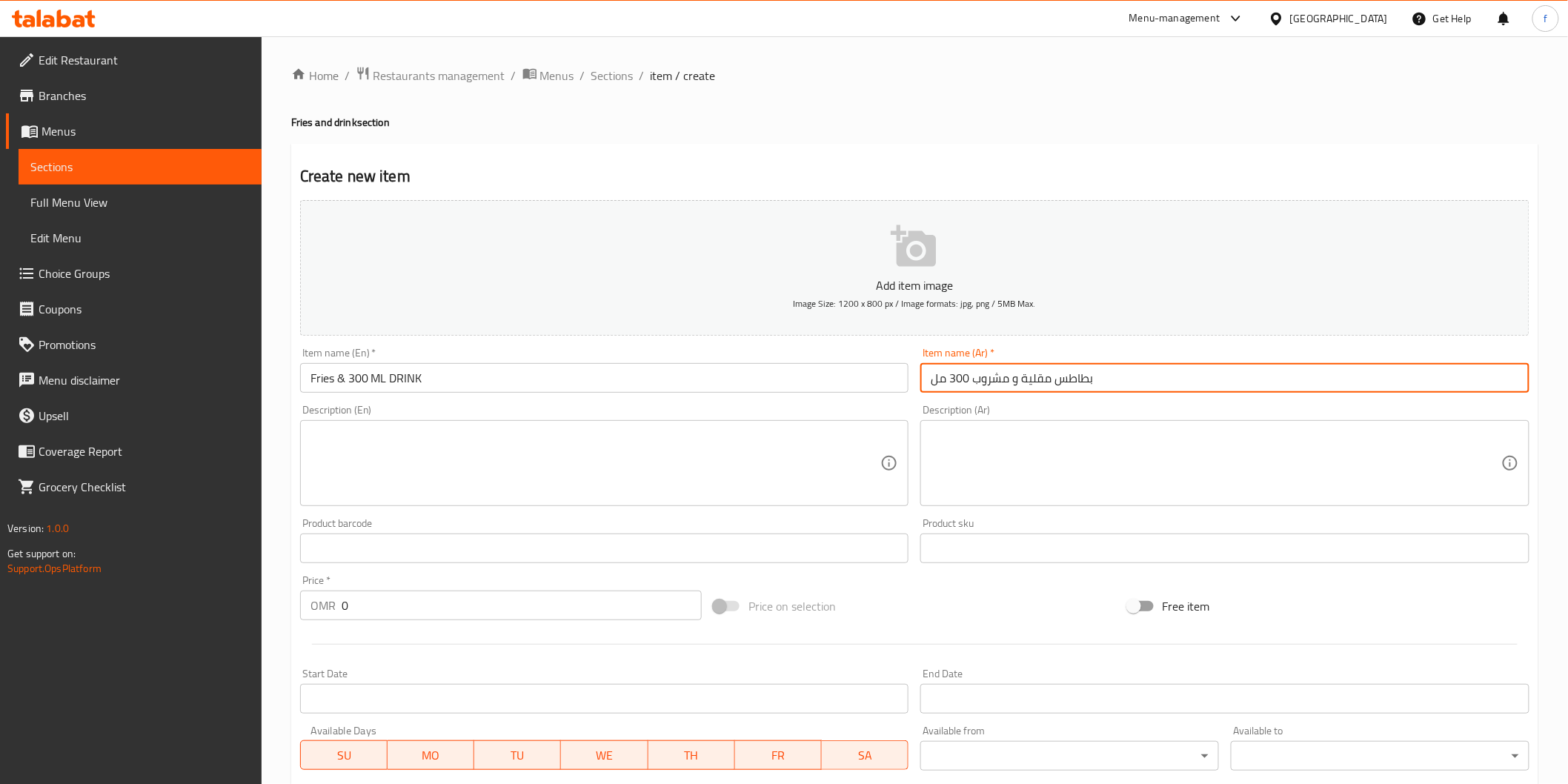
type input "بطاطس مقلية و مشروب 300 مل"
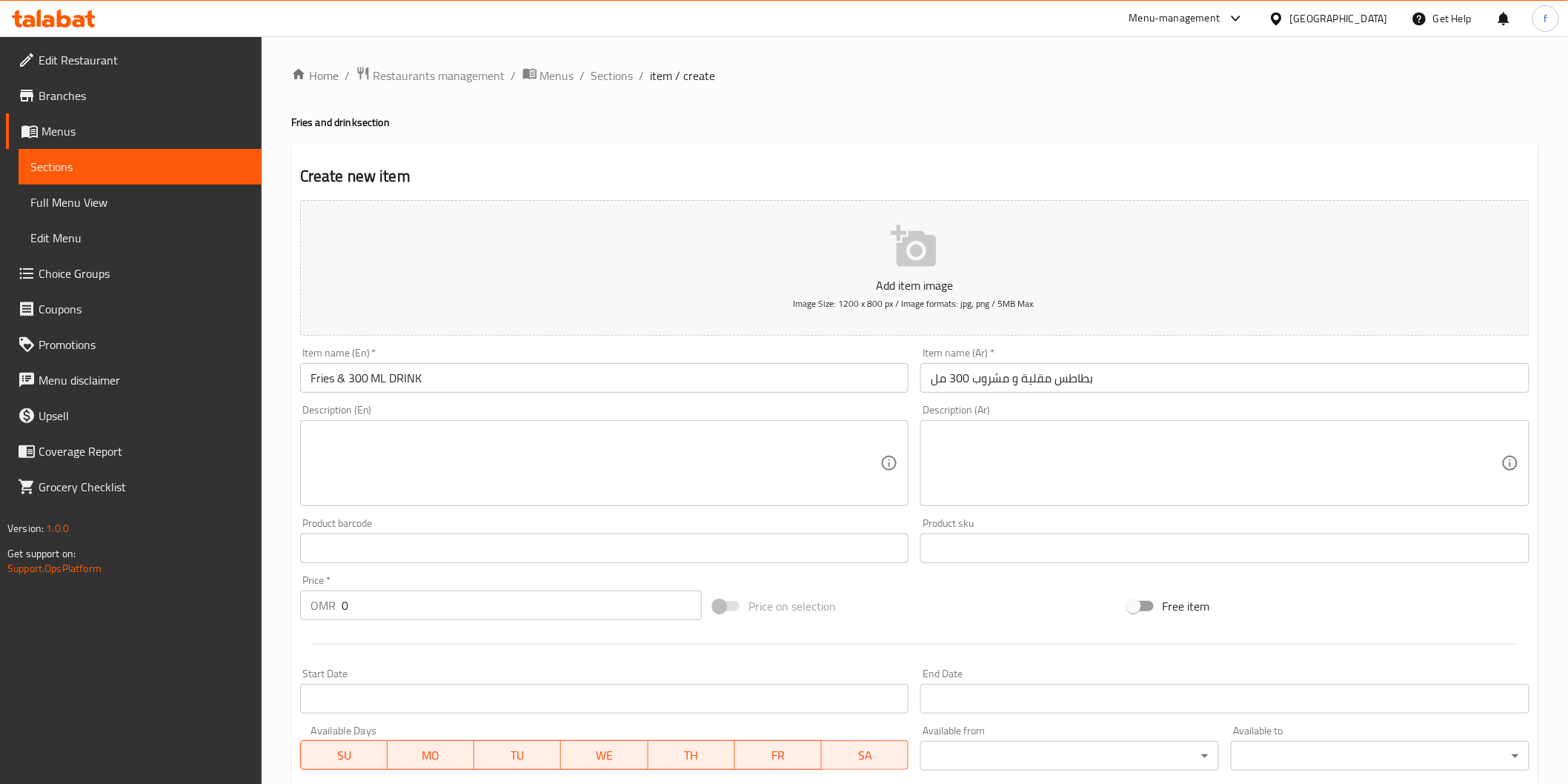
click at [596, 486] on textarea at bounding box center [596, 463] width 571 height 70
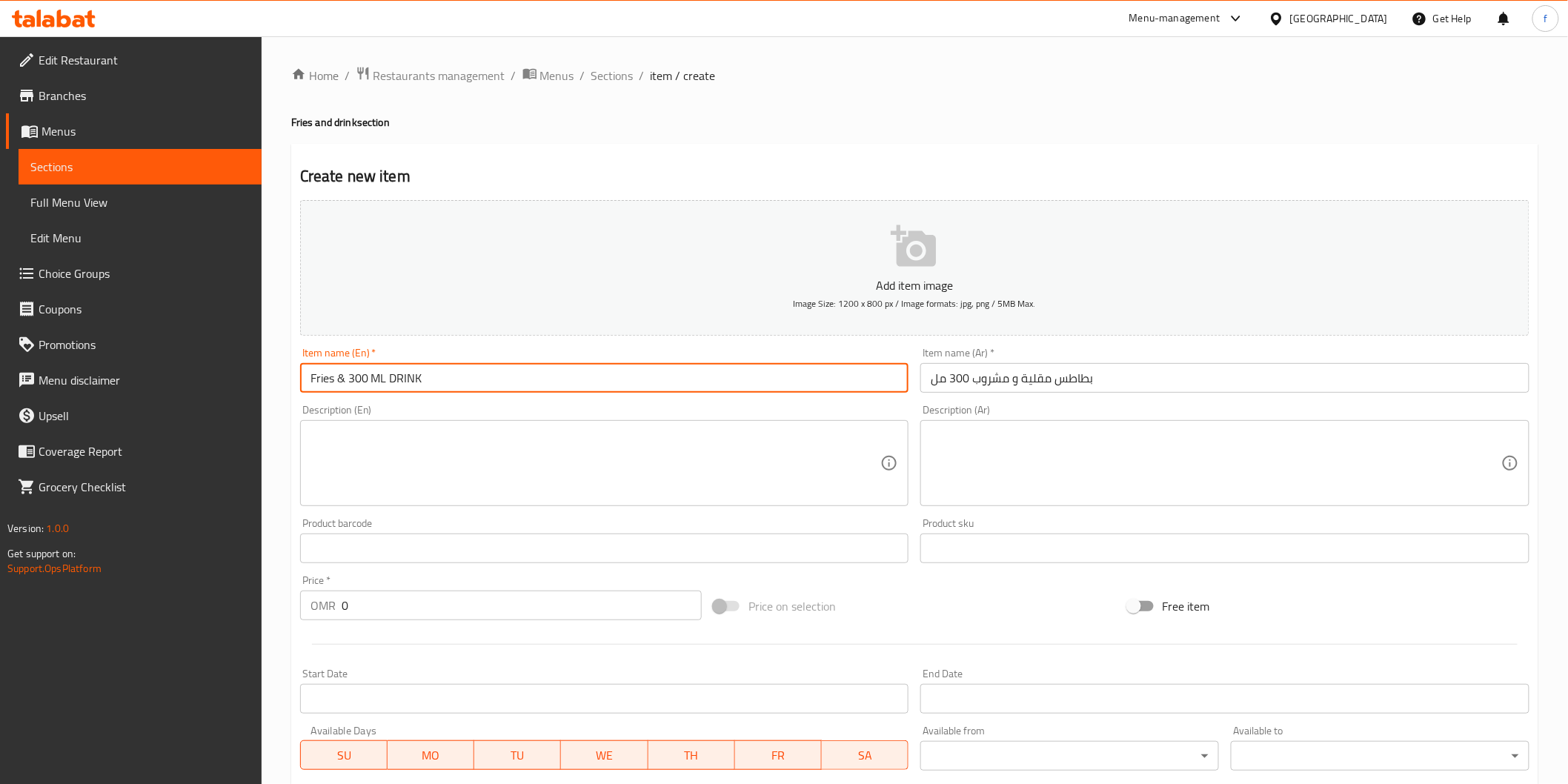
click at [372, 376] on input "Fries & 300 ML DRINK" at bounding box center [604, 378] width 609 height 30
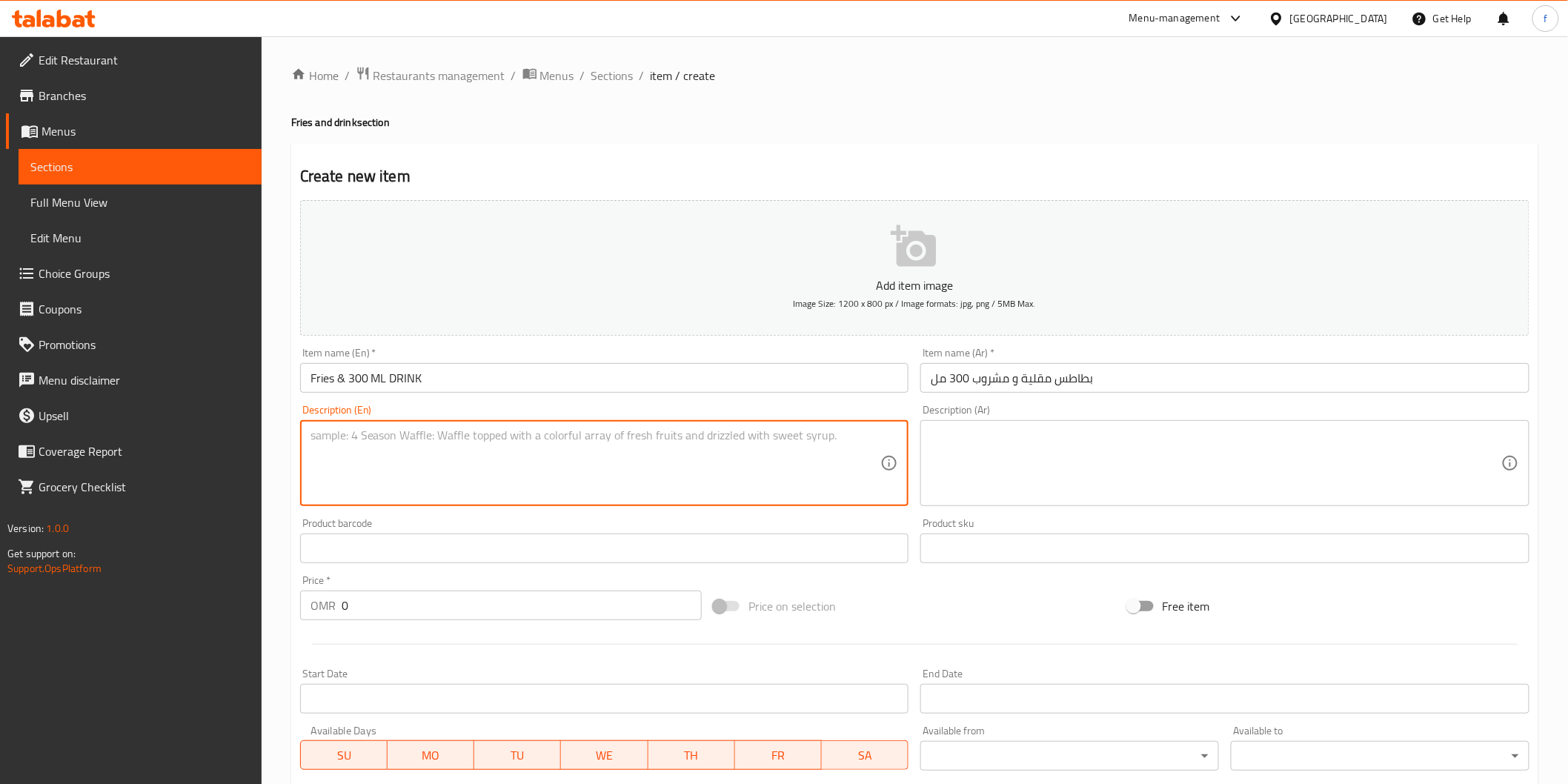
click at [455, 465] on textarea at bounding box center [596, 463] width 571 height 70
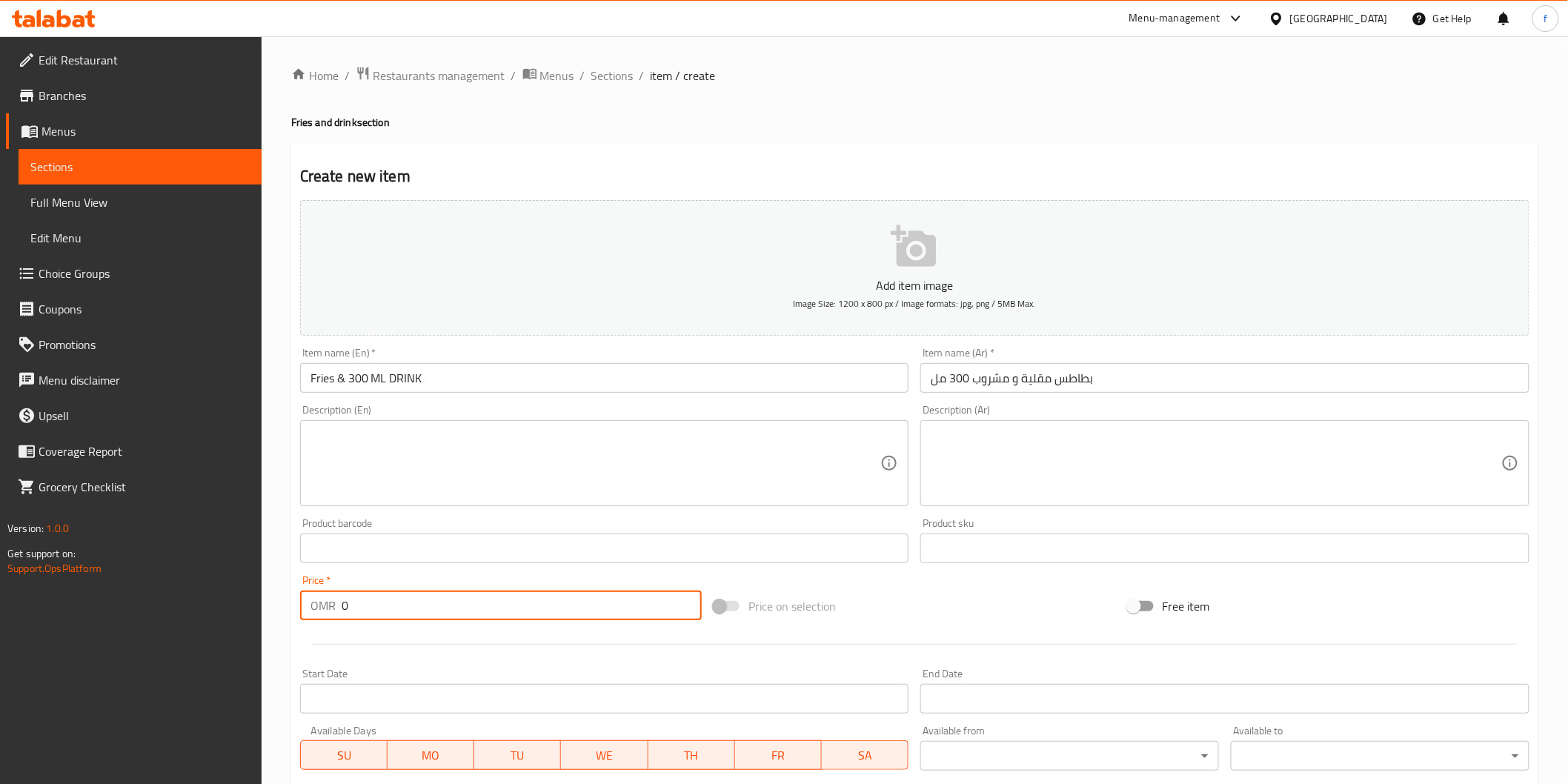
drag, startPoint x: 385, startPoint y: 611, endPoint x: 314, endPoint y: 623, distance: 72.0
click at [314, 623] on div "Price   * OMR 0 Price *" at bounding box center [501, 597] width 414 height 57
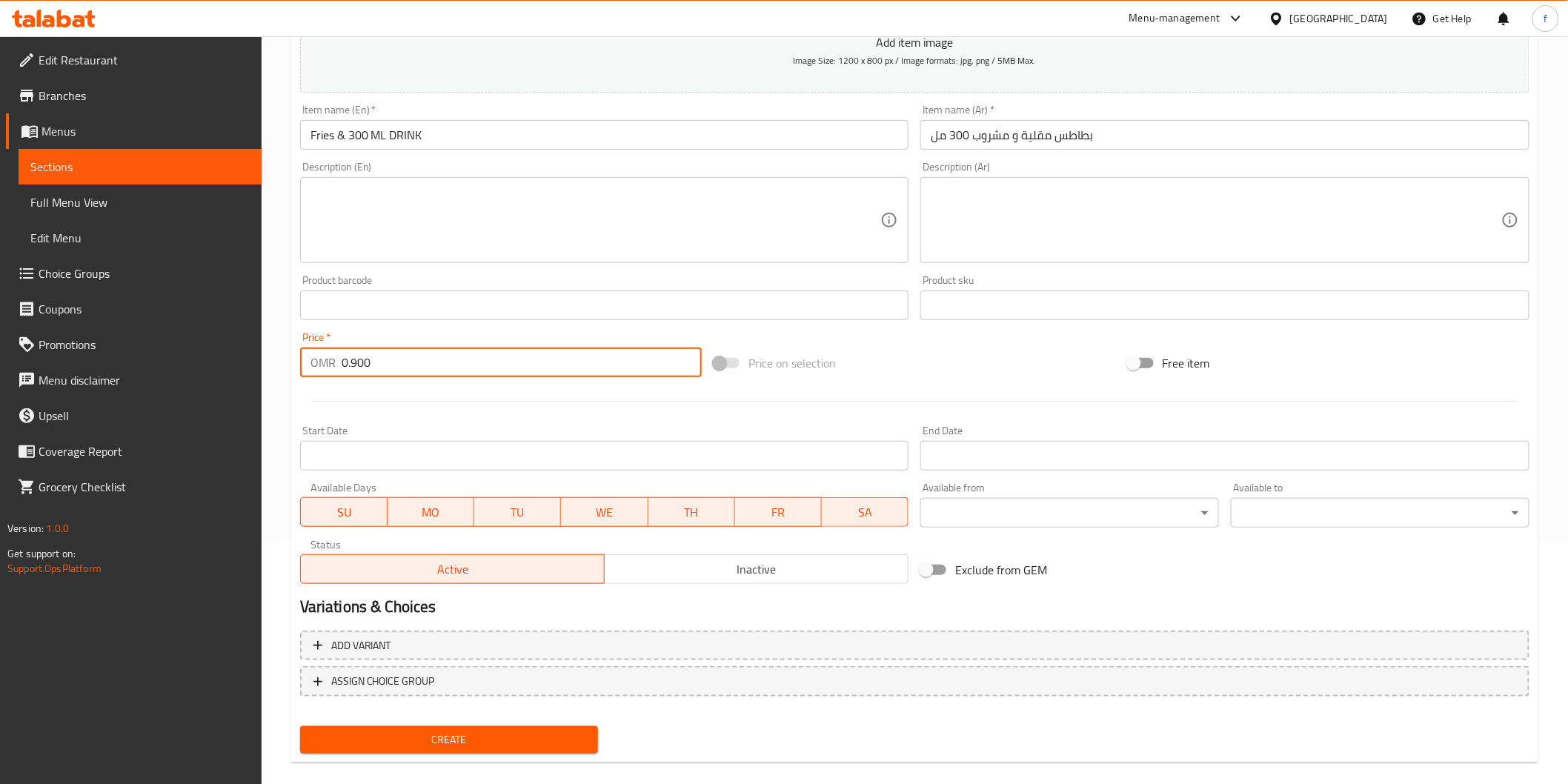
scroll to position [260, 0]
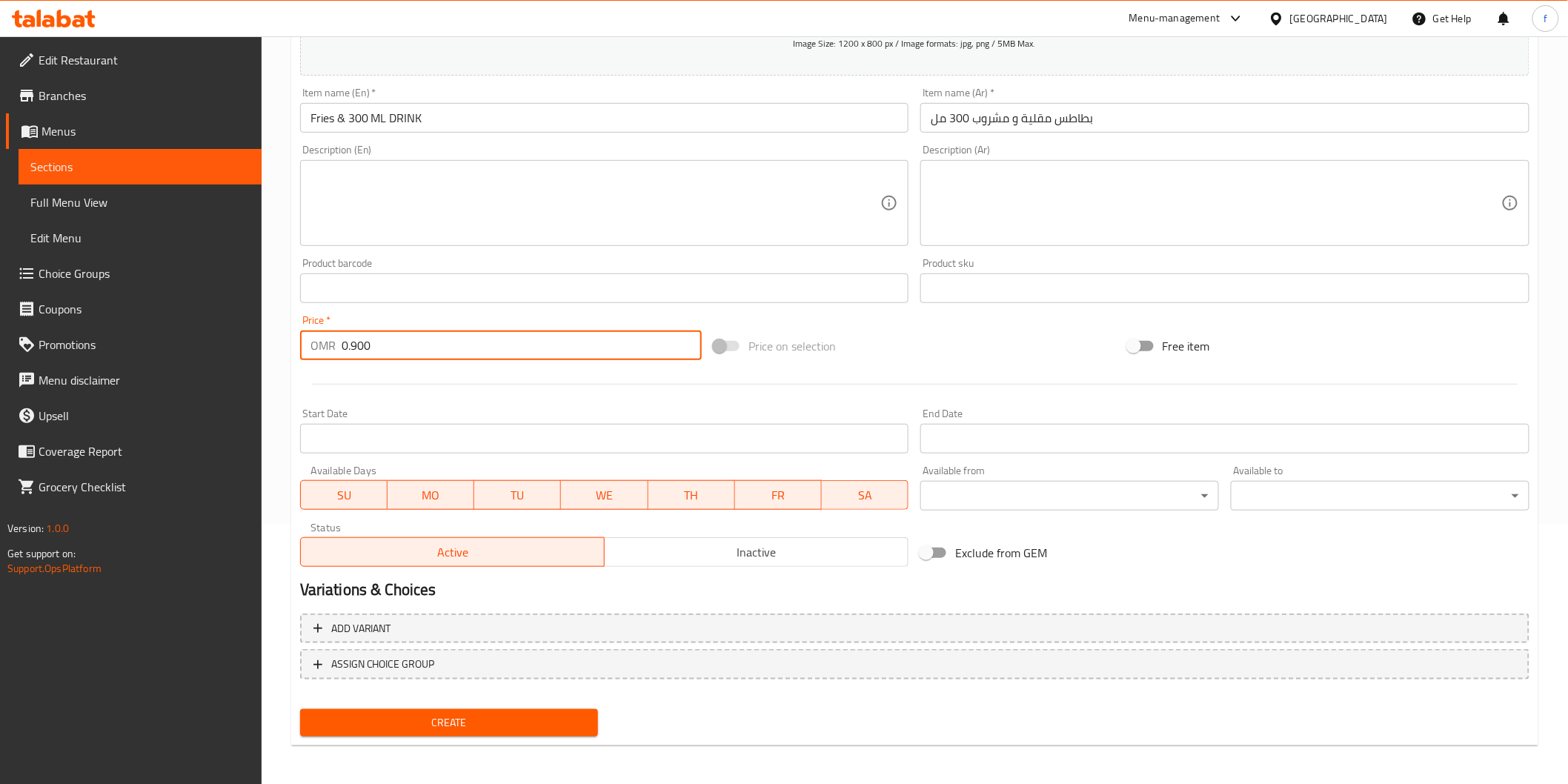
type input "0.900"
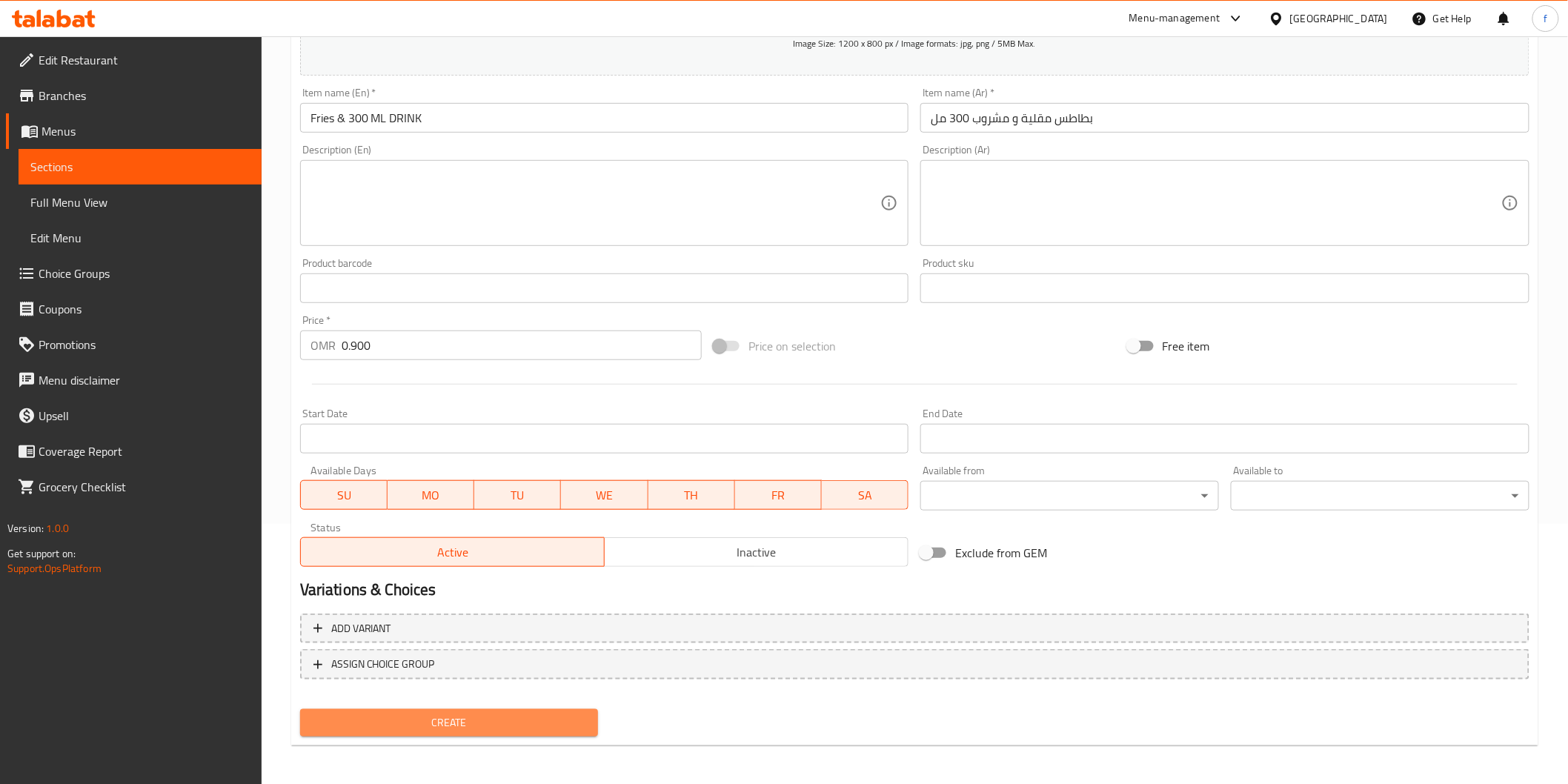
click at [502, 714] on span "Create" at bounding box center [450, 722] width 275 height 18
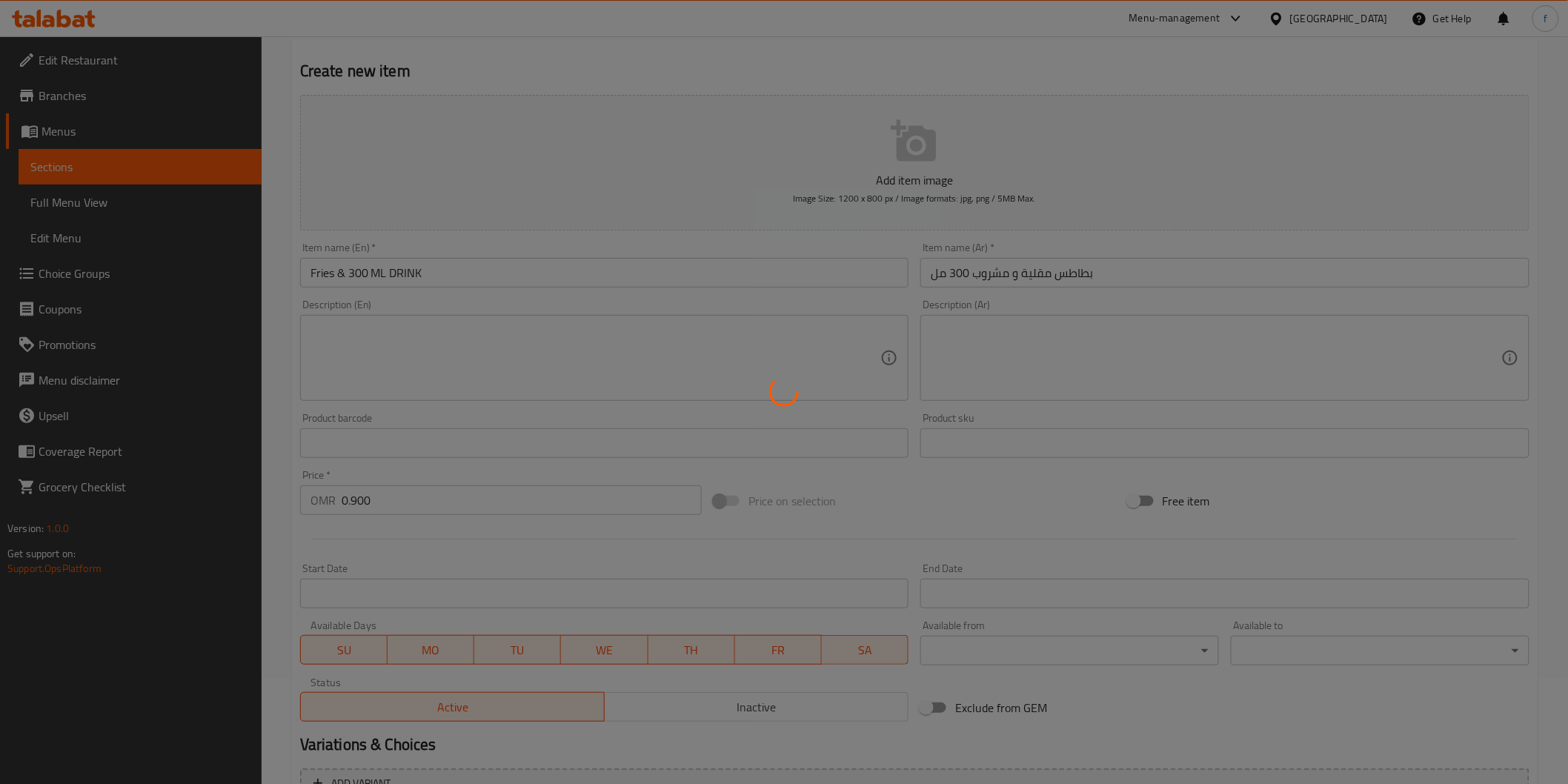
scroll to position [2, 0]
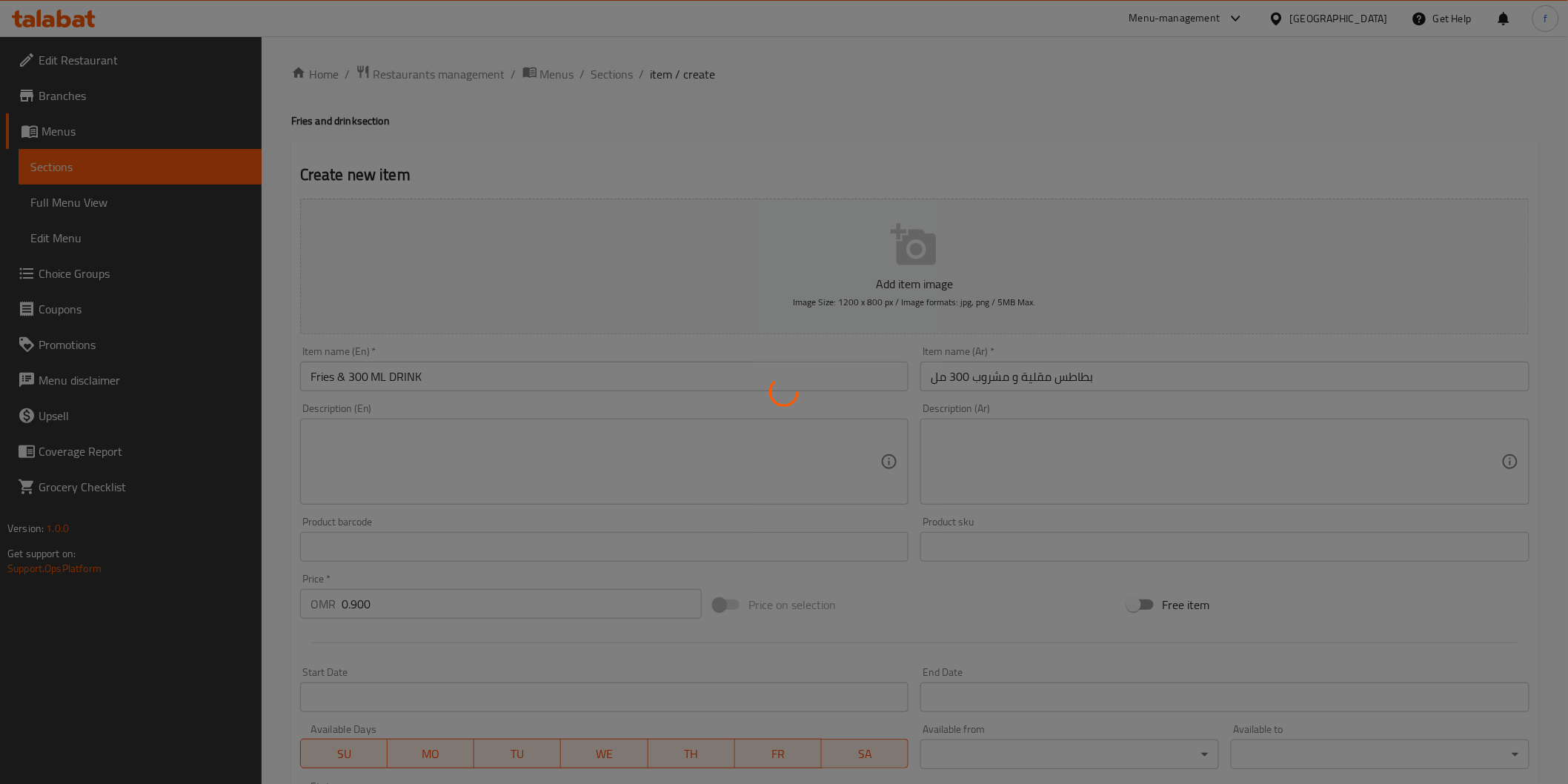
type input "0"
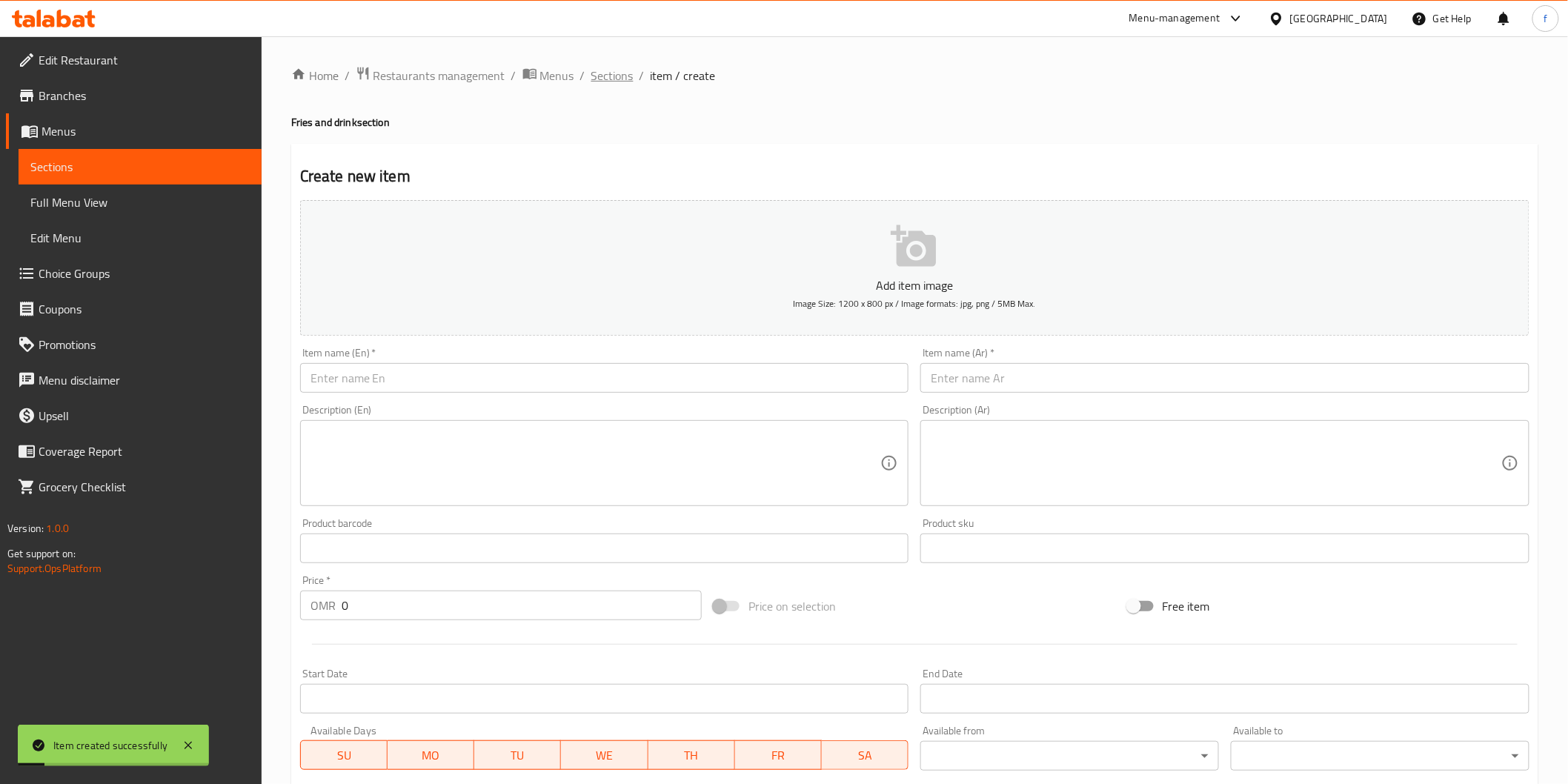
click at [615, 82] on span "Sections" at bounding box center [612, 75] width 42 height 17
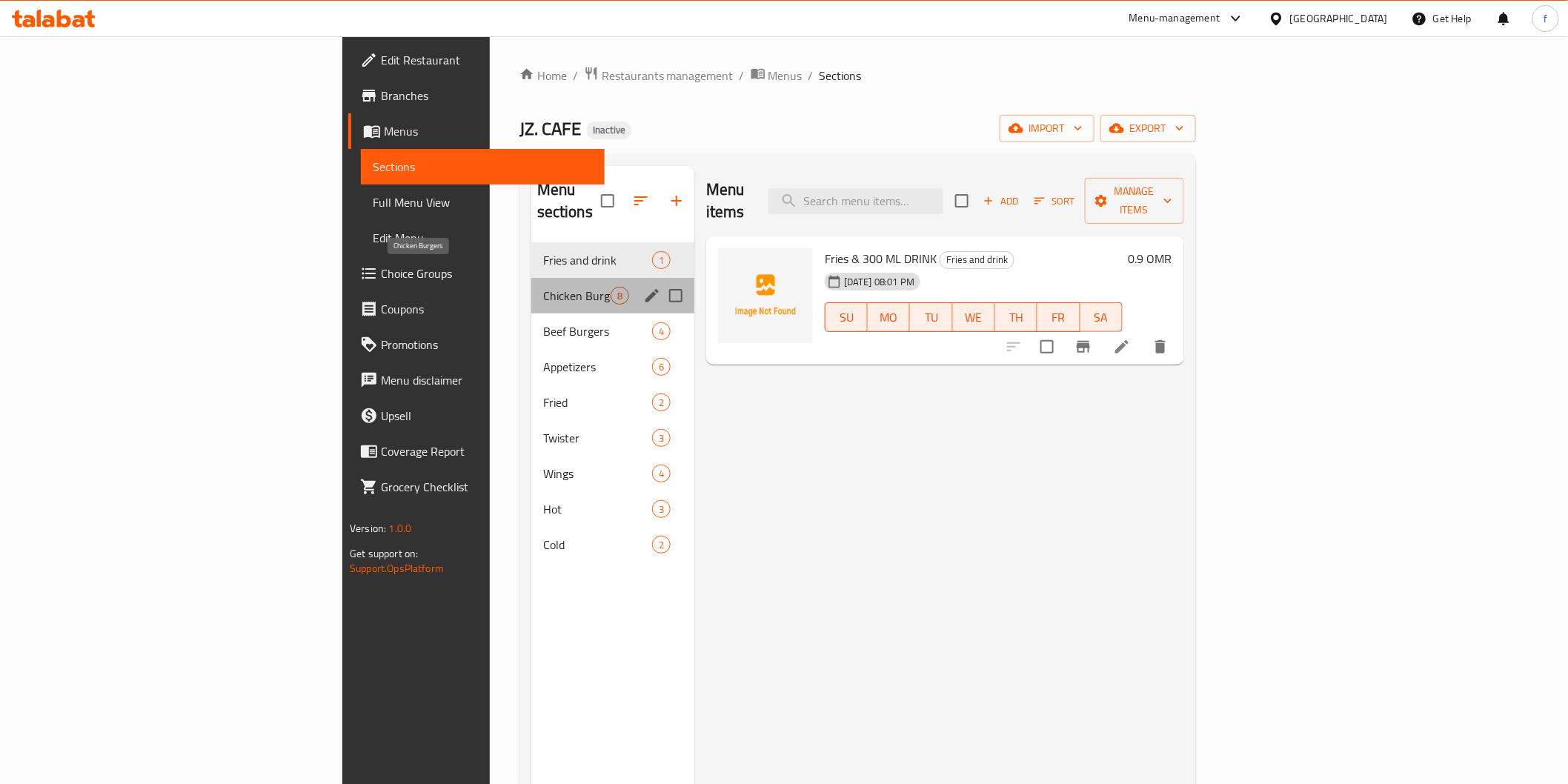
drag, startPoint x: 512, startPoint y: 280, endPoint x: 544, endPoint y: 324, distance: 54.4
click at [543, 287] on span "Chicken Burgers" at bounding box center [577, 296] width 67 height 17
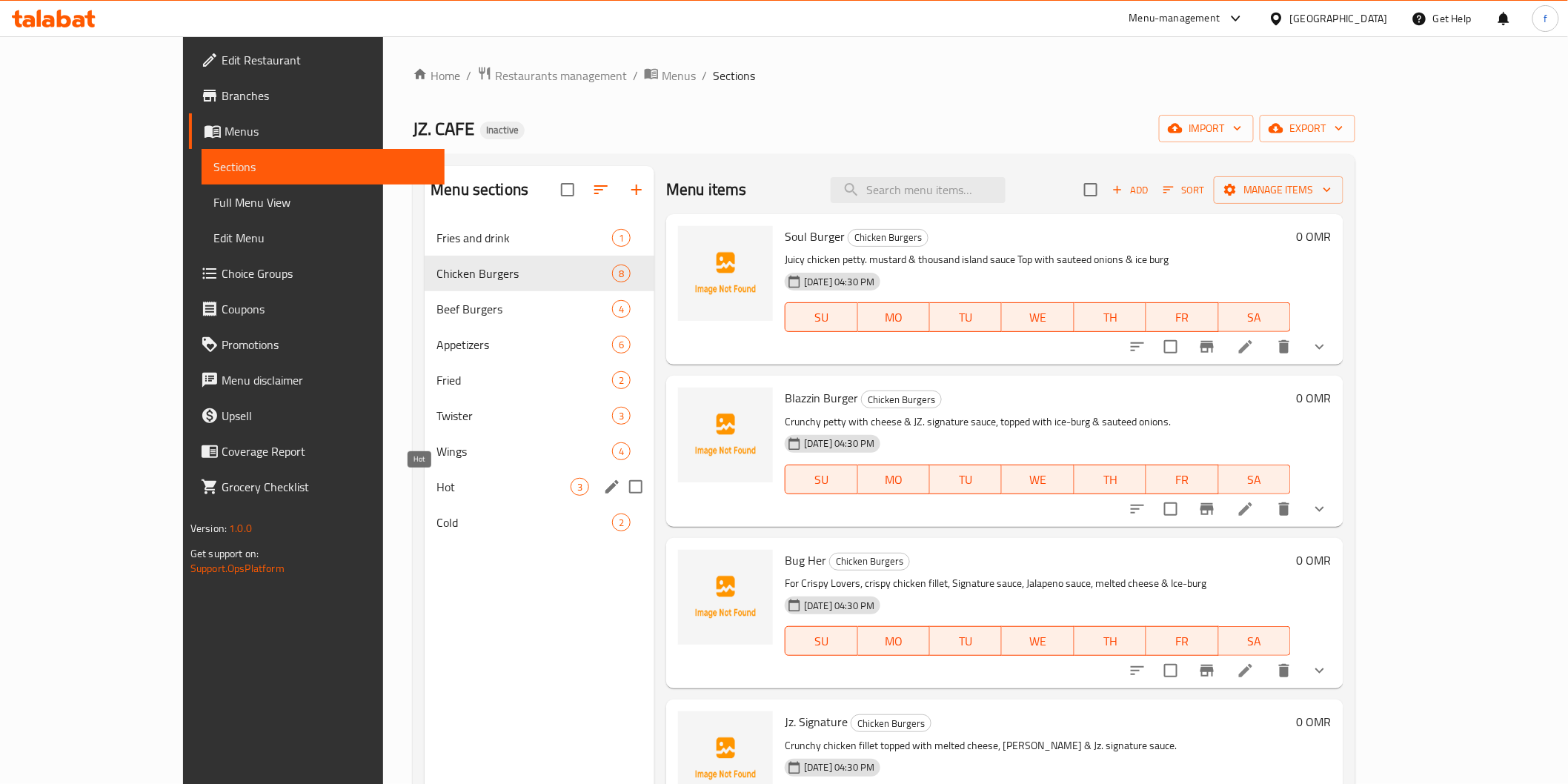
click at [450, 497] on div "Hot 3" at bounding box center [539, 486] width 230 height 36
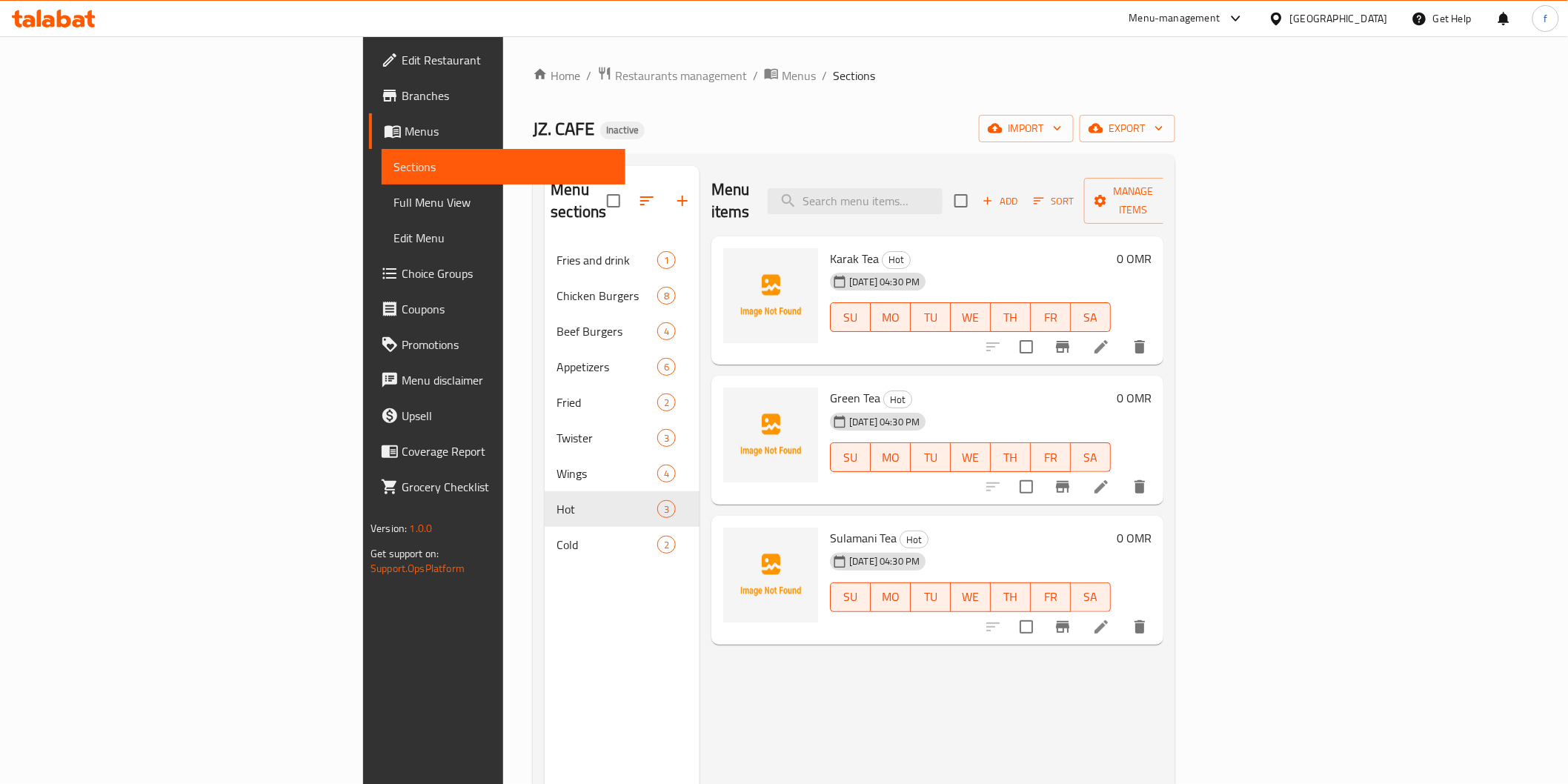
drag, startPoint x: 72, startPoint y: 213, endPoint x: 143, endPoint y: 197, distance: 72.8
click at [381, 213] on link "Full Menu View" at bounding box center [502, 202] width 243 height 36
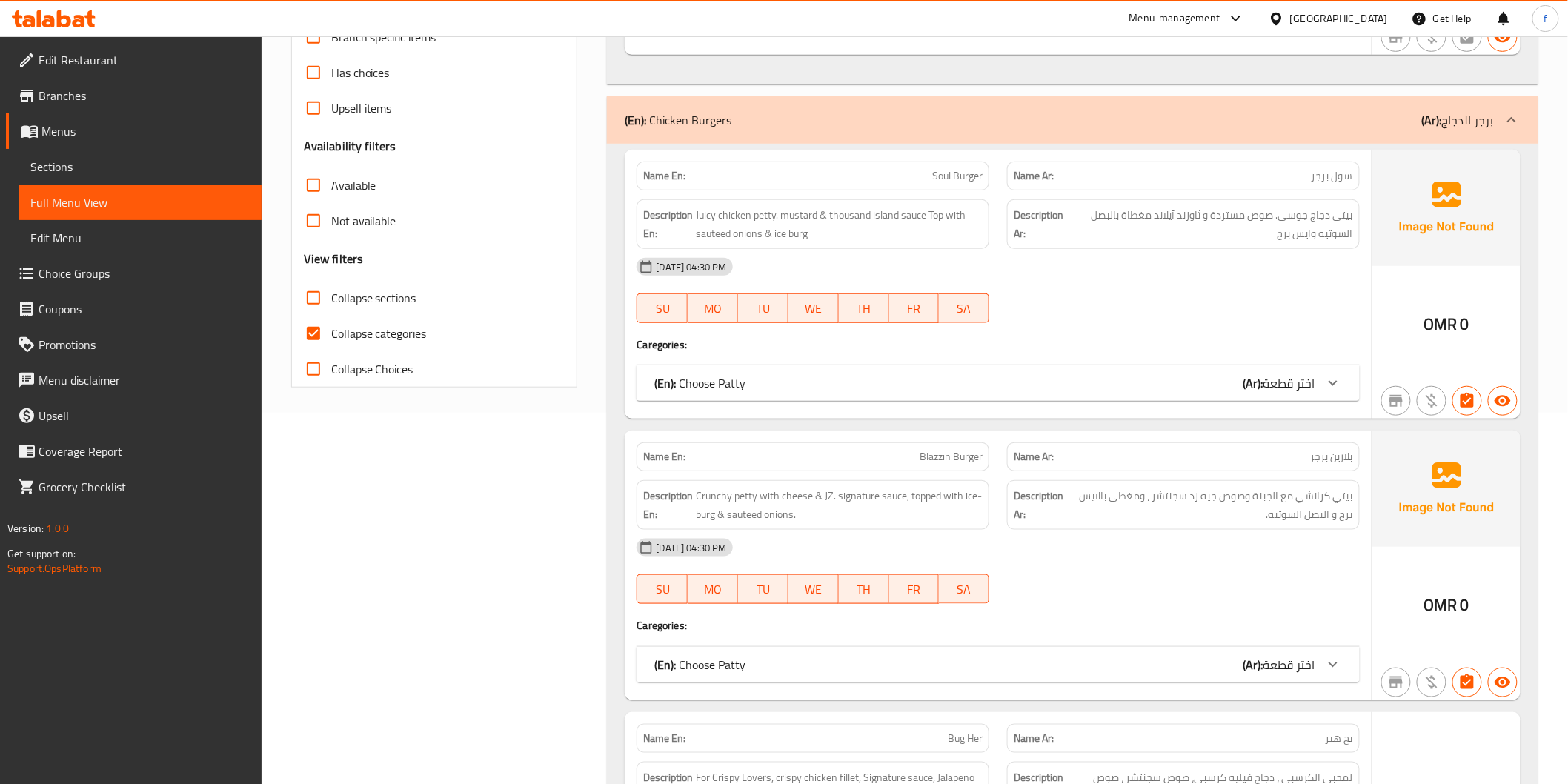
scroll to position [411, 0]
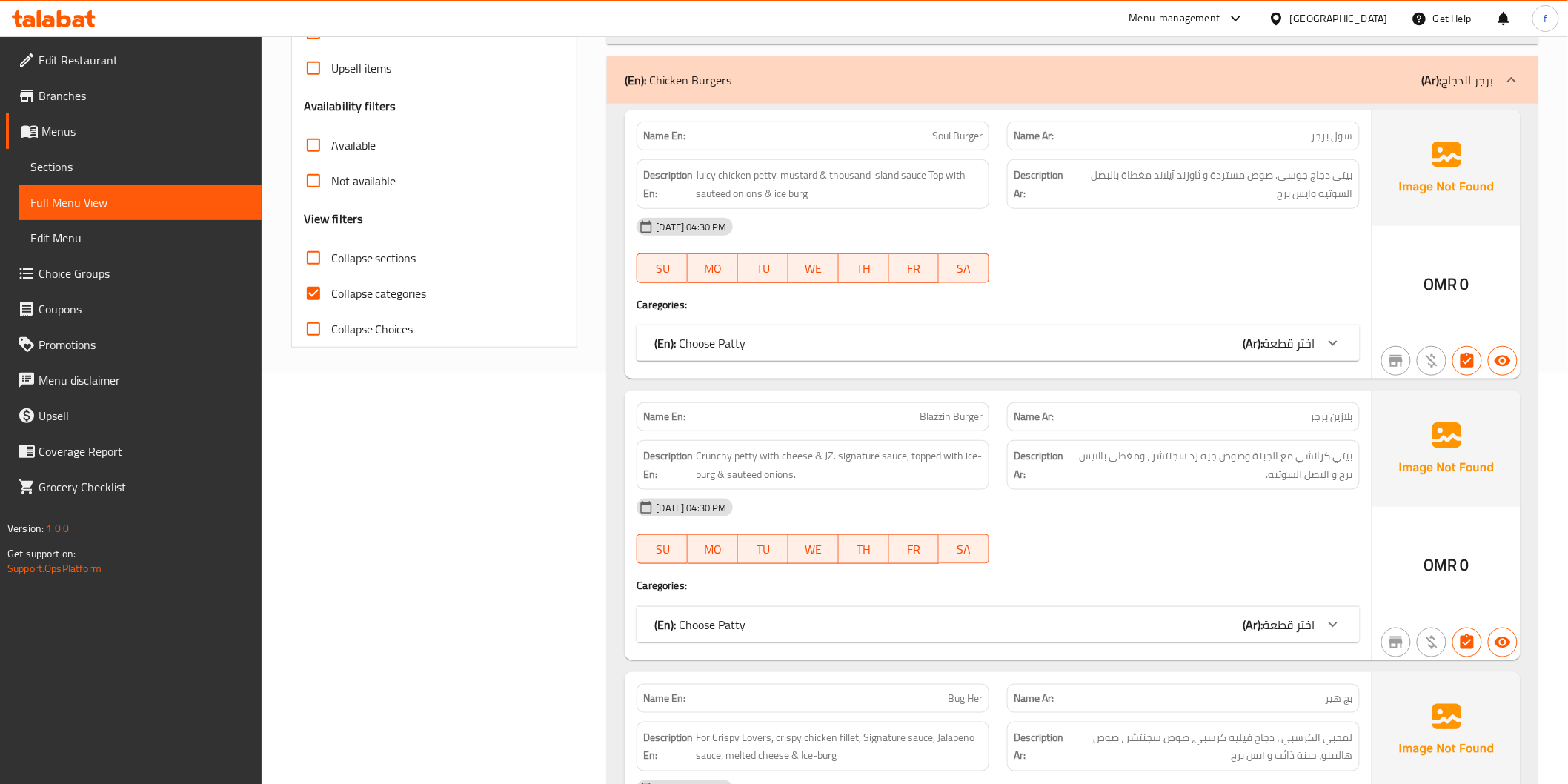
drag, startPoint x: 316, startPoint y: 292, endPoint x: 358, endPoint y: 283, distance: 43.0
click at [316, 292] on input "Collapse categories" at bounding box center [313, 293] width 36 height 36
checkbox input "false"
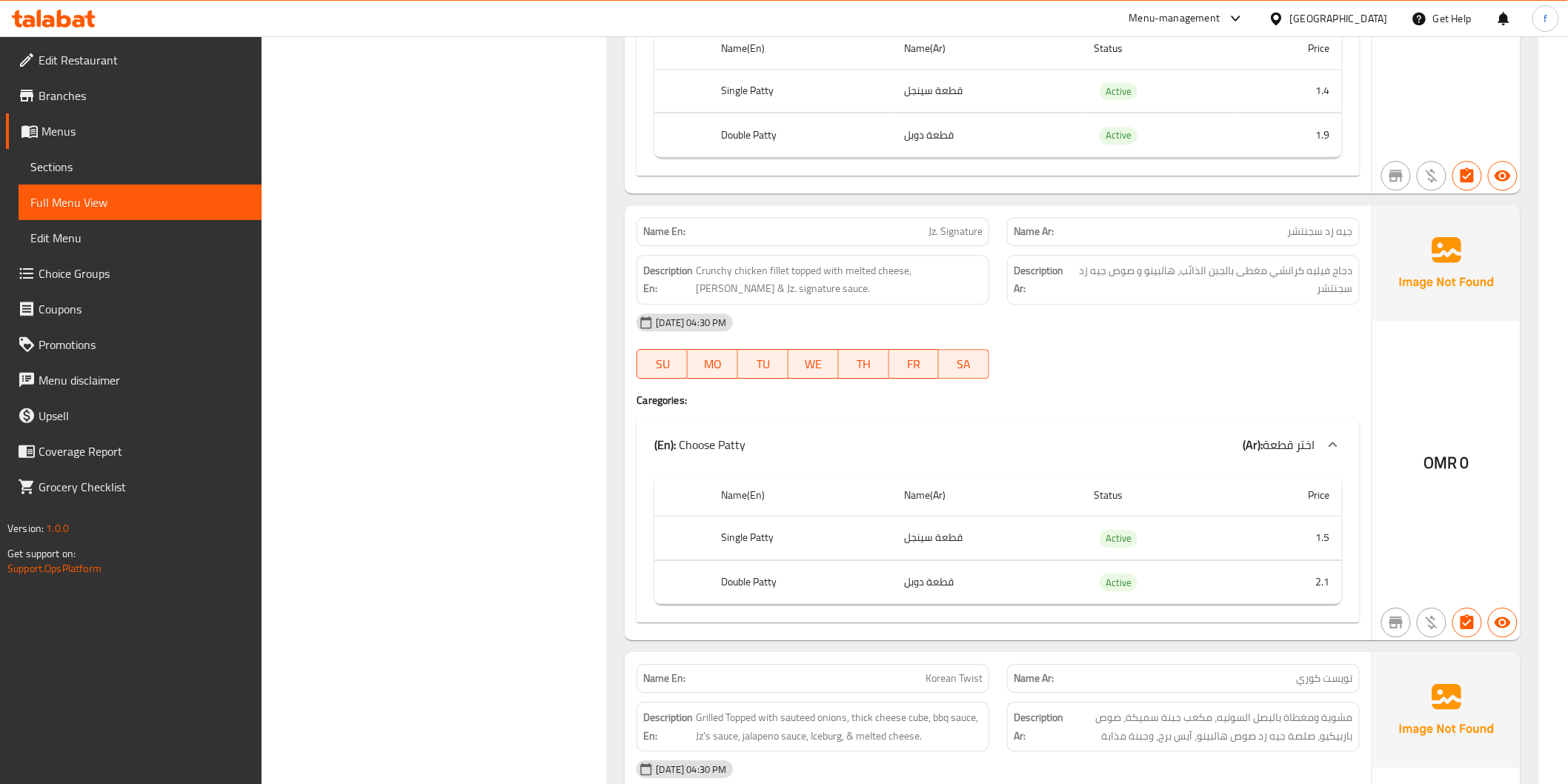
scroll to position [1565, 0]
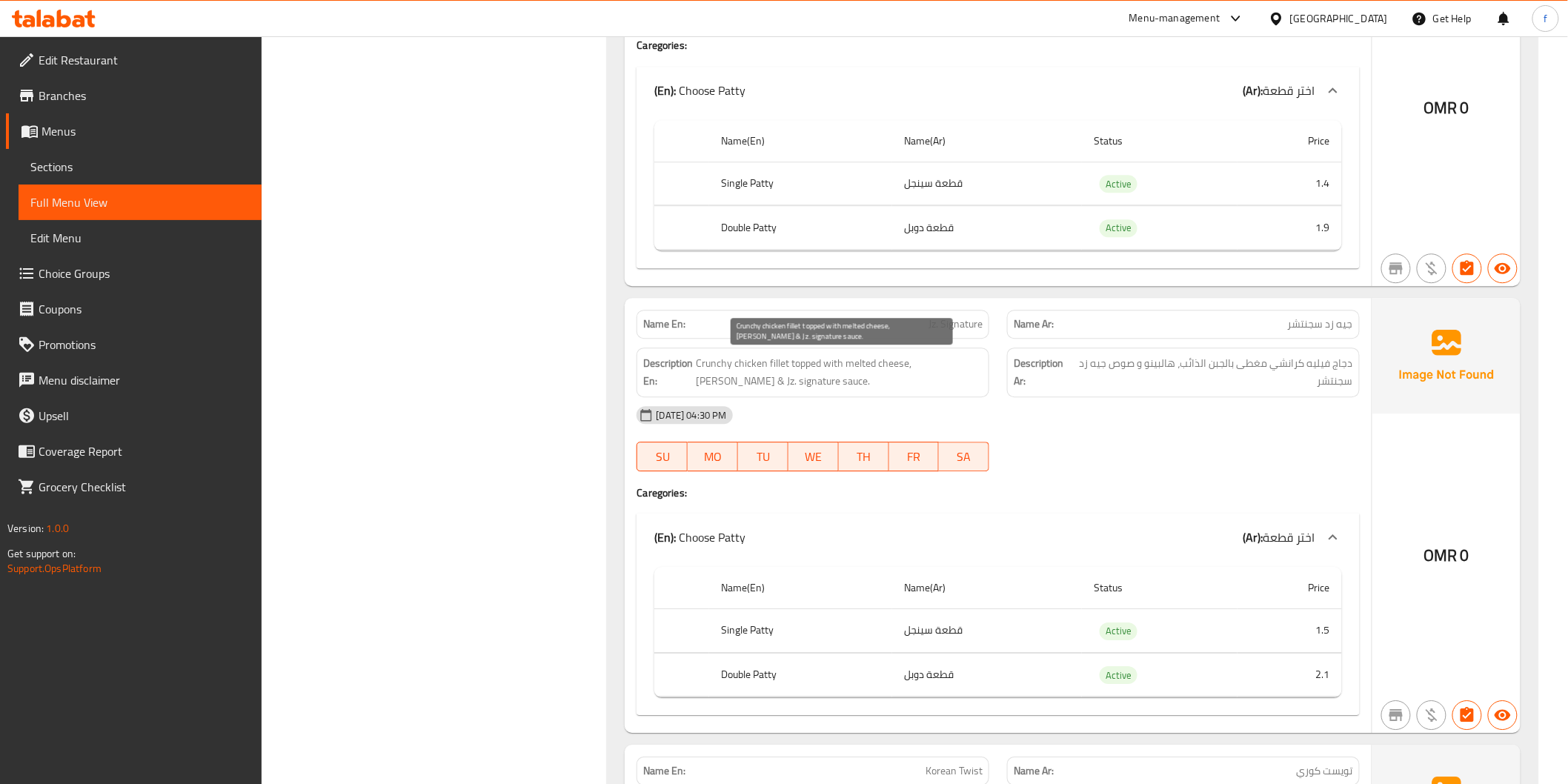
click at [709, 371] on span "Crunchy chicken fillet topped with melted cheese, [PERSON_NAME] & Jz. signature…" at bounding box center [839, 373] width 287 height 37
click at [779, 366] on span "Crunchy chicken fillet topped with melted cheese, [PERSON_NAME] & Jz. signature…" at bounding box center [839, 373] width 287 height 37
click at [747, 366] on span "Crunchy chicken fillet topped with melted cheese, [PERSON_NAME] & Jz. signature…" at bounding box center [839, 373] width 287 height 37
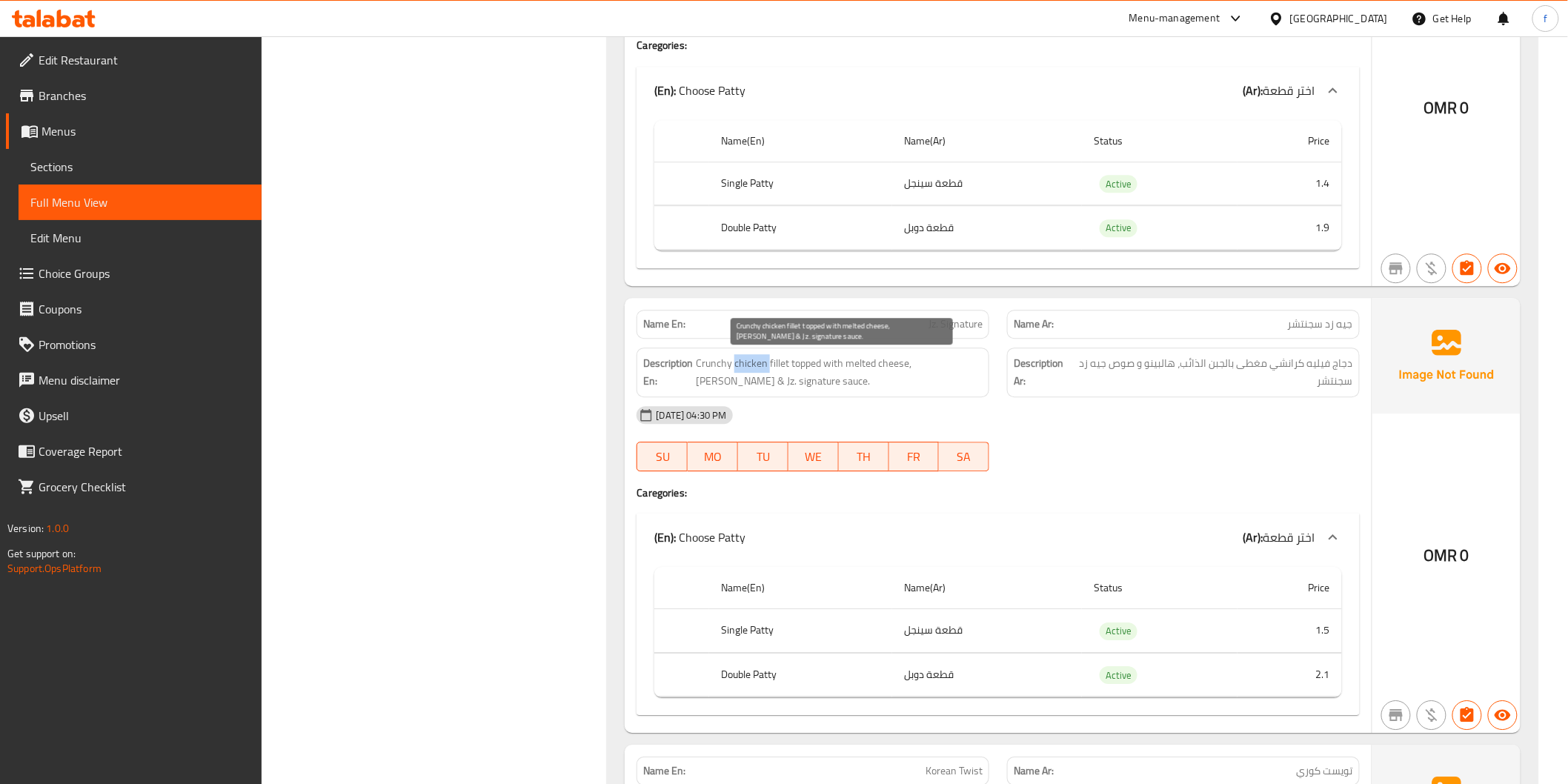
click at [747, 366] on span "Crunchy chicken fillet topped with melted cheese, [PERSON_NAME] & Jz. signature…" at bounding box center [839, 373] width 287 height 37
click at [798, 361] on span "Crunchy chicken fillet topped with melted cheese, [PERSON_NAME] & Jz. signature…" at bounding box center [839, 373] width 287 height 37
click at [822, 361] on span "Crunchy chicken fillet topped with melted cheese, [PERSON_NAME] & Jz. signature…" at bounding box center [839, 373] width 287 height 37
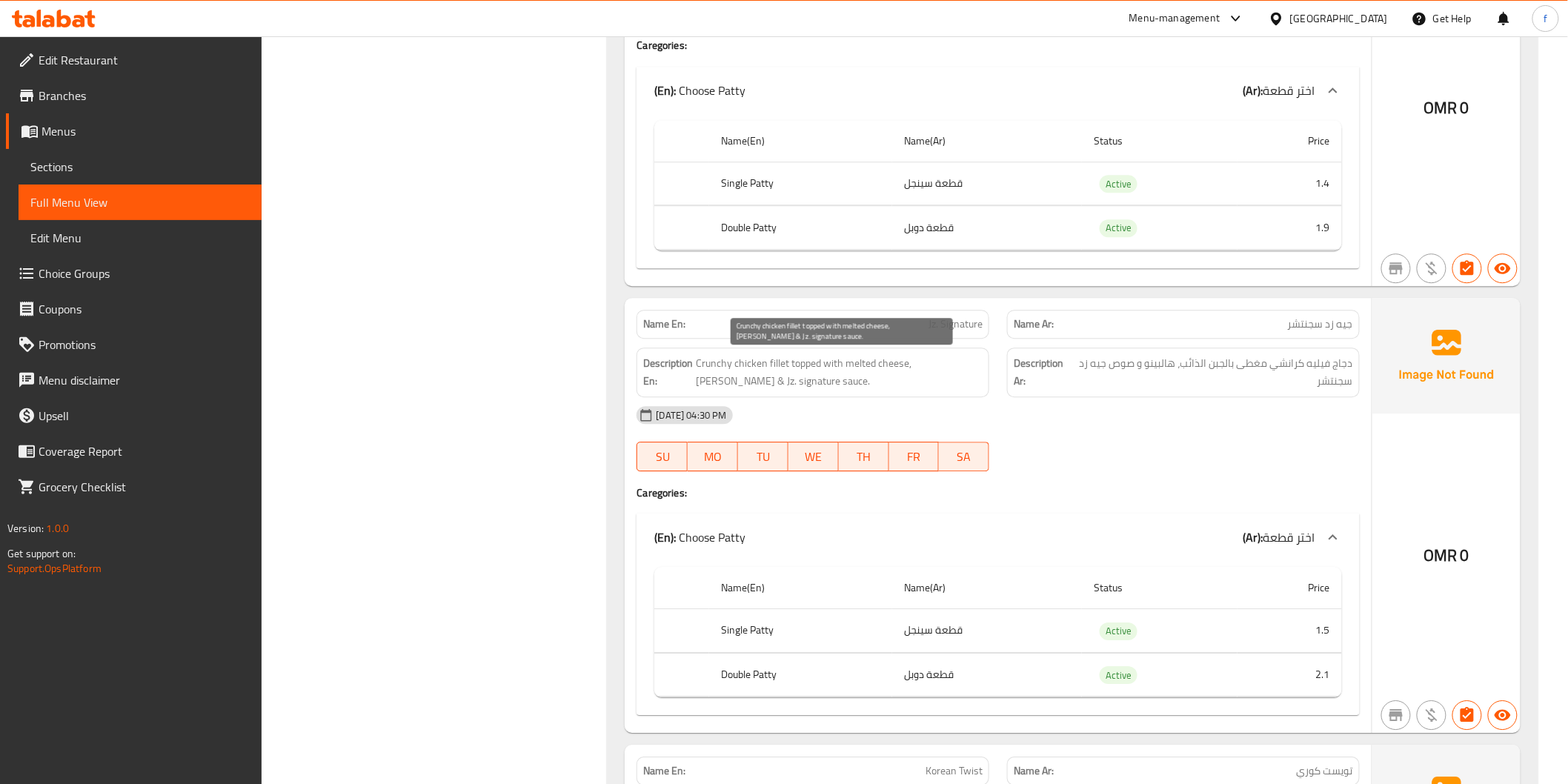
click at [833, 362] on span "Crunchy chicken fillet topped with melted cheese, [PERSON_NAME] & Jz. signature…" at bounding box center [839, 373] width 287 height 37
click at [869, 362] on span "Crunchy chicken fillet topped with melted cheese, [PERSON_NAME] & Jz. signature…" at bounding box center [839, 373] width 287 height 37
click at [884, 362] on span "Crunchy chicken fillet topped with melted cheese, [PERSON_NAME] & Jz. signature…" at bounding box center [839, 373] width 287 height 37
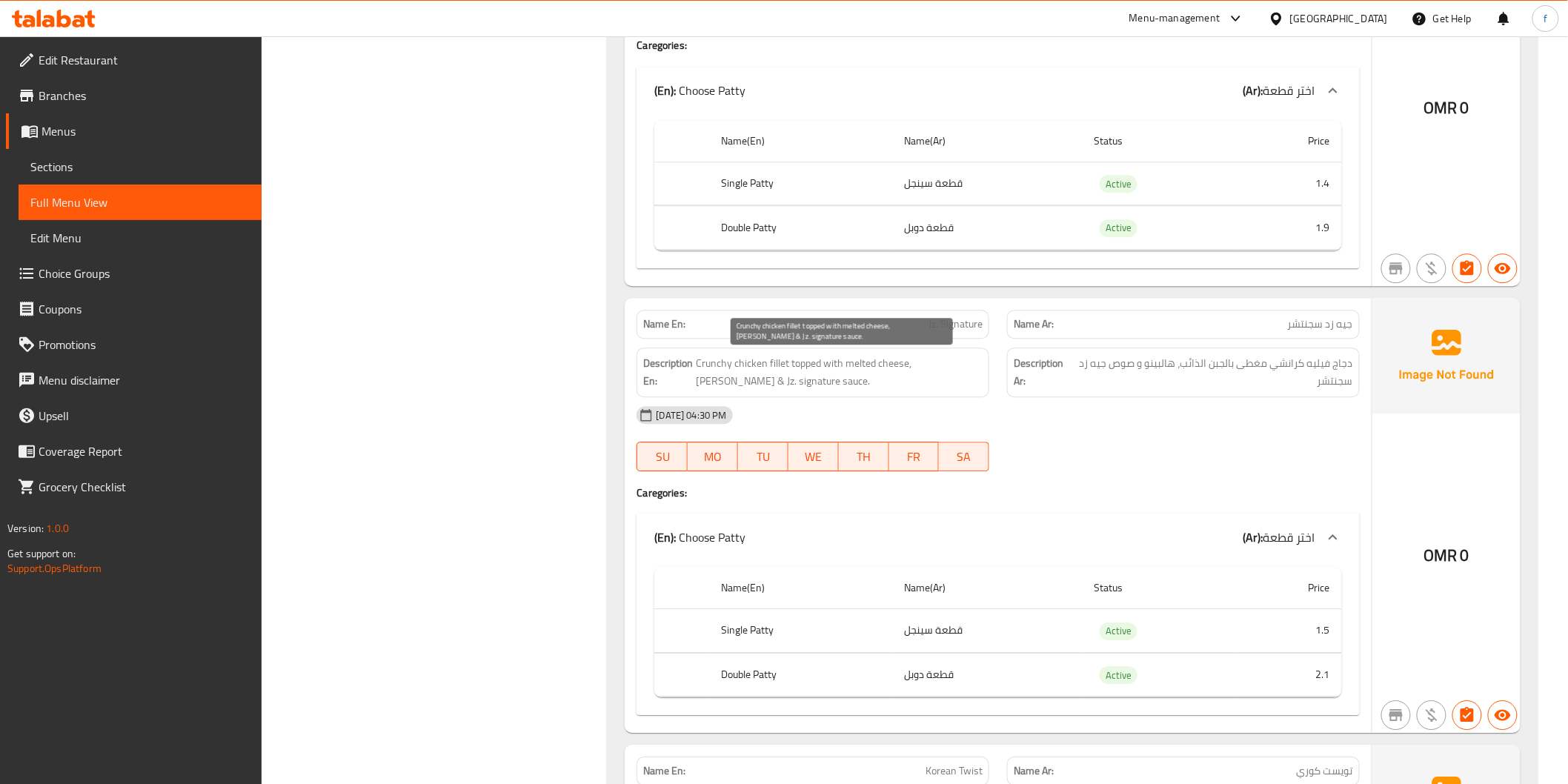
click at [892, 363] on span "Crunchy chicken fillet topped with melted cheese, [PERSON_NAME] & Jz. signature…" at bounding box center [839, 373] width 287 height 37
click at [857, 365] on span "Crunchy chicken fillet topped with melted cheese, [PERSON_NAME] & Jz. signature…" at bounding box center [839, 373] width 287 height 37
click at [892, 365] on span "Crunchy chicken fillet topped with melted cheese, [PERSON_NAME] & Jz. signature…" at bounding box center [839, 373] width 287 height 37
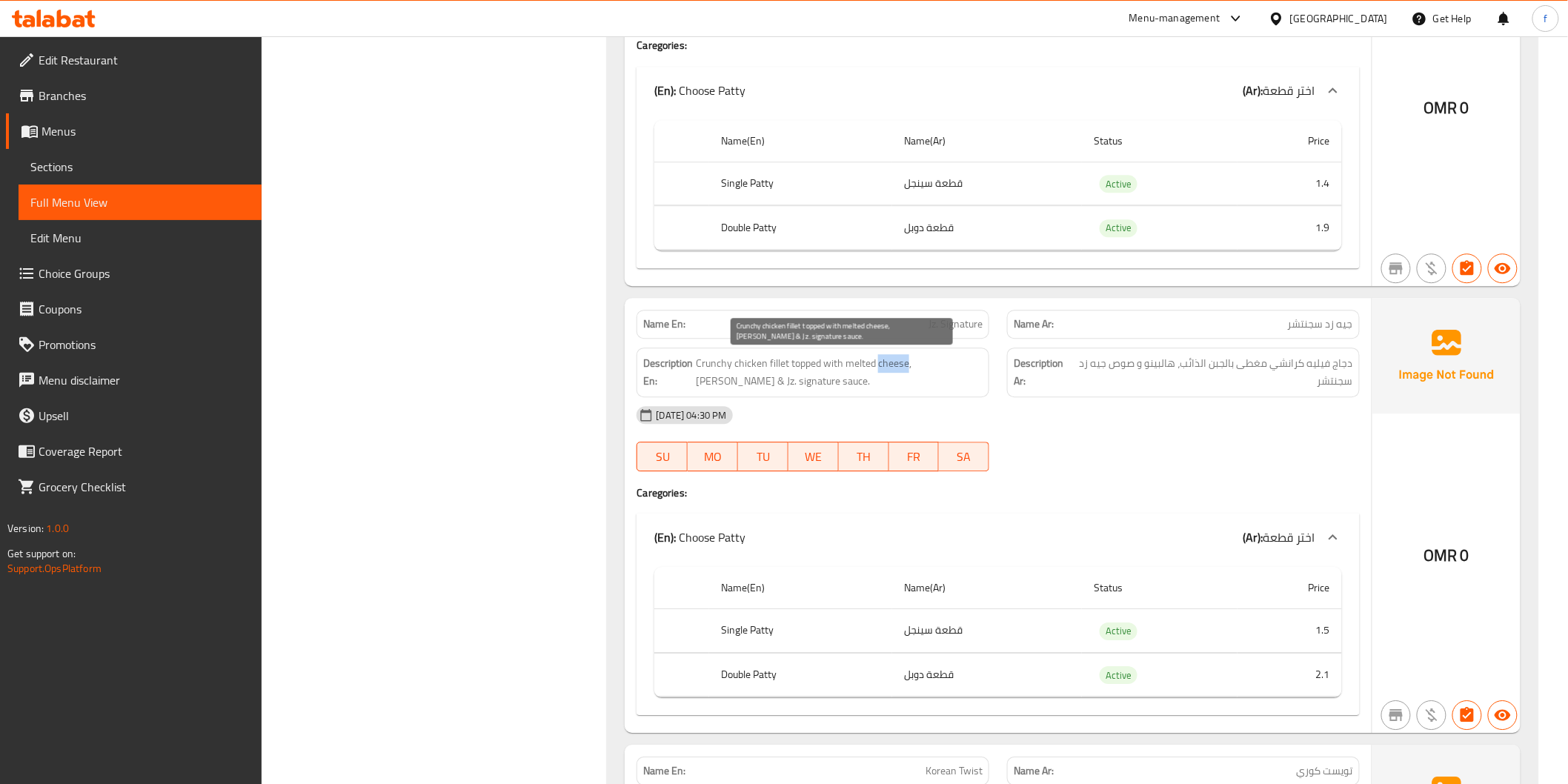
click at [892, 365] on span "Crunchy chicken fillet topped with melted cheese, [PERSON_NAME] & Jz. signature…" at bounding box center [839, 373] width 287 height 37
click at [935, 361] on span "Crunchy chicken fillet topped with melted cheese, [PERSON_NAME] & Jz. signature…" at bounding box center [839, 373] width 287 height 37
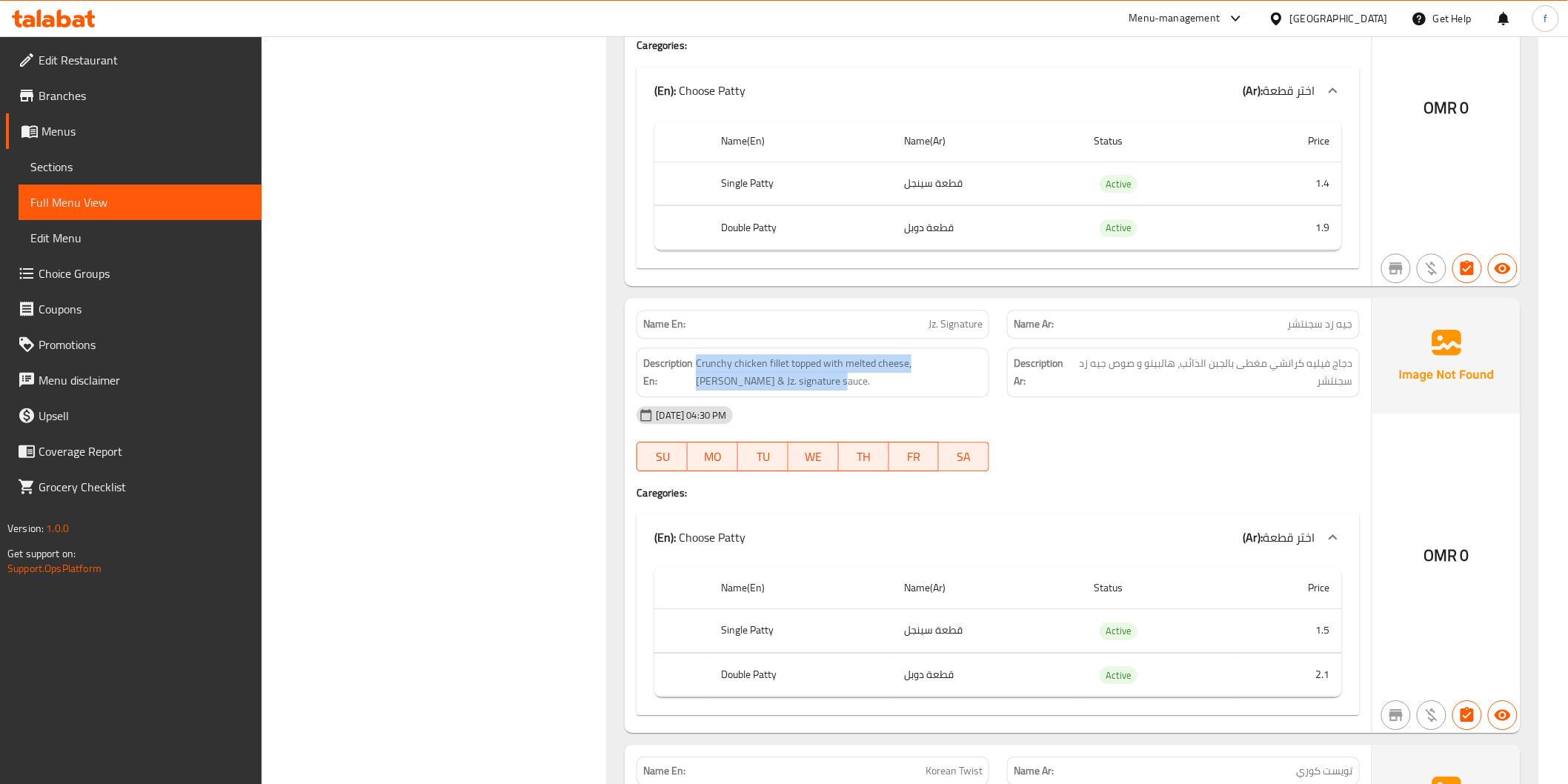
drag, startPoint x: 775, startPoint y: 381, endPoint x: 695, endPoint y: 379, distance: 80.0
click at [695, 379] on h6 "Description En: Crunchy chicken fillet topped with melted cheese, jalapeno & Jz…" at bounding box center [812, 373] width 340 height 37
click at [840, 360] on span "Crunchy chicken fillet topped with melted cheese, [PERSON_NAME] & Jz. signature…" at bounding box center [839, 373] width 287 height 37
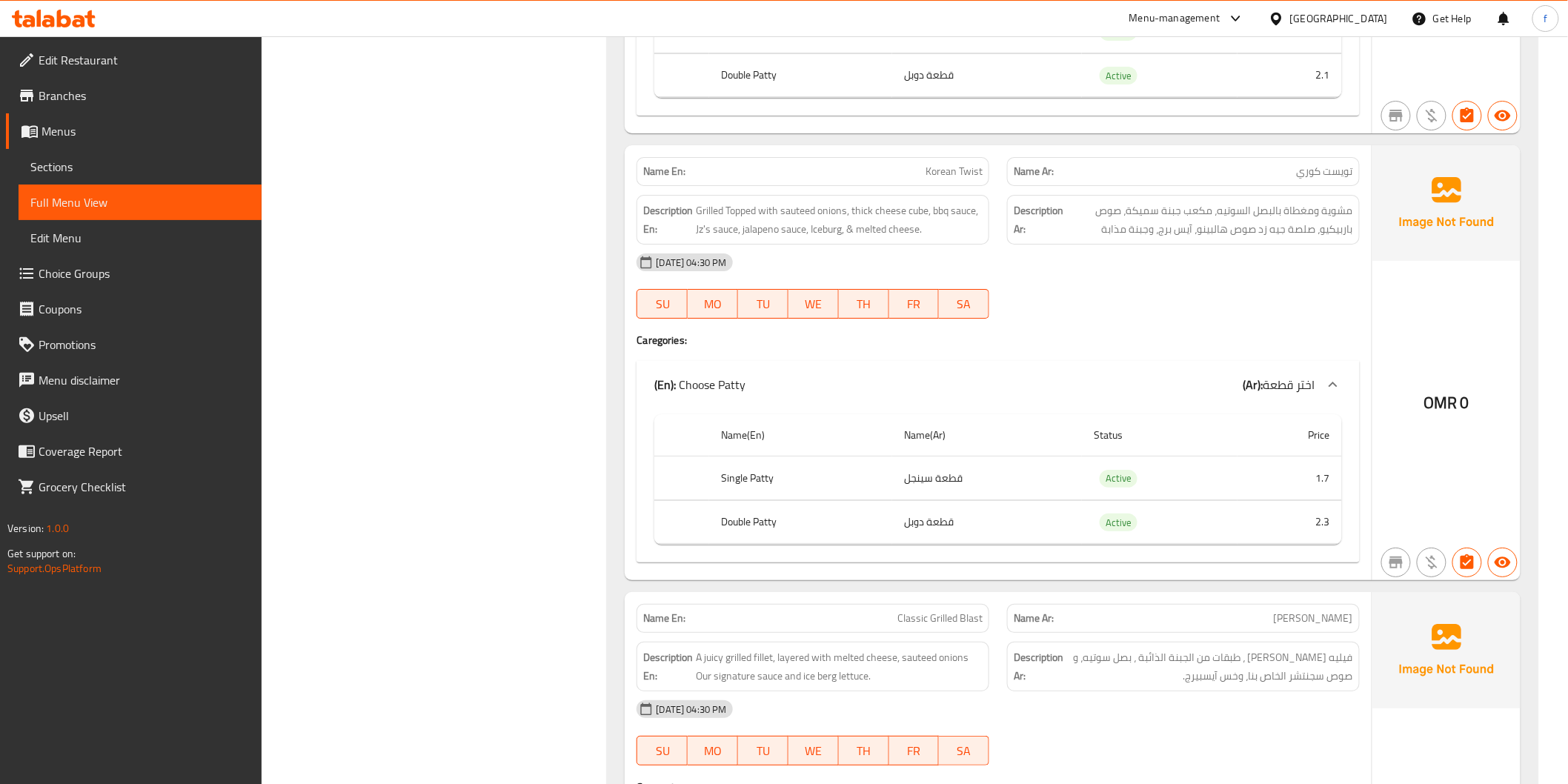
scroll to position [2141, 0]
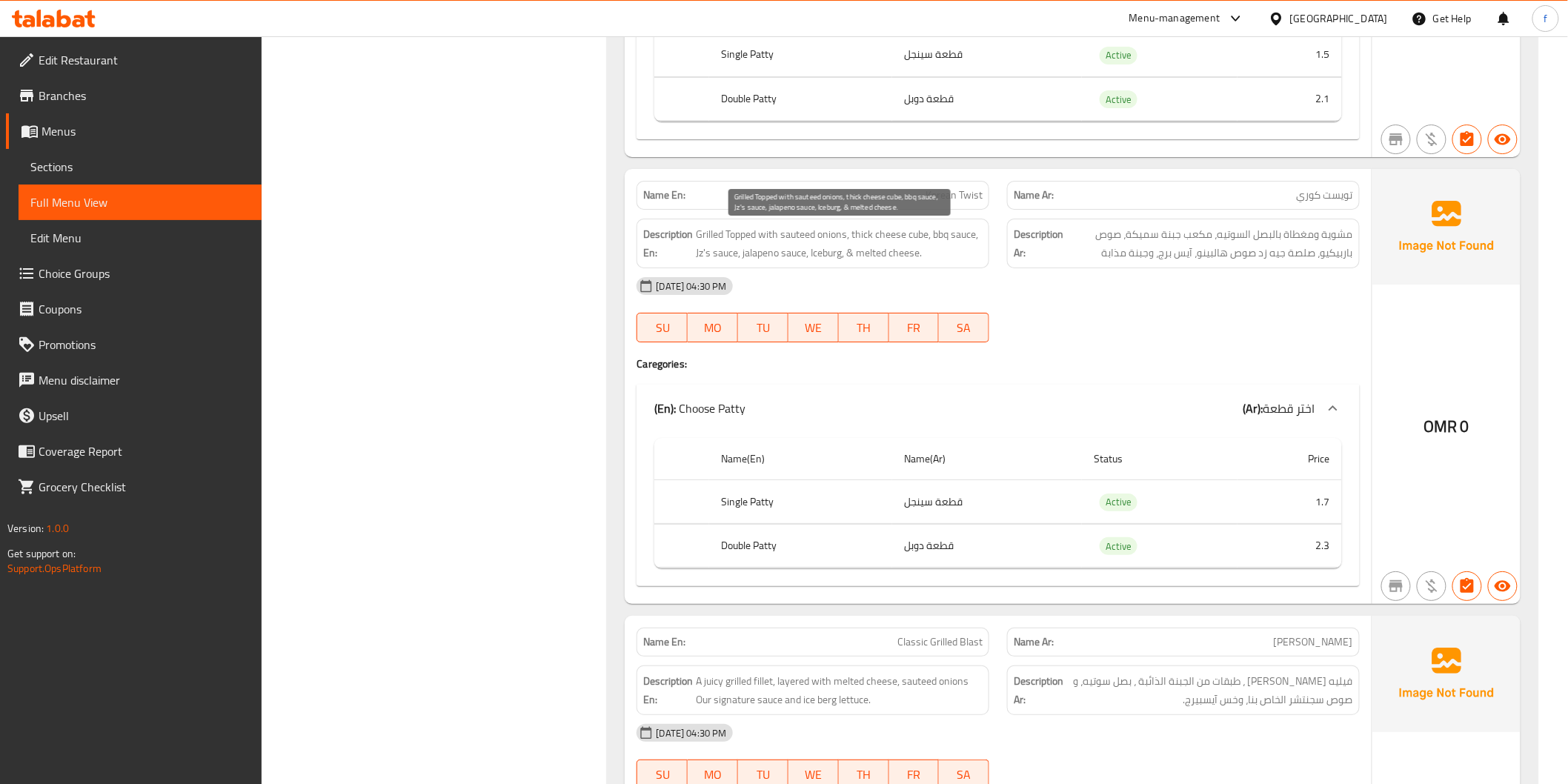
click at [700, 232] on span "Grilled Topped with sauteed onions, thick cheese cube, bbq sauce, Jz's sauce, j…" at bounding box center [839, 244] width 287 height 37
click at [758, 232] on span "Grilled Topped with sauteed onions, thick cheese cube, bbq sauce, Jz's sauce, j…" at bounding box center [839, 244] width 287 height 37
click at [790, 232] on span "Grilled Topped with sauteed onions, thick cheese cube, bbq sauce, Jz's sauce, j…" at bounding box center [839, 244] width 287 height 37
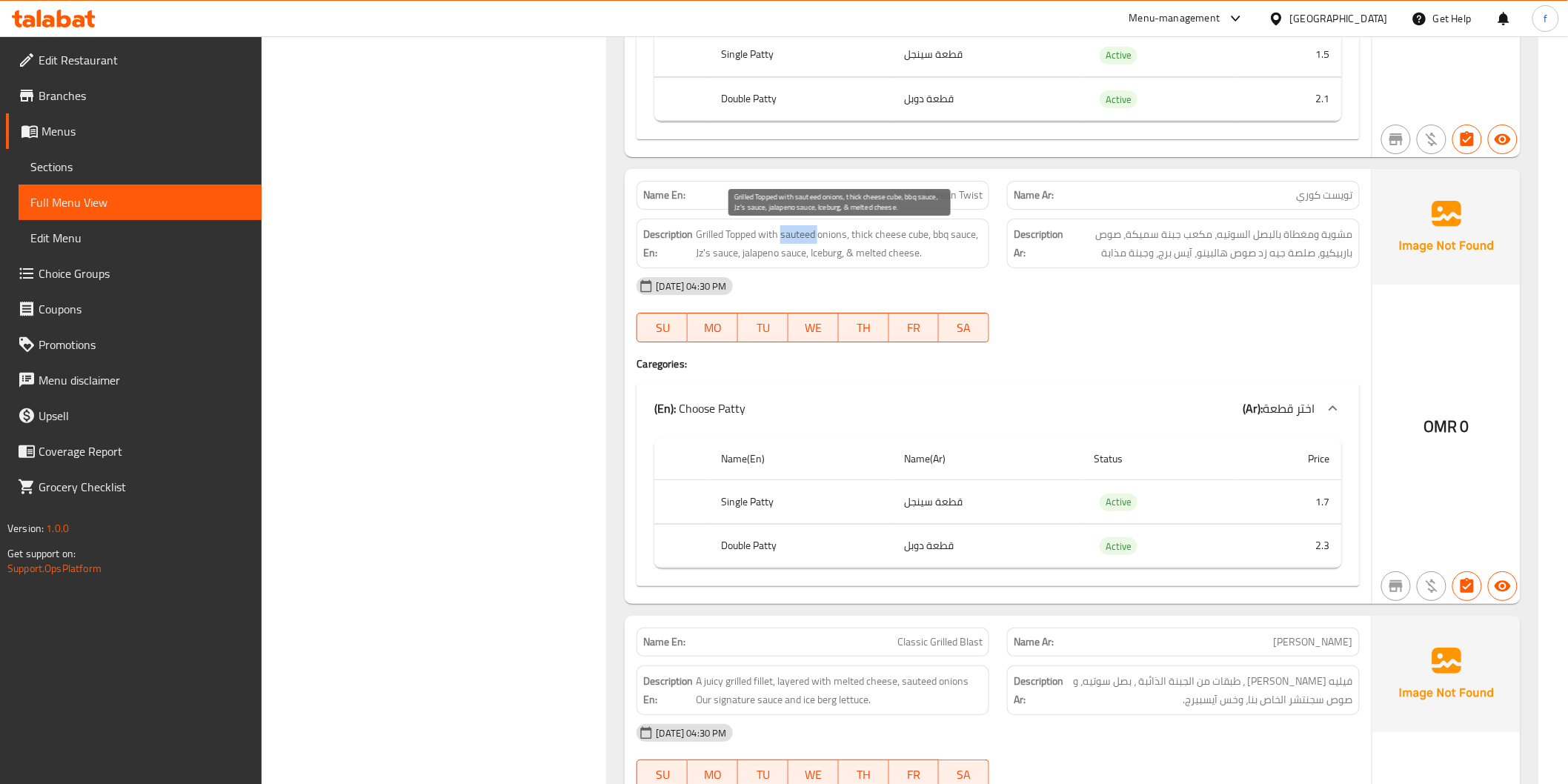
click at [790, 232] on span "Grilled Topped with sauteed onions, thick cheese cube, bbq sauce, Jz's sauce, j…" at bounding box center [839, 244] width 287 height 37
click at [819, 233] on span "Grilled Topped with sauteed onions, thick cheese cube, bbq sauce, Jz's sauce, j…" at bounding box center [839, 244] width 287 height 37
drag, startPoint x: 853, startPoint y: 230, endPoint x: 920, endPoint y: 224, distance: 67.3
click at [920, 225] on span "Grilled Topped with sauteed onions, thick cheese cube, bbq sauce, Jz's sauce, j…" at bounding box center [839, 244] width 287 height 37
click at [938, 231] on span "Grilled Topped with sauteed onions, thick cheese cube, bbq sauce, Jz's sauce, j…" at bounding box center [839, 244] width 287 height 37
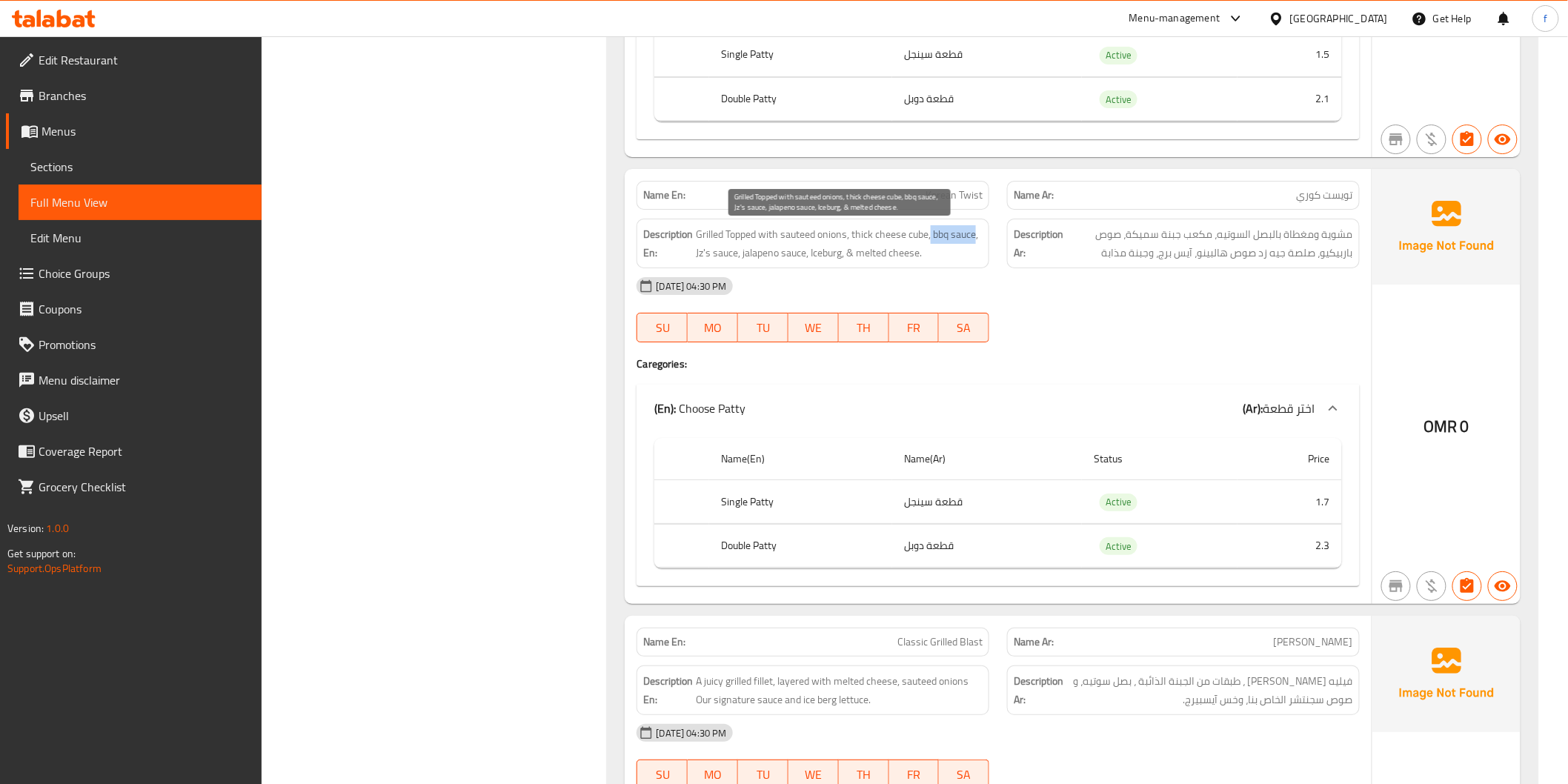
drag, startPoint x: 931, startPoint y: 233, endPoint x: 975, endPoint y: 230, distance: 44.1
click at [975, 230] on span "Grilled Topped with sauteed onions, thick cheese cube, bbq sauce, Jz's sauce, j…" at bounding box center [839, 244] width 287 height 37
click at [753, 247] on span "Grilled Topped with sauteed onions, thick cheese cube, bbq sauce, Jz's sauce, j…" at bounding box center [839, 244] width 287 height 37
click at [782, 256] on span "Grilled Topped with sauteed onions, thick cheese cube, bbq sauce, Jz's sauce, j…" at bounding box center [839, 244] width 287 height 37
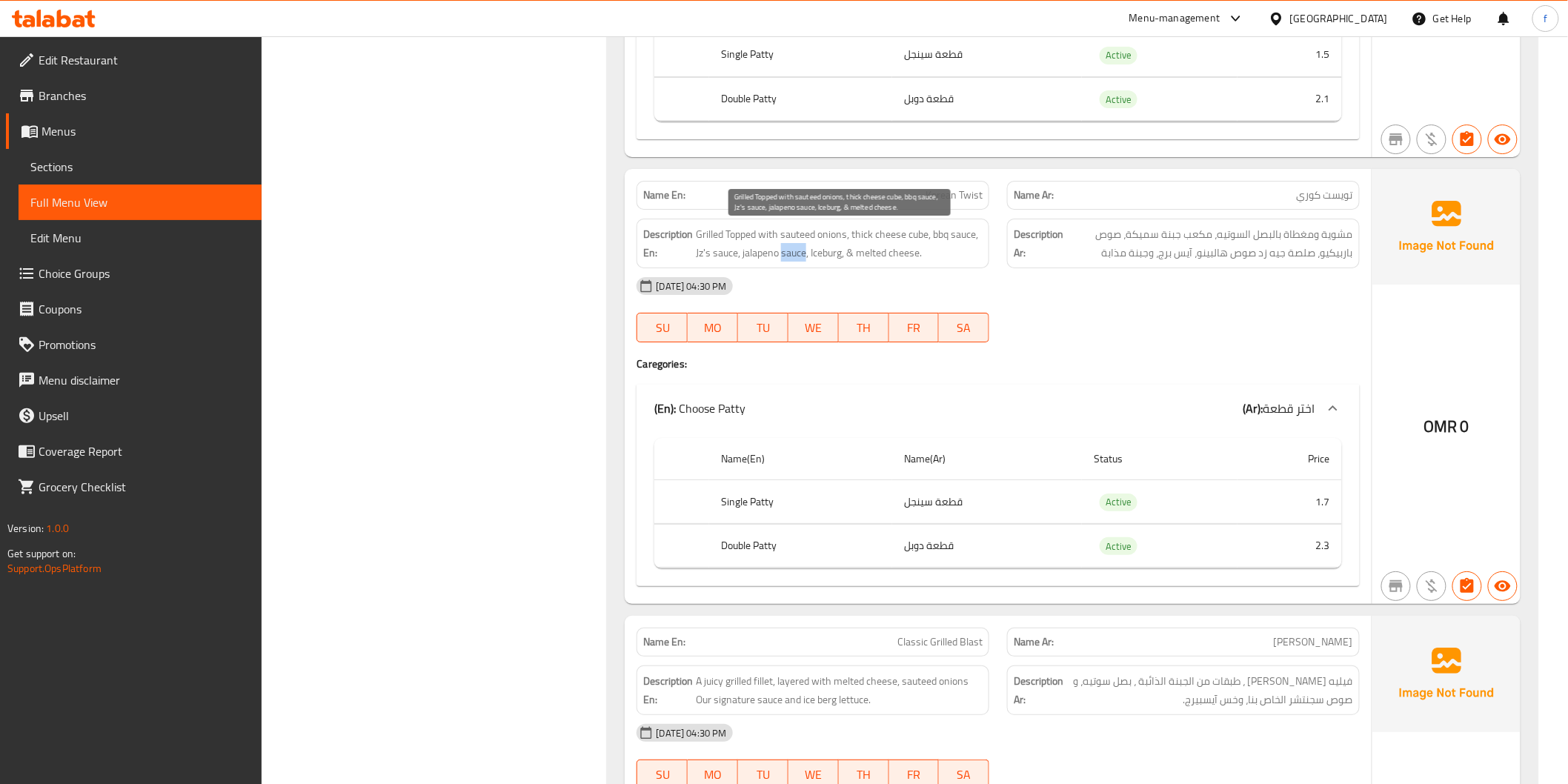
click at [782, 256] on span "Grilled Topped with sauteed onions, thick cheese cube, bbq sauce, Jz's sauce, j…" at bounding box center [839, 244] width 287 height 37
click at [819, 256] on span "Grilled Topped with sauteed onions, thick cheese cube, bbq sauce, Jz's sauce, j…" at bounding box center [839, 244] width 287 height 37
click at [861, 249] on span "Grilled Topped with sauteed onions, thick cheese cube, bbq sauce, Jz's sauce, j…" at bounding box center [839, 244] width 287 height 37
click at [887, 252] on span "Grilled Topped with sauteed onions, thick cheese cube, bbq sauce, Jz's sauce, j…" at bounding box center [839, 244] width 287 height 37
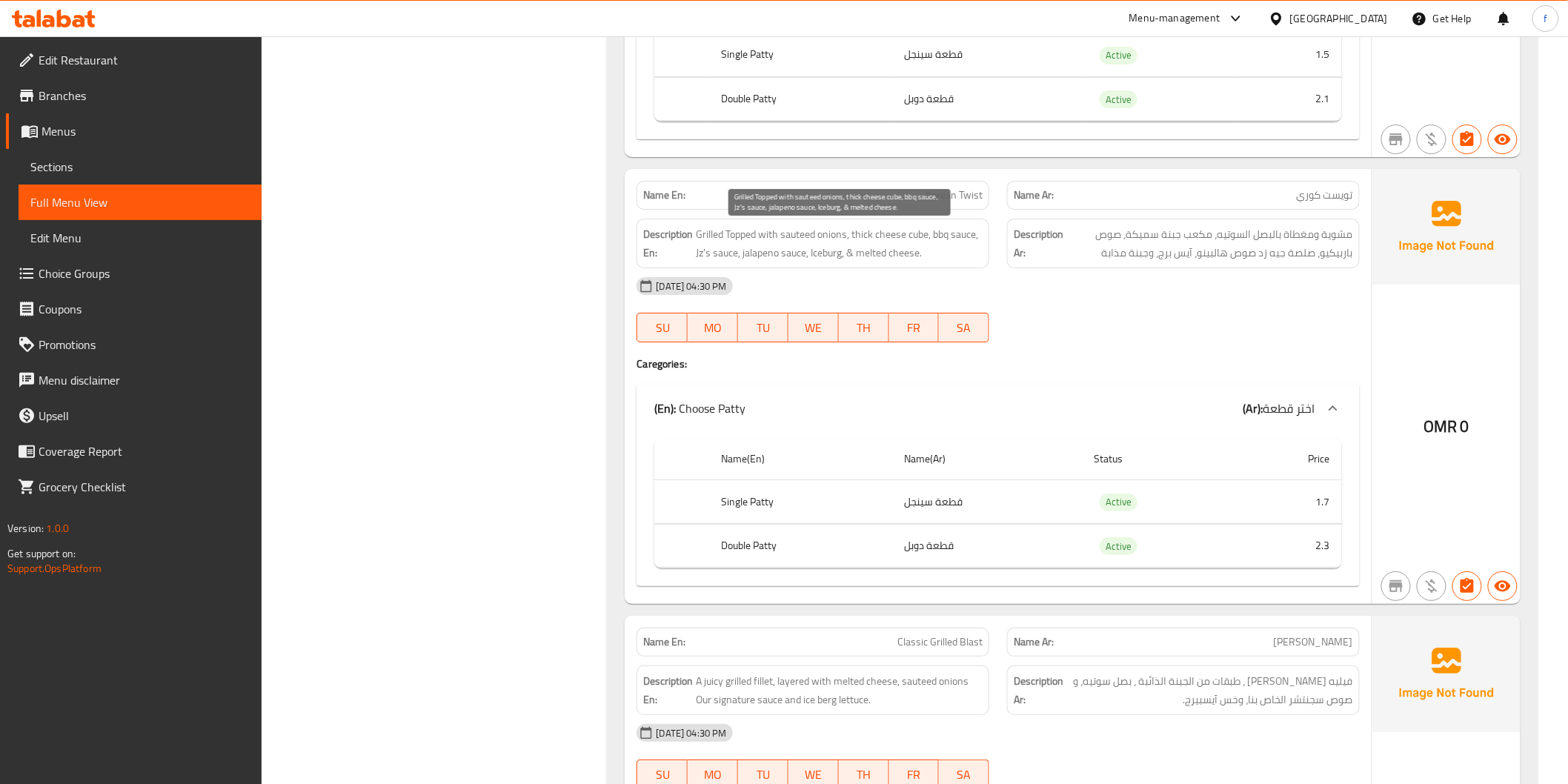
click at [909, 252] on span "Grilled Topped with sauteed onions, thick cheese cube, bbq sauce, Jz's sauce, j…" at bounding box center [839, 244] width 287 height 37
click at [953, 195] on span "Korean Twist" at bounding box center [953, 196] width 57 height 15
click at [959, 194] on span "Korean Twist" at bounding box center [953, 196] width 57 height 15
click at [958, 194] on span "Korean Twist" at bounding box center [953, 196] width 57 height 15
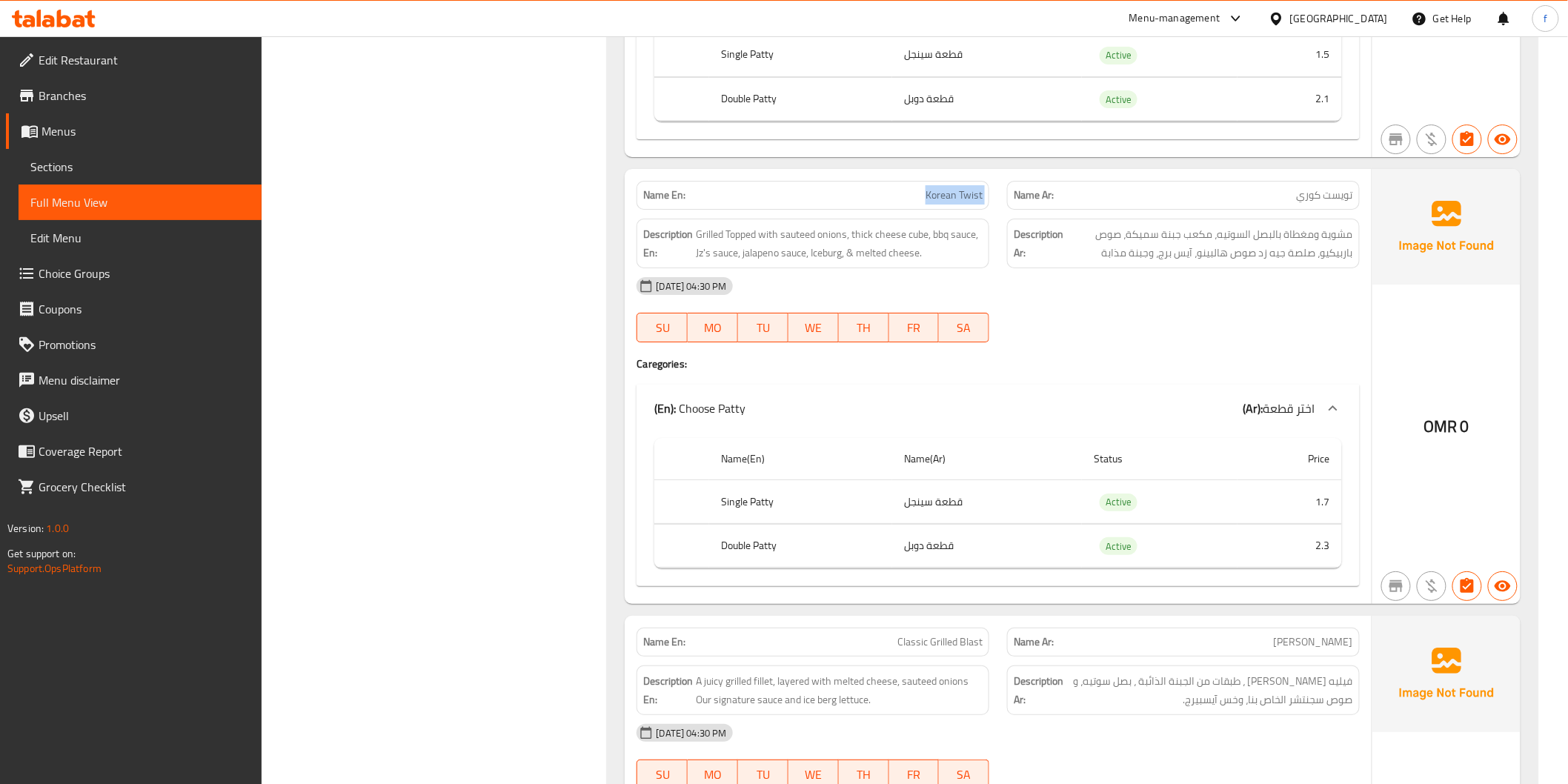
click at [958, 195] on span "Korean Twist" at bounding box center [953, 196] width 57 height 15
copy span "Korean Twist"
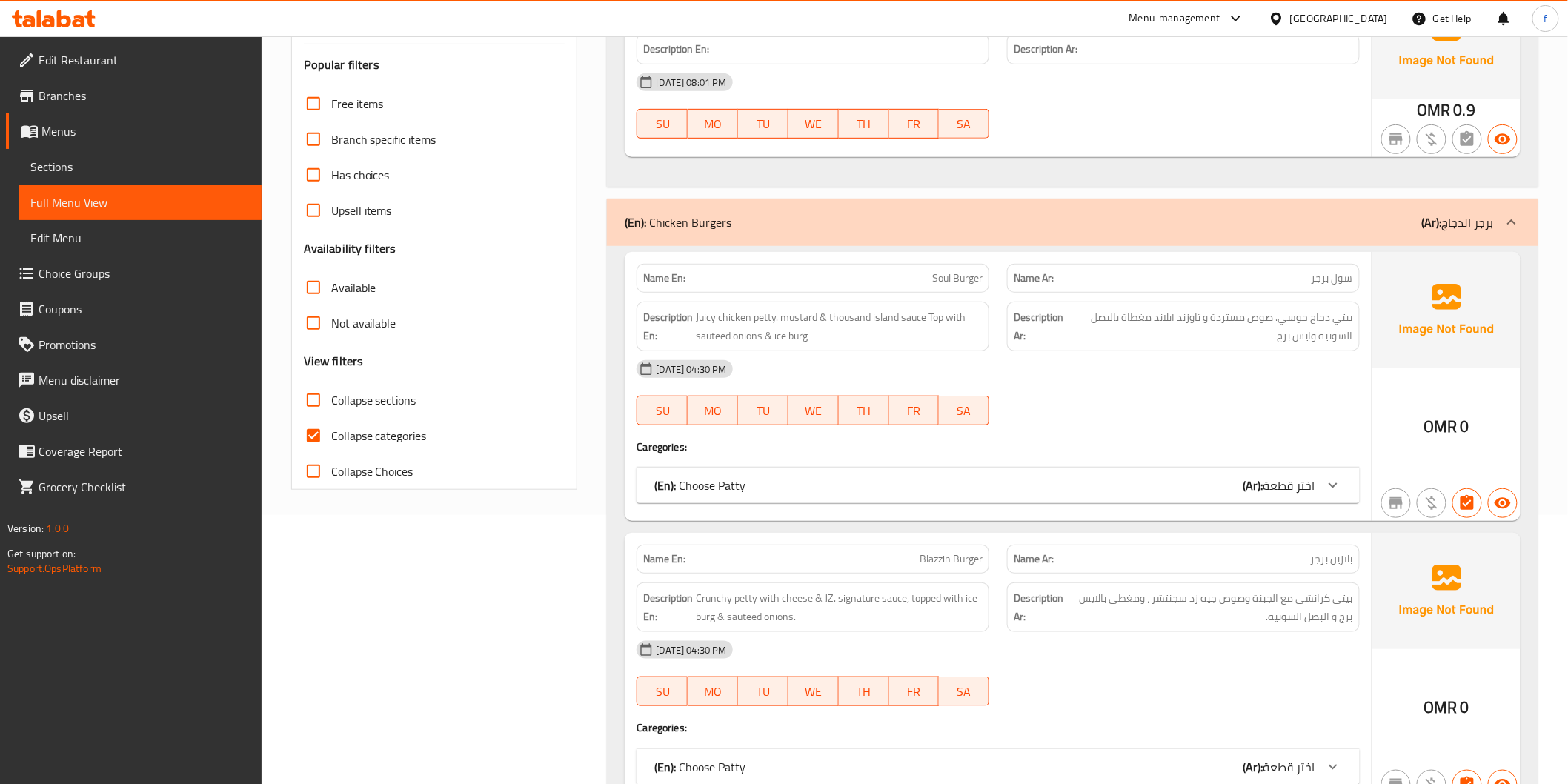
scroll to position [329, 0]
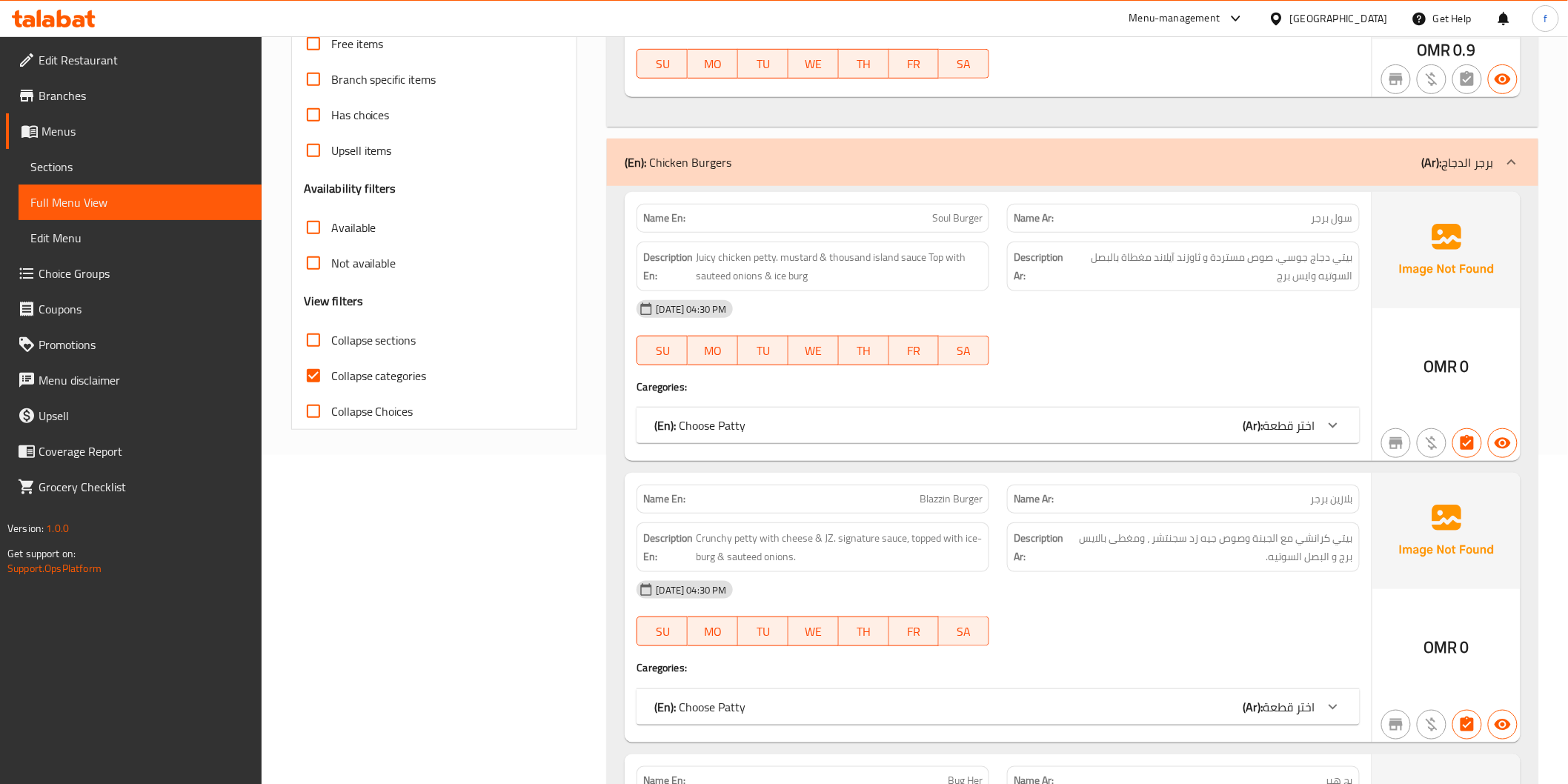
drag, startPoint x: 349, startPoint y: 379, endPoint x: 358, endPoint y: 379, distance: 9.0
click at [349, 379] on span "Collapse categories" at bounding box center [378, 376] width 95 height 17
click at [331, 379] on input "Collapse categories" at bounding box center [313, 376] width 36 height 36
checkbox input "false"
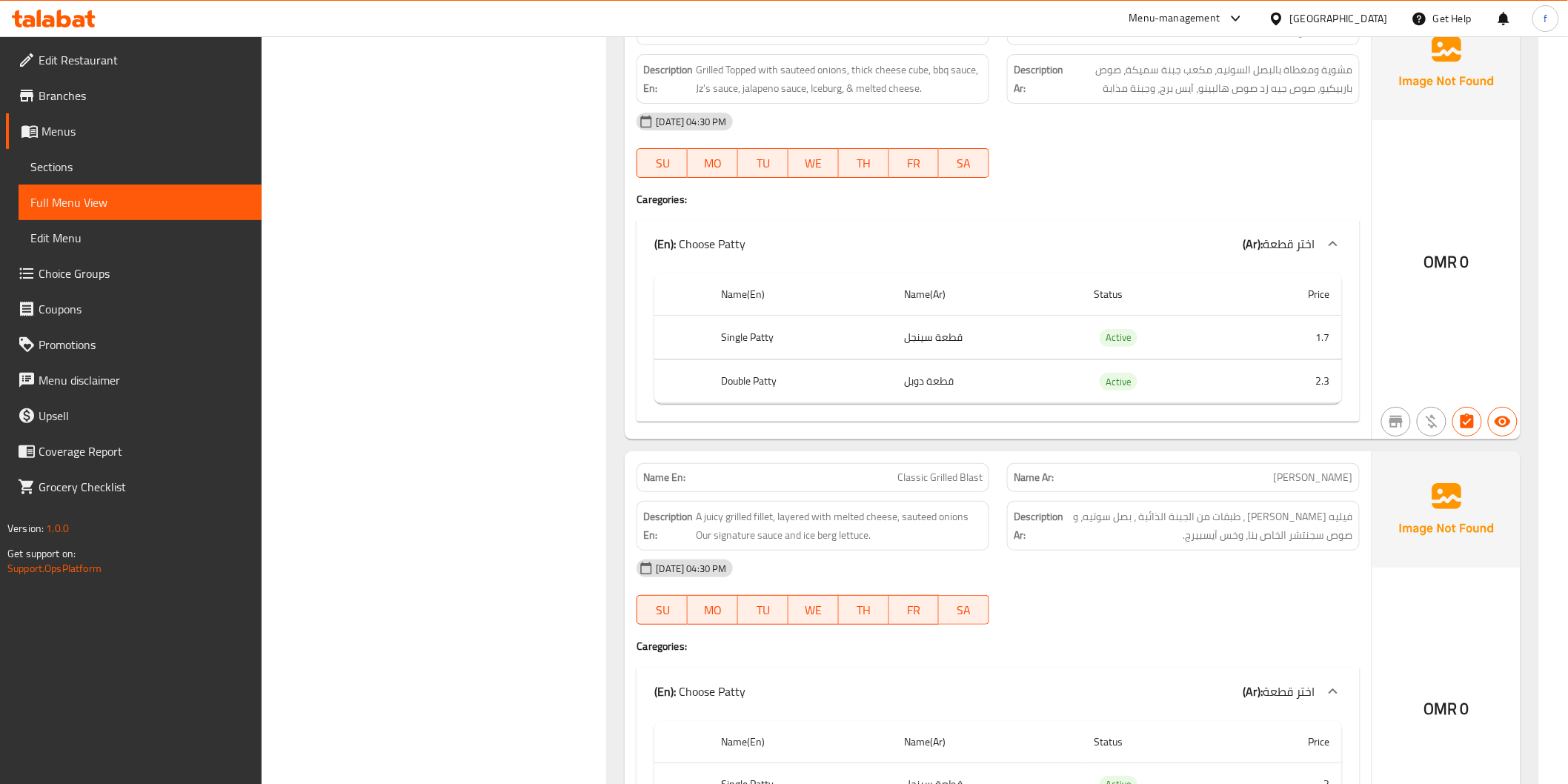
scroll to position [2141, 0]
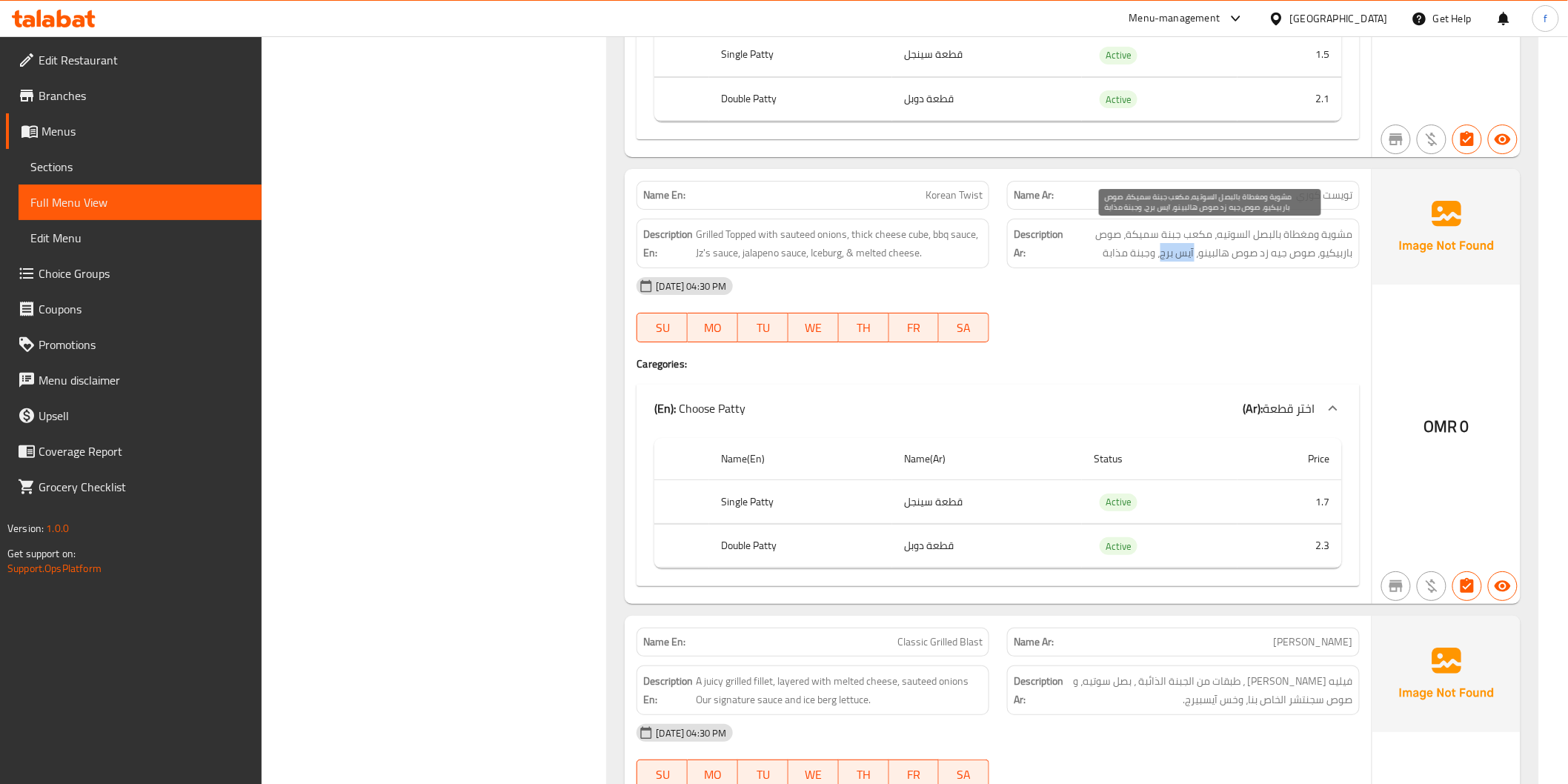
drag, startPoint x: 1195, startPoint y: 249, endPoint x: 1161, endPoint y: 248, distance: 34.0
click at [1161, 248] on span "مشوية ومغطاة بالبصل السوتيه، مكعب جبنة سميكة، صوص باربيكيو، صوص جيه زد صوص هالب…" at bounding box center [1210, 244] width 287 height 37
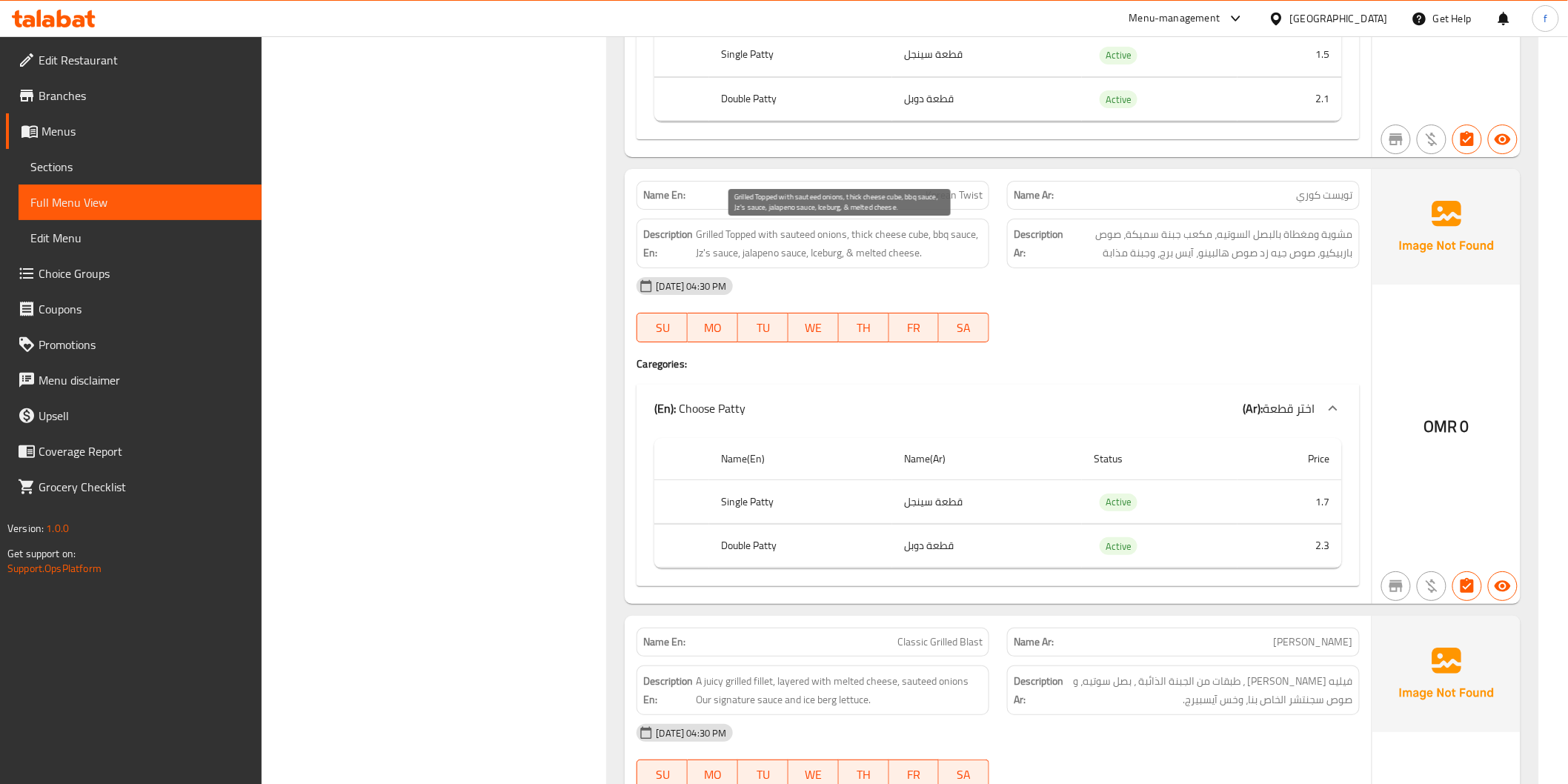
click at [817, 247] on span "Grilled Topped with sauteed onions, thick cheese cube, bbq sauce, Jz's sauce, j…" at bounding box center [839, 244] width 287 height 37
drag, startPoint x: 856, startPoint y: 249, endPoint x: 931, endPoint y: 249, distance: 75.0
click at [931, 249] on span "Grilled Topped with sauteed onions, thick cheese cube, bbq sauce, Jz's sauce, j…" at bounding box center [839, 244] width 287 height 37
drag, startPoint x: 1028, startPoint y: 252, endPoint x: 1233, endPoint y: 272, distance: 206.0
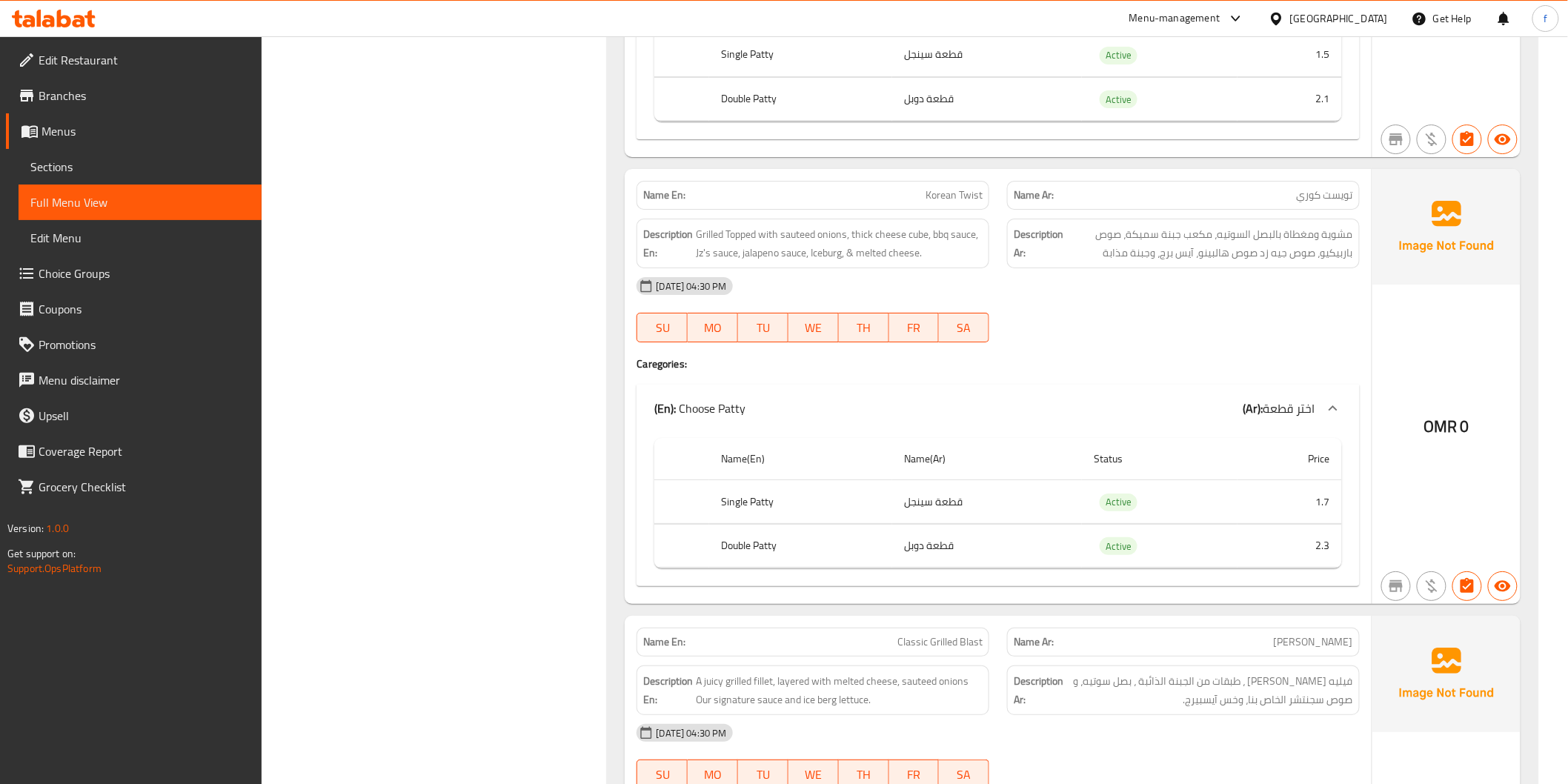
click at [1030, 252] on strong "Description Ar:" at bounding box center [1039, 244] width 50 height 37
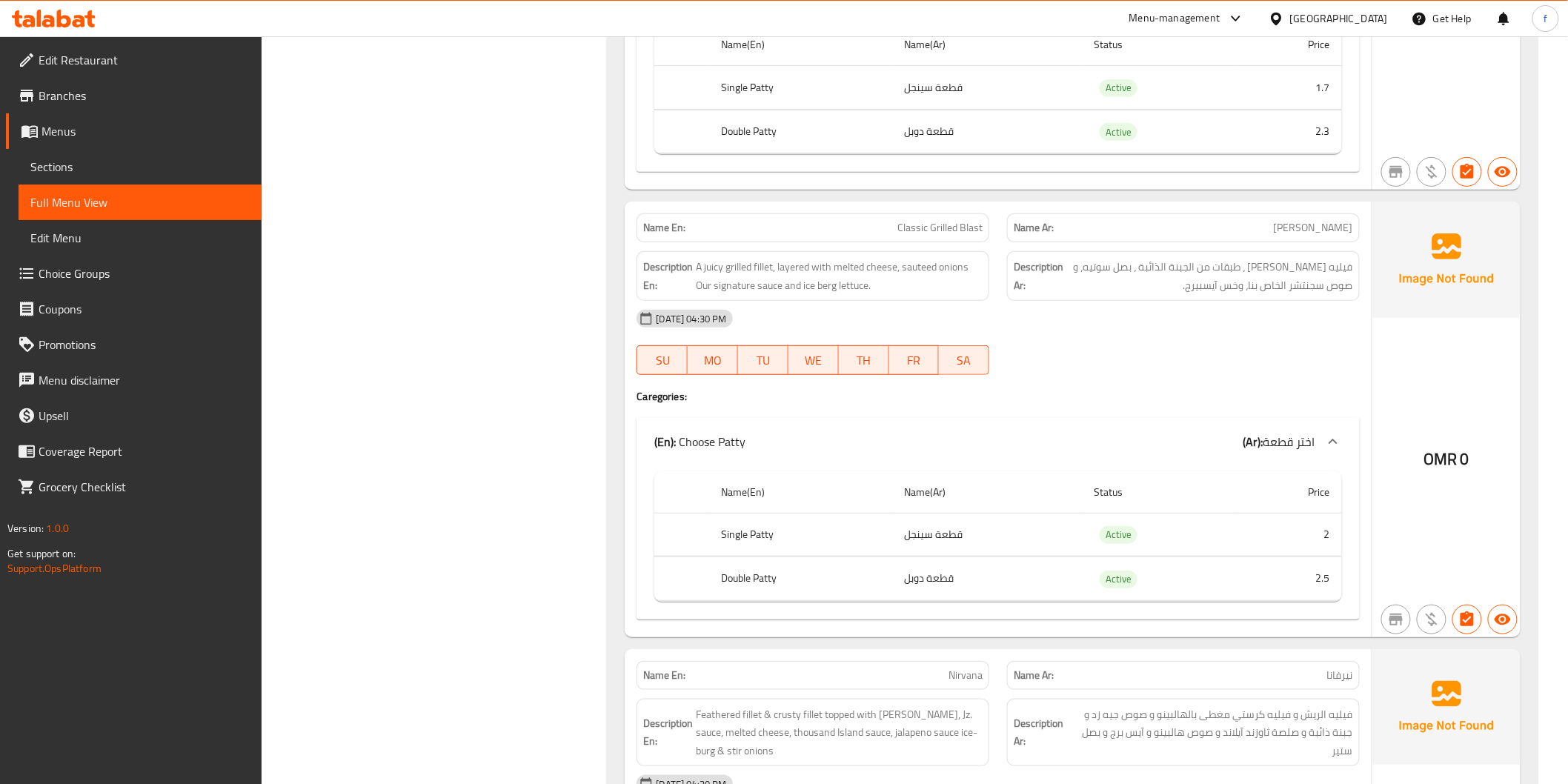
scroll to position [2635, 0]
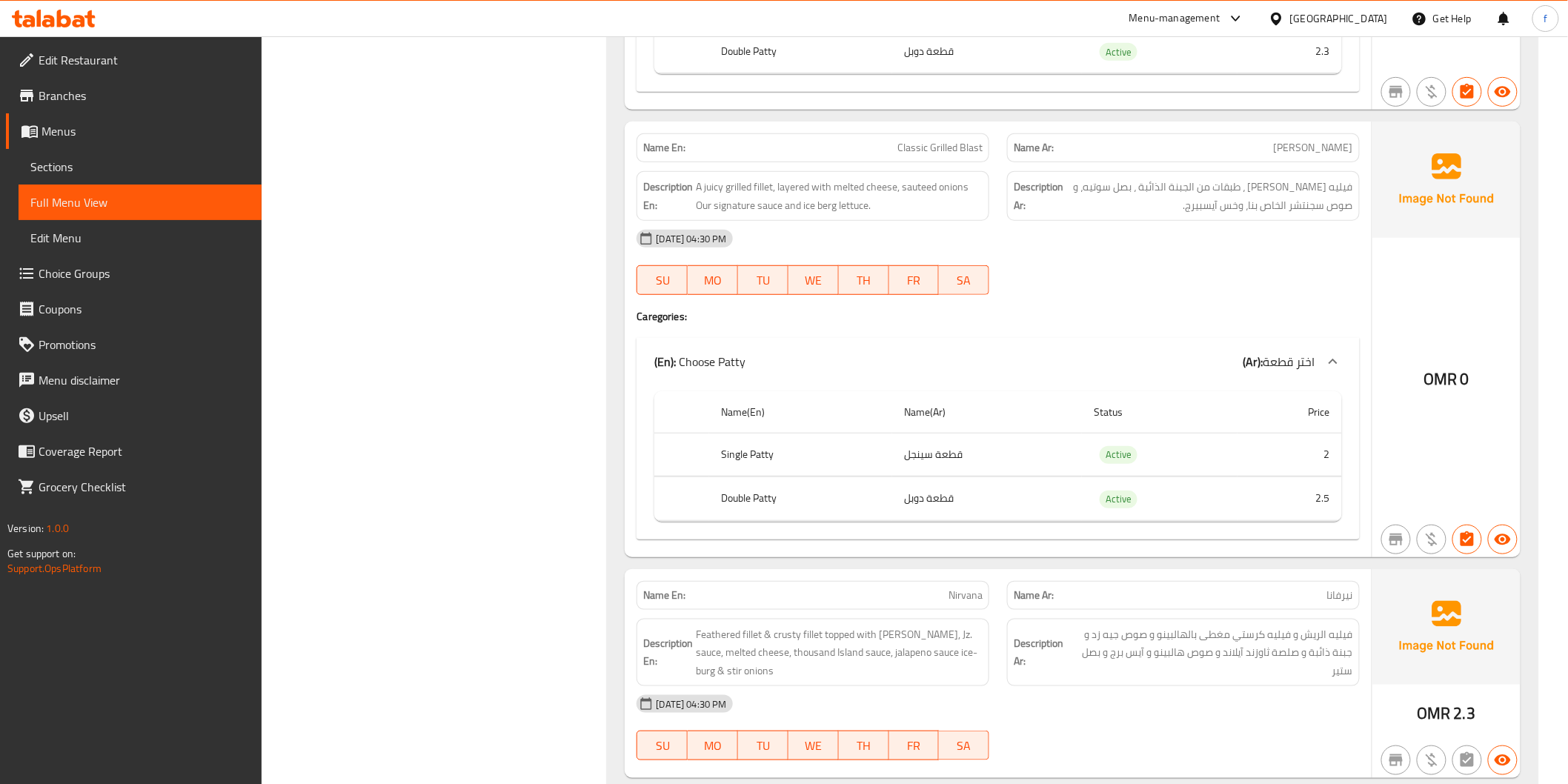
click at [904, 144] on span "Classic Grilled Blast" at bounding box center [939, 147] width 86 height 15
drag, startPoint x: 904, startPoint y: 144, endPoint x: 967, endPoint y: 150, distance: 63.3
click at [905, 144] on span "Classic Grilled Blast" at bounding box center [939, 147] width 86 height 15
click at [932, 148] on span "Classic Grilled Blast" at bounding box center [939, 147] width 86 height 15
drag, startPoint x: 932, startPoint y: 148, endPoint x: 980, endPoint y: 154, distance: 48.4
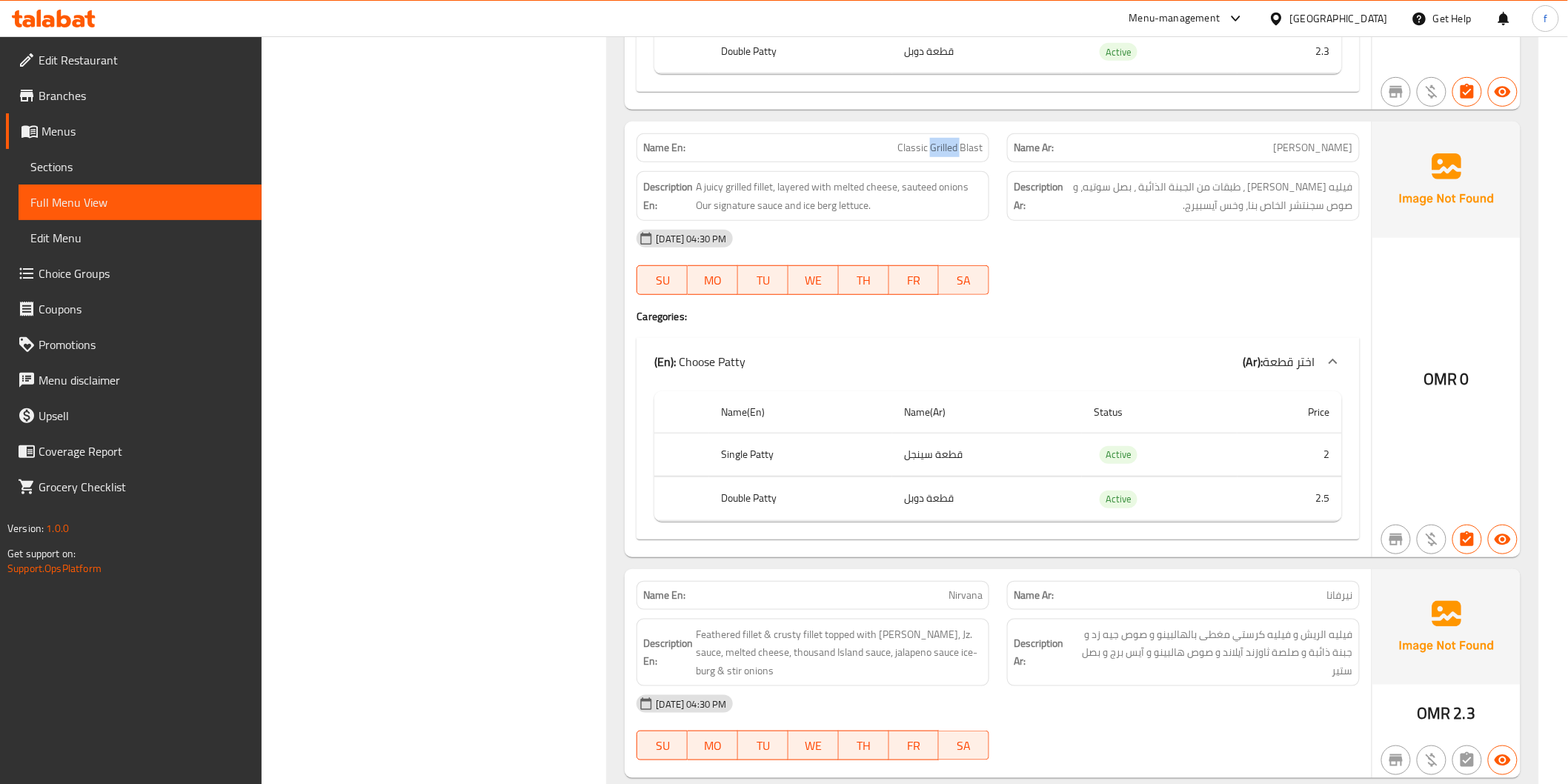
click at [932, 148] on span "Classic Grilled Blast" at bounding box center [939, 147] width 86 height 15
click at [980, 154] on span "Classic Grilled Blast" at bounding box center [939, 147] width 86 height 15
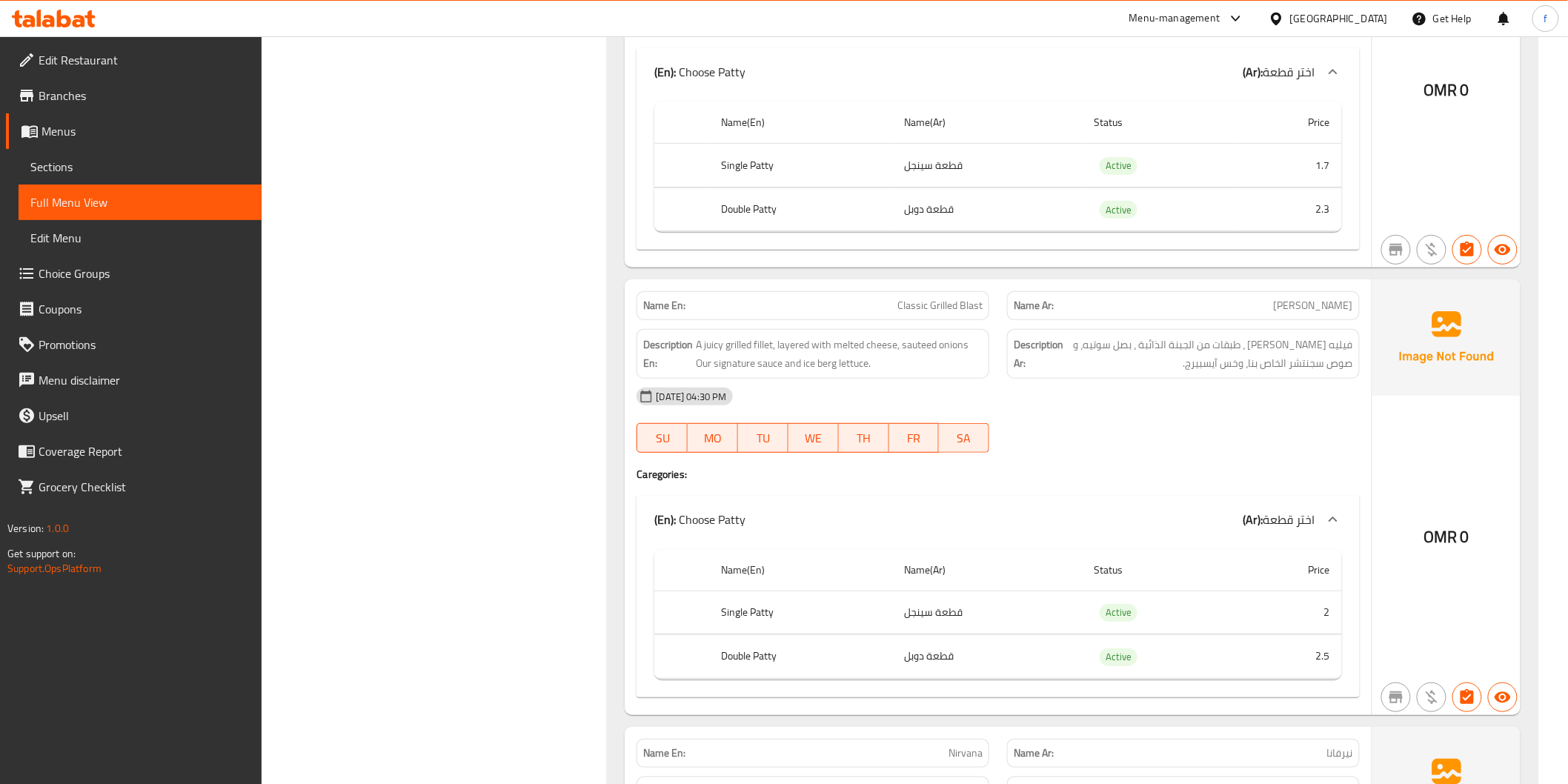
scroll to position [2471, 0]
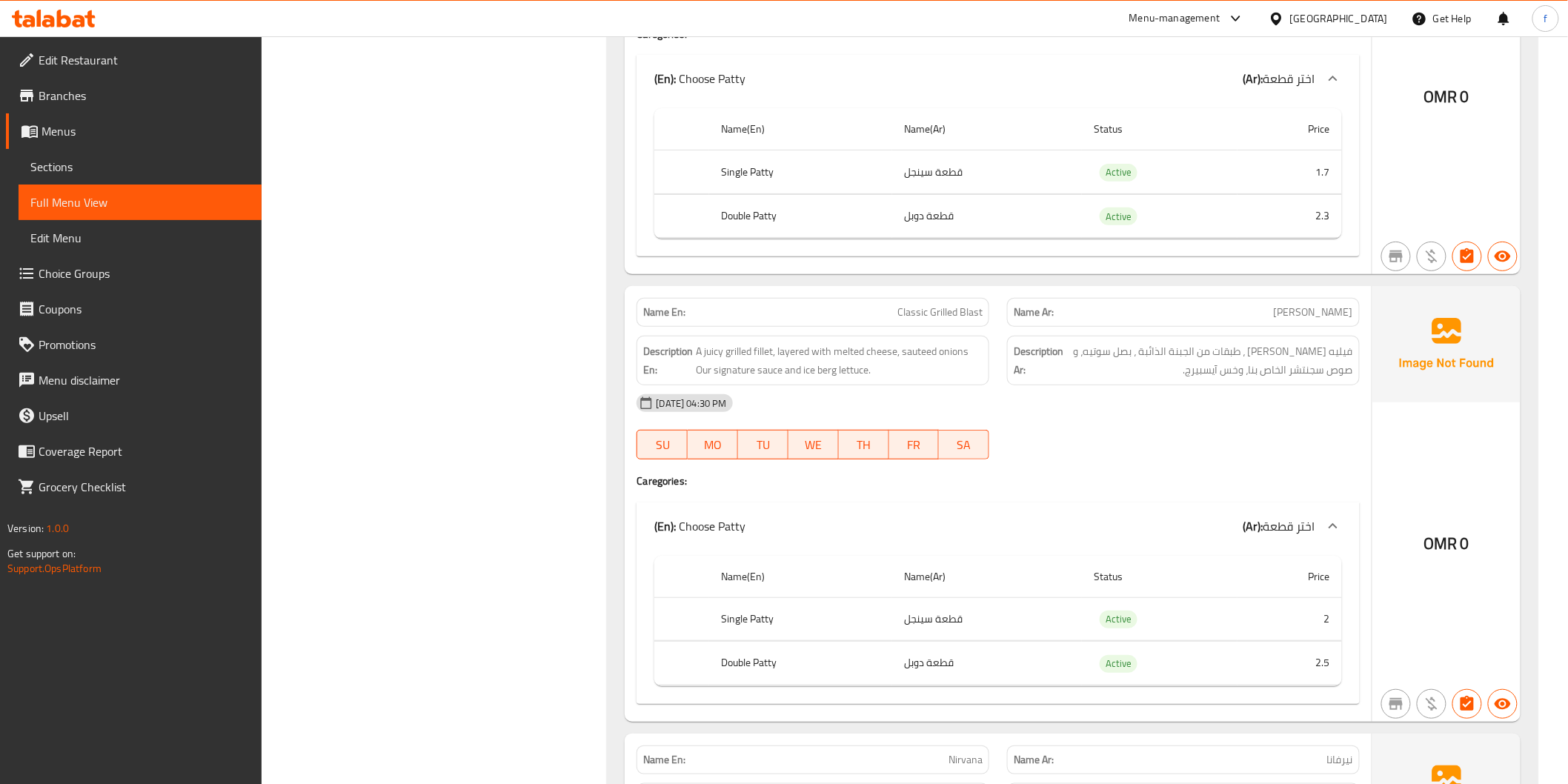
click at [899, 308] on span "Classic Grilled Blast" at bounding box center [939, 312] width 86 height 15
click at [950, 304] on span "Classic Grilled Blast" at bounding box center [939, 312] width 86 height 15
click at [950, 305] on span "Classic Grilled Blast" at bounding box center [939, 312] width 86 height 15
click at [979, 313] on span "Classic Grilled Blast" at bounding box center [939, 312] width 86 height 15
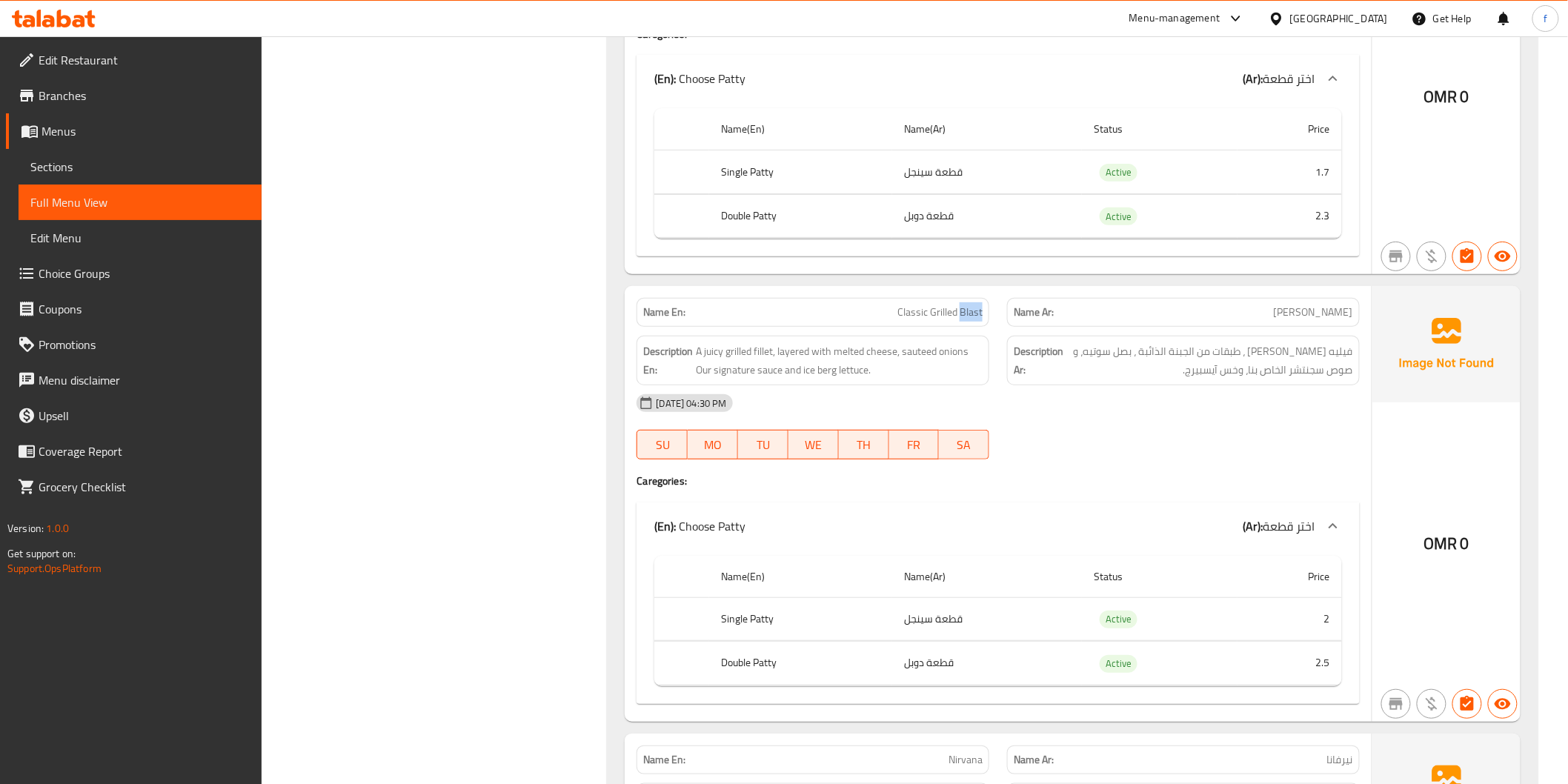
click at [979, 313] on span "Classic Grilled Blast" at bounding box center [939, 312] width 86 height 15
drag, startPoint x: 1353, startPoint y: 314, endPoint x: 1247, endPoint y: 321, distance: 106.2
click at [1247, 321] on div "Name Ar: بلاست مشوي كلاسيكي" at bounding box center [1183, 312] width 352 height 29
click at [758, 350] on span "A juicy grilled fillet, layered with melted cheese, sauteed onions Our signatur…" at bounding box center [839, 361] width 287 height 37
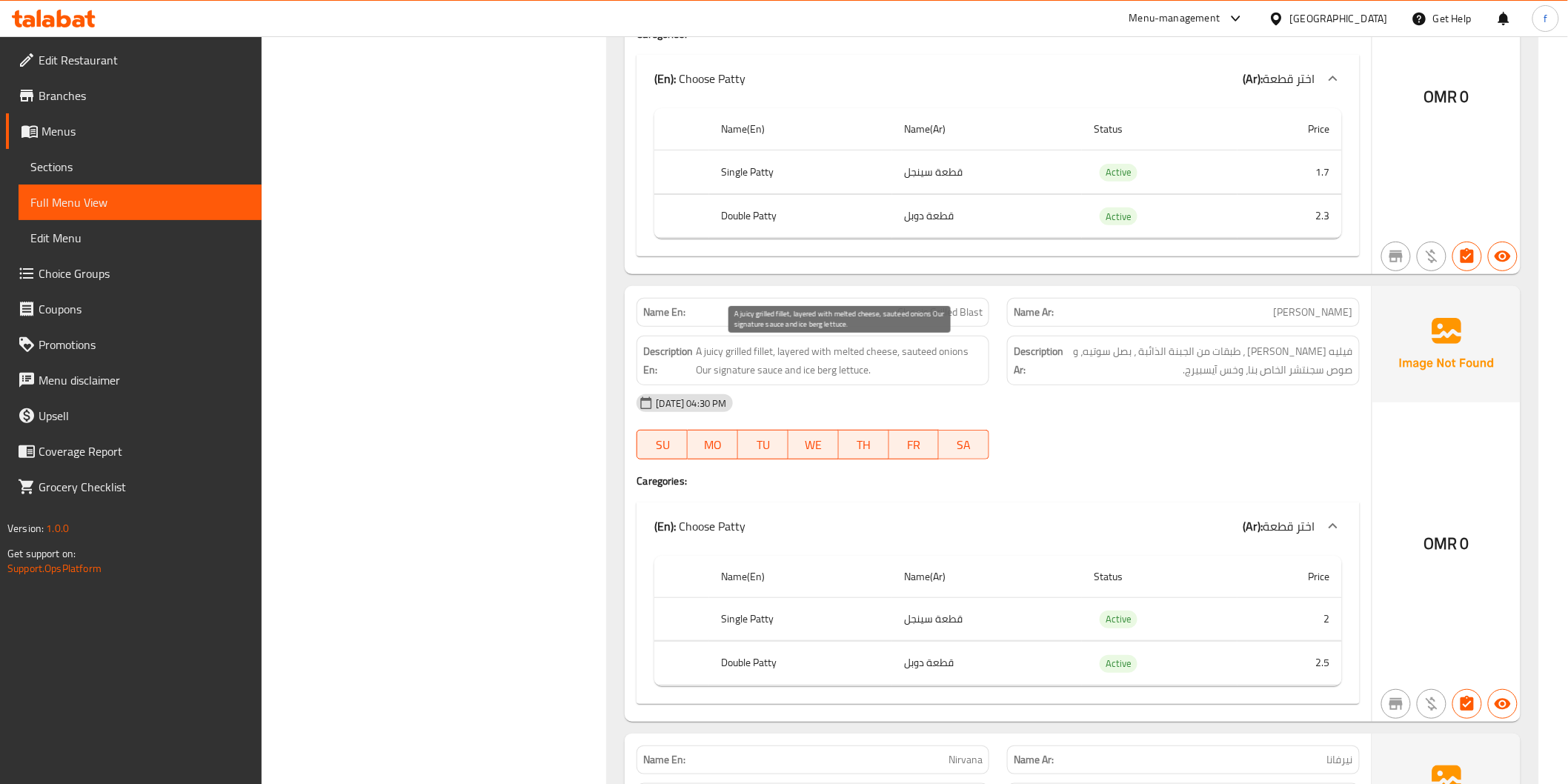
click at [733, 351] on span "A juicy grilled fillet, layered with melted cheese, sauteed onions Our signatur…" at bounding box center [839, 361] width 287 height 37
click at [713, 352] on span "A juicy grilled fillet, layered with melted cheese, sauteed onions Our signatur…" at bounding box center [839, 361] width 287 height 37
click at [789, 354] on span "A juicy grilled fillet, layered with melted cheese, sauteed onions Our signatur…" at bounding box center [839, 361] width 287 height 37
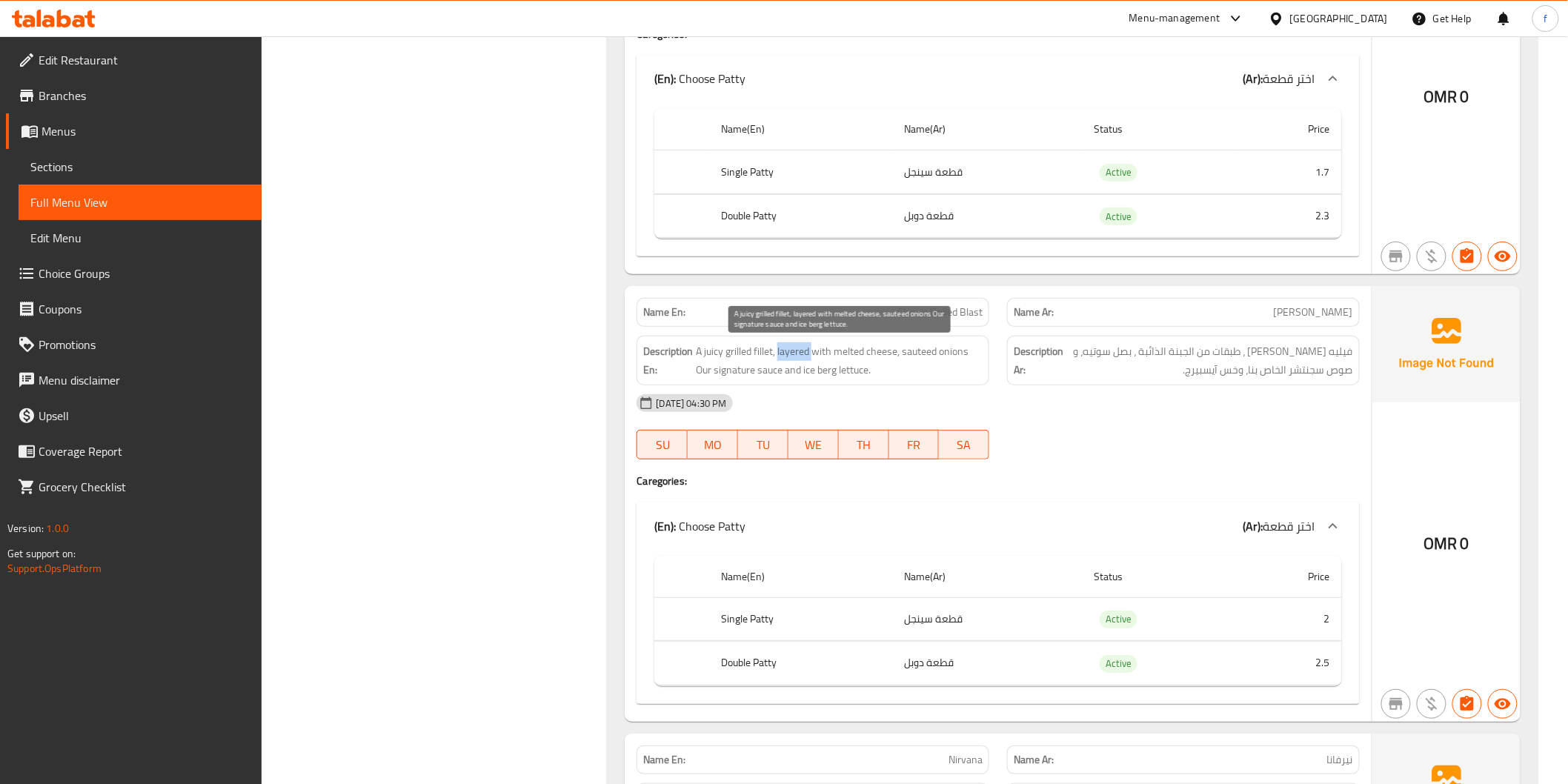
click at [789, 354] on span "A juicy grilled fillet, layered with melted cheese, sauteed onions Our signatur…" at bounding box center [839, 361] width 287 height 37
click at [817, 353] on span "A juicy grilled fillet, layered with melted cheese, sauteed onions Our signatur…" at bounding box center [839, 361] width 287 height 37
click at [843, 350] on span "A juicy grilled fillet, layered with melted cheese, sauteed onions Our signatur…" at bounding box center [839, 361] width 287 height 37
drag, startPoint x: 843, startPoint y: 350, endPoint x: 855, endPoint y: 350, distance: 12.0
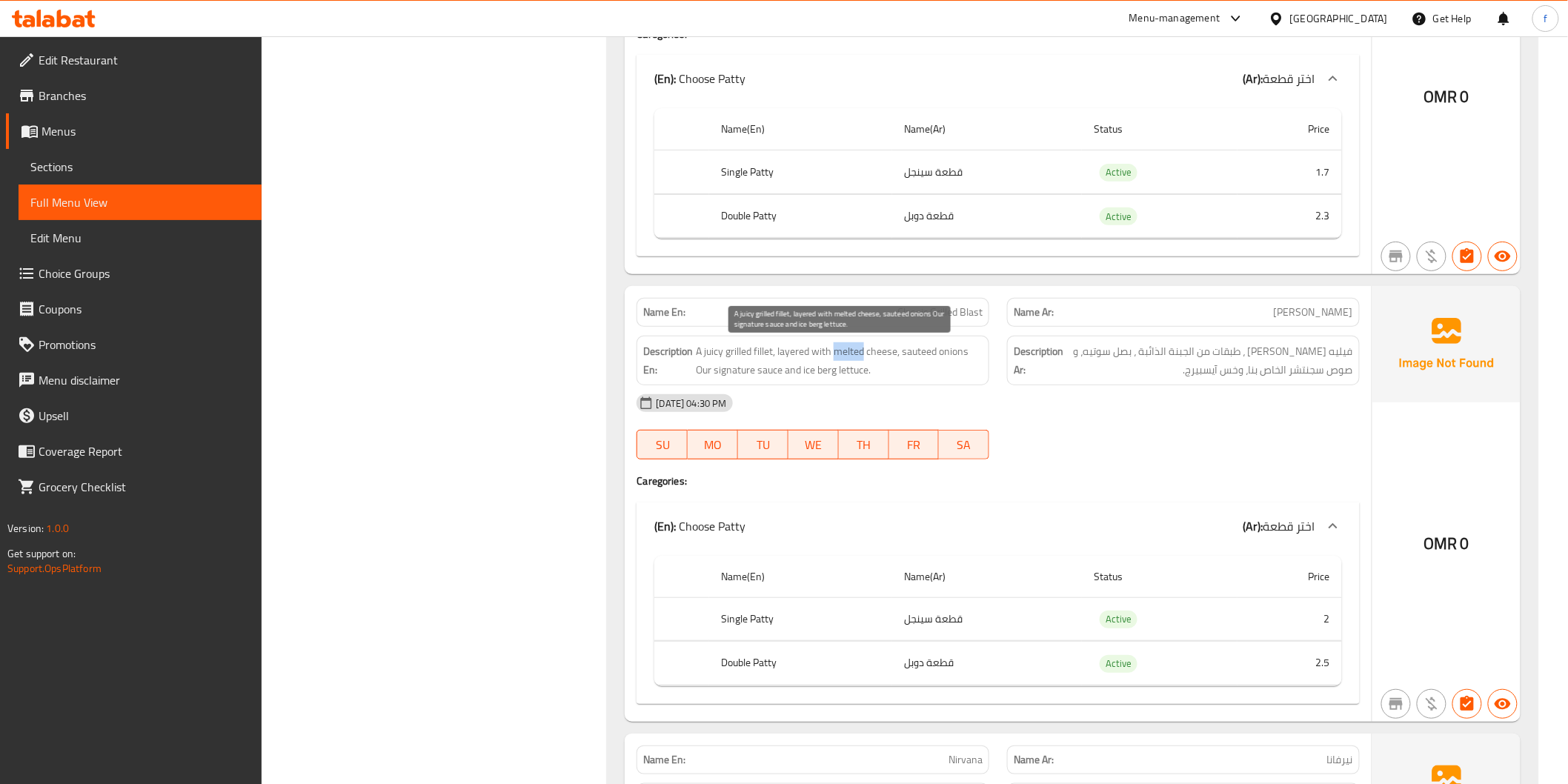
click at [843, 350] on span "A juicy grilled fillet, layered with melted cheese, sauteed onions Our signatur…" at bounding box center [839, 361] width 287 height 37
click at [867, 350] on span "A juicy grilled fillet, layered with melted cheese, sauteed onions Our signatur…" at bounding box center [839, 361] width 287 height 37
click at [912, 353] on span "A juicy grilled fillet, layered with melted cheese, sauteed onions Our signatur…" at bounding box center [839, 361] width 287 height 37
drag, startPoint x: 912, startPoint y: 353, endPoint x: 922, endPoint y: 353, distance: 10.0
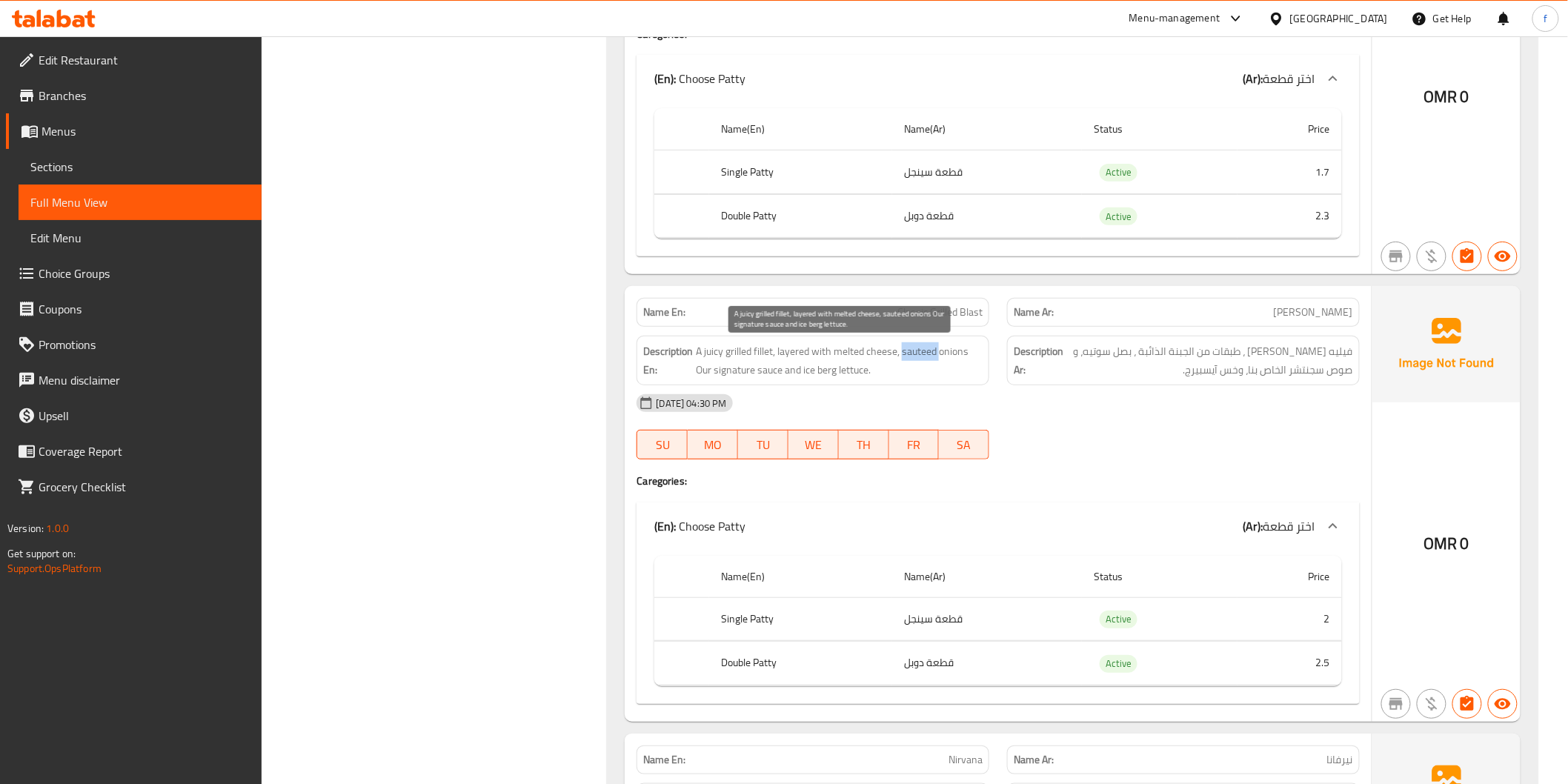
click at [914, 353] on span "A juicy grilled fillet, layered with melted cheese, sauteed onions Our signatur…" at bounding box center [839, 361] width 287 height 37
click at [968, 353] on span "A juicy grilled fillet, layered with melted cheese, sauteed onions Our signatur…" at bounding box center [839, 361] width 287 height 37
click at [747, 371] on span "A juicy grilled fillet, layered with melted cheese, sauteed onions Our signatur…" at bounding box center [839, 361] width 287 height 37
drag, startPoint x: 803, startPoint y: 372, endPoint x: 879, endPoint y: 375, distance: 76.1
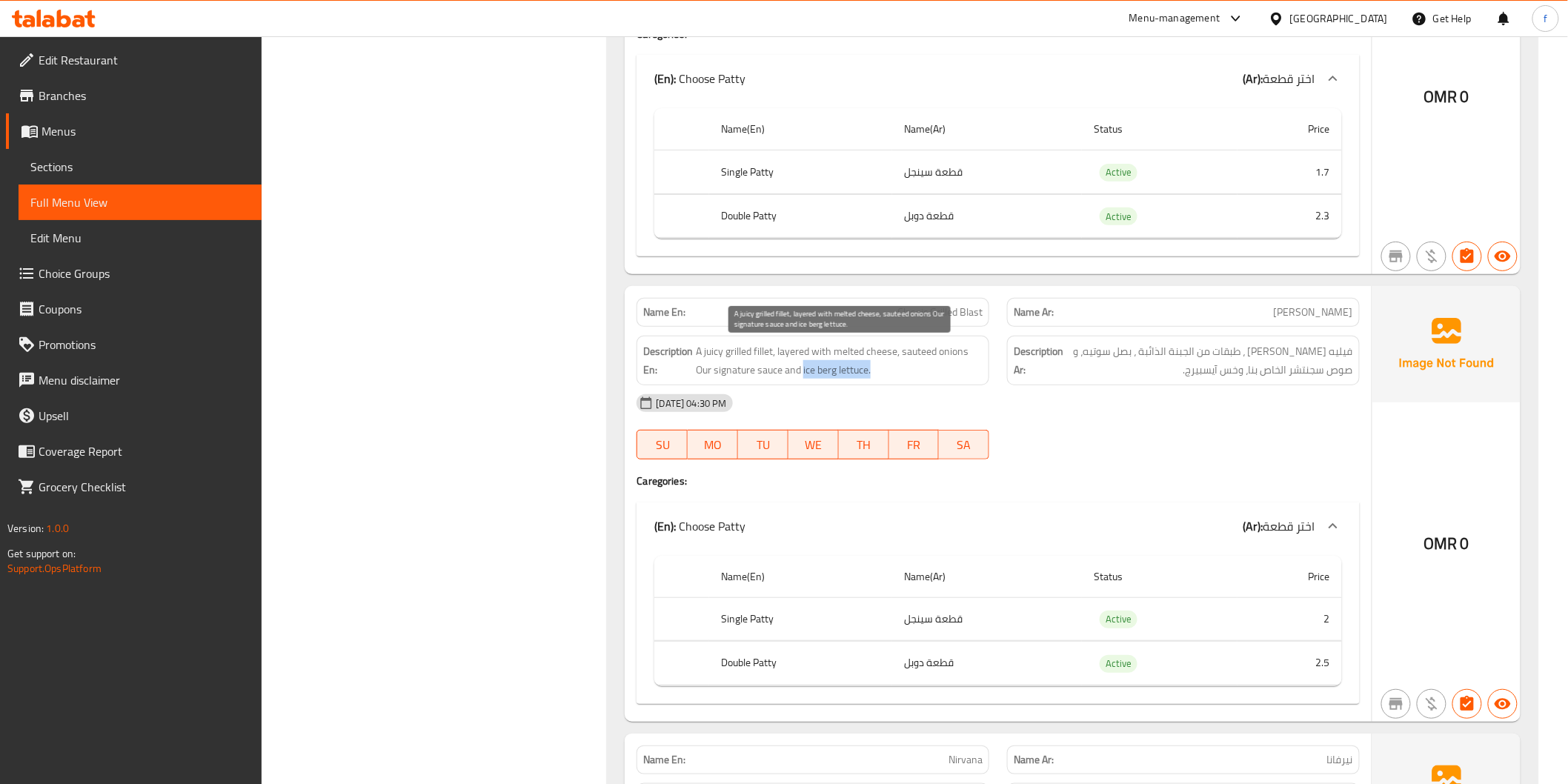
click at [879, 375] on span "A juicy grilled fillet, layered with melted cheese, sauteed onions Our signatur…" at bounding box center [839, 361] width 287 height 37
click at [876, 391] on div "[DATE] 04:30 PM" at bounding box center [997, 403] width 740 height 36
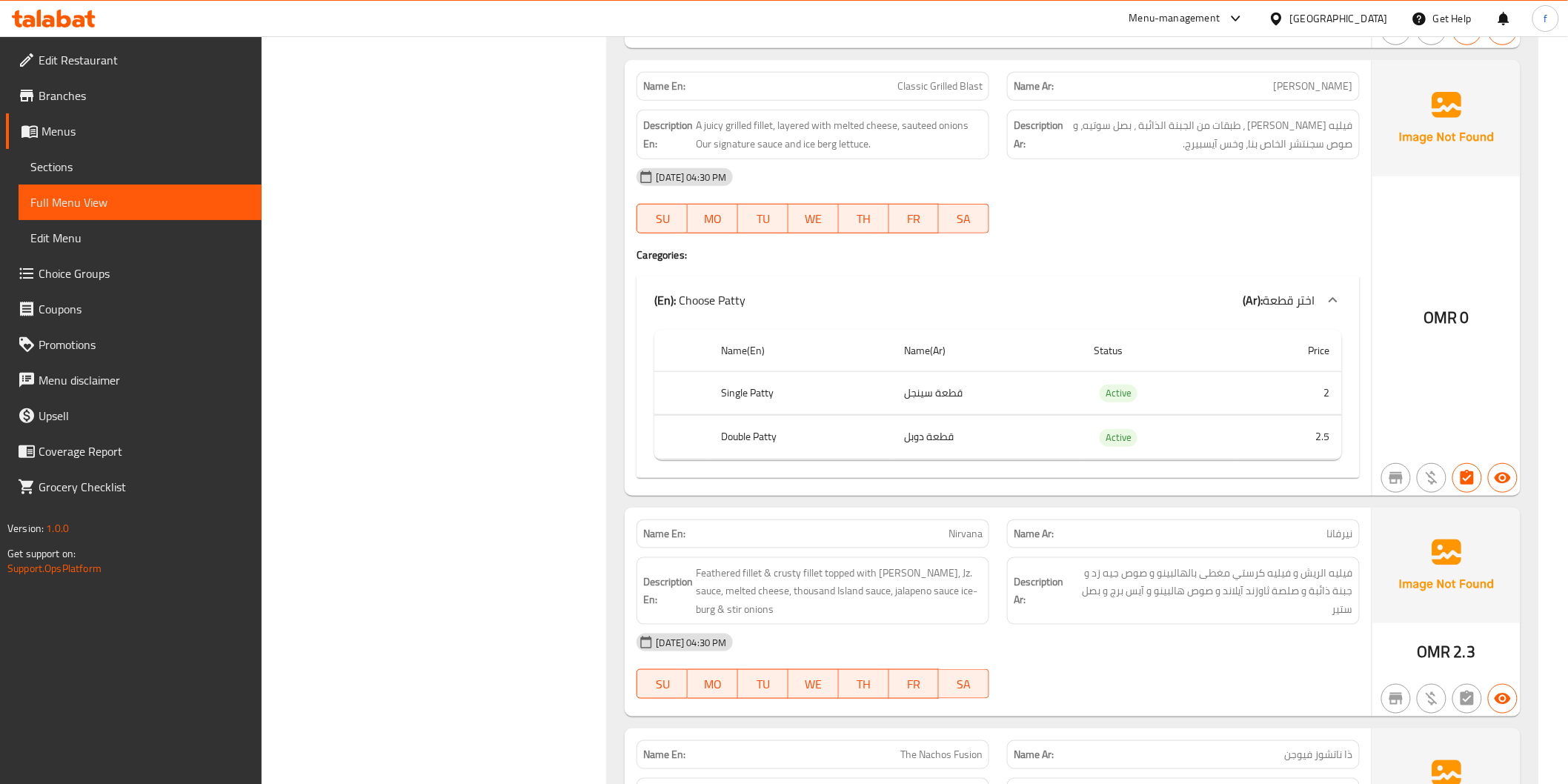
scroll to position [2966, 0]
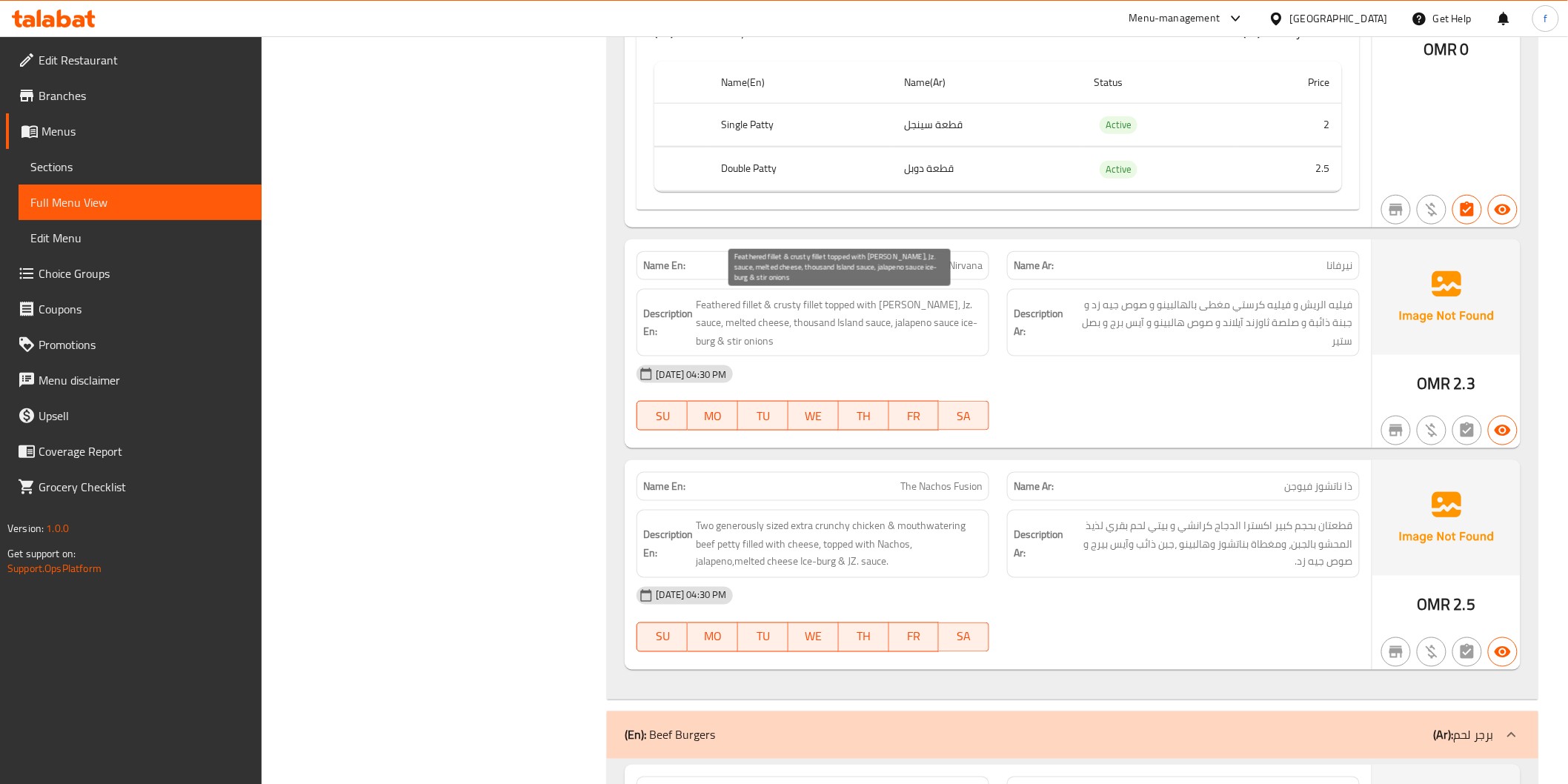
click at [713, 304] on span "Feathered fillet & crusty fillet topped with [PERSON_NAME], Jz. sauce, melted c…" at bounding box center [839, 323] width 287 height 55
drag, startPoint x: 713, startPoint y: 304, endPoint x: 1176, endPoint y: 375, distance: 468.4
click at [716, 310] on span "Feathered fillet & crusty fillet topped with [PERSON_NAME], Jz. sauce, melted c…" at bounding box center [839, 323] width 287 height 55
copy span "Feathered"
click at [764, 317] on span "Feathered fillet & crusty fillet topped with [PERSON_NAME], Jz. sauce, melted c…" at bounding box center [839, 323] width 287 height 55
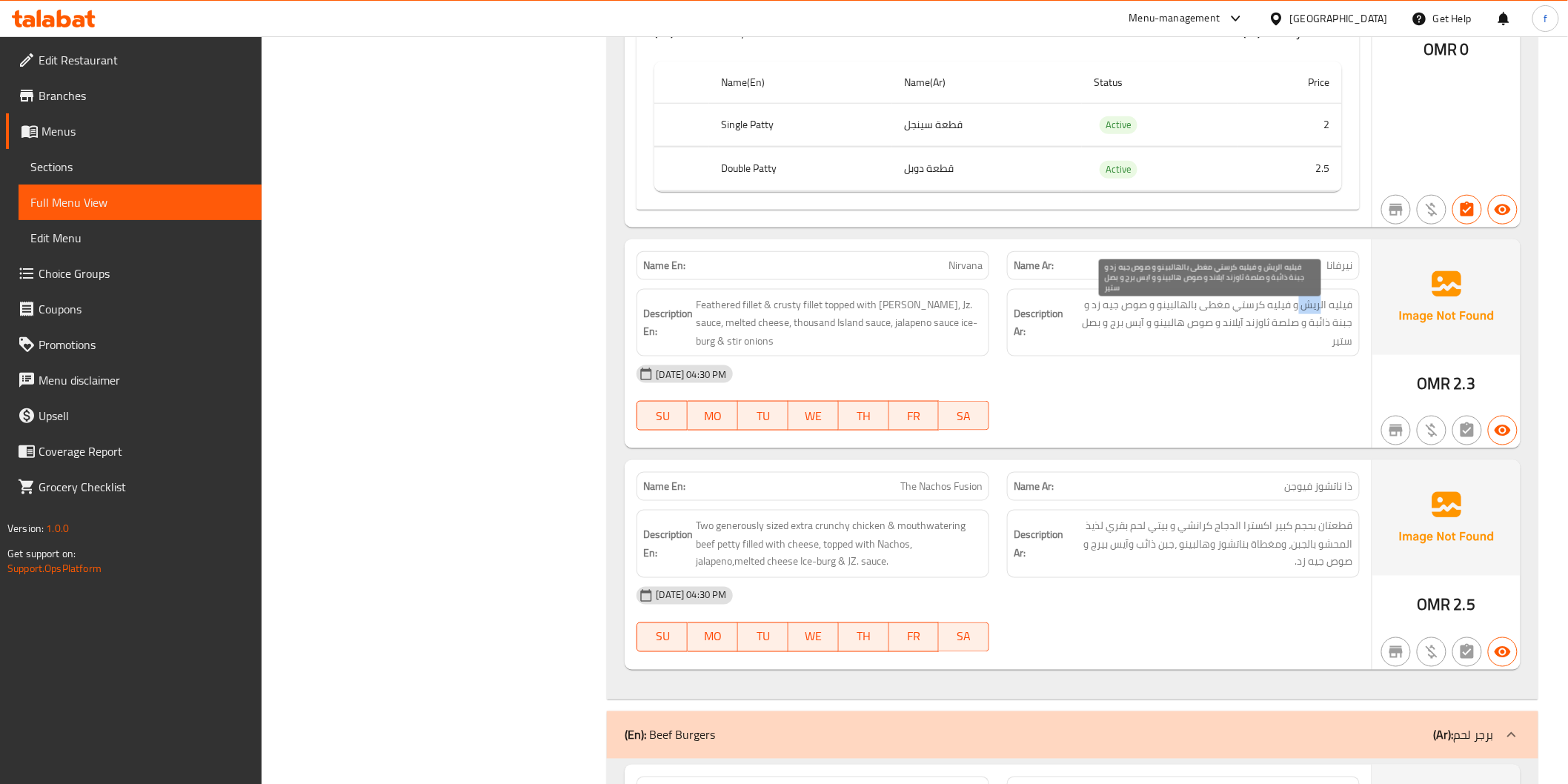
drag, startPoint x: 1320, startPoint y: 305, endPoint x: 1299, endPoint y: 305, distance: 21.0
click at [1299, 305] on span "فيليه الريش و فيليه كرستي مغطى بالهالبينو و صوص جيه زد و جبنة ذائبة و صلصة ثاوز…" at bounding box center [1210, 323] width 287 height 55
copy span "ريش"
click at [962, 265] on span "Nirvana" at bounding box center [964, 266] width 34 height 15
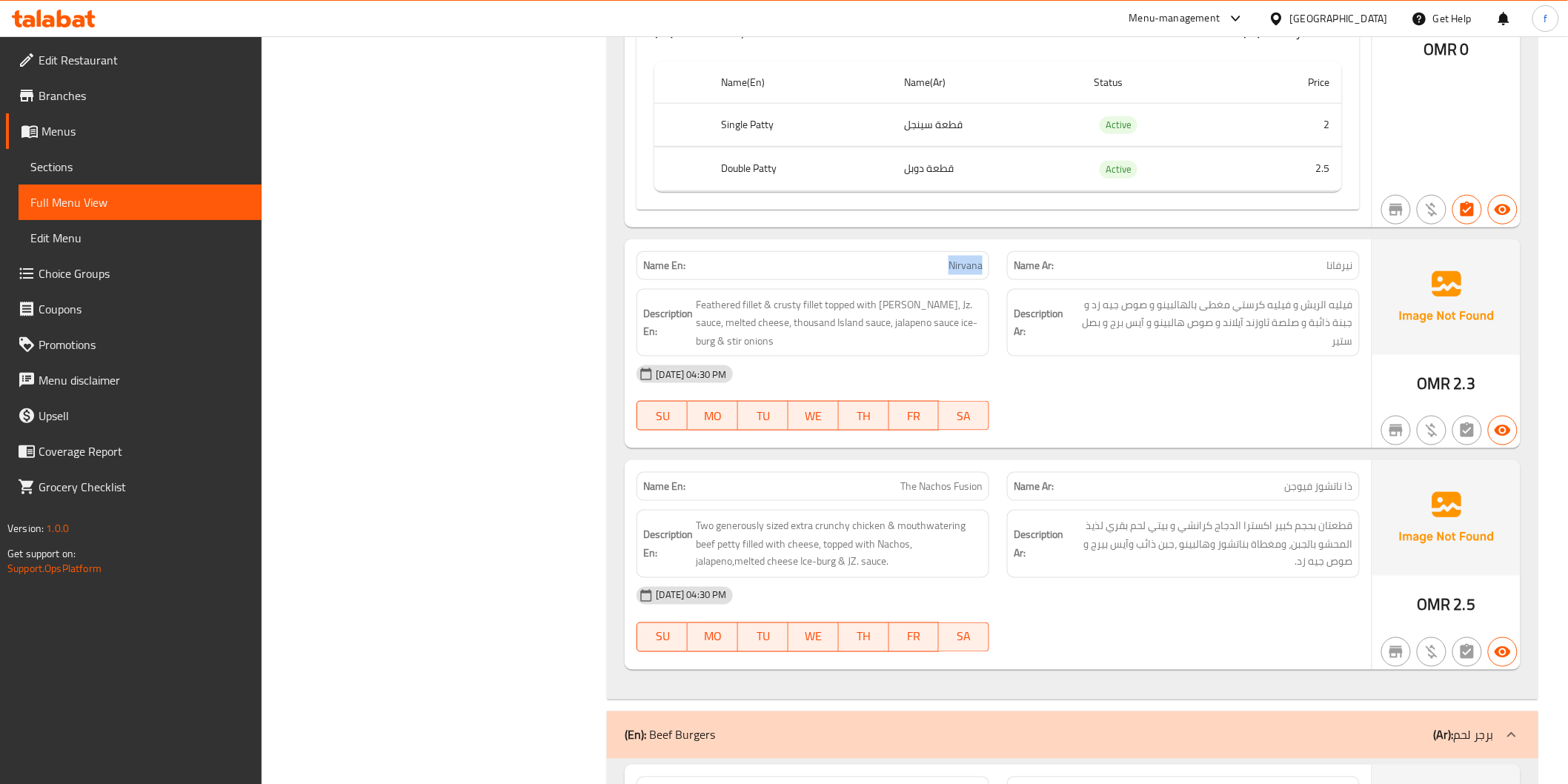
copy span "Nirvana"
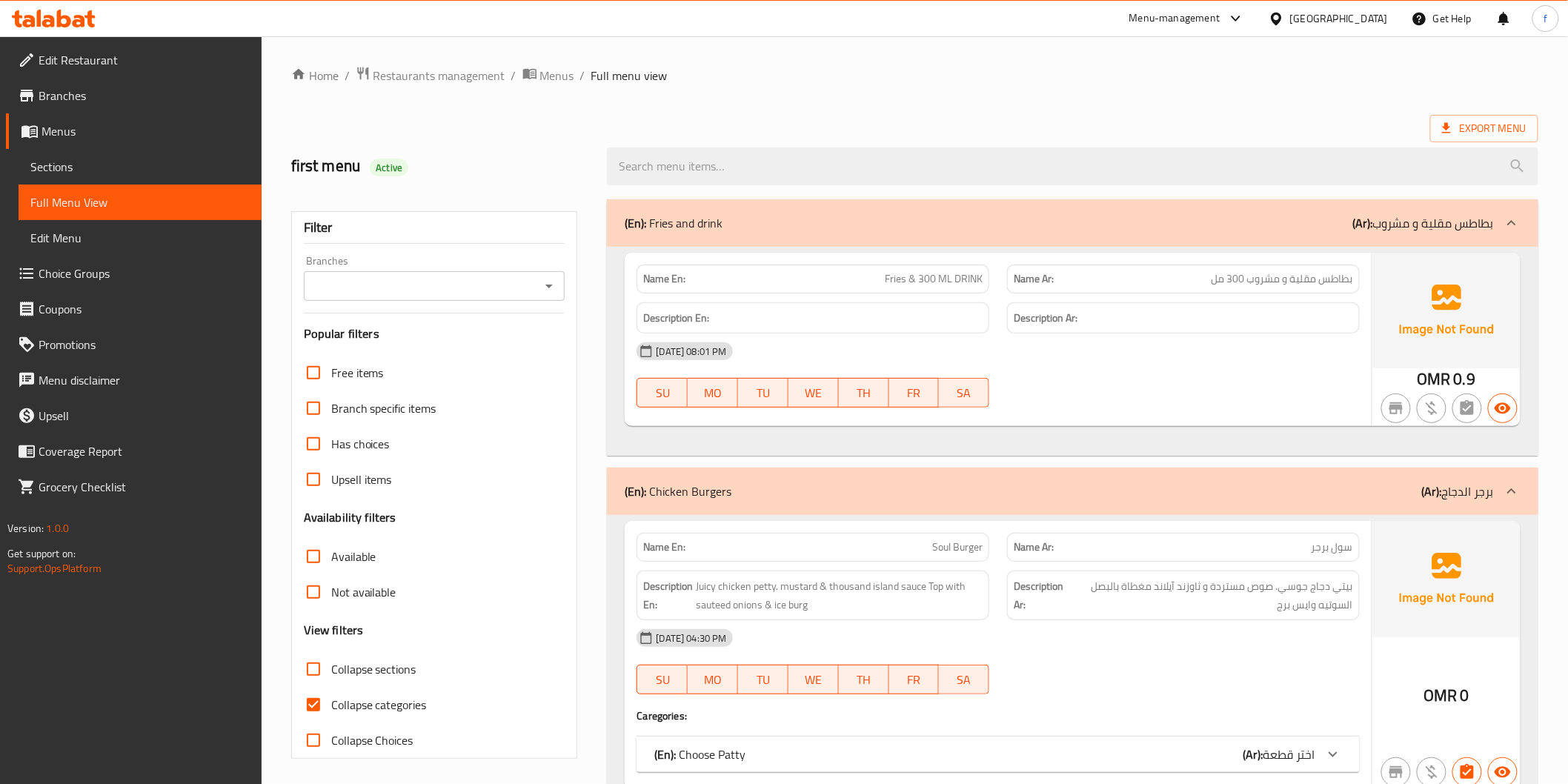
drag, startPoint x: 391, startPoint y: 698, endPoint x: 745, endPoint y: 479, distance: 416.3
click at [390, 698] on span "Collapse categories" at bounding box center [378, 705] width 95 height 17
click at [331, 698] on input "Collapse categories" at bounding box center [313, 705] width 36 height 36
checkbox input "false"
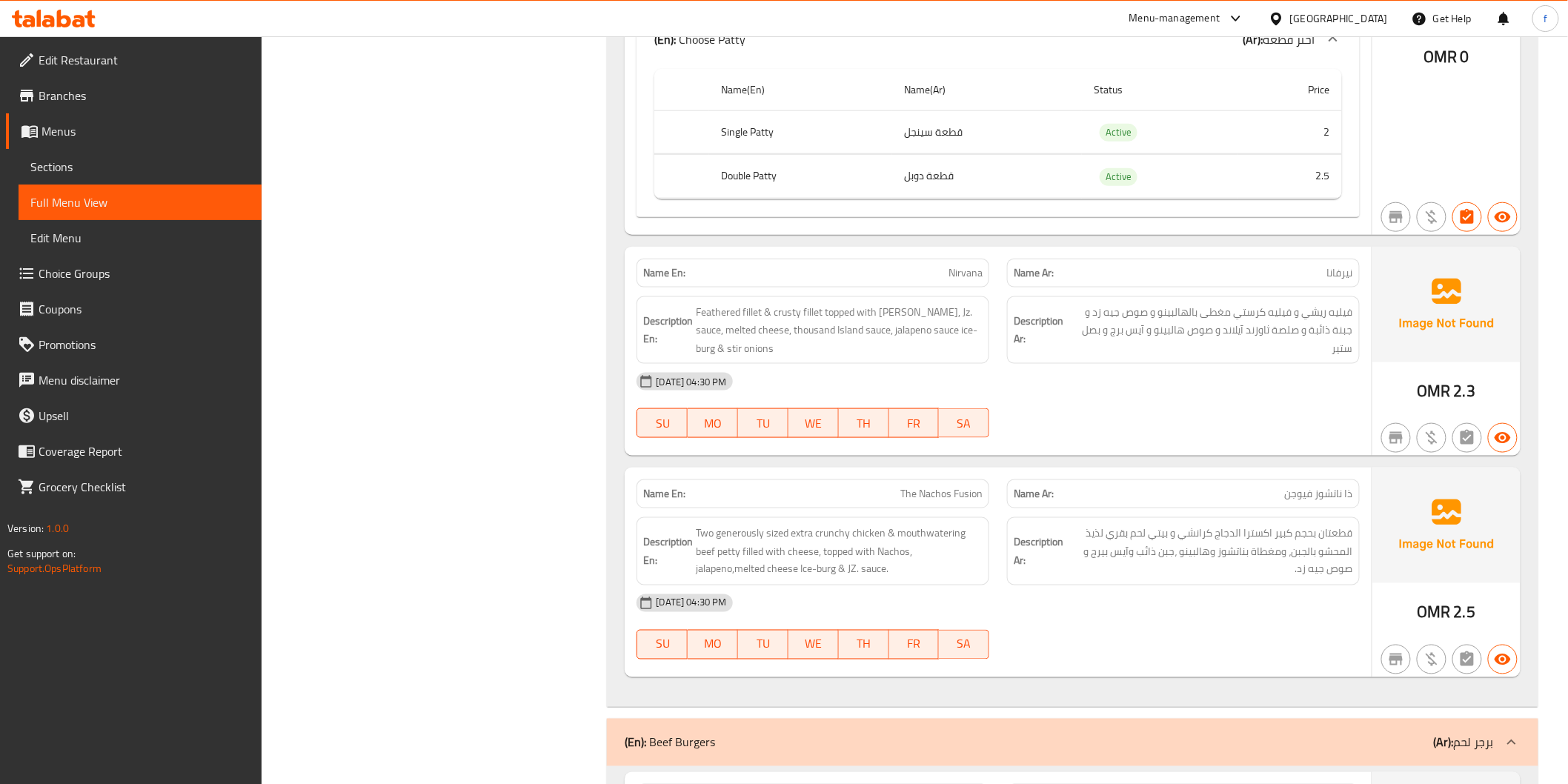
scroll to position [2966, 0]
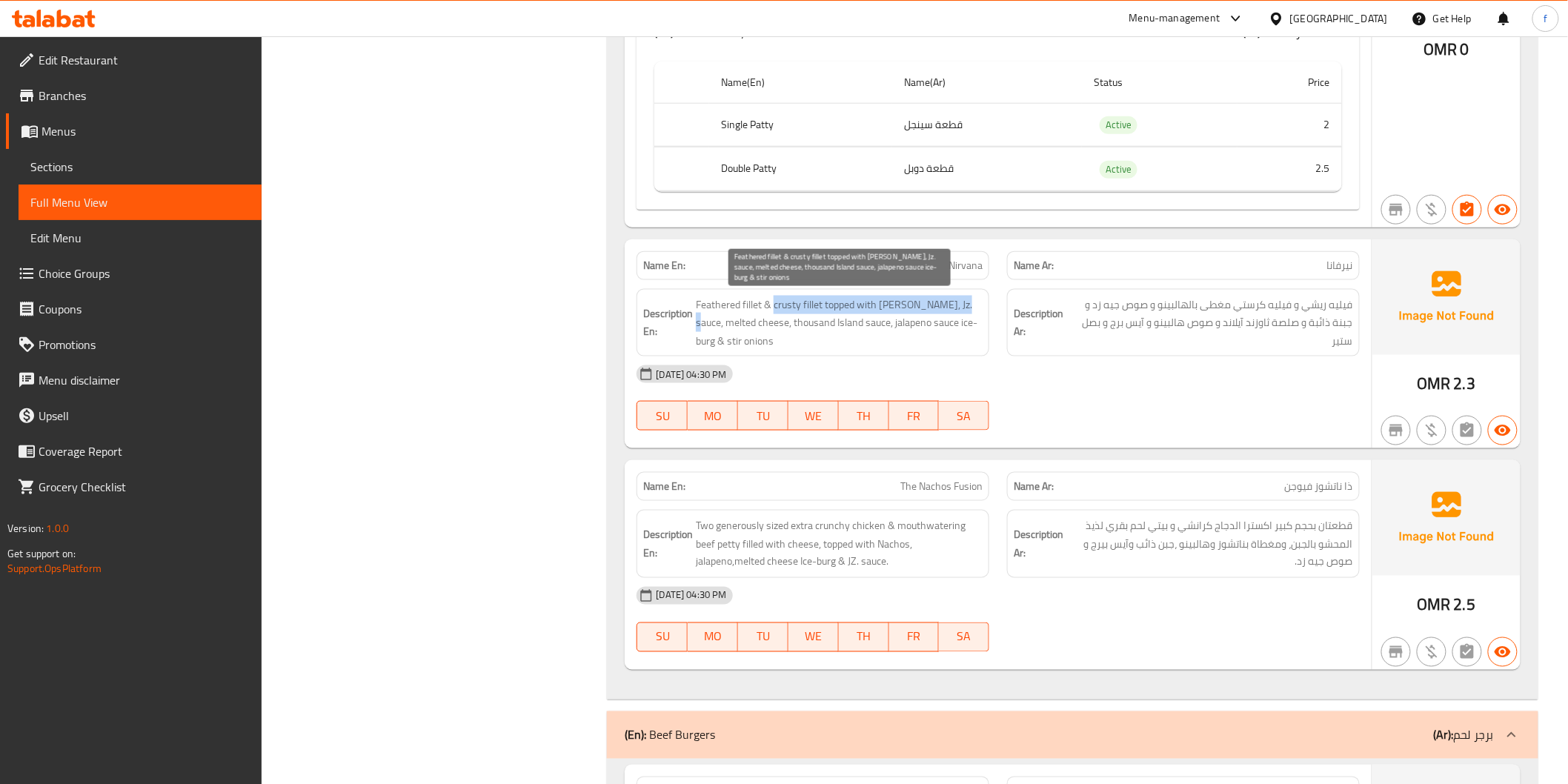
drag, startPoint x: 774, startPoint y: 301, endPoint x: 960, endPoint y: 300, distance: 186.0
click at [962, 298] on span "Feathered fillet & crusty fillet topped with [PERSON_NAME], Jz. sauce, melted c…" at bounding box center [839, 323] width 287 height 55
drag, startPoint x: 698, startPoint y: 321, endPoint x: 913, endPoint y: 323, distance: 215.0
click at [913, 323] on span "Feathered fillet & crusty fillet topped with [PERSON_NAME], Jz. sauce, melted c…" at bounding box center [839, 323] width 287 height 55
drag, startPoint x: 932, startPoint y: 329, endPoint x: 845, endPoint y: 333, distance: 87.1
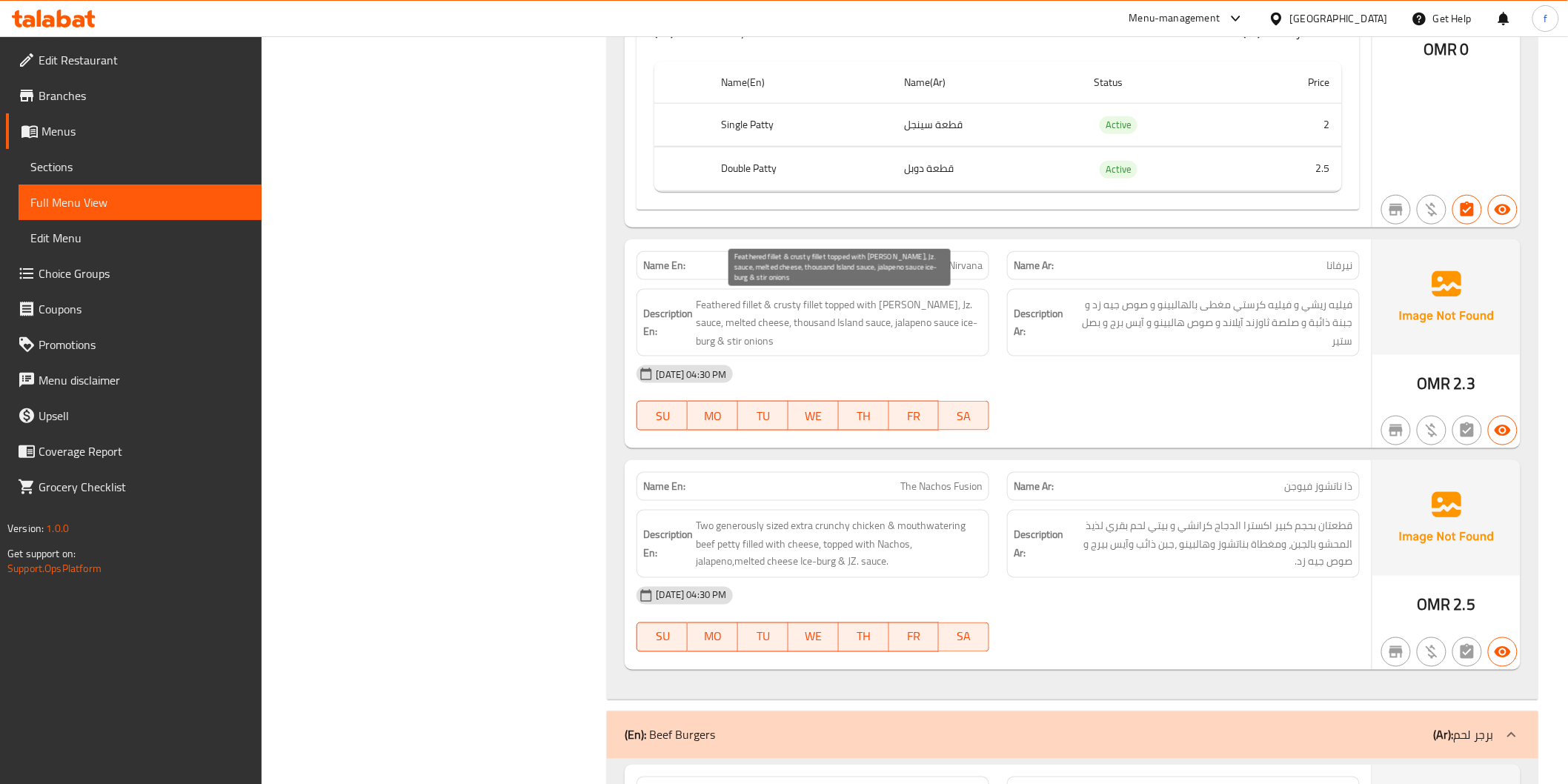
click at [931, 330] on span "Feathered fillet & crusty fillet topped with [PERSON_NAME], Jz. sauce, melted c…" at bounding box center [839, 323] width 287 height 55
drag, startPoint x: 767, startPoint y: 323, endPoint x: 857, endPoint y: 319, distance: 90.1
click at [857, 319] on span "Feathered fillet & crusty fillet topped with [PERSON_NAME], Jz. sauce, melted c…" at bounding box center [839, 323] width 287 height 55
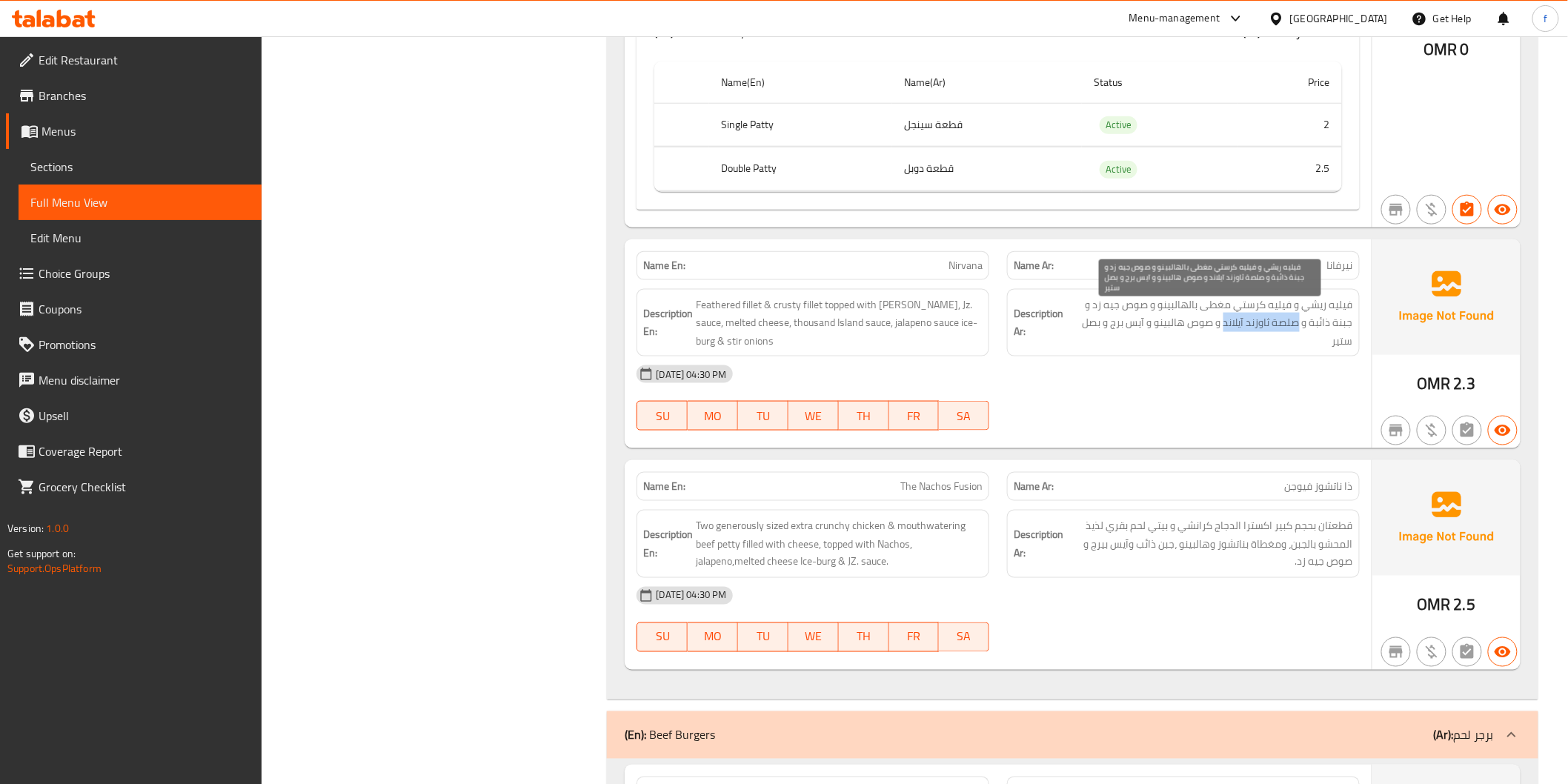
drag, startPoint x: 1298, startPoint y: 322, endPoint x: 1152, endPoint y: 319, distance: 146.0
click at [1226, 324] on span "فيليه ريشي و فيليه كرستي مغطى بالهالبينو و صوص جيه زد و جبنة ذائبة و صلصة ثاوزن…" at bounding box center [1210, 323] width 287 height 55
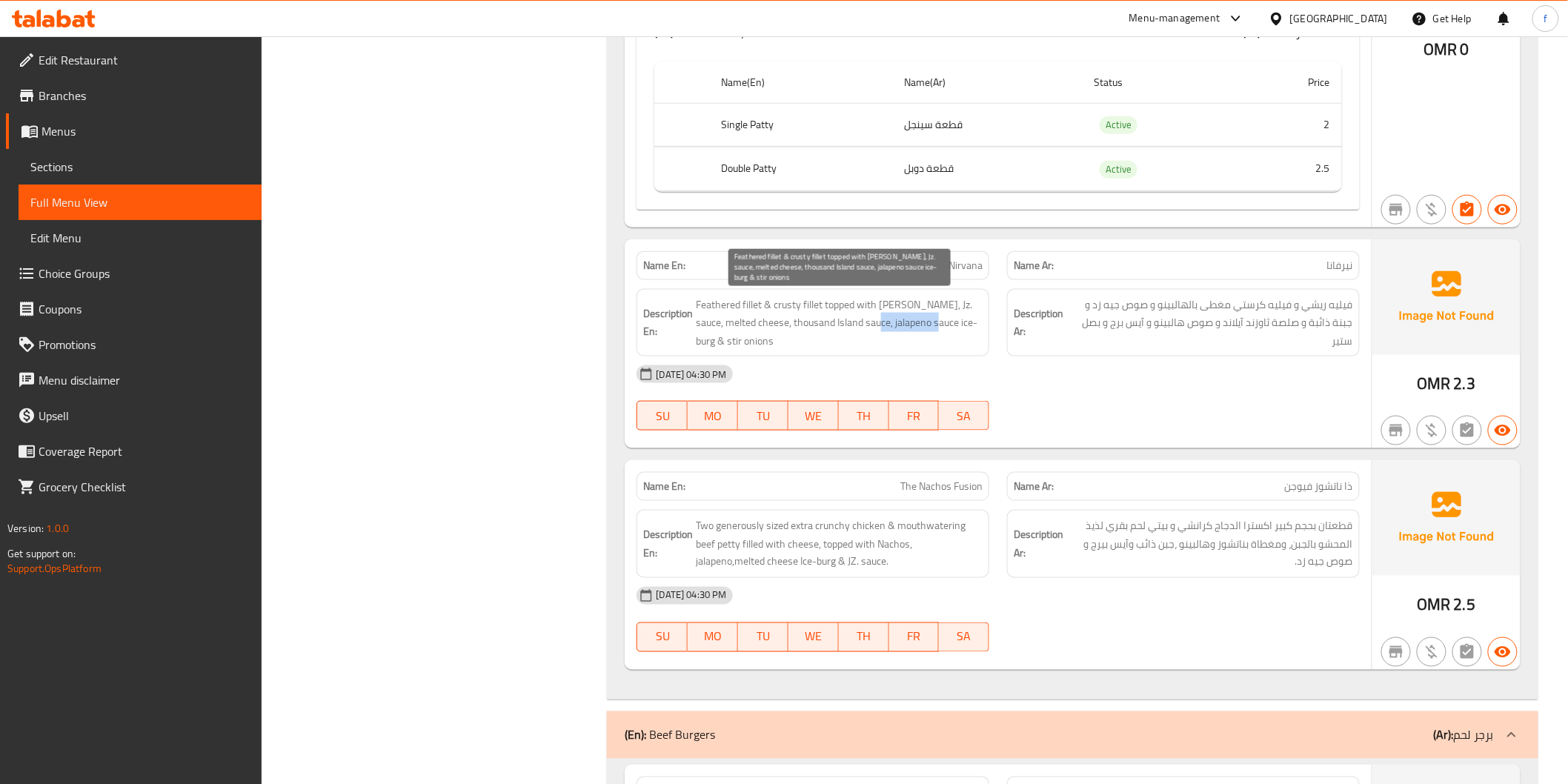
drag, startPoint x: 867, startPoint y: 323, endPoint x: 929, endPoint y: 317, distance: 62.3
click at [929, 317] on span "Feathered fillet & crusty fillet topped with [PERSON_NAME], Jz. sauce, melted c…" at bounding box center [839, 323] width 287 height 55
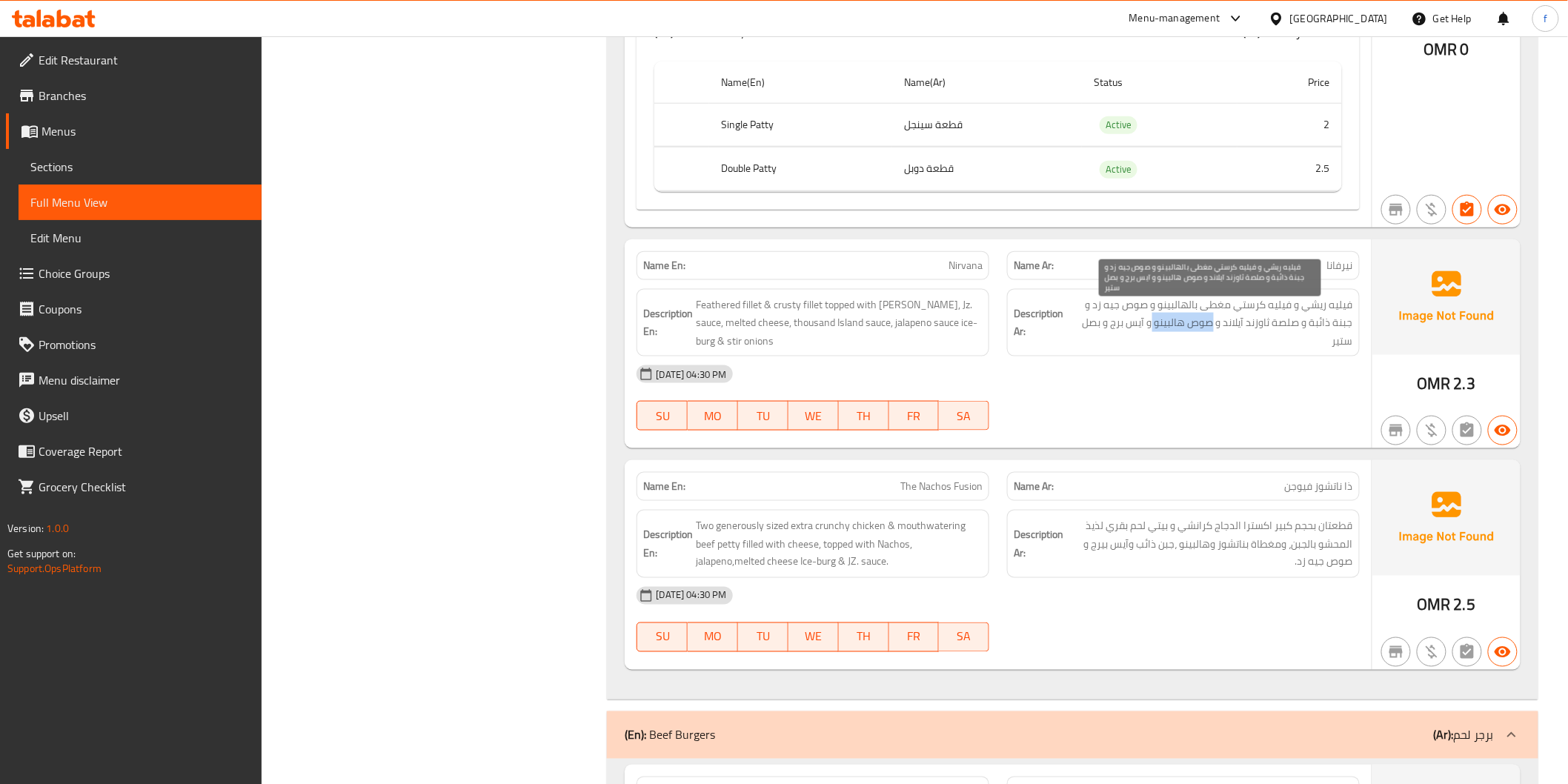
drag, startPoint x: 1212, startPoint y: 324, endPoint x: 1154, endPoint y: 324, distance: 58.0
click at [1154, 324] on span "فيليه ريشي و فيليه كرستي مغطى بالهالبينو و صوص جيه زد و جبنة ذائبة و صلصة ثاوزن…" at bounding box center [1210, 323] width 287 height 55
click at [1188, 328] on span "فيليه ريشي و فيليه كرستي مغطى بالهالبينو و صوص جيه زد و جبنة ذائبة و صلصة ثاوزن…" at bounding box center [1210, 323] width 287 height 55
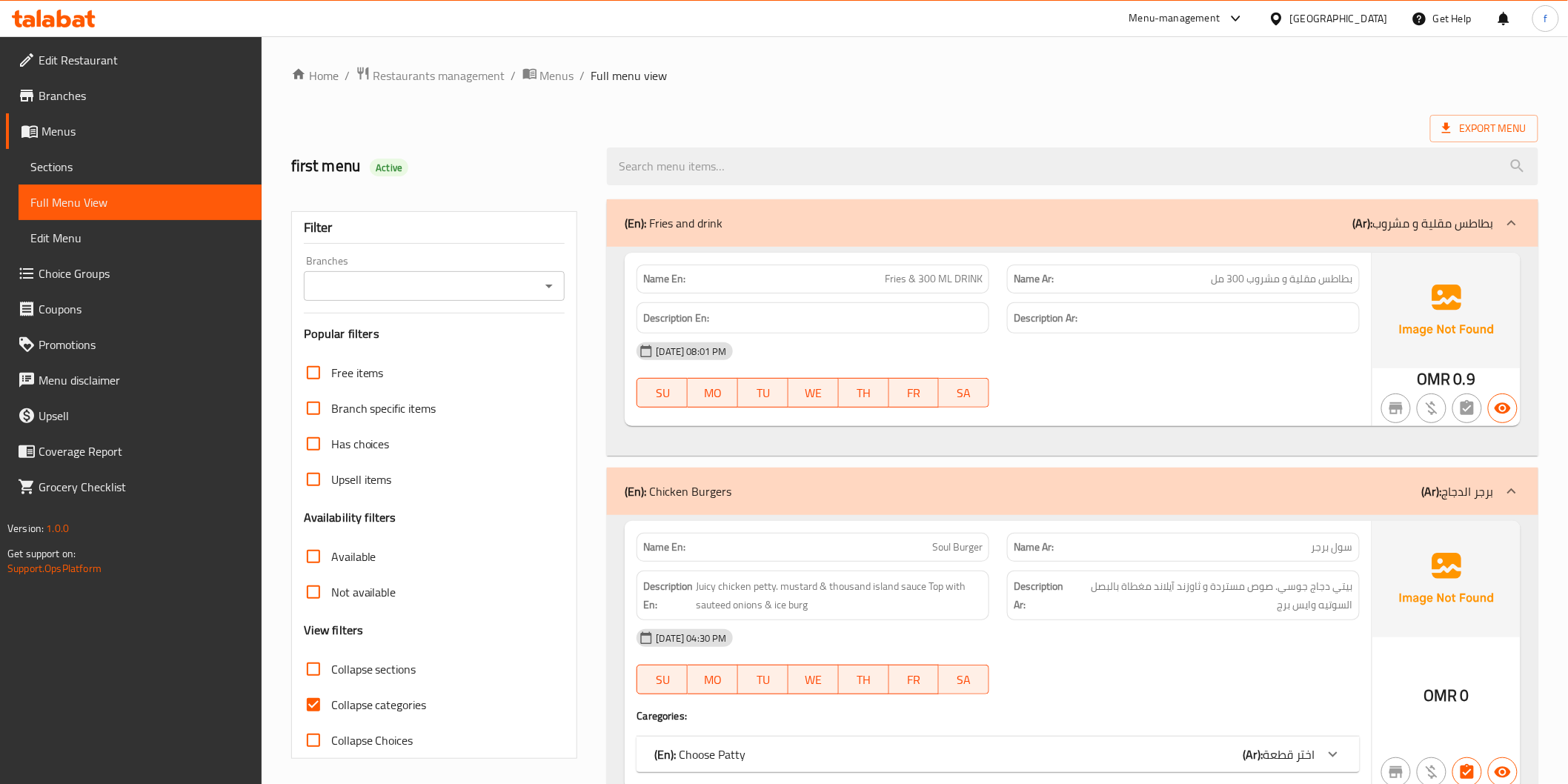
drag, startPoint x: 364, startPoint y: 699, endPoint x: 438, endPoint y: 650, distance: 88.8
click at [365, 698] on span "Collapse categories" at bounding box center [378, 705] width 95 height 17
click at [306, 710] on input "Collapse categories" at bounding box center [313, 705] width 36 height 36
checkbox input "false"
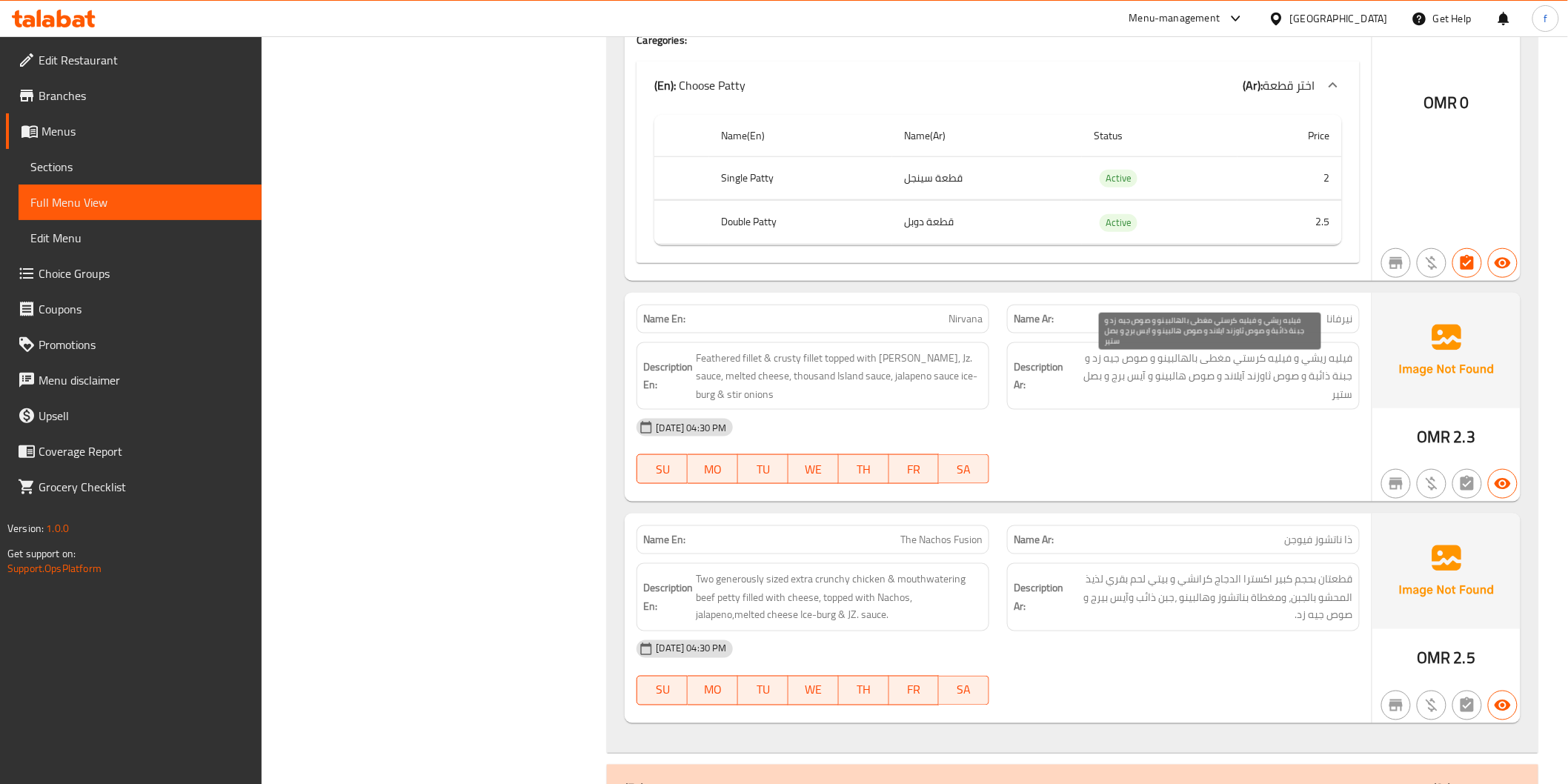
scroll to position [2883, 0]
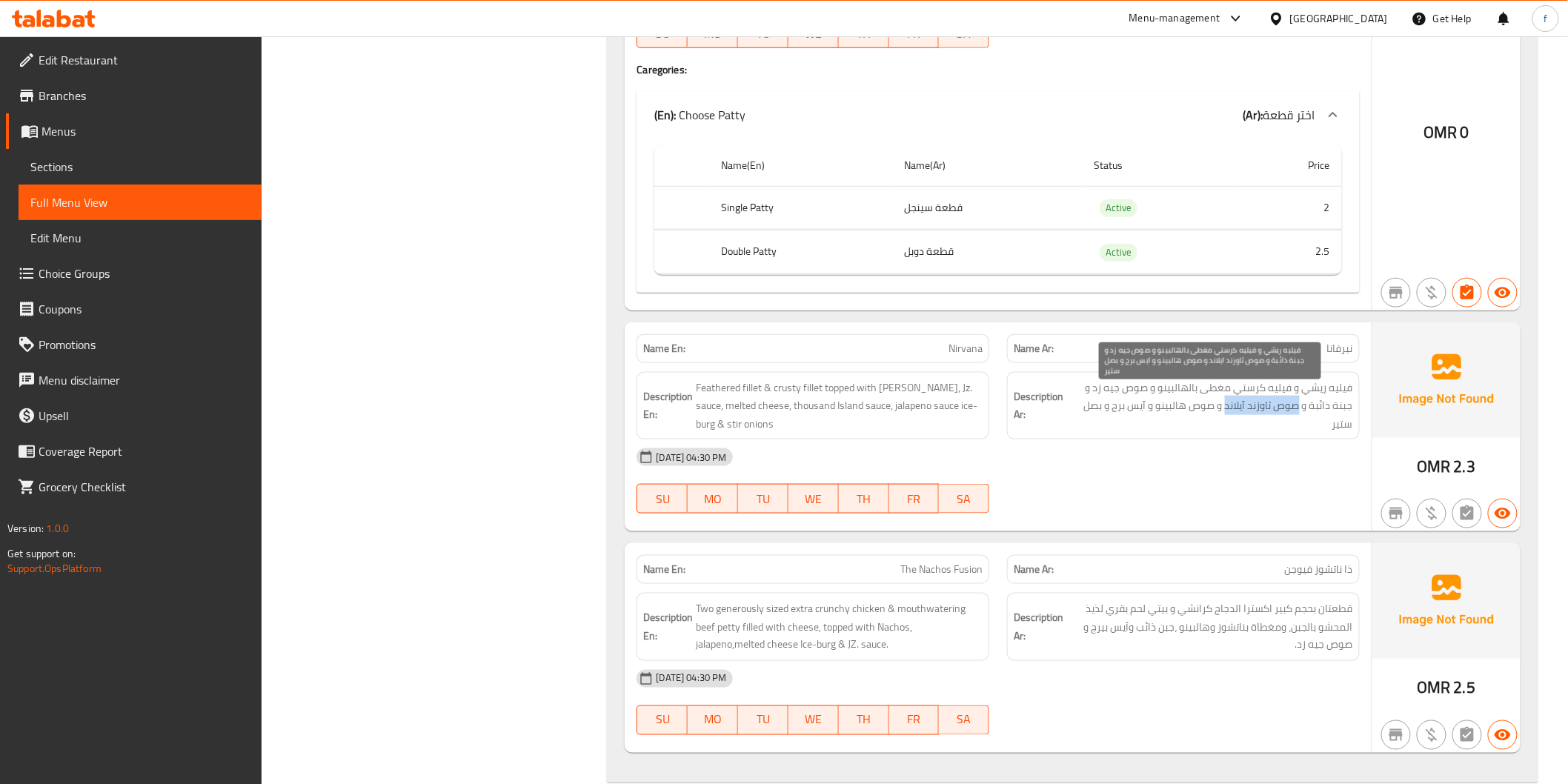
drag, startPoint x: 1300, startPoint y: 403, endPoint x: 1224, endPoint y: 407, distance: 76.1
click at [1224, 407] on span "فيليه ريشي و فيليه كرستي مغطى بالهالبينو و صوص جيه زد و جبنة ذائبة و صوص ثاوزند…" at bounding box center [1210, 405] width 287 height 55
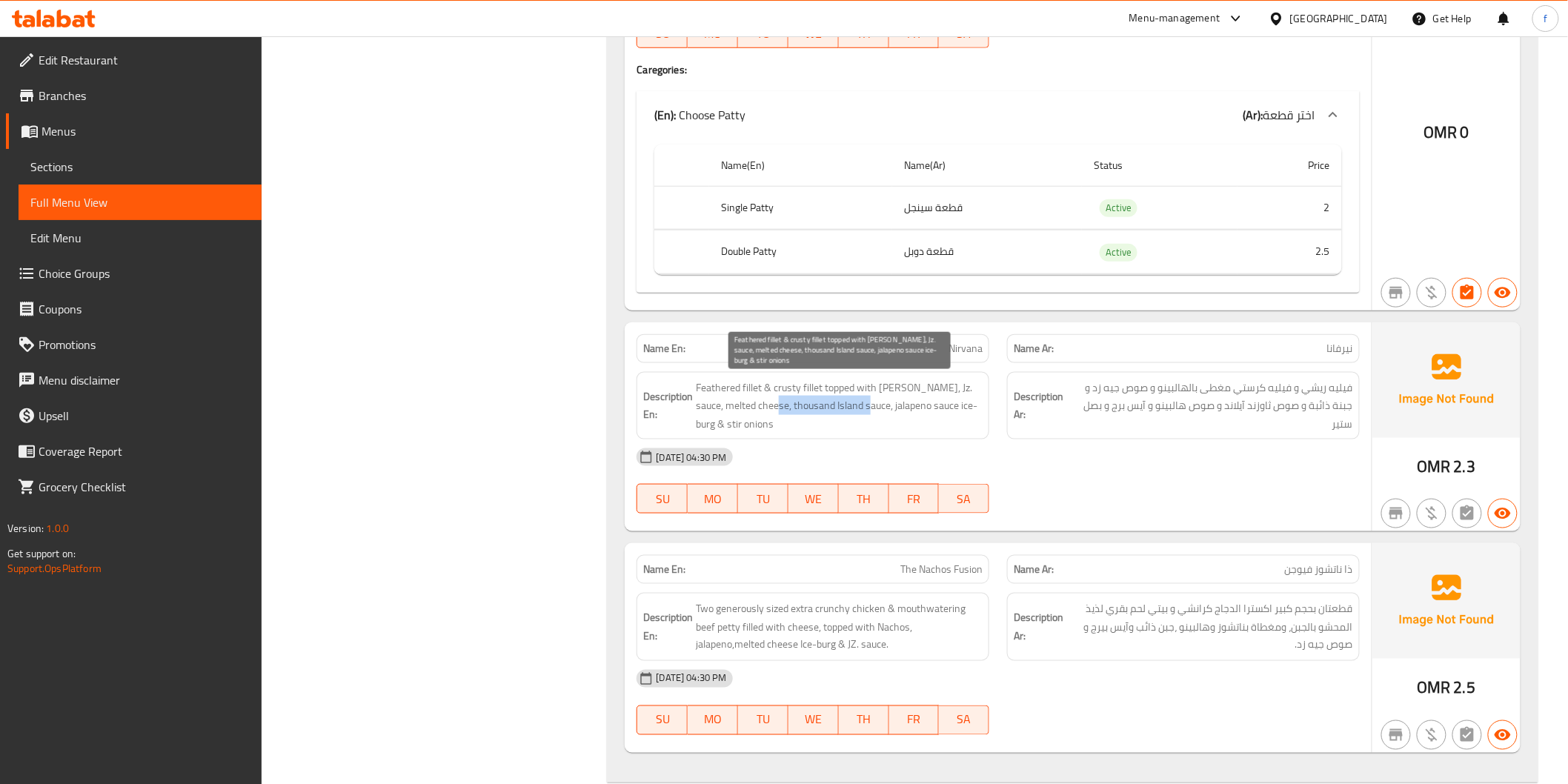
drag, startPoint x: 763, startPoint y: 402, endPoint x: 861, endPoint y: 405, distance: 98.0
click at [861, 405] on span "Feathered fillet & crusty fillet topped with [PERSON_NAME], Jz. sauce, melted c…" at bounding box center [839, 405] width 287 height 55
drag, startPoint x: 863, startPoint y: 405, endPoint x: 929, endPoint y: 403, distance: 66.0
click at [929, 403] on span "Feathered fillet & crusty fillet topped with [PERSON_NAME], Jz. sauce, melted c…" at bounding box center [839, 405] width 287 height 55
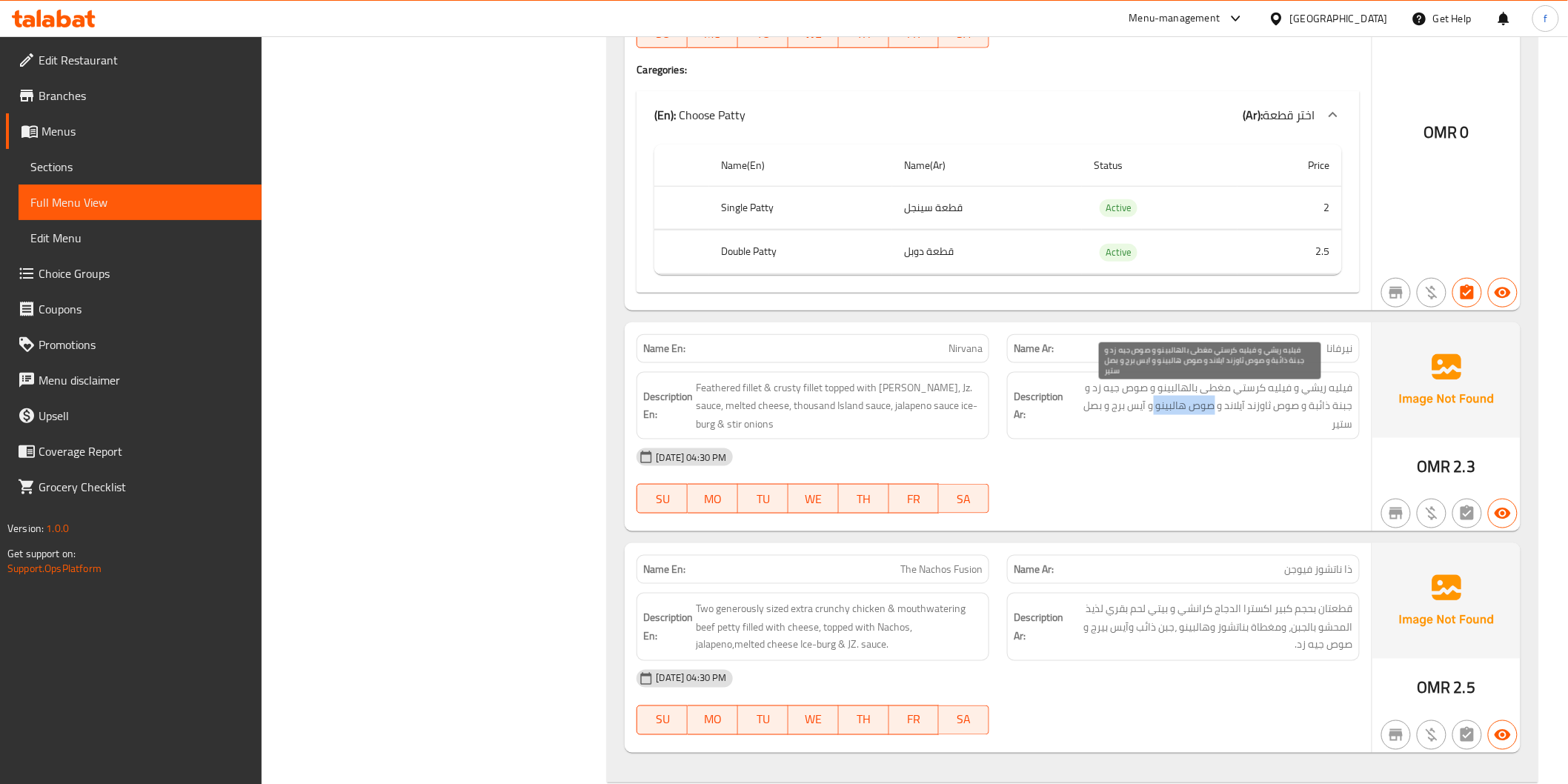
drag, startPoint x: 1200, startPoint y: 406, endPoint x: 1154, endPoint y: 406, distance: 46.0
click at [1154, 406] on span "فيليه ريشي و فيليه كرستي مغطى بالهالبينو و صوص جيه زد و جبنة ذائبة و صوص ثاوزند…" at bounding box center [1210, 405] width 287 height 55
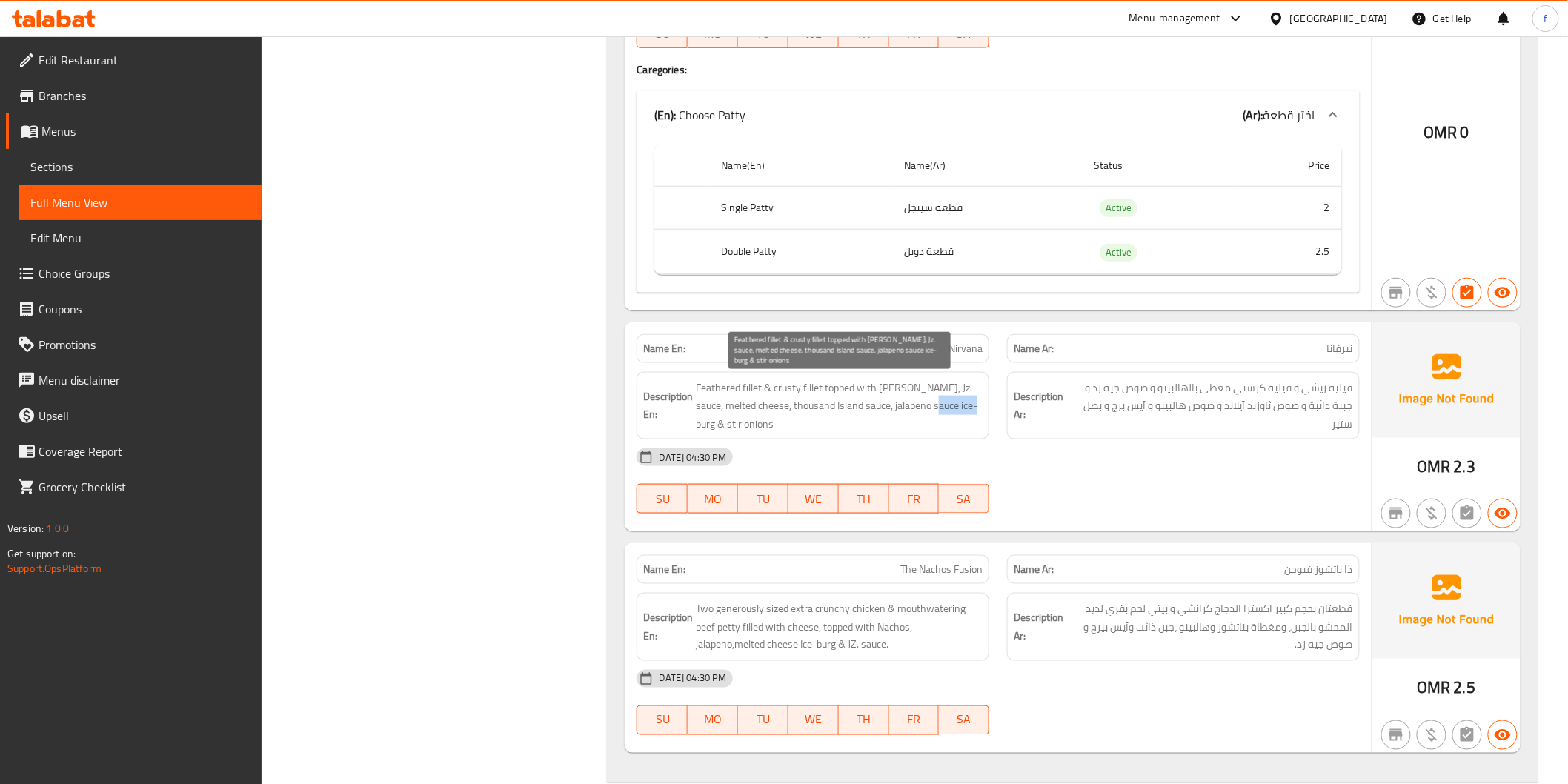
drag, startPoint x: 929, startPoint y: 402, endPoint x: 969, endPoint y: 405, distance: 40.1
click at [969, 405] on span "Feathered fillet & crusty fillet topped with [PERSON_NAME], Jz. sauce, melted c…" at bounding box center [839, 405] width 287 height 55
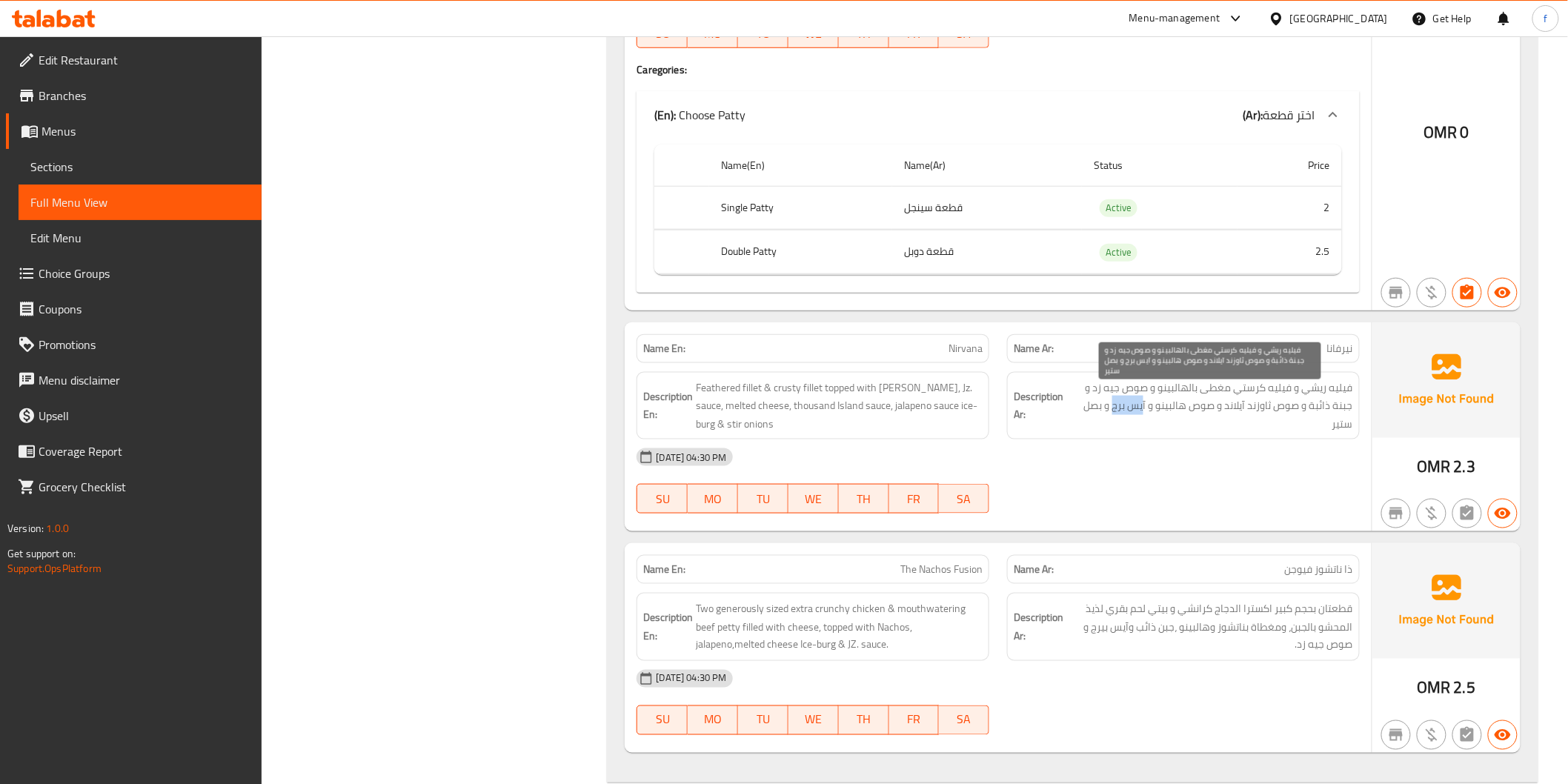
drag, startPoint x: 1127, startPoint y: 408, endPoint x: 1112, endPoint y: 408, distance: 15.0
click at [1112, 408] on span "فيليه ريشي و فيليه كرستي مغطى بالهالبينو و صوص جيه زد و جبنة ذائبة و صوص ثاوزند…" at bounding box center [1210, 405] width 287 height 55
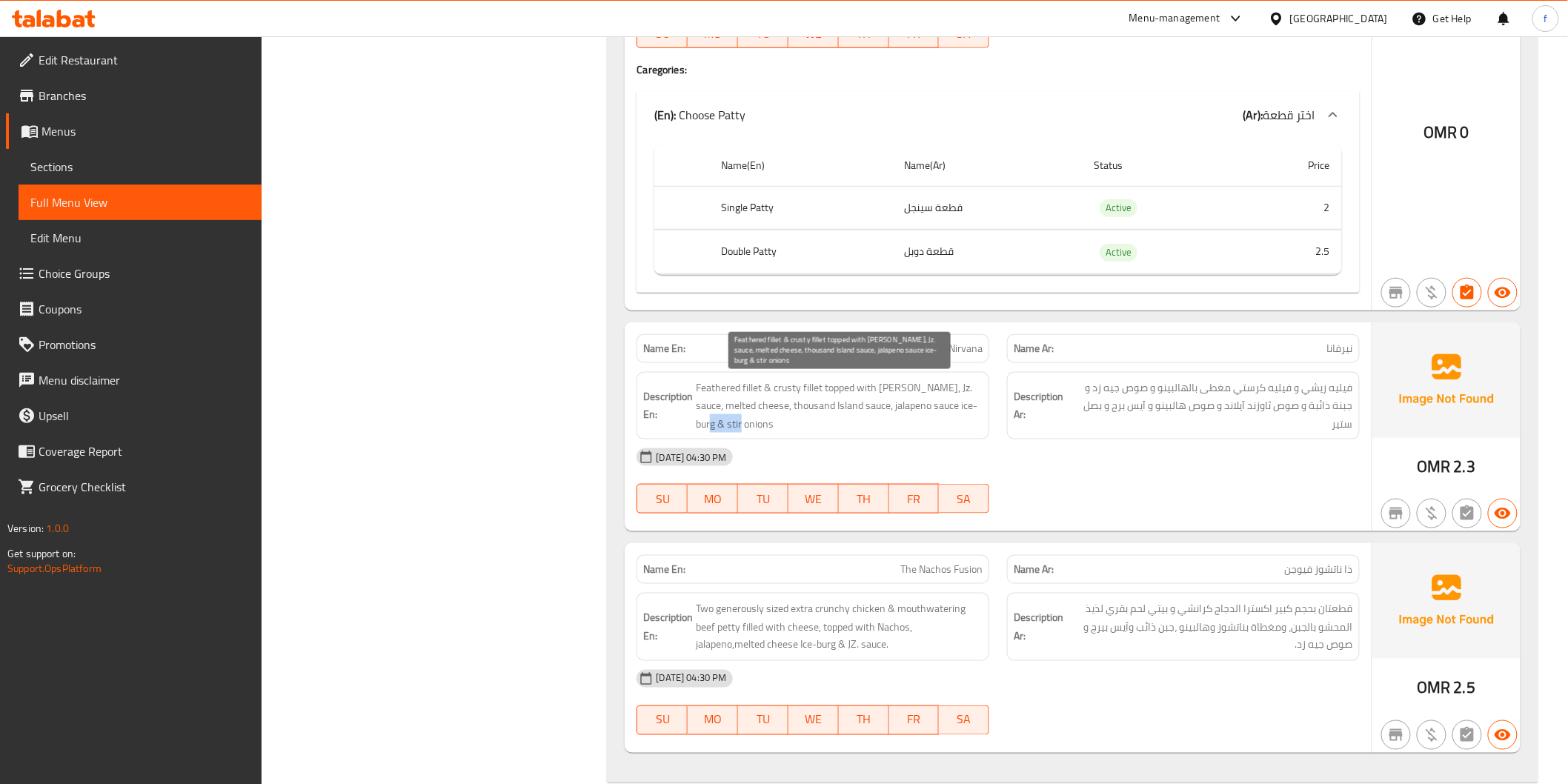
drag, startPoint x: 697, startPoint y: 426, endPoint x: 728, endPoint y: 427, distance: 31.0
click at [728, 427] on span "Feathered fillet & crusty fillet topped with [PERSON_NAME], Jz. sauce, melted c…" at bounding box center [839, 405] width 287 height 55
click at [957, 424] on span "Feathered fillet & crusty fillet topped with [PERSON_NAME], Jz. sauce, melted c…" at bounding box center [839, 405] width 287 height 55
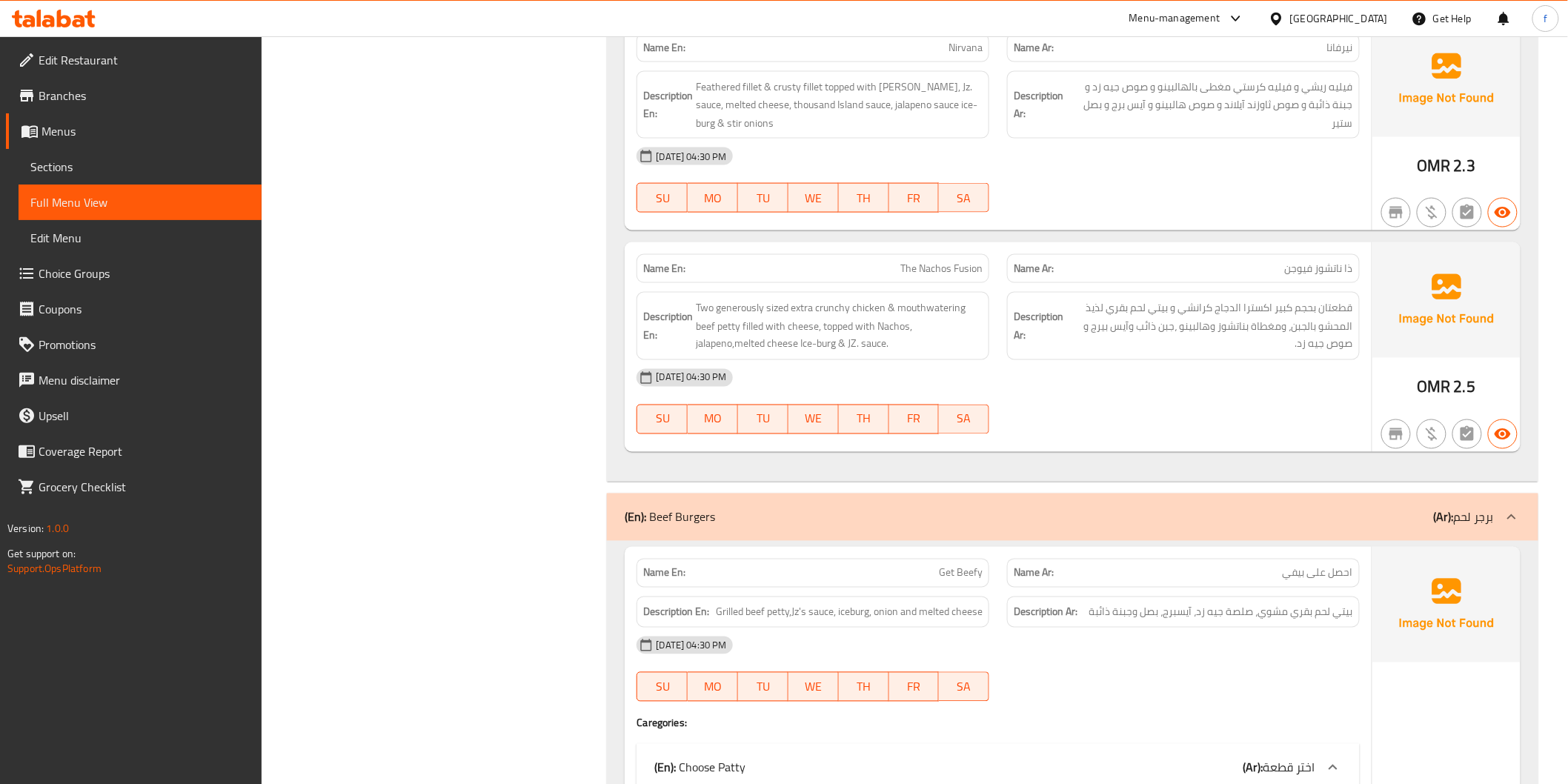
scroll to position [3212, 0]
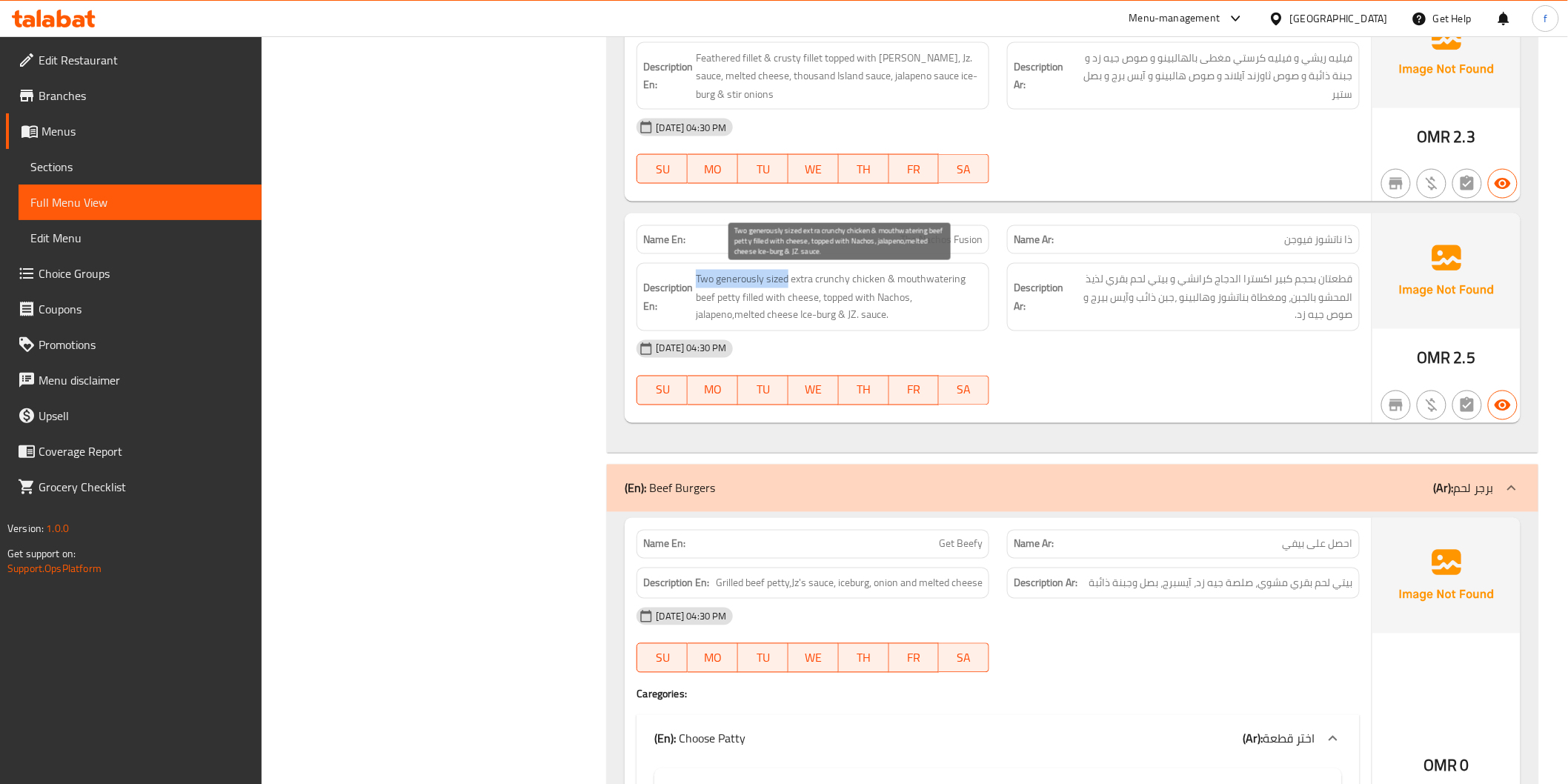
drag, startPoint x: 695, startPoint y: 274, endPoint x: 786, endPoint y: 282, distance: 91.4
click at [786, 282] on span "Two generously sized extra crunchy chicken & mouthwatering beef petty filled wi…" at bounding box center [839, 297] width 287 height 55
copy span "Two generously sized"
click at [810, 287] on span "Two generously sized extra crunchy chicken & mouthwatering beef petty filled wi…" at bounding box center [839, 297] width 287 height 55
drag, startPoint x: 884, startPoint y: 278, endPoint x: 815, endPoint y: 278, distance: 69.0
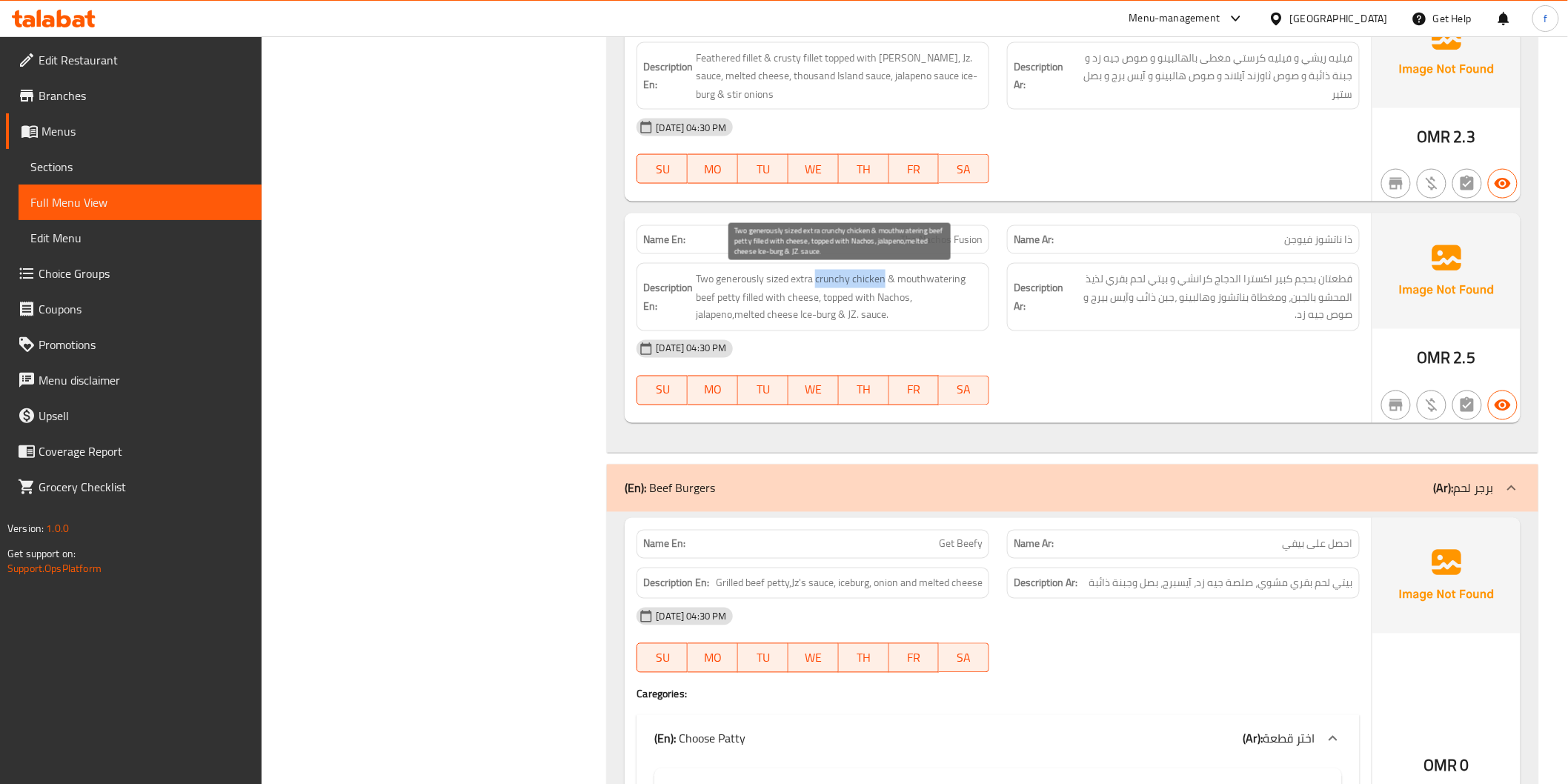
click at [815, 278] on span "Two generously sized extra crunchy chicken & mouthwatering beef petty filled wi…" at bounding box center [839, 297] width 287 height 55
drag, startPoint x: 694, startPoint y: 278, endPoint x: 887, endPoint y: 275, distance: 193.0
click at [887, 275] on h6 "Description En: Two generously sized extra crunchy chicken & mouthwatering beef…" at bounding box center [812, 297] width 340 height 55
copy span "Two generously sized extra crunchy chicken"
click at [878, 289] on span "Two generously sized extra crunchy chicken & mouthwatering beef petty filled wi…" at bounding box center [839, 297] width 287 height 55
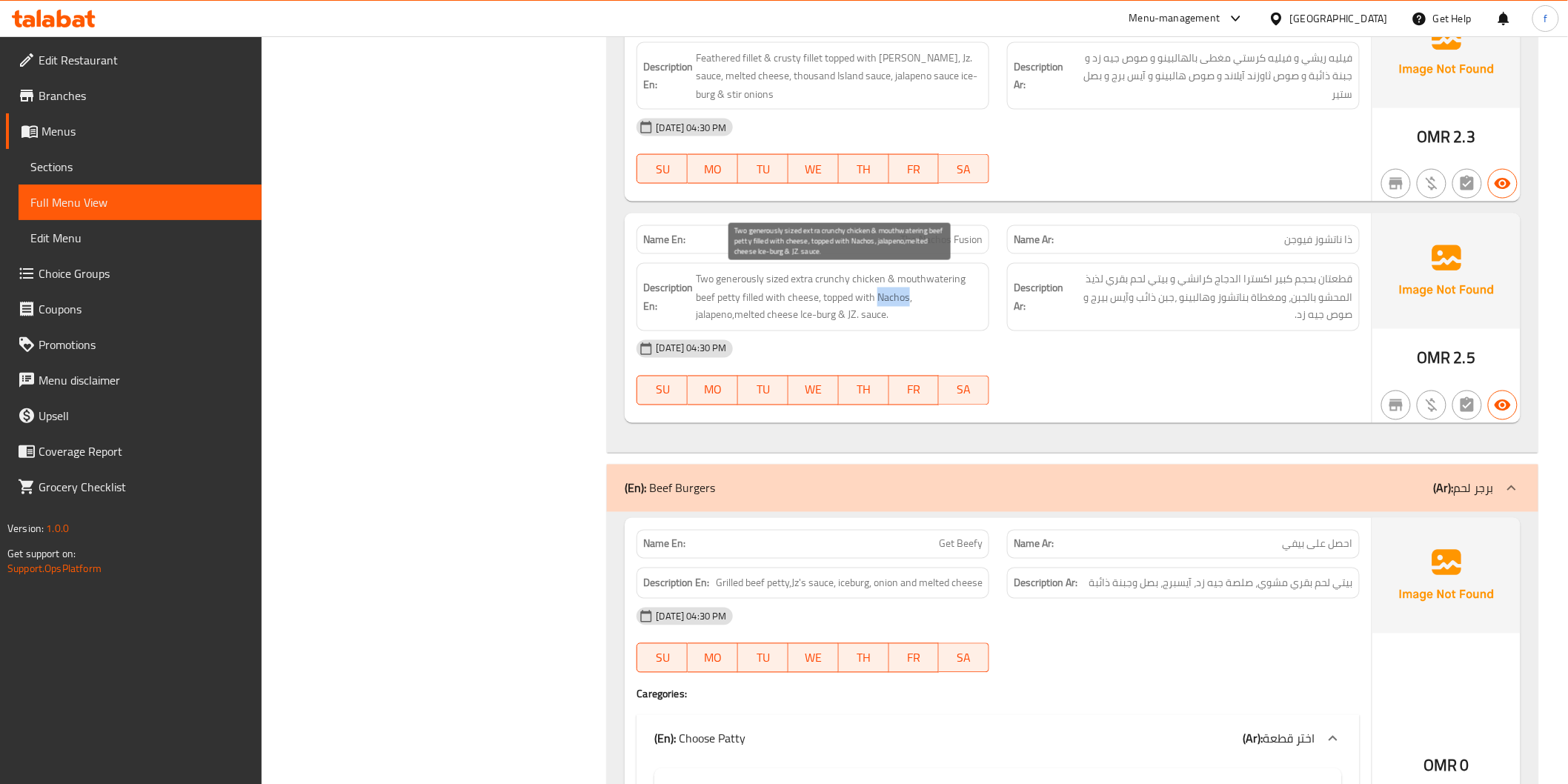
click at [878, 289] on span "Two generously sized extra crunchy chicken & mouthwatering beef petty filled wi…" at bounding box center [839, 297] width 287 height 55
click at [877, 289] on span "Two generously sized extra crunchy chicken & mouthwatering beef petty filled wi…" at bounding box center [839, 297] width 287 height 55
click at [869, 277] on span "Two generously sized extra crunchy chicken & mouthwatering beef petty filled wi…" at bounding box center [839, 297] width 287 height 55
click at [883, 283] on span "Two generously sized extra crunchy chicken & mouthwatering beef petty filled wi…" at bounding box center [839, 297] width 287 height 55
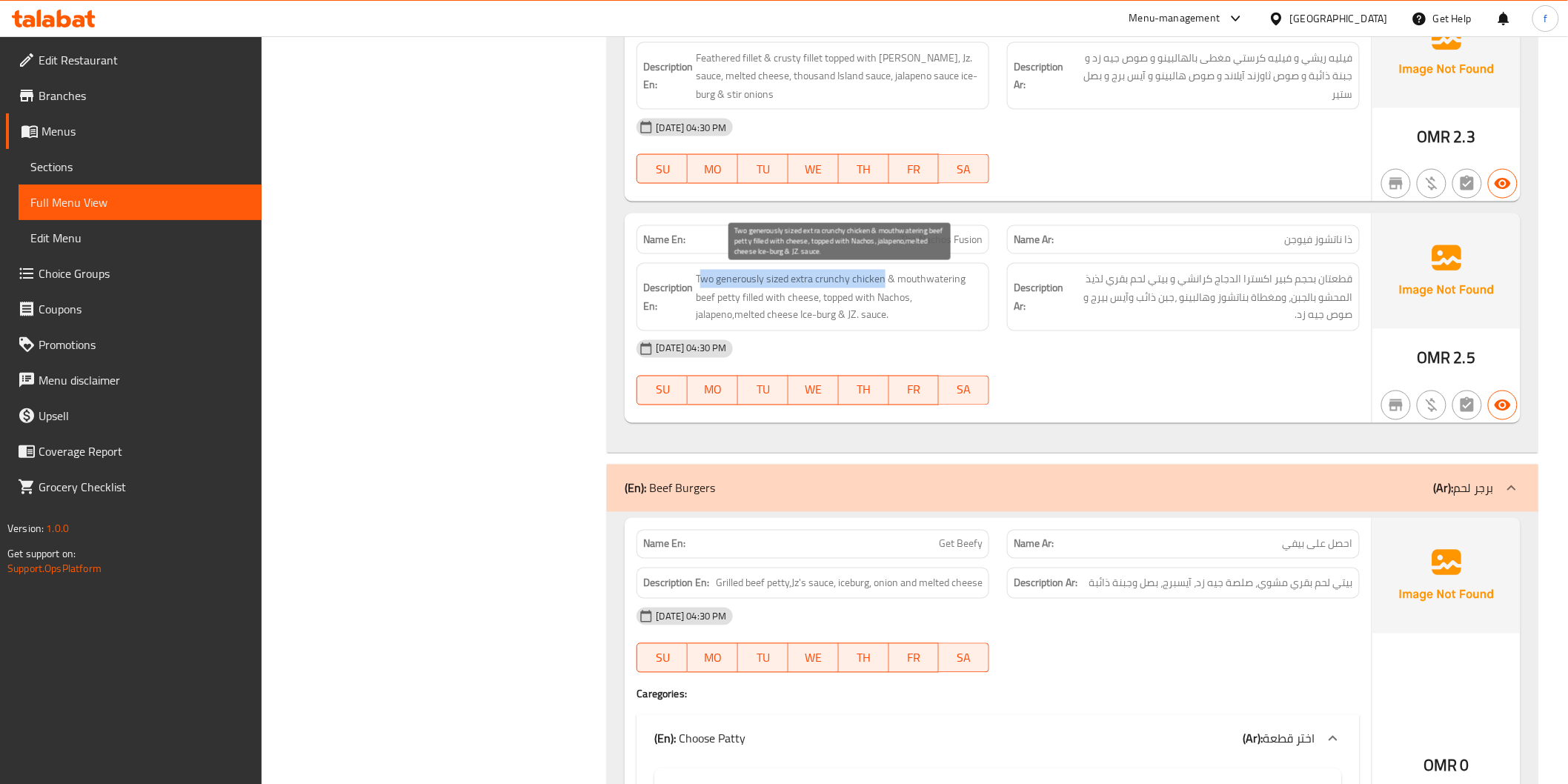
drag, startPoint x: 885, startPoint y: 282, endPoint x: 700, endPoint y: 272, distance: 185.3
click at [700, 272] on span "Two generously sized extra crunchy chicken & mouthwatering beef petty filled wi…" at bounding box center [839, 297] width 287 height 55
copy span "wo generously sized extra crunchy chicken"
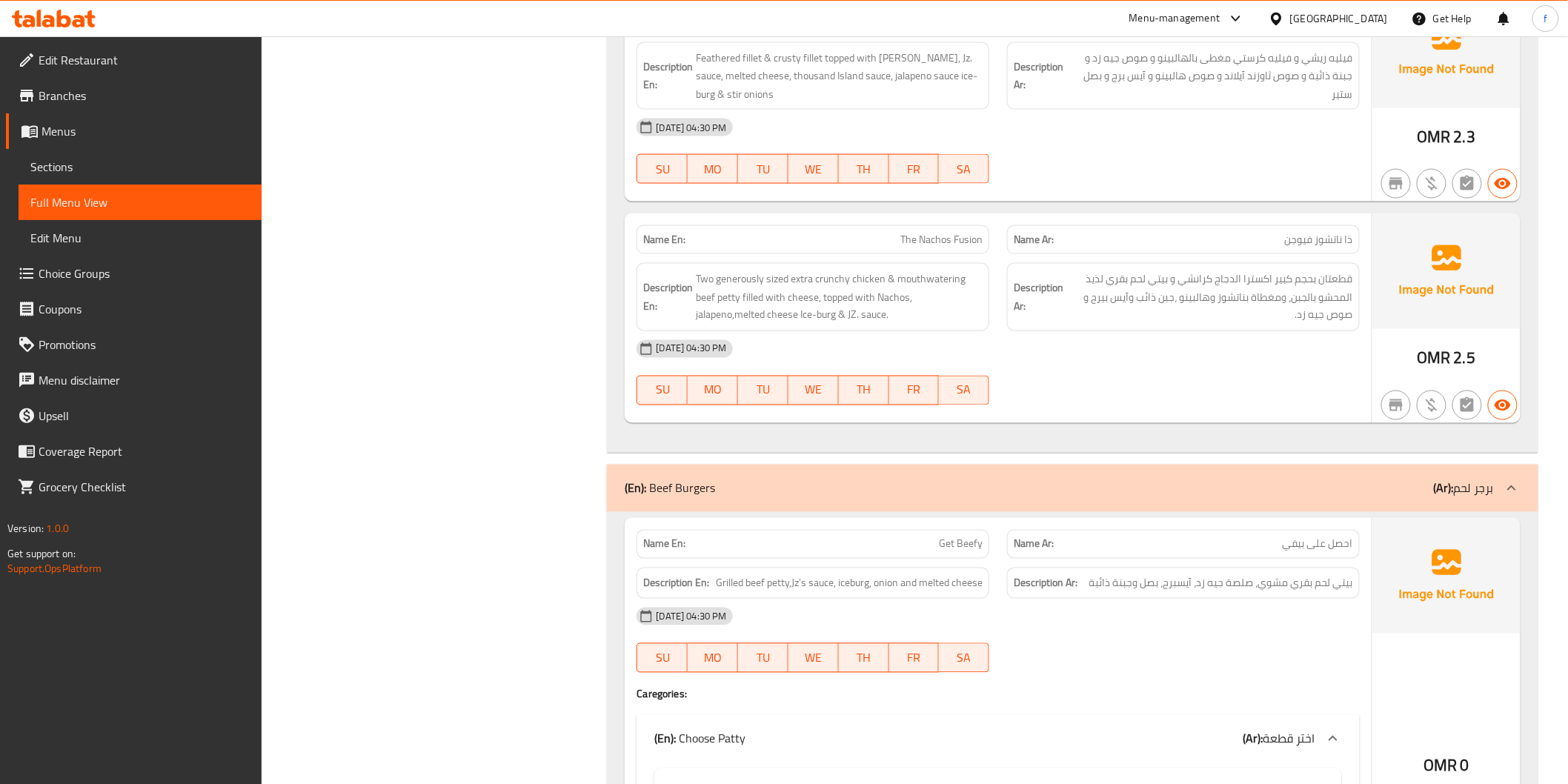
click at [949, 246] on span "The Nachos Fusion" at bounding box center [940, 240] width 82 height 15
copy span "The Nachos Fusion"
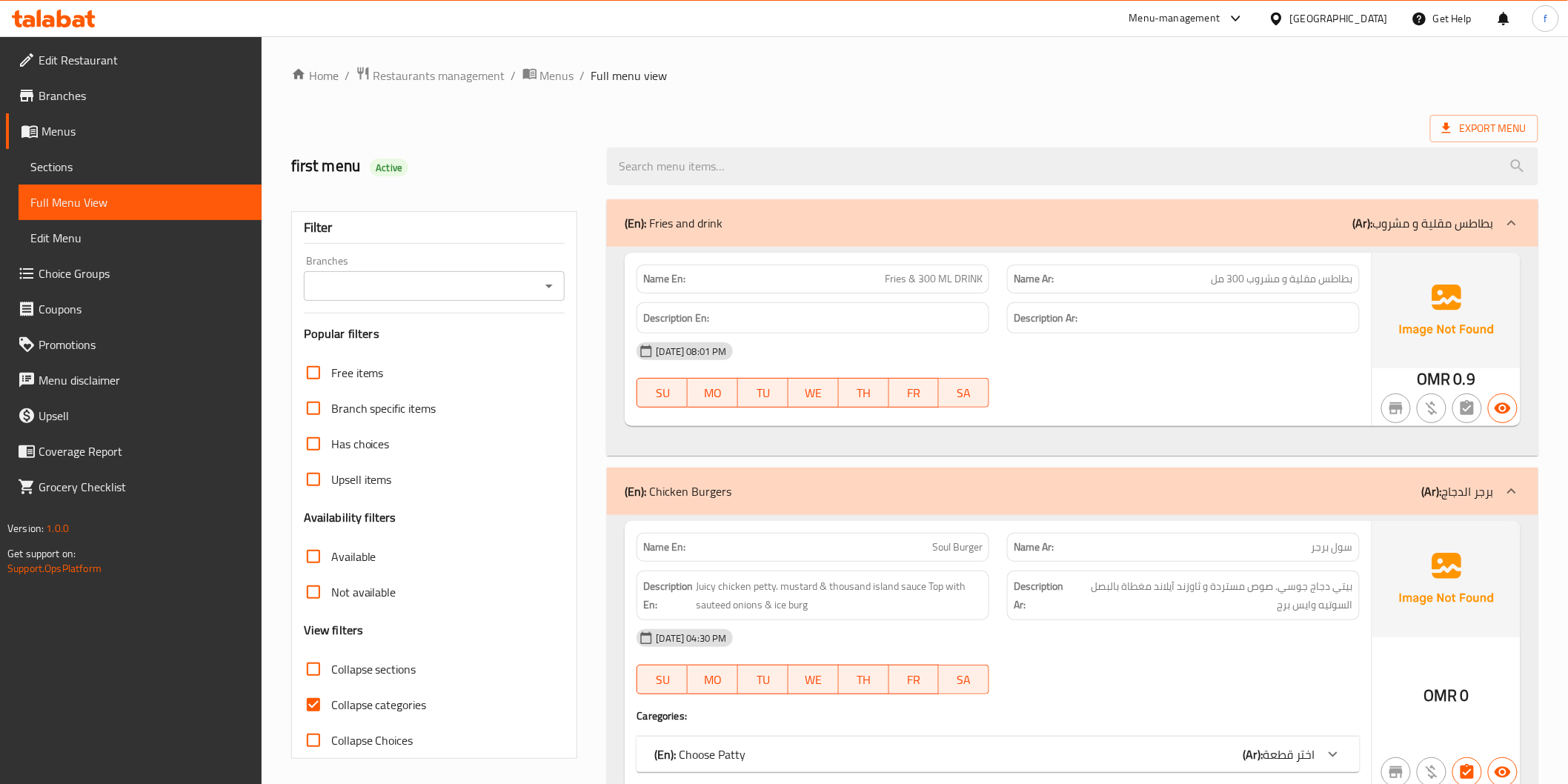
click at [351, 707] on span "Collapse categories" at bounding box center [378, 705] width 95 height 17
click at [331, 707] on input "Collapse categories" at bounding box center [313, 705] width 36 height 36
checkbox input "false"
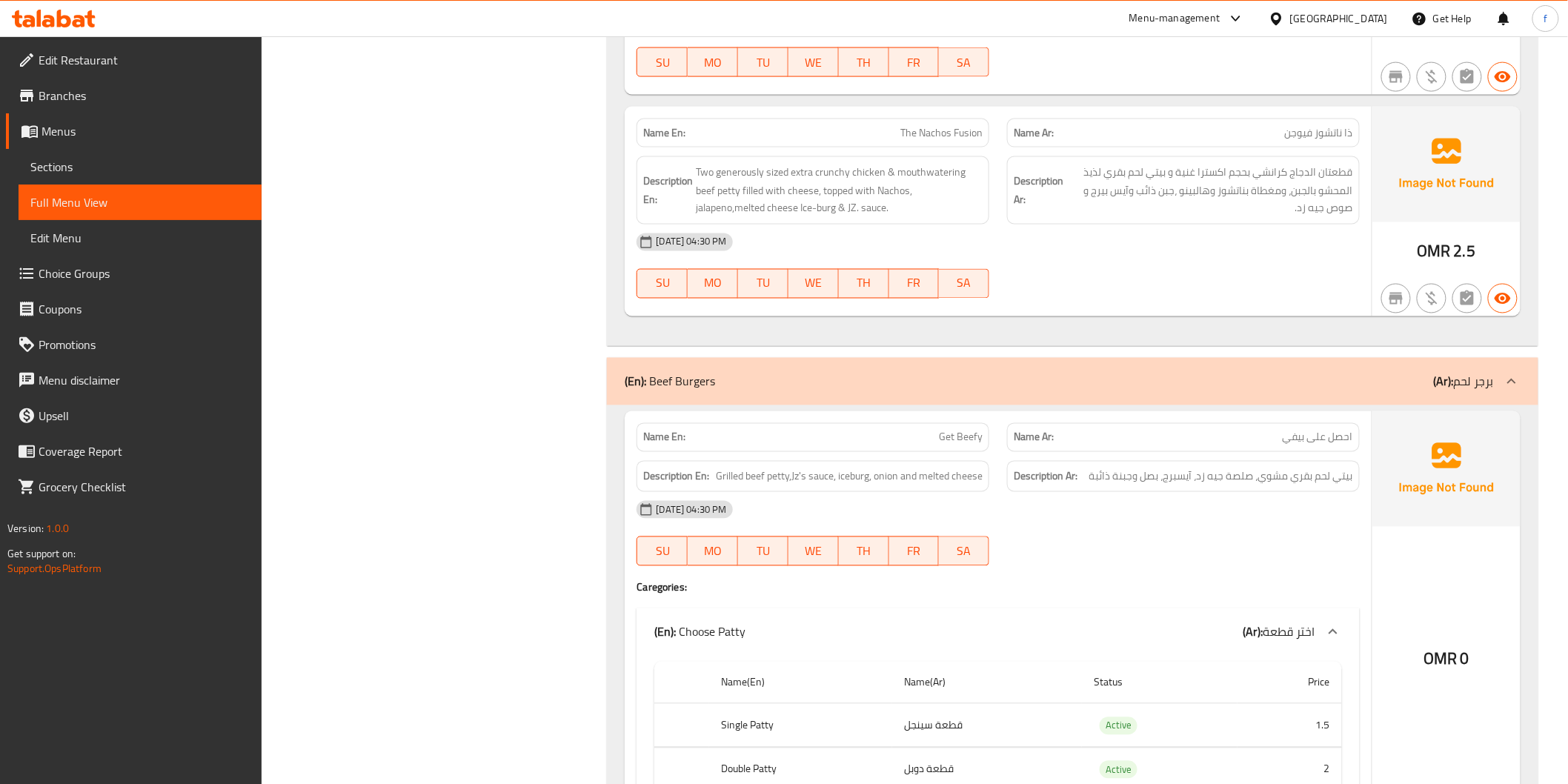
scroll to position [3377, 0]
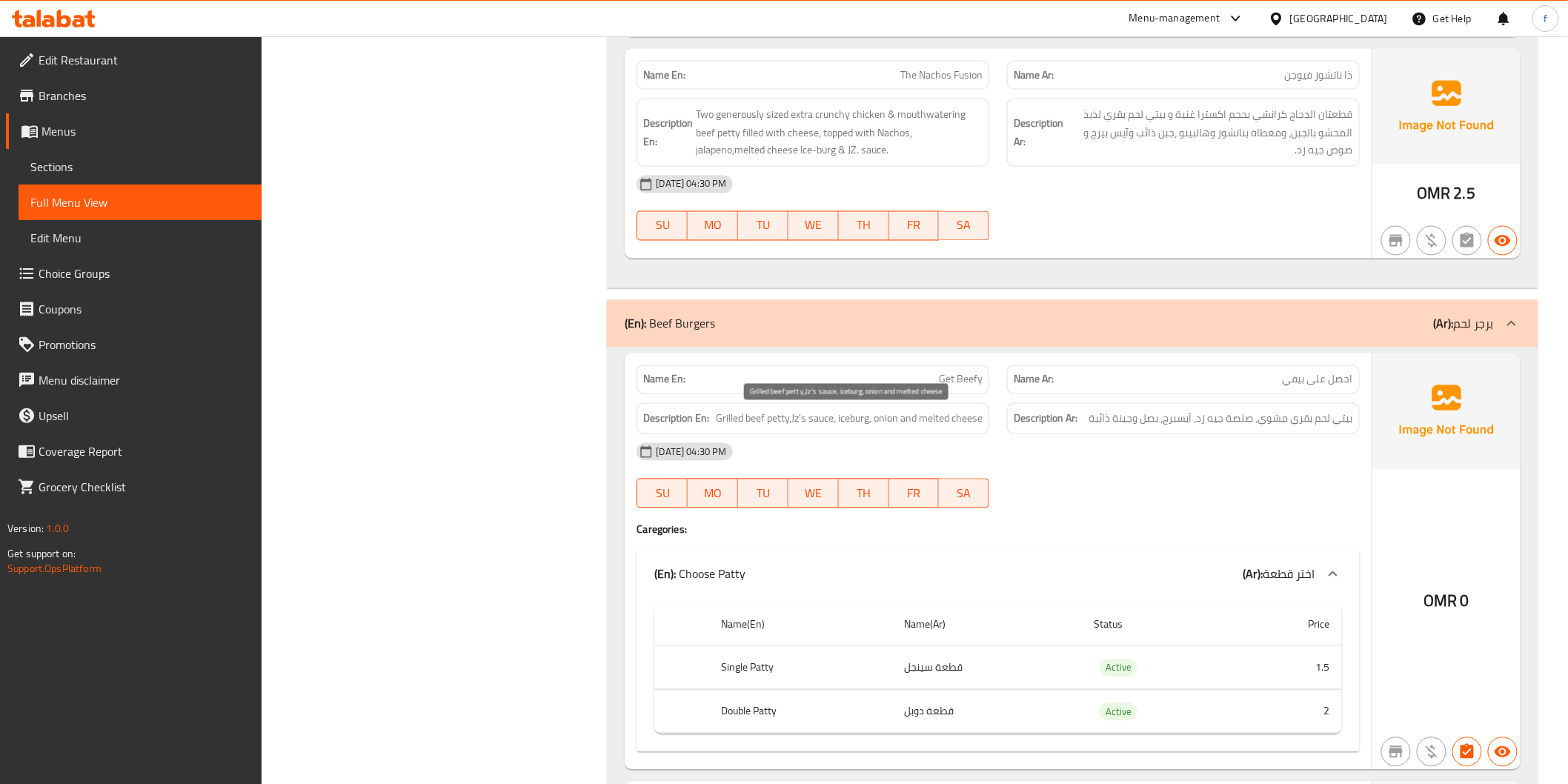
click at [777, 419] on span "Grilled beef petty,Jz's sauce, iceburg, onion and melted cheese" at bounding box center [849, 419] width 267 height 18
drag, startPoint x: 717, startPoint y: 415, endPoint x: 763, endPoint y: 421, distance: 46.4
click at [763, 421] on span "Grilled beef petty,Jz's sauce, iceburg, onion and melted cheese" at bounding box center [849, 419] width 267 height 18
drag, startPoint x: 835, startPoint y: 415, endPoint x: 864, endPoint y: 417, distance: 29.1
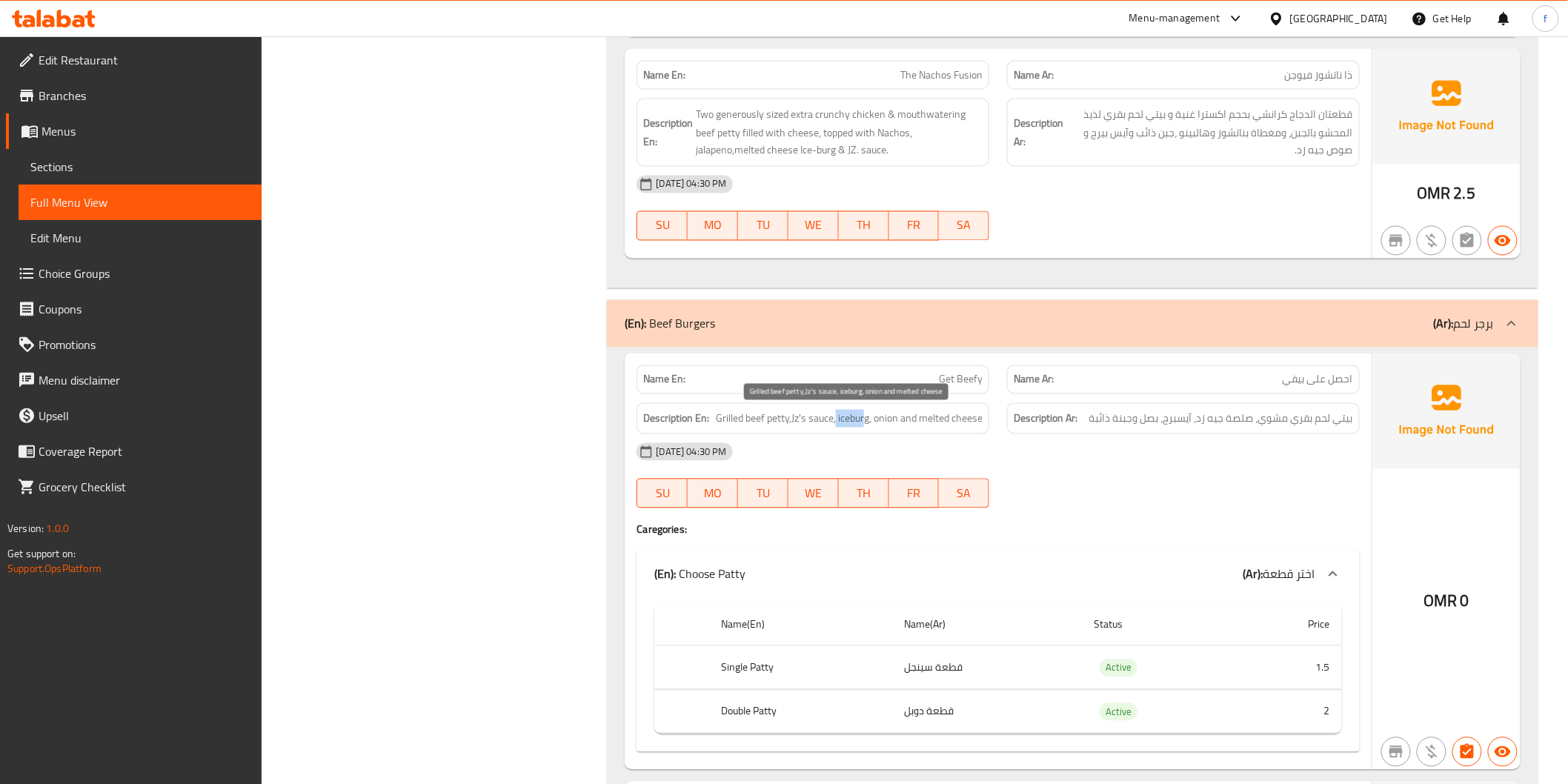
click at [864, 417] on span "Grilled beef petty,Jz's sauce, iceburg, onion and melted cheese" at bounding box center [849, 419] width 267 height 18
drag, startPoint x: 793, startPoint y: 418, endPoint x: 826, endPoint y: 420, distance: 33.1
click at [826, 420] on span "Grilled beef petty,Jz's sauce, iceburg, onion and melted cheese" at bounding box center [849, 419] width 267 height 18
click at [852, 413] on span "Grilled beef petty,Jz's sauce, iceburg, onion and melted cheese" at bounding box center [849, 419] width 267 height 18
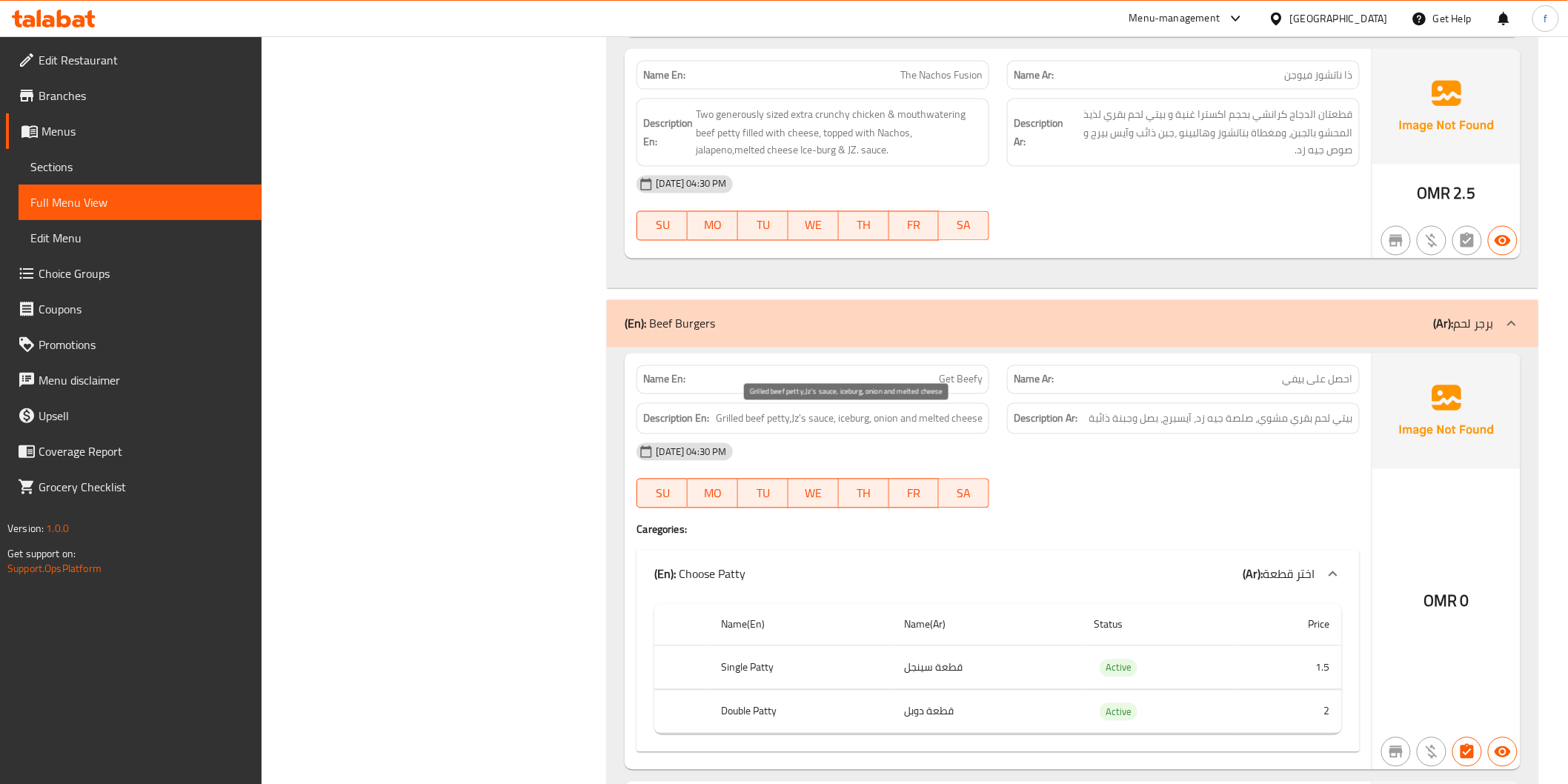
click at [887, 420] on span "Grilled beef petty,Jz's sauce, iceburg, onion and melted cheese" at bounding box center [849, 419] width 267 height 18
drag, startPoint x: 916, startPoint y: 417, endPoint x: 964, endPoint y: 420, distance: 48.1
click at [964, 420] on span "Grilled beef petty,Jz's sauce, iceburg, onion and melted cheese" at bounding box center [849, 419] width 267 height 18
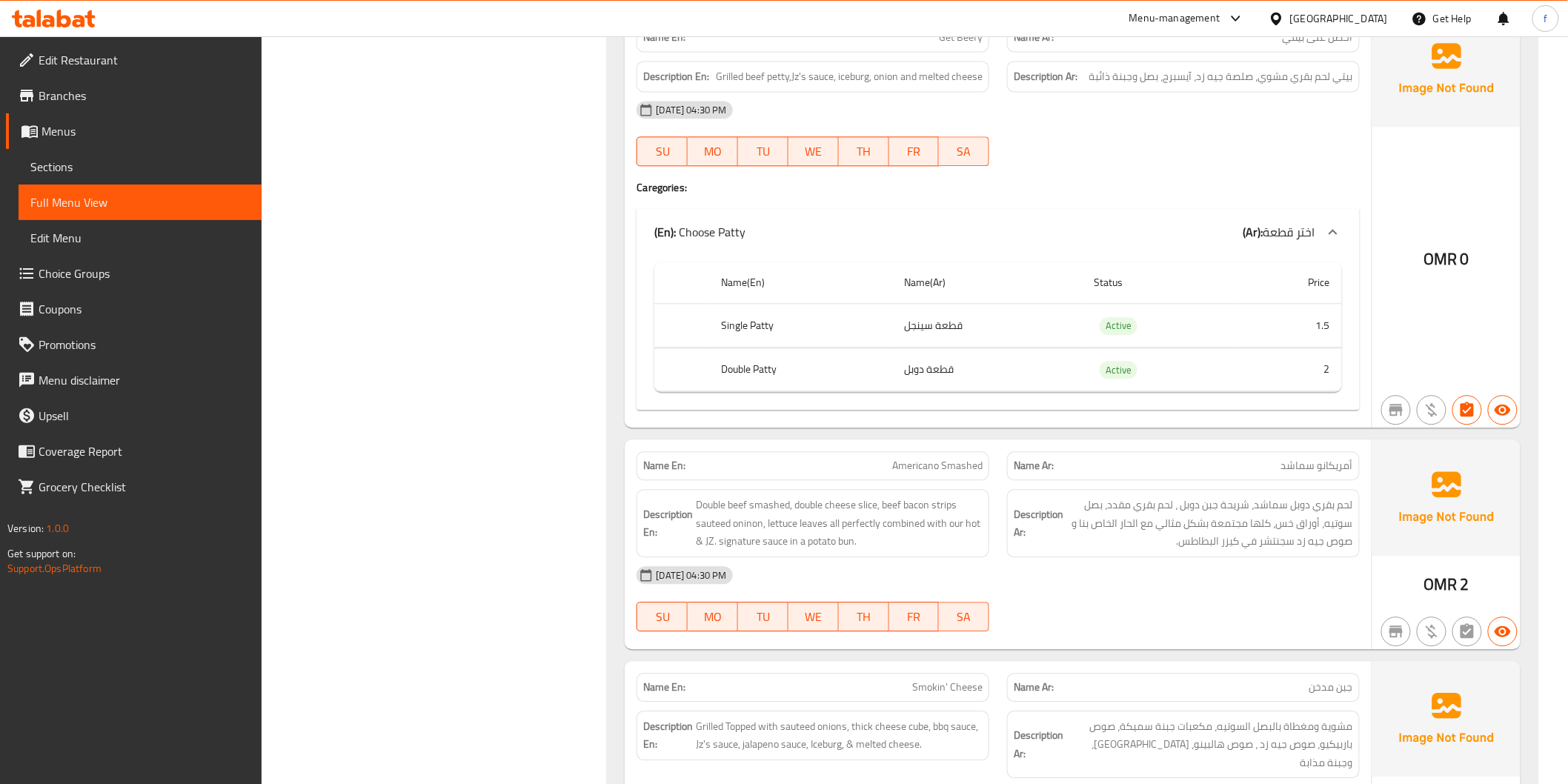
scroll to position [3954, 0]
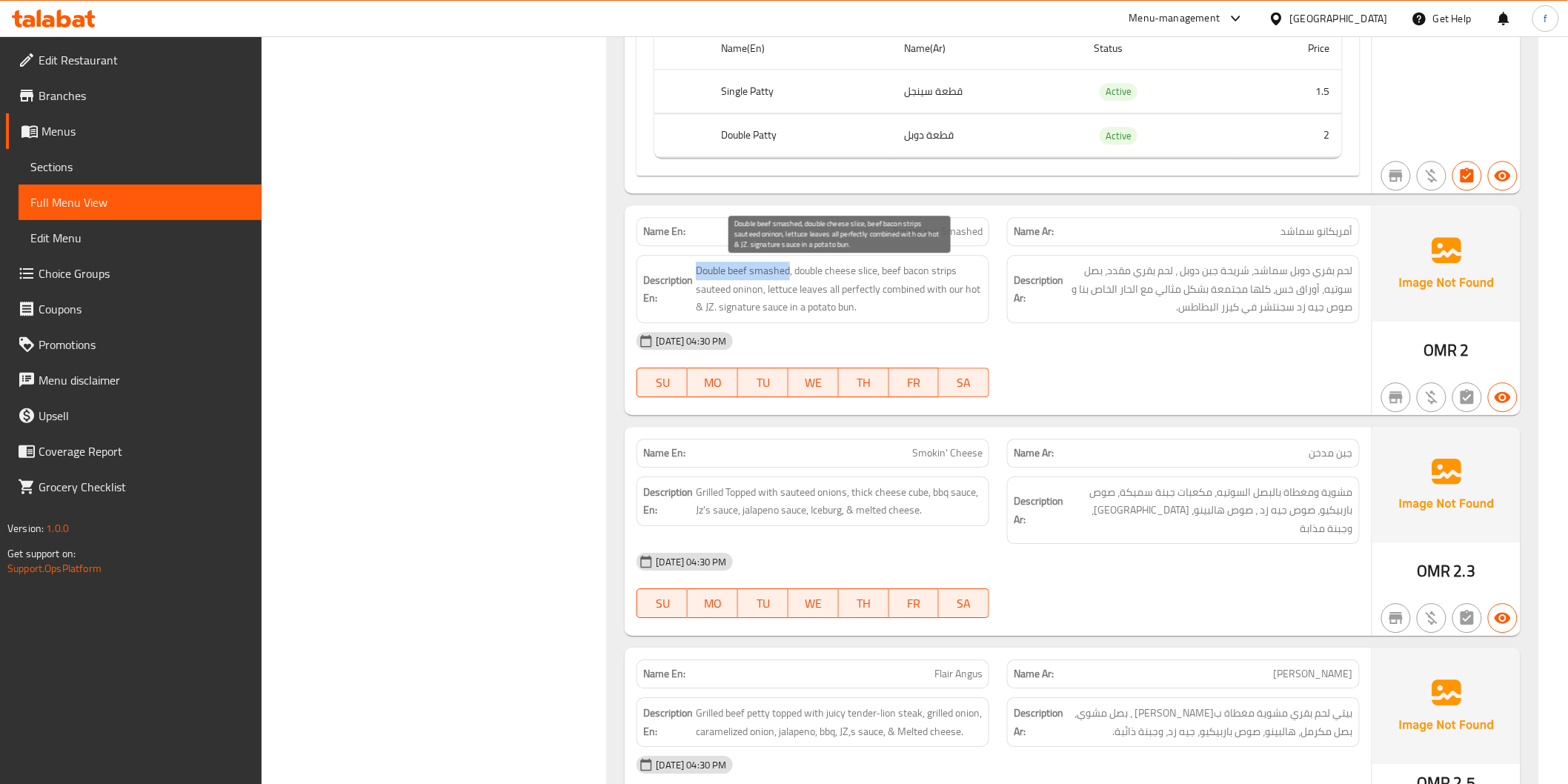
drag, startPoint x: 697, startPoint y: 270, endPoint x: 788, endPoint y: 269, distance: 91.0
click at [788, 269] on span "Double beef smashed, double cheese slice, beef bacon strips sauteed oninon, let…" at bounding box center [839, 289] width 287 height 55
drag, startPoint x: 798, startPoint y: 269, endPoint x: 882, endPoint y: 268, distance: 84.0
click at [882, 268] on span "Double beef smashed, double cheese slice, beef bacon strips sauteed oninon, let…" at bounding box center [839, 289] width 287 height 55
drag, startPoint x: 886, startPoint y: 269, endPoint x: 956, endPoint y: 271, distance: 70.0
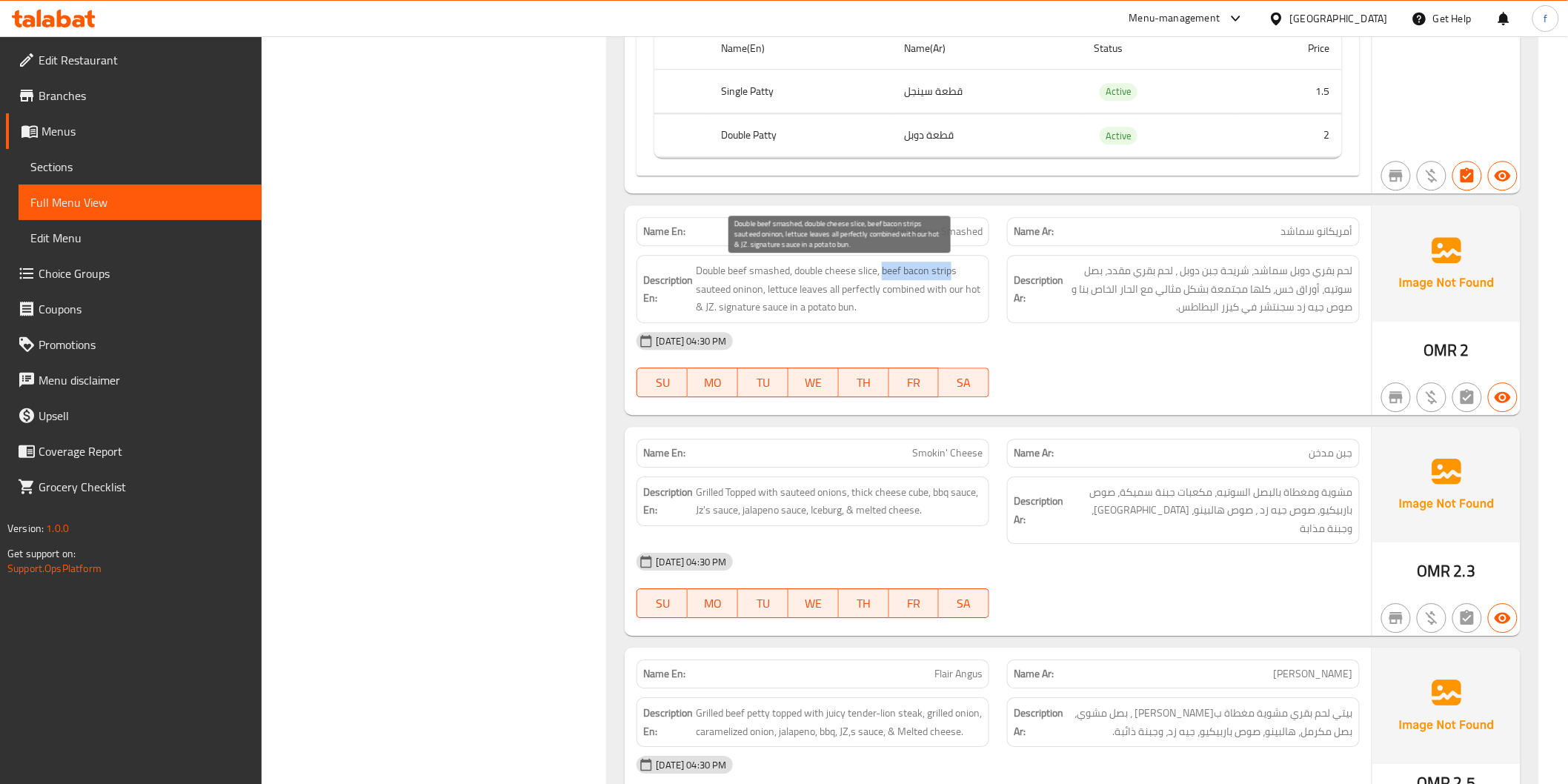
click at [956, 271] on span "Double beef smashed, double cheese slice, beef bacon strips sauteed oninon, let…" at bounding box center [839, 289] width 287 height 55
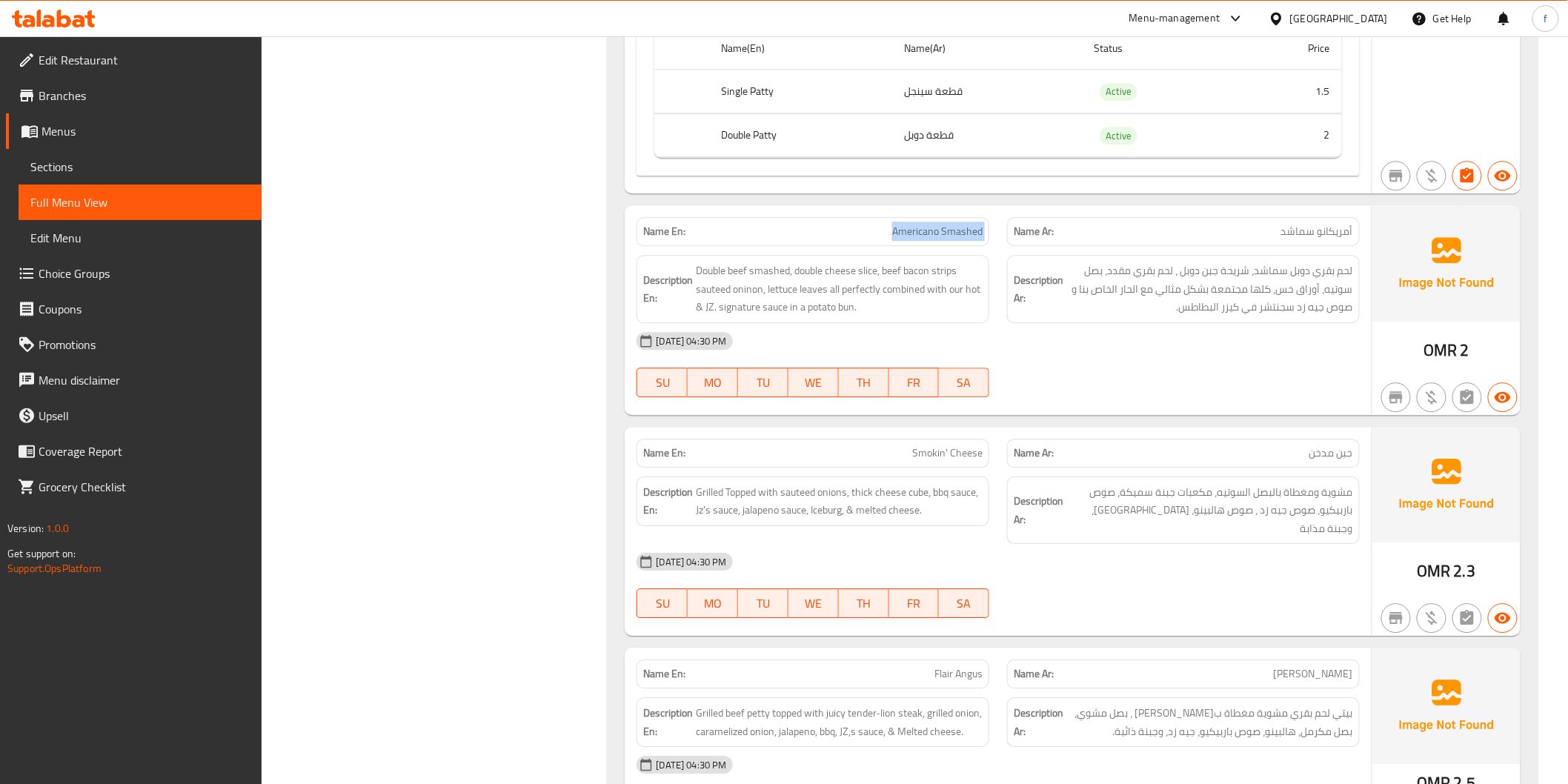
copy span "Americano Smashed"
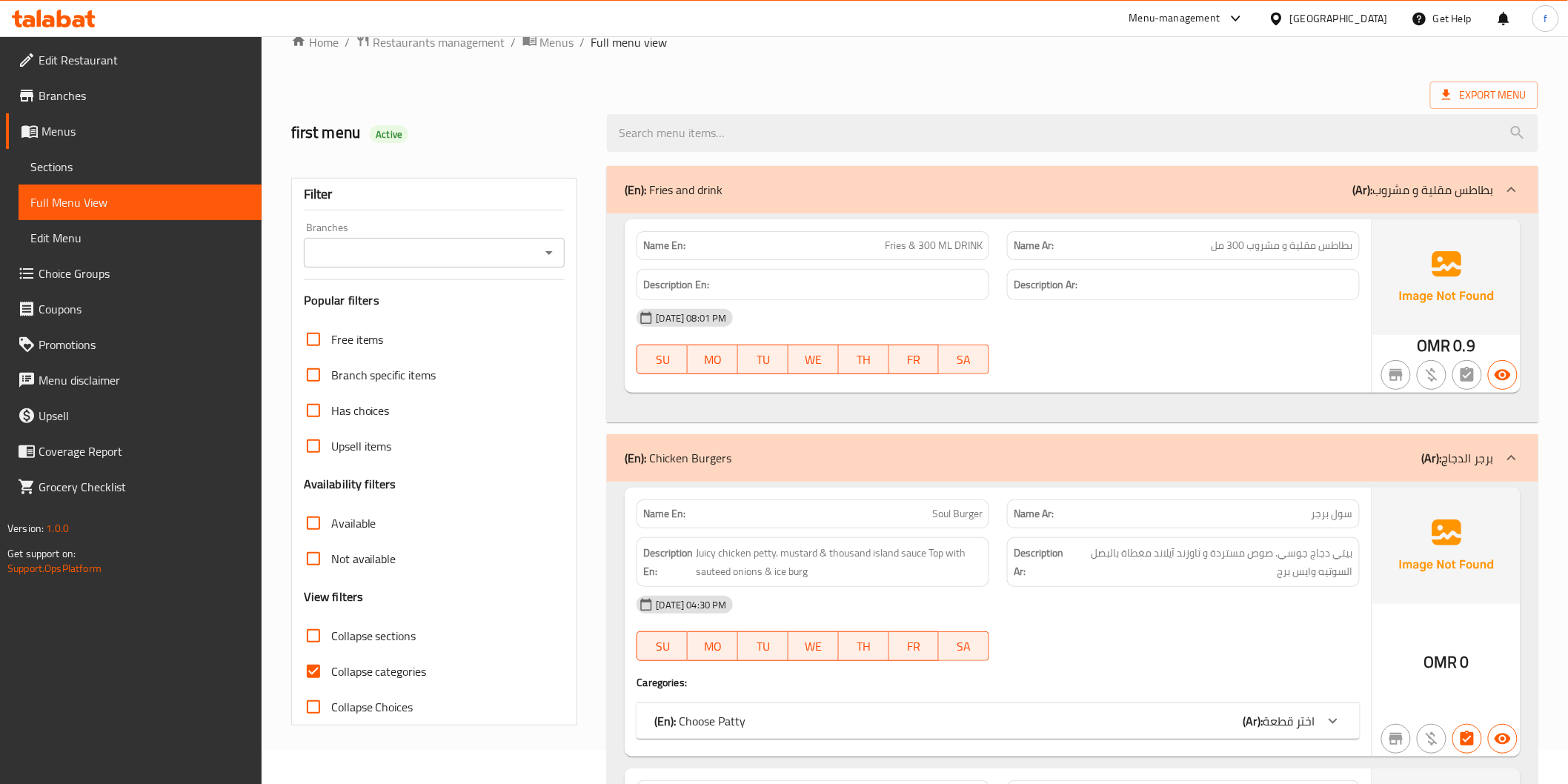
scroll to position [86, 0]
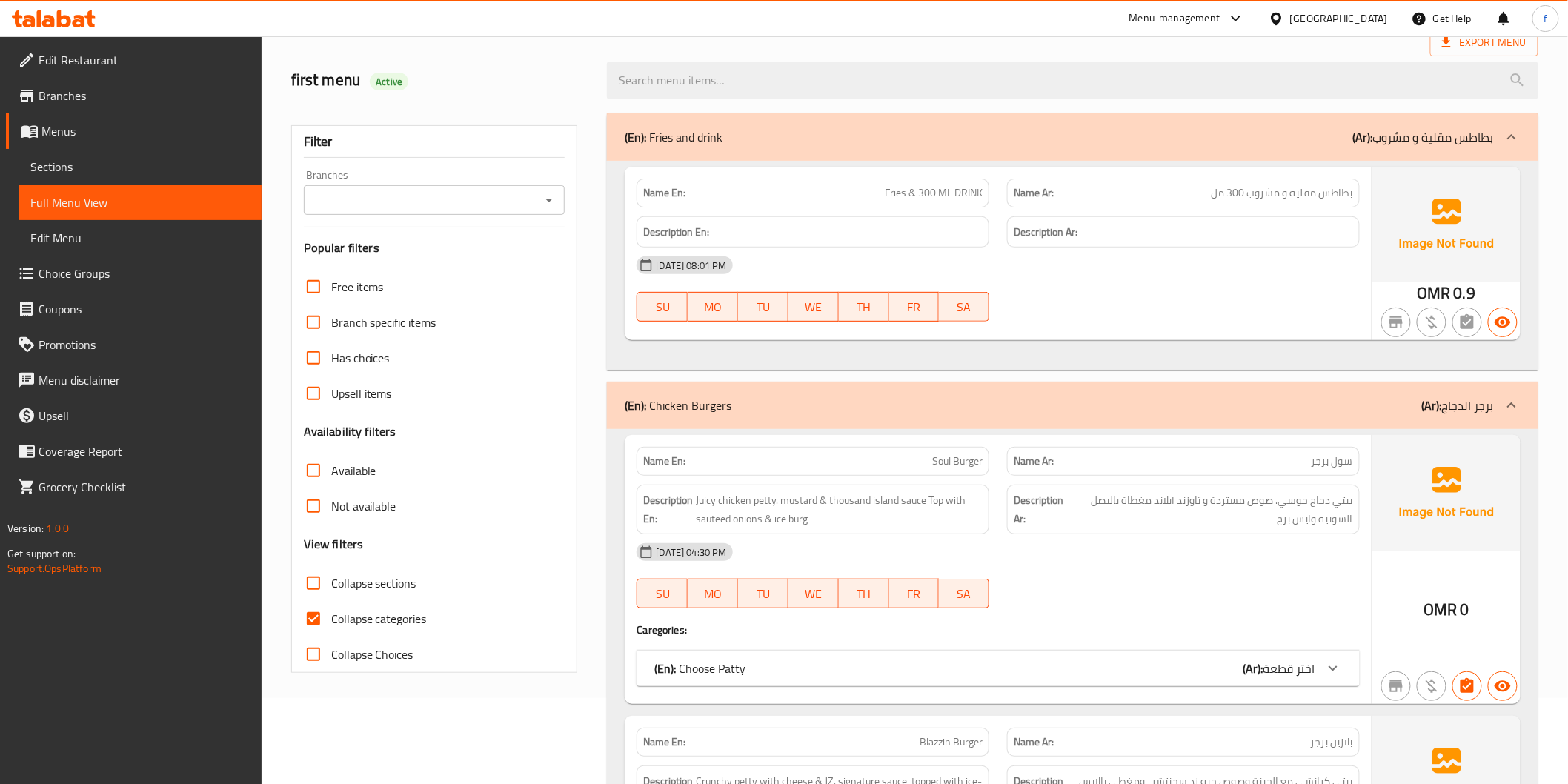
click at [349, 623] on span "Collapse categories" at bounding box center [378, 619] width 95 height 17
click at [331, 623] on input "Collapse categories" at bounding box center [313, 618] width 36 height 36
checkbox input "false"
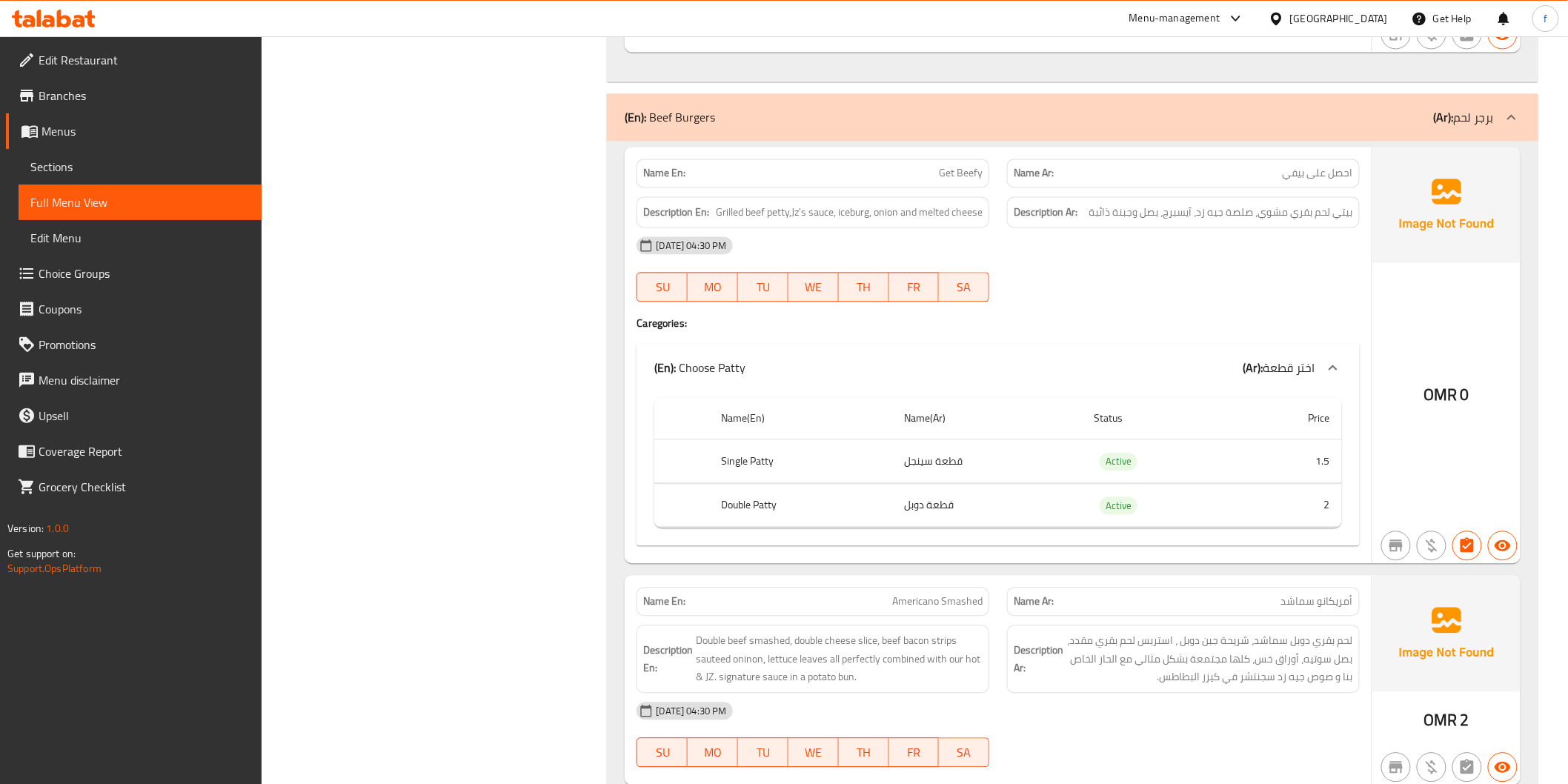
scroll to position [3793, 0]
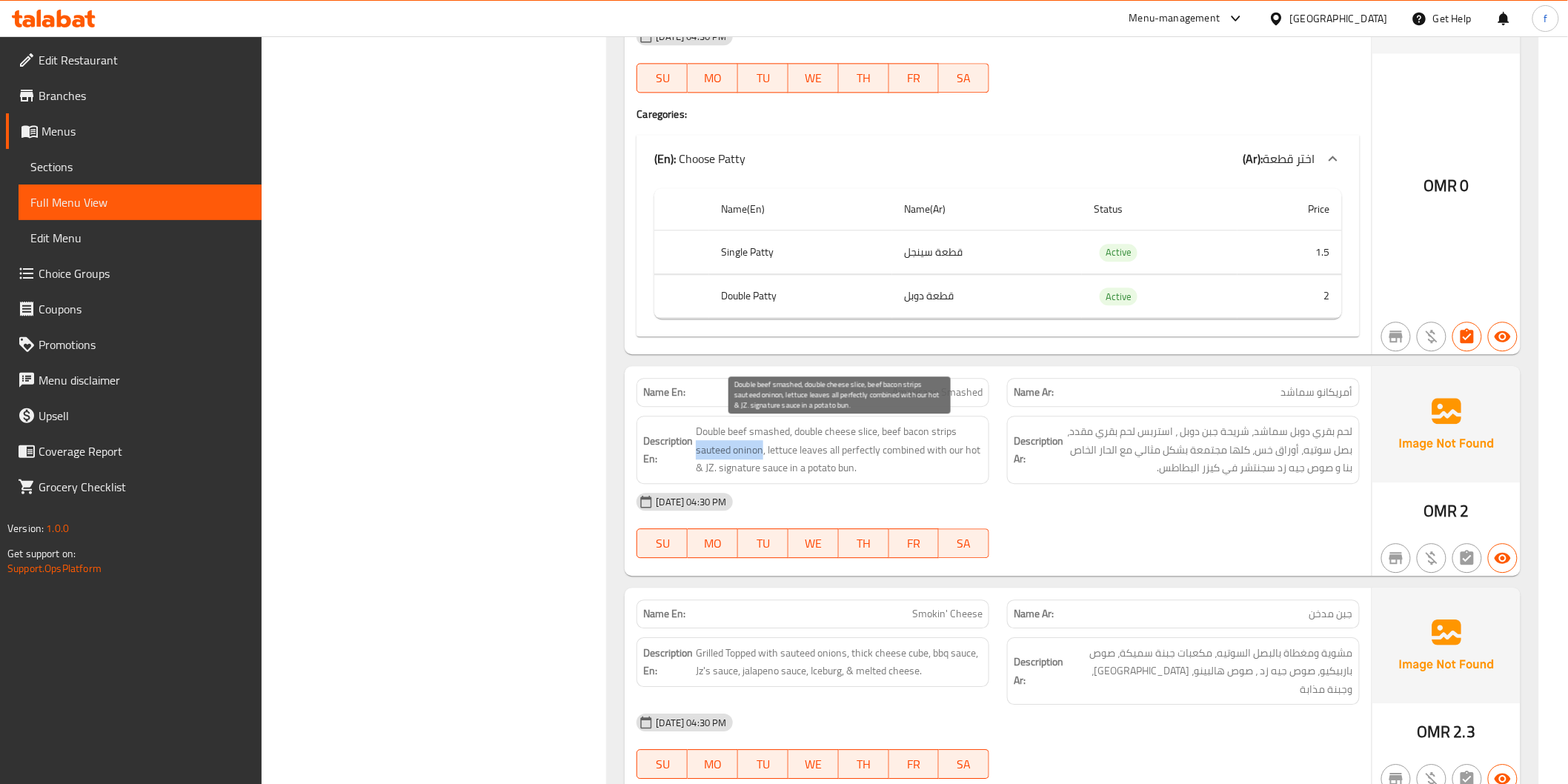
drag, startPoint x: 698, startPoint y: 449, endPoint x: 763, endPoint y: 451, distance: 65.0
click at [763, 451] on span "Double beef smashed, double cheese slice, beef bacon strips sauteed oninon, let…" at bounding box center [839, 450] width 287 height 55
drag, startPoint x: 772, startPoint y: 449, endPoint x: 831, endPoint y: 451, distance: 59.0
click at [831, 451] on span "Double beef smashed, double cheese slice, beef bacon strips sauteed oninon, let…" at bounding box center [839, 450] width 287 height 55
click at [838, 449] on span "Double beef smashed, double cheese slice, beef bacon strips sauteed oninon, let…" at bounding box center [839, 450] width 287 height 55
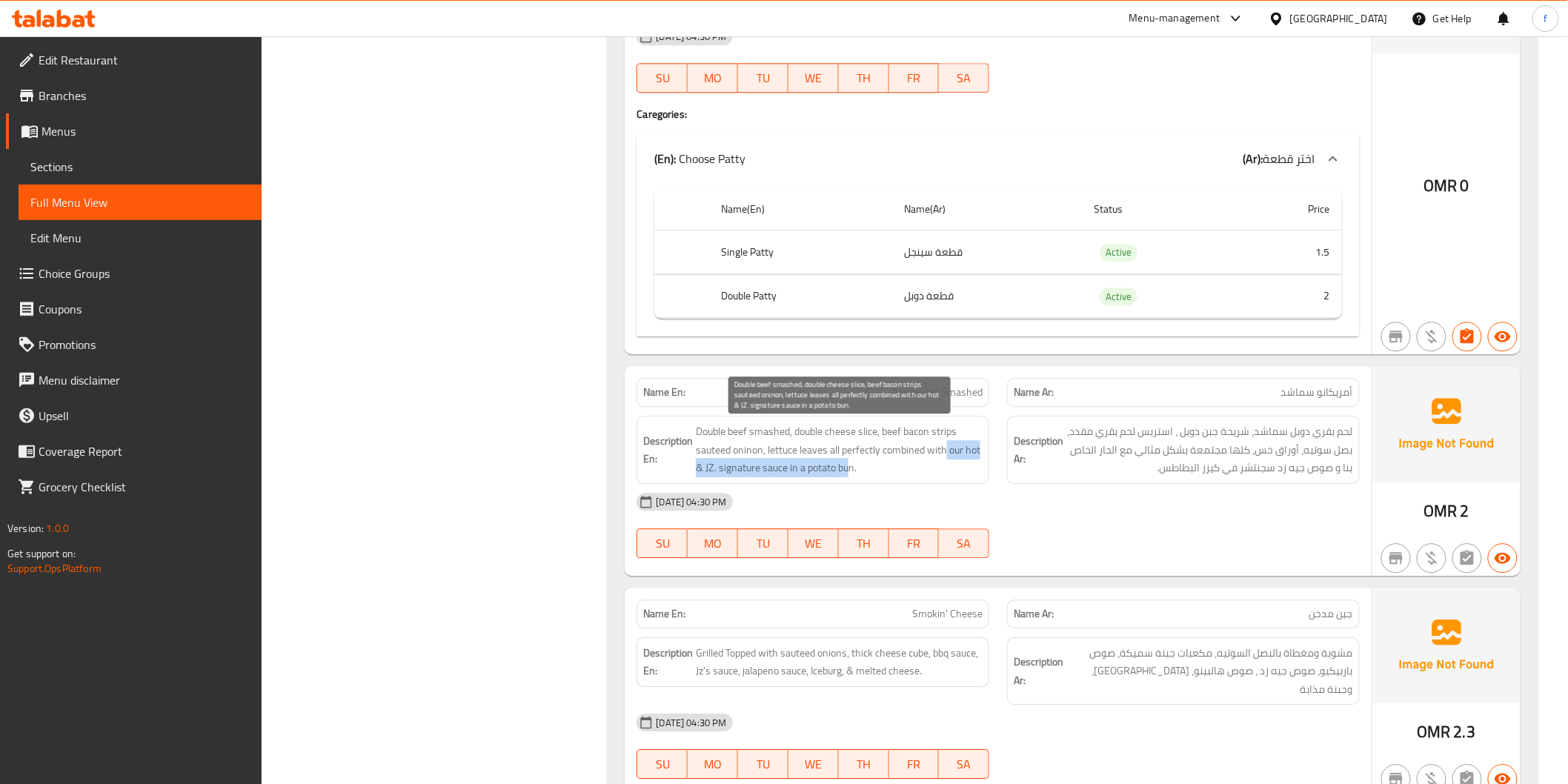
drag, startPoint x: 947, startPoint y: 449, endPoint x: 849, endPoint y: 476, distance: 101.7
click at [849, 476] on span "Double beef smashed, double cheese slice, beef bacon strips sauteed oninon, let…" at bounding box center [839, 450] width 287 height 55
click at [920, 475] on span "Double beef smashed, double cheese slice, beef bacon strips sauteed oninon, let…" at bounding box center [839, 450] width 287 height 55
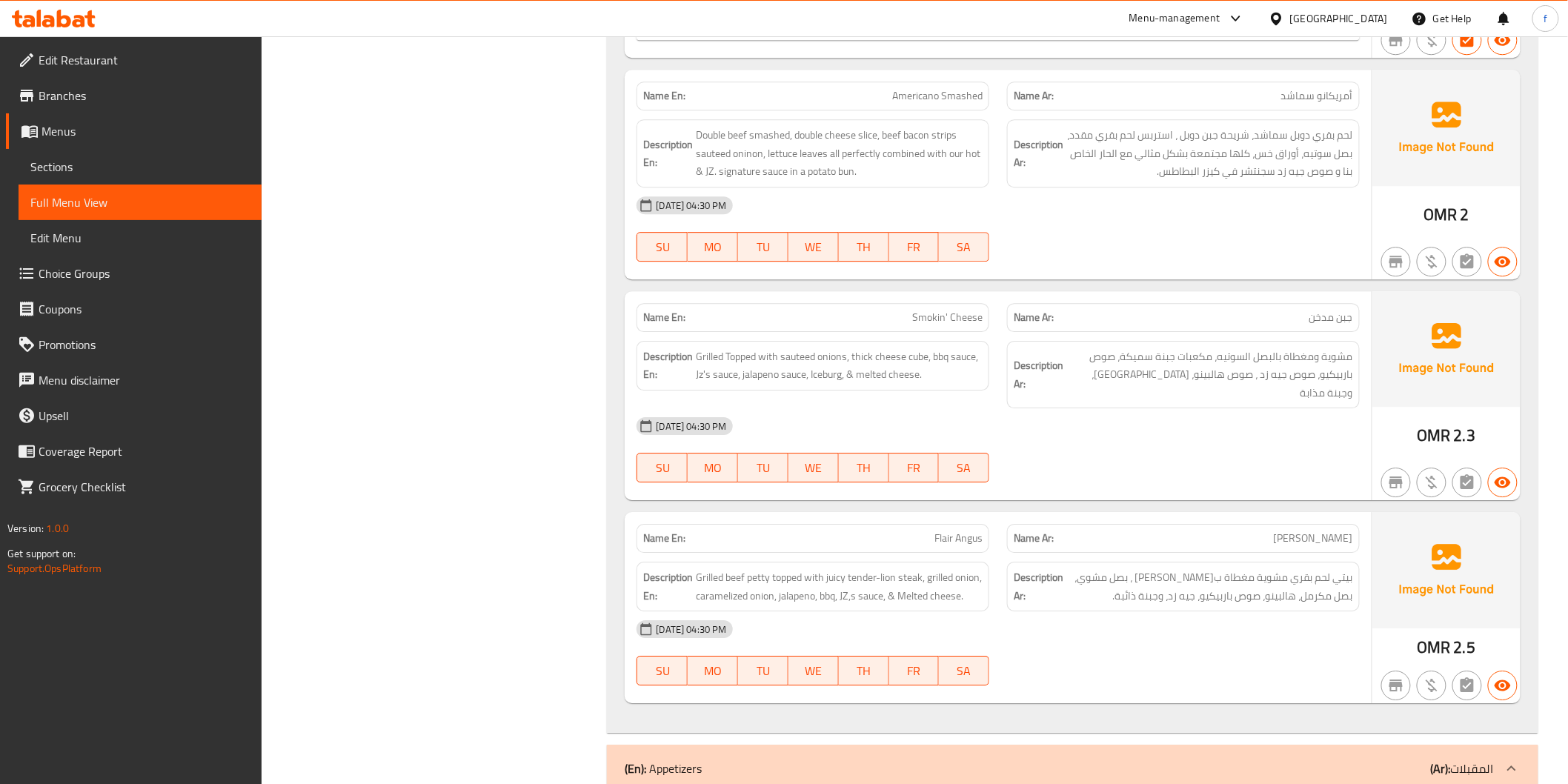
scroll to position [4123, 0]
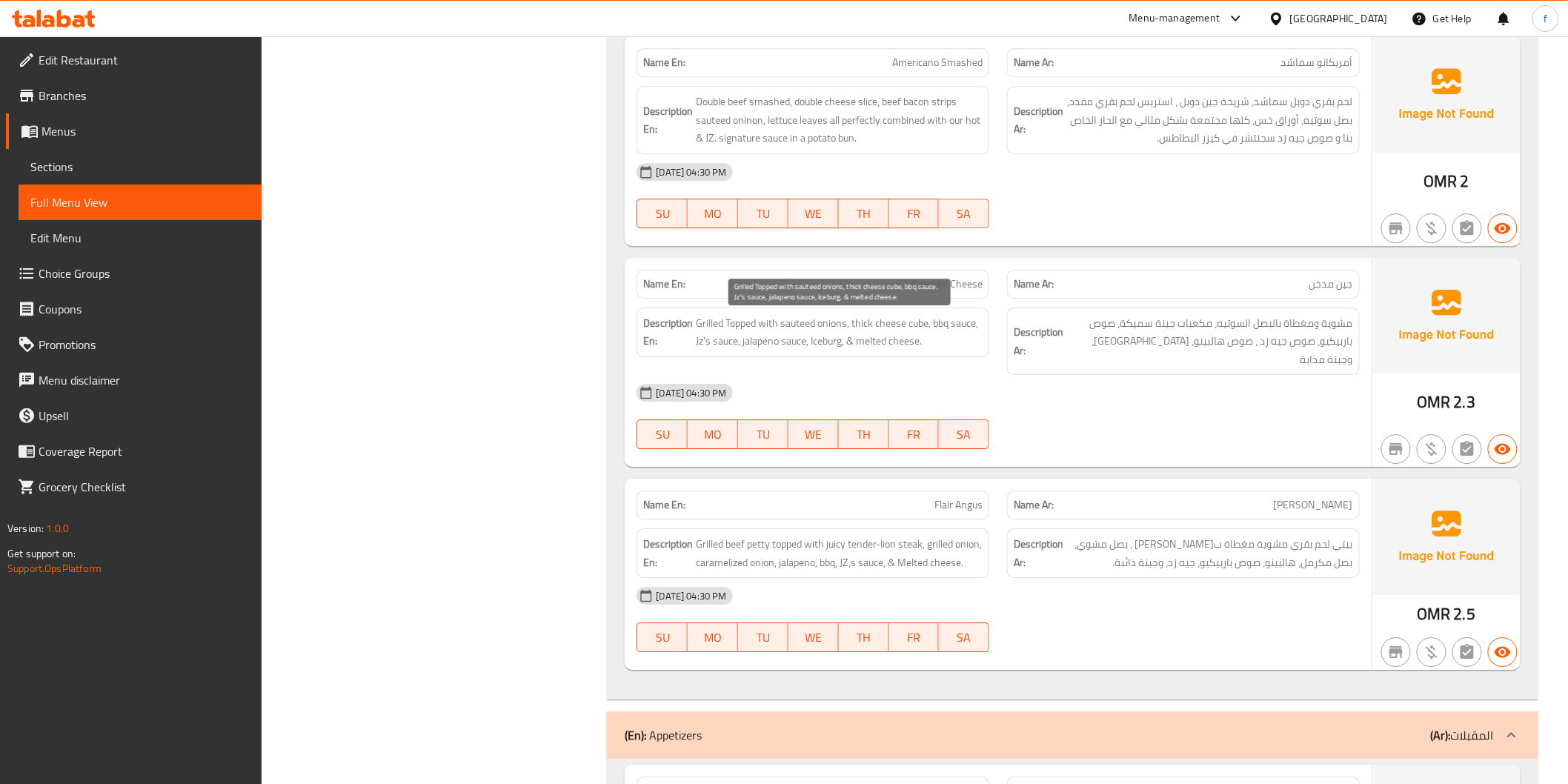
click at [711, 322] on span "Grilled Topped with sauteed onions, thick cheese cube, bbq sauce, Jz's sauce, j…" at bounding box center [839, 332] width 287 height 37
click at [733, 321] on span "Grilled Topped with sauteed onions, thick cheese cube, bbq sauce, Jz's sauce, j…" at bounding box center [839, 332] width 287 height 37
click at [785, 322] on span "Grilled Topped with sauteed onions, thick cheese cube, bbq sauce, Jz's sauce, j…" at bounding box center [839, 332] width 287 height 37
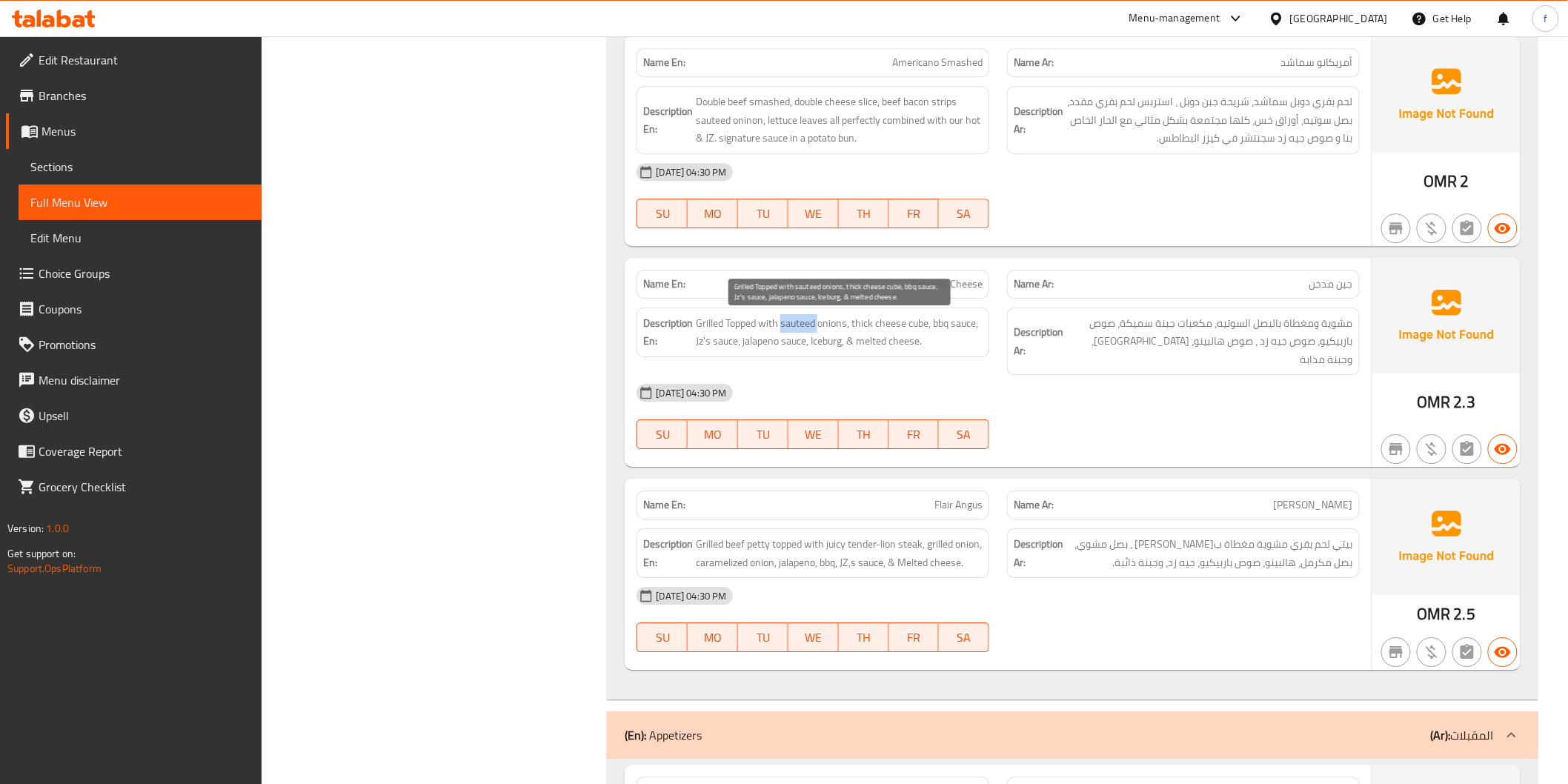
drag, startPoint x: 785, startPoint y: 322, endPoint x: 796, endPoint y: 322, distance: 11.0
click at [789, 322] on span "Grilled Topped with sauteed onions, thick cheese cube, bbq sauce, Jz's sauce, j…" at bounding box center [839, 332] width 287 height 37
click at [831, 325] on span "Grilled Topped with sauteed onions, thick cheese cube, bbq sauce, Jz's sauce, j…" at bounding box center [839, 332] width 287 height 37
drag, startPoint x: 860, startPoint y: 321, endPoint x: 906, endPoint y: 320, distance: 46.0
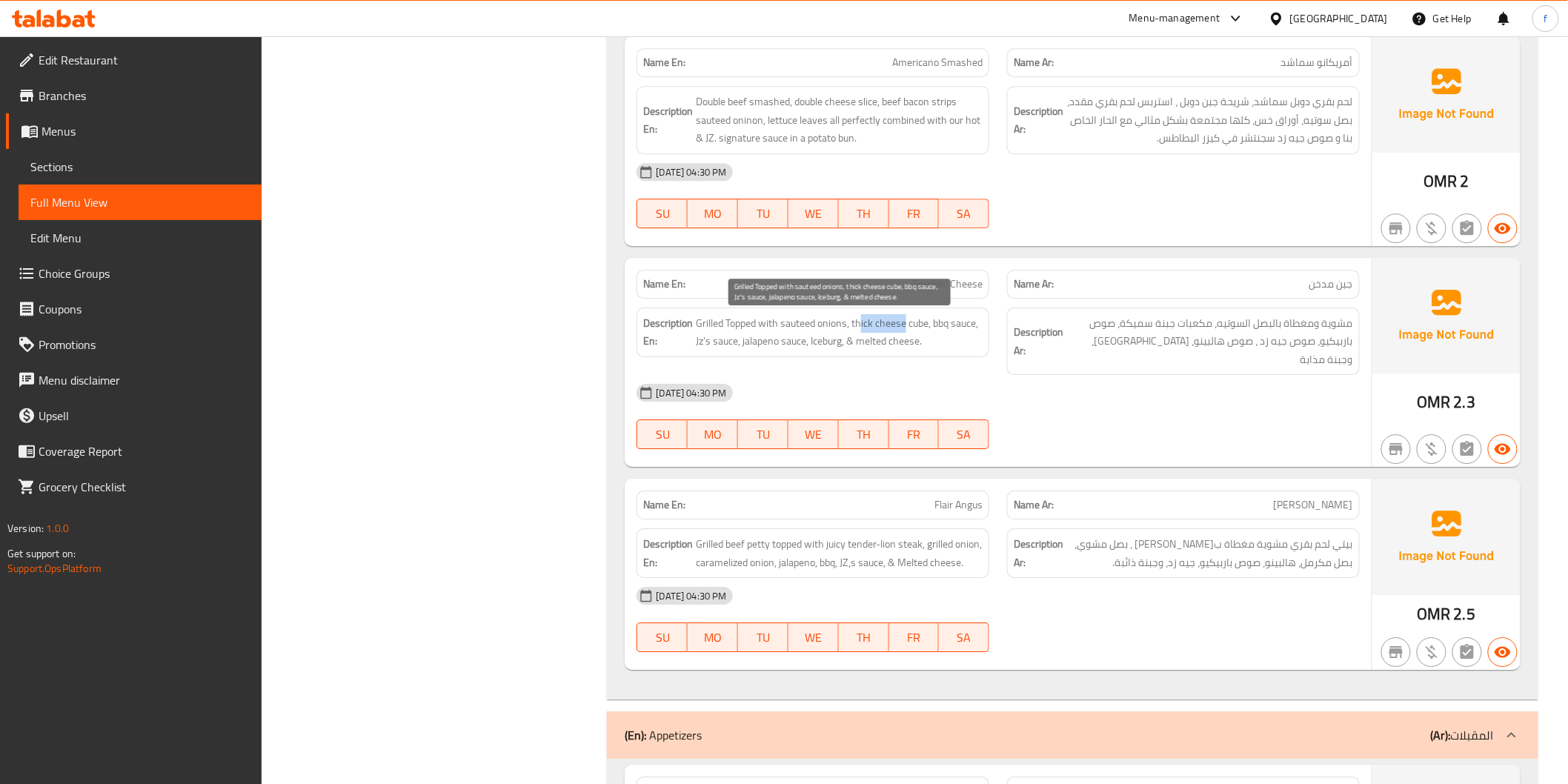
click at [906, 320] on span "Grilled Topped with sauteed onions, thick cheese cube, bbq sauce, Jz's sauce, j…" at bounding box center [839, 332] width 287 height 37
click at [865, 325] on span "Grilled Topped with sauteed onions, thick cheese cube, bbq sauce, Jz's sauce, j…" at bounding box center [839, 332] width 287 height 37
click at [919, 325] on span "Grilled Topped with sauteed onions, thick cheese cube, bbq sauce, Jz's sauce, j…" at bounding box center [839, 332] width 287 height 37
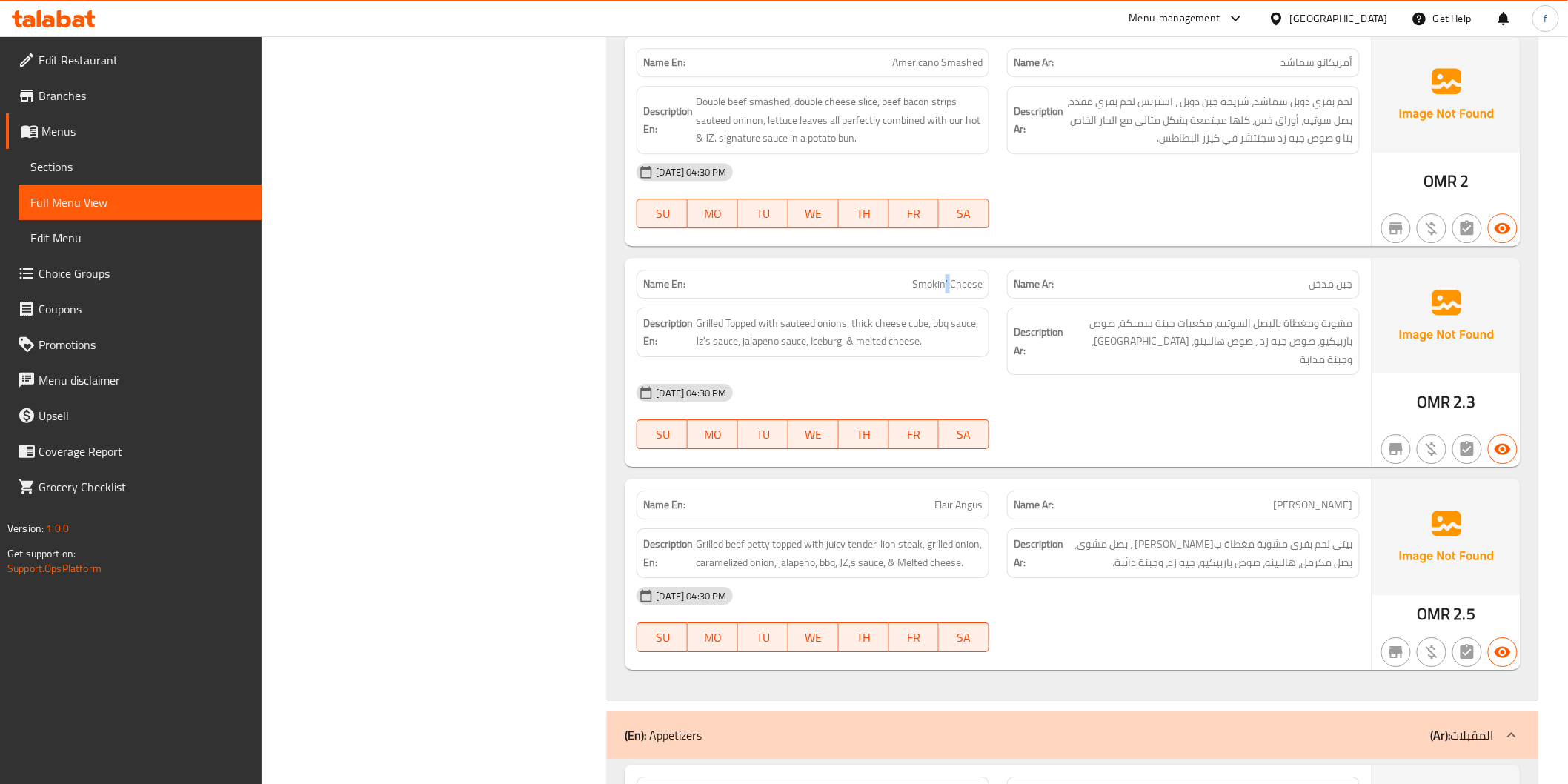
copy span "Smokin' Cheese"
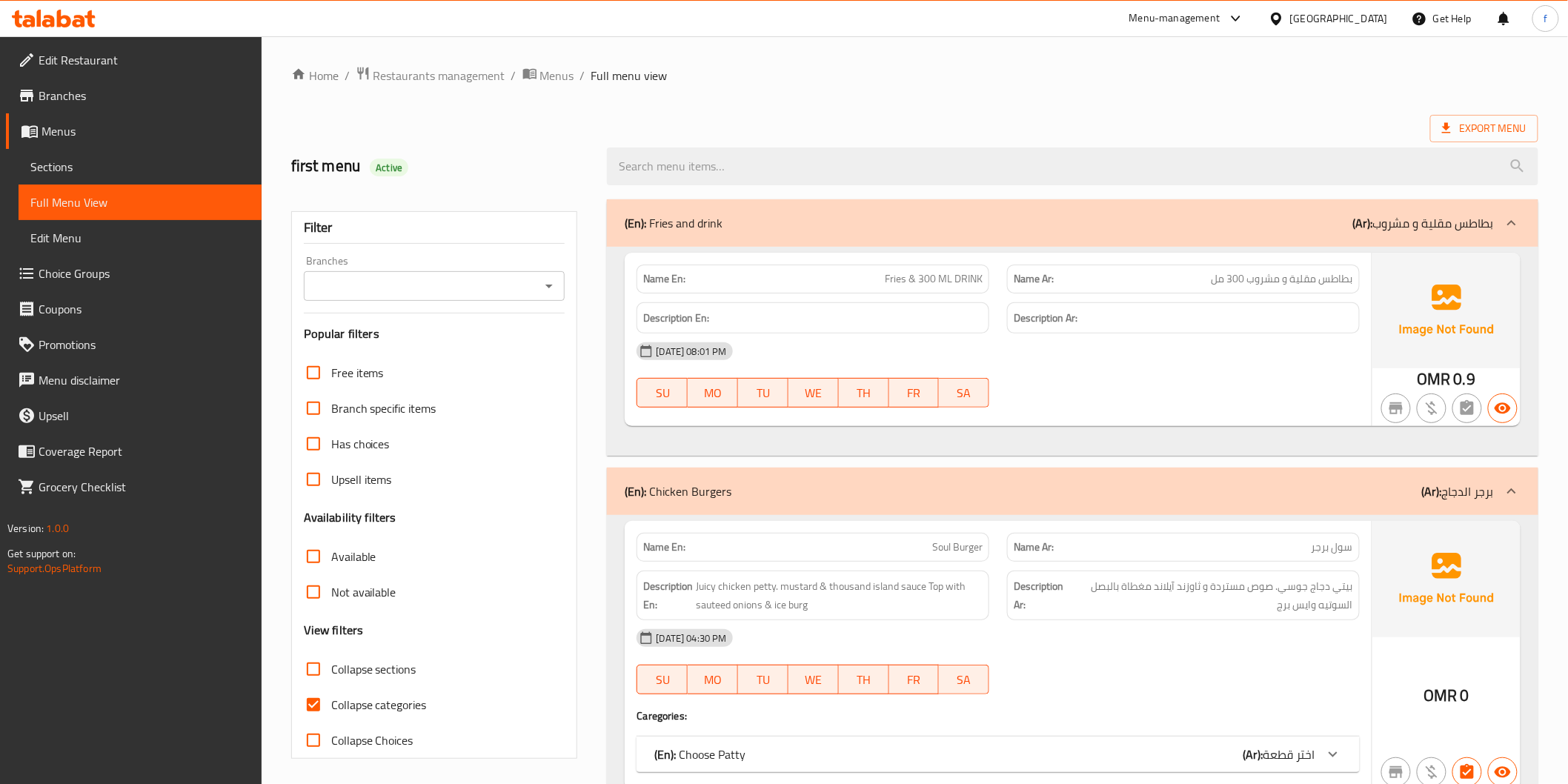
click at [373, 702] on span "Collapse categories" at bounding box center [378, 705] width 95 height 17
click at [331, 702] on input "Collapse categories" at bounding box center [313, 705] width 36 height 36
checkbox input "false"
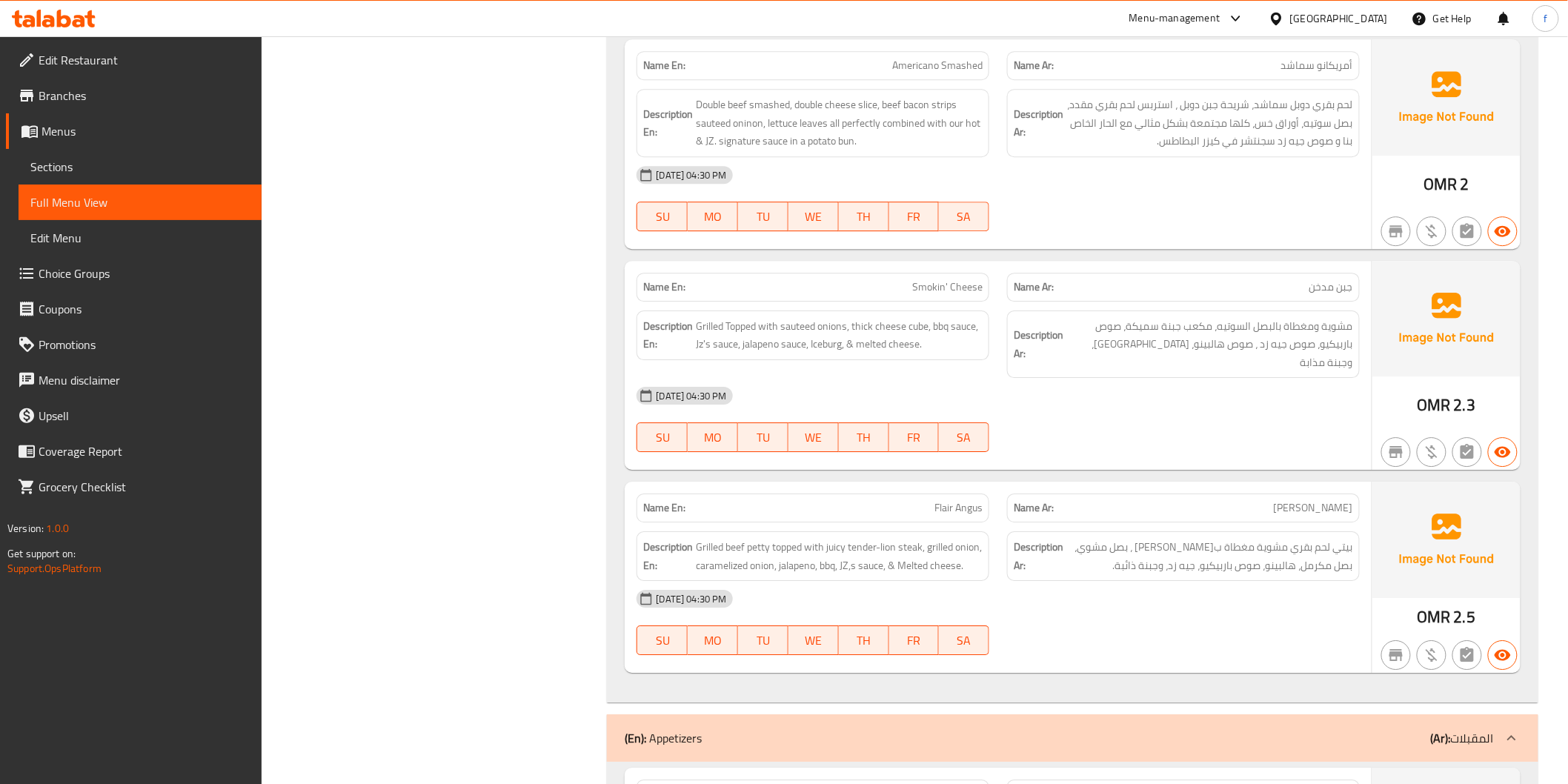
scroll to position [4200, 0]
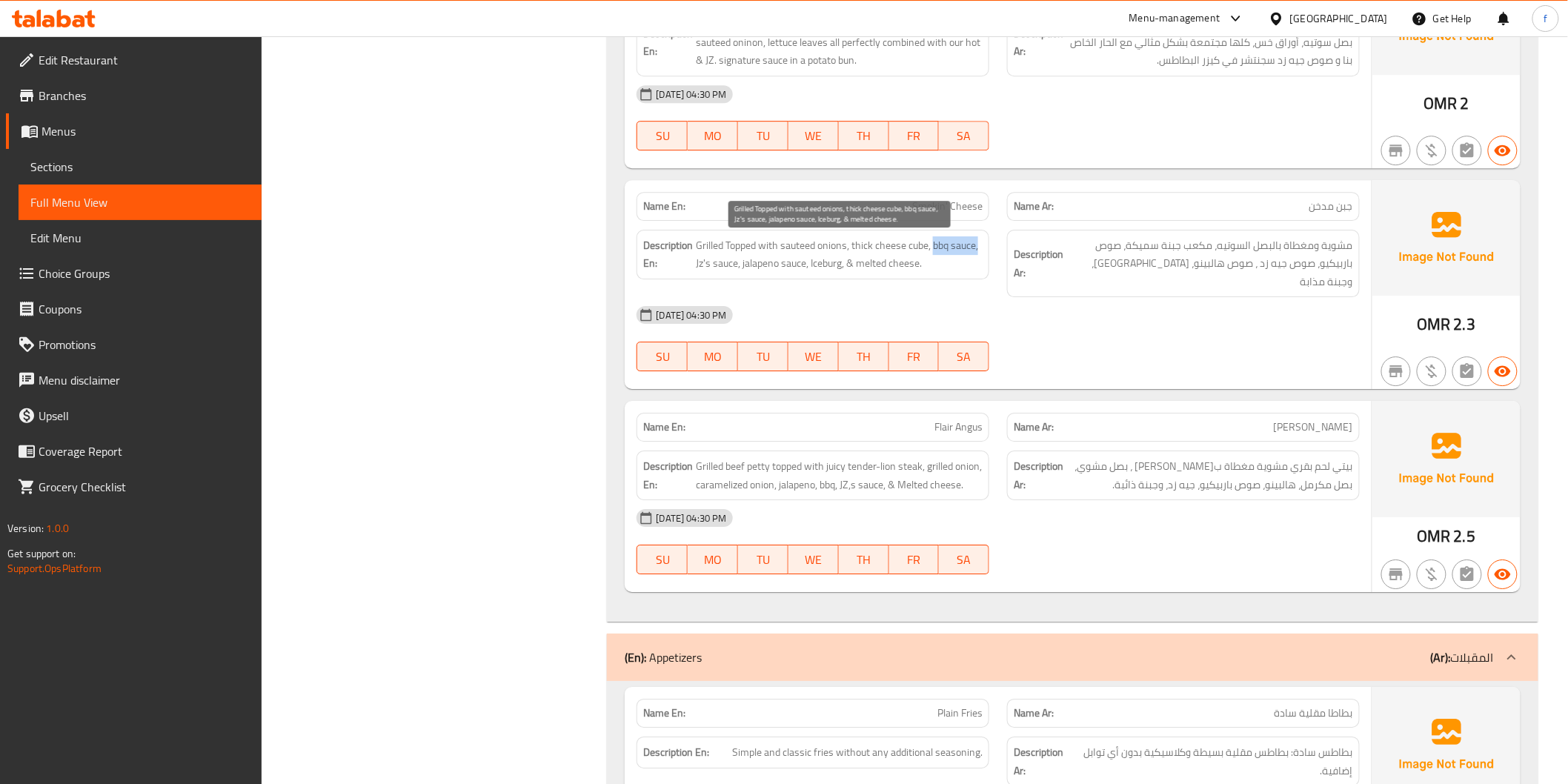
drag, startPoint x: 938, startPoint y: 240, endPoint x: 980, endPoint y: 252, distance: 43.7
click at [980, 252] on span "Grilled Topped with sauteed onions, thick cheese cube, bbq sauce, Jz's sauce, j…" at bounding box center [839, 255] width 287 height 37
drag, startPoint x: 742, startPoint y: 264, endPoint x: 804, endPoint y: 262, distance: 62.0
click at [804, 262] on span "Grilled Topped with sauteed onions, thick cheese cube, bbq sauce, Jz's sauce, j…" at bounding box center [839, 255] width 287 height 37
click at [813, 265] on span "Grilled Topped with sauteed onions, thick cheese cube, bbq sauce, Jz's sauce, j…" at bounding box center [839, 255] width 287 height 37
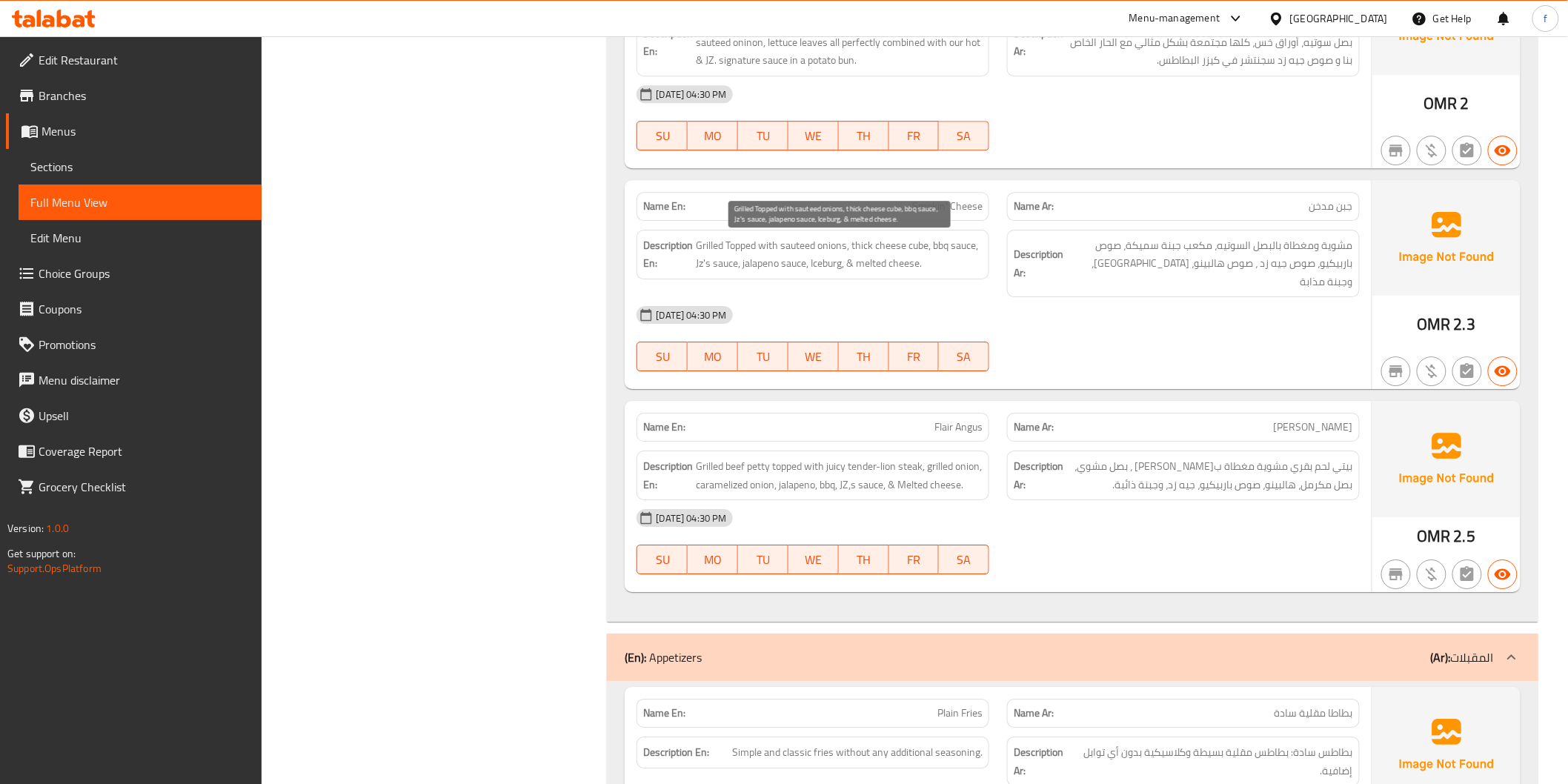
click at [886, 263] on span "Grilled Topped with sauteed onions, thick cheese cube, bbq sauce, Jz's sauce, j…" at bounding box center [839, 255] width 287 height 37
drag, startPoint x: 860, startPoint y: 263, endPoint x: 922, endPoint y: 267, distance: 62.1
click at [918, 266] on span "Grilled Topped with sauteed onions, thick cheese cube, bbq sauce, Jz's sauce, j…" at bounding box center [839, 255] width 287 height 37
click at [721, 245] on span "Grilled Topped with sauteed onions, thick cheese cube, bbq sauce, Jz's sauce, j…" at bounding box center [839, 255] width 287 height 37
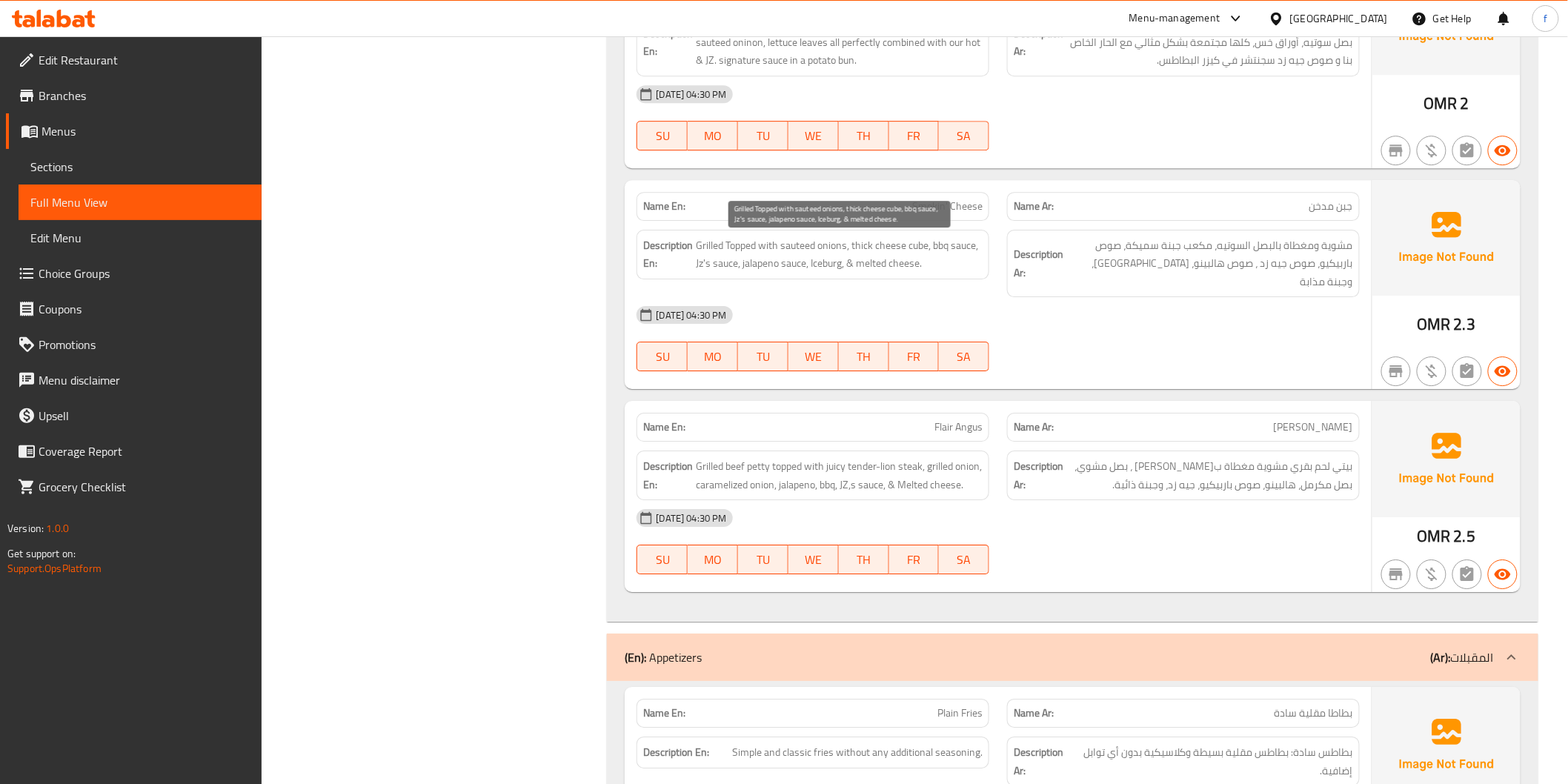
click at [742, 239] on span "Grilled Topped with sauteed onions, thick cheese cube, bbq sauce, Jz's sauce, j…" at bounding box center [839, 255] width 287 height 37
drag, startPoint x: 742, startPoint y: 239, endPoint x: 784, endPoint y: 239, distance: 42.0
click at [744, 239] on span "Grilled Topped with sauteed onions, thick cheese cube, bbq sauce, Jz's sauce, j…" at bounding box center [839, 255] width 287 height 37
click at [784, 239] on span "Grilled Topped with sauteed onions, thick cheese cube, bbq sauce, Jz's sauce, j…" at bounding box center [839, 255] width 287 height 37
click at [784, 240] on span "Grilled Topped with sauteed onions, thick cheese cube, bbq sauce, Jz's sauce, j…" at bounding box center [839, 255] width 287 height 37
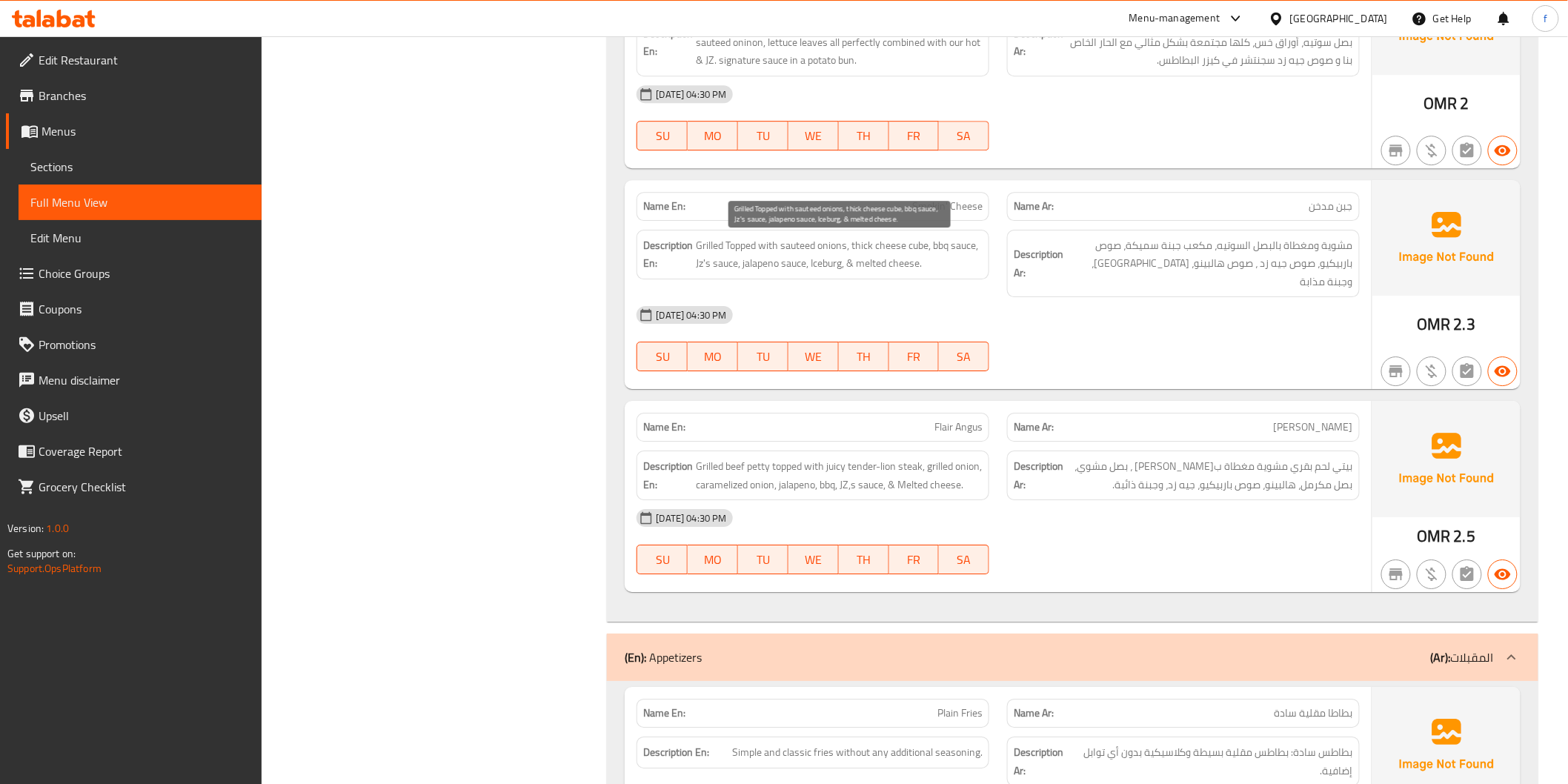
click at [822, 247] on span "Grilled Topped with sauteed onions, thick cheese cube, bbq sauce, Jz's sauce, j…" at bounding box center [839, 255] width 287 height 37
drag, startPoint x: 879, startPoint y: 253, endPoint x: 925, endPoint y: 247, distance: 46.4
click at [925, 247] on span "Grilled Topped with sauteed onions, thick cheese cube, bbq sauce, Jz's sauce, j…" at bounding box center [839, 255] width 287 height 37
drag, startPoint x: 939, startPoint y: 245, endPoint x: 967, endPoint y: 246, distance: 28.0
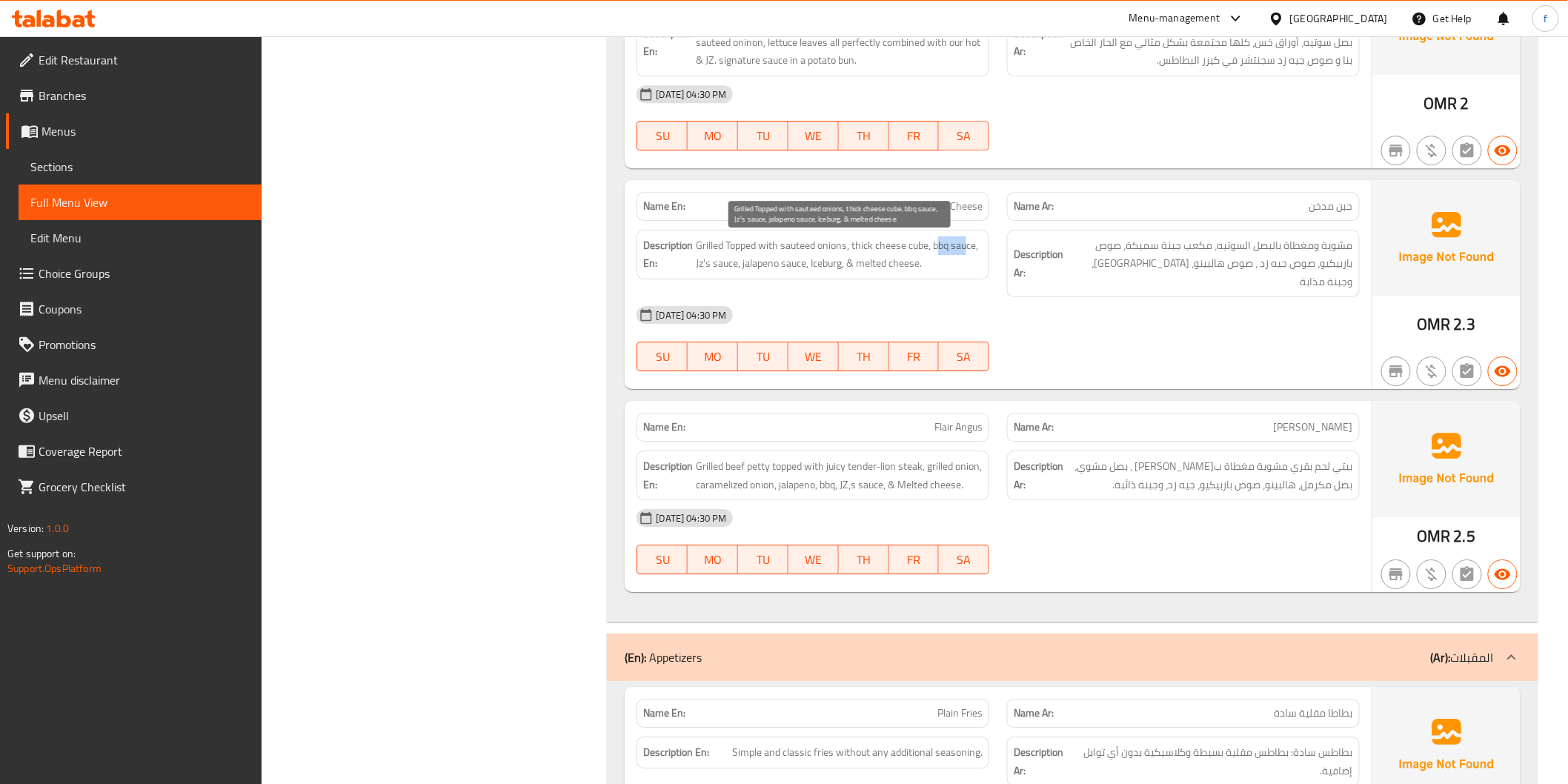
click at [967, 246] on span "Grilled Topped with sauteed onions, thick cheese cube, bbq sauce, Jz's sauce, j…" at bounding box center [839, 255] width 287 height 37
drag, startPoint x: 698, startPoint y: 261, endPoint x: 735, endPoint y: 262, distance: 37.0
click at [735, 262] on span "Grilled Topped with sauteed onions, thick cheese cube, bbq sauce, Jz's sauce, j…" at bounding box center [839, 255] width 287 height 37
click at [755, 261] on span "Grilled Topped with sauteed onions, thick cheese cube, bbq sauce, Jz's sauce, j…" at bounding box center [839, 255] width 287 height 37
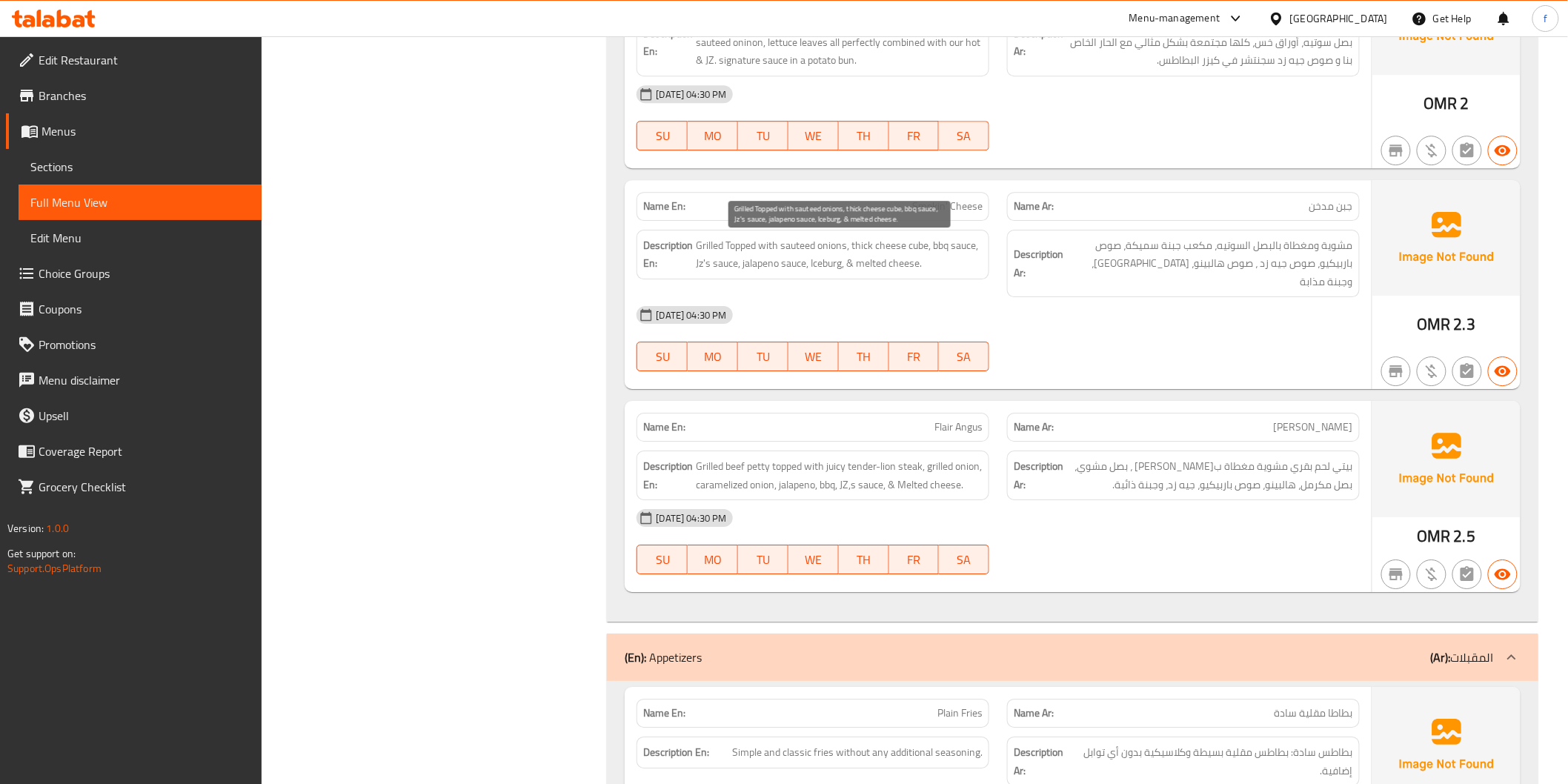
click at [784, 261] on span "Grilled Topped with sauteed onions, thick cheese cube, bbq sauce, Jz's sauce, j…" at bounding box center [839, 255] width 287 height 37
click at [784, 260] on span "Grilled Topped with sauteed onions, thick cheese cube, bbq sauce, Jz's sauce, j…" at bounding box center [839, 255] width 287 height 37
click at [828, 263] on span "Grilled Topped with sauteed onions, thick cheese cube, bbq sauce, Jz's sauce, j…" at bounding box center [839, 255] width 287 height 37
click at [827, 263] on span "Grilled Topped with sauteed onions, thick cheese cube, bbq sauce, Jz's sauce, j…" at bounding box center [839, 255] width 287 height 37
drag, startPoint x: 856, startPoint y: 263, endPoint x: 883, endPoint y: 268, distance: 27.5
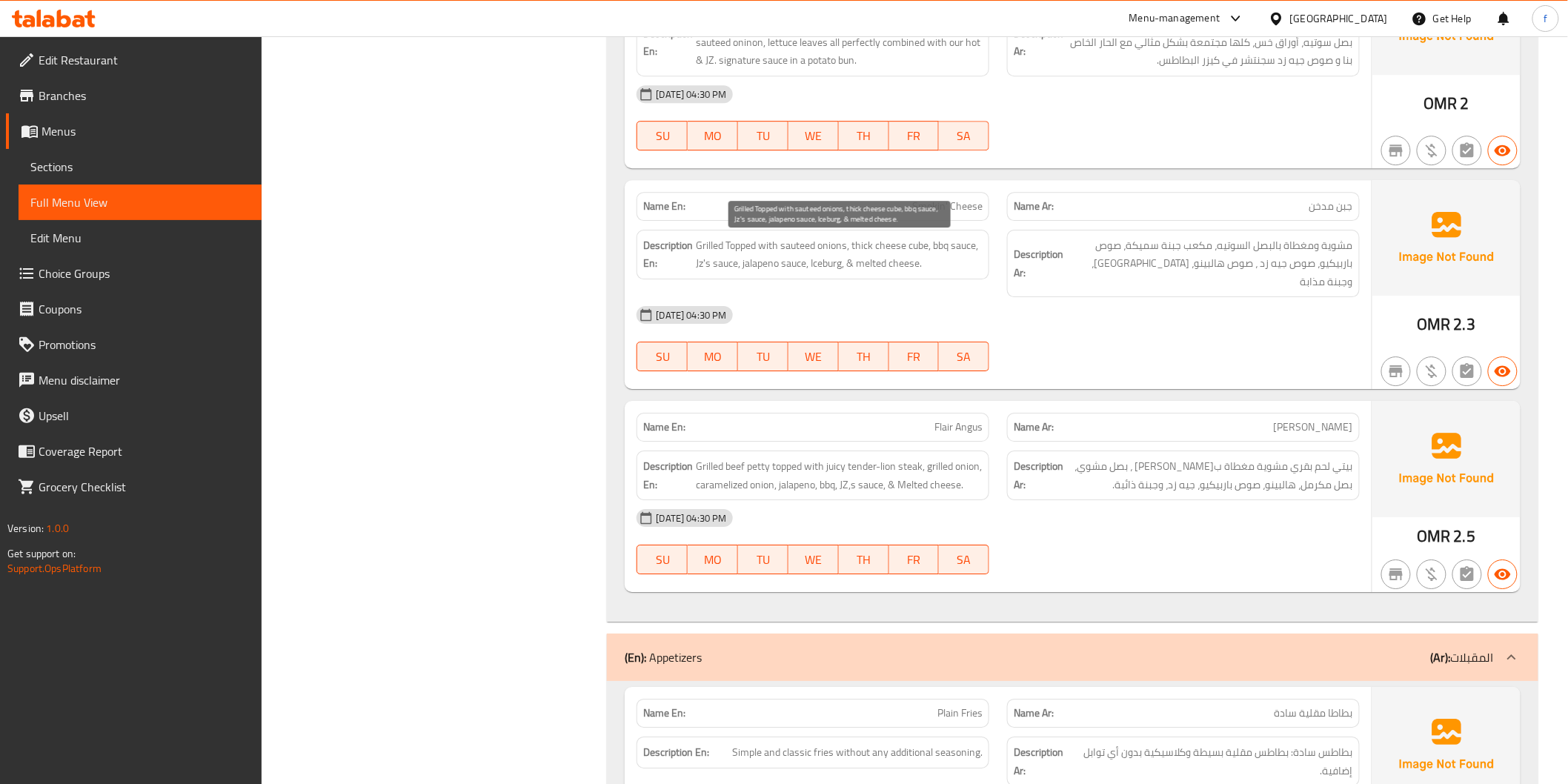
click at [856, 264] on span "Grilled Topped with sauteed onions, thick cheese cube, bbq sauce, Jz's sauce, j…" at bounding box center [839, 255] width 287 height 37
click at [885, 268] on span "Grilled Topped with sauteed onions, thick cheese cube, bbq sauce, Jz's sauce, j…" at bounding box center [839, 255] width 287 height 37
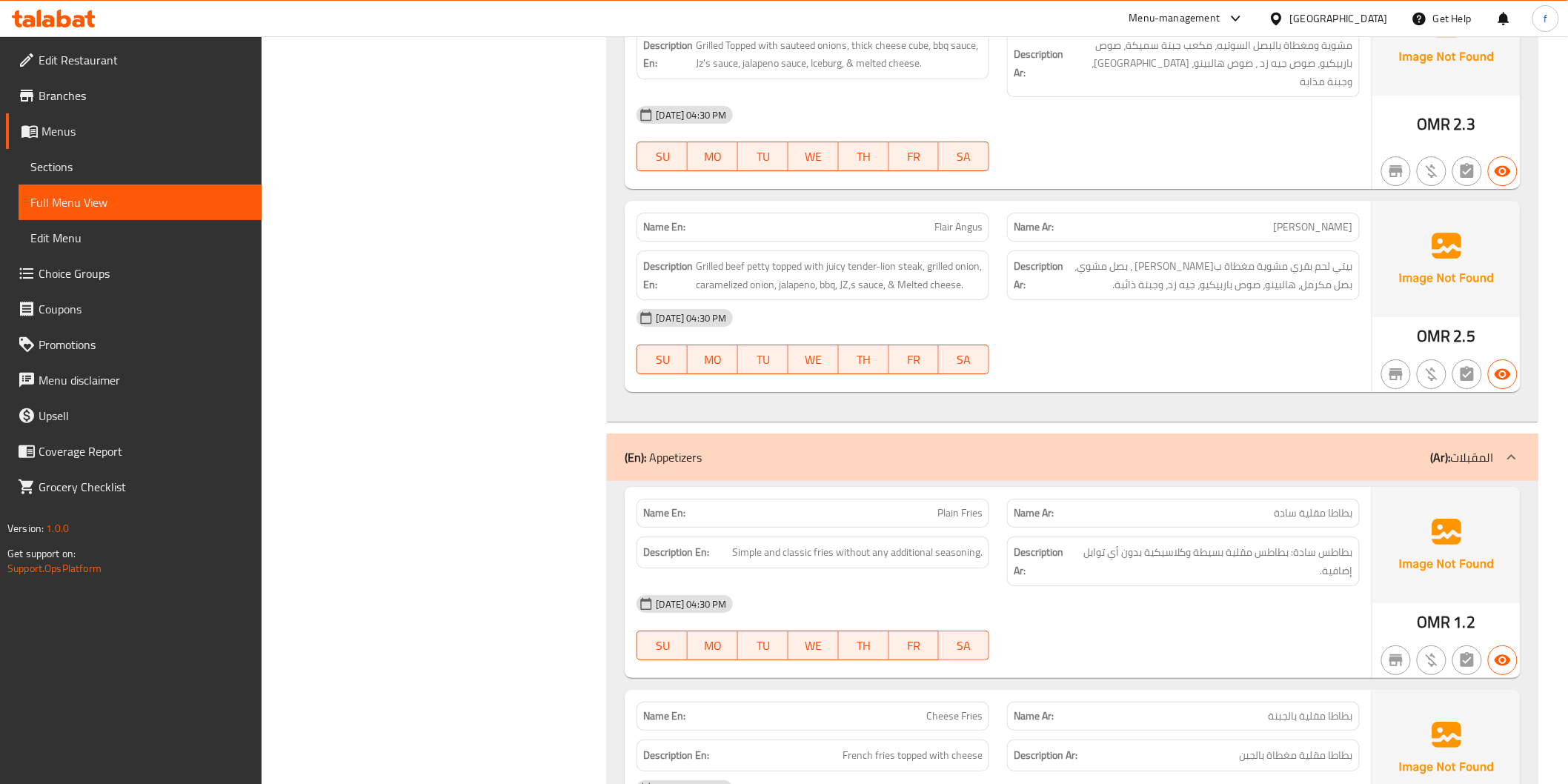
scroll to position [4449, 0]
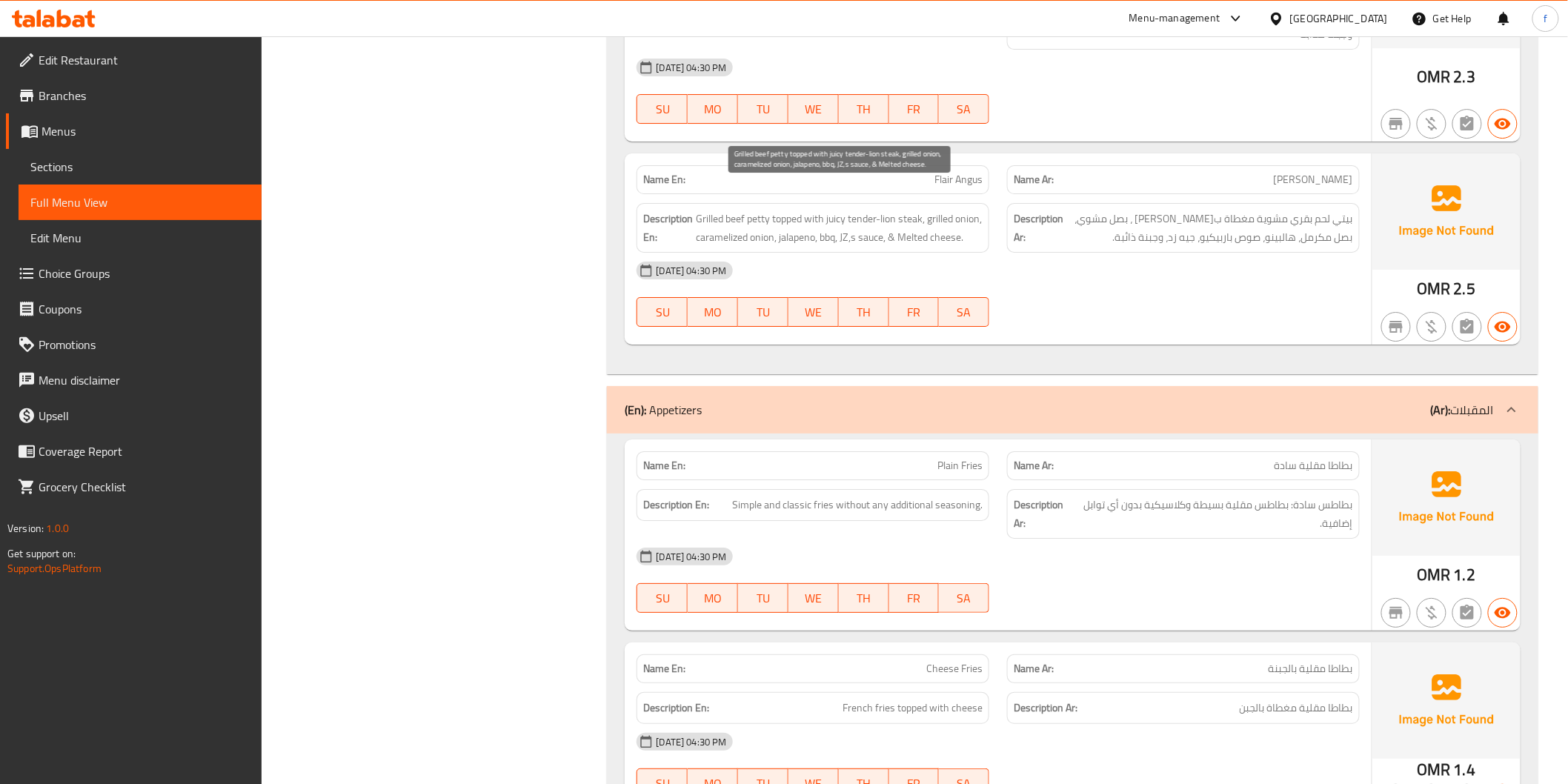
click at [714, 210] on span "Grilled beef petty topped with juicy tender-lion steak, grilled onion, carameli…" at bounding box center [839, 228] width 287 height 37
click at [752, 210] on span "Grilled beef petty topped with juicy tender-lion steak, grilled onion, carameli…" at bounding box center [839, 228] width 287 height 37
click at [742, 210] on span "Grilled beef petty topped with juicy tender-lion steak, grilled onion, carameli…" at bounding box center [839, 228] width 287 height 37
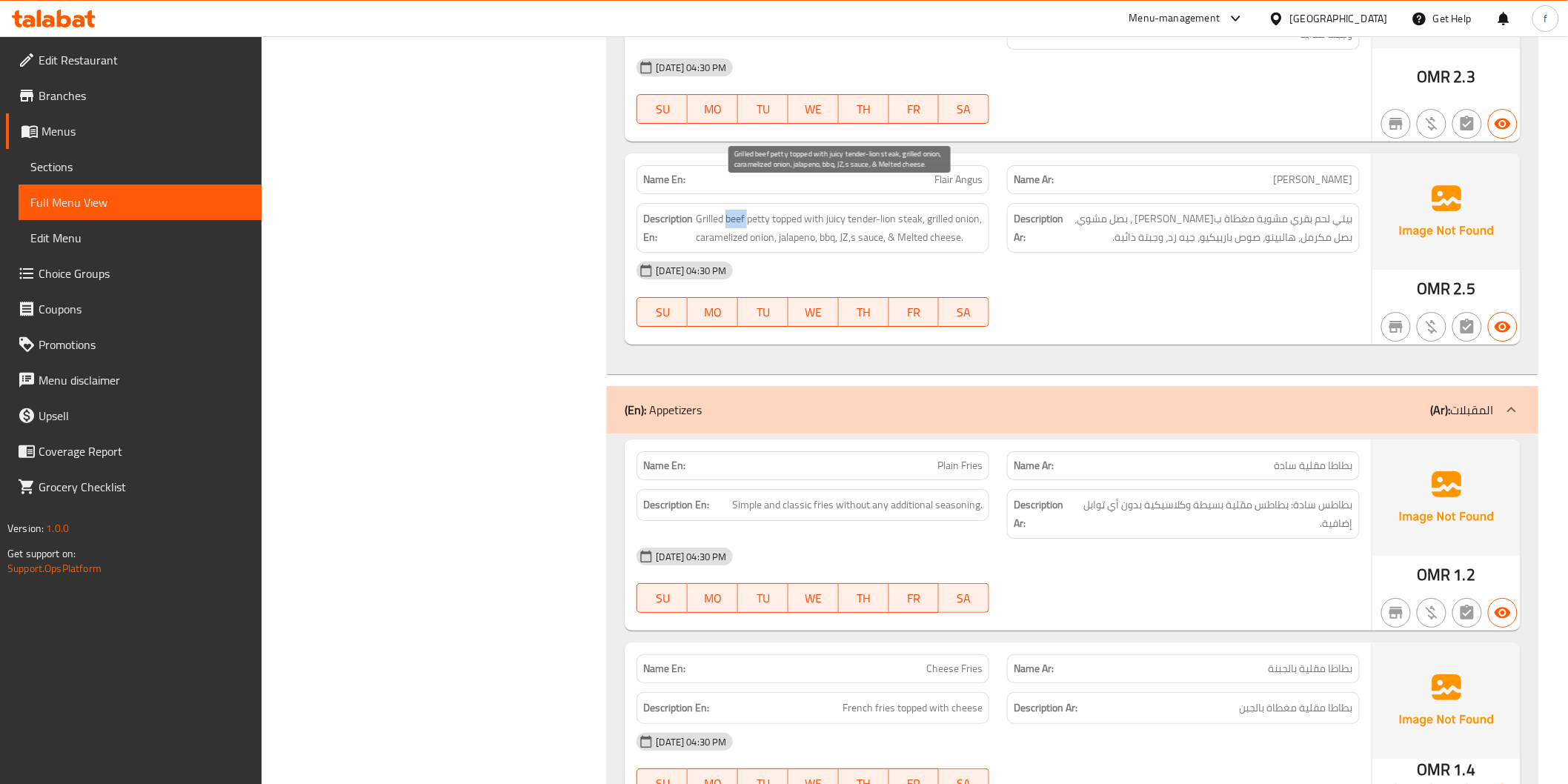
click at [742, 210] on span "Grilled beef petty topped with juicy tender-lion steak, grilled onion, carameli…" at bounding box center [839, 228] width 287 height 37
click at [756, 210] on span "Grilled beef petty topped with juicy tender-lion steak, grilled onion, carameli…" at bounding box center [839, 228] width 287 height 37
click at [789, 210] on span "Grilled beef petty topped with juicy tender-lion steak, grilled onion, carameli…" at bounding box center [839, 228] width 287 height 37
drag, startPoint x: 789, startPoint y: 198, endPoint x: 809, endPoint y: 200, distance: 20.1
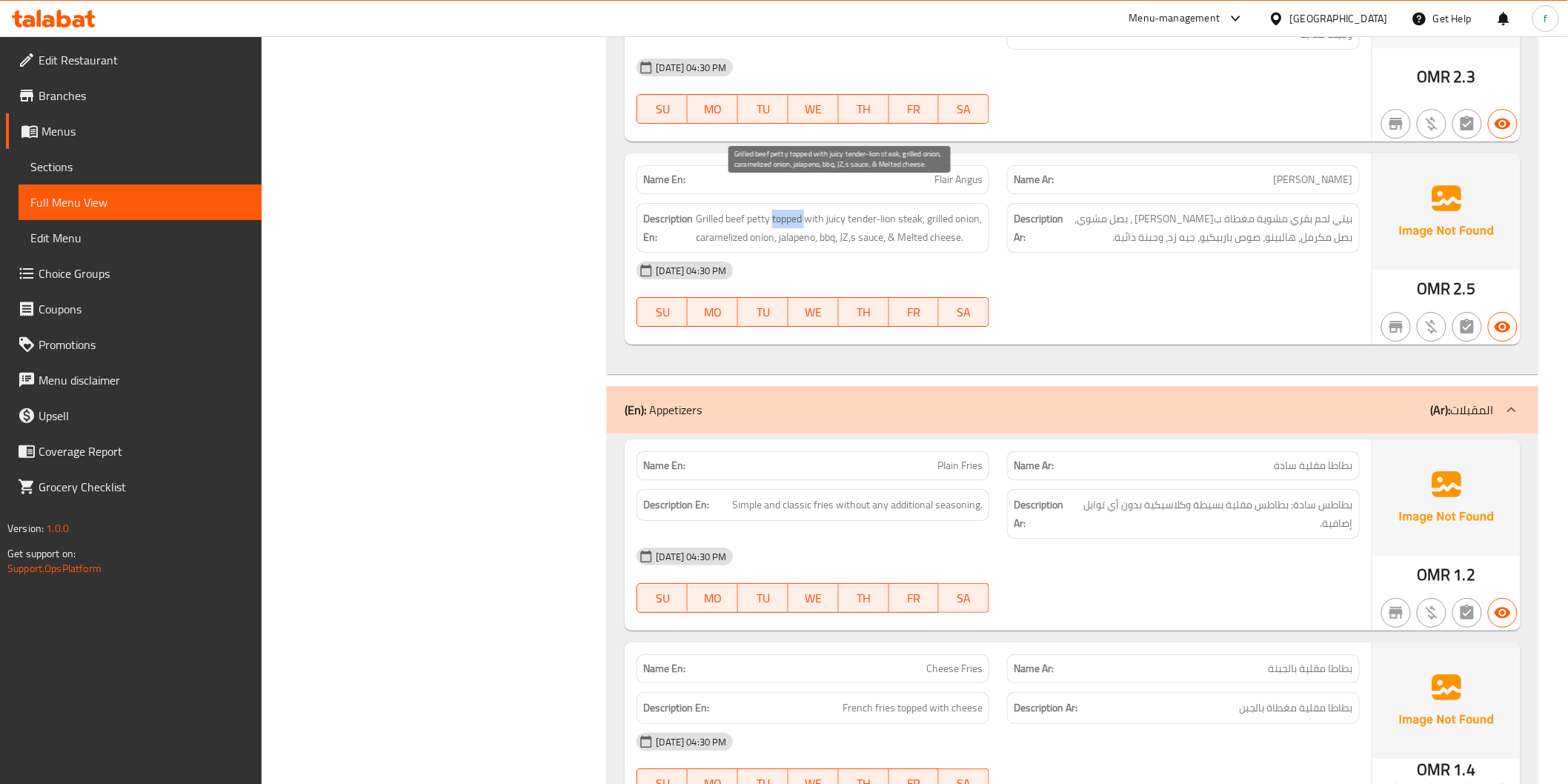
click at [798, 210] on span "Grilled beef petty topped with juicy tender-lion steak, grilled onion, carameli…" at bounding box center [839, 228] width 287 height 37
click at [810, 210] on span "Grilled beef petty topped with juicy tender-lion steak, grilled onion, carameli…" at bounding box center [839, 228] width 287 height 37
click at [835, 210] on span "Grilled beef petty topped with juicy tender-lion steak, grilled onion, carameli…" at bounding box center [839, 228] width 287 height 37
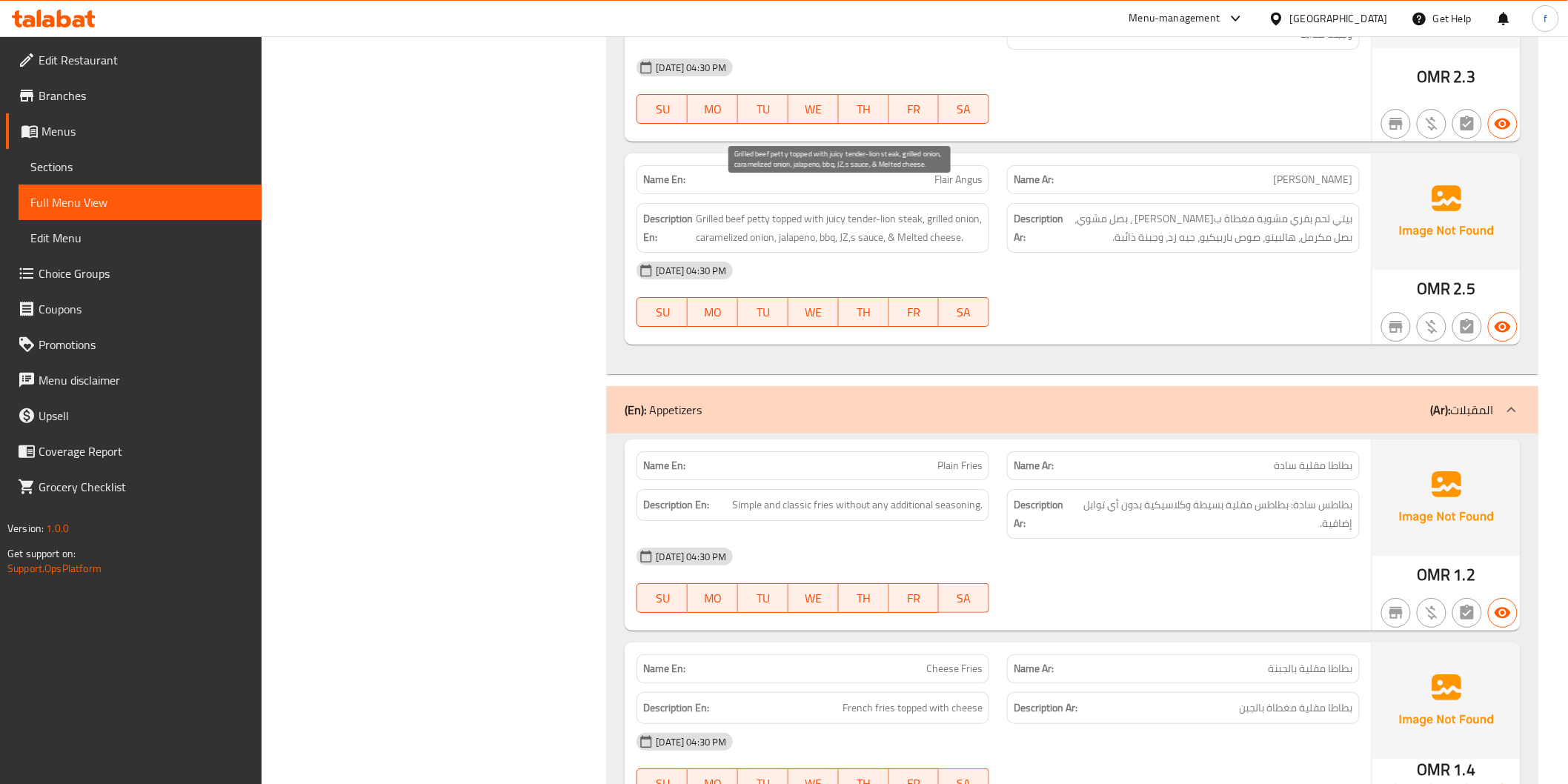
click at [861, 210] on span "Grilled beef petty topped with juicy tender-lion steak, grilled onion, carameli…" at bounding box center [839, 228] width 287 height 37
drag, startPoint x: 850, startPoint y: 201, endPoint x: 922, endPoint y: 201, distance: 72.0
click at [922, 210] on span "Grilled beef petty topped with juicy tender-lion steak, grilled onion, carameli…" at bounding box center [839, 228] width 287 height 37
drag, startPoint x: 929, startPoint y: 201, endPoint x: 937, endPoint y: 202, distance: 8.1
click at [931, 210] on span "Grilled beef petty topped with juicy tender-lion steak, grilled onion, carameli…" at bounding box center [839, 228] width 287 height 37
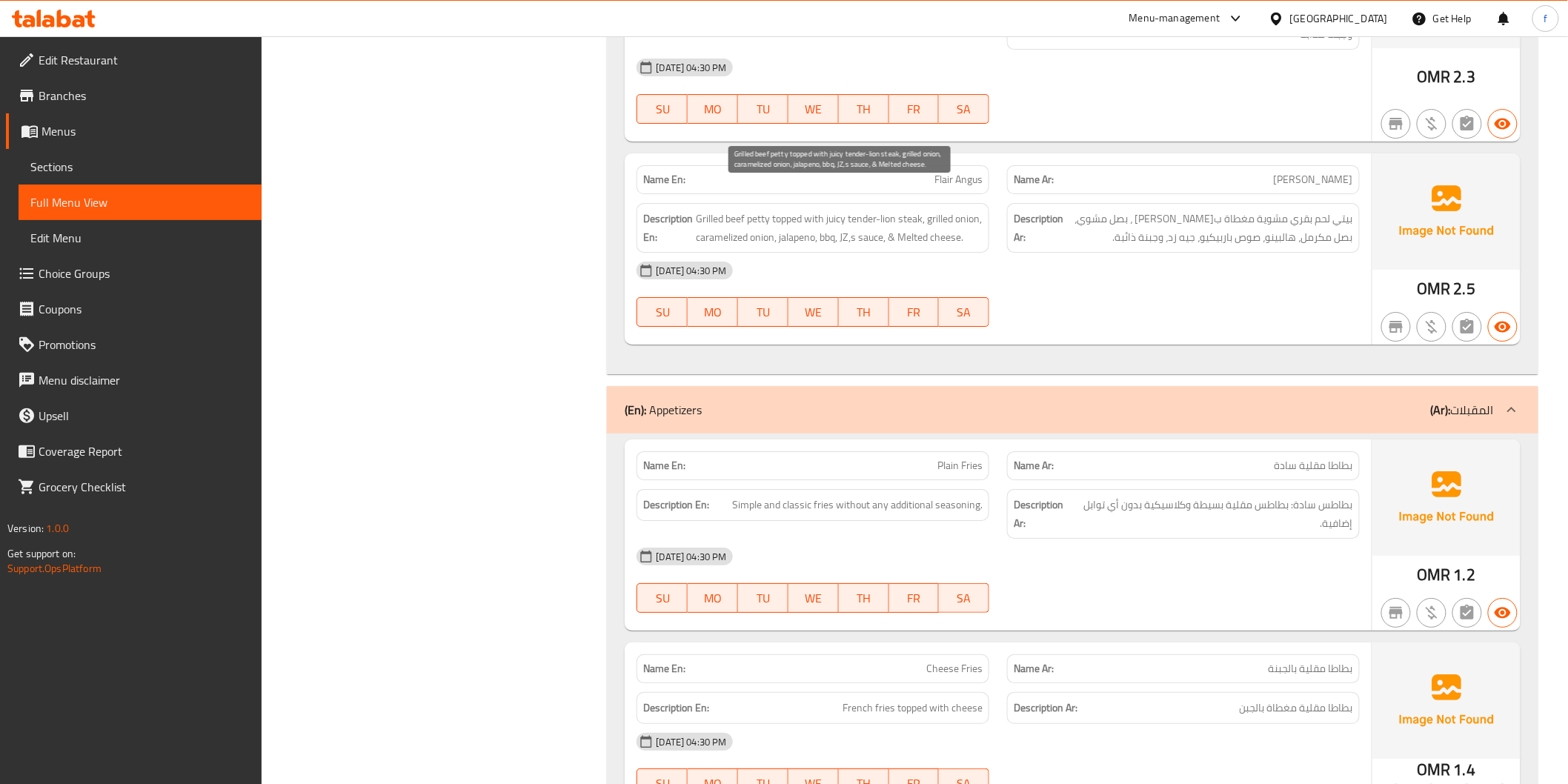
click at [937, 210] on span "Grilled beef petty topped with juicy tender-lion steak, grilled onion, carameli…" at bounding box center [839, 228] width 287 height 37
click at [712, 221] on span "Grilled beef petty topped with juicy tender-lion steak, grilled onion, carameli…" at bounding box center [839, 228] width 287 height 37
click at [745, 219] on span "Grilled beef petty topped with juicy tender-lion steak, grilled onion, carameli…" at bounding box center [839, 228] width 287 height 37
drag, startPoint x: 745, startPoint y: 219, endPoint x: 793, endPoint y: 218, distance: 48.0
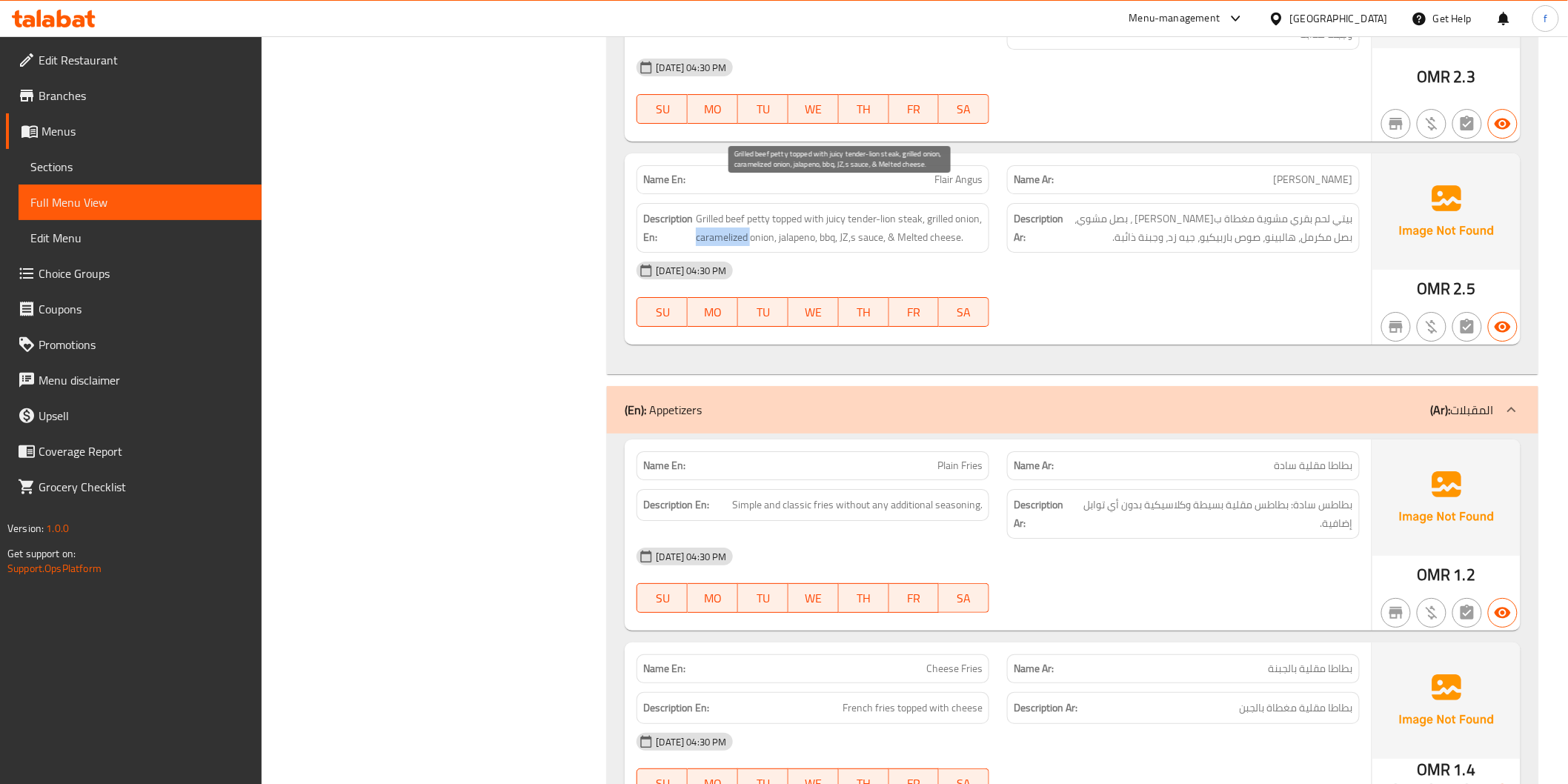
click at [764, 218] on span "Grilled beef petty topped with juicy tender-lion steak, grilled onion, carameli…" at bounding box center [839, 228] width 287 height 37
click at [793, 218] on span "Grilled beef petty topped with juicy tender-lion steak, grilled onion, carameli…" at bounding box center [839, 228] width 287 height 37
click at [826, 220] on span "Grilled beef petty topped with juicy tender-lion steak, grilled onion, carameli…" at bounding box center [839, 228] width 287 height 37
drag, startPoint x: 826, startPoint y: 220, endPoint x: 872, endPoint y: 223, distance: 46.1
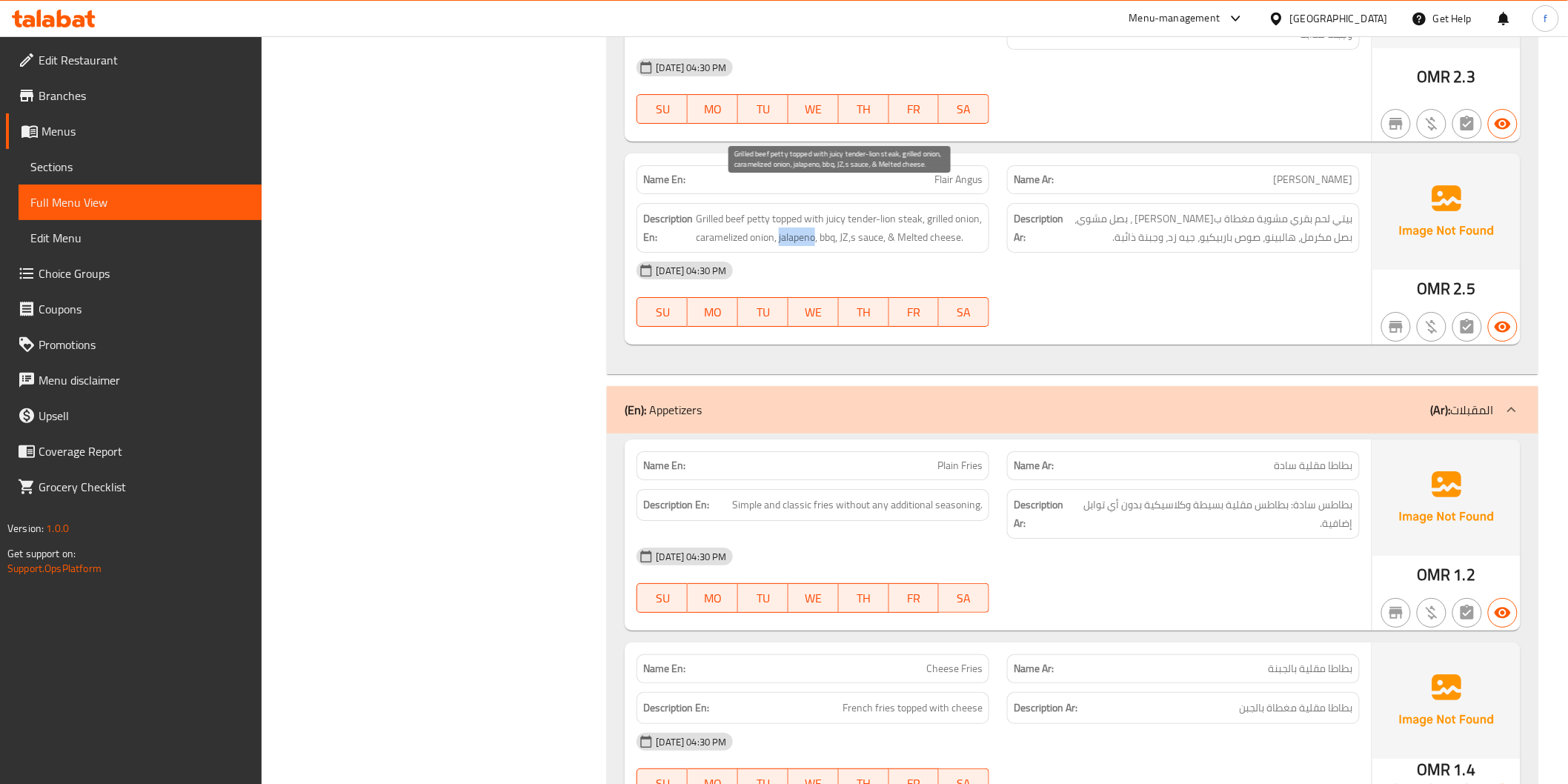
click at [856, 222] on span "Grilled beef petty topped with juicy tender-lion steak, grilled onion, carameli…" at bounding box center [839, 228] width 287 height 37
click at [845, 224] on span "Grilled beef petty topped with juicy tender-lion steak, grilled onion, carameli…" at bounding box center [839, 228] width 287 height 37
click at [899, 220] on span "Grilled beef petty topped with juicy tender-lion steak, grilled onion, carameli…" at bounding box center [839, 228] width 287 height 37
click at [865, 218] on span "Grilled beef petty topped with juicy tender-lion steak, grilled onion, carameli…" at bounding box center [839, 228] width 287 height 37
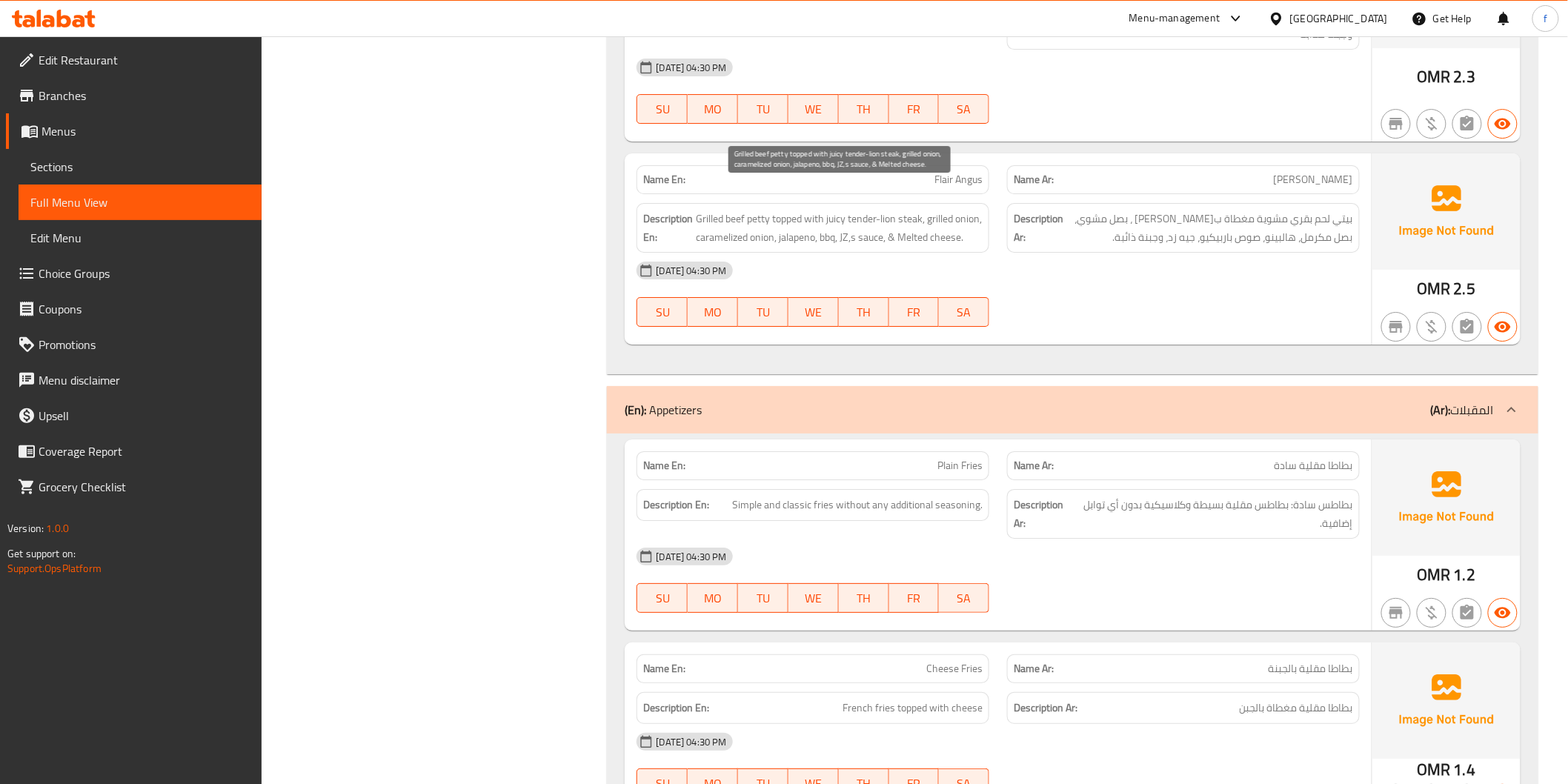
click at [874, 218] on span "Grilled beef petty topped with juicy tender-lion steak, grilled onion, carameli…" at bounding box center [839, 228] width 287 height 37
click at [951, 219] on span "Grilled beef petty topped with juicy tender-lion steak, grilled onion, carameli…" at bounding box center [839, 228] width 287 height 37
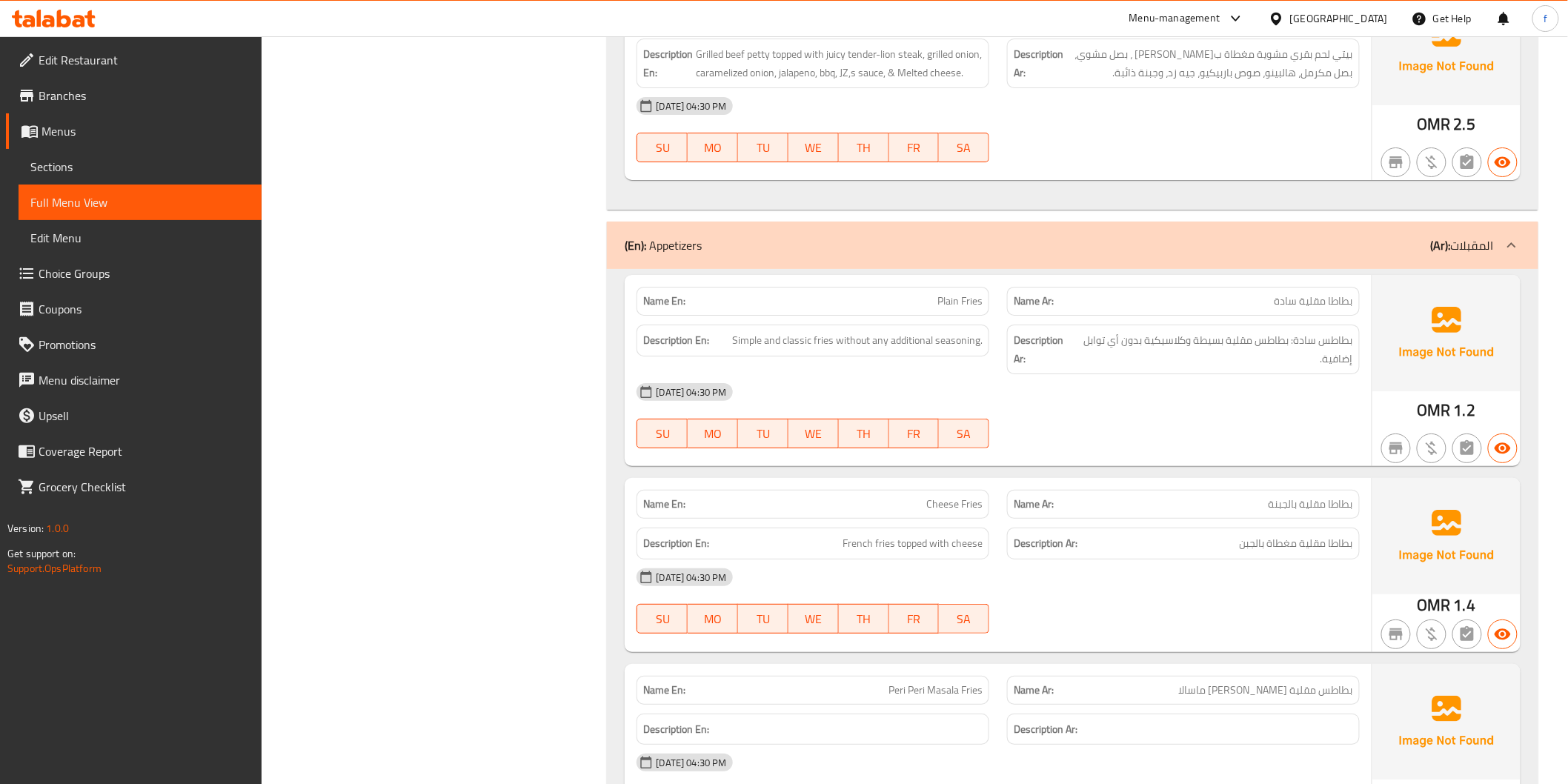
scroll to position [4695, 0]
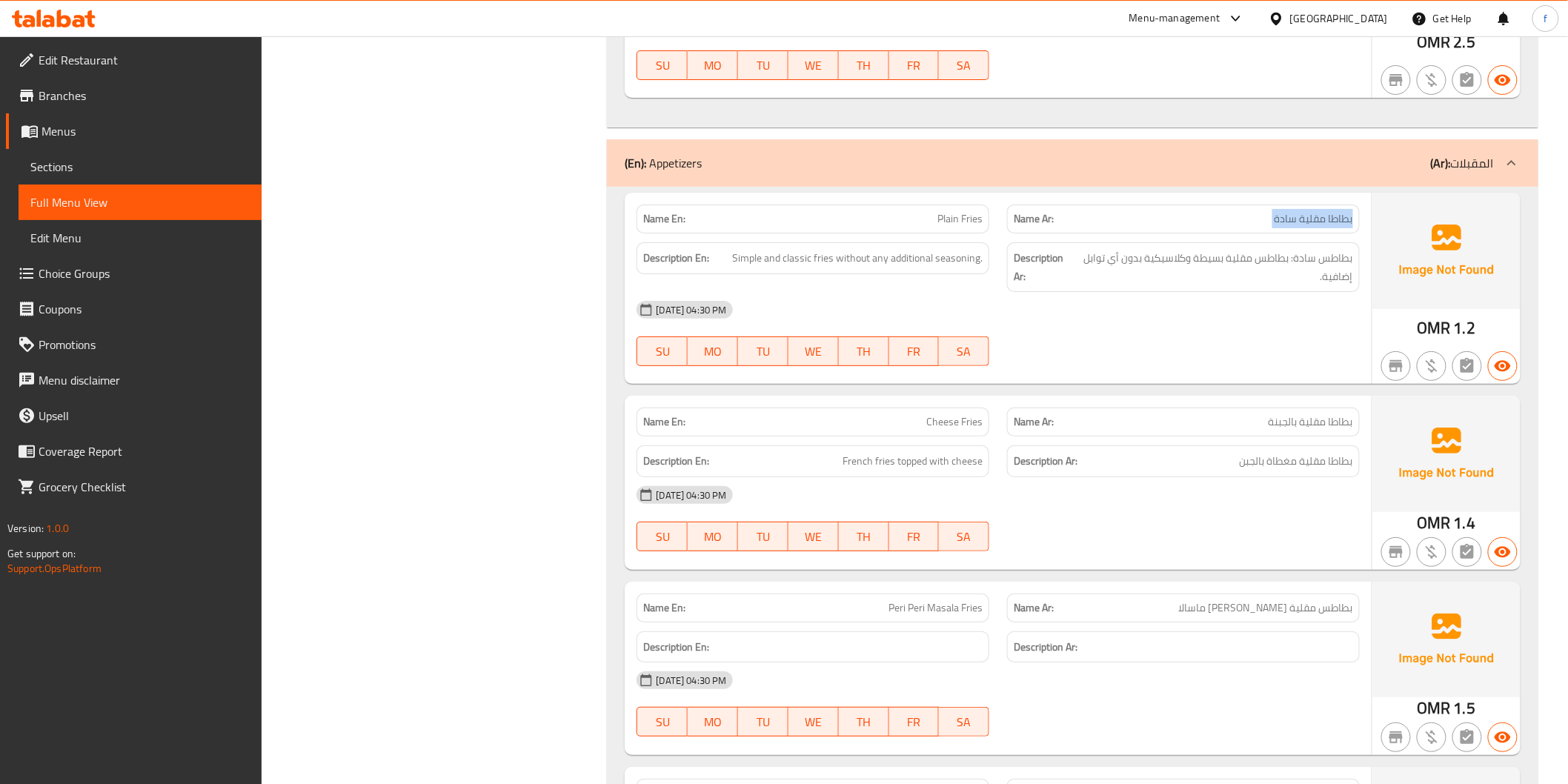
click at [1320, 256] on span "بطاطس سادة: بطاطس مقلية بسيطة وكلاسيكية بدون أي توابل إضافية." at bounding box center [1214, 268] width 278 height 37
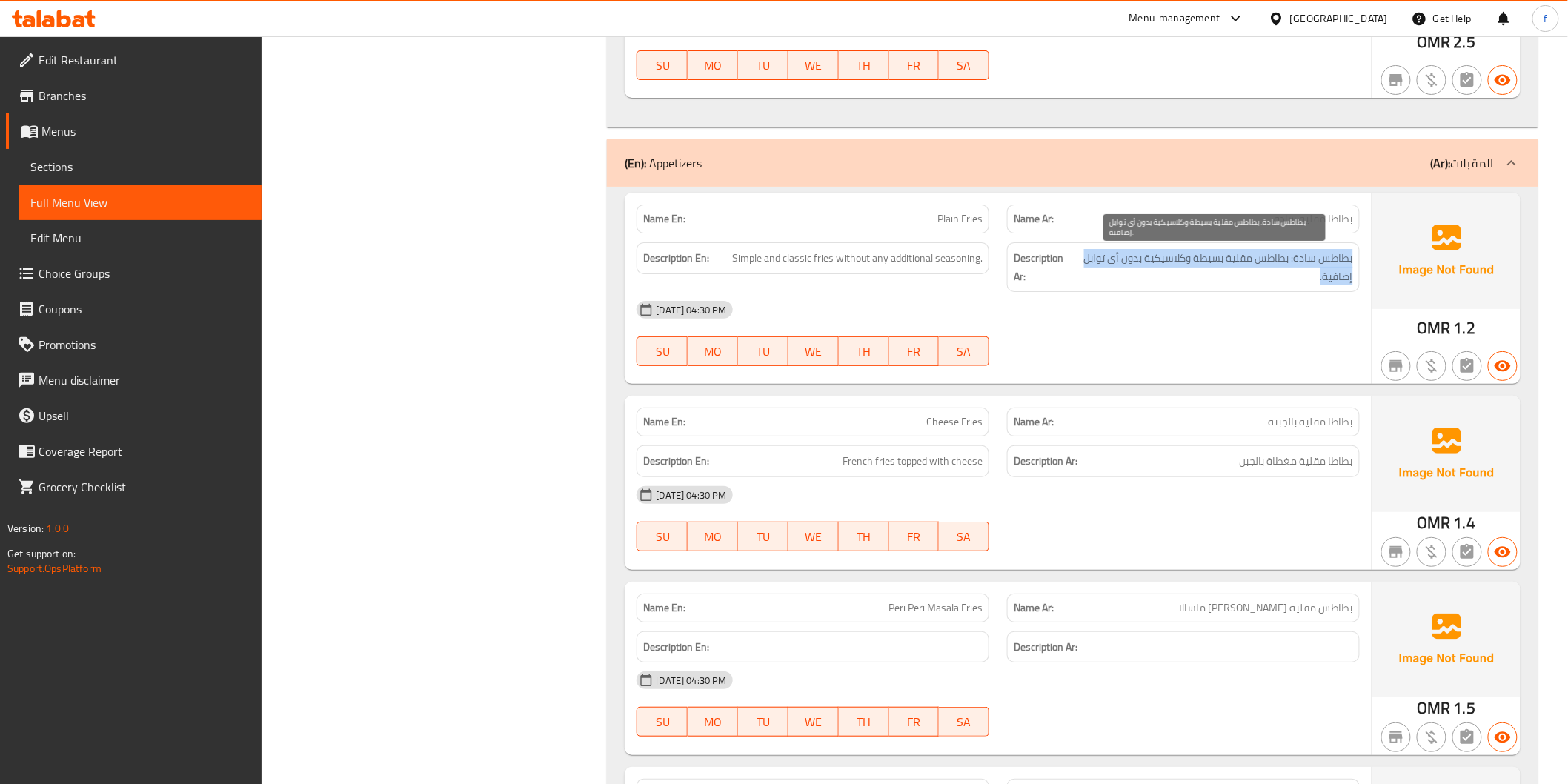
drag, startPoint x: 1320, startPoint y: 256, endPoint x: 1339, endPoint y: 289, distance: 38.1
click at [1324, 268] on span "بطاطس سادة: بطاطس مقلية بسيطة وكلاسيكية بدون أي توابل إضافية." at bounding box center [1214, 268] width 278 height 37
click at [1282, 284] on span "بطاطس سادة: بطاطس مقلية بسيطة وكلاسيكية بدون أي توابل إضافية." at bounding box center [1214, 268] width 278 height 37
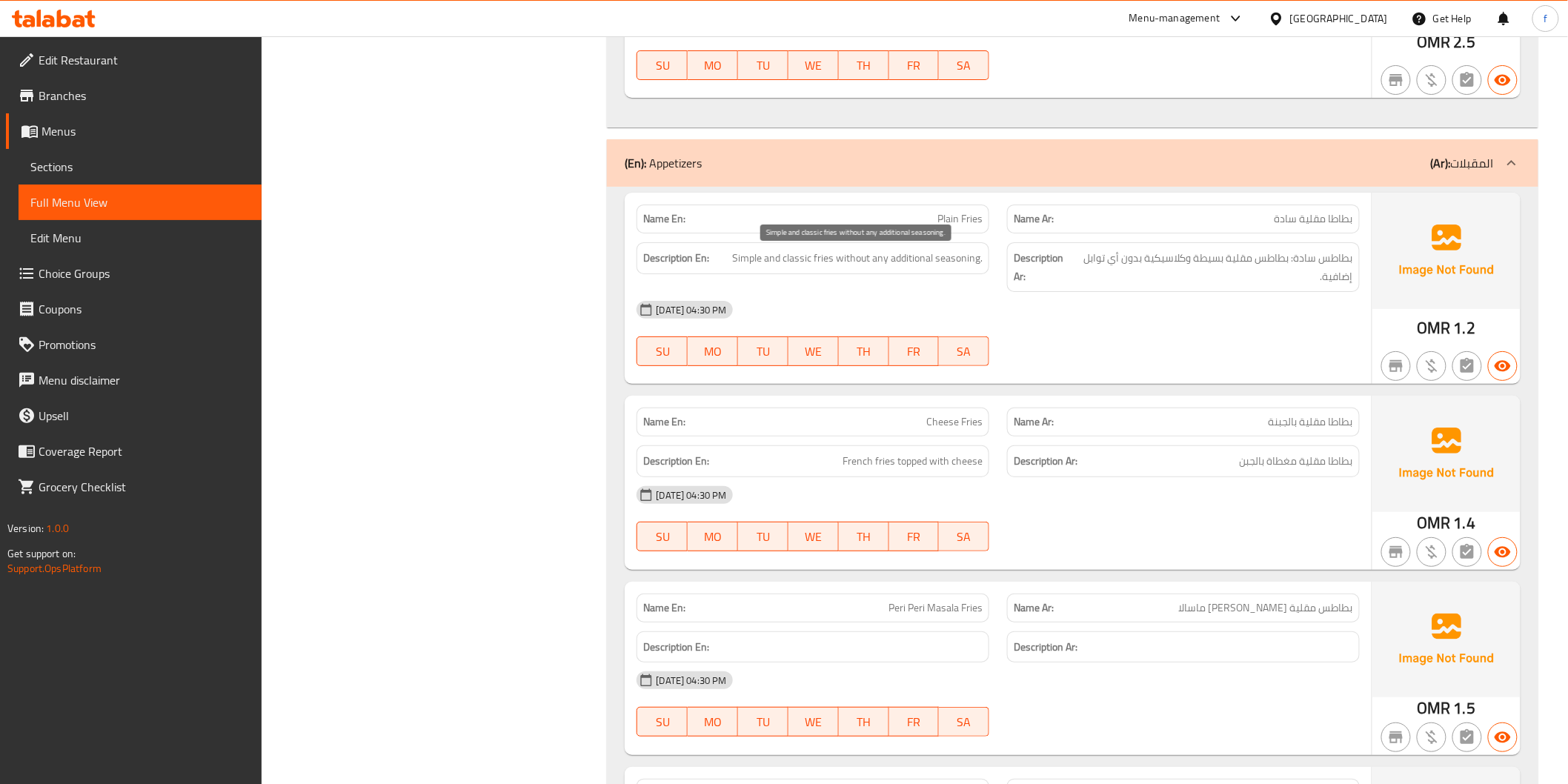
click at [957, 262] on span "Simple and classic fries without any additional seasoning." at bounding box center [858, 258] width 250 height 18
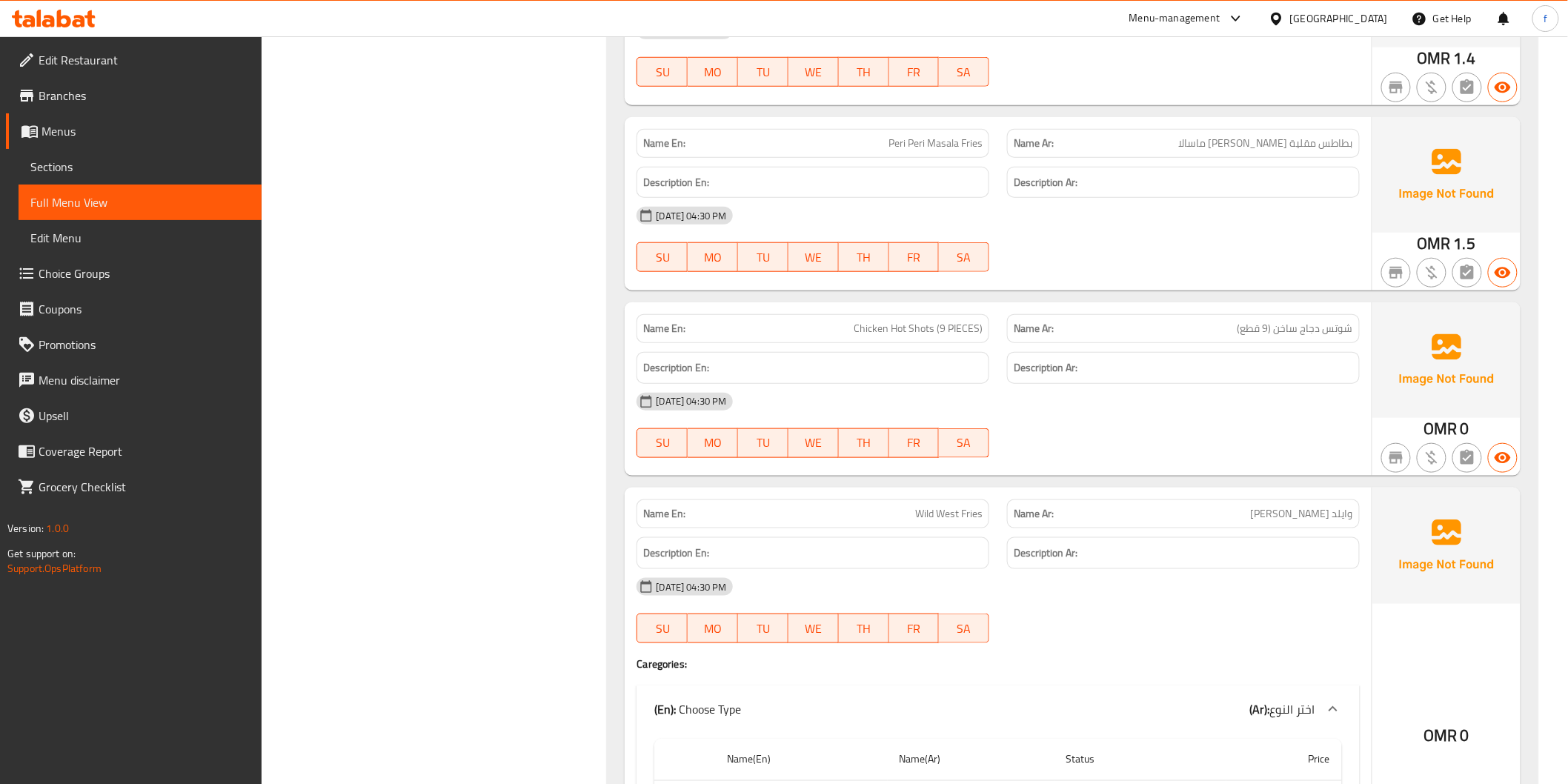
scroll to position [5189, 0]
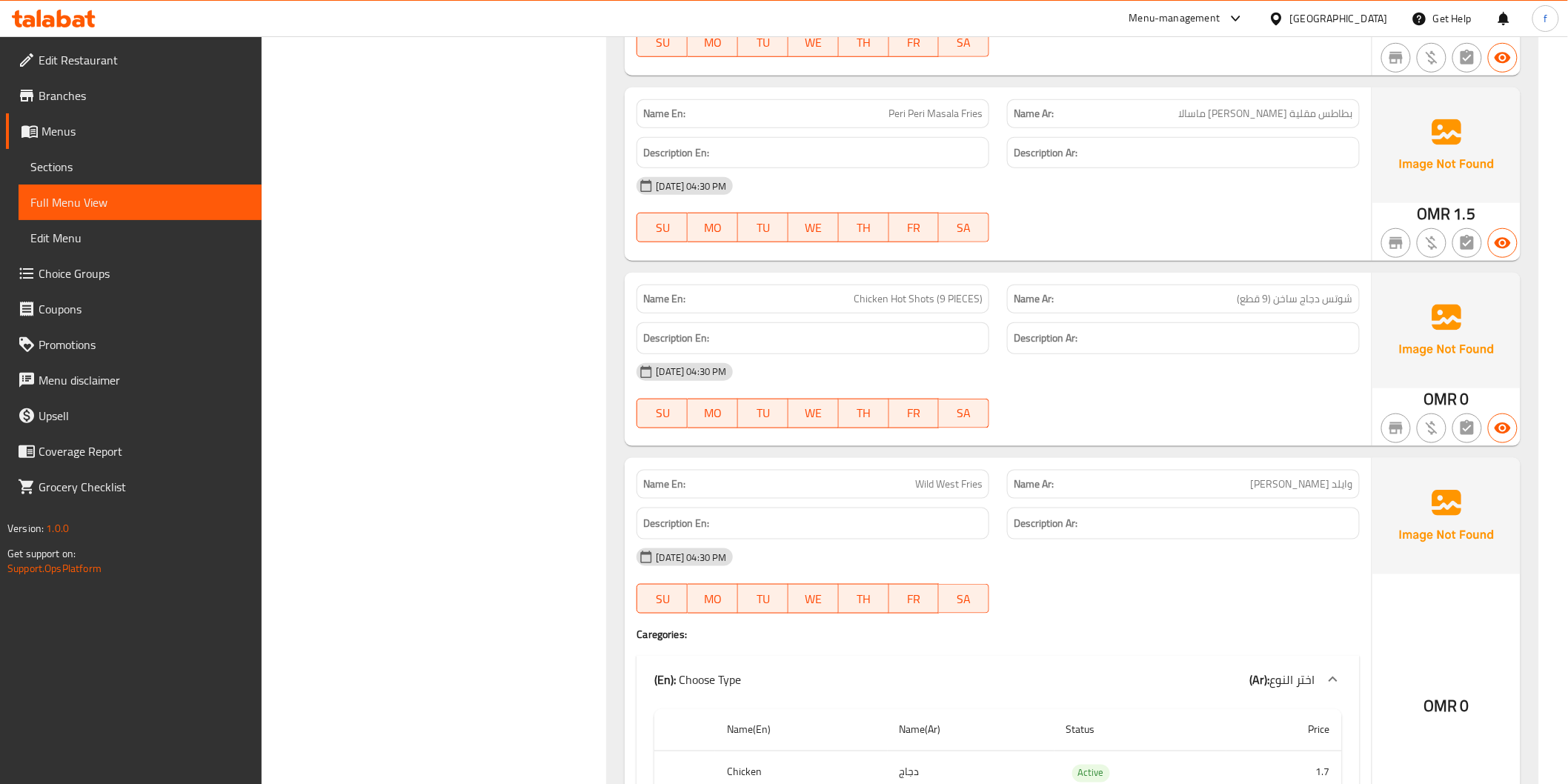
copy span "Chicken Hot Shots (9 PIECES)"
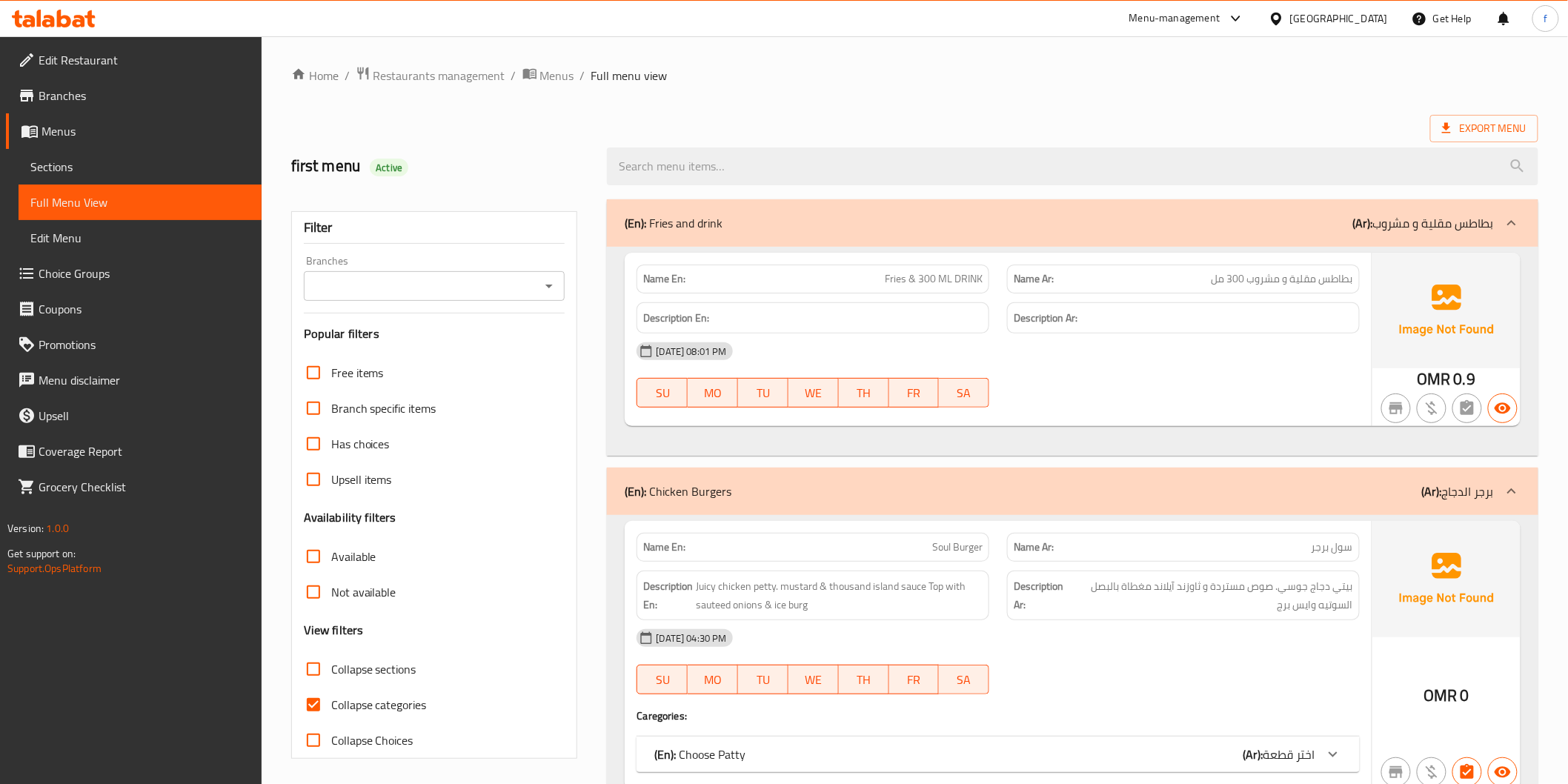
click at [352, 705] on span "Collapse categories" at bounding box center [378, 705] width 95 height 17
click at [331, 705] on input "Collapse categories" at bounding box center [313, 705] width 36 height 36
checkbox input "false"
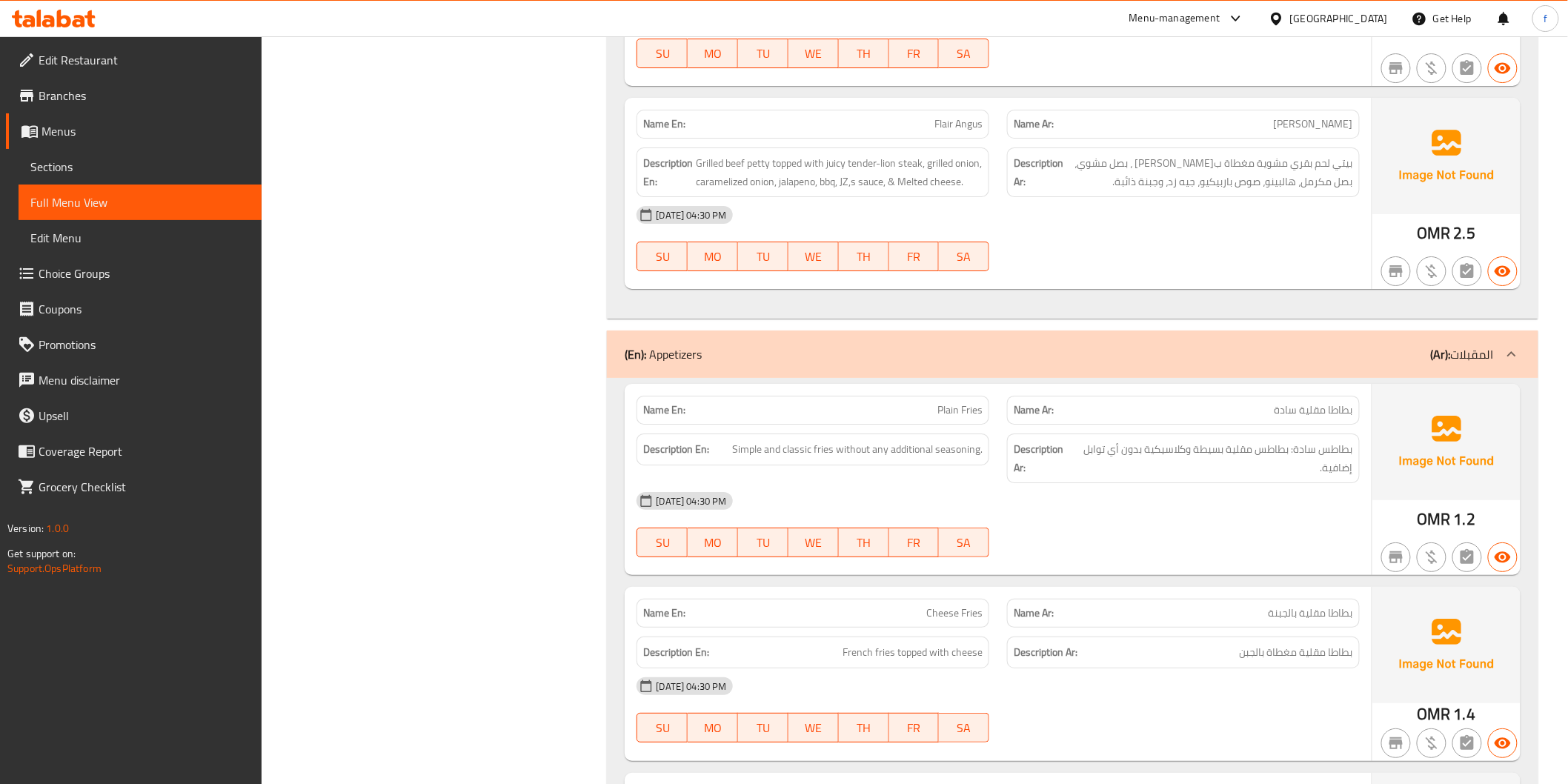
scroll to position [4531, 0]
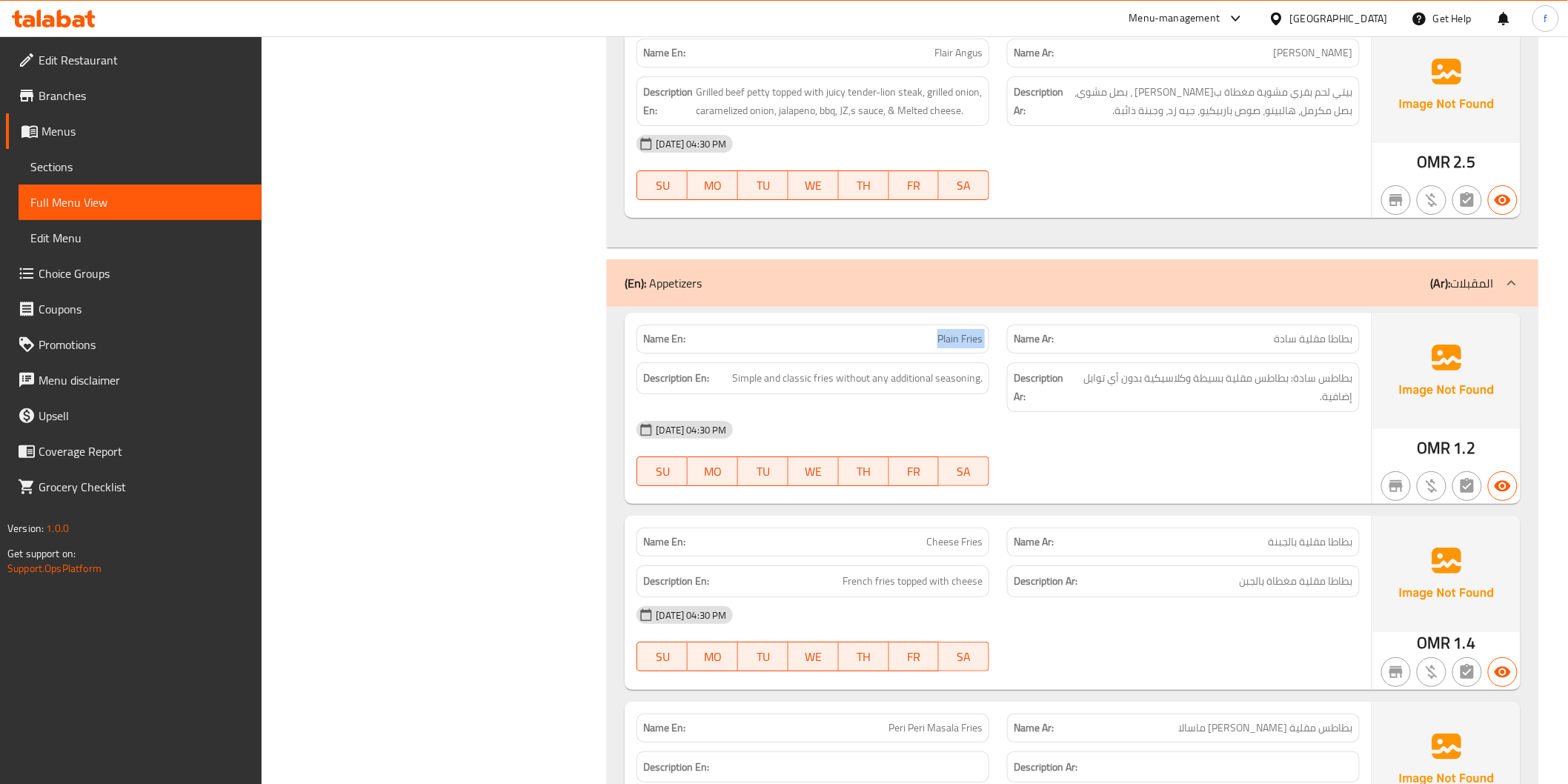
scroll to position [4613, 0]
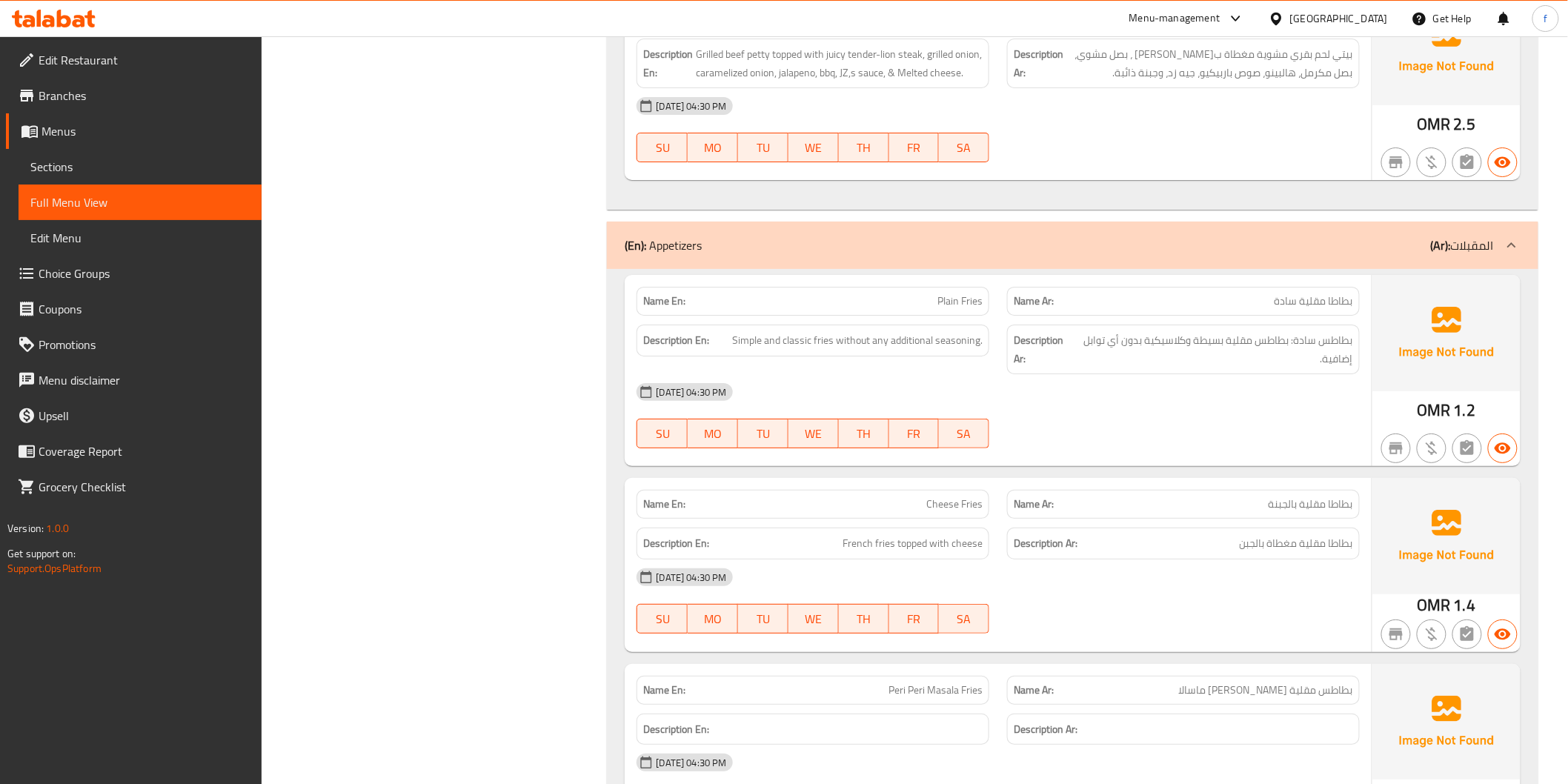
drag, startPoint x: 1153, startPoint y: 386, endPoint x: 1020, endPoint y: 372, distance: 133.7
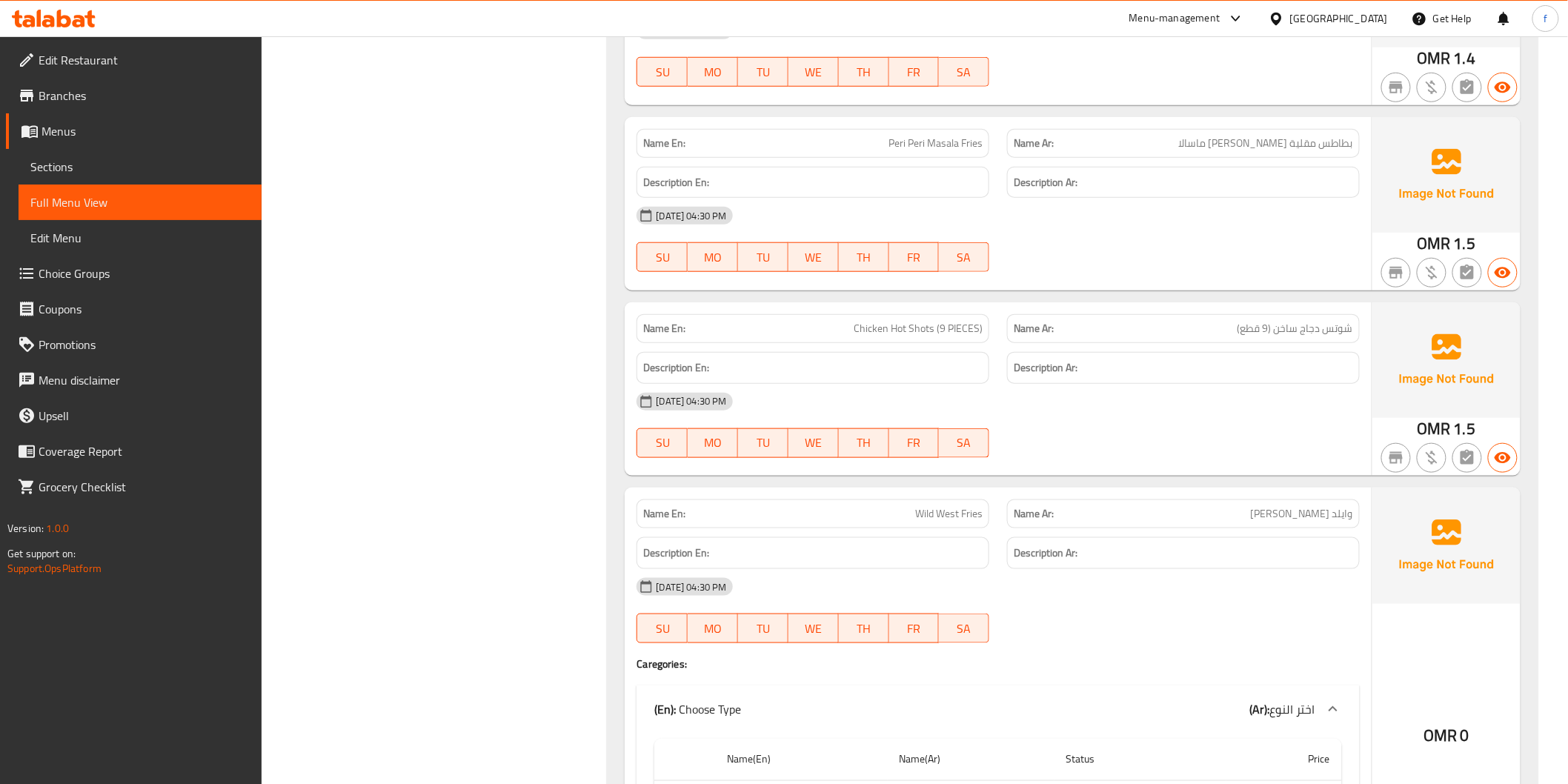
scroll to position [5189, 0]
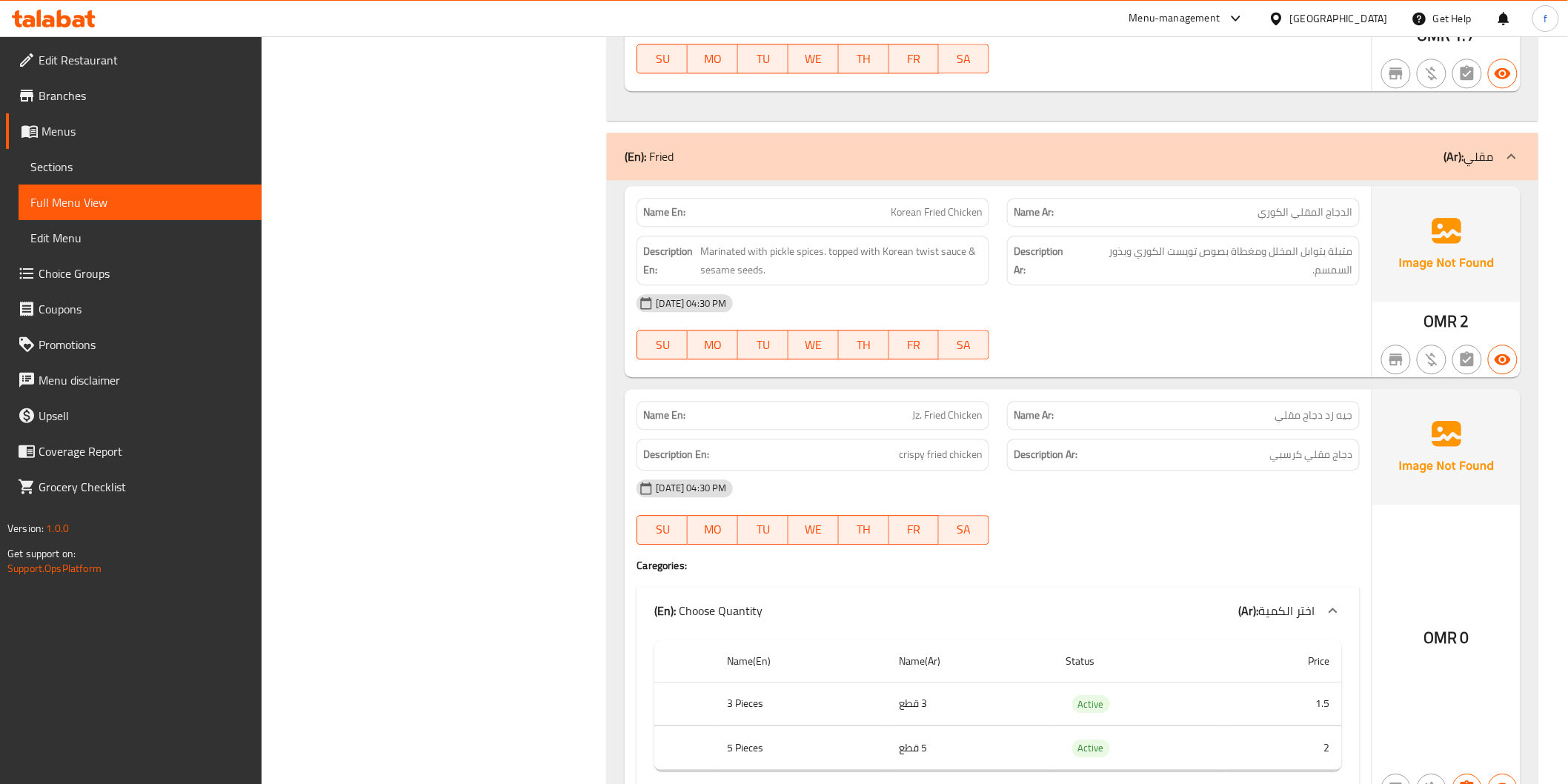
scroll to position [6178, 0]
click at [712, 255] on span "Marinated with pickle spices. topped with Korean twist sauce & sesame seeds." at bounding box center [841, 260] width 282 height 37
click at [711, 255] on span "Marinated with pickle spices. topped with Korean twist sauce & sesame seeds." at bounding box center [841, 260] width 282 height 37
click at [772, 249] on span "Marinated with pickle spices. topped with Korean twist sauce & sesame seeds." at bounding box center [841, 260] width 282 height 37
click at [820, 250] on span "Marinated with pickle spices. topped with Korean twist sauce & sesame seeds." at bounding box center [841, 260] width 282 height 37
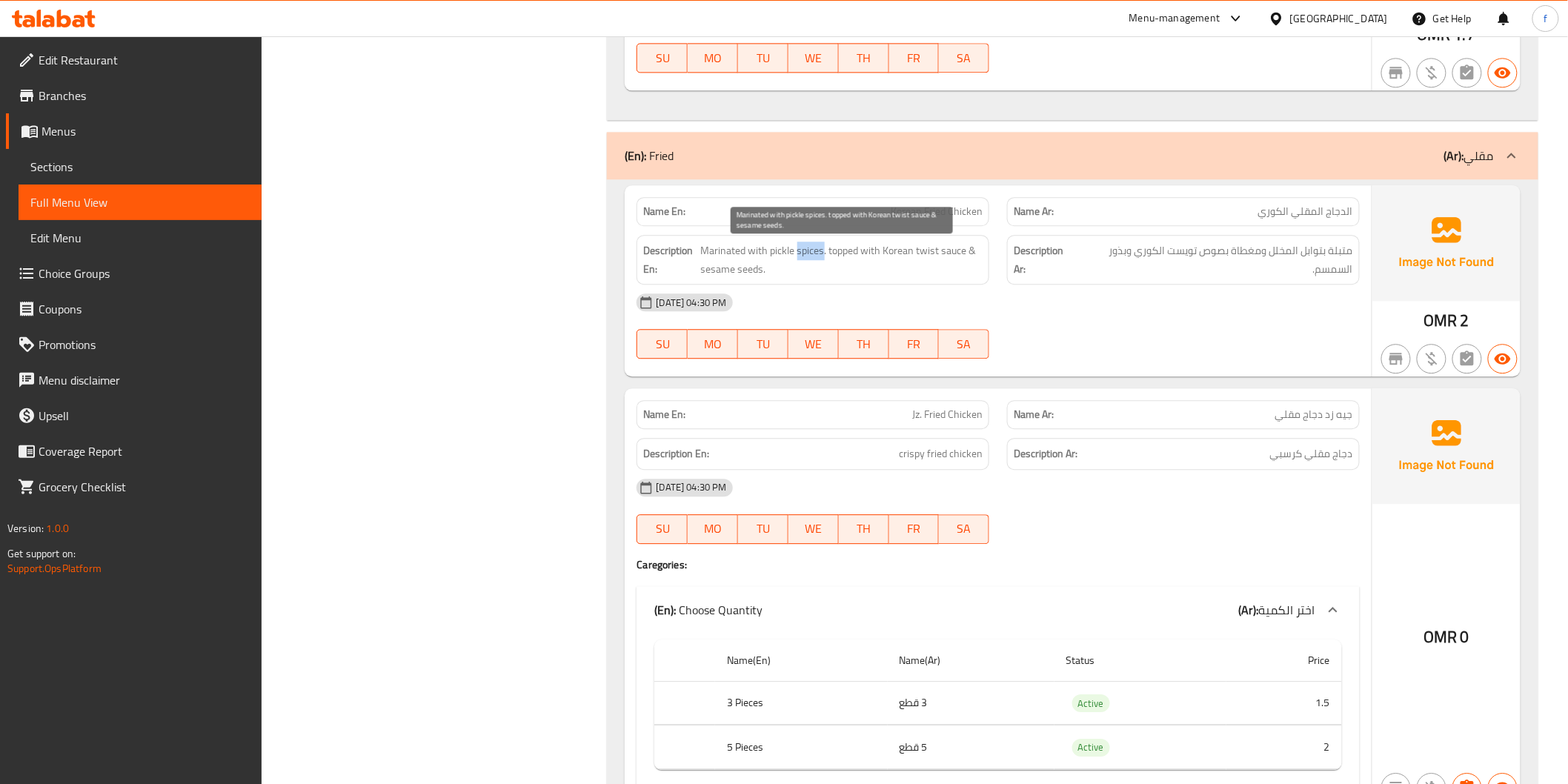
click at [820, 250] on span "Marinated with pickle spices. topped with Korean twist sauce & sesame seeds." at bounding box center [841, 260] width 282 height 37
click at [857, 249] on span "Marinated with pickle spices. topped with Korean twist sauce & sesame seeds." at bounding box center [841, 260] width 282 height 37
click at [887, 252] on span "Marinated with pickle spices. topped with Korean twist sauce & sesame seeds." at bounding box center [841, 260] width 282 height 37
click at [915, 253] on span "Marinated with pickle spices. topped with Korean twist sauce & sesame seeds." at bounding box center [841, 260] width 282 height 37
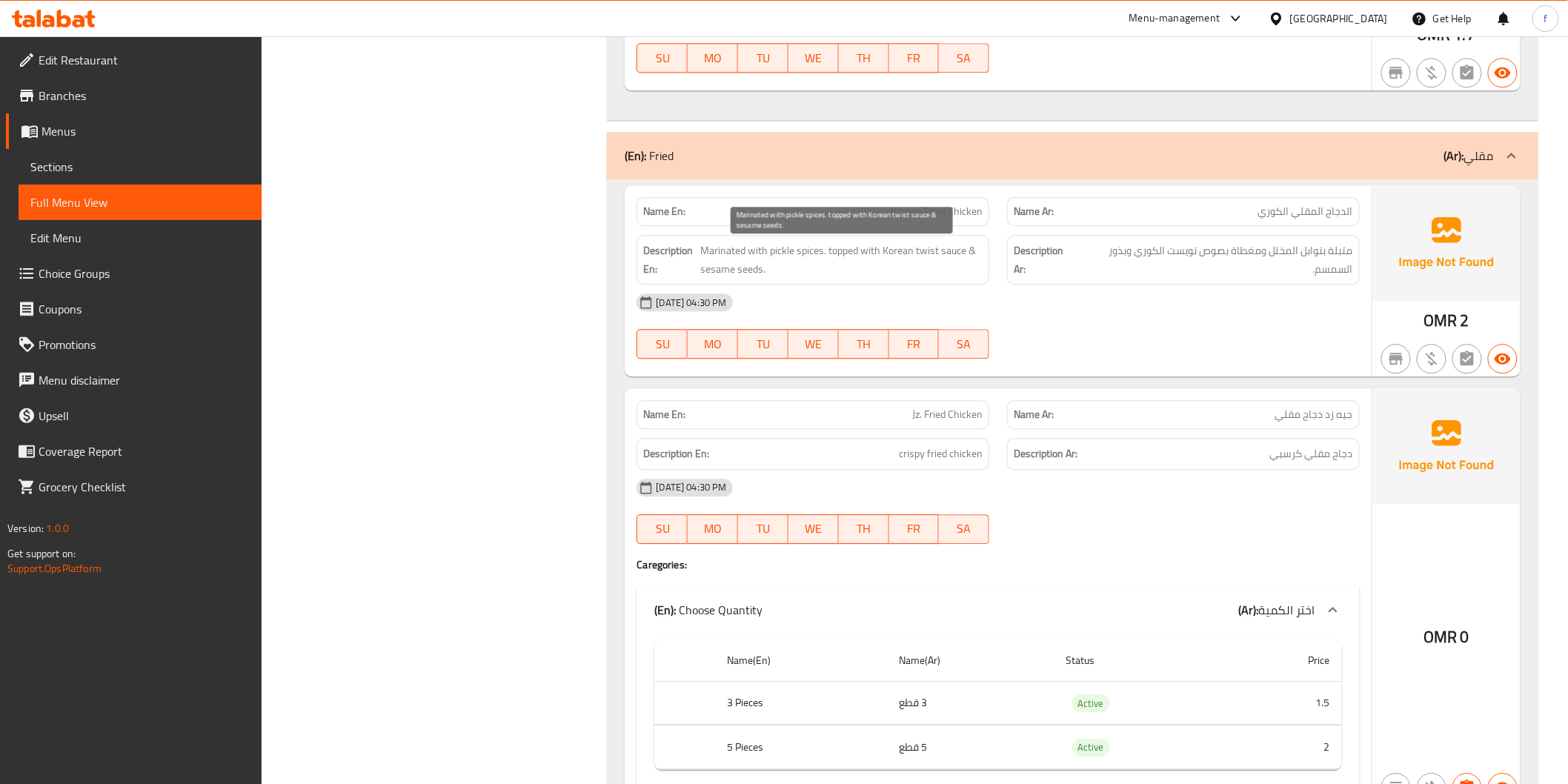
click at [953, 247] on span "Marinated with pickle spices. topped with Korean twist sauce & sesame seeds." at bounding box center [841, 260] width 282 height 37
click at [920, 254] on span "Marinated with pickle spices. topped with Korean twist sauce & sesame seeds." at bounding box center [841, 260] width 282 height 37
click at [903, 256] on span "Marinated with pickle spices. topped with Korean twist sauce & sesame seeds." at bounding box center [841, 260] width 282 height 37
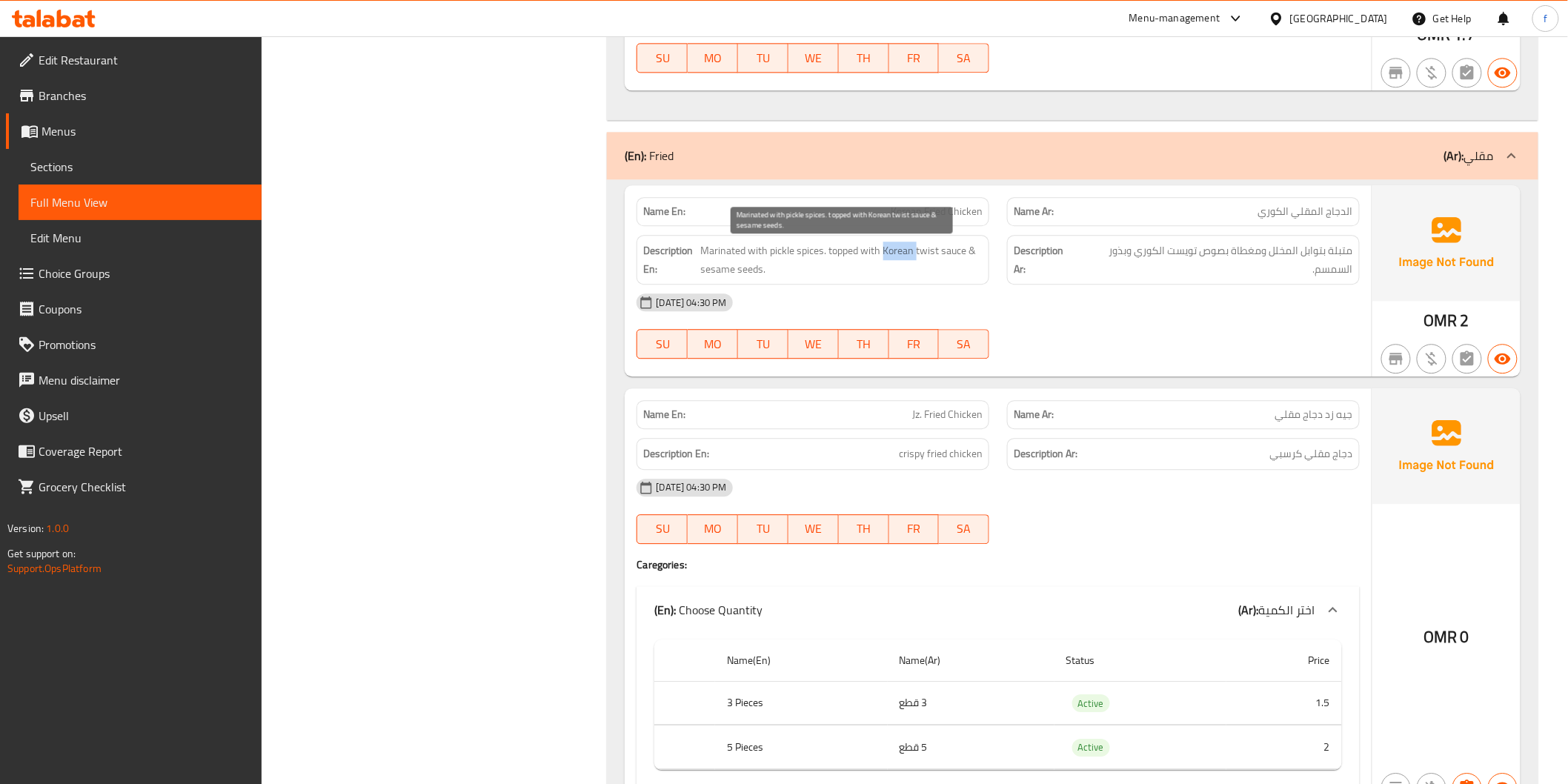
click at [902, 256] on span "Marinated with pickle spices. topped with Korean twist sauce & sesame seeds." at bounding box center [841, 260] width 282 height 37
copy span "Korean Fried Chicken"
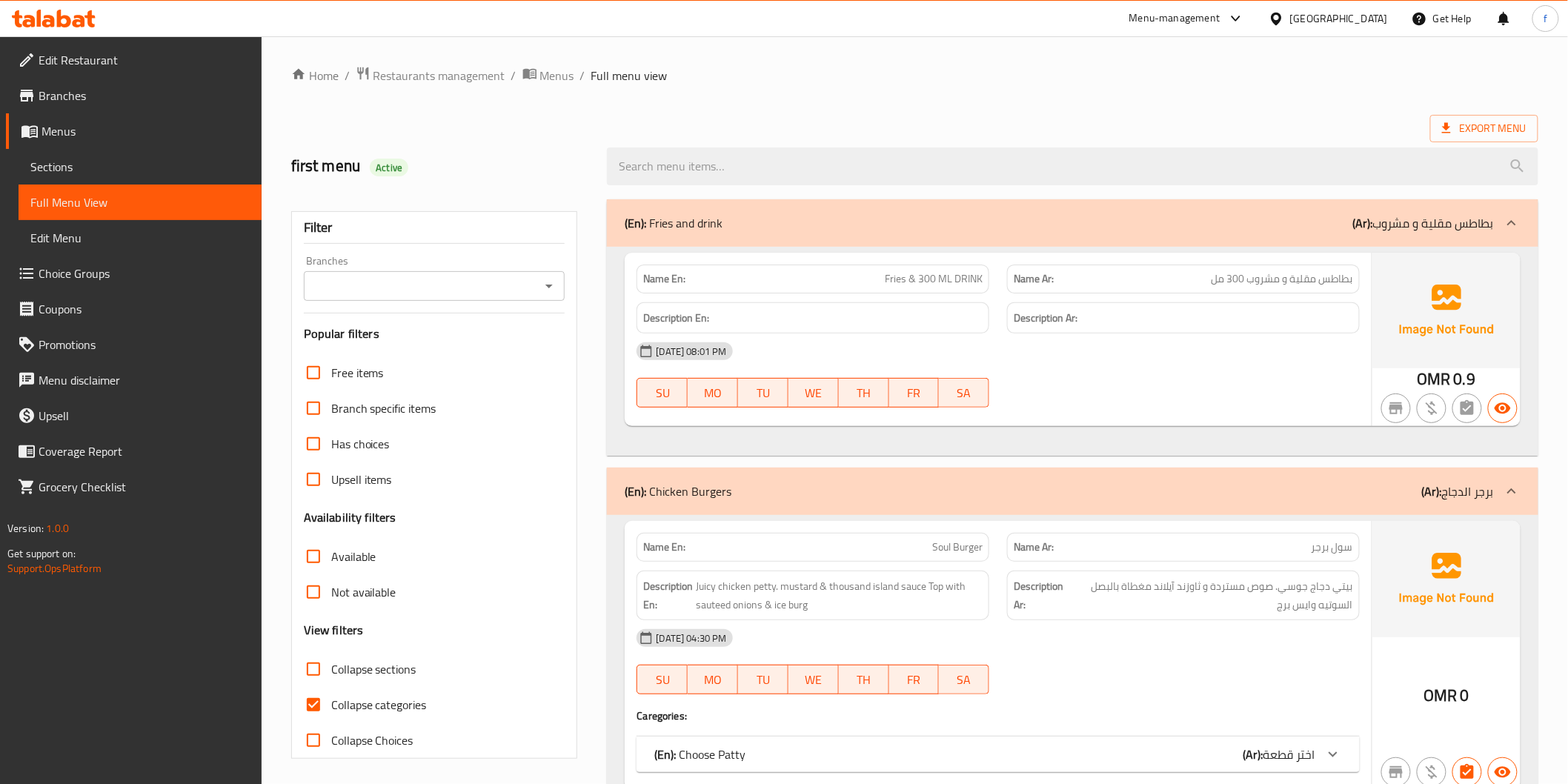
click at [398, 697] on span "Collapse categories" at bounding box center [378, 705] width 95 height 17
click at [331, 697] on input "Collapse categories" at bounding box center [313, 705] width 36 height 36
checkbox input "false"
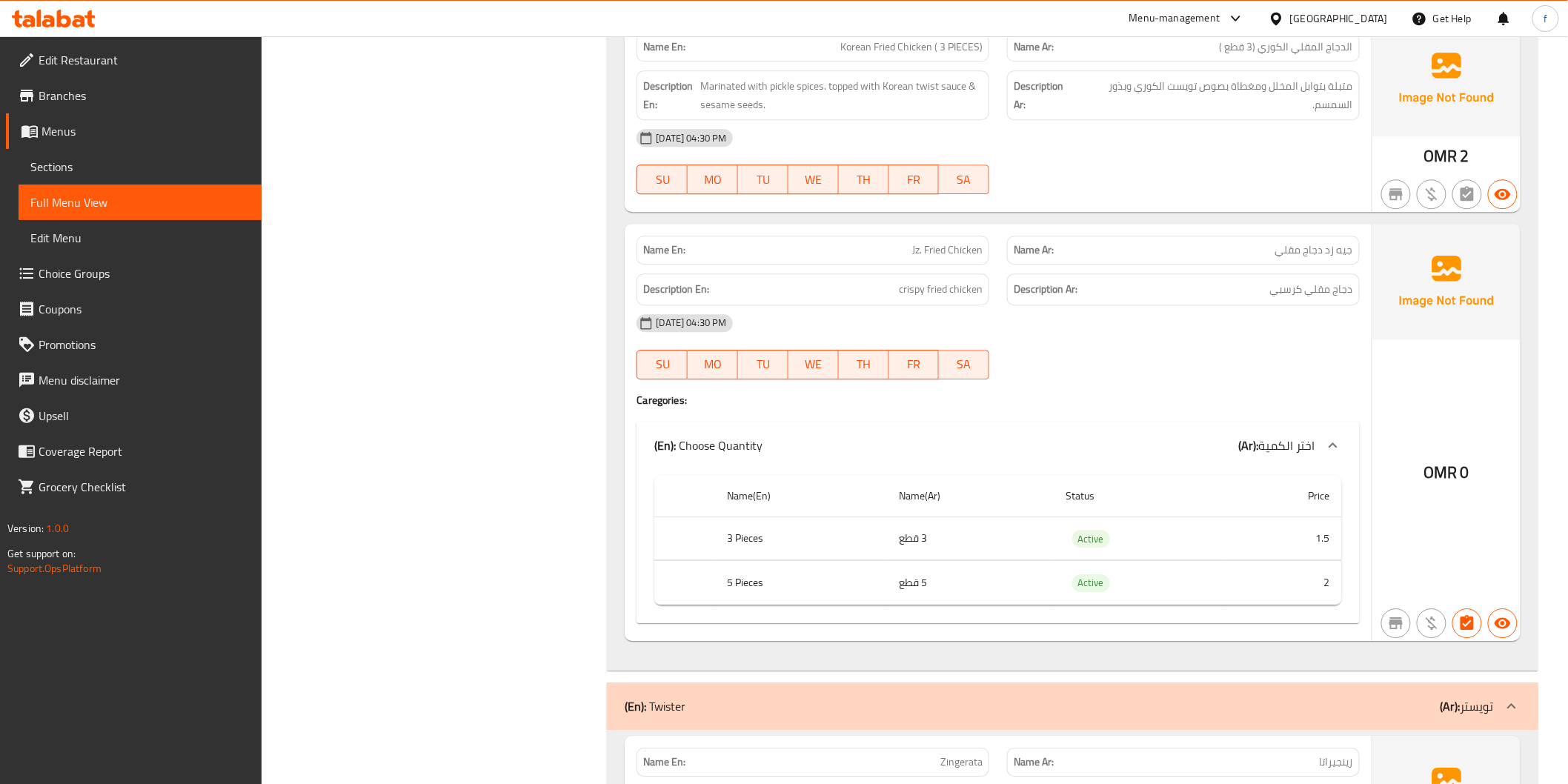
scroll to position [6425, 0]
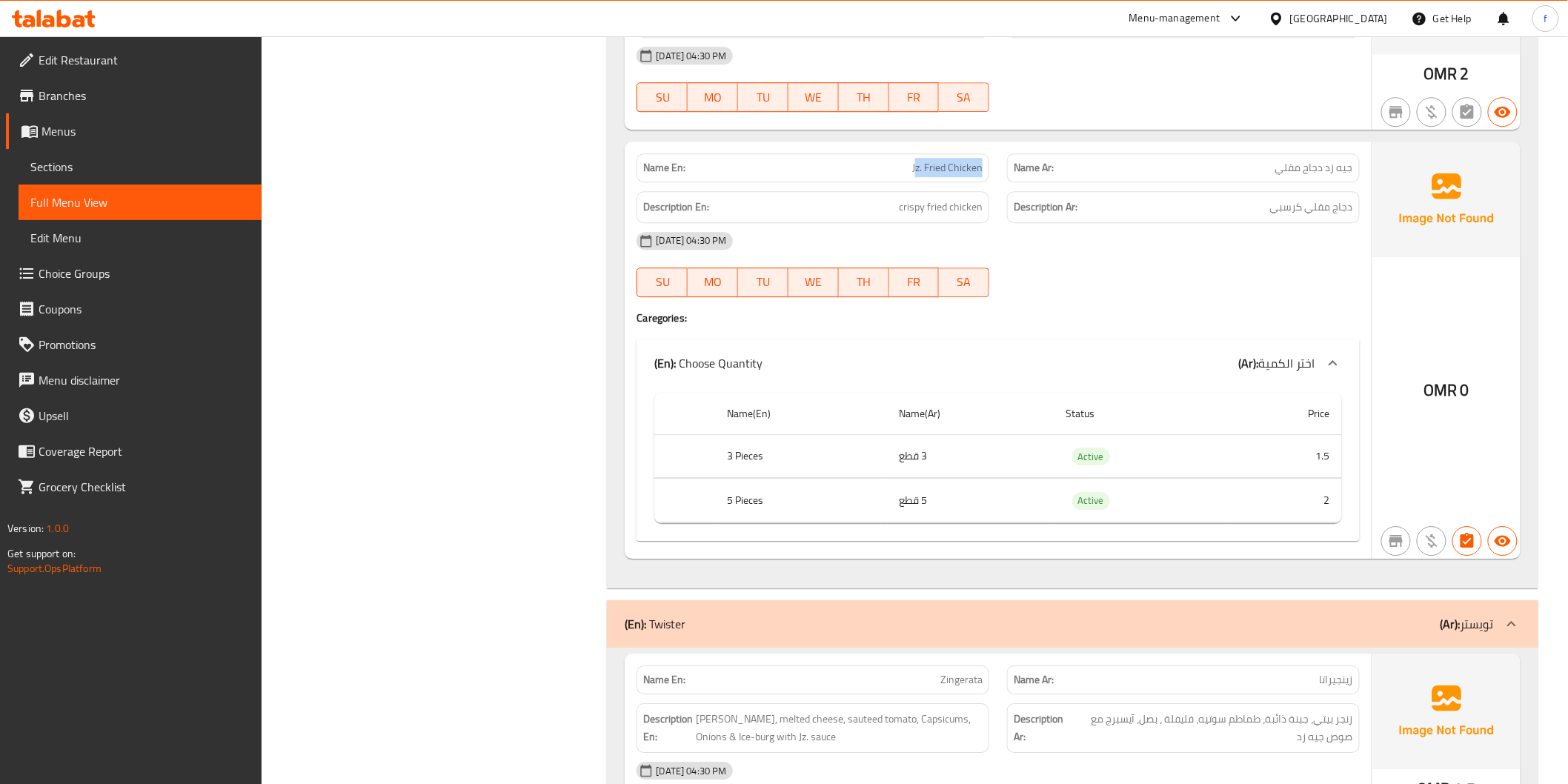
drag, startPoint x: 914, startPoint y: 167, endPoint x: 987, endPoint y: 173, distance: 73.2
drag, startPoint x: 969, startPoint y: 172, endPoint x: 877, endPoint y: 168, distance: 92.1
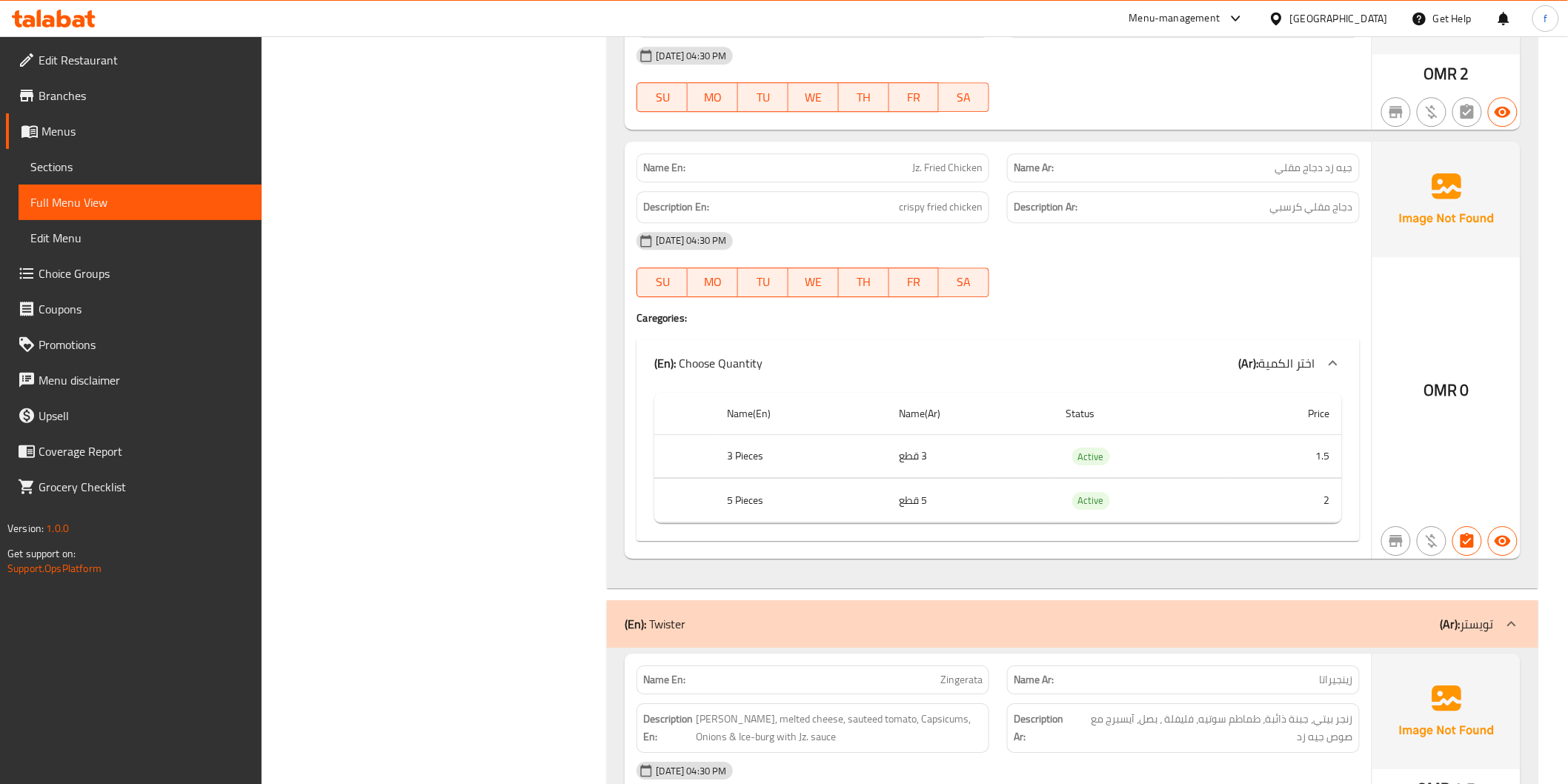
click at [907, 208] on span "crispy fried chicken" at bounding box center [940, 207] width 84 height 18
drag, startPoint x: 907, startPoint y: 208, endPoint x: 929, endPoint y: 204, distance: 22.4
click at [909, 208] on span "crispy fried chicken" at bounding box center [940, 207] width 84 height 18
click at [929, 204] on span "crispy fried chicken" at bounding box center [940, 207] width 84 height 18
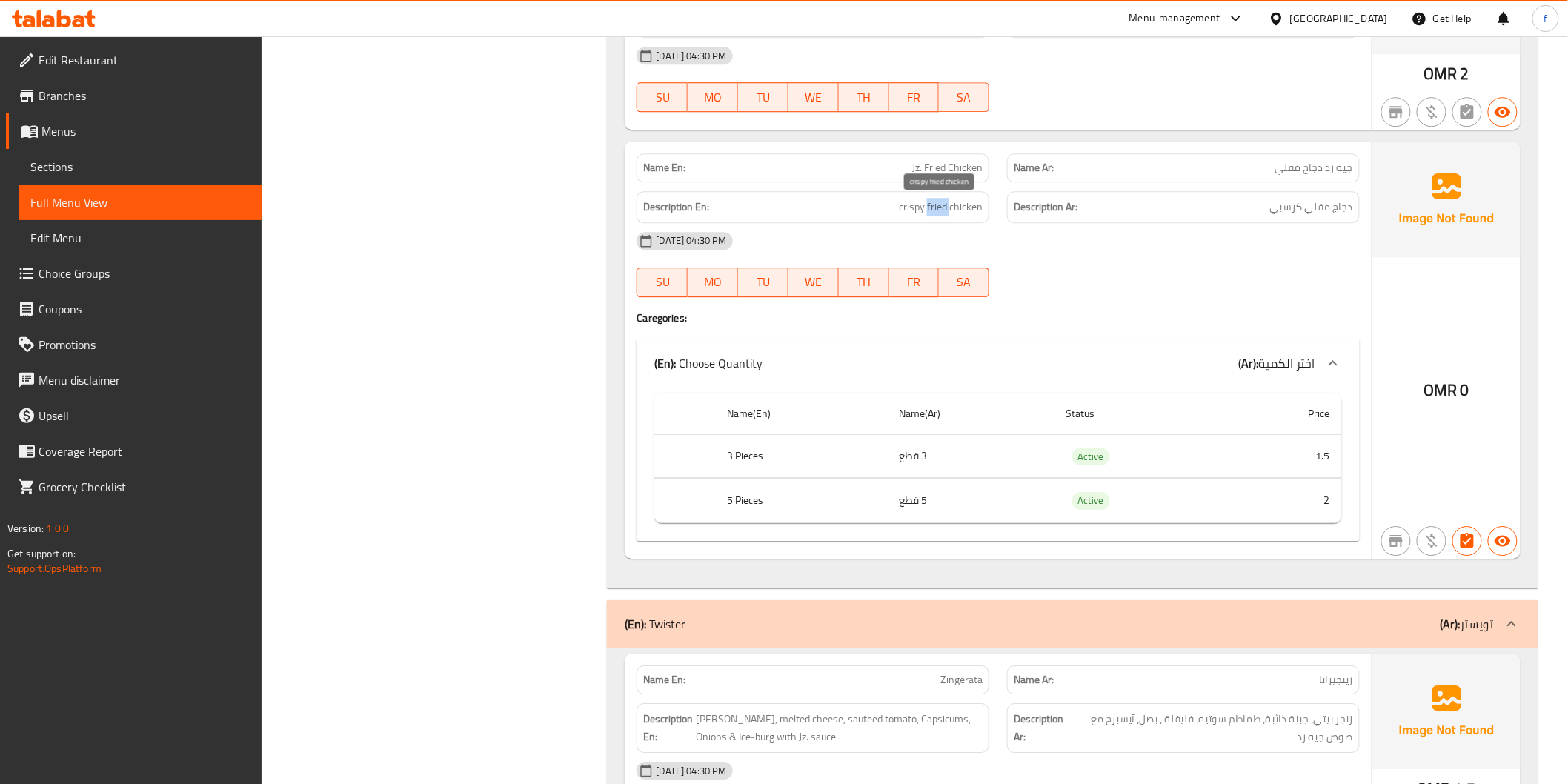
click at [930, 204] on span "crispy fried chicken" at bounding box center [940, 207] width 84 height 18
click at [961, 204] on span "crispy fried chicken" at bounding box center [940, 207] width 84 height 18
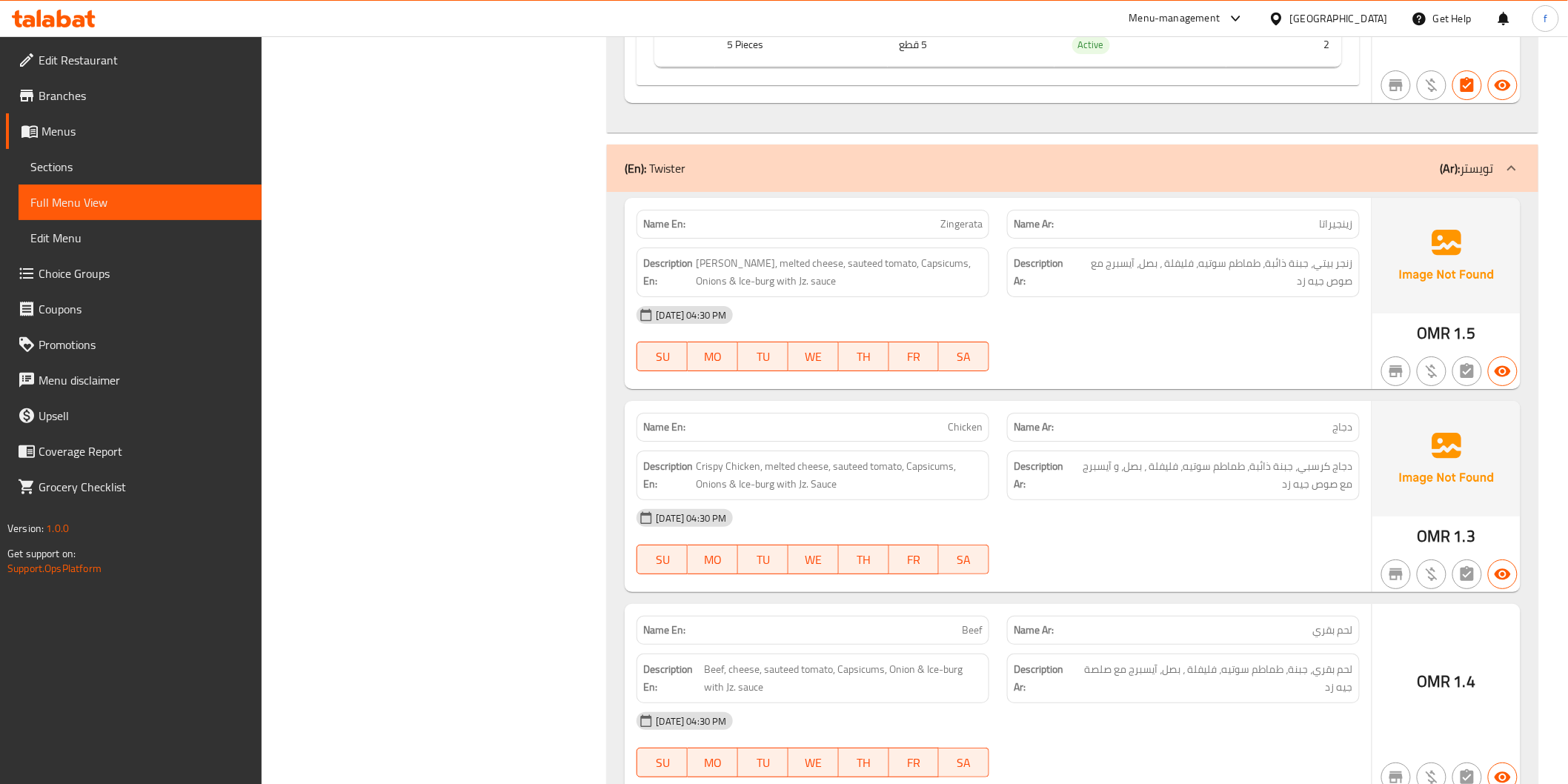
scroll to position [7002, 0]
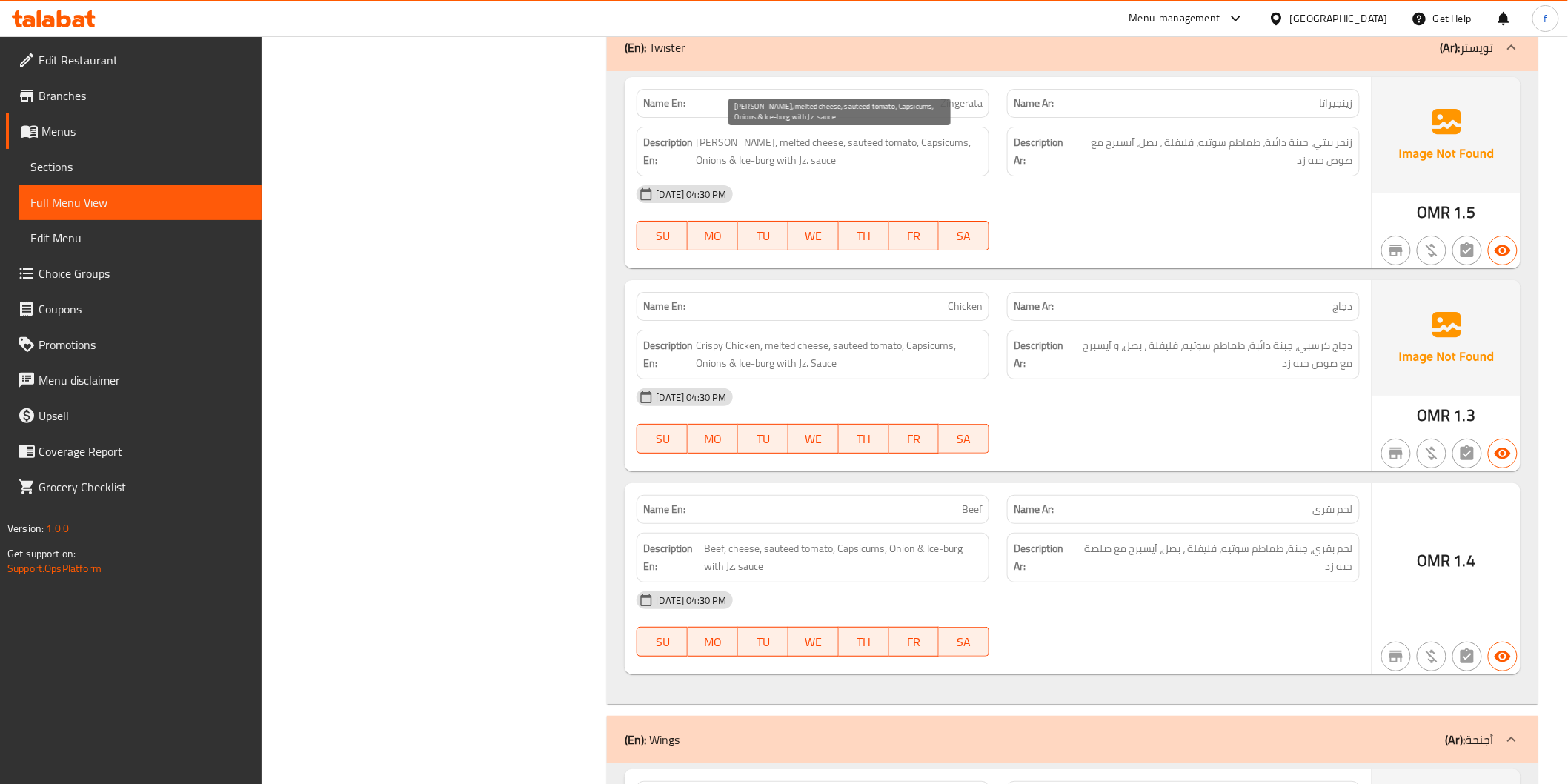
click at [721, 143] on span "[PERSON_NAME], melted cheese, sauteed tomato, Capsicums, Onions & Ice-burg with…" at bounding box center [839, 152] width 287 height 37
click at [733, 146] on span "[PERSON_NAME], melted cheese, sauteed tomato, Capsicums, Onions & Ice-burg with…" at bounding box center [839, 152] width 287 height 37
click at [772, 141] on span "[PERSON_NAME], melted cheese, sauteed tomato, Capsicums, Onions & Ice-burg with…" at bounding box center [839, 152] width 287 height 37
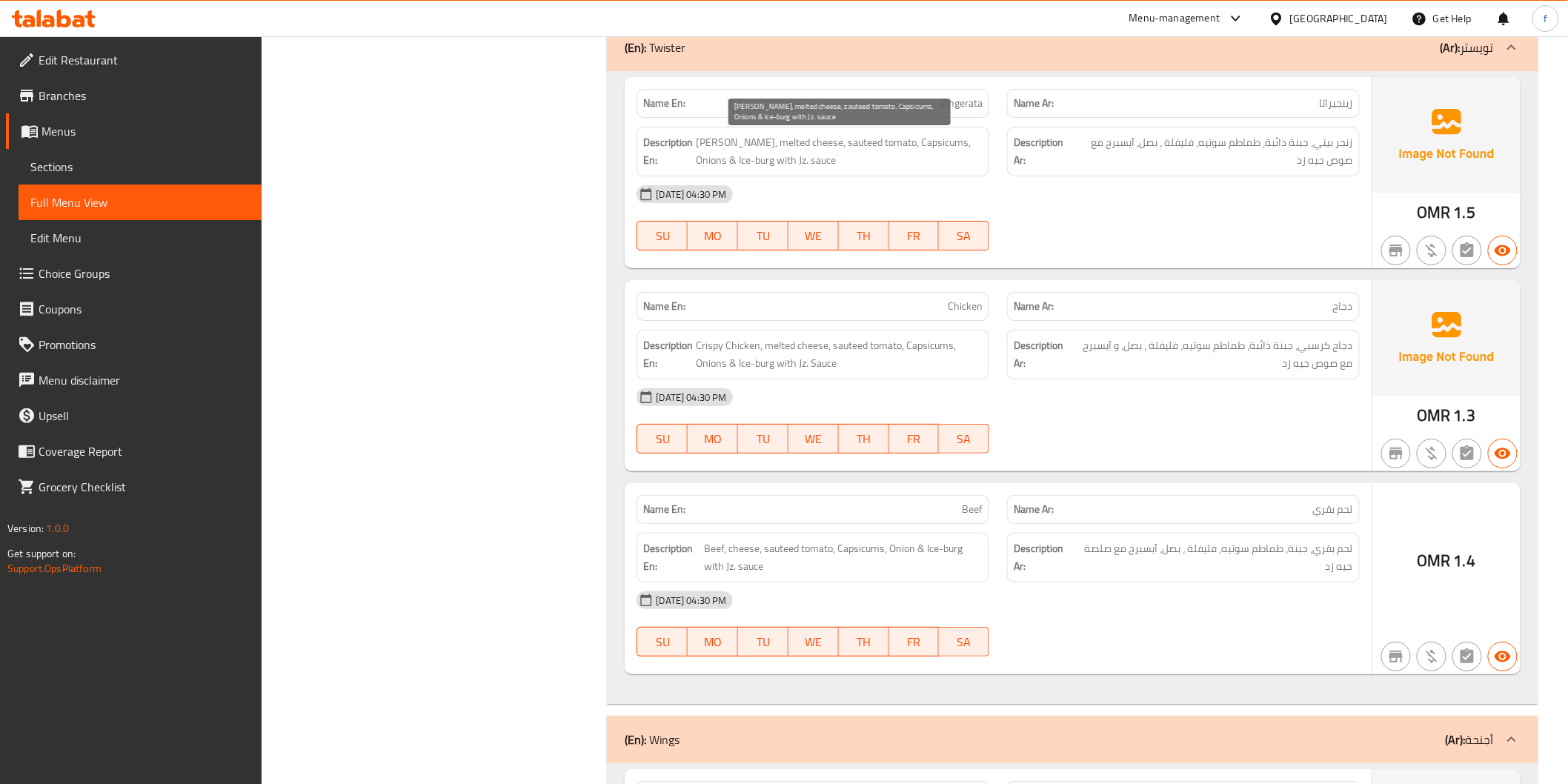
click at [790, 144] on span "[PERSON_NAME], melted cheese, sauteed tomato, Capsicums, Onions & Ice-burg with…" at bounding box center [839, 152] width 287 height 37
click at [838, 146] on span "[PERSON_NAME], melted cheese, sauteed tomato, Capsicums, Onions & Ice-burg with…" at bounding box center [839, 152] width 287 height 37
click at [864, 149] on span "[PERSON_NAME], melted cheese, sauteed tomato, Capsicums, Onions & Ice-burg with…" at bounding box center [839, 152] width 287 height 37
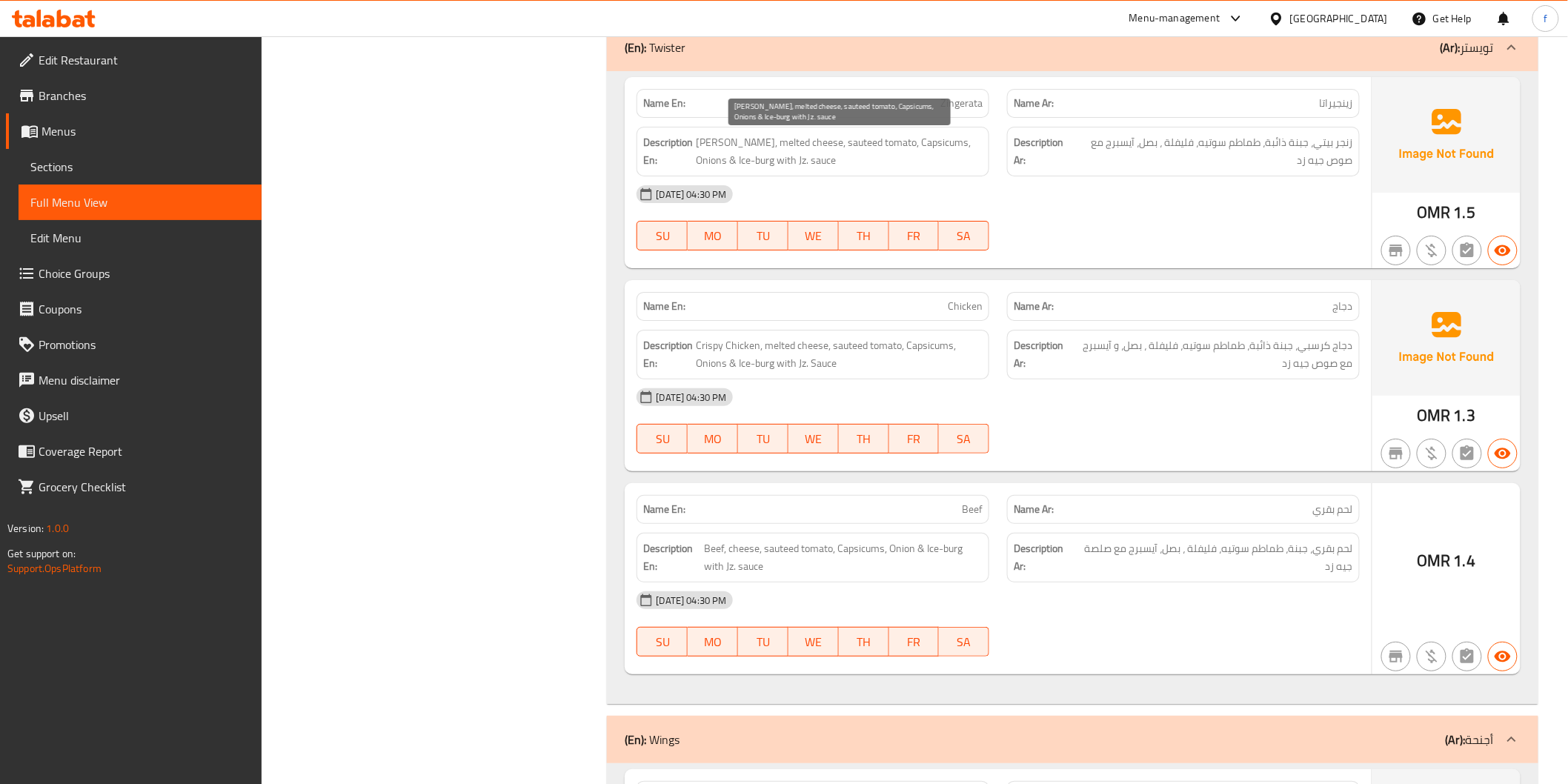
click at [907, 146] on span "[PERSON_NAME], melted cheese, sauteed tomato, Capsicums, Onions & Ice-burg with…" at bounding box center [839, 152] width 287 height 37
click at [958, 144] on span "[PERSON_NAME], melted cheese, sauteed tomato, Capsicums, Onions & Ice-burg with…" at bounding box center [839, 152] width 287 height 37
click at [715, 159] on span "[PERSON_NAME], melted cheese, sauteed tomato, Capsicums, Onions & Ice-burg with…" at bounding box center [839, 152] width 287 height 37
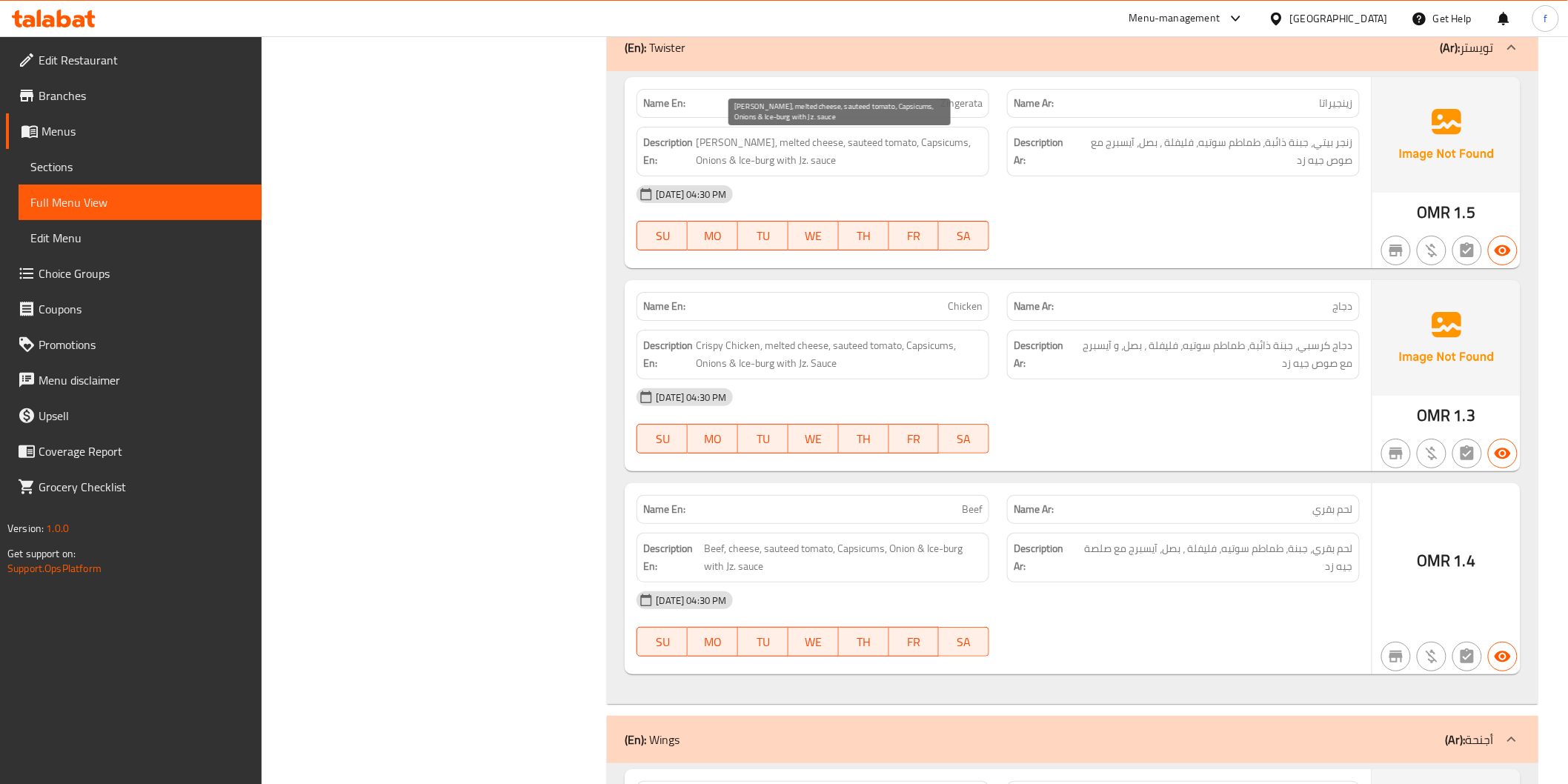
click at [734, 164] on span "[PERSON_NAME], melted cheese, sauteed tomato, Capsicums, Onions & Ice-burg with…" at bounding box center [839, 152] width 287 height 37
drag, startPoint x: 767, startPoint y: 161, endPoint x: 821, endPoint y: 165, distance: 54.1
click at [821, 165] on span "[PERSON_NAME], melted cheese, sauteed tomato, Capsicums, Onions & Ice-burg with…" at bounding box center [839, 152] width 287 height 37
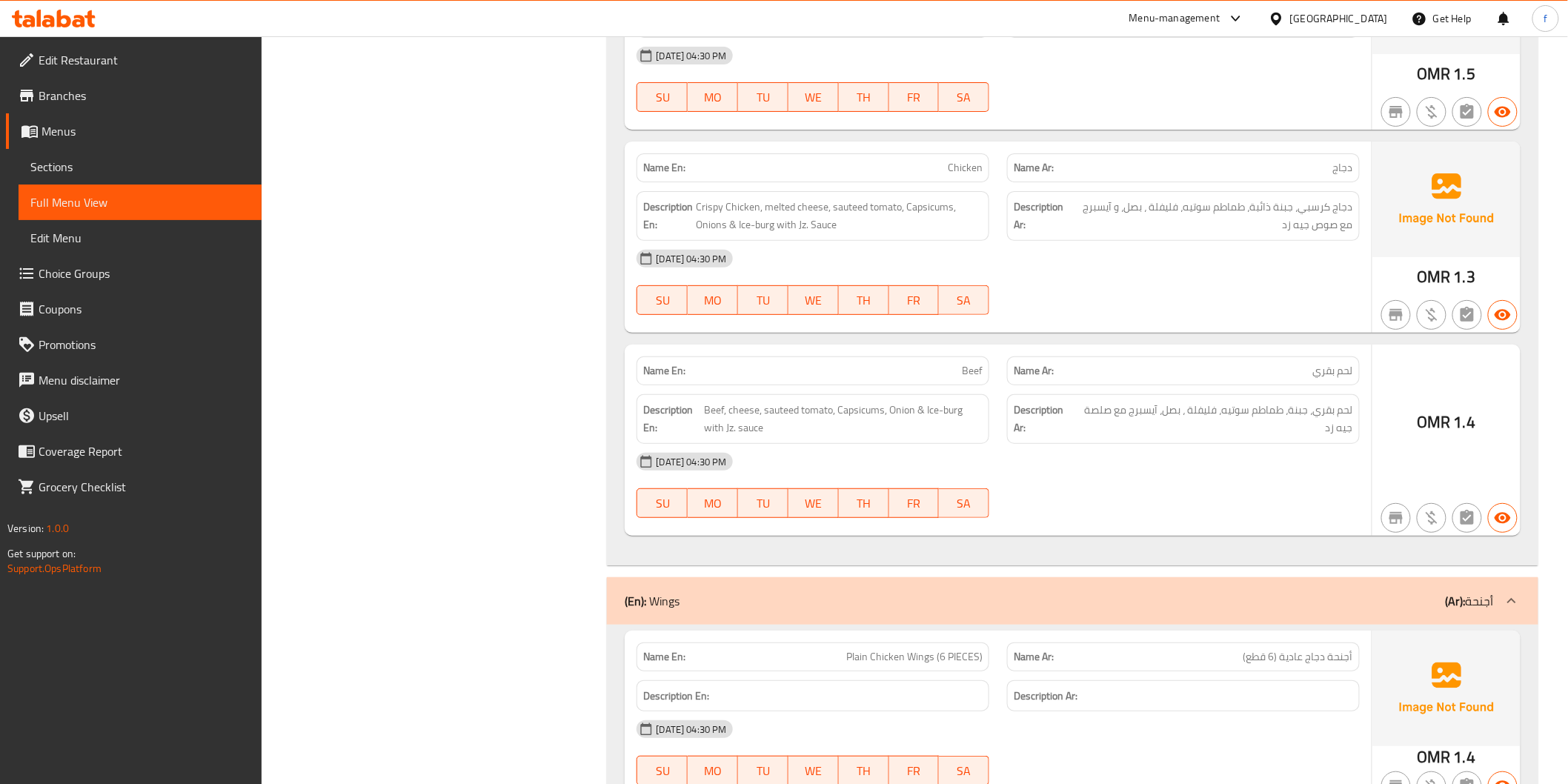
scroll to position [7166, 0]
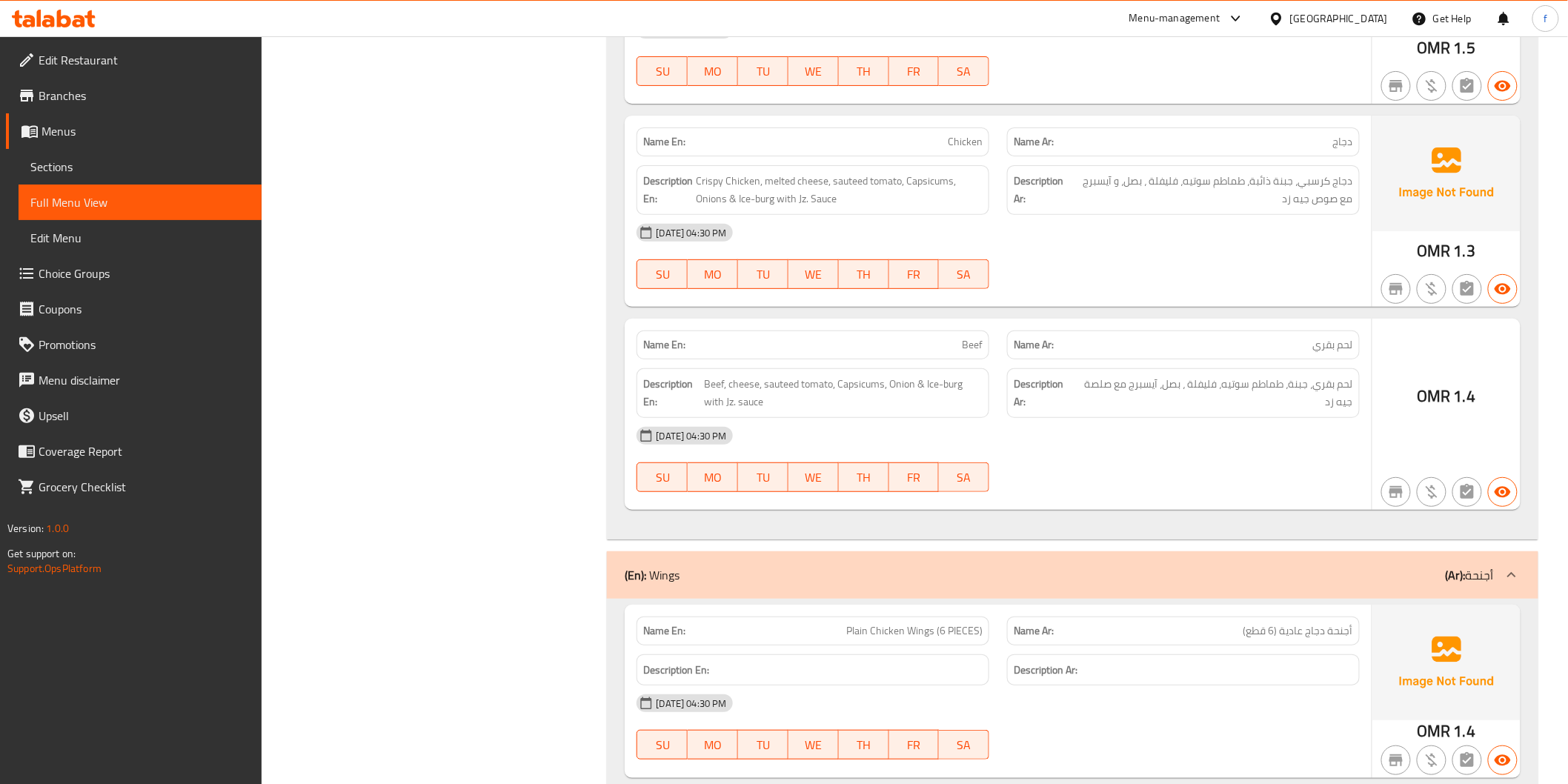
click at [711, 182] on span "Crispy Chicken, melted cheese, sauteed tomato, Capsicums, Onions & Ice-burg wit…" at bounding box center [839, 191] width 287 height 37
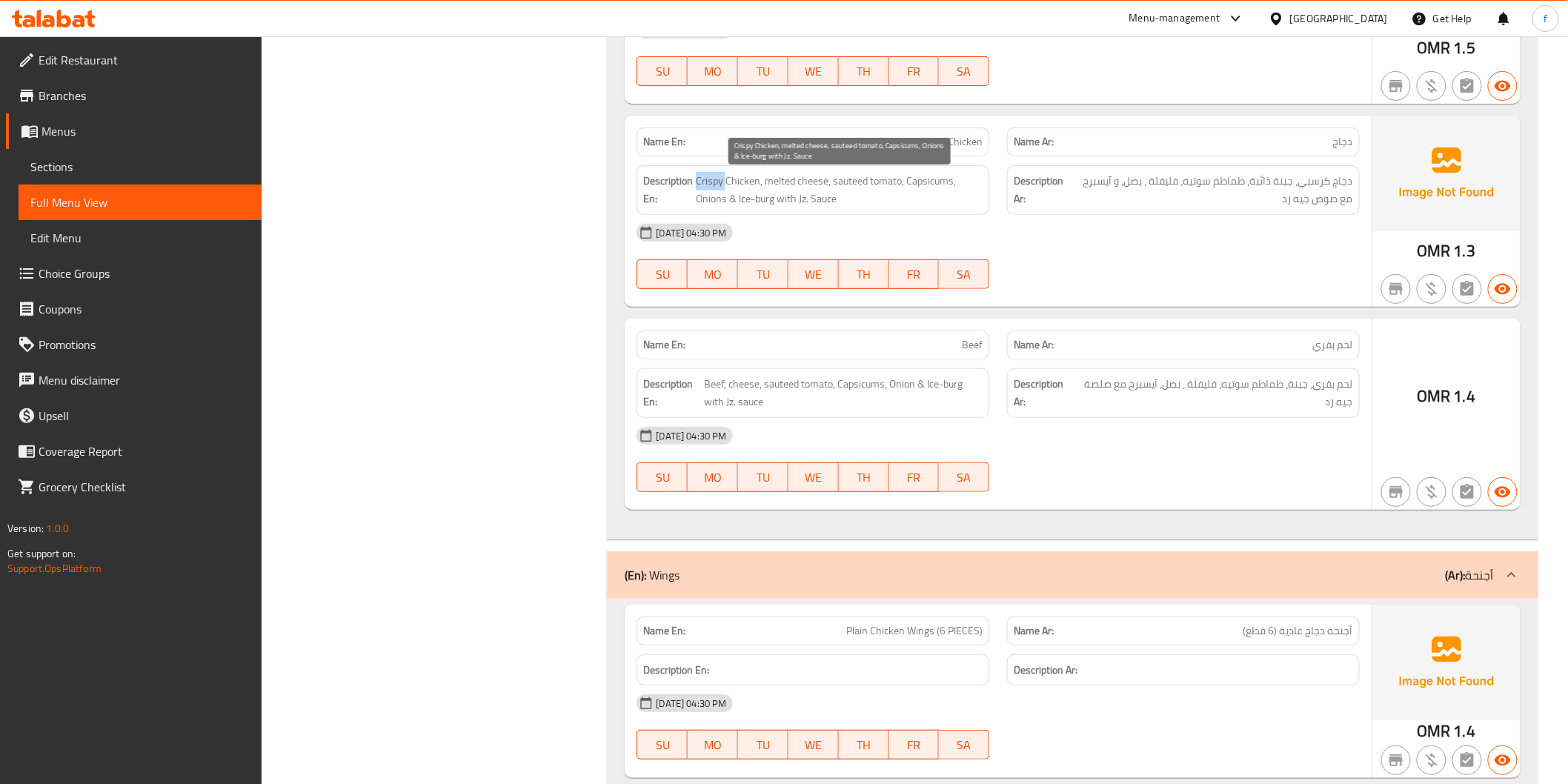
drag, startPoint x: 711, startPoint y: 182, endPoint x: 737, endPoint y: 176, distance: 26.7
click at [712, 182] on span "Crispy Chicken, melted cheese, sauteed tomato, Capsicums, Onions & Ice-burg wit…" at bounding box center [839, 191] width 287 height 37
click at [737, 175] on span "Crispy Chicken, melted cheese, sauteed tomato, Capsicums, Onions & Ice-burg wit…" at bounding box center [839, 191] width 287 height 37
click at [768, 183] on span "Crispy Chicken, melted cheese, sauteed tomato, Capsicums, Onions & Ice-burg wit…" at bounding box center [839, 191] width 287 height 37
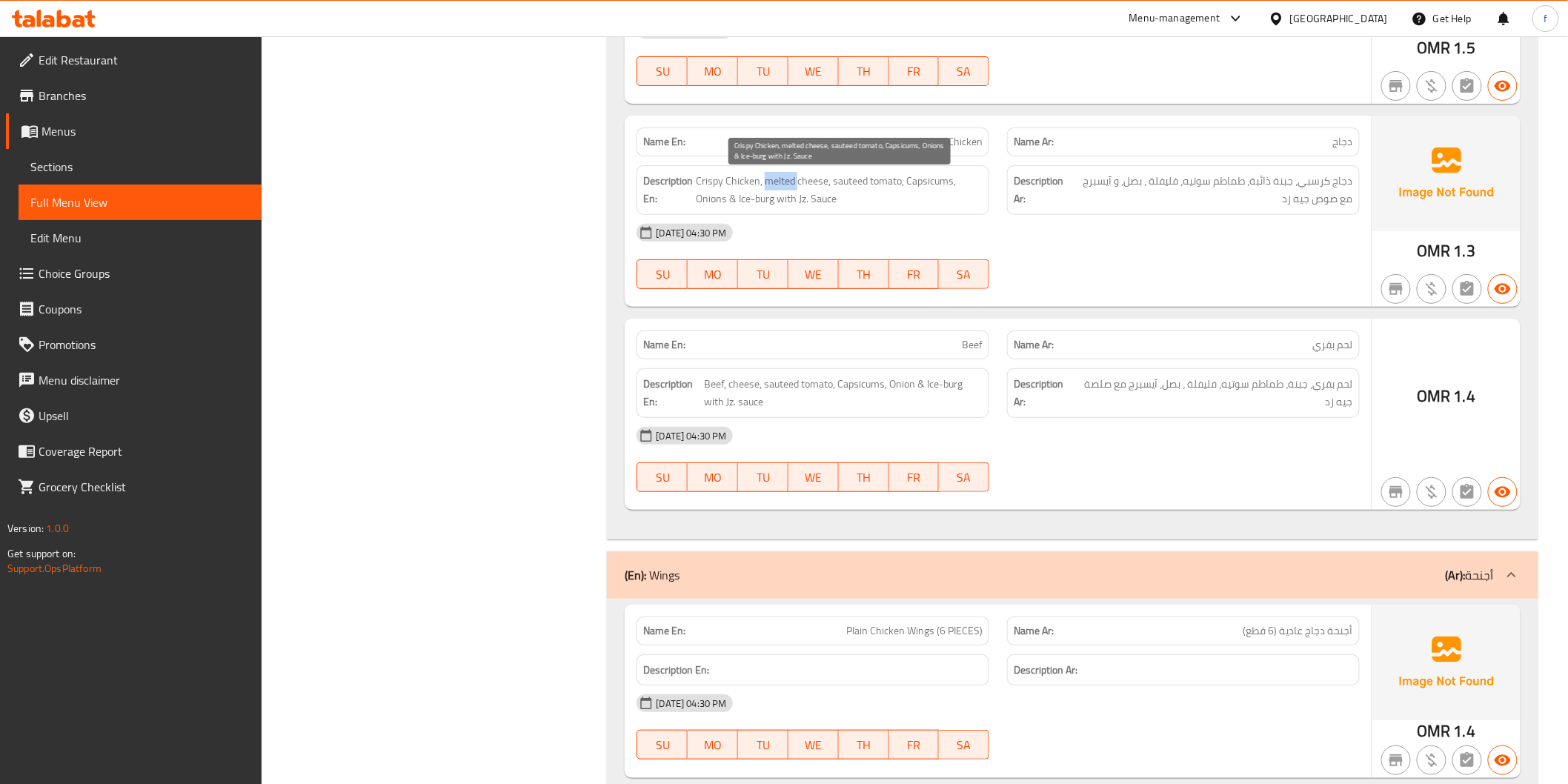
click at [769, 183] on span "Crispy Chicken, melted cheese, sauteed tomato, Capsicums, Onions & Ice-burg wit…" at bounding box center [839, 191] width 287 height 37
click at [815, 182] on span "Crispy Chicken, melted cheese, sauteed tomato, Capsicums, Onions & Ice-burg wit…" at bounding box center [839, 191] width 287 height 37
click at [813, 182] on span "Crispy Chicken, melted cheese, sauteed tomato, Capsicums, Onions & Ice-burg wit…" at bounding box center [839, 191] width 287 height 37
click at [851, 182] on span "Crispy Chicken, melted cheese, sauteed tomato, Capsicums, Onions & Ice-burg wit…" at bounding box center [839, 191] width 287 height 37
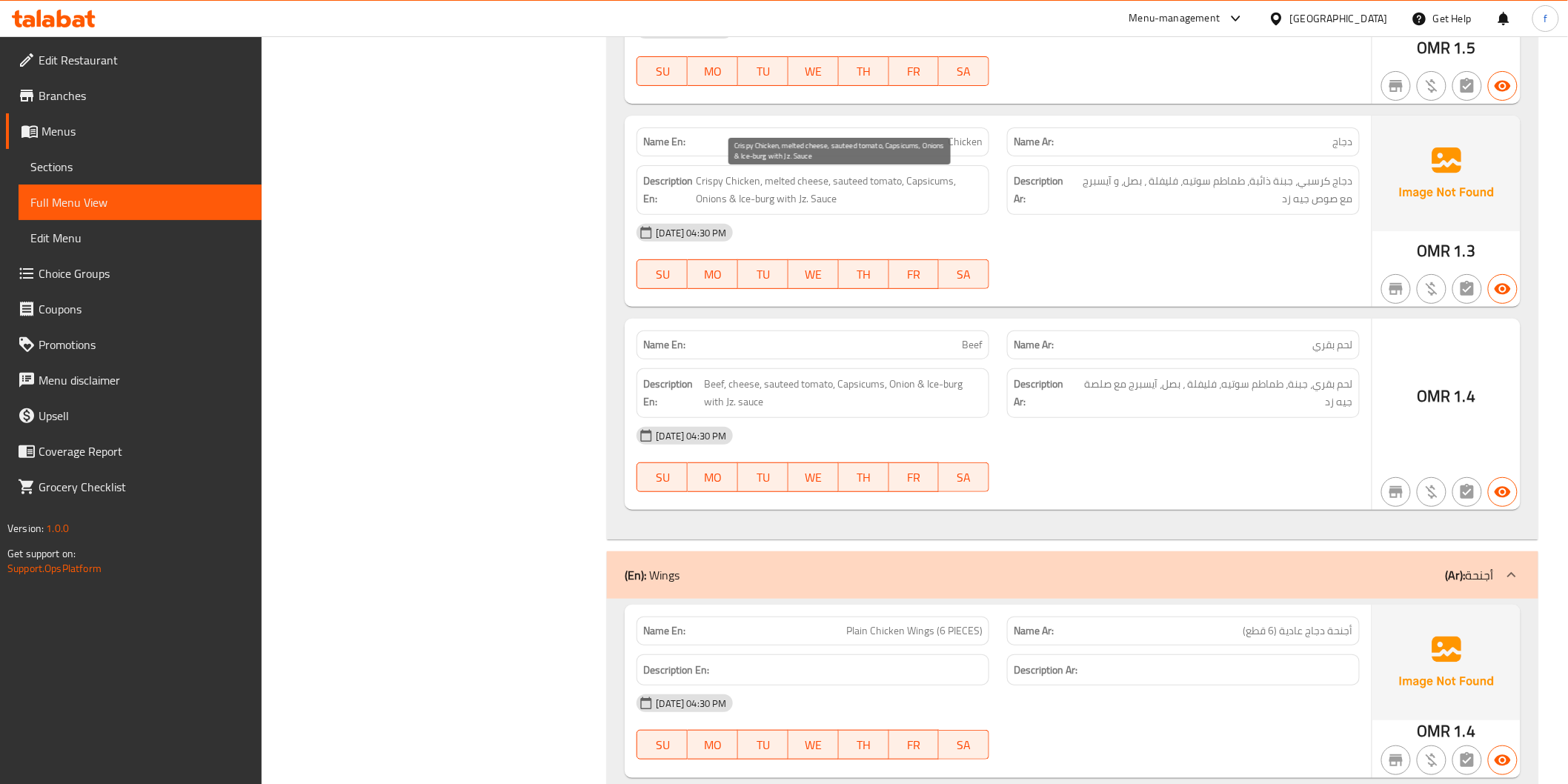
click at [887, 184] on span "Crispy Chicken, melted cheese, sauteed tomato, Capsicums, Onions & Ice-burg wit…" at bounding box center [839, 191] width 287 height 37
click at [886, 184] on span "Crispy Chicken, melted cheese, sauteed tomato, Capsicums, Onions & Ice-burg wit…" at bounding box center [839, 191] width 287 height 37
click at [921, 182] on span "Crispy Chicken, melted cheese, sauteed tomato, Capsicums, Onions & Ice-burg wit…" at bounding box center [839, 191] width 287 height 37
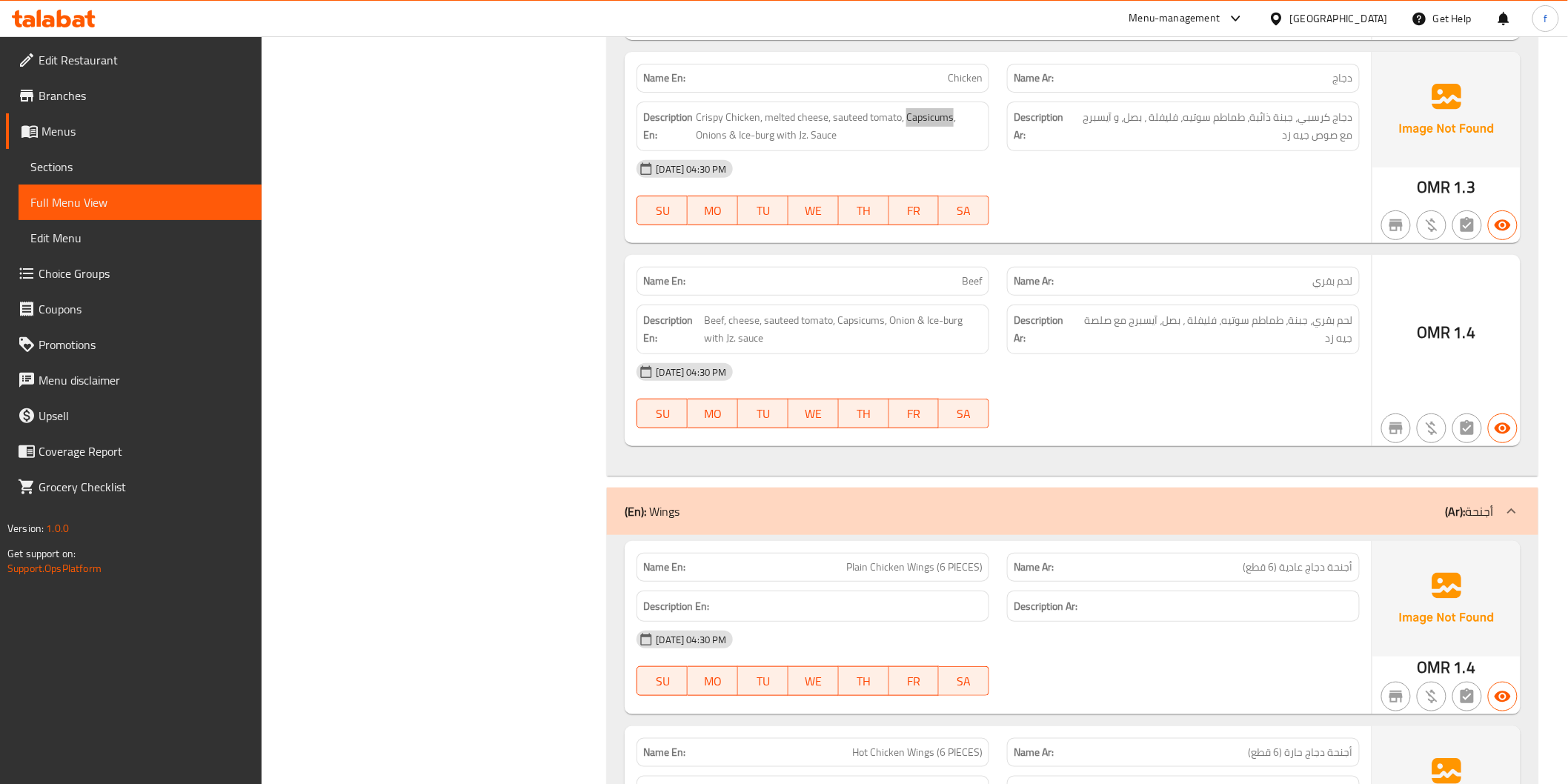
scroll to position [7330, 0]
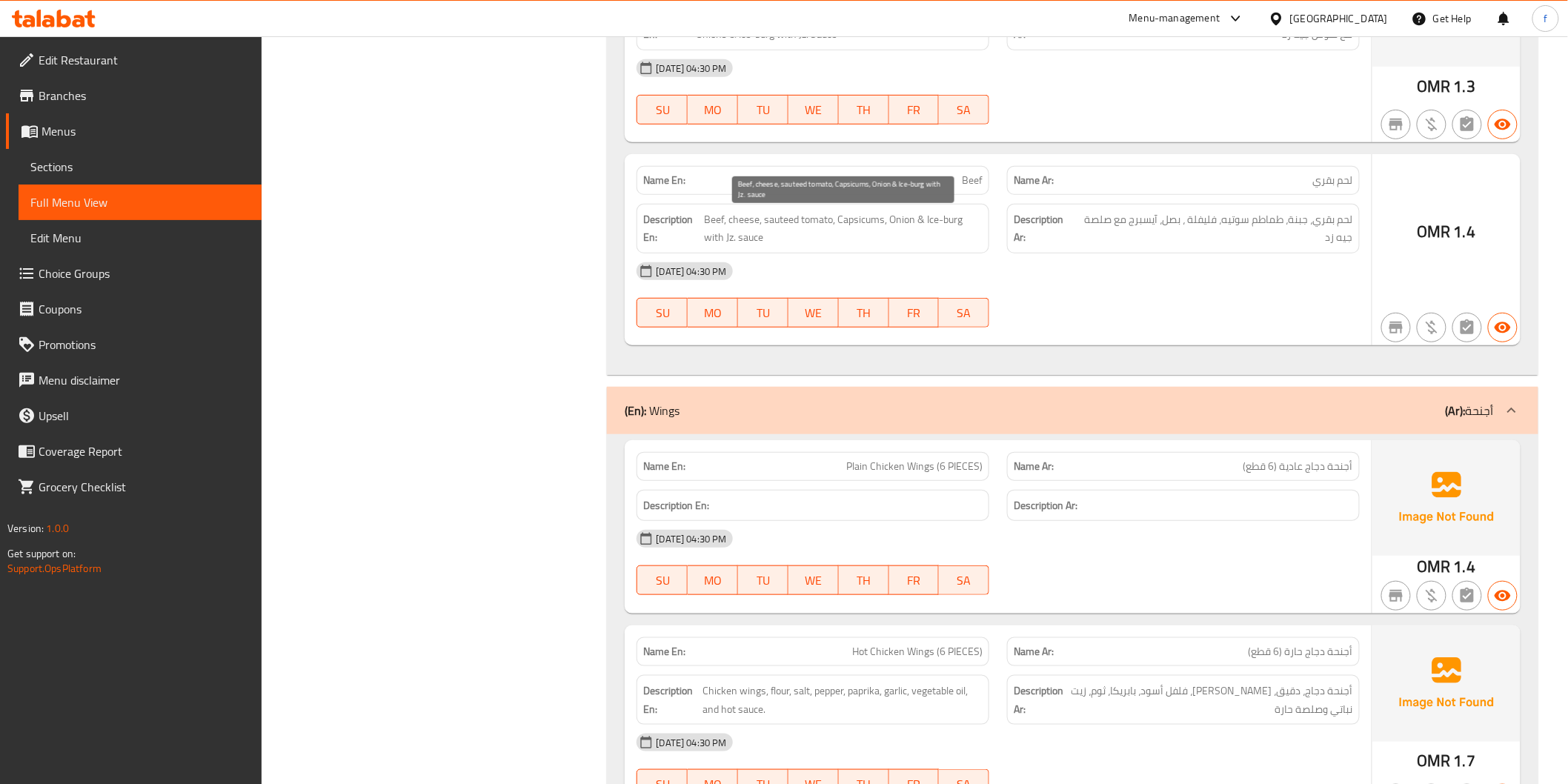
click at [720, 218] on span "Beef, cheese, sauteed tomato, Capsicums, Onion & Ice-burg with Jz. sauce" at bounding box center [842, 229] width 278 height 37
click at [749, 224] on span "Beef, cheese, sauteed tomato, Capsicums, Onion & Ice-burg with Jz. sauce" at bounding box center [842, 229] width 278 height 37
click at [779, 221] on span "Beef, cheese, sauteed tomato, Capsicums, Onion & Ice-burg with Jz. sauce" at bounding box center [842, 229] width 278 height 37
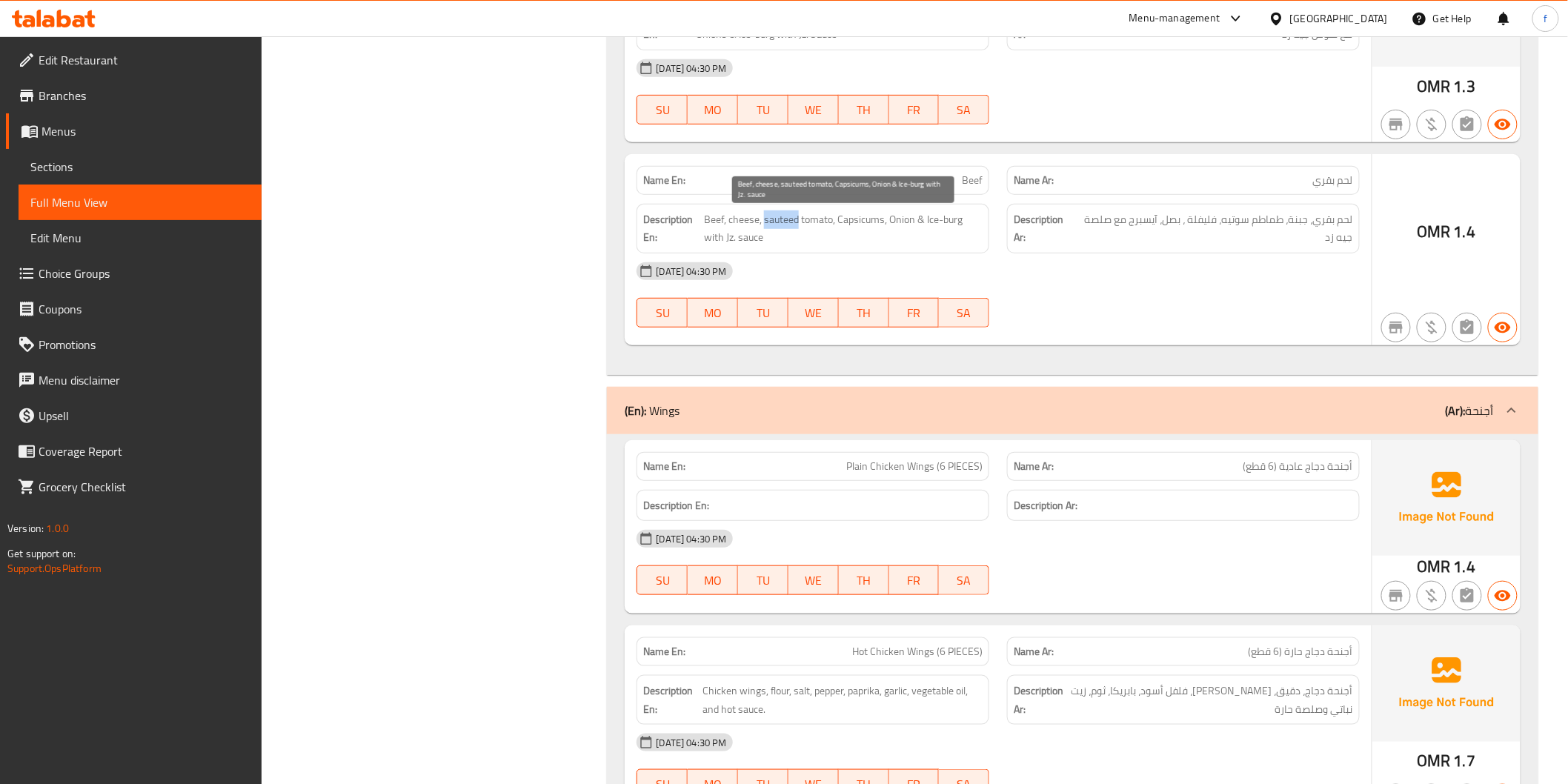
drag, startPoint x: 786, startPoint y: 223, endPoint x: 822, endPoint y: 223, distance: 36.0
click at [803, 223] on span "Beef, cheese, sauteed tomato, Capsicums, Onion & Ice-burg with Jz. sauce" at bounding box center [842, 229] width 278 height 37
click at [822, 222] on span "Beef, cheese, sauteed tomato, Capsicums, Onion & Ice-burg with Jz. sauce" at bounding box center [842, 229] width 278 height 37
drag, startPoint x: 822, startPoint y: 222, endPoint x: 868, endPoint y: 223, distance: 46.0
click at [824, 222] on span "Beef, cheese, sauteed tomato, Capsicums, Onion & Ice-burg with Jz. sauce" at bounding box center [842, 229] width 278 height 37
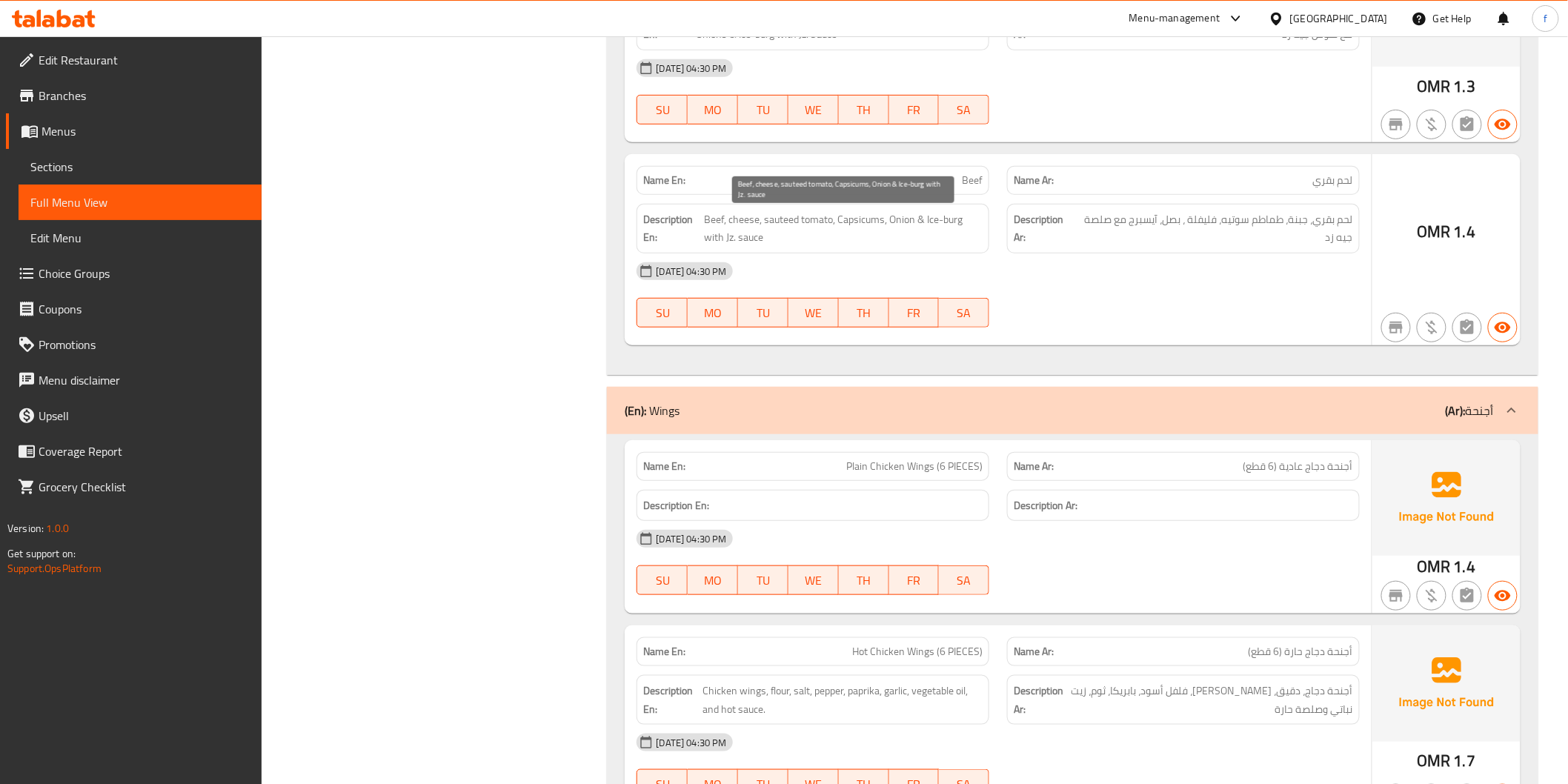
click at [869, 223] on span "Beef, cheese, sauteed tomato, Capsicums, Onion & Ice-burg with Jz. sauce" at bounding box center [842, 229] width 278 height 37
click at [904, 221] on span "Beef, cheese, sauteed tomato, Capsicums, Onion & Ice-burg with Jz. sauce" at bounding box center [842, 229] width 278 height 37
click at [929, 221] on span "Beef, cheese, sauteed tomato, Capsicums, Onion & Ice-burg with Jz. sauce" at bounding box center [842, 229] width 278 height 37
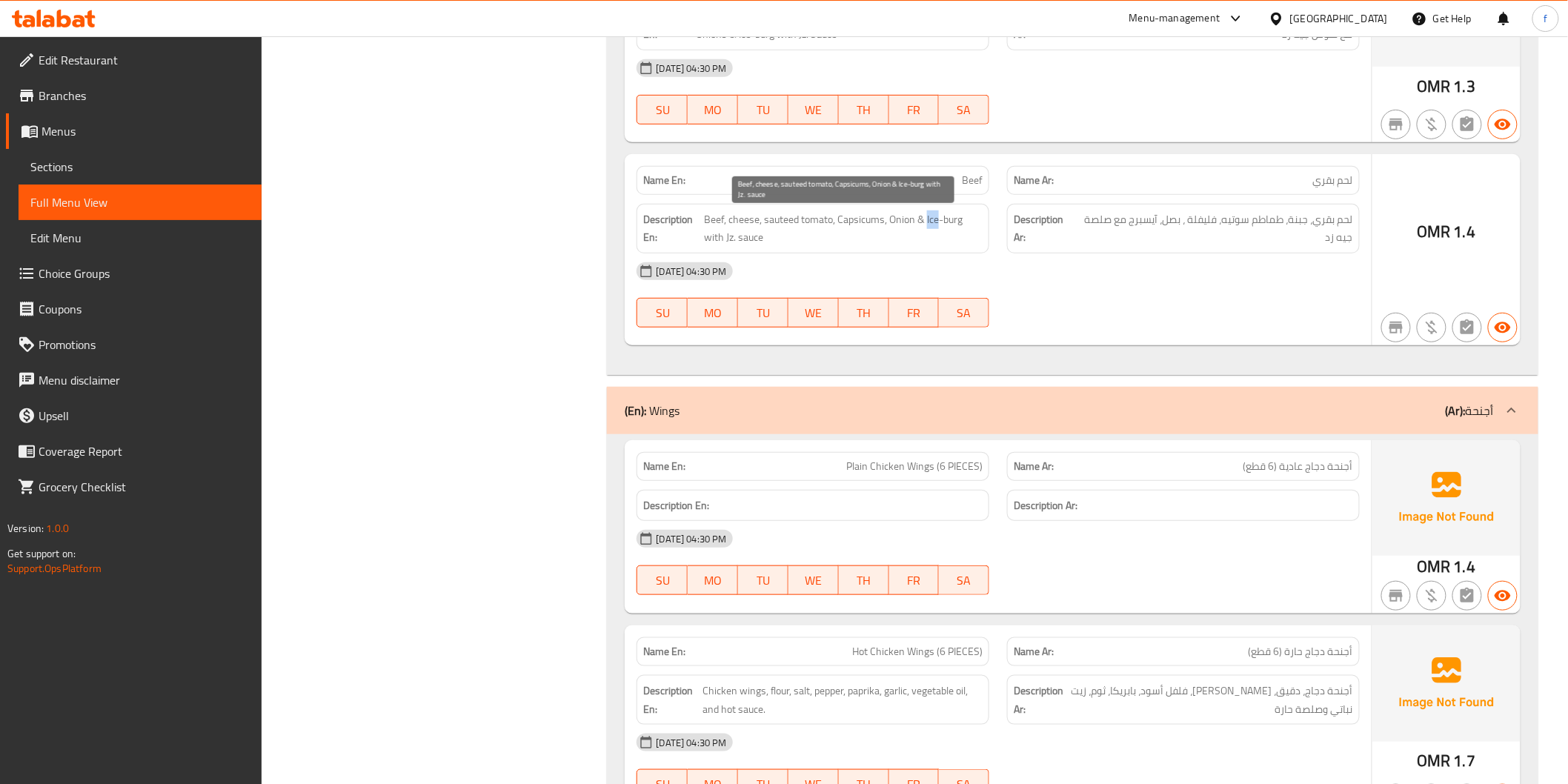
click at [932, 223] on span "Beef, cheese, sauteed tomato, Capsicums, Onion & Ice-burg with Jz. sauce" at bounding box center [842, 229] width 278 height 37
click at [946, 223] on span "Beef, cheese, sauteed tomato, Capsicums, Onion & Ice-burg with Jz. sauce" at bounding box center [842, 229] width 278 height 37
click at [709, 240] on span "Beef, cheese, sauteed tomato, Capsicums, Onion & Ice-burg with Jz. sauce" at bounding box center [842, 229] width 278 height 37
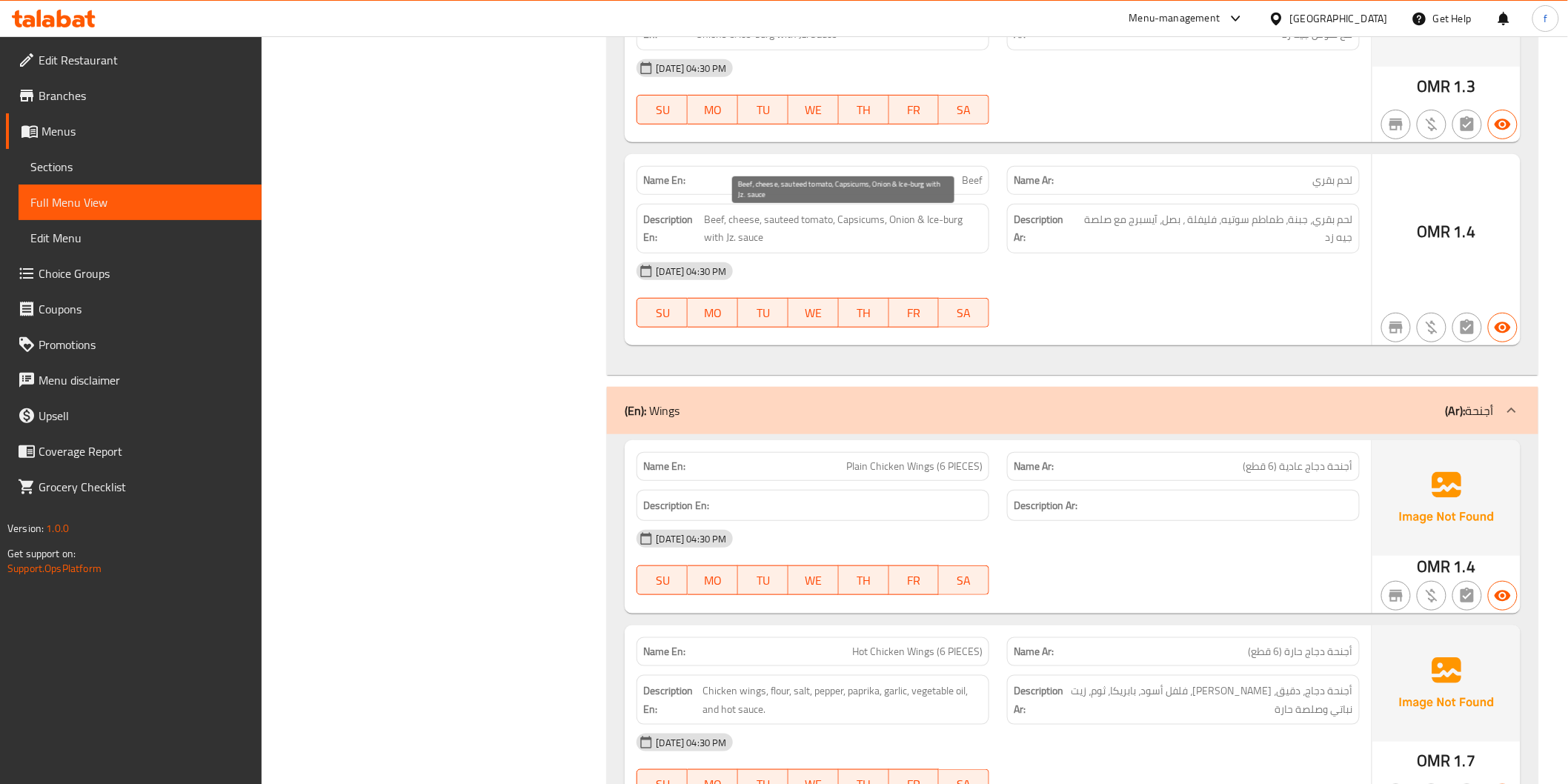
click at [905, 230] on span "Beef, cheese, sauteed tomato, Capsicums, Onion & Ice-burg with Jz. sauce" at bounding box center [842, 229] width 278 height 37
drag, startPoint x: 774, startPoint y: 243, endPoint x: 721, endPoint y: 236, distance: 53.5
click at [721, 236] on span "Beef, cheese, sauteed tomato, Capsicums, Onion & Ice-burg with Jz. sauce" at bounding box center [842, 229] width 278 height 37
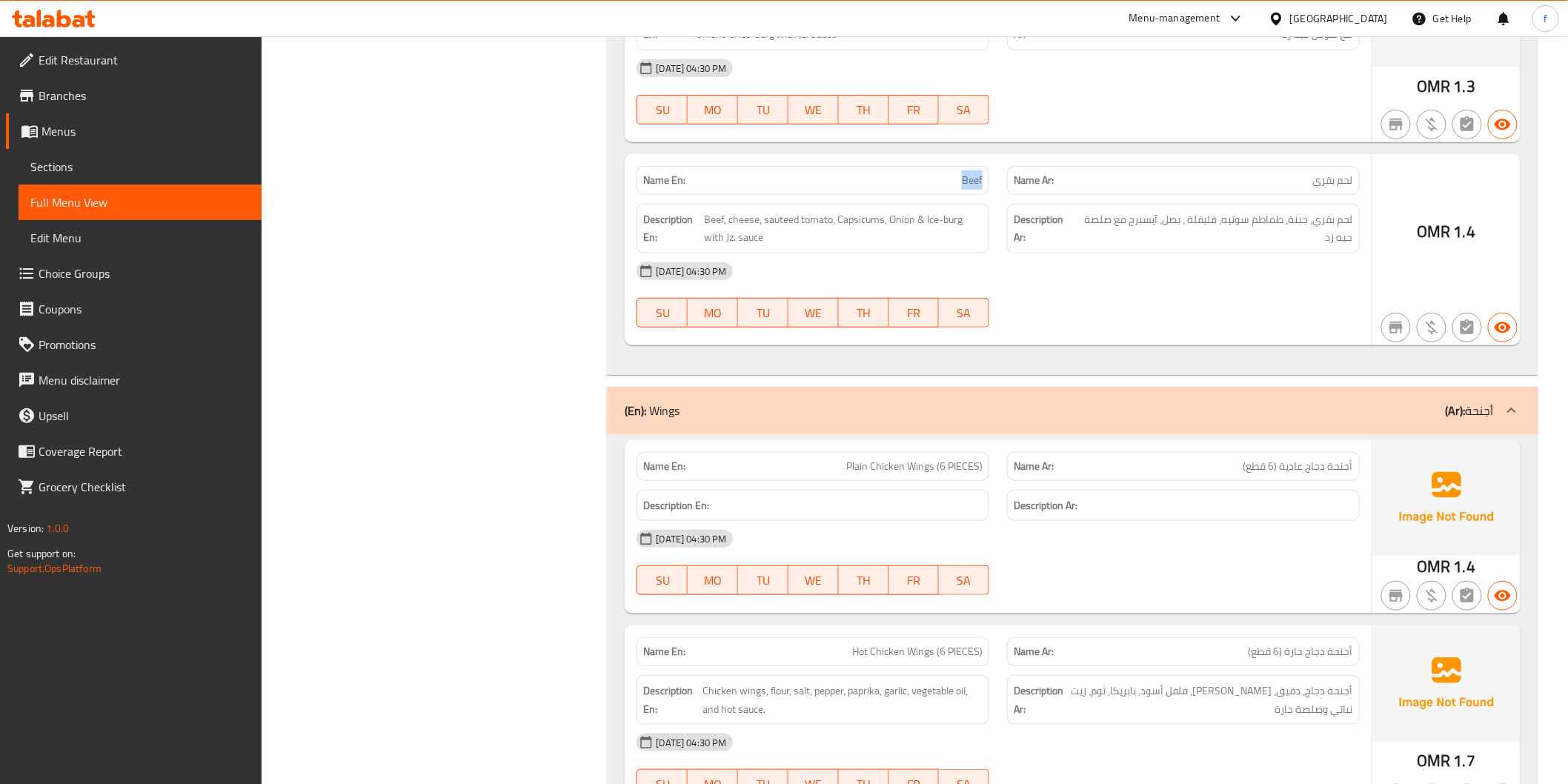
copy span "Beef"
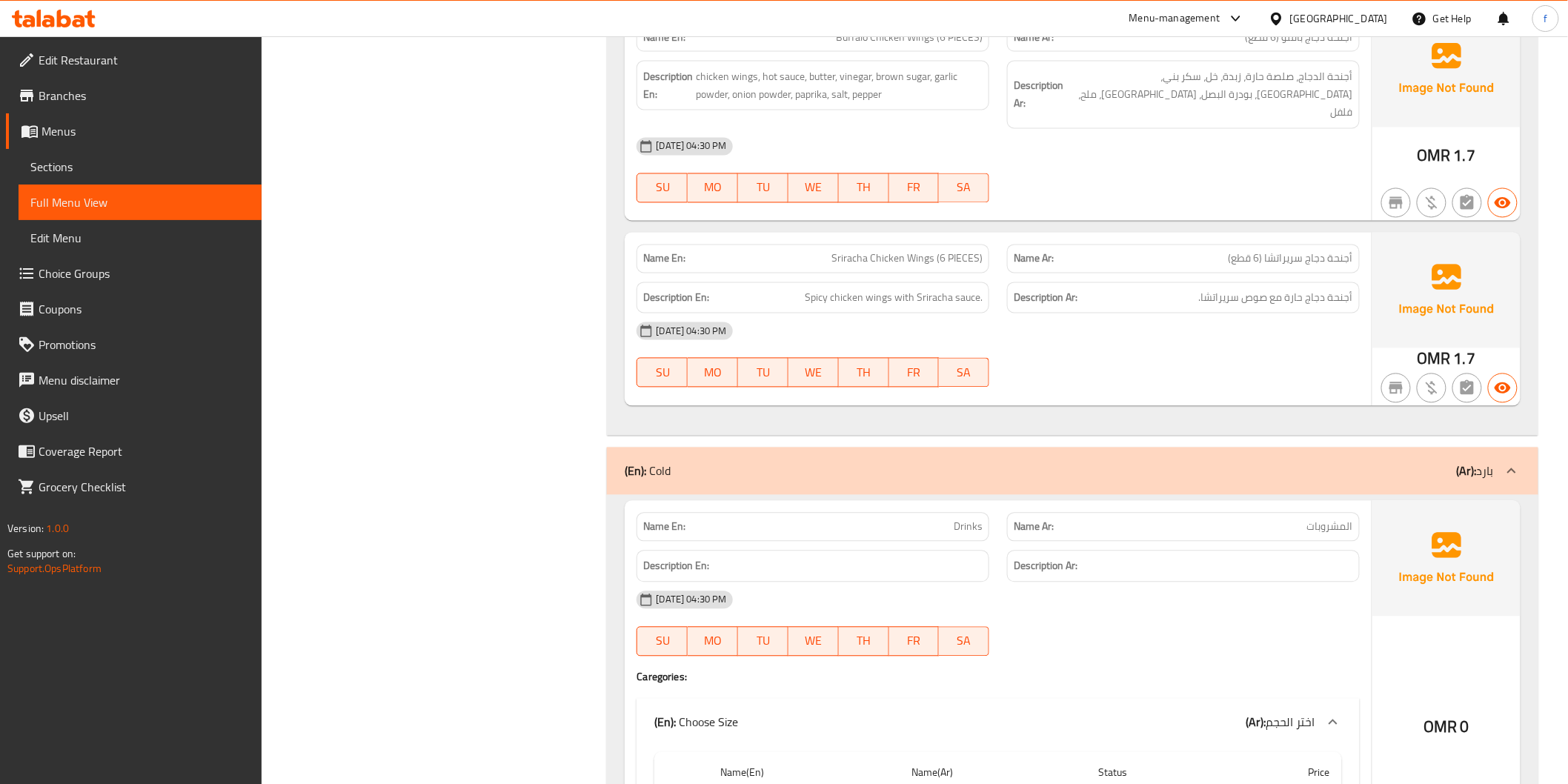
scroll to position [8155, 0]
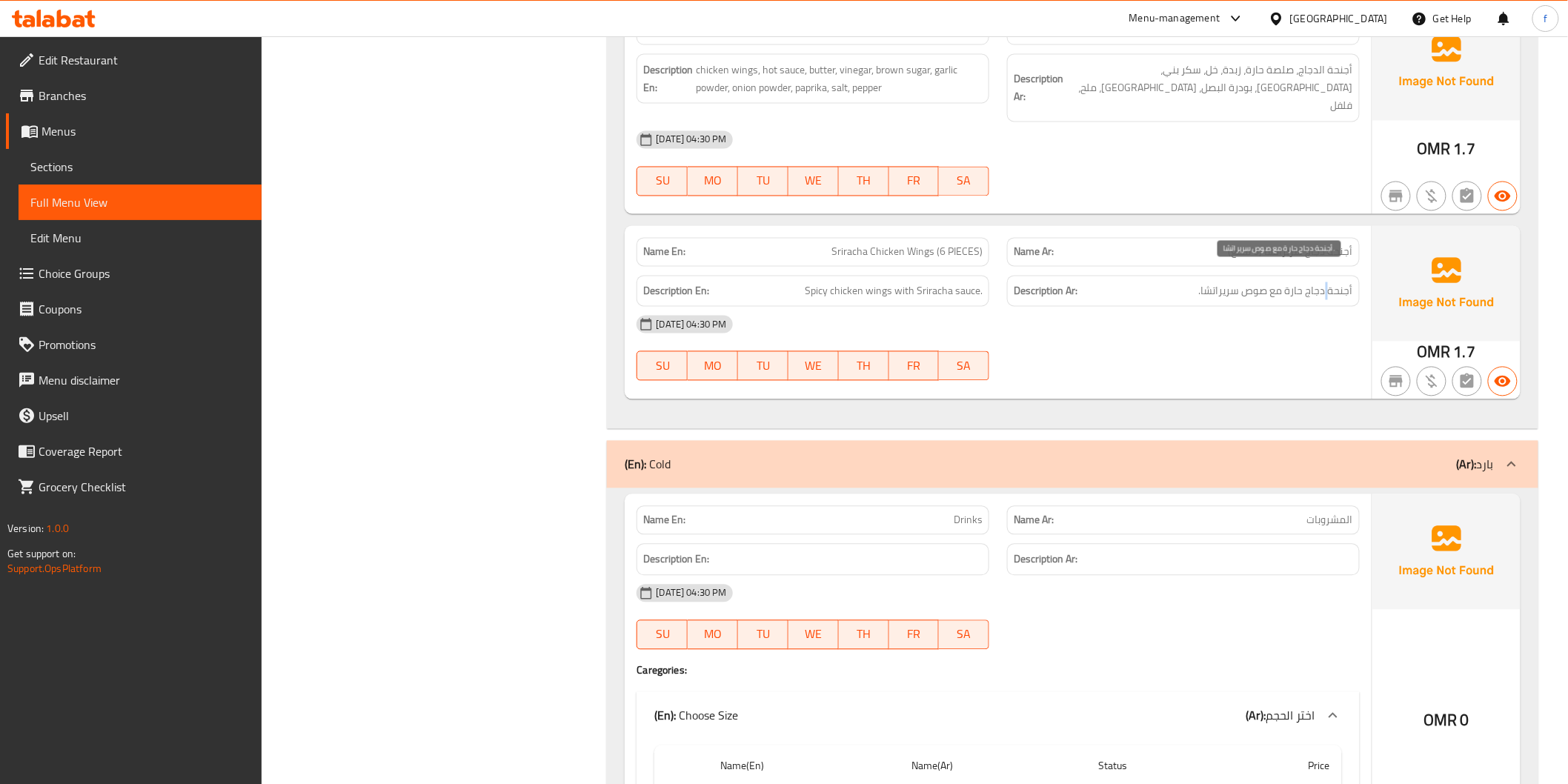
click at [1329, 282] on span "أجنحة دجاج حارة مع صوص سريراتشا." at bounding box center [1275, 291] width 154 height 18
click at [1247, 282] on span "أجنحة دجاج حارة مع صوص سريراتشا." at bounding box center [1275, 291] width 154 height 18
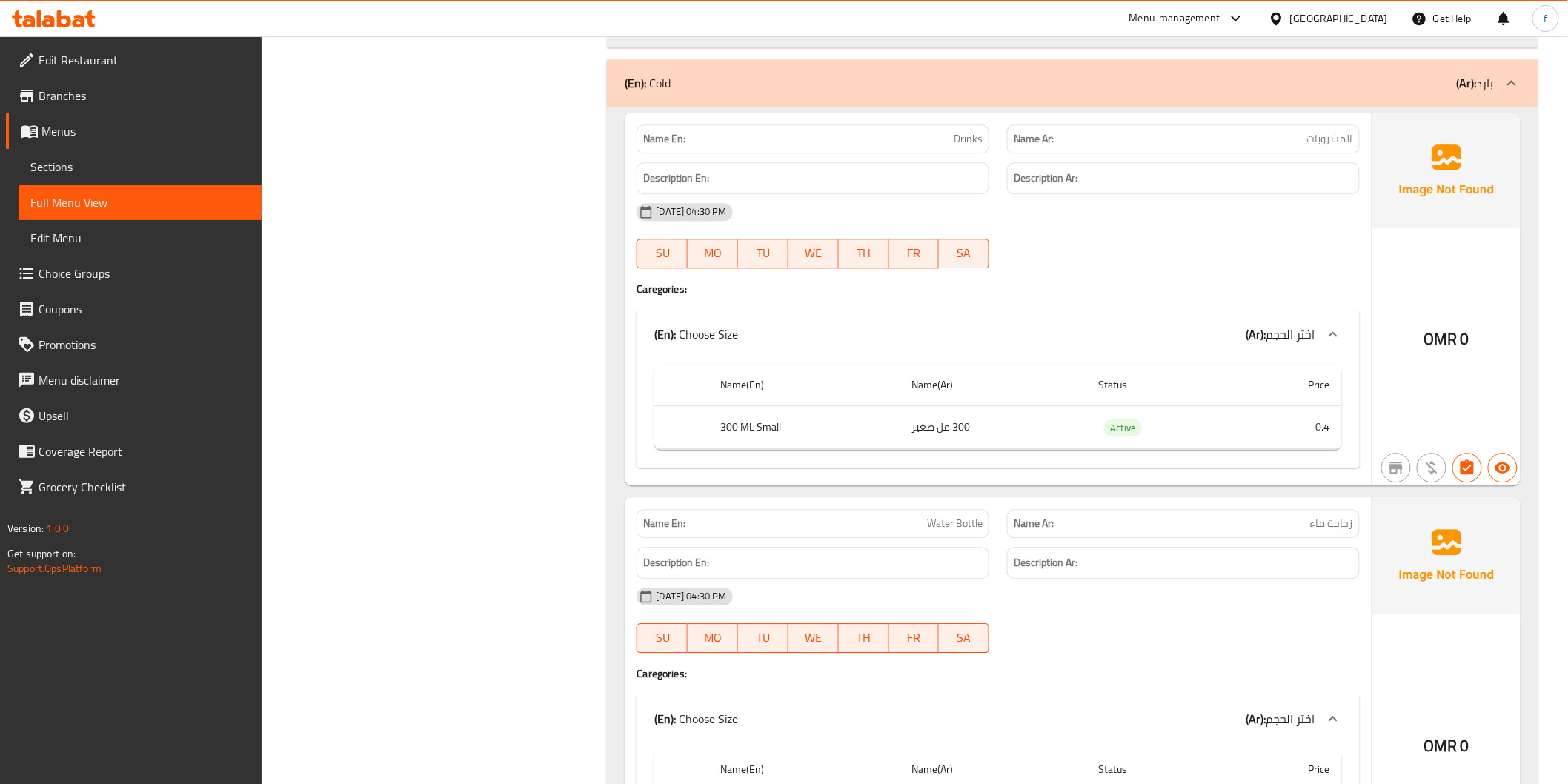
scroll to position [8567, 0]
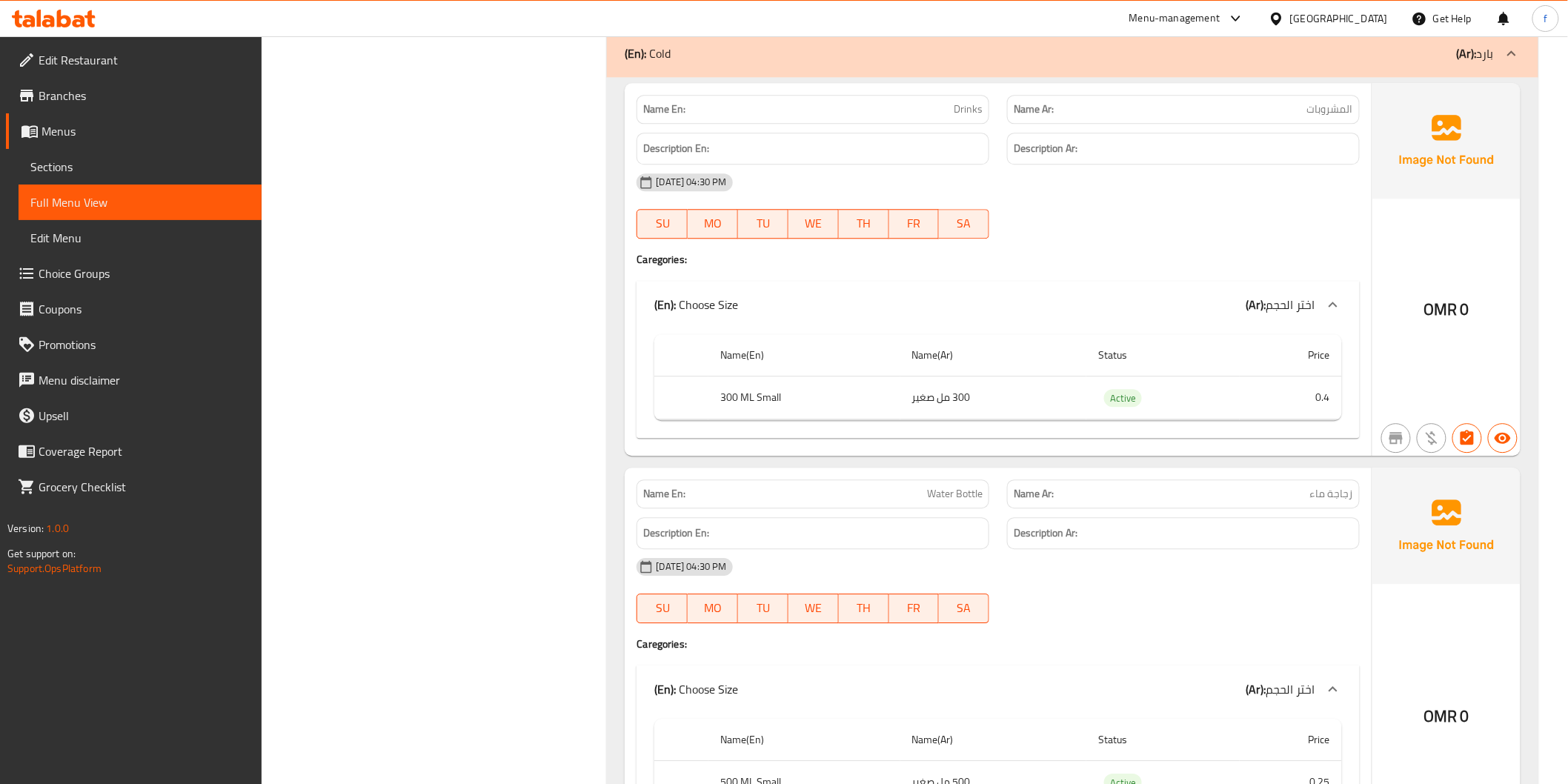
drag, startPoint x: 732, startPoint y: 379, endPoint x: 709, endPoint y: 377, distance: 23.1
drag, startPoint x: 709, startPoint y: 377, endPoint x: 735, endPoint y: 375, distance: 26.1
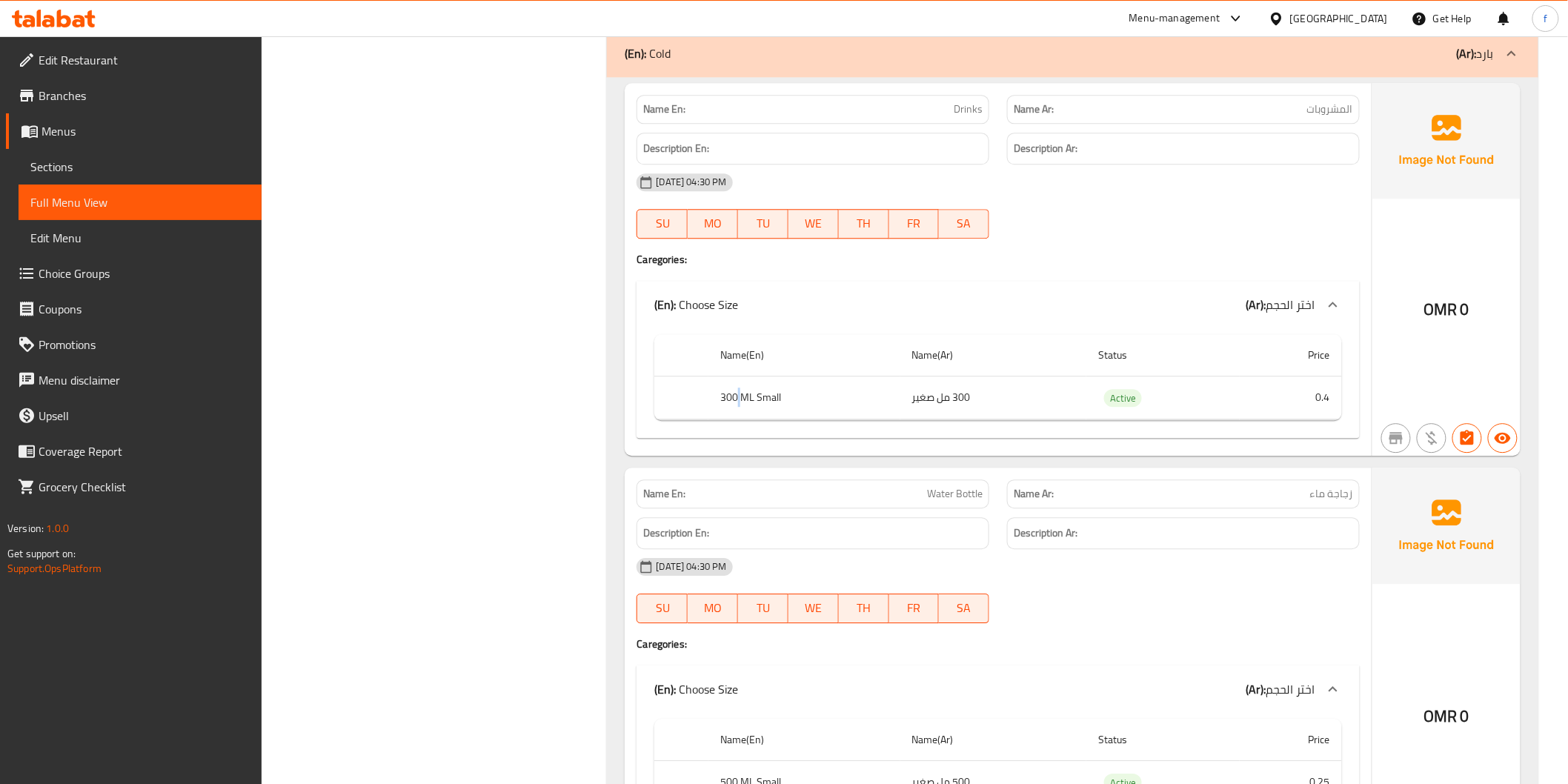
drag, startPoint x: 758, startPoint y: 379, endPoint x: 801, endPoint y: 395, distance: 45.9
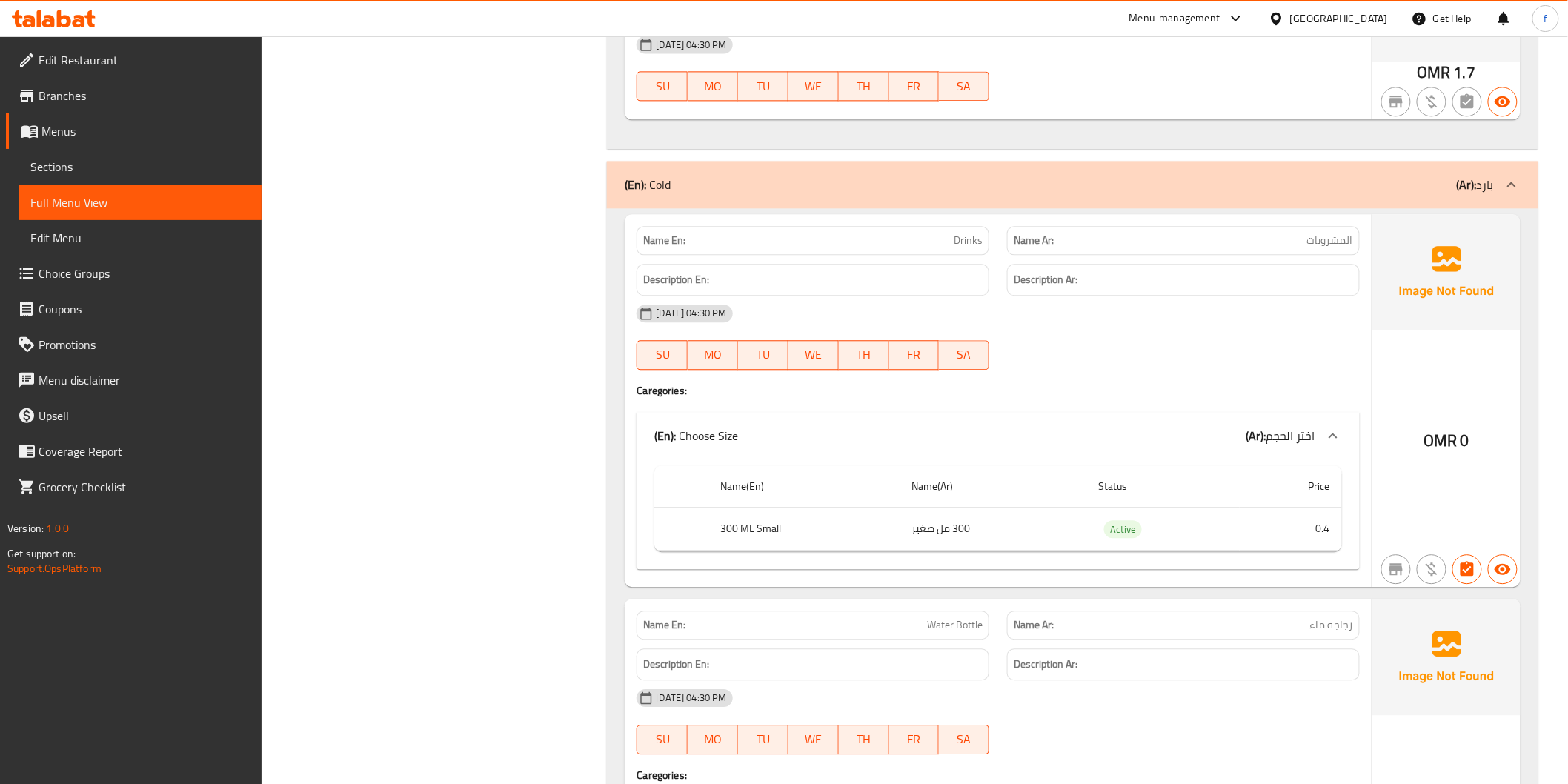
scroll to position [8464, 0]
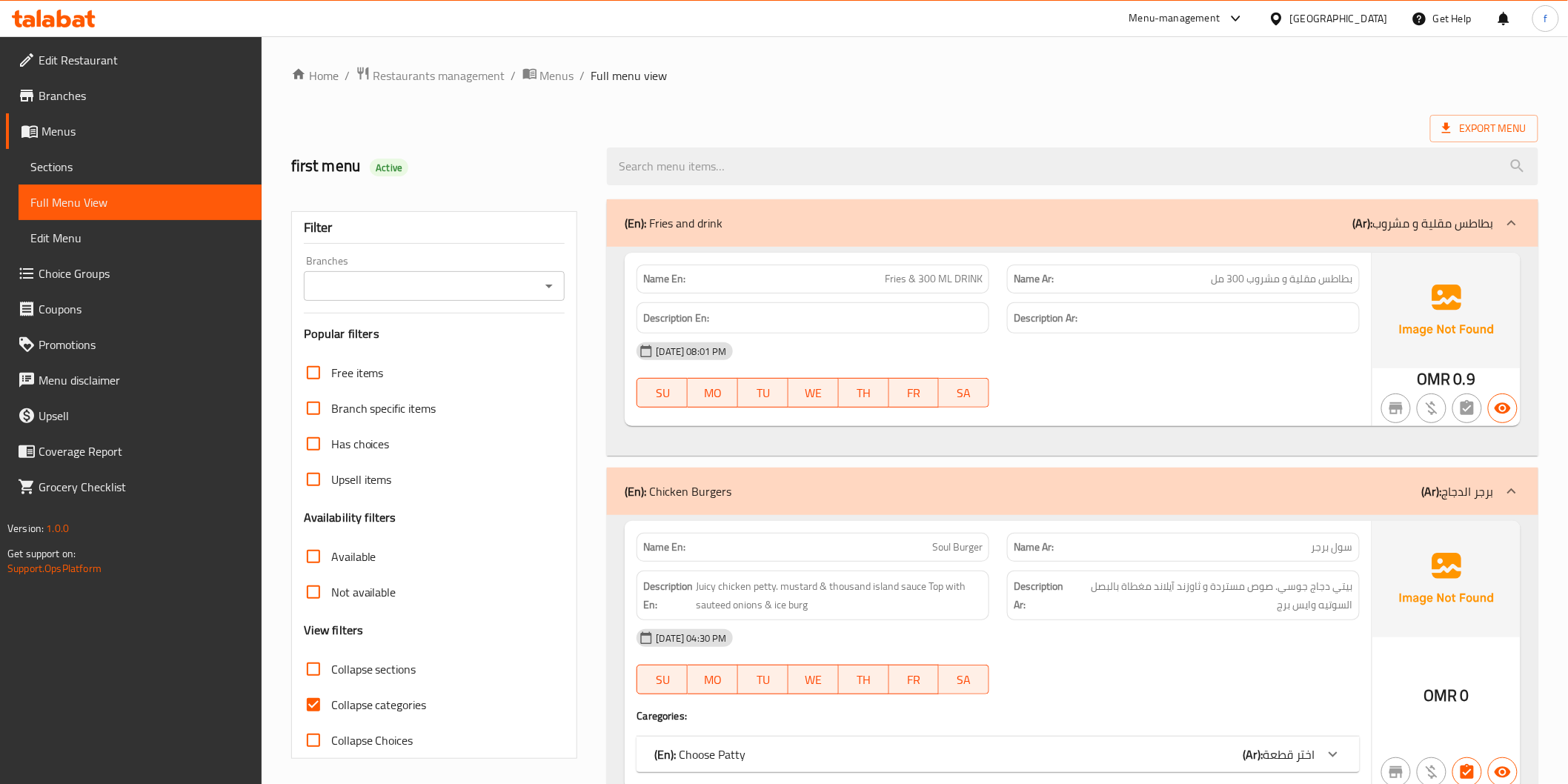
click at [374, 707] on span "Collapse categories" at bounding box center [378, 705] width 95 height 17
click at [331, 707] on input "Collapse categories" at bounding box center [313, 705] width 36 height 36
checkbox input "false"
click at [55, 91] on span "Branches" at bounding box center [143, 95] width 211 height 17
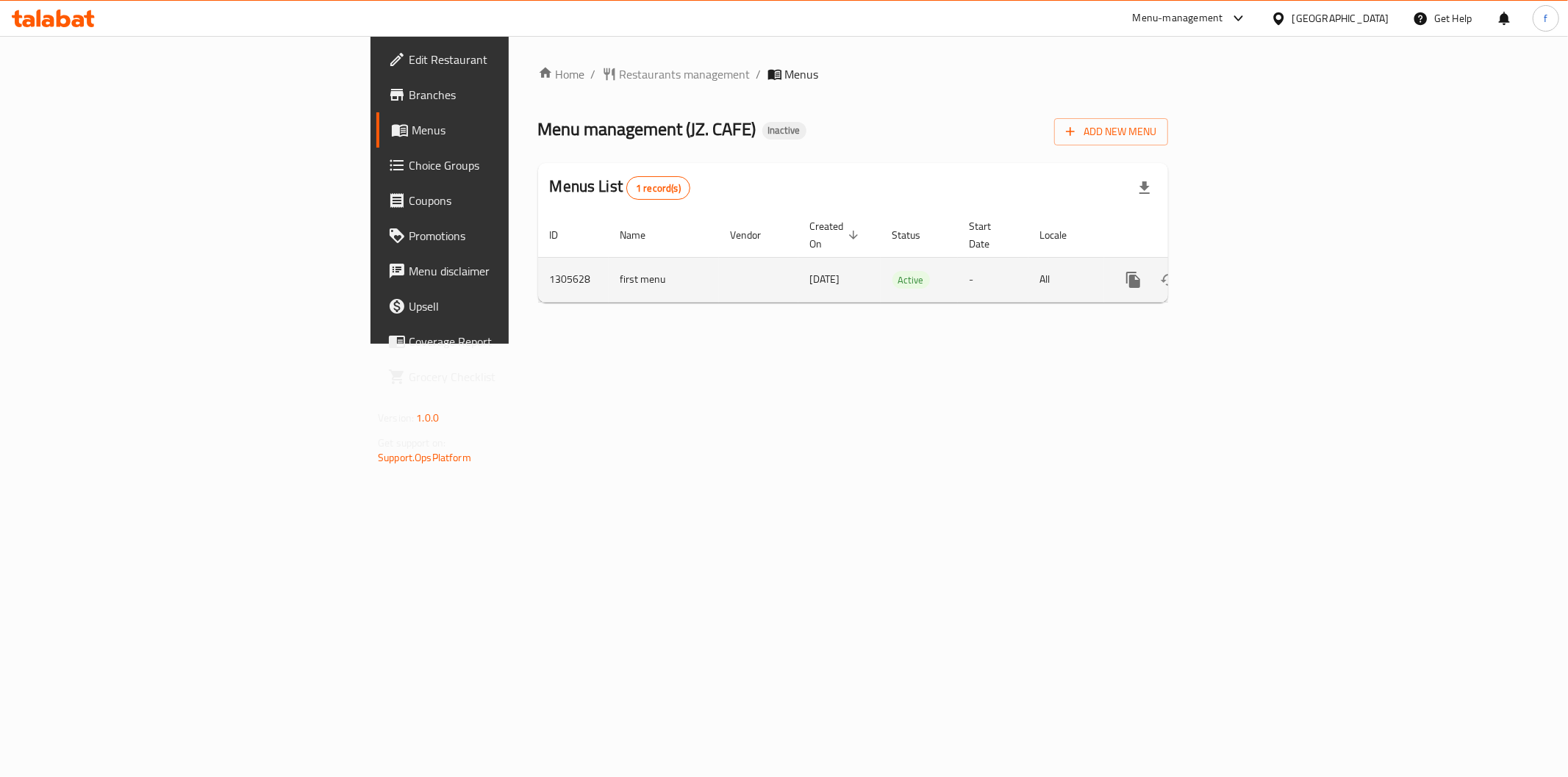
click at [1257, 262] on link "enhanced table" at bounding box center [1239, 280] width 35 height 35
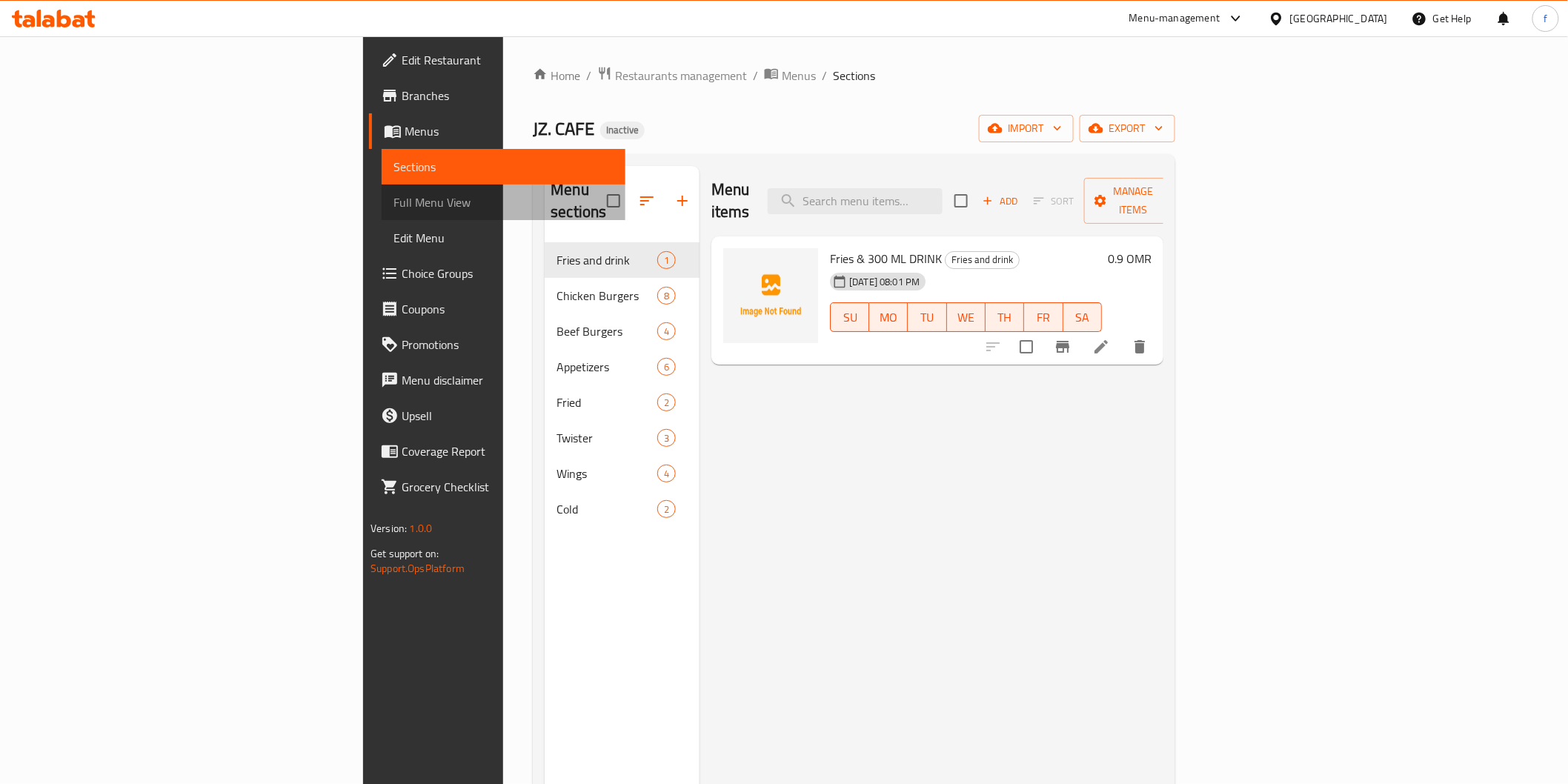
click at [394, 211] on span "Full Menu View" at bounding box center [503, 202] width 219 height 17
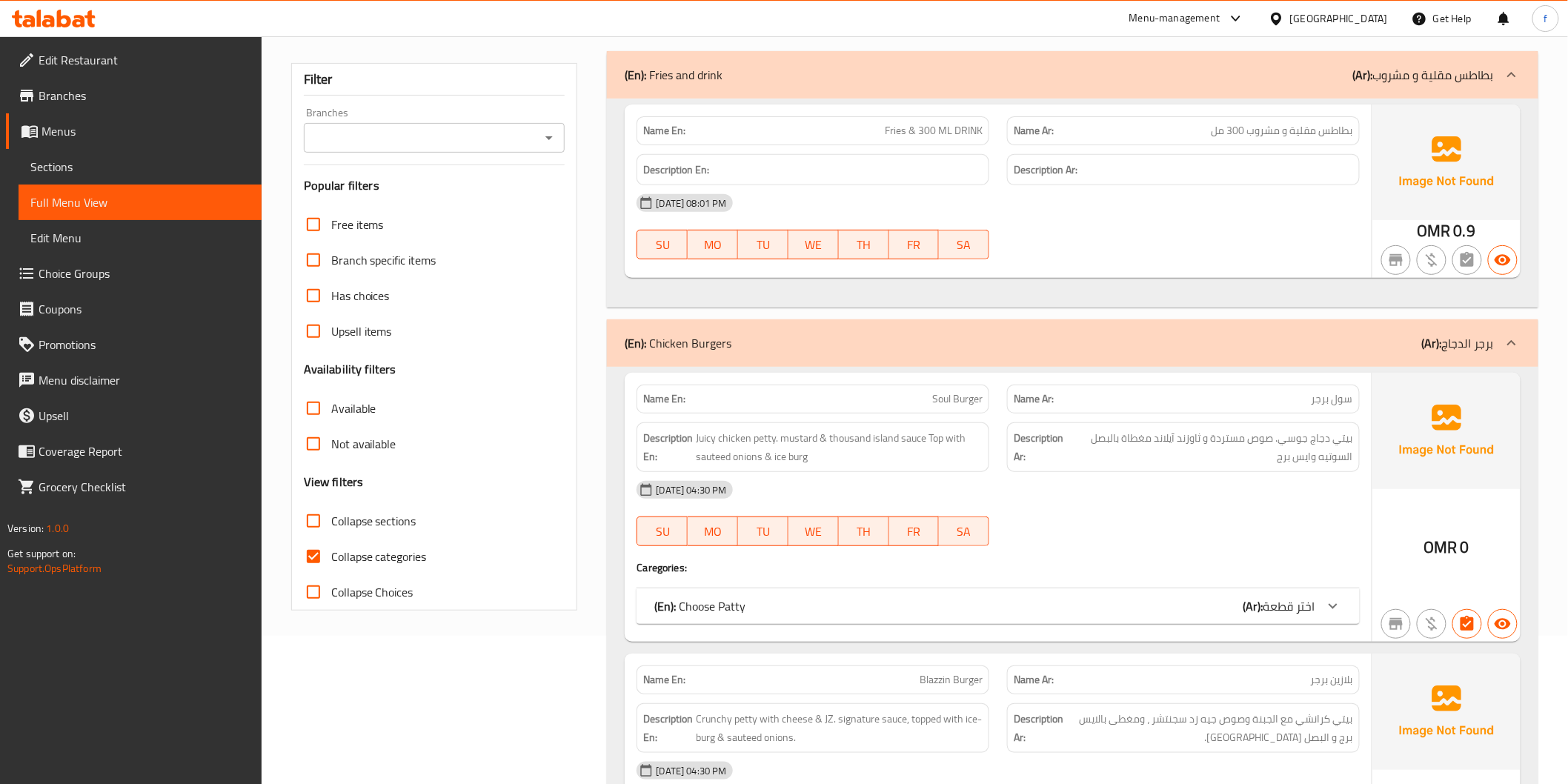
scroll to position [247, 0]
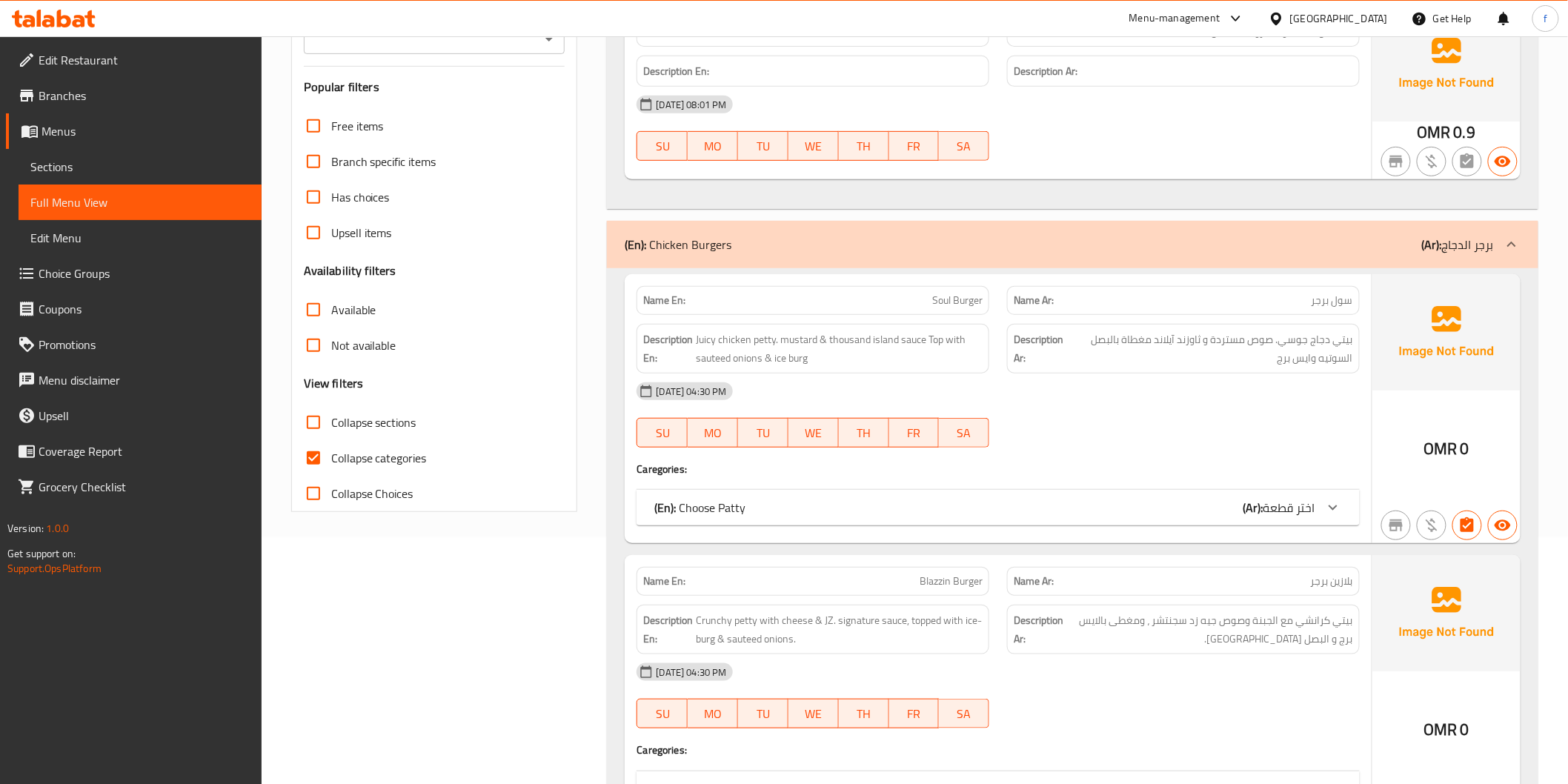
click at [387, 457] on span "Collapse categories" at bounding box center [378, 457] width 95 height 17
click at [331, 457] on input "Collapse categories" at bounding box center [313, 457] width 36 height 36
checkbox input "false"
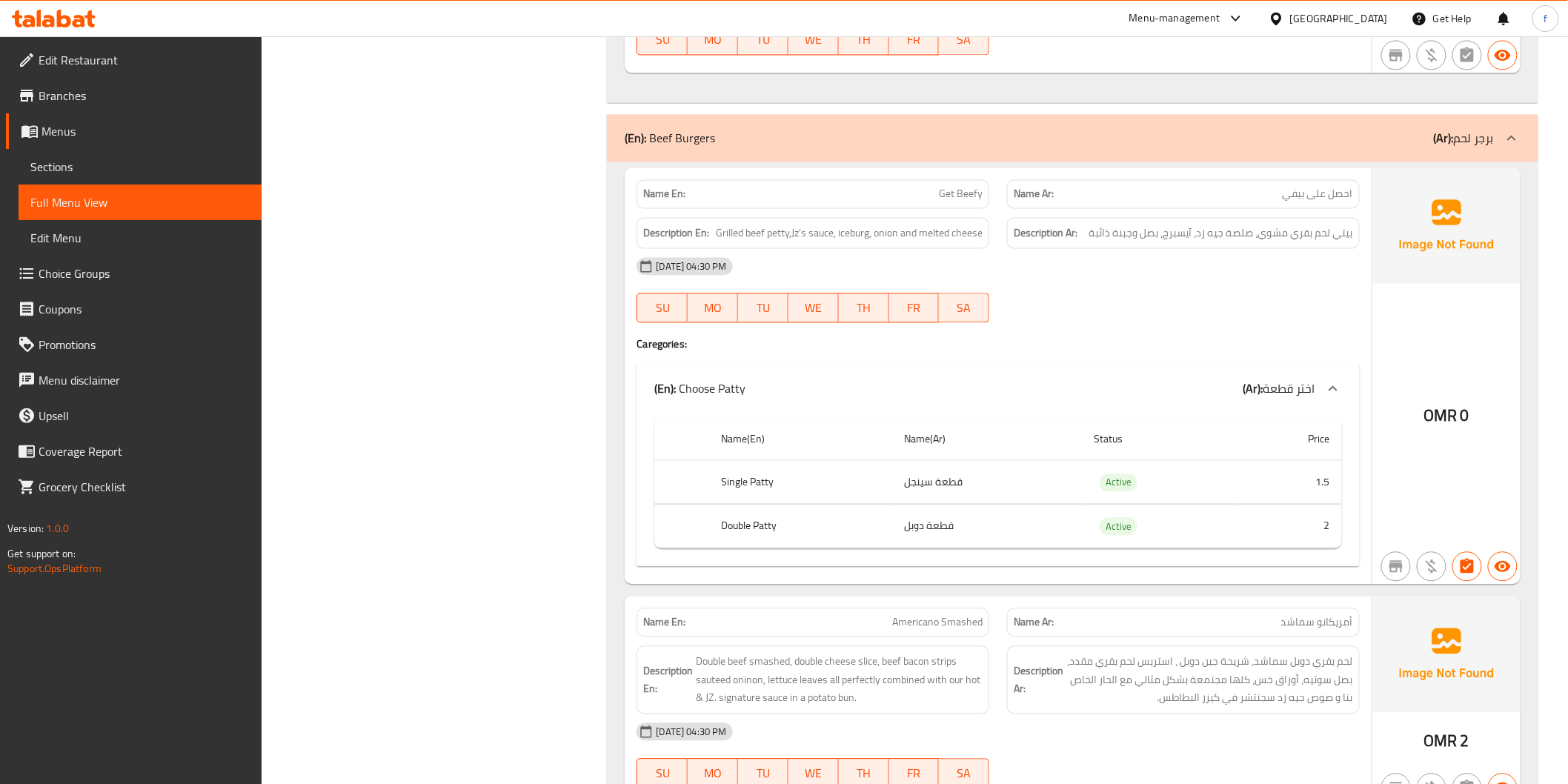
scroll to position [3460, 0]
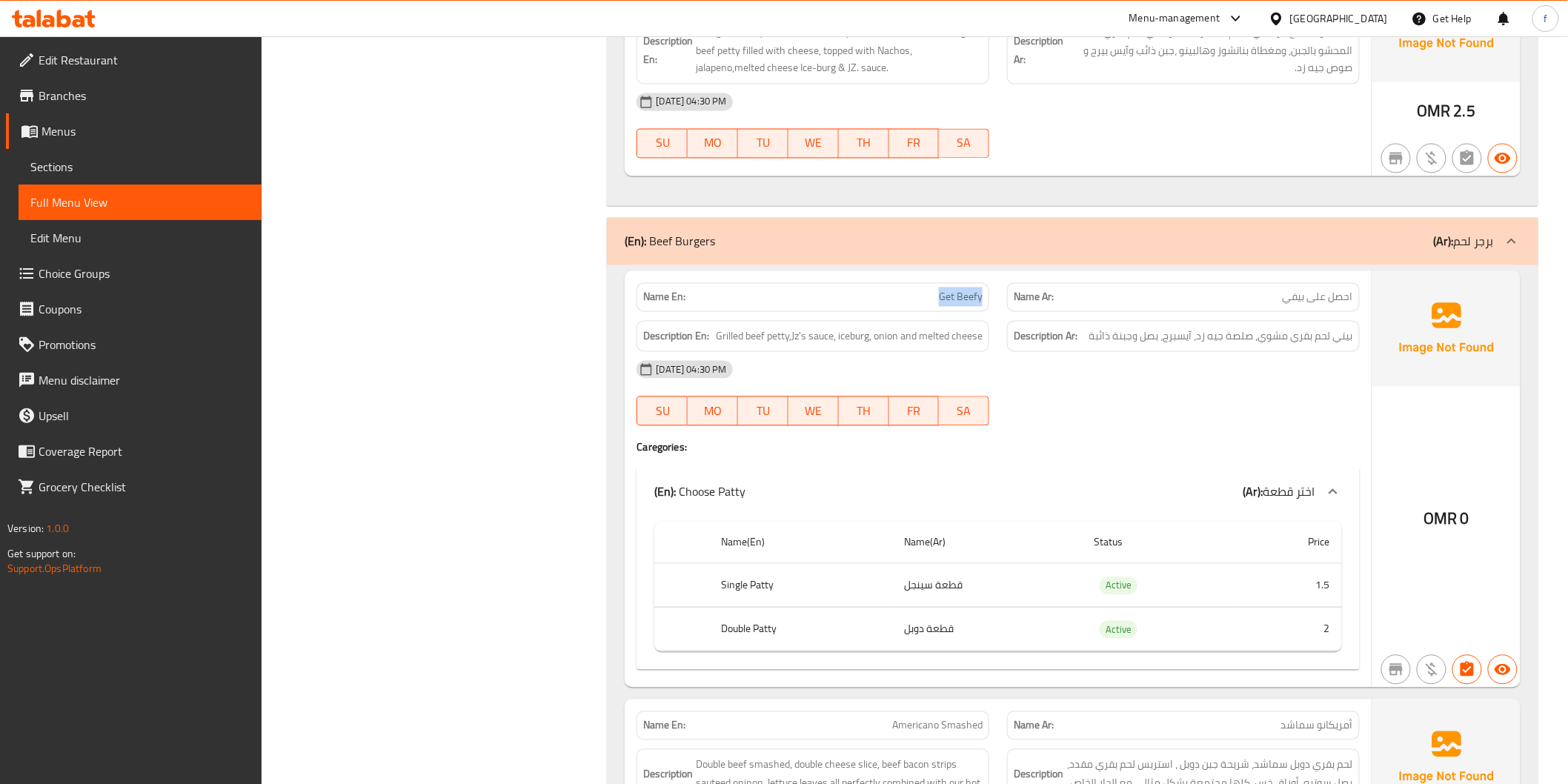
drag, startPoint x: 932, startPoint y: 301, endPoint x: 984, endPoint y: 293, distance: 52.6
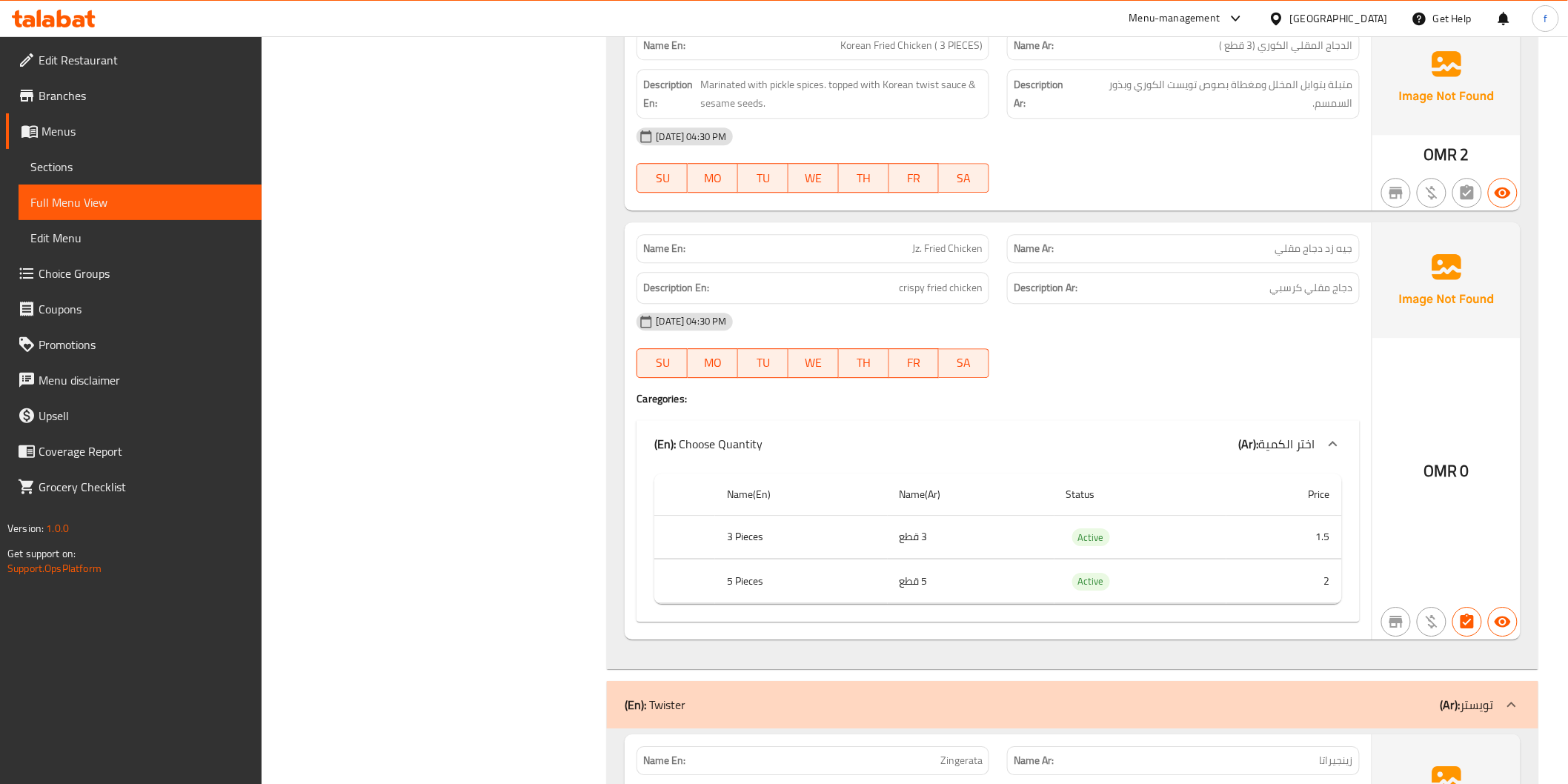
scroll to position [6342, 0]
drag, startPoint x: 906, startPoint y: 252, endPoint x: 930, endPoint y: 254, distance: 24.1
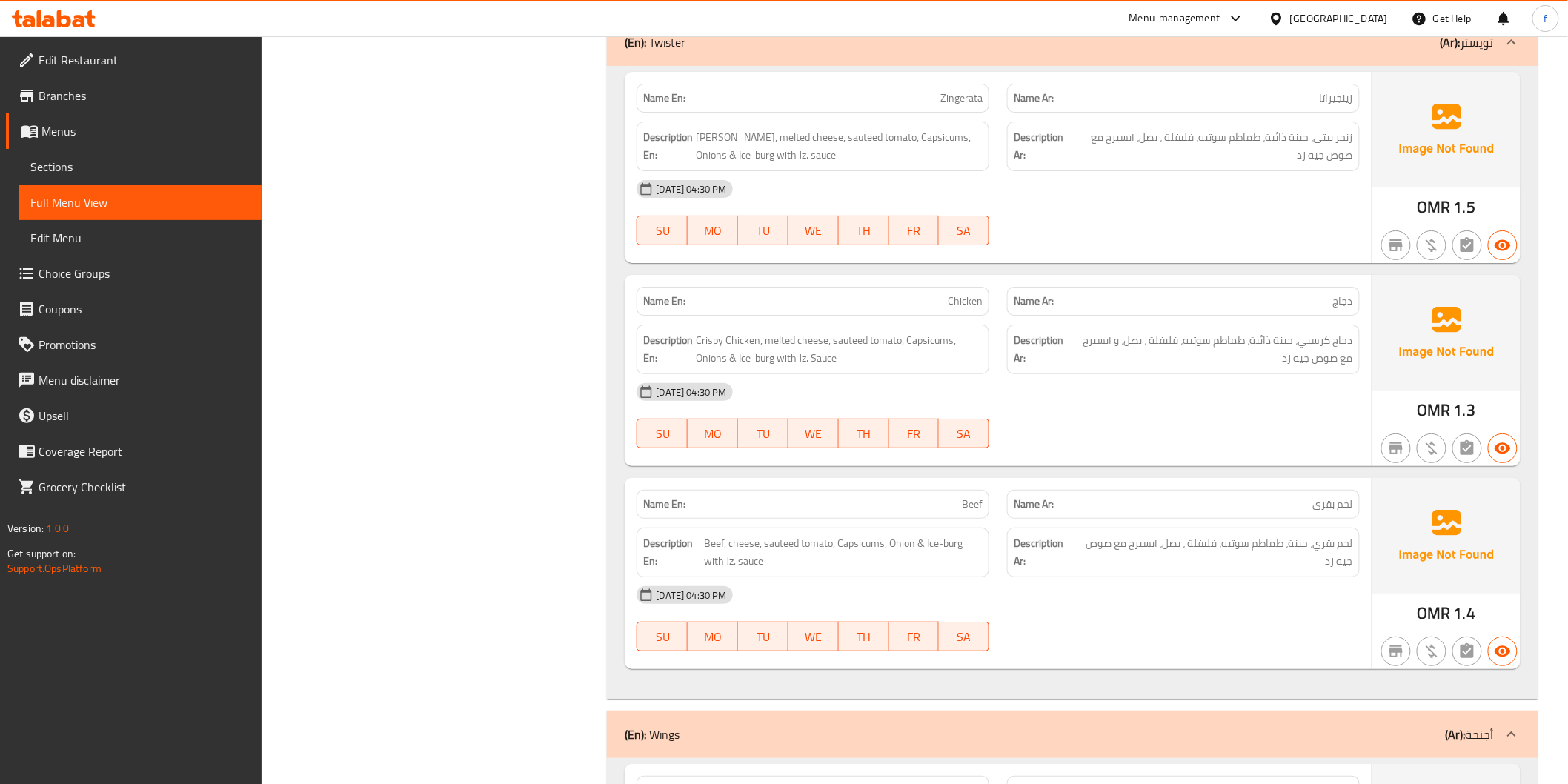
scroll to position [7002, 0]
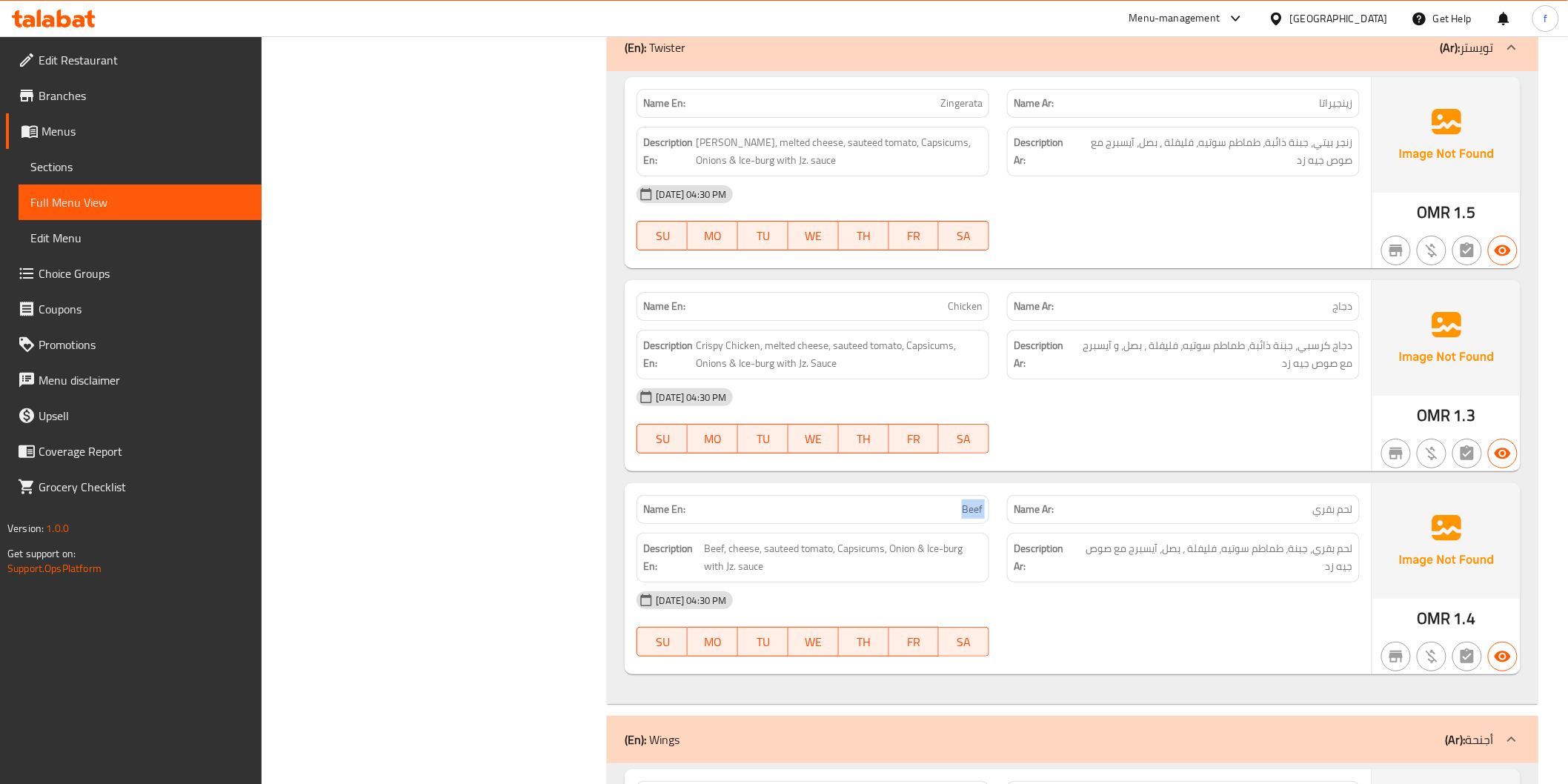
drag, startPoint x: 938, startPoint y: 517, endPoint x: 992, endPoint y: 508, distance: 54.7
drag, startPoint x: 736, startPoint y: 571, endPoint x: 842, endPoint y: 577, distance: 106.2
click at [842, 576] on span "Beef, cheese, sauteed tomato, Capsicums, Onion & Ice-burg with Jz. sauce" at bounding box center [842, 558] width 278 height 37
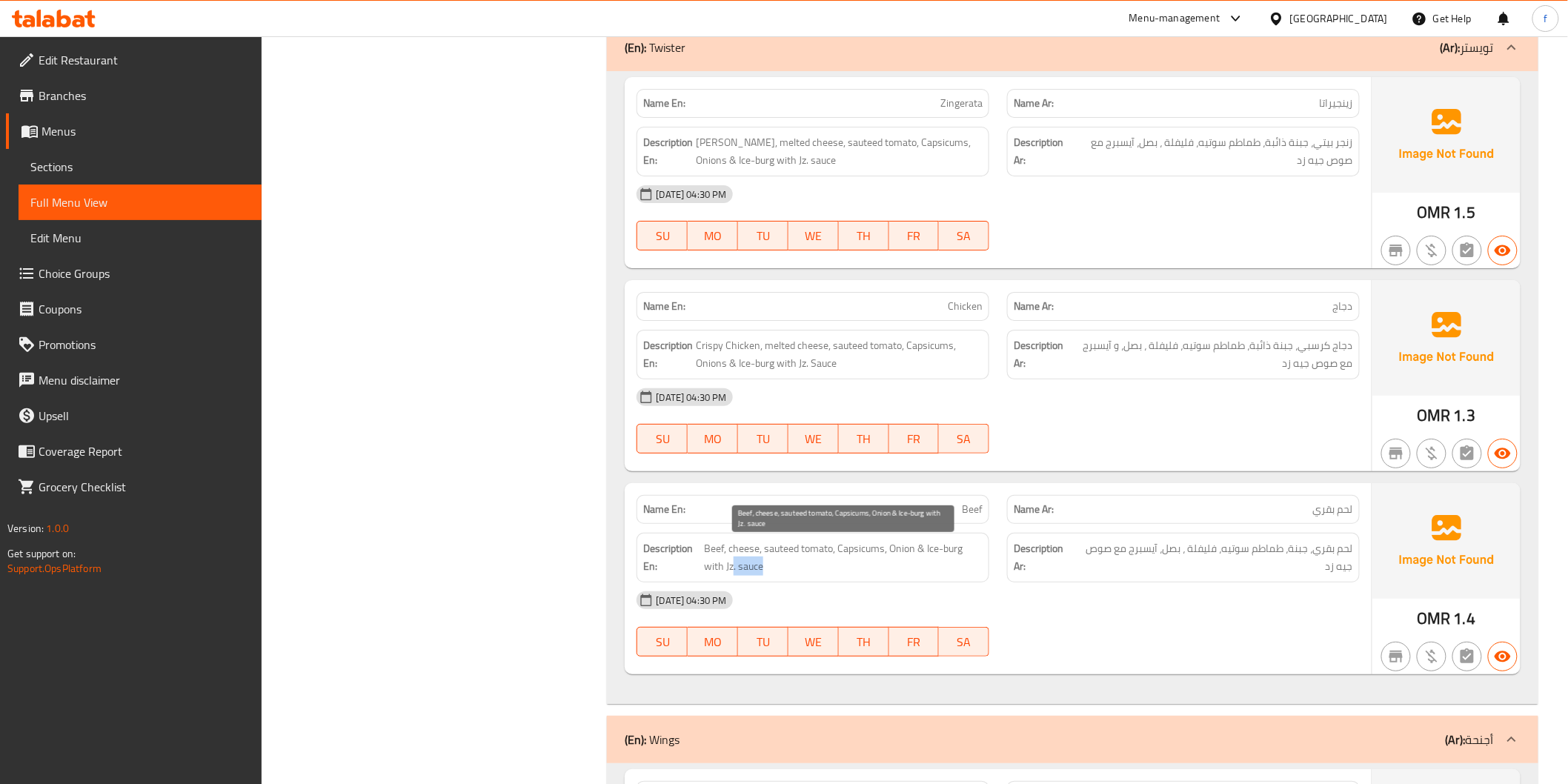
click at [842, 576] on span "Beef, cheese, sauteed tomato, Capsicums, Onion & Ice-burg with Jz. sauce" at bounding box center [842, 558] width 278 height 37
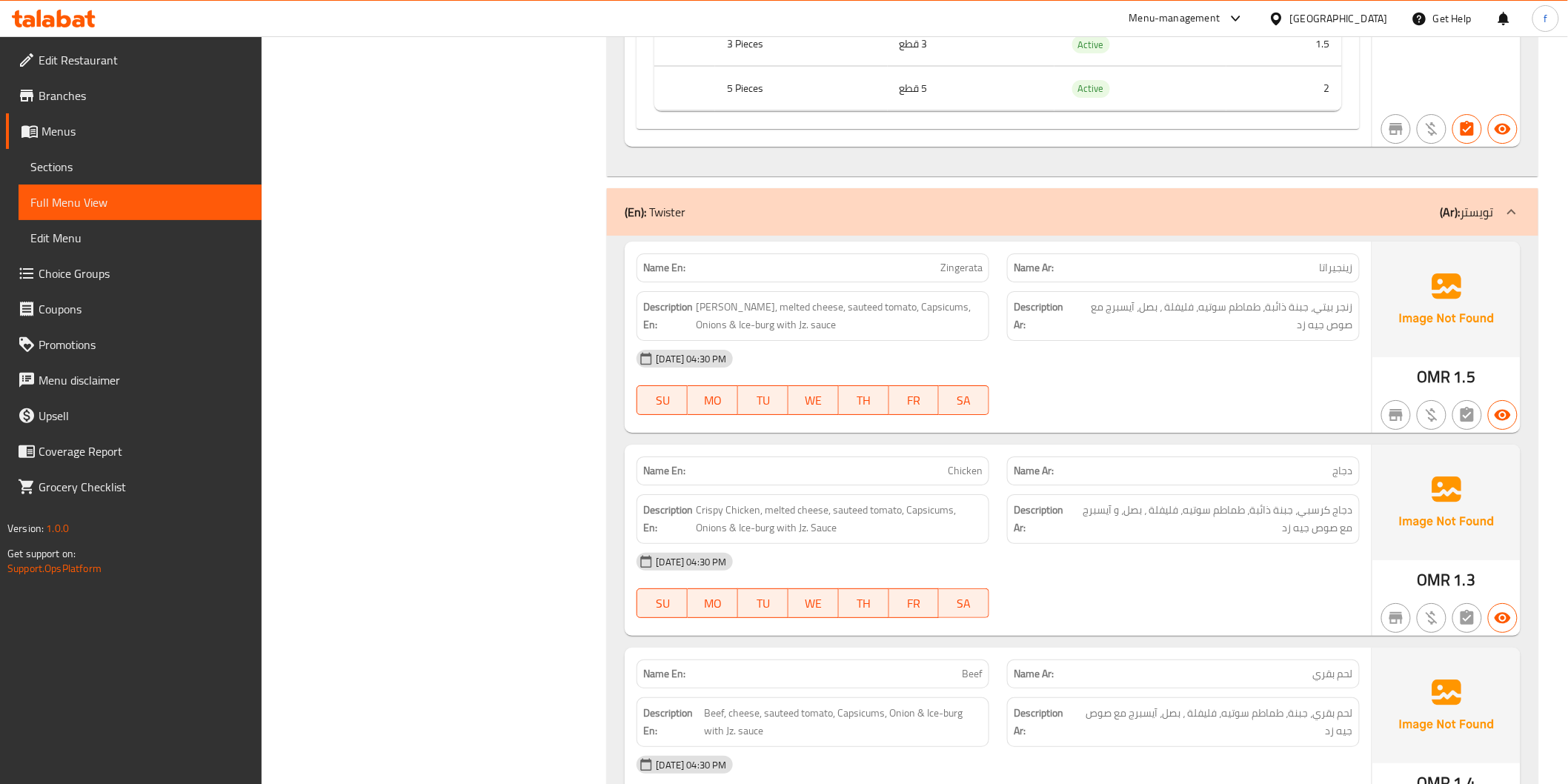
scroll to position [6755, 0]
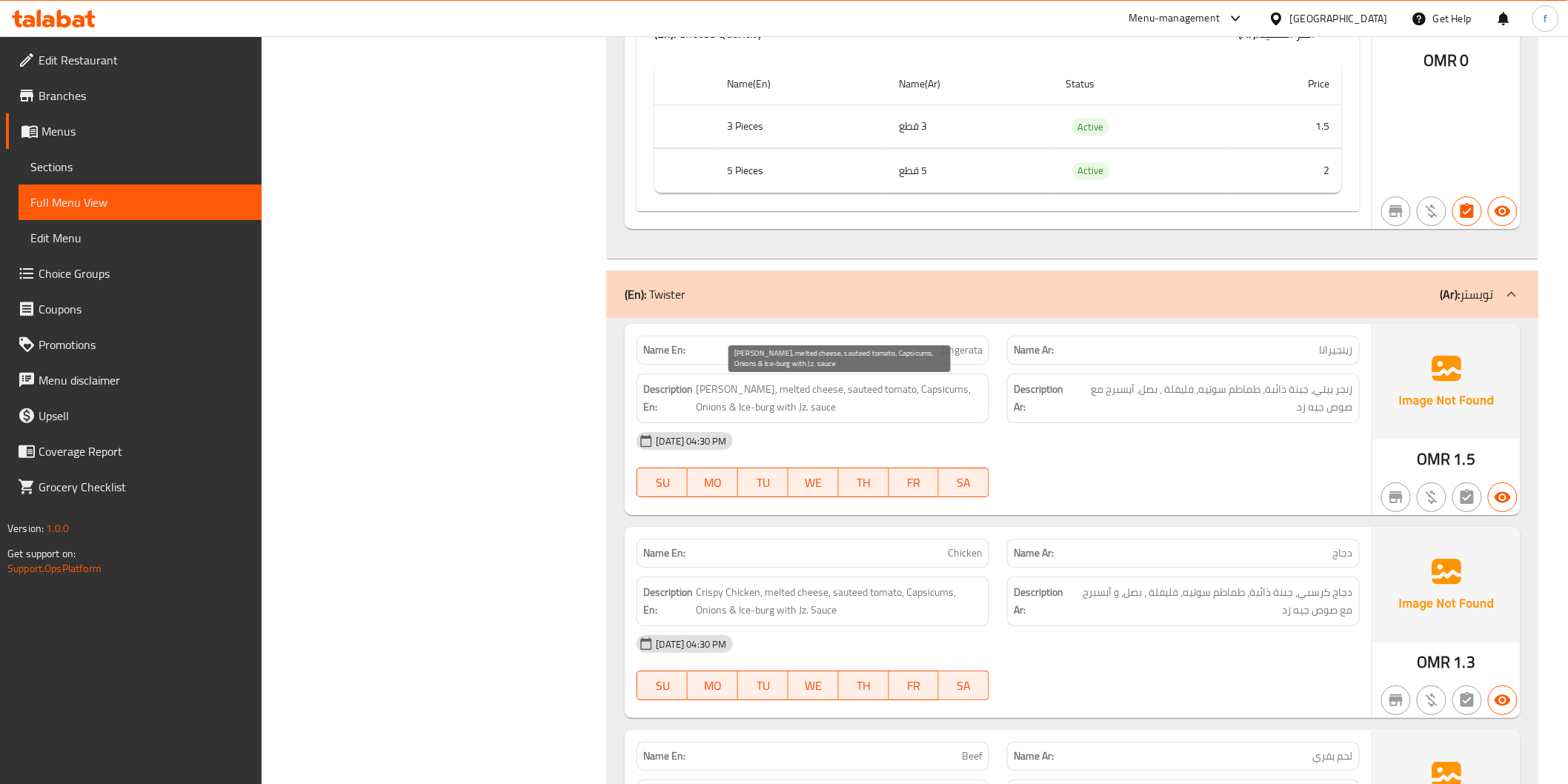
click at [734, 388] on span "[PERSON_NAME], melted cheese, sauteed tomato, Capsicums, Onions & Ice-burg with…" at bounding box center [839, 399] width 287 height 37
copy span "petty"
click at [915, 397] on span "[PERSON_NAME], melted cheese, sauteed tomato, Capsicums, Onions & Ice-burg with…" at bounding box center [839, 399] width 287 height 37
click at [953, 386] on span "[PERSON_NAME], melted cheese, sauteed tomato, Capsicums, Onions & Ice-burg with…" at bounding box center [839, 399] width 287 height 37
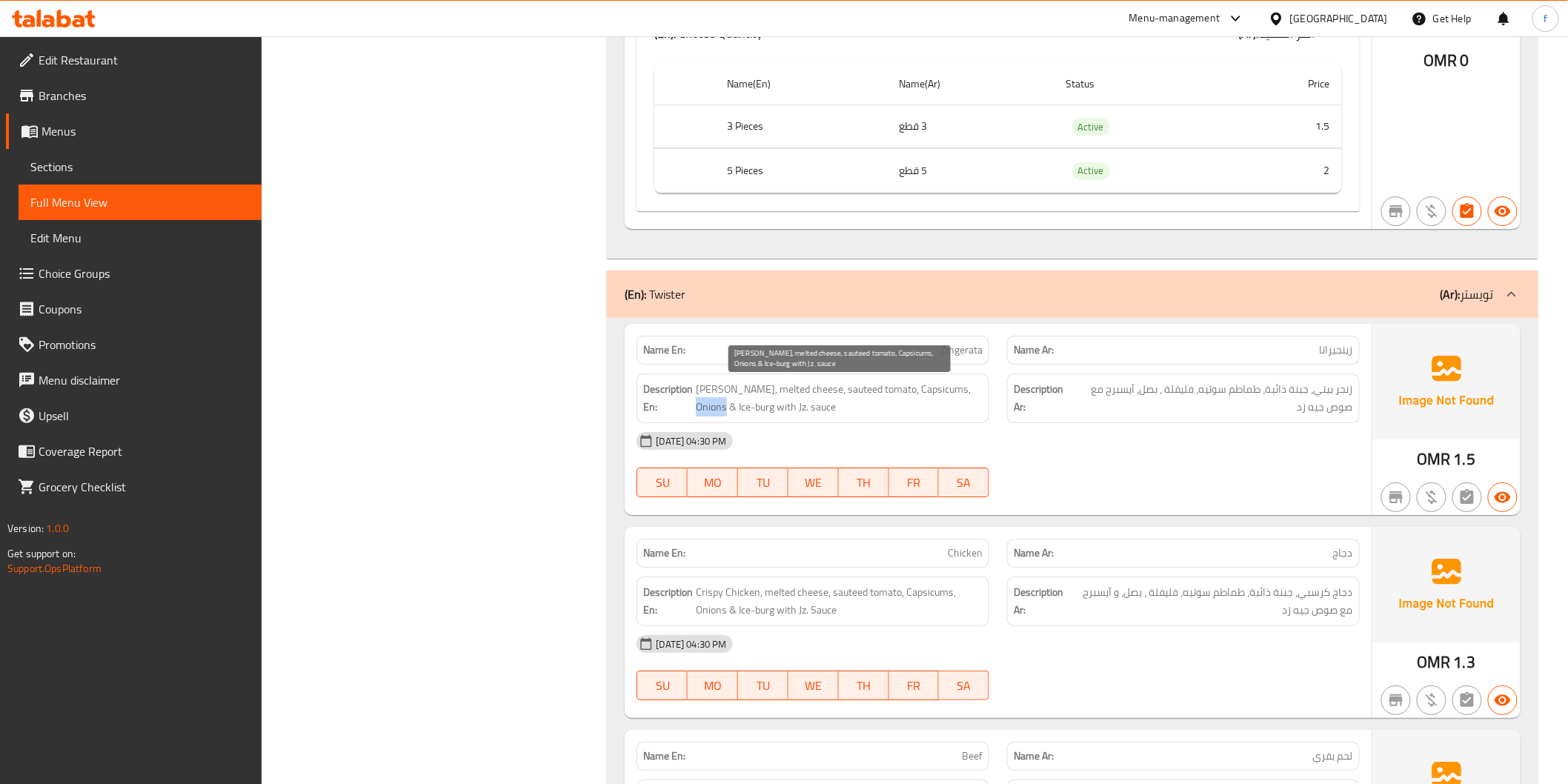
click at [953, 386] on span "[PERSON_NAME], melted cheese, sauteed tomato, Capsicums, Onions & Ice-burg with…" at bounding box center [839, 399] width 287 height 37
click at [938, 410] on span "[PERSON_NAME], melted cheese, sauteed tomato, Capsicums, Onions & Ice-burg with…" at bounding box center [839, 399] width 287 height 37
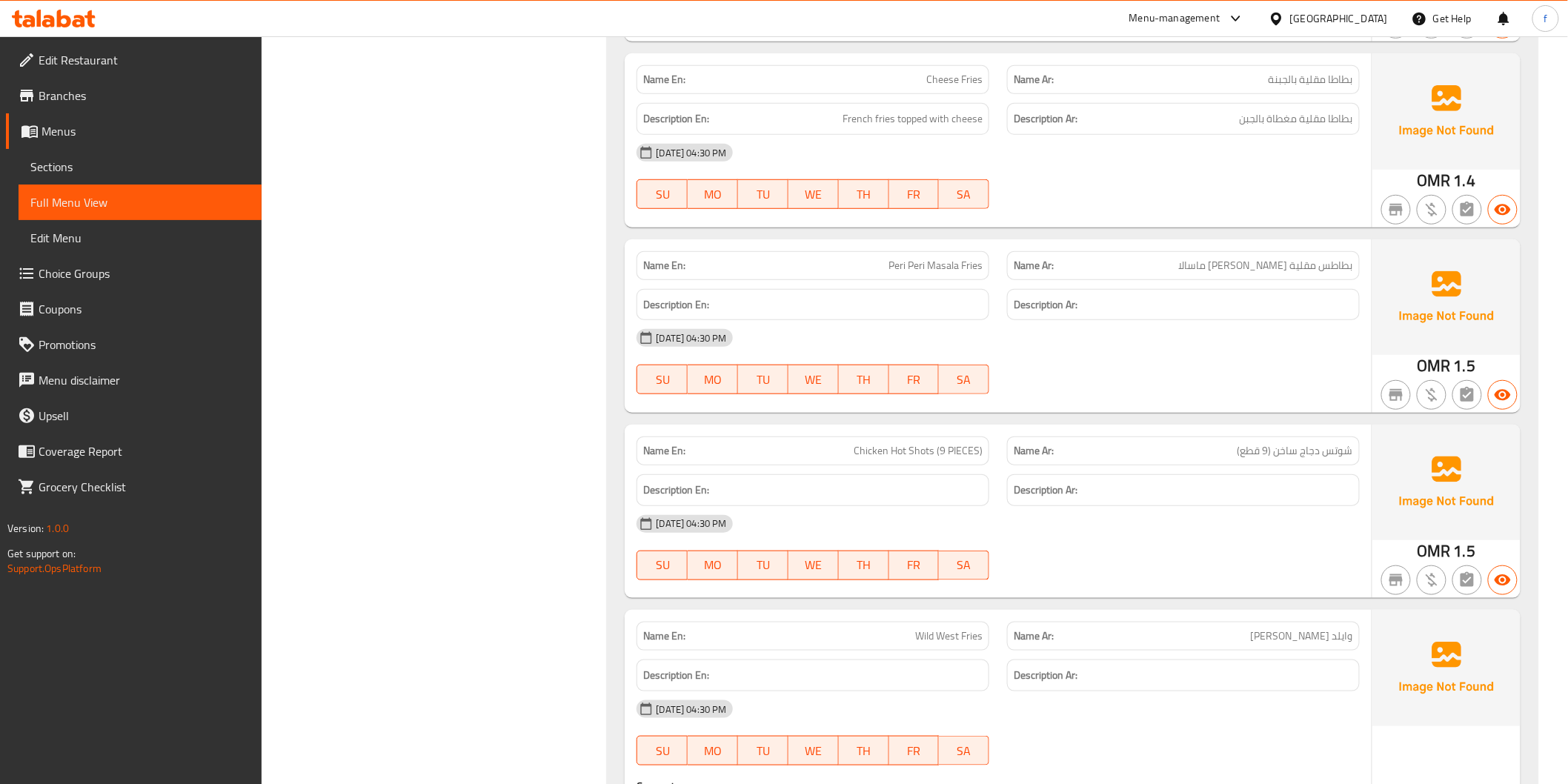
scroll to position [4722, 0]
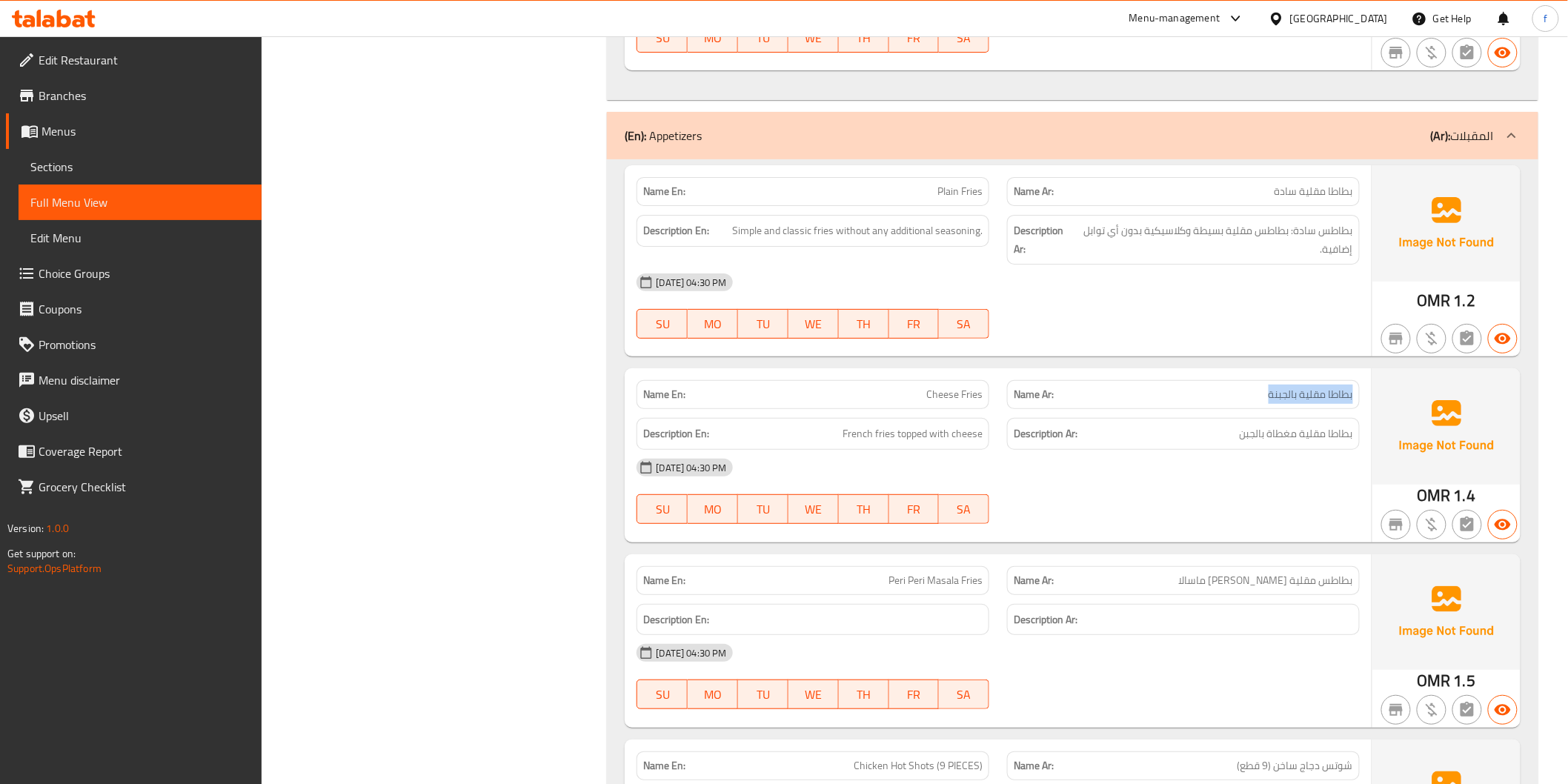
drag, startPoint x: 1368, startPoint y: 388, endPoint x: 1243, endPoint y: 391, distance: 125.0
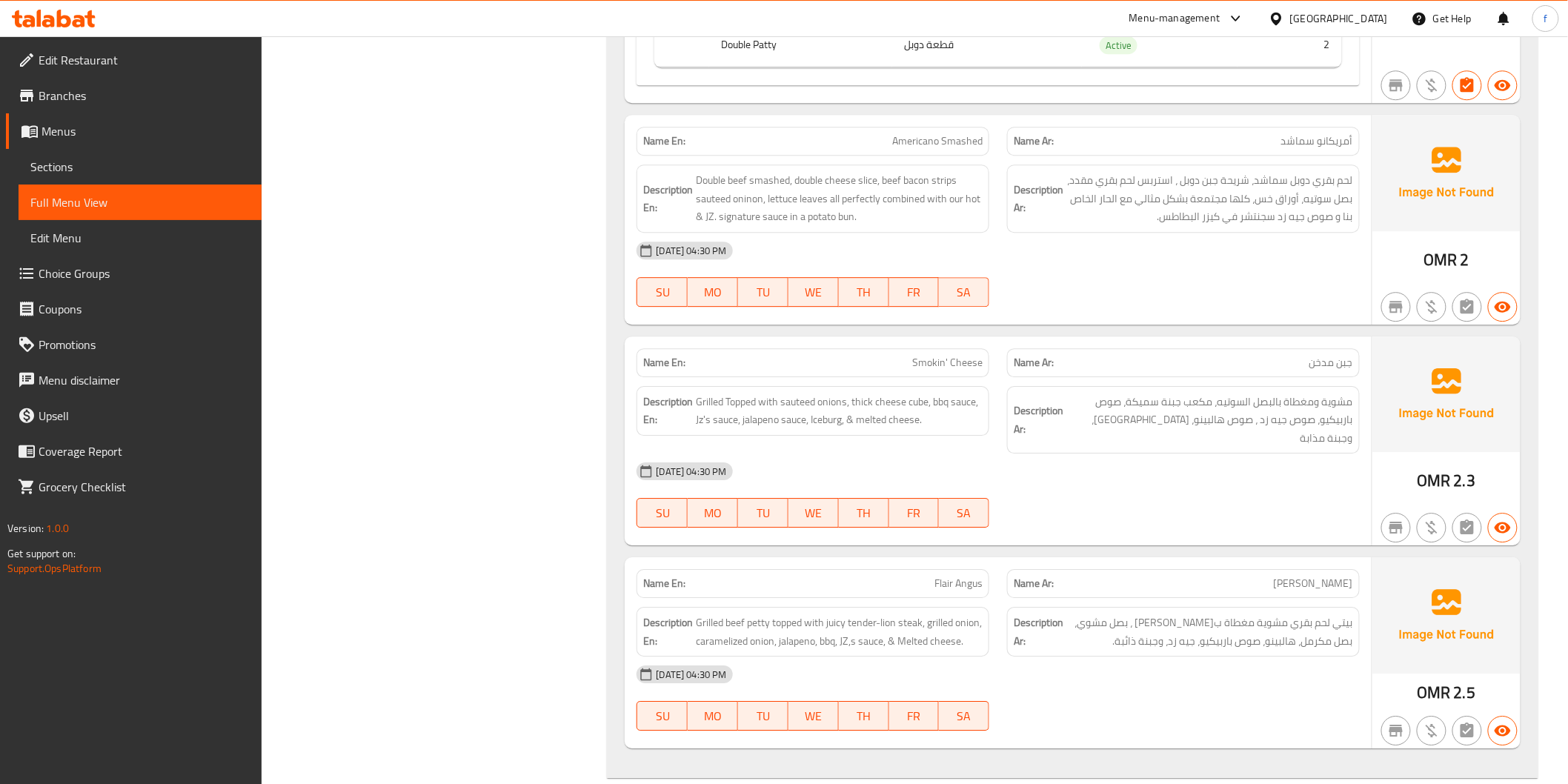
scroll to position [3816, 0]
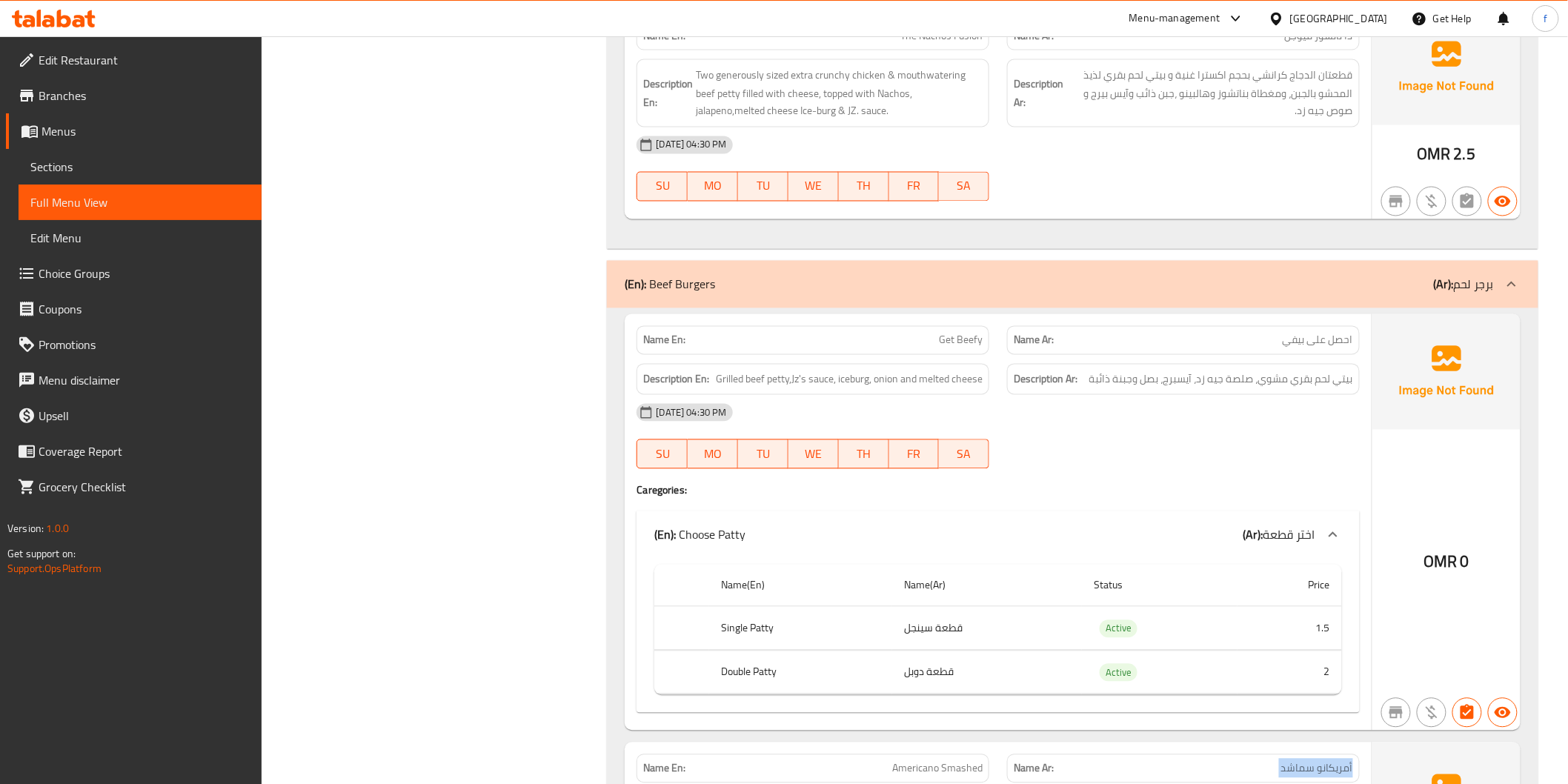
scroll to position [3405, 0]
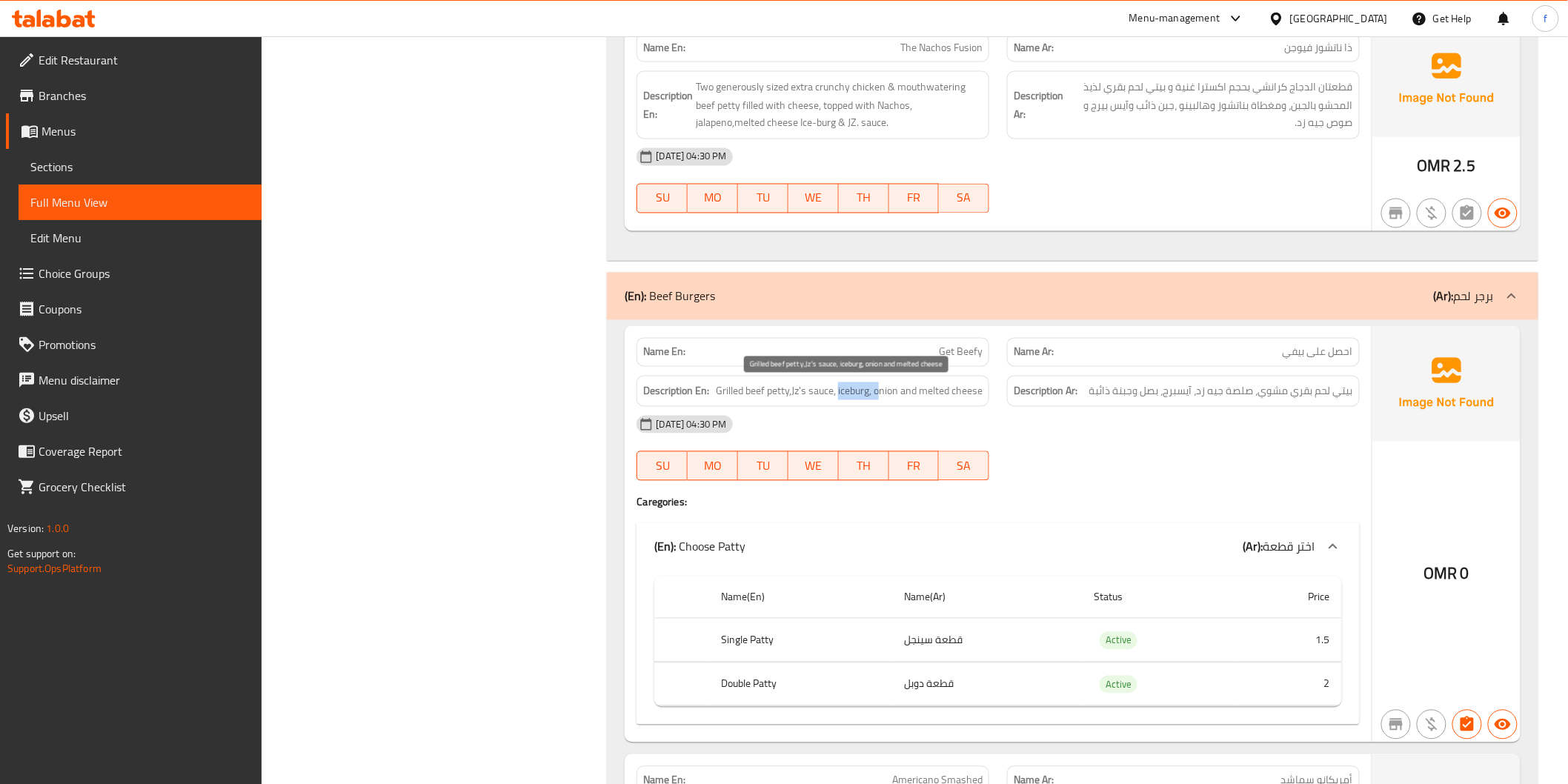
drag, startPoint x: 838, startPoint y: 398, endPoint x: 882, endPoint y: 398, distance: 44.0
click at [882, 398] on span "Grilled beef petty,Jz's sauce, iceburg, onion and melted cheese" at bounding box center [849, 391] width 267 height 18
drag, startPoint x: 886, startPoint y: 397, endPoint x: 973, endPoint y: 395, distance: 87.0
click at [973, 396] on span "Grilled beef petty,Jz's sauce, iceburg, onion and melted cheese" at bounding box center [849, 391] width 267 height 18
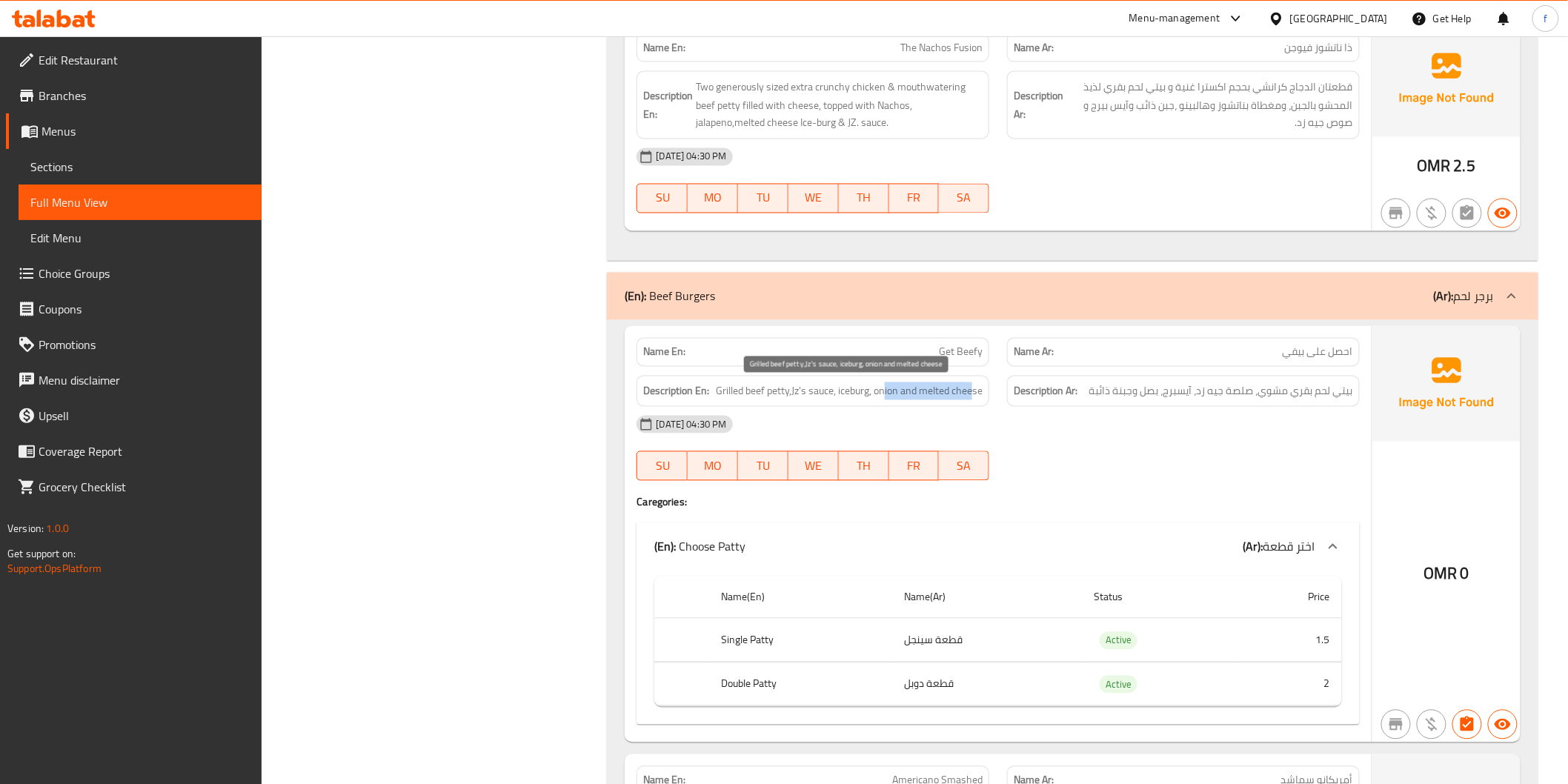
click at [973, 395] on span "Grilled beef petty,Jz's sauce, iceburg, onion and melted cheese" at bounding box center [849, 391] width 267 height 18
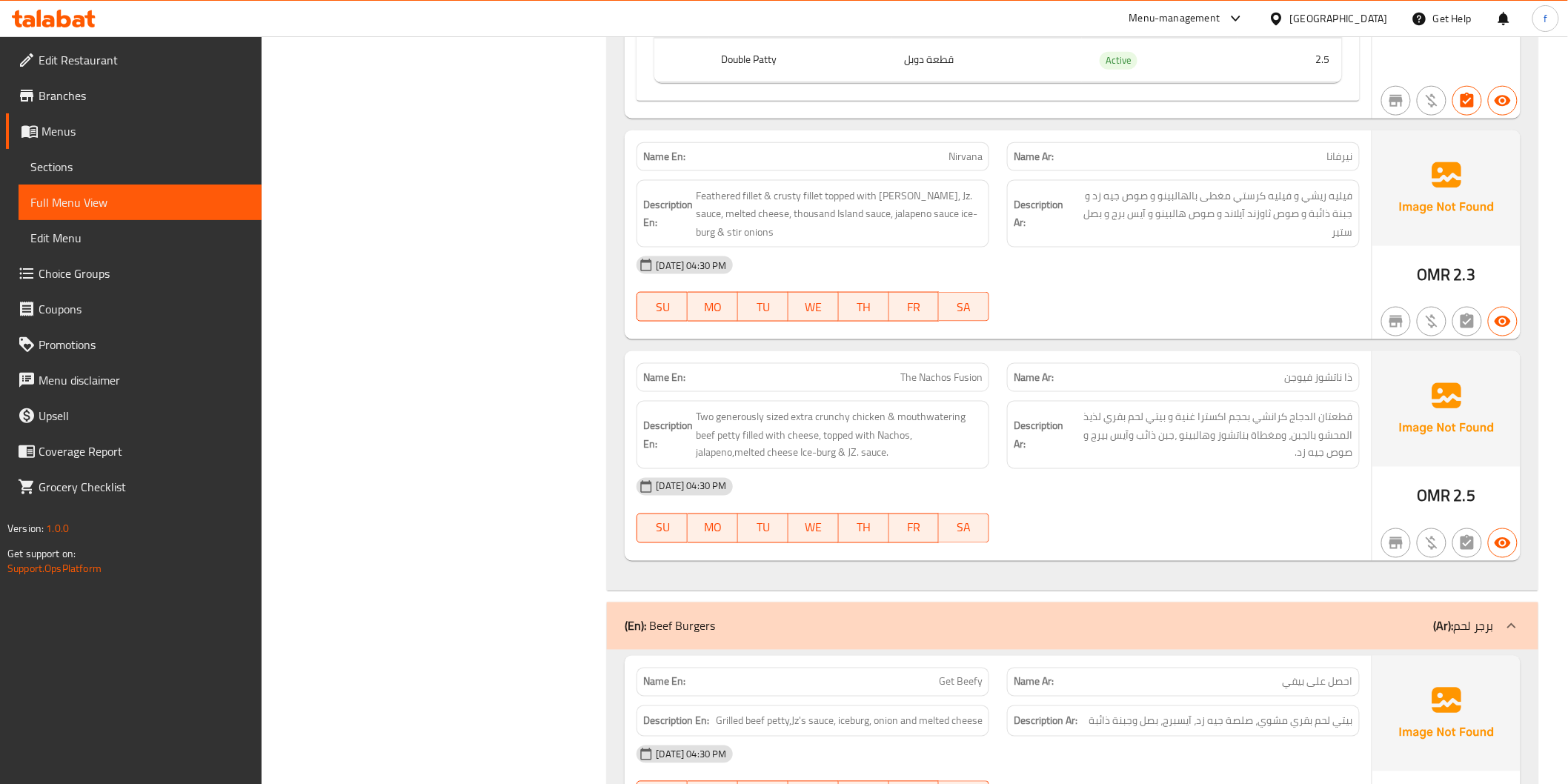
scroll to position [2910, 0]
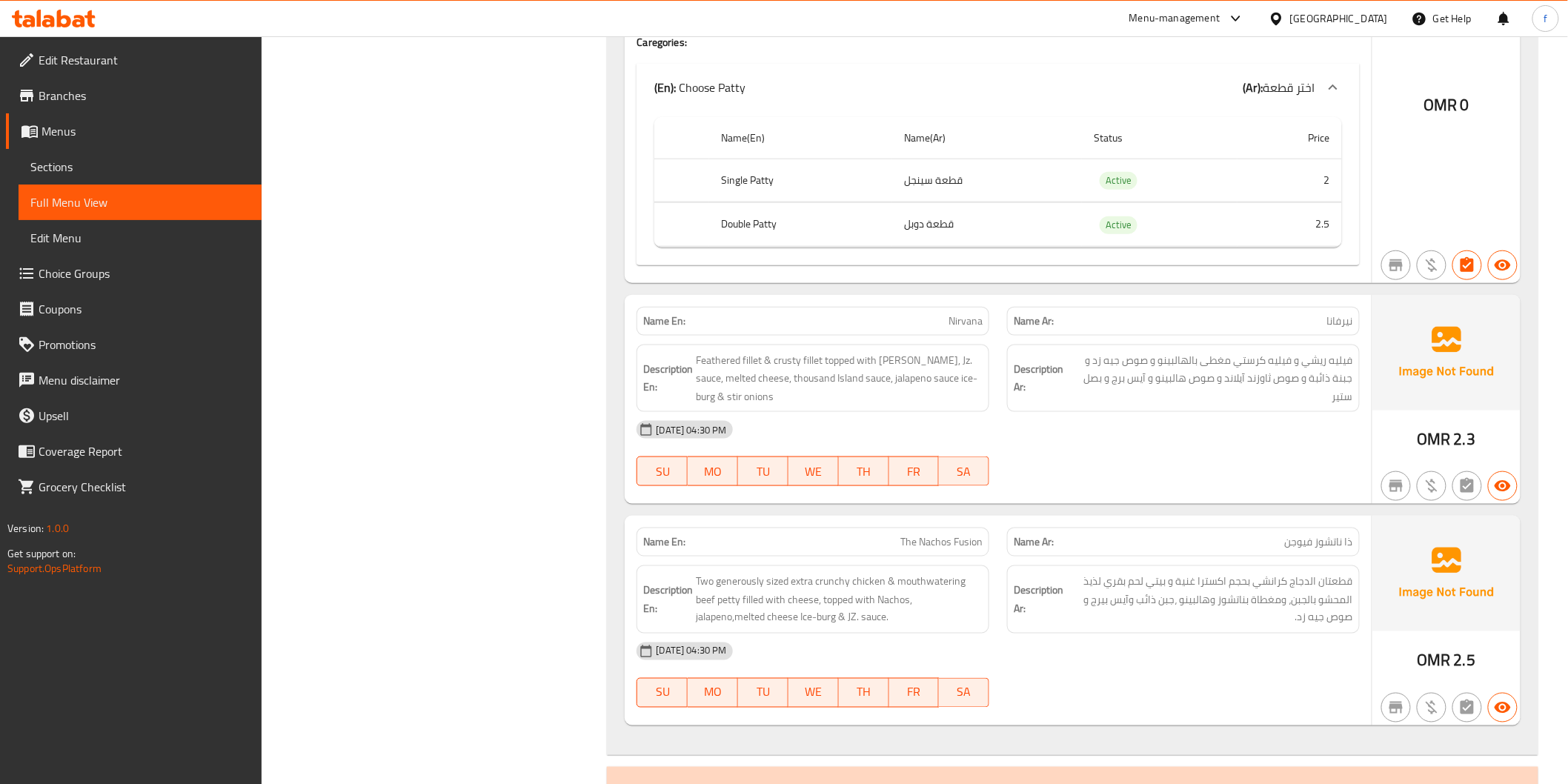
click at [973, 319] on span "Nirvana" at bounding box center [964, 322] width 34 height 15
click at [1023, 369] on strong "Description Ar:" at bounding box center [1039, 379] width 50 height 37
click at [729, 358] on span "Feathered fillet & crusty fillet topped with [PERSON_NAME], Jz. sauce, melted c…" at bounding box center [839, 379] width 287 height 55
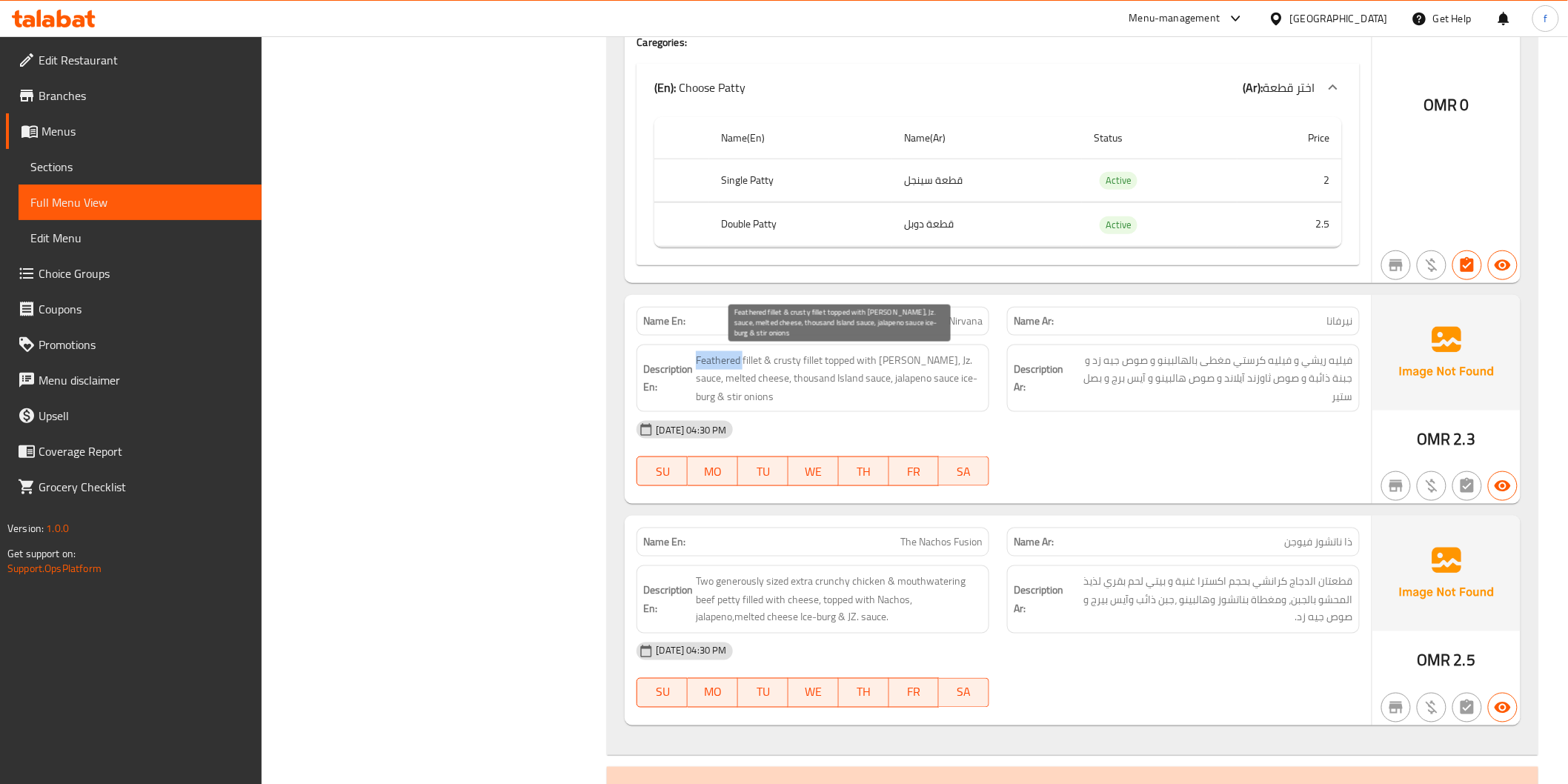
copy span "Feathered"
click at [1176, 480] on div at bounding box center [1183, 486] width 371 height 17
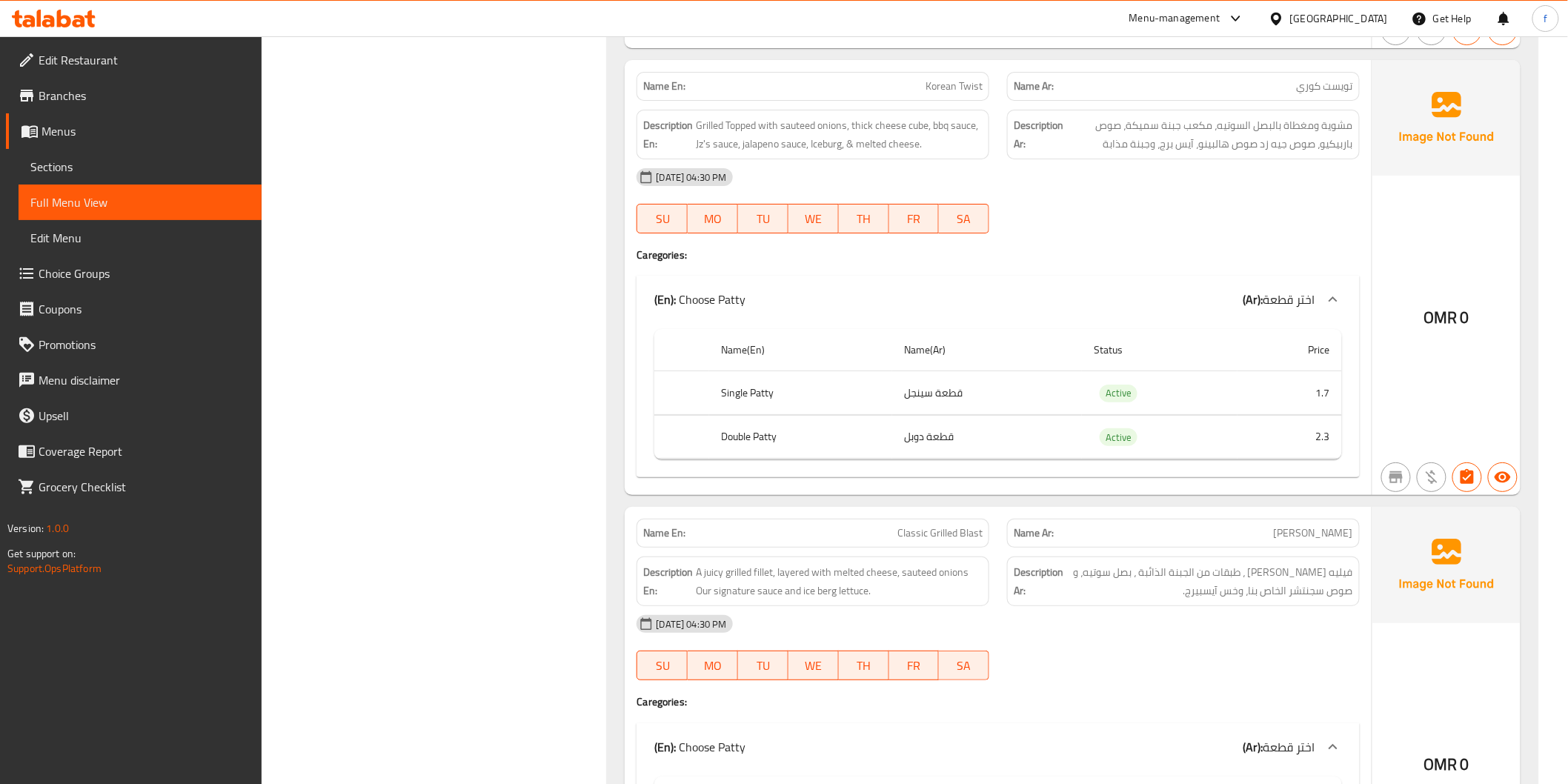
scroll to position [1592, 0]
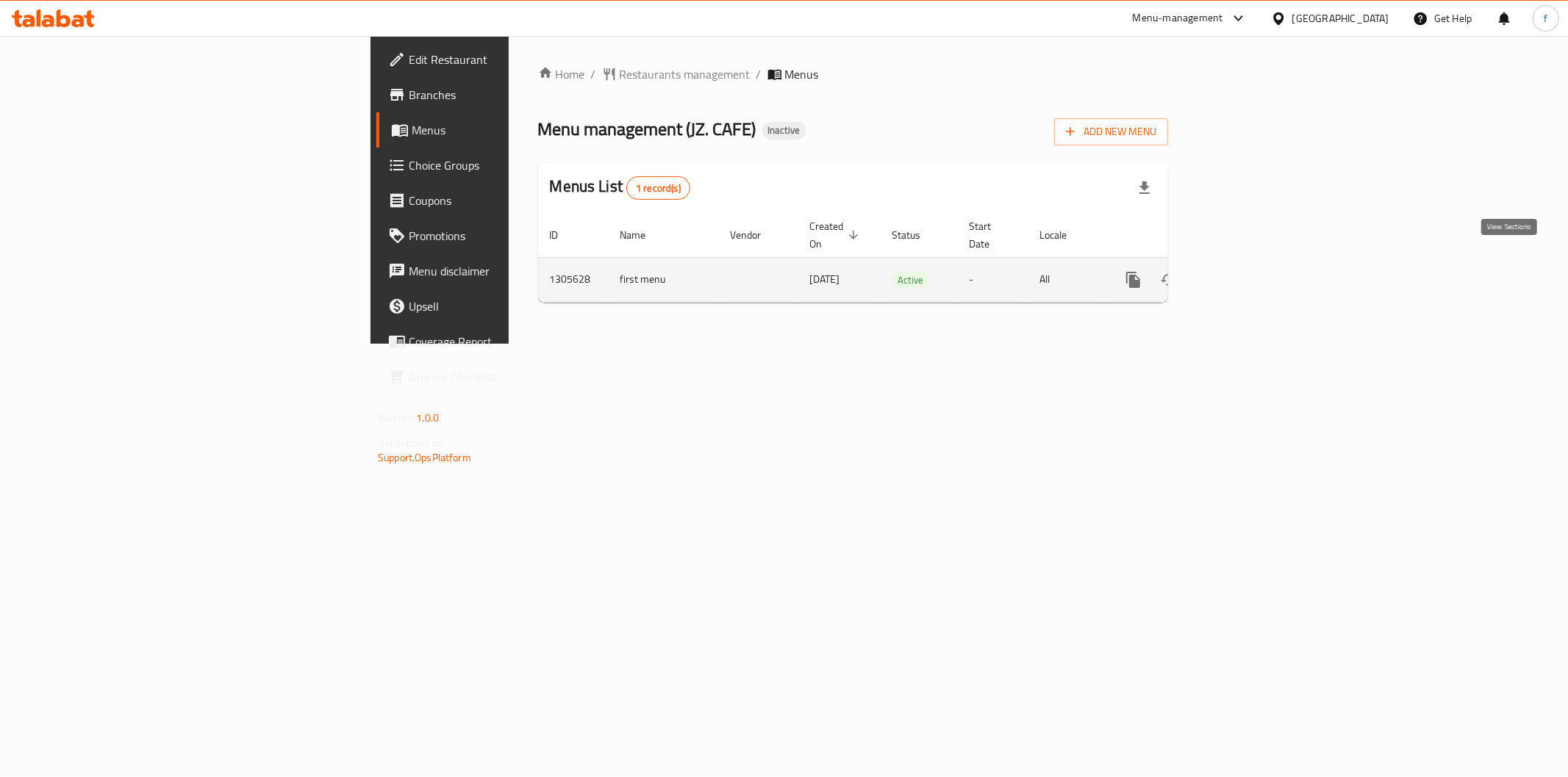
click at [1246, 273] on icon "enhanced table" at bounding box center [1240, 280] width 13 height 13
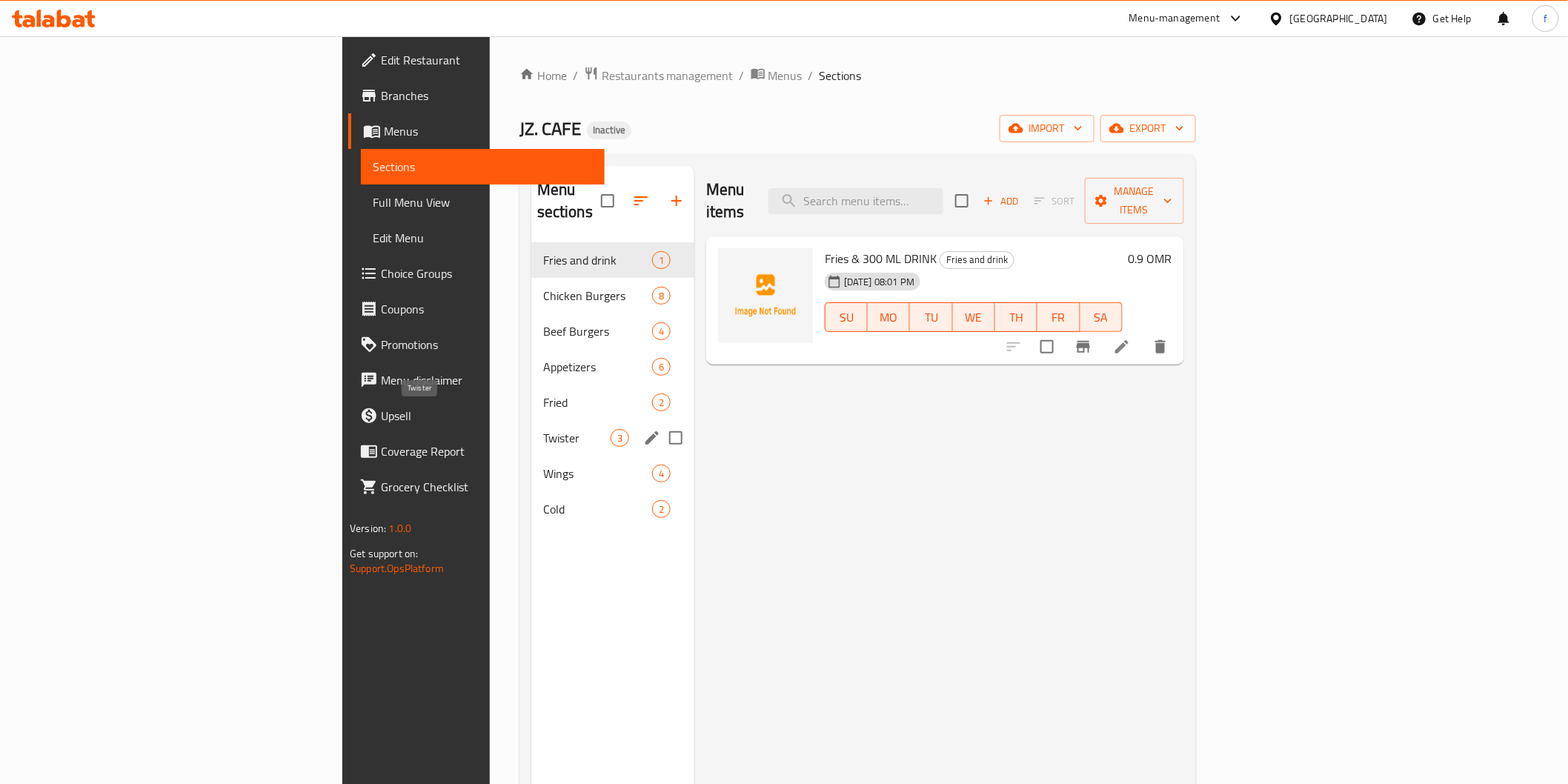
click at [543, 430] on span "Twister" at bounding box center [577, 438] width 67 height 17
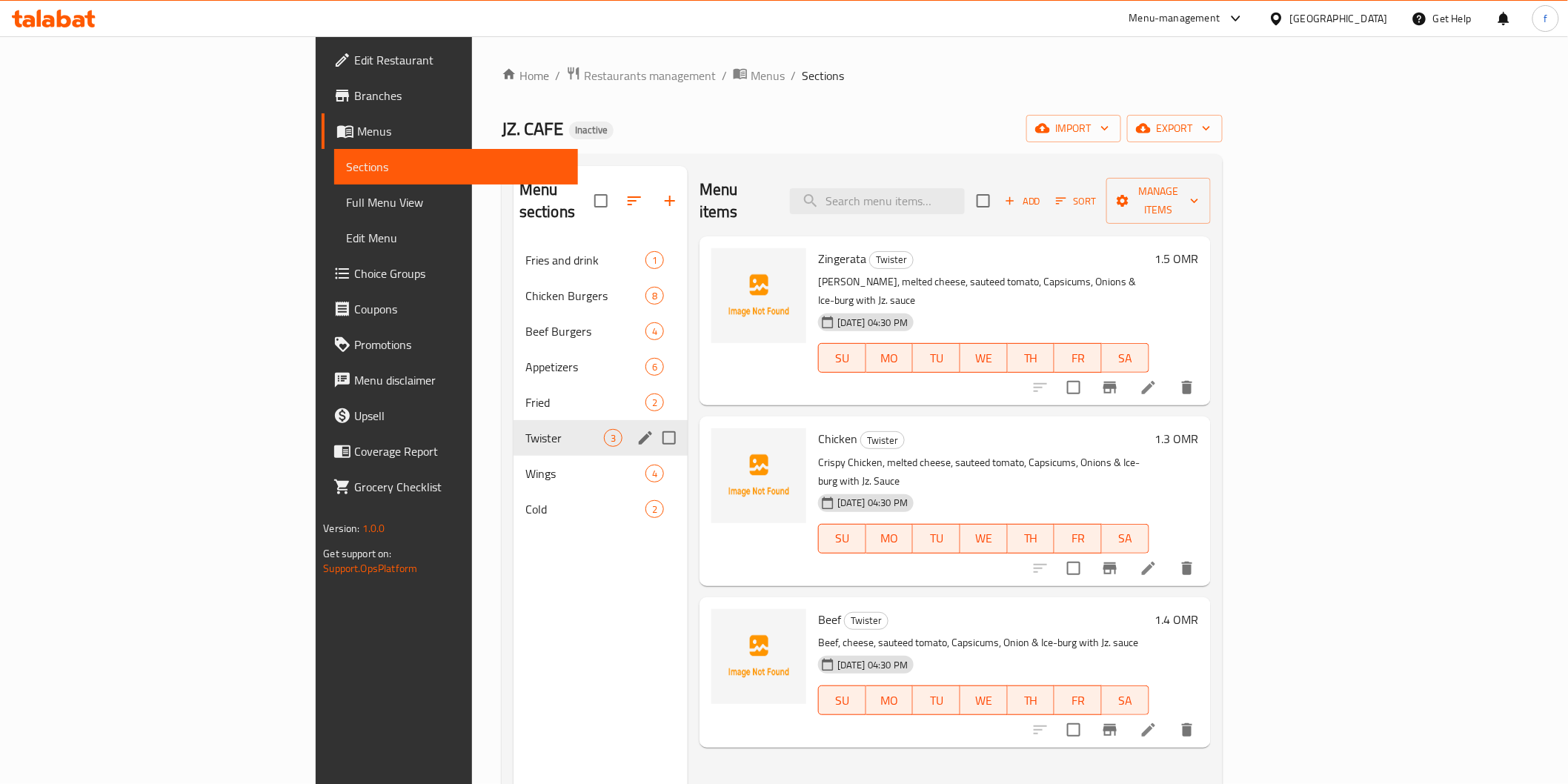
click at [654, 423] on input "Menu sections" at bounding box center [669, 438] width 31 height 31
checkbox input "false"
click at [636, 430] on icon "edit" at bounding box center [645, 438] width 17 height 17
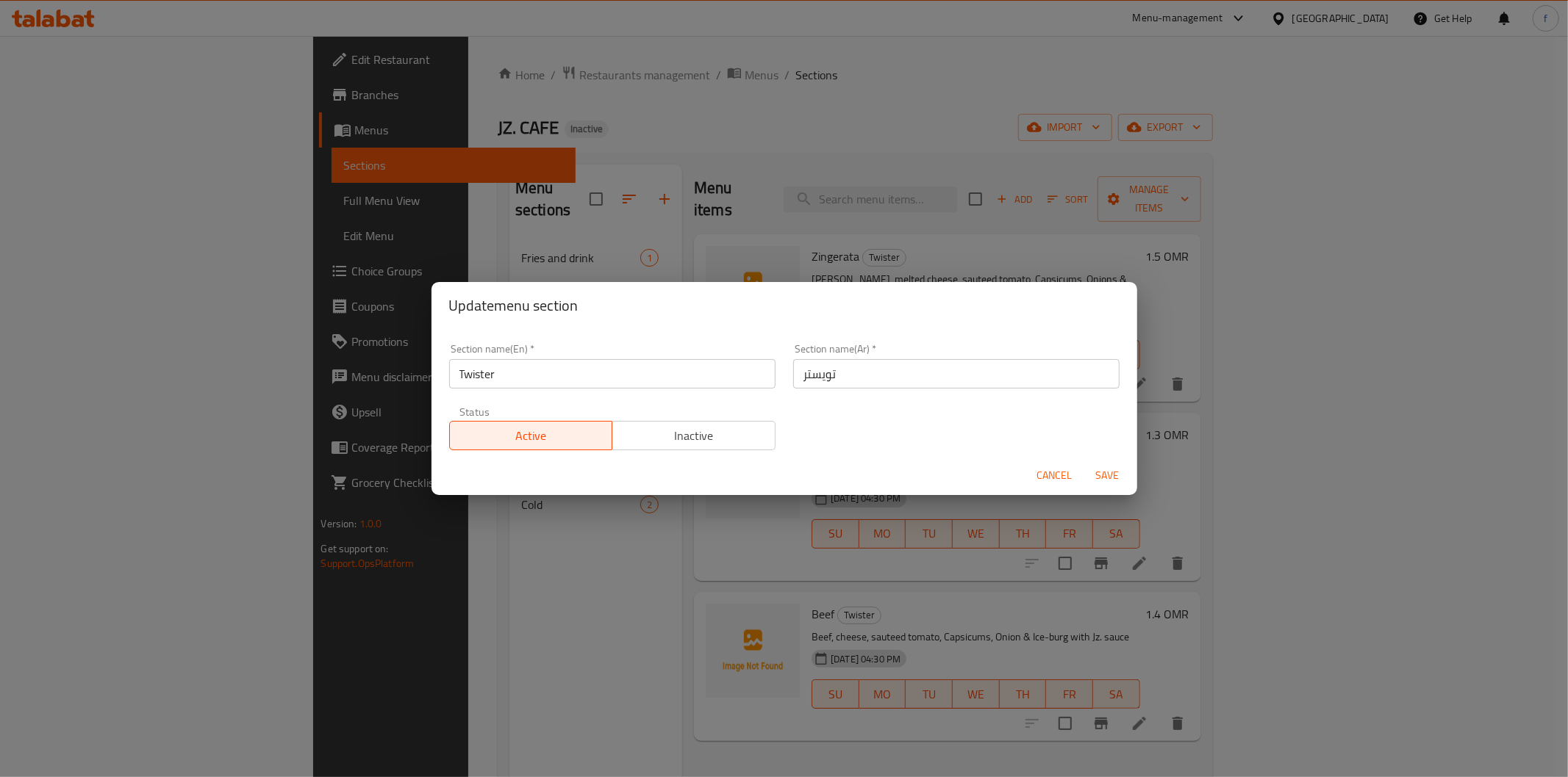
click at [487, 366] on input "Twister" at bounding box center [612, 373] width 327 height 30
click at [1060, 471] on span "Cancel" at bounding box center [1054, 475] width 35 height 18
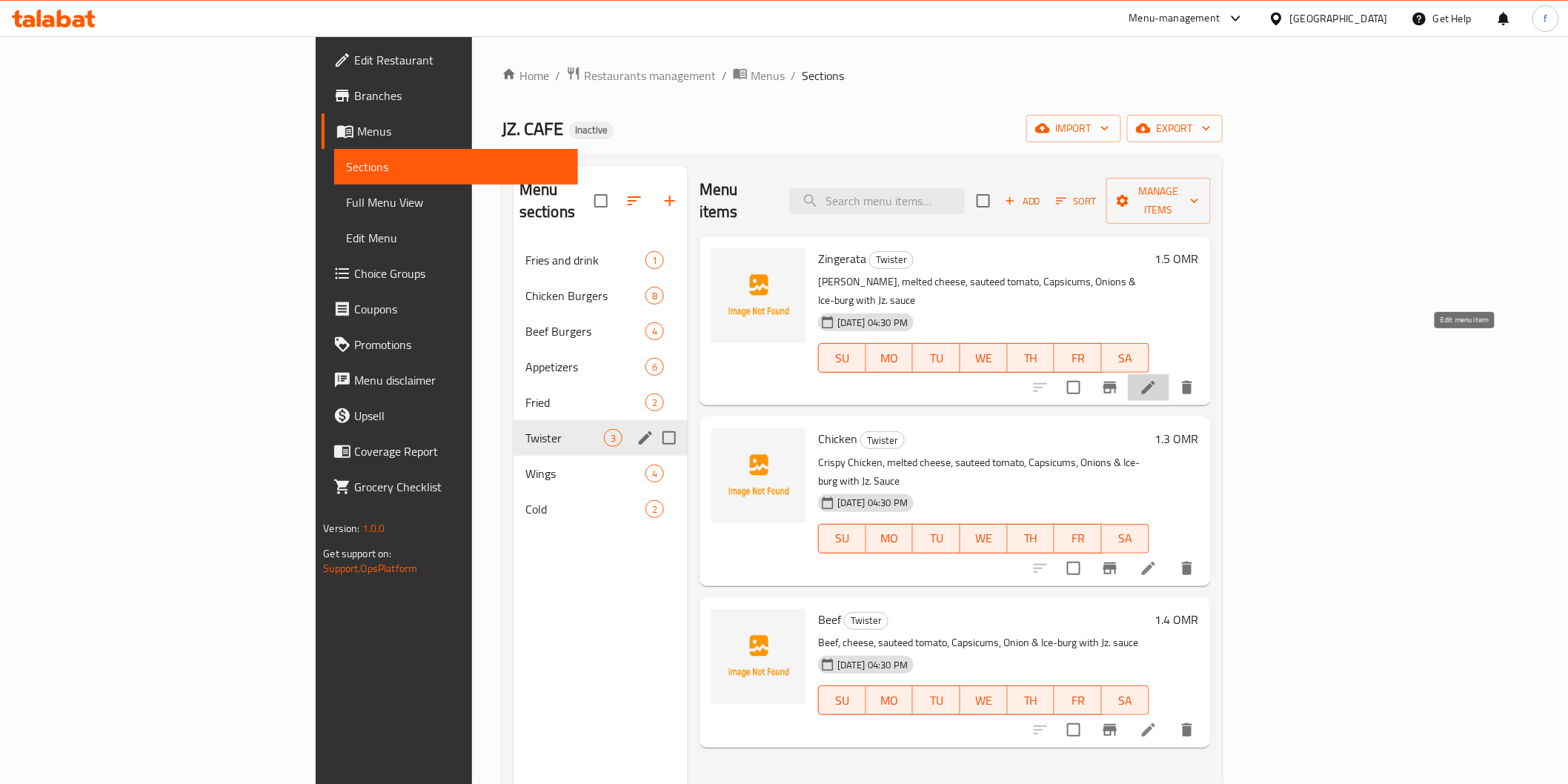
click at [1157, 379] on icon at bounding box center [1148, 387] width 17 height 17
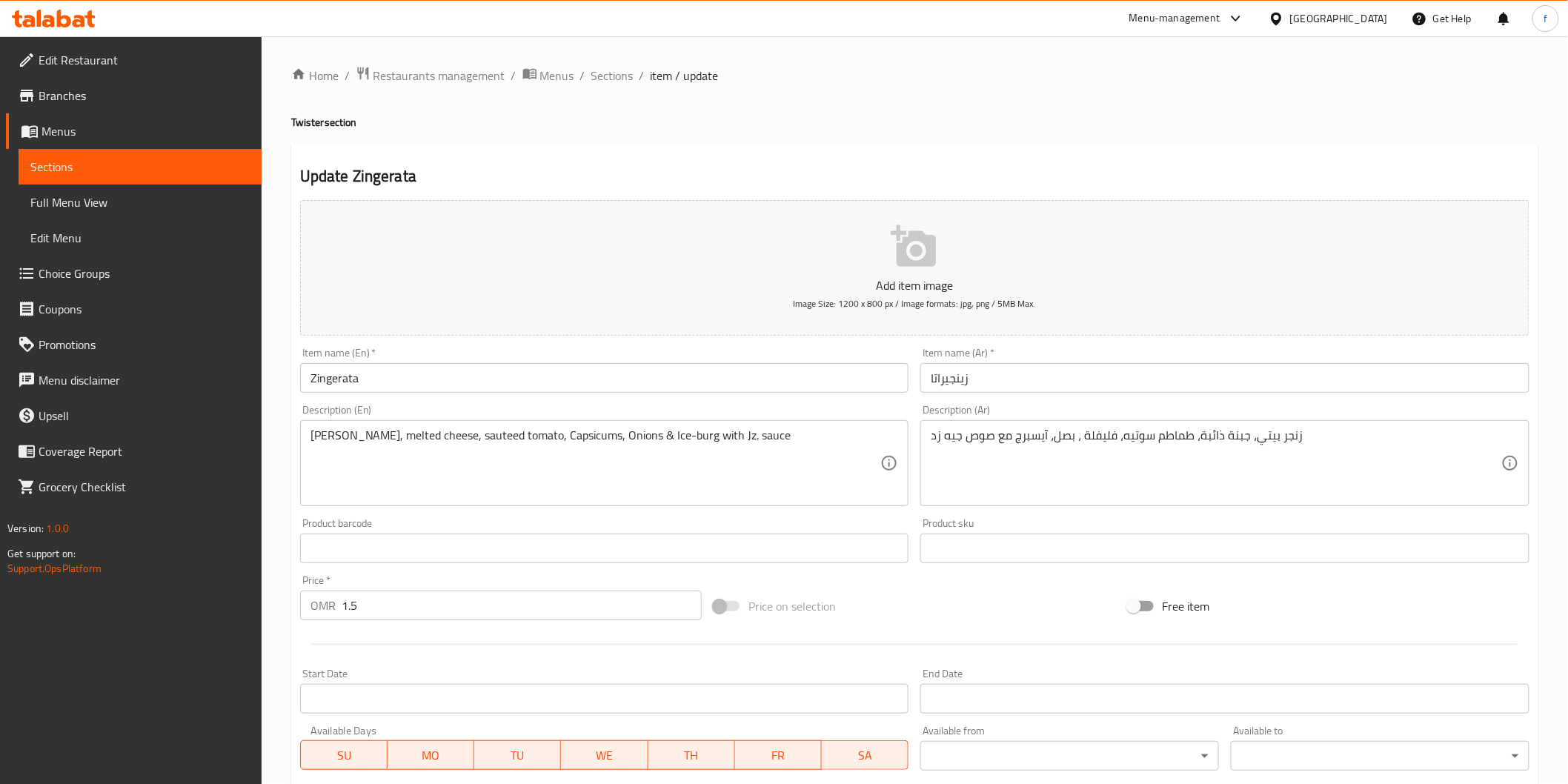
click at [455, 390] on input "Zingerata" at bounding box center [604, 378] width 609 height 30
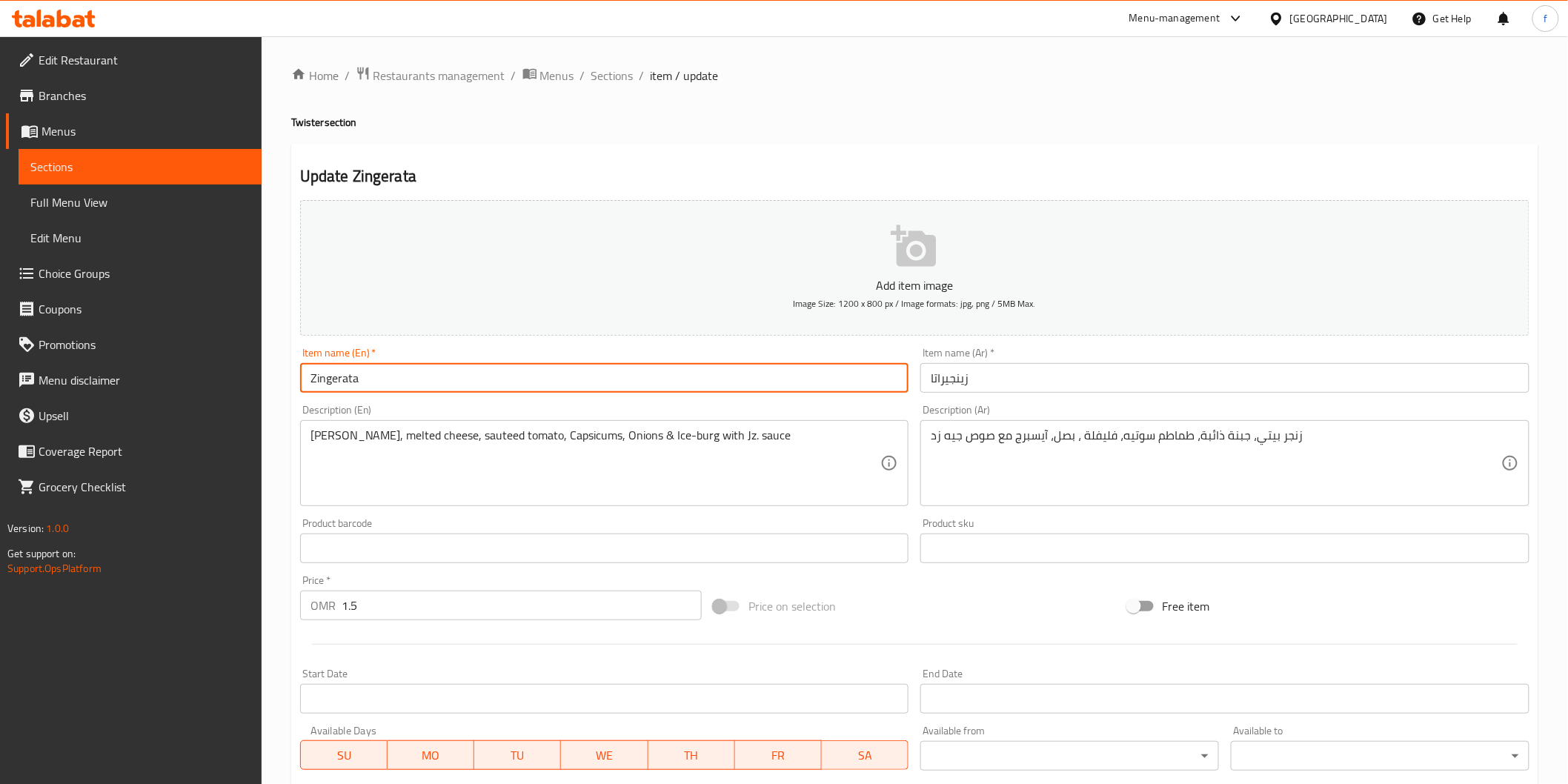
paste input "Twister"
type input "Twister Zingerata"
click at [1118, 383] on input "زينجيراتا" at bounding box center [1224, 378] width 609 height 30
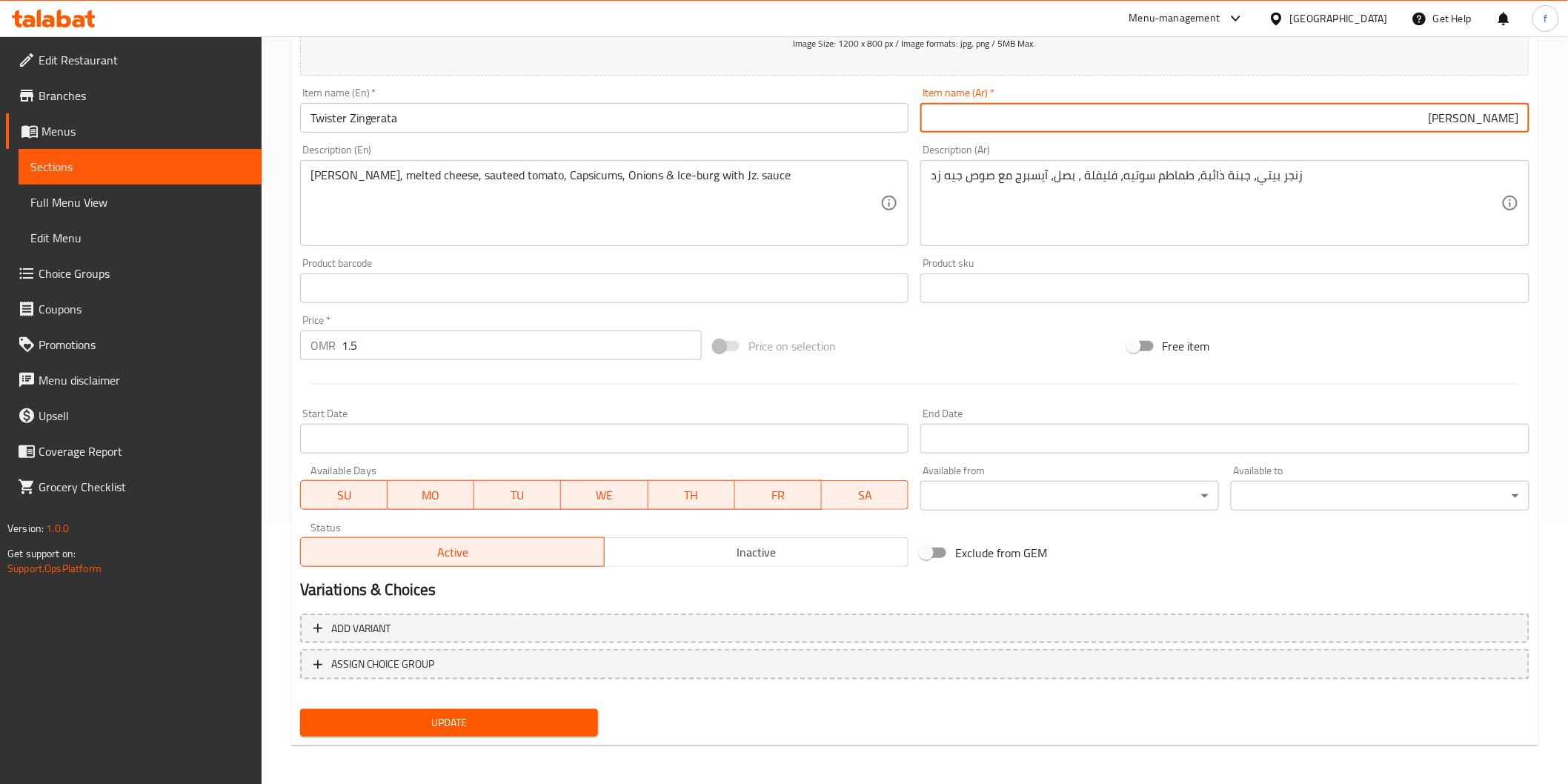
type input "[PERSON_NAME]"
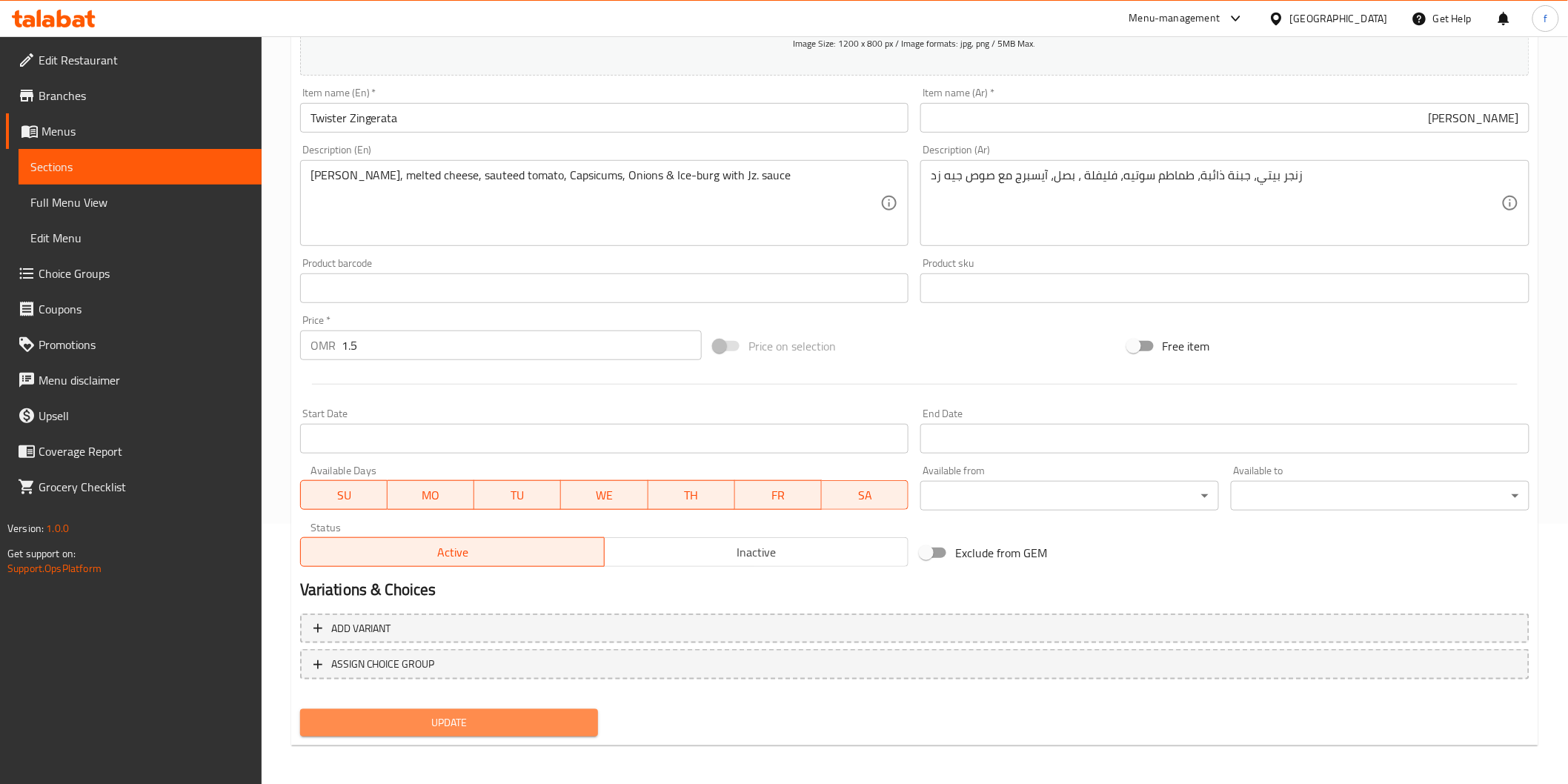
click at [470, 715] on span "Update" at bounding box center [450, 722] width 275 height 18
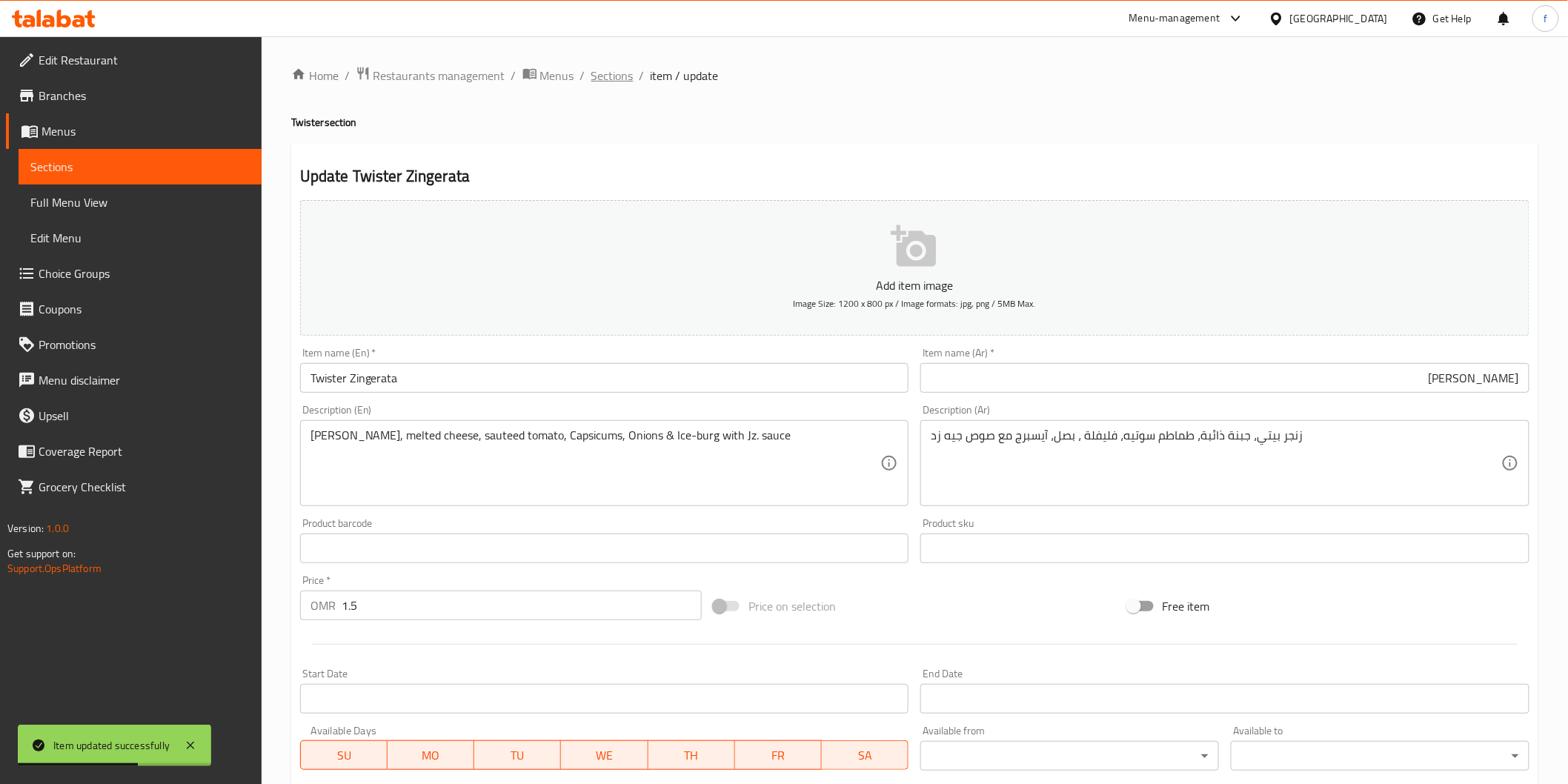
click at [624, 71] on span "Sections" at bounding box center [612, 75] width 42 height 17
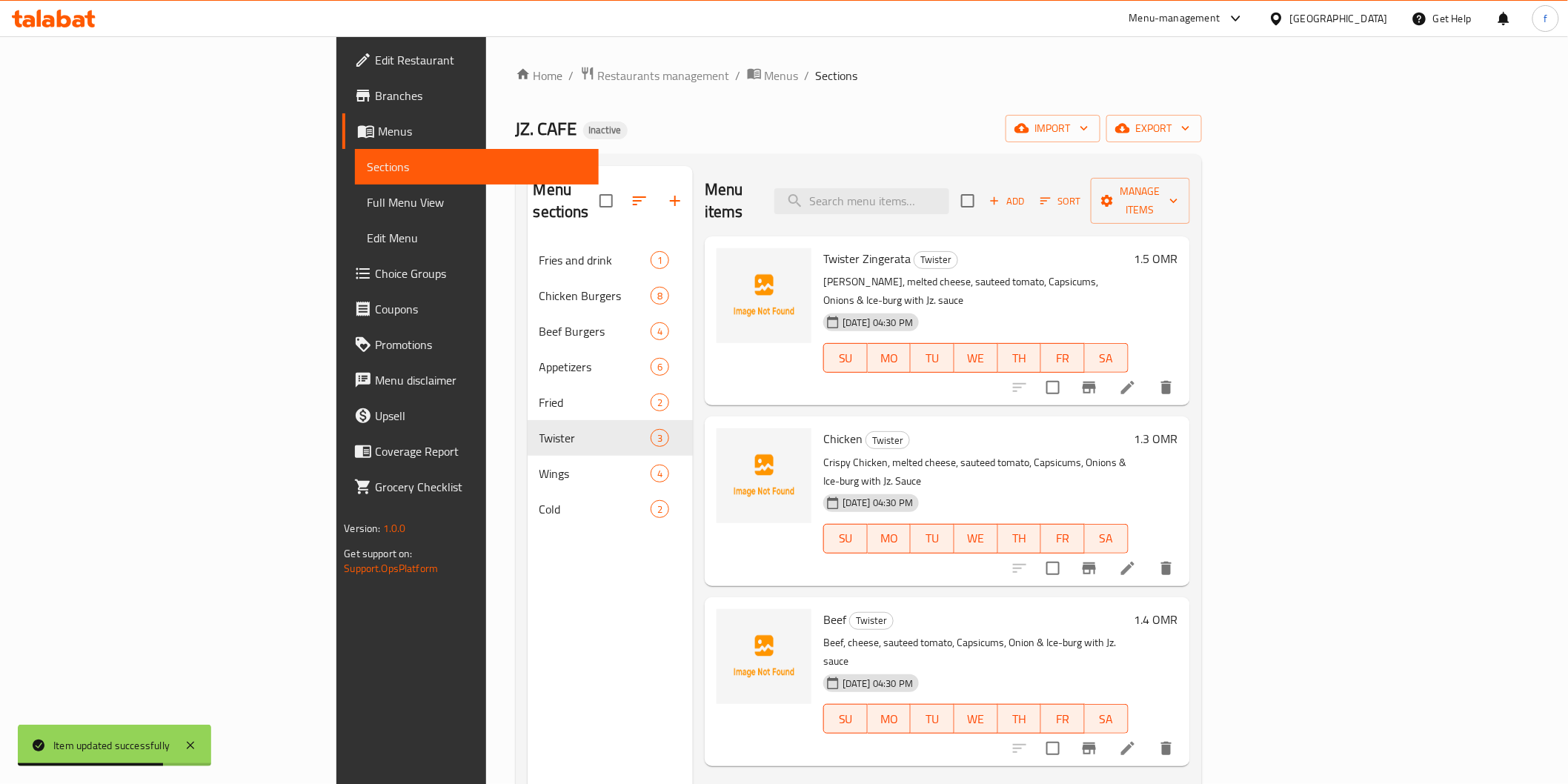
click at [1134, 562] on icon at bounding box center [1128, 568] width 13 height 13
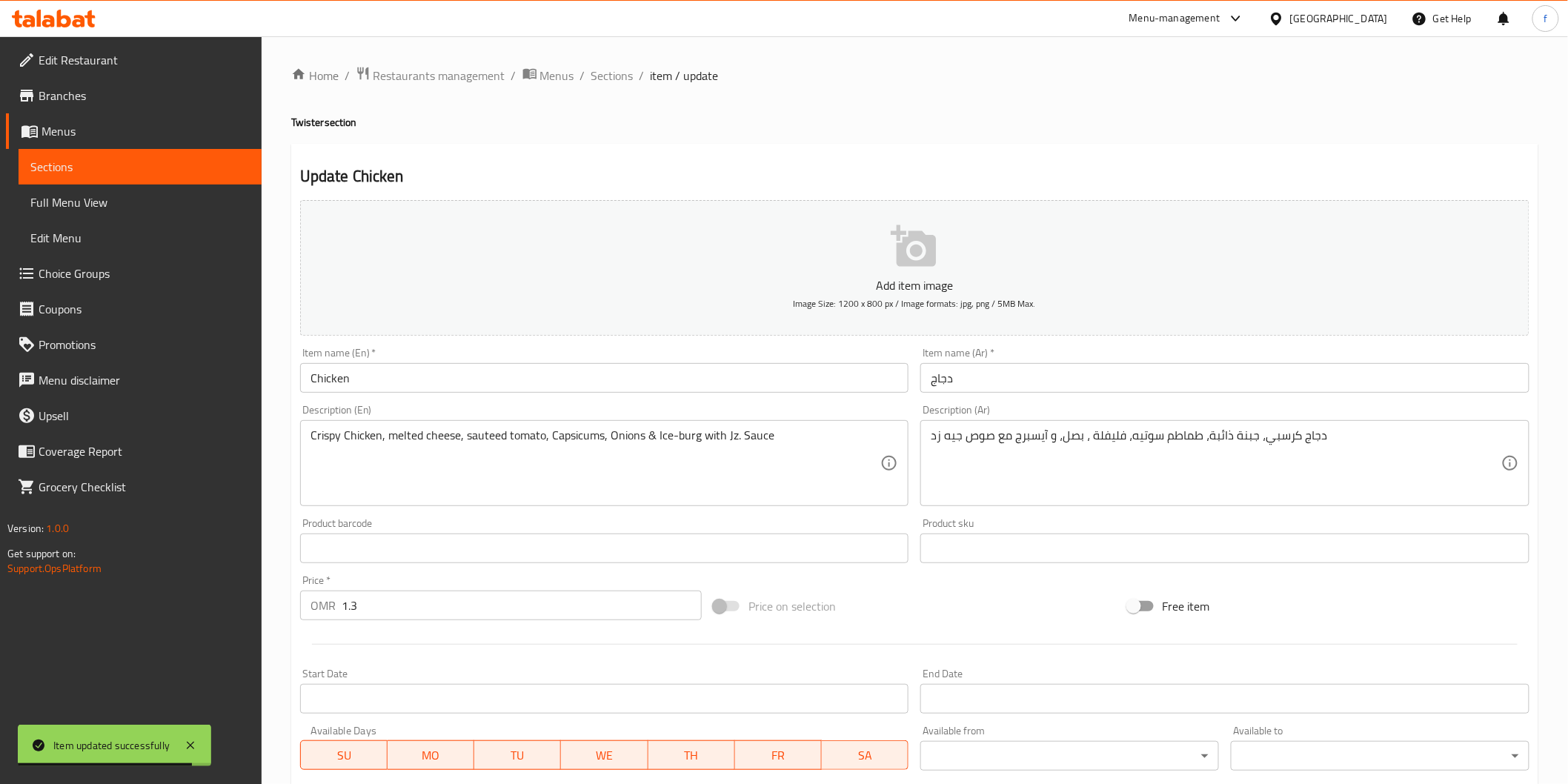
click at [366, 381] on input "Chicken" at bounding box center [604, 378] width 609 height 30
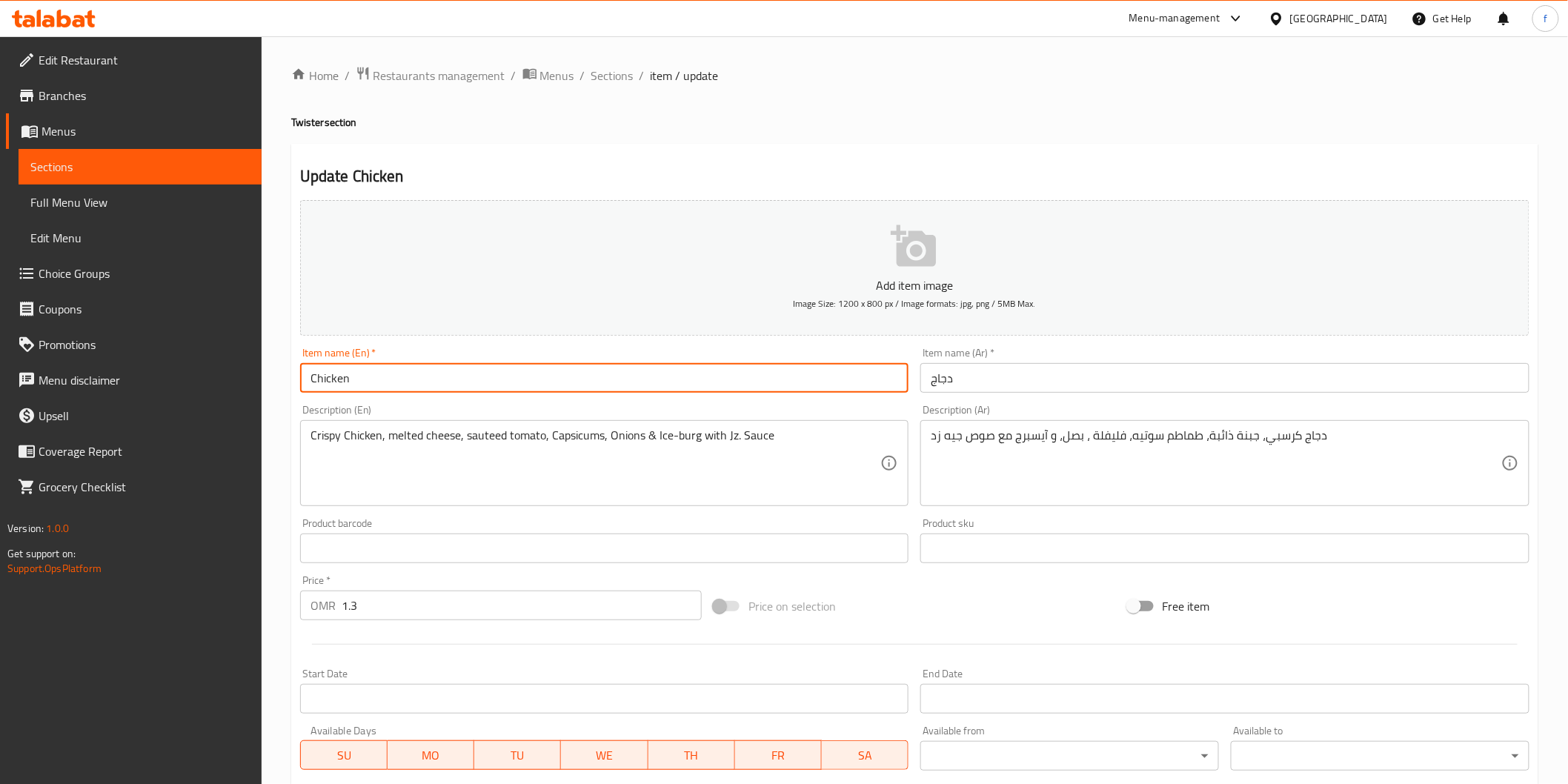
paste input "Twister"
type input "Twister Chicken"
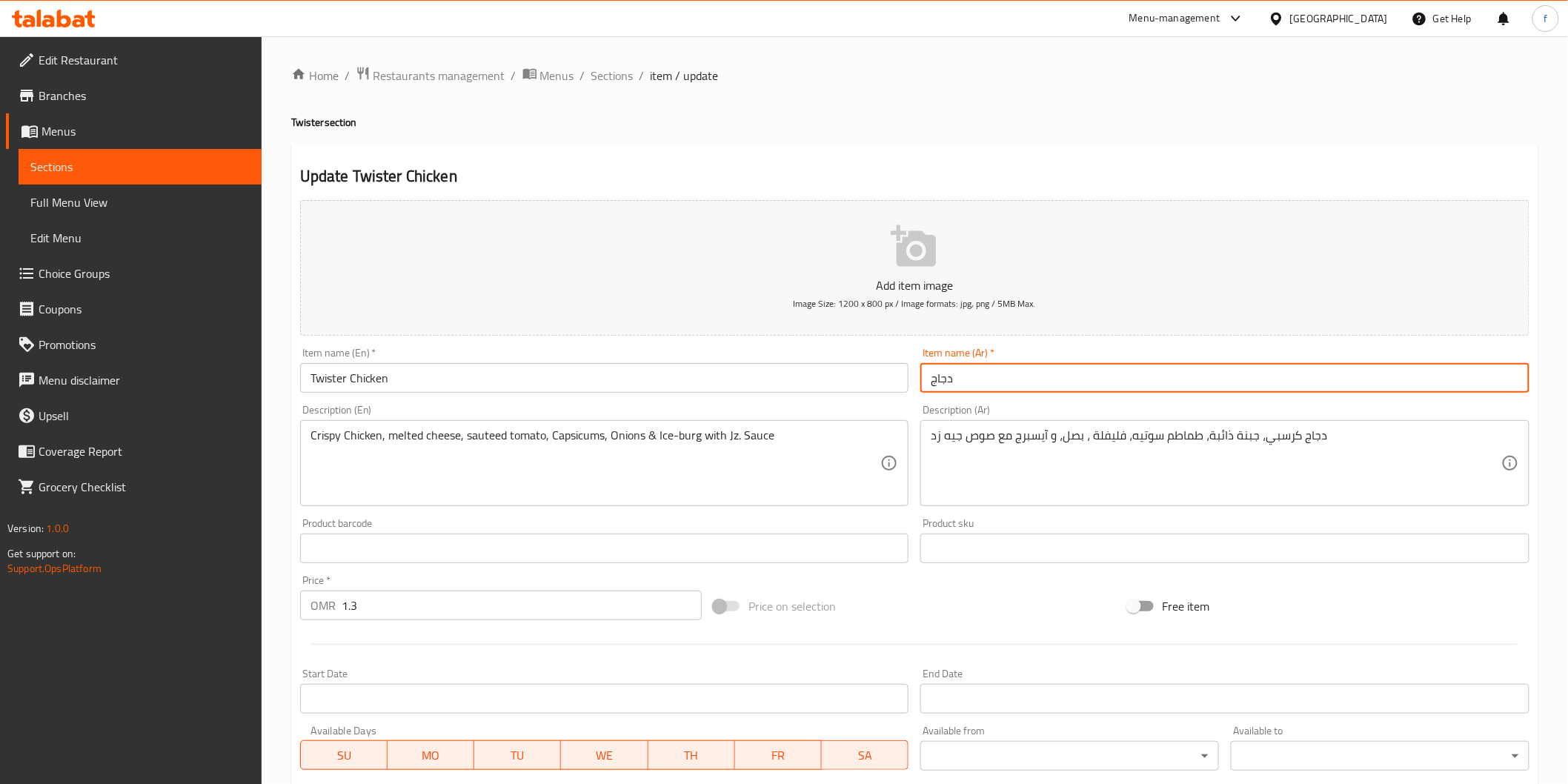
click at [1033, 372] on input "دجاج" at bounding box center [1224, 378] width 609 height 30
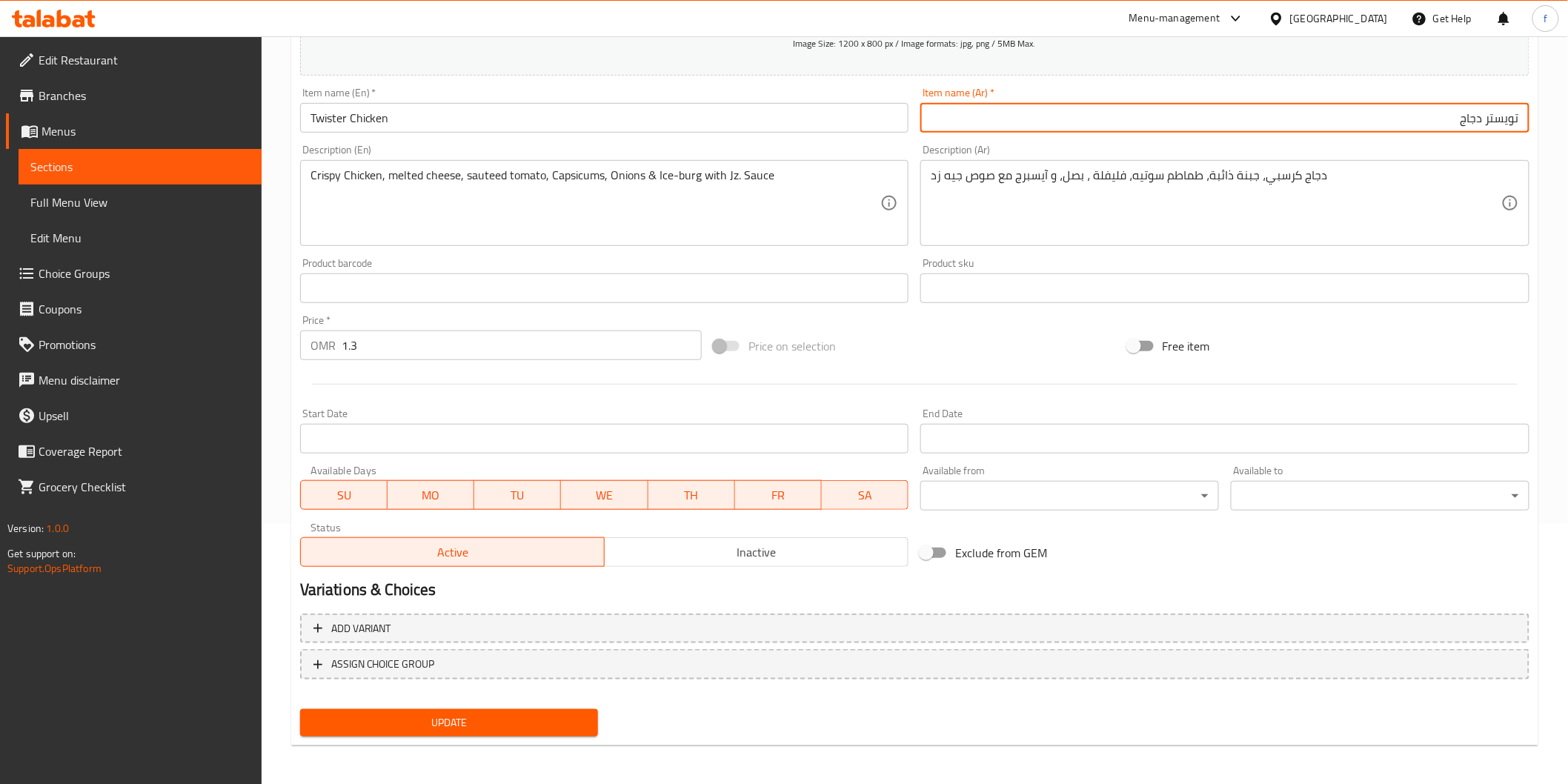
type input "تويستر دجاج"
click at [514, 710] on button "Update" at bounding box center [450, 723] width 298 height 27
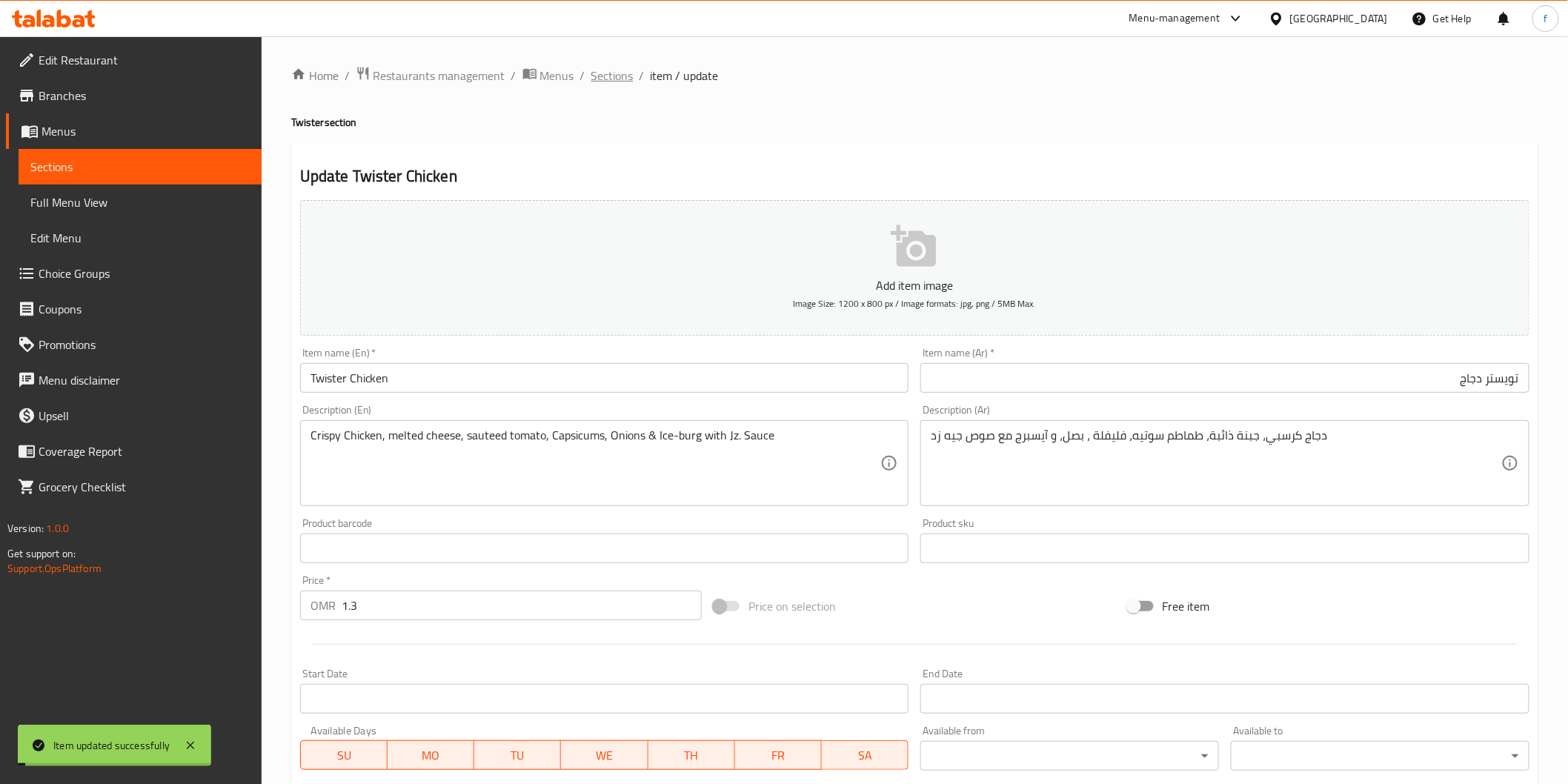
click at [620, 71] on span "Sections" at bounding box center [612, 75] width 42 height 17
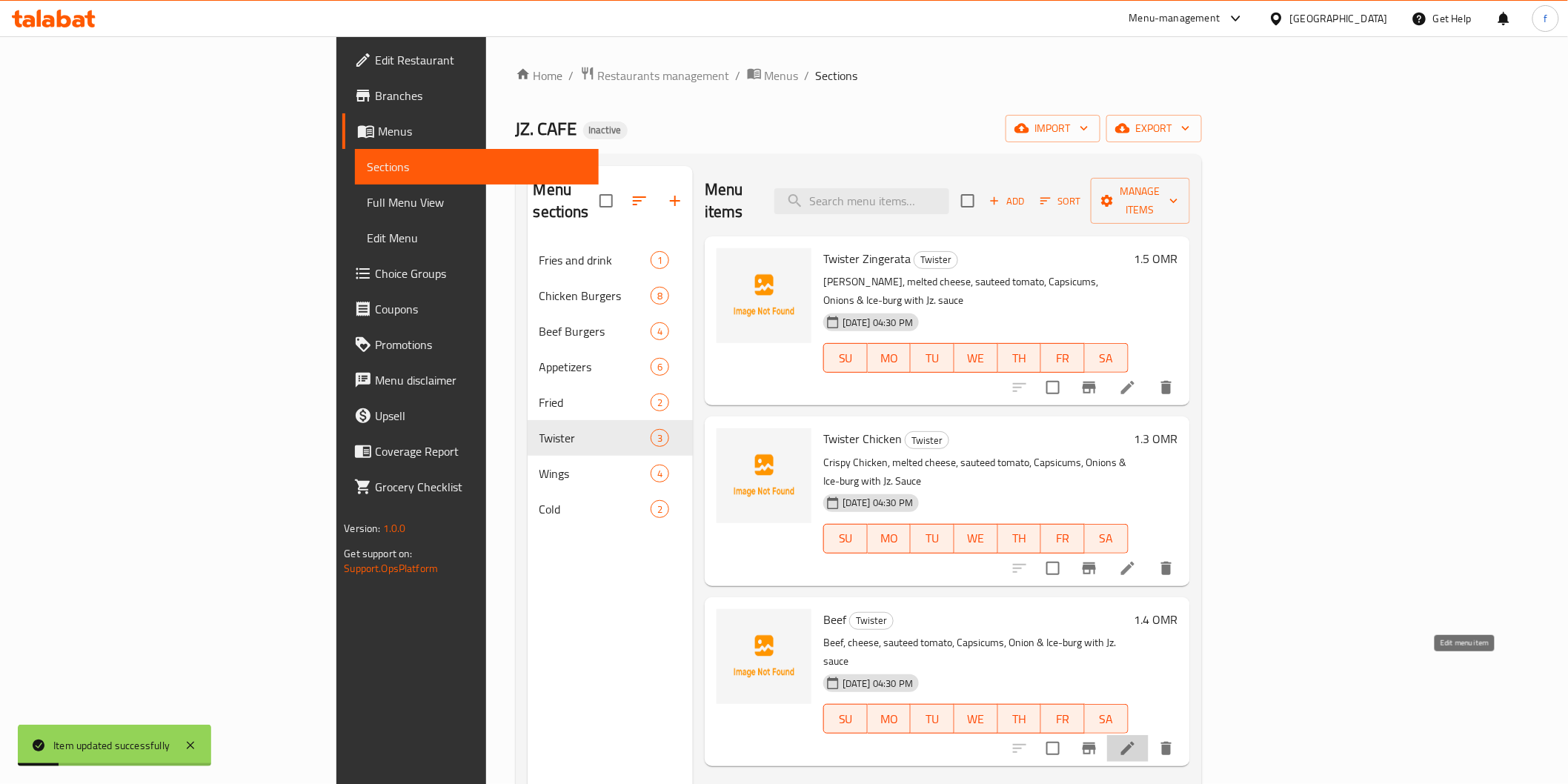
click at [1134, 743] on icon at bounding box center [1128, 749] width 13 height 13
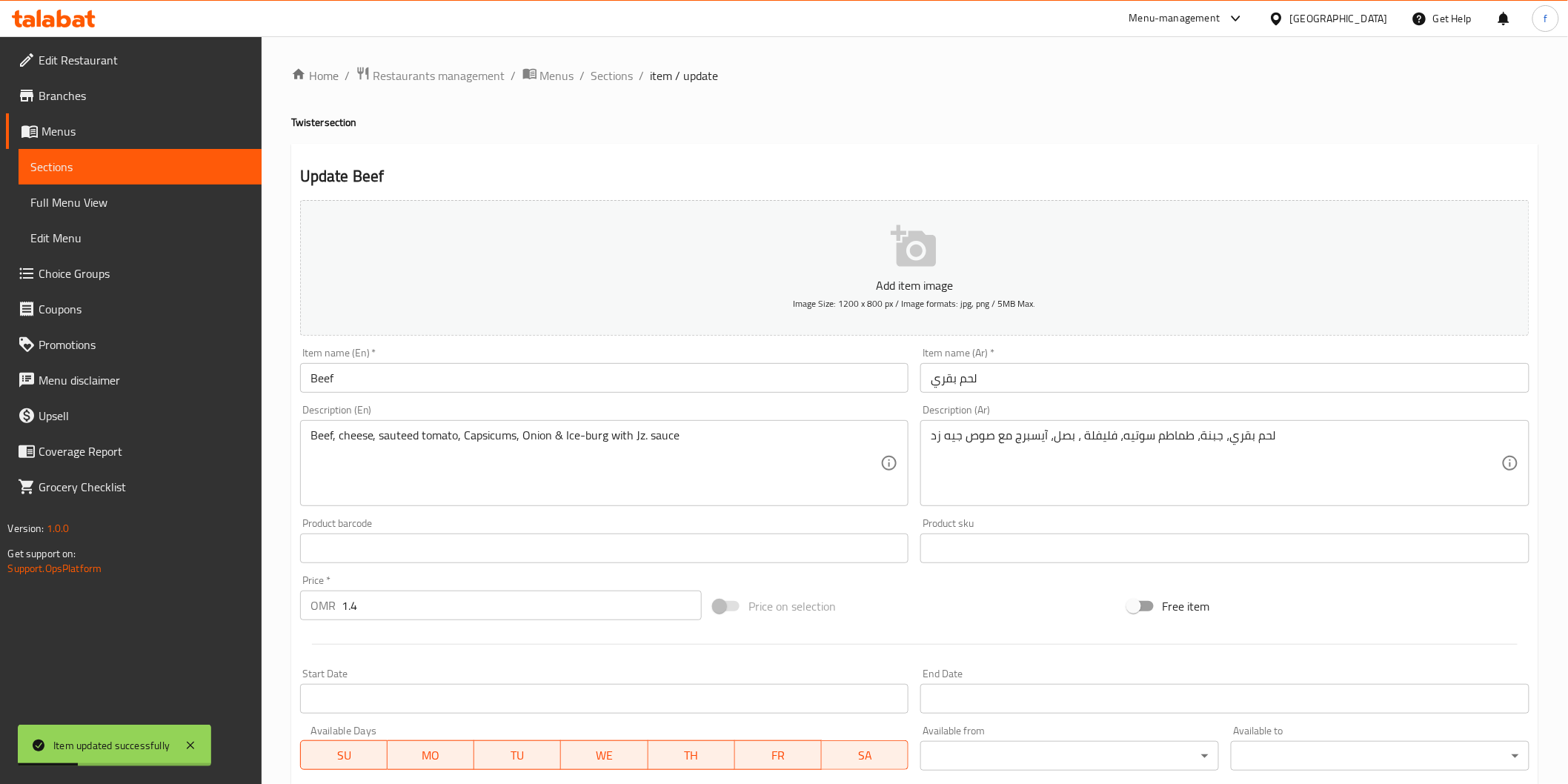
click at [507, 380] on input "Beef" at bounding box center [604, 378] width 609 height 30
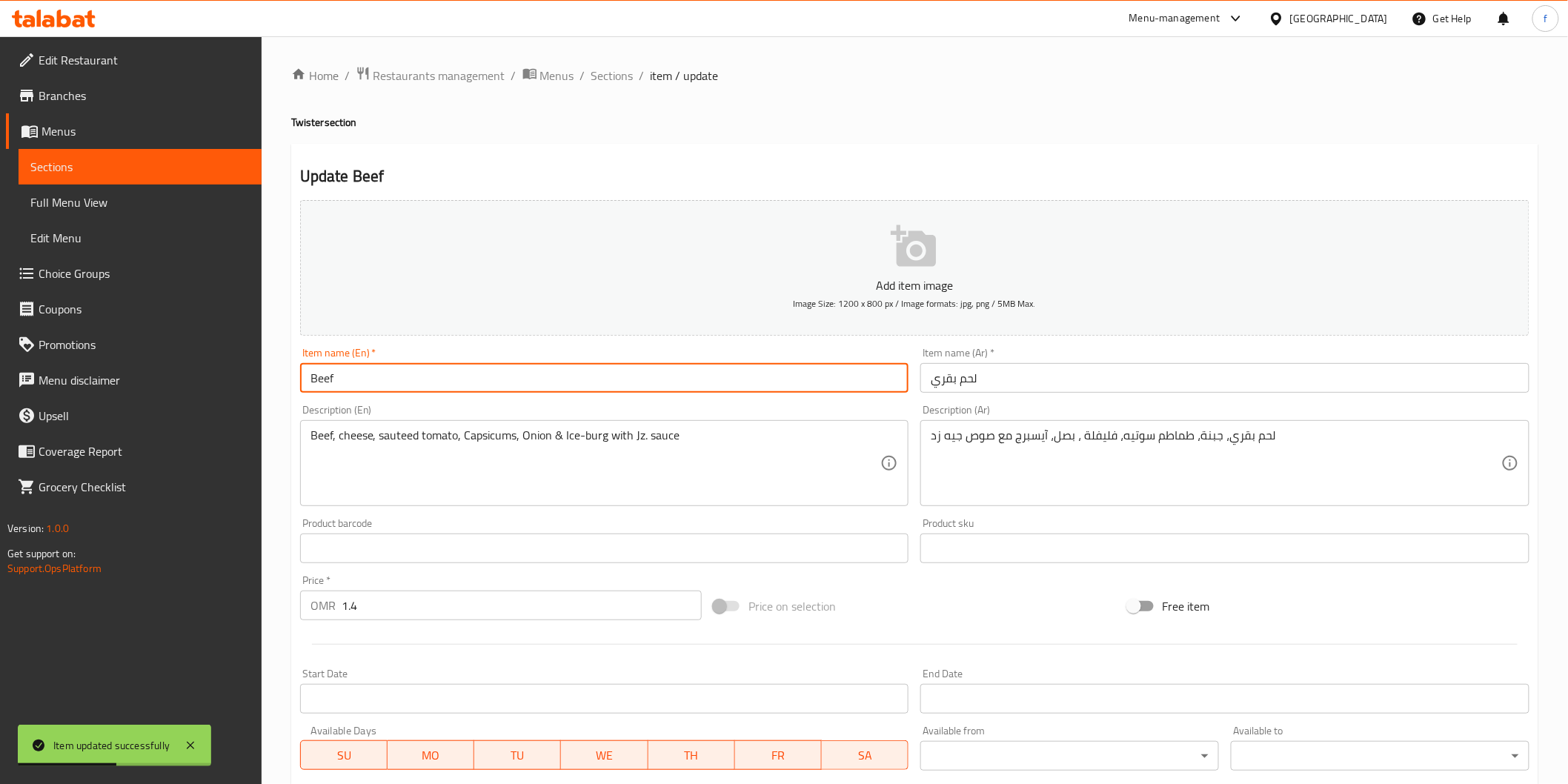
paste input "Twister"
type input "Twister Beef"
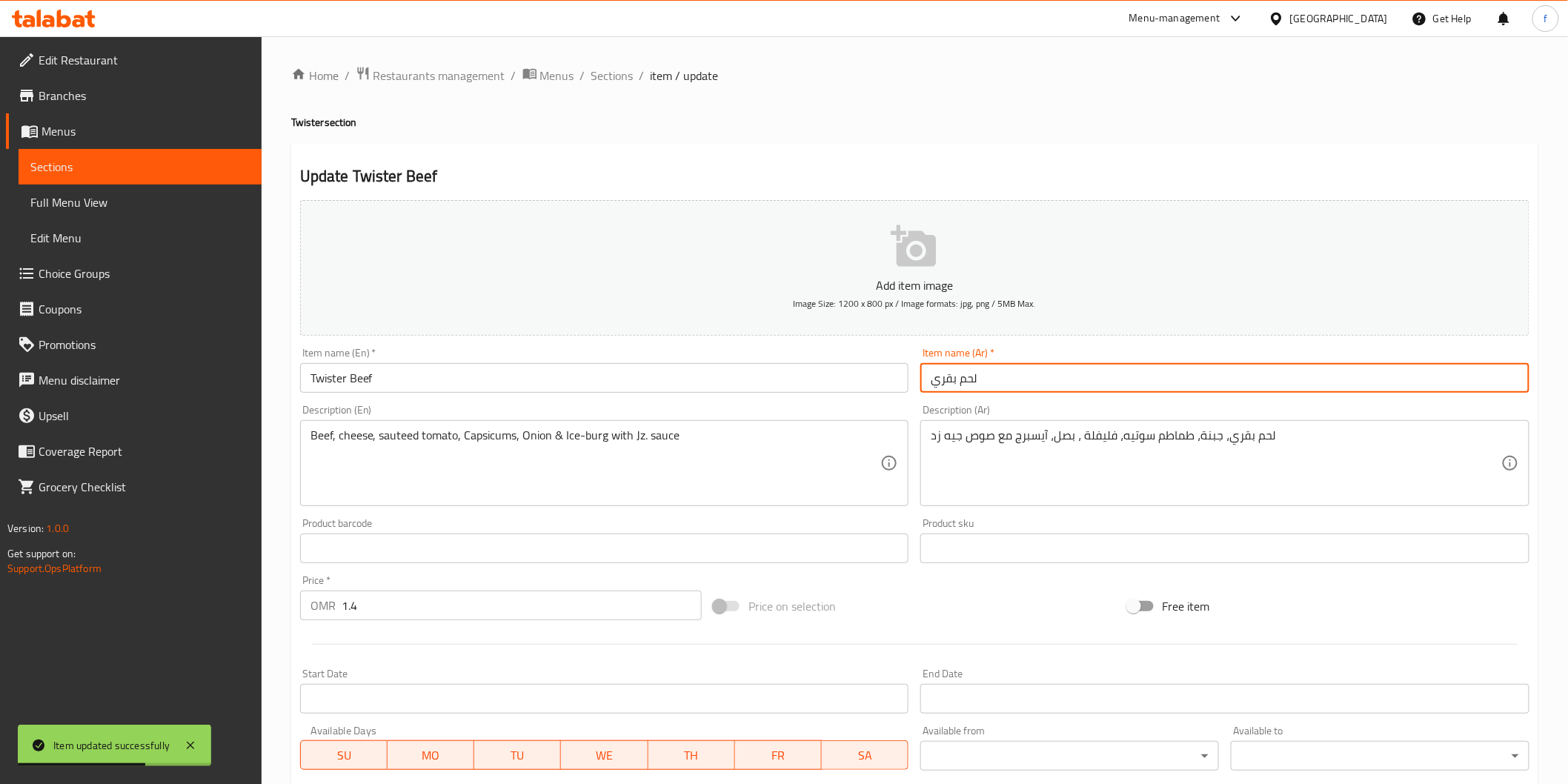
click at [1102, 388] on input "لحم بقري" at bounding box center [1224, 378] width 609 height 30
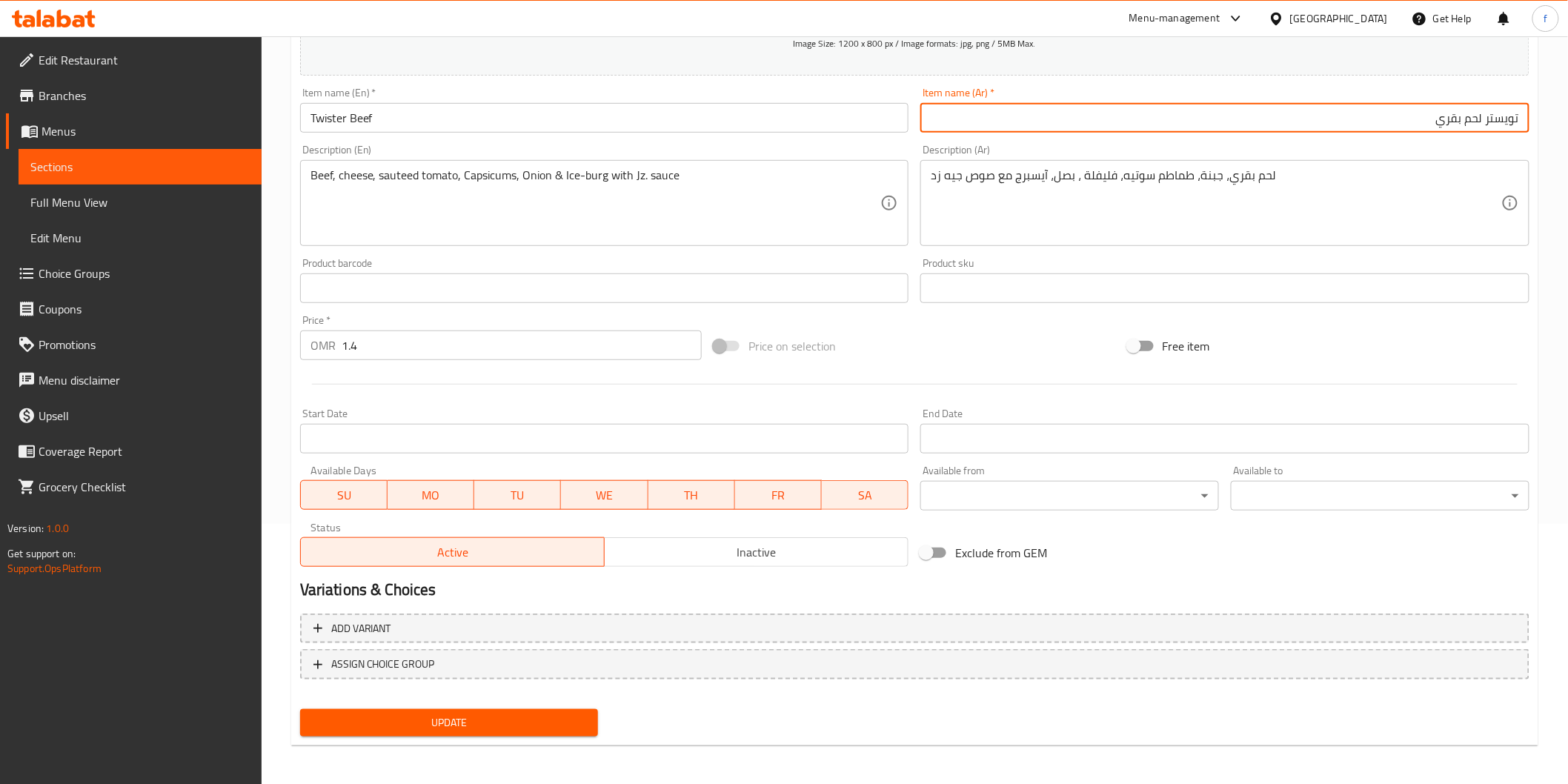
type input "تويستر لحم بقري"
click at [555, 716] on span "Update" at bounding box center [450, 722] width 275 height 18
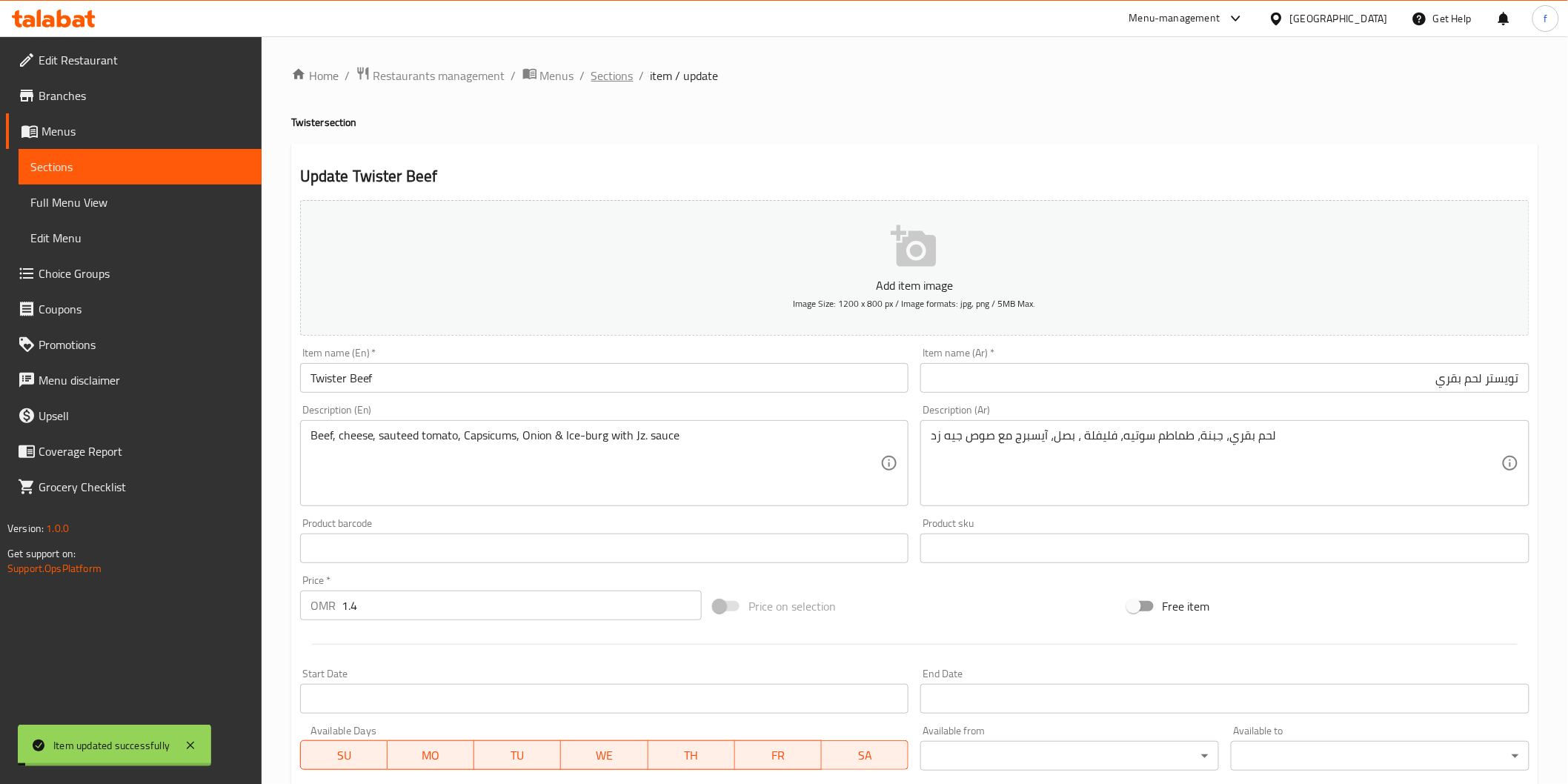
click at [616, 77] on span "Sections" at bounding box center [612, 75] width 42 height 17
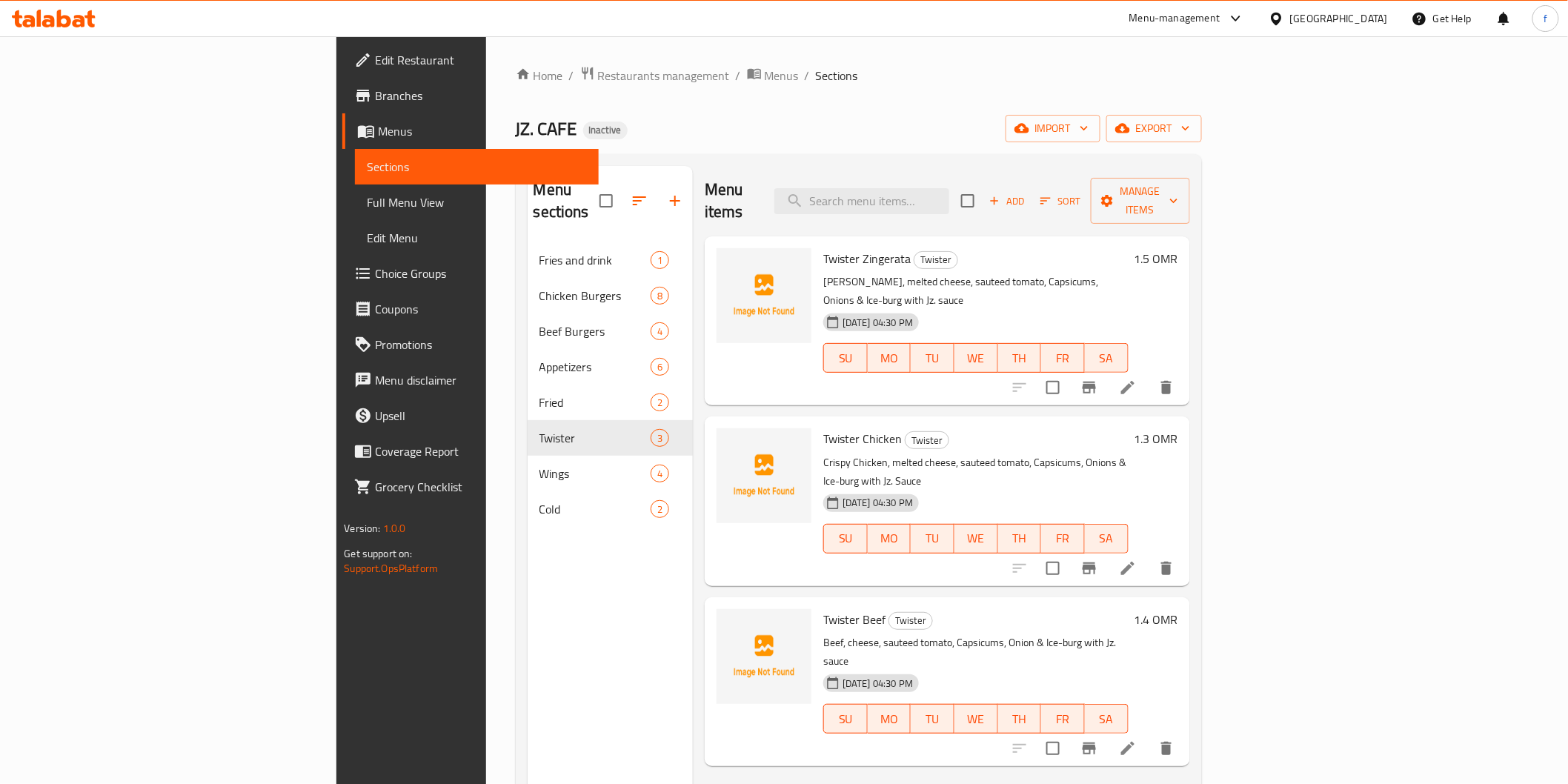
click at [367, 204] on span "Full Menu View" at bounding box center [476, 202] width 219 height 17
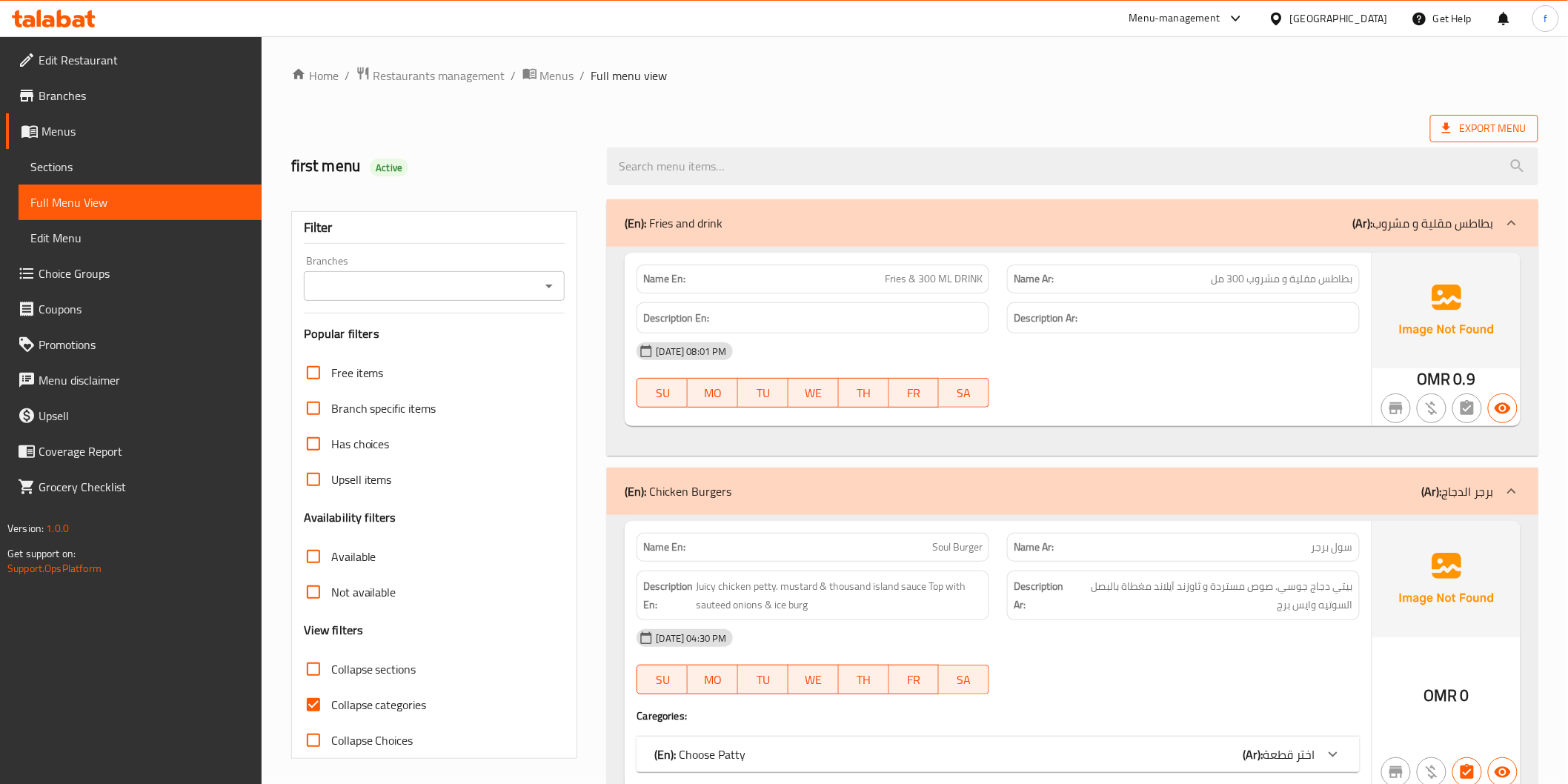
click at [1497, 136] on span "Export Menu" at bounding box center [1484, 128] width 85 height 18
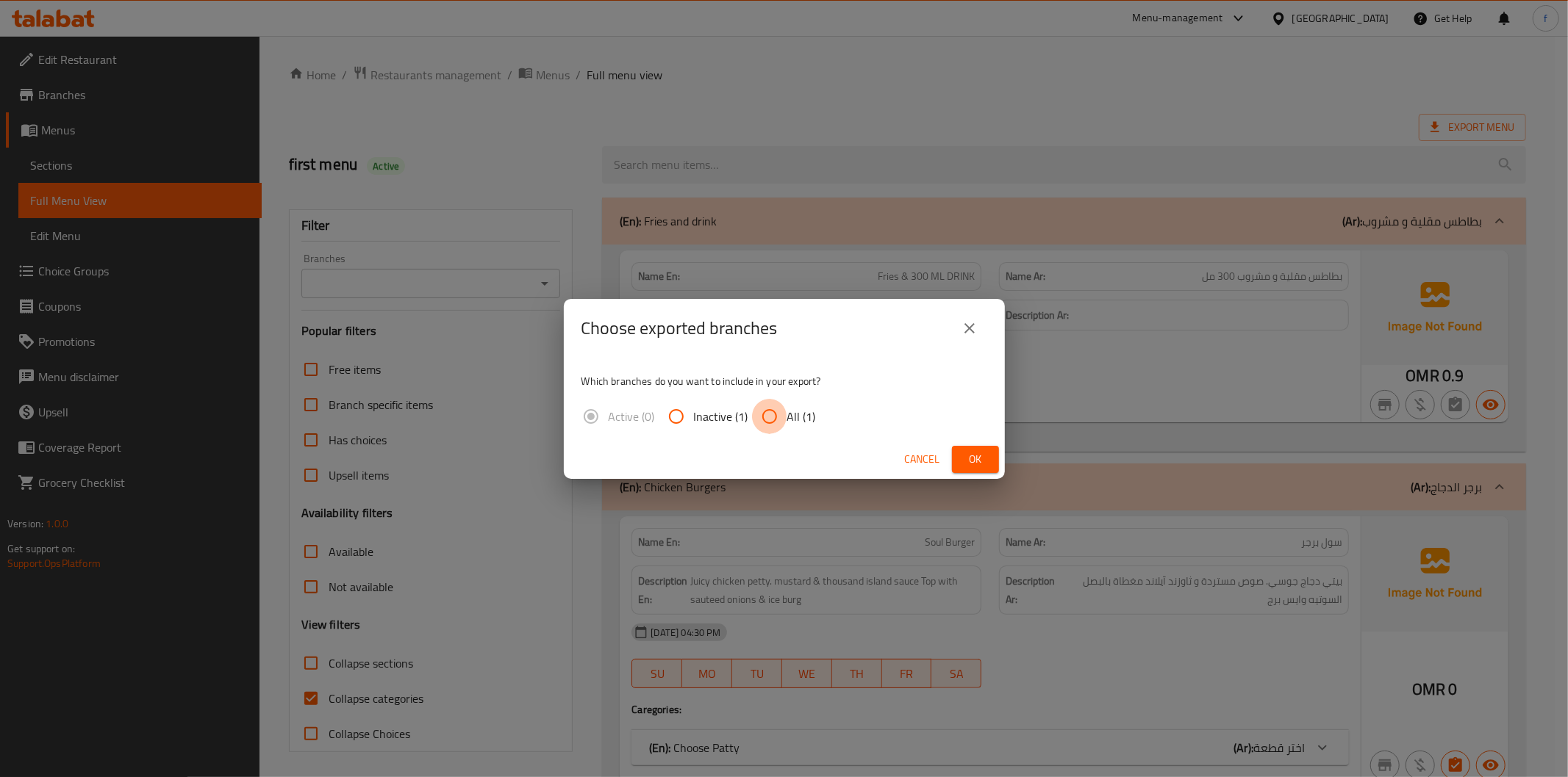
click at [755, 410] on input "All (1)" at bounding box center [769, 416] width 35 height 35
radio input "true"
click at [960, 456] on button "Ok" at bounding box center [975, 459] width 47 height 27
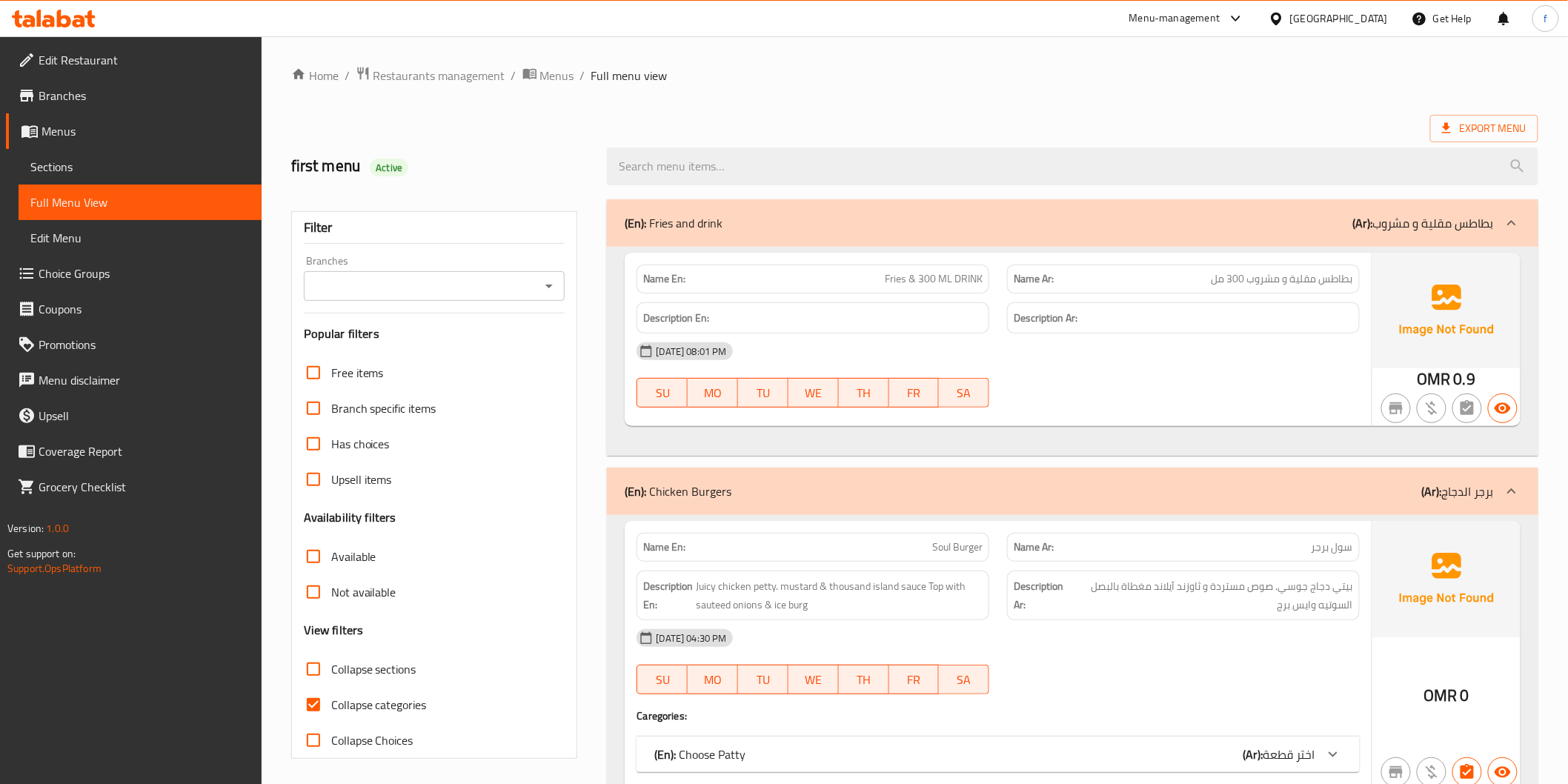
click at [312, 705] on input "Collapse categories" at bounding box center [313, 705] width 36 height 36
checkbox input "false"
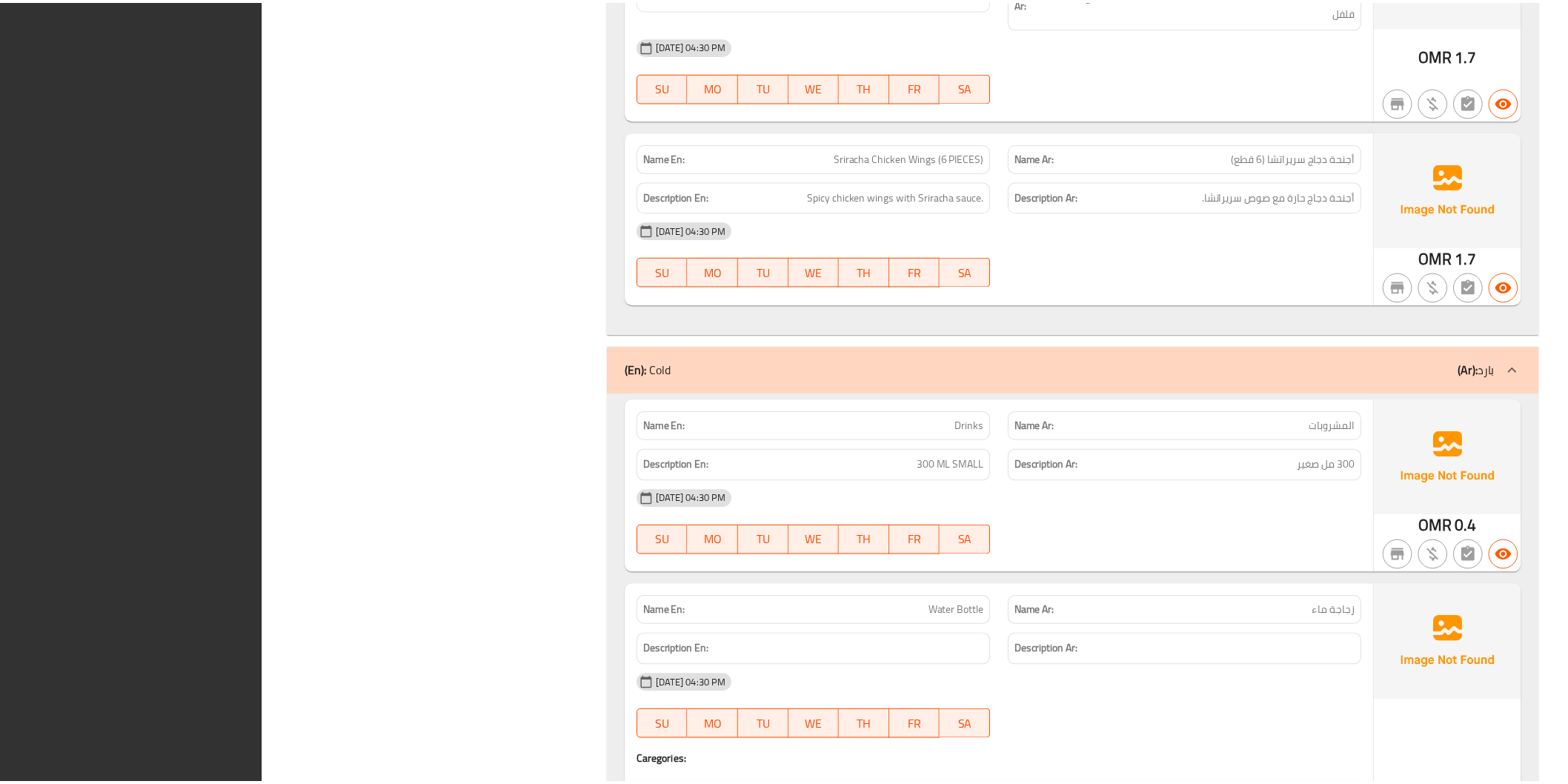
scroll to position [8493, 0]
